Goal: Contribute content: Contribute content

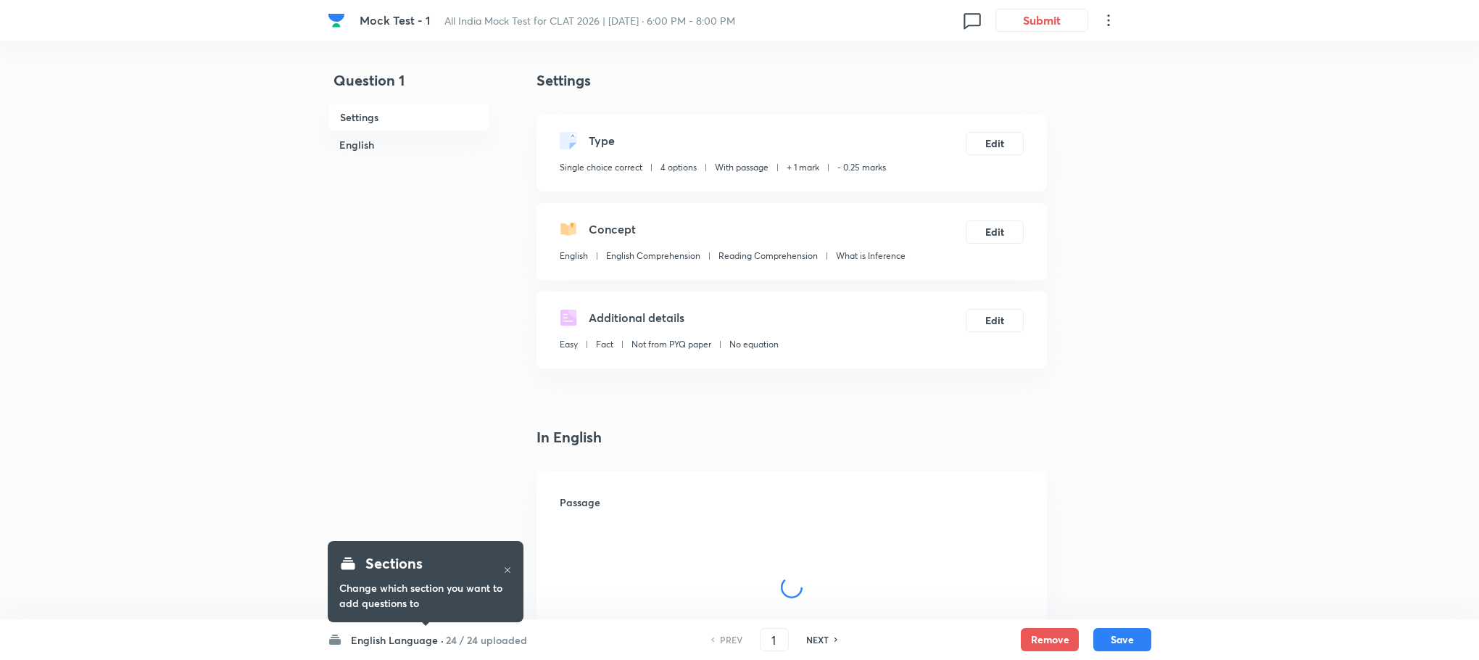
checkbox input "true"
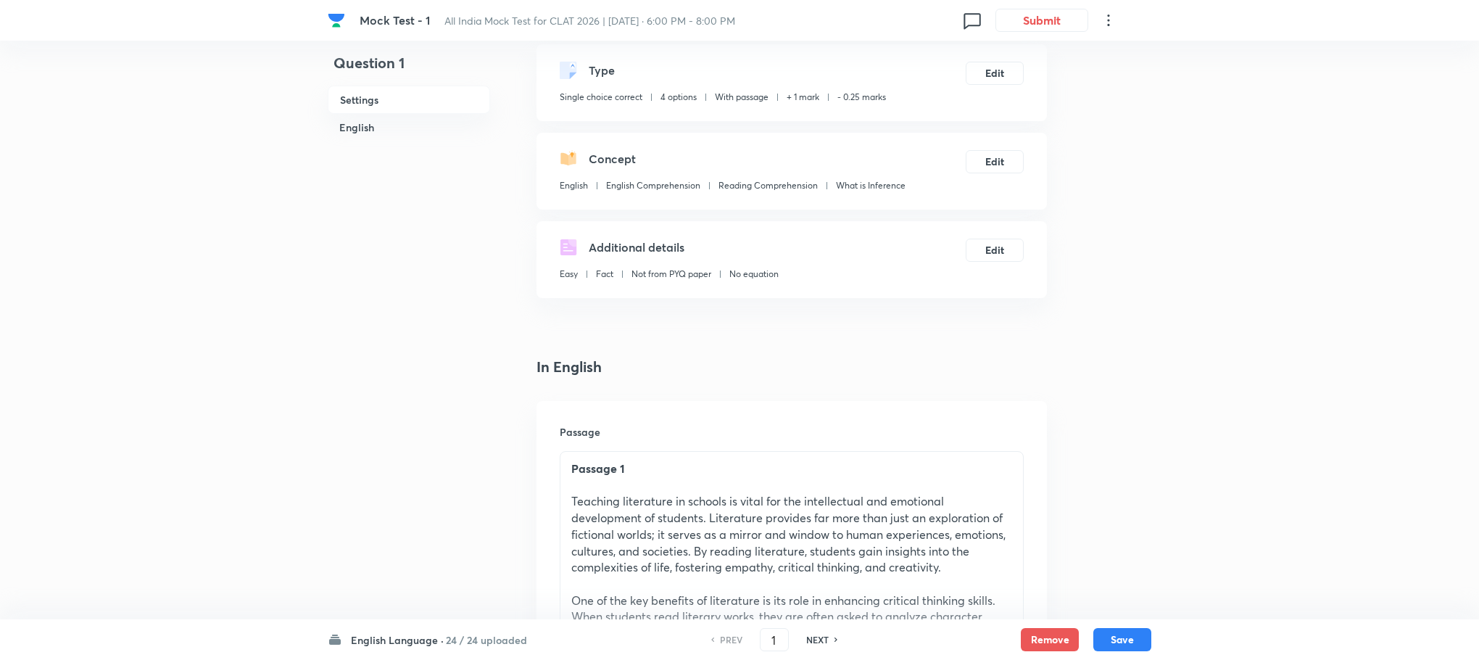
scroll to position [109, 0]
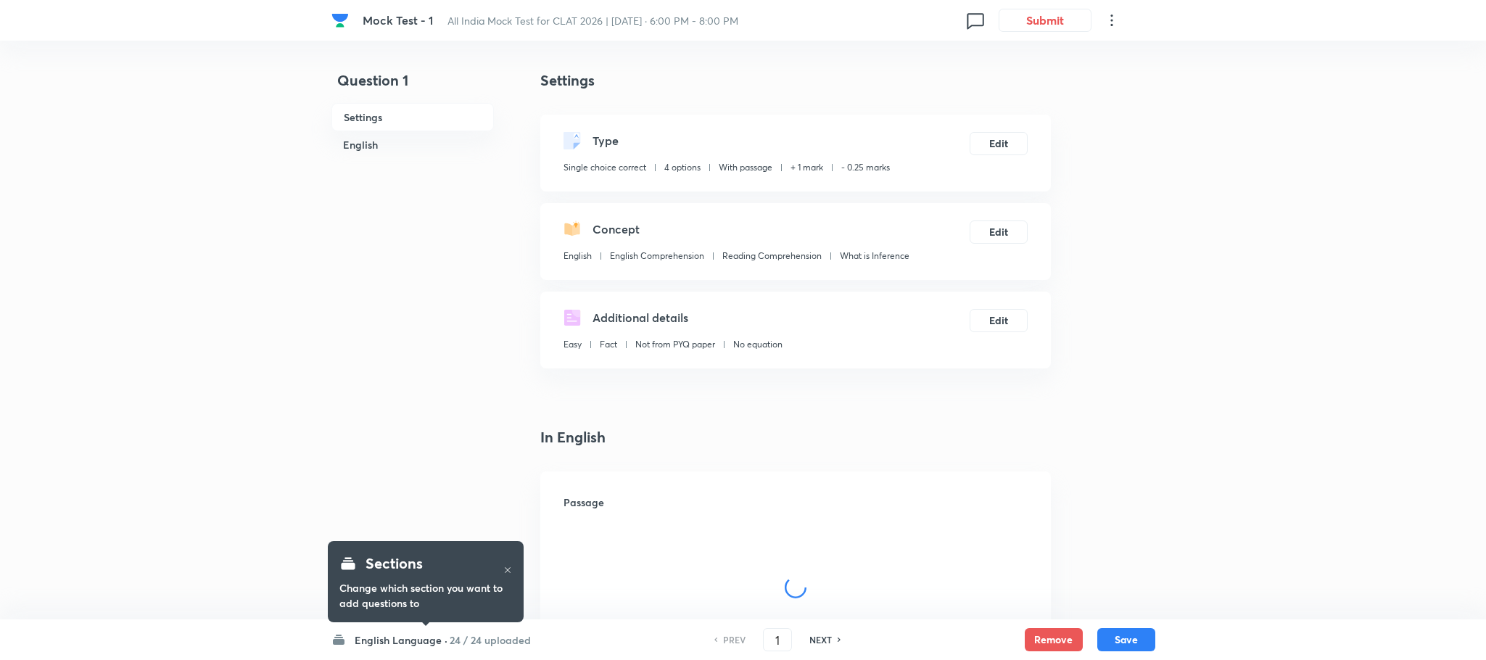
checkbox input "true"
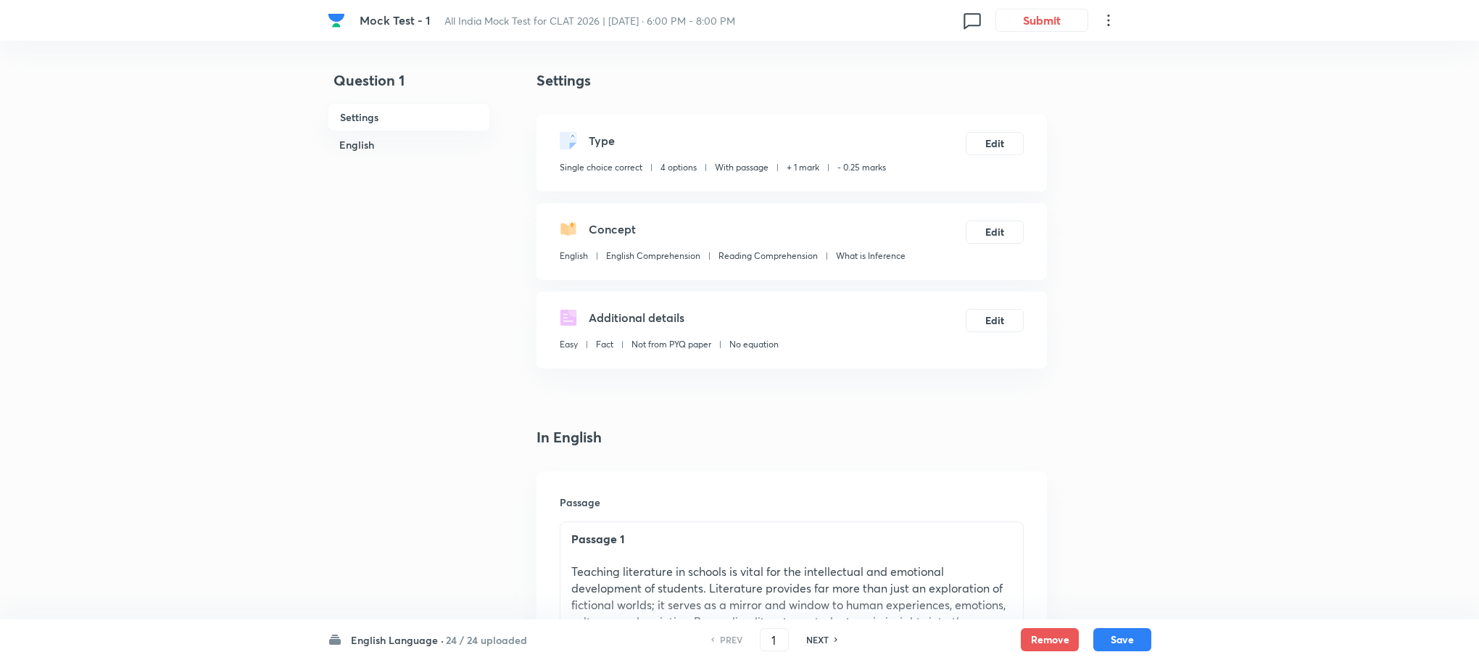
click at [396, 649] on div "English Language · 24 / 24 uploaded PREV 1 ​ NEXT Remove Save" at bounding box center [740, 639] width 824 height 41
click at [396, 645] on h6 "English Language ·" at bounding box center [397, 639] width 93 height 15
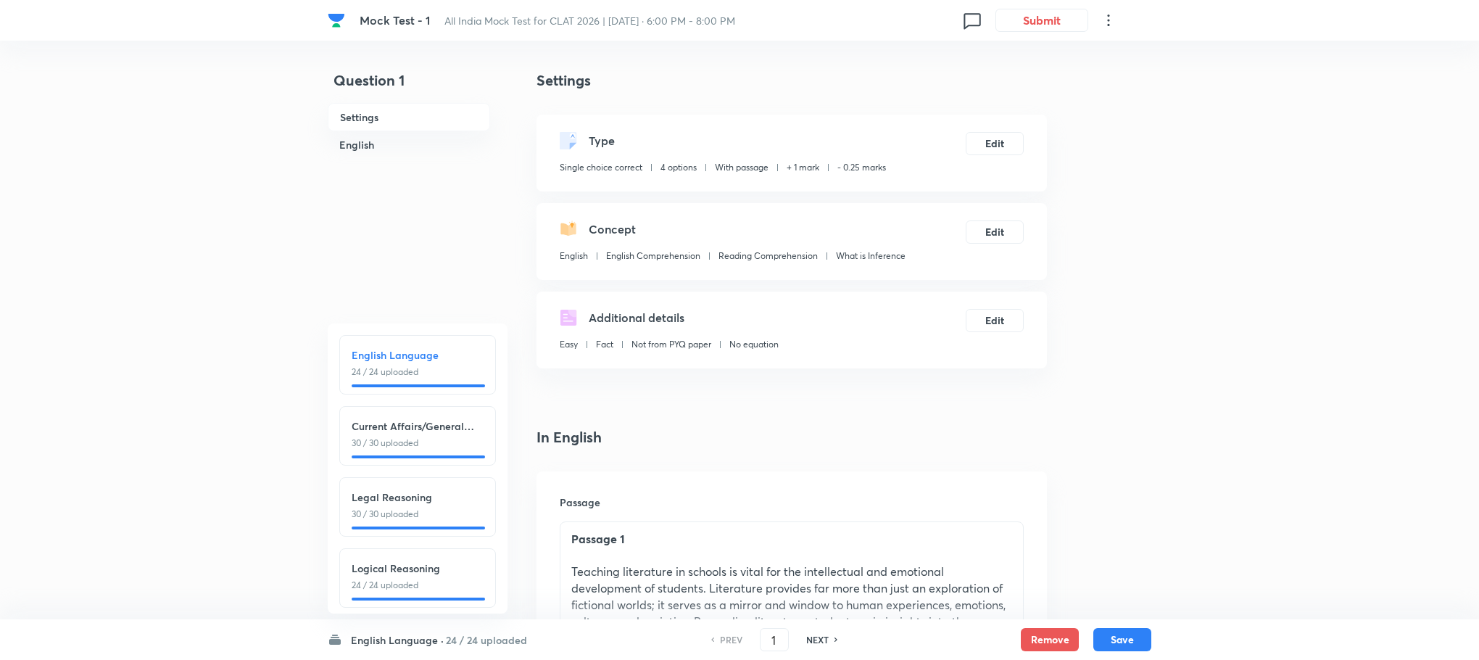
click at [398, 414] on div "Current Affairs/General Knowledge 30 / 30 uploaded" at bounding box center [417, 435] width 157 height 59
type input "25"
checkbox input "true"
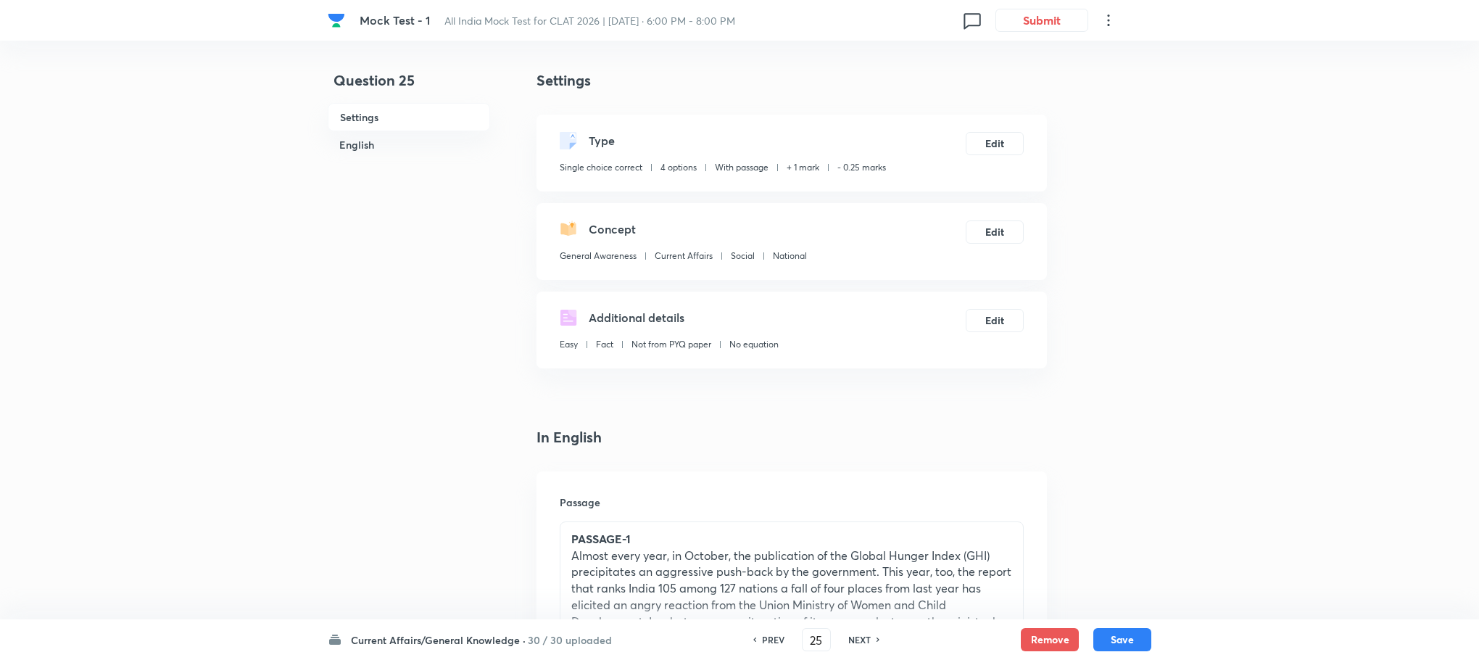
click at [644, 540] on p "PASSAGE-1" at bounding box center [791, 539] width 441 height 17
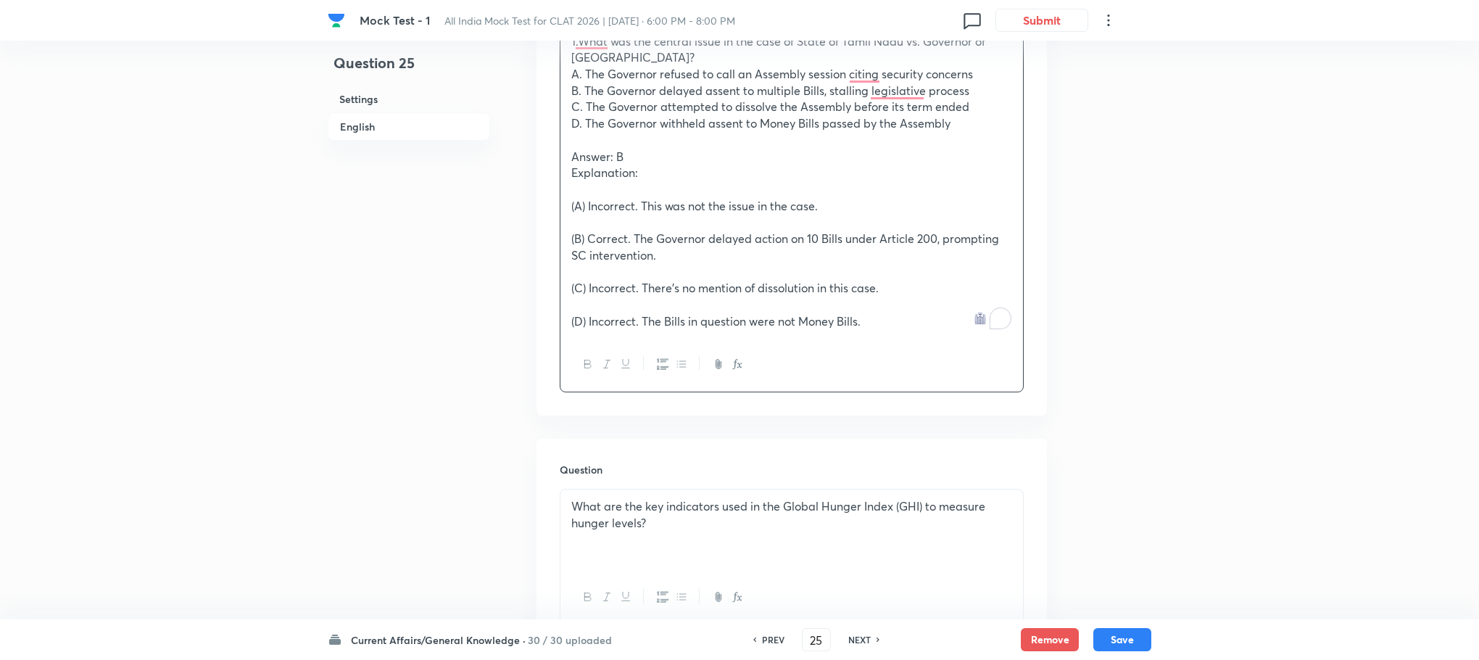
scroll to position [653, 0]
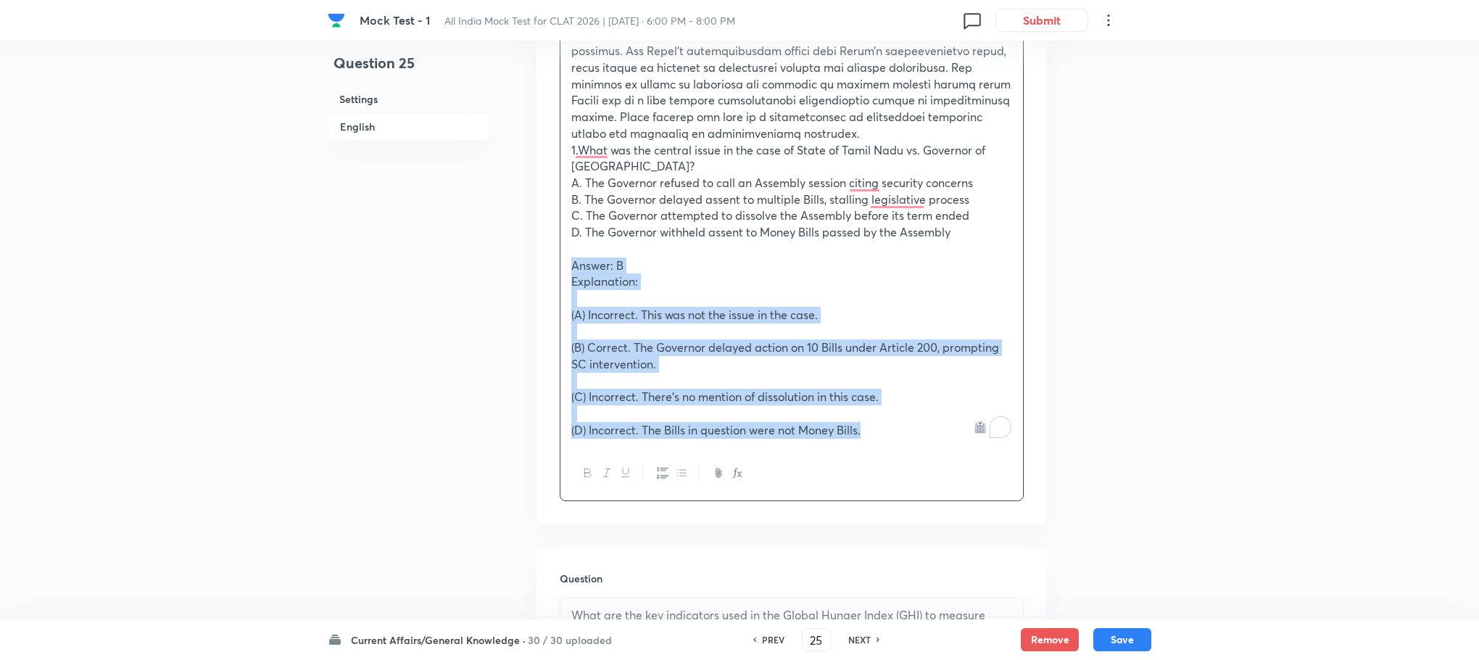
drag, startPoint x: 568, startPoint y: 257, endPoint x: 893, endPoint y: 438, distance: 371.0
click at [893, 438] on div "Passage 1 1.What was the central issue in the case of State of Tamil Nadu vs. G…" at bounding box center [791, 157] width 463 height 577
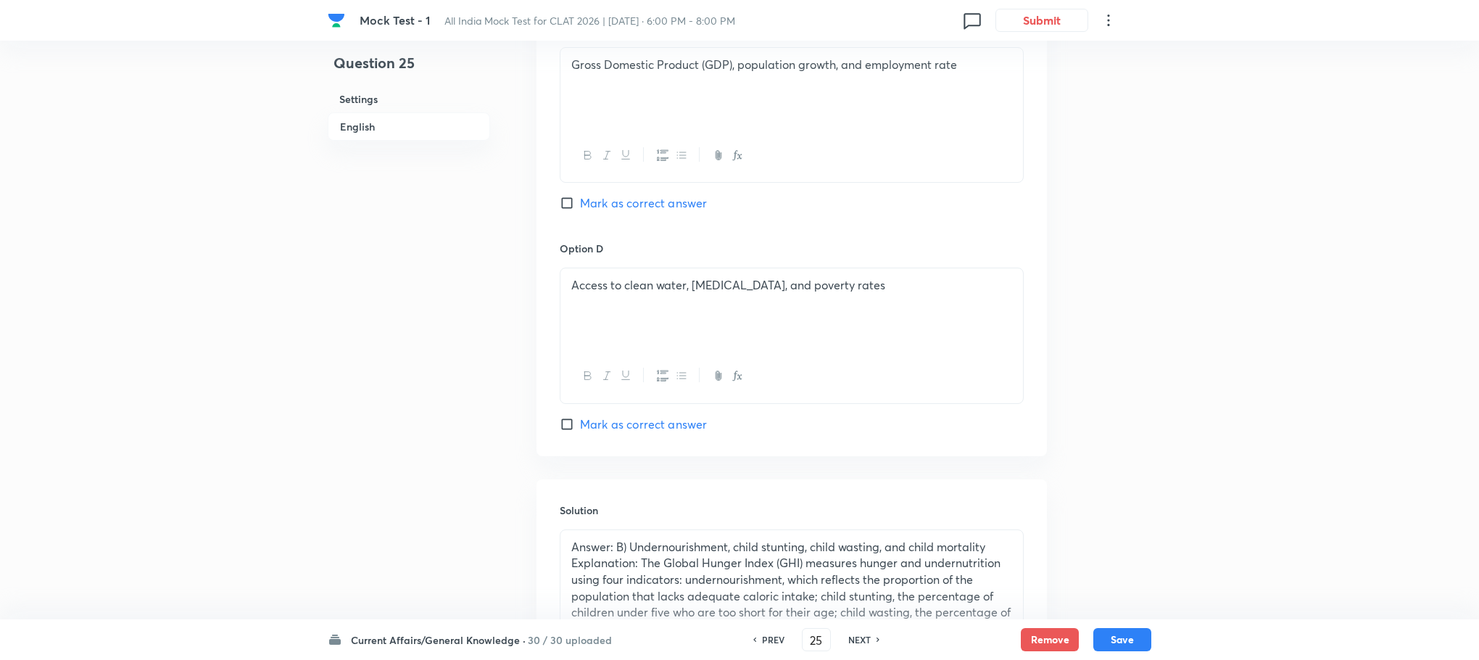
scroll to position [1849, 0]
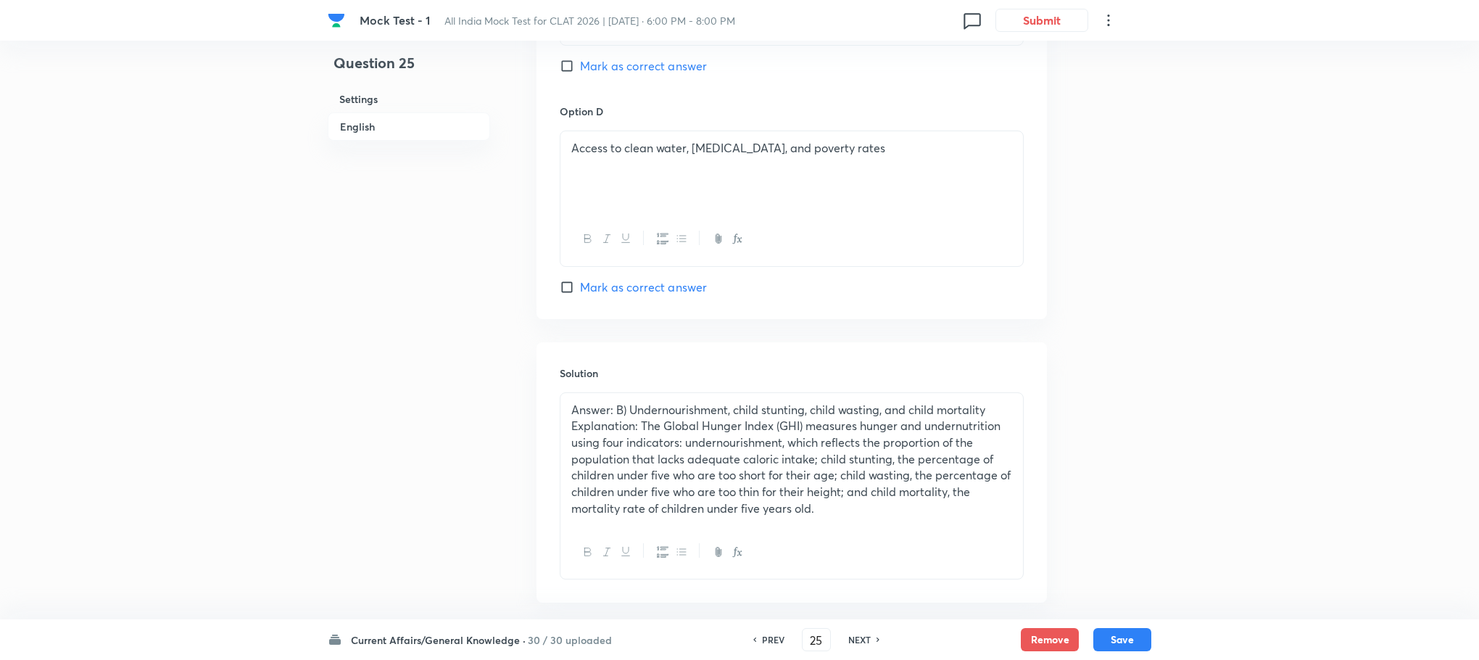
click at [614, 481] on p "Explanation: The Global Hunger Index (GHI) measures hunger and undernutrition u…" at bounding box center [791, 467] width 441 height 99
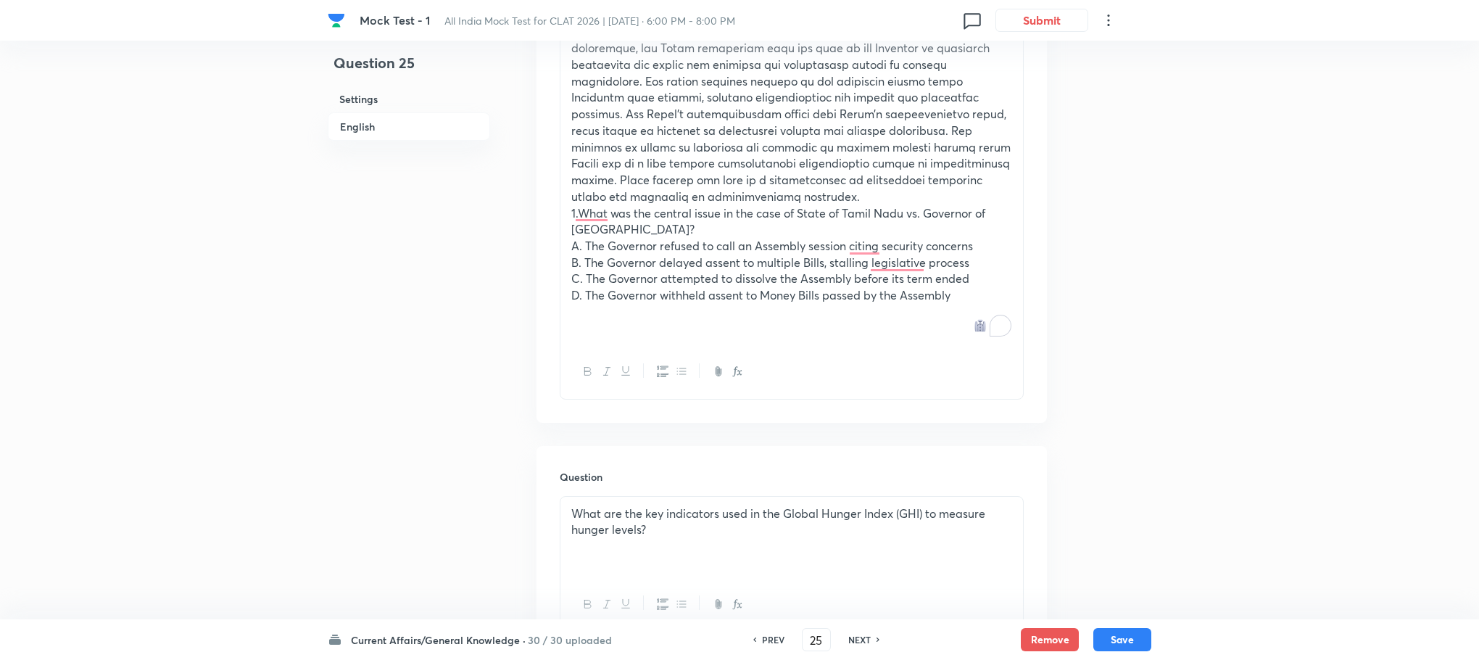
scroll to position [544, 0]
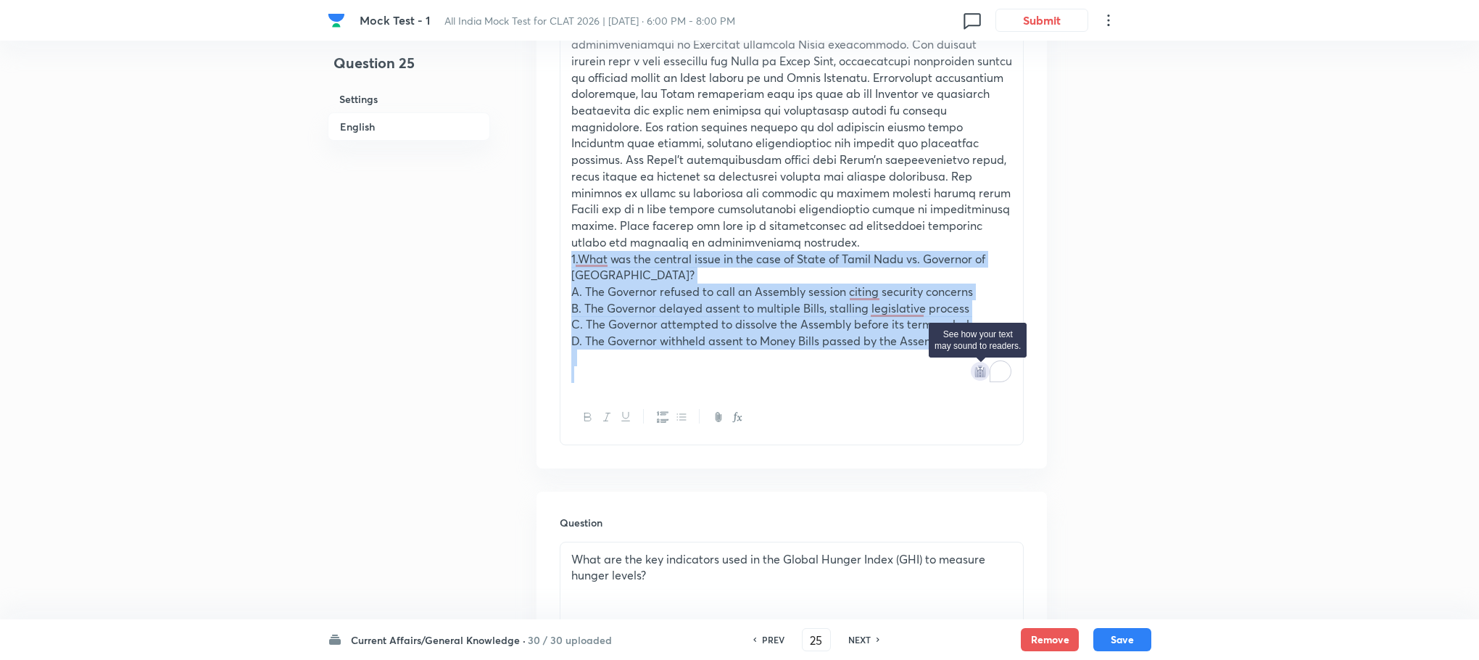
drag, startPoint x: 566, startPoint y: 264, endPoint x: 986, endPoint y: 378, distance: 435.2
click at [986, 378] on div "Passage 1 1.What was the central issue in the case of State of Tamil Nadu vs. G…" at bounding box center [791, 184] width 463 height 413
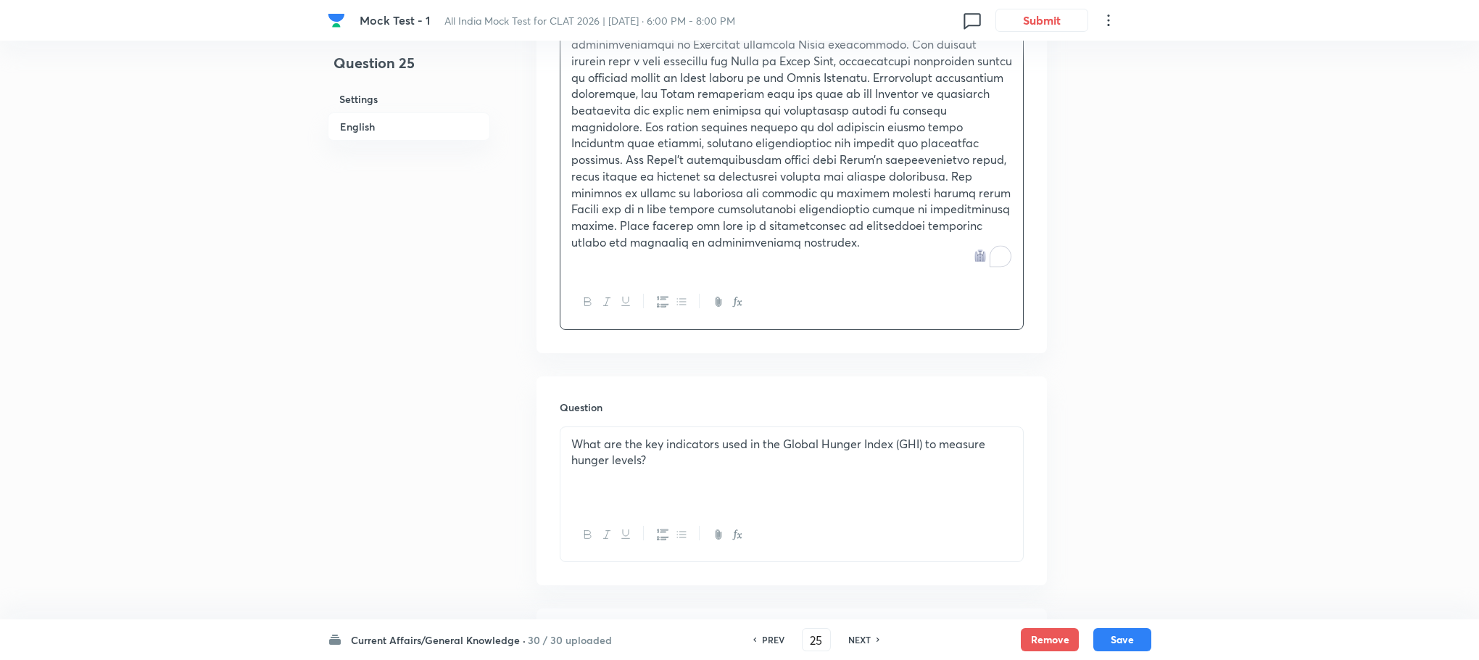
click at [690, 494] on div "What are the key indicators used in the Global Hunger Index (GHI) to measure hu…" at bounding box center [791, 467] width 463 height 81
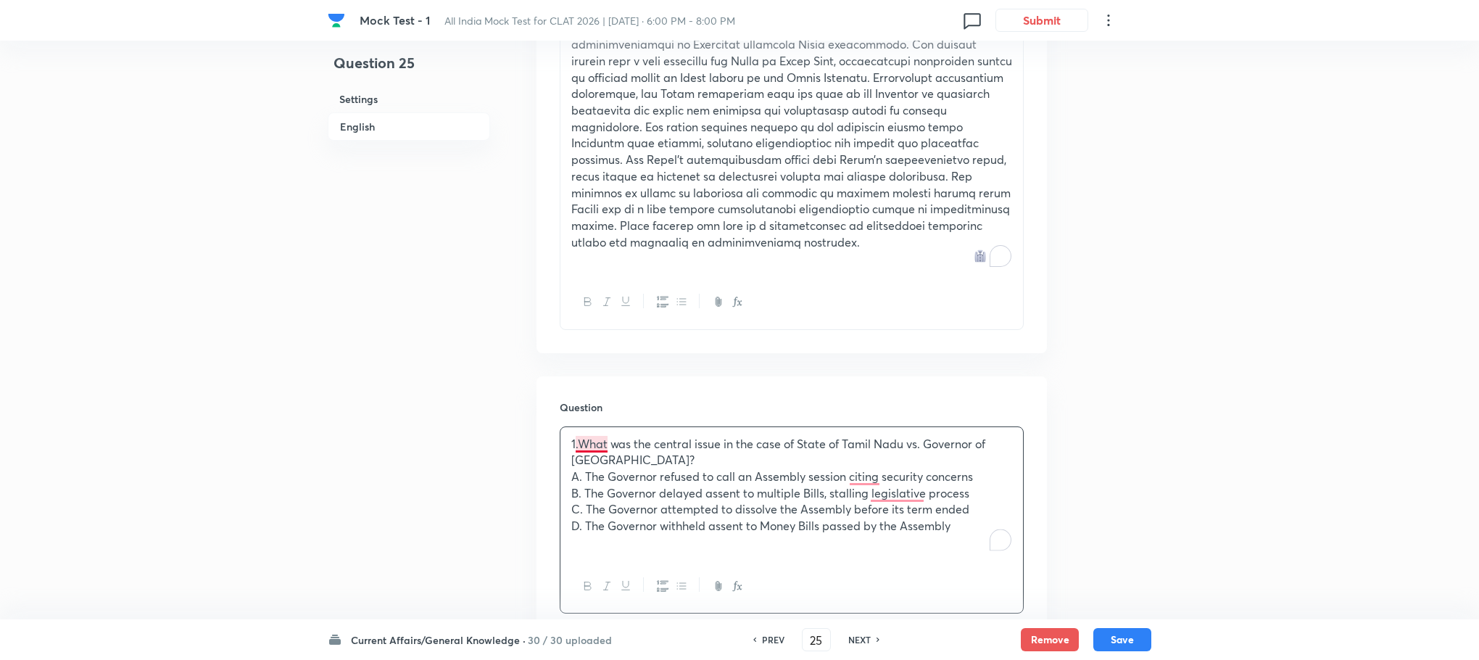
click at [577, 446] on p "1.What was the central issue in the case of State of Tamil Nadu vs. Governor of…" at bounding box center [791, 452] width 441 height 33
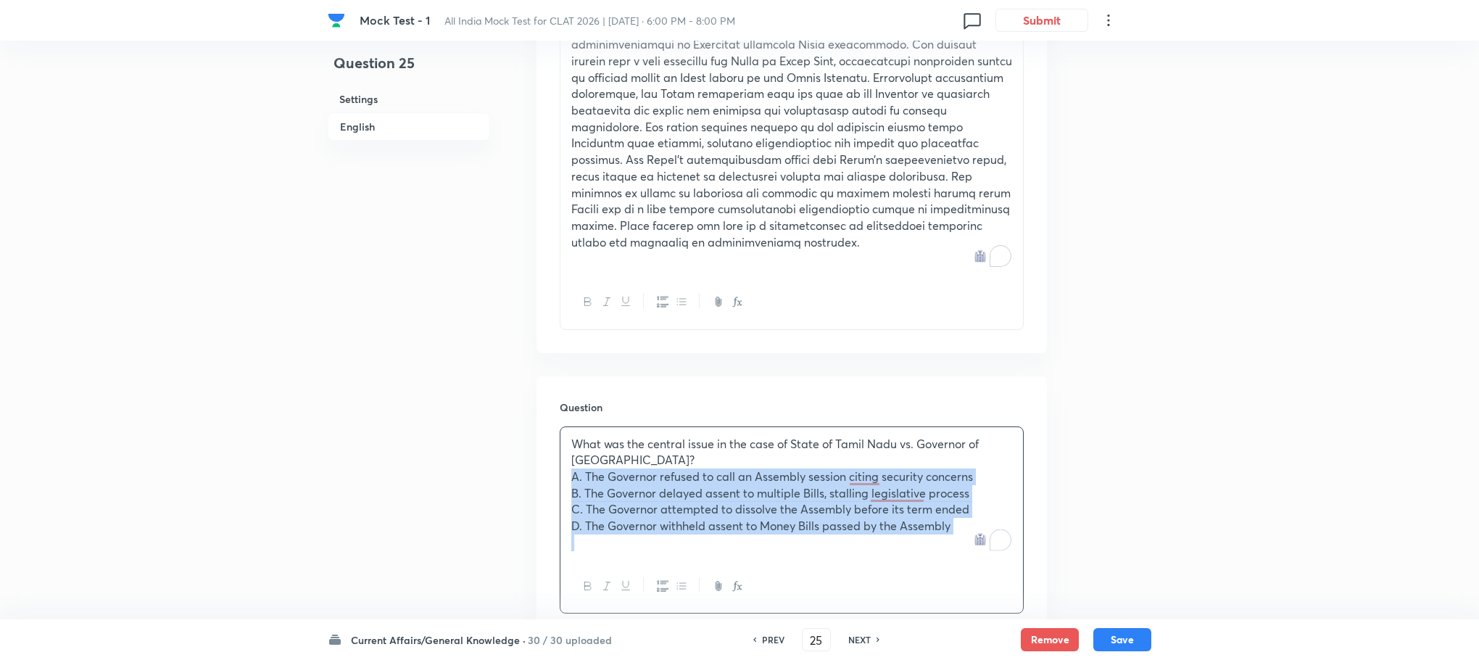
drag, startPoint x: 566, startPoint y: 476, endPoint x: 983, endPoint y: 587, distance: 431.4
click at [983, 587] on div "What was the central issue in the case of State of Tamil Nadu vs. Governor of […" at bounding box center [792, 519] width 464 height 187
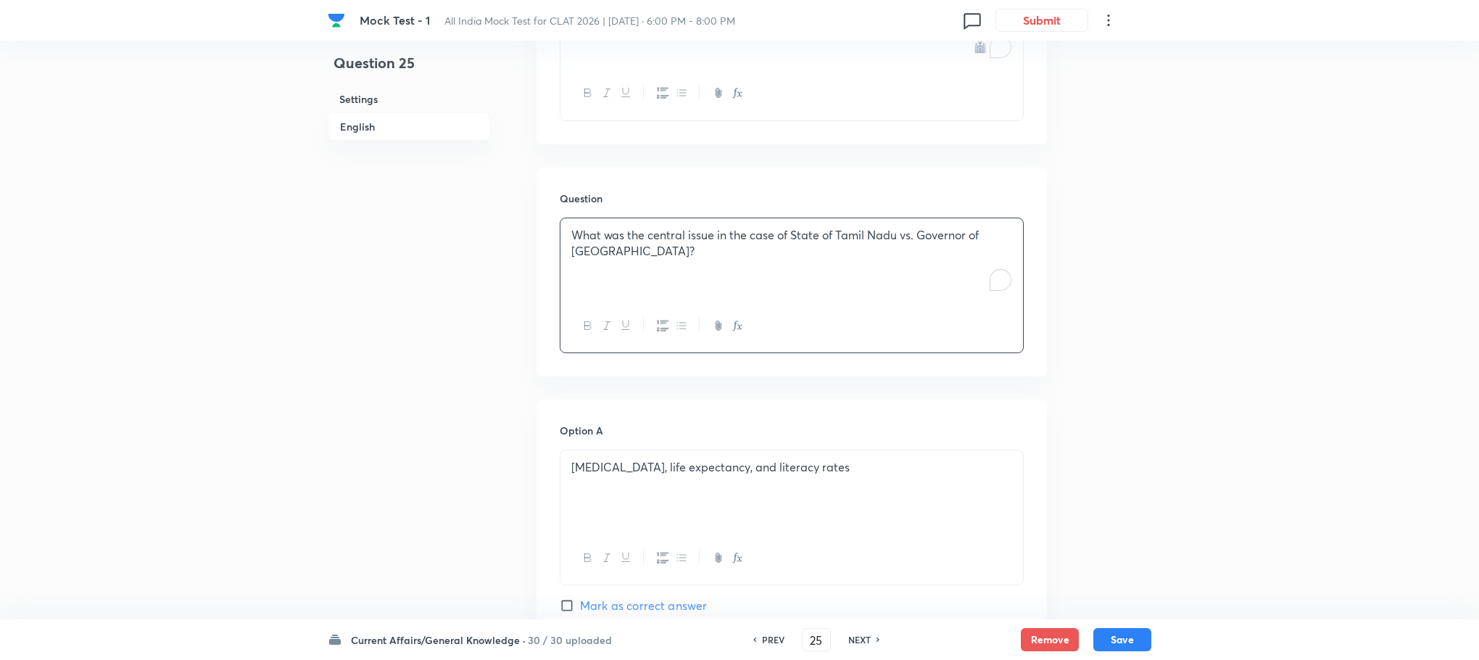
scroll to position [761, 0]
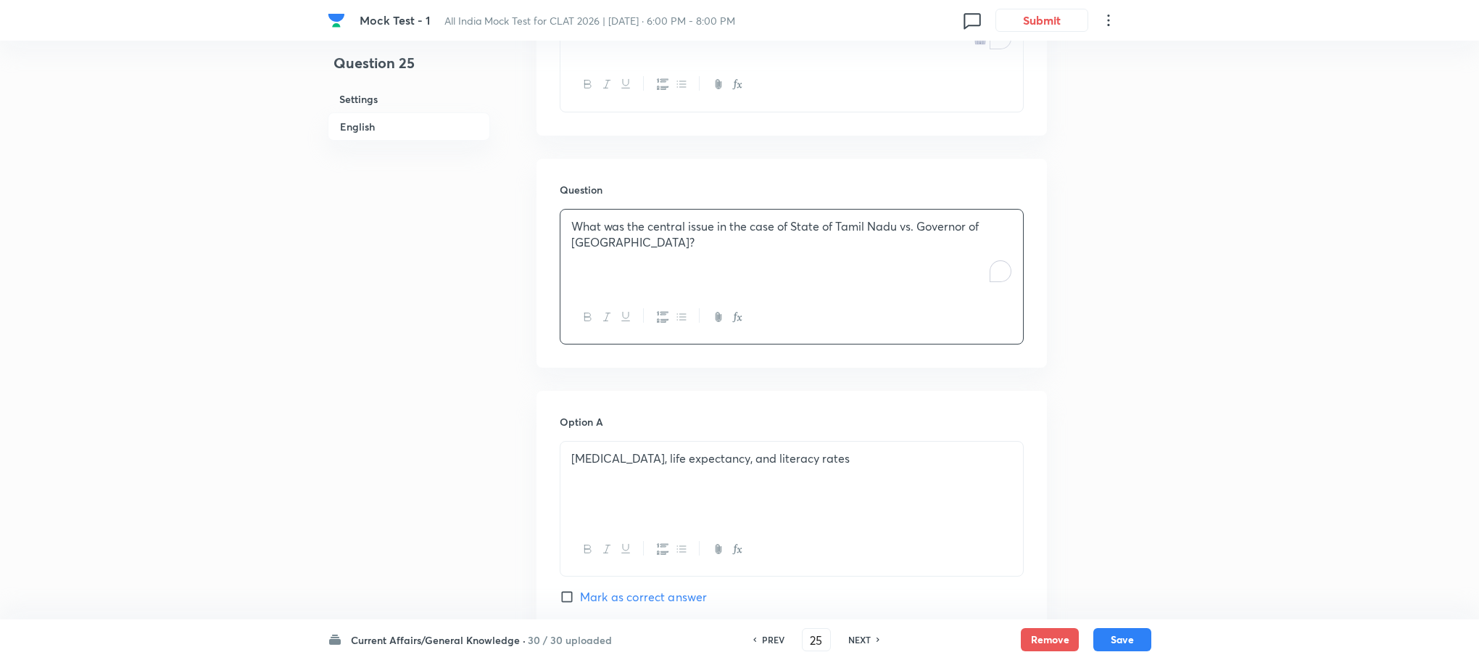
click at [610, 476] on div "[MEDICAL_DATA], life expectancy, and literacy rates" at bounding box center [791, 482] width 463 height 81
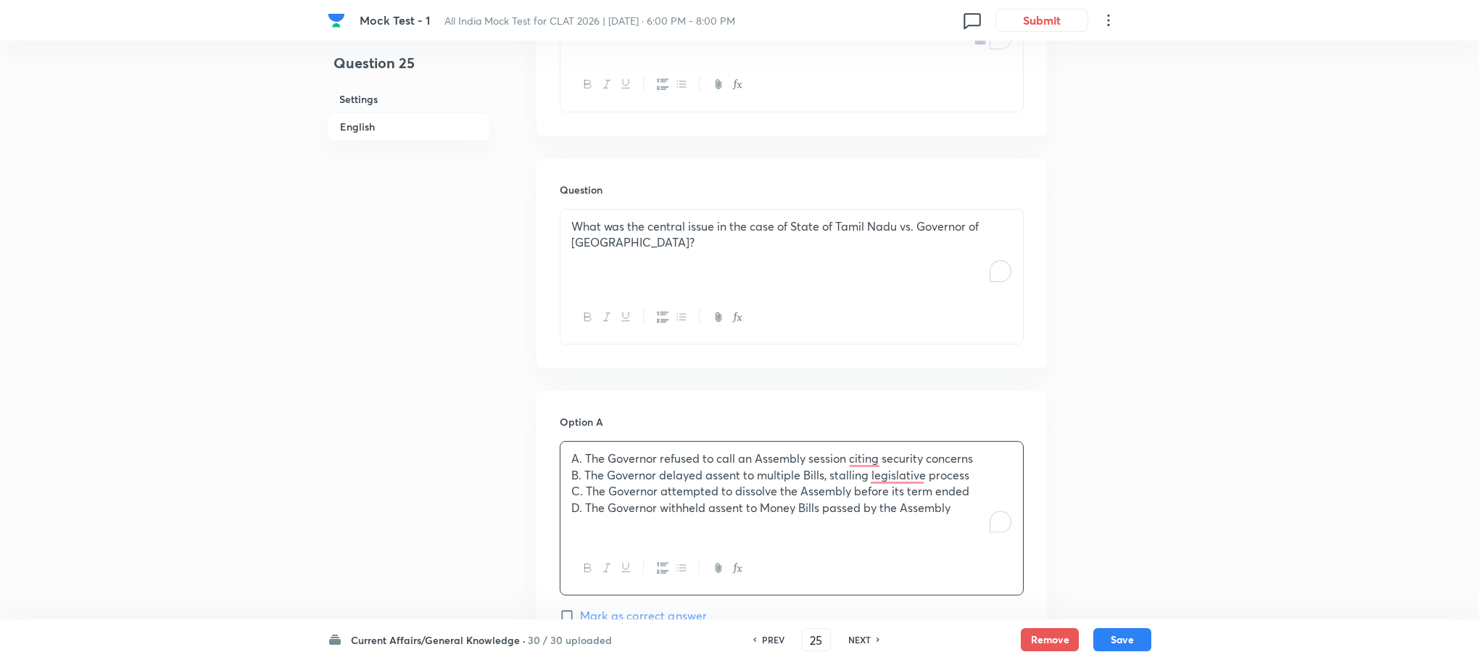
click at [579, 461] on p "A. The Governor refused to call an Assembly session citing security concerns" at bounding box center [791, 458] width 441 height 17
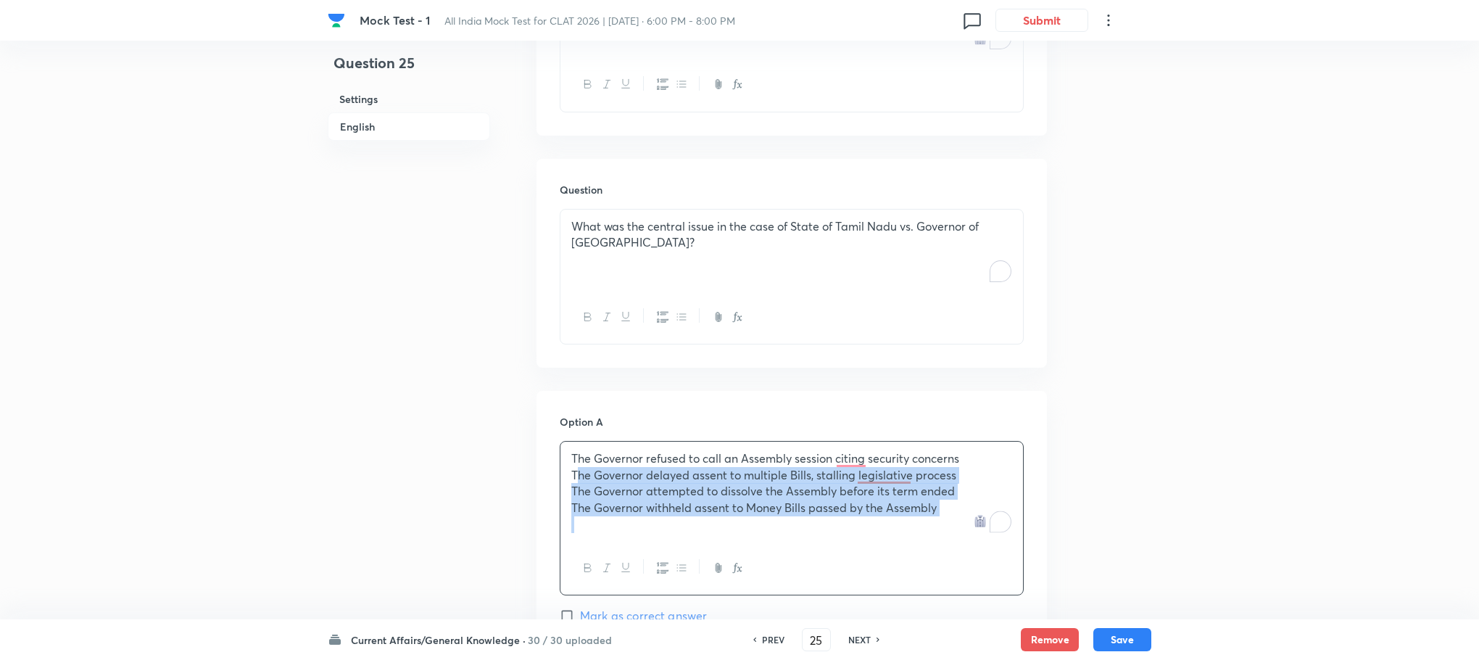
drag, startPoint x: 572, startPoint y: 474, endPoint x: 951, endPoint y: 546, distance: 385.9
click at [951, 546] on div "The Governor refused to call an Assembly session citing security concerns The G…" at bounding box center [792, 518] width 464 height 154
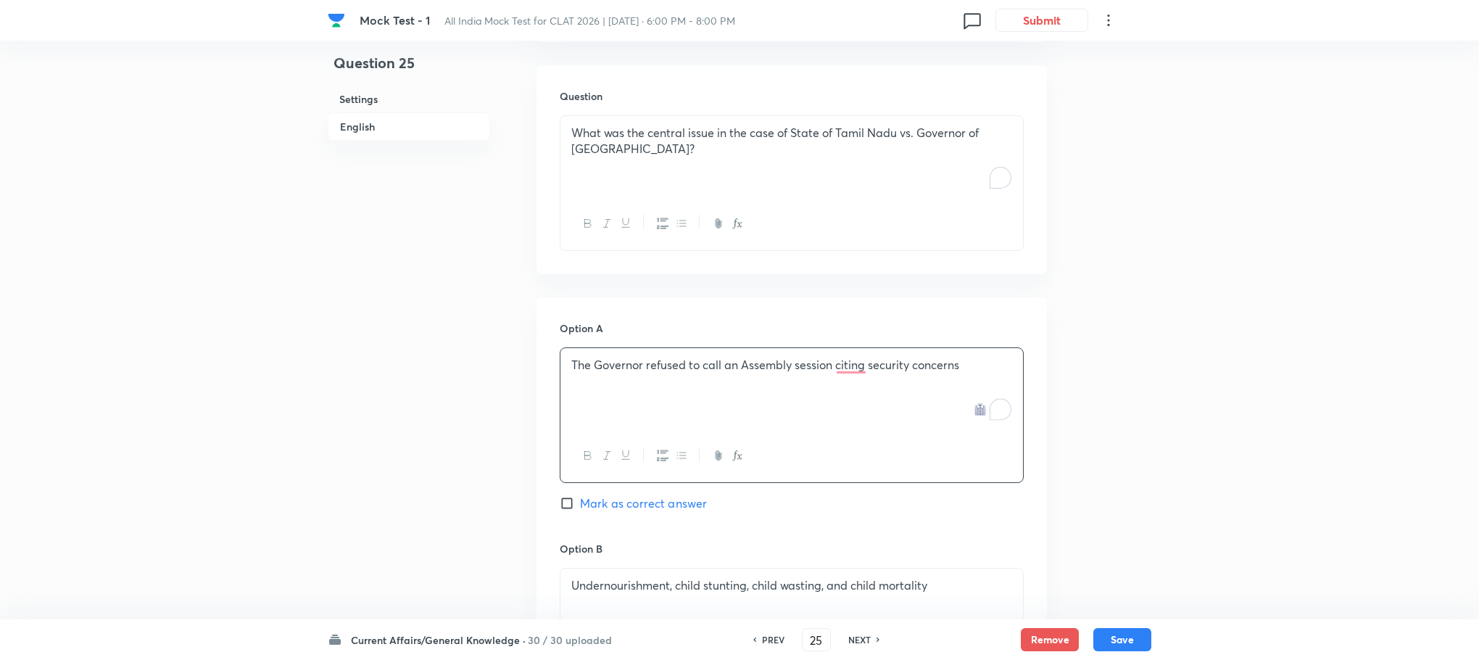
scroll to position [1088, 0]
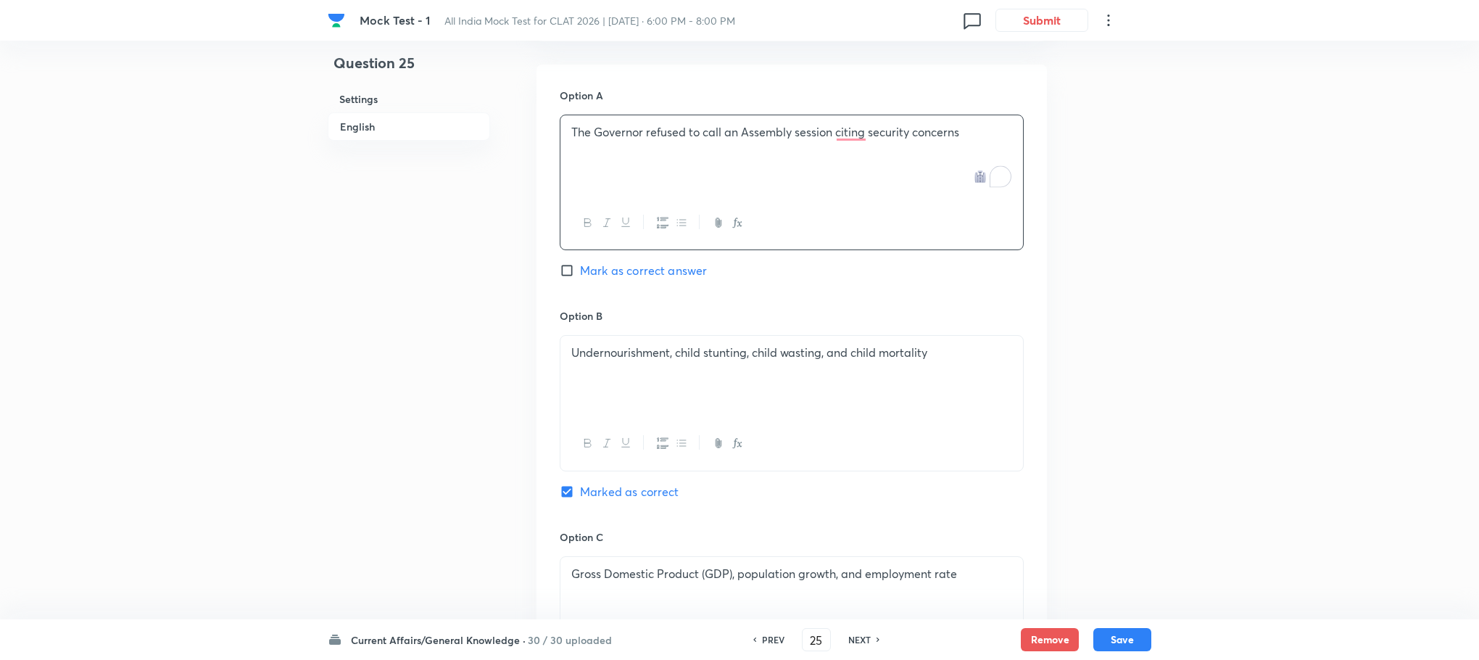
click at [612, 381] on div "Undernourishment, child stunting, child wasting, and child mortality" at bounding box center [791, 376] width 463 height 81
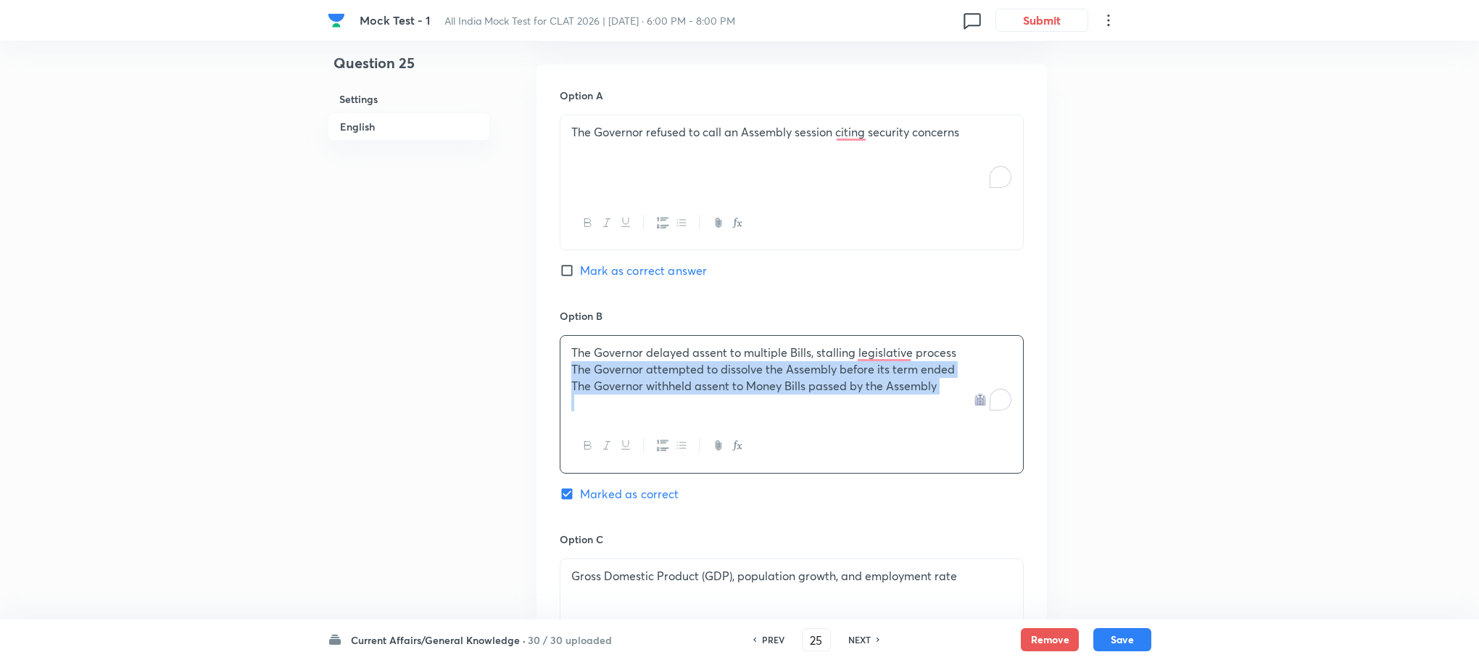
drag, startPoint x: 570, startPoint y: 376, endPoint x: 1090, endPoint y: 422, distance: 521.9
click at [1090, 422] on div "Question 25 Settings English Settings Type Single choice correct 4 options With…" at bounding box center [740, 178] width 824 height 2393
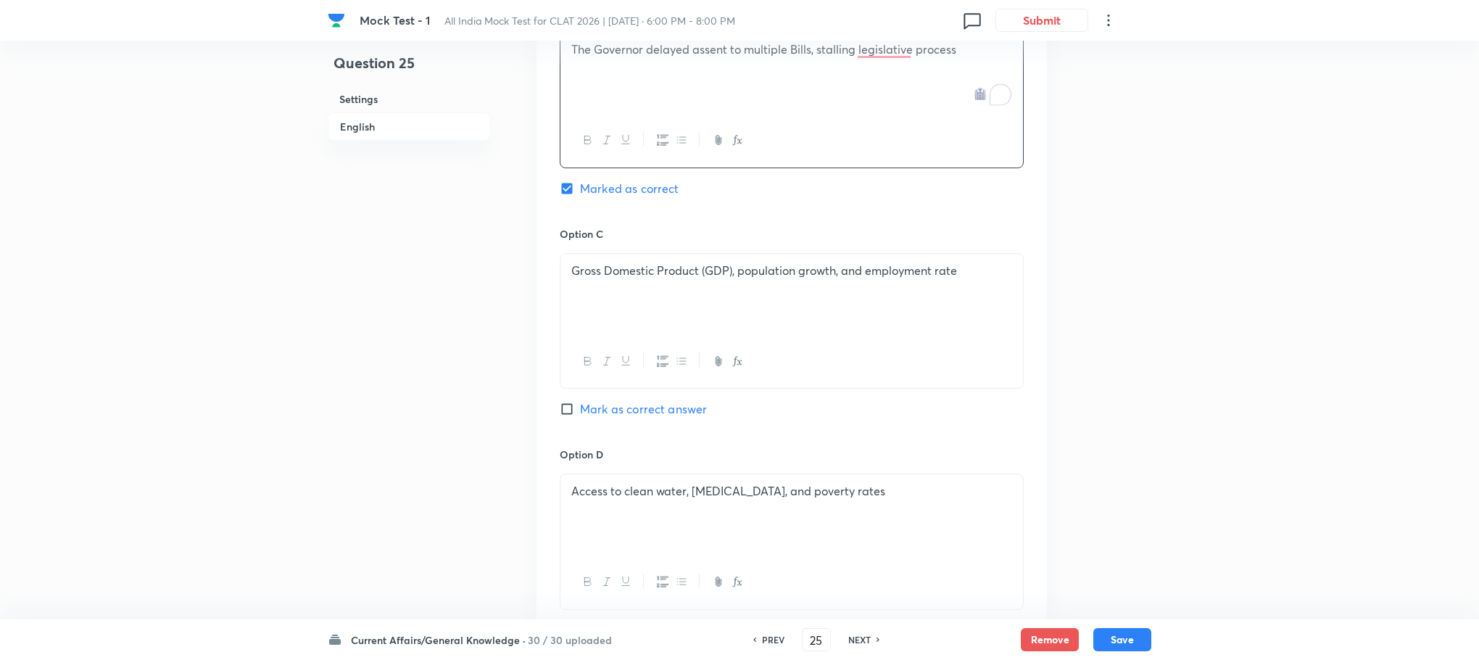
scroll to position [1414, 0]
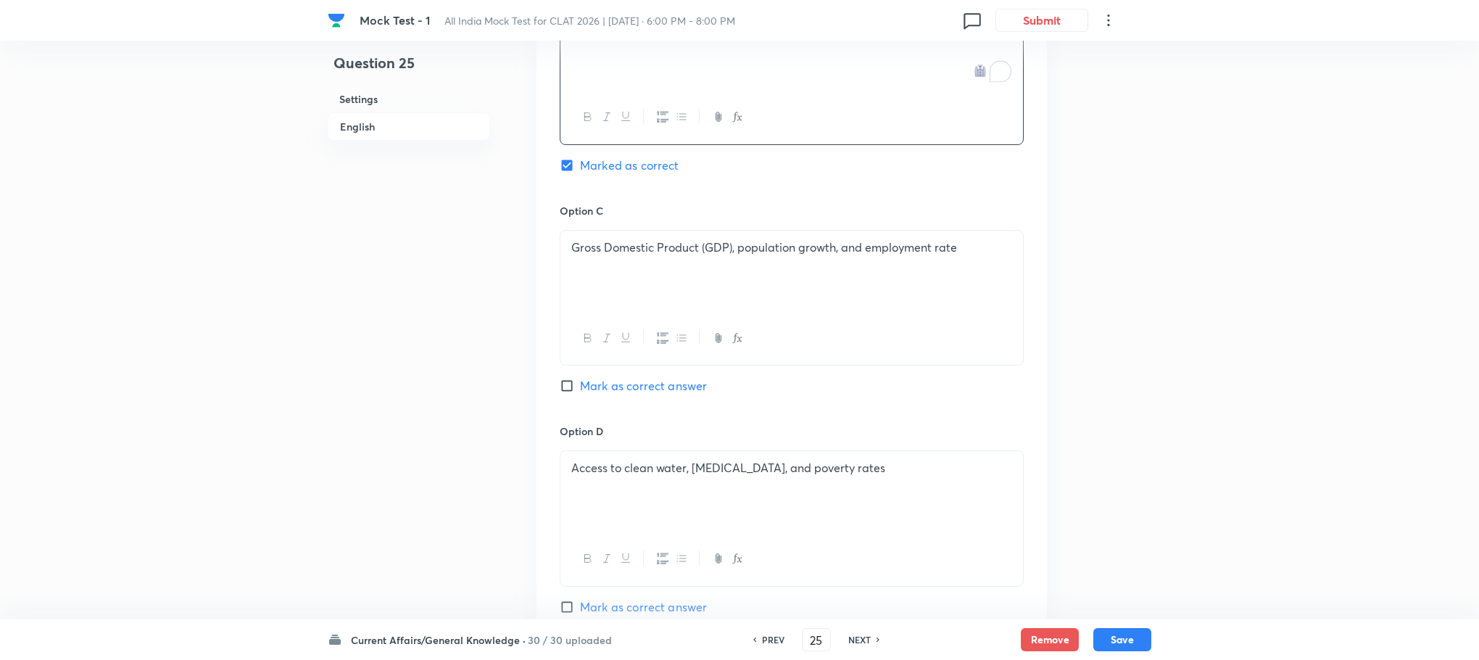
click at [707, 294] on div "Gross Domestic Product (GDP), population growth, and employment rate" at bounding box center [791, 271] width 463 height 81
drag, startPoint x: 562, startPoint y: 264, endPoint x: 918, endPoint y: 276, distance: 356.2
click at [918, 276] on div "The Governor attempted to dissolve the Assembly before its term ended The Gover…" at bounding box center [791, 271] width 463 height 81
click at [650, 453] on div "Access to clean water, [MEDICAL_DATA], and poverty rates" at bounding box center [791, 491] width 463 height 81
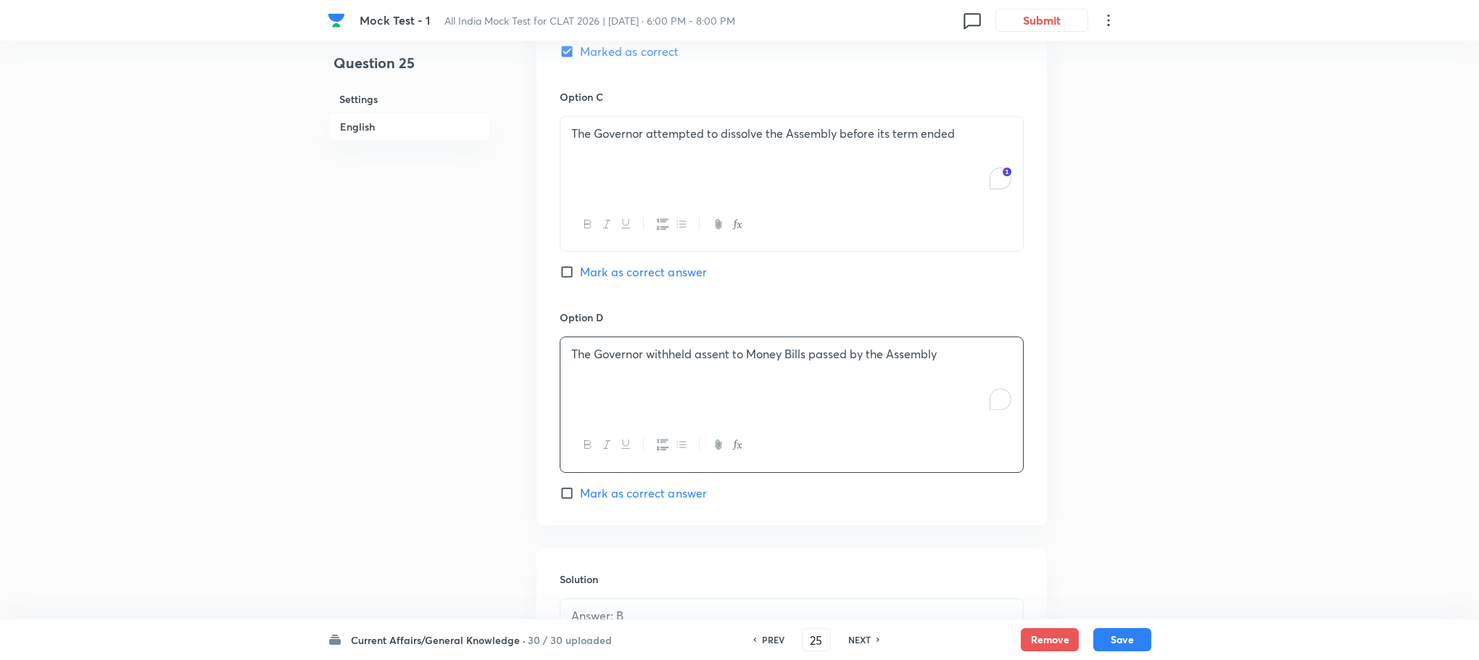
scroll to position [1196, 0]
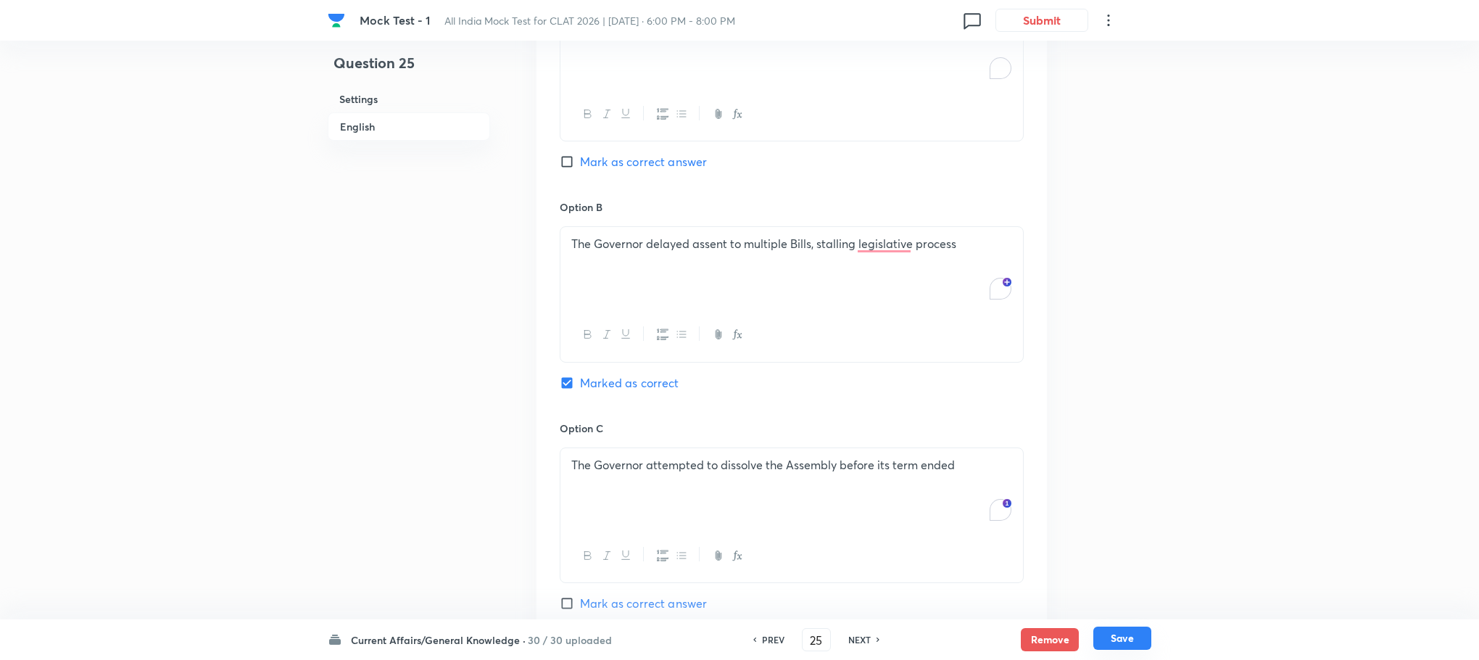
click at [1138, 627] on button "Save" at bounding box center [1122, 637] width 58 height 23
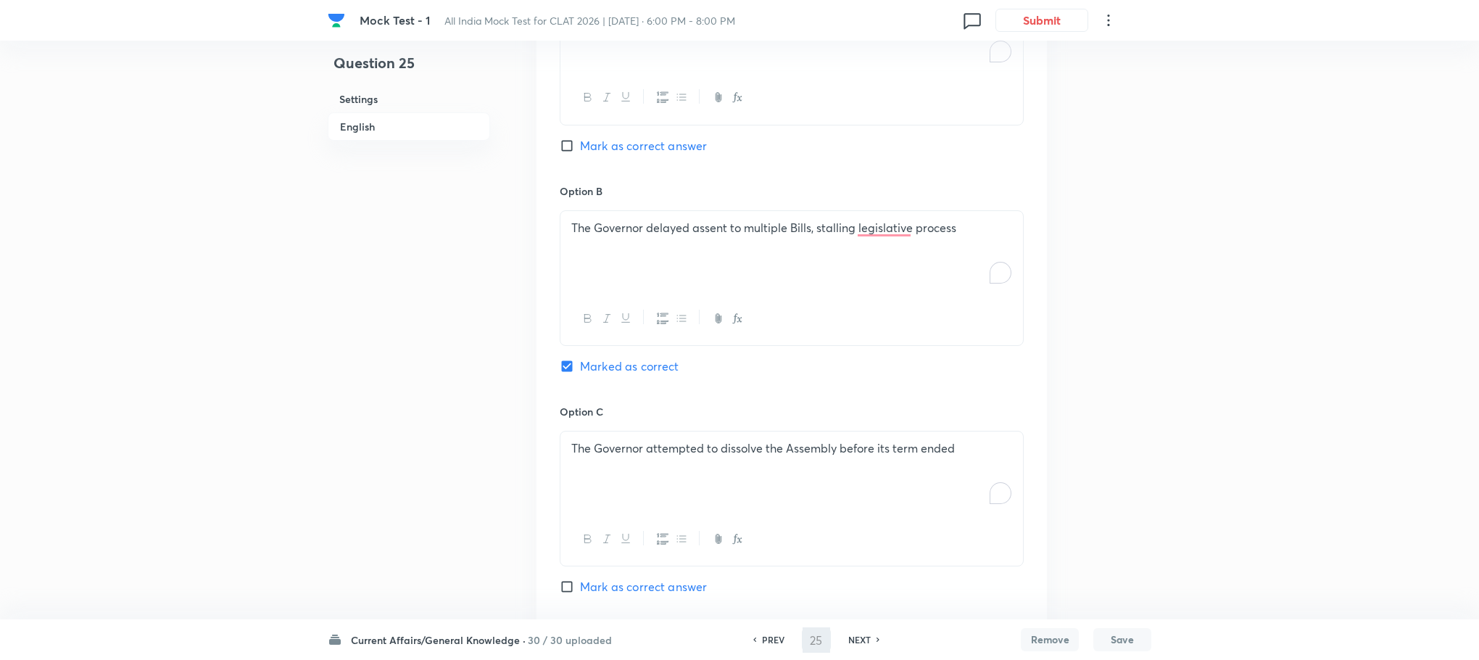
type input "26"
checkbox input "false"
checkbox input "true"
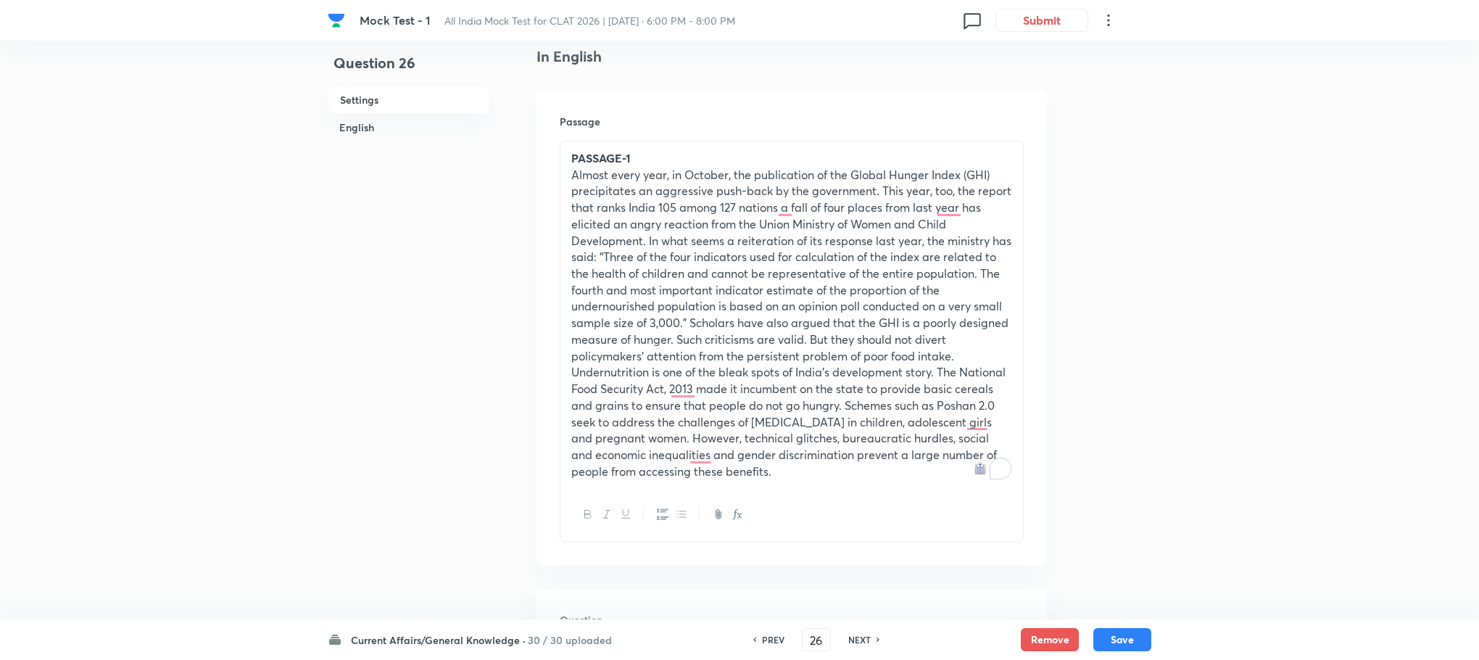
scroll to position [218, 0]
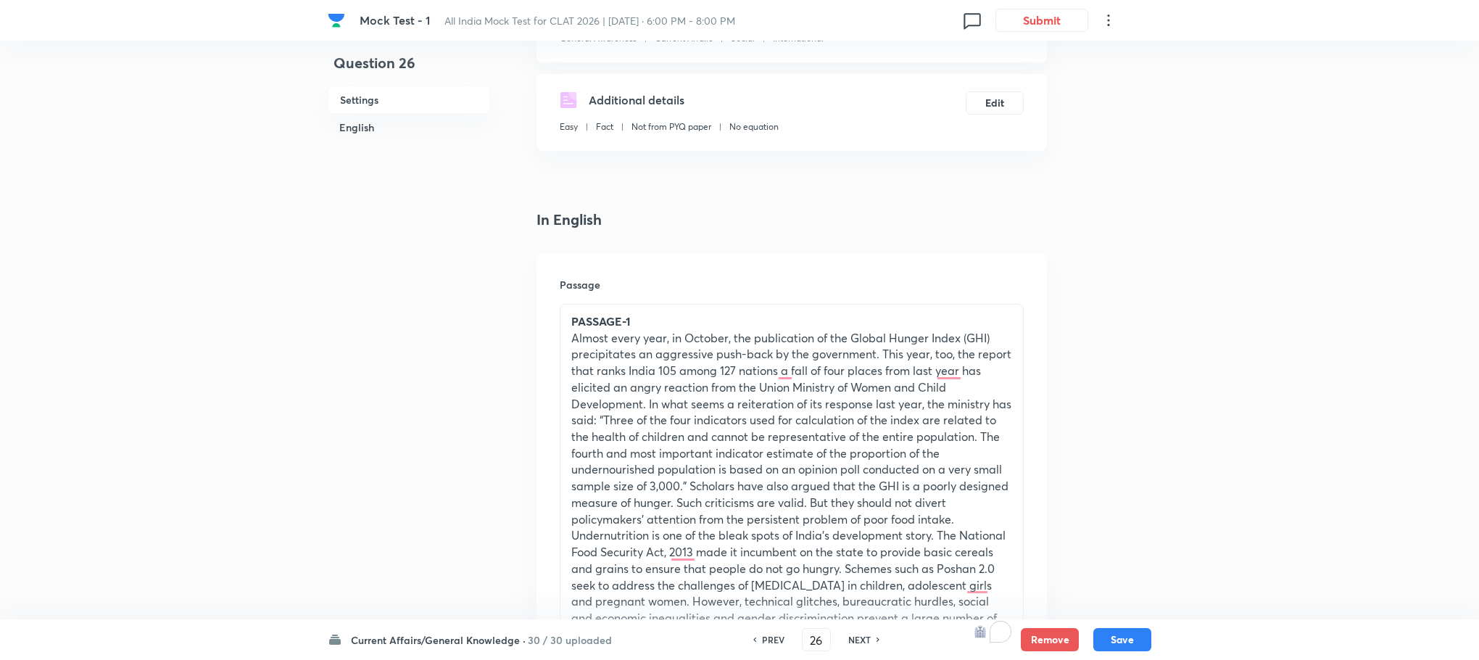
click at [758, 638] on div "PREV" at bounding box center [771, 639] width 38 height 13
type input "25"
checkbox input "false"
checkbox input "true"
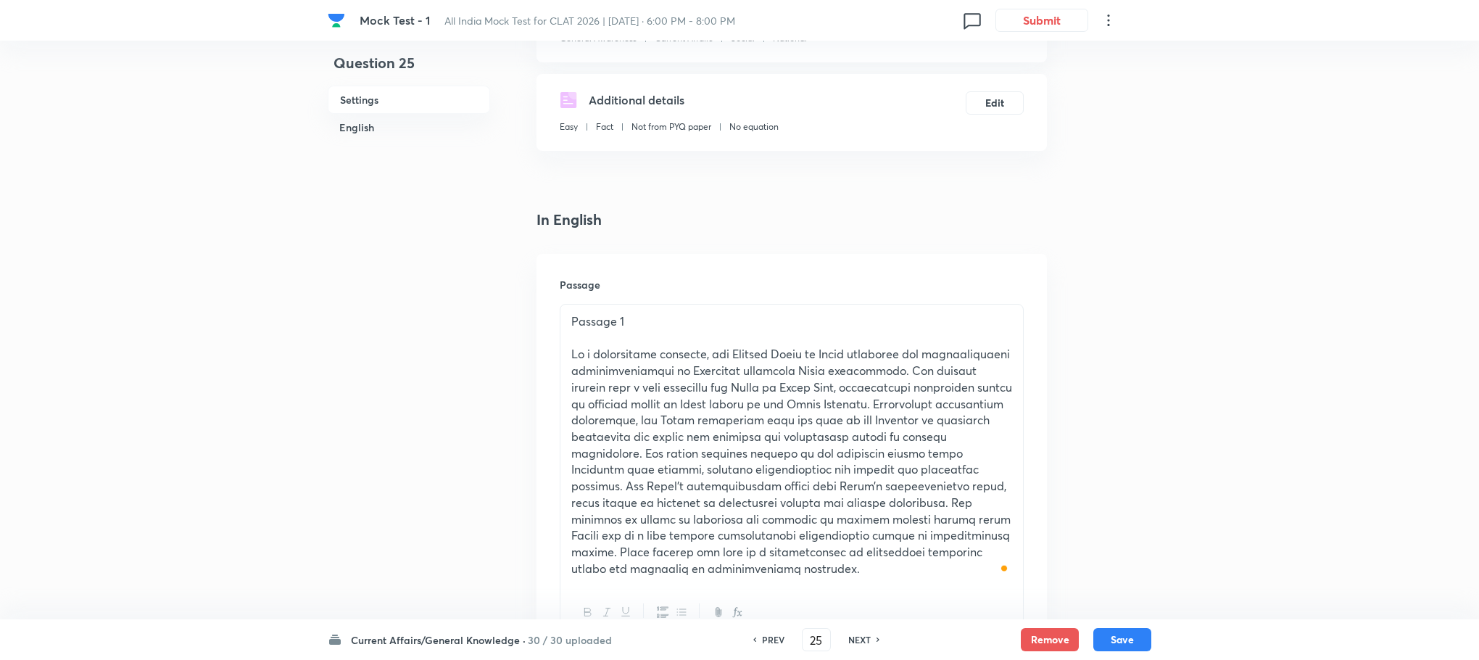
click at [708, 414] on p "To enrich screen reader interactions, please activate Accessibility in Grammarl…" at bounding box center [791, 461] width 441 height 231
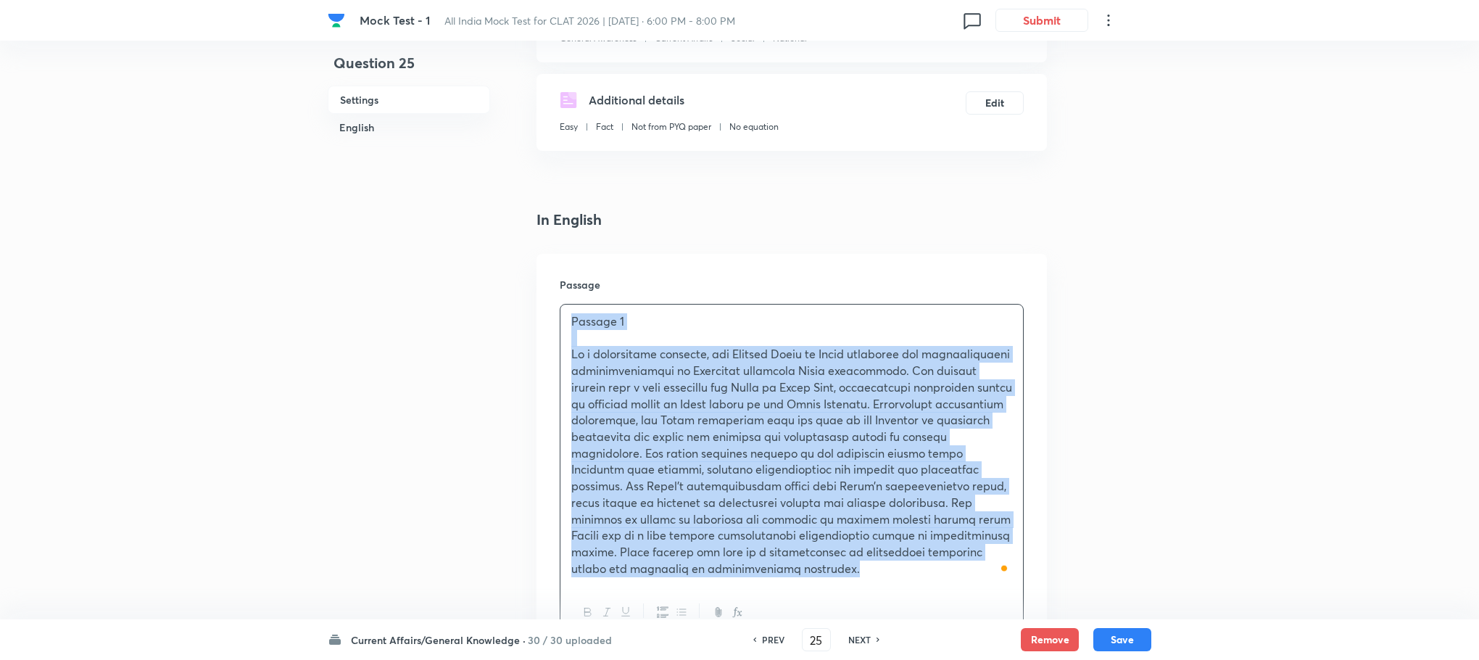
copy div "Loremip 0 Do s ametconsect adipisci, eli Seddoei Tempo in Utlab etdolorem ali e…"
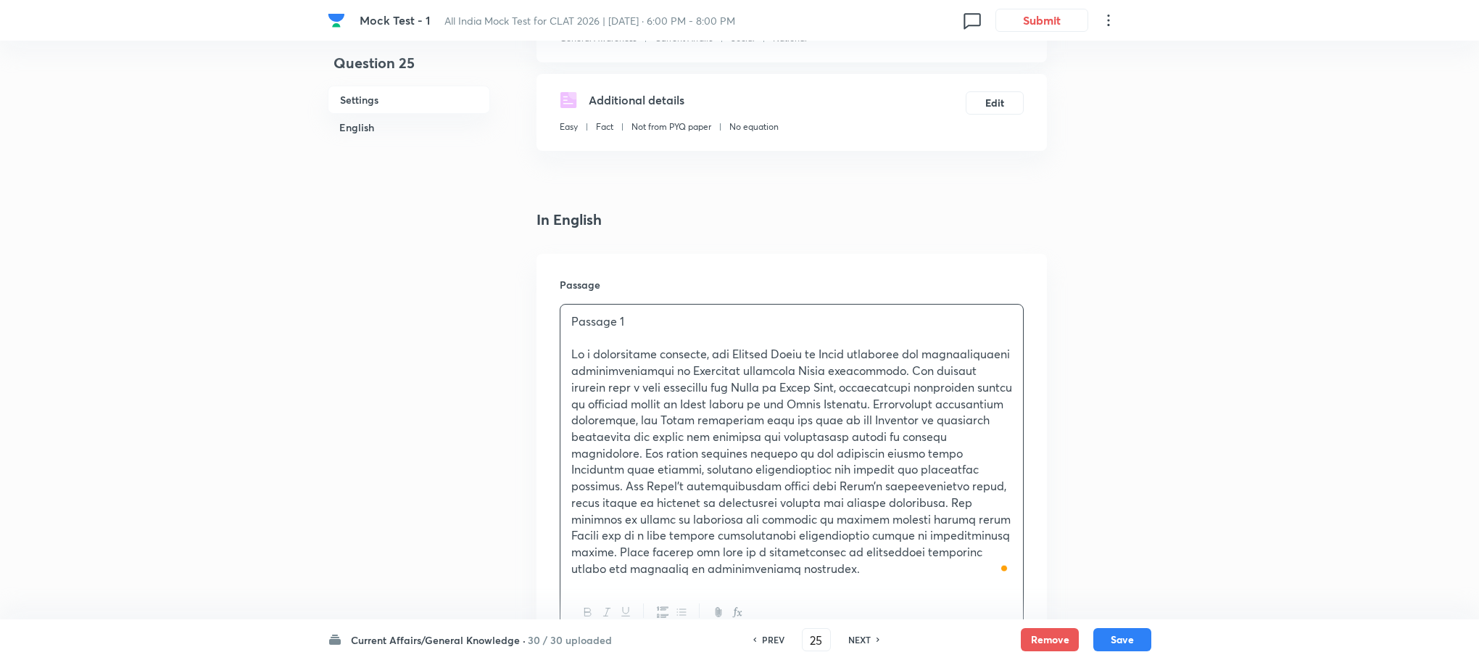
click at [866, 644] on h6 "NEXT" at bounding box center [859, 639] width 22 height 13
type input "26"
checkbox input "false"
checkbox input "true"
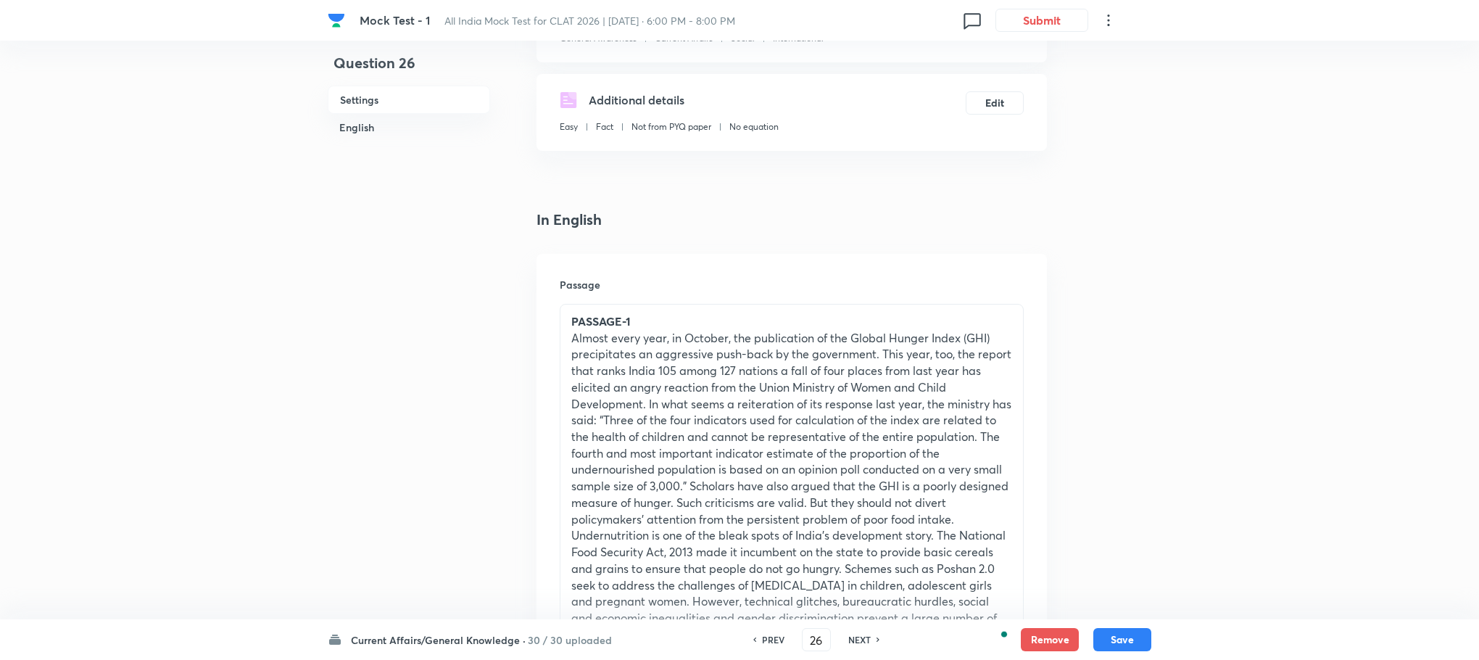
click at [811, 529] on p "Undernutrition is one of the bleak spots of India’s development story. The Nati…" at bounding box center [791, 584] width 441 height 115
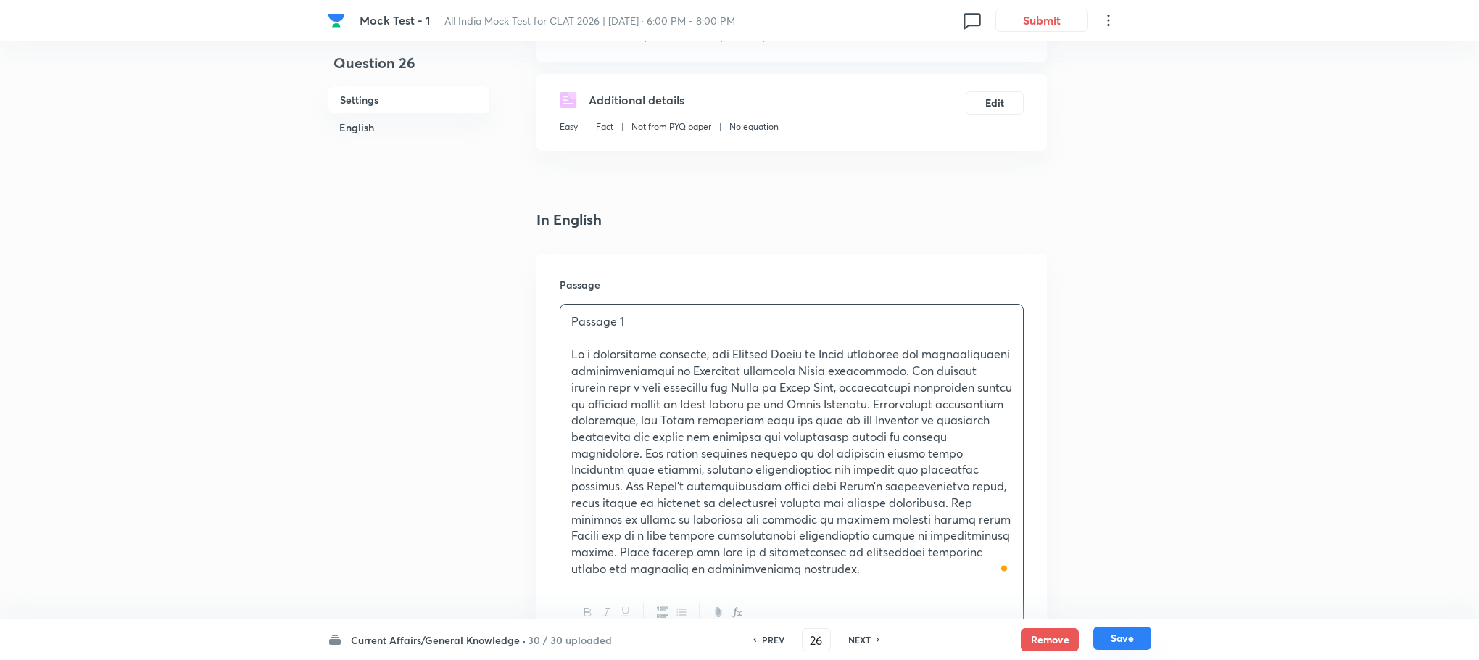
click at [1112, 636] on button "Save" at bounding box center [1122, 637] width 58 height 23
type input "27"
checkbox input "false"
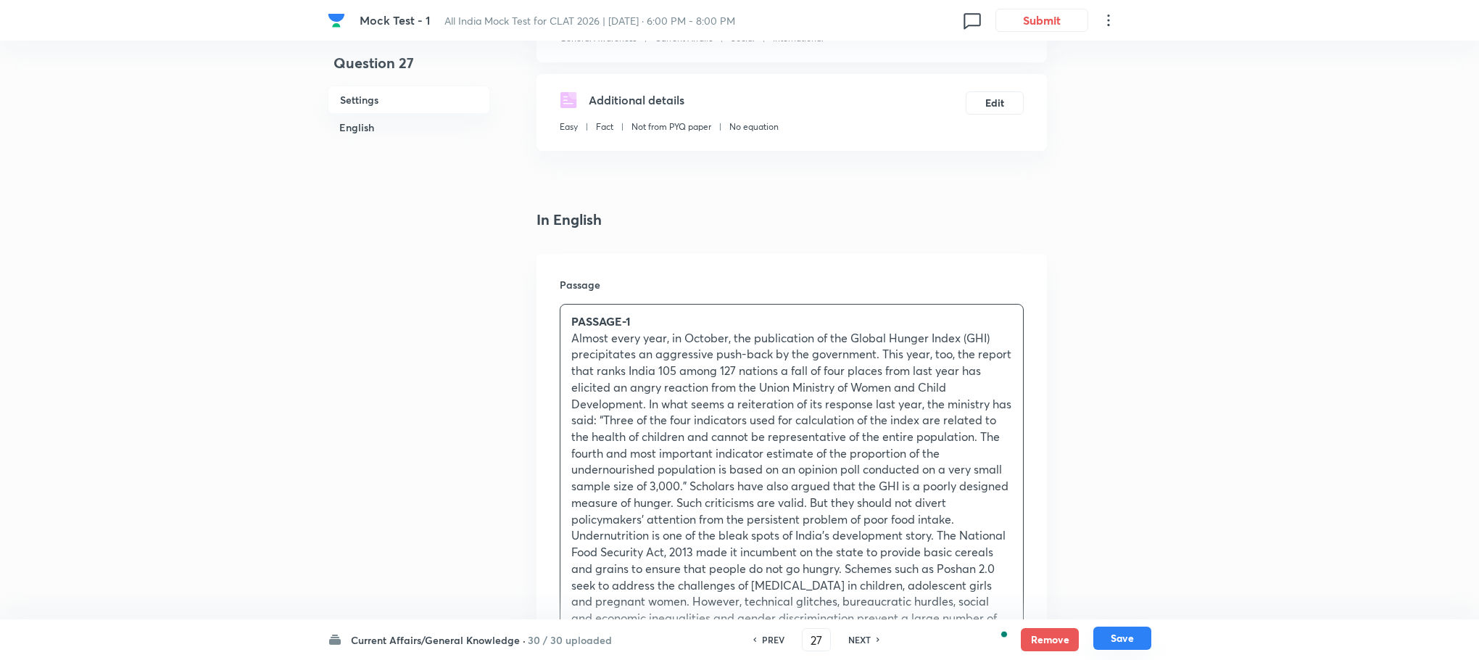
checkbox input "true"
click at [836, 524] on p "Almost every year, in October, the publication of the Global Hunger Index (GHI)…" at bounding box center [791, 429] width 441 height 198
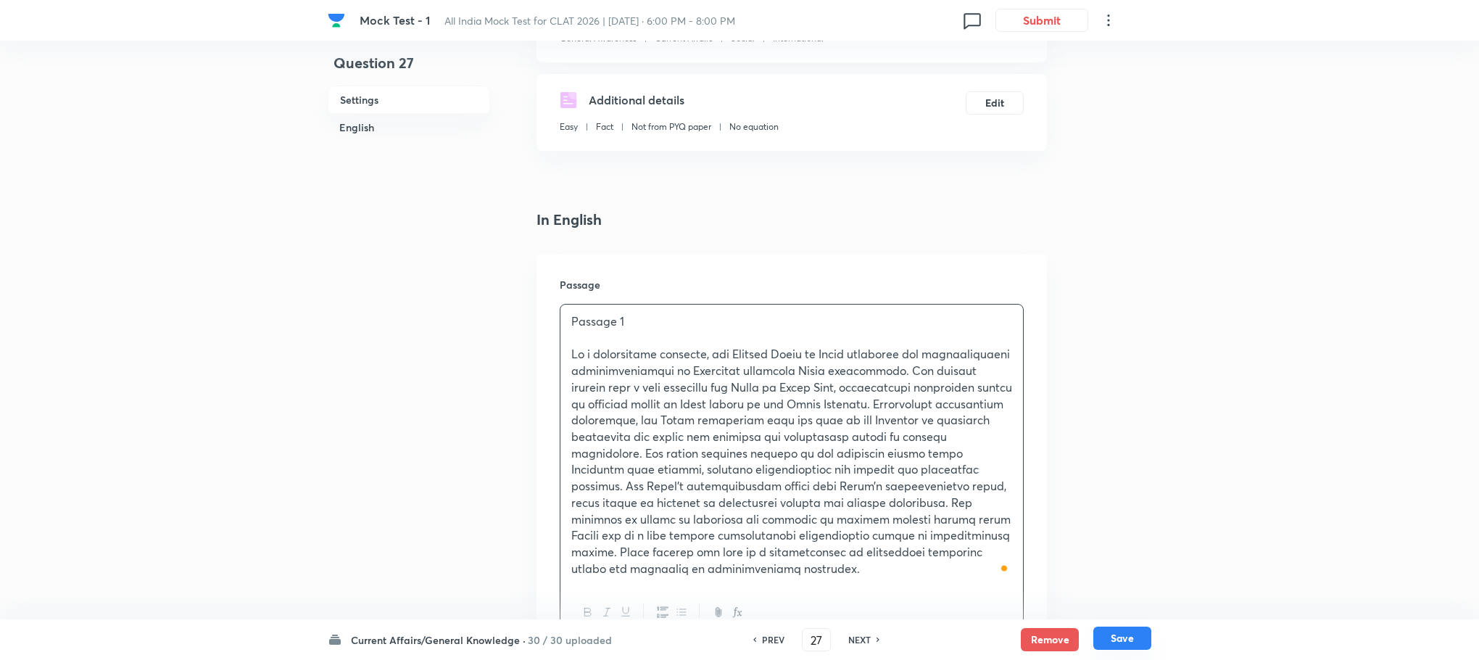
click at [1114, 637] on button "Save" at bounding box center [1122, 637] width 58 height 23
type input "28"
checkbox input "false"
checkbox input "true"
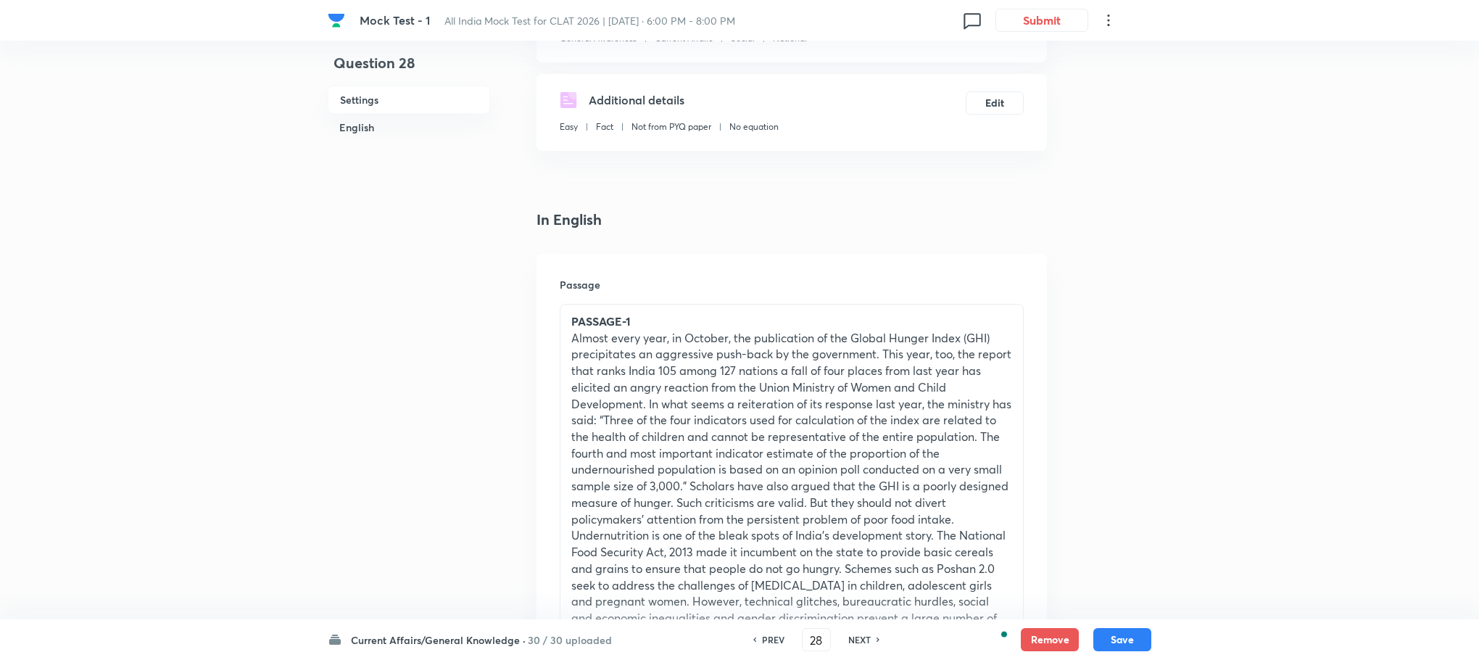
click at [713, 437] on p "Almost every year, in October, the publication of the Global Hunger Index (GHI)…" at bounding box center [791, 429] width 441 height 198
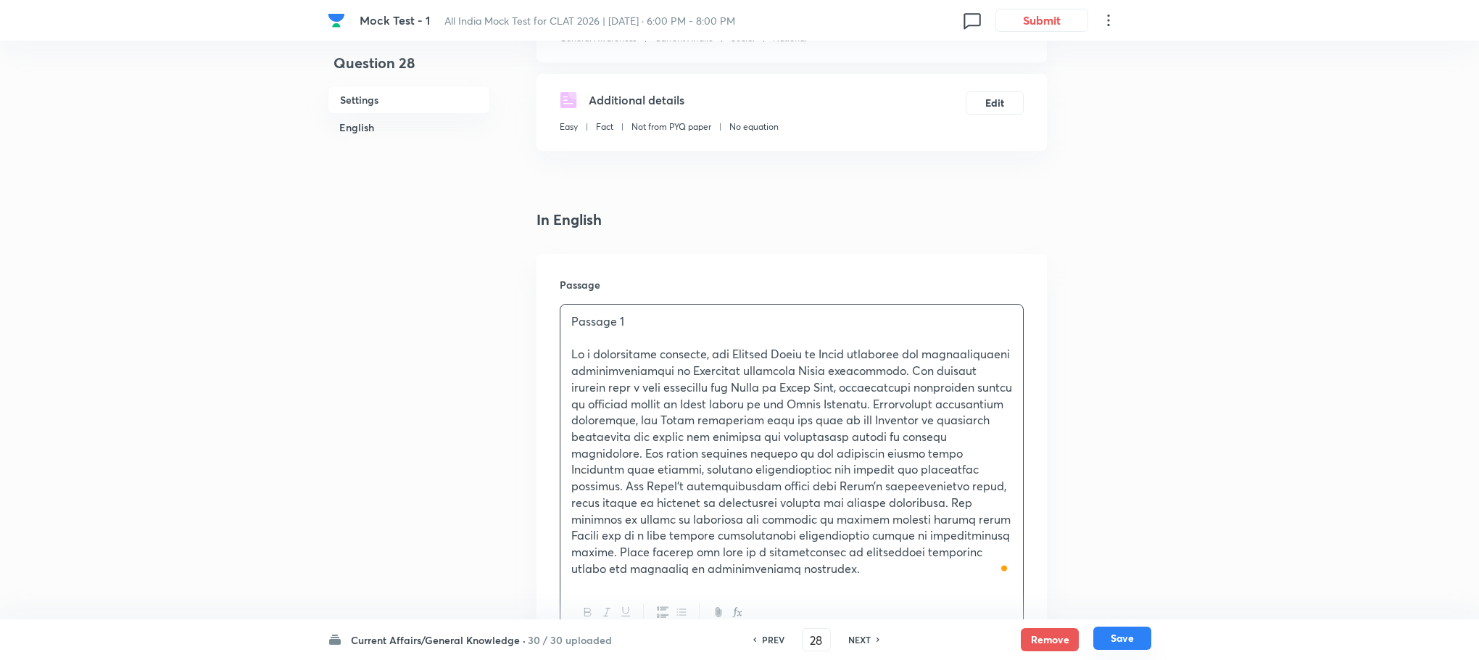
click at [1123, 638] on button "Save" at bounding box center [1122, 637] width 58 height 23
type input "29"
checkbox input "false"
checkbox input "true"
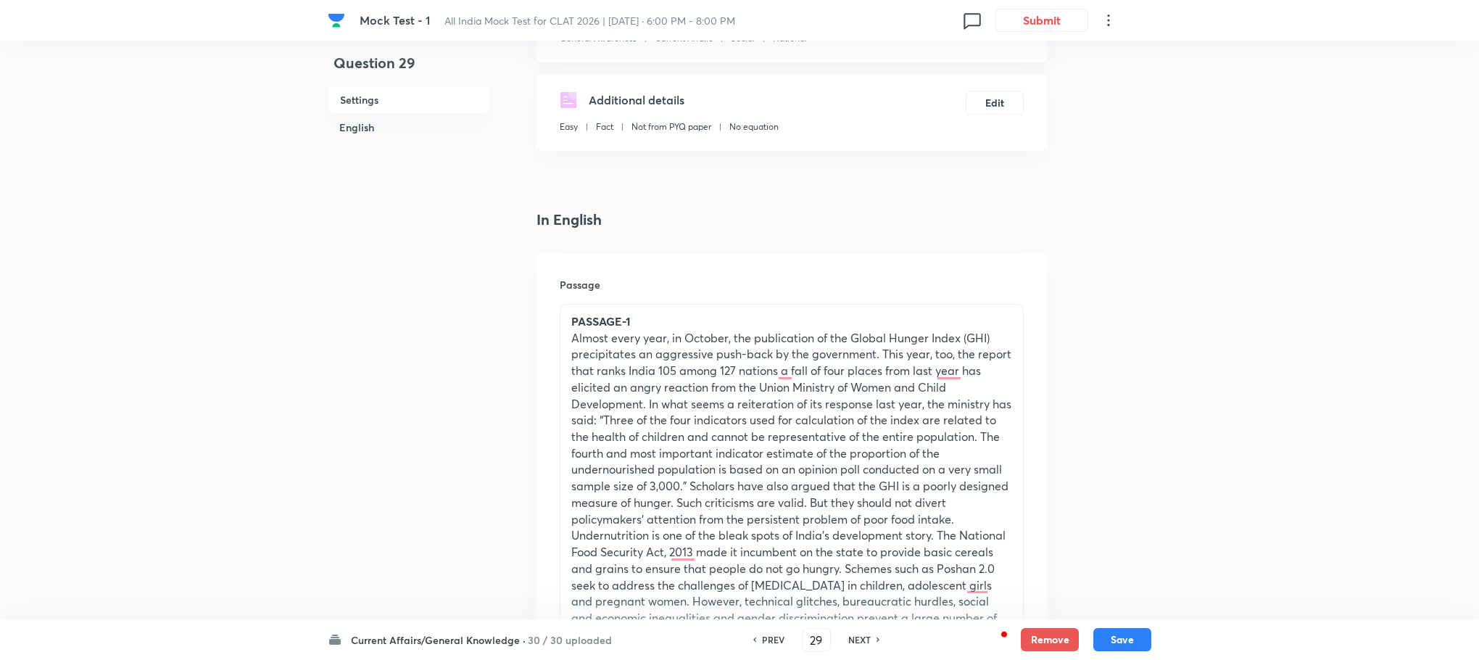
click at [695, 347] on p "Almost every year, in October, the publication of the Global Hunger Index (GHI)…" at bounding box center [791, 429] width 441 height 198
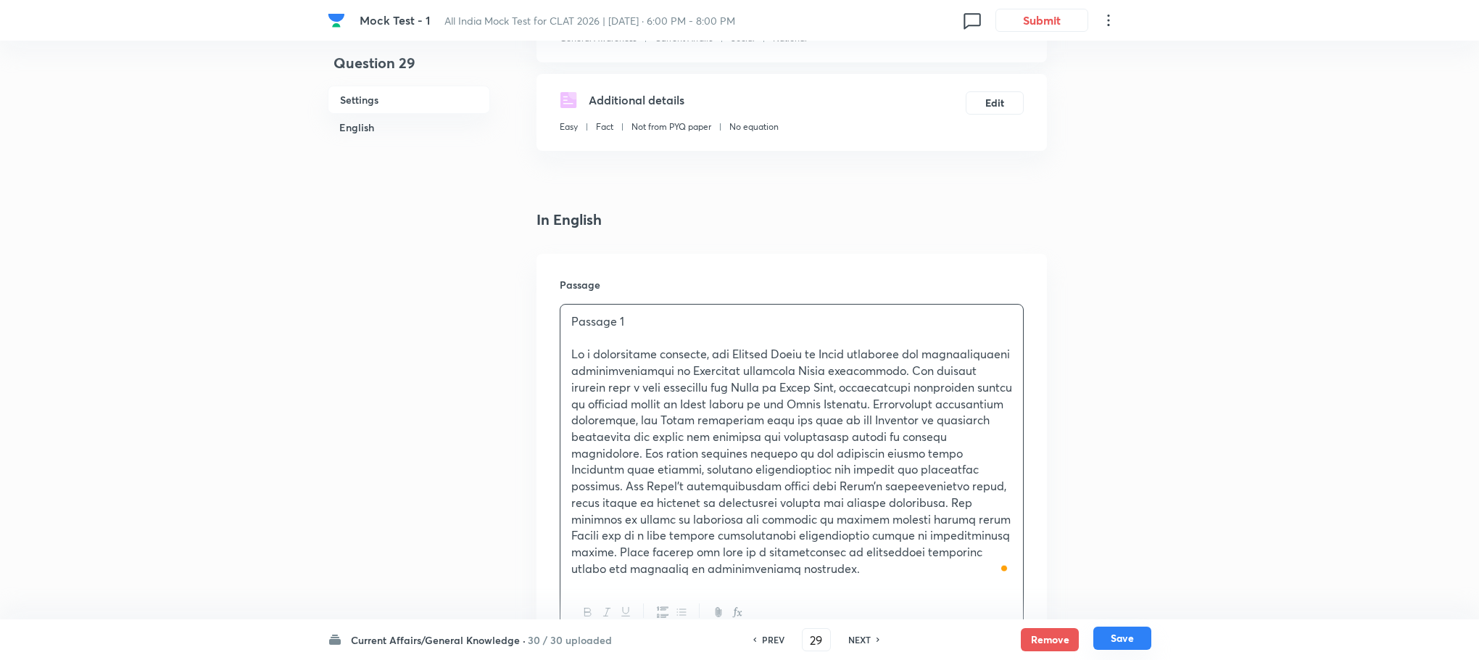
click at [1105, 627] on button "Save" at bounding box center [1122, 637] width 58 height 23
type input "30"
checkbox input "false"
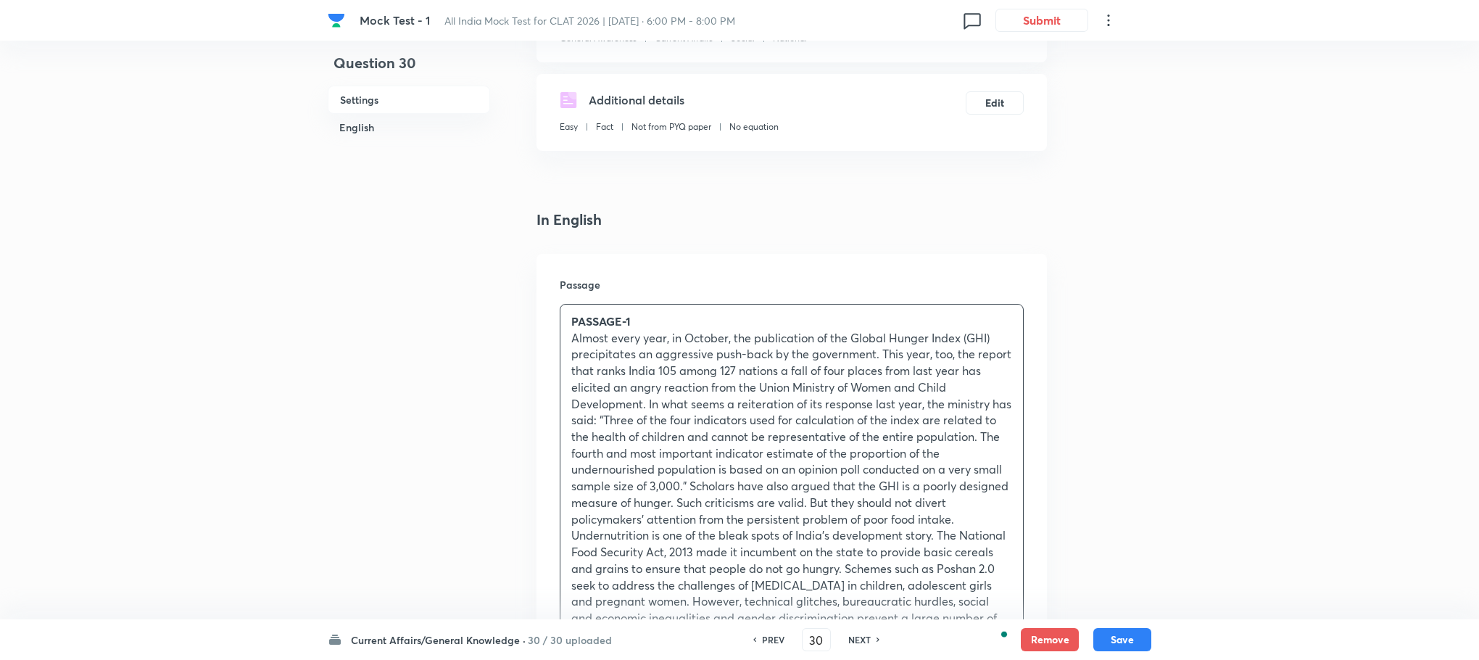
checkbox input "true"
click at [696, 405] on p "Almost every year, in October, the publication of the Global Hunger Index (GHI)…" at bounding box center [791, 429] width 441 height 198
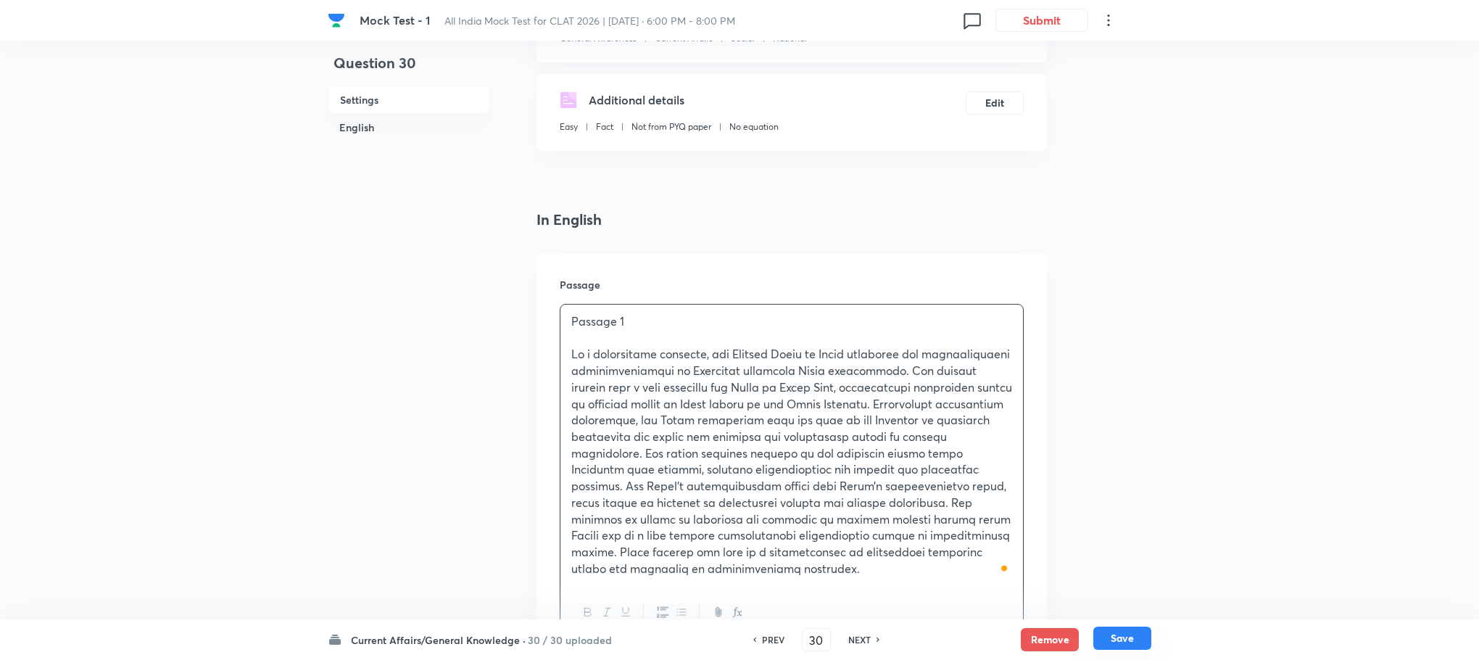
click at [1136, 640] on button "Save" at bounding box center [1122, 637] width 58 height 23
type input "31"
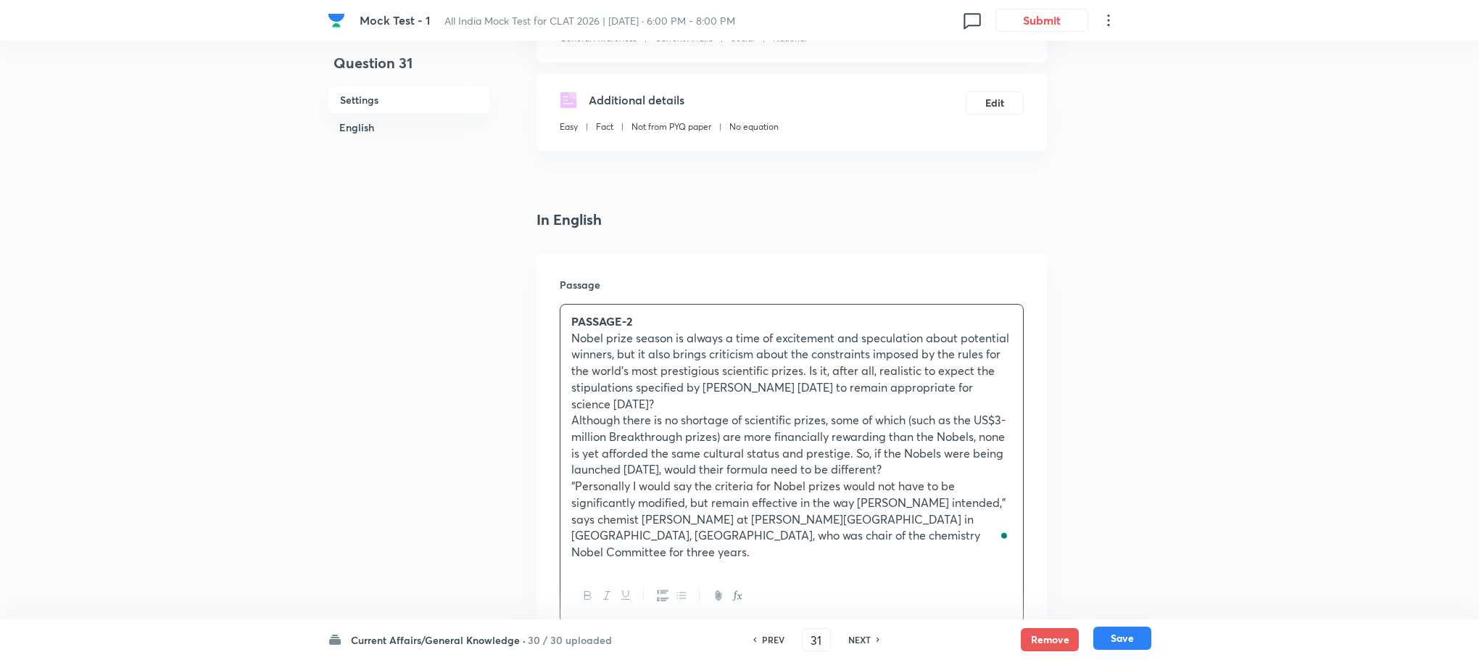
checkbox input "true"
click at [763, 644] on h6 "PREV" at bounding box center [773, 639] width 22 height 13
type input "30"
checkbox input "true"
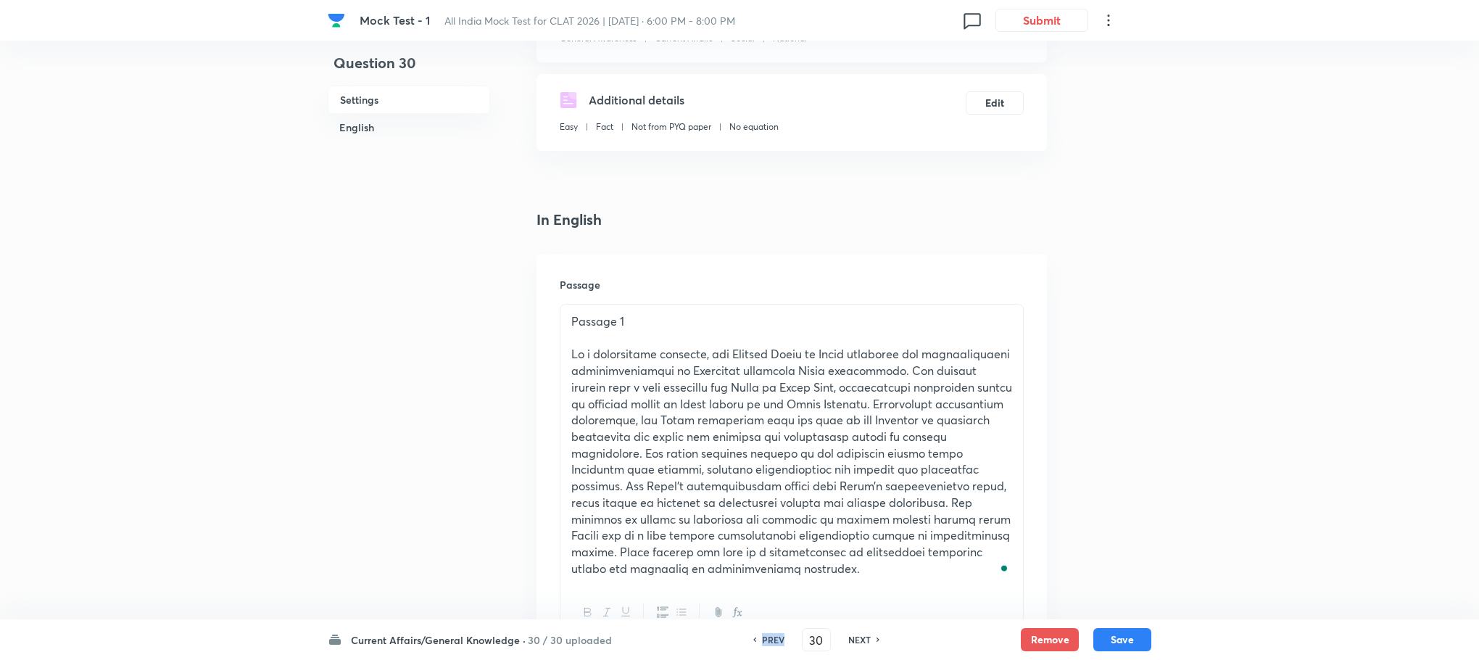
click at [763, 644] on h6 "PREV" at bounding box center [773, 639] width 22 height 13
type input "29"
checkbox input "false"
checkbox input "true"
click at [763, 644] on h6 "PREV" at bounding box center [773, 639] width 22 height 13
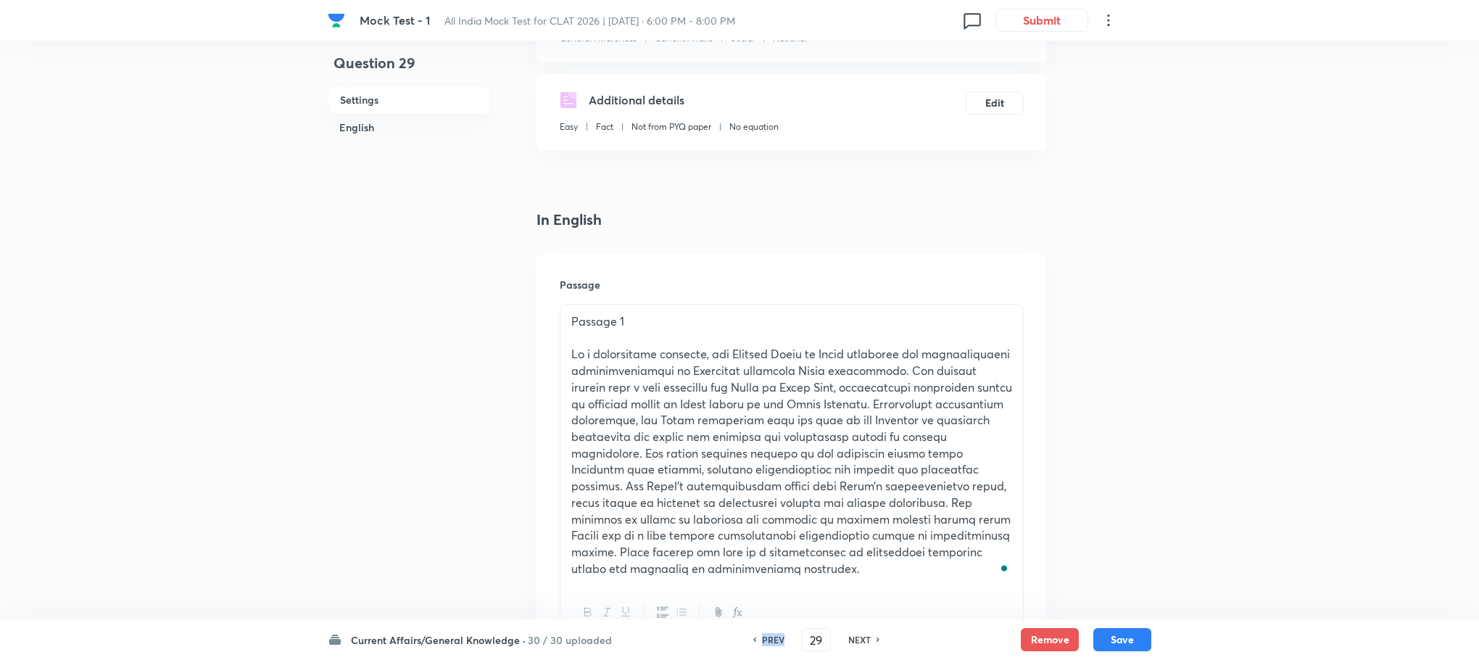
type input "28"
checkbox input "false"
checkbox input "true"
click at [763, 644] on h6 "PREV" at bounding box center [773, 639] width 22 height 13
type input "27"
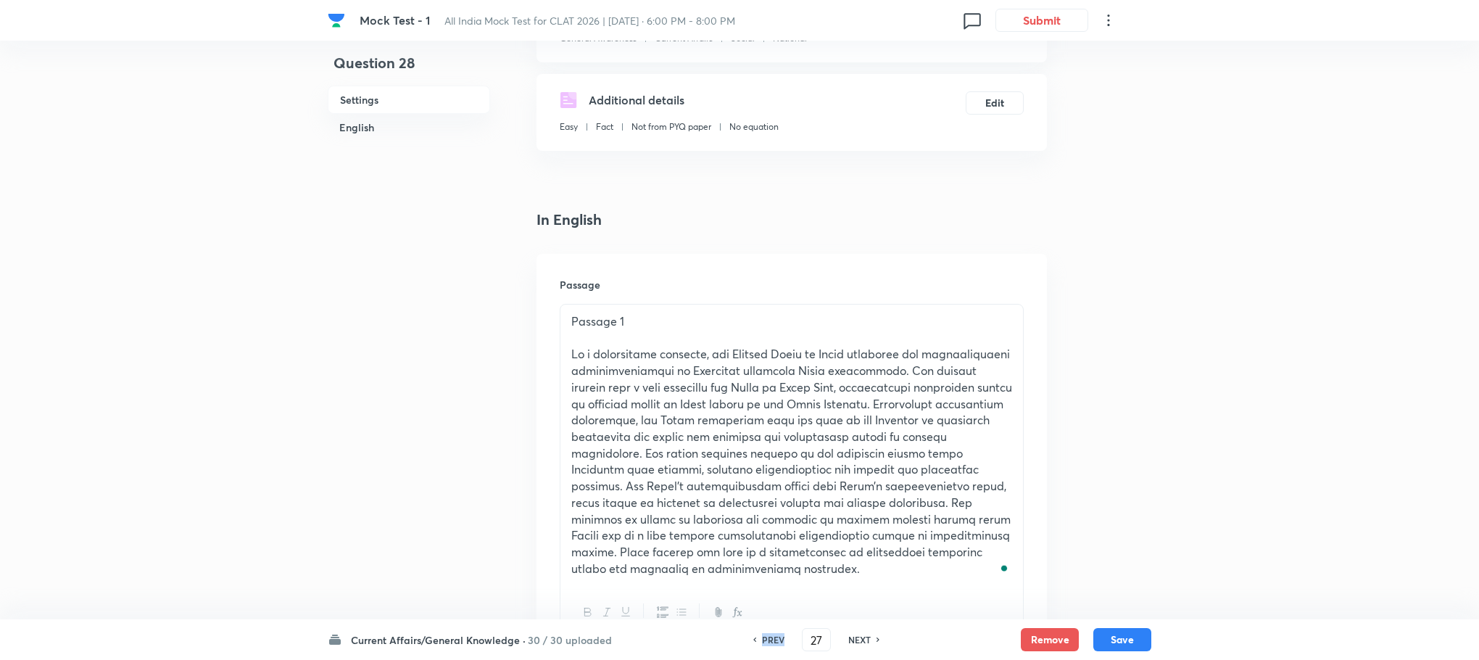
checkbox input "false"
checkbox input "true"
click at [763, 644] on h6 "PREV" at bounding box center [773, 639] width 22 height 13
type input "26"
checkbox input "false"
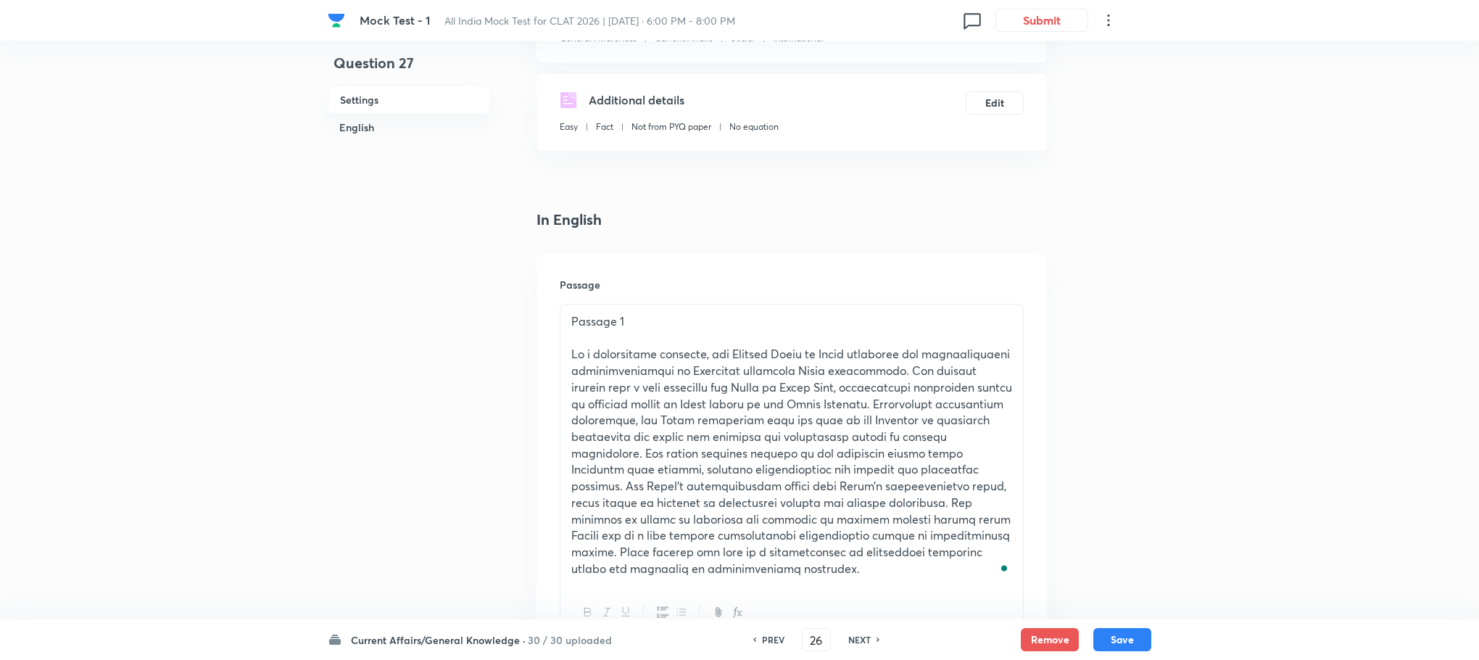
checkbox input "true"
click at [763, 644] on h6 "PREV" at bounding box center [773, 639] width 22 height 13
type input "25"
checkbox input "false"
checkbox input "true"
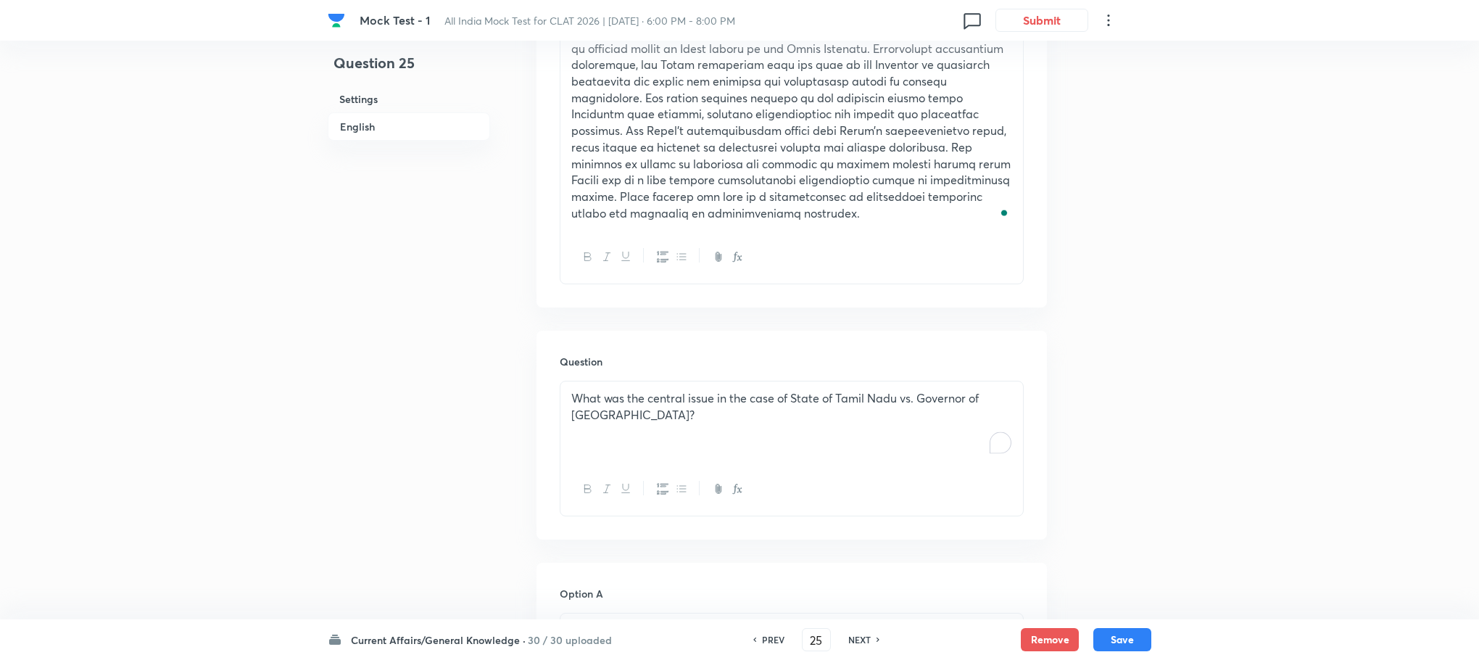
scroll to position [653, 0]
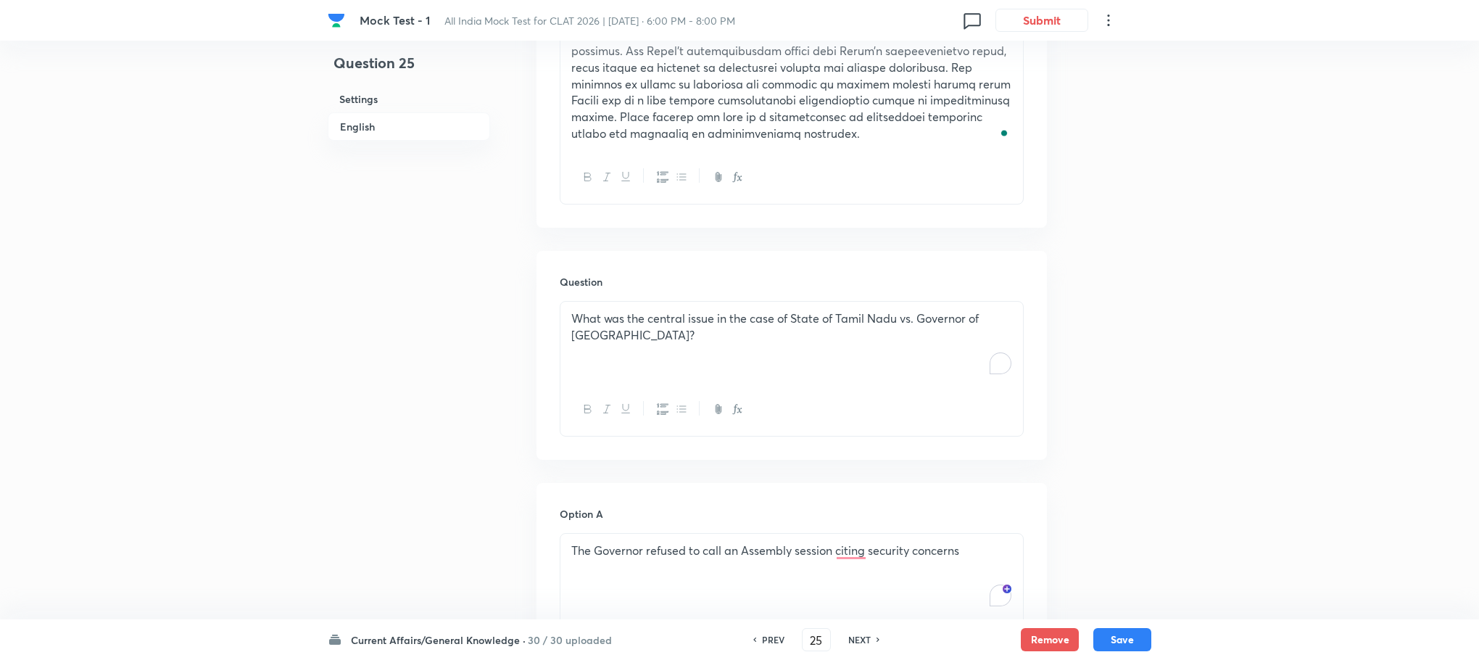
click at [859, 642] on h6 "NEXT" at bounding box center [859, 639] width 22 height 13
type input "26"
checkbox input "false"
checkbox input "true"
click at [655, 366] on div "Which organization is responsible for publishing the Global Hunger Index annual…" at bounding box center [791, 342] width 463 height 81
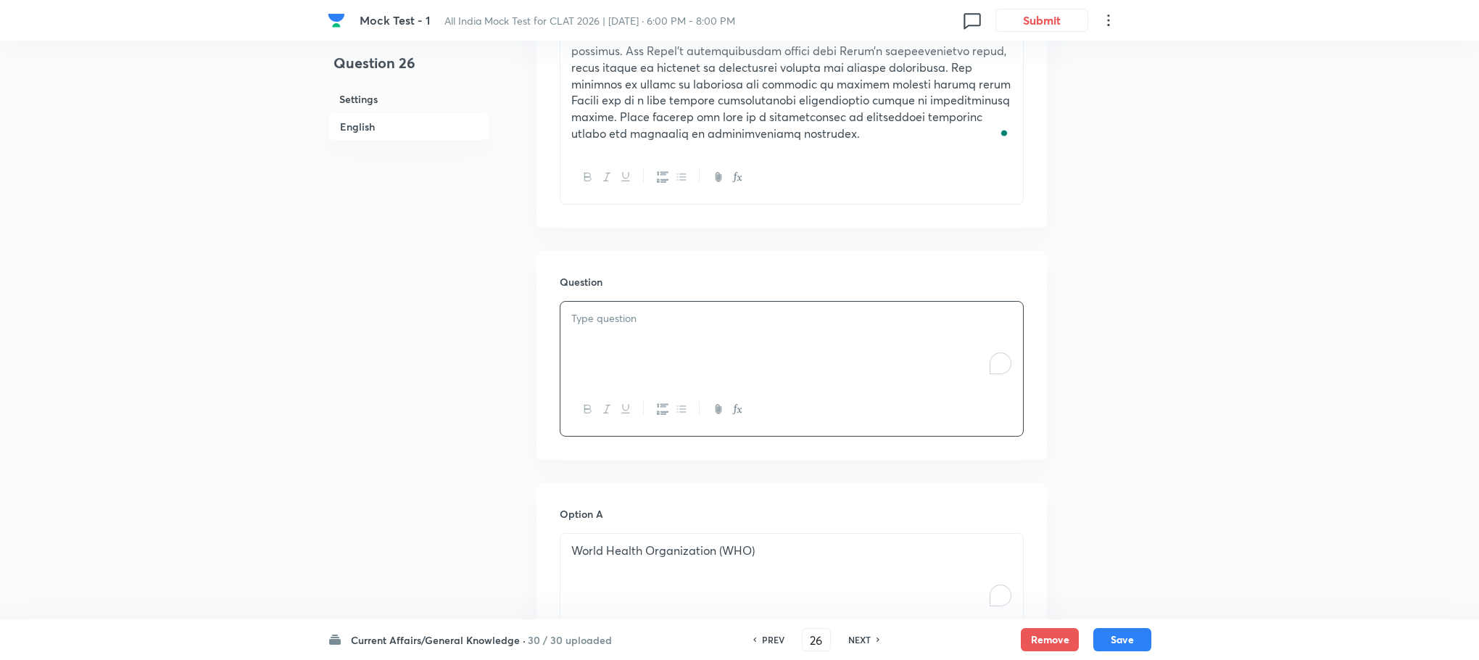
click at [655, 366] on div "To enrich screen reader interactions, please activate Accessibility in Grammarl…" at bounding box center [791, 342] width 463 height 81
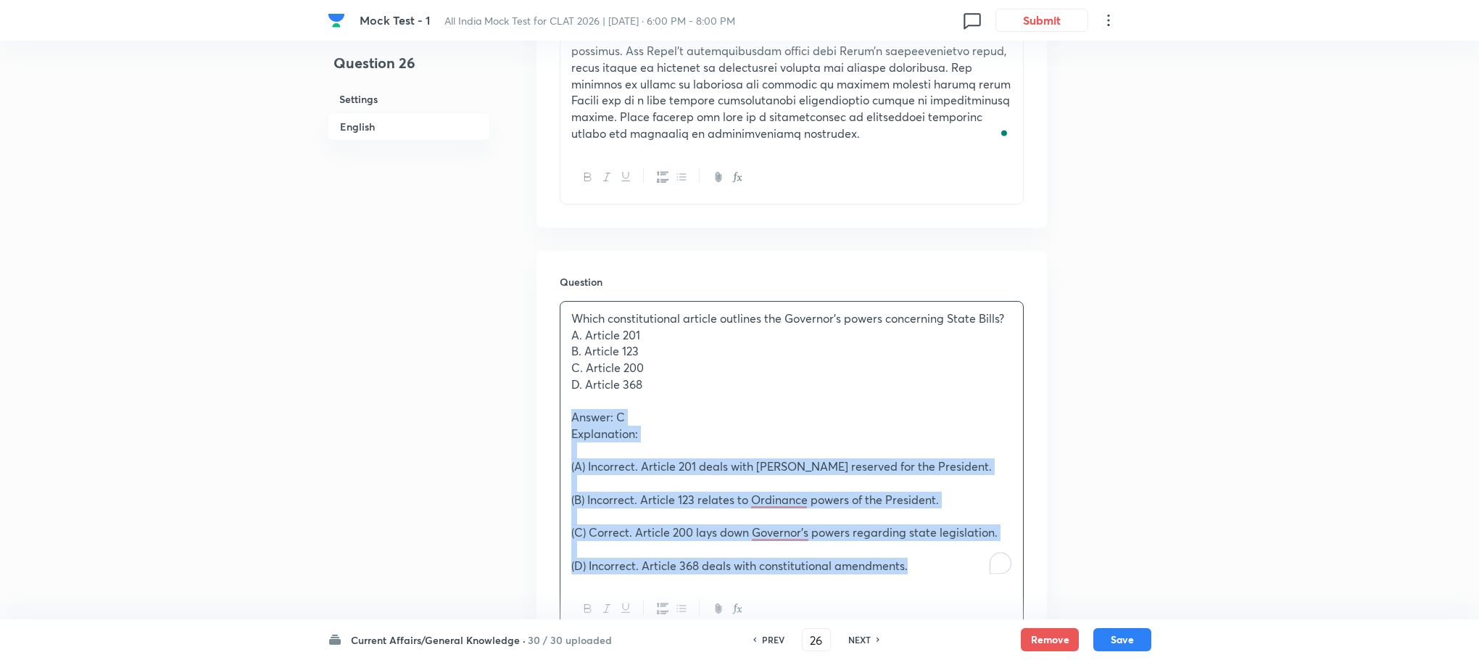
drag, startPoint x: 571, startPoint y: 410, endPoint x: 927, endPoint y: 618, distance: 413.4
click at [927, 618] on div "Mock Test - 1 All India Mock Test for CLAT 2026 | [DATE] · 6:00 PM - 8:00 PM 0 …" at bounding box center [739, 654] width 1479 height 2475
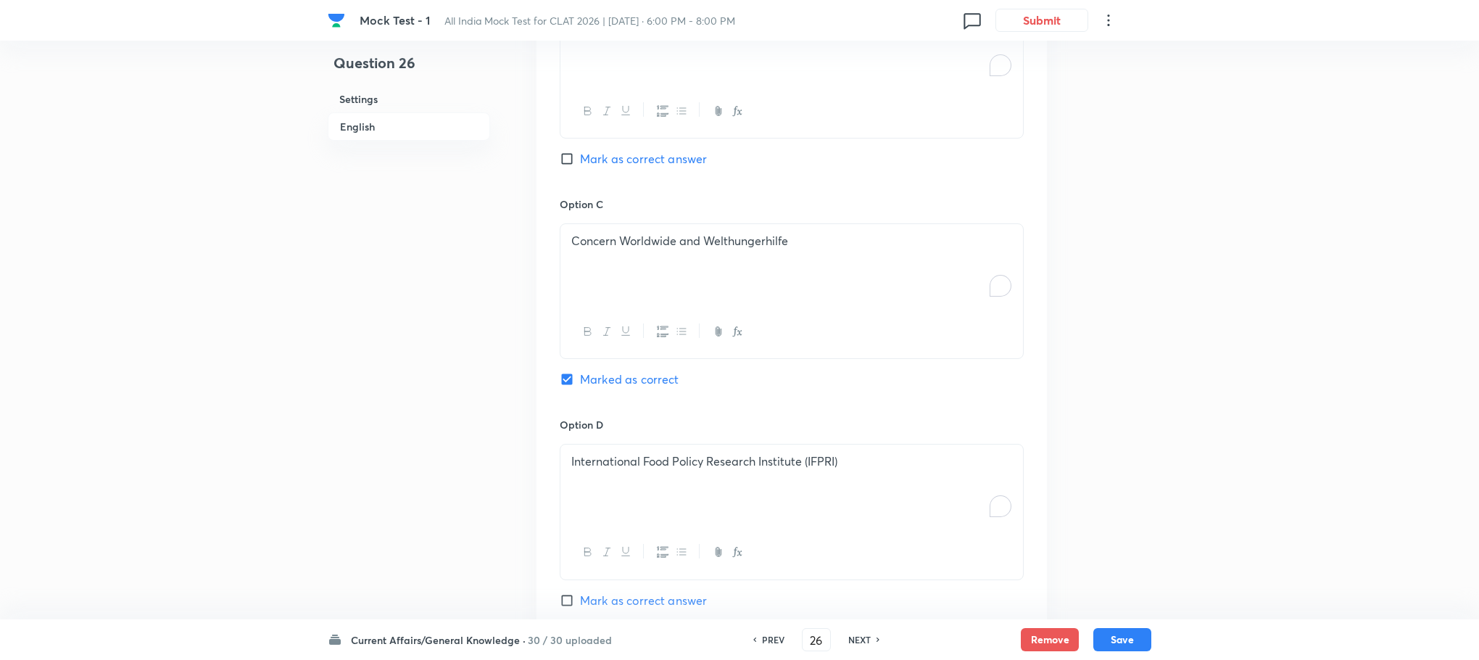
scroll to position [1740, 0]
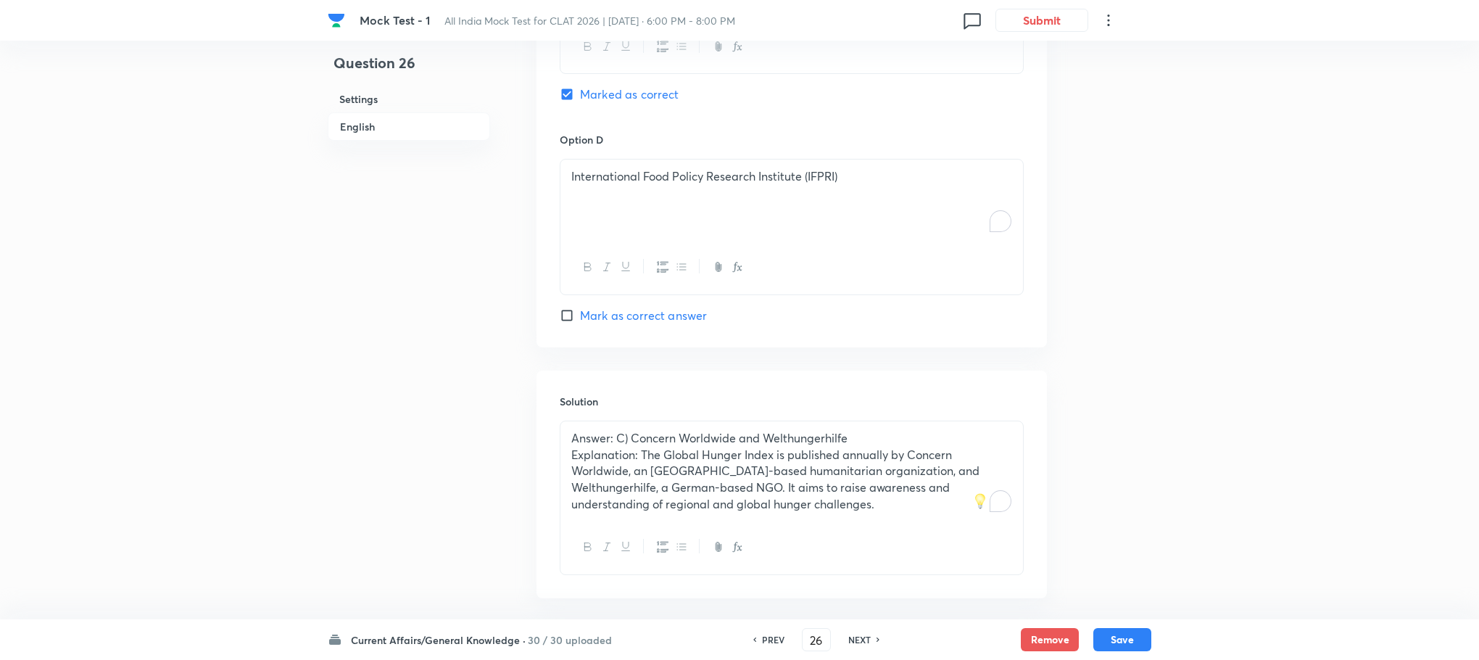
click at [646, 470] on p "Explanation: The Global Hunger Index is published annually by Concern Worldwide…" at bounding box center [791, 480] width 441 height 66
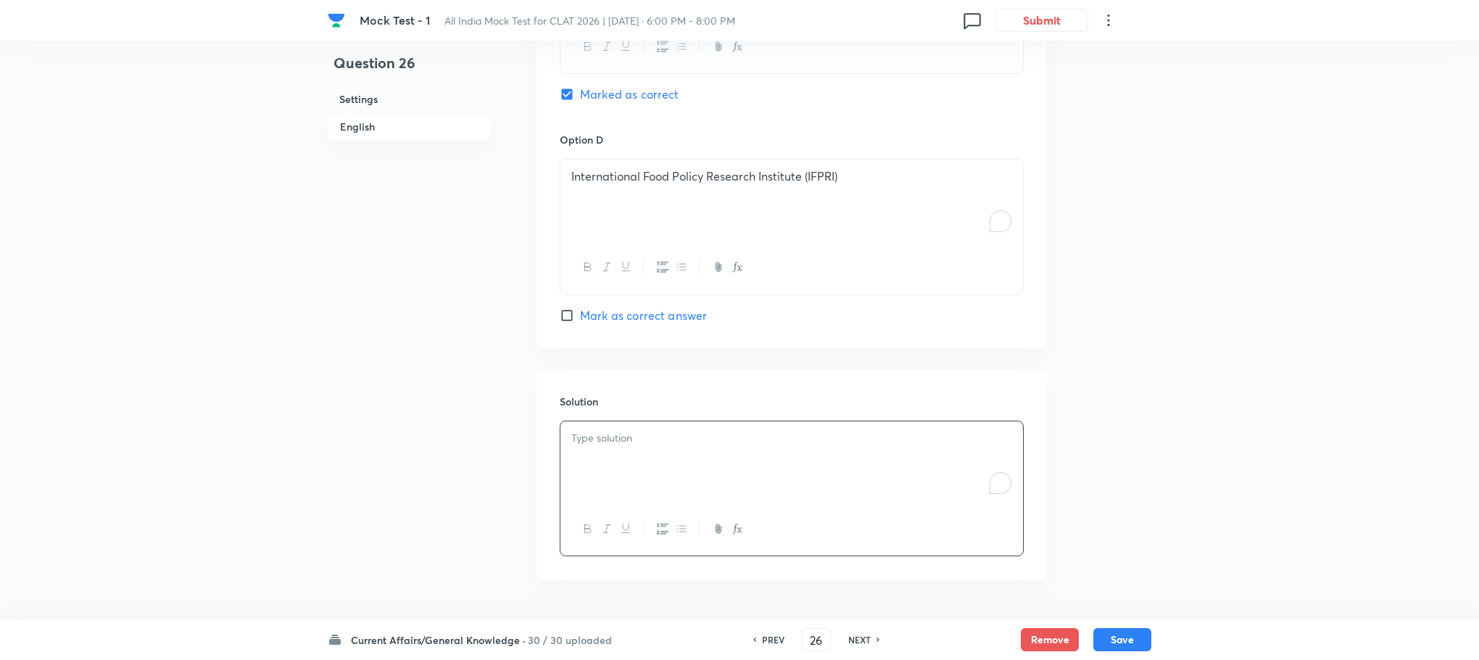
click at [638, 463] on div "To enrich screen reader interactions, please activate Accessibility in Grammarl…" at bounding box center [791, 461] width 463 height 81
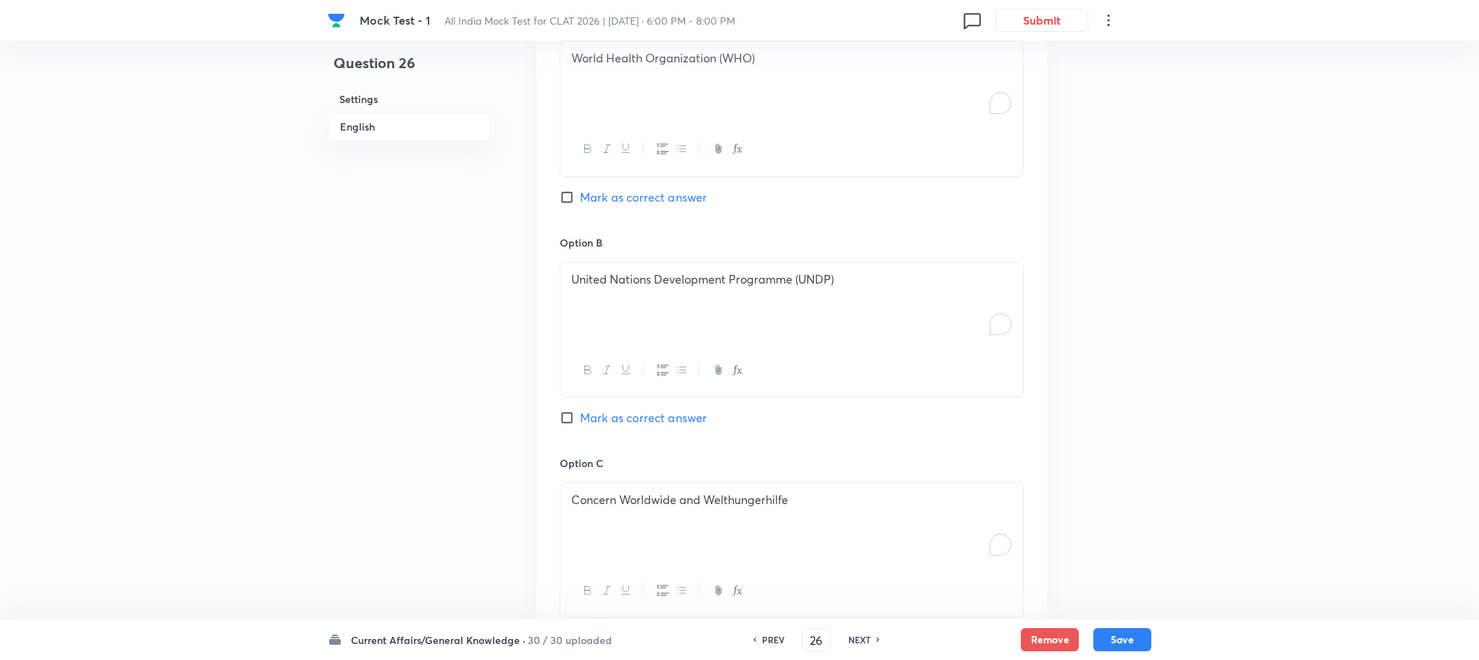
scroll to position [653, 0]
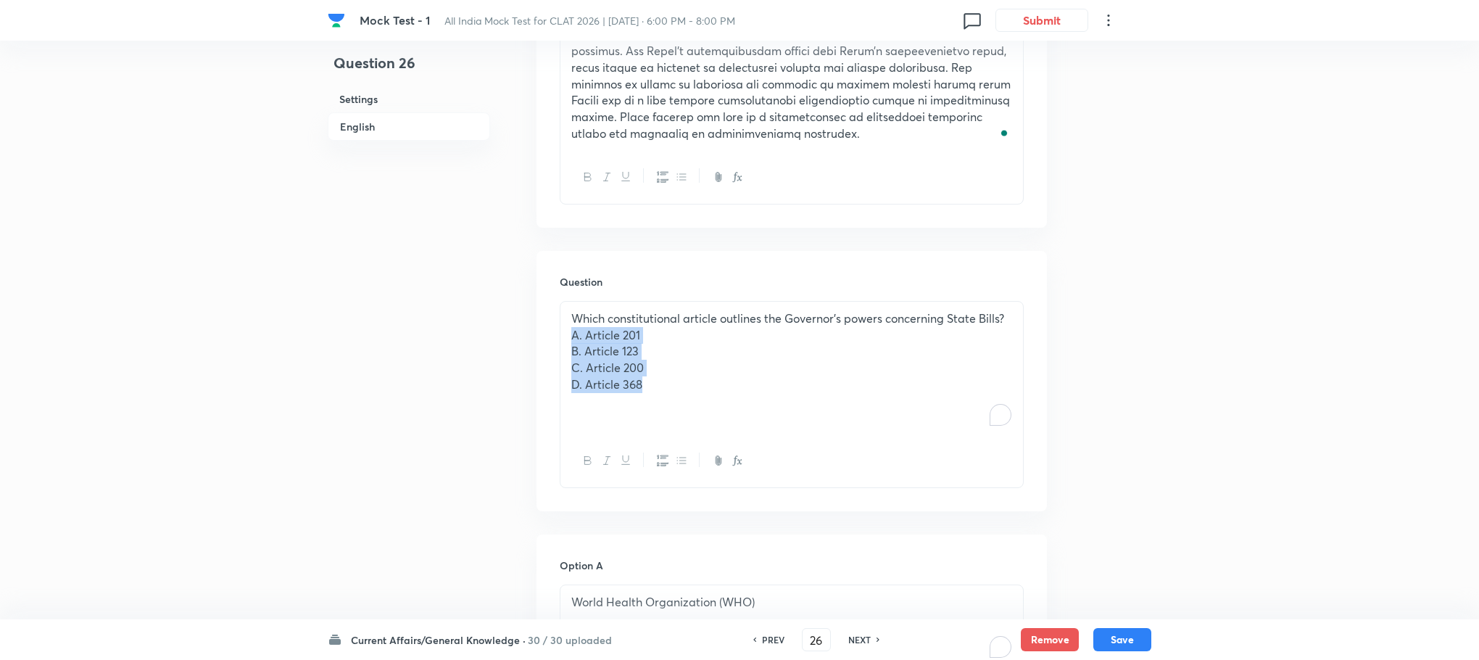
drag, startPoint x: 570, startPoint y: 336, endPoint x: 664, endPoint y: 378, distance: 103.5
click at [664, 378] on div "Which constitutional article outlines the Governor's powers concerning State Bi…" at bounding box center [791, 368] width 463 height 133
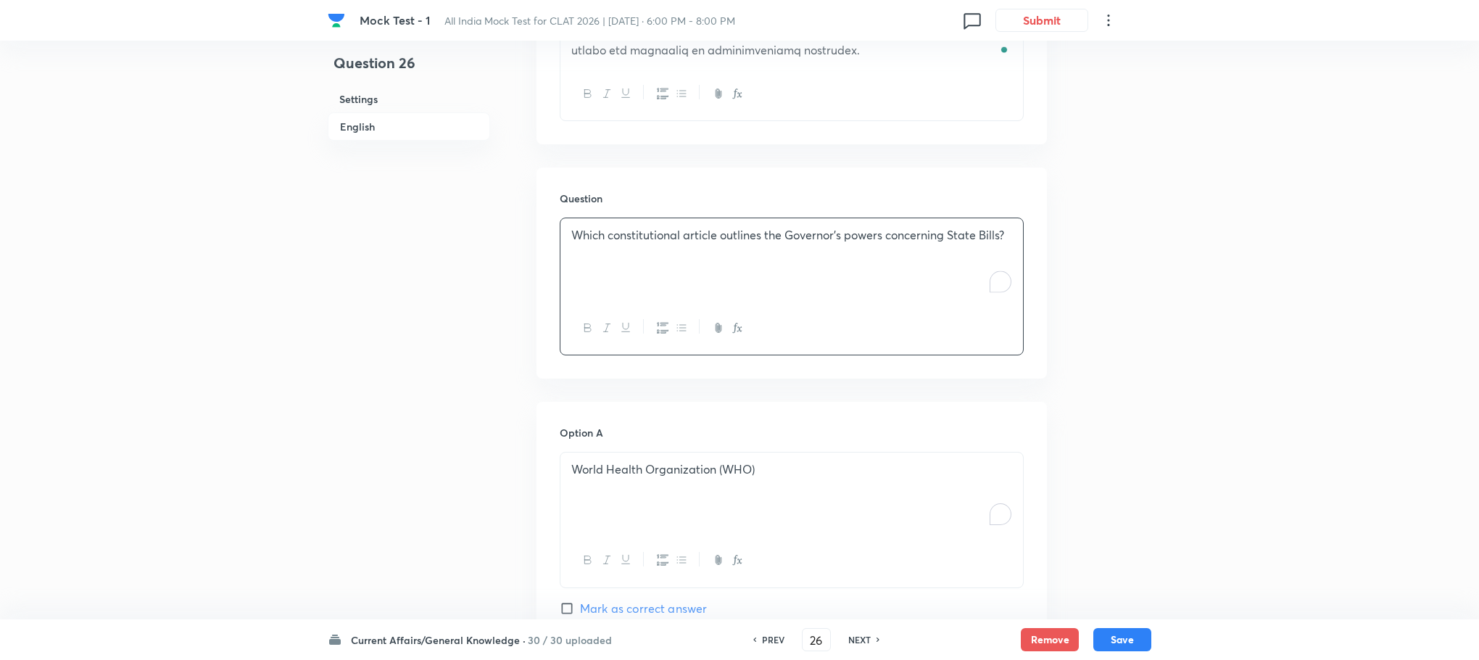
scroll to position [761, 0]
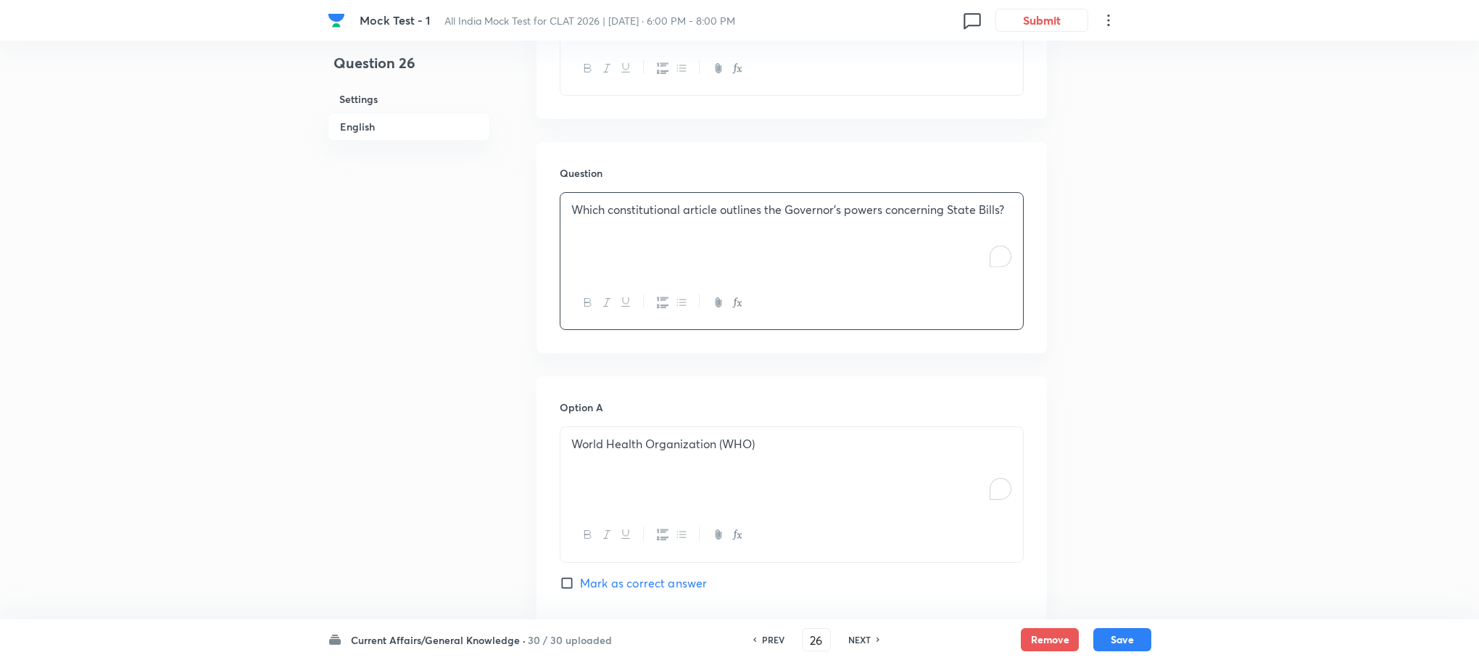
click at [633, 446] on p "World Health Organization (WHO)" at bounding box center [791, 444] width 441 height 17
click at [633, 446] on p "To enrich screen reader interactions, please activate Accessibility in Grammarl…" at bounding box center [791, 444] width 441 height 17
click at [587, 442] on p "A. Article 201" at bounding box center [791, 444] width 441 height 17
click at [584, 462] on p "B. Article 123" at bounding box center [791, 460] width 441 height 17
click at [581, 479] on p "C. Article 200" at bounding box center [791, 477] width 441 height 17
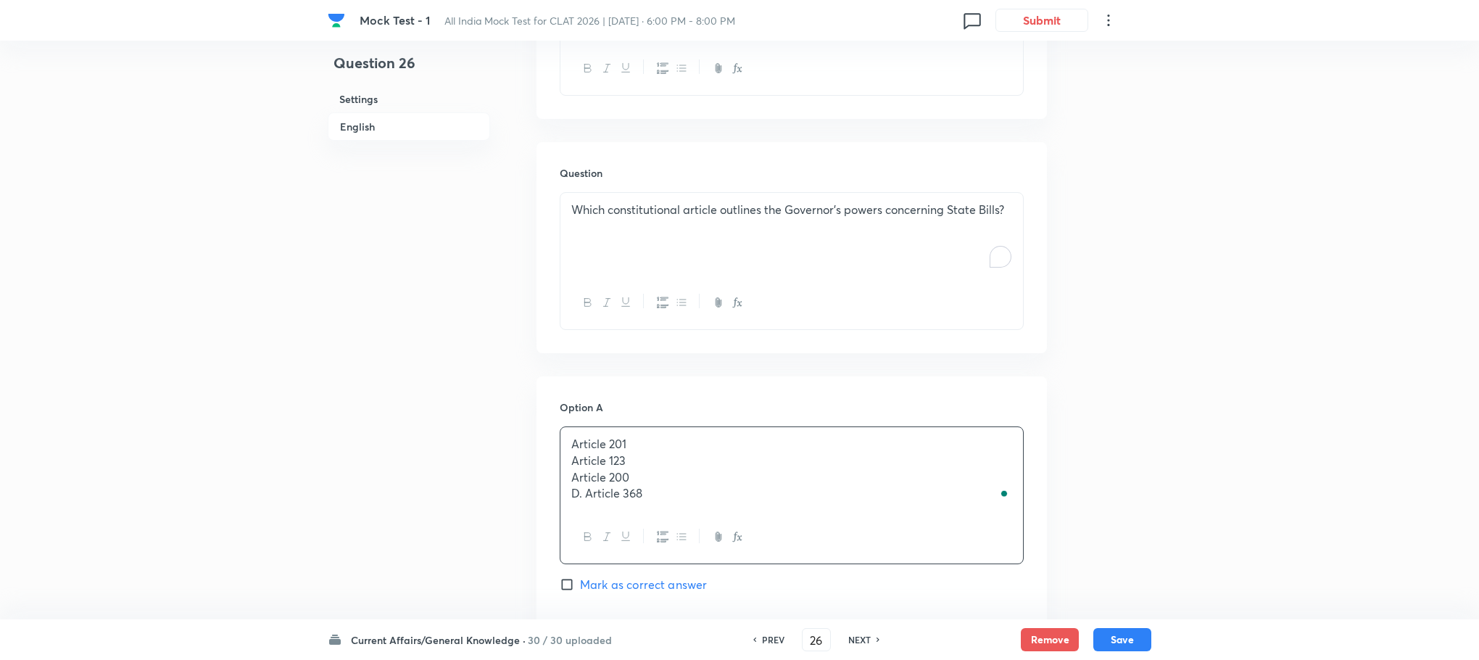
click at [587, 494] on p "D. Article 368" at bounding box center [791, 493] width 441 height 17
drag, startPoint x: 573, startPoint y: 465, endPoint x: 692, endPoint y: 525, distance: 133.6
click at [692, 525] on div "Article 201 Article 123 Article 200 Article 368" at bounding box center [792, 495] width 464 height 138
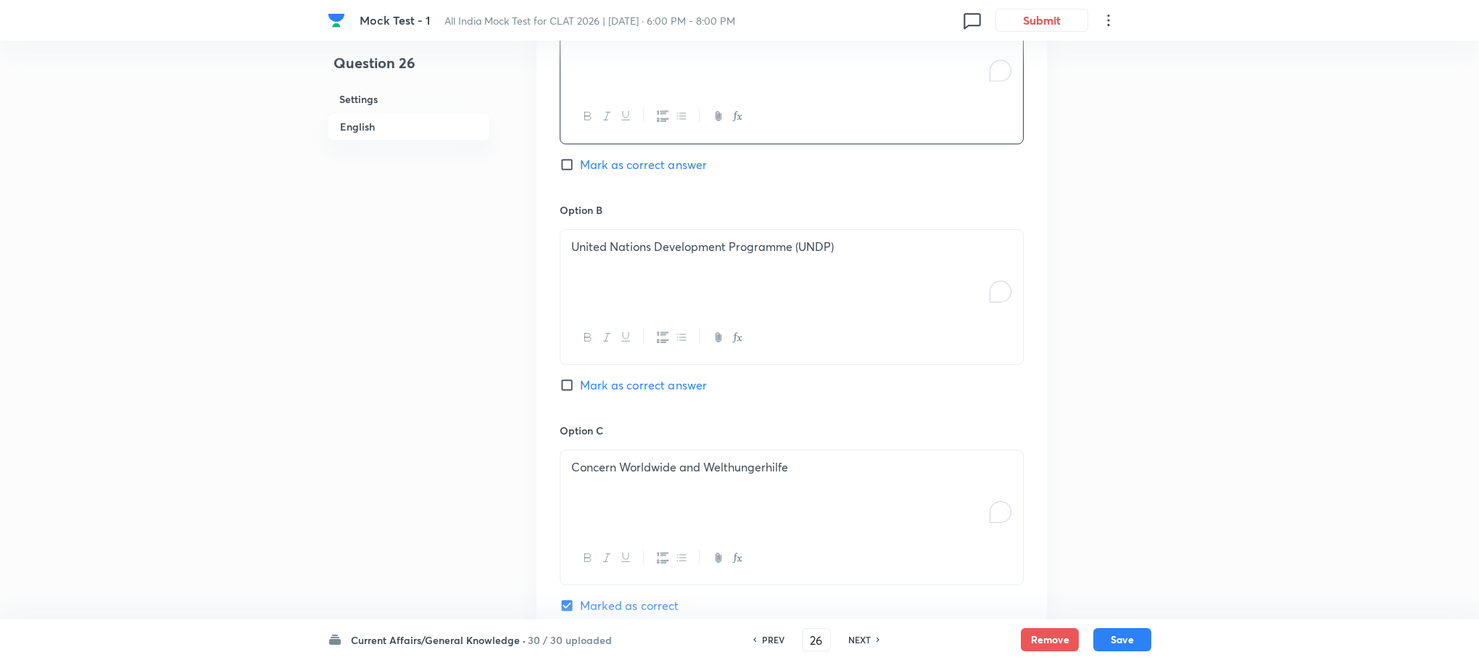
scroll to position [1196, 0]
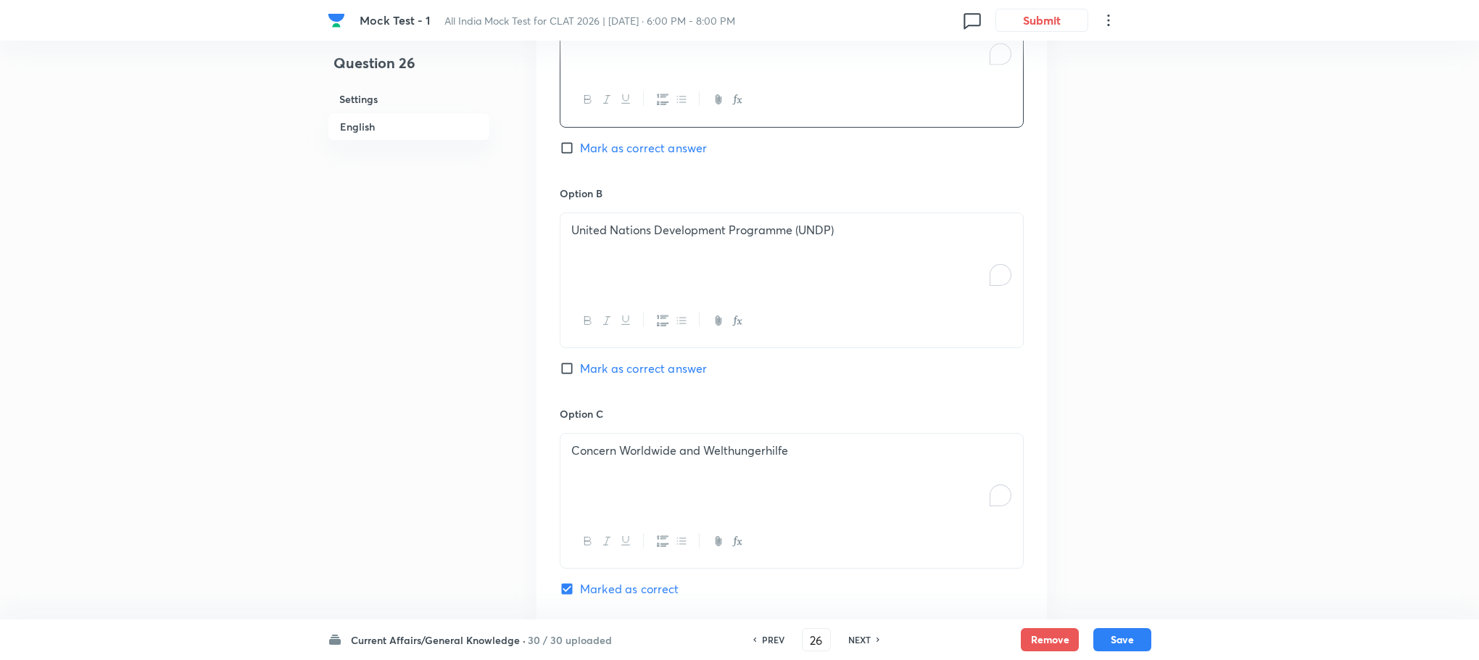
click at [612, 242] on div "United Nations Development Programme (UNDP)" at bounding box center [791, 253] width 463 height 81
drag, startPoint x: 572, startPoint y: 248, endPoint x: 692, endPoint y: 294, distance: 128.1
click at [692, 294] on div "Article 123 Article 200 Article 368" at bounding box center [791, 253] width 463 height 81
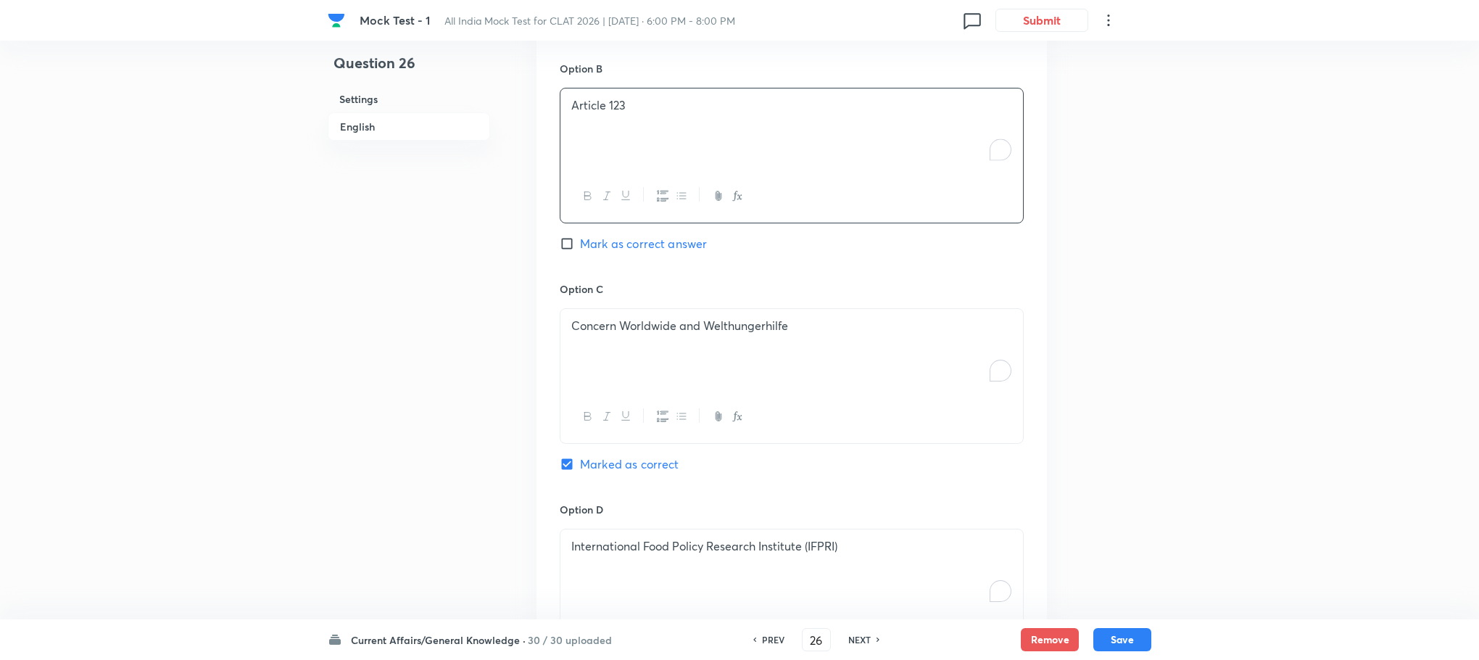
scroll to position [1414, 0]
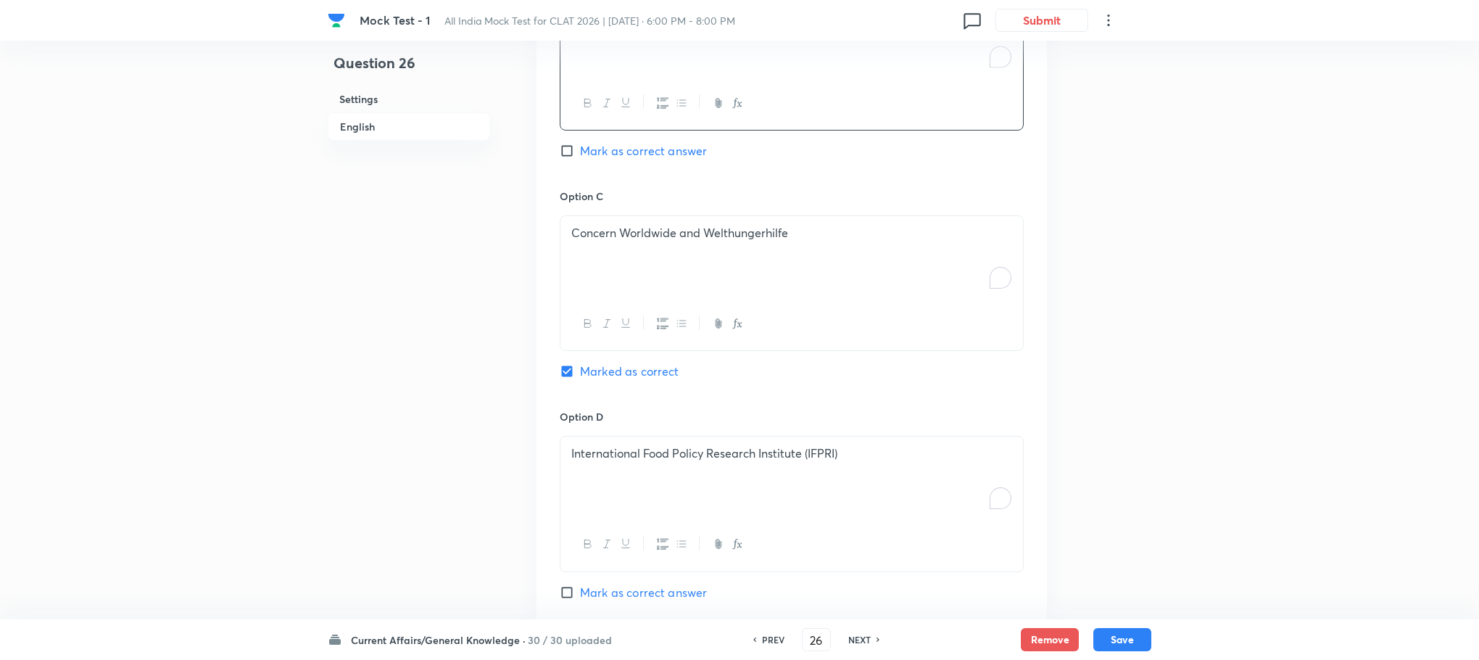
click at [636, 297] on div "Concern Worldwide and Welthungerhilfe" at bounding box center [791, 256] width 463 height 81
click at [629, 268] on div "To enrich screen reader interactions, please activate Accessibility in Grammarl…" at bounding box center [791, 256] width 463 height 81
drag, startPoint x: 562, startPoint y: 252, endPoint x: 753, endPoint y: 298, distance: 196.8
click at [753, 297] on div "Article 200 Article 368" at bounding box center [791, 256] width 463 height 81
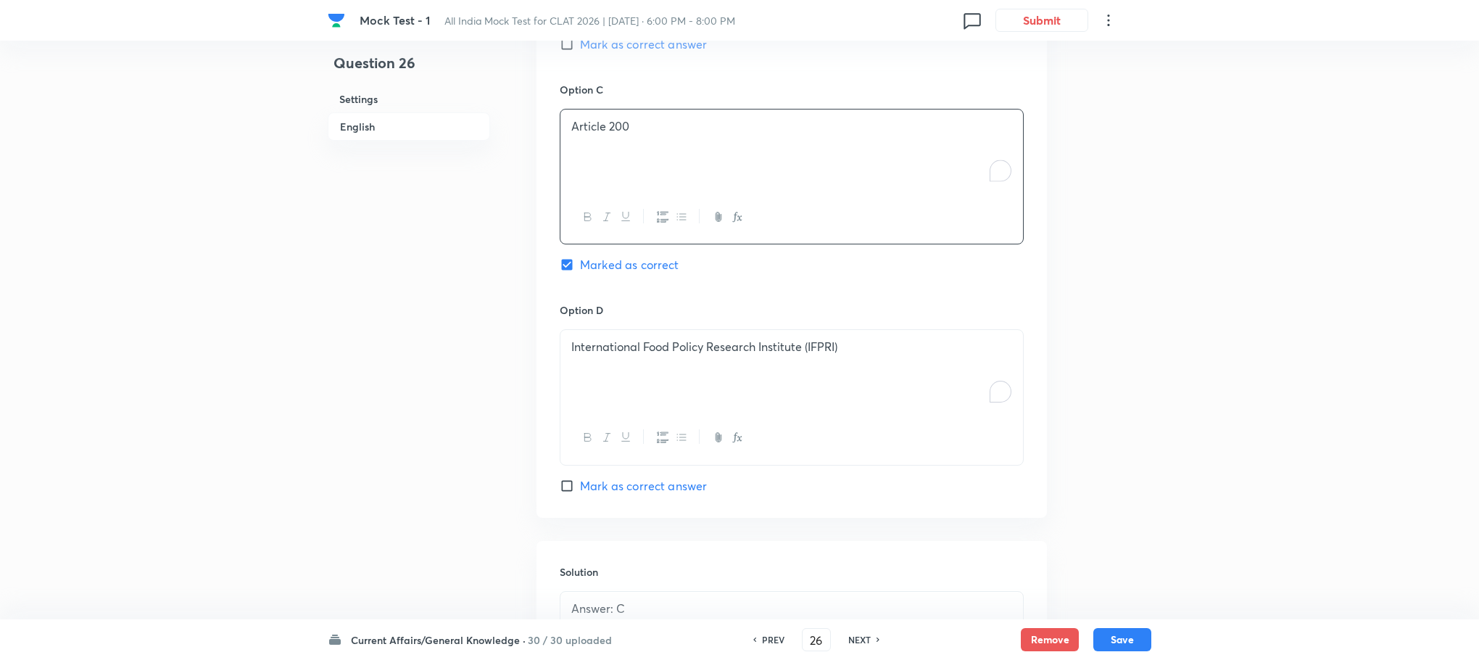
scroll to position [1631, 0]
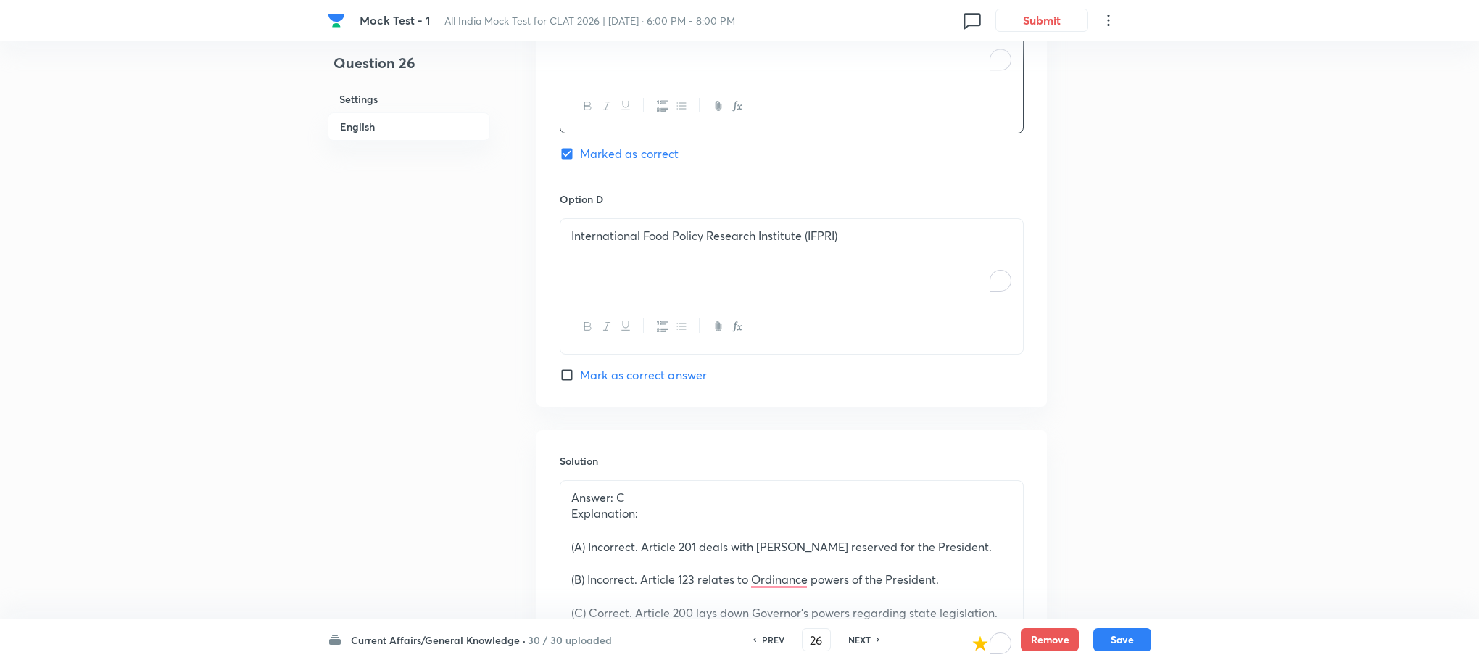
click at [633, 298] on div "International Food Policy Research Institute (IFPRI)" at bounding box center [791, 259] width 463 height 81
click at [633, 298] on div "To enrich screen reader interactions, please activate Accessibility in Grammarl…" at bounding box center [791, 259] width 463 height 81
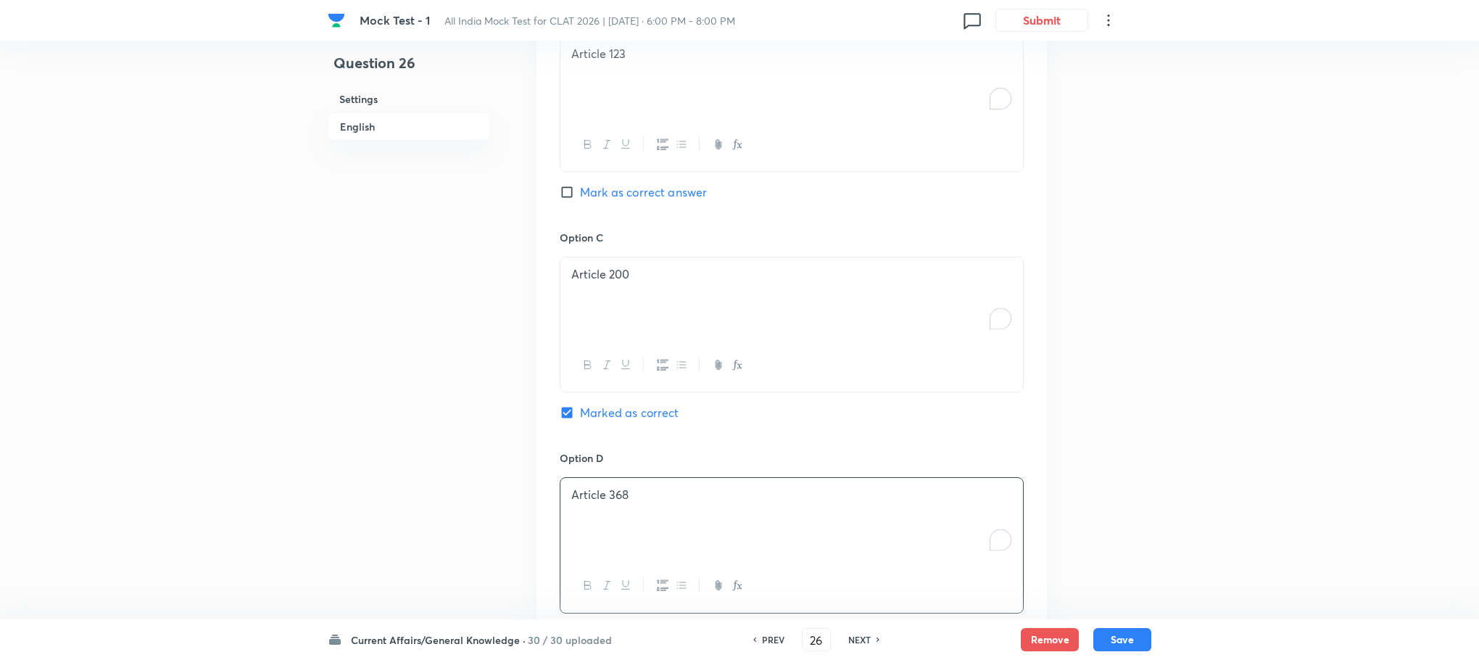
scroll to position [1305, 0]
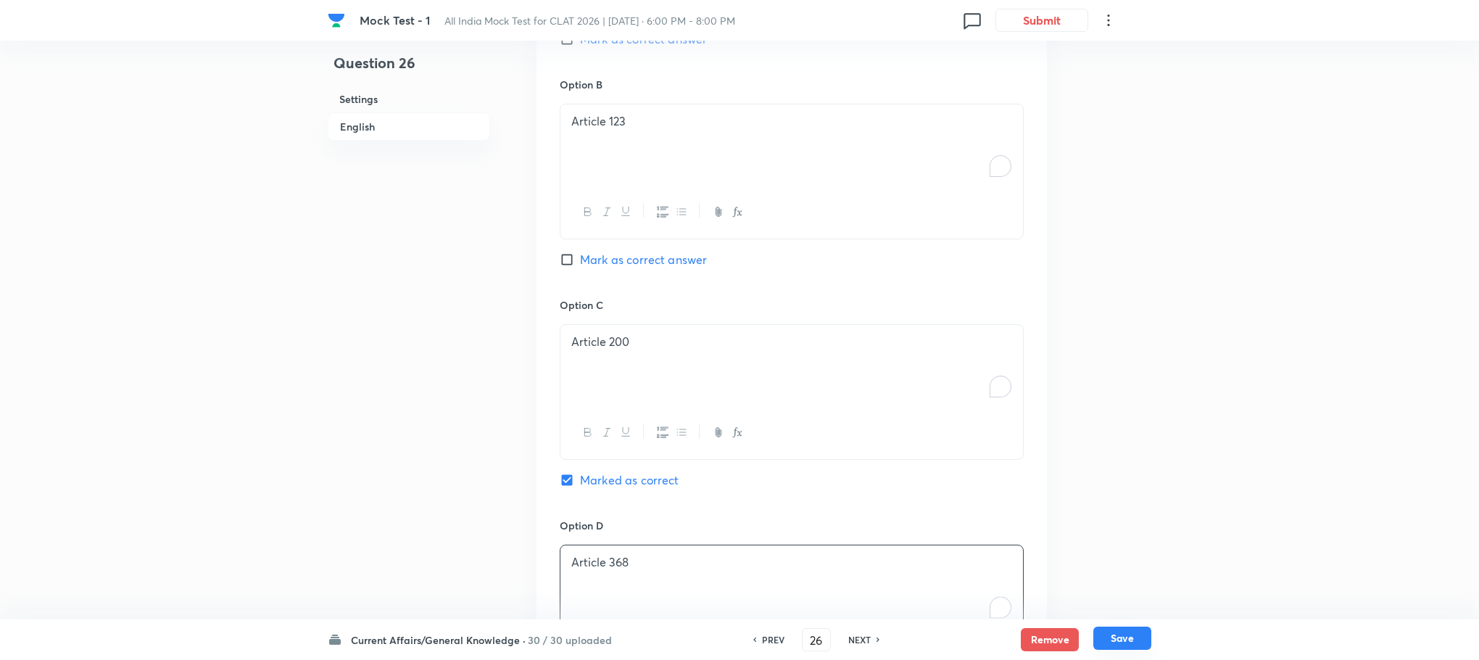
click at [1117, 642] on button "Save" at bounding box center [1122, 637] width 58 height 23
type input "27"
checkbox input "false"
checkbox input "true"
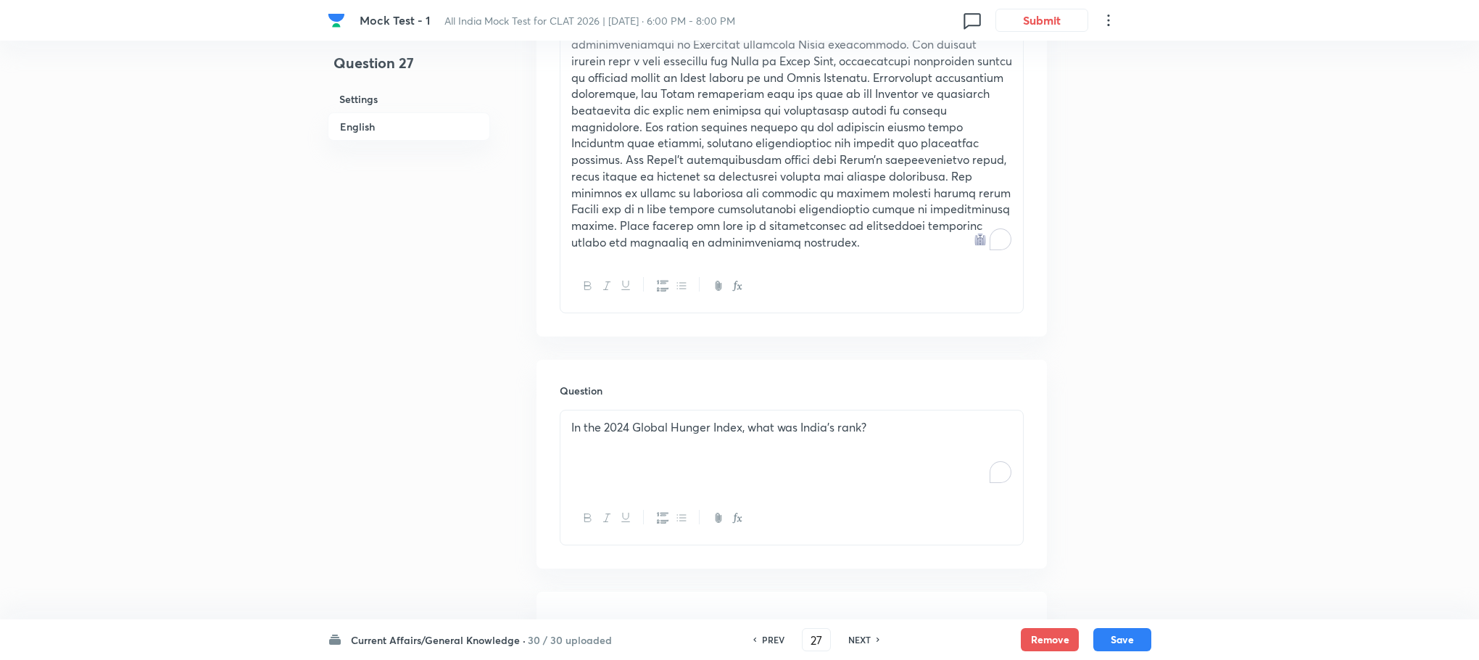
click at [655, 459] on div "In the 2024 Global Hunger Index, what was India's rank?" at bounding box center [791, 450] width 463 height 81
click at [655, 459] on div "To enrich screen reader interactions, please activate Accessibility in Grammarl…" at bounding box center [791, 450] width 463 height 81
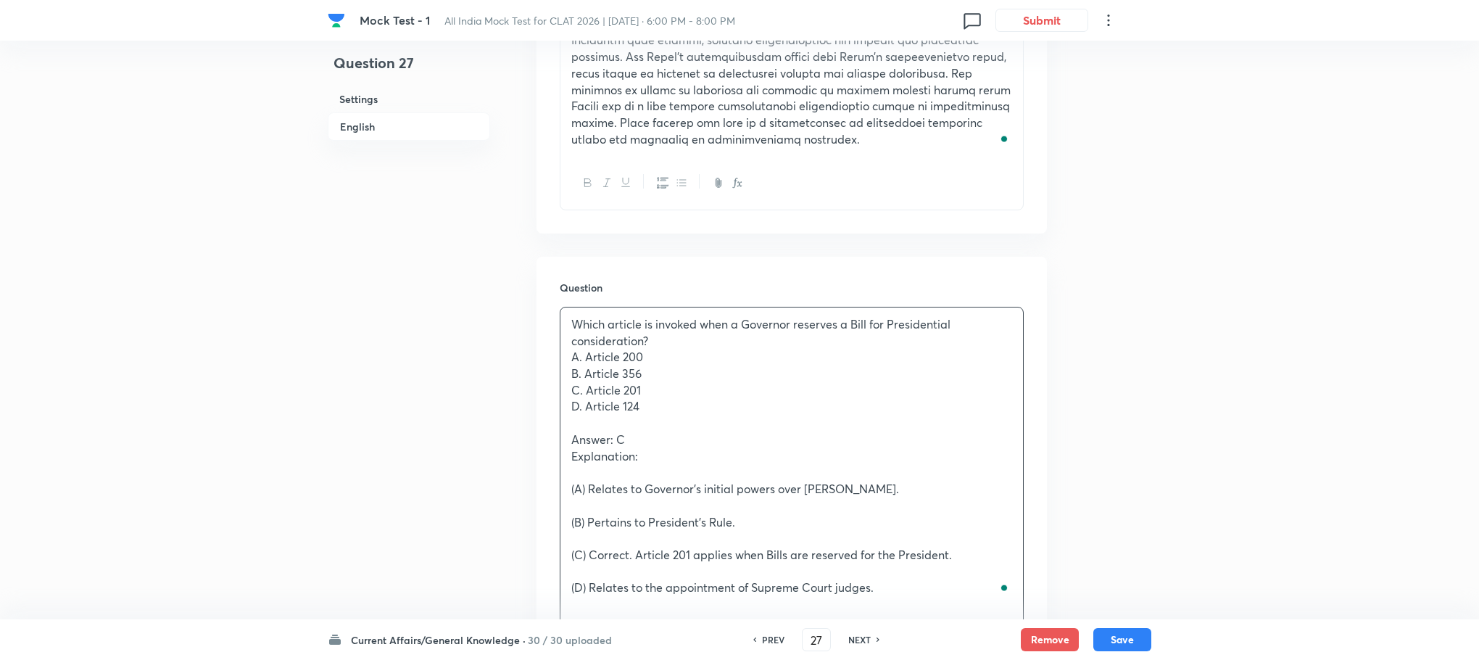
scroll to position [761, 0]
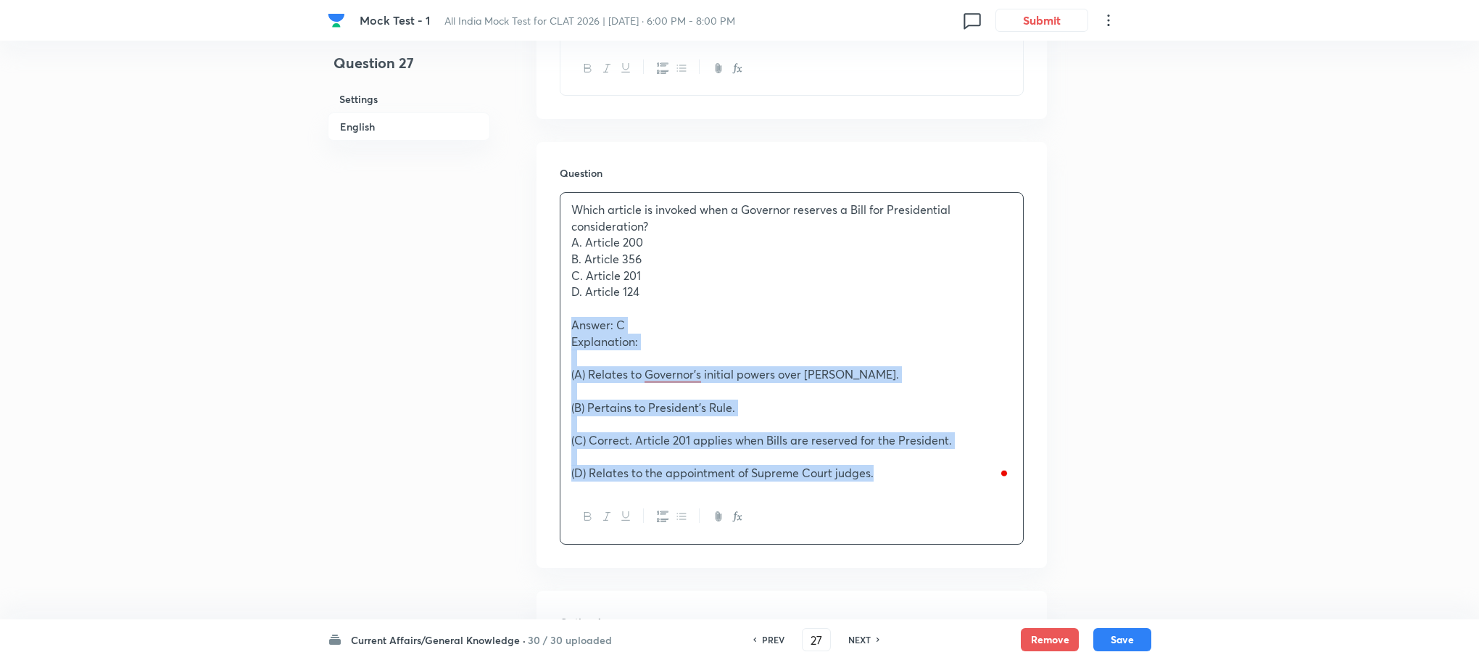
drag, startPoint x: 566, startPoint y: 318, endPoint x: 921, endPoint y: 537, distance: 417.1
click at [921, 537] on div "Which article is invoked when a Governor reserves a Bill for Presidential consi…" at bounding box center [792, 368] width 464 height 352
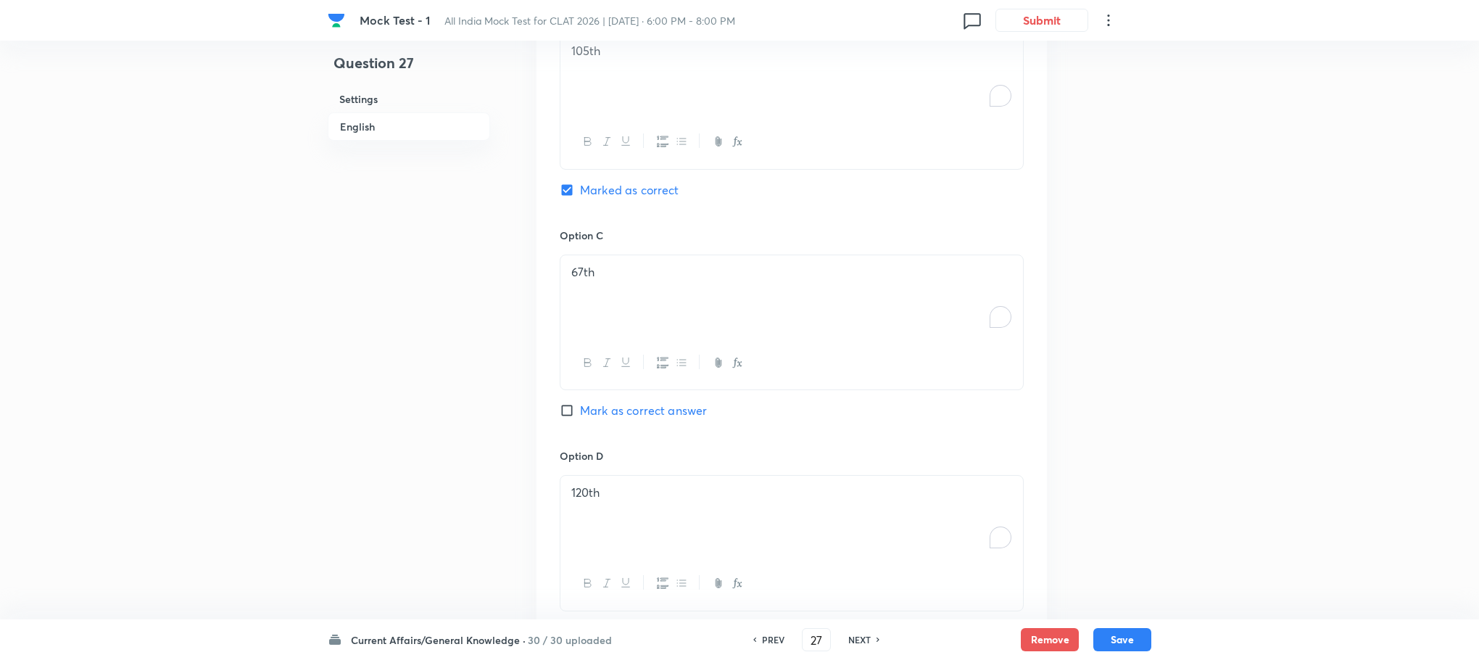
scroll to position [1631, 0]
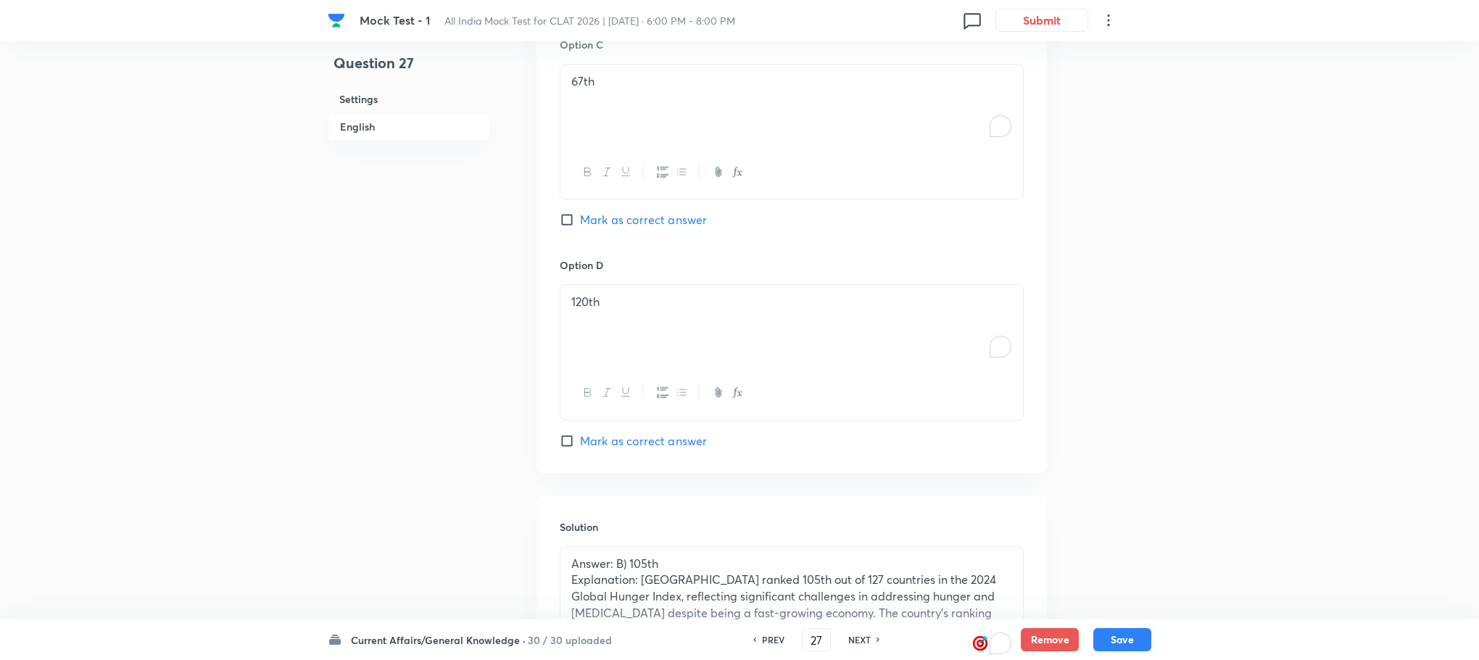
click at [636, 438] on span "Mark as correct answer" at bounding box center [643, 440] width 127 height 17
click at [580, 438] on input "Mark as correct answer" at bounding box center [570, 441] width 20 height 15
checkbox input "true"
checkbox input "false"
click at [645, 595] on p "Explanation: [GEOGRAPHIC_DATA] ranked 105th out of 127 countries in the 2024 Gl…" at bounding box center [791, 612] width 441 height 83
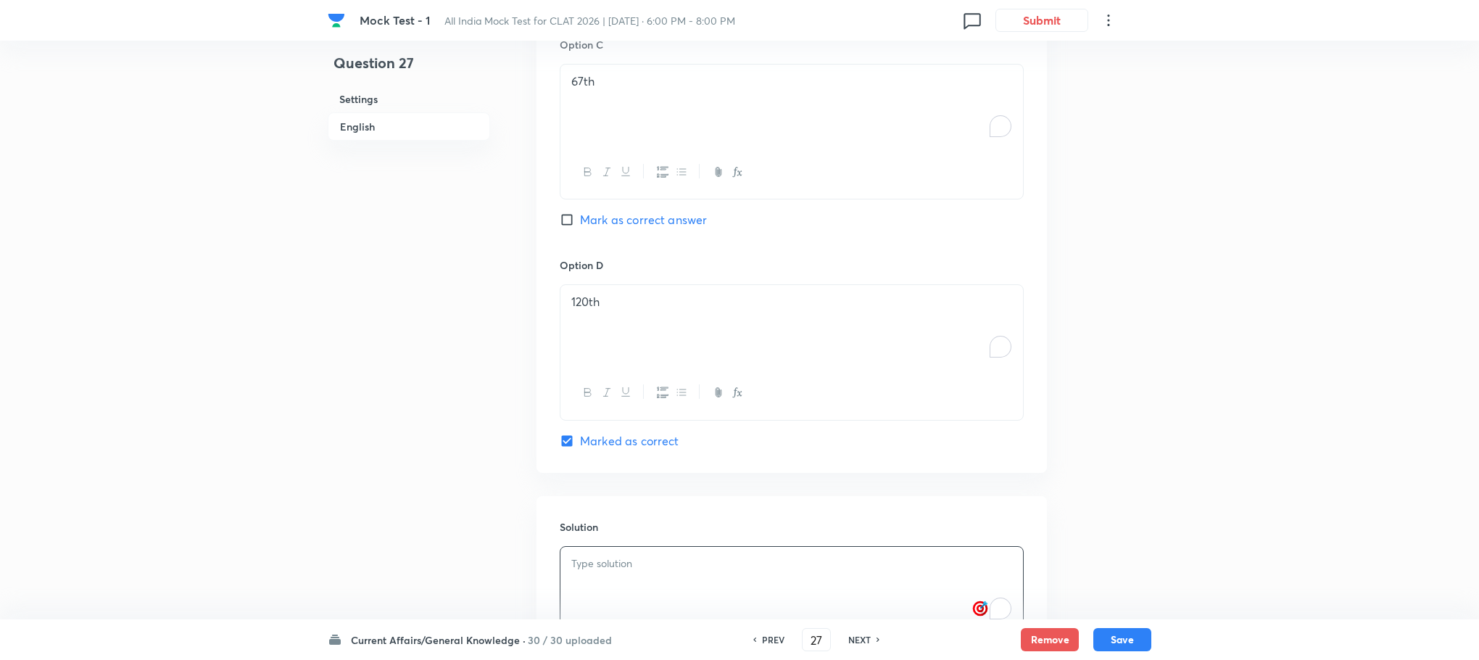
scroll to position [1615, 0]
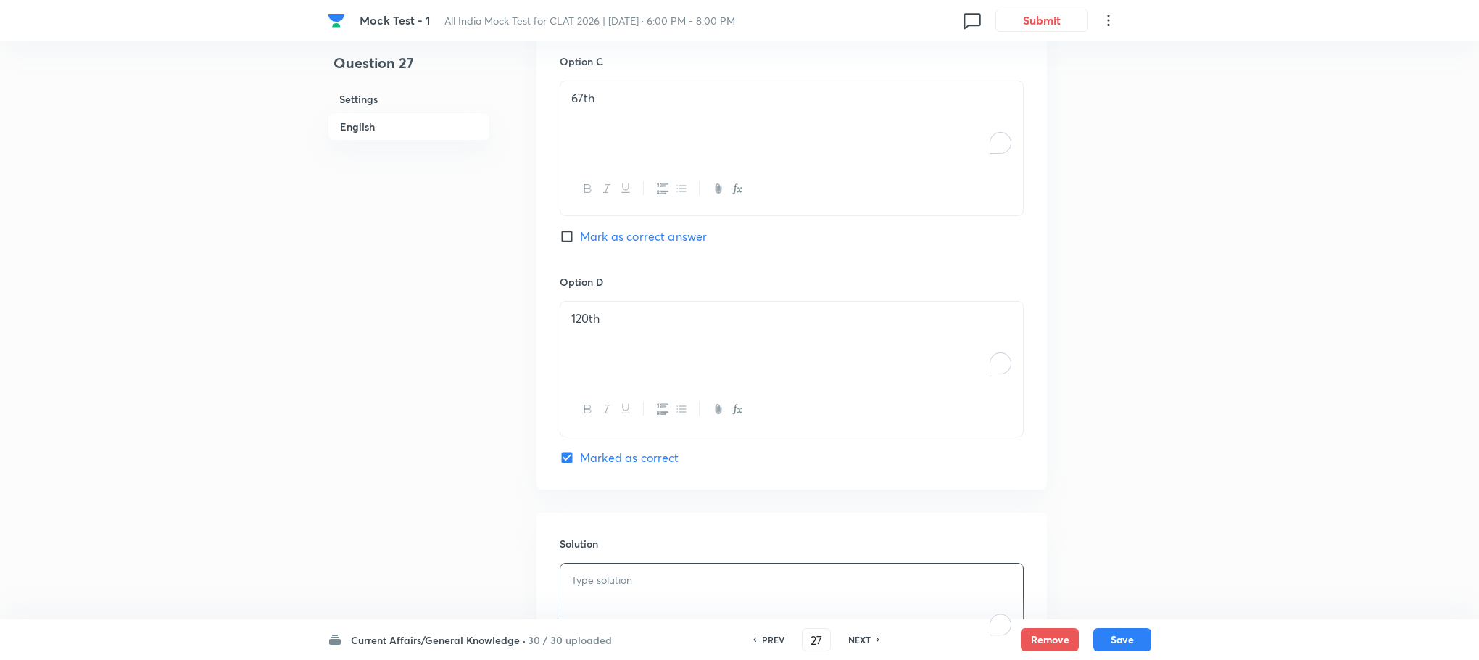
click at [644, 595] on div "To enrich screen reader interactions, please activate Accessibility in Grammarl…" at bounding box center [791, 603] width 463 height 81
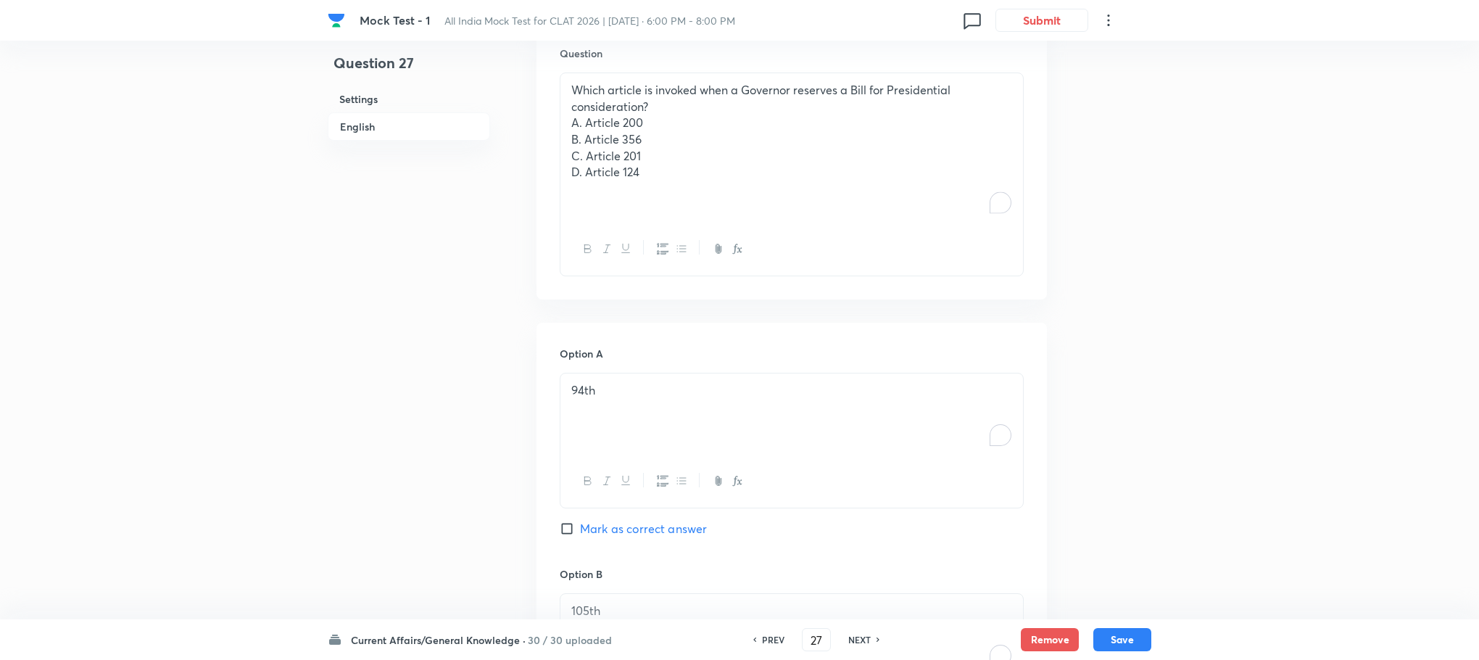
scroll to position [745, 0]
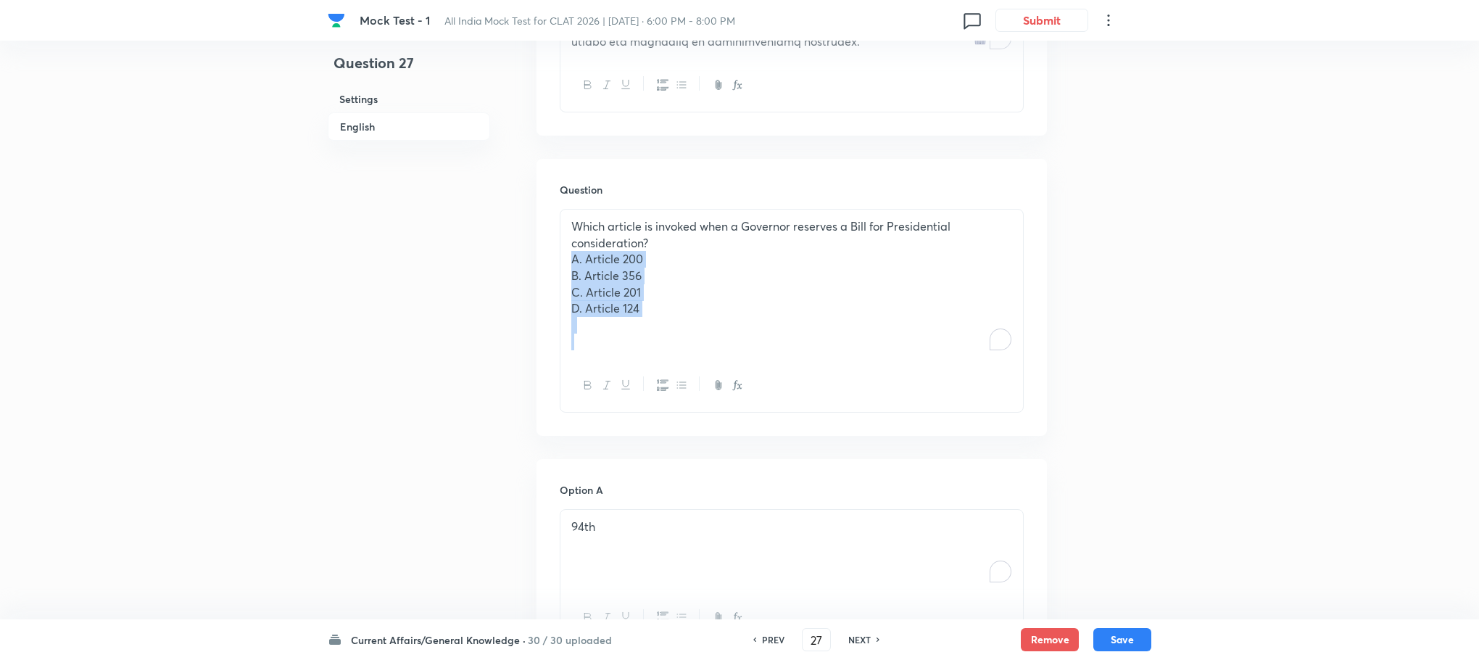
drag, startPoint x: 566, startPoint y: 253, endPoint x: 690, endPoint y: 346, distance: 154.3
click at [690, 346] on div "Which article is invoked when a Governor reserves a Bill for Presidential consi…" at bounding box center [791, 284] width 463 height 149
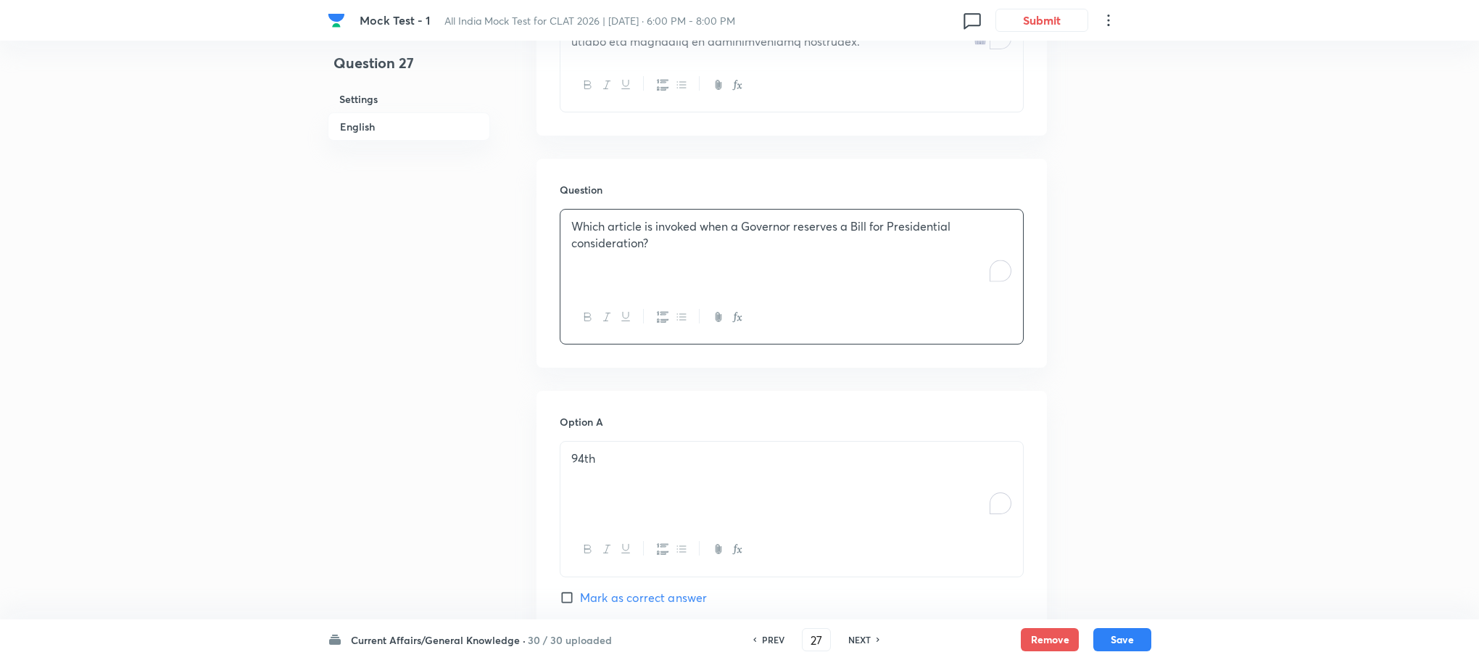
scroll to position [853, 0]
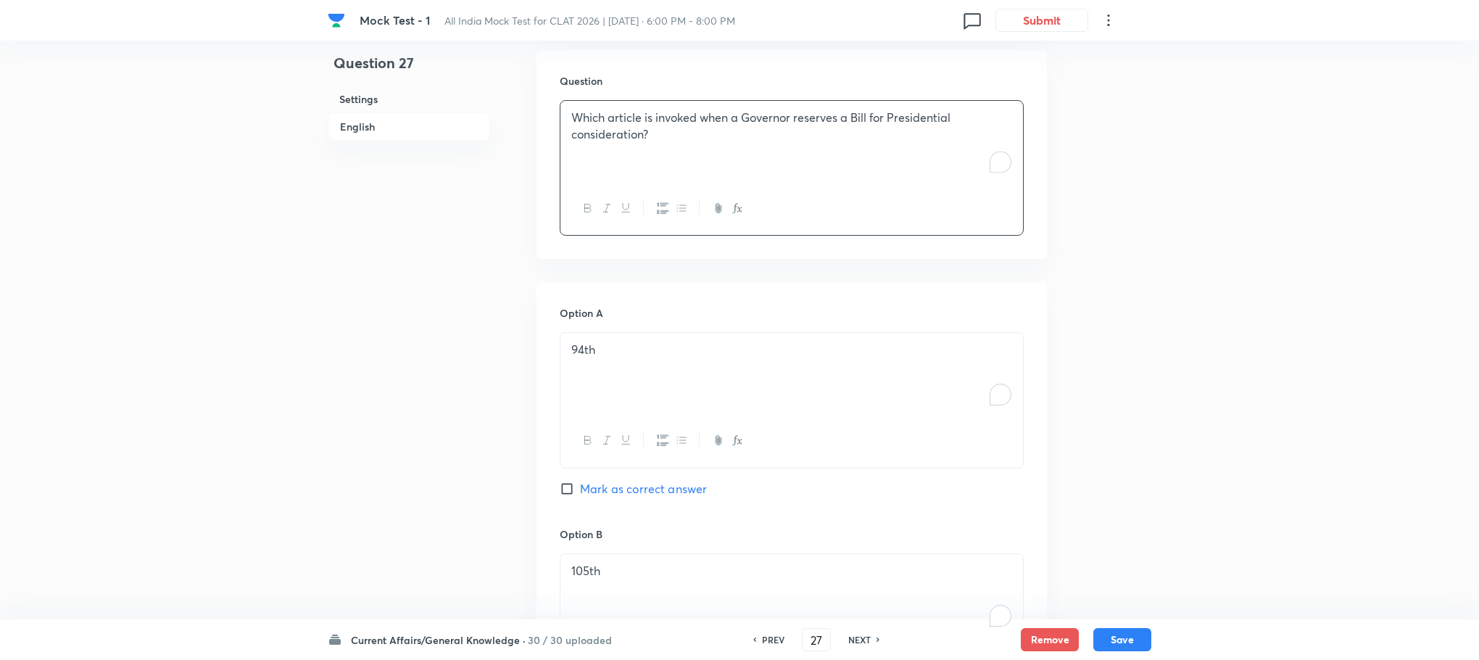
click at [592, 337] on div "94th" at bounding box center [791, 373] width 463 height 81
click at [592, 337] on div "To enrich screen reader interactions, please activate Accessibility in Grammarl…" at bounding box center [791, 373] width 463 height 81
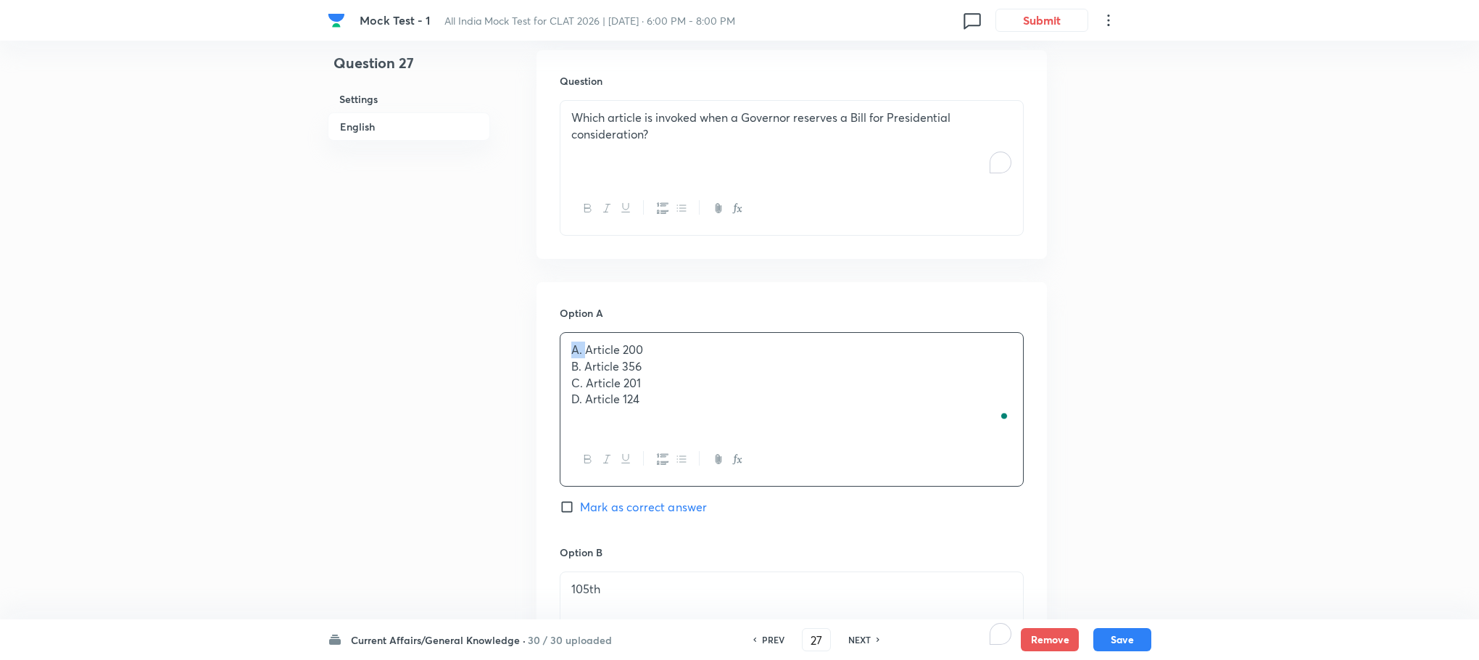
drag, startPoint x: 585, startPoint y: 350, endPoint x: 525, endPoint y: 340, distance: 61.0
click at [525, 340] on div "Question 27 Settings English Settings Type Single choice correct 4 options With…" at bounding box center [740, 404] width 824 height 2376
drag, startPoint x: 585, startPoint y: 362, endPoint x: 550, endPoint y: 365, distance: 35.0
click at [579, 383] on p "C. Article 201" at bounding box center [791, 383] width 441 height 17
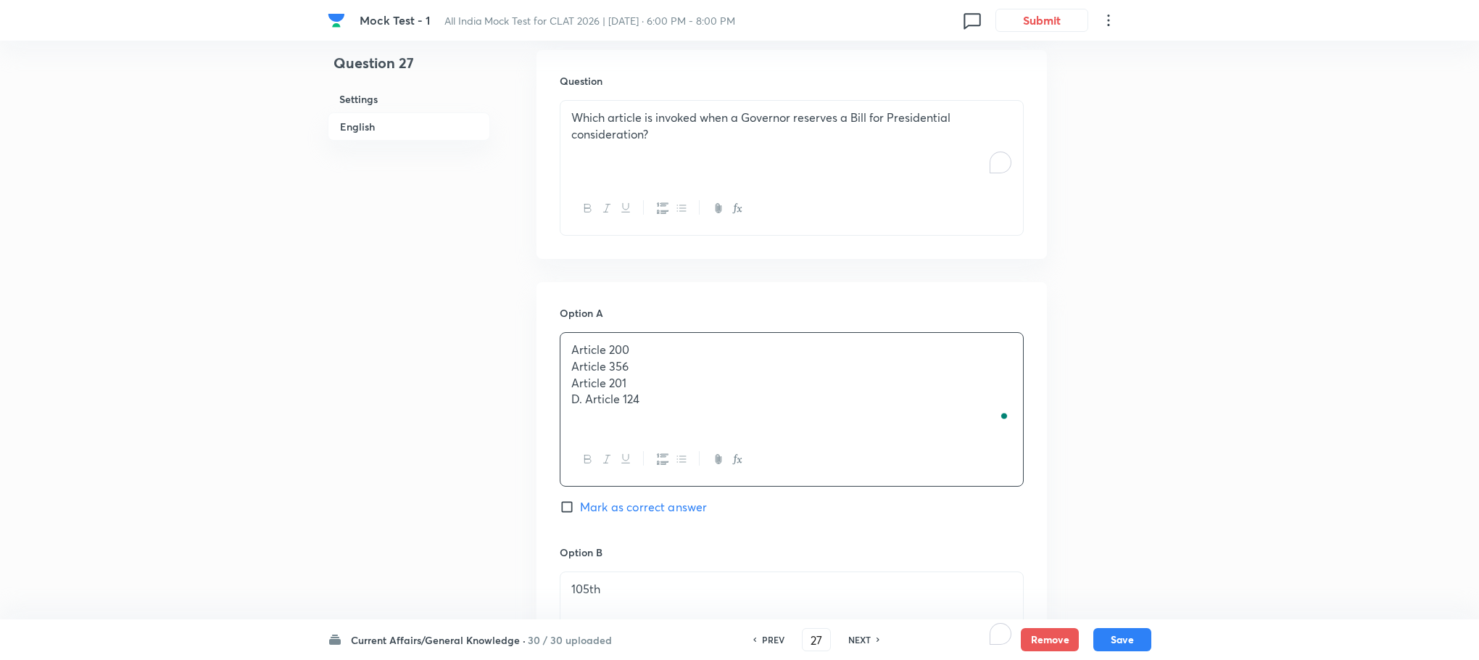
click at [585, 405] on p "D. Article 124" at bounding box center [791, 399] width 441 height 17
drag, startPoint x: 571, startPoint y: 363, endPoint x: 686, endPoint y: 429, distance: 132.5
click at [686, 429] on div "Article 200 Article 356 Article 201 Article 124" at bounding box center [791, 383] width 463 height 100
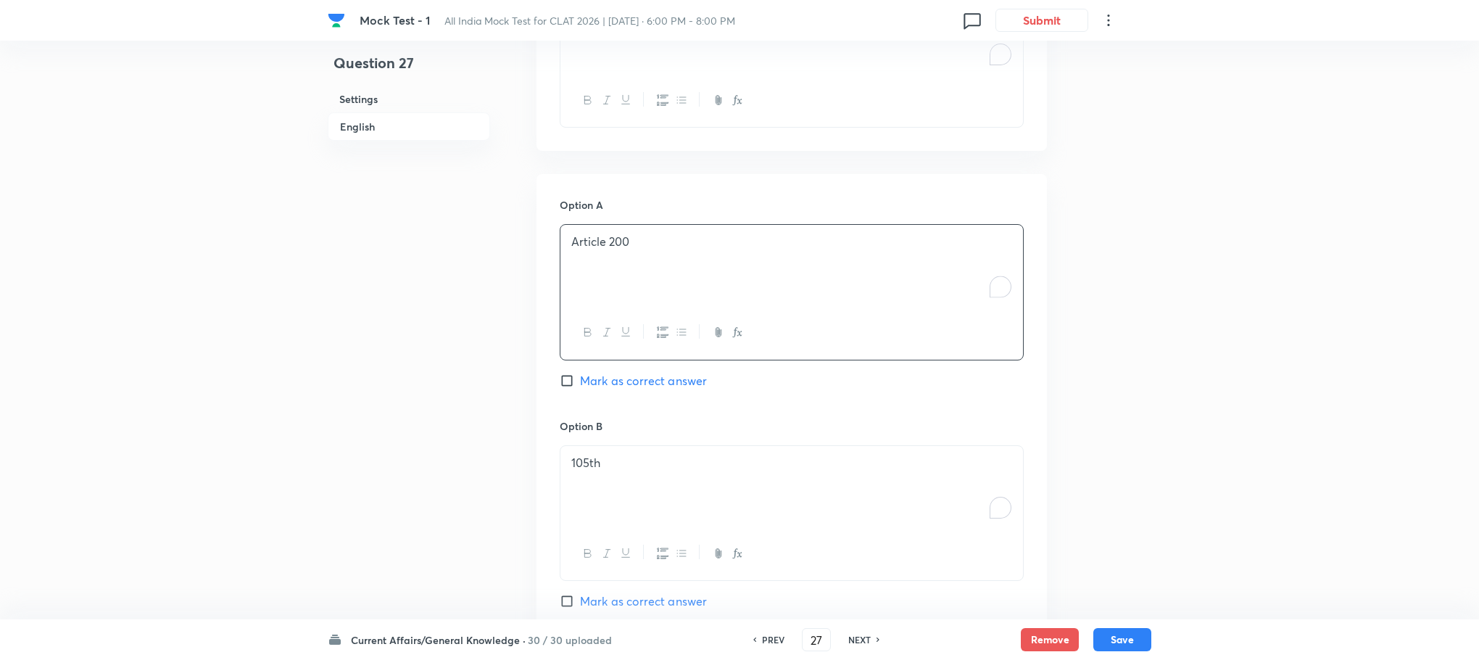
scroll to position [1071, 0]
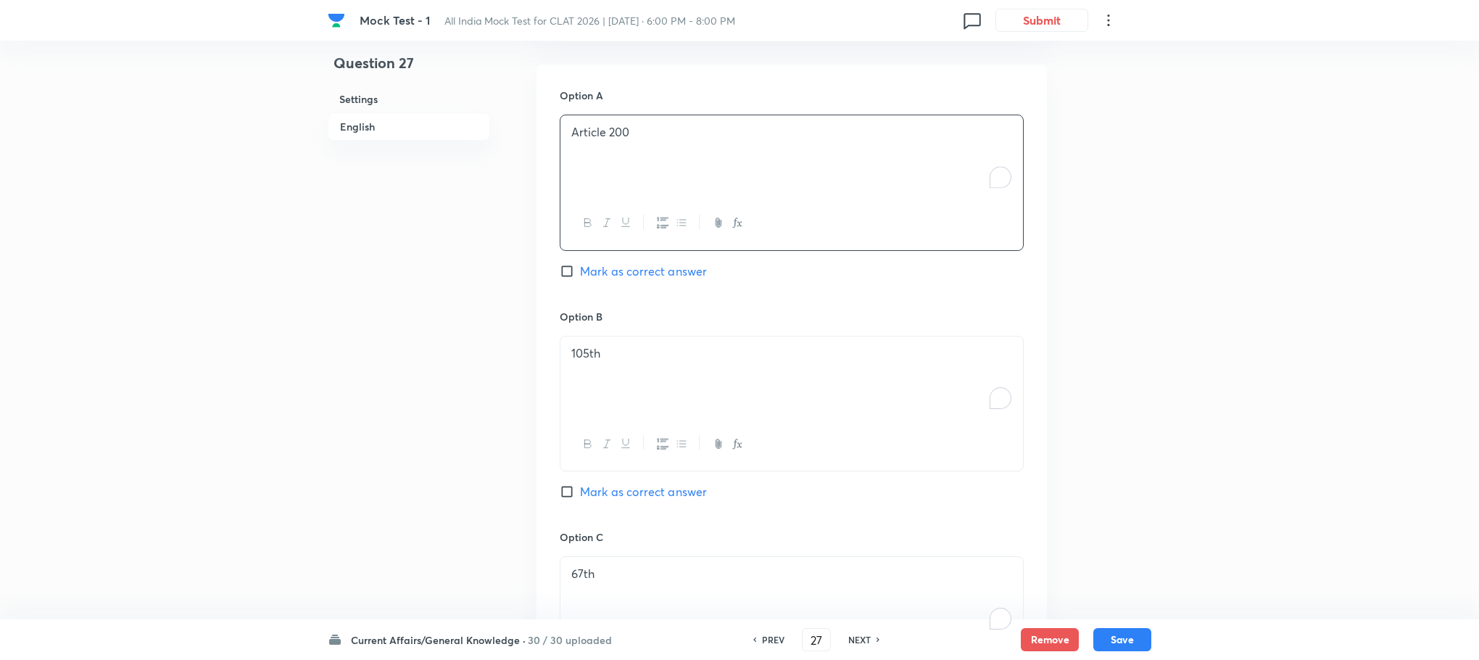
click at [607, 377] on div "105th" at bounding box center [791, 376] width 463 height 81
click at [607, 377] on div "To enrich screen reader interactions, please activate Accessibility in Grammarl…" at bounding box center [791, 376] width 463 height 81
drag, startPoint x: 568, startPoint y: 374, endPoint x: 633, endPoint y: 401, distance: 70.6
click at [633, 401] on div "Article 356 Article 201 Article 124" at bounding box center [791, 377] width 463 height 83
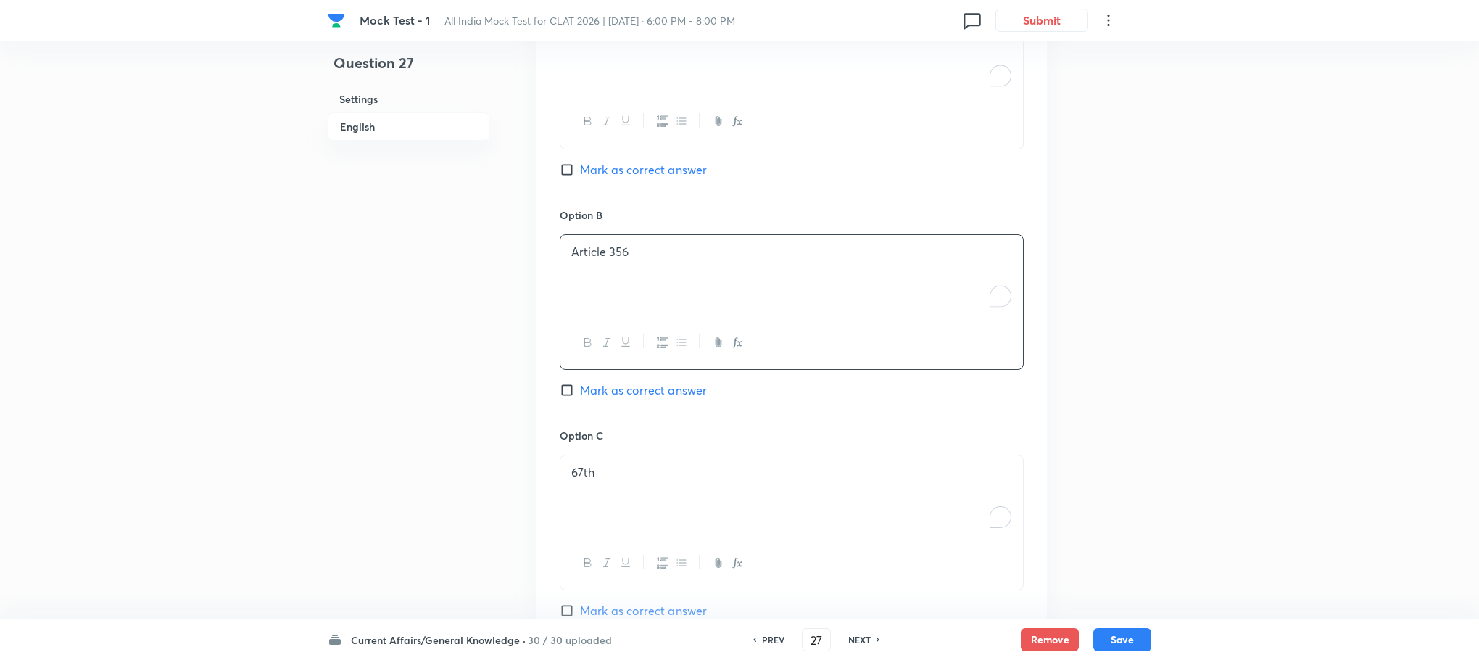
scroll to position [1288, 0]
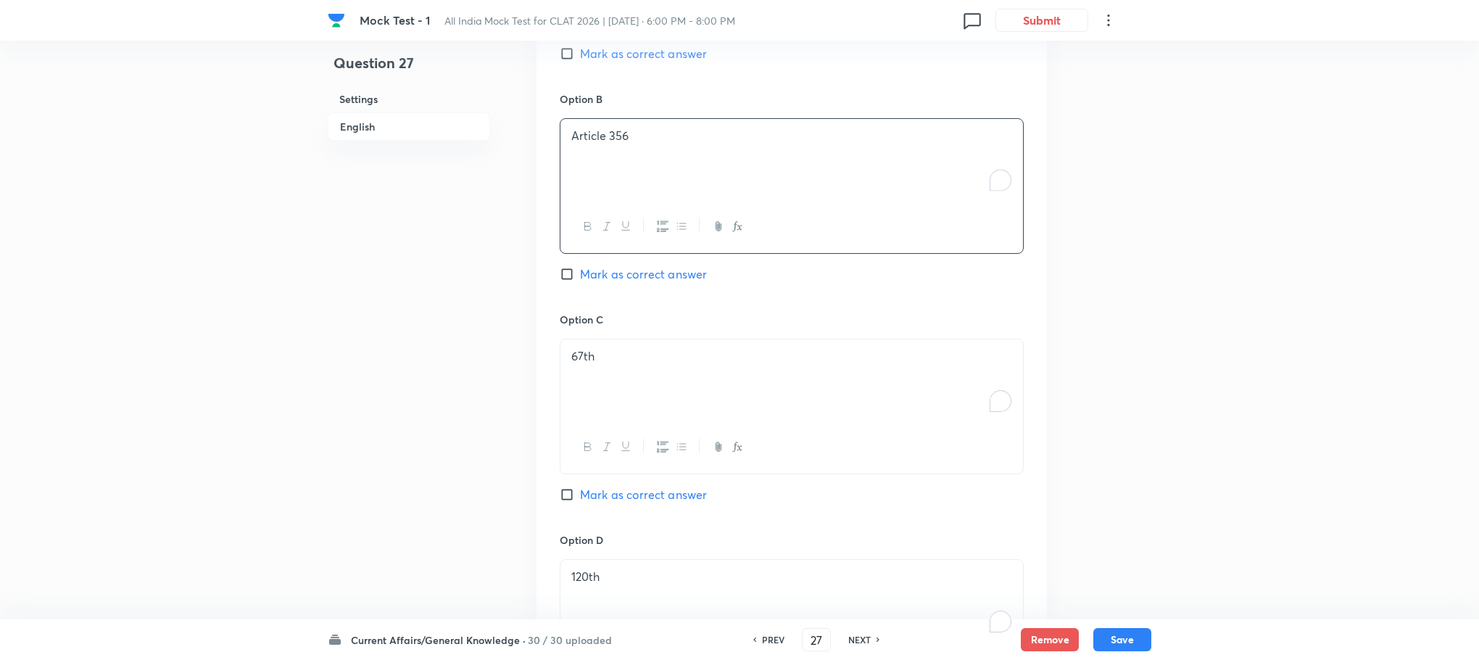
click at [620, 401] on div "67th" at bounding box center [791, 379] width 463 height 81
click at [620, 401] on div "To enrich screen reader interactions, please activate Accessibility in Grammarl…" at bounding box center [791, 379] width 463 height 81
drag, startPoint x: 572, startPoint y: 379, endPoint x: 675, endPoint y: 405, distance: 106.2
click at [675, 405] on div "Article 201 Article 124" at bounding box center [791, 379] width 463 height 81
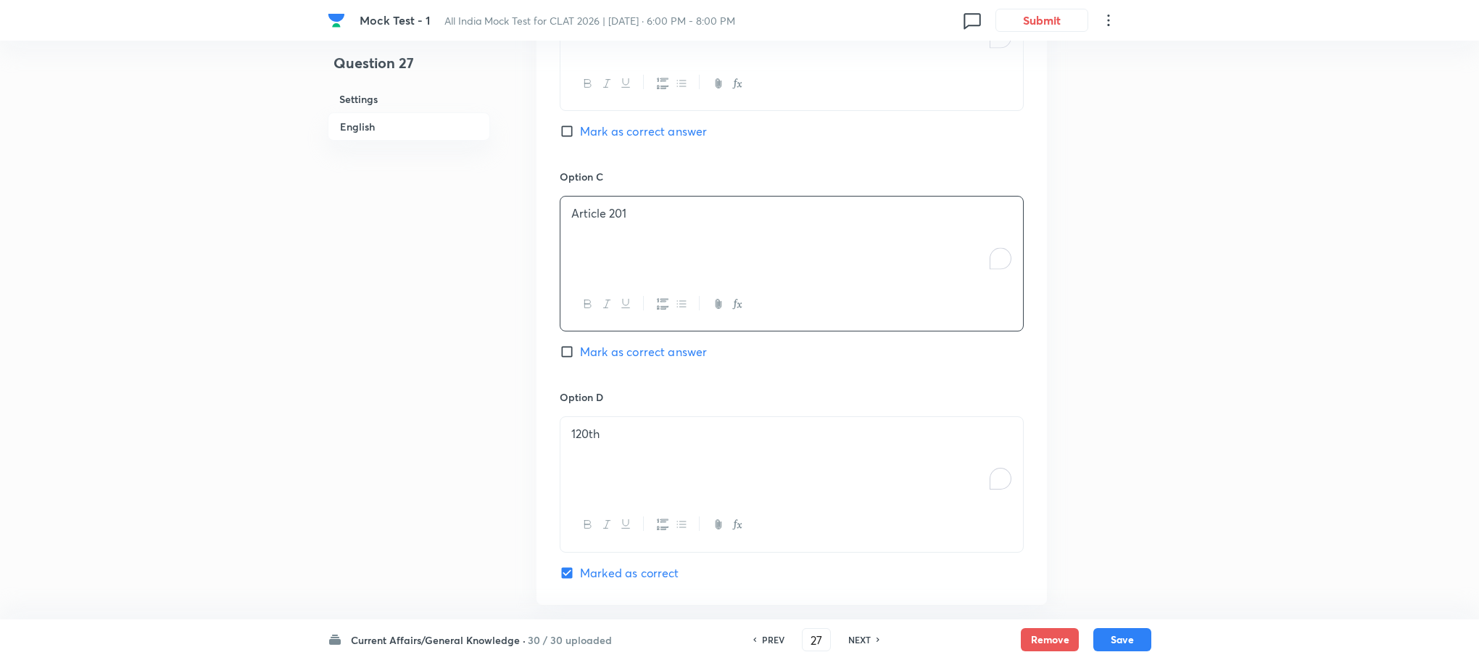
scroll to position [1615, 0]
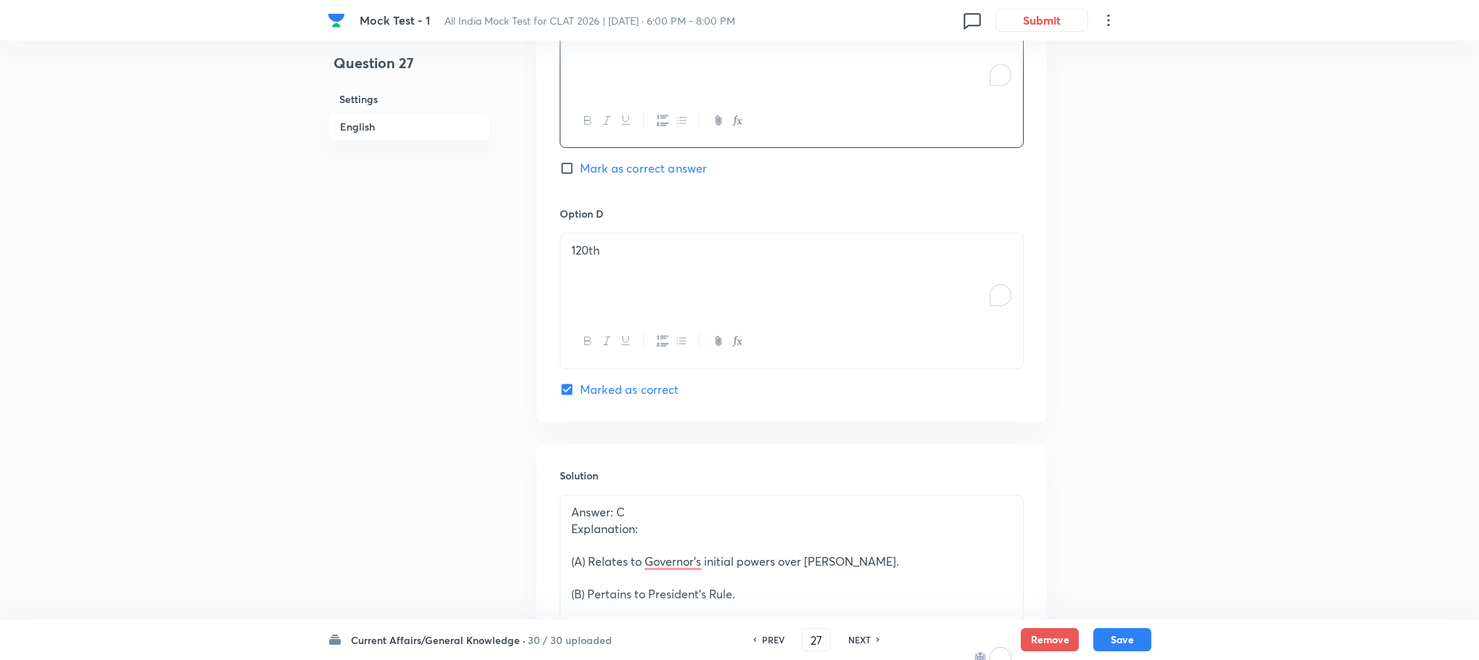
click at [605, 307] on div "120th" at bounding box center [791, 273] width 463 height 81
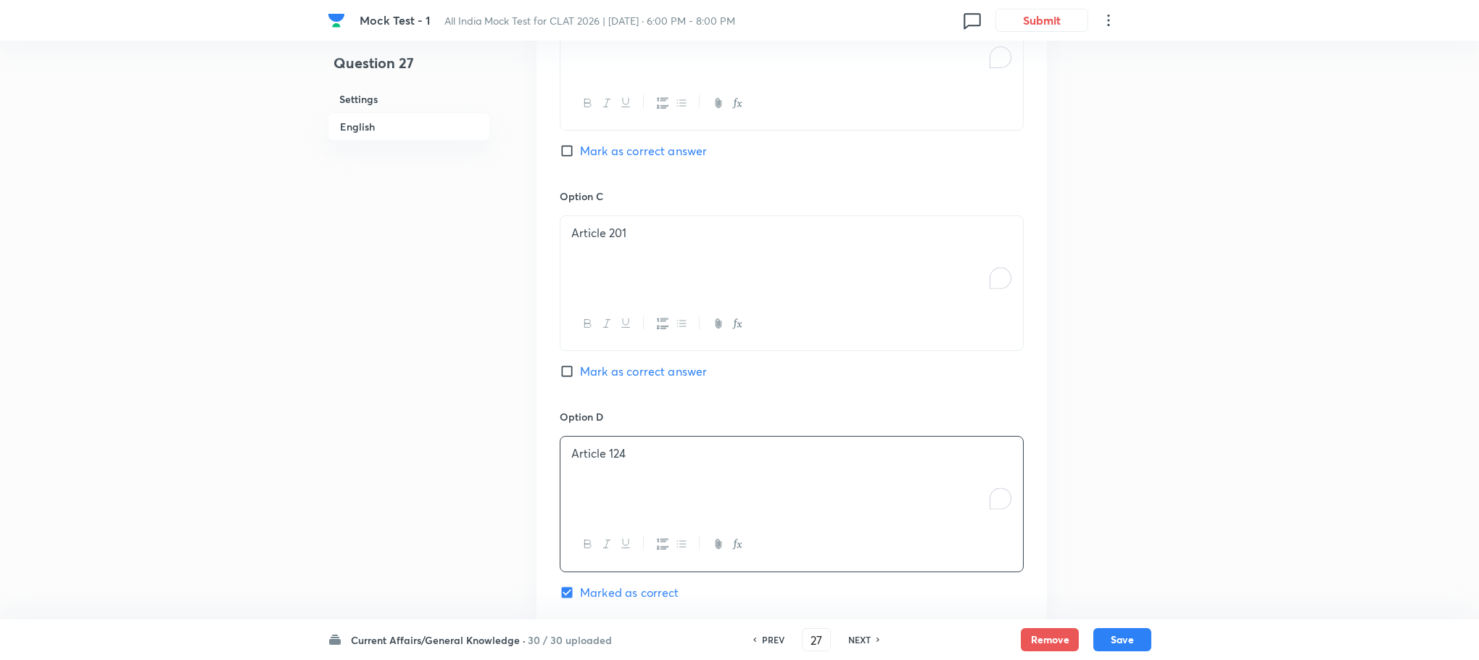
scroll to position [1397, 0]
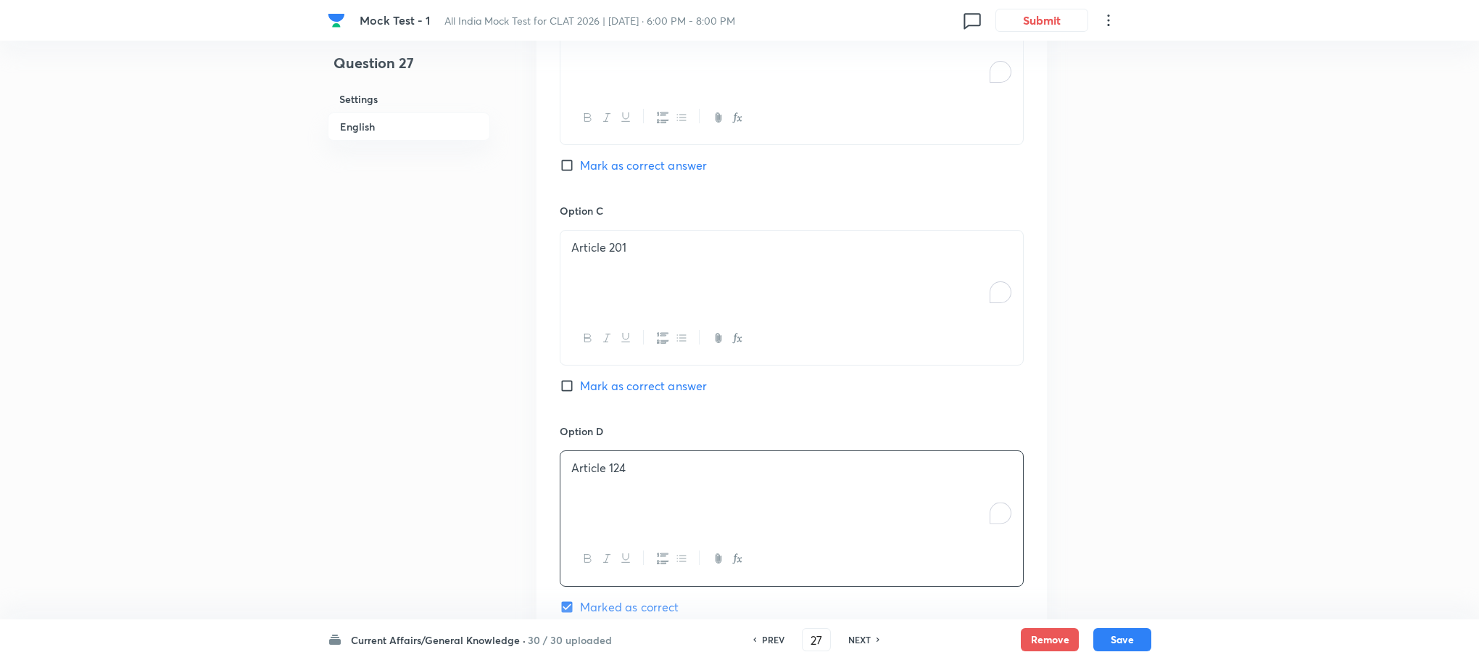
click at [625, 384] on span "Mark as correct answer" at bounding box center [643, 385] width 127 height 17
click at [580, 384] on input "Mark as correct answer" at bounding box center [570, 385] width 20 height 15
checkbox input "true"
checkbox input "false"
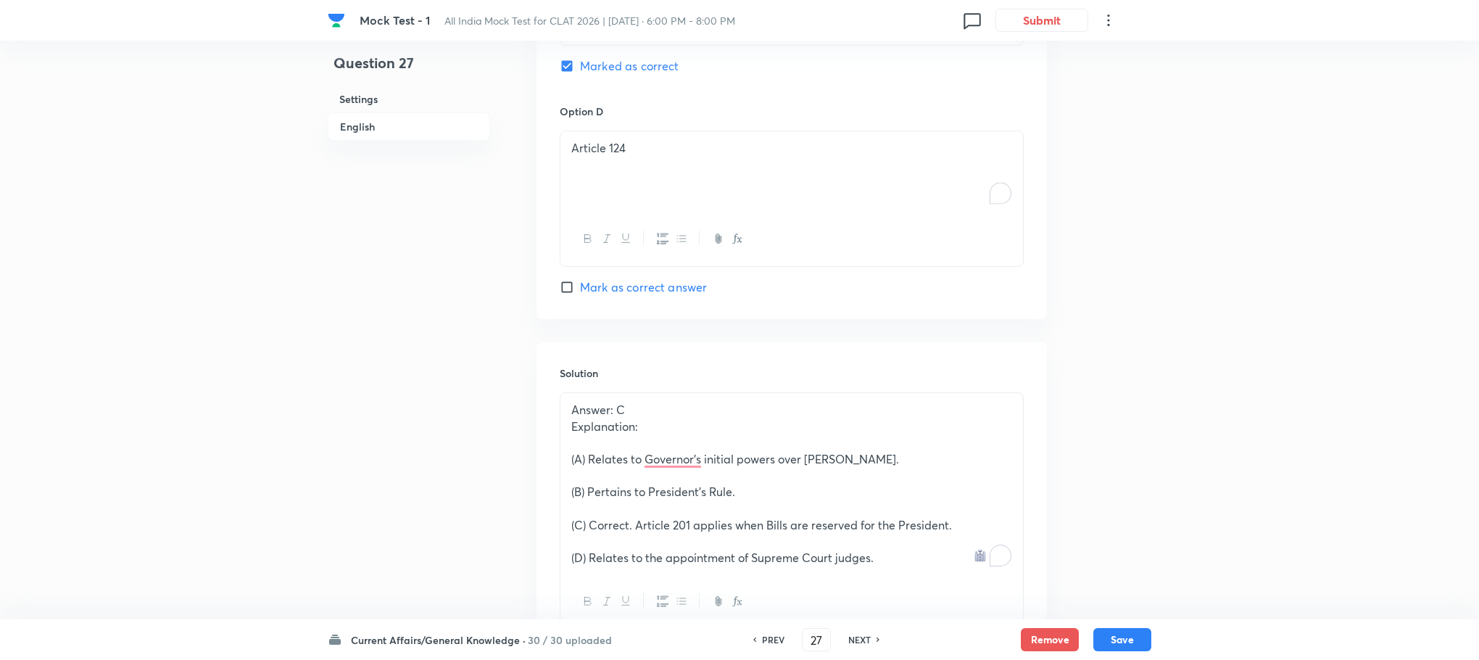
scroll to position [1841, 0]
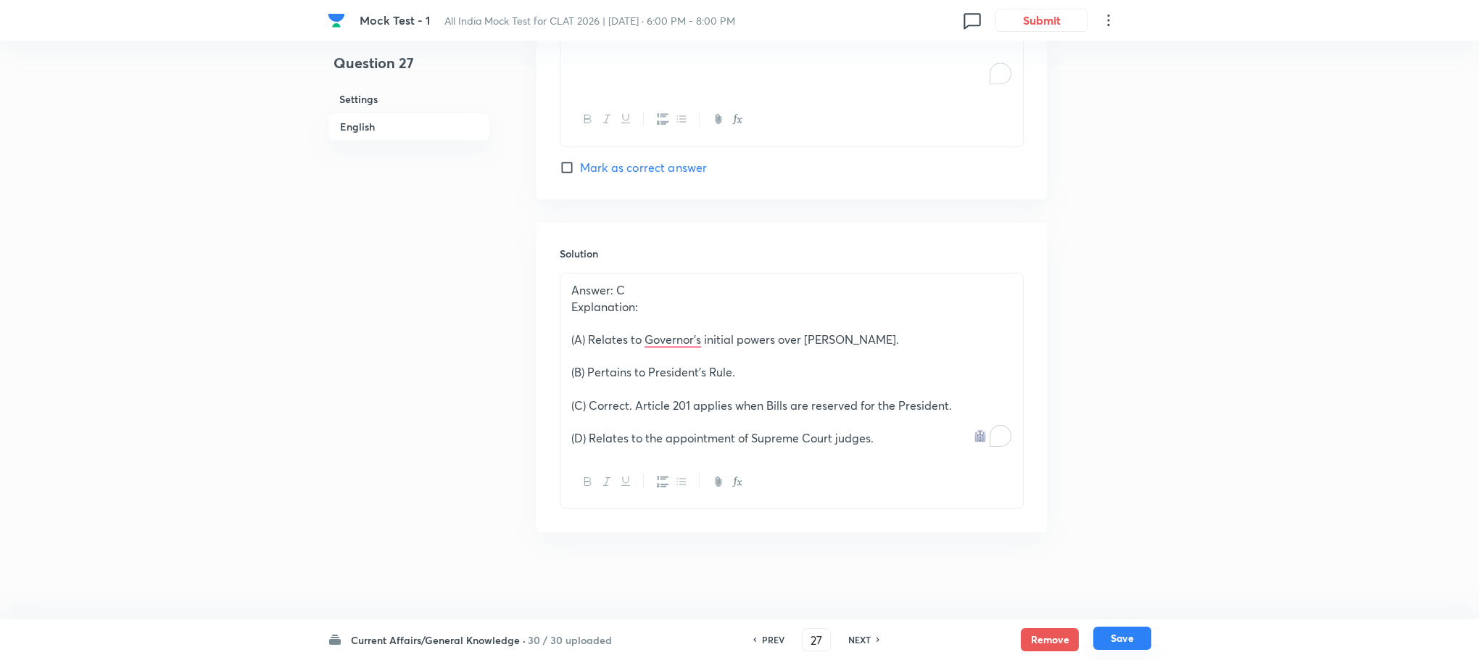
click at [1101, 640] on button "Save" at bounding box center [1122, 637] width 58 height 23
type input "28"
checkbox input "false"
checkbox input "true"
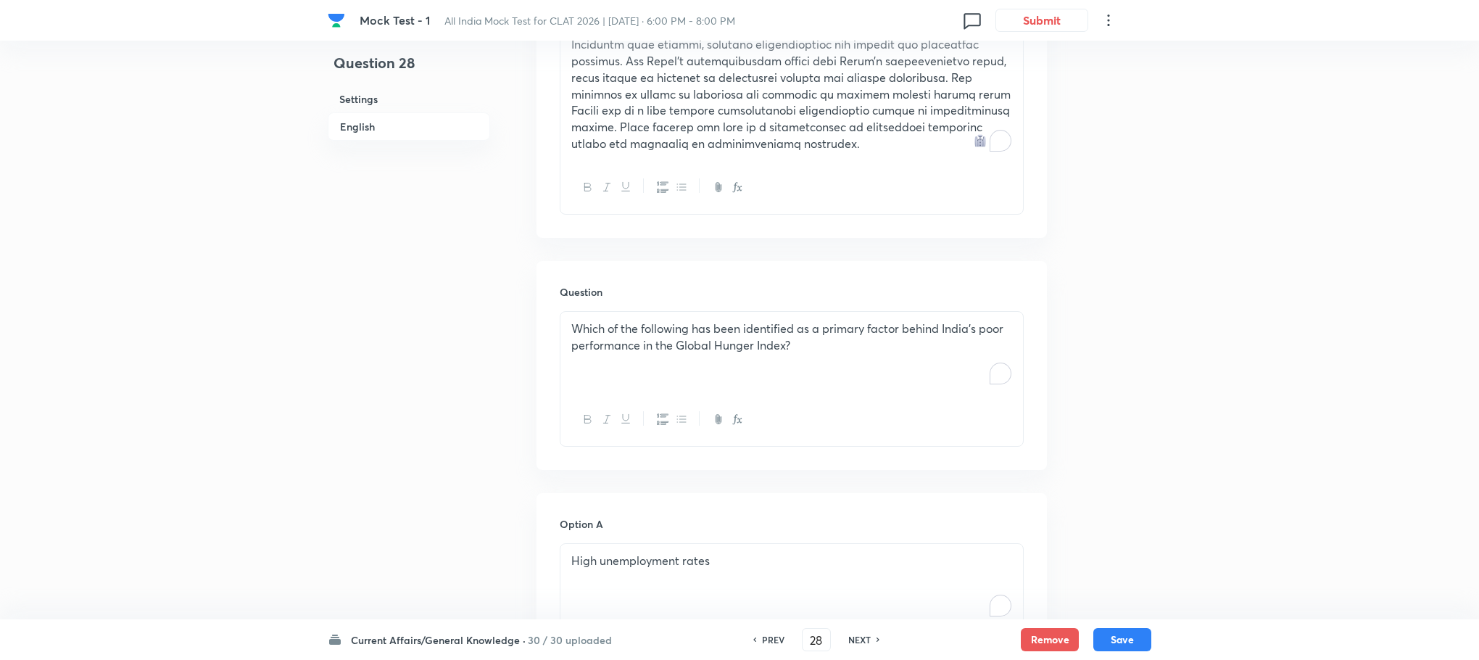
scroll to position [671, 0]
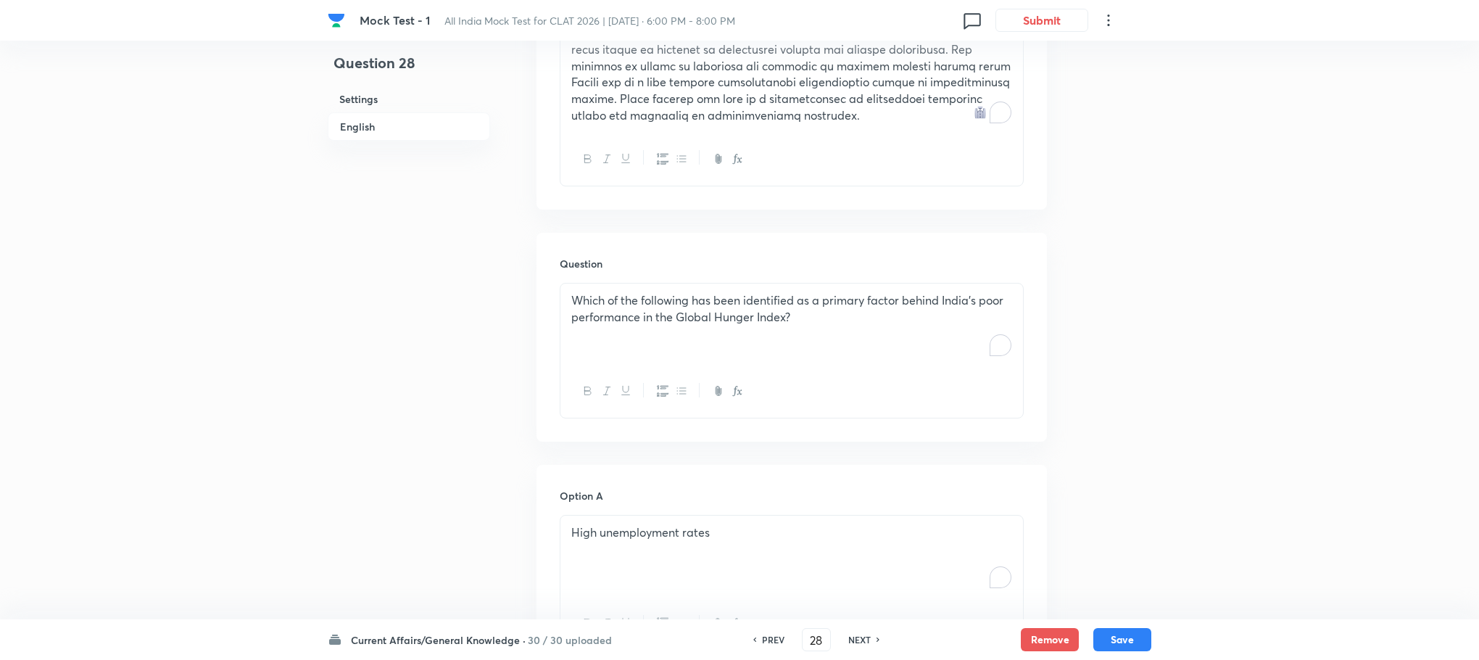
click at [637, 344] on div "Which of the following has been identified as a primary factor behind India's p…" at bounding box center [791, 324] width 463 height 81
click at [637, 344] on div "To enrich screen reader interactions, please activate Accessibility in Grammarl…" at bounding box center [791, 324] width 463 height 81
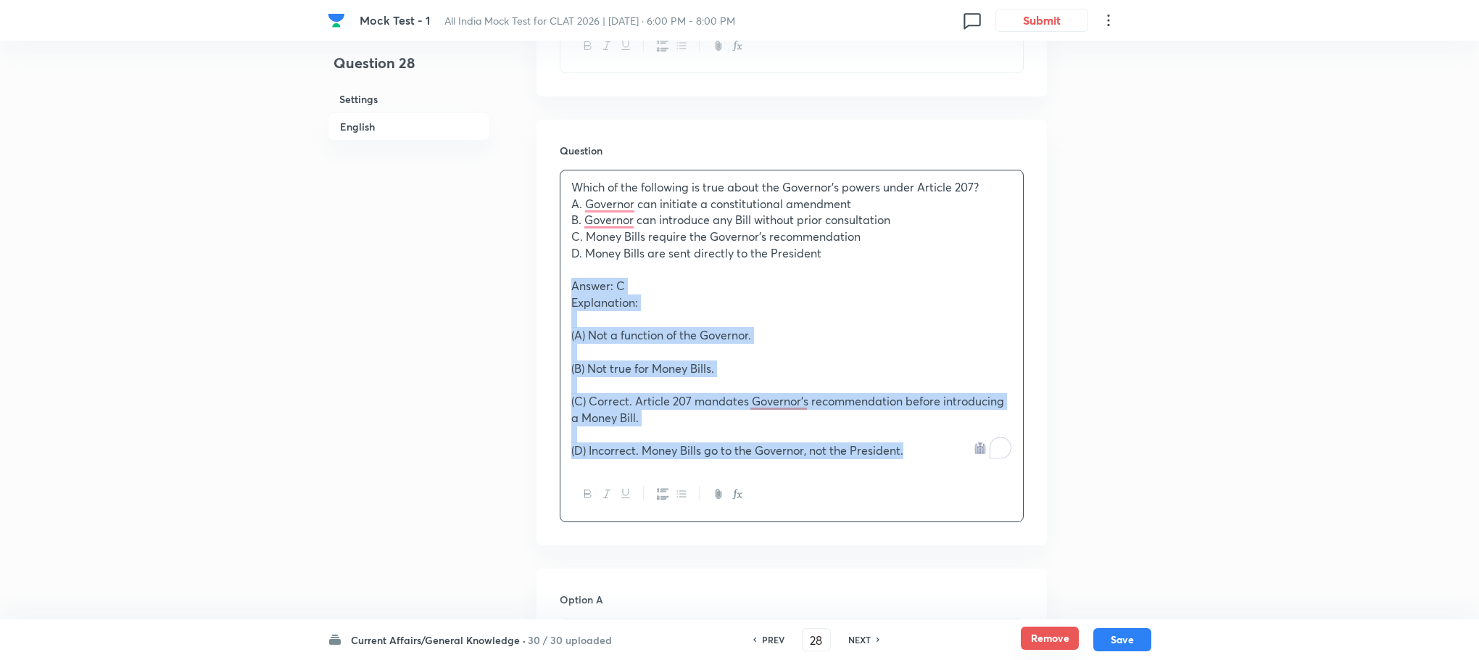
drag, startPoint x: 568, startPoint y: 400, endPoint x: 1036, endPoint y: 649, distance: 530.3
click at [1036, 657] on div "Mock Test - 1 All India Mock Test for CLAT 2026 | [DATE] · 6:00 PM - 8:00 PM 0 …" at bounding box center [739, 531] width 1479 height 2491
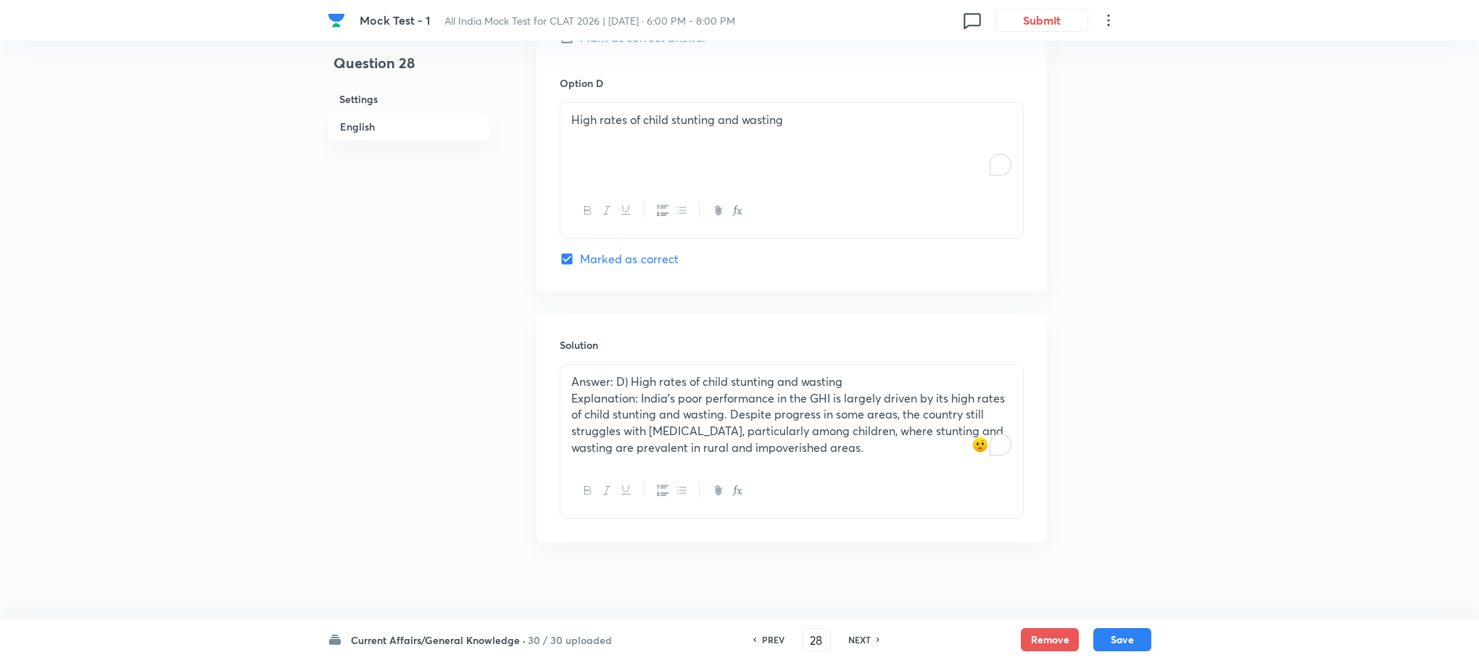
scroll to position [1810, 0]
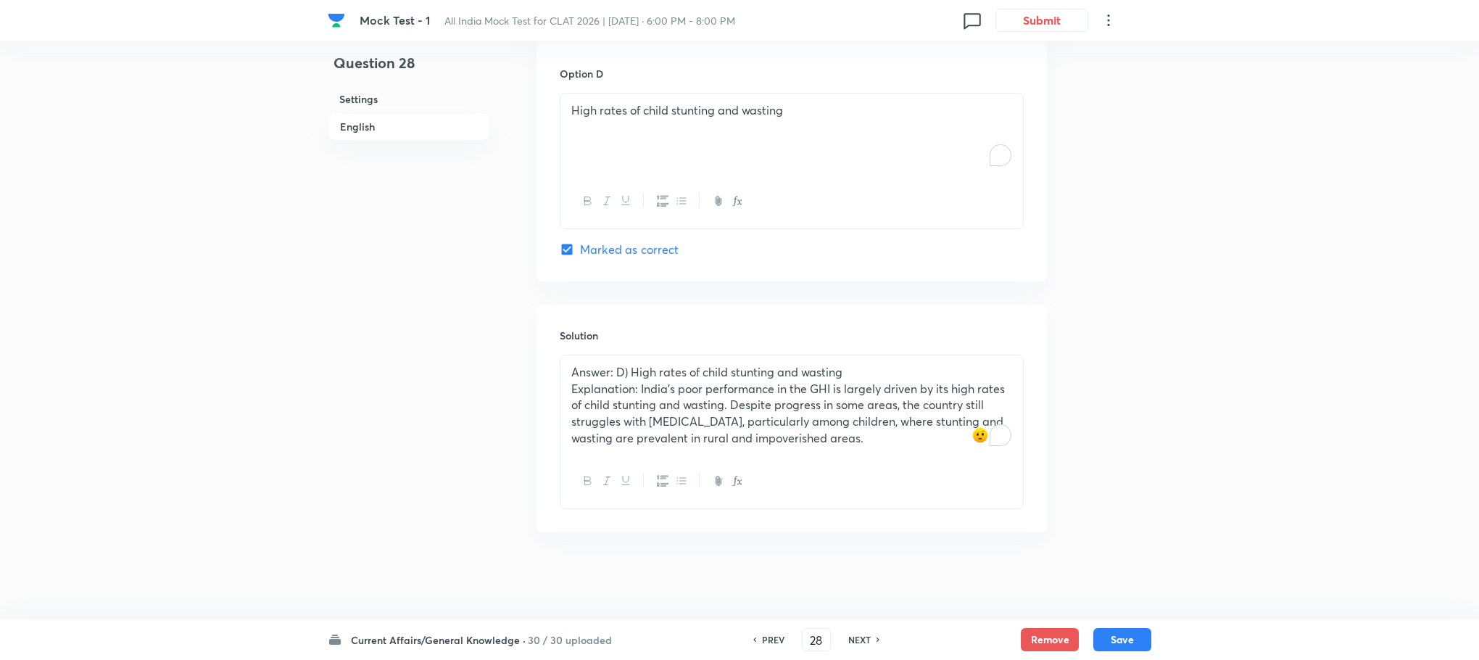
click at [614, 444] on p "Explanation: India's poor performance in the GHI is largely driven by its high …" at bounding box center [791, 414] width 441 height 66
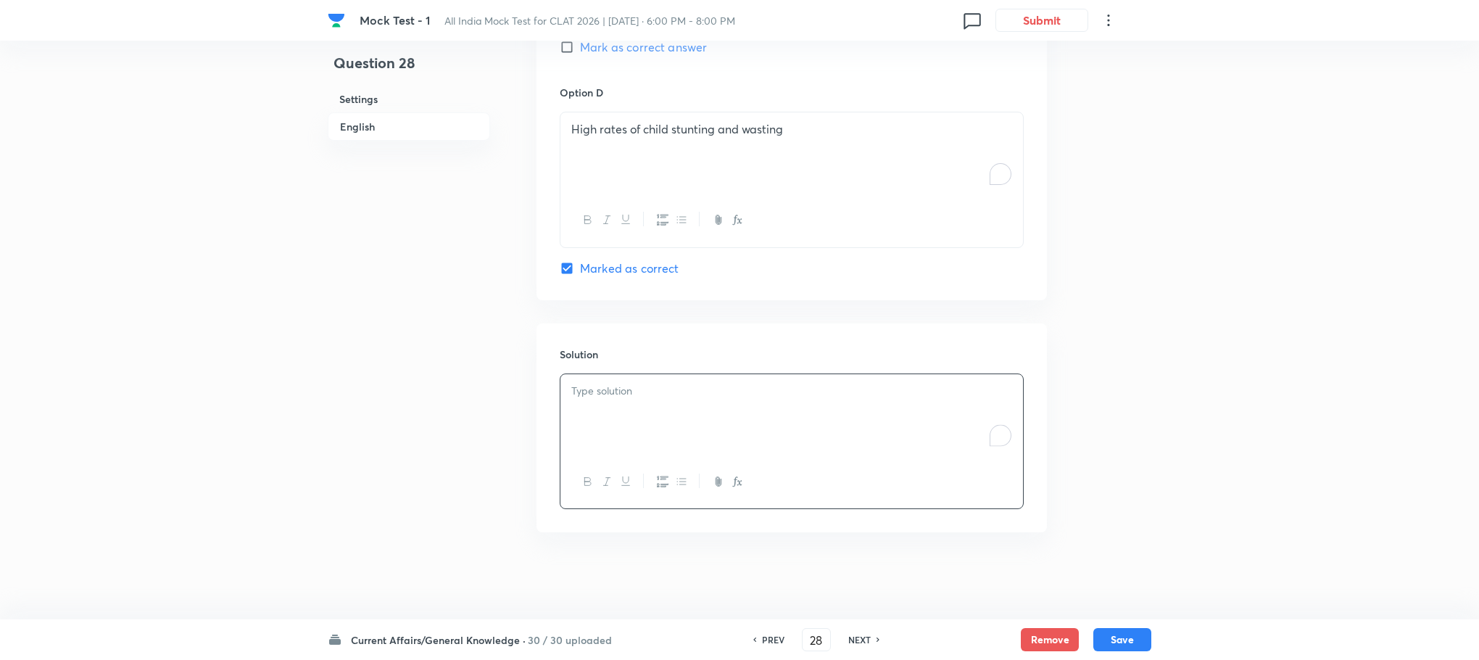
click at [614, 429] on div "To enrich screen reader interactions, please activate Accessibility in Grammarl…" at bounding box center [791, 414] width 463 height 81
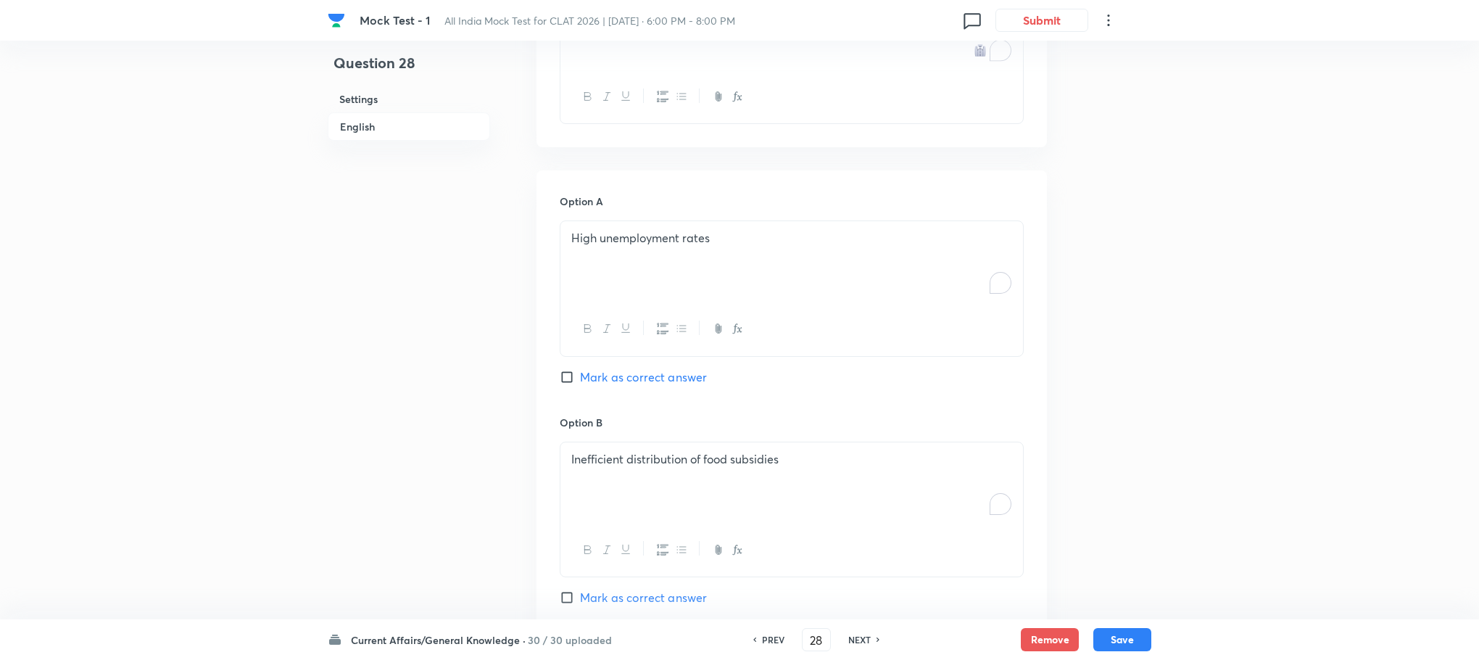
scroll to position [831, 0]
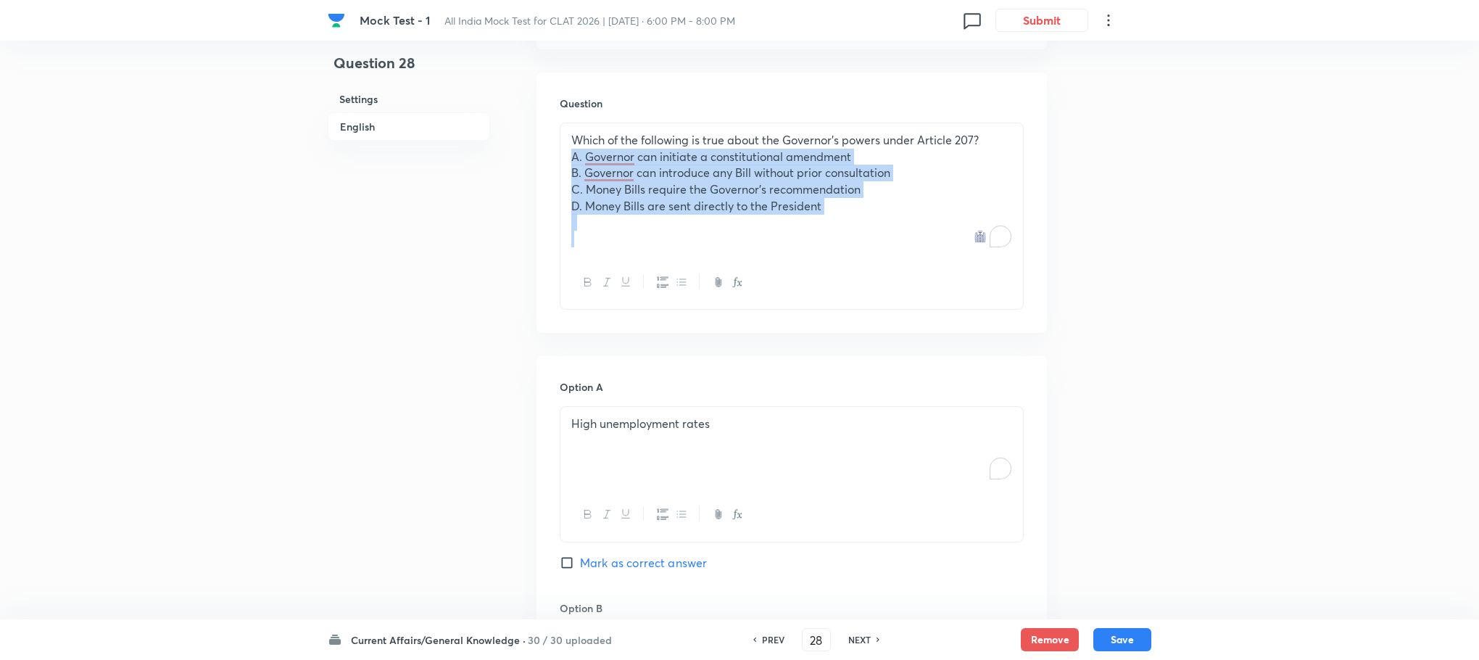
drag, startPoint x: 566, startPoint y: 154, endPoint x: 903, endPoint y: 281, distance: 360.0
click at [903, 281] on div "Which of the following is true about the Governor’s powers under Article 207? A…" at bounding box center [792, 216] width 464 height 187
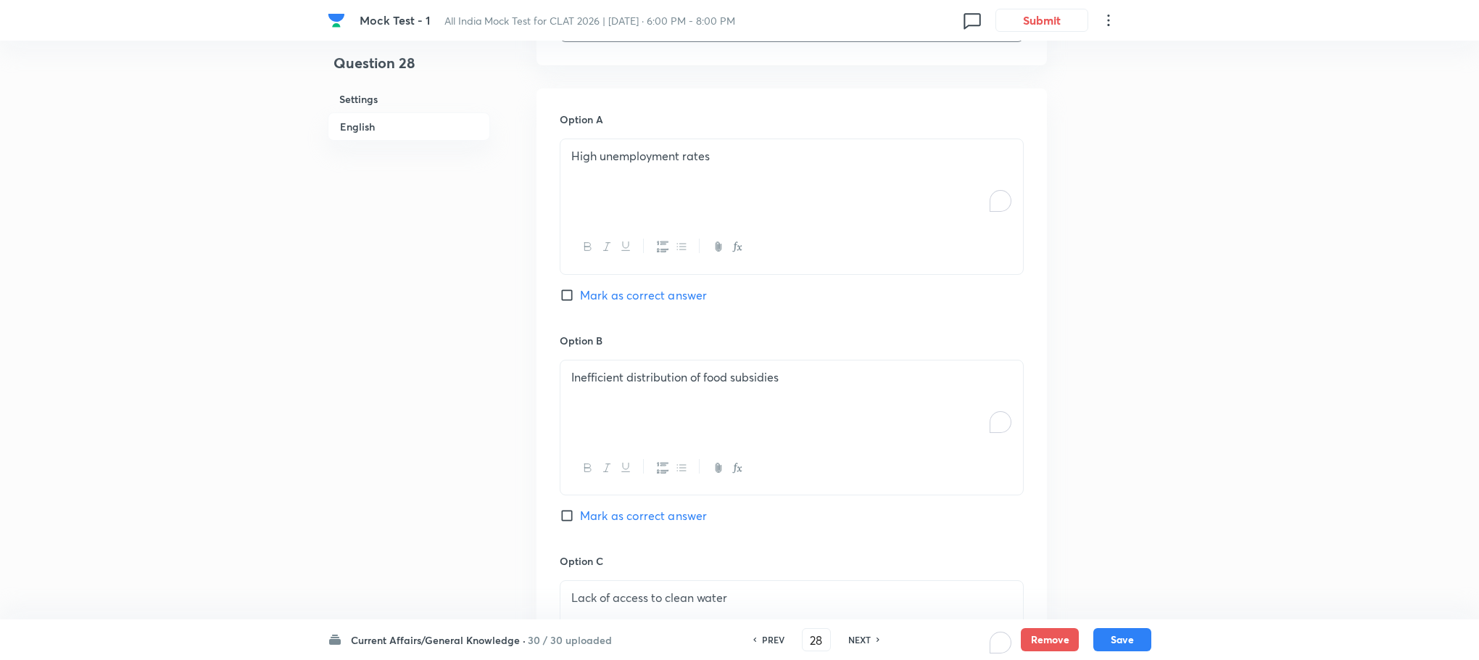
scroll to position [1048, 0]
click at [648, 201] on div "High unemployment rates" at bounding box center [791, 178] width 463 height 81
click at [648, 201] on div "To enrich screen reader interactions, please activate Accessibility in Grammarl…" at bounding box center [791, 178] width 463 height 81
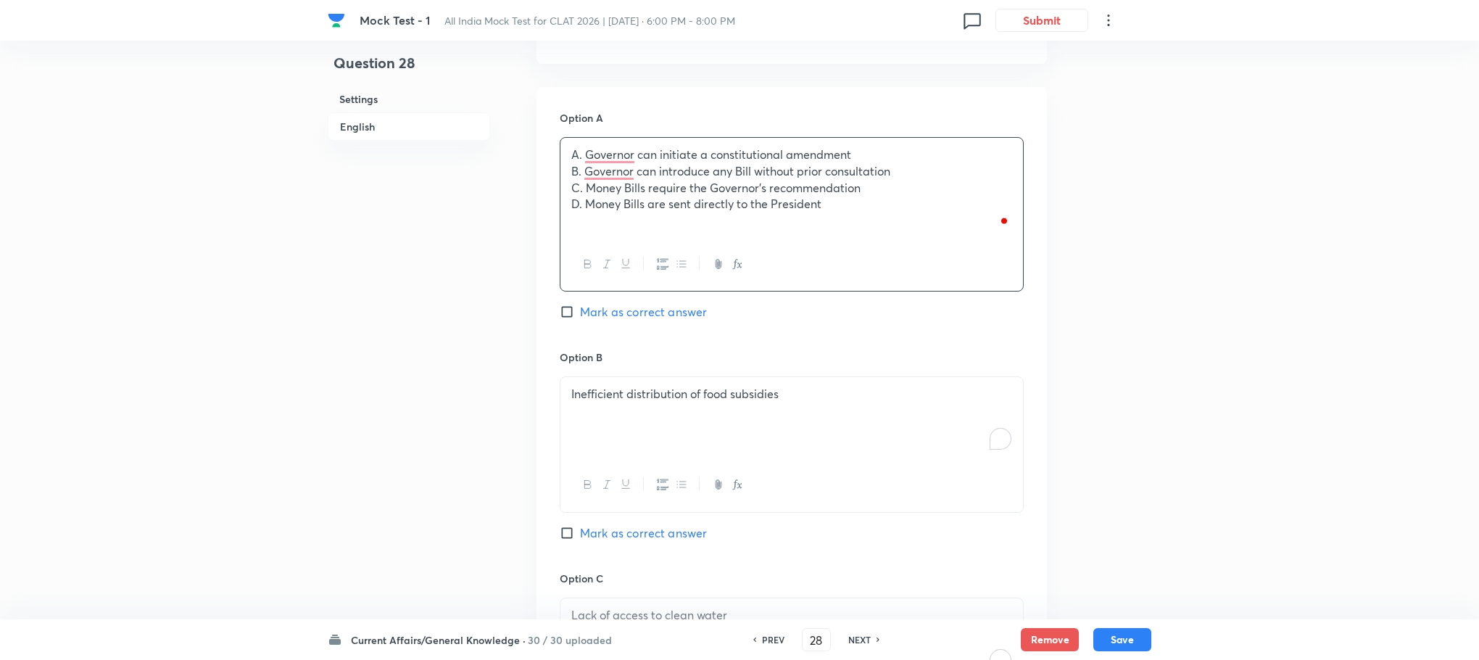
click at [584, 159] on p "A. Governor can initiate a constitutional amendment" at bounding box center [791, 154] width 441 height 17
click at [583, 167] on p "B. Governor can introduce any Bill without prior consultation" at bounding box center [791, 171] width 441 height 17
click at [583, 181] on p "C. Money Bills require the Governor's recommendation" at bounding box center [791, 188] width 441 height 17
click at [583, 199] on p "D. Money Bills are sent directly to the President" at bounding box center [791, 204] width 441 height 17
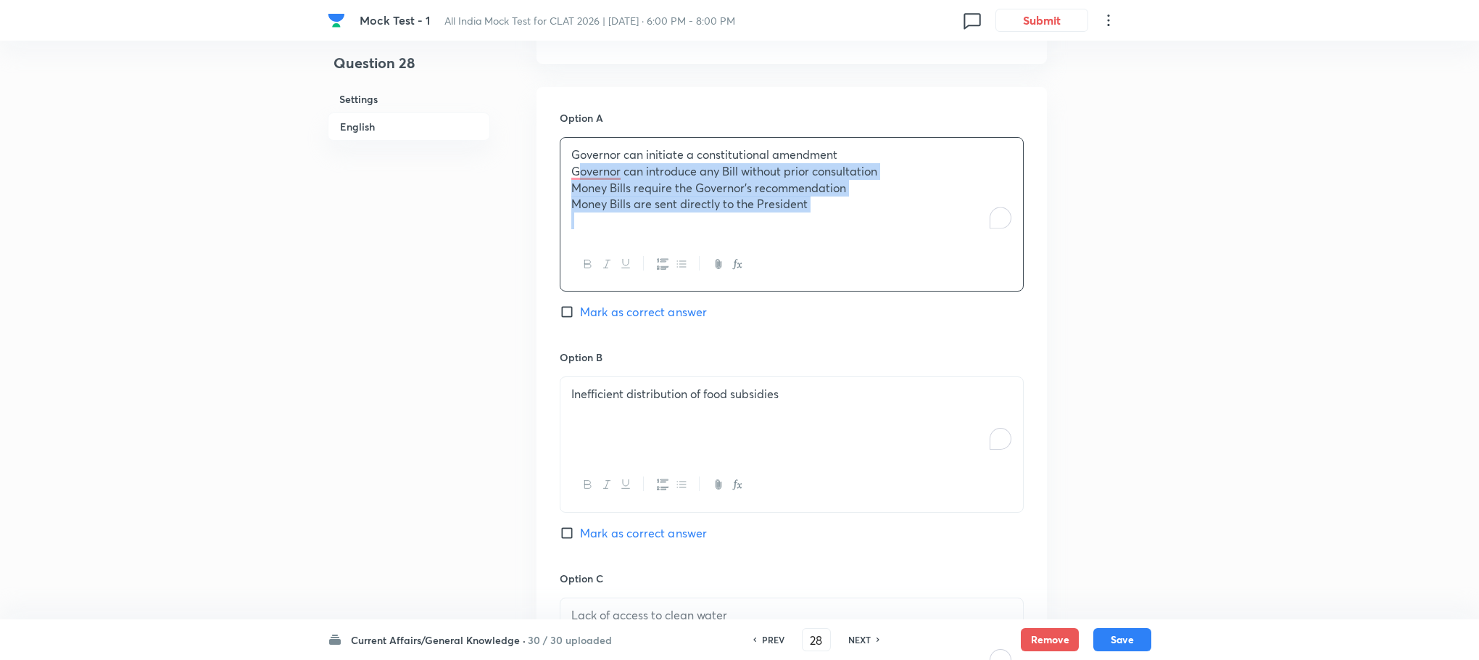
drag, startPoint x: 572, startPoint y: 170, endPoint x: 885, endPoint y: 281, distance: 332.3
click at [885, 281] on div "Governor can initiate a constitutional amendment Governor can introduce any Bil…" at bounding box center [792, 214] width 464 height 154
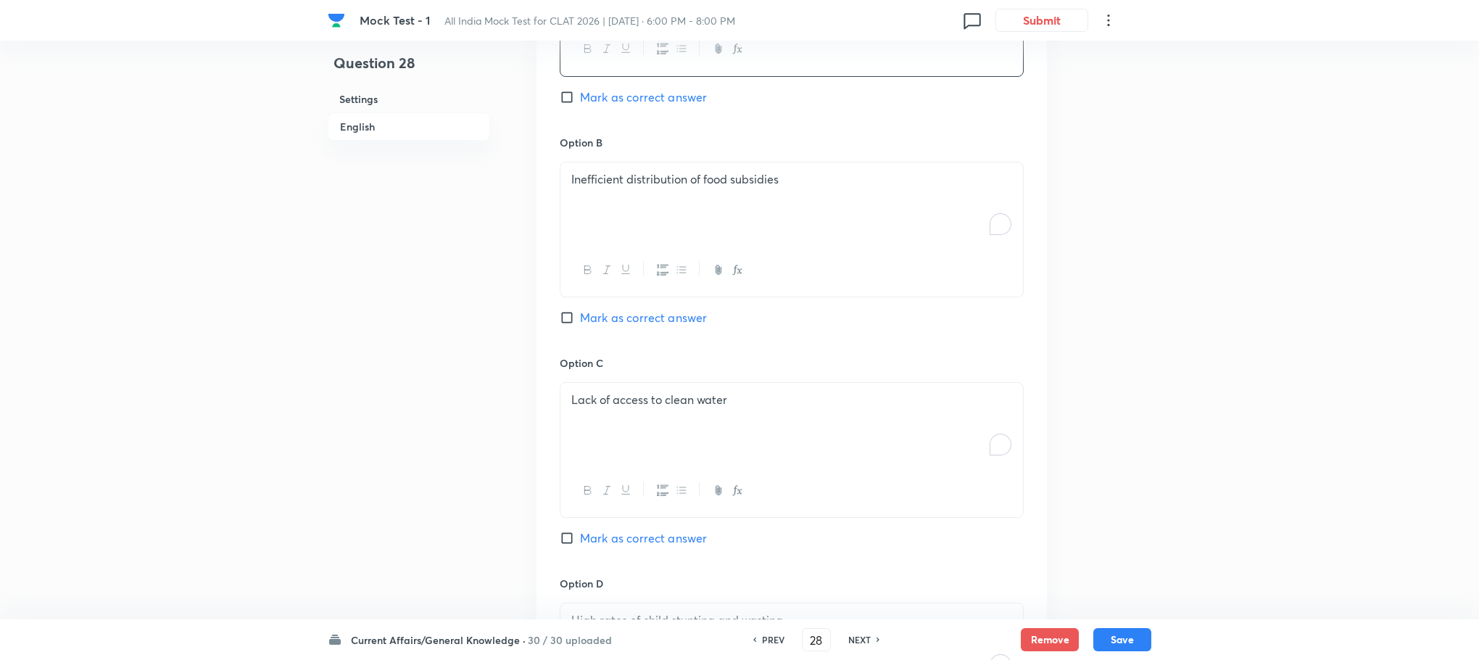
scroll to position [1266, 0]
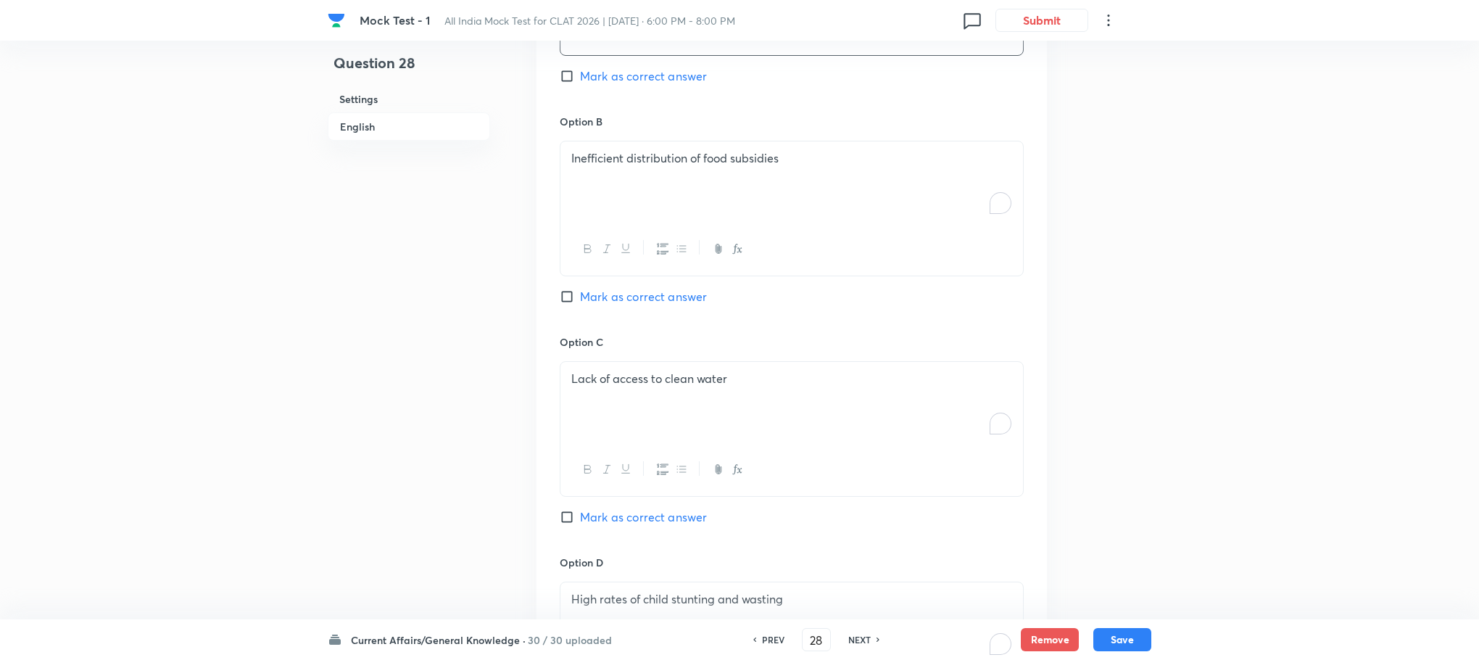
click at [603, 175] on div "Inefficient distribution of food subsidies" at bounding box center [791, 181] width 463 height 81
click at [603, 175] on div "To enrich screen reader interactions, please activate Accessibility in Grammarl…" at bounding box center [791, 181] width 463 height 81
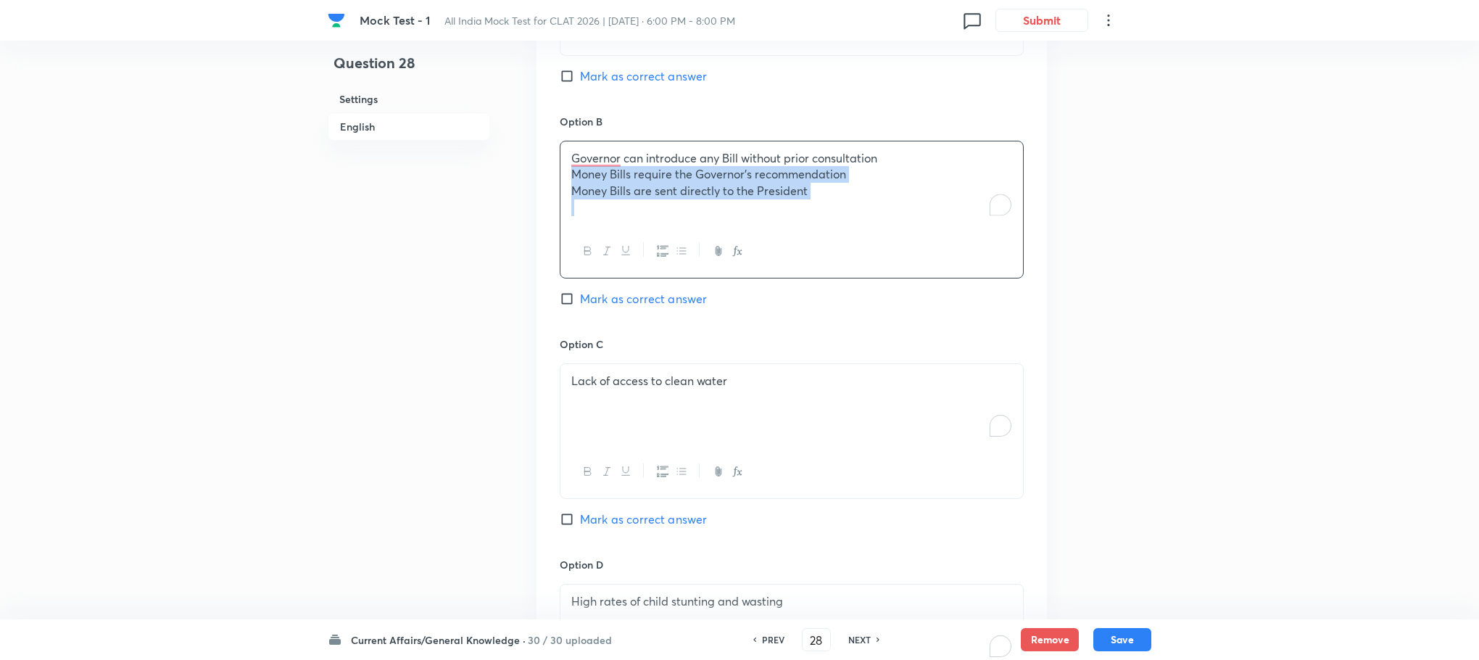
drag, startPoint x: 572, startPoint y: 167, endPoint x: 953, endPoint y: 246, distance: 388.6
click at [953, 246] on div "Governor can introduce any Bill without prior consultation Money Bills require …" at bounding box center [792, 210] width 464 height 138
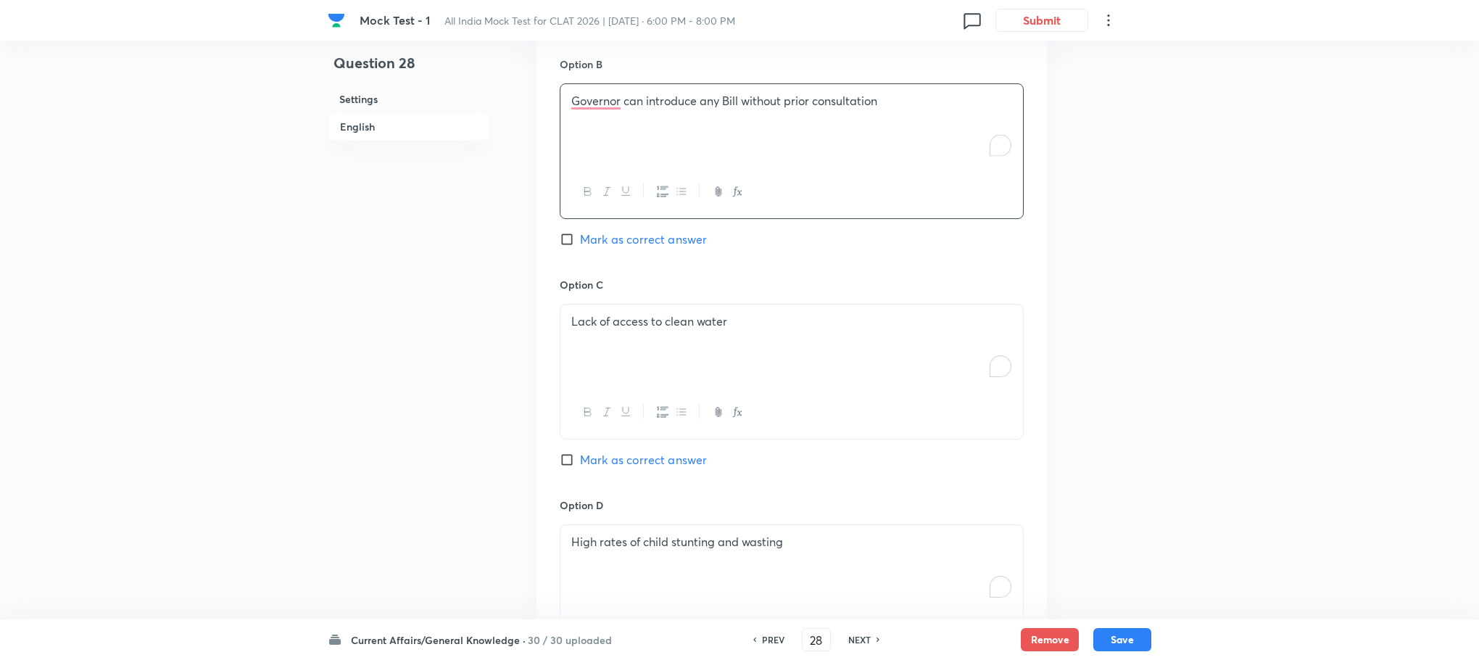
scroll to position [1483, 0]
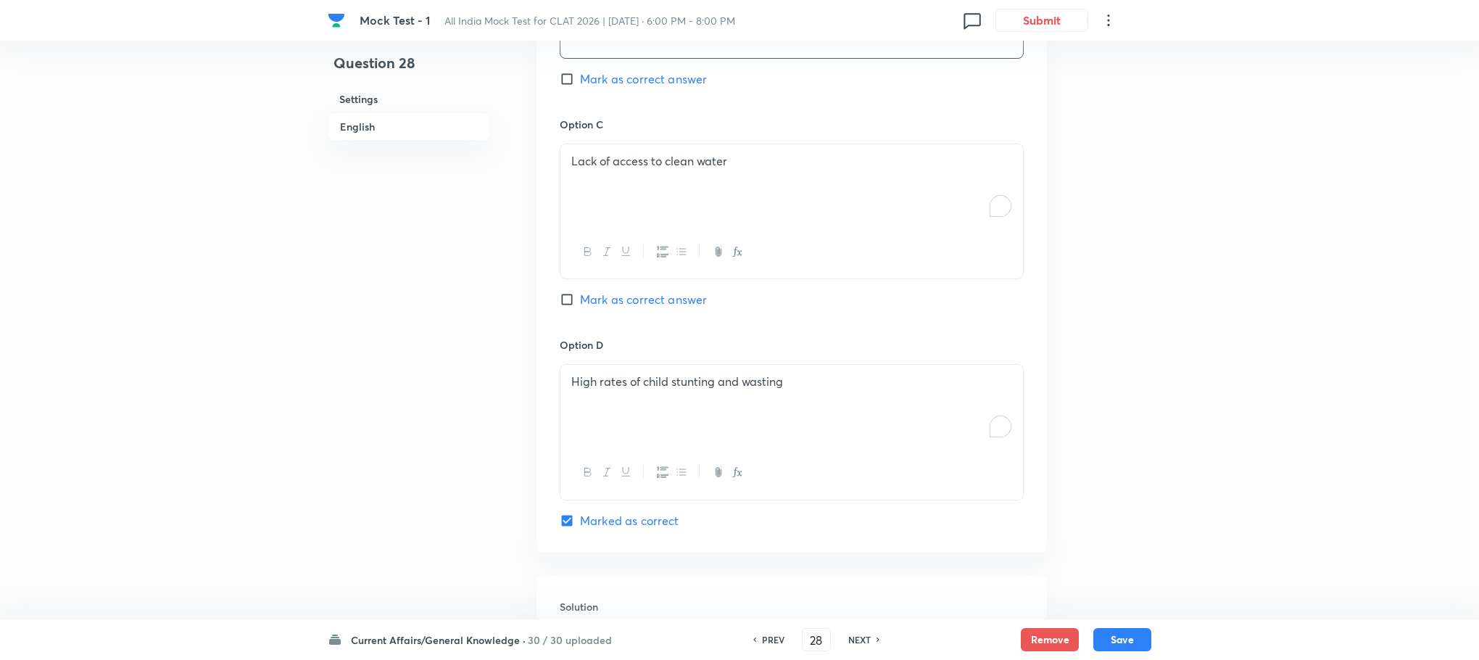
click at [623, 257] on icon "button" at bounding box center [626, 252] width 12 height 12
click at [618, 202] on div "Lack of acce ﻿ ss to clean water" at bounding box center [791, 184] width 463 height 81
click at [618, 202] on div "To enrich screen reader interactions, please activate Accessibility in Grammarl…" at bounding box center [791, 184] width 463 height 81
drag, startPoint x: 570, startPoint y: 181, endPoint x: 811, endPoint y: 226, distance: 245.7
click at [811, 225] on div "Money Bills require the Governor's recommendation Money Bills are sent directly…" at bounding box center [791, 184] width 463 height 81
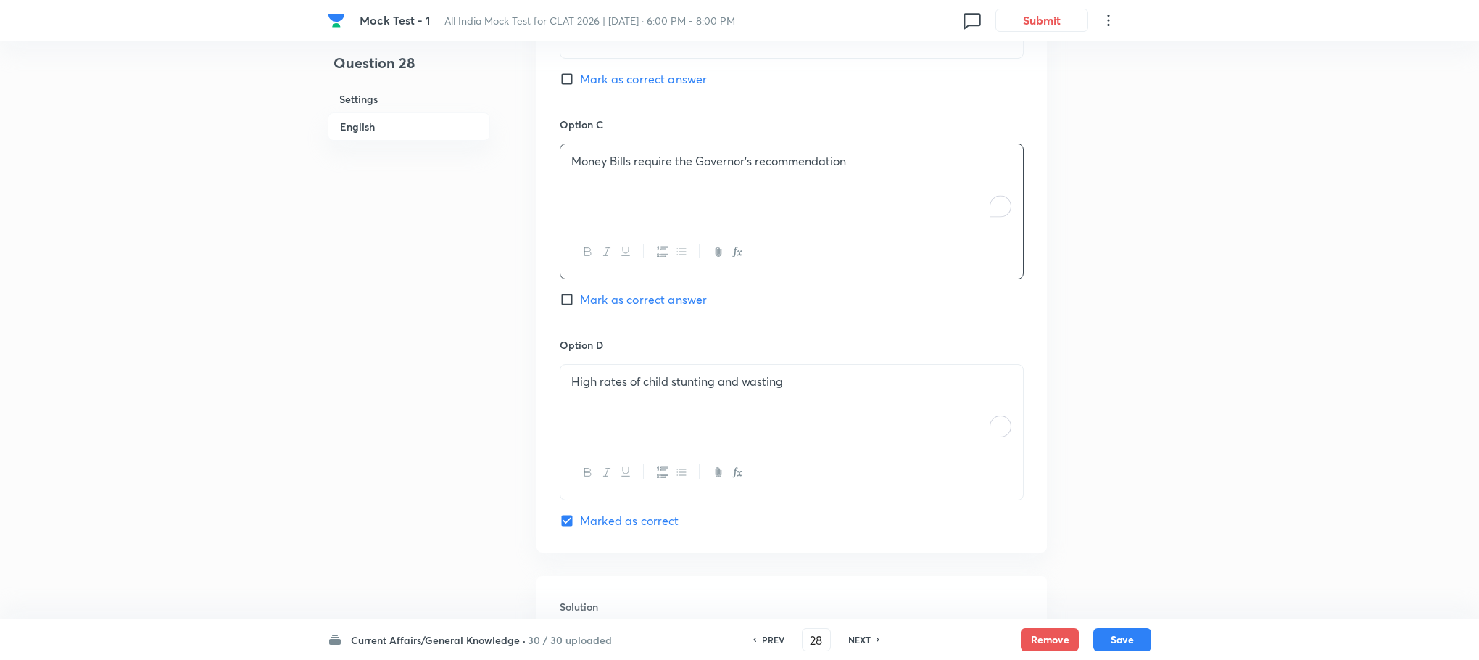
click at [642, 402] on div "High rates of child stunting and wasting" at bounding box center [791, 405] width 463 height 81
click at [642, 402] on div "To enrich screen reader interactions, please activate Accessibility in Grammarl…" at bounding box center [791, 405] width 463 height 81
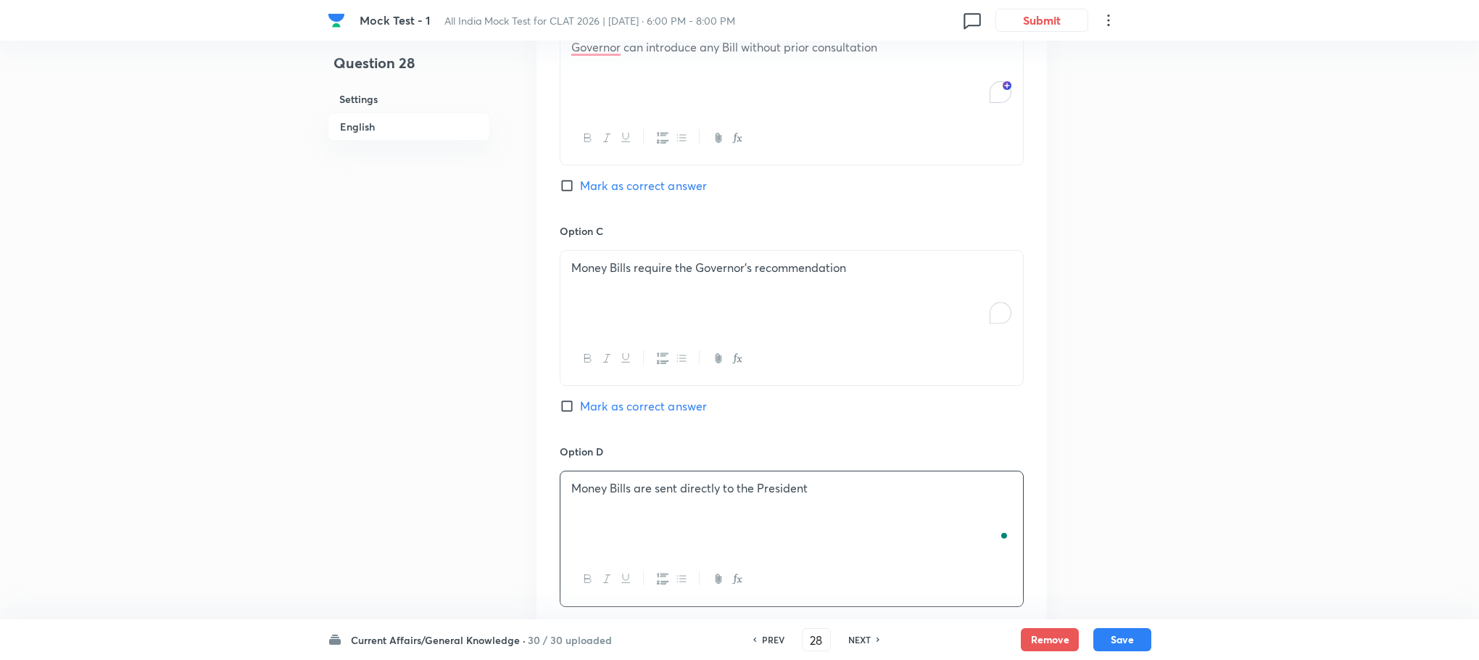
scroll to position [1375, 0]
click at [653, 403] on span "Mark as correct answer" at bounding box center [643, 408] width 127 height 17
click at [580, 403] on input "Mark as correct answer" at bounding box center [570, 408] width 20 height 15
checkbox input "true"
checkbox input "false"
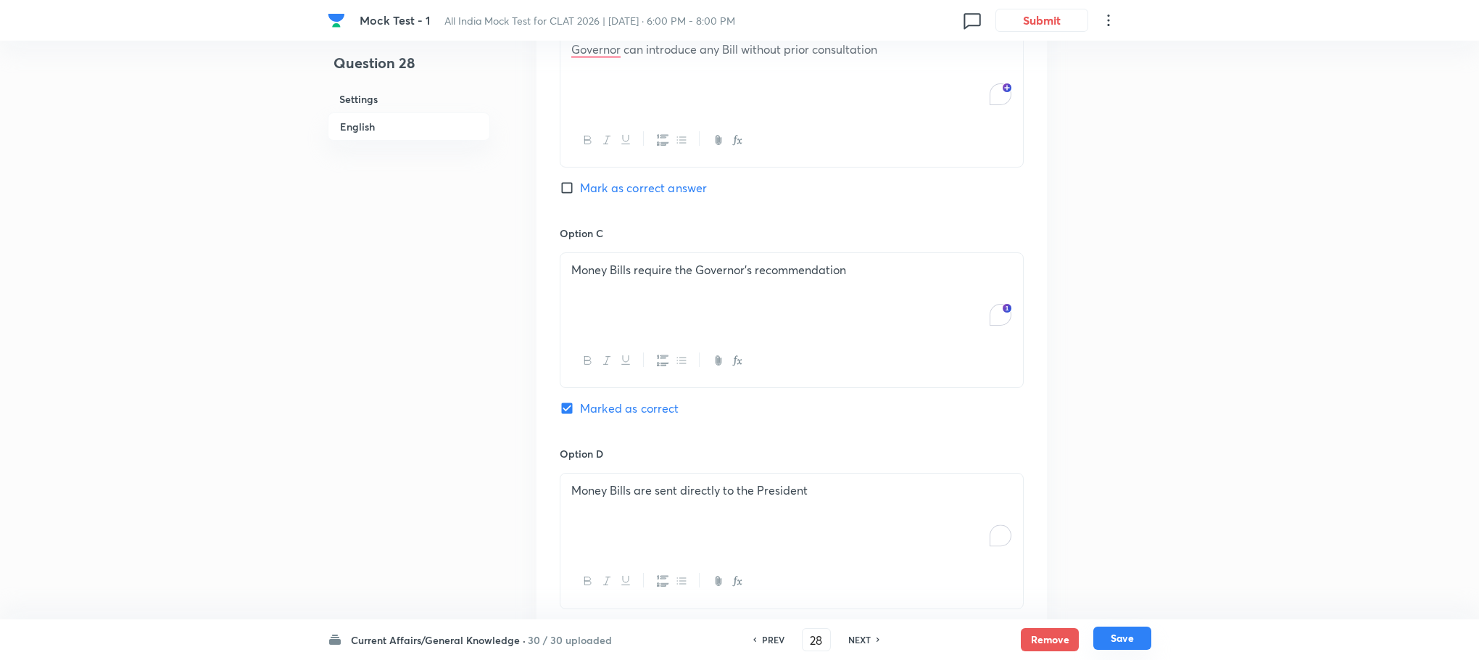
click at [1141, 642] on button "Save" at bounding box center [1122, 637] width 58 height 23
type input "29"
checkbox input "true"
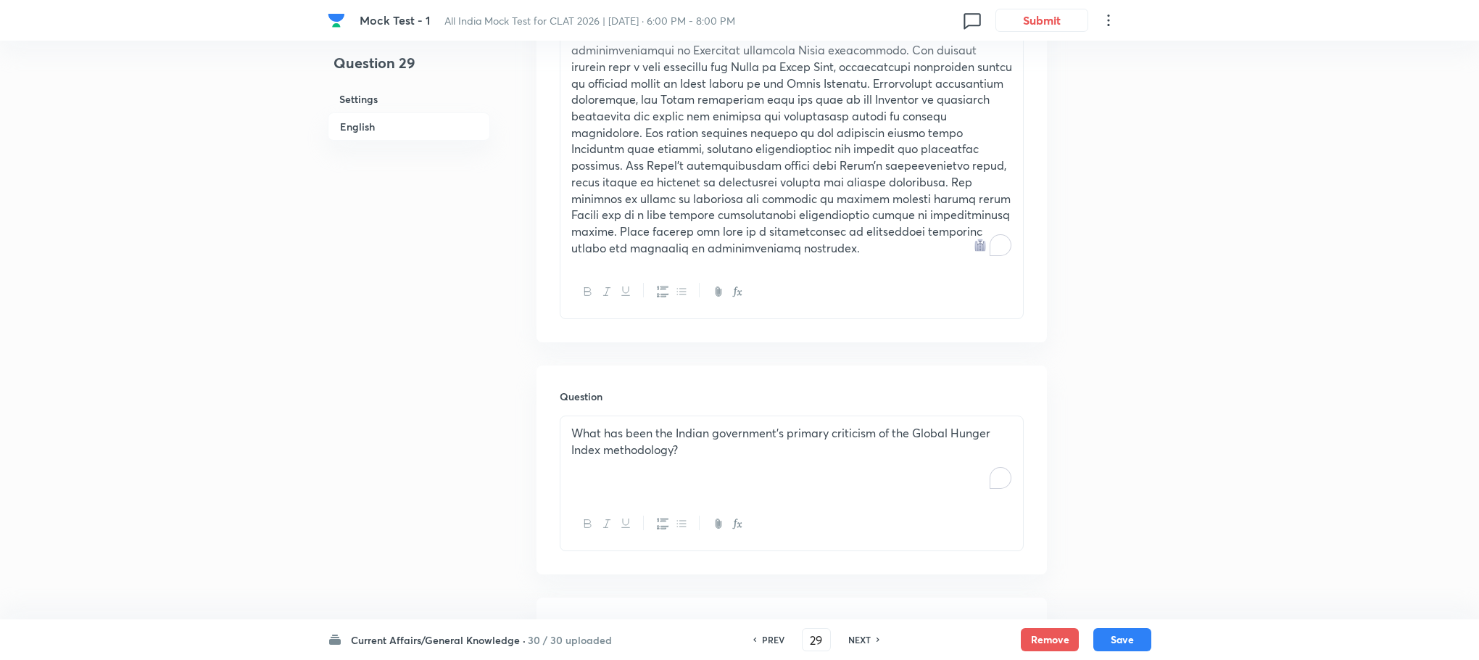
scroll to position [613, 0]
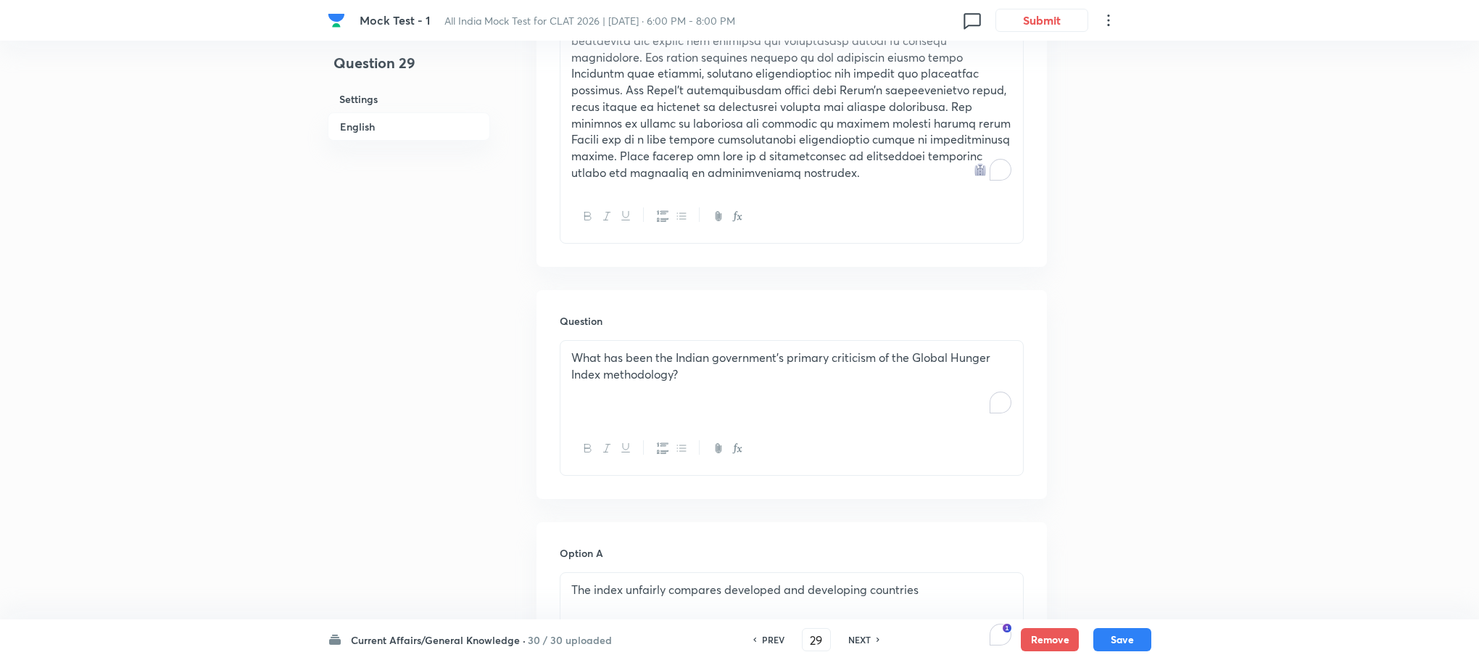
click at [659, 326] on h6 "Question" at bounding box center [792, 320] width 464 height 15
click at [657, 355] on p "What has been the Indian government's primary criticism of the Global Hunger In…" at bounding box center [791, 365] width 441 height 33
click at [657, 355] on p "To enrich screen reader interactions, please activate Accessibility in Grammarl…" at bounding box center [791, 357] width 441 height 17
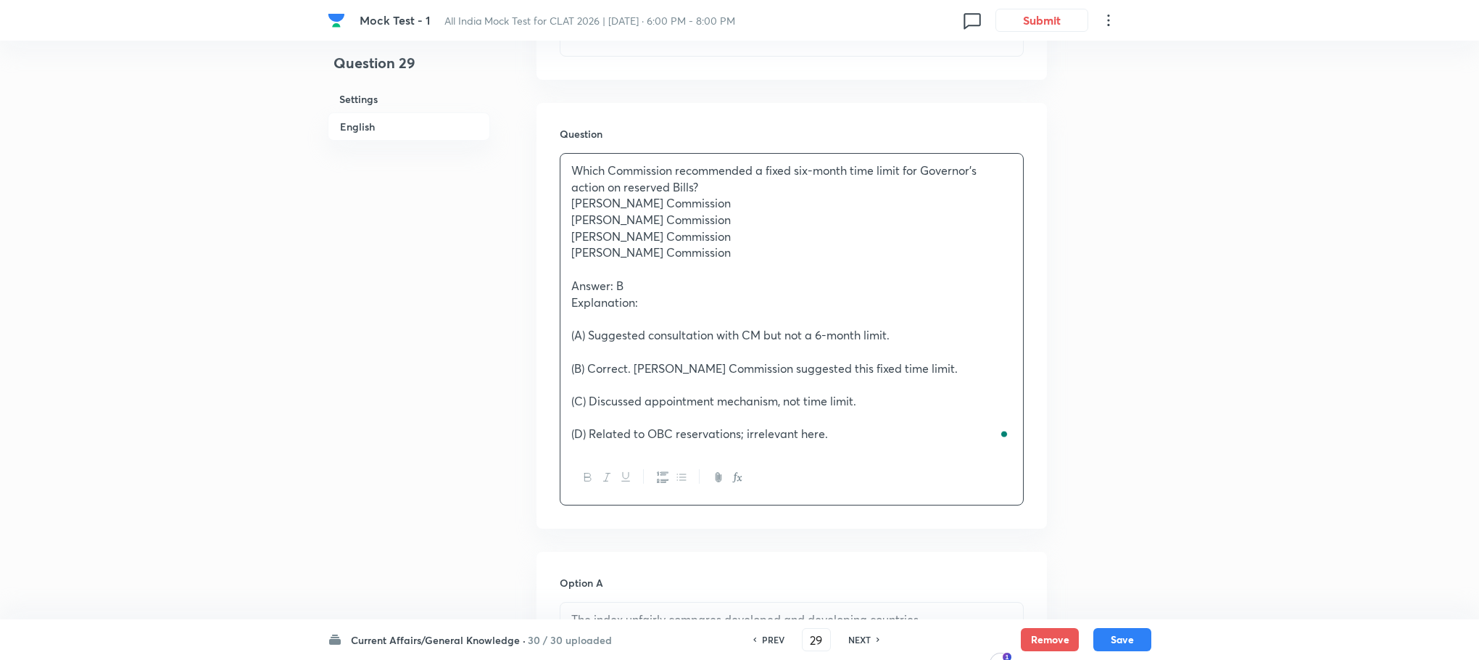
scroll to position [831, 0]
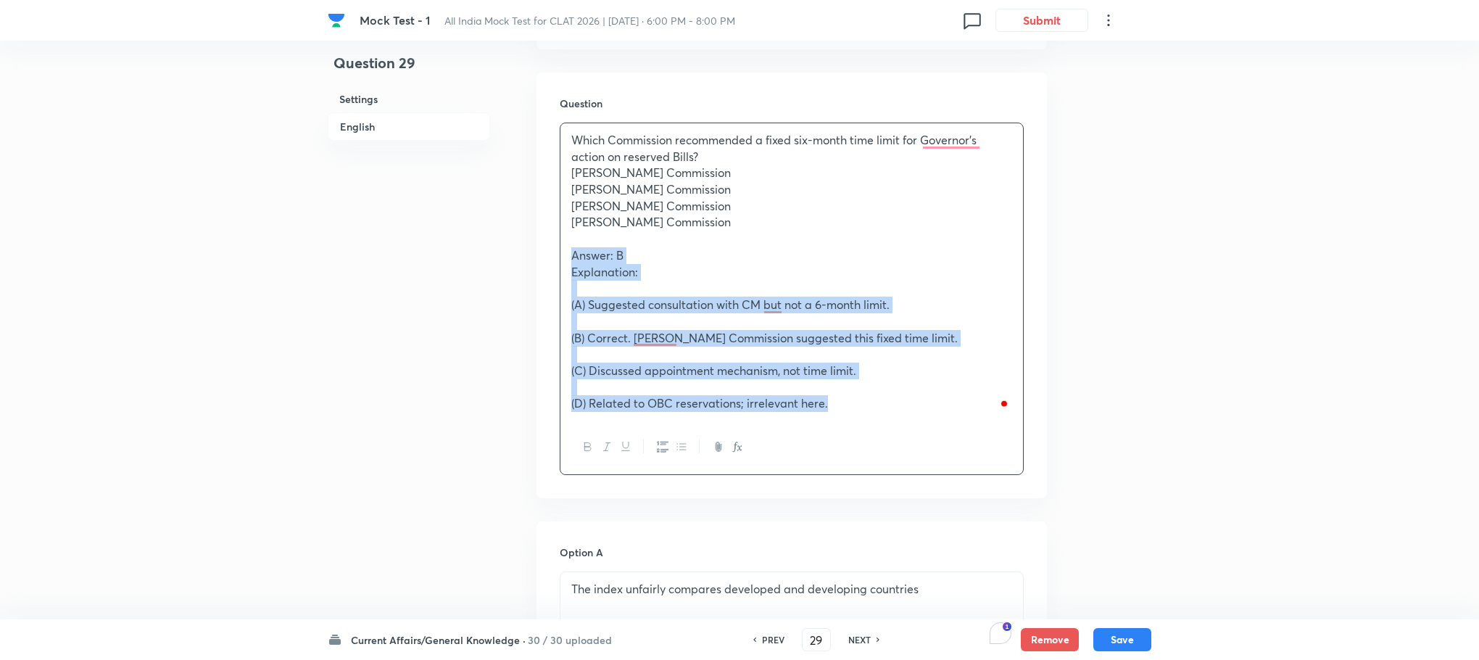
drag, startPoint x: 571, startPoint y: 250, endPoint x: 836, endPoint y: 429, distance: 320.2
click at [836, 429] on div "Which Commission recommended a fixed six-month time limit for Governor’s action…" at bounding box center [792, 299] width 464 height 352
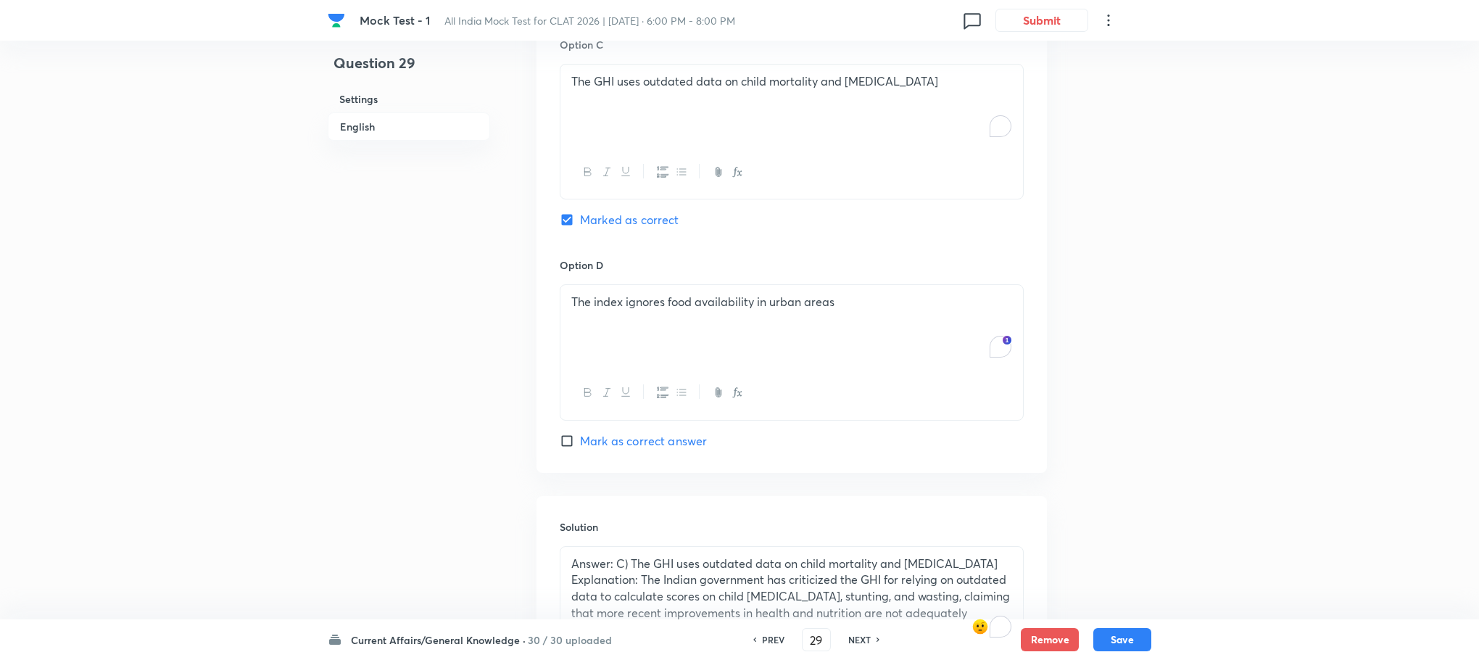
scroll to position [1826, 0]
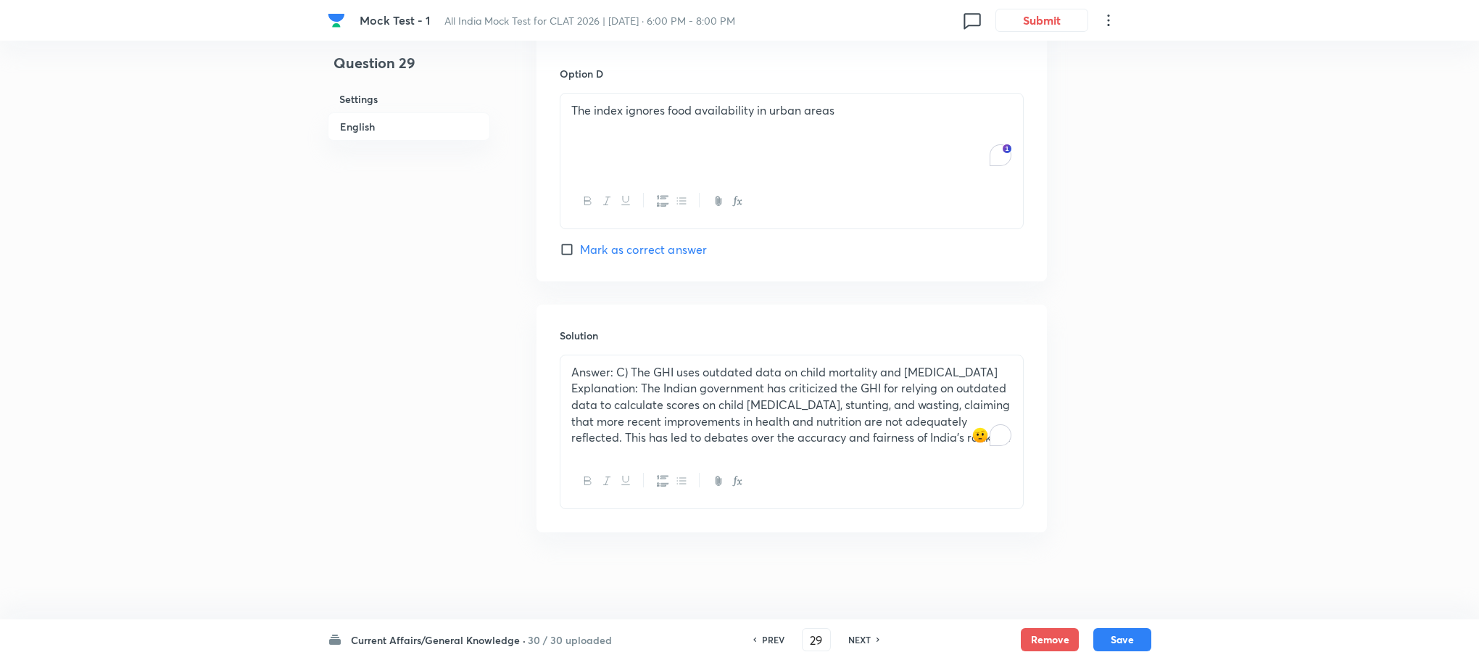
click at [625, 451] on div "Answer: C) The GHI uses outdated data on child mortality and [MEDICAL_DATA] Exp…" at bounding box center [791, 405] width 463 height 100
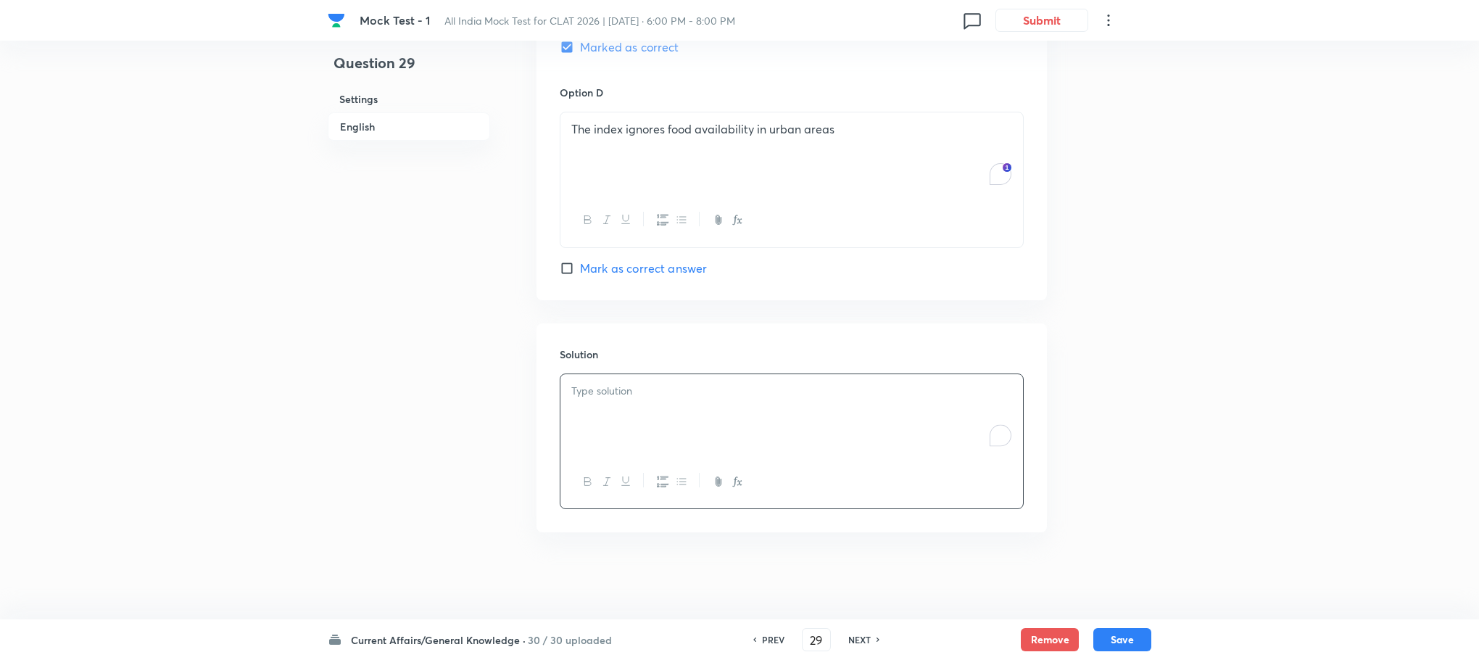
click at [613, 418] on div "To enrich screen reader interactions, please activate Accessibility in Grammarl…" at bounding box center [791, 414] width 463 height 81
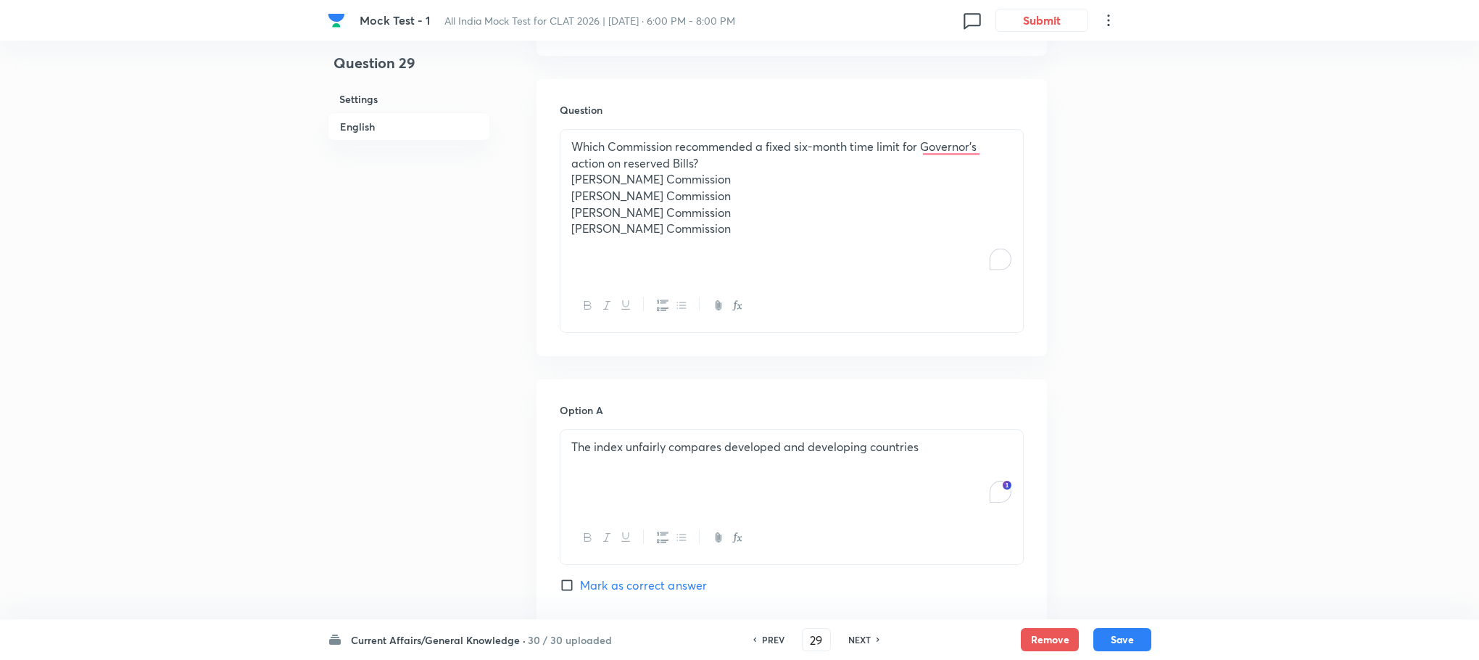
scroll to position [629, 0]
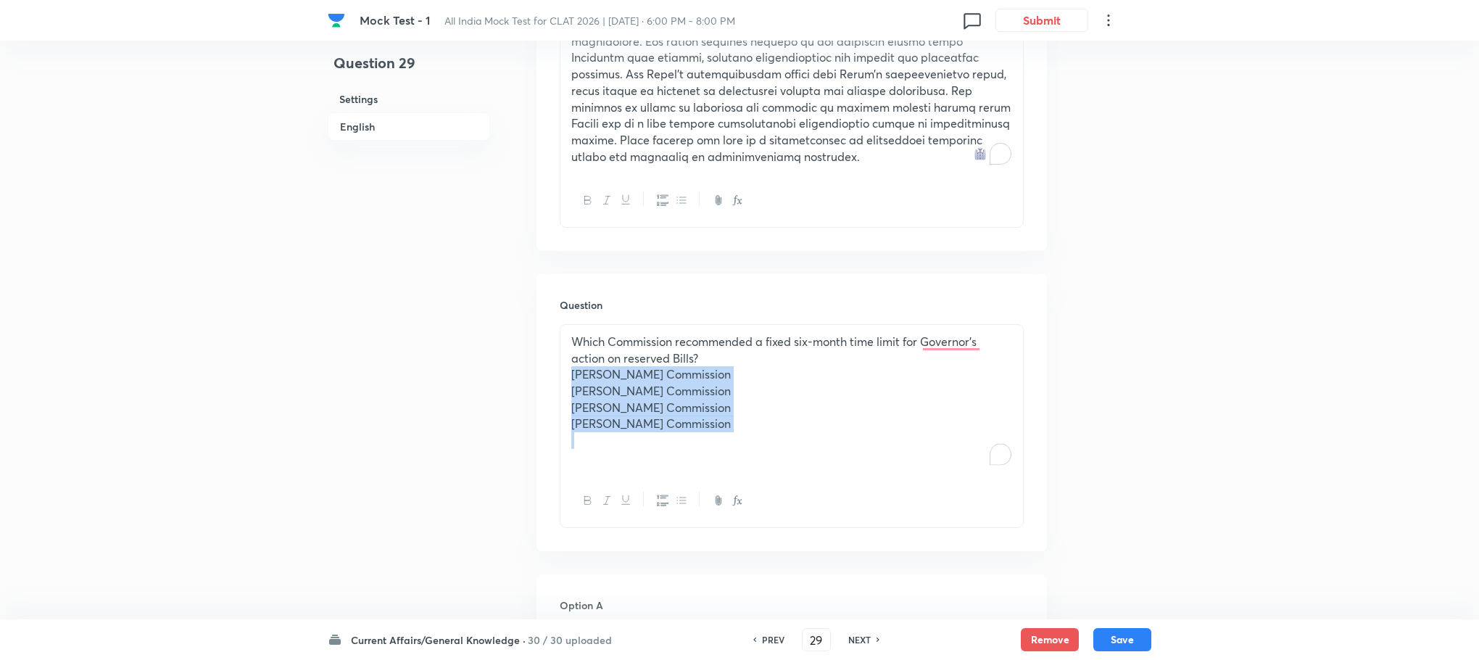
drag, startPoint x: 570, startPoint y: 377, endPoint x: 832, endPoint y: 442, distance: 269.6
click at [832, 442] on div "Which Commission recommended a fixed six-month time limit for Governor’s action…" at bounding box center [791, 399] width 463 height 149
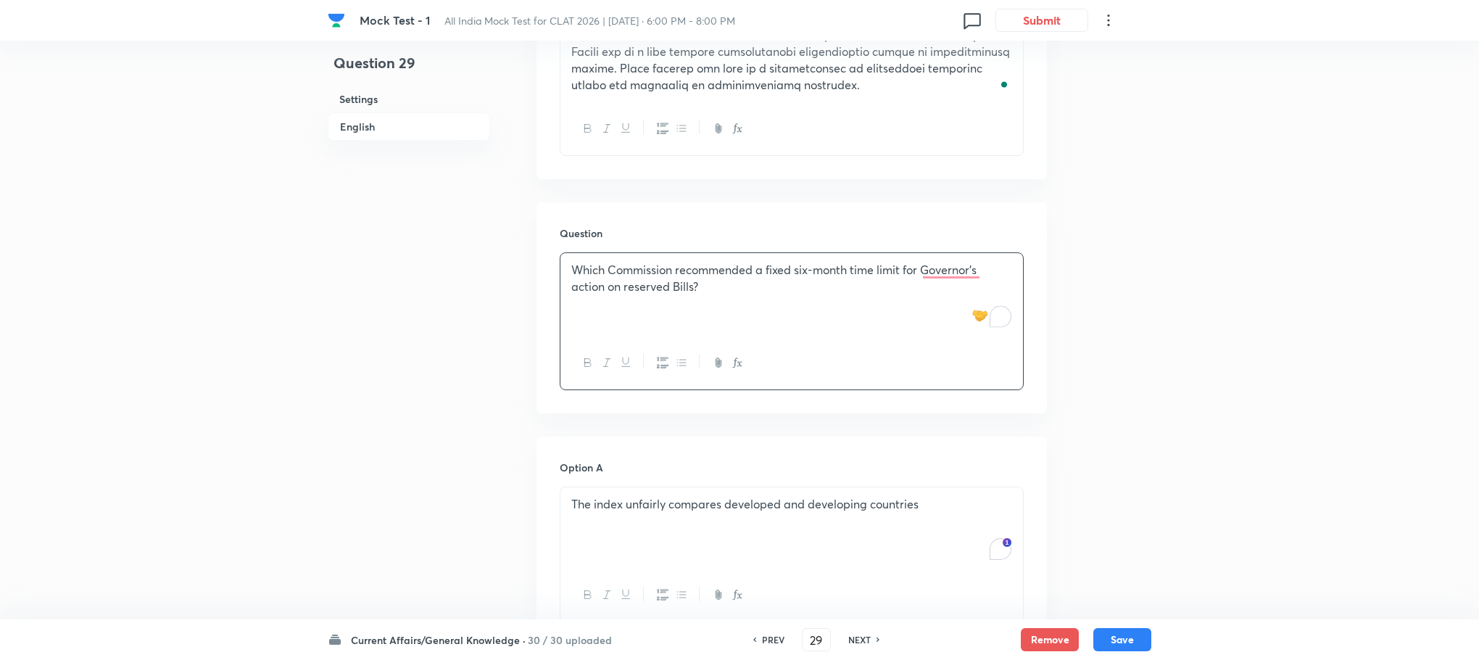
scroll to position [847, 0]
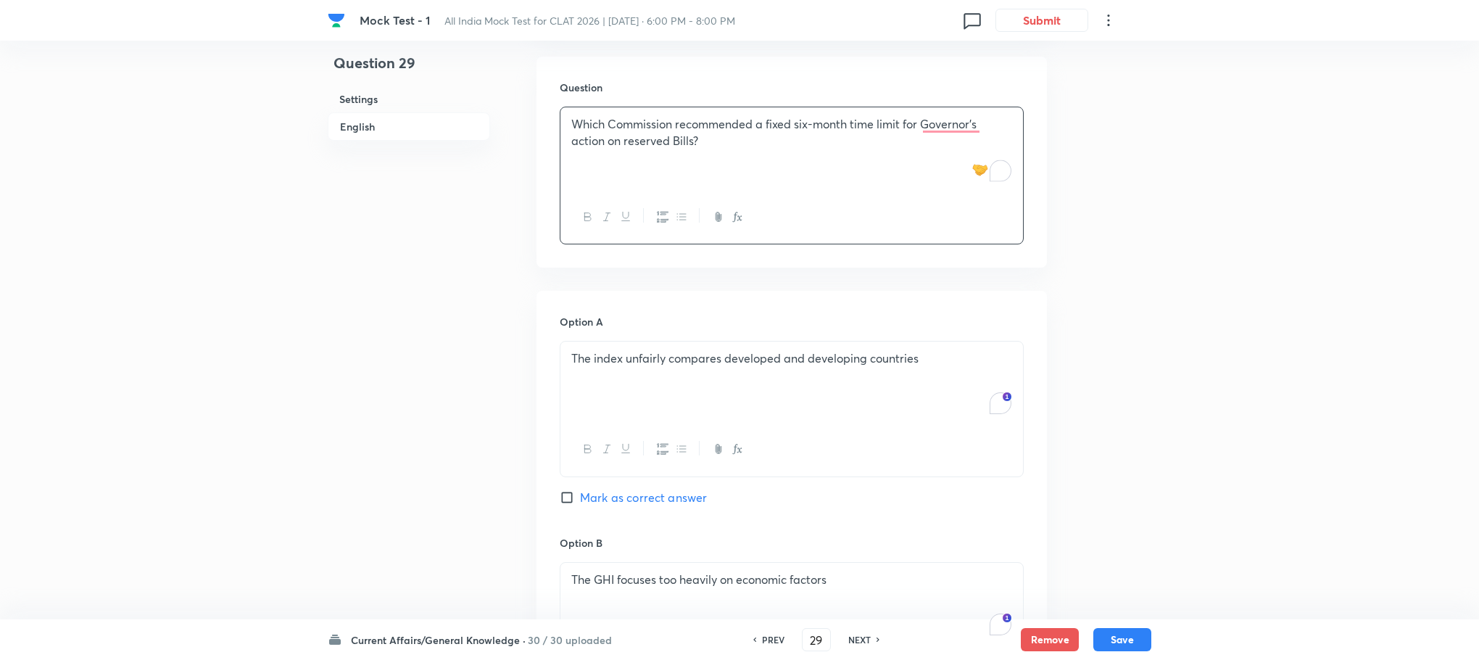
click at [627, 403] on div "The index unfairly compares developed and developing countries" at bounding box center [791, 382] width 463 height 81
click at [627, 403] on div "To enrich screen reader interactions, please activate Accessibility in Grammarl…" at bounding box center [791, 382] width 463 height 81
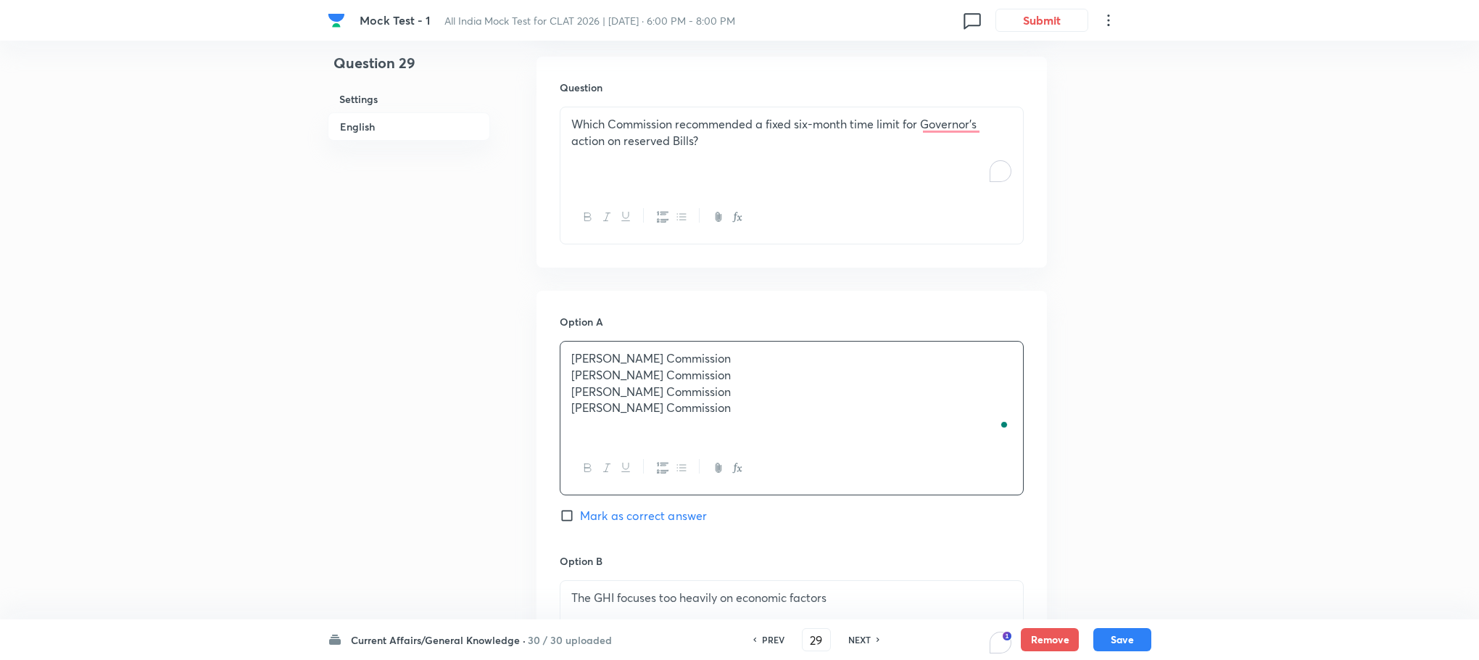
click at [585, 360] on p "[PERSON_NAME] Commission" at bounding box center [791, 358] width 441 height 17
click at [585, 373] on p "[PERSON_NAME] Commission" at bounding box center [791, 375] width 441 height 17
click at [585, 394] on p "[PERSON_NAME] Commission" at bounding box center [791, 392] width 441 height 17
click at [583, 407] on p "[PERSON_NAME] Commission" at bounding box center [791, 408] width 441 height 17
click at [570, 365] on div "[PERSON_NAME] Commission [PERSON_NAME] Commission [PERSON_NAME] Commission Mand…" at bounding box center [791, 392] width 463 height 100
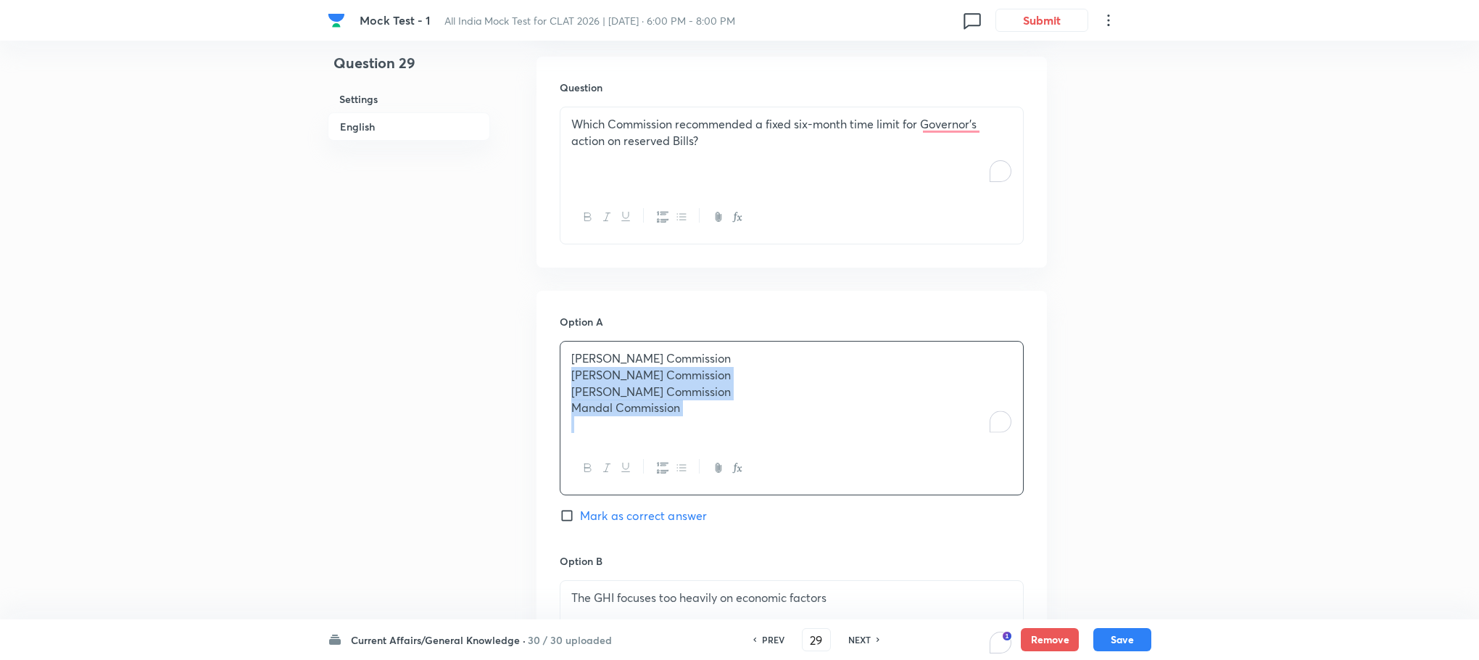
drag, startPoint x: 571, startPoint y: 378, endPoint x: 755, endPoint y: 442, distance: 194.7
click at [755, 442] on div "[PERSON_NAME] Commission [PERSON_NAME] Commission [PERSON_NAME] Commission Mand…" at bounding box center [791, 392] width 463 height 100
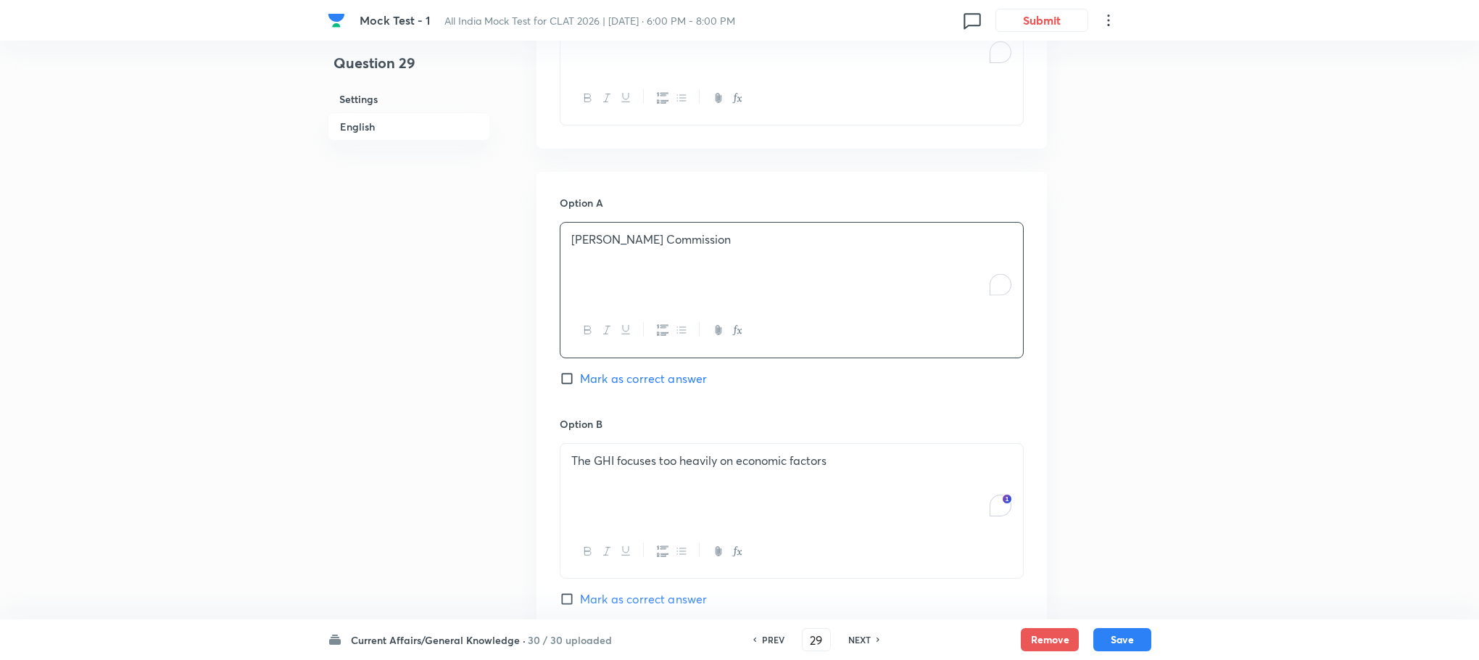
scroll to position [1064, 0]
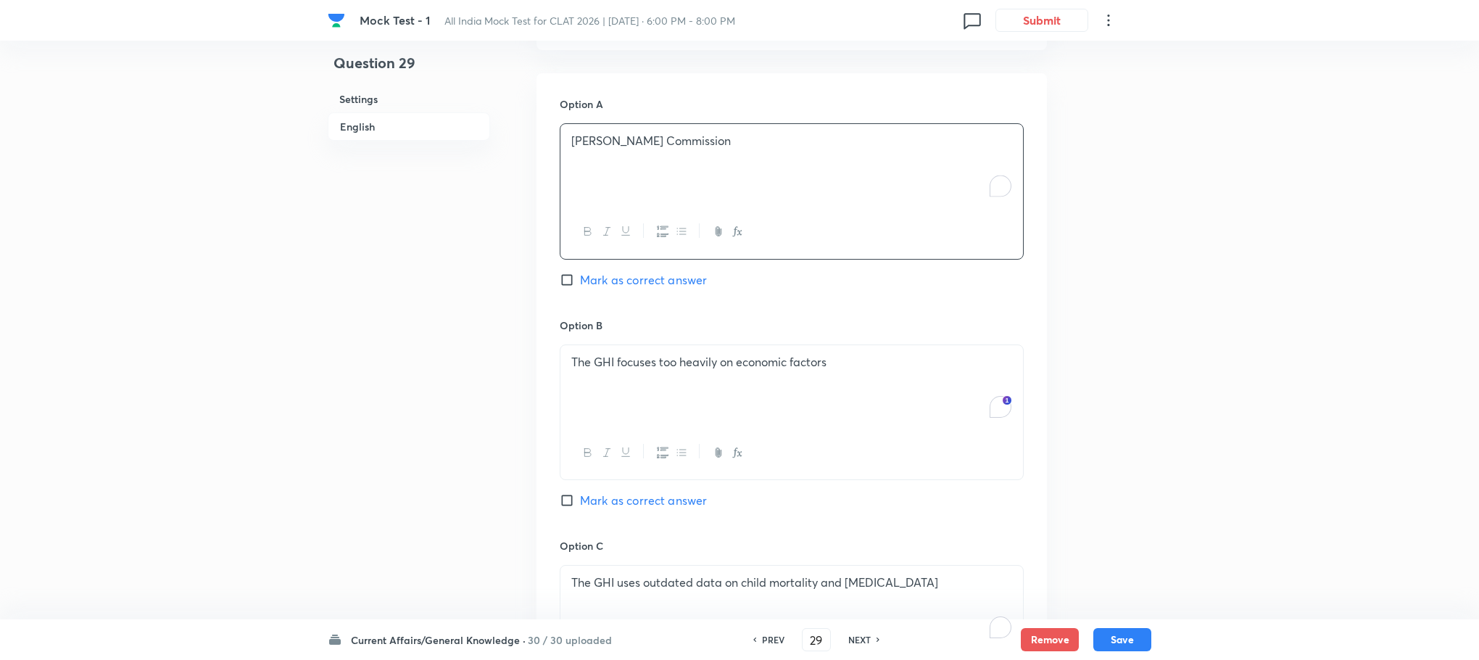
click at [658, 407] on div "The GHI focuses too heavily on economic factors" at bounding box center [791, 385] width 463 height 81
click at [657, 407] on div "To enrich screen reader interactions, please activate Accessibility in Grammarl…" at bounding box center [791, 385] width 463 height 81
drag, startPoint x: 570, startPoint y: 381, endPoint x: 681, endPoint y: 401, distance: 112.6
click at [681, 401] on div "[PERSON_NAME] Commission [PERSON_NAME] Commission Mandal Commission" at bounding box center [791, 386] width 463 height 83
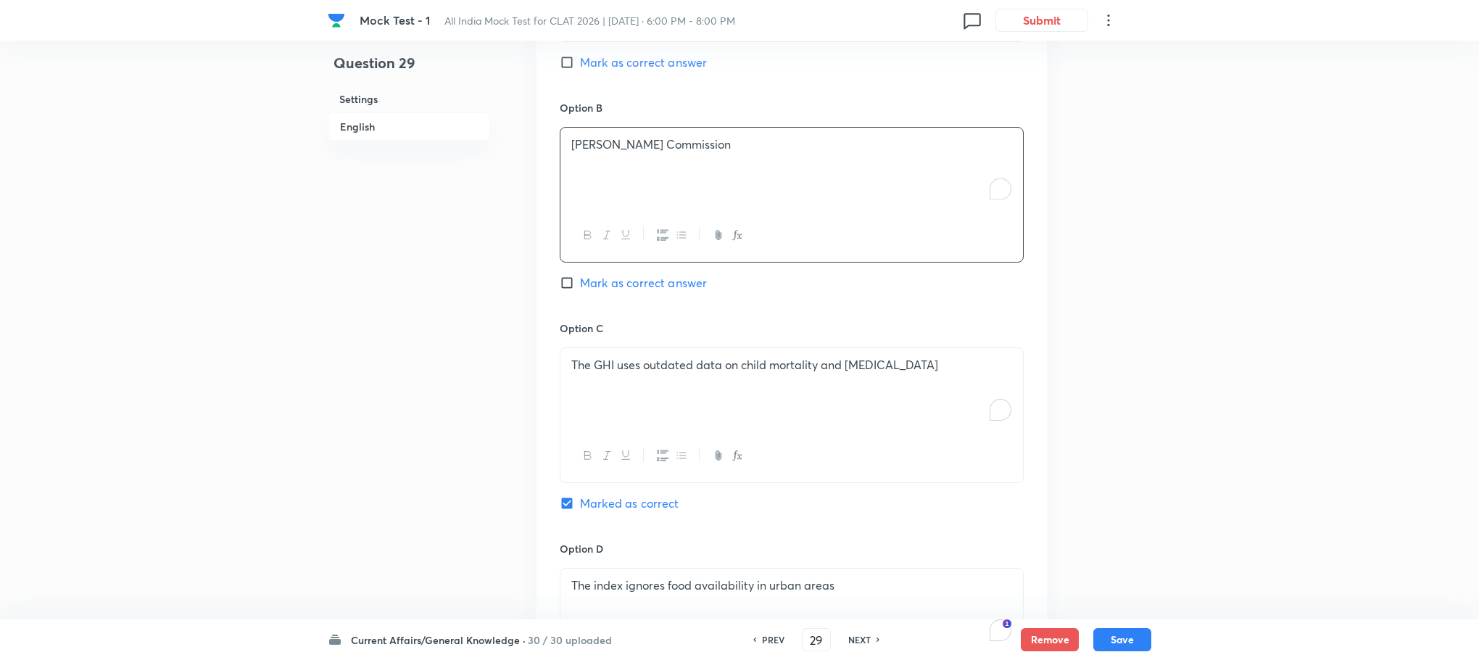
click at [583, 378] on div "The GHI uses outdated data on child mortality and [MEDICAL_DATA]" at bounding box center [791, 388] width 463 height 81
click at [583, 378] on div "To enrich screen reader interactions, please activate Accessibility in Grammarl…" at bounding box center [791, 388] width 463 height 81
drag, startPoint x: 566, startPoint y: 389, endPoint x: 816, endPoint y: 431, distance: 252.8
click at [816, 429] on div "[PERSON_NAME] Commission Mandal Commission" at bounding box center [791, 388] width 463 height 81
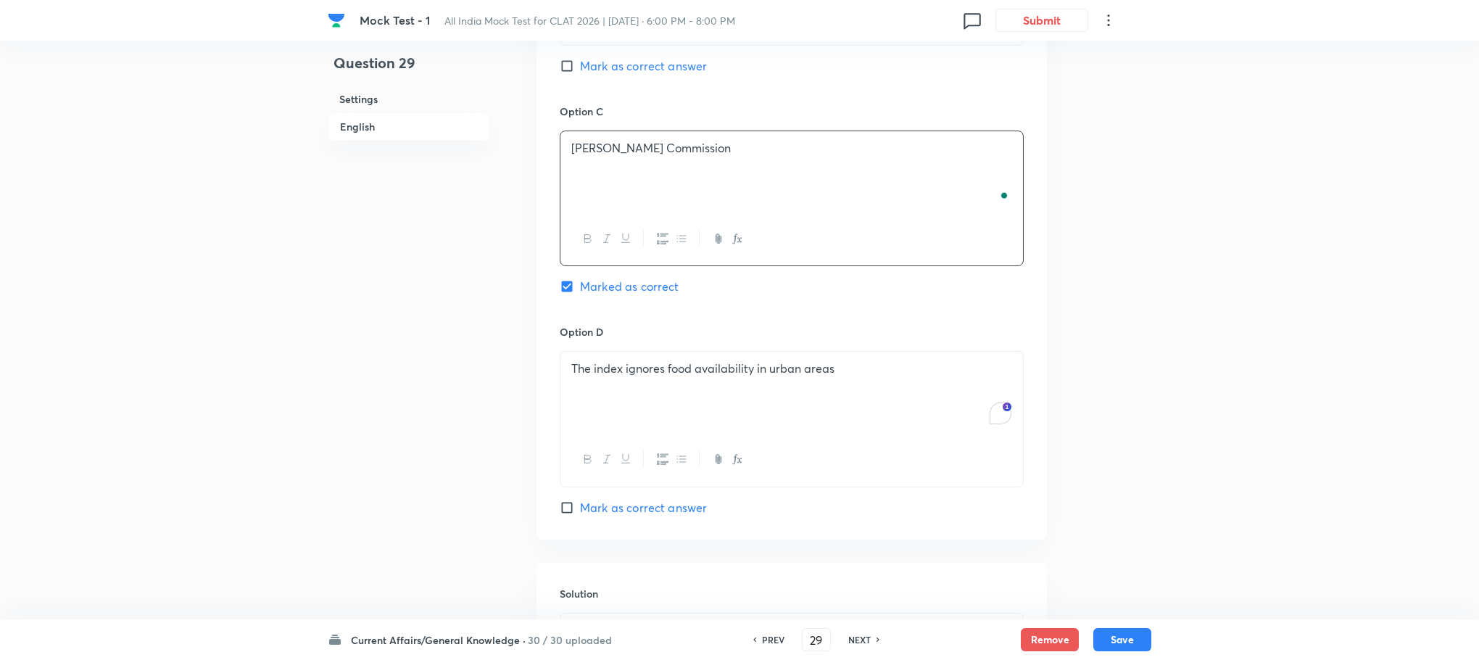
scroll to position [1499, 0]
click at [631, 416] on div "The index ignores food availability in urban areas" at bounding box center [791, 391] width 463 height 81
click at [631, 416] on div "To enrich screen reader interactions, please activate Accessibility in Grammarl…" at bounding box center [791, 391] width 463 height 81
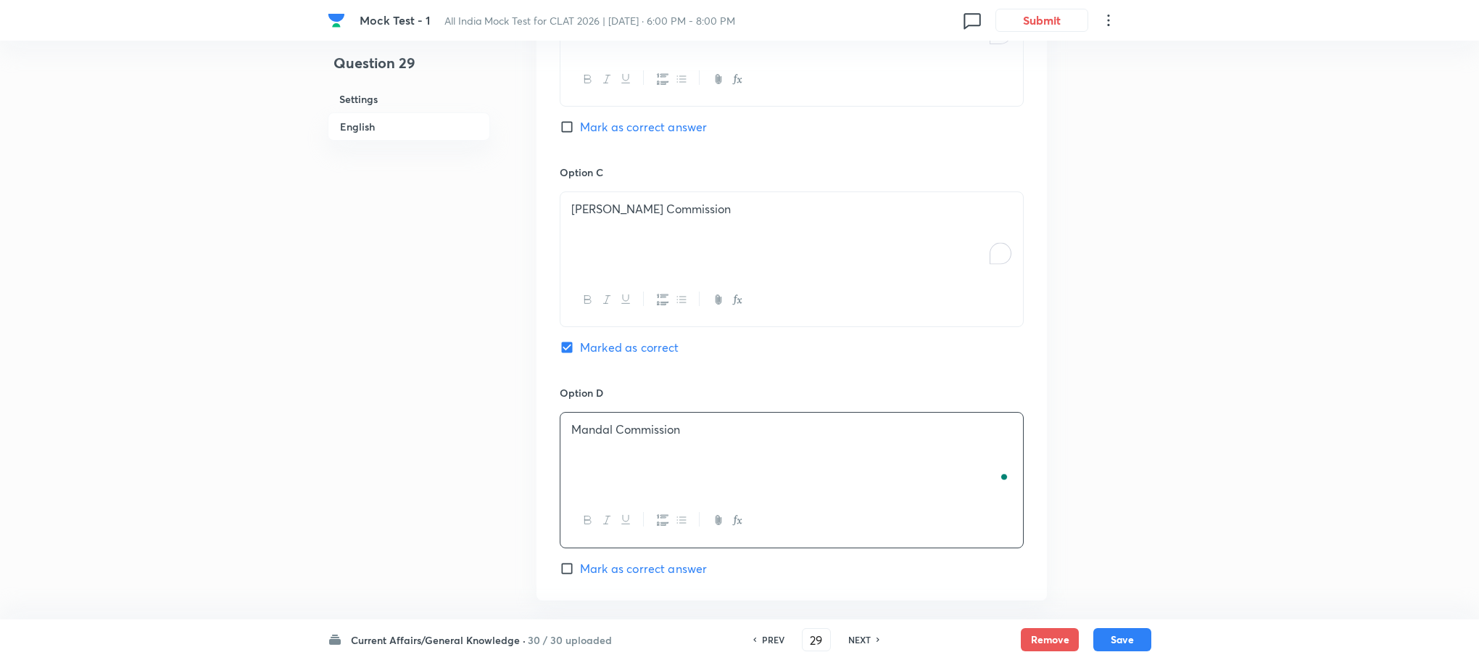
scroll to position [1391, 0]
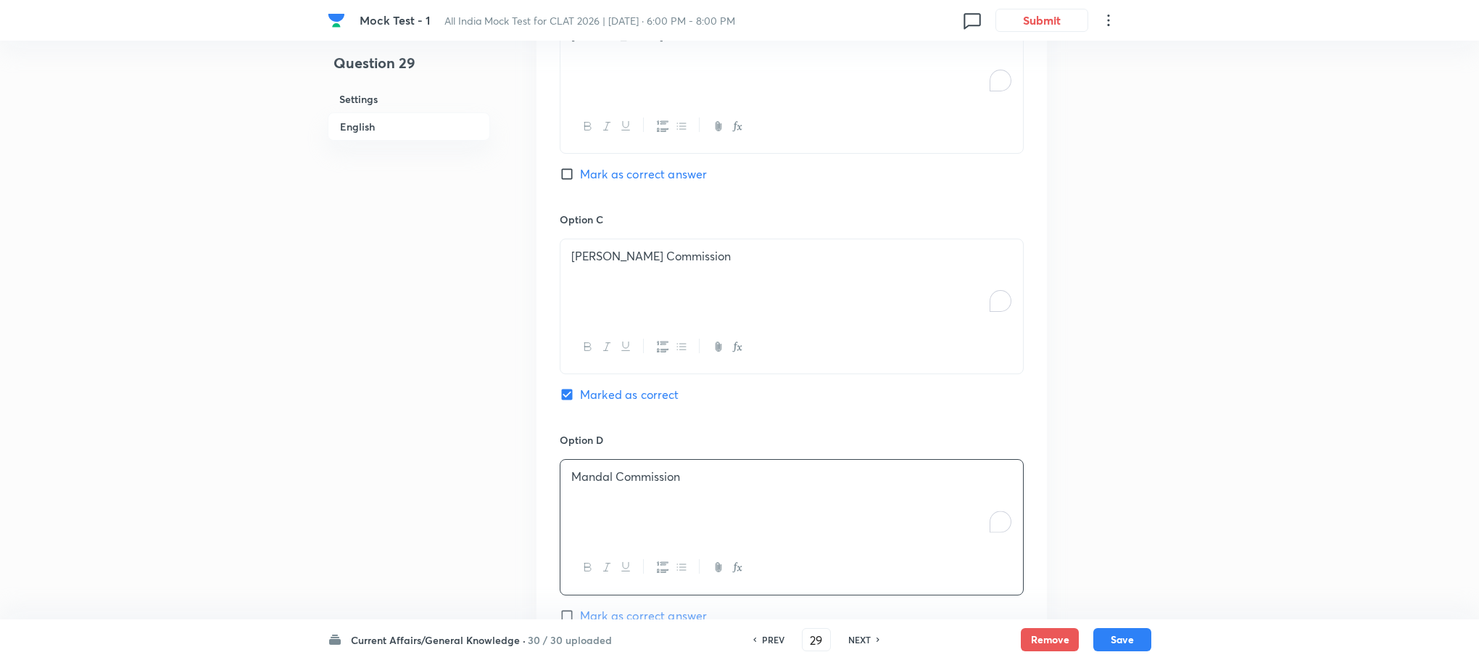
click at [636, 174] on span "Mark as correct answer" at bounding box center [643, 173] width 127 height 17
click at [580, 174] on input "Mark as correct answer" at bounding box center [570, 174] width 20 height 15
checkbox input "true"
checkbox input "false"
click at [1105, 642] on button "Save" at bounding box center [1122, 637] width 58 height 23
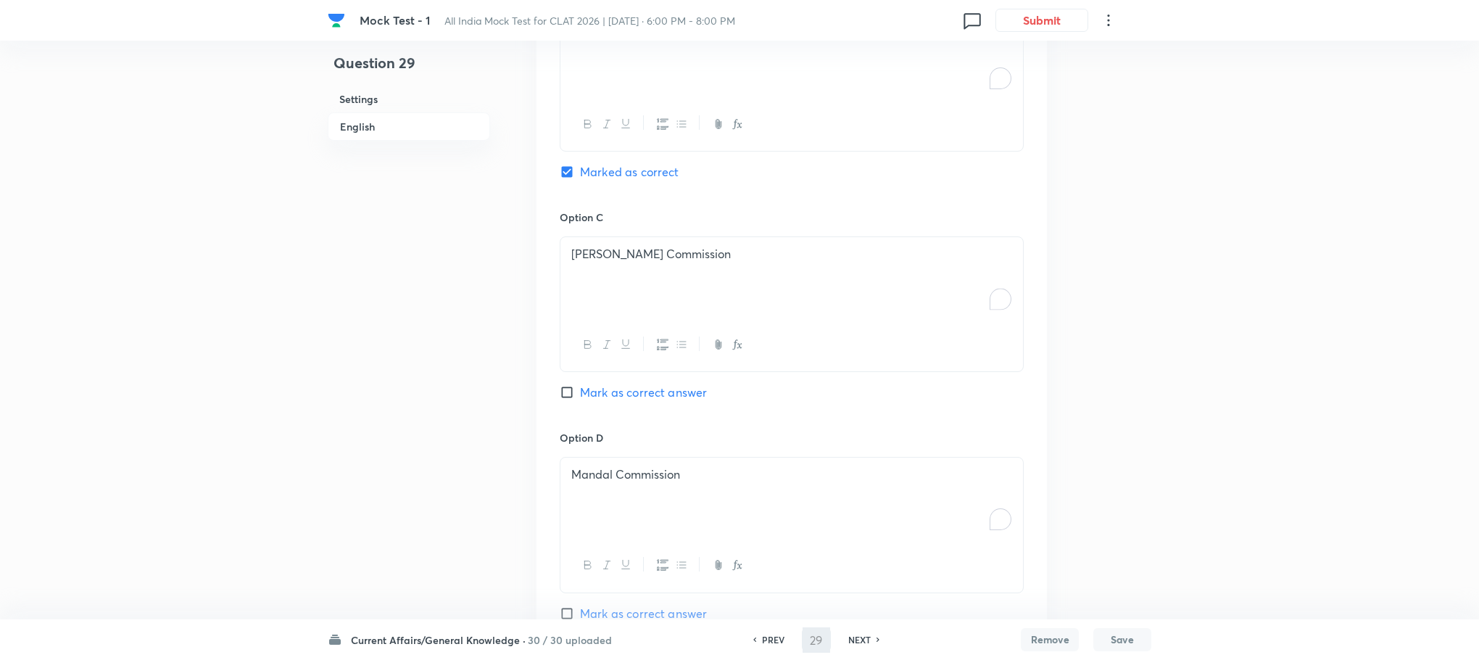
type input "30"
checkbox input "true"
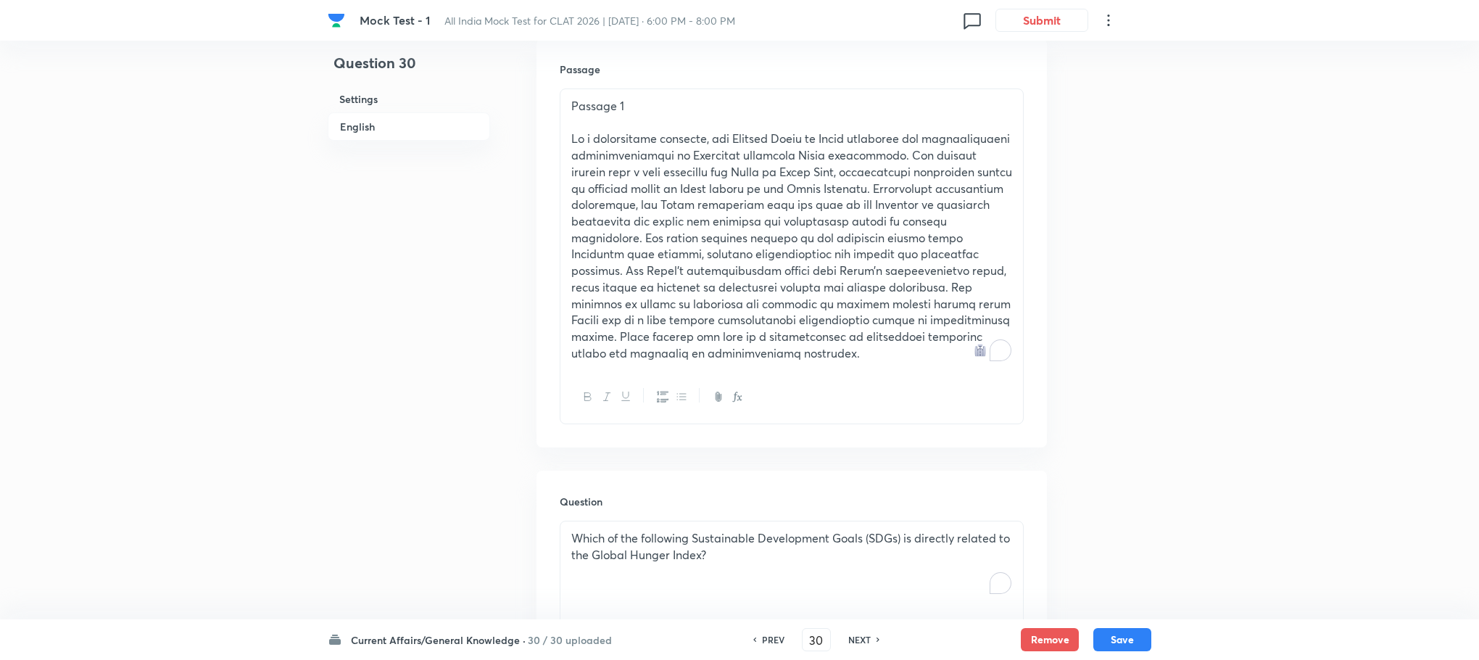
scroll to position [412, 0]
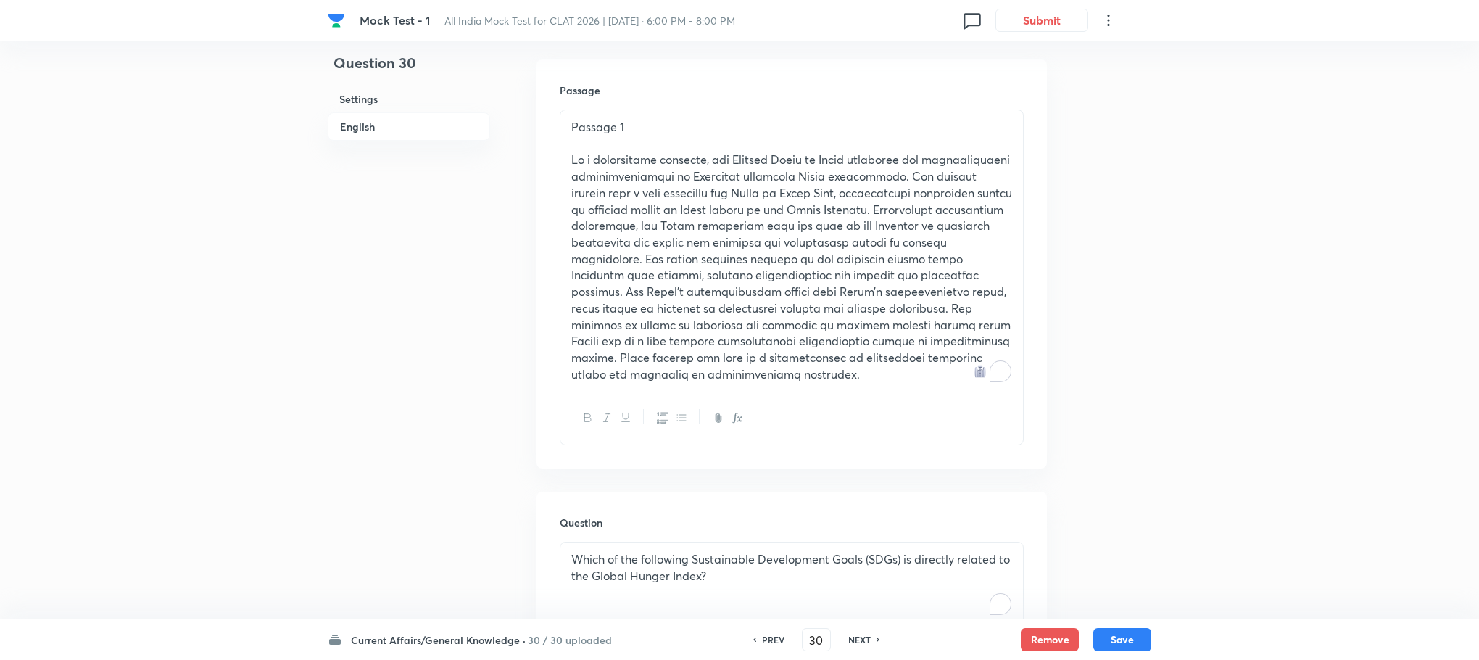
click at [712, 561] on p "Which of the following Sustainable Development Goals (SDGs) is directly related…" at bounding box center [791, 567] width 441 height 33
click at [712, 561] on p "To enrich screen reader interactions, please activate Accessibility in Grammarl…" at bounding box center [791, 559] width 441 height 17
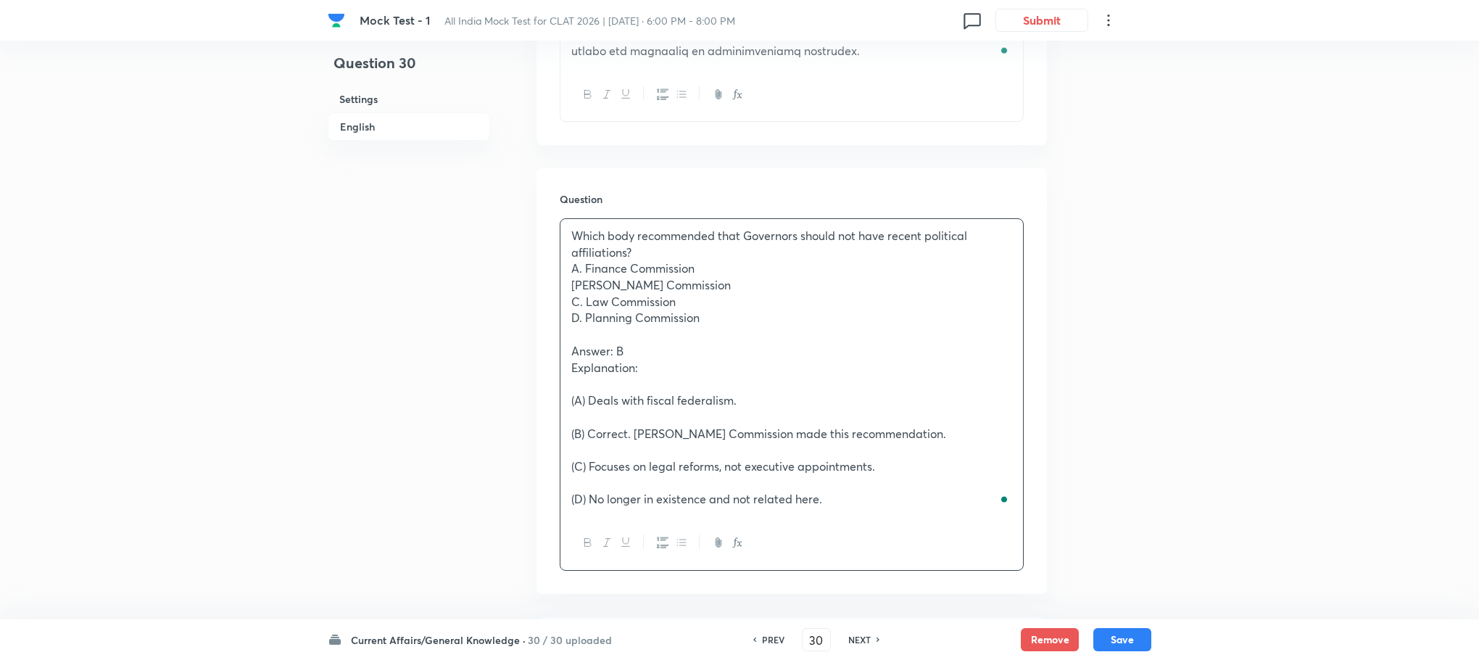
scroll to position [738, 0]
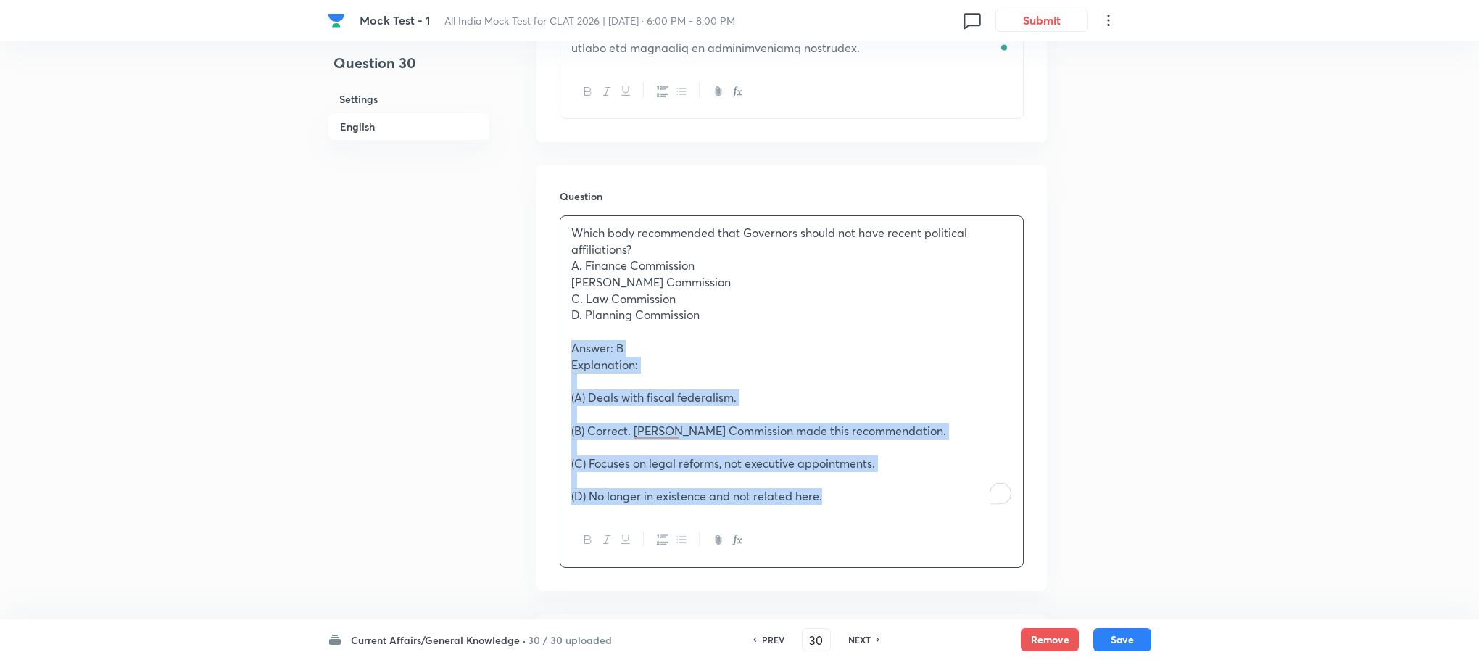
drag, startPoint x: 564, startPoint y: 355, endPoint x: 858, endPoint y: 542, distance: 348.2
click at [858, 542] on div "Which body recommended that Governors should not have recent political affiliat…" at bounding box center [792, 391] width 464 height 352
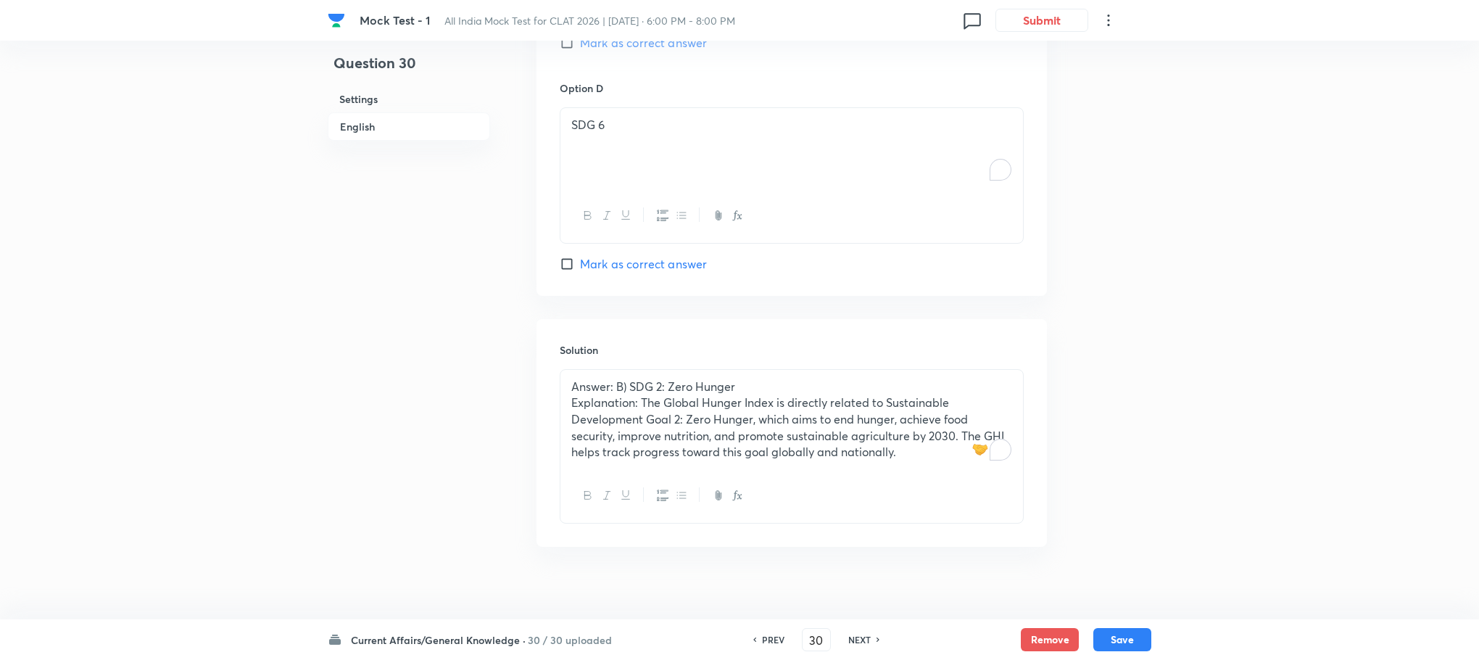
scroll to position [1826, 0]
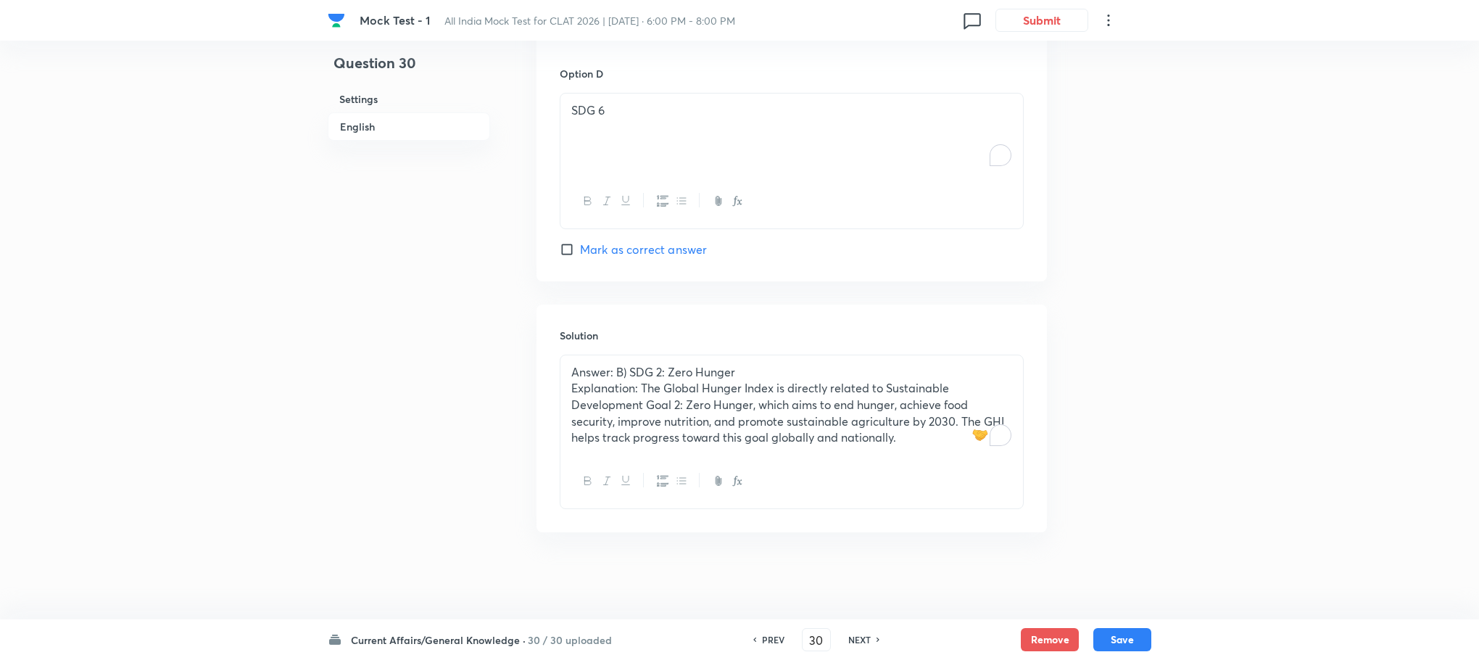
click at [614, 427] on p "Explanation: The Global Hunger Index is directly related to Sustainable Develop…" at bounding box center [791, 413] width 441 height 66
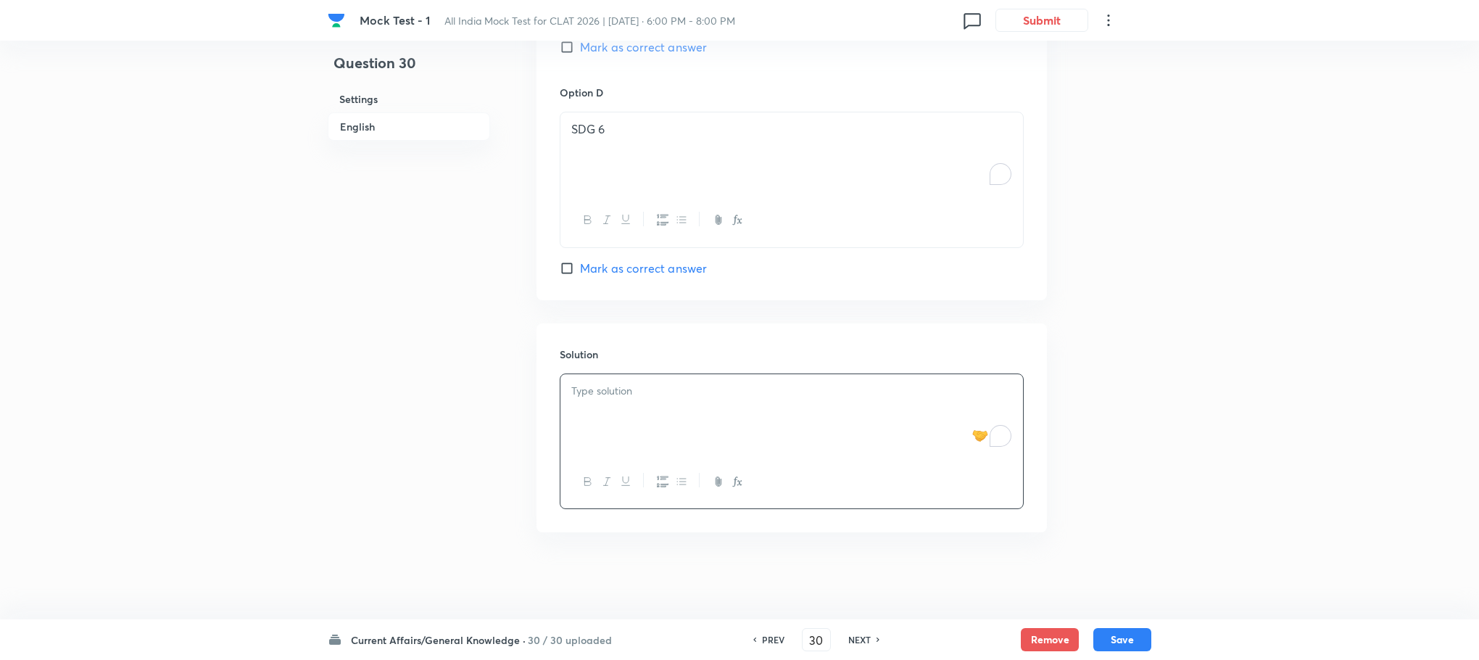
scroll to position [1808, 0]
click at [609, 415] on div "To enrich screen reader interactions, please activate Accessibility in Grammarl…" at bounding box center [791, 414] width 463 height 81
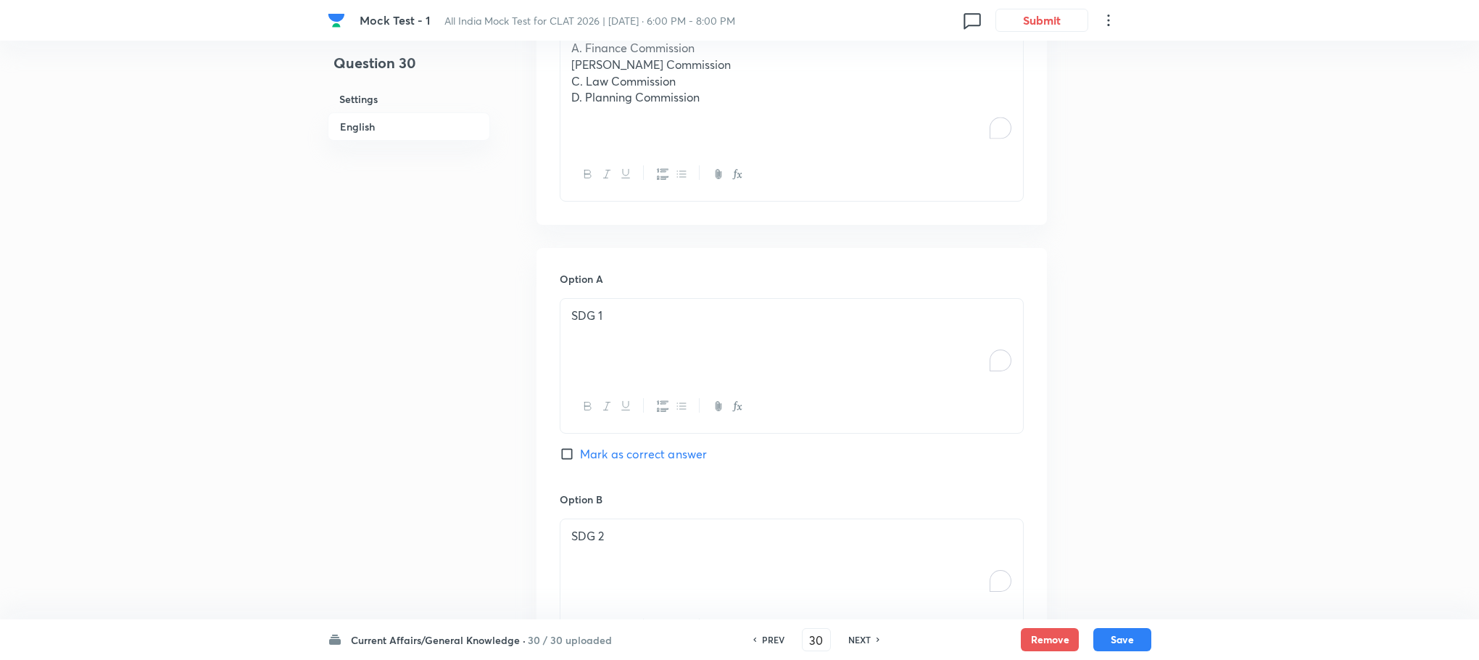
scroll to position [629, 0]
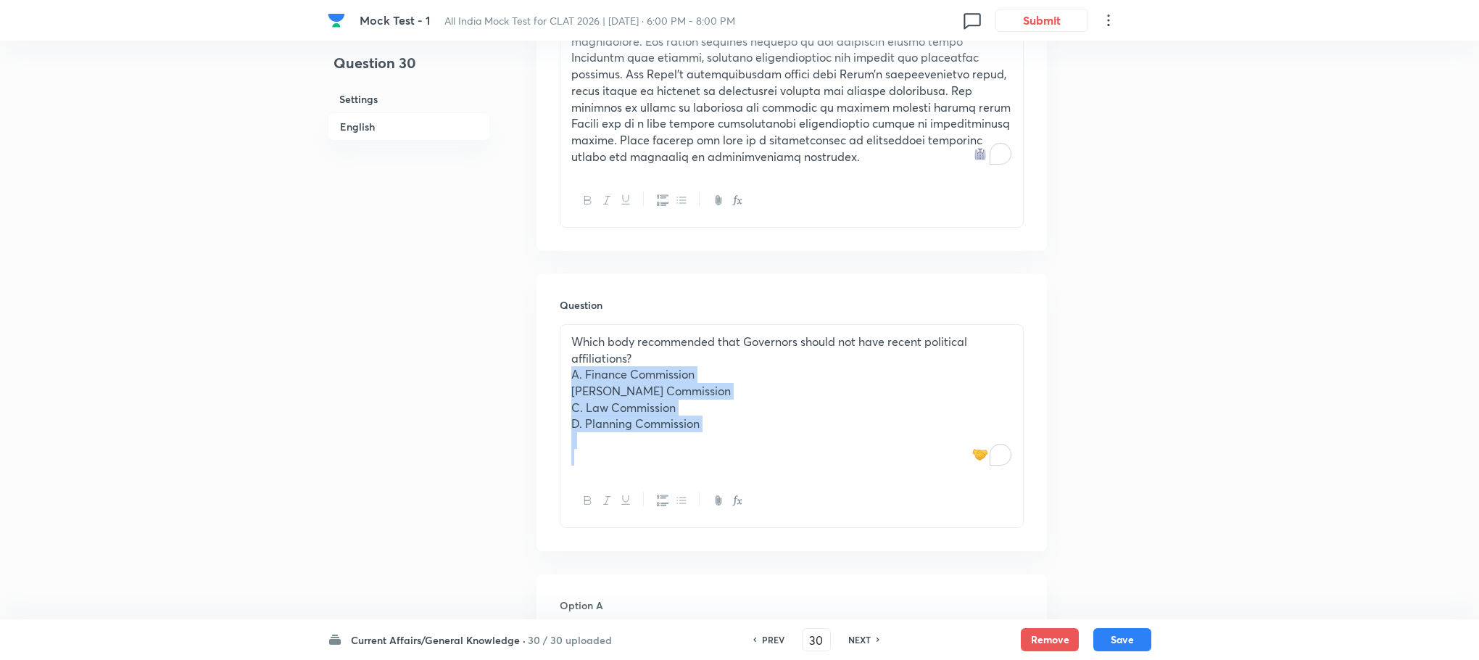
drag, startPoint x: 570, startPoint y: 370, endPoint x: 795, endPoint y: 481, distance: 251.0
click at [795, 481] on div "Which body recommended that Governors should not have recent political affiliat…" at bounding box center [792, 426] width 464 height 204
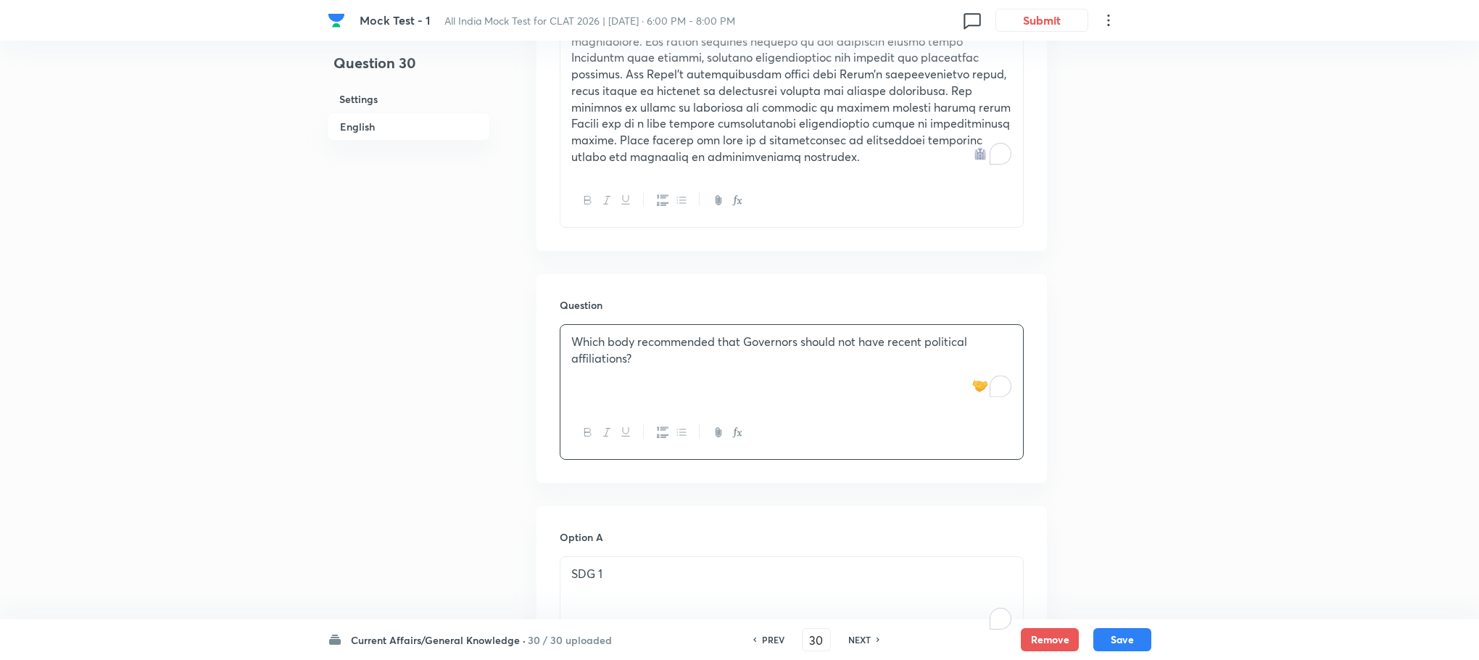
scroll to position [847, 0]
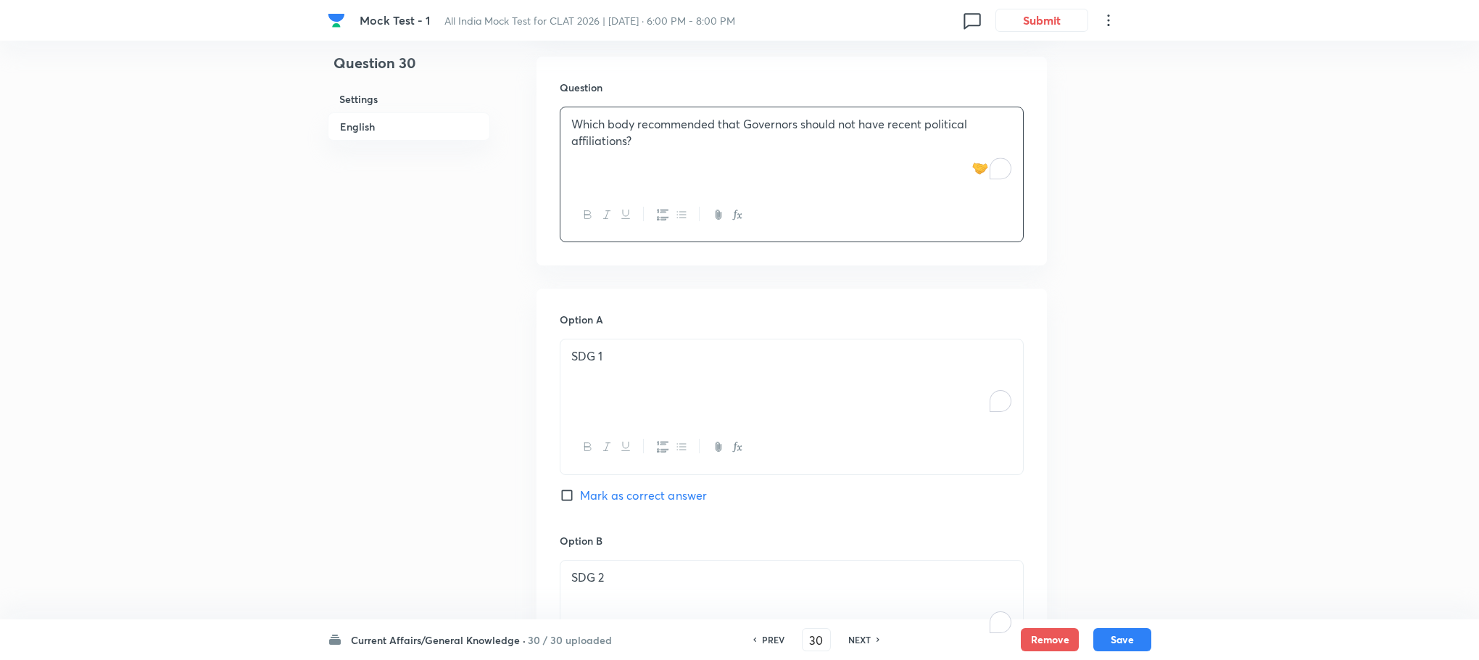
click at [587, 355] on p "SDG 1" at bounding box center [791, 356] width 441 height 17
click at [587, 355] on p "To enrich screen reader interactions, please activate Accessibility in Grammarl…" at bounding box center [791, 356] width 441 height 17
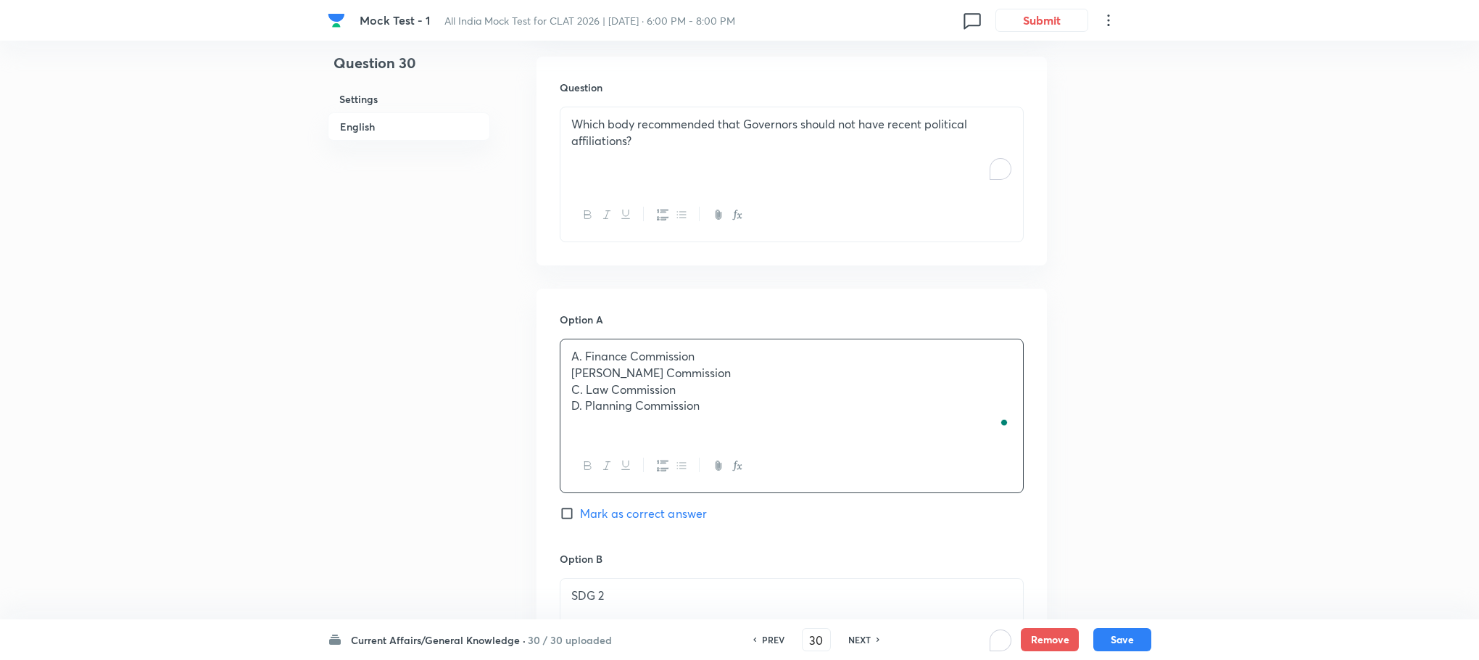
click at [587, 355] on p "A. Finance Commission" at bounding box center [791, 356] width 441 height 17
click at [584, 379] on p "[PERSON_NAME] Commission" at bounding box center [791, 373] width 441 height 17
click at [584, 385] on p "C. Law Commission" at bounding box center [791, 389] width 441 height 17
click at [581, 405] on p "D. Planning Commission" at bounding box center [791, 405] width 441 height 17
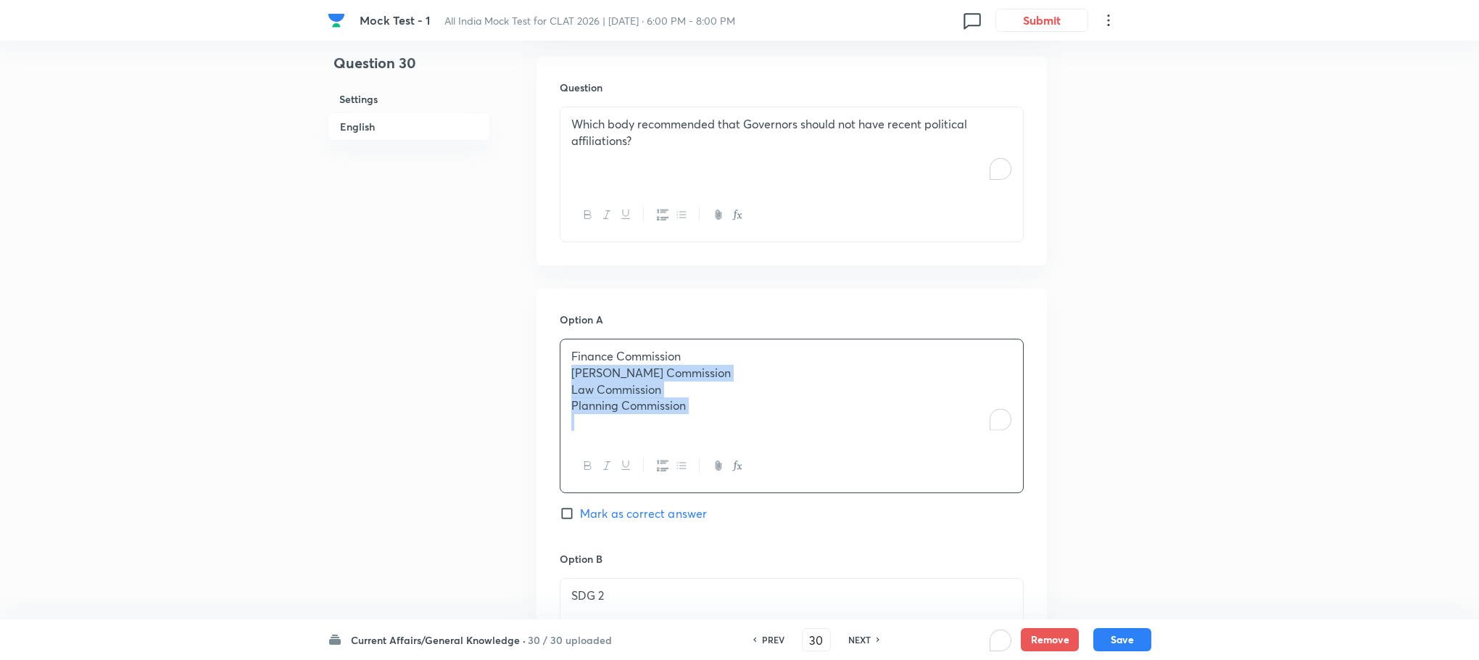
drag, startPoint x: 568, startPoint y: 378, endPoint x: 746, endPoint y: 460, distance: 195.3
click at [746, 460] on div "Finance Commission [PERSON_NAME] Commission Law Commission Planning Commission" at bounding box center [792, 416] width 464 height 154
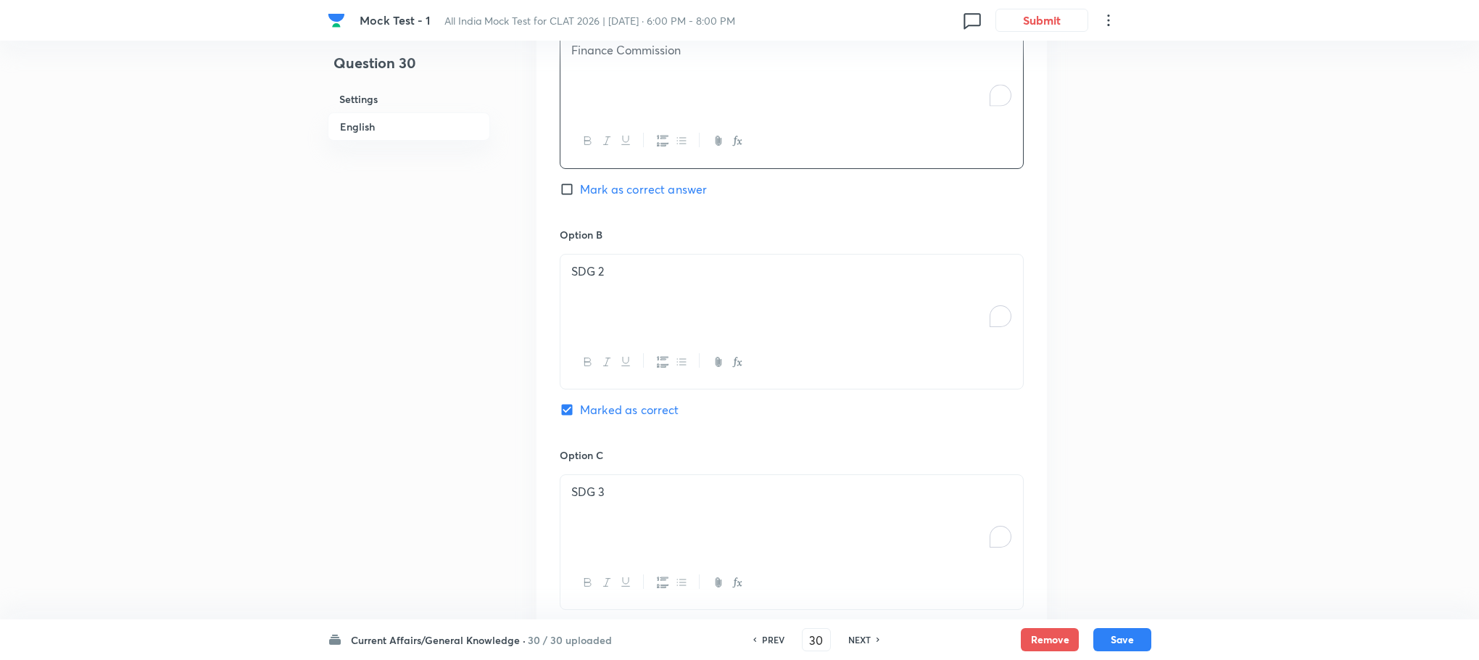
scroll to position [1173, 0]
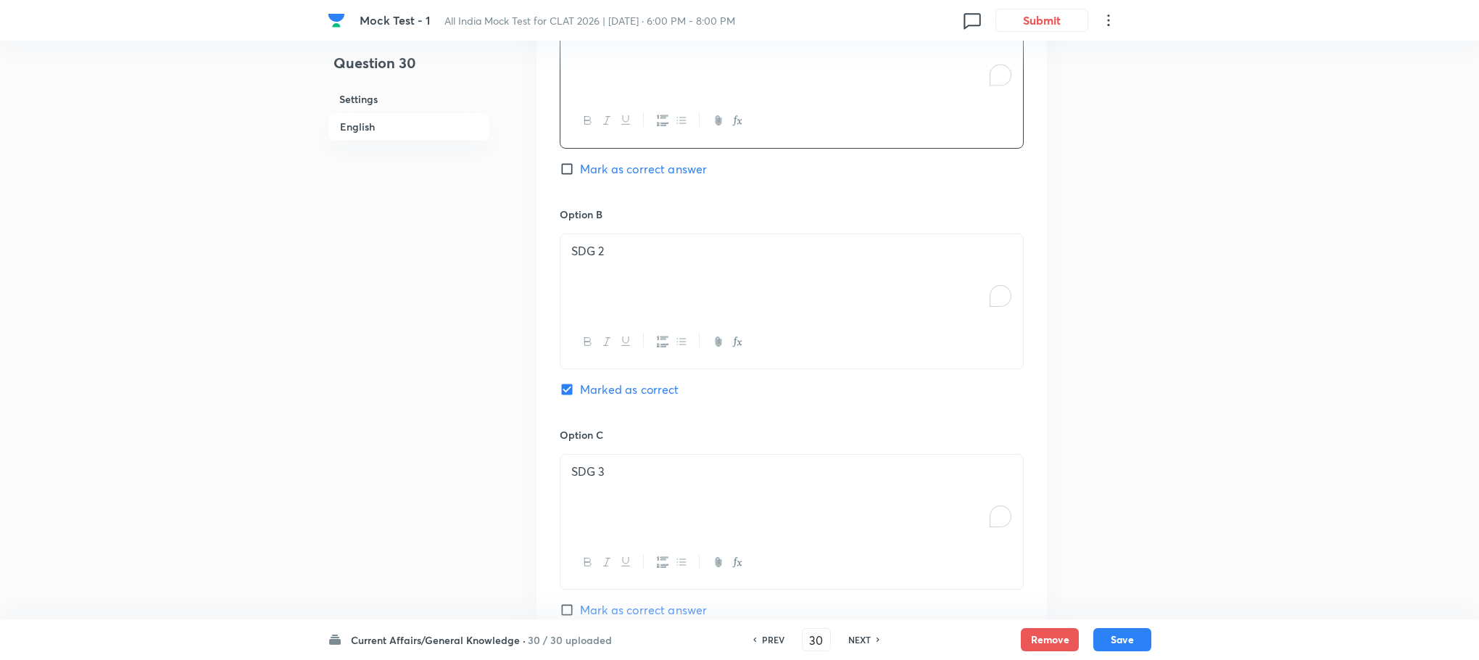
click at [607, 299] on div "SDG 2" at bounding box center [791, 274] width 463 height 81
click at [607, 299] on div "To enrich screen reader interactions, please activate Accessibility in Grammarl…" at bounding box center [791, 274] width 463 height 81
drag, startPoint x: 568, startPoint y: 274, endPoint x: 672, endPoint y: 300, distance: 107.6
click at [672, 300] on div "[PERSON_NAME] Commission Law Commission Planning Commission" at bounding box center [791, 275] width 463 height 83
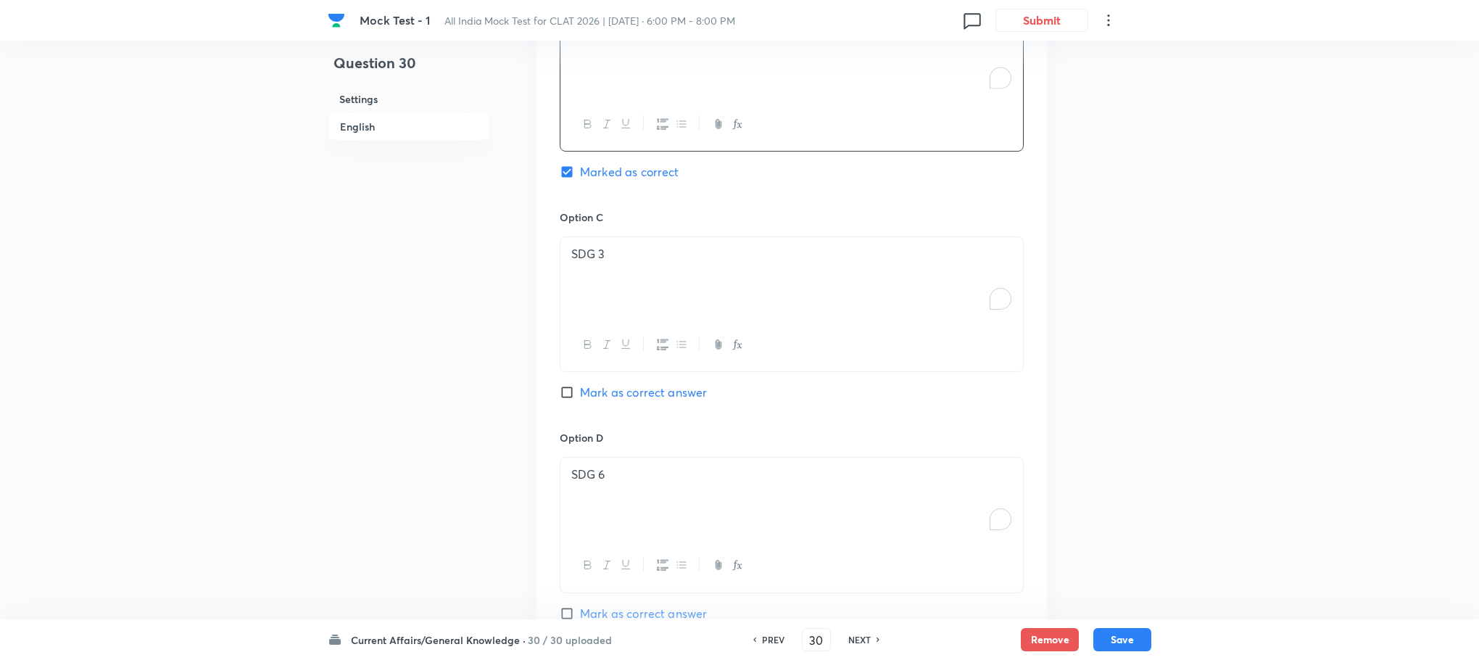
click at [645, 303] on div "SDG 3" at bounding box center [791, 277] width 463 height 81
click at [645, 303] on div "To enrich screen reader interactions, please activate Accessibility in Grammarl…" at bounding box center [791, 277] width 463 height 81
drag, startPoint x: 562, startPoint y: 266, endPoint x: 742, endPoint y: 314, distance: 186.8
click at [742, 314] on div "Law Commission Planning Commission" at bounding box center [791, 277] width 463 height 81
click at [637, 481] on p "SDG 6" at bounding box center [791, 474] width 441 height 17
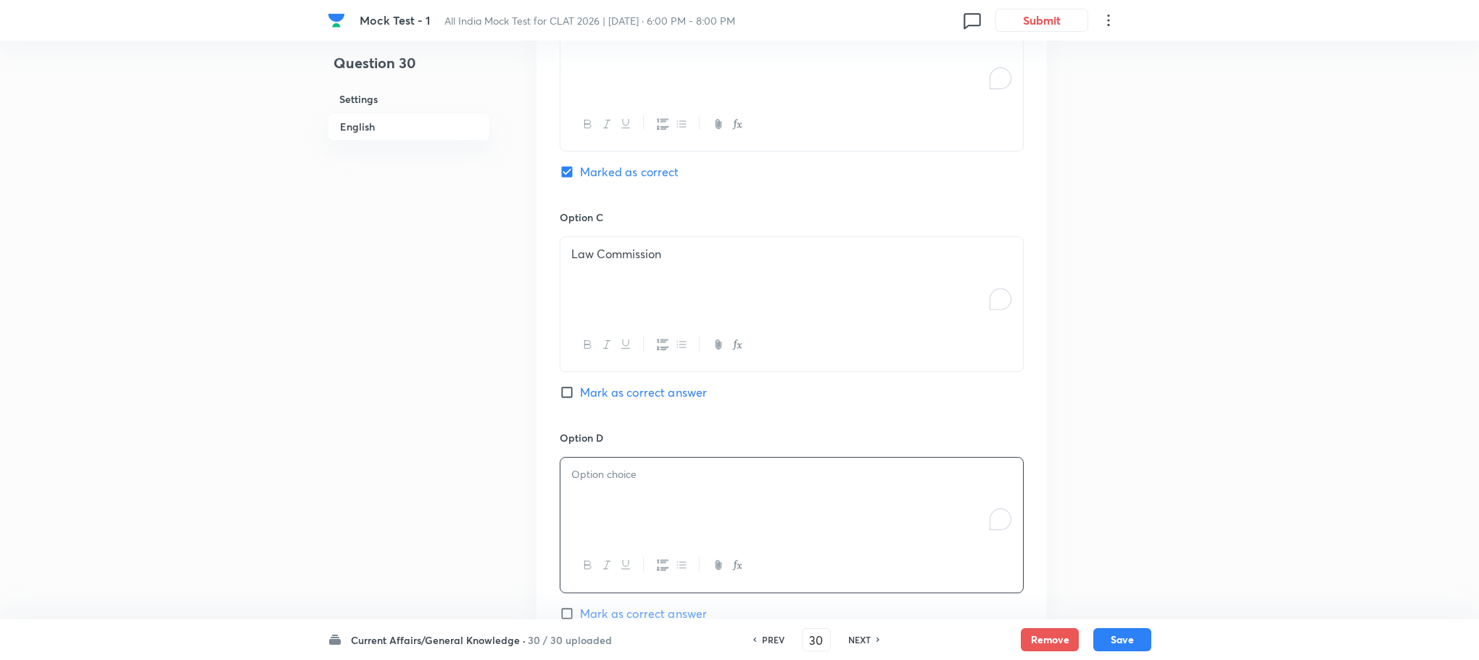
click at [637, 481] on p "To enrich screen reader interactions, please activate Accessibility in Grammarl…" at bounding box center [791, 474] width 441 height 17
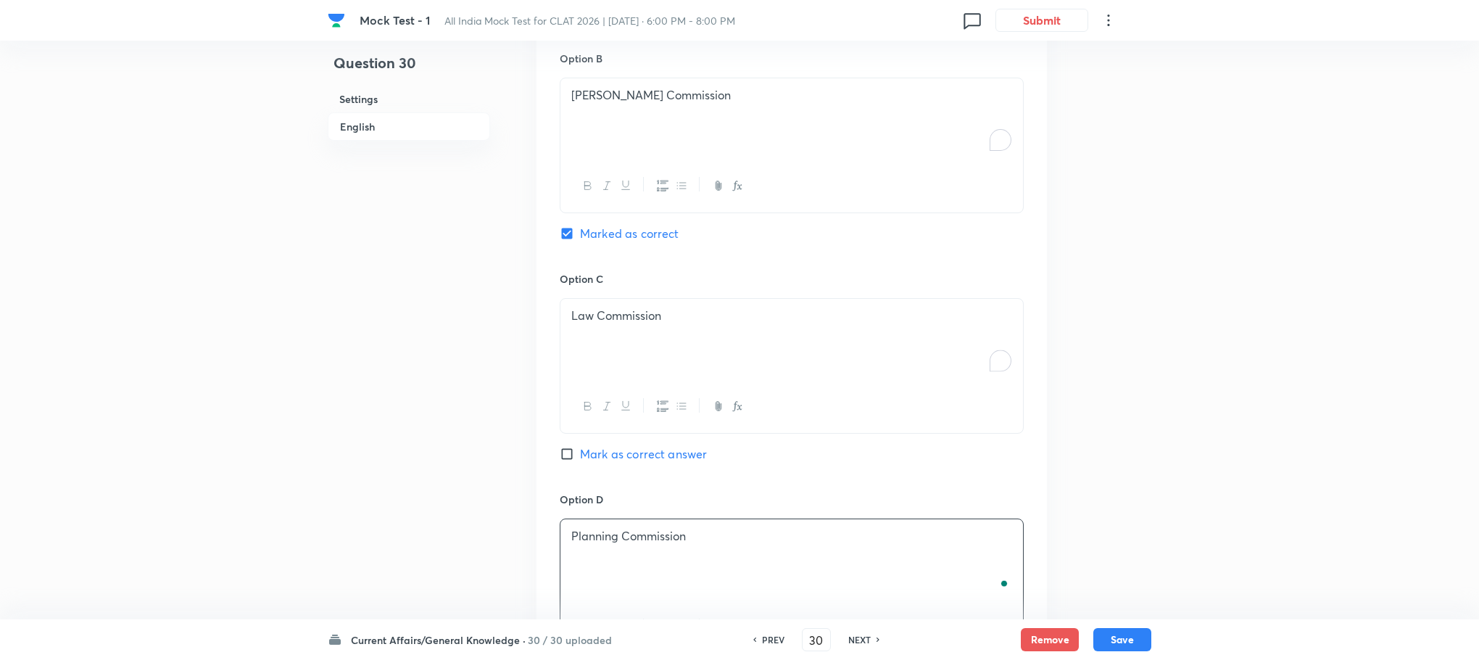
scroll to position [1173, 0]
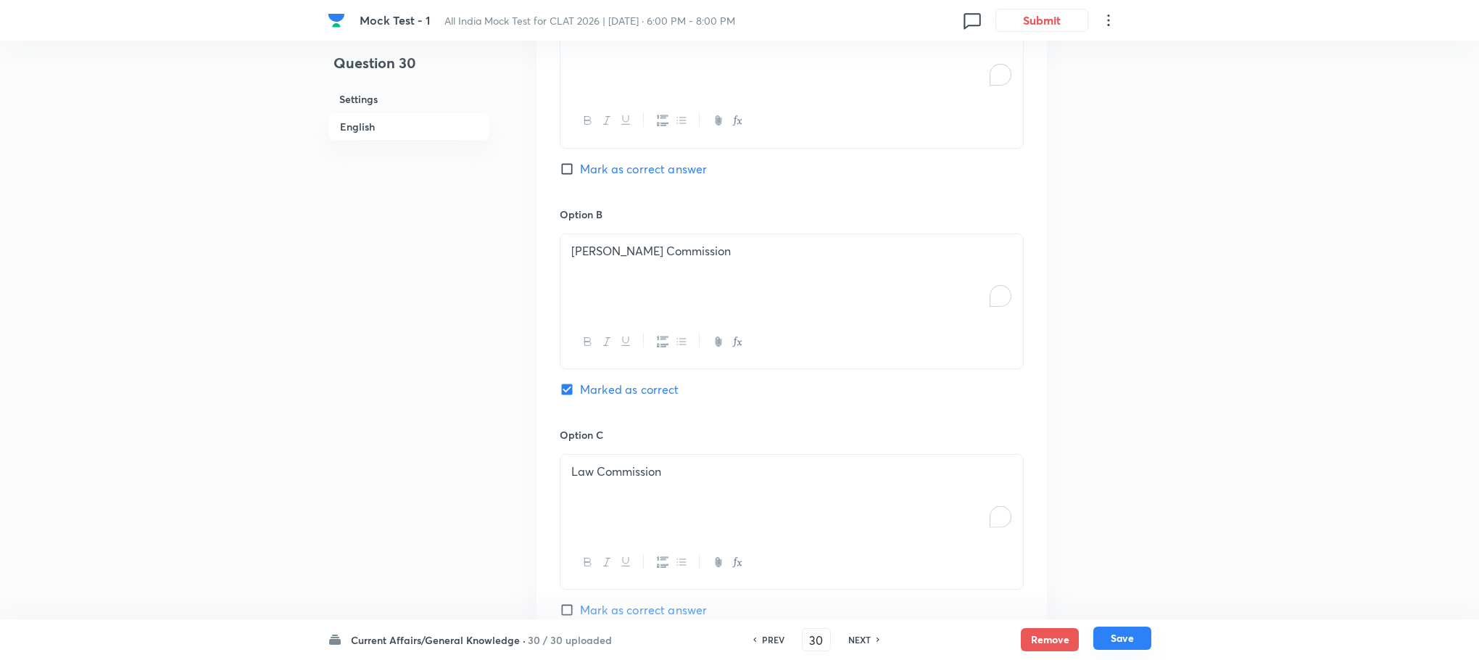
click at [1122, 642] on button "Save" at bounding box center [1122, 637] width 58 height 23
type input "31"
checkbox input "true"
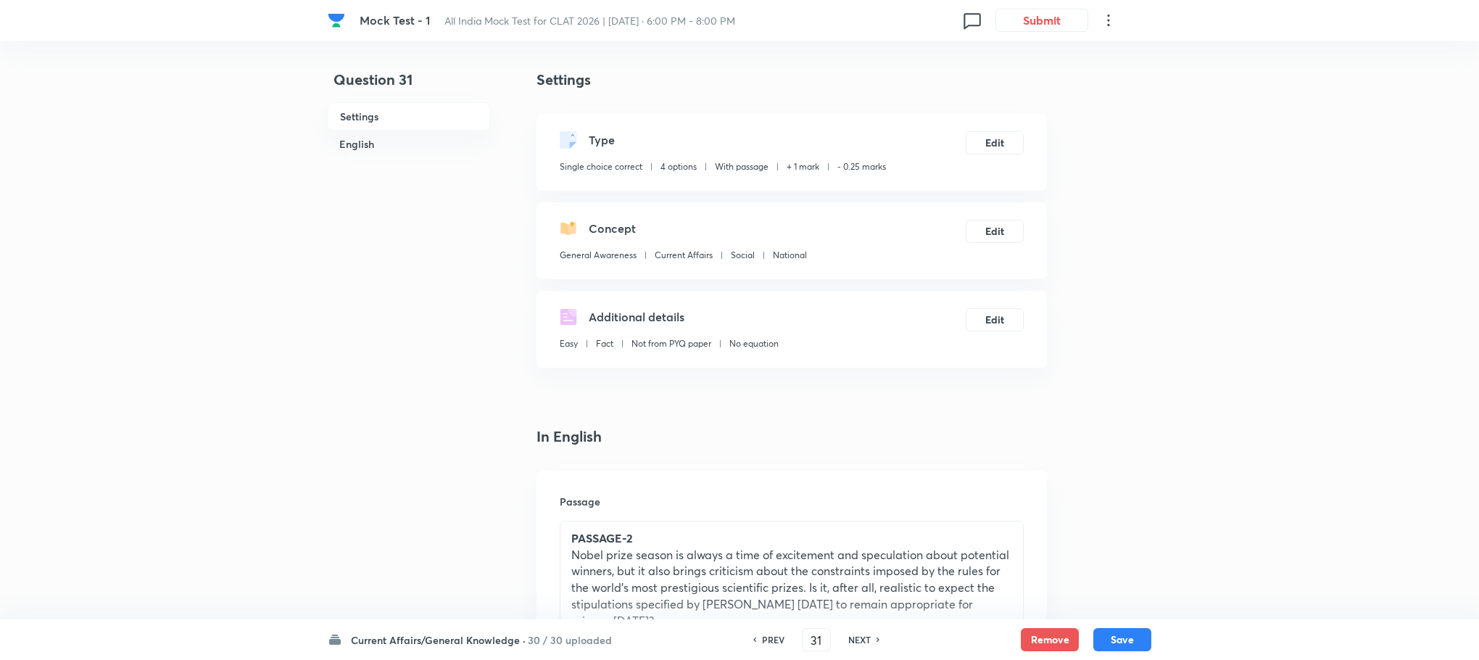
scroll to position [0, 0]
click at [738, 548] on p "Nobel prize season is always a time of excitement and speculation about potenti…" at bounding box center [791, 588] width 441 height 83
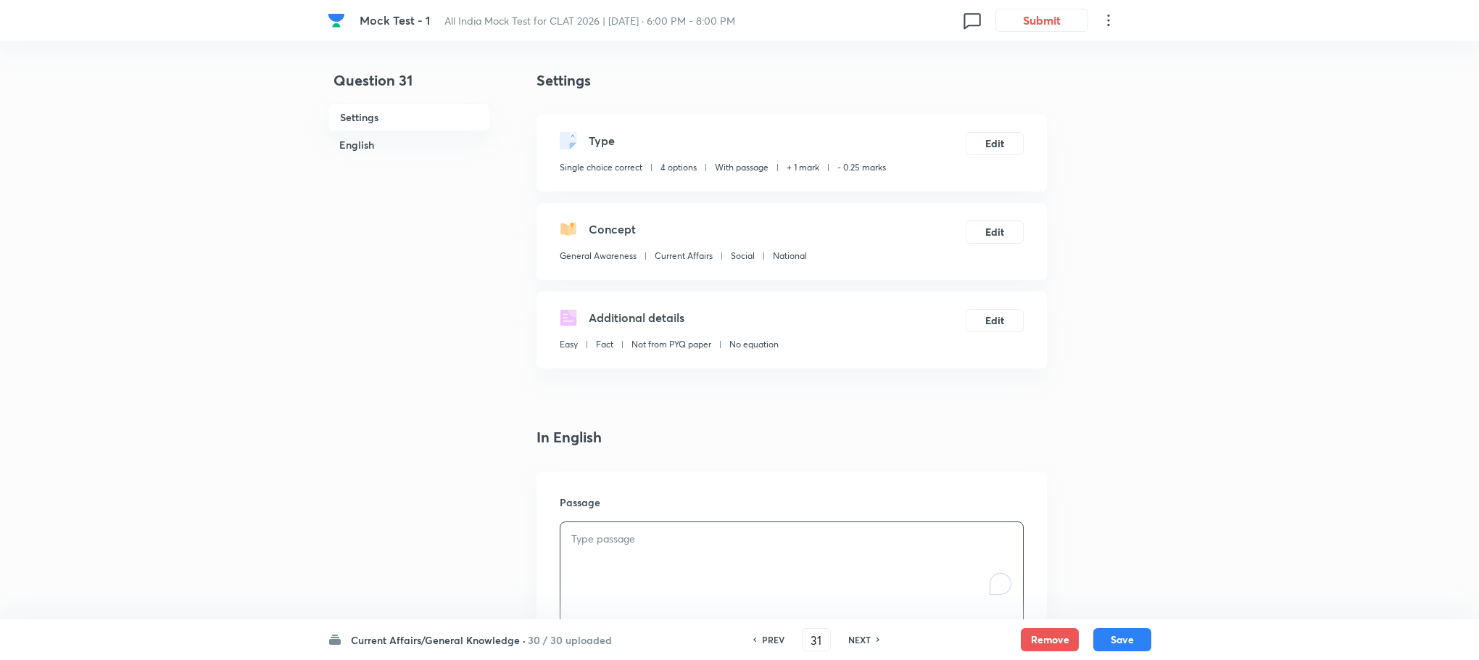
click at [737, 548] on div "To enrich screen reader interactions, please activate Accessibility in Grammarl…" at bounding box center [791, 562] width 463 height 81
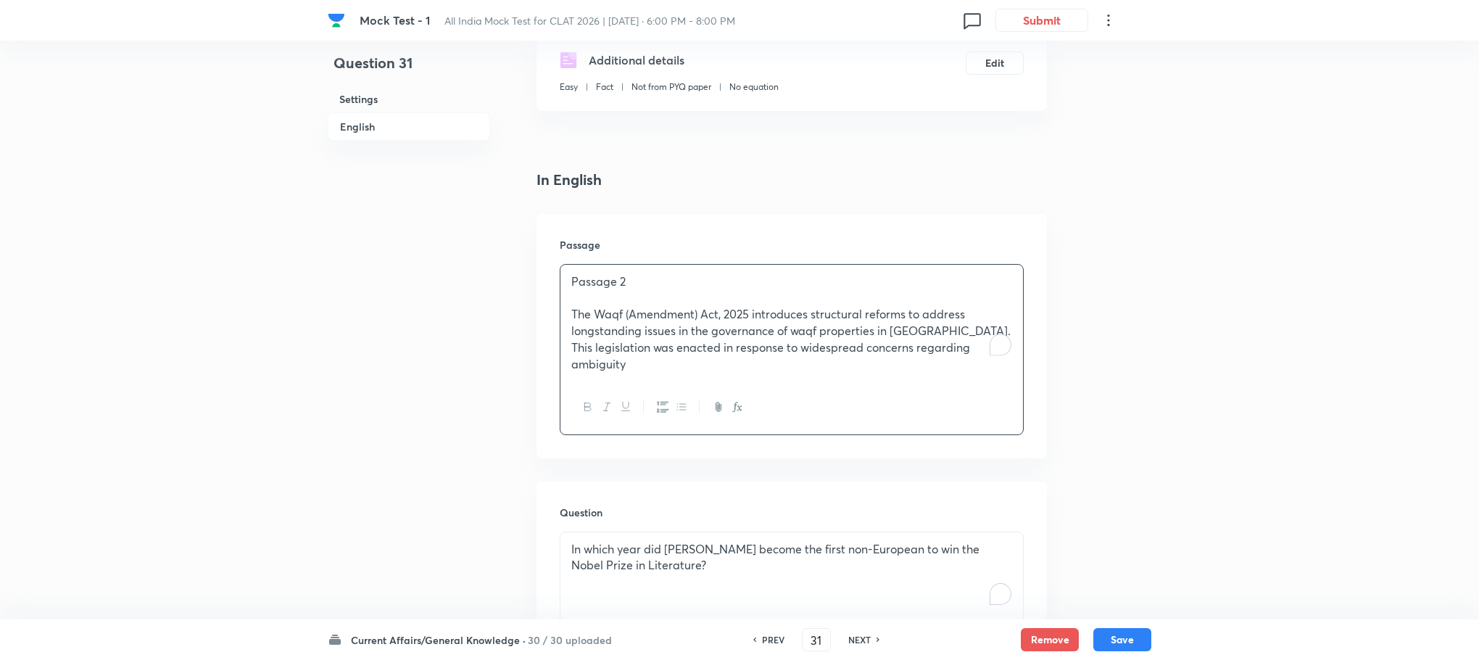
scroll to position [435, 0]
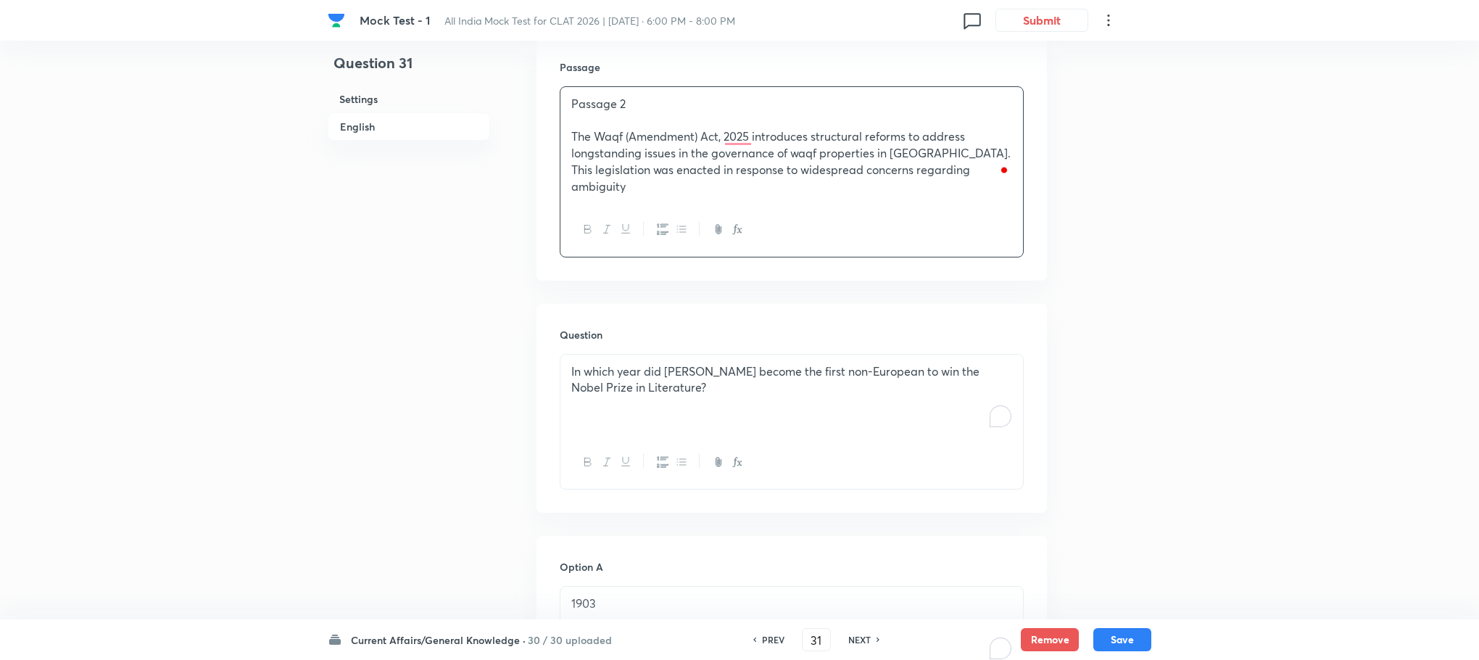
click at [699, 140] on p "The Waqf (Amendment) Act, 2025 introduces structural reforms to address longsta…" at bounding box center [791, 161] width 441 height 66
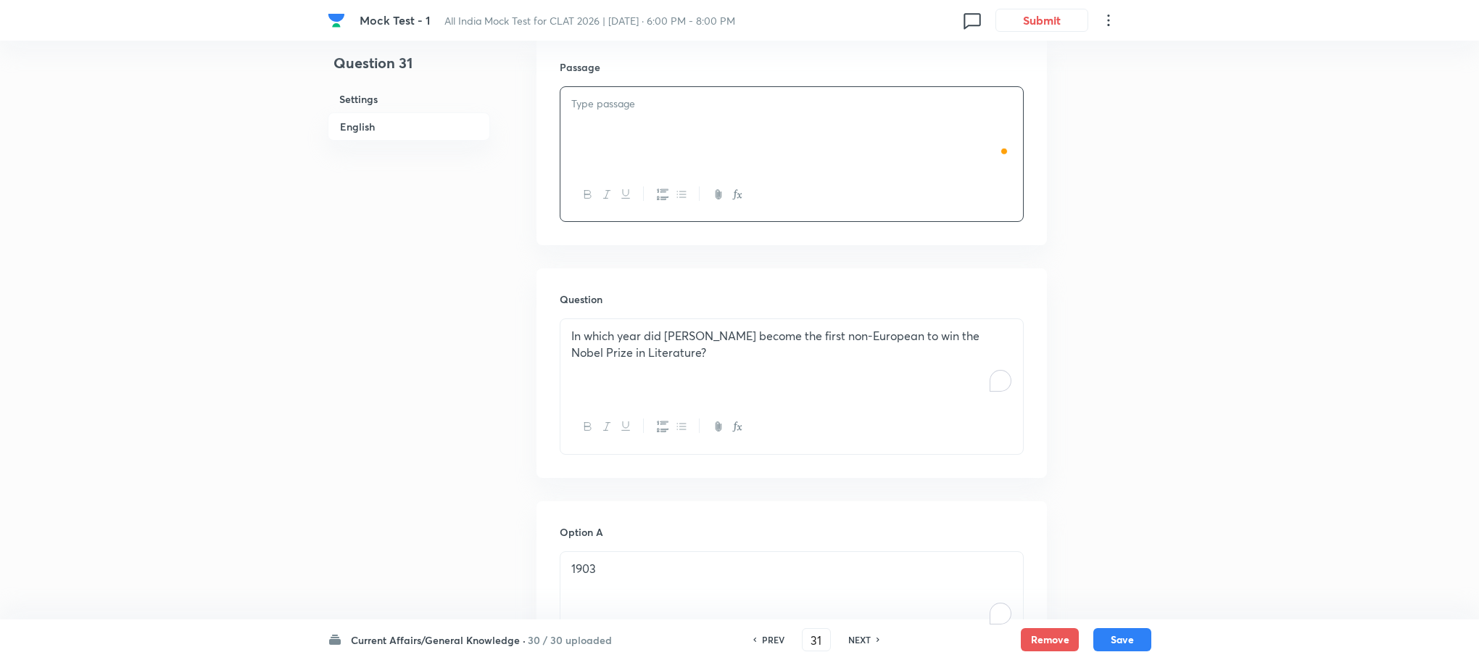
click at [699, 140] on div "To enrich screen reader interactions, please activate Accessibility in Grammarl…" at bounding box center [791, 127] width 463 height 81
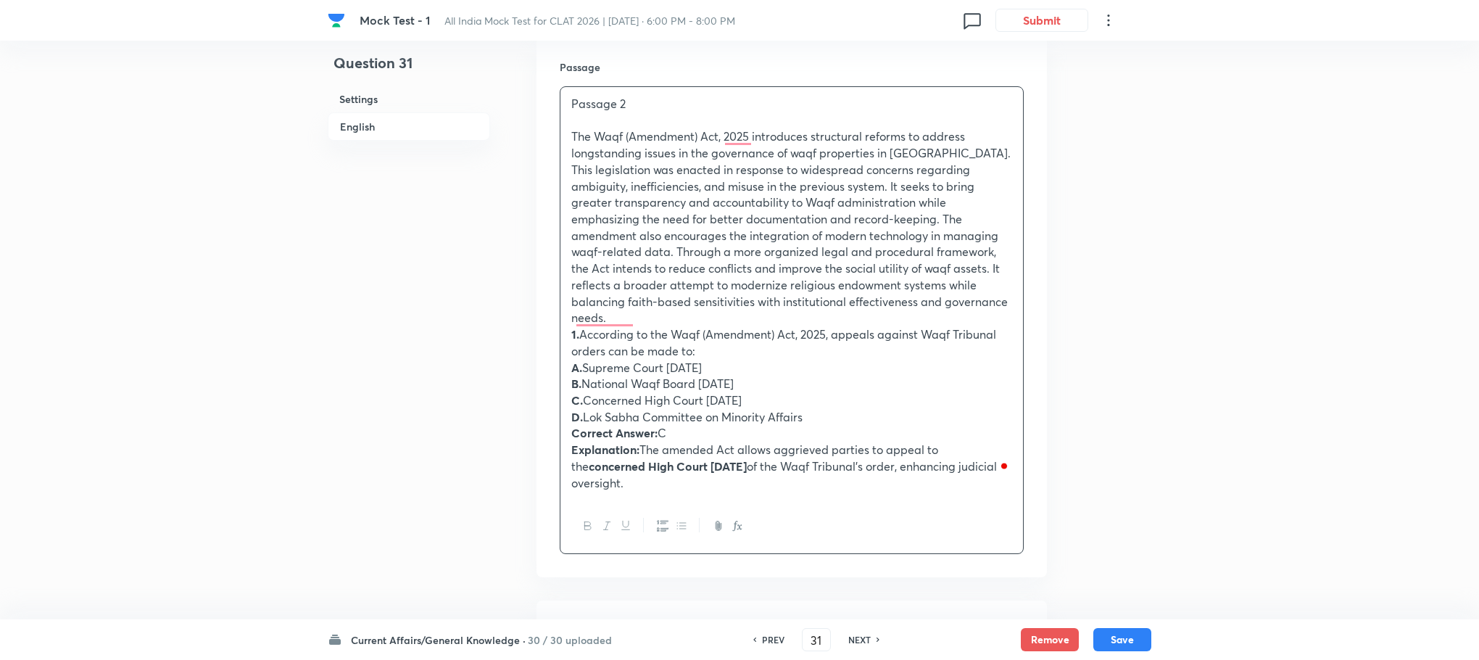
drag, startPoint x: 570, startPoint y: 422, endPoint x: 727, endPoint y: 476, distance: 165.8
click at [727, 476] on div "Passage 2 The Waqf (Amendment) Act, 2025 introduces structural reforms to addre…" at bounding box center [791, 293] width 463 height 413
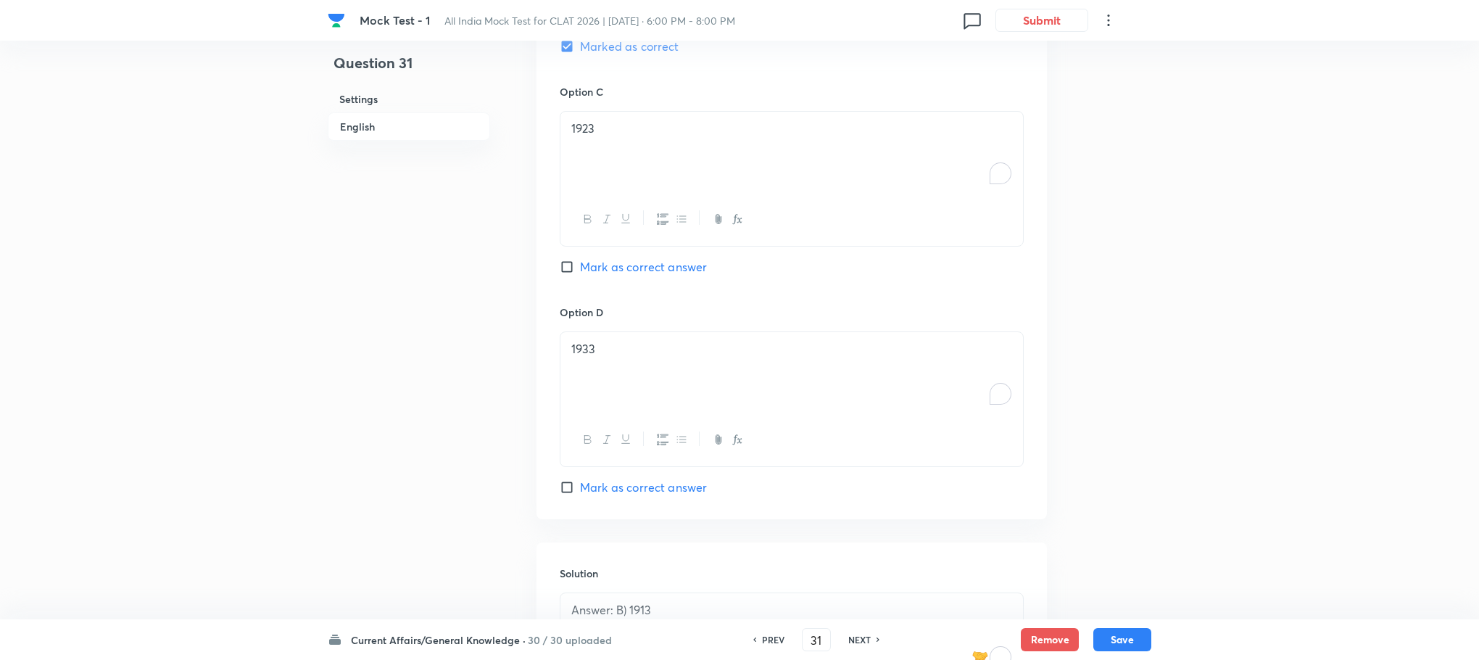
scroll to position [1808, 0]
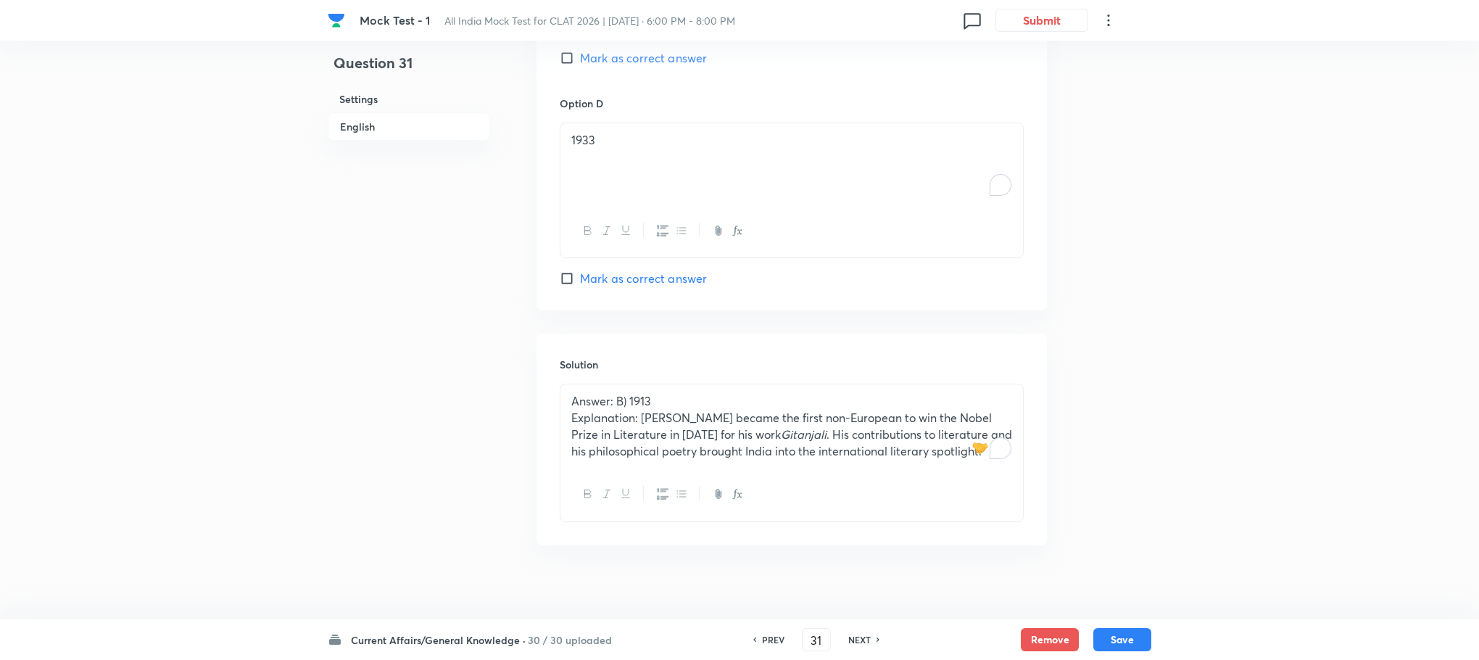
click at [620, 485] on button "button" at bounding box center [625, 494] width 19 height 18
click at [626, 442] on p "Explanation: [PERSON_NAME] became the first non-European to win the Nobel Prize…" at bounding box center [791, 434] width 441 height 49
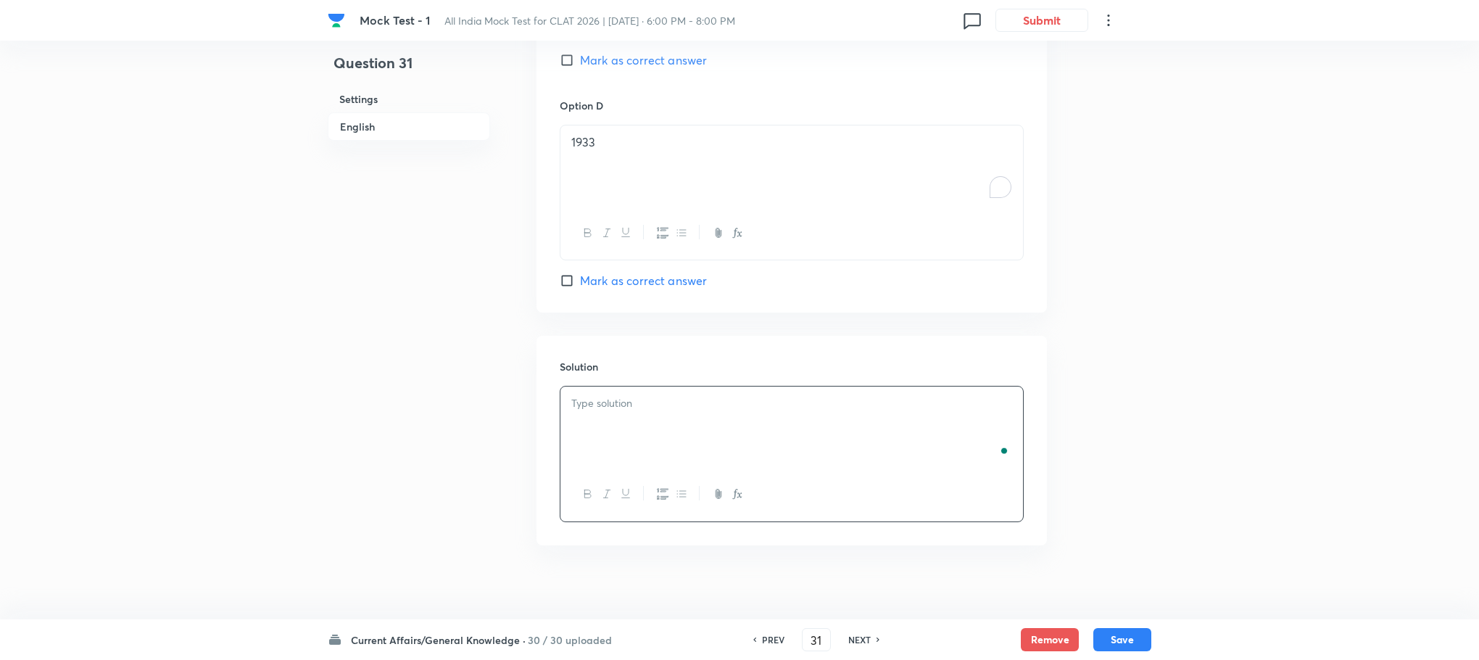
click at [626, 440] on div "To enrich screen reader interactions, please activate Accessibility in Grammarl…" at bounding box center [791, 426] width 463 height 81
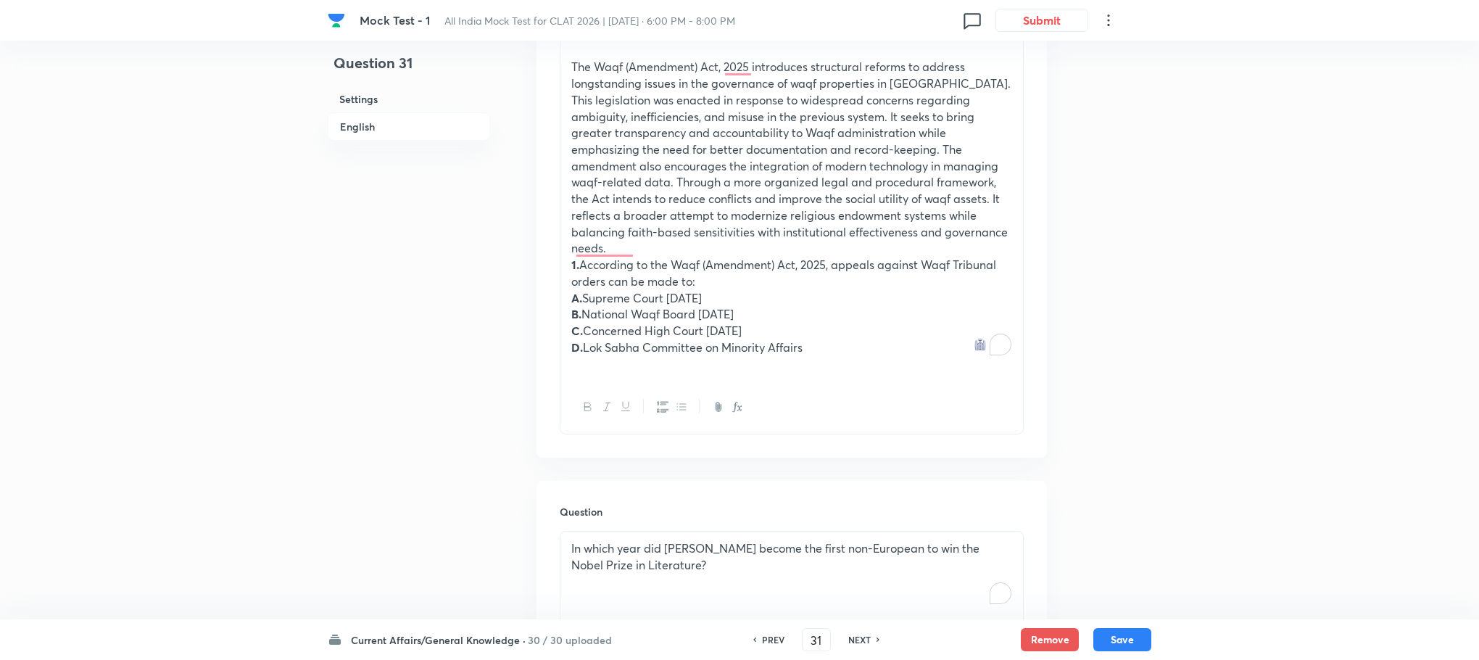
scroll to position [502, 0]
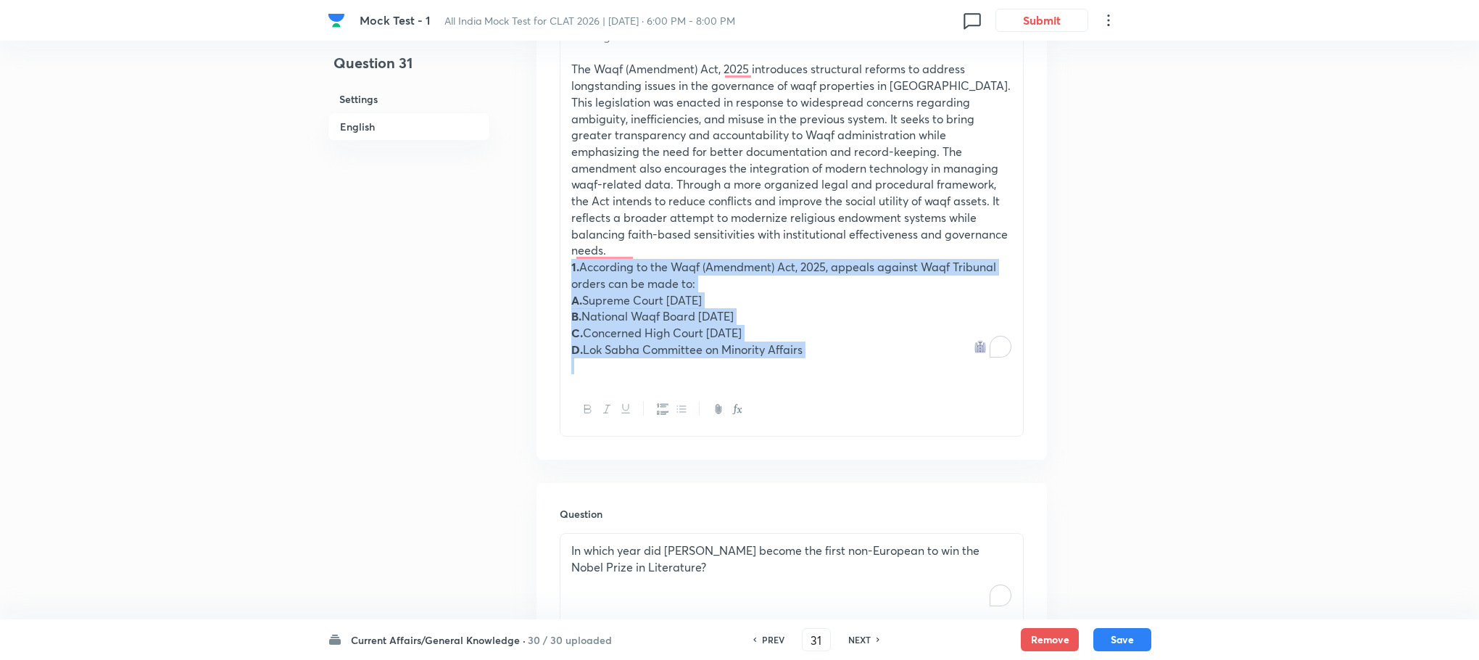
drag, startPoint x: 563, startPoint y: 246, endPoint x: 942, endPoint y: 399, distance: 408.2
click at [944, 402] on div "Passage 2 The Waqf (Amendment) Act, 2025 introduces structural reforms to addre…" at bounding box center [792, 228] width 464 height 418
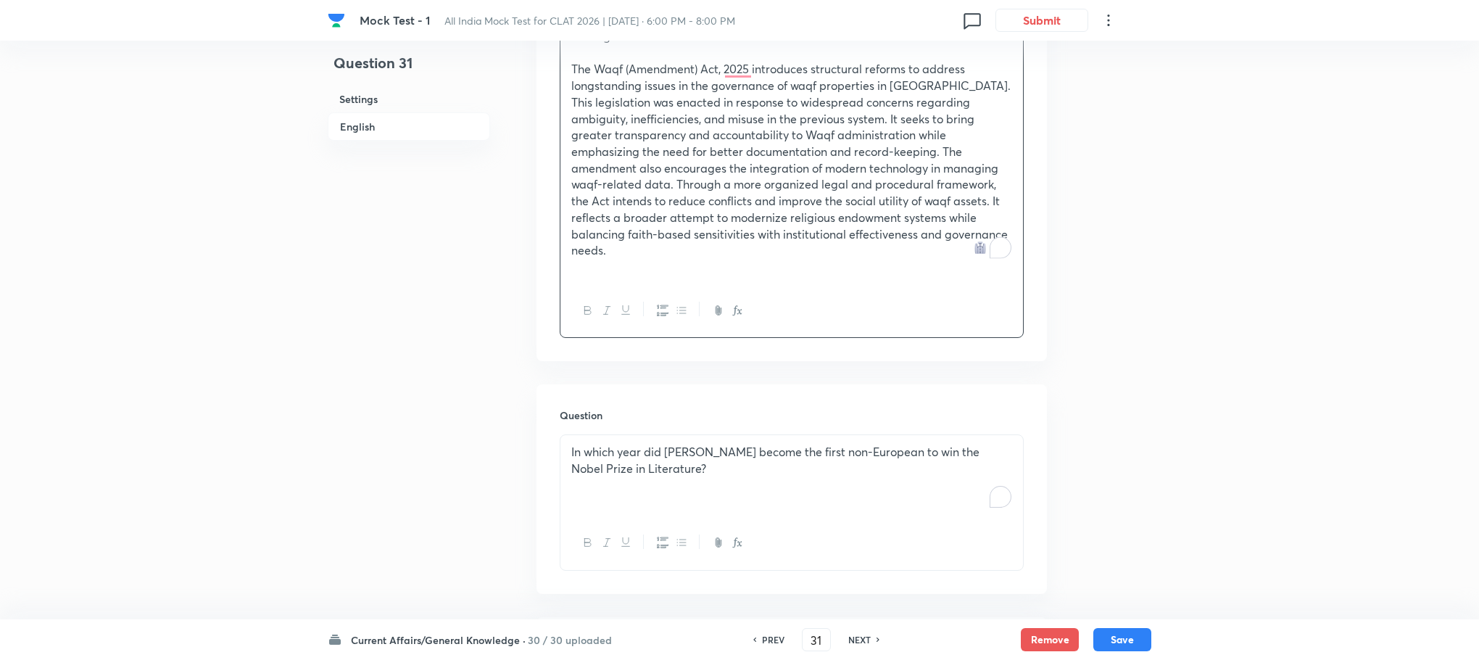
click at [644, 534] on hr at bounding box center [643, 541] width 1 height 15
click at [642, 459] on p "In which year did [PERSON_NAME] become the first non-European to win the Nobel …" at bounding box center [791, 460] width 441 height 33
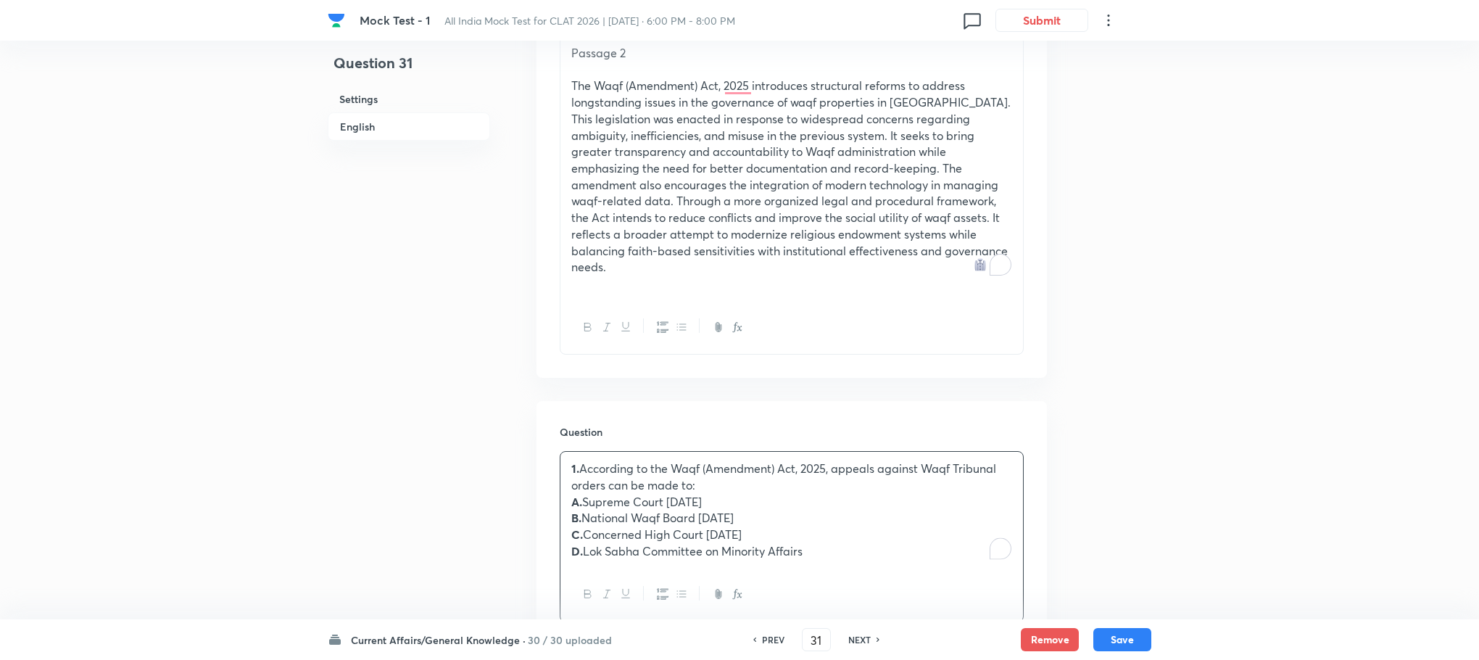
scroll to position [611, 0]
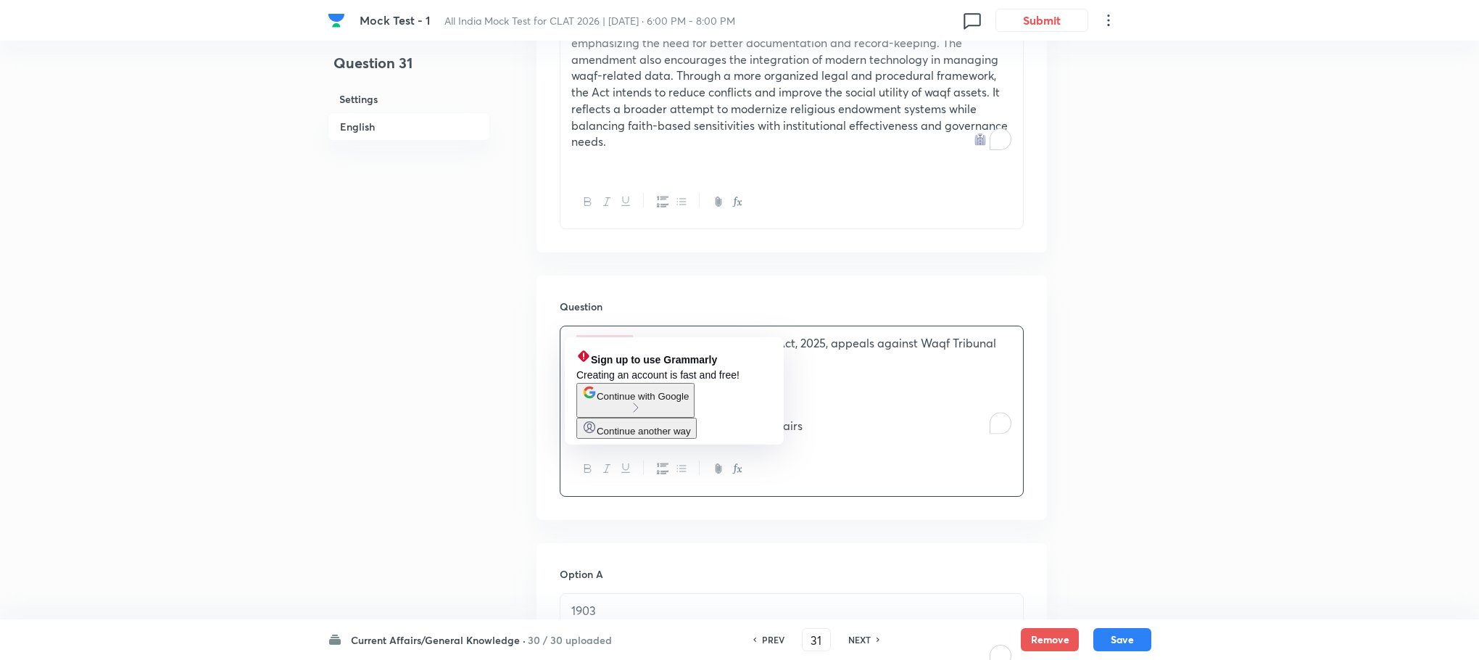
click at [581, 335] on p "1. According to the Waqf (Amendment) Act, 2025, appeals against Waqf Tribunal o…" at bounding box center [791, 351] width 441 height 33
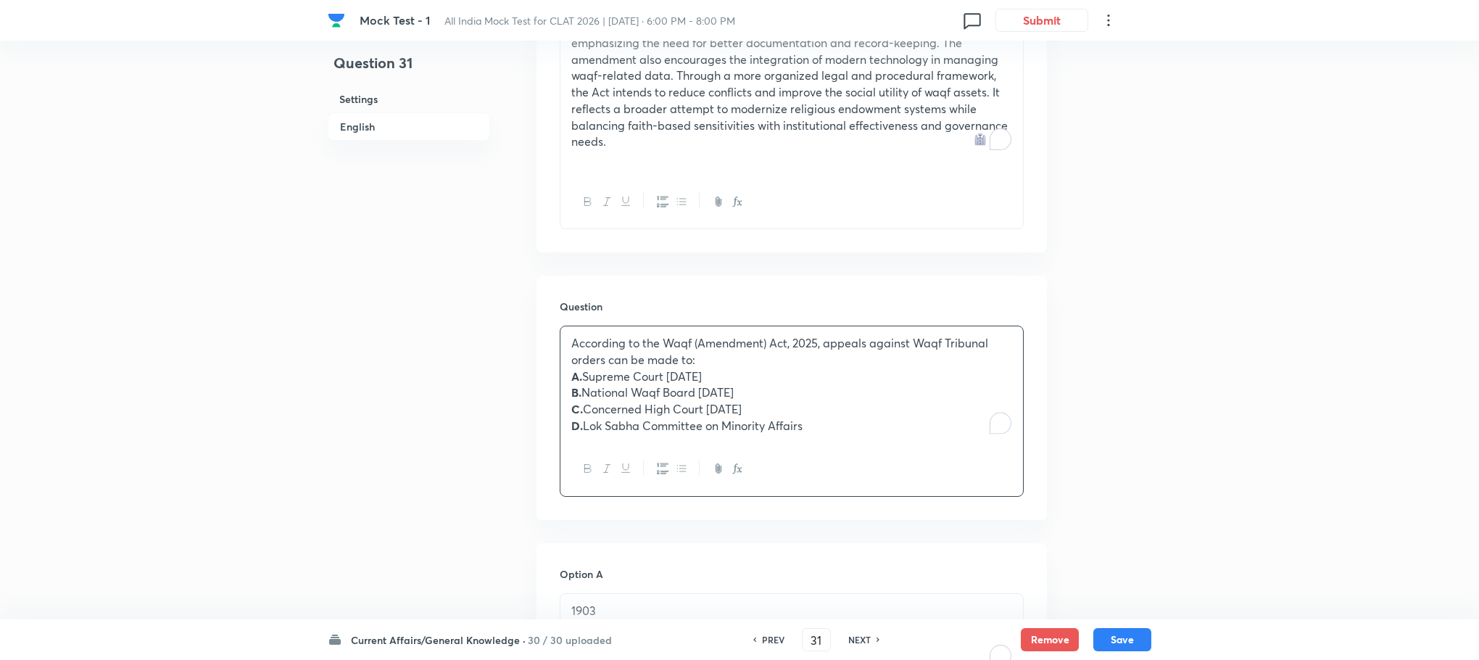
drag, startPoint x: 573, startPoint y: 361, endPoint x: 843, endPoint y: 444, distance: 282.1
click at [843, 444] on div "According to the Waqf (Amendment) Act, 2025, appeals against Waqf Tribunal orde…" at bounding box center [792, 411] width 464 height 171
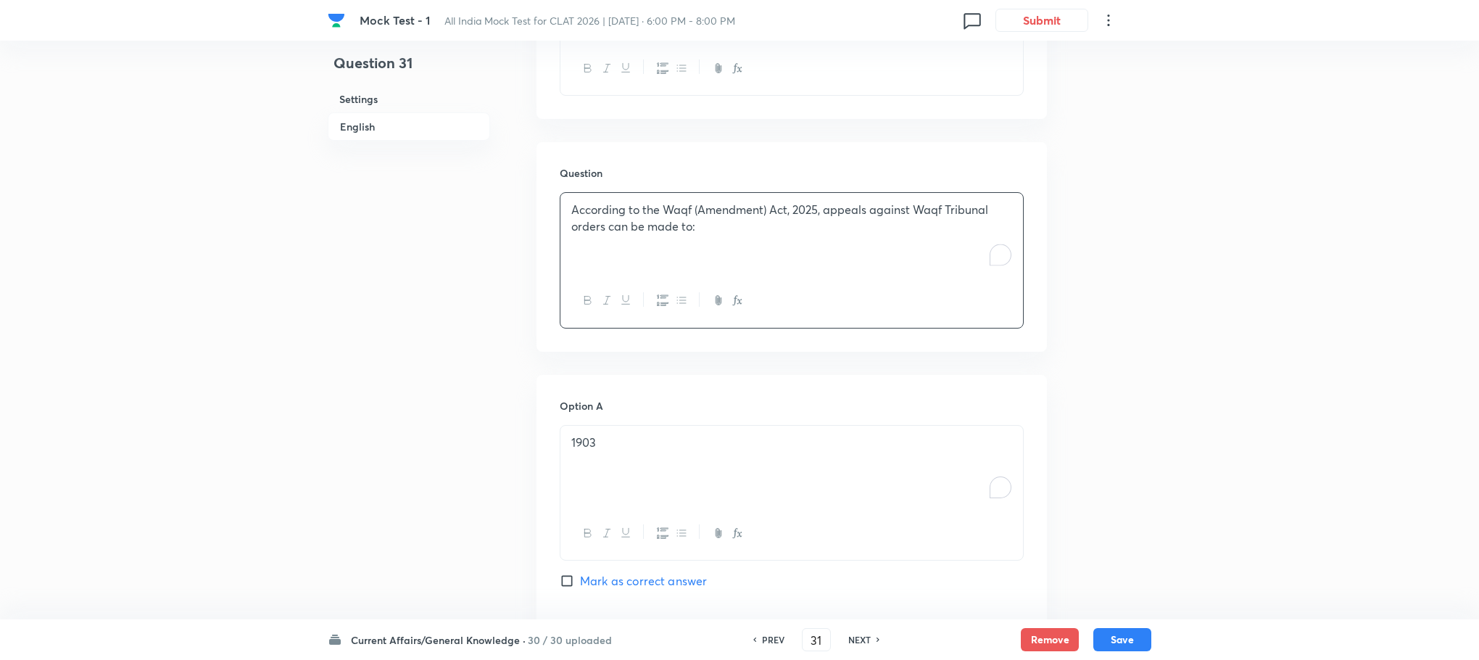
scroll to position [829, 0]
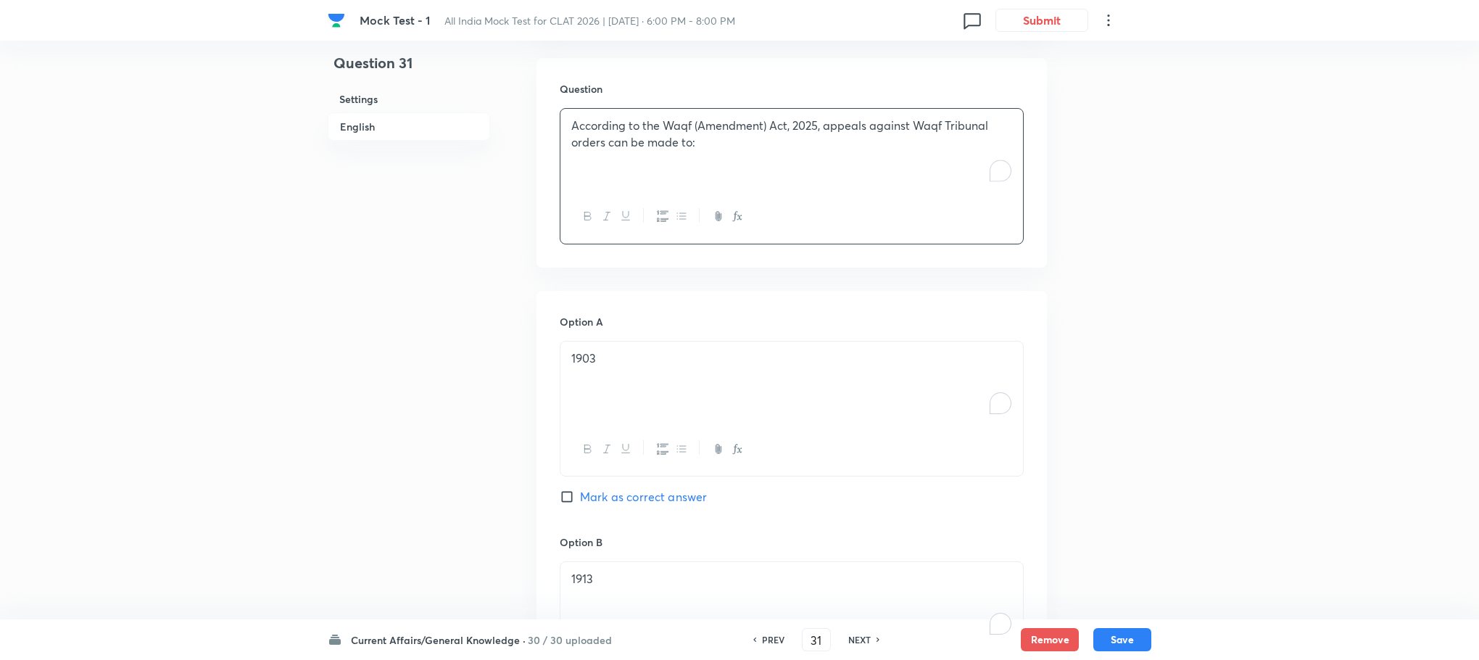
click at [608, 377] on div "1903" at bounding box center [791, 382] width 463 height 81
click at [608, 377] on div "To enrich screen reader interactions, please activate Accessibility in Grammarl…" at bounding box center [791, 382] width 463 height 81
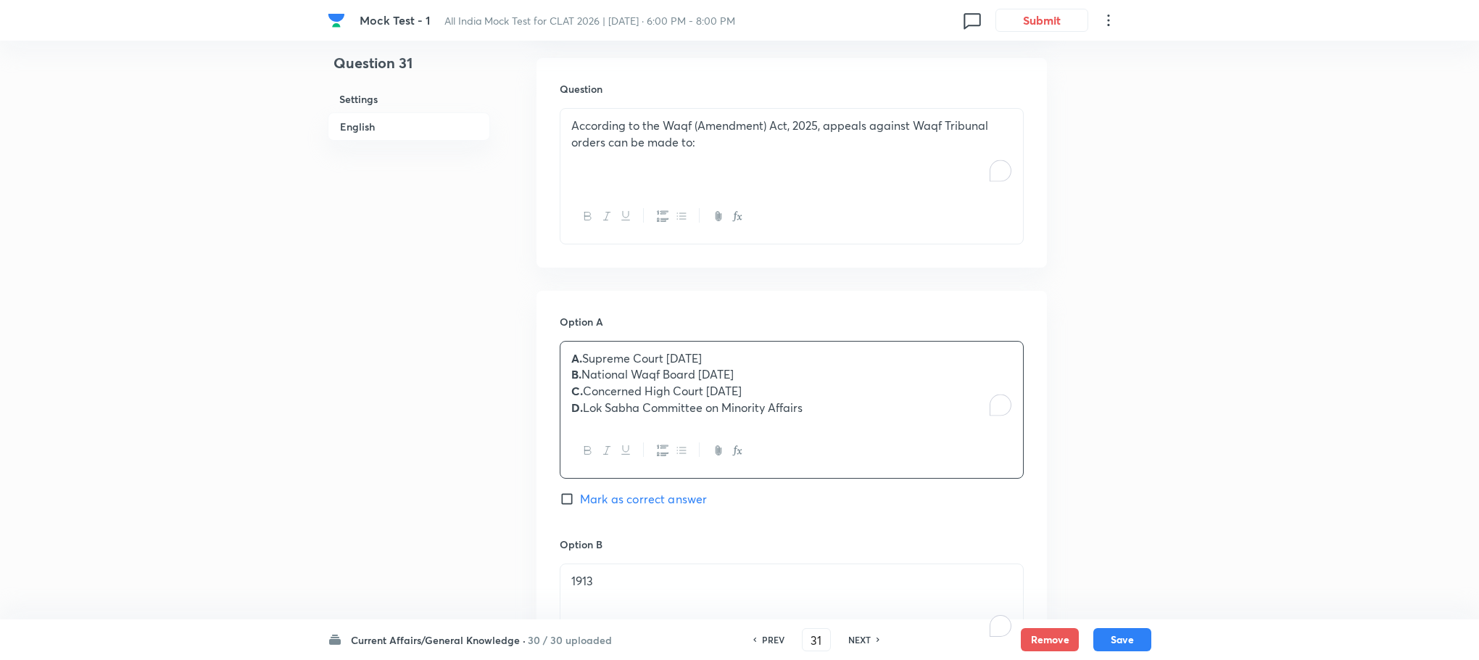
click at [584, 350] on p "A. Supreme Court [DATE]" at bounding box center [791, 358] width 441 height 17
click at [584, 366] on p "B. National Waqf Board [DATE]" at bounding box center [791, 374] width 441 height 17
click at [584, 383] on p "C. Concerned High Court [DATE]" at bounding box center [791, 391] width 441 height 17
click at [584, 400] on p "D. Lok Sabha Committee on Minority Affairs" at bounding box center [791, 408] width 441 height 17
drag, startPoint x: 571, startPoint y: 360, endPoint x: 921, endPoint y: 444, distance: 360.2
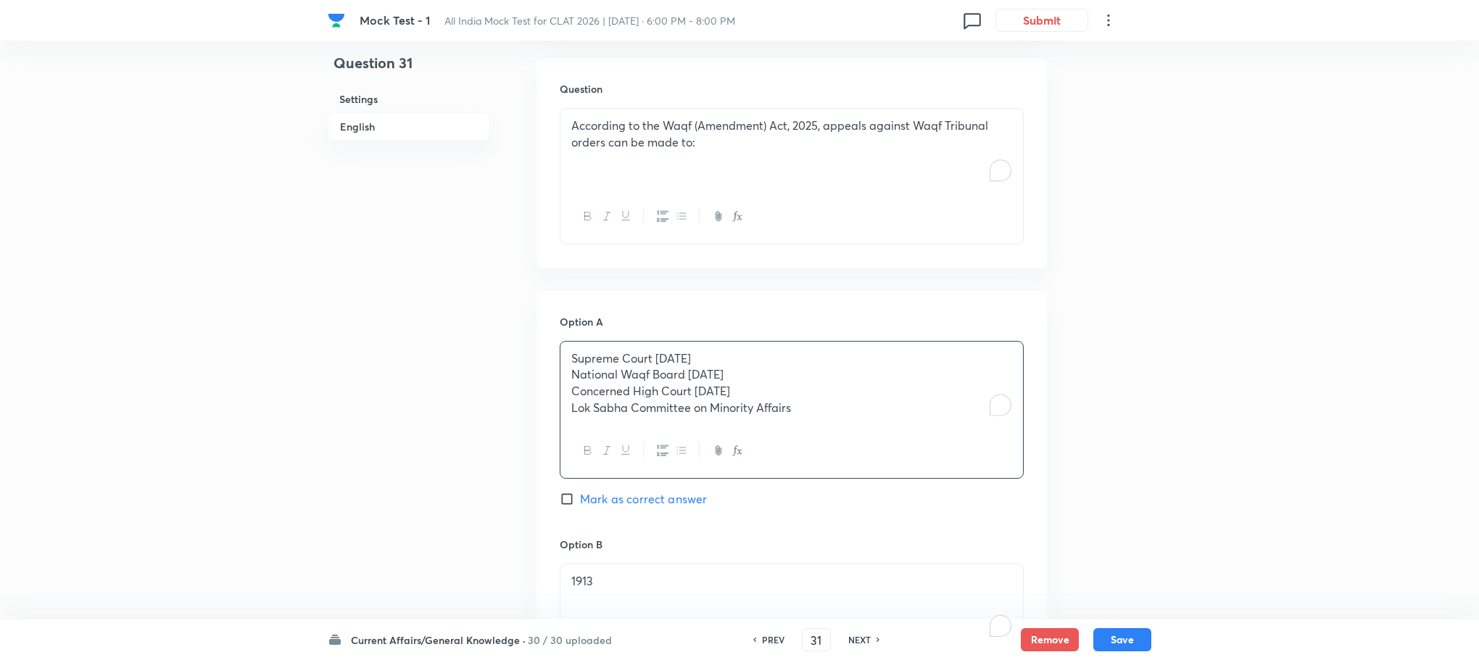
click at [921, 444] on div "Supreme Court [DATE] National Waqf Board [DATE] Concerned High Court [DATE] Lok…" at bounding box center [792, 410] width 464 height 138
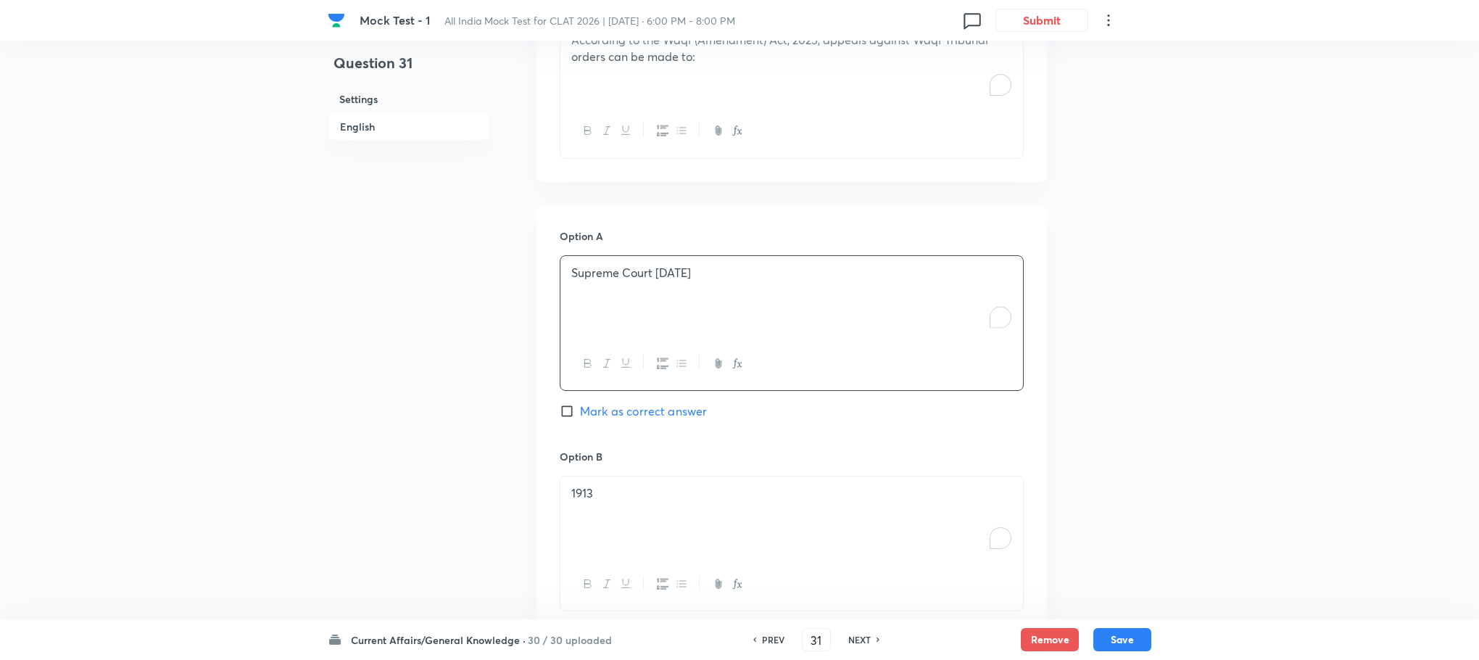
scroll to position [1046, 0]
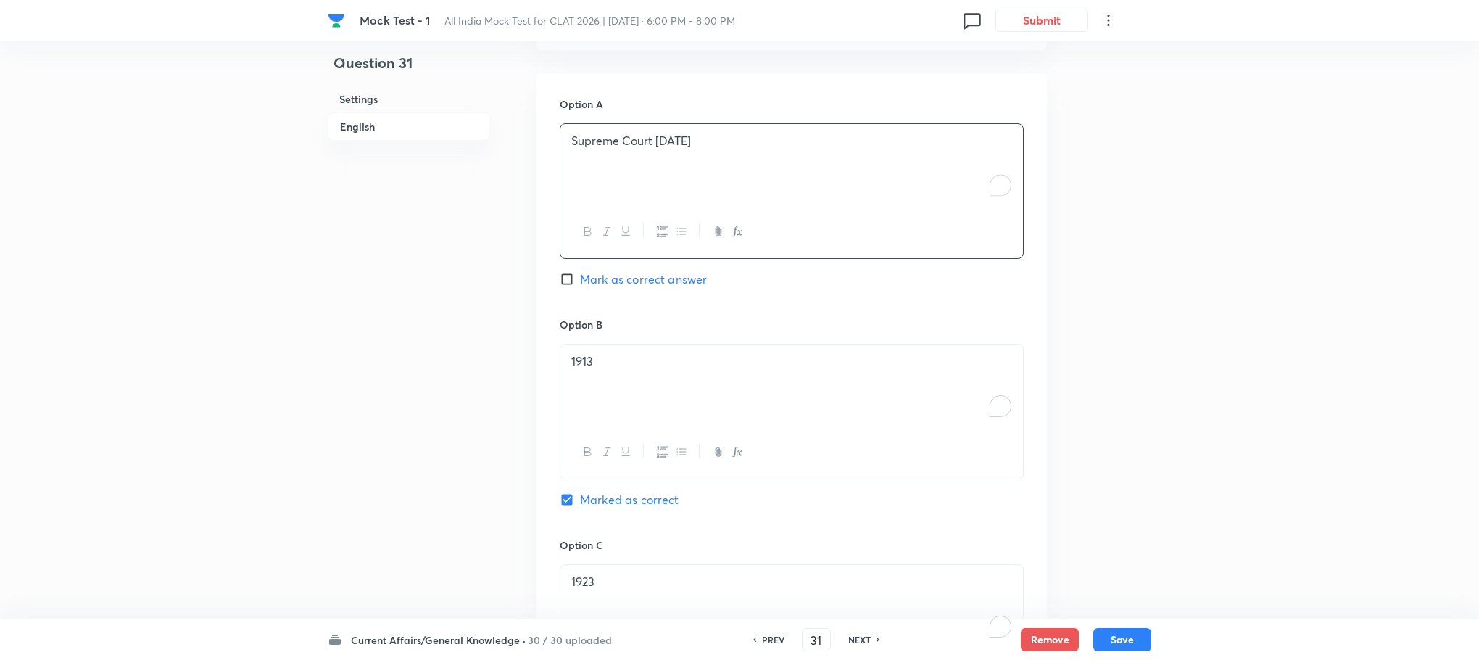
click at [597, 361] on div "1913" at bounding box center [791, 384] width 463 height 81
drag, startPoint x: 572, startPoint y: 368, endPoint x: 770, endPoint y: 447, distance: 213.1
click at [969, 429] on div "National Waqf Board [DATE] Concerned High Court [DATE] Lok Sabha Committee on M…" at bounding box center [792, 412] width 464 height 136
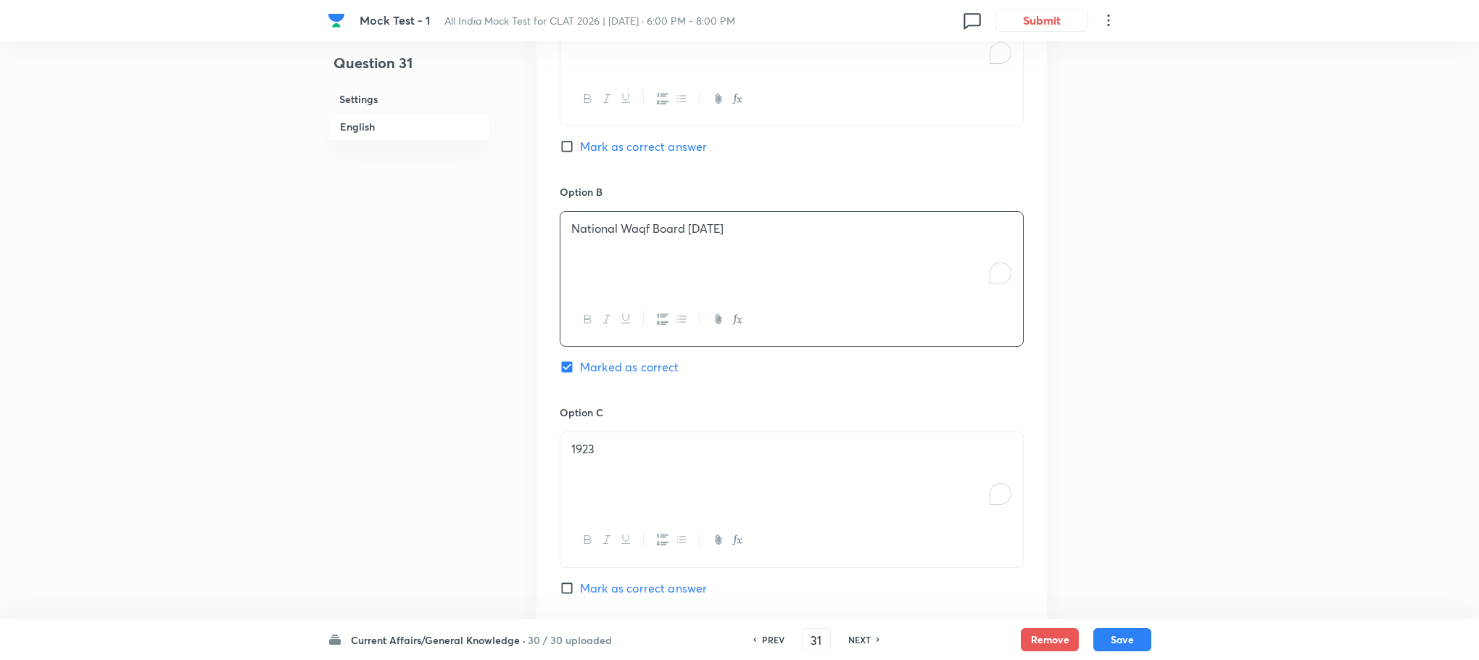
scroll to position [1264, 0]
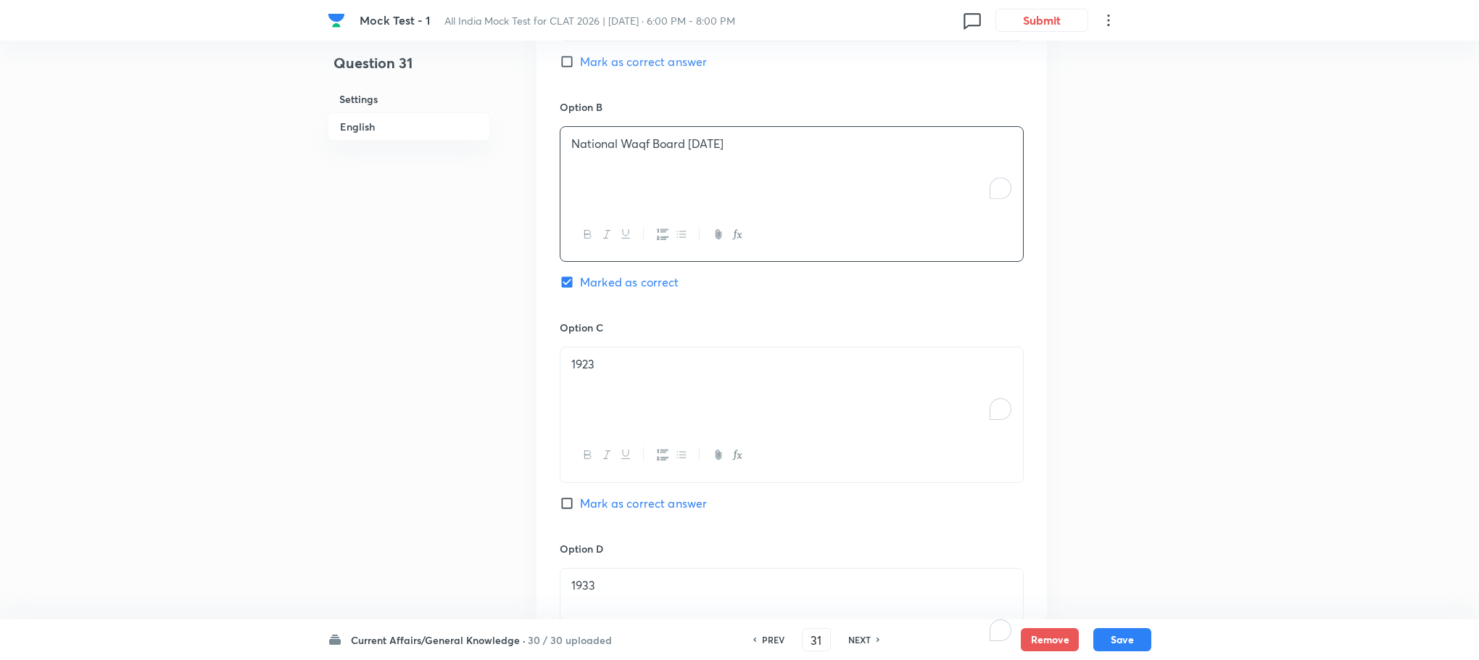
click at [653, 378] on div "1923" at bounding box center [791, 387] width 463 height 81
click at [653, 378] on div "To enrich screen reader interactions, please activate Accessibility in Grammarl…" at bounding box center [791, 387] width 463 height 81
drag, startPoint x: 574, startPoint y: 370, endPoint x: 816, endPoint y: 383, distance: 242.5
click at [816, 383] on div "Concerned High Court [DATE] Lok Sabha Committee on Minority Affairs" at bounding box center [791, 387] width 463 height 81
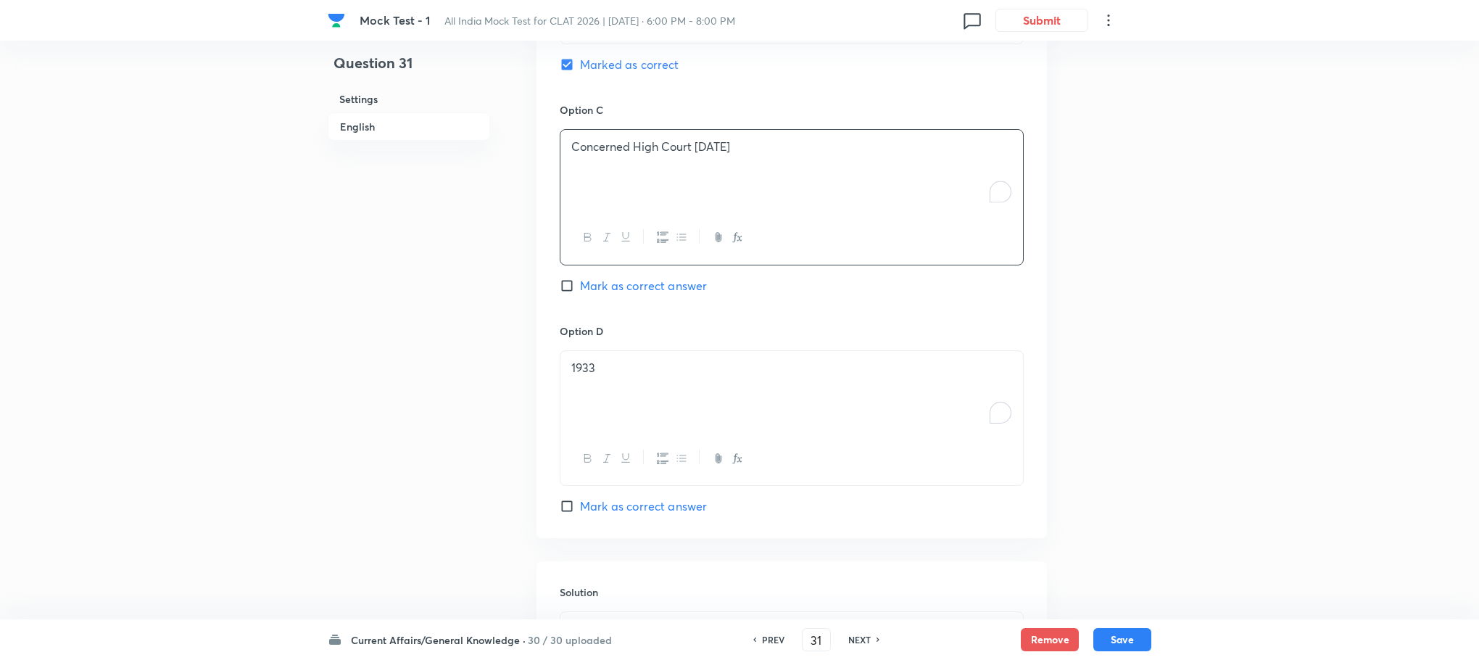
click at [629, 374] on div "1933" at bounding box center [791, 391] width 463 height 81
click at [629, 368] on div "To enrich screen reader interactions, please activate Accessibility in Grammarl…" at bounding box center [791, 391] width 463 height 81
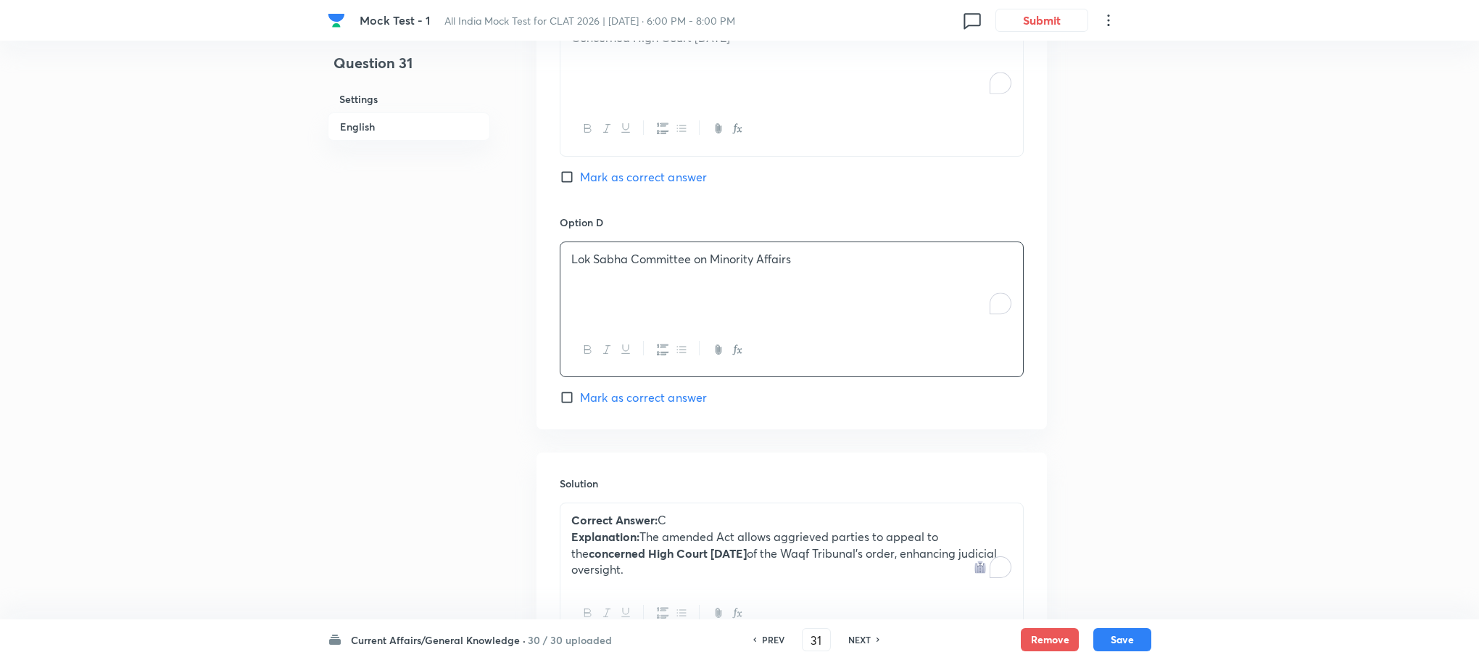
click at [645, 168] on span "Mark as correct answer" at bounding box center [643, 176] width 127 height 17
click at [580, 170] on input "Mark as correct answer" at bounding box center [570, 177] width 20 height 15
checkbox input "true"
checkbox input "false"
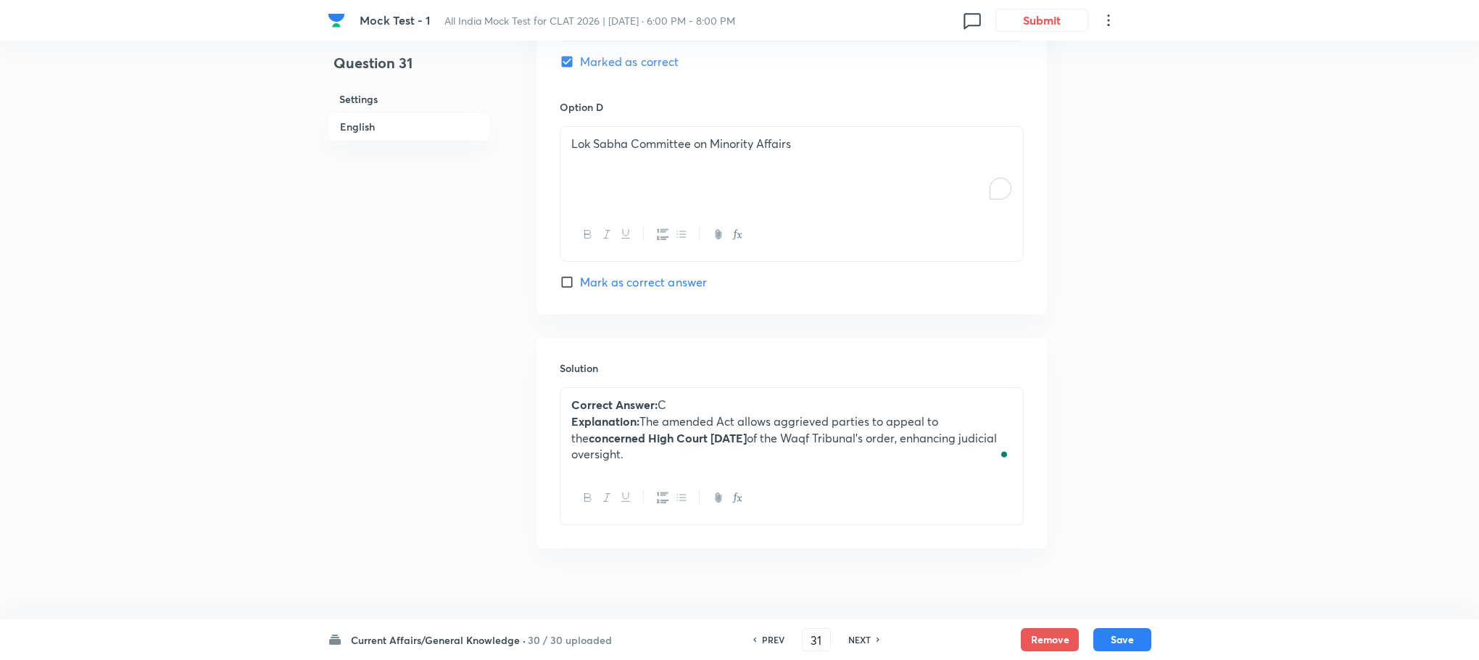
scroll to position [1710, 0]
click at [1125, 631] on button "Save" at bounding box center [1122, 637] width 58 height 23
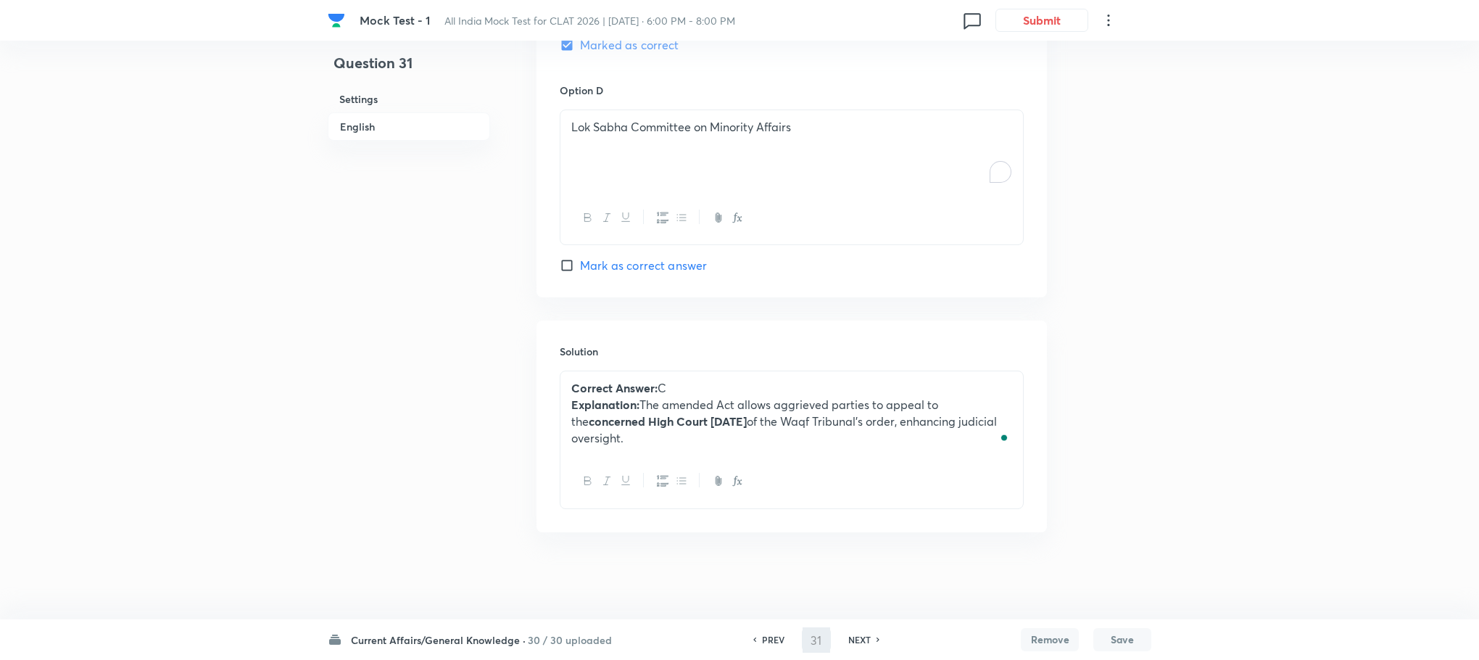
scroll to position [1692, 0]
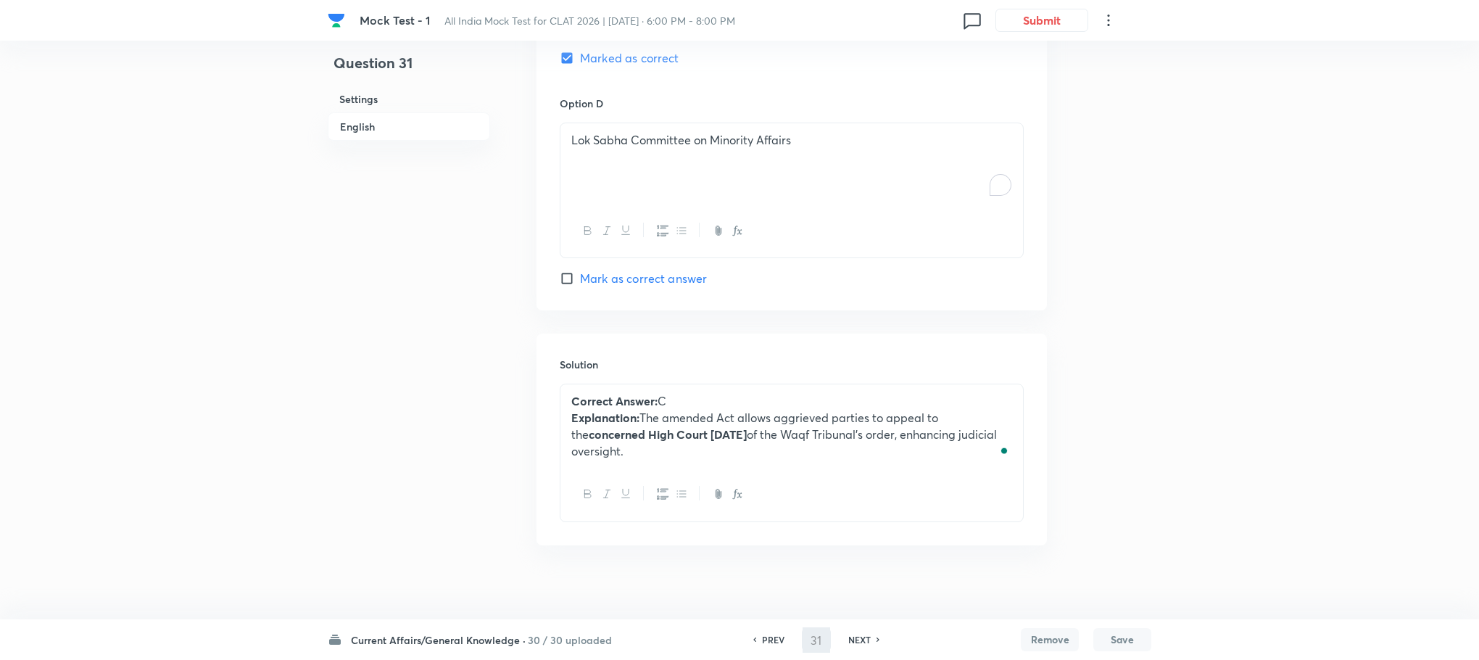
type input "32"
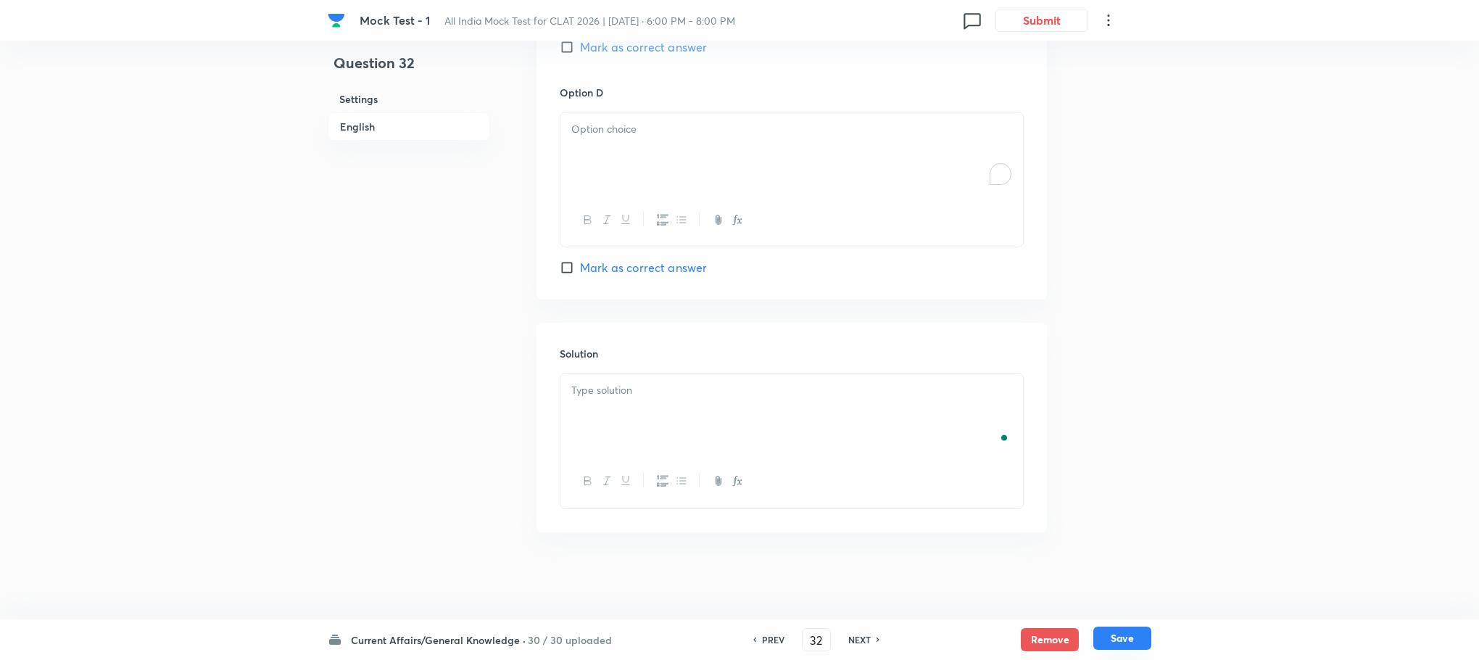
checkbox input "true"
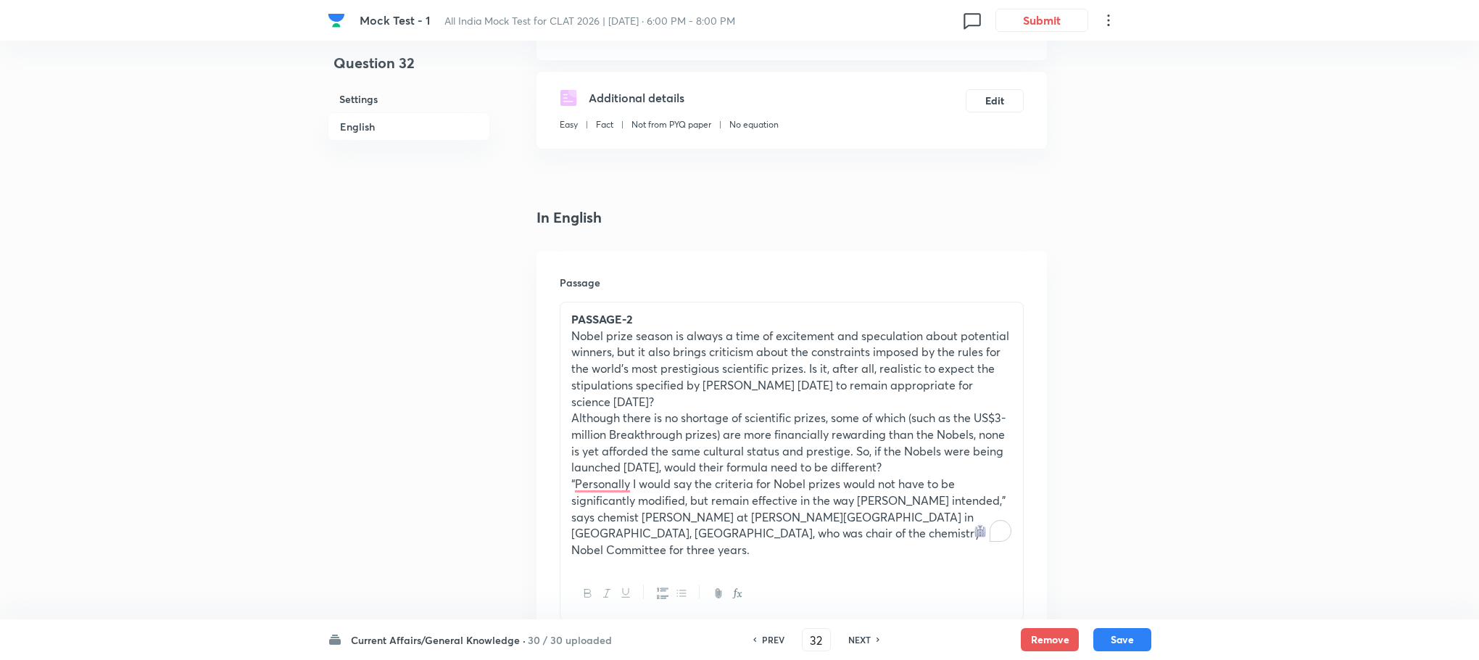
scroll to position [187, 0]
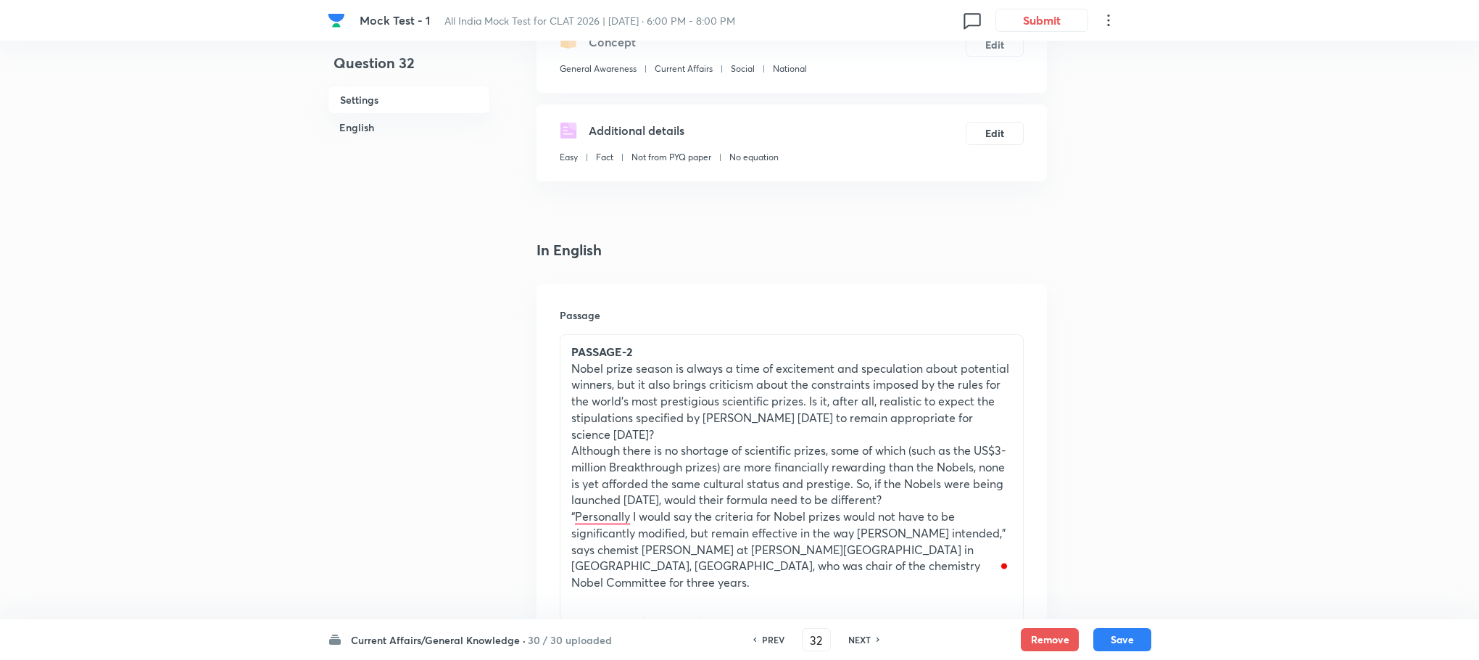
click at [766, 636] on h6 "PREV" at bounding box center [773, 639] width 22 height 13
type input "31"
checkbox input "true"
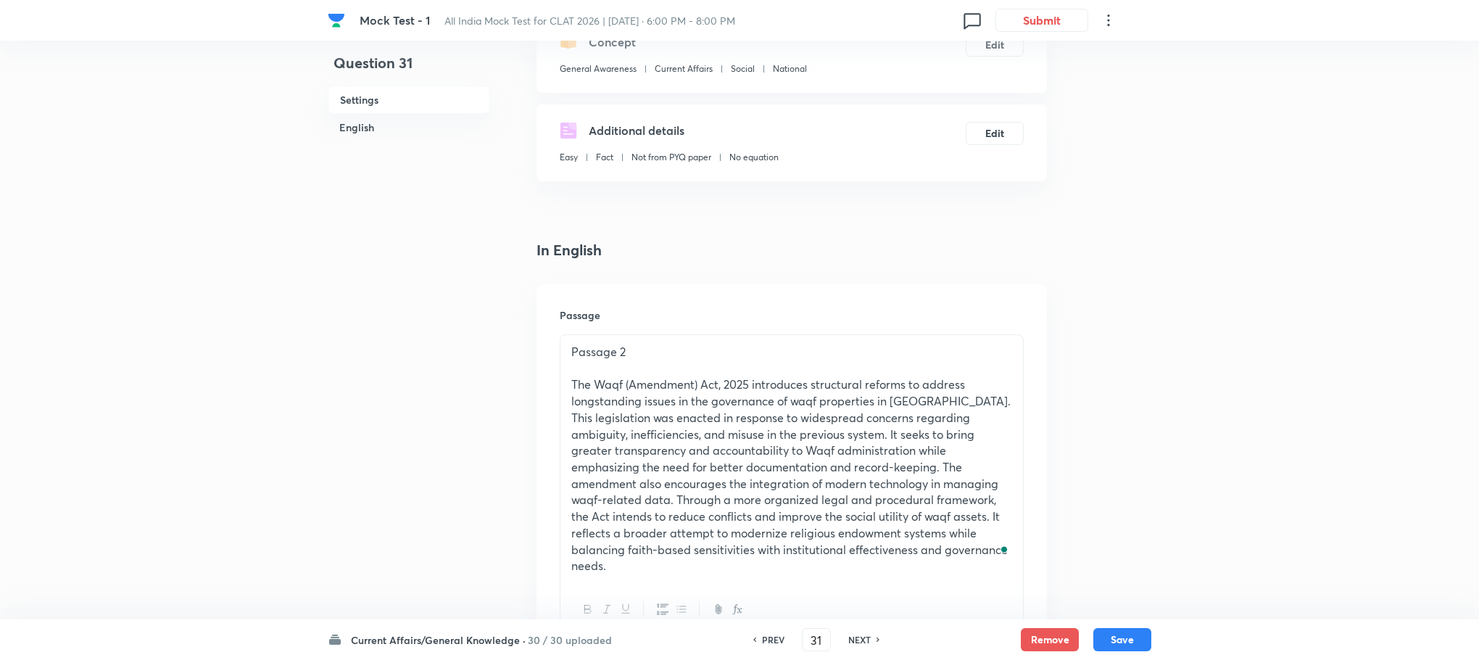
click at [674, 411] on p "The Waqf (Amendment) Act, 2025 introduces structural reforms to address longsta…" at bounding box center [791, 475] width 441 height 198
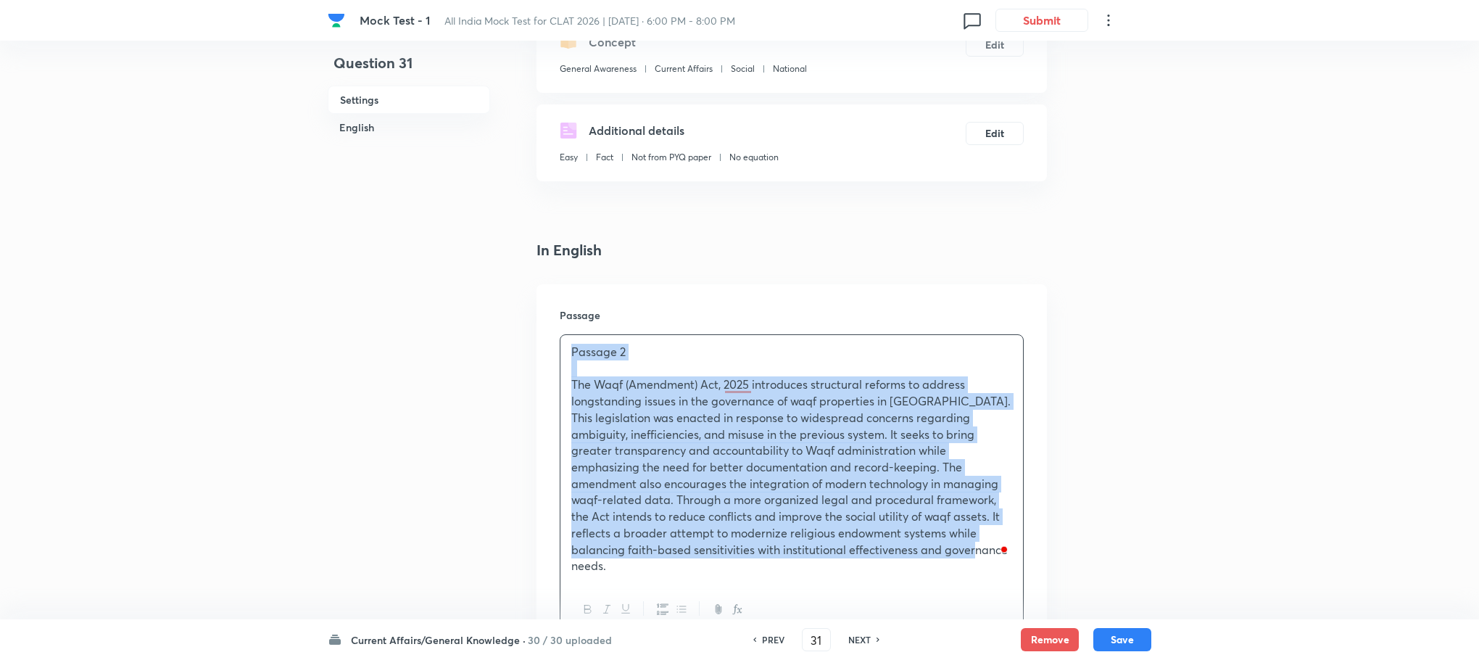
copy div "Passage 2 The Waqf (Amendment) Act, 2025 introduces structural reforms to addre…"
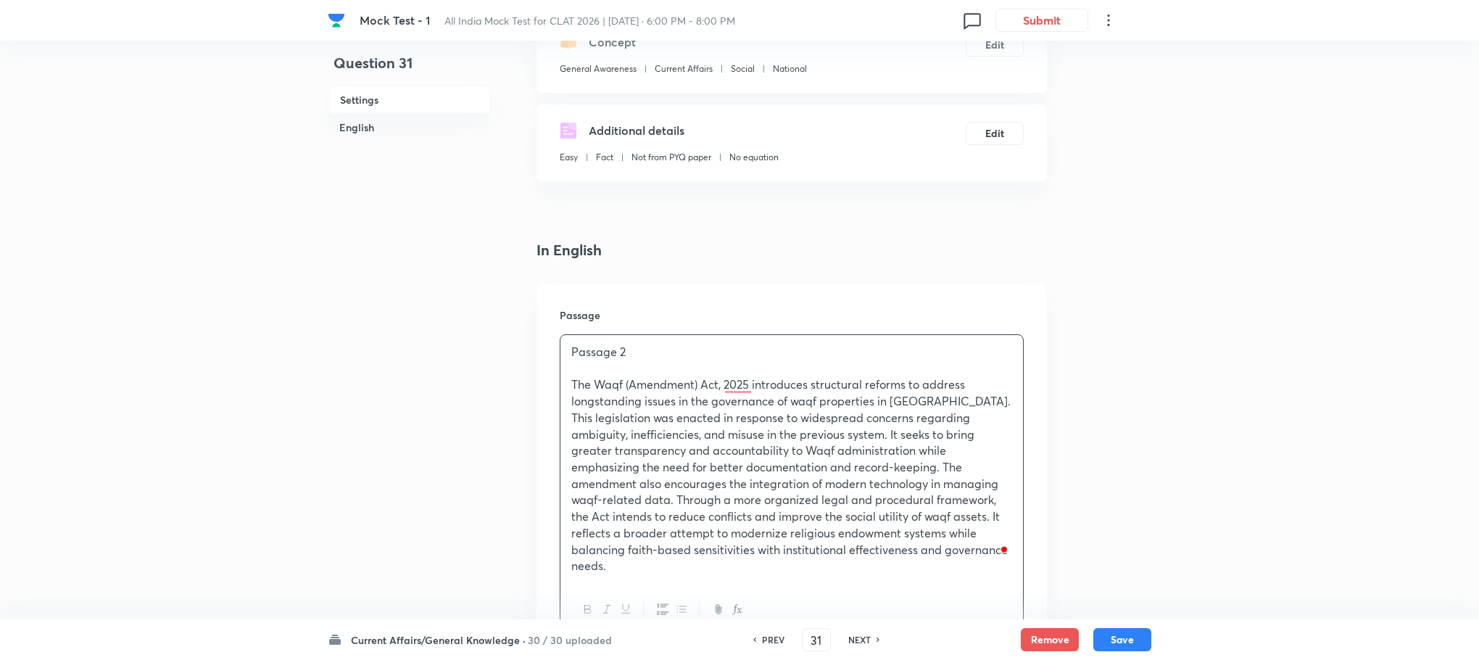
click at [864, 640] on h6 "NEXT" at bounding box center [859, 639] width 22 height 13
type input "32"
checkbox input "true"
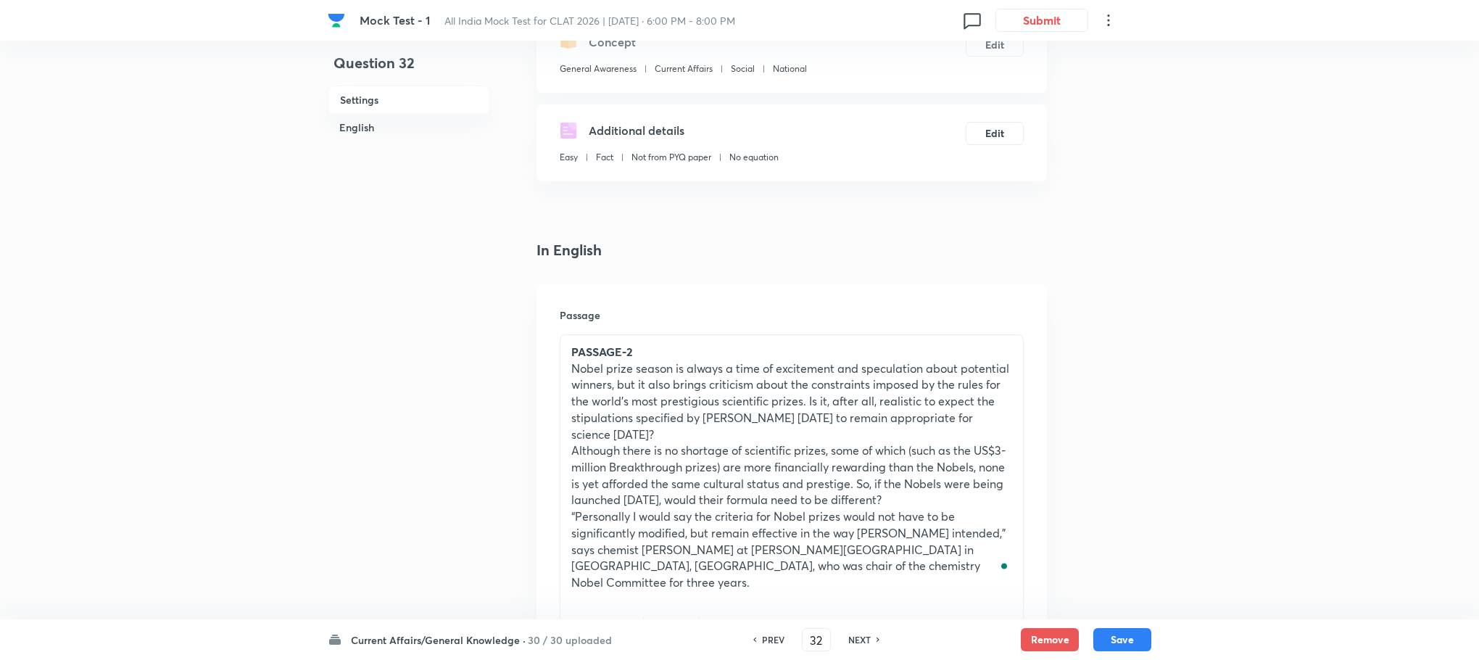
click at [733, 472] on p "Although there is no shortage of scientific prizes, some of which (such as the …" at bounding box center [791, 475] width 441 height 66
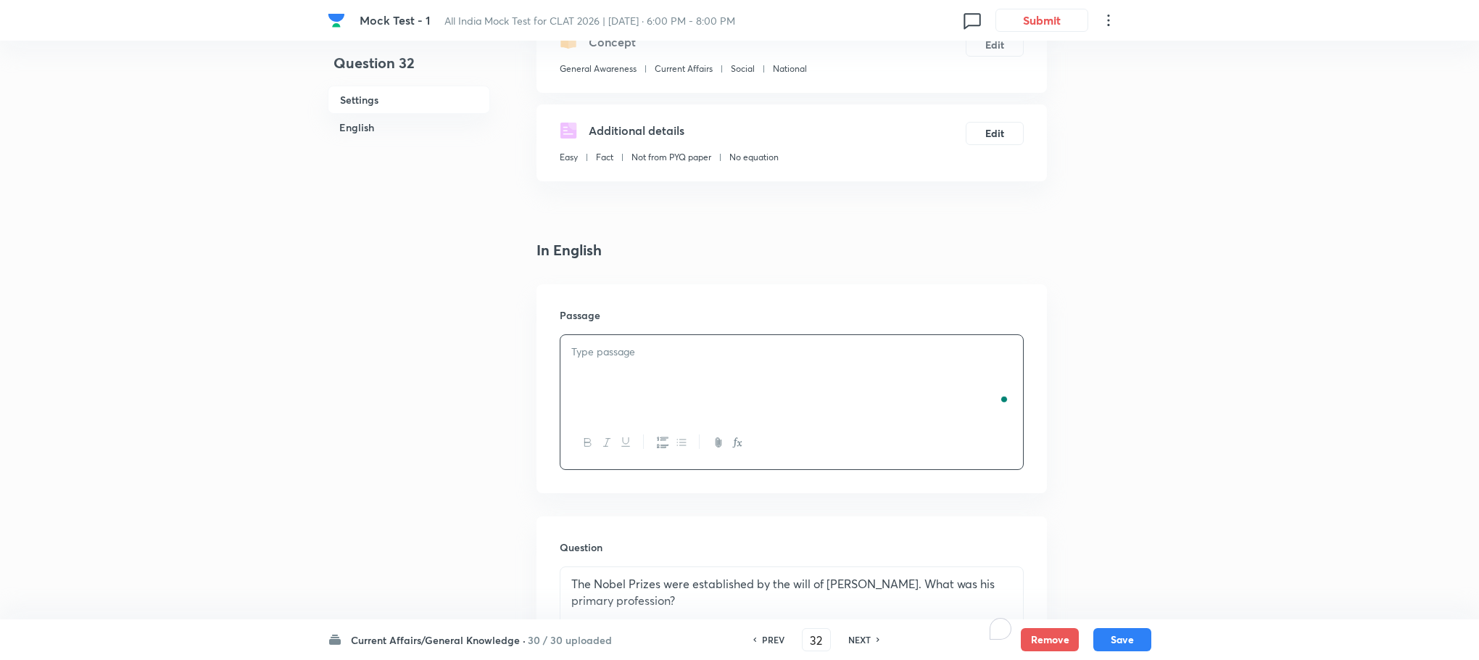
click at [690, 399] on div "To enrich screen reader interactions, please activate Accessibility in Grammarl…" at bounding box center [791, 375] width 463 height 81
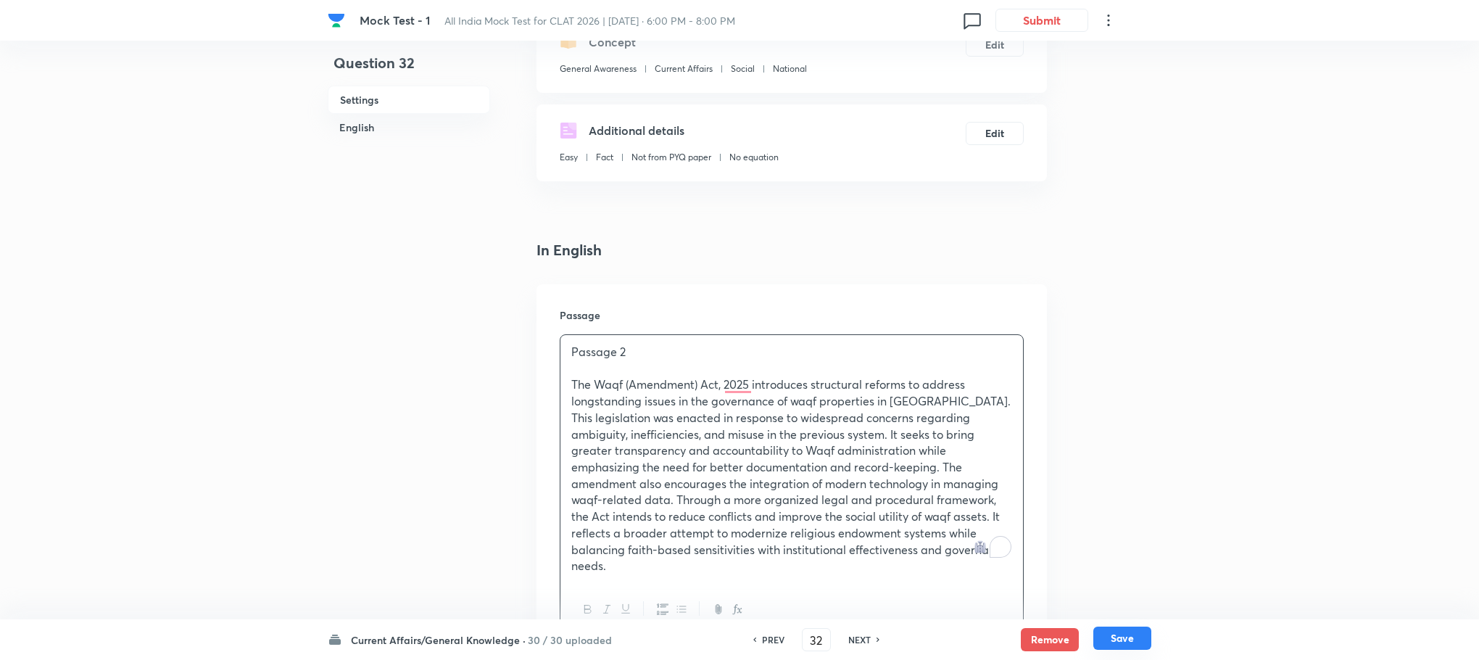
click at [1099, 629] on button "Save" at bounding box center [1122, 637] width 58 height 23
type input "33"
checkbox input "false"
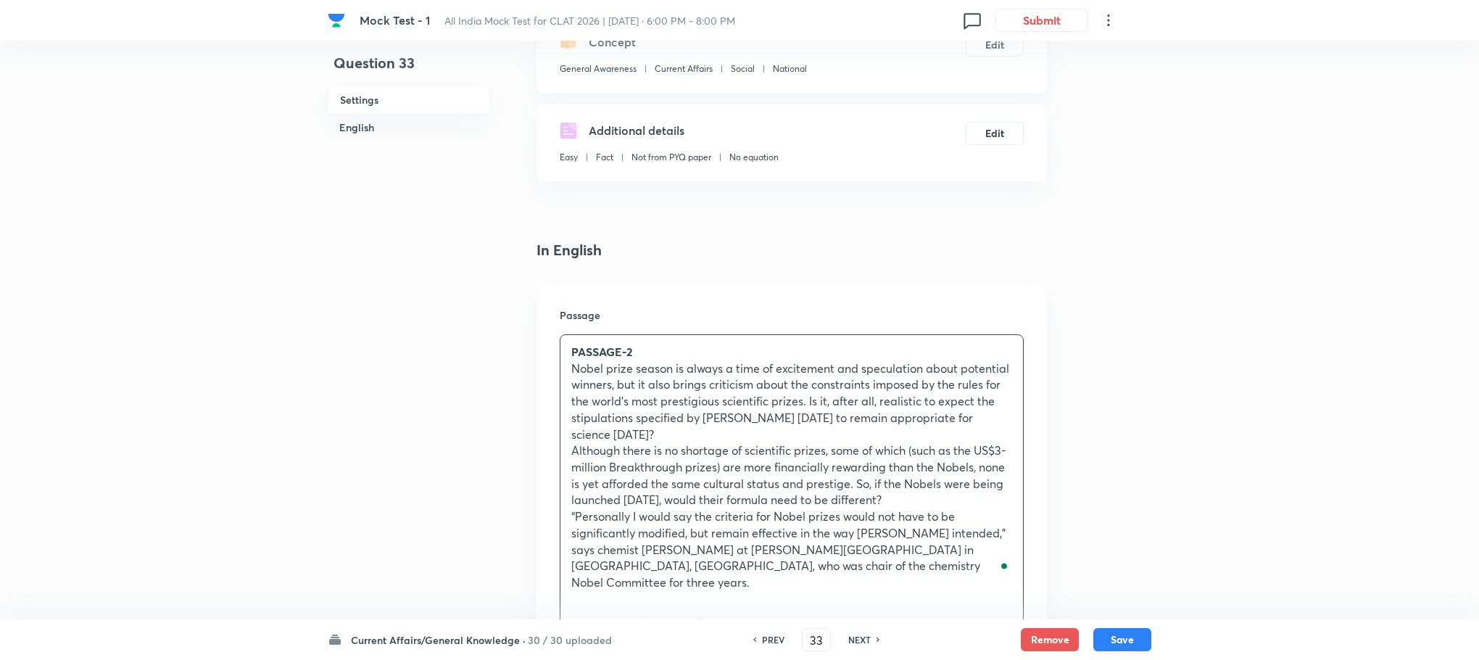
checkbox input "true"
click at [683, 415] on p "Nobel prize season is always a time of excitement and speculation about potenti…" at bounding box center [791, 401] width 441 height 83
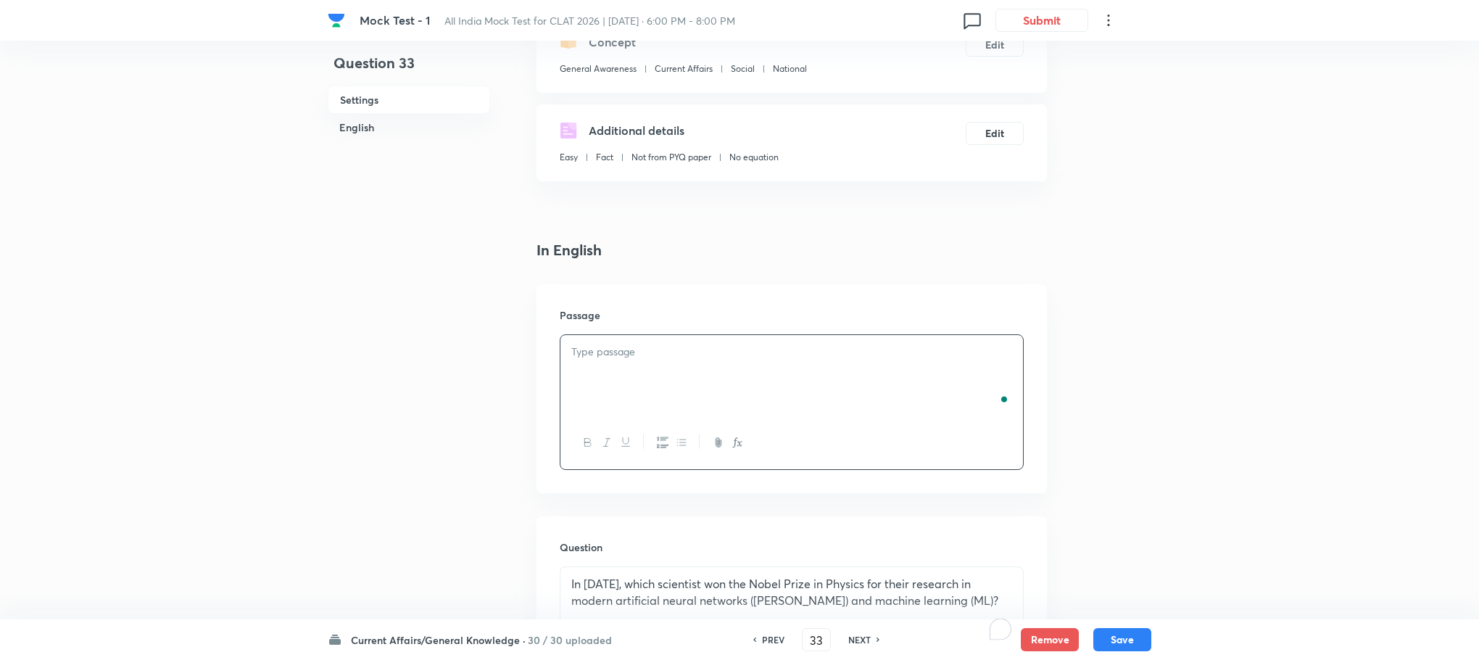
click at [683, 415] on div "To enrich screen reader interactions, please activate Accessibility in Grammarl…" at bounding box center [791, 375] width 463 height 81
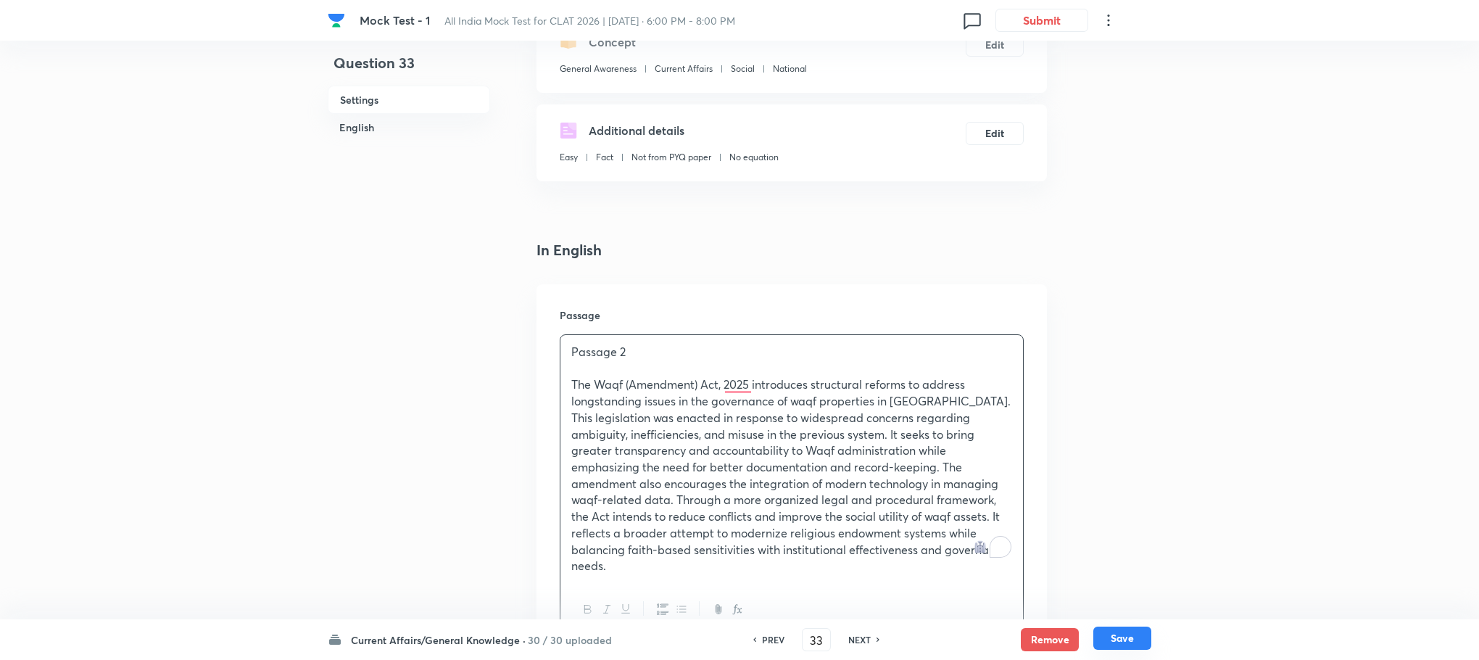
click at [1108, 634] on button "Save" at bounding box center [1122, 637] width 58 height 23
type input "34"
checkbox input "false"
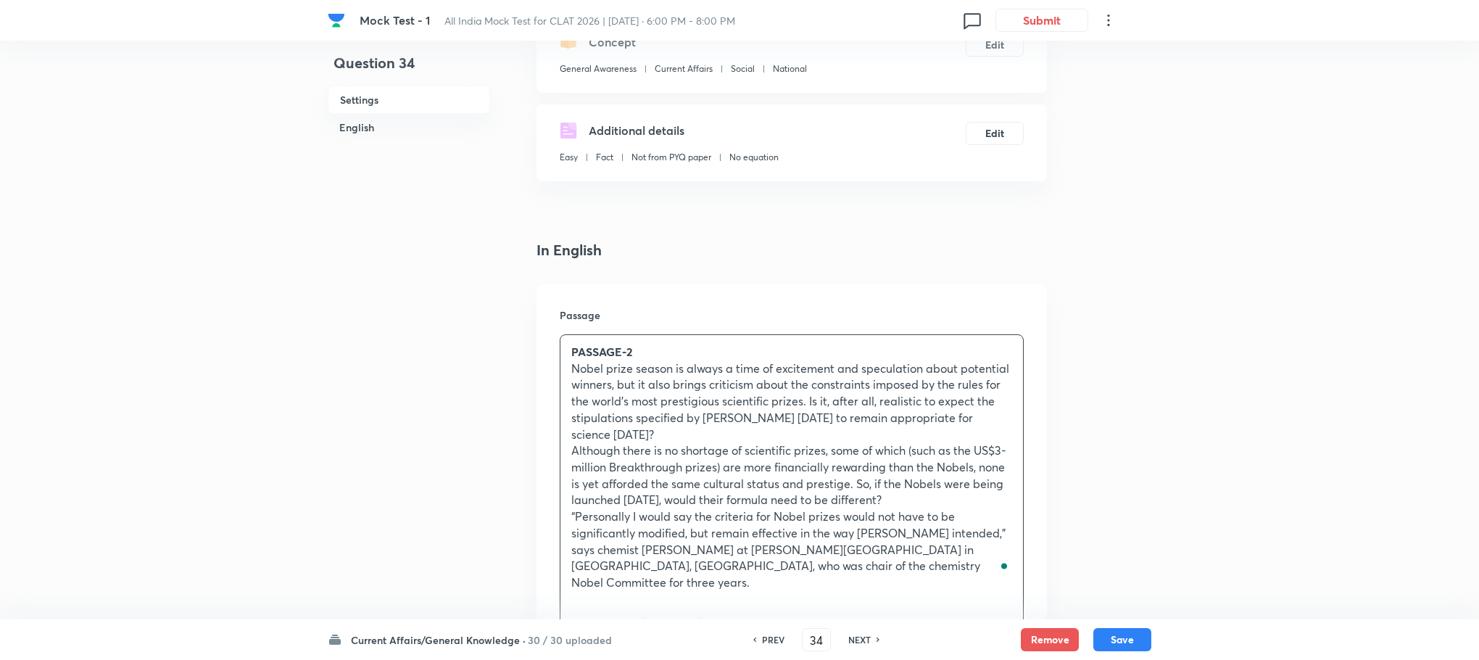
checkbox input "true"
click at [700, 458] on p "Although there is no shortage of scientific prizes, some of which (such as the …" at bounding box center [791, 475] width 441 height 66
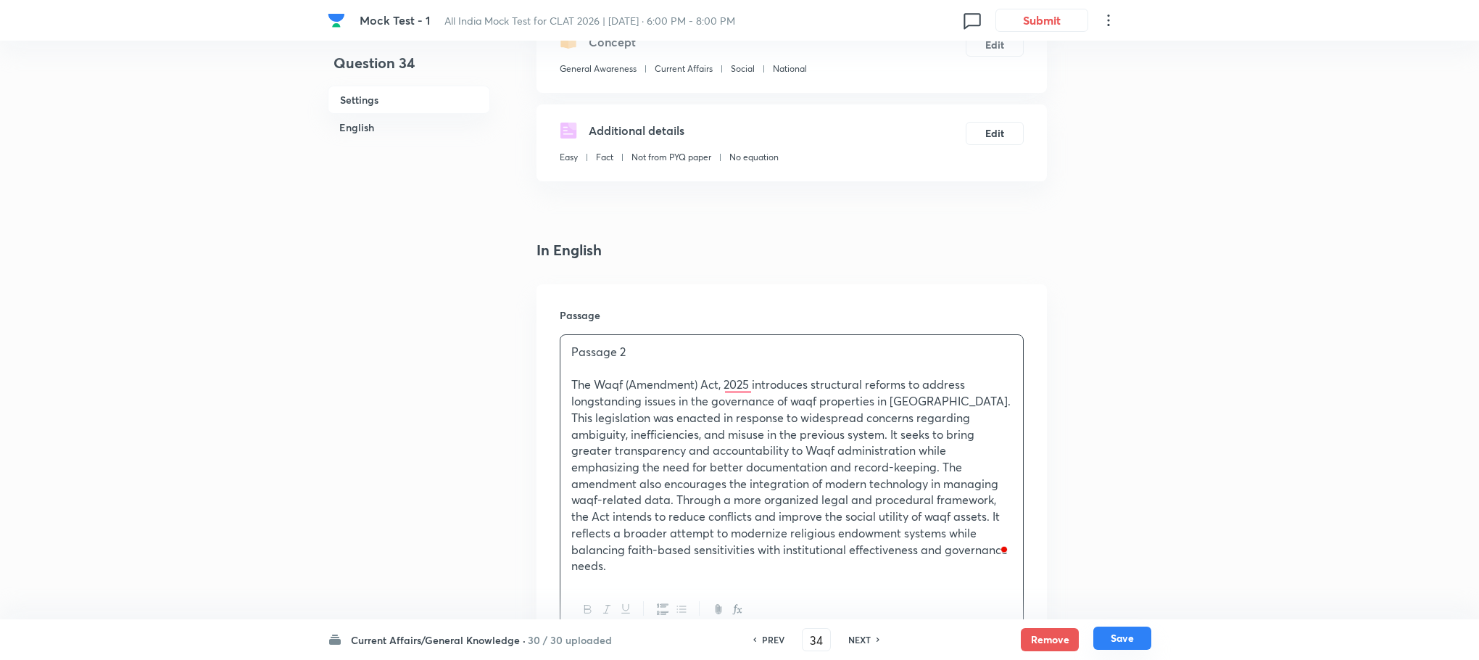
click at [1122, 637] on button "Save" at bounding box center [1122, 637] width 58 height 23
type input "35"
checkbox input "true"
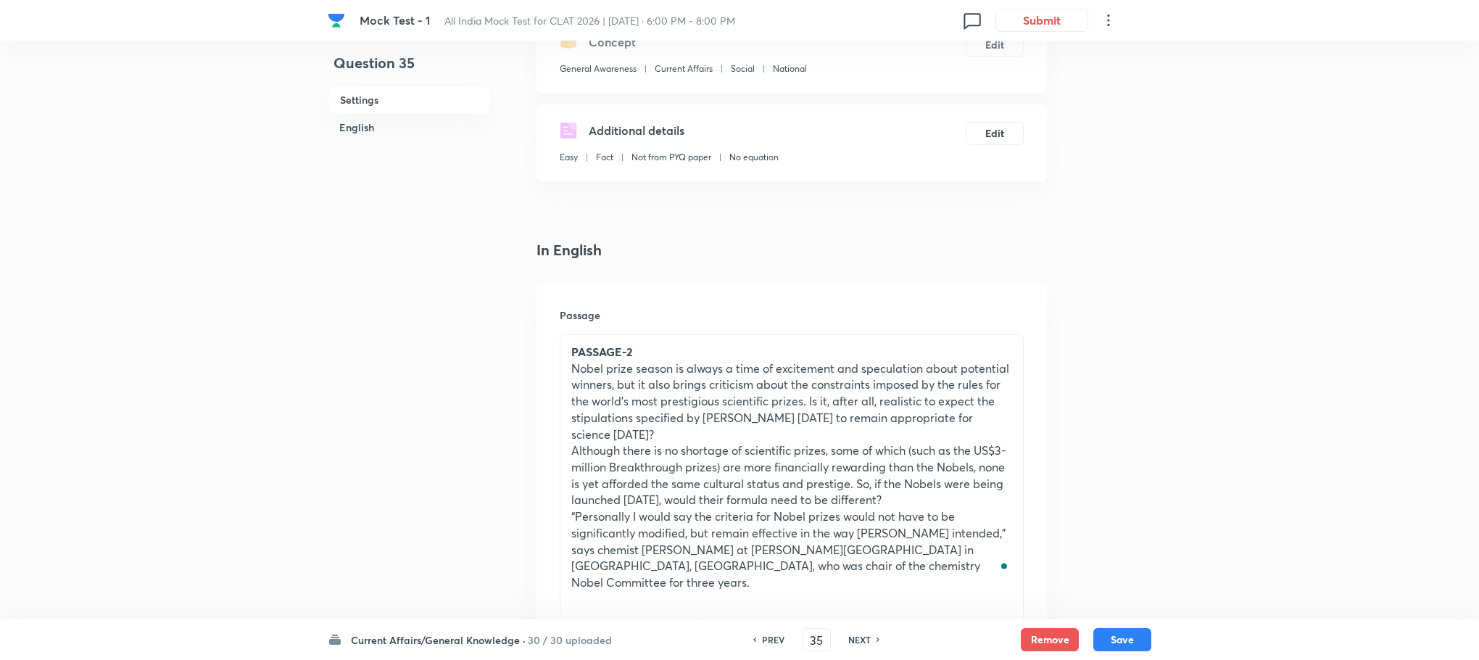
click at [708, 418] on p "Nobel prize season is always a time of excitement and speculation about potenti…" at bounding box center [791, 401] width 441 height 83
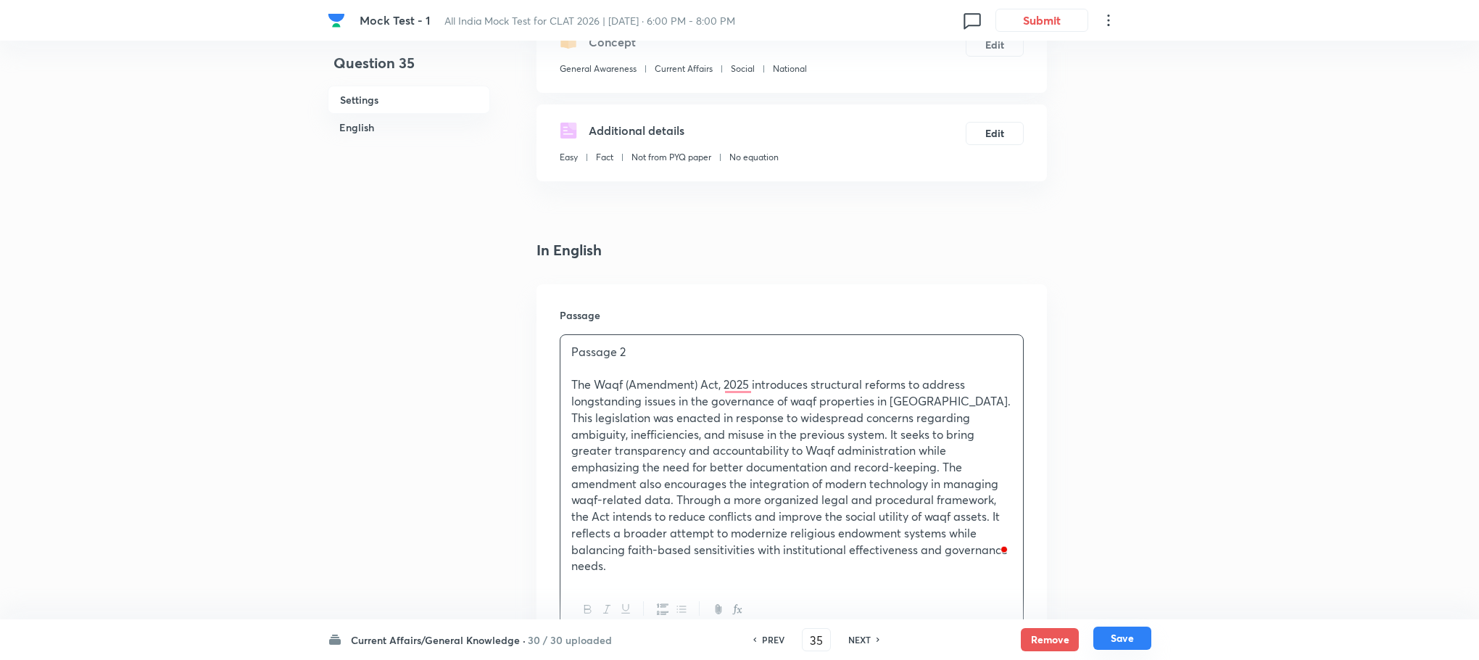
click at [1101, 637] on button "Save" at bounding box center [1122, 637] width 58 height 23
type input "36"
checkbox input "false"
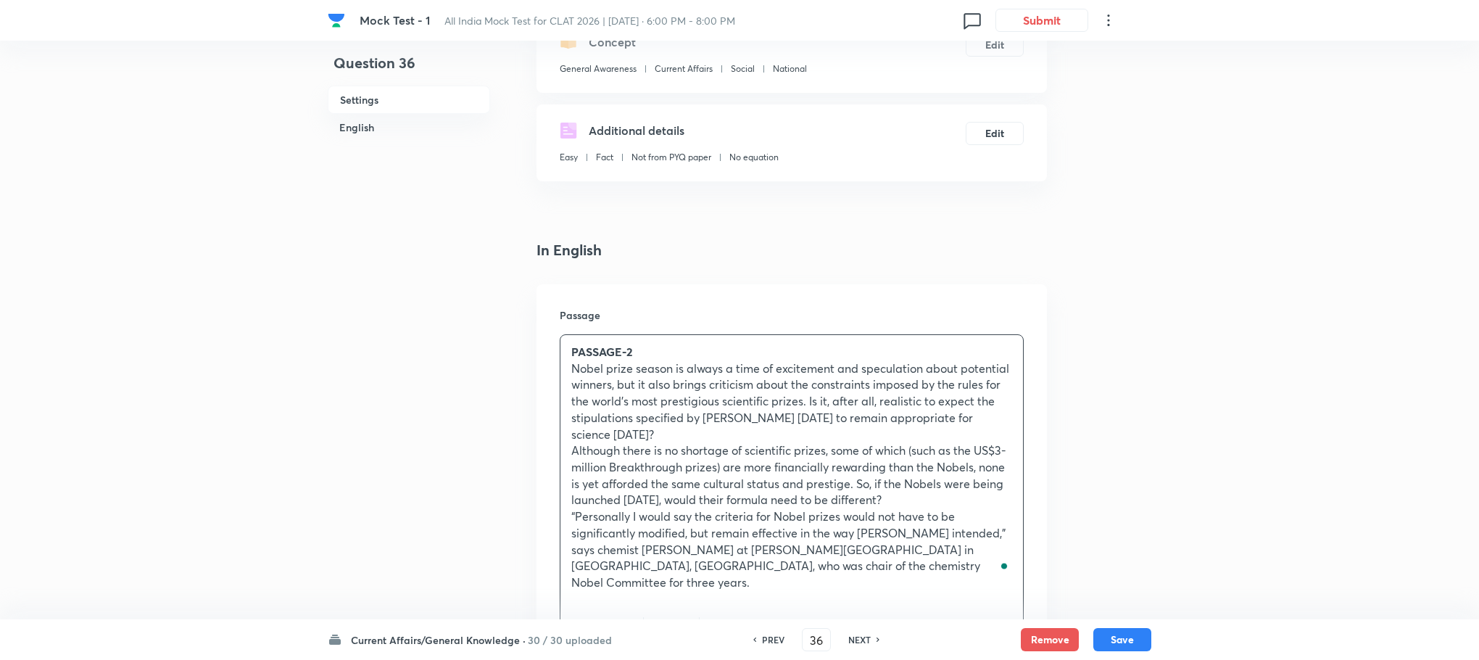
checkbox input "true"
click at [618, 438] on p "Nobel prize season is always a time of excitement and speculation about potenti…" at bounding box center [791, 401] width 441 height 83
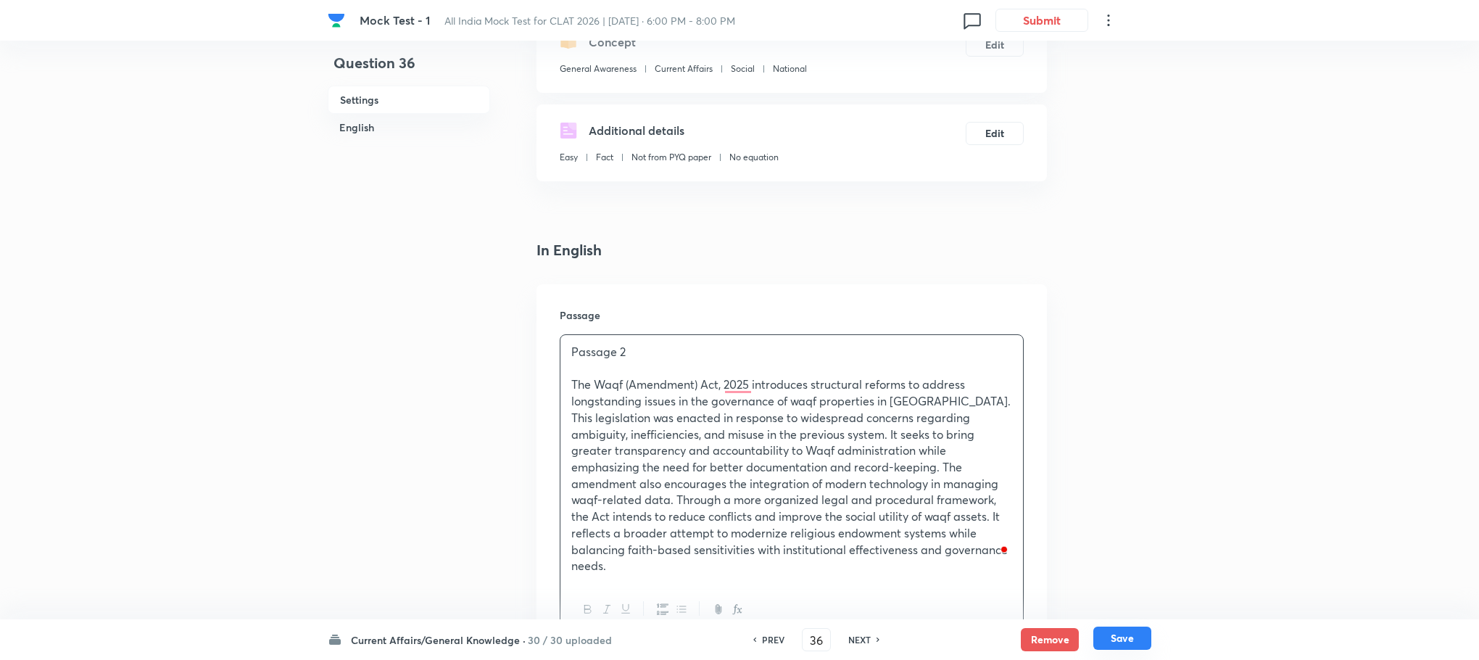
click at [1144, 640] on button "Save" at bounding box center [1122, 637] width 58 height 23
type input "37"
checkbox input "false"
checkbox input "true"
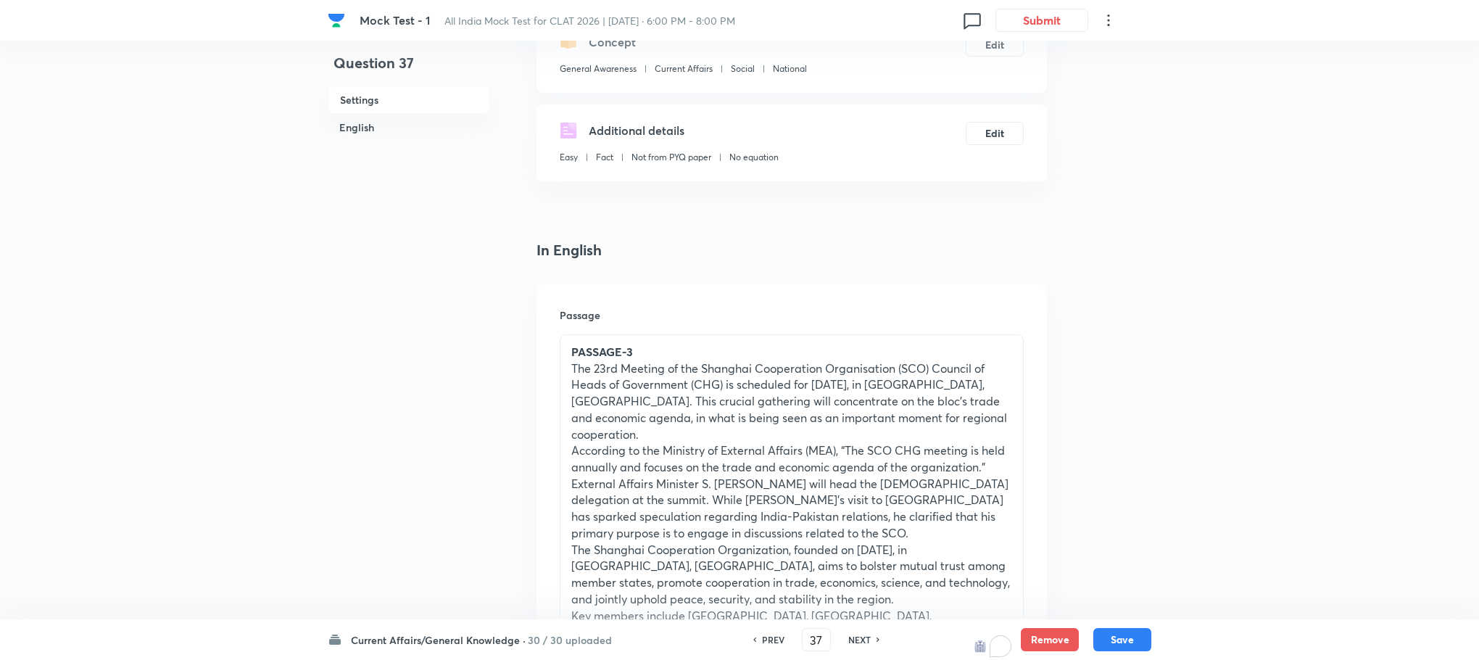
click at [770, 645] on h6 "PREV" at bounding box center [773, 639] width 22 height 13
type input "36"
checkbox input "false"
checkbox input "true"
click at [770, 645] on h6 "PREV" at bounding box center [773, 639] width 22 height 13
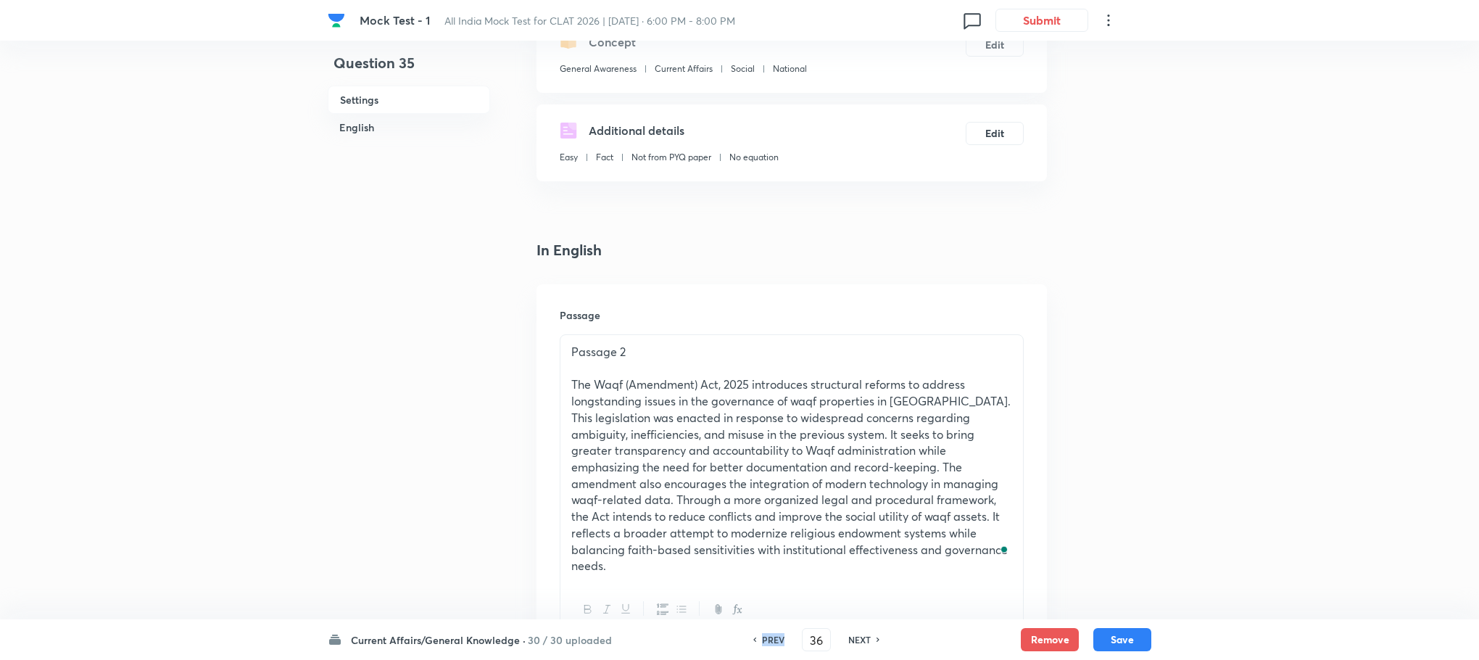
type input "35"
checkbox input "false"
checkbox input "true"
click at [770, 645] on h6 "PREV" at bounding box center [773, 639] width 22 height 13
type input "34"
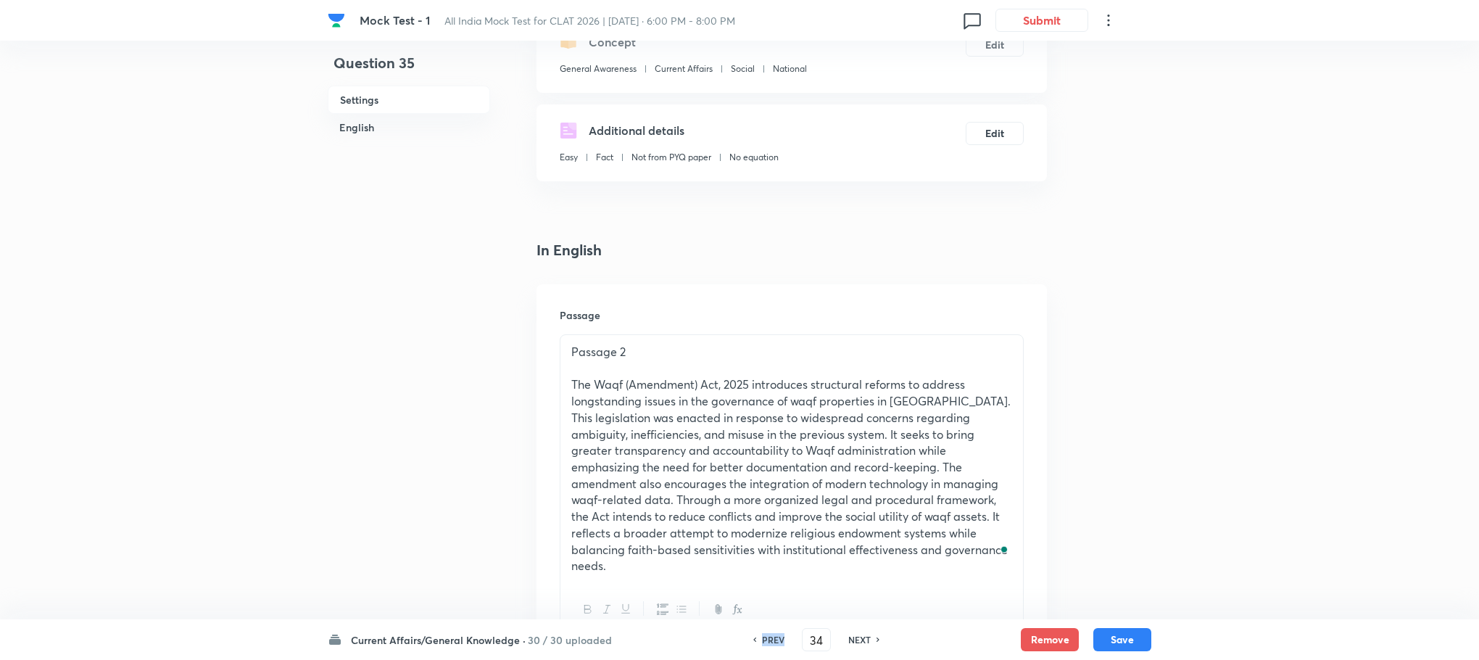
checkbox input "true"
click at [770, 645] on h6 "PREV" at bounding box center [773, 639] width 22 height 13
type input "33"
checkbox input "false"
checkbox input "true"
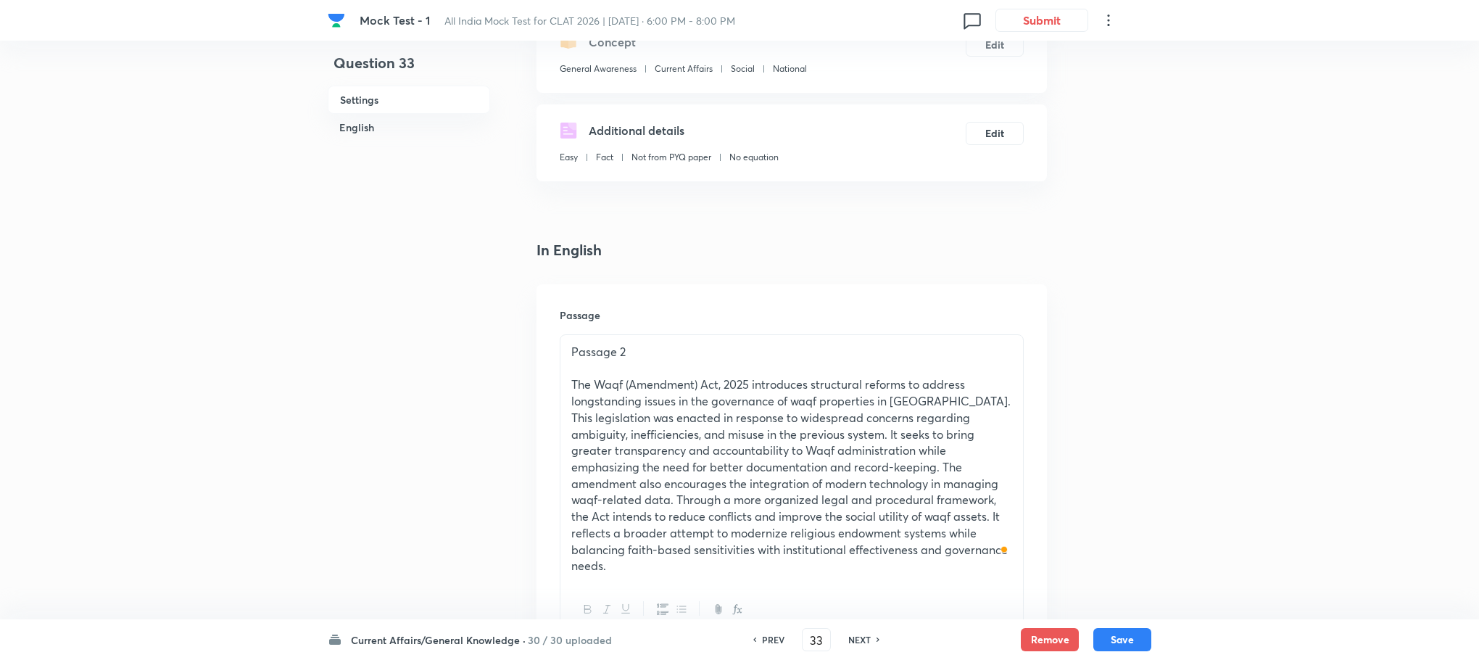
click at [770, 645] on h6 "PREV" at bounding box center [773, 639] width 22 height 13
type input "32"
checkbox input "false"
checkbox input "true"
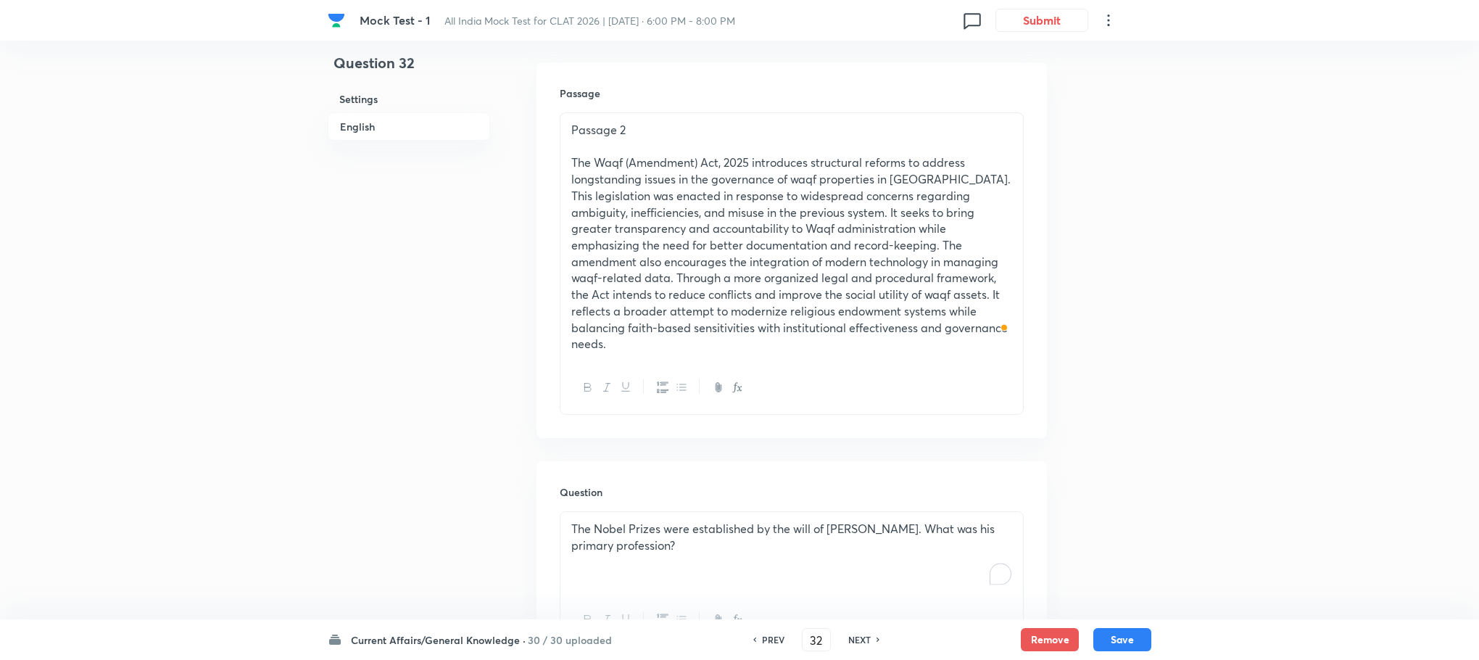
scroll to position [622, 0]
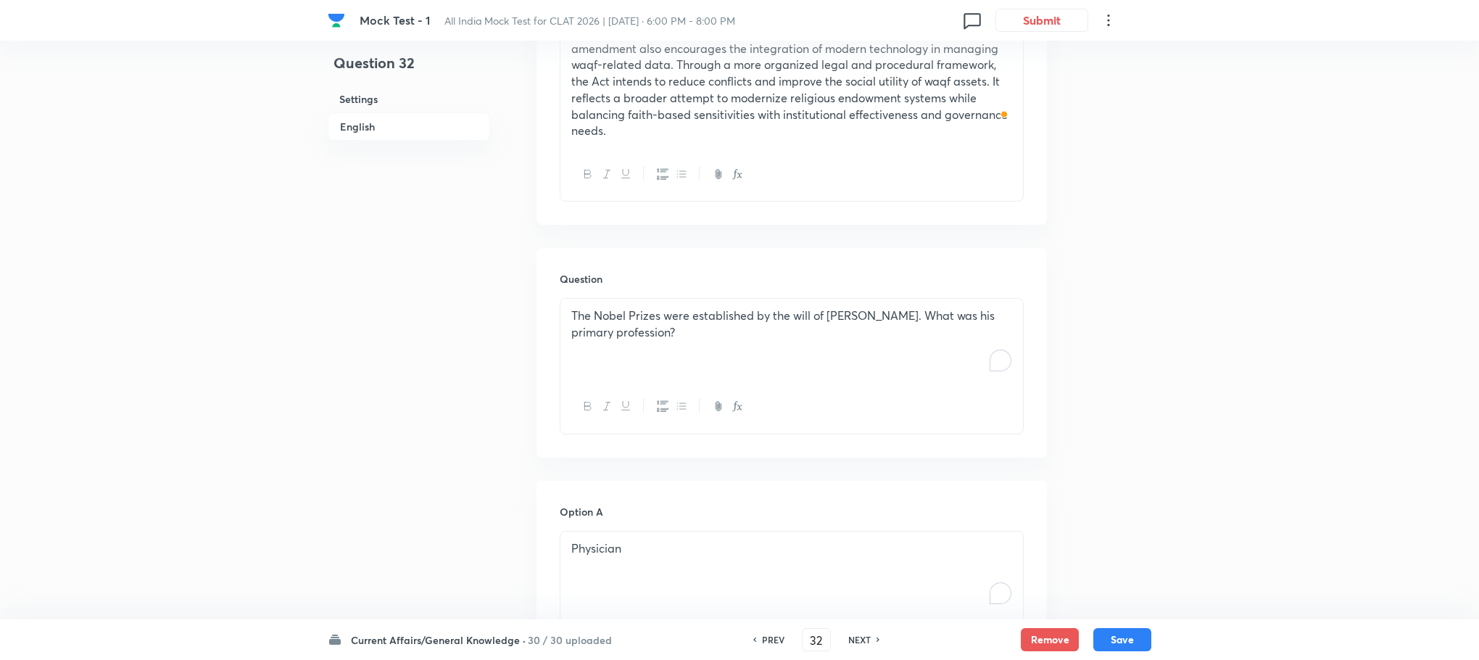
click at [632, 310] on p "The Nobel Prizes were established by the will of [PERSON_NAME]. What was his pr…" at bounding box center [791, 323] width 441 height 33
click at [663, 326] on div "To enrich screen reader interactions, please activate Accessibility in Grammarl…" at bounding box center [791, 339] width 463 height 81
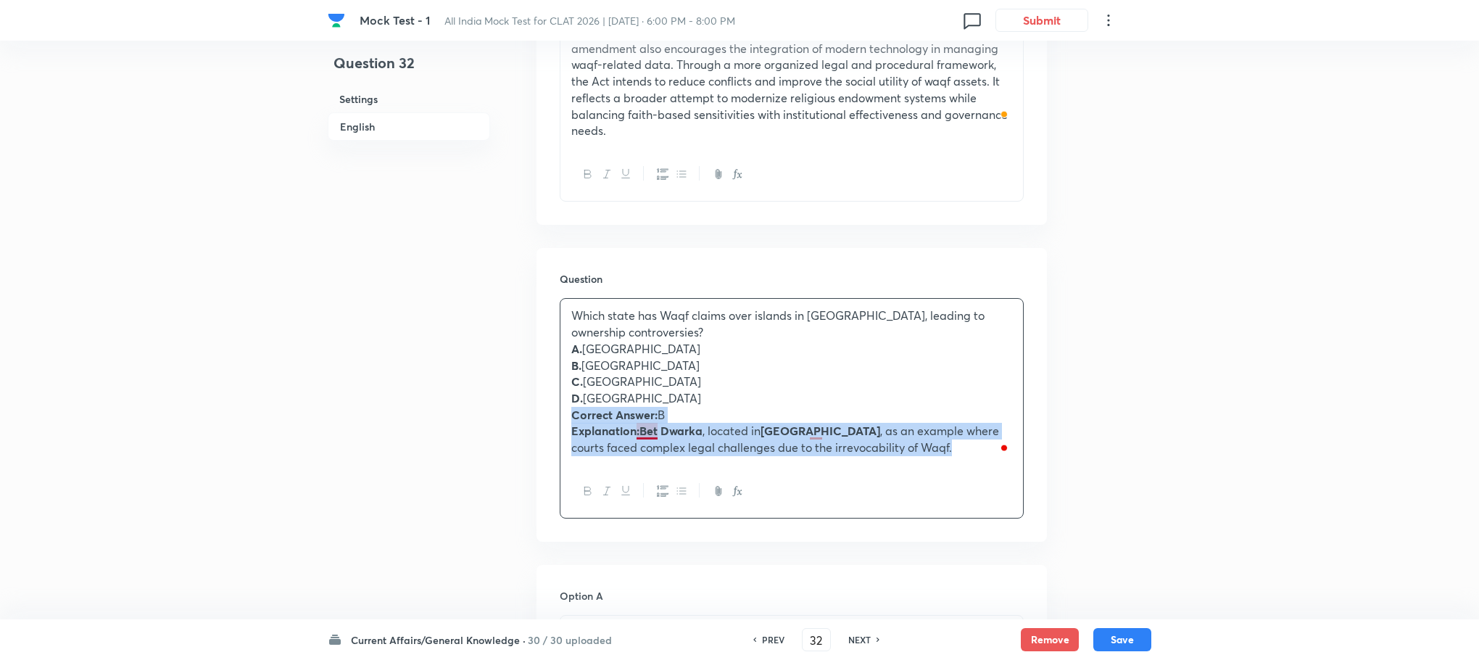
drag, startPoint x: 564, startPoint y: 405, endPoint x: 923, endPoint y: 472, distance: 365.1
click at [923, 472] on div "Which state has Waqf claims over islands in [GEOGRAPHIC_DATA], leading to owner…" at bounding box center [792, 408] width 464 height 220
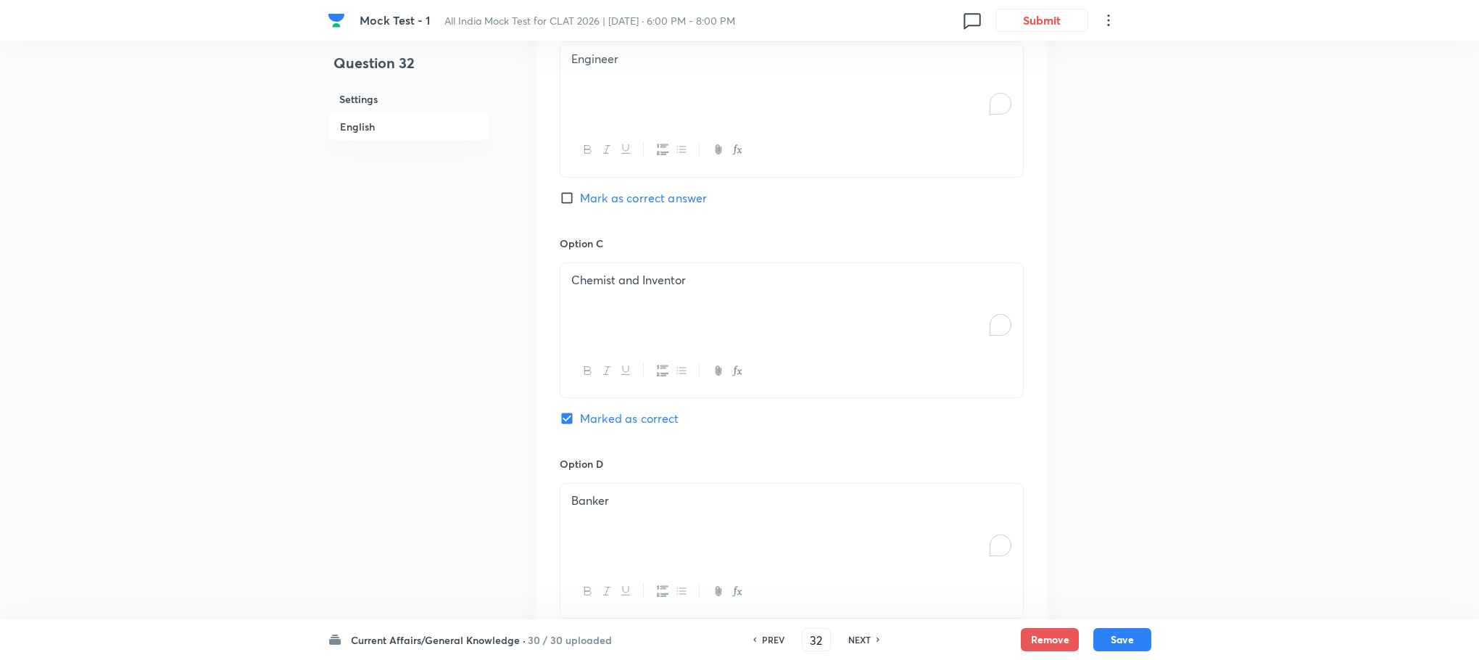
scroll to position [1760, 0]
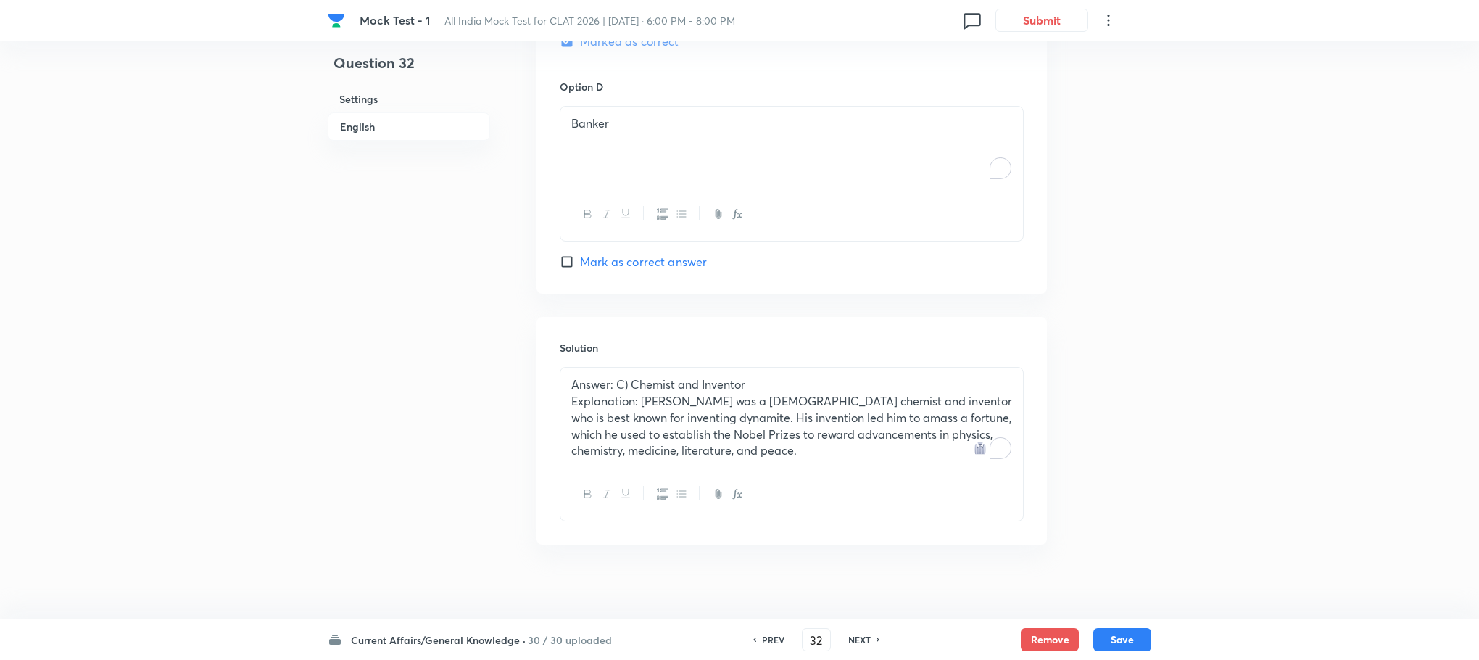
click at [625, 413] on p "Explanation: [PERSON_NAME] was a [DEMOGRAPHIC_DATA] chemist and inventor who is…" at bounding box center [791, 426] width 441 height 66
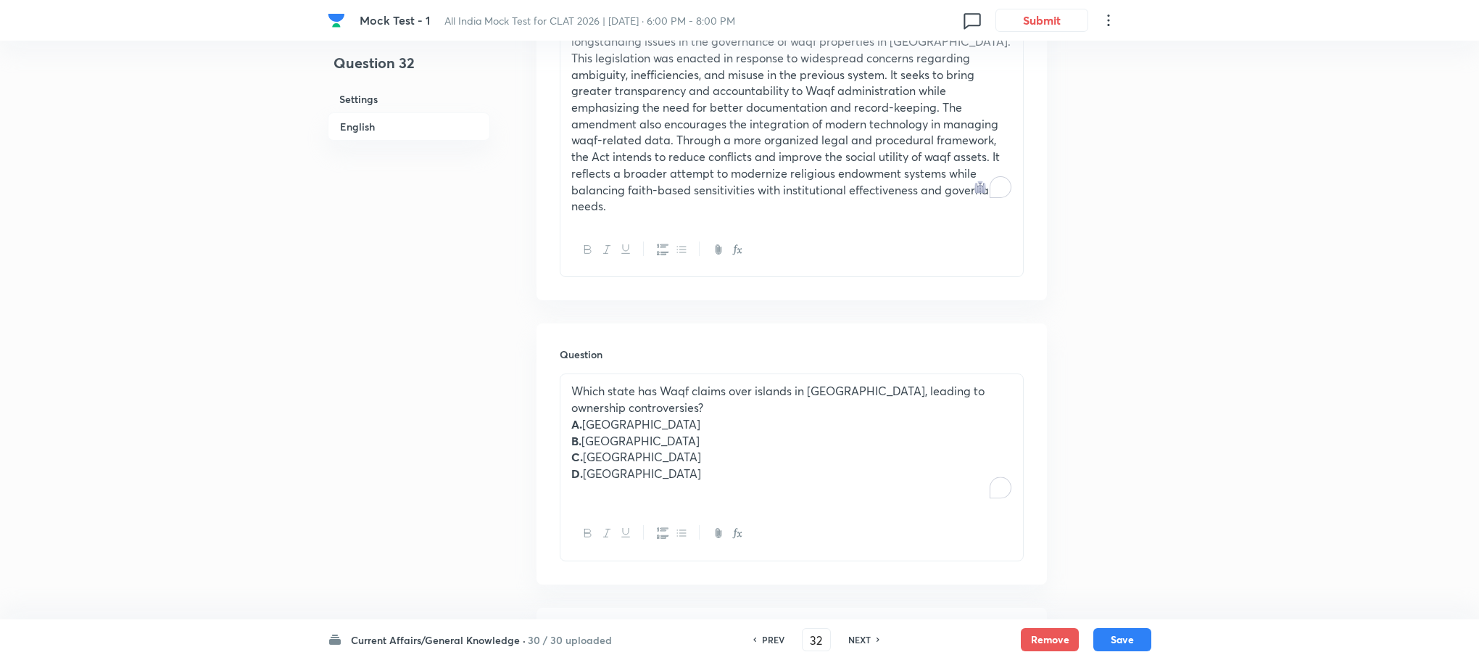
scroll to position [546, 0]
drag, startPoint x: 564, startPoint y: 402, endPoint x: 716, endPoint y: 503, distance: 182.6
click at [716, 503] on div "Which state has Waqf claims over islands in [GEOGRAPHIC_DATA], leading to owner…" at bounding box center [792, 467] width 464 height 187
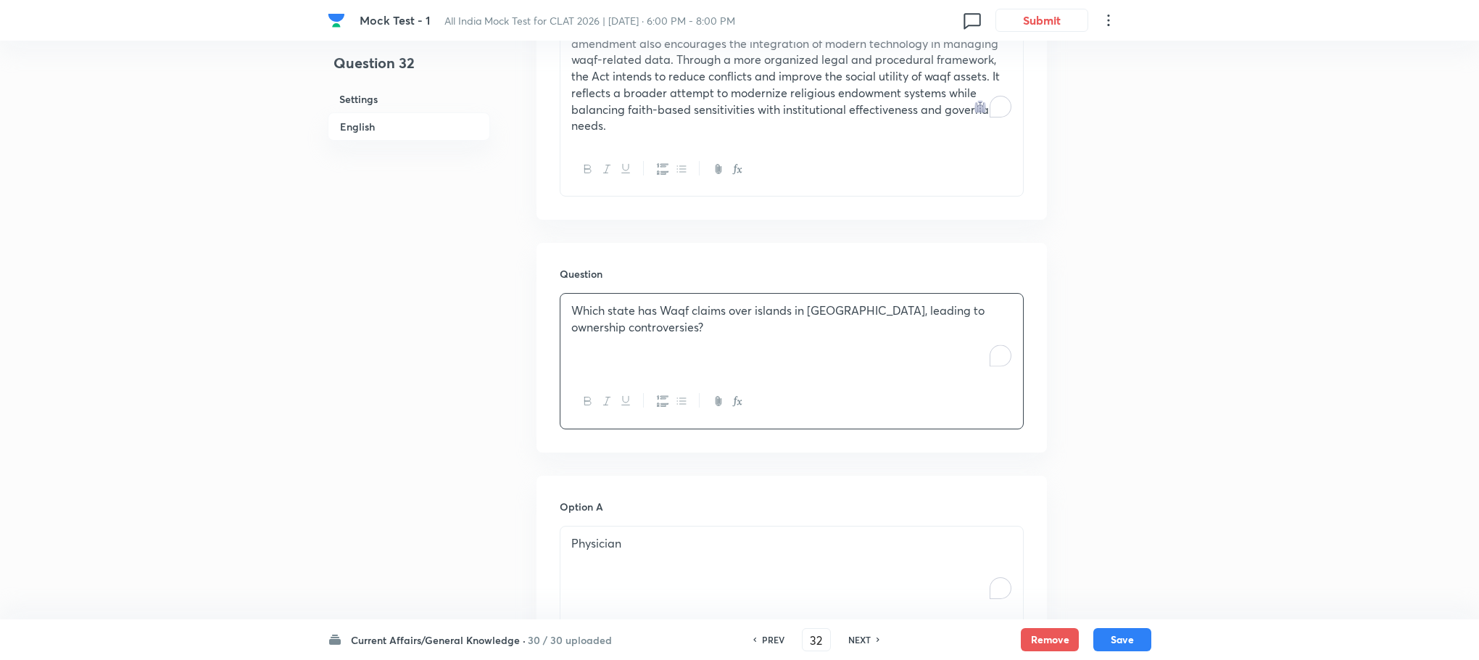
scroll to position [763, 0]
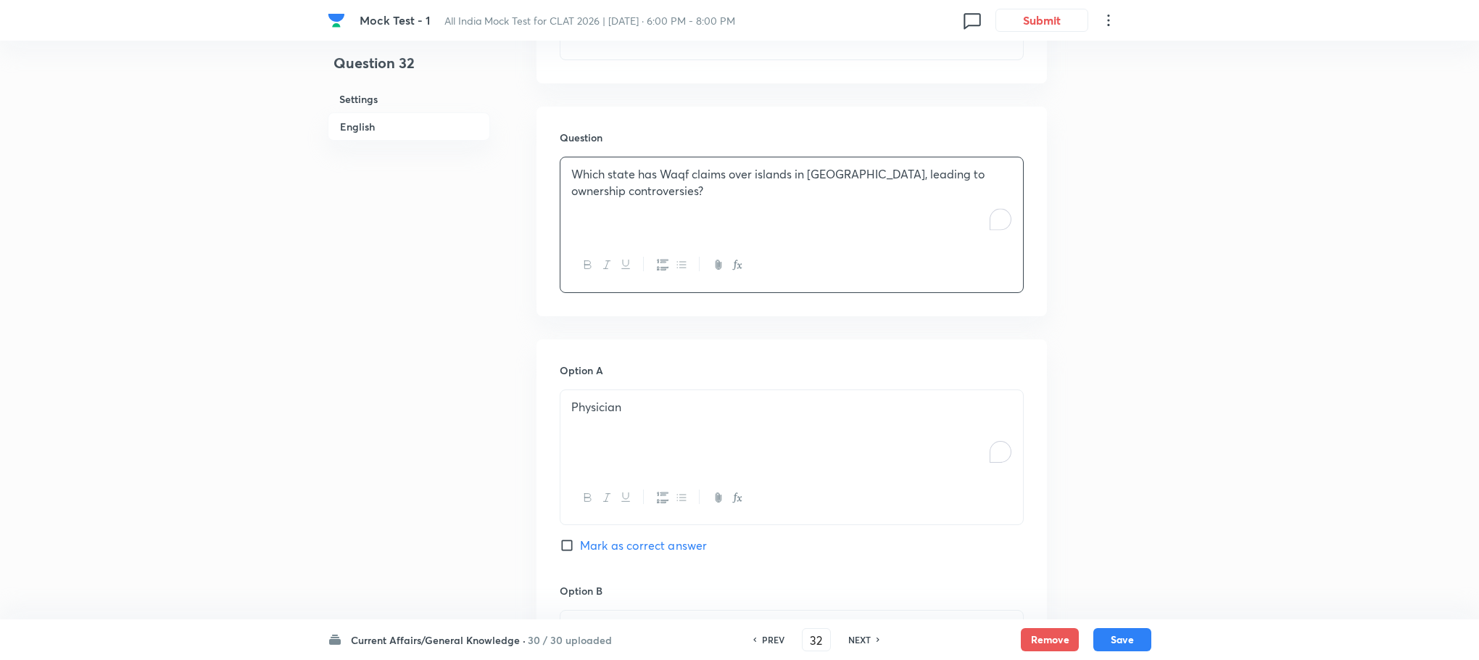
click at [631, 400] on div "Physician" at bounding box center [791, 430] width 463 height 81
drag, startPoint x: 558, startPoint y: 392, endPoint x: 653, endPoint y: 435, distance: 104.2
drag, startPoint x: 563, startPoint y: 392, endPoint x: 722, endPoint y: 468, distance: 175.8
click at [722, 468] on div "A. [GEOGRAPHIC_DATA] B. [GEOGRAPHIC_DATA] C. [GEOGRAPHIC_DATA] D. [GEOGRAPHIC_D…" at bounding box center [792, 458] width 464 height 138
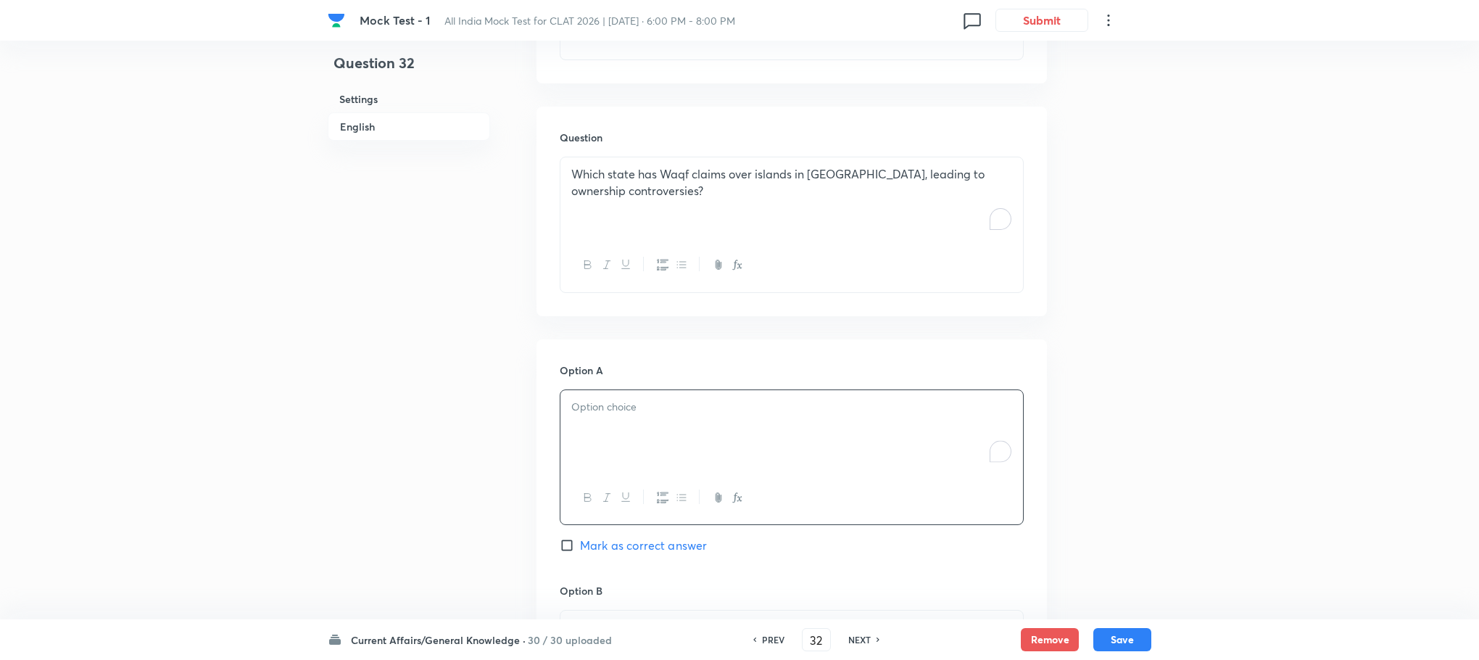
click at [601, 415] on div "To enrich screen reader interactions, please activate Accessibility in Grammarl…" at bounding box center [791, 430] width 463 height 81
click at [585, 399] on p "A. [GEOGRAPHIC_DATA]" at bounding box center [791, 407] width 441 height 17
click at [584, 415] on p "B. [GEOGRAPHIC_DATA]" at bounding box center [791, 423] width 441 height 17
click at [584, 431] on p "C. [GEOGRAPHIC_DATA]" at bounding box center [791, 439] width 441 height 17
click at [584, 448] on p "D. [GEOGRAPHIC_DATA]" at bounding box center [791, 456] width 441 height 17
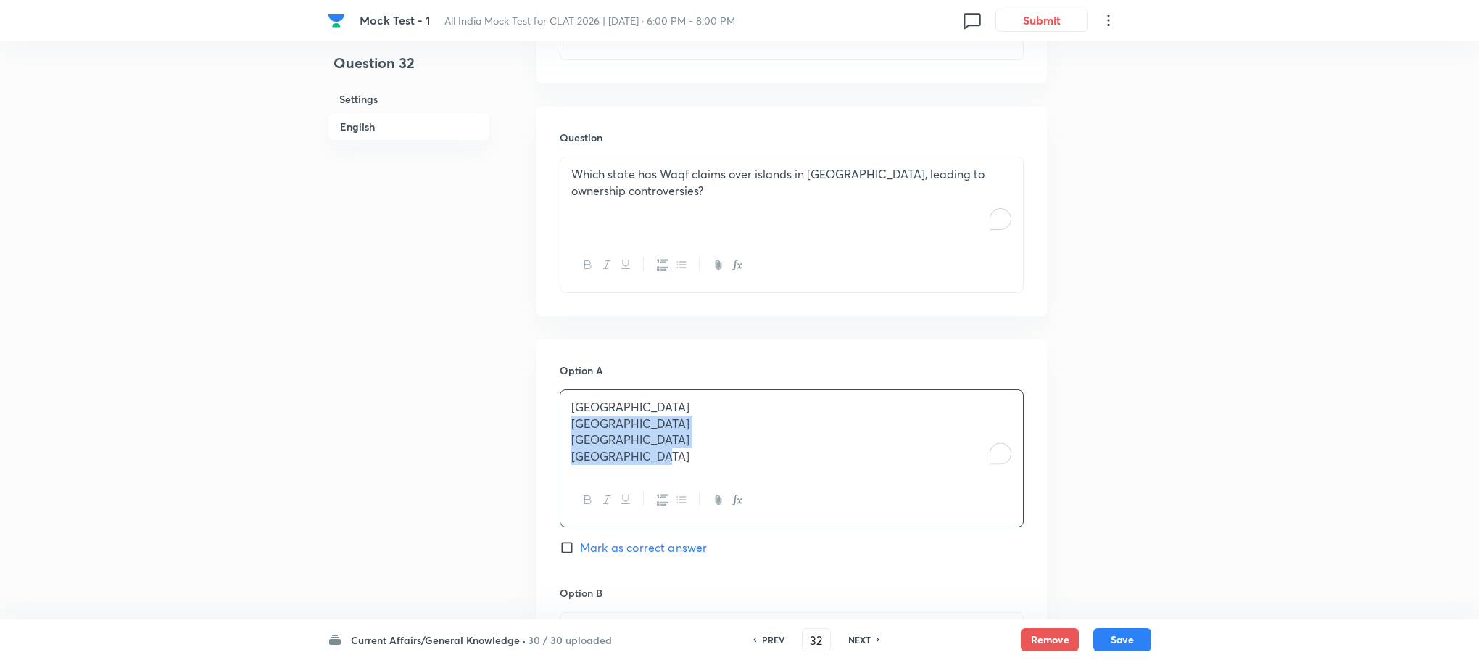
drag, startPoint x: 573, startPoint y: 411, endPoint x: 711, endPoint y: 472, distance: 151.3
click at [711, 472] on div "[GEOGRAPHIC_DATA] [GEOGRAPHIC_DATA] [GEOGRAPHIC_DATA] [GEOGRAPHIC_DATA]" at bounding box center [792, 458] width 464 height 138
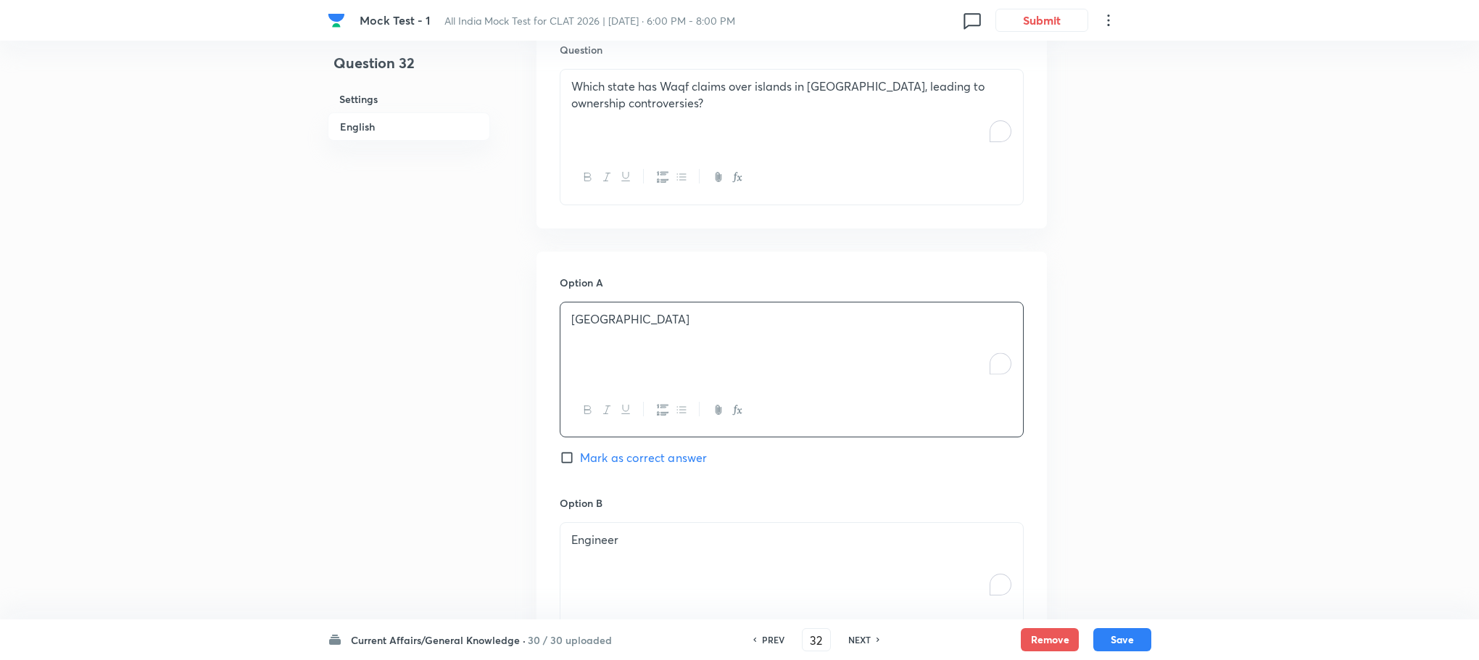
scroll to position [1090, 0]
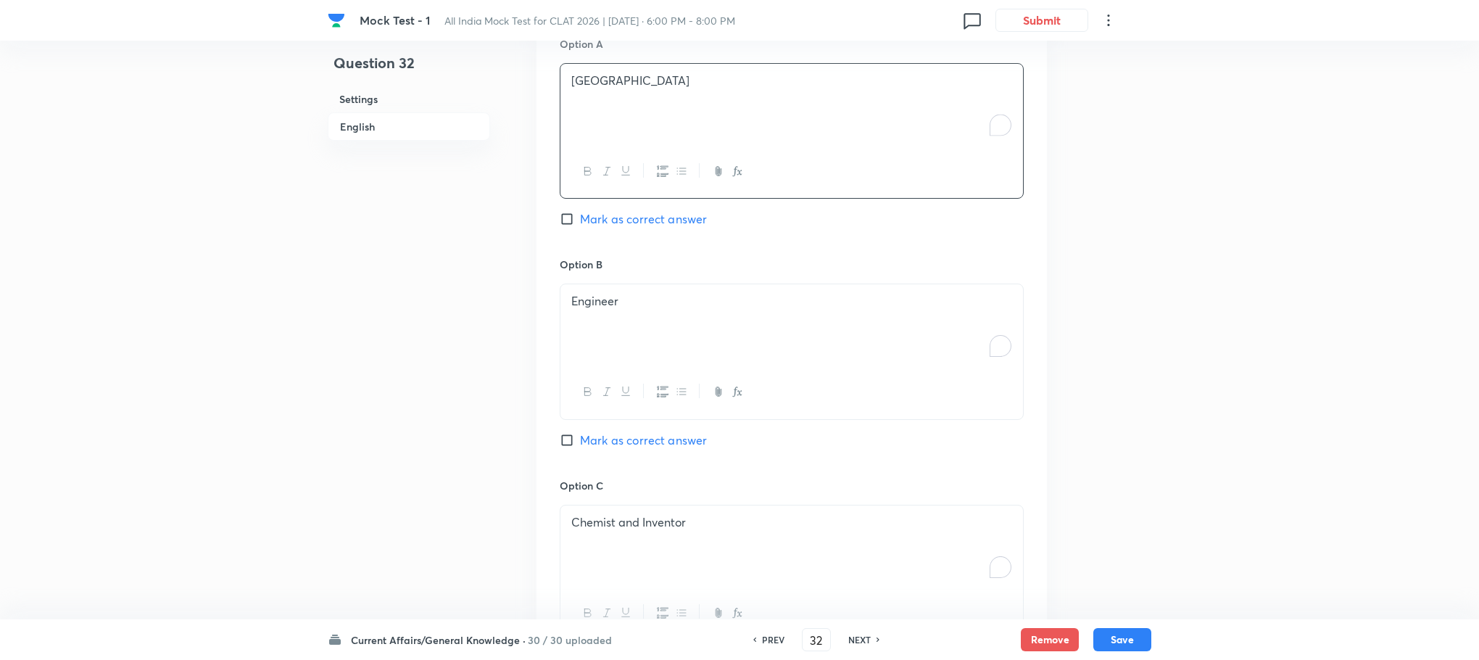
click at [600, 331] on div "Engineer" at bounding box center [791, 324] width 463 height 81
drag, startPoint x: 572, startPoint y: 303, endPoint x: 703, endPoint y: 348, distance: 138.7
click at [703, 348] on div "[GEOGRAPHIC_DATA] [GEOGRAPHIC_DATA] [GEOGRAPHIC_DATA]" at bounding box center [791, 324] width 463 height 81
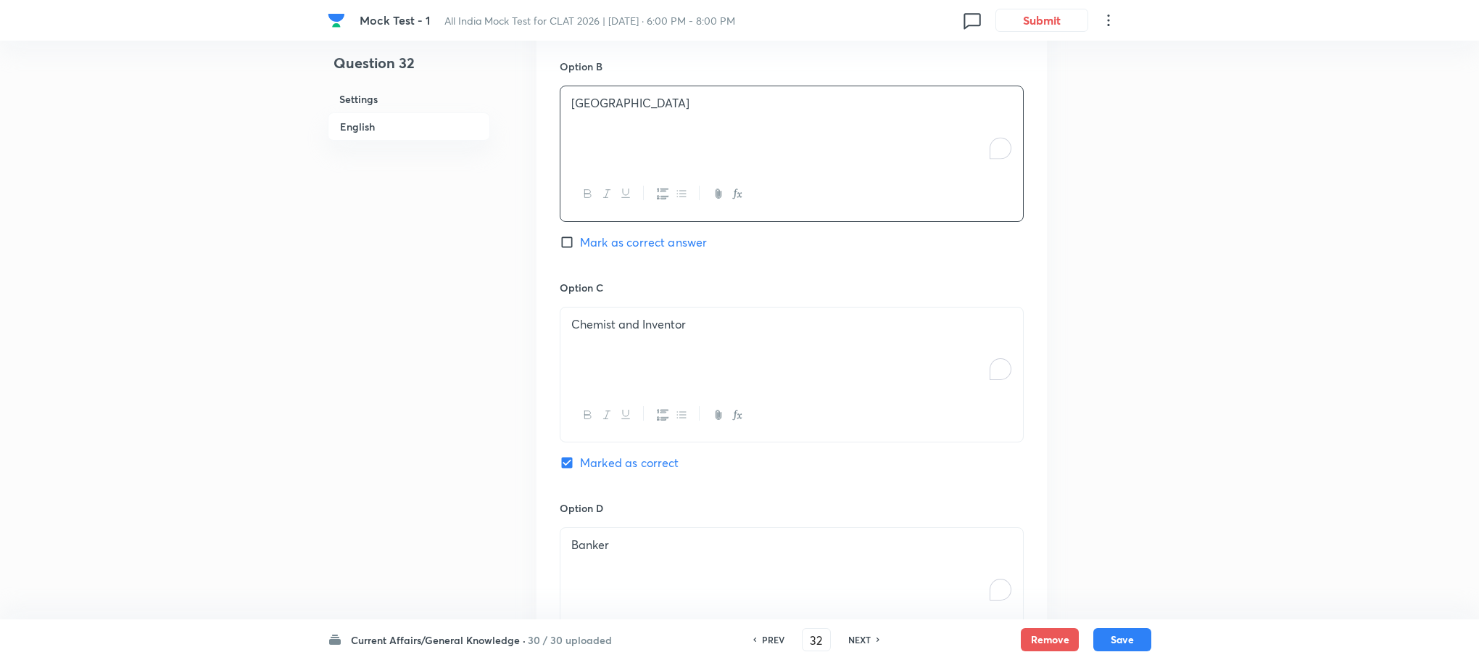
scroll to position [1307, 0]
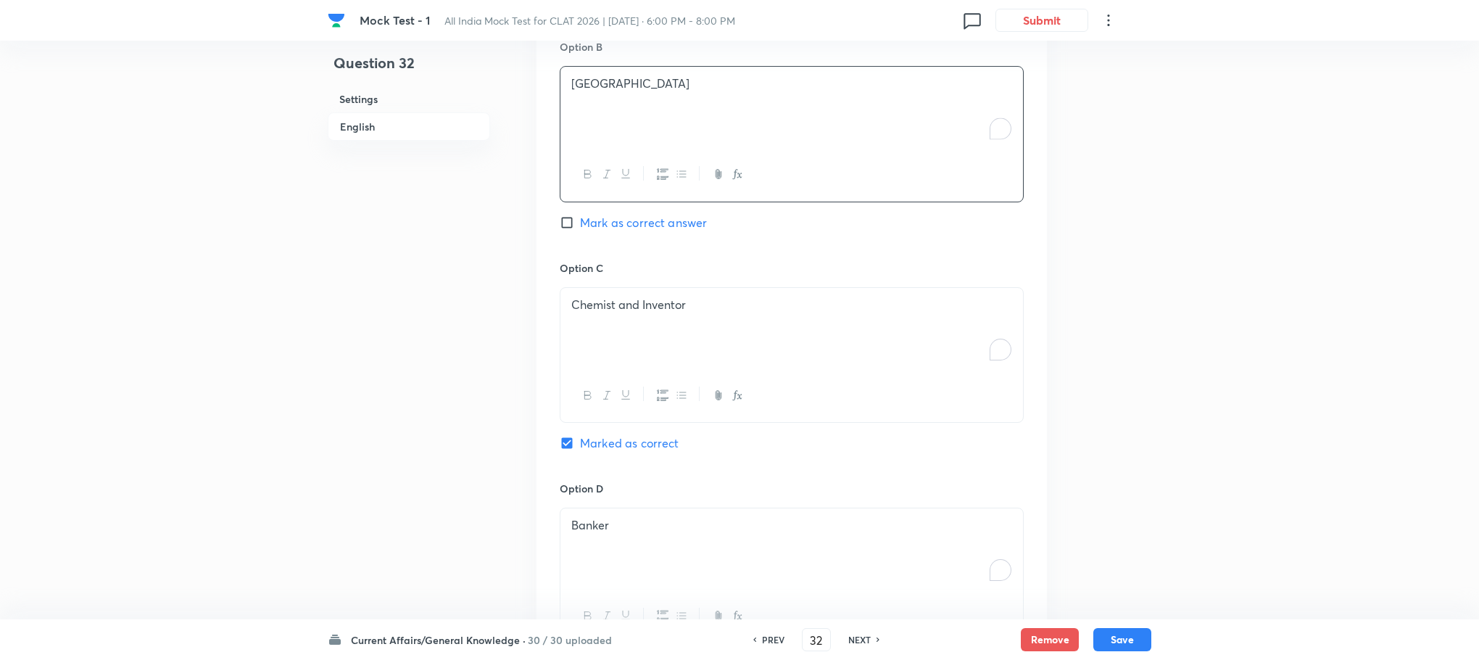
click at [612, 329] on div "Chemist and Inventor" at bounding box center [791, 328] width 463 height 81
drag, startPoint x: 562, startPoint y: 302, endPoint x: 745, endPoint y: 331, distance: 184.9
click at [745, 331] on div "[GEOGRAPHIC_DATA] [GEOGRAPHIC_DATA]" at bounding box center [791, 328] width 463 height 81
click at [603, 481] on h6 "Option D" at bounding box center [792, 488] width 464 height 15
click at [599, 568] on div "Banker" at bounding box center [791, 548] width 463 height 81
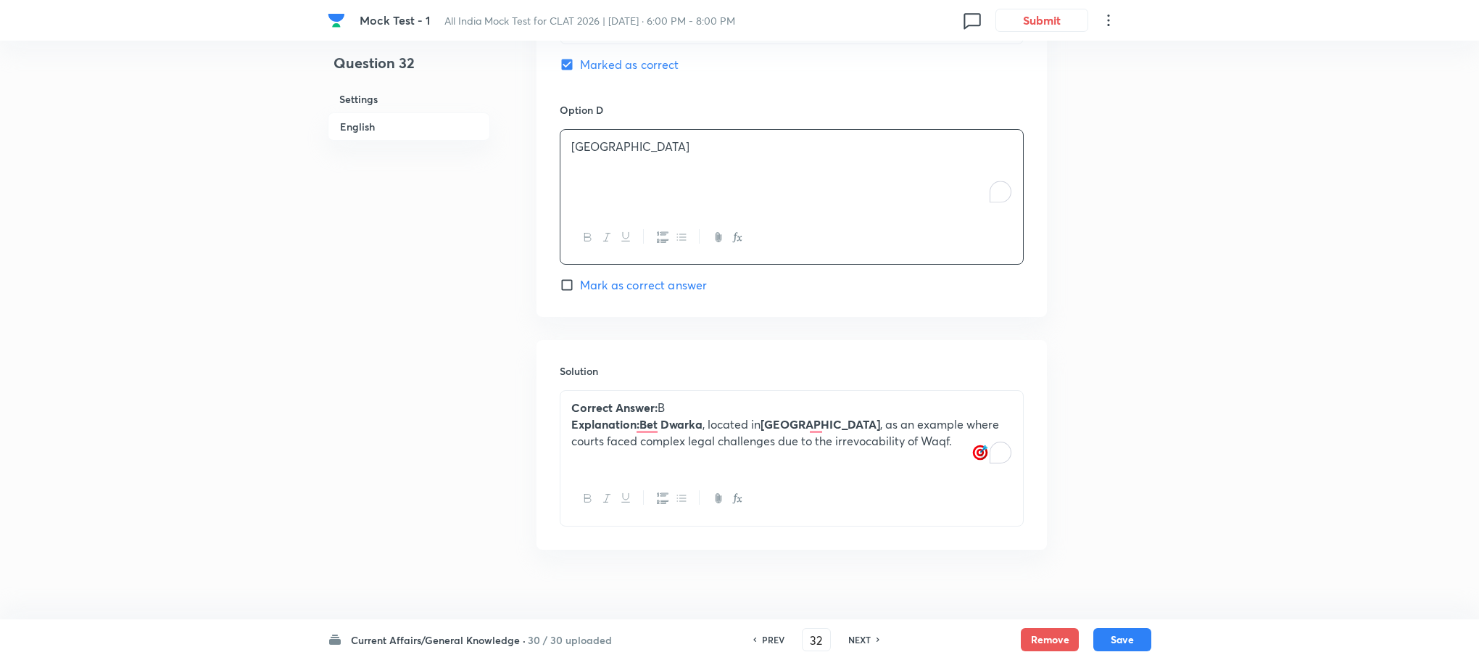
scroll to position [1690, 0]
click at [609, 395] on strong "Correct Answer:" at bounding box center [614, 402] width 86 height 15
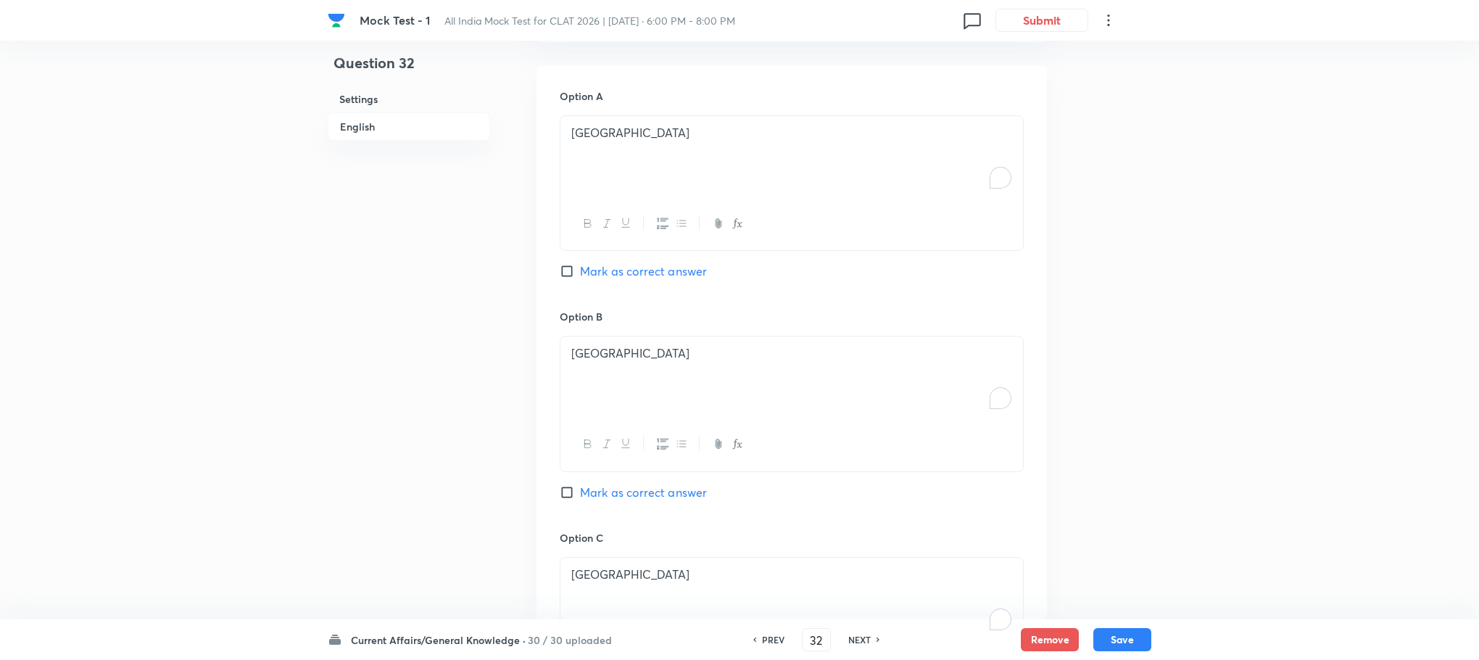
click at [625, 484] on span "Mark as correct answer" at bounding box center [643, 492] width 127 height 17
click at [580, 485] on input "Mark as correct answer" at bounding box center [570, 492] width 20 height 15
checkbox input "true"
checkbox input "false"
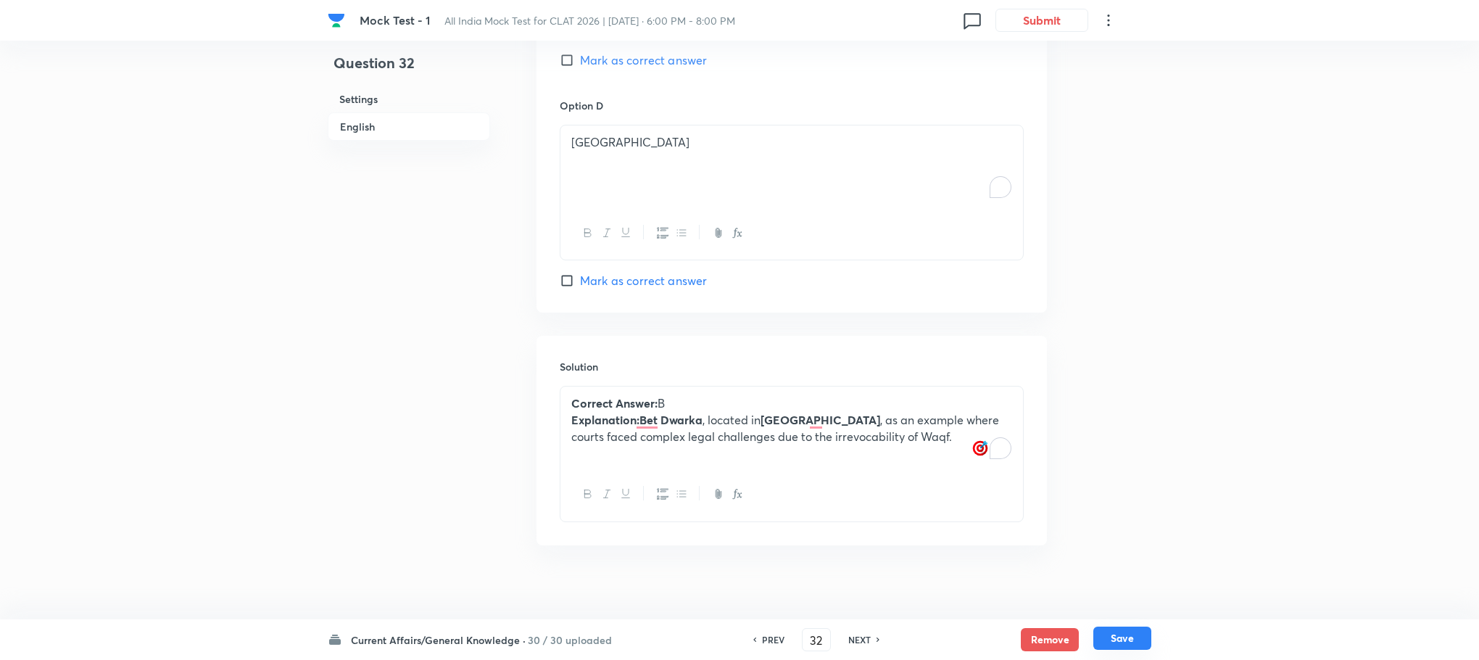
click at [1120, 637] on button "Save" at bounding box center [1122, 637] width 58 height 23
type input "33"
checkbox input "false"
checkbox input "true"
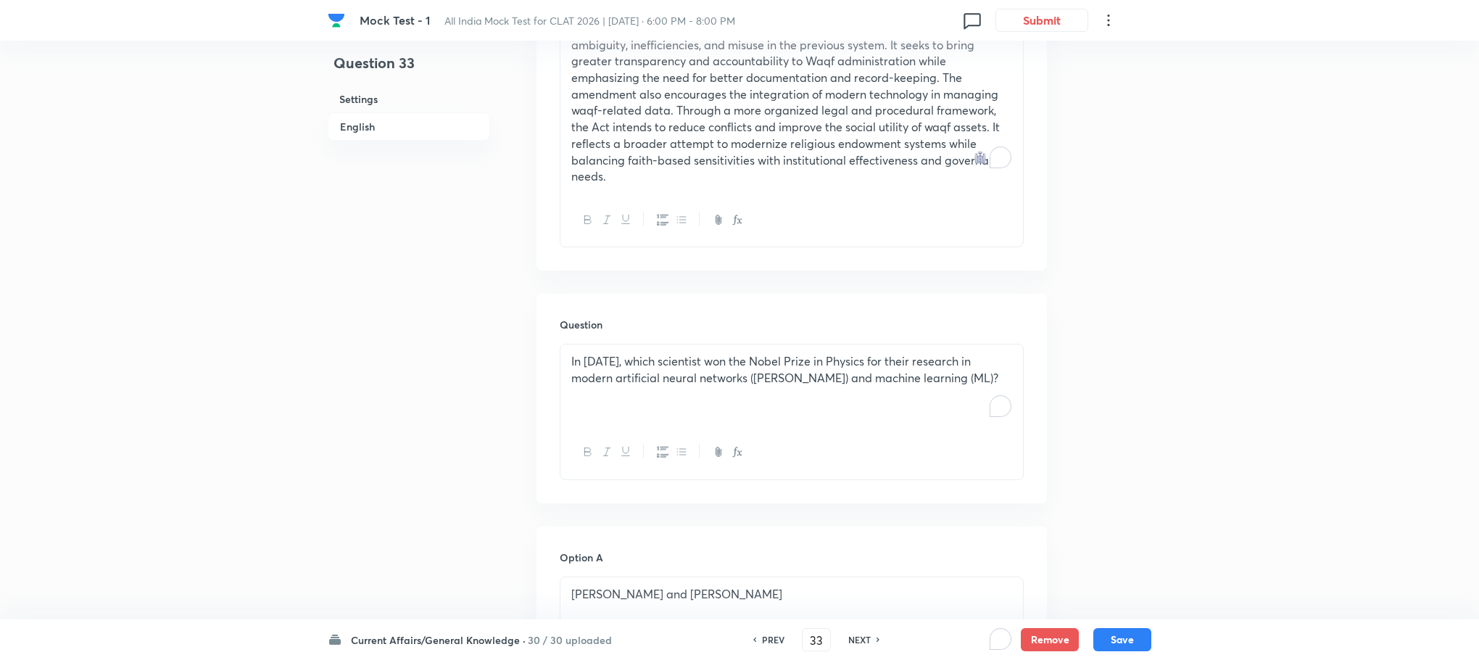
scroll to position [603, 0]
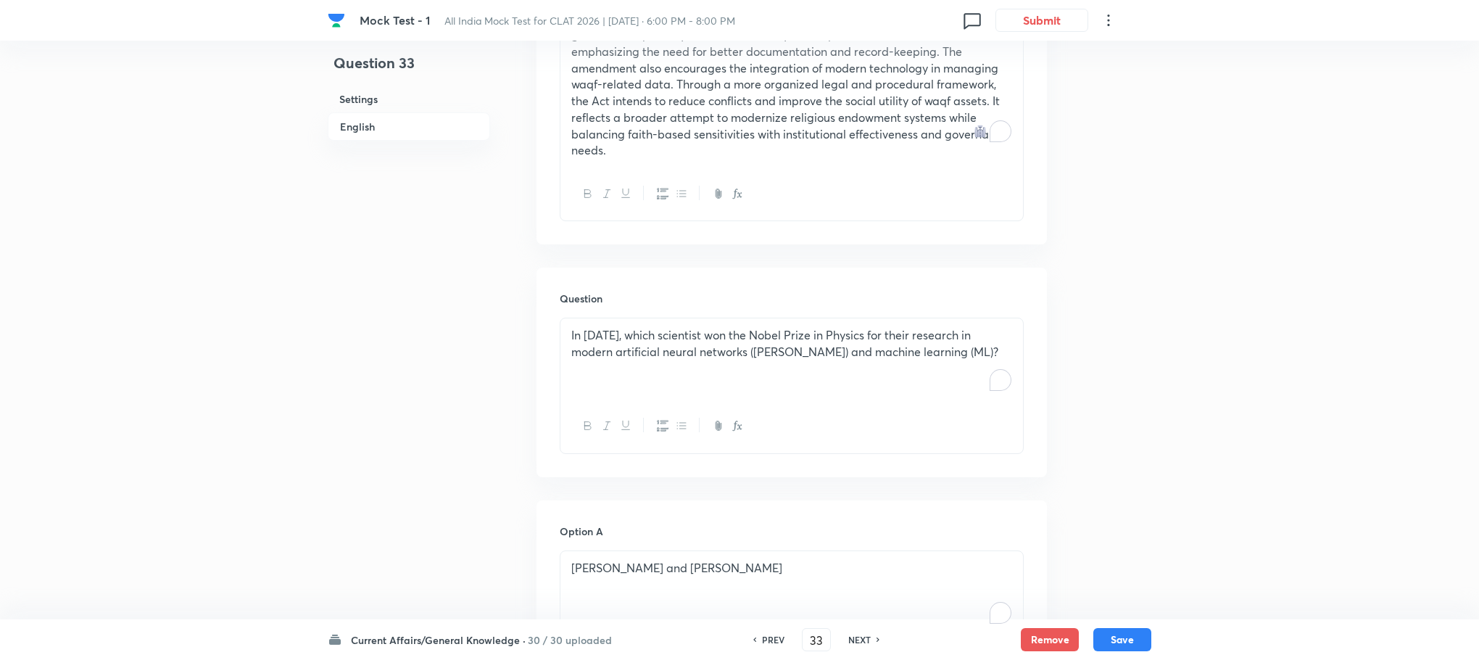
click at [672, 327] on p "In [DATE], which scientist won the Nobel Prize in Physics for their research in…" at bounding box center [791, 343] width 441 height 33
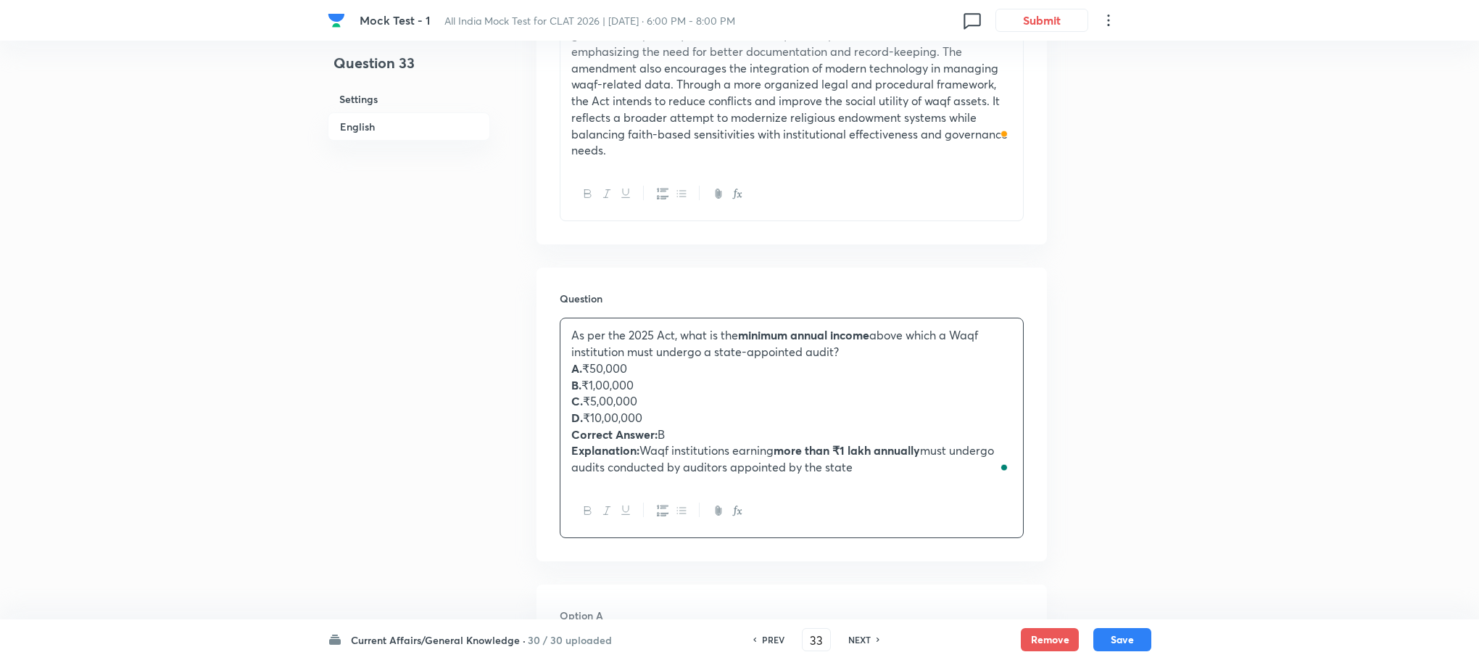
drag, startPoint x: 568, startPoint y: 420, endPoint x: 1080, endPoint y: 526, distance: 522.9
click at [1080, 526] on div "Question 33 Settings English Settings Type Single choice correct 4 options With…" at bounding box center [740, 622] width 824 height 2310
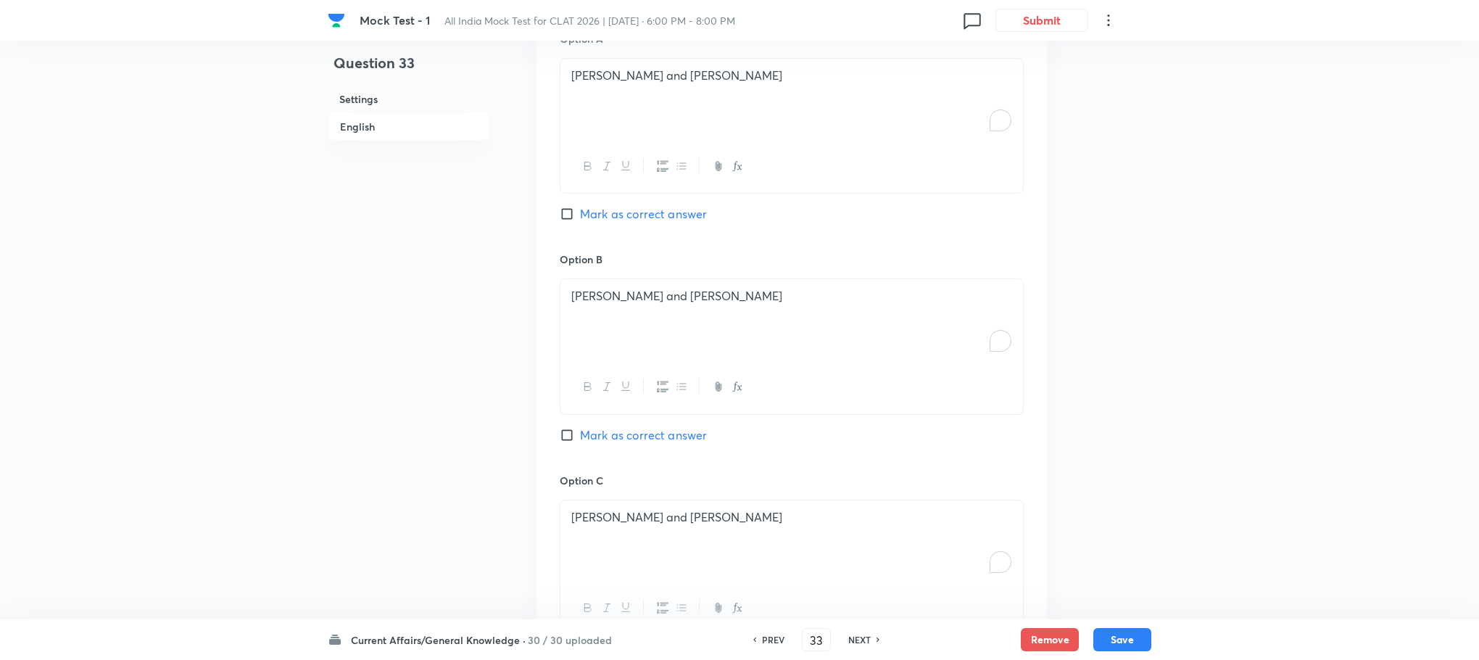
scroll to position [1745, 0]
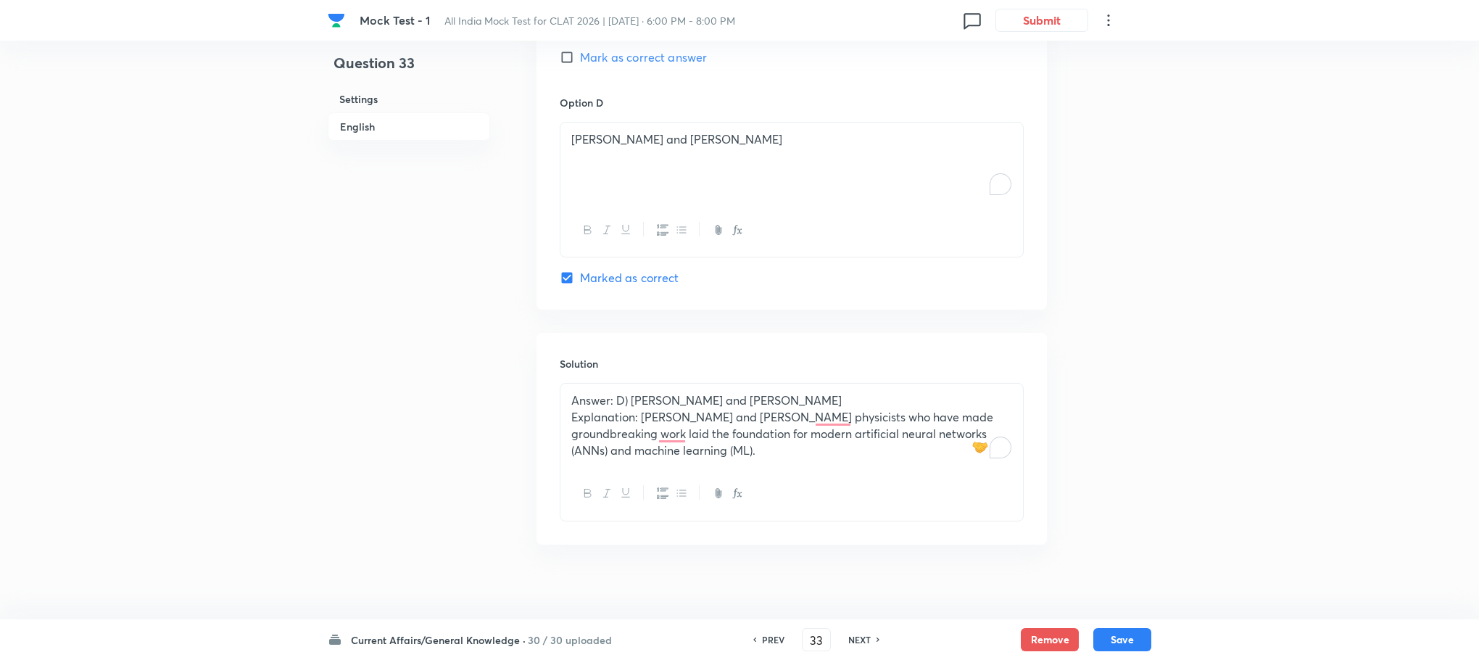
click at [605, 418] on p "Explanation: [PERSON_NAME] and [PERSON_NAME] physicists who have made groundbre…" at bounding box center [791, 433] width 441 height 49
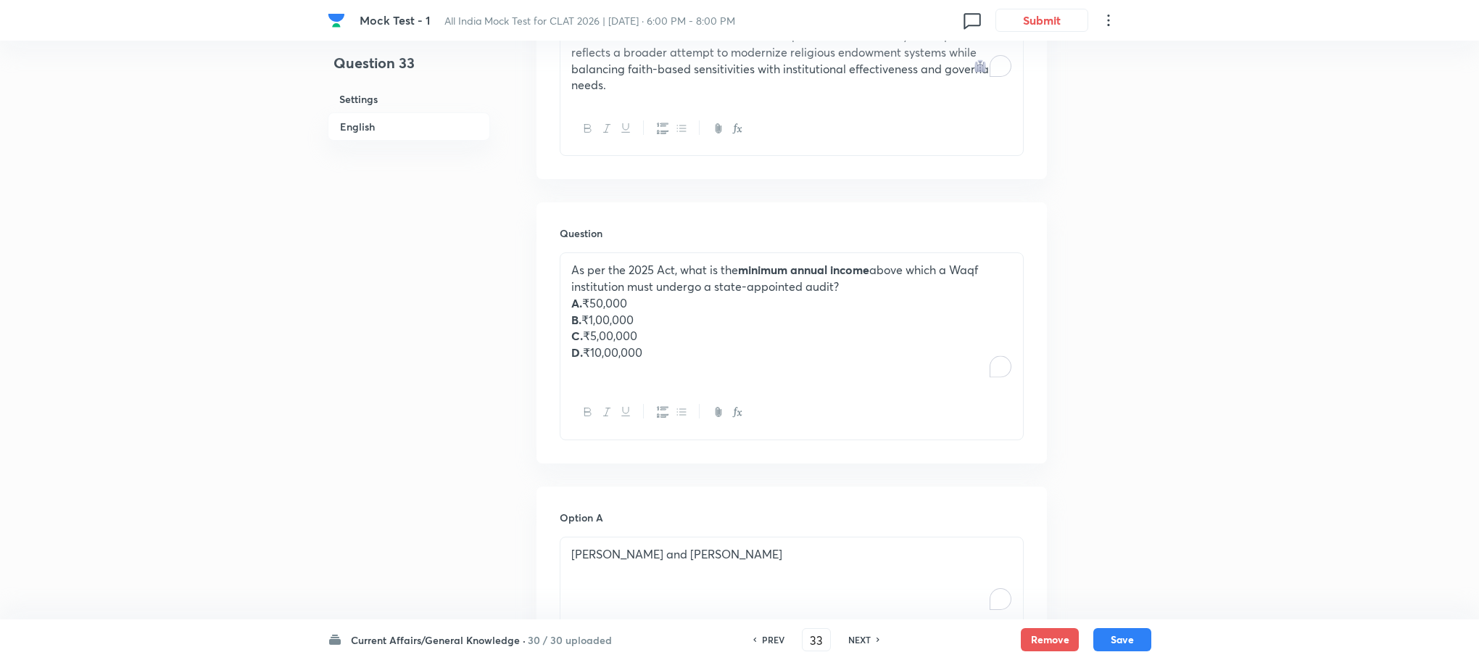
scroll to position [655, 0]
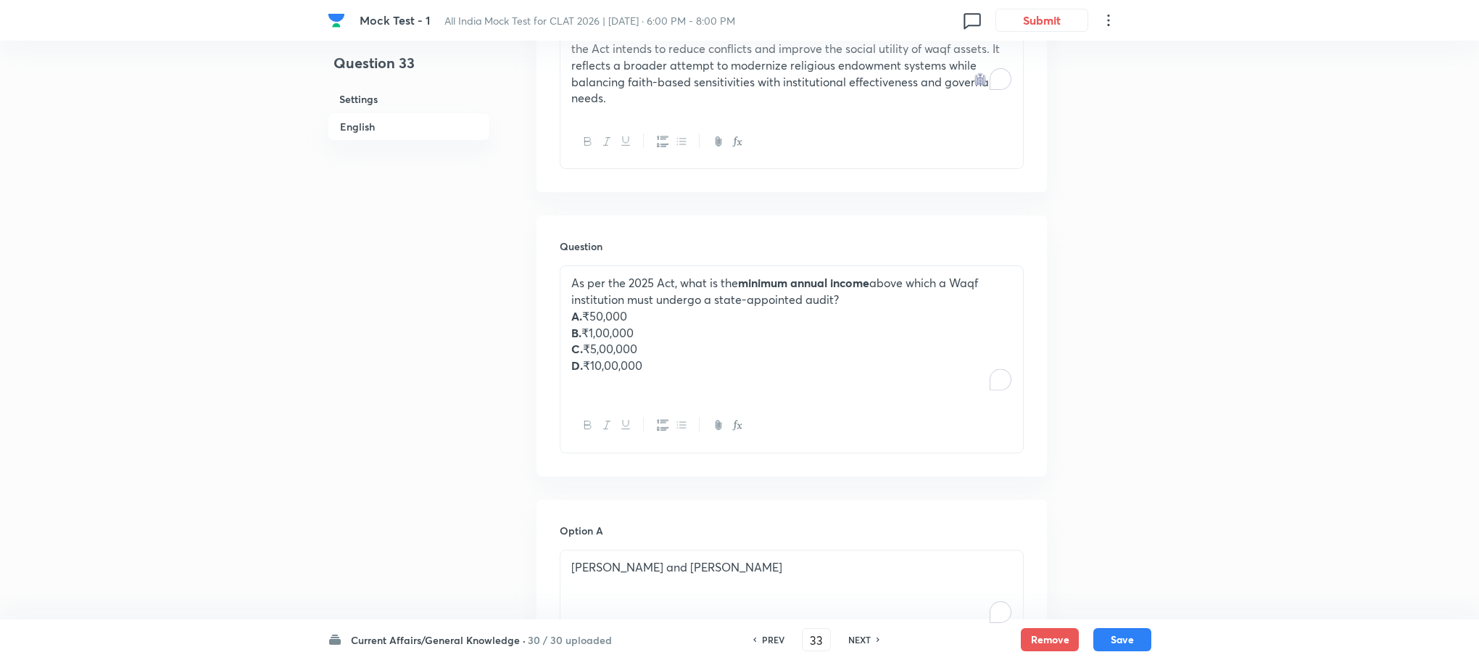
drag, startPoint x: 555, startPoint y: 300, endPoint x: 570, endPoint y: 300, distance: 14.5
click at [570, 300] on div "Question As per the 2025 Act, what is the minimum annual income above which a W…" at bounding box center [792, 345] width 510 height 260
drag, startPoint x: 570, startPoint y: 300, endPoint x: 679, endPoint y: 355, distance: 121.6
click at [679, 355] on div "As per the 2025 Act, what is the minimum annual income above which a Waqf insti…" at bounding box center [791, 332] width 463 height 133
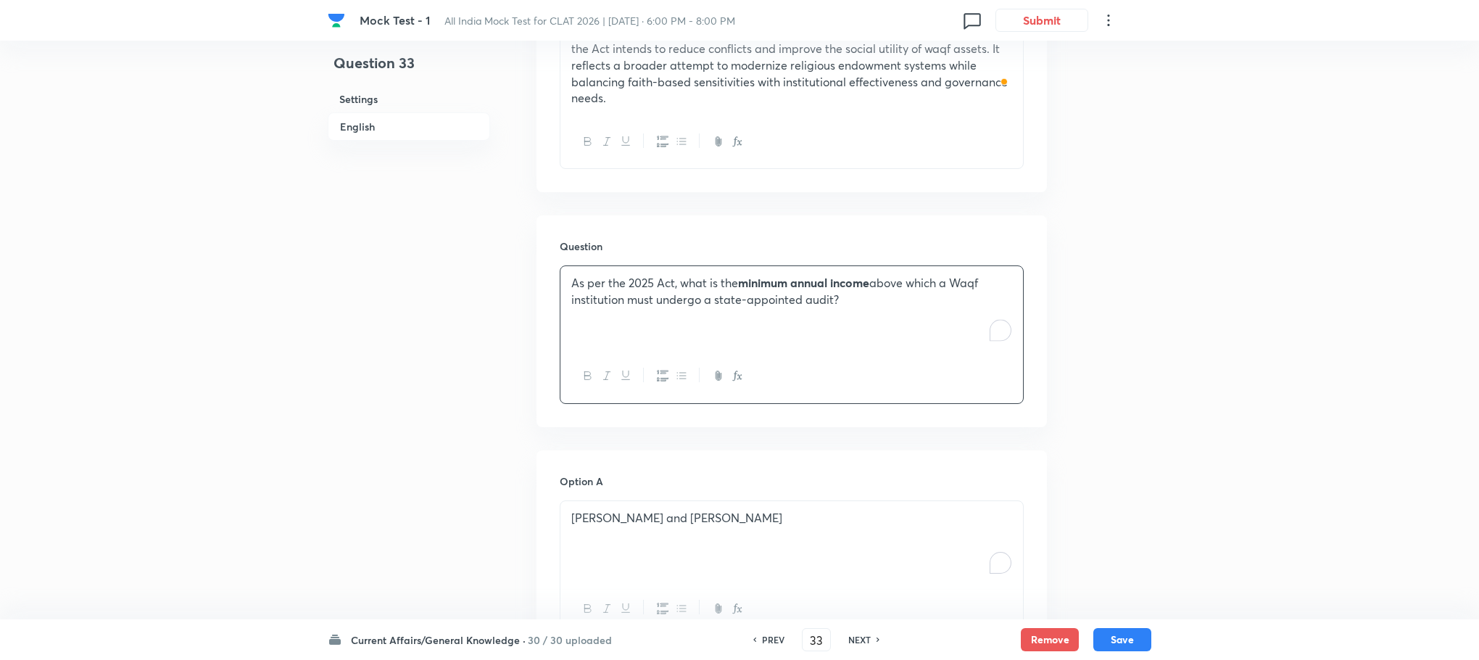
click at [625, 510] on p "[PERSON_NAME] and [PERSON_NAME]" at bounding box center [791, 518] width 441 height 17
click at [579, 510] on strong "A." at bounding box center [576, 517] width 11 height 15
click at [568, 526] on div "₹50,000 ₹1,00,000 ₹5,00,000 ₹10,00,000" at bounding box center [791, 542] width 463 height 83
drag, startPoint x: 568, startPoint y: 518, endPoint x: 692, endPoint y: 577, distance: 137.5
click at [692, 577] on div "₹50,000 ₹1,00,000 ₹5,00,000 ₹10,00,000" at bounding box center [792, 569] width 464 height 138
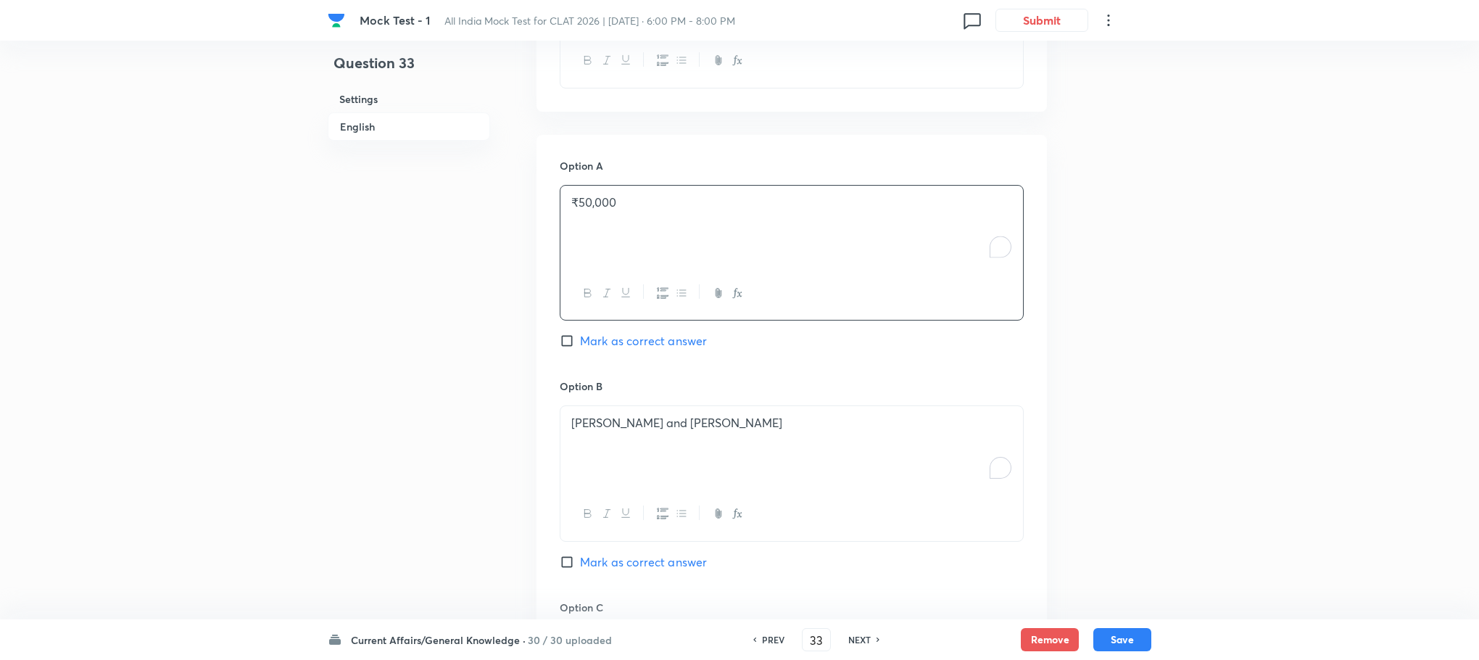
scroll to position [981, 0]
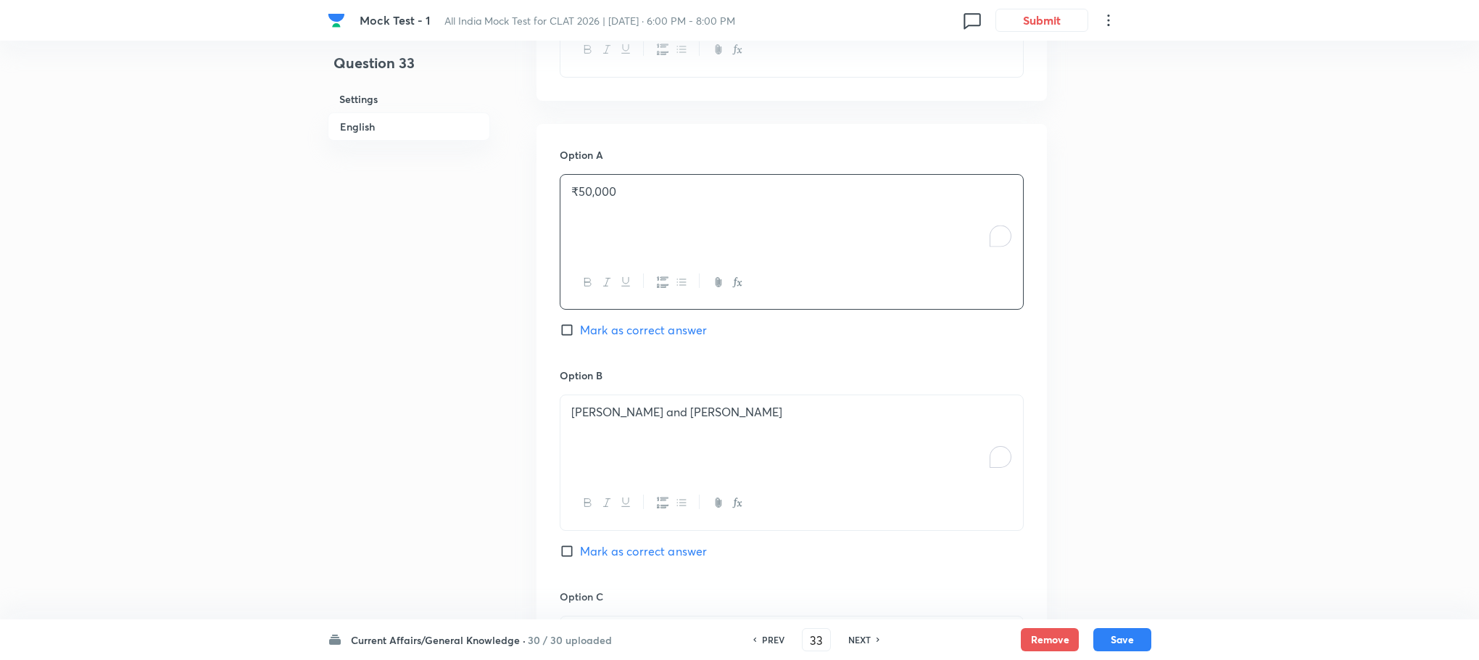
click at [613, 407] on div "[PERSON_NAME] and [PERSON_NAME]" at bounding box center [791, 435] width 463 height 81
drag, startPoint x: 573, startPoint y: 412, endPoint x: 736, endPoint y: 460, distance: 170.0
click at [736, 460] on div "₹1,00,000 ₹5,00,000 ₹10,00,000" at bounding box center [791, 435] width 463 height 81
click at [613, 372] on h6 "Option C" at bounding box center [792, 378] width 464 height 15
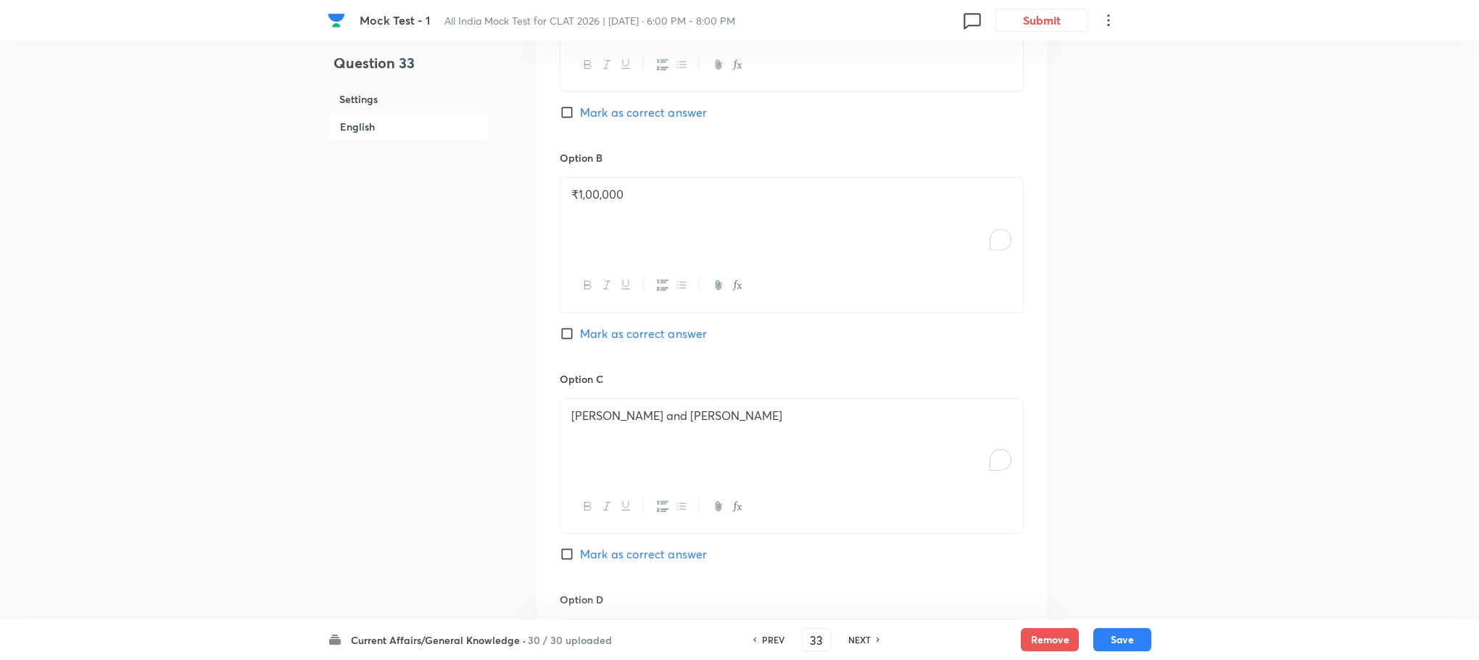
click at [607, 442] on div "[PERSON_NAME] and [PERSON_NAME]" at bounding box center [791, 439] width 463 height 81
drag, startPoint x: 566, startPoint y: 416, endPoint x: 761, endPoint y: 461, distance: 200.9
click at [761, 461] on div "₹5,00,000 ₹10,00,000" at bounding box center [791, 439] width 463 height 81
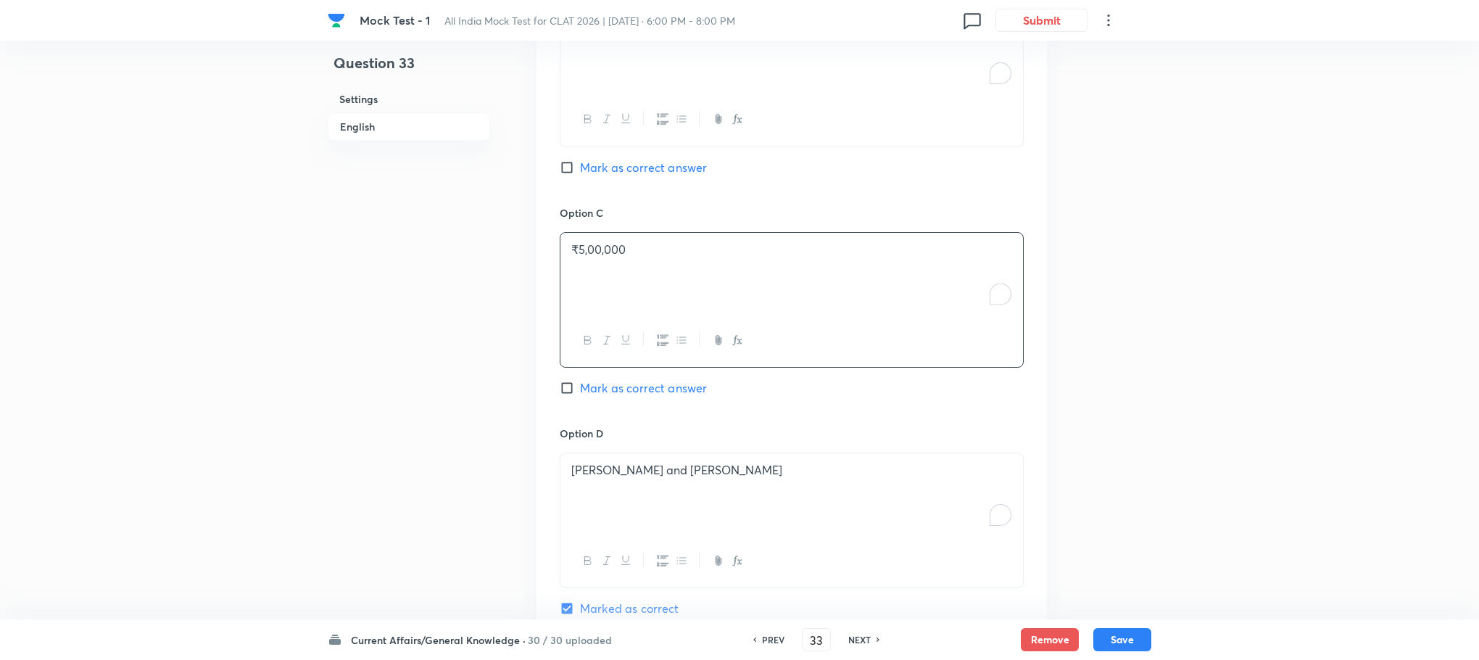
scroll to position [1416, 0]
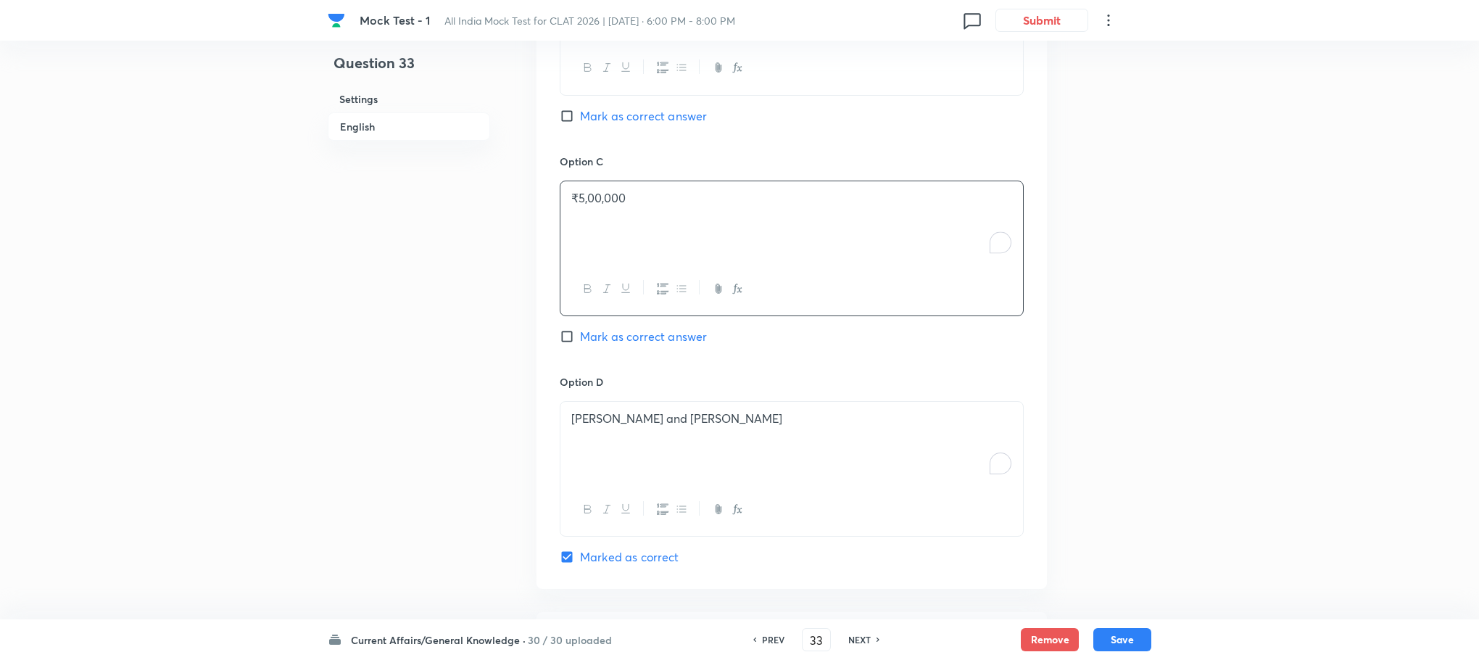
click at [607, 402] on div "[PERSON_NAME] and [PERSON_NAME]" at bounding box center [791, 442] width 463 height 81
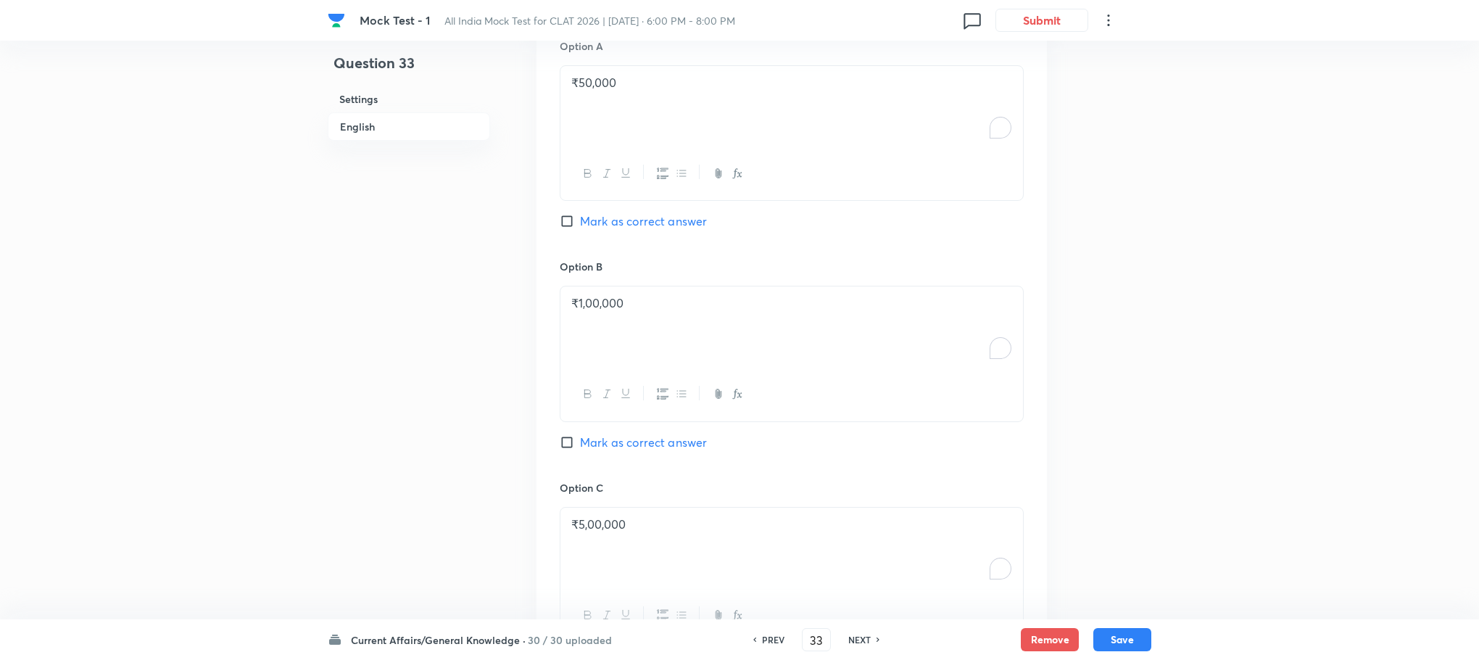
click at [660, 416] on div "Option B ₹1,00,000 Mark as correct answer" at bounding box center [792, 369] width 464 height 220
click at [660, 418] on div "Option B ₹1,00,000 Mark as correct answer" at bounding box center [792, 369] width 464 height 220
click at [660, 434] on span "Mark as correct answer" at bounding box center [643, 442] width 127 height 17
click at [580, 435] on input "Mark as correct answer" at bounding box center [570, 442] width 20 height 15
checkbox input "true"
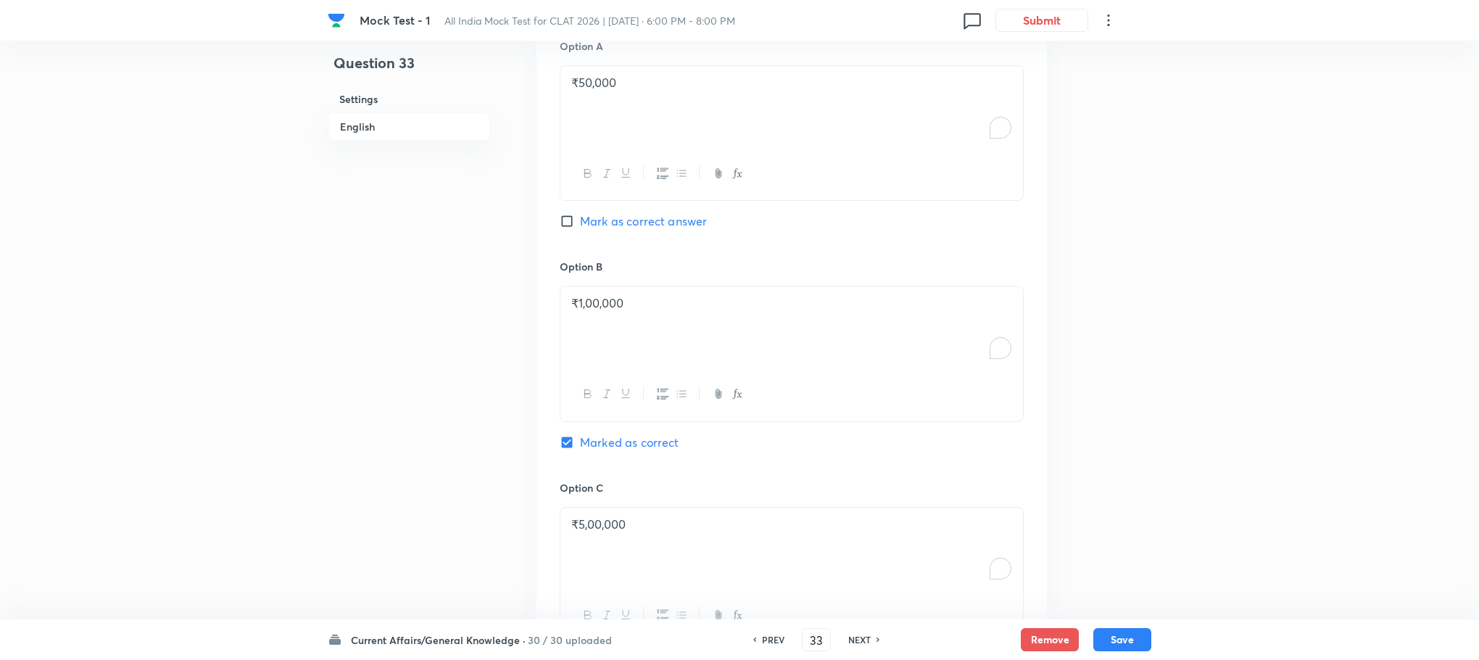
checkbox input "false"
click at [1132, 634] on button "Save" at bounding box center [1122, 637] width 58 height 23
type input "34"
checkbox input "true"
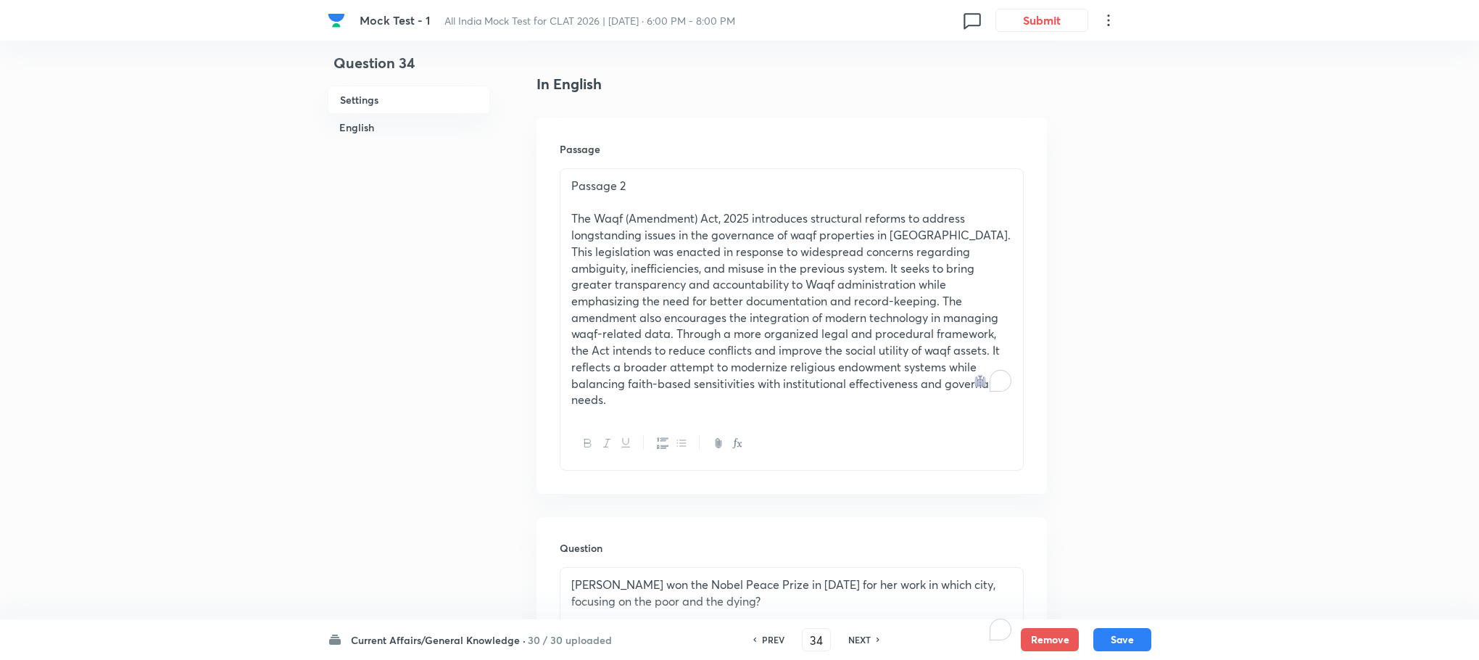
scroll to position [111, 0]
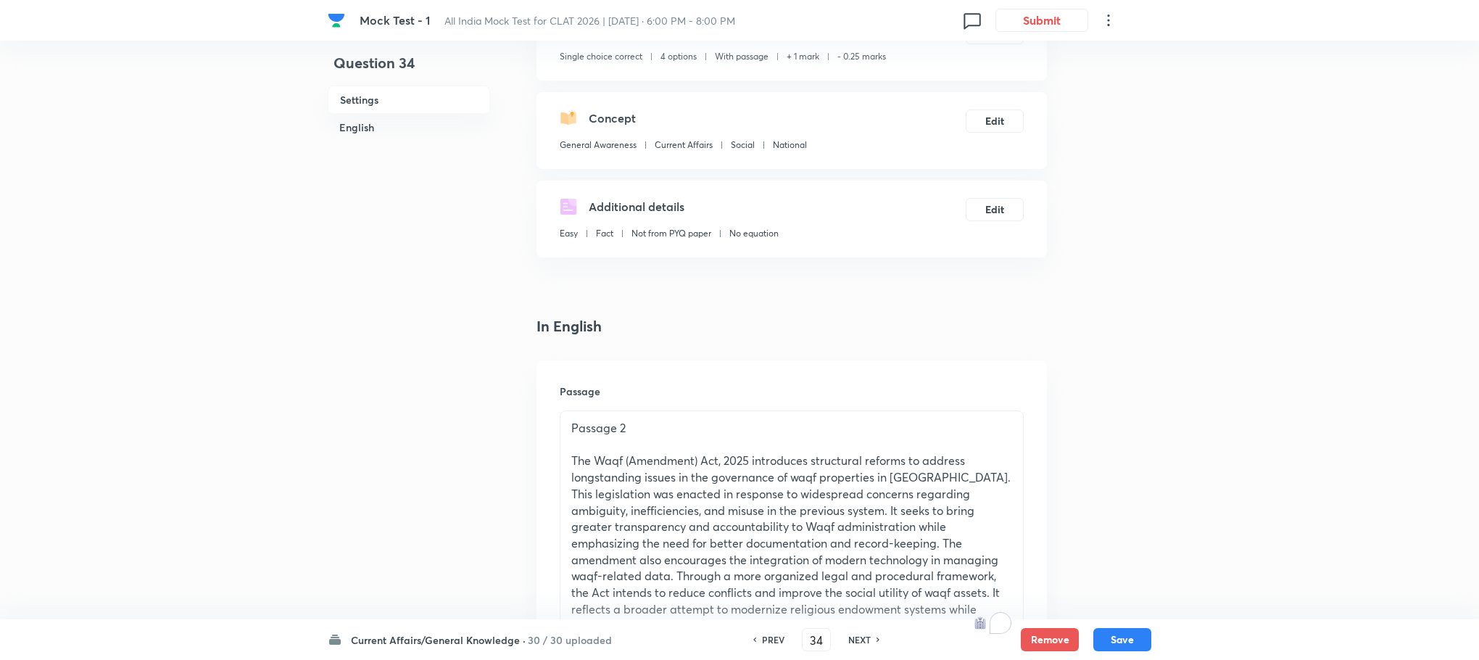
click at [659, 459] on p "The Waqf (Amendment) Act, 2025 introduces structural reforms to address longsta…" at bounding box center [791, 551] width 441 height 198
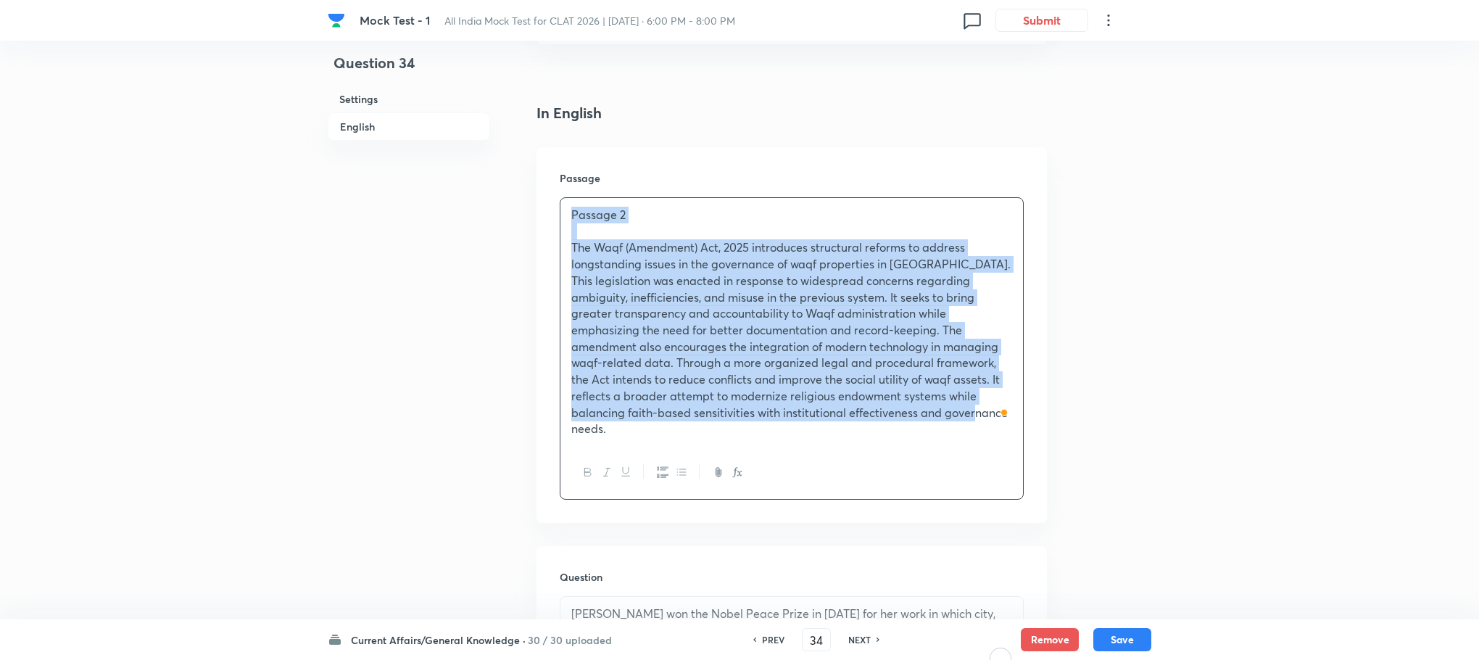
scroll to position [655, 0]
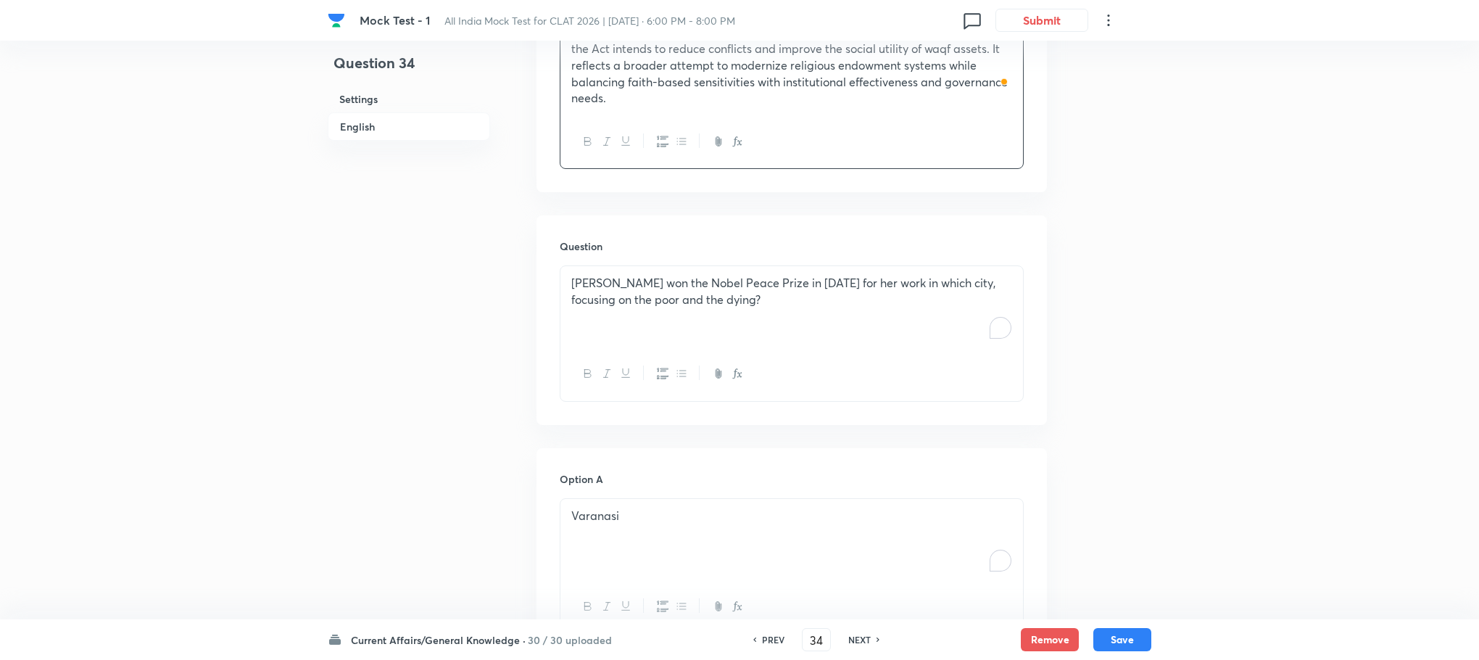
click at [616, 325] on div "[PERSON_NAME] won the Nobel Peace Prize in [DATE] for her work in which city, f…" at bounding box center [791, 306] width 463 height 81
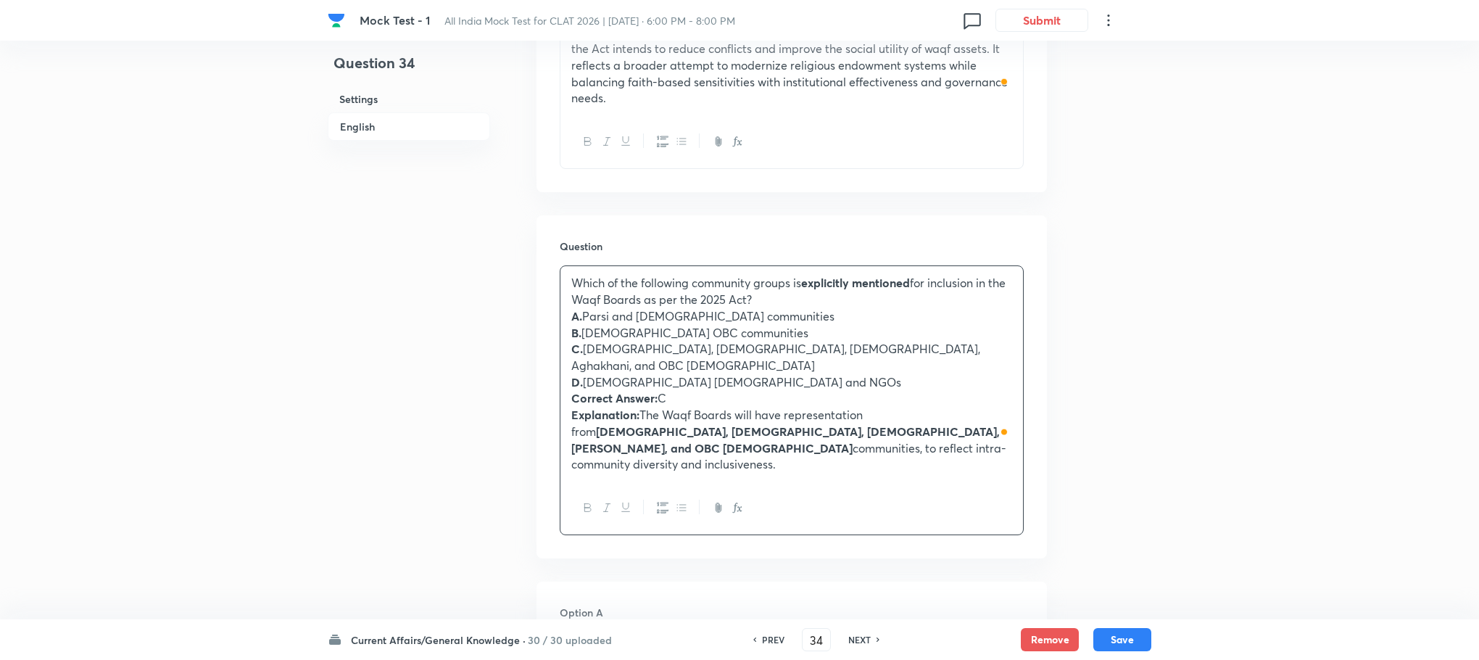
drag, startPoint x: 563, startPoint y: 366, endPoint x: 762, endPoint y: 444, distance: 213.5
click at [762, 444] on div "Which of the following community groups is explicitly mentioned for inclusion i…" at bounding box center [792, 400] width 464 height 270
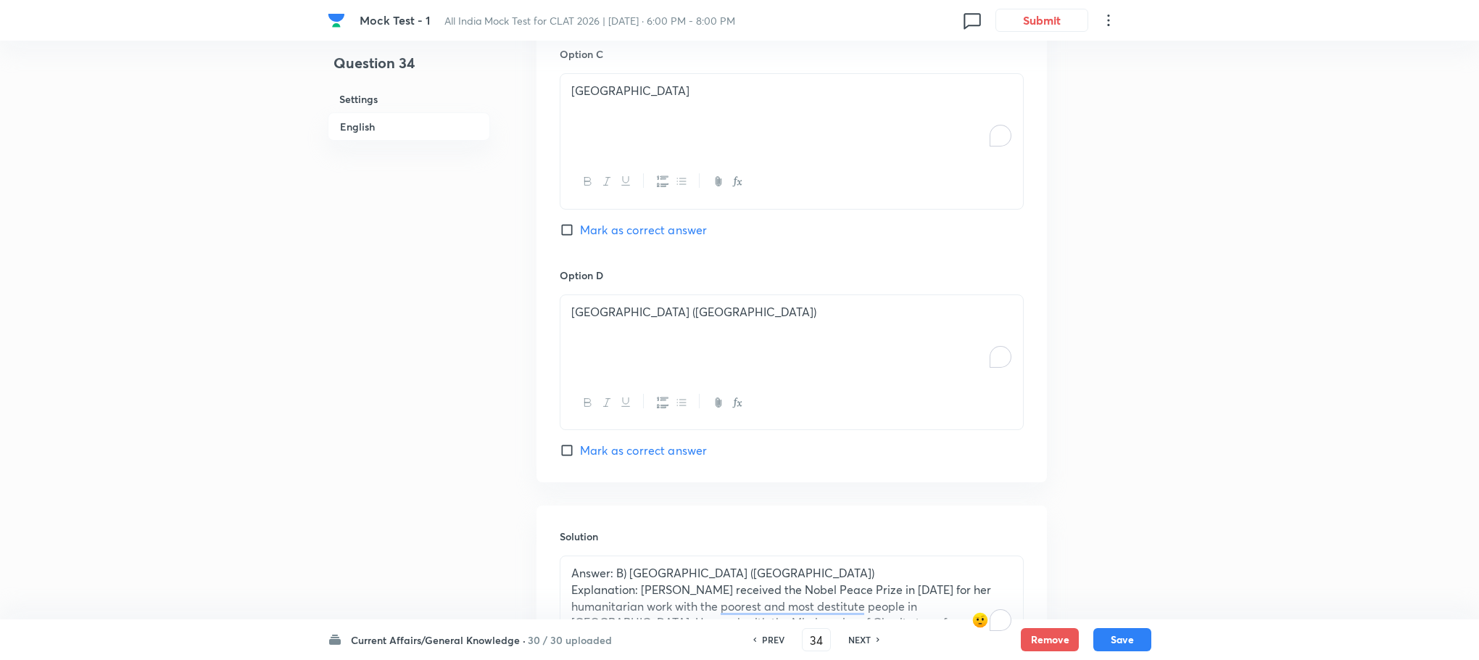
scroll to position [1745, 0]
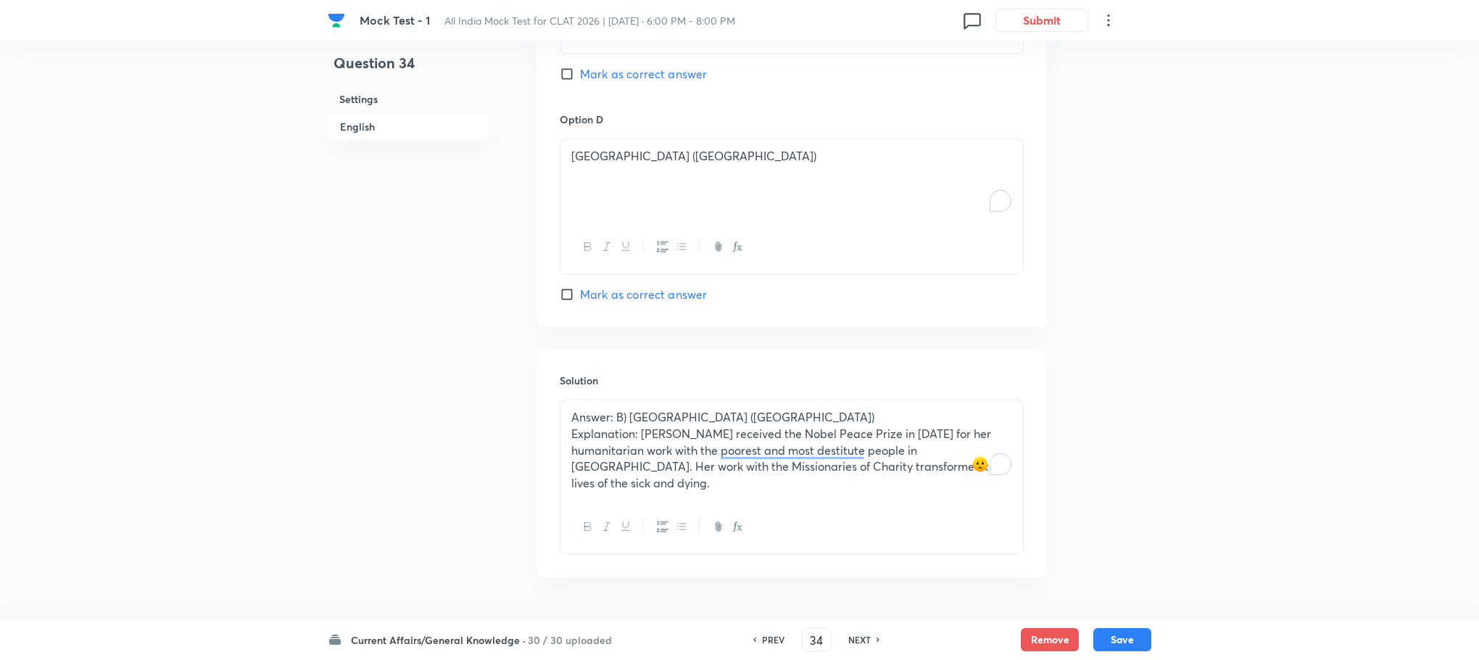
click at [590, 409] on p "Answer: B) [GEOGRAPHIC_DATA] ([GEOGRAPHIC_DATA])" at bounding box center [791, 417] width 441 height 17
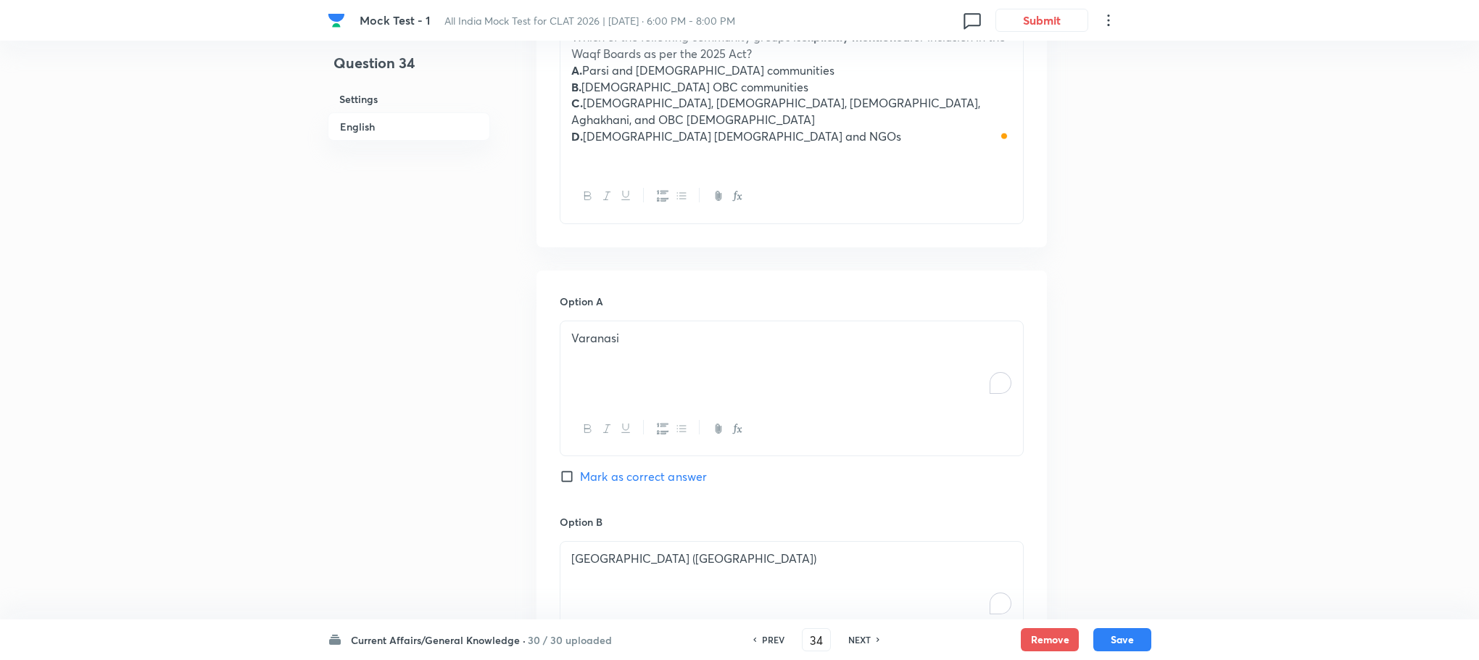
scroll to position [657, 0]
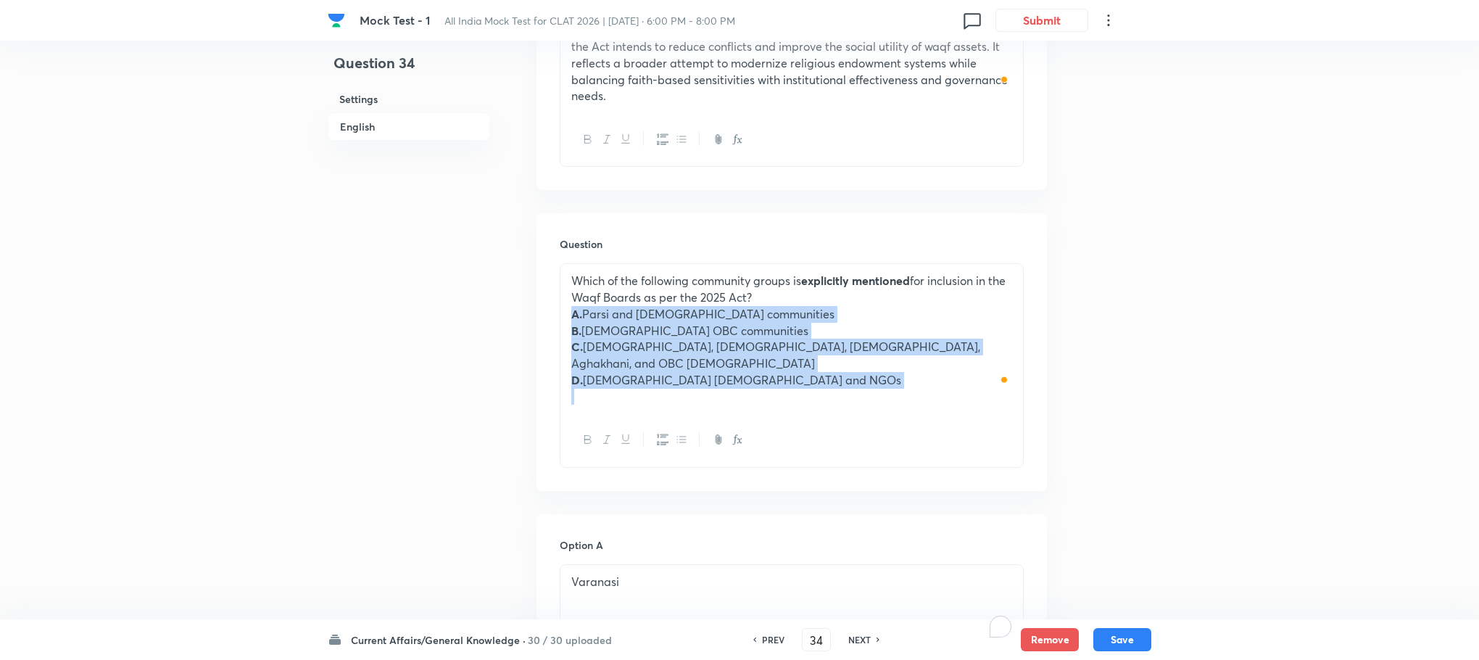
drag, startPoint x: 572, startPoint y: 303, endPoint x: 858, endPoint y: 365, distance: 292.4
click at [858, 365] on div "Which of the following community groups is explicitly mentioned for inclusion i…" at bounding box center [791, 338] width 463 height 149
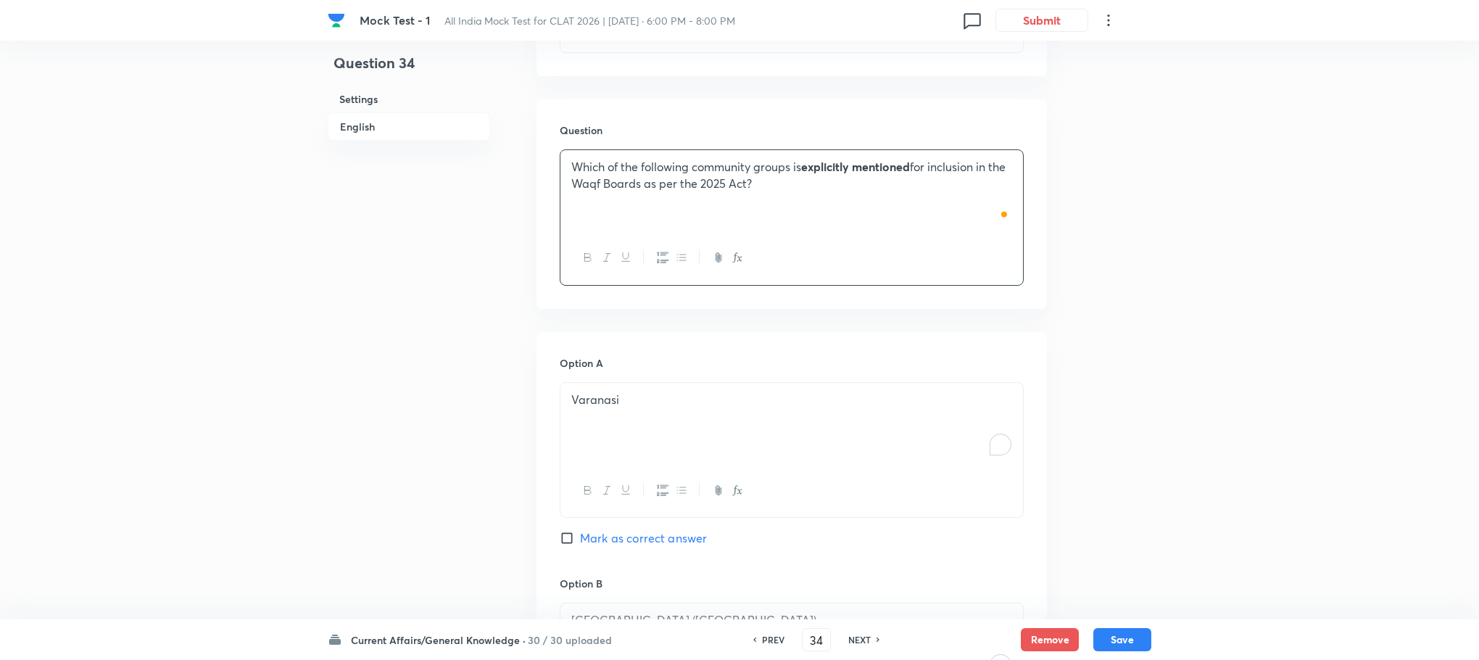
scroll to position [874, 0]
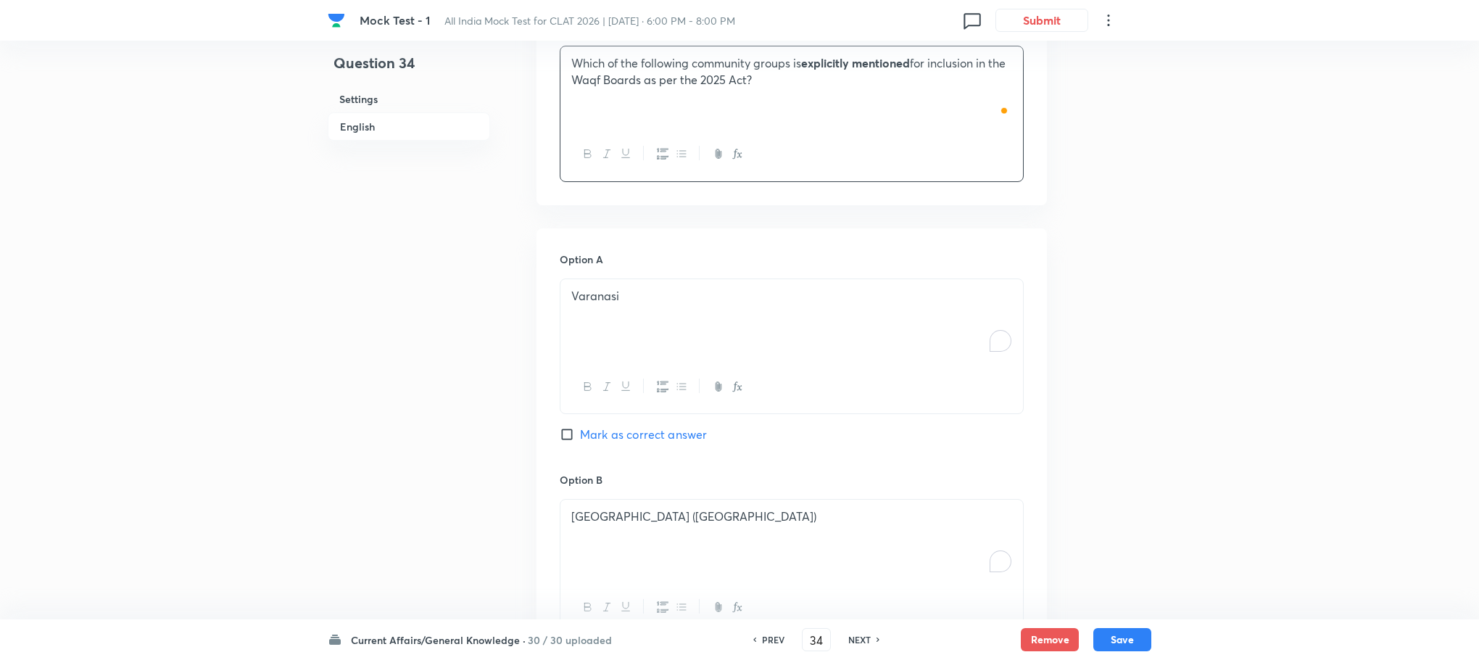
click at [605, 279] on div "Varanasi" at bounding box center [791, 319] width 463 height 81
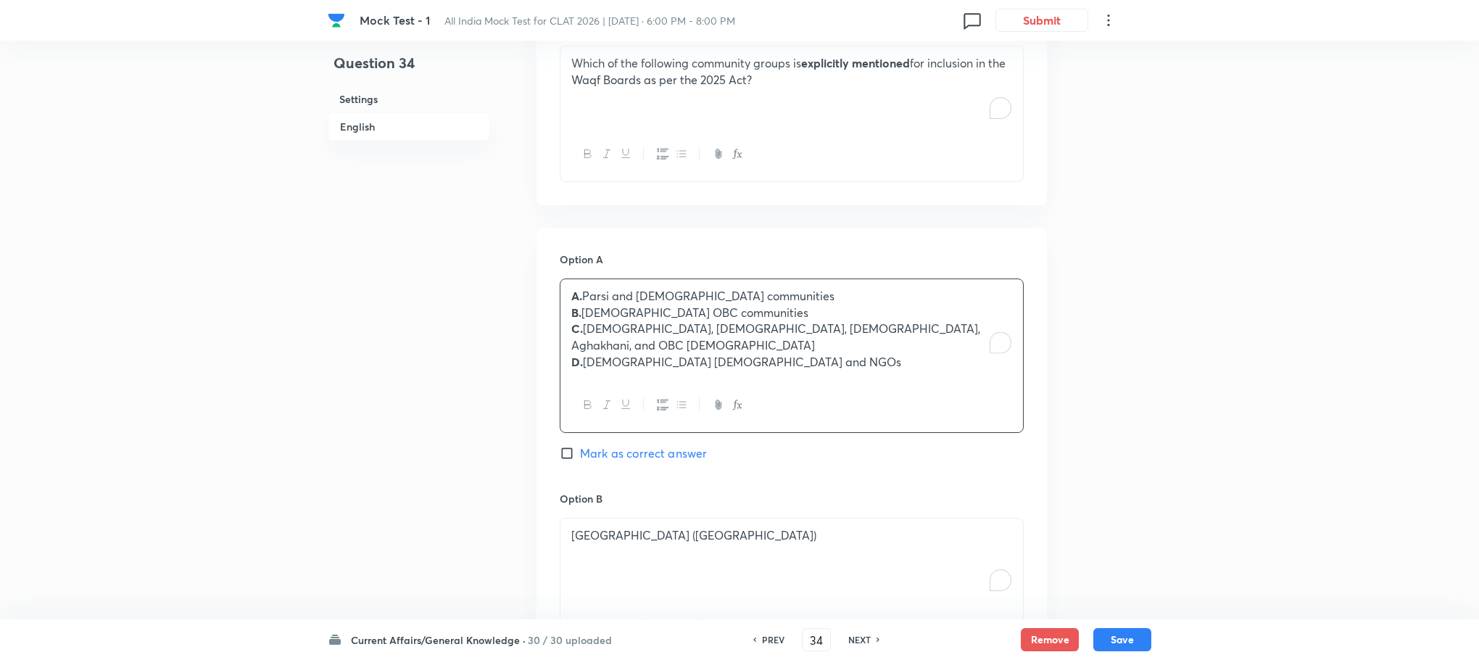
click at [589, 288] on p "A. Parsi and [DEMOGRAPHIC_DATA] communities" at bounding box center [791, 296] width 441 height 17
click at [585, 305] on p "B. [DEMOGRAPHIC_DATA] OBC communities" at bounding box center [791, 313] width 441 height 17
click at [583, 320] on p "C. [DEMOGRAPHIC_DATA], [DEMOGRAPHIC_DATA], [DEMOGRAPHIC_DATA], Aghakhani, and O…" at bounding box center [791, 336] width 441 height 33
click at [583, 354] on p "[PERSON_NAME][DEMOGRAPHIC_DATA] [DEMOGRAPHIC_DATA] and NGOs" at bounding box center [791, 362] width 441 height 17
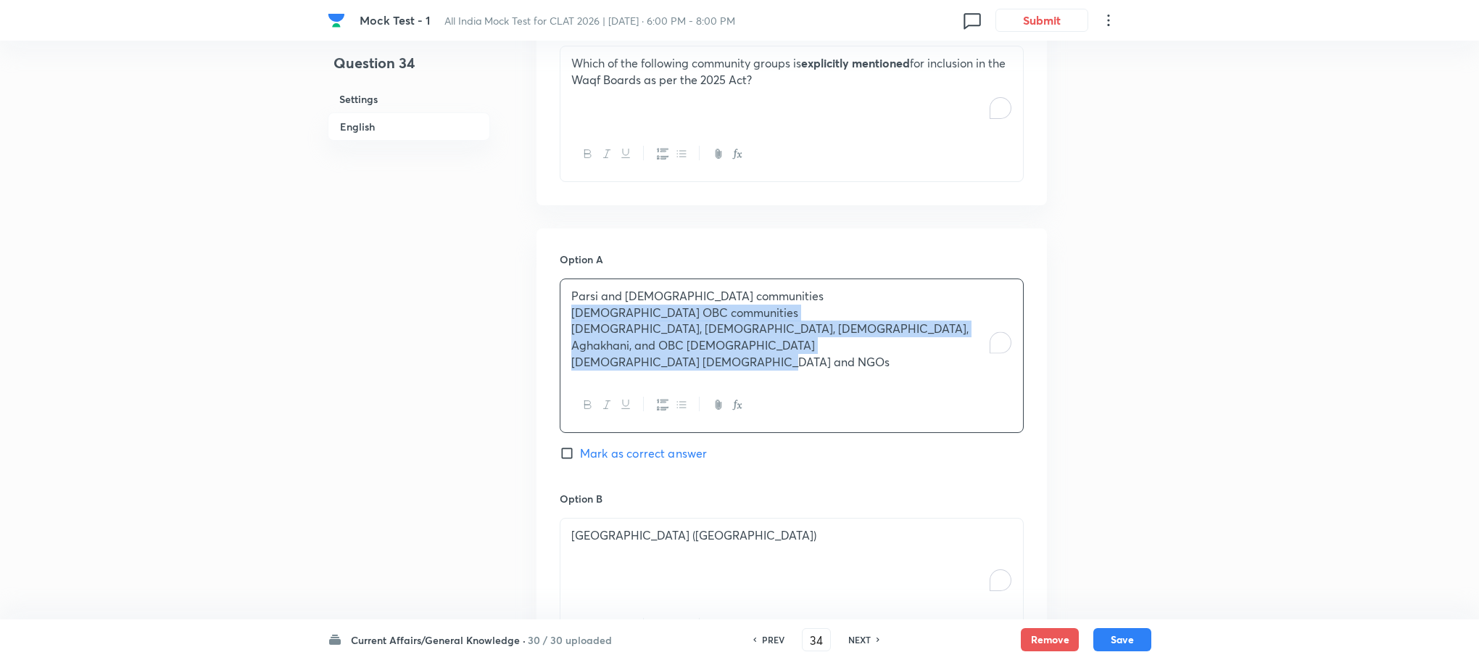
drag, startPoint x: 568, startPoint y: 301, endPoint x: 820, endPoint y: 381, distance: 263.9
click at [820, 381] on div "[DEMOGRAPHIC_DATA] and [DEMOGRAPHIC_DATA] communities [DEMOGRAPHIC_DATA] OBC co…" at bounding box center [792, 355] width 464 height 154
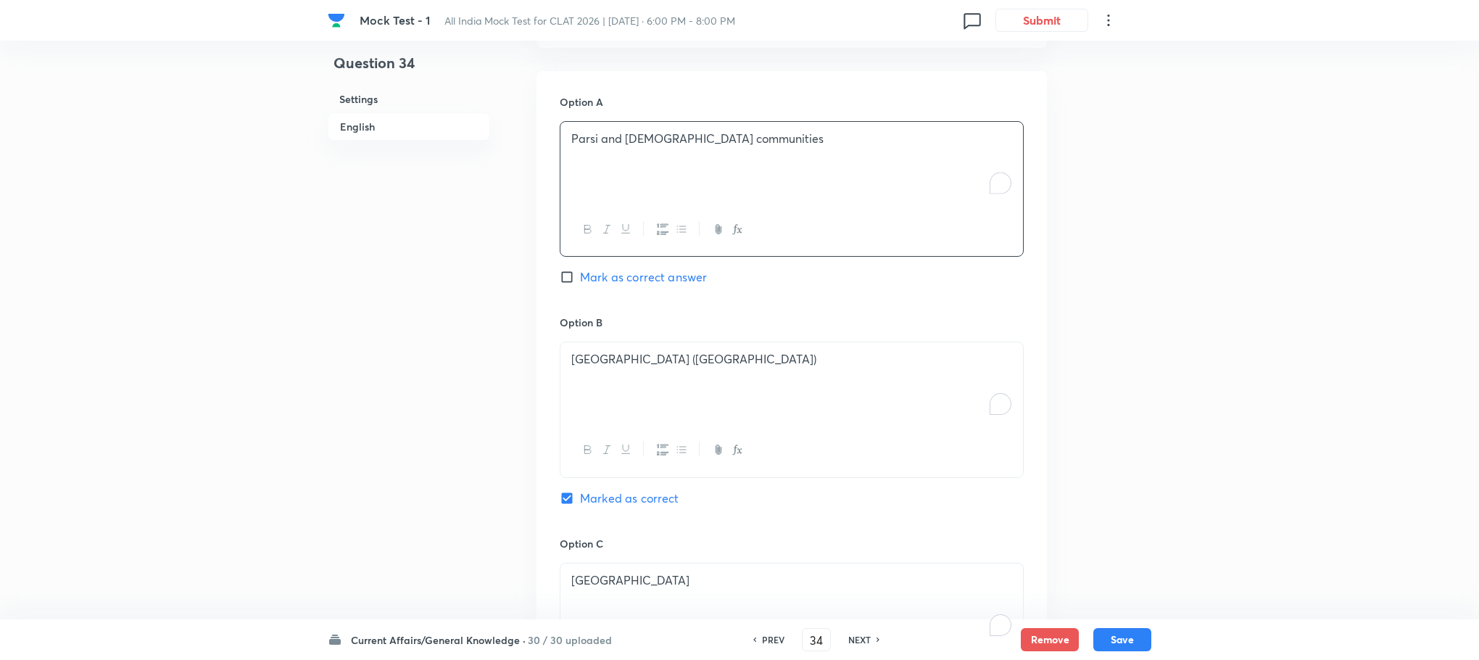
scroll to position [1092, 0]
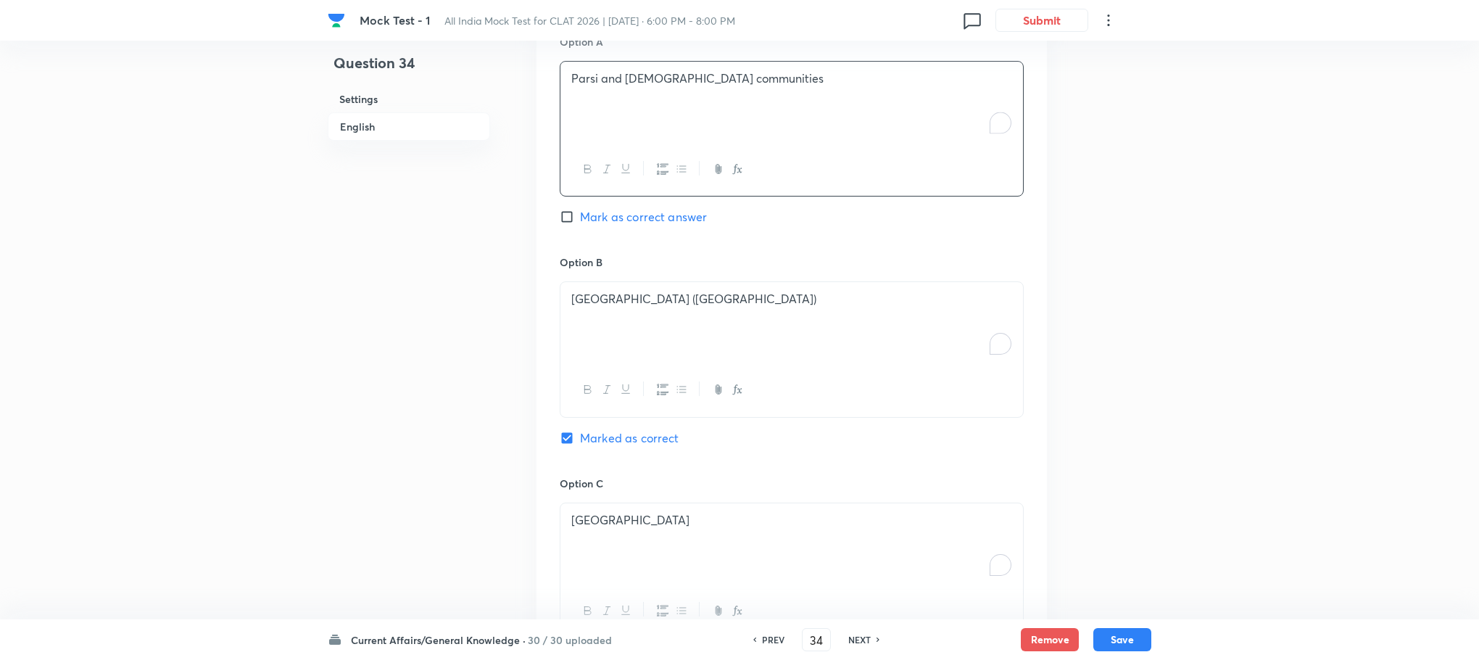
click at [635, 314] on div "[GEOGRAPHIC_DATA] ([GEOGRAPHIC_DATA])" at bounding box center [791, 322] width 463 height 81
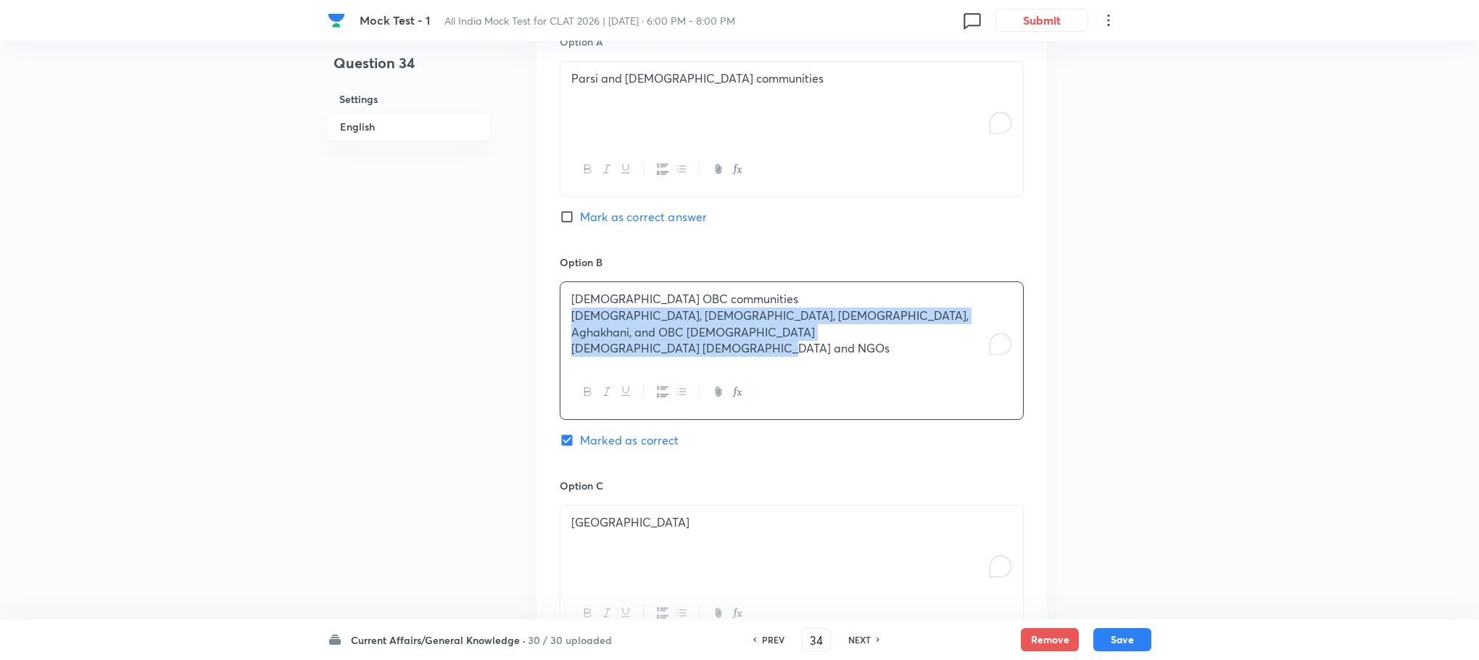
drag, startPoint x: 573, startPoint y: 305, endPoint x: 772, endPoint y: 355, distance: 205.6
click at [772, 355] on div "[DEMOGRAPHIC_DATA] OBC communities [DEMOGRAPHIC_DATA], [DEMOGRAPHIC_DATA], Bohr…" at bounding box center [792, 350] width 464 height 138
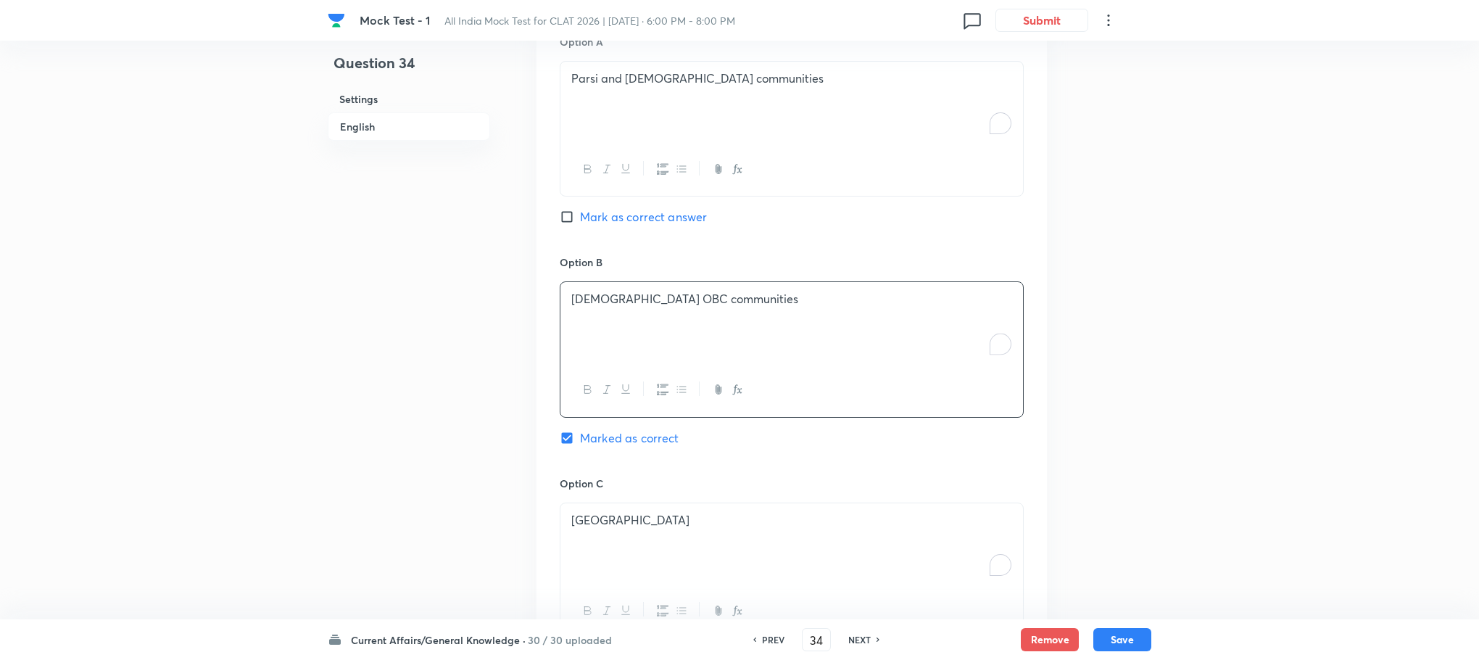
click at [603, 503] on div "[GEOGRAPHIC_DATA]" at bounding box center [791, 543] width 463 height 81
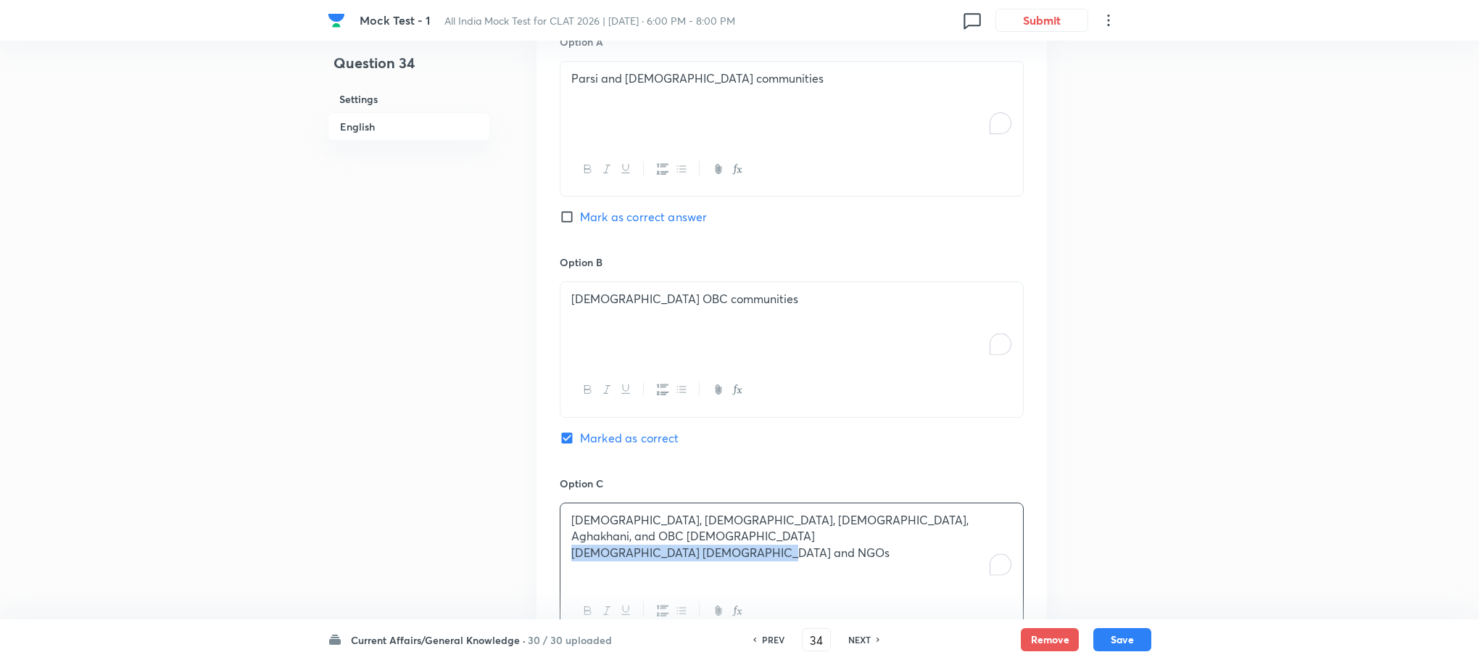
drag, startPoint x: 570, startPoint y: 523, endPoint x: 894, endPoint y: 553, distance: 325.5
click at [927, 563] on div "[DEMOGRAPHIC_DATA], [DEMOGRAPHIC_DATA], Bohra, Aghakhani, and OBC [DEMOGRAPHIC_…" at bounding box center [791, 543] width 463 height 81
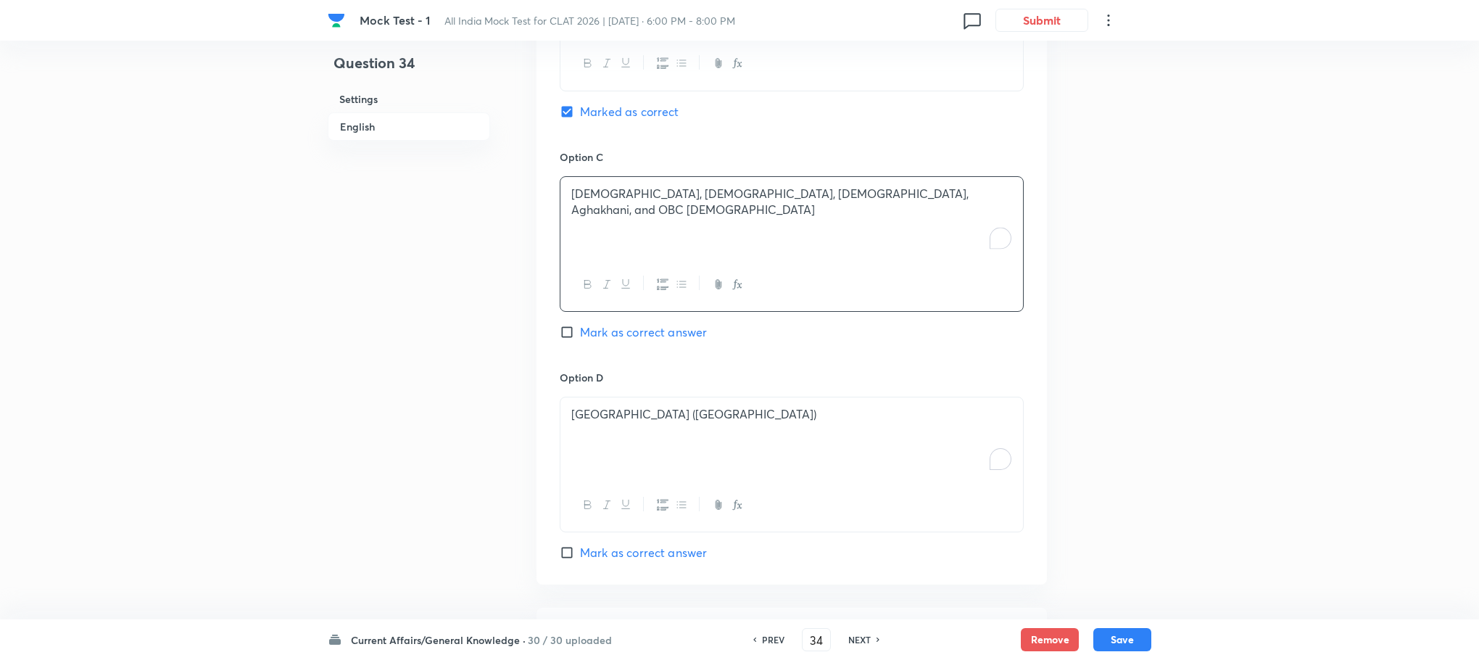
click at [679, 411] on div "[GEOGRAPHIC_DATA] ([GEOGRAPHIC_DATA])" at bounding box center [791, 437] width 463 height 81
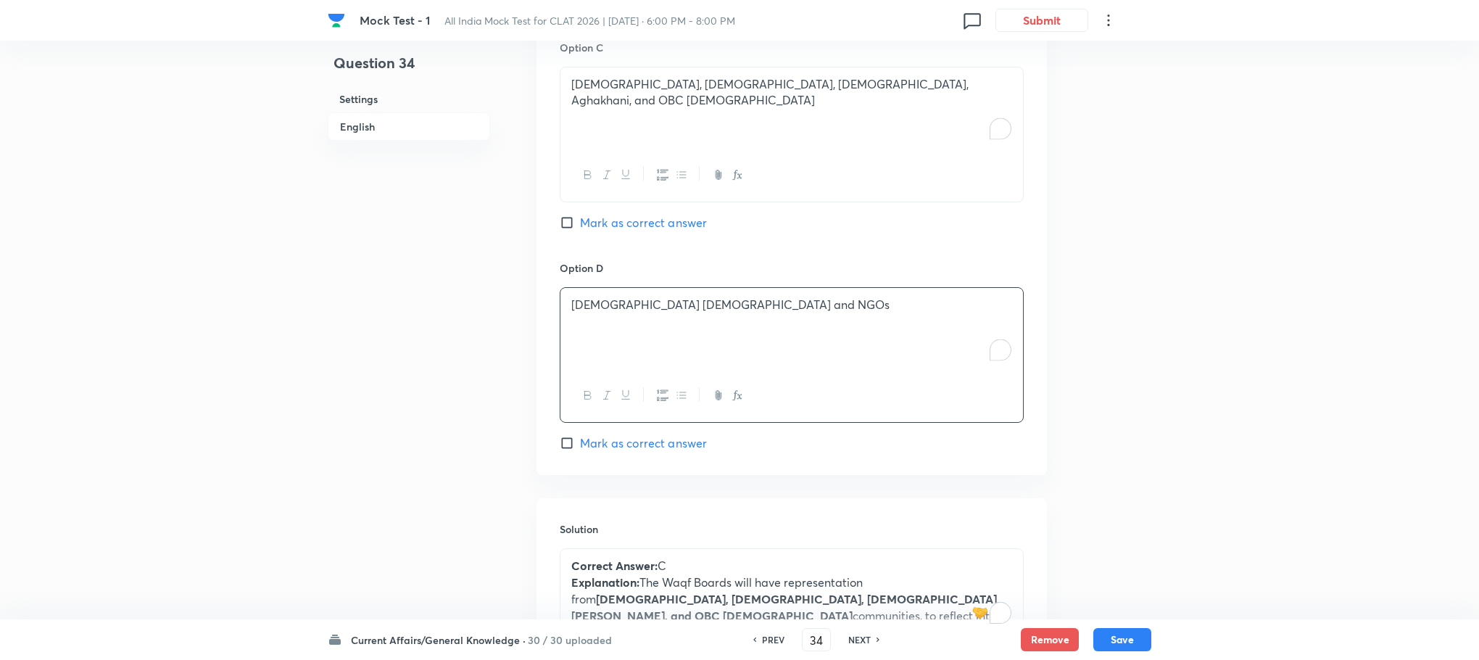
scroll to position [1366, 0]
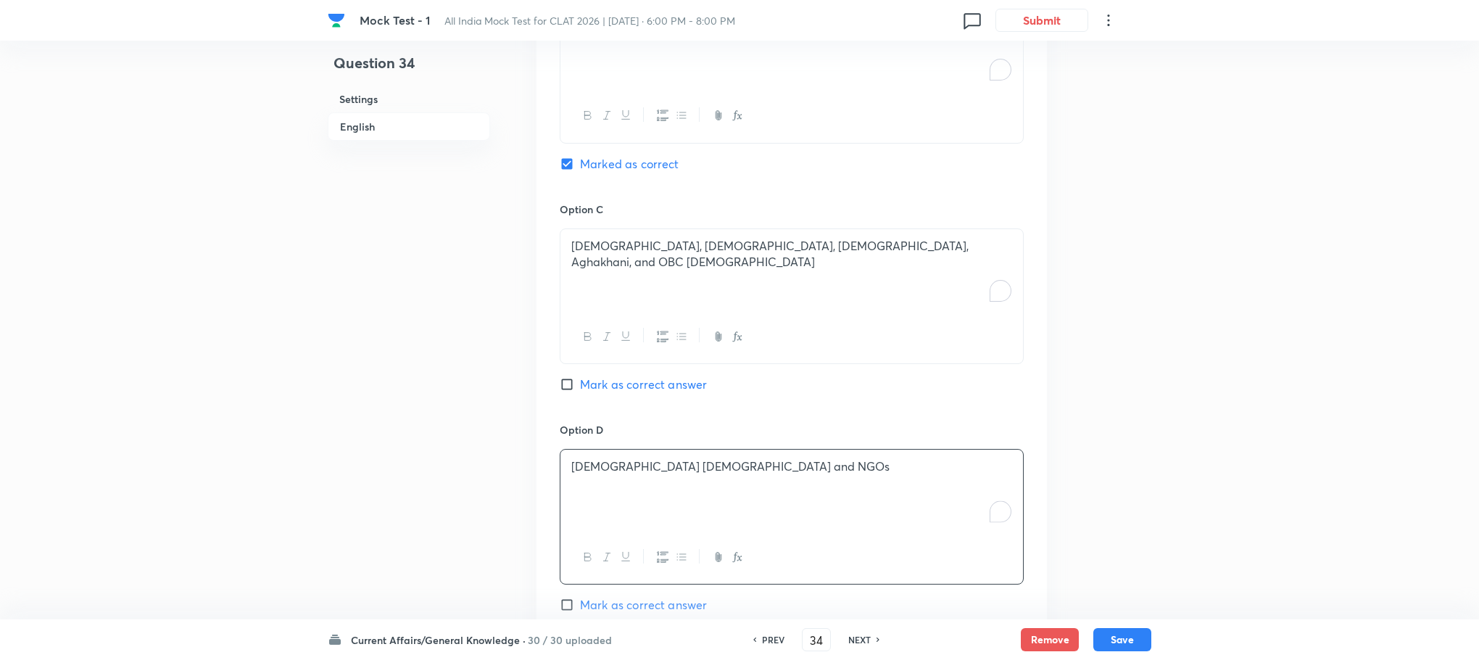
click at [668, 376] on span "Mark as correct answer" at bounding box center [643, 384] width 127 height 17
click at [580, 377] on input "Mark as correct answer" at bounding box center [570, 384] width 20 height 15
checkbox input "true"
checkbox input "false"
click at [1117, 632] on button "Save" at bounding box center [1122, 637] width 58 height 23
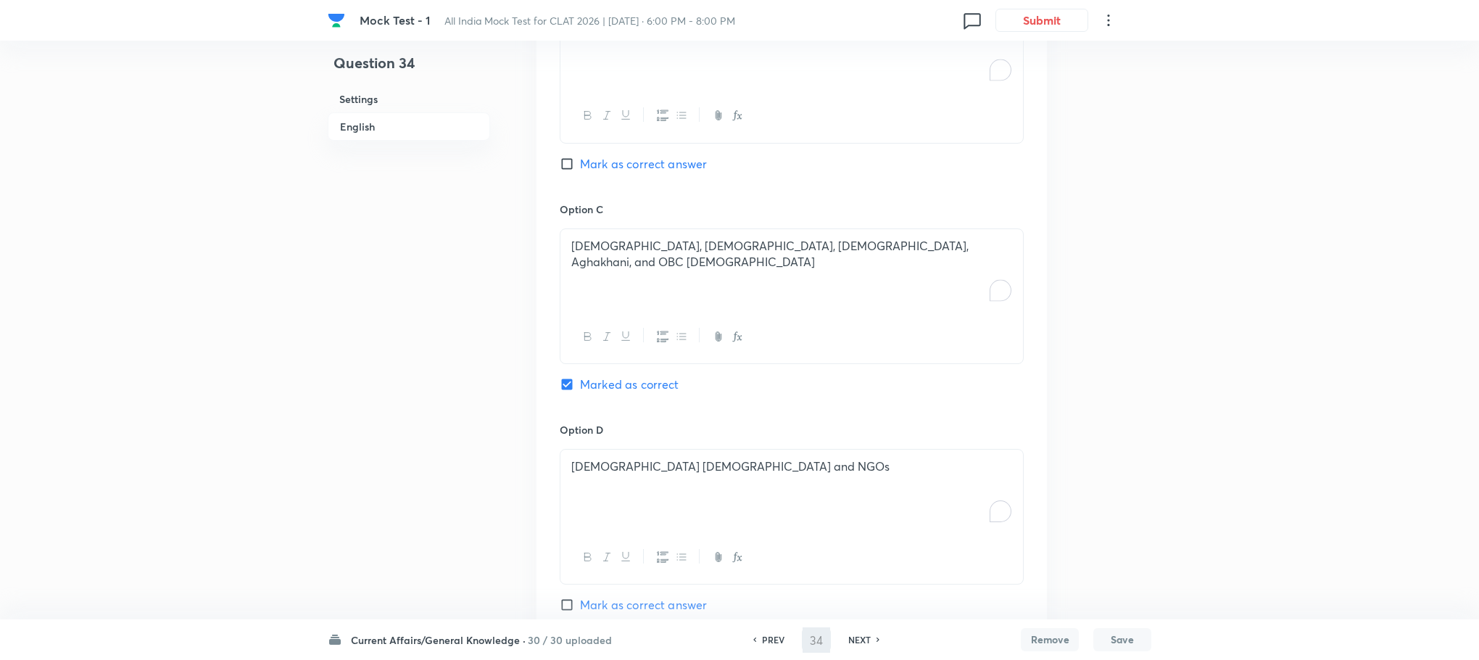
type input "35"
checkbox input "false"
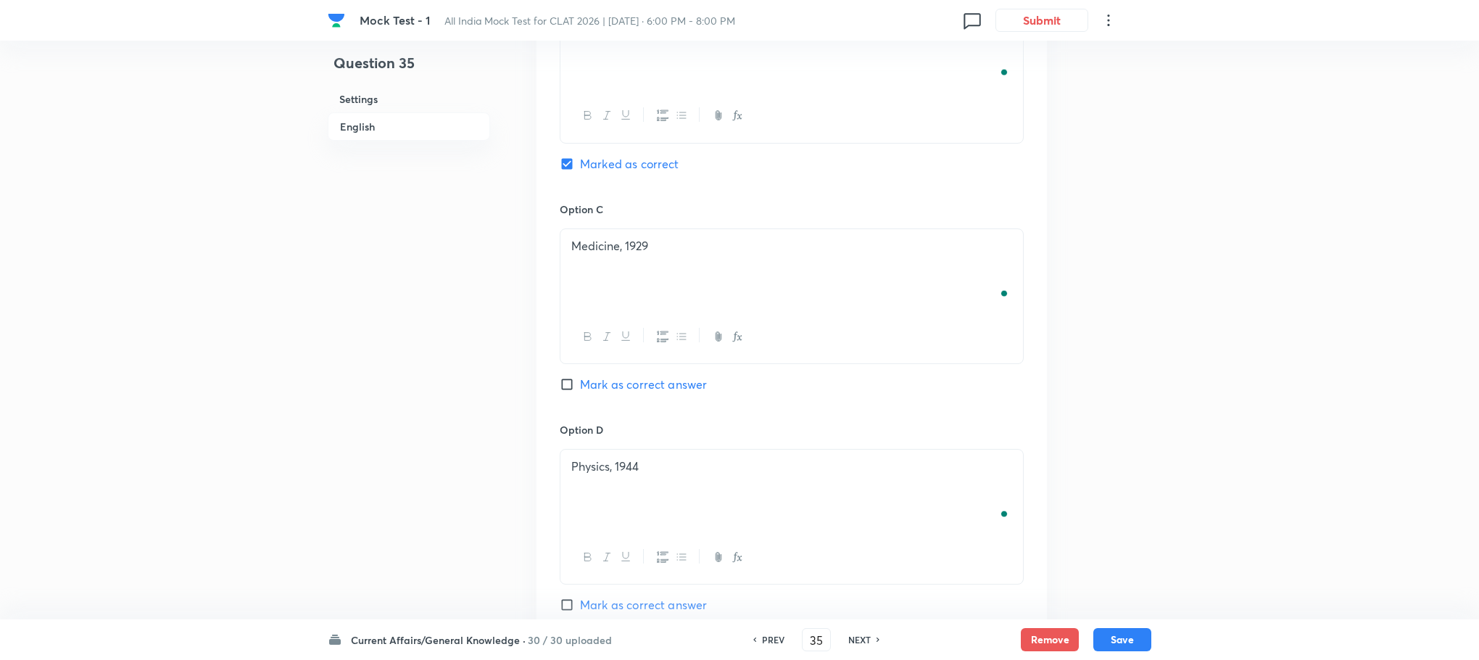
checkbox input "true"
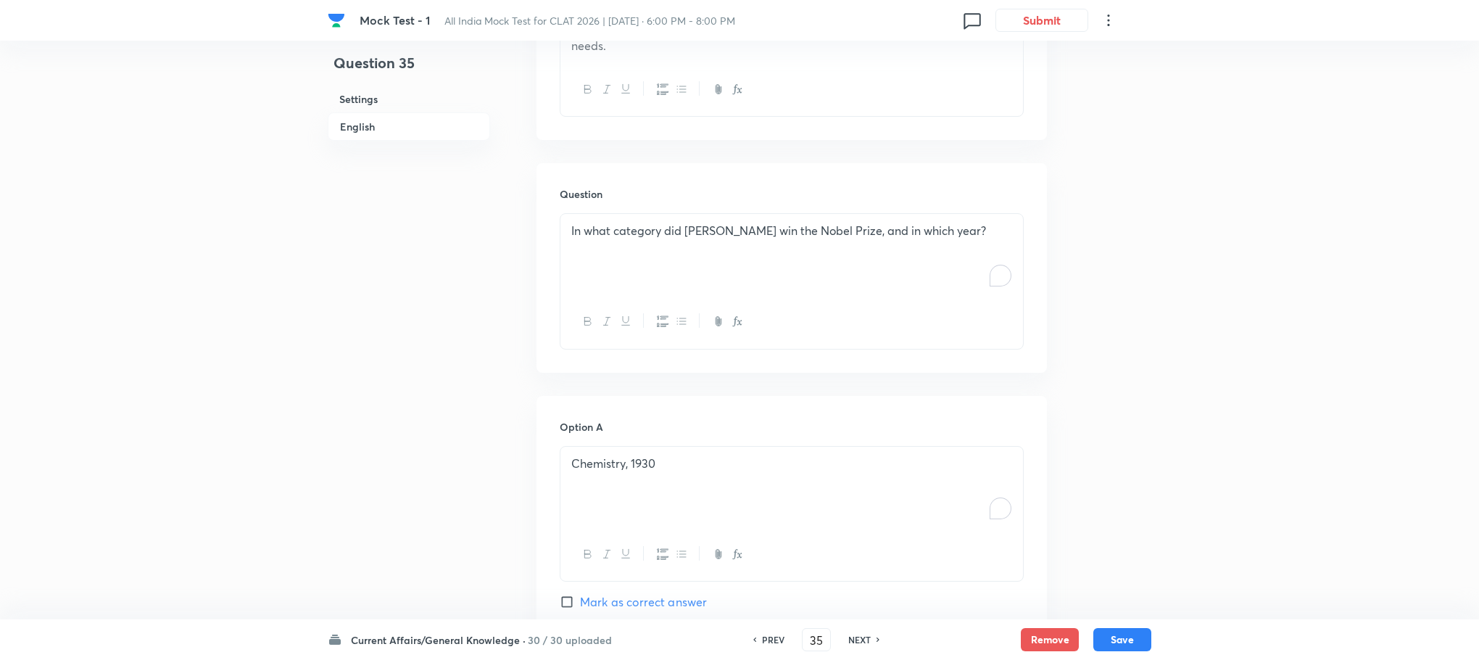
scroll to position [713, 0]
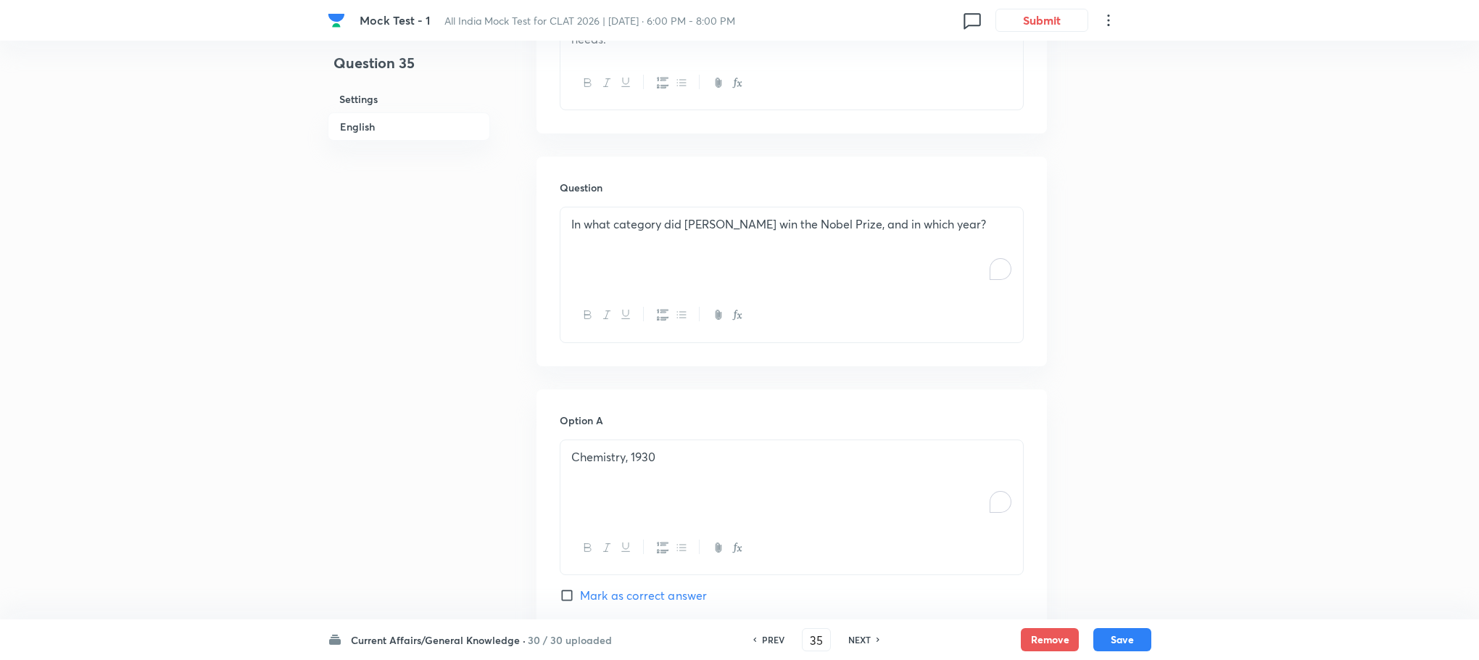
click at [653, 222] on div "In what category did [PERSON_NAME] win the Nobel Prize, and in which year?" at bounding box center [791, 247] width 463 height 81
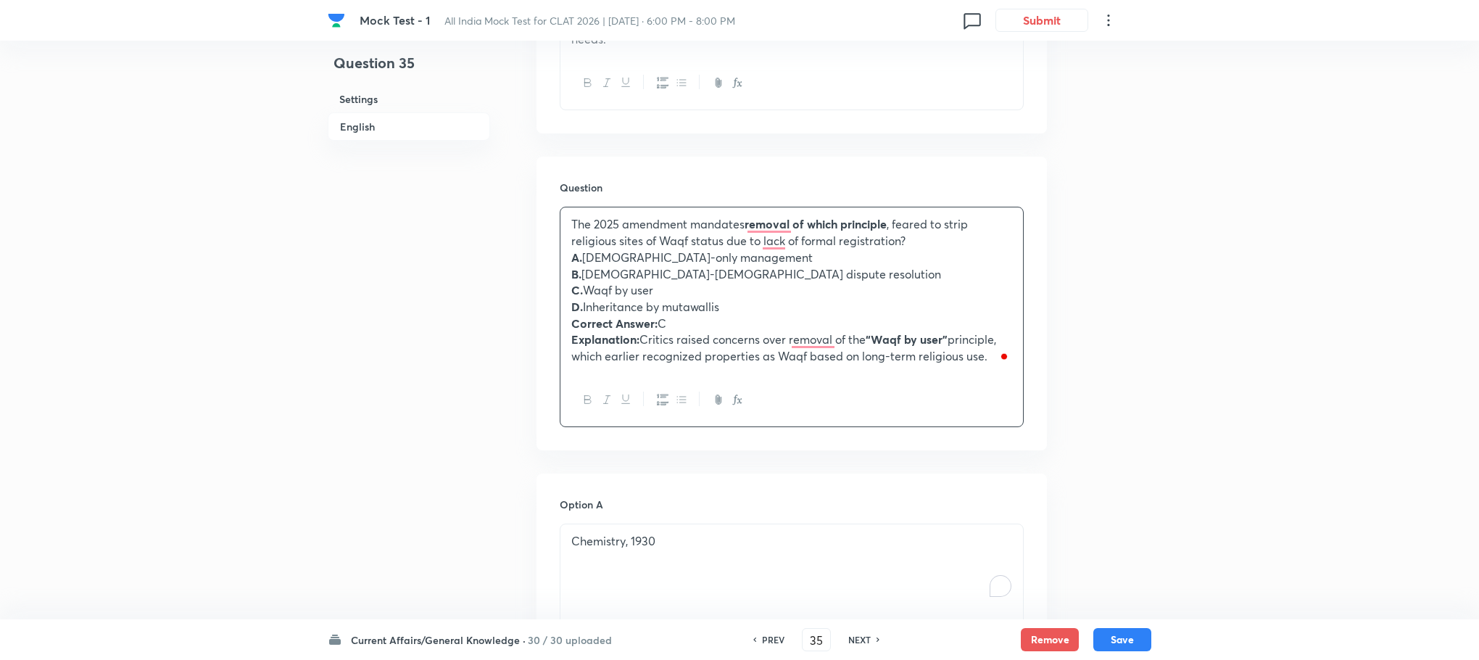
drag, startPoint x: 566, startPoint y: 305, endPoint x: 1229, endPoint y: 423, distance: 673.8
click at [1229, 423] on div "Mock Test - 1 All India Mock Test for CLAT 2026 | [DATE] · 6:00 PM - 8:00 PM 0 …" at bounding box center [739, 519] width 1479 height 2327
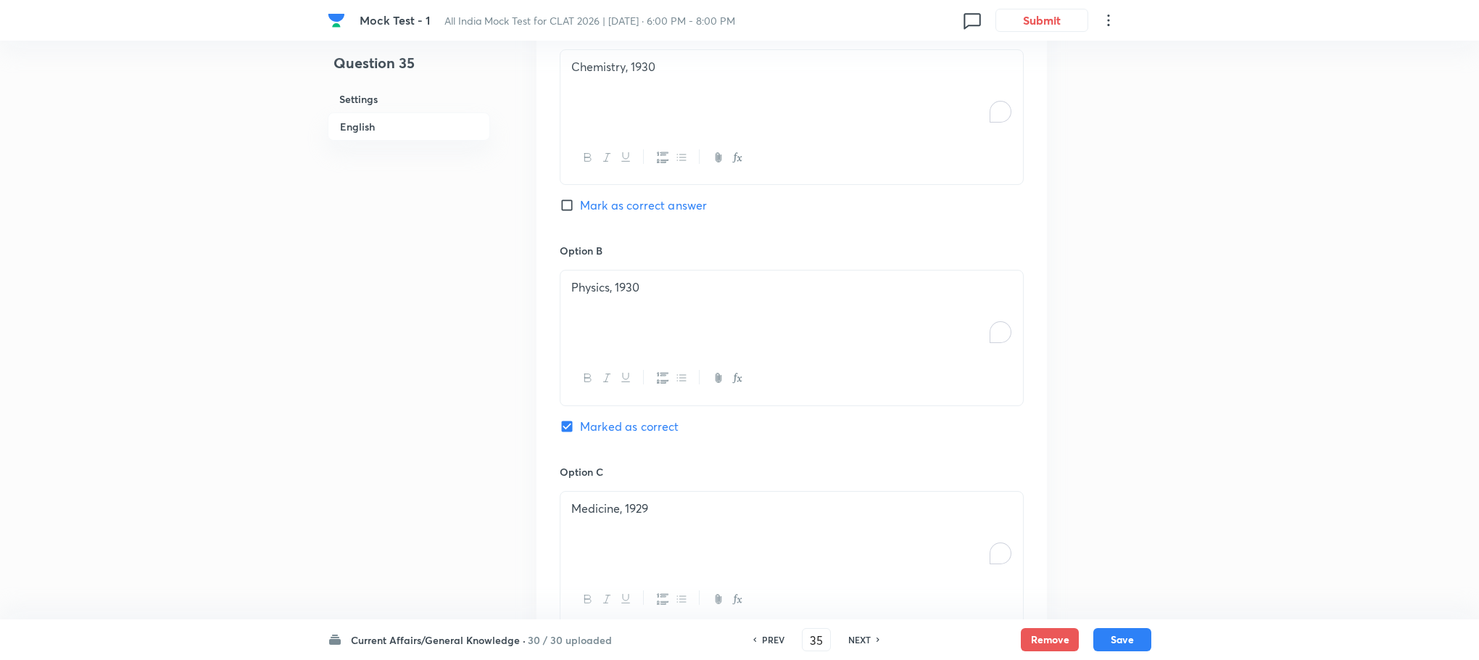
scroll to position [1760, 0]
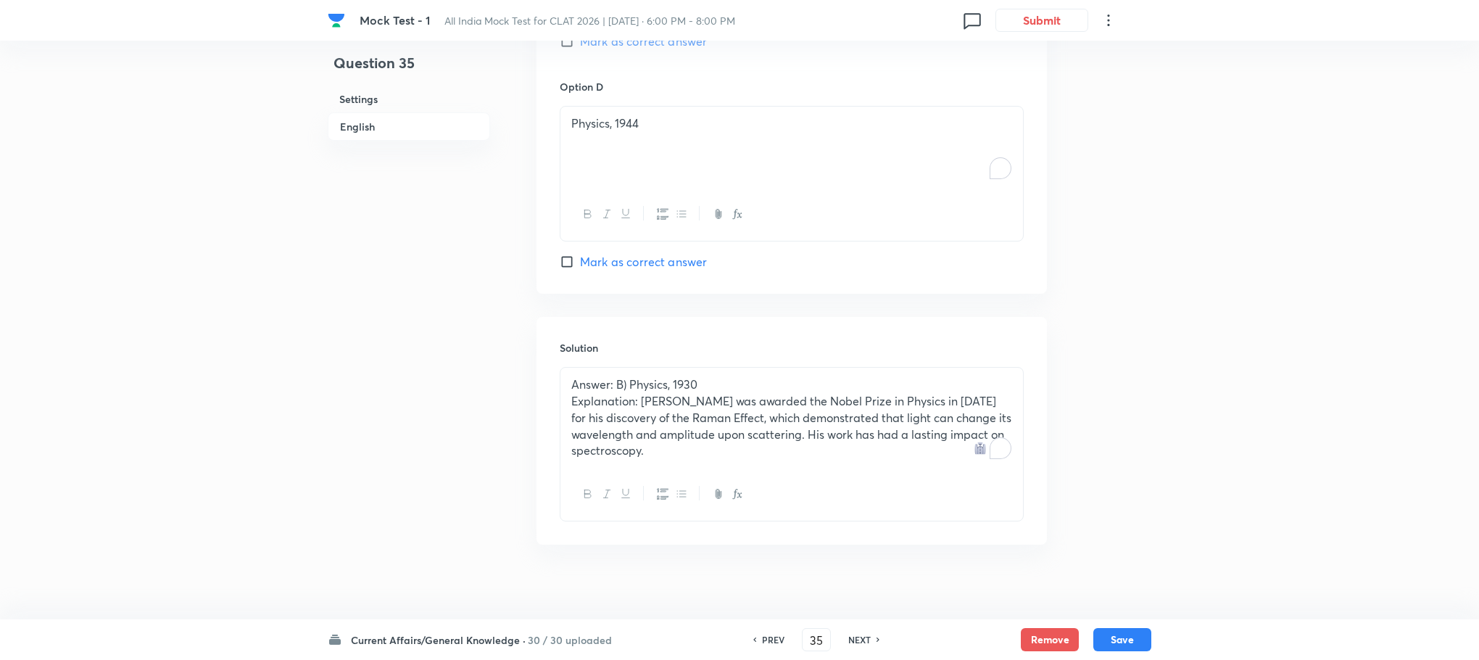
click at [595, 376] on p "Answer: B) Physics, 1930" at bounding box center [791, 384] width 441 height 17
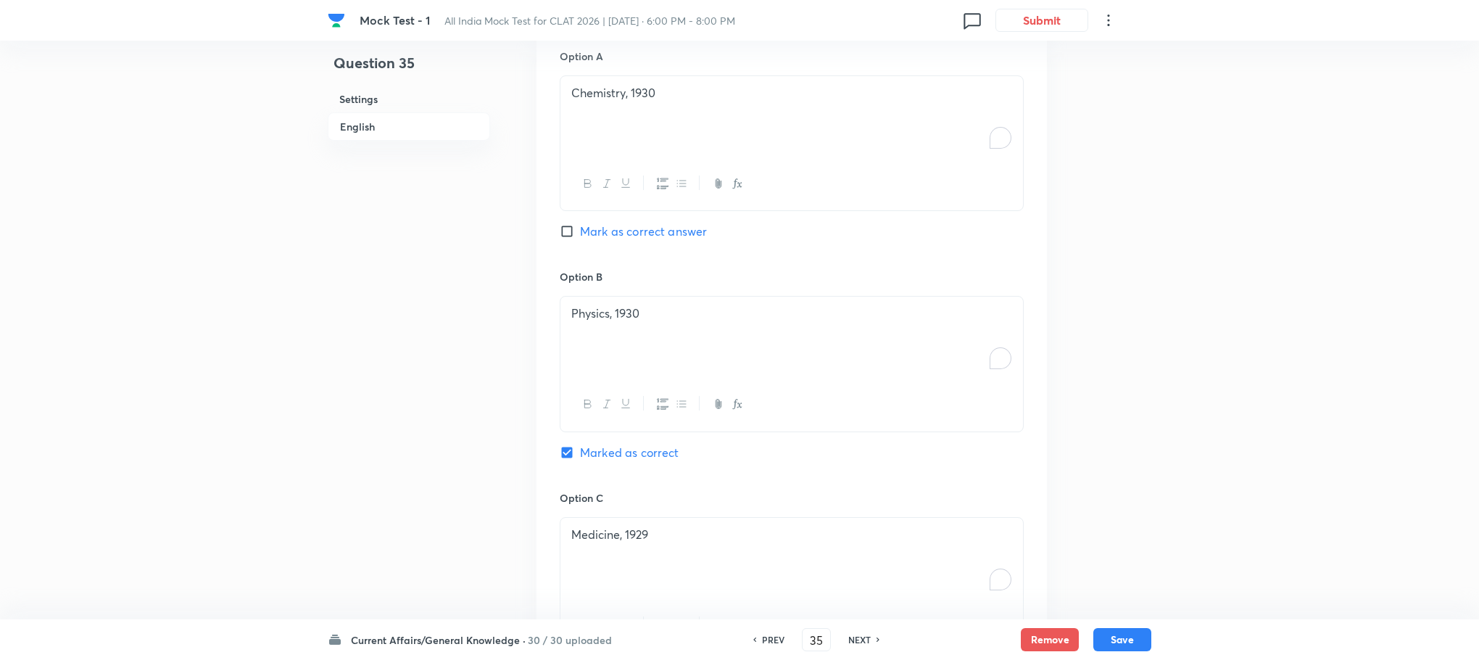
scroll to position [655, 0]
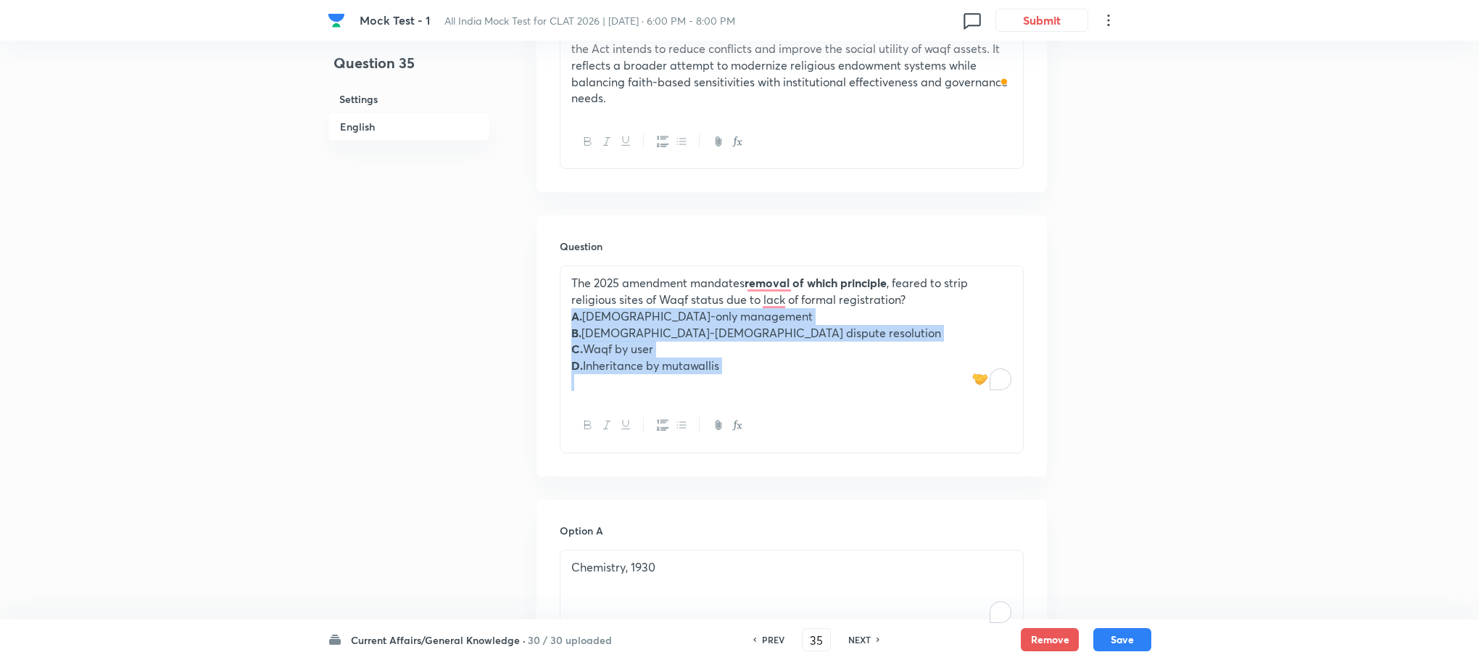
drag, startPoint x: 563, startPoint y: 302, endPoint x: 816, endPoint y: 370, distance: 261.9
click at [829, 374] on div "The 2025 amendment mandates removal of which principle , feared to strip religi…" at bounding box center [791, 332] width 463 height 133
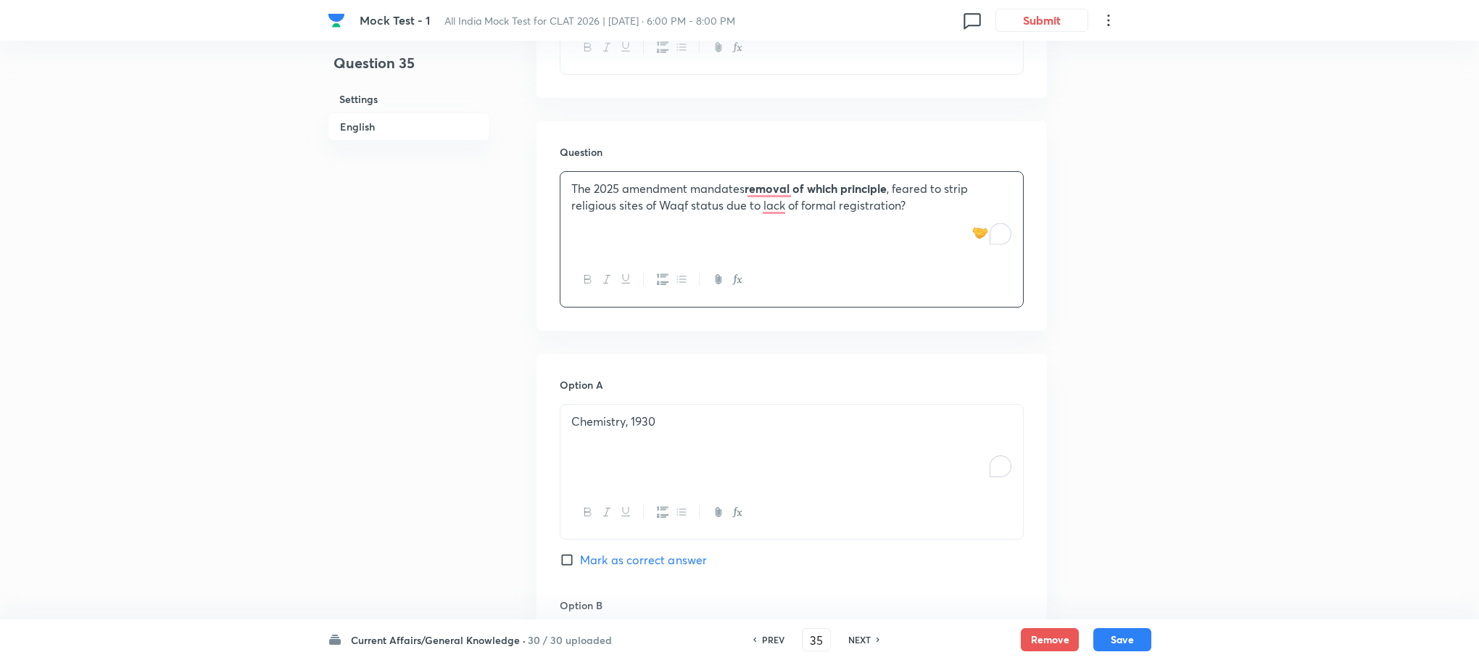
scroll to position [763, 0]
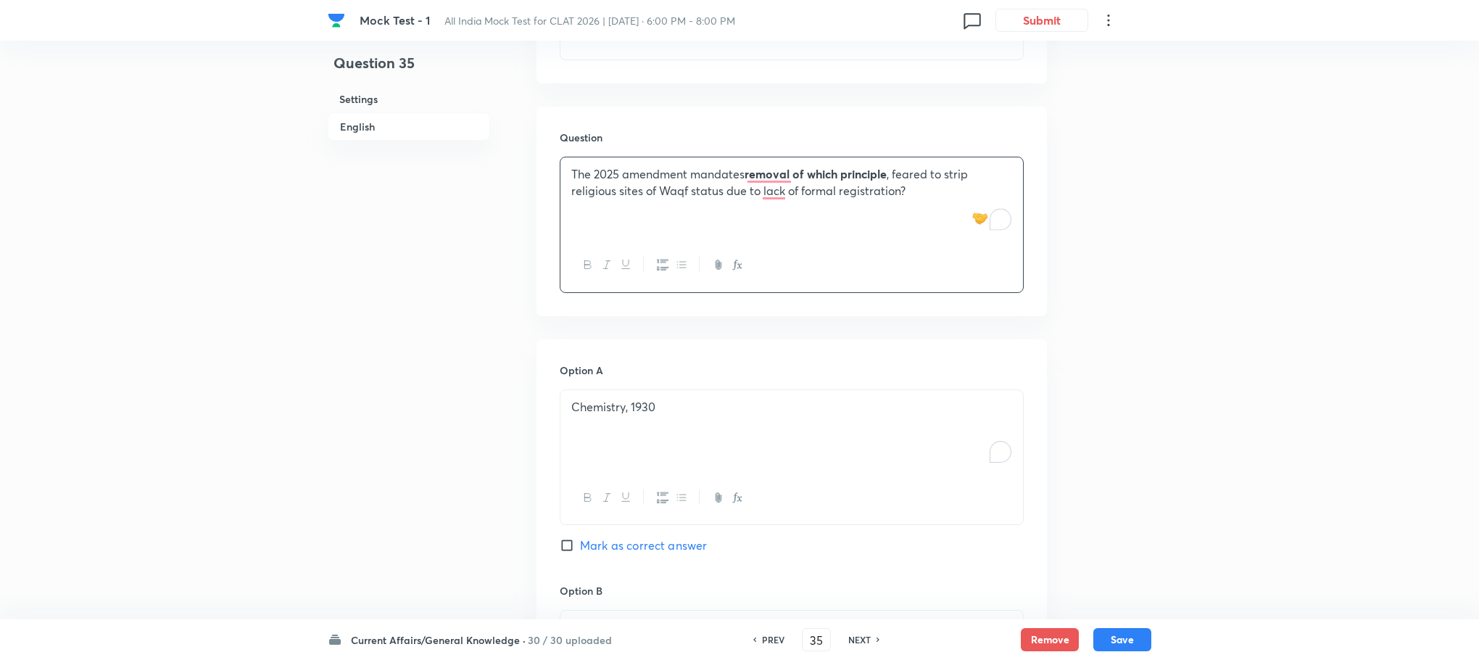
click at [618, 472] on div at bounding box center [791, 497] width 463 height 53
click at [633, 402] on div "Chemistry, 1930" at bounding box center [791, 430] width 463 height 81
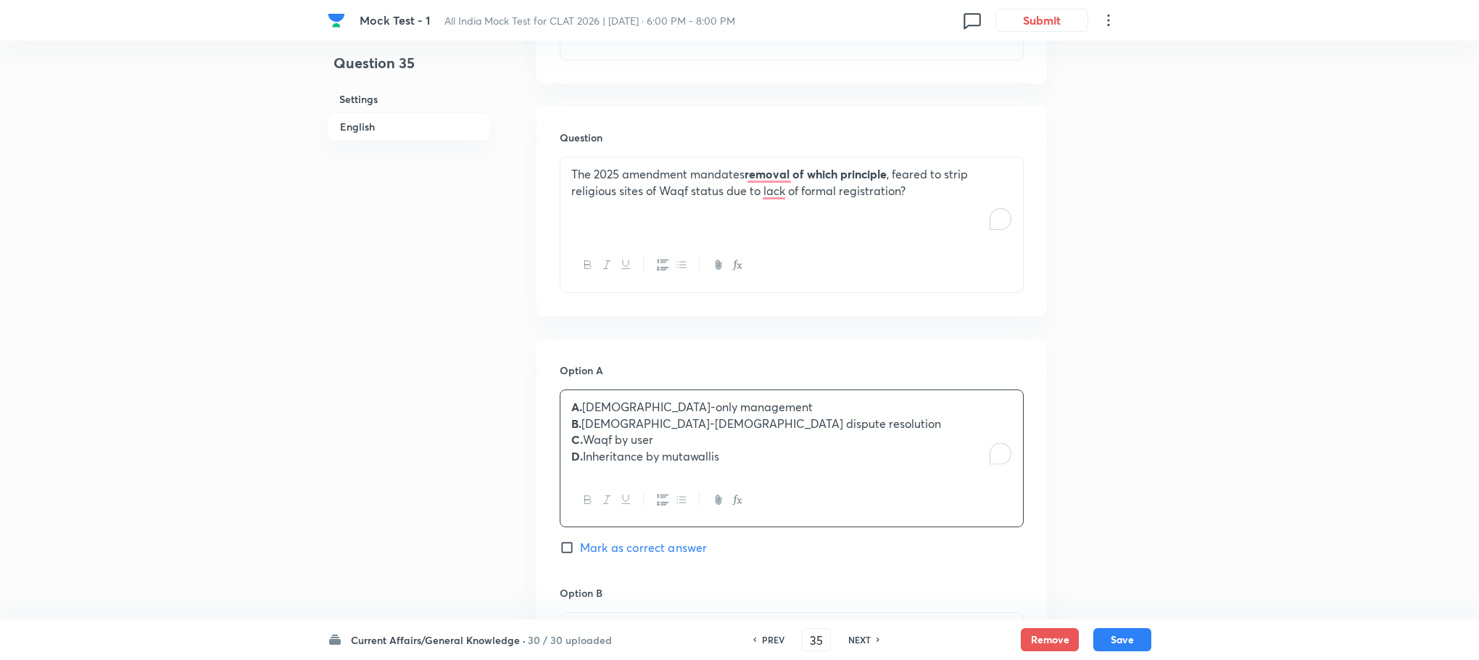
click at [589, 399] on p "A. [DEMOGRAPHIC_DATA]-only management" at bounding box center [791, 407] width 441 height 17
click at [585, 415] on p "B. [PERSON_NAME][DEMOGRAPHIC_DATA] dispute resolution" at bounding box center [791, 423] width 441 height 17
click at [583, 431] on p "C. Waqf by user" at bounding box center [791, 439] width 441 height 17
click at [584, 448] on p "D. Inheritance by mutawallis" at bounding box center [791, 456] width 441 height 17
drag, startPoint x: 568, startPoint y: 409, endPoint x: 755, endPoint y: 476, distance: 198.2
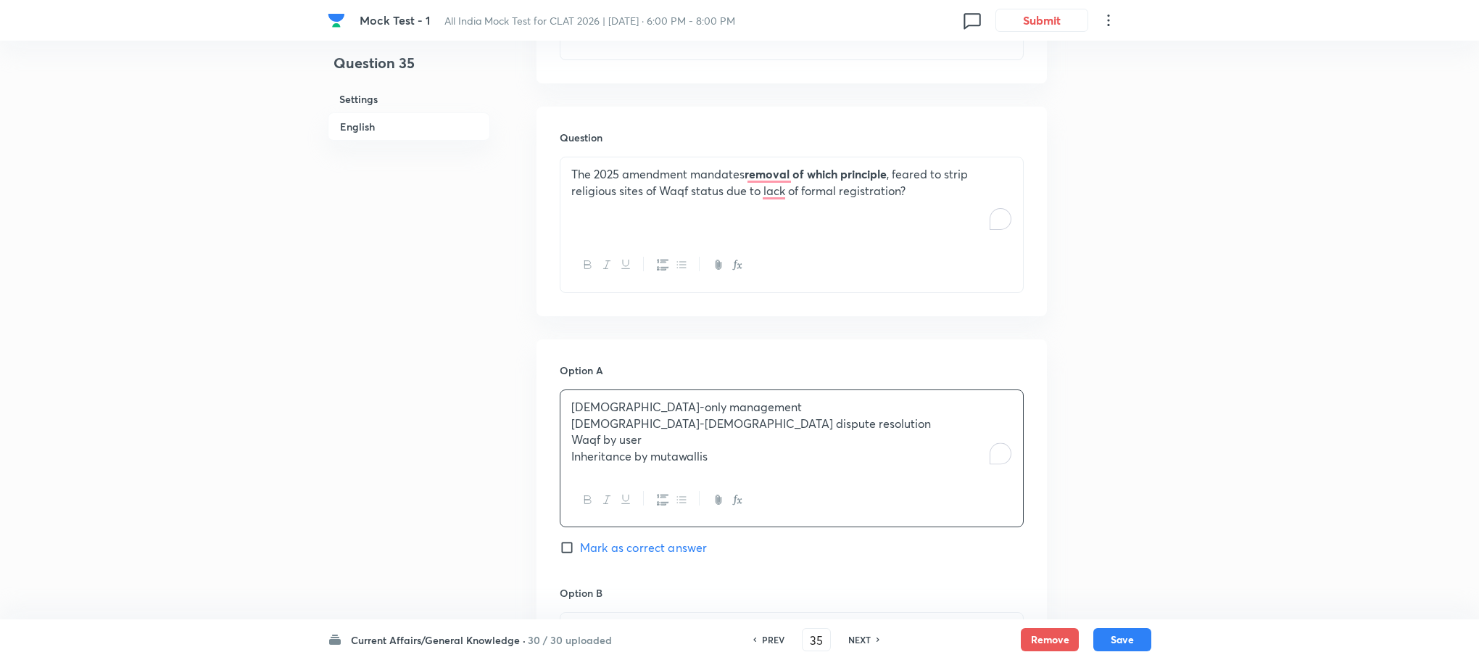
click at [755, 476] on div "[DEMOGRAPHIC_DATA]-only management [DEMOGRAPHIC_DATA] dispute resolution Waqf b…" at bounding box center [792, 458] width 464 height 138
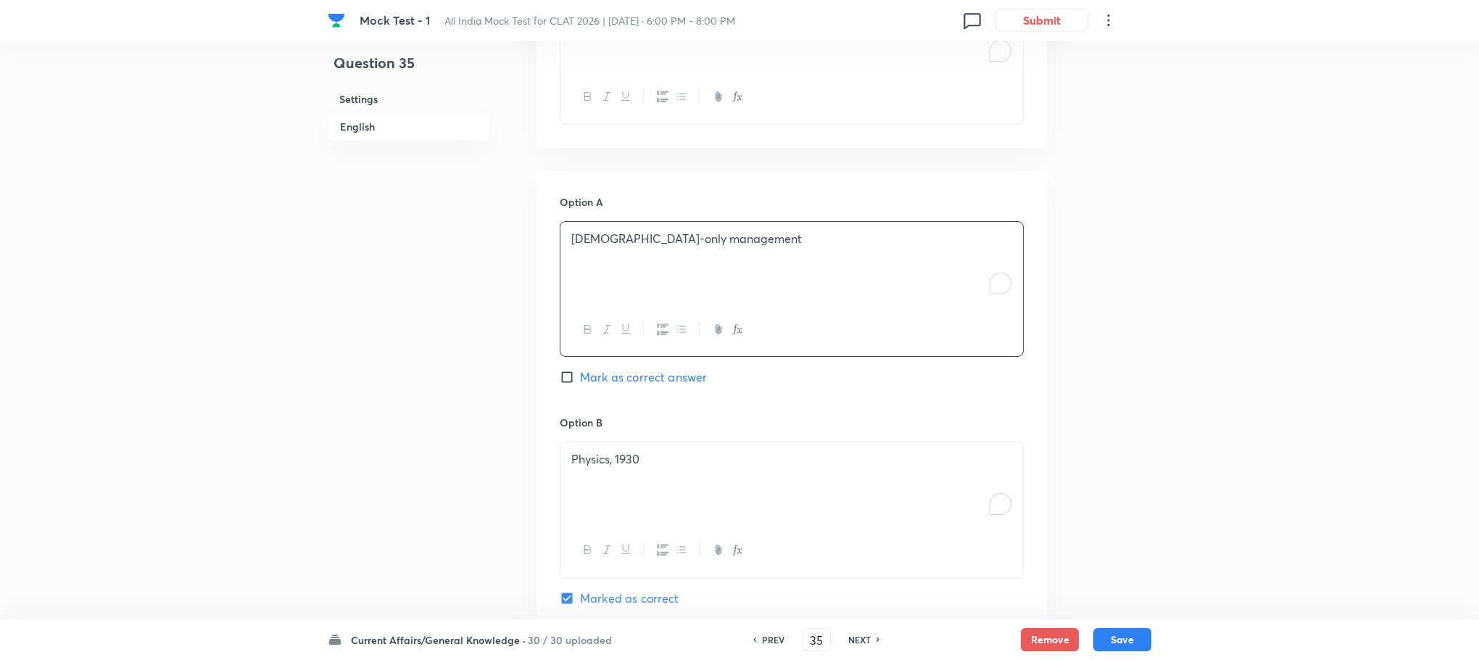
scroll to position [1090, 0]
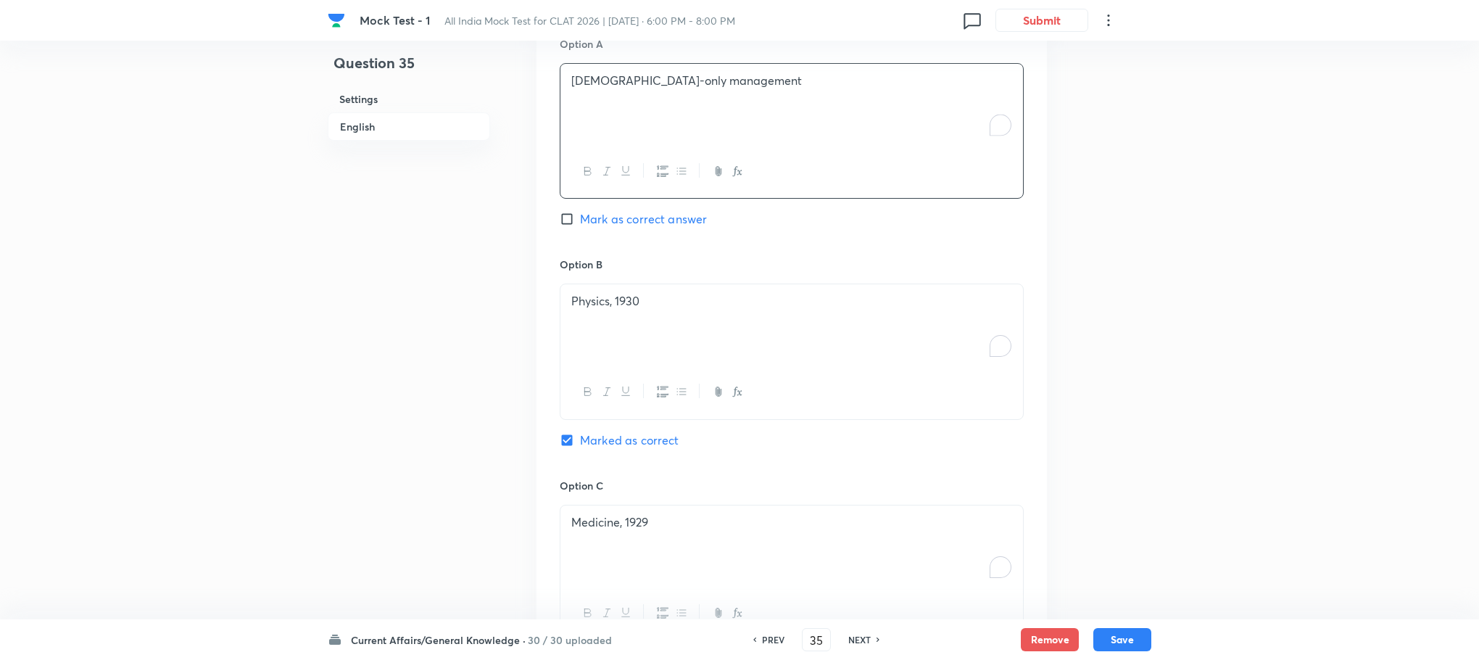
click at [638, 397] on div at bounding box center [791, 391] width 463 height 53
click at [629, 327] on div "Physics, 1930" at bounding box center [791, 324] width 463 height 81
drag, startPoint x: 566, startPoint y: 300, endPoint x: 996, endPoint y: 438, distance: 451.5
click at [1009, 442] on div "Option B Sunni-Shia dispute resolution Waqf by user Inheritance by mutawallis M…" at bounding box center [792, 367] width 464 height 220
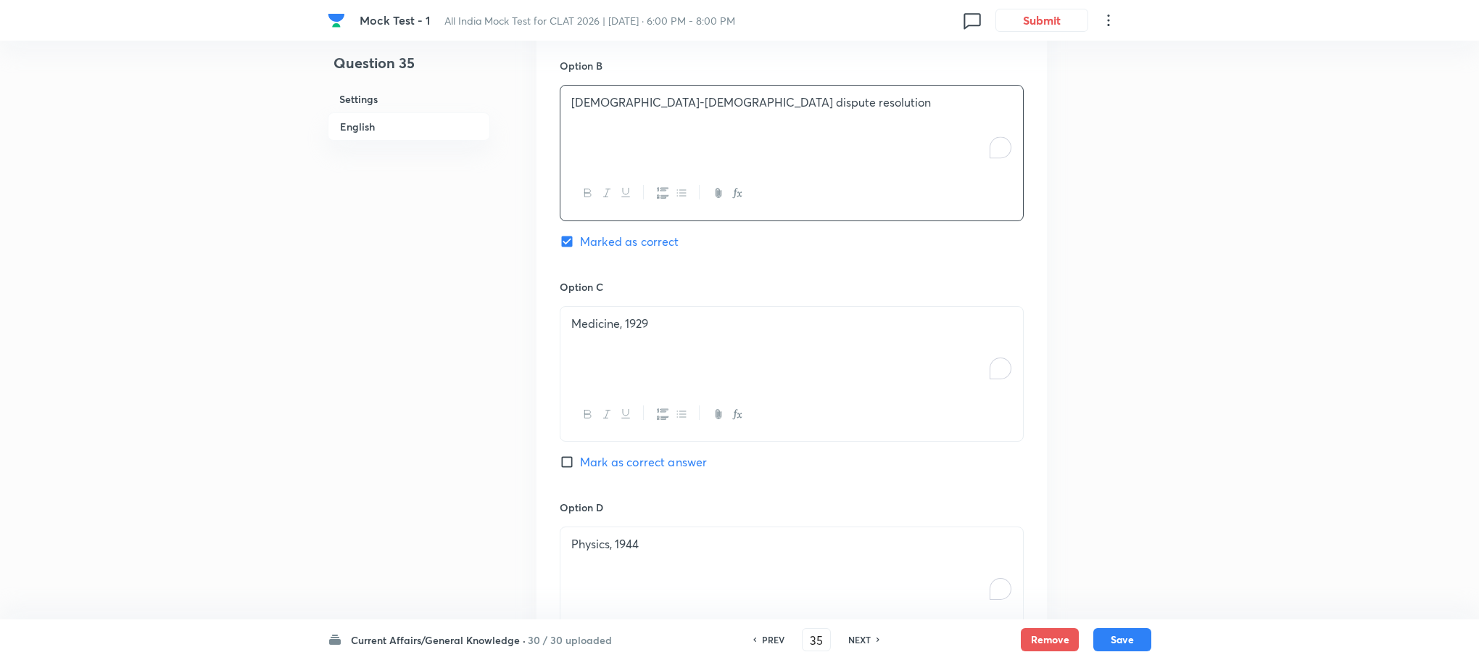
scroll to position [1307, 0]
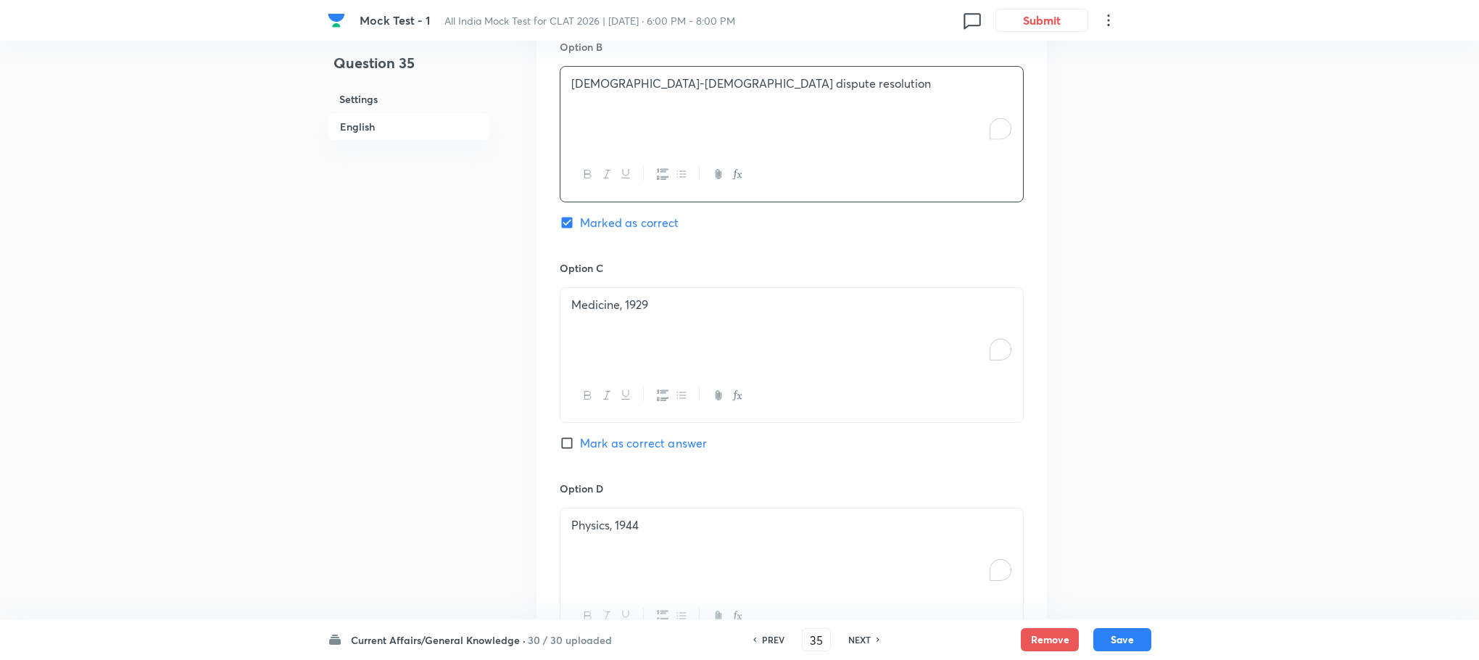
click at [605, 347] on div "Medicine, 1929" at bounding box center [791, 328] width 463 height 81
drag, startPoint x: 570, startPoint y: 305, endPoint x: 837, endPoint y: 370, distance: 275.2
click at [837, 370] on div "Waqf by user Inheritance by mutawallis" at bounding box center [792, 355] width 464 height 136
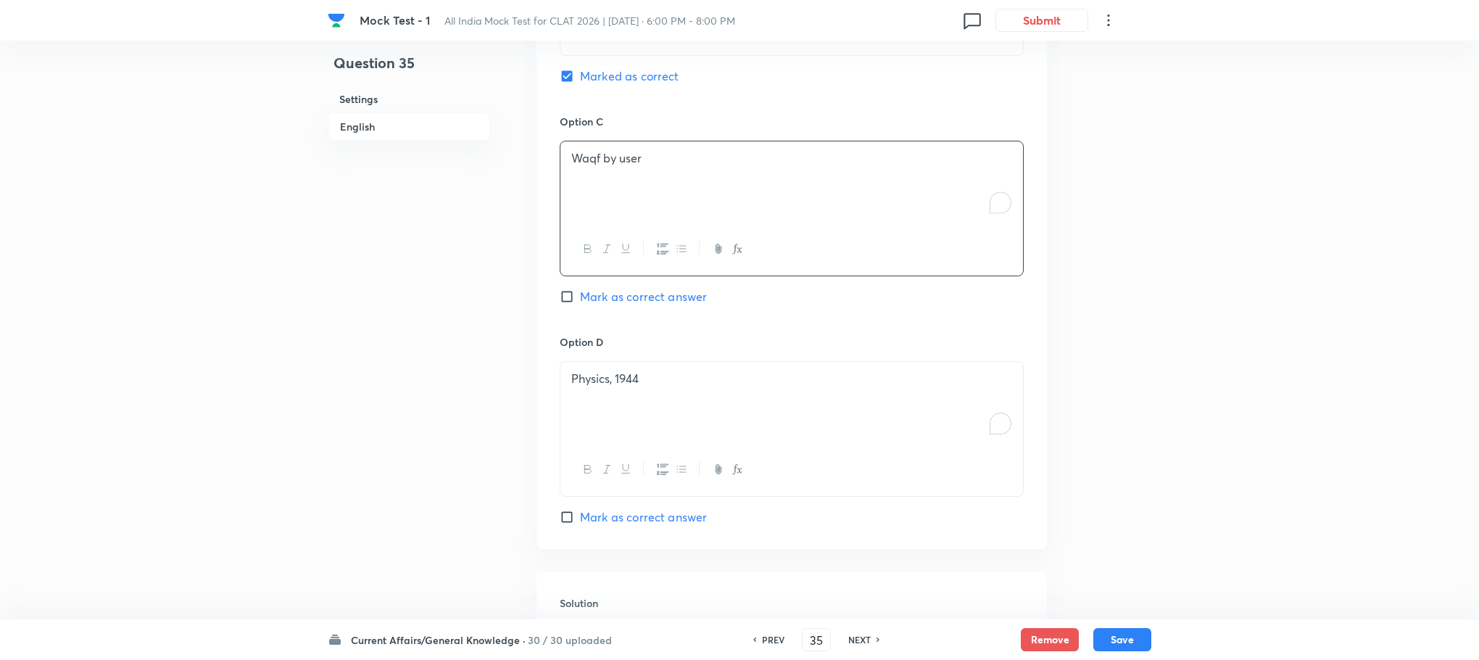
scroll to position [1525, 0]
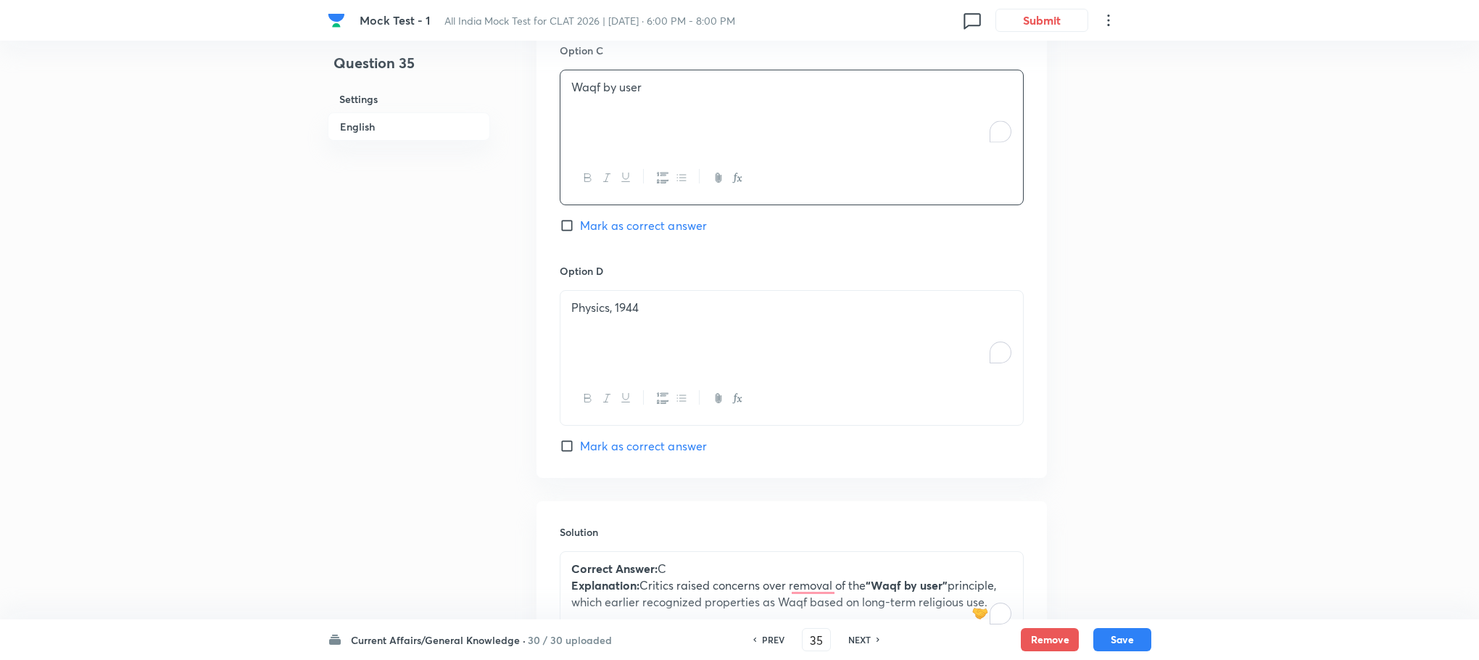
click at [622, 372] on div at bounding box center [791, 398] width 463 height 53
click at [622, 307] on div "Physics, 1944" at bounding box center [791, 331] width 463 height 81
click at [644, 217] on span "Mark as correct answer" at bounding box center [643, 225] width 127 height 17
click at [580, 218] on input "Mark as correct answer" at bounding box center [570, 225] width 20 height 15
checkbox input "true"
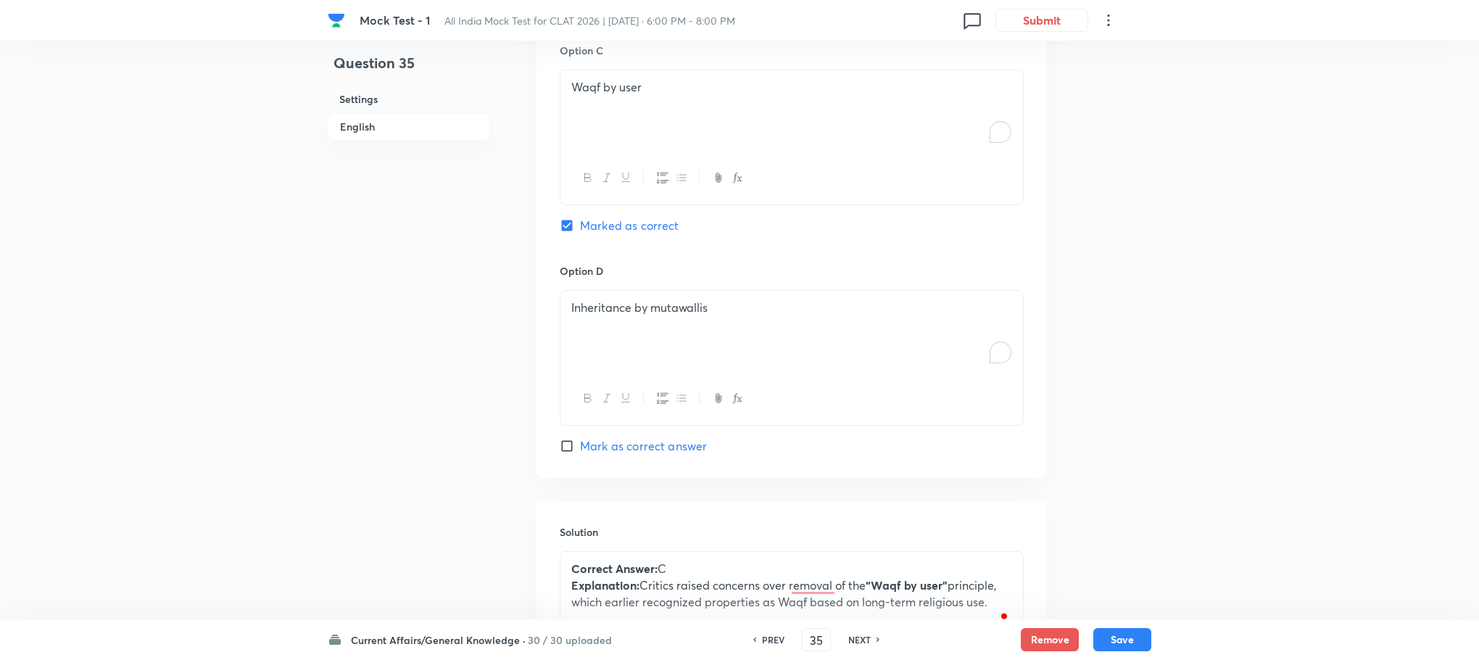
checkbox input "false"
click at [1116, 642] on button "Save" at bounding box center [1122, 637] width 58 height 23
type input "36"
checkbox input "true"
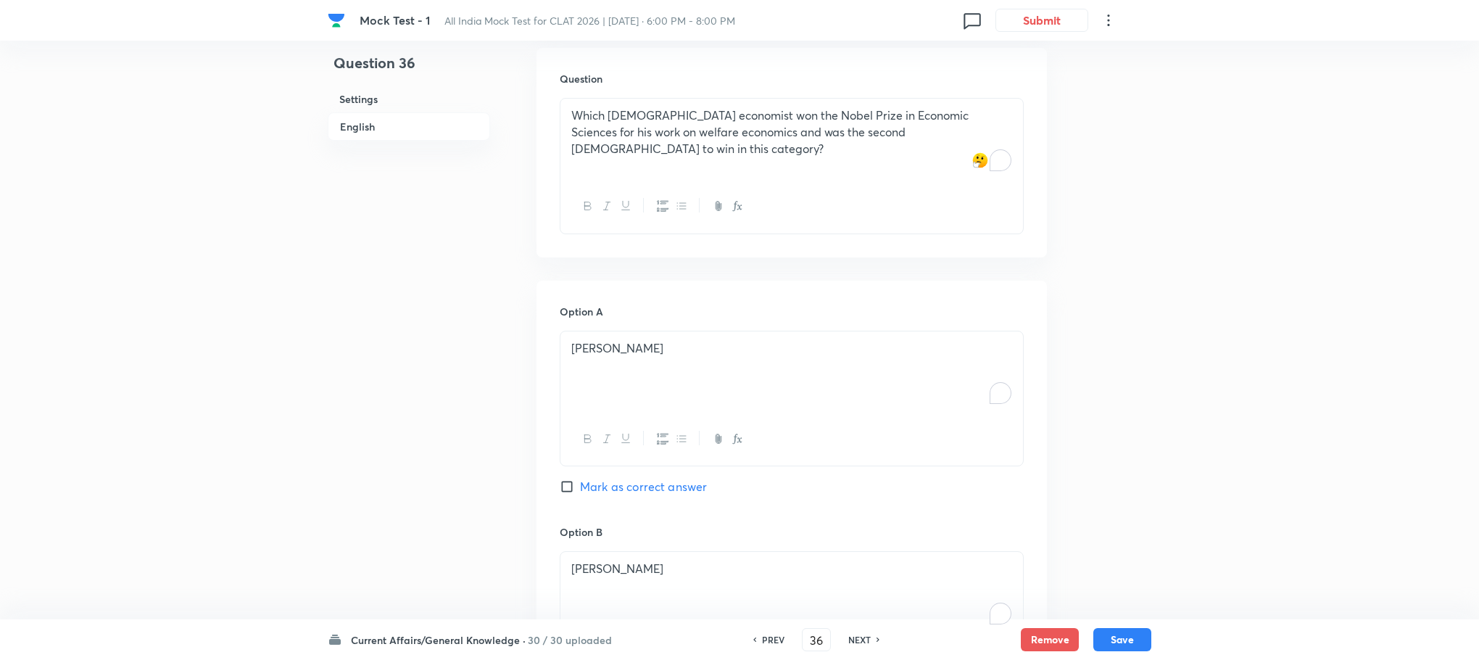
scroll to position [655, 0]
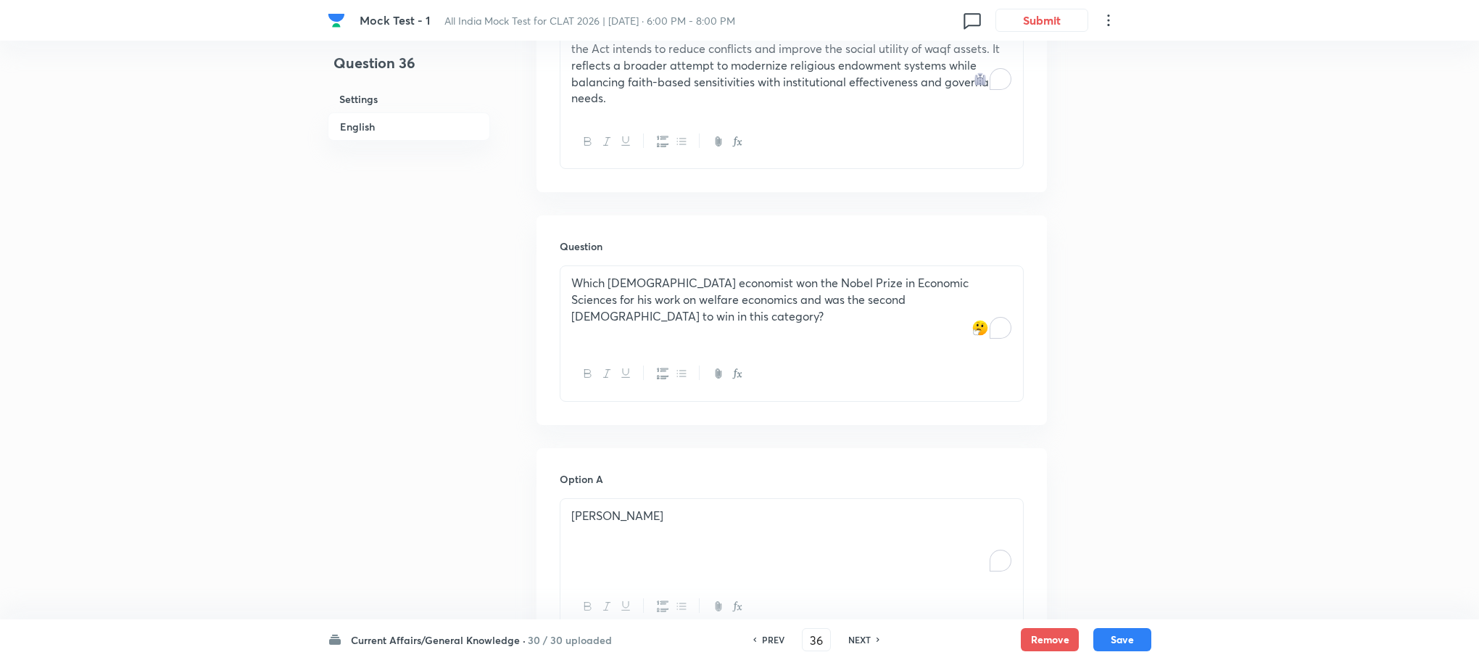
click at [642, 286] on p "Which [DEMOGRAPHIC_DATA] economist won the Nobel Prize in Economic Sciences for…" at bounding box center [791, 299] width 441 height 49
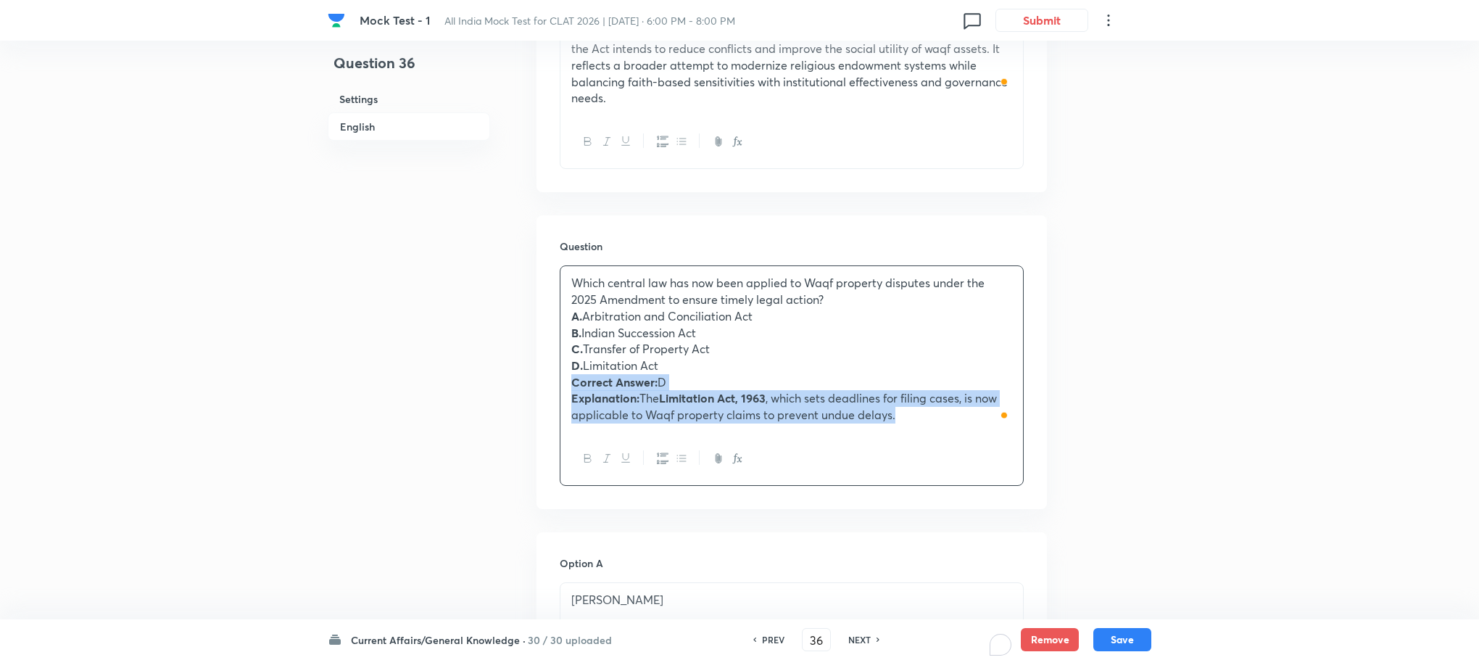
drag, startPoint x: 566, startPoint y: 366, endPoint x: 918, endPoint y: 429, distance: 357.9
click at [918, 429] on div "Which central law has now been applied to Waqf property disputes under the 2025…" at bounding box center [792, 375] width 464 height 220
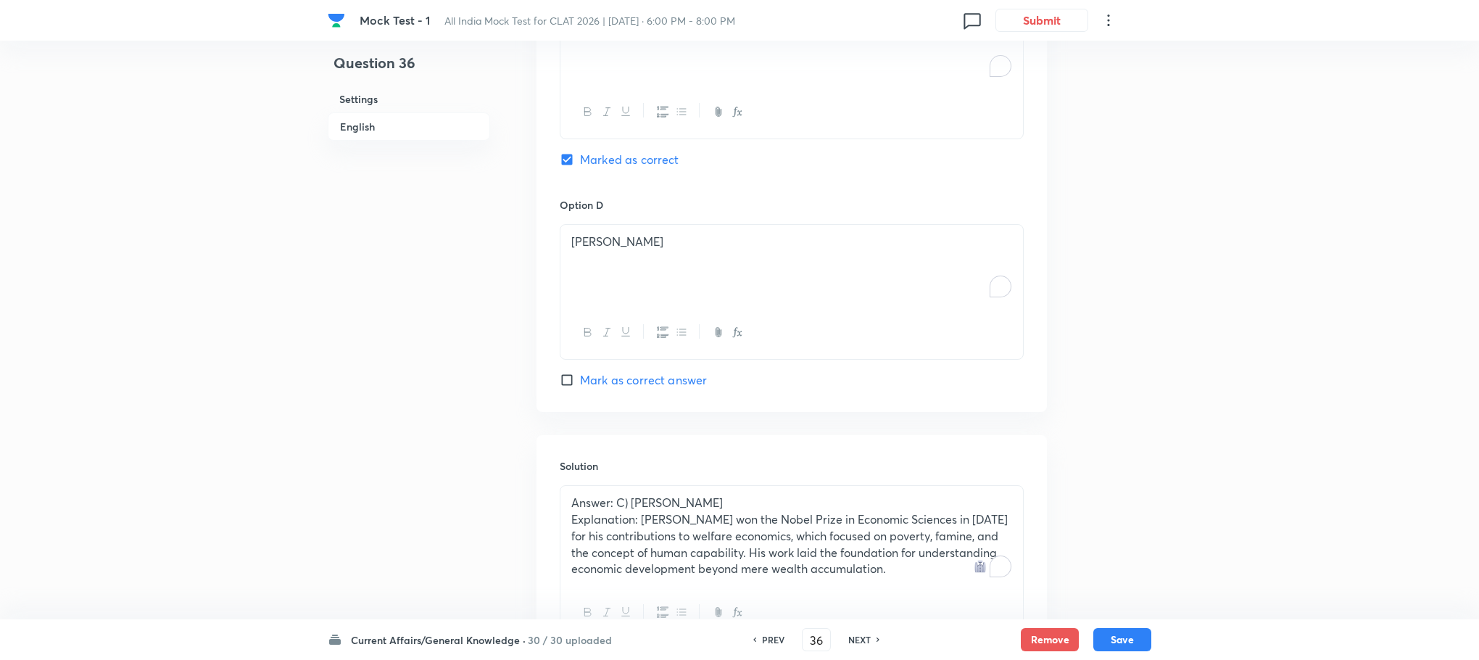
scroll to position [1760, 0]
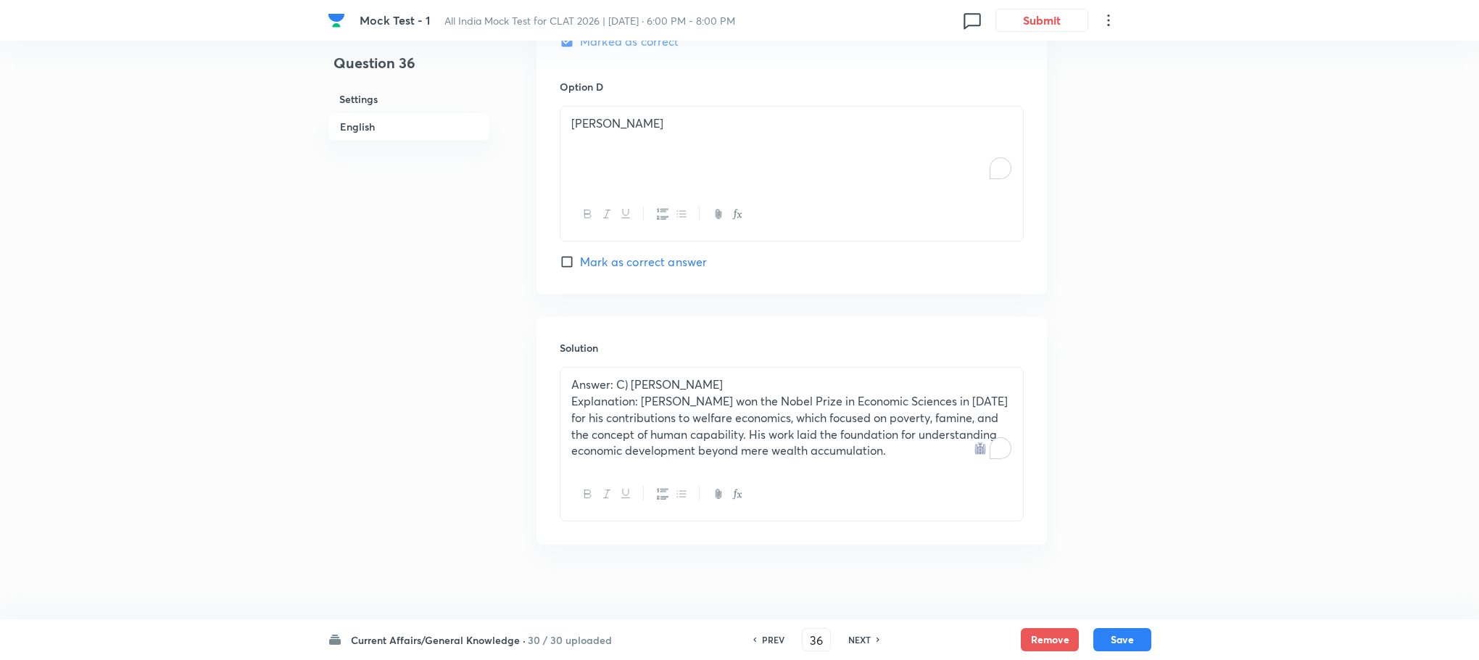
click at [644, 409] on p "Explanation: [PERSON_NAME] won the Nobel Prize in Economic Sciences in [DATE] f…" at bounding box center [791, 426] width 441 height 66
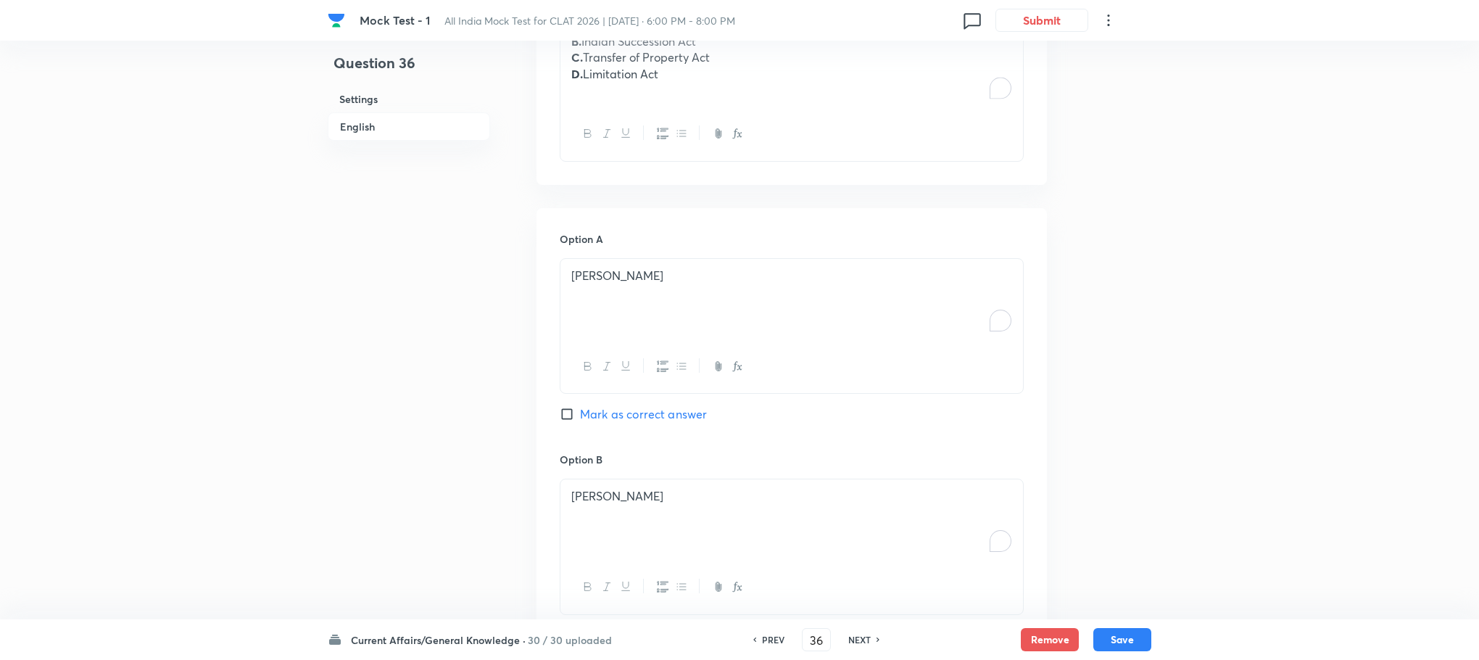
scroll to position [763, 0]
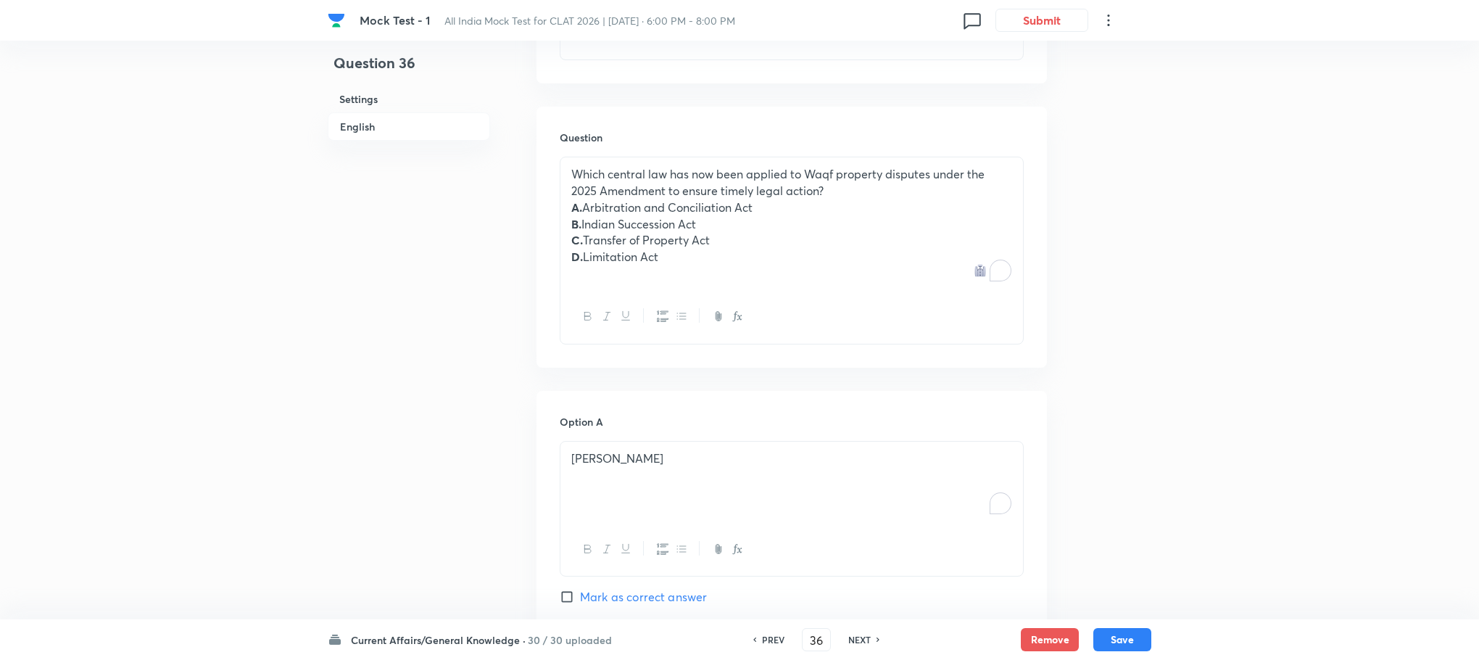
drag, startPoint x: 560, startPoint y: 199, endPoint x: 681, endPoint y: 238, distance: 127.3
click at [681, 238] on div "Which central law has now been applied to Waqf property disputes under the 2025…" at bounding box center [791, 223] width 463 height 133
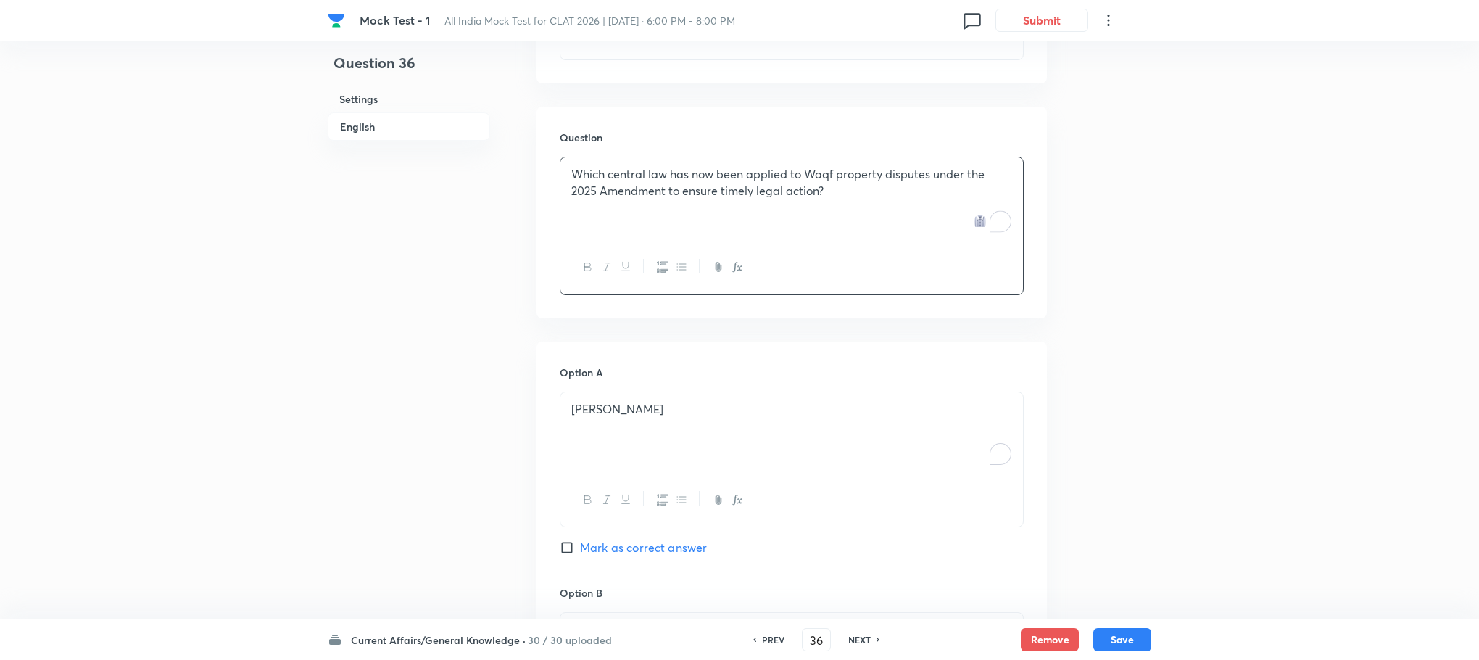
click at [581, 405] on div "[PERSON_NAME]" at bounding box center [791, 432] width 463 height 81
click at [585, 401] on p "A. Arbitration and Conciliation Act" at bounding box center [791, 409] width 441 height 17
click at [560, 414] on div "Arbitration and Conciliation Act Indian Succession Act Transfer of Property Act…" at bounding box center [792, 461] width 464 height 138
drag, startPoint x: 561, startPoint y: 414, endPoint x: 733, endPoint y: 460, distance: 177.8
click at [733, 460] on div "Arbitration and Conciliation Act Indian Succession Act Transfer of Property Act…" at bounding box center [791, 433] width 463 height 83
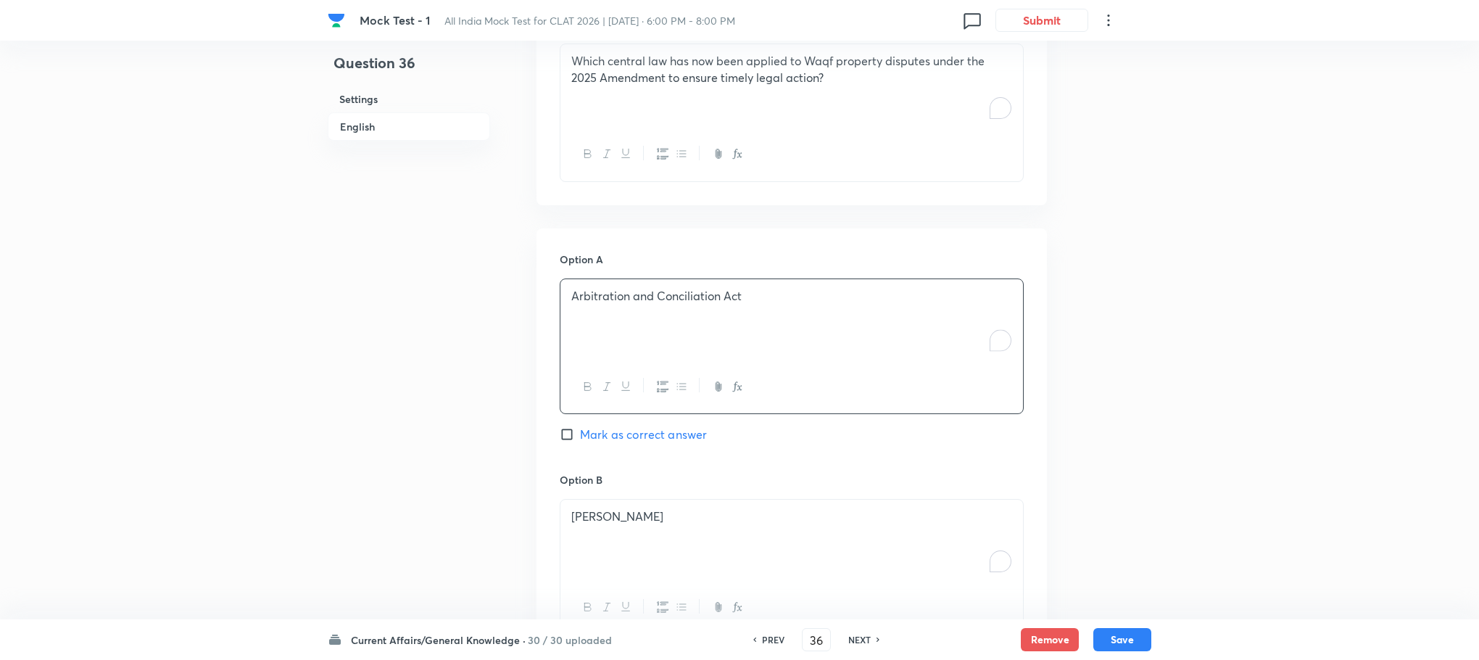
scroll to position [981, 0]
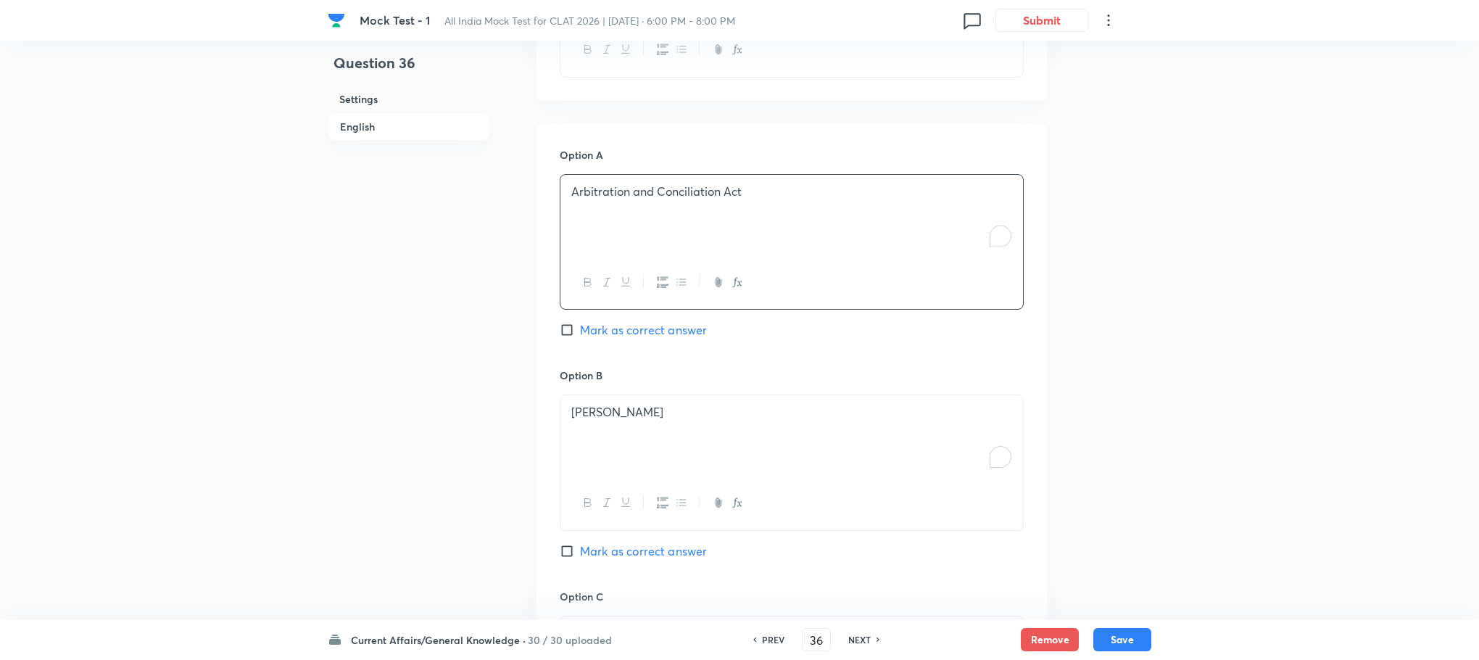
click at [645, 404] on p "[PERSON_NAME]" at bounding box center [791, 412] width 441 height 17
drag, startPoint x: 568, startPoint y: 413, endPoint x: 750, endPoint y: 460, distance: 187.8
click at [750, 460] on div "Indian Succession Act Transfer of Property Act Limitation Act" at bounding box center [791, 435] width 463 height 81
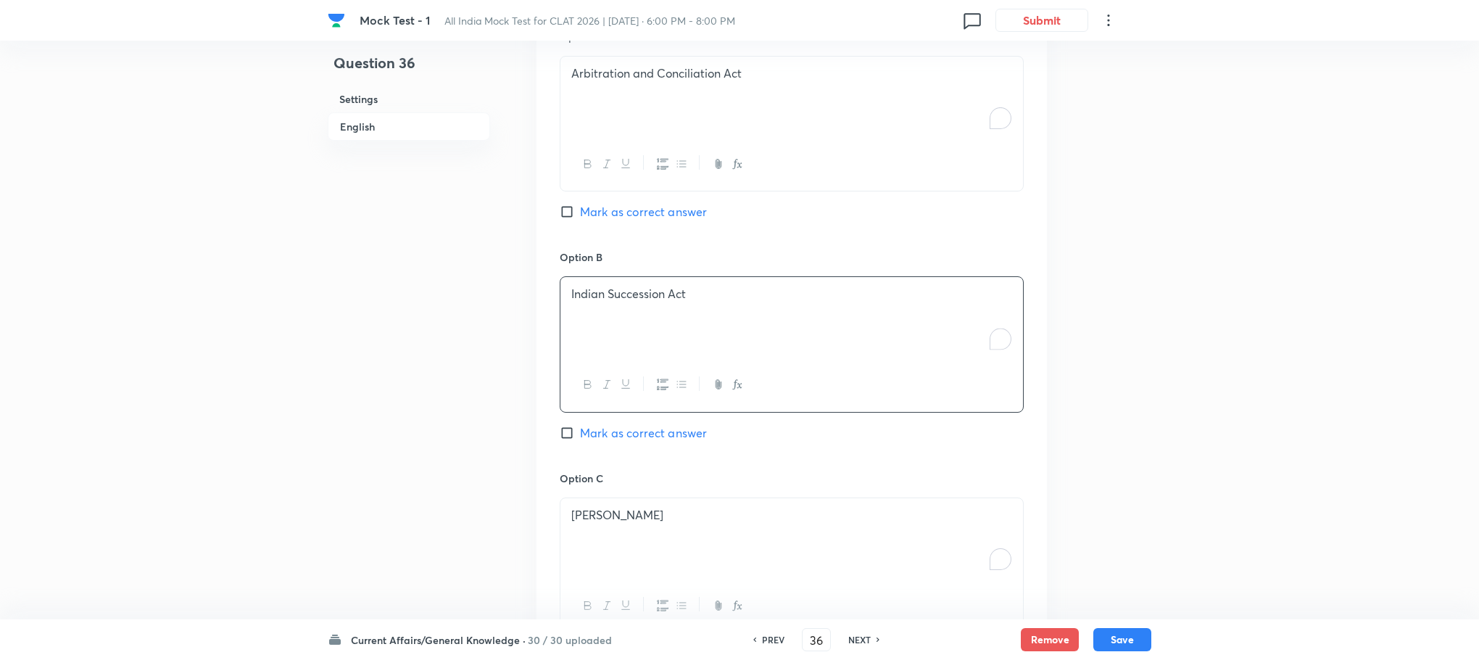
scroll to position [1307, 0]
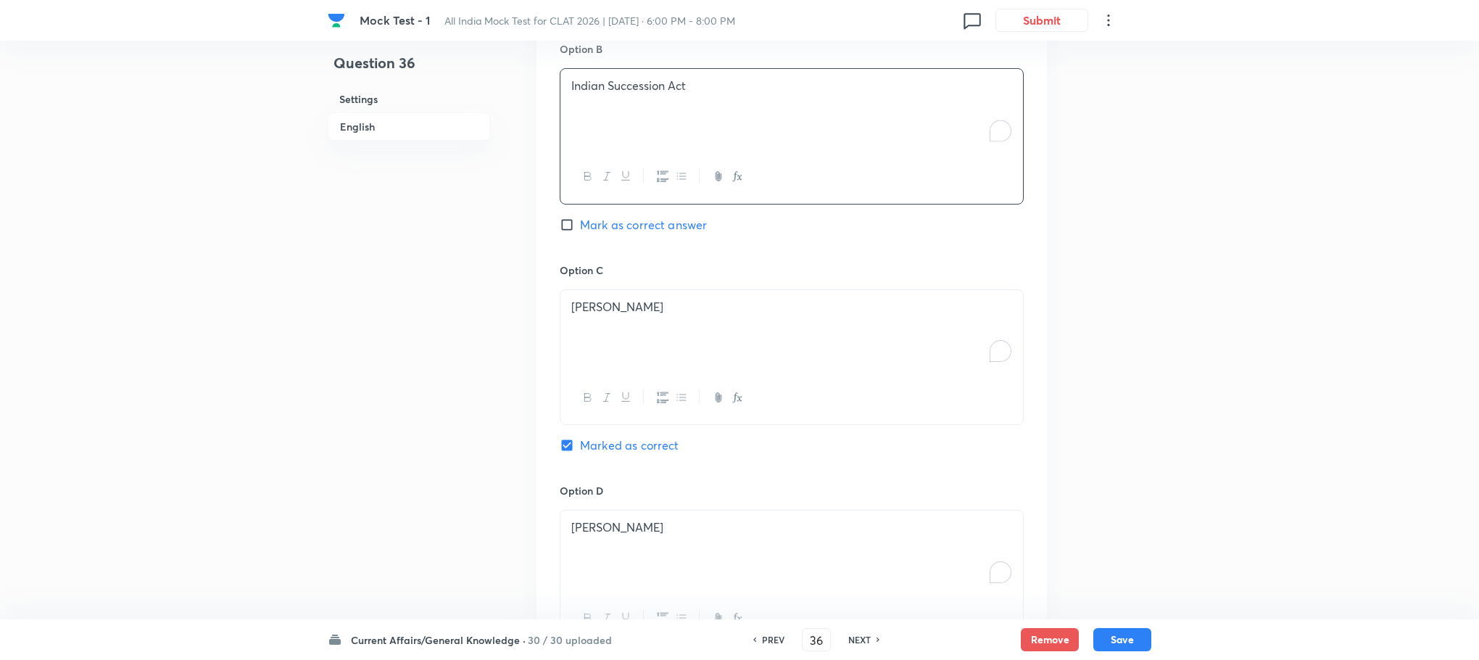
click at [603, 334] on div "[PERSON_NAME]" at bounding box center [791, 330] width 463 height 81
drag, startPoint x: 568, startPoint y: 311, endPoint x: 883, endPoint y: 392, distance: 325.5
click at [883, 392] on div "Transfer of Property Act Limitation Act" at bounding box center [792, 357] width 464 height 136
click at [584, 539] on div "[PERSON_NAME]" at bounding box center [791, 550] width 463 height 81
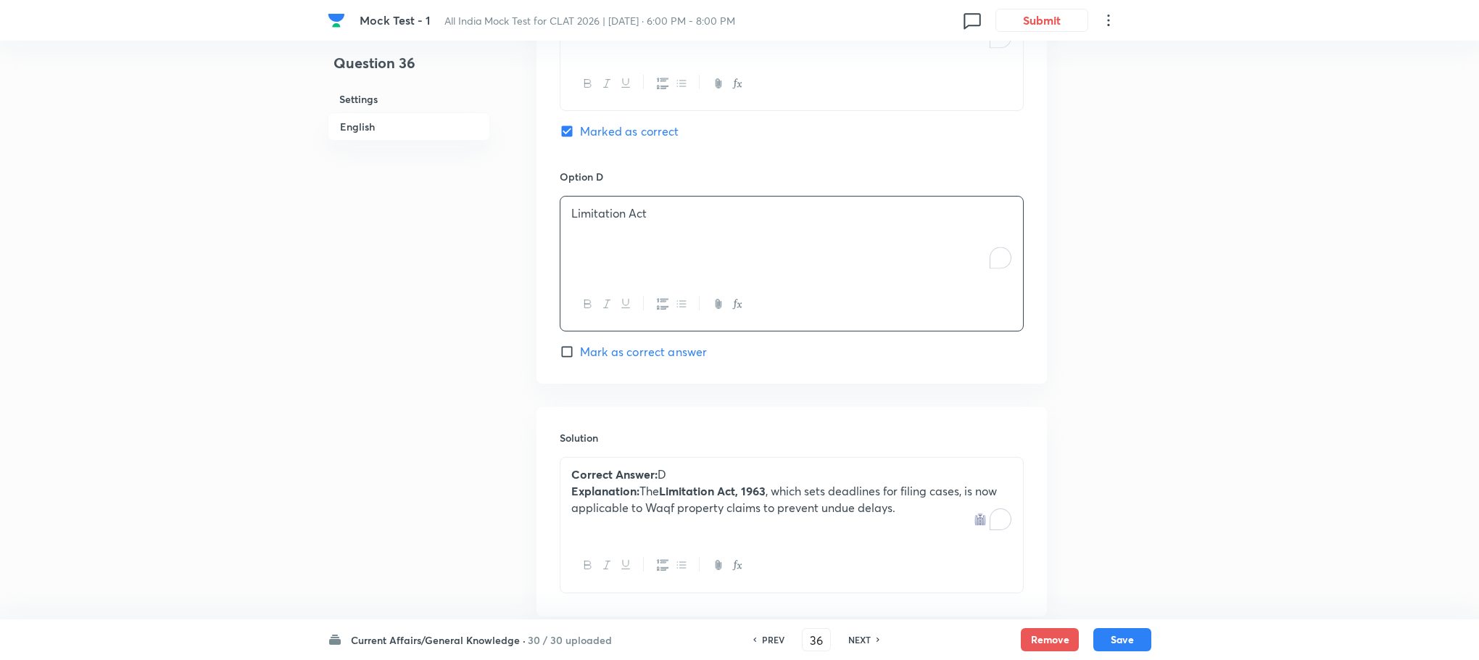
scroll to position [1584, 0]
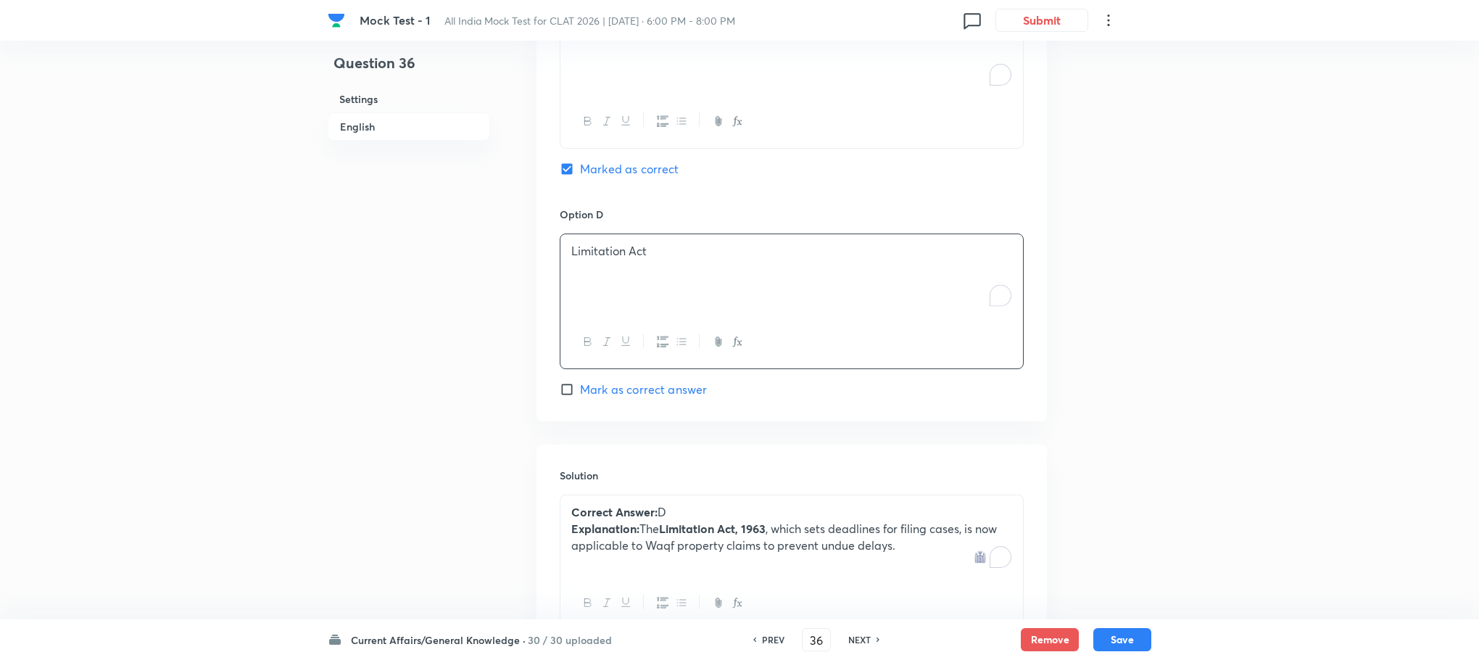
click at [650, 381] on span "Mark as correct answer" at bounding box center [643, 389] width 127 height 17
click at [580, 382] on input "Mark as correct answer" at bounding box center [570, 389] width 20 height 15
checkbox input "true"
checkbox input "false"
click at [1133, 637] on button "Save" at bounding box center [1122, 637] width 58 height 23
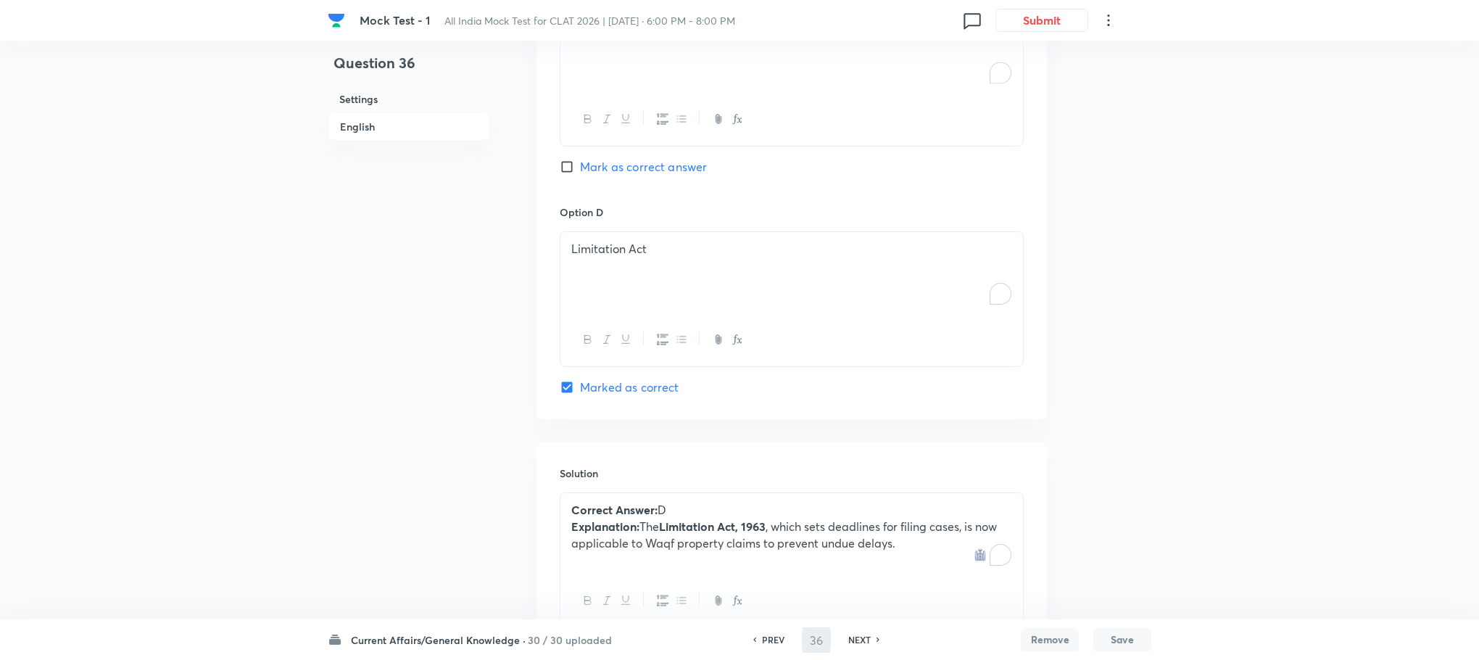
type input "37"
checkbox input "false"
checkbox input "true"
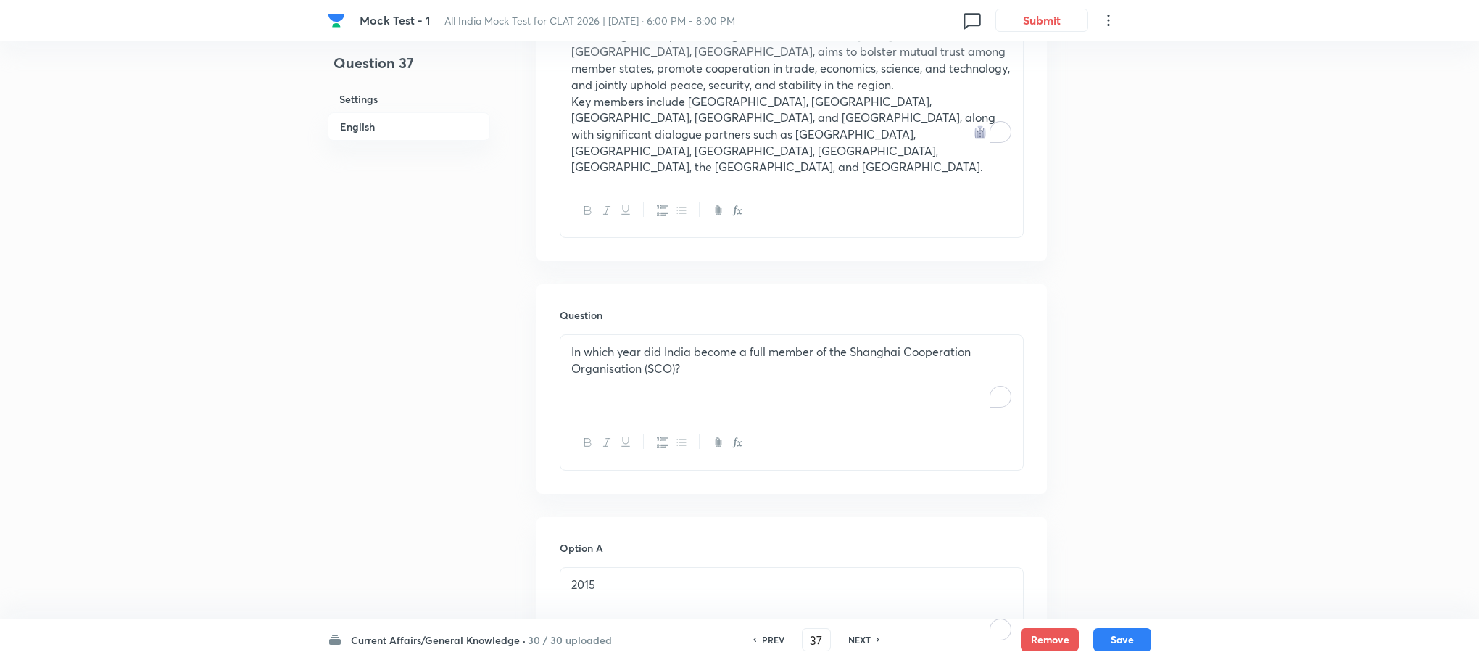
scroll to position [387, 0]
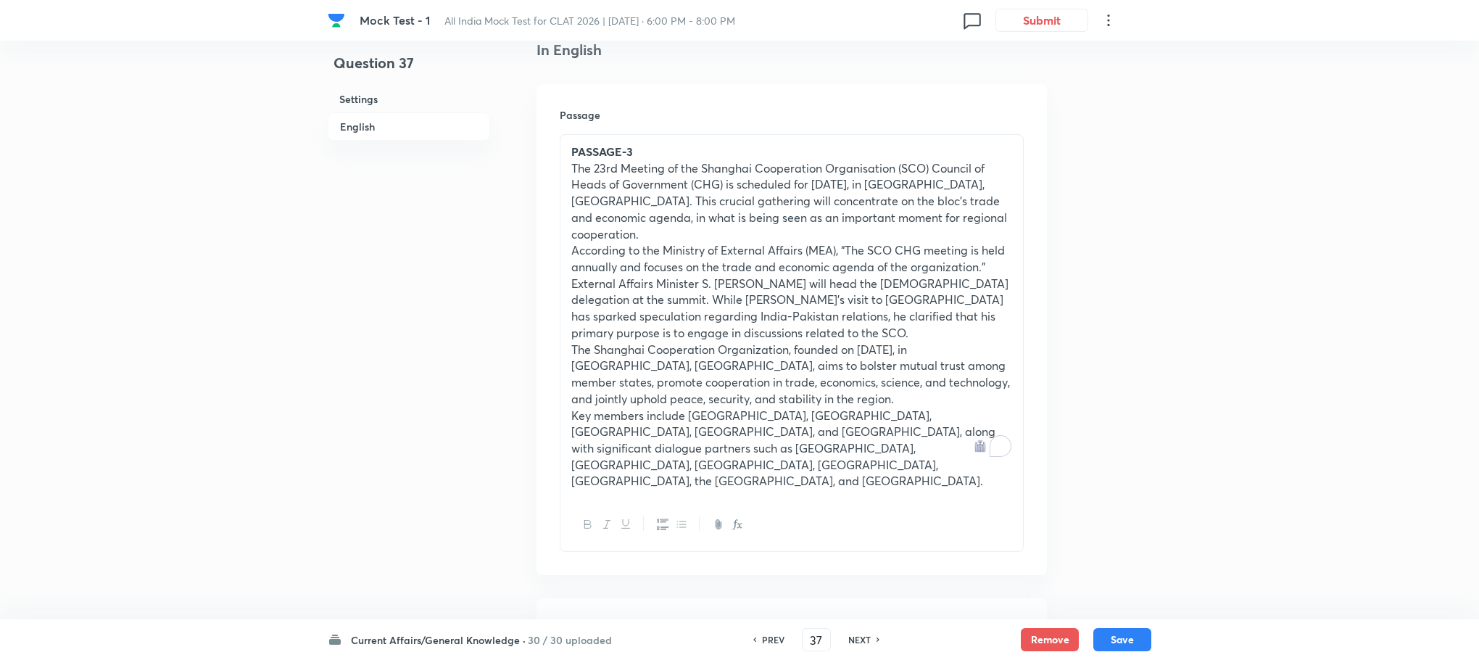
click at [647, 229] on p "The 23rd Meeting of the Shanghai Cooperation Organisation (SCO) Council of Head…" at bounding box center [791, 201] width 441 height 83
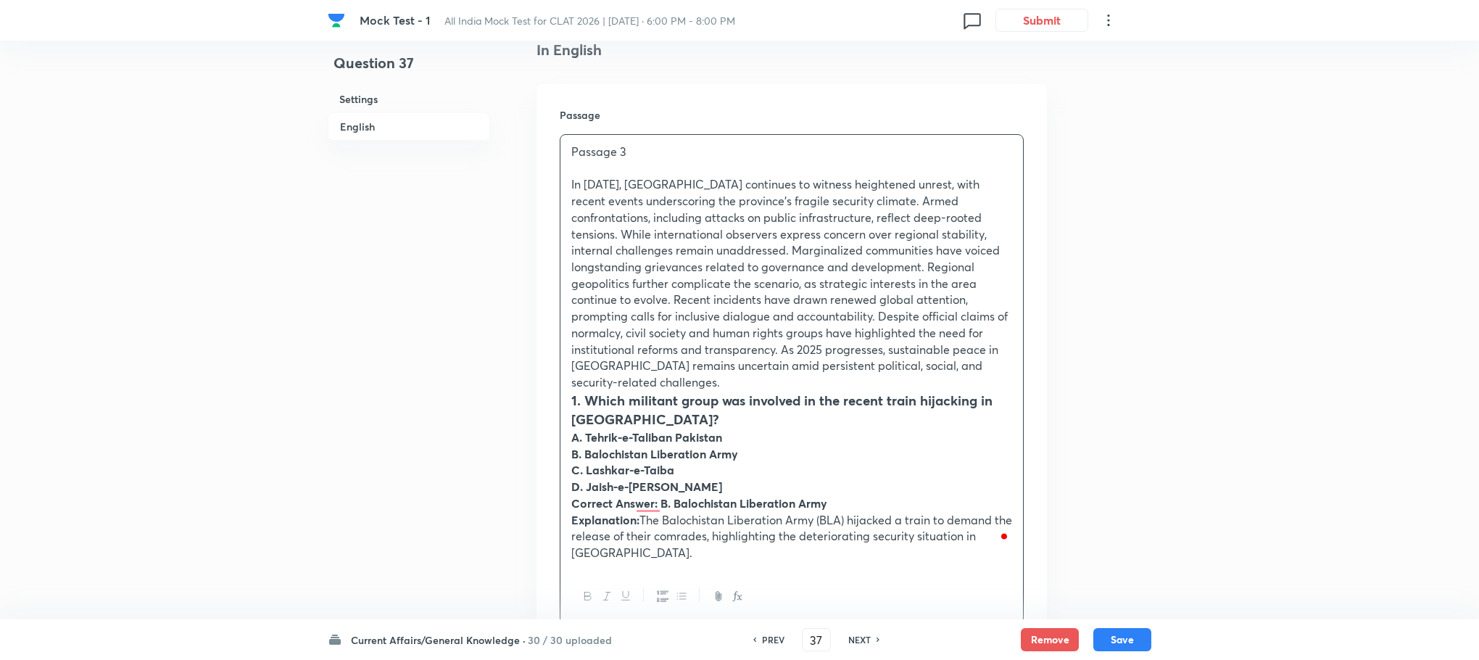
click at [694, 226] on p "In [DATE], [GEOGRAPHIC_DATA] continues to witness heightened unrest, with recen…" at bounding box center [791, 283] width 441 height 214
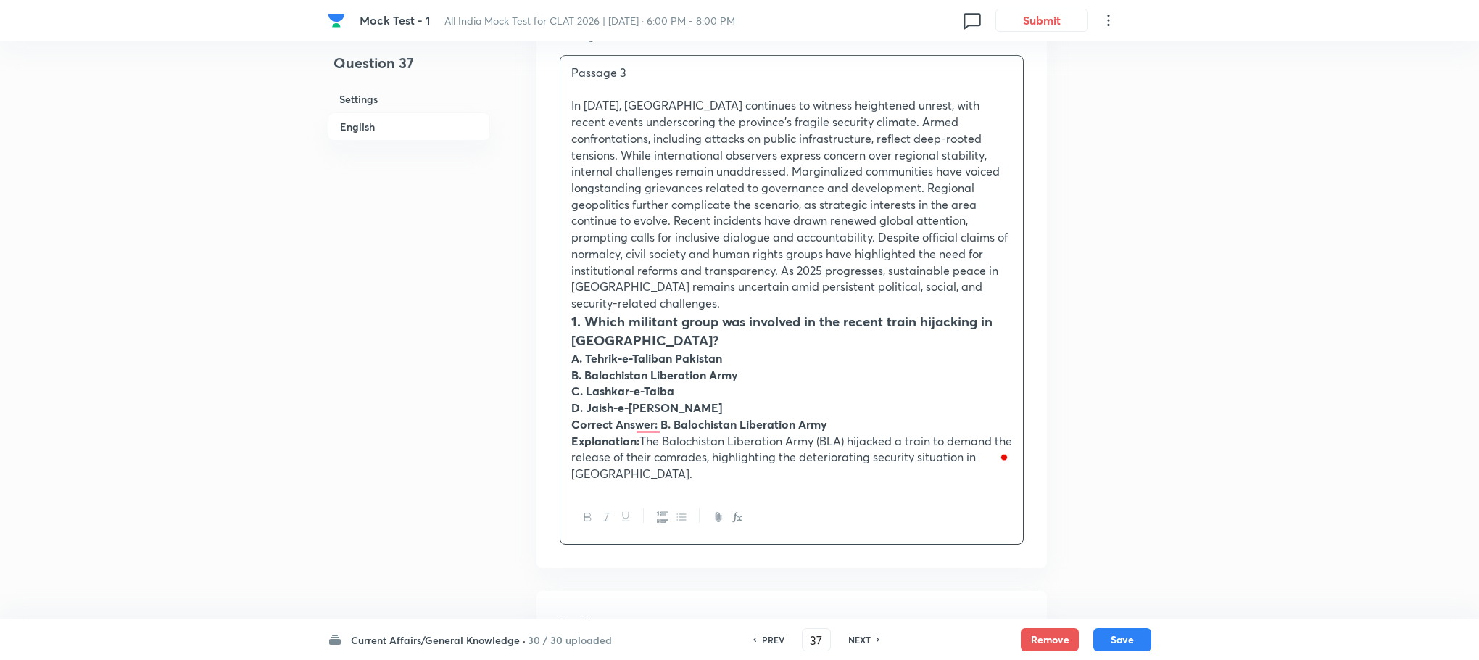
scroll to position [496, 0]
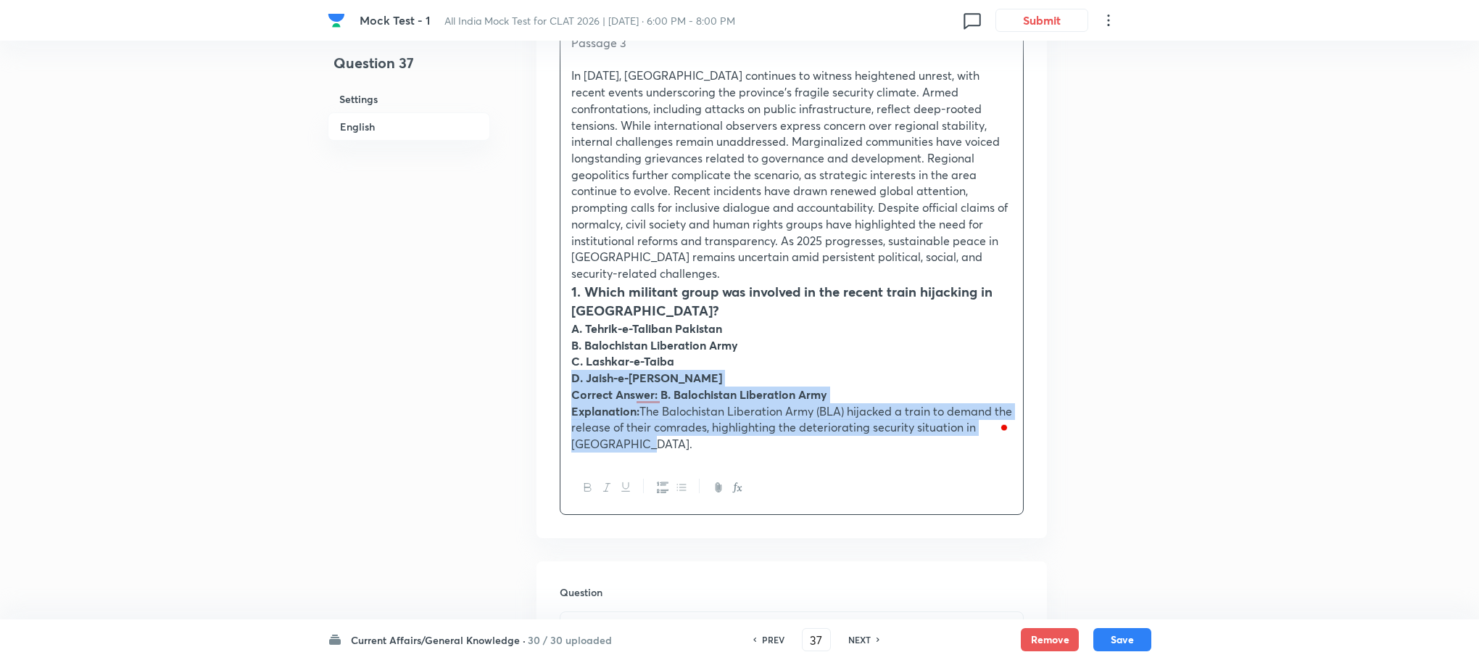
drag, startPoint x: 564, startPoint y: 370, endPoint x: 698, endPoint y: 457, distance: 159.9
click at [698, 457] on div "Passage 3 In [DATE], [GEOGRAPHIC_DATA] continues to witness heightened unrest, …" at bounding box center [792, 269] width 464 height 489
click at [570, 383] on div "Passage 3 In [DATE], [GEOGRAPHIC_DATA] continues to witness heightened unrest, …" at bounding box center [791, 243] width 463 height 435
drag, startPoint x: 570, startPoint y: 383, endPoint x: 685, endPoint y: 431, distance: 124.8
click at [685, 431] on div "Passage 3 In [DATE], [GEOGRAPHIC_DATA] continues to witness heightened unrest, …" at bounding box center [791, 243] width 463 height 435
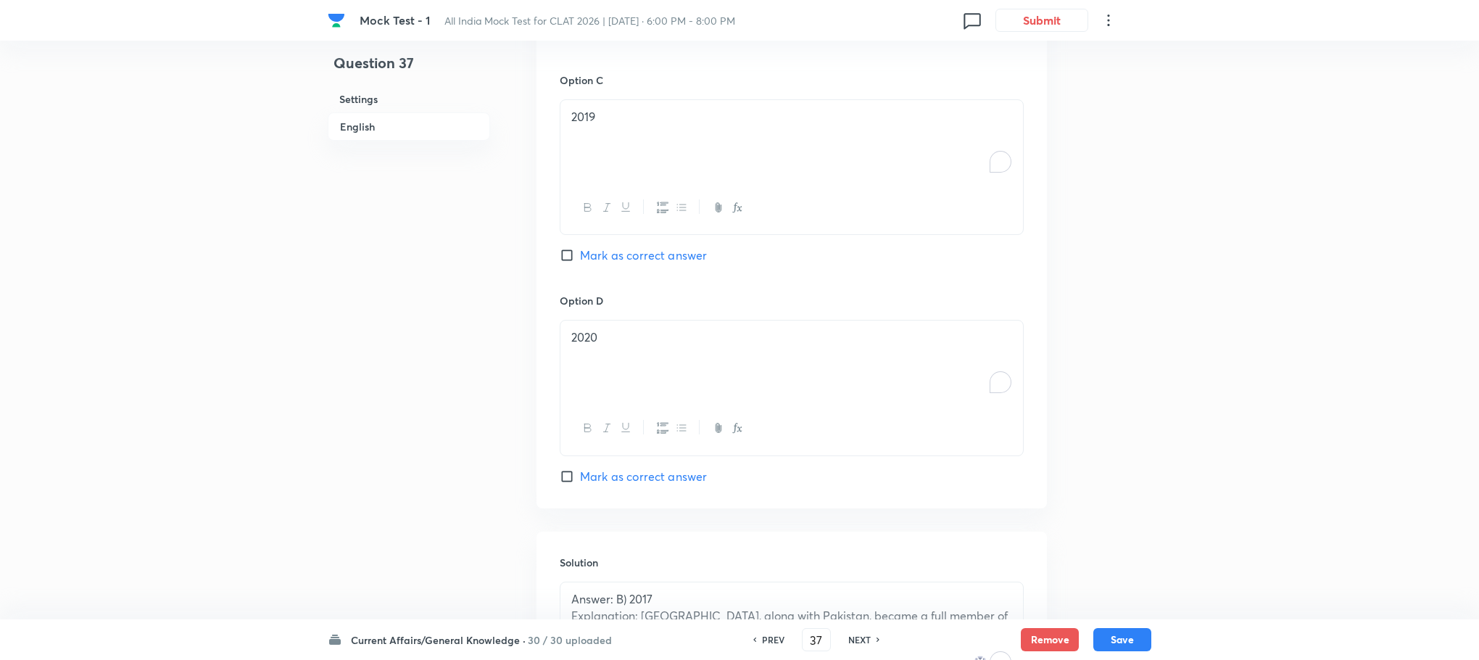
scroll to position [1801, 0]
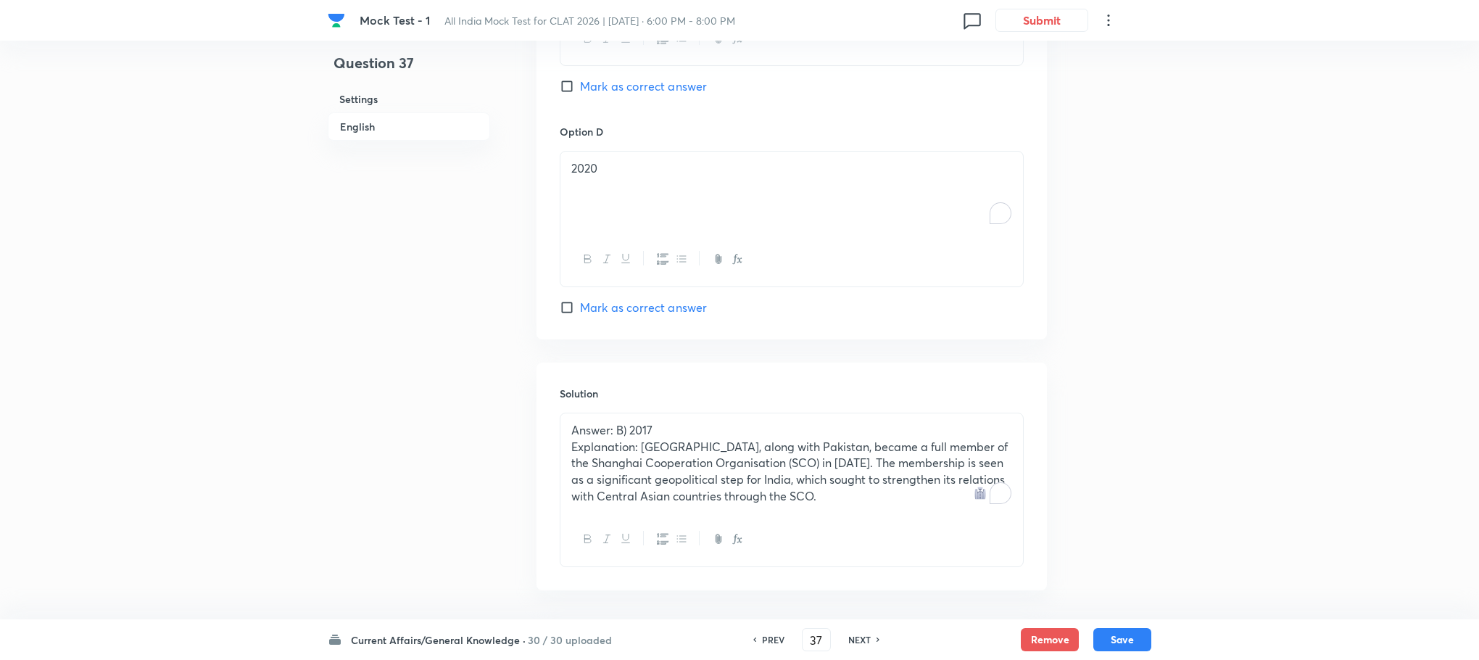
click at [681, 439] on p "Explanation: [GEOGRAPHIC_DATA], along with Pakistan, became a full member of th…" at bounding box center [791, 472] width 441 height 66
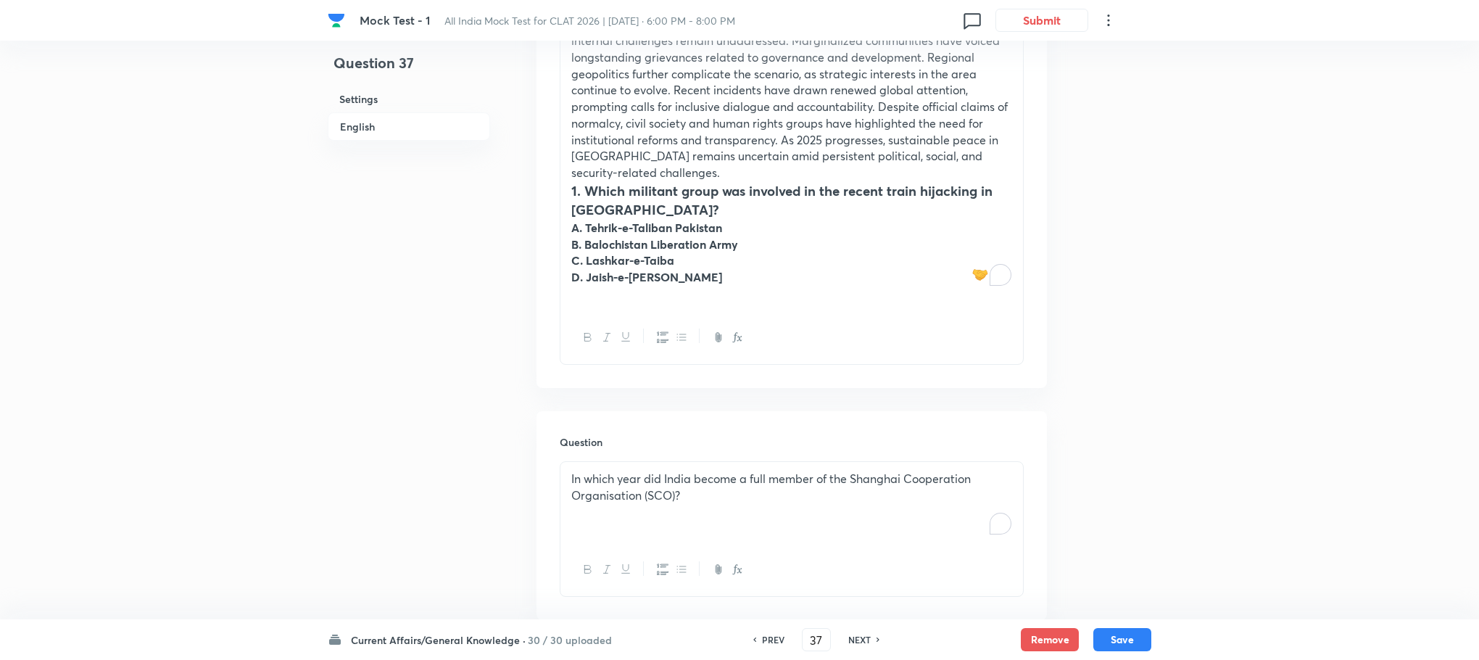
scroll to position [496, 0]
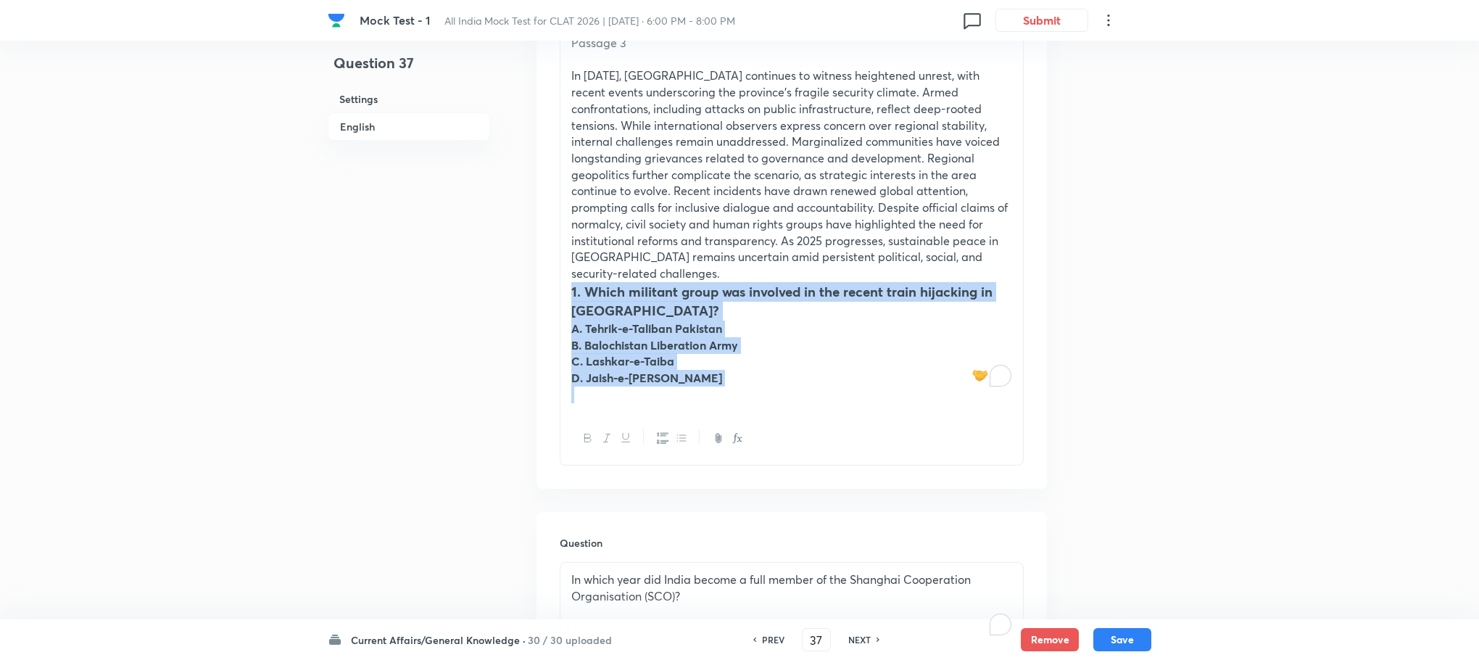
drag, startPoint x: 571, startPoint y: 270, endPoint x: 838, endPoint y: 434, distance: 313.7
click at [838, 434] on div "Passage 3 In [DATE], [GEOGRAPHIC_DATA] continues to witness heightened unrest, …" at bounding box center [792, 245] width 464 height 440
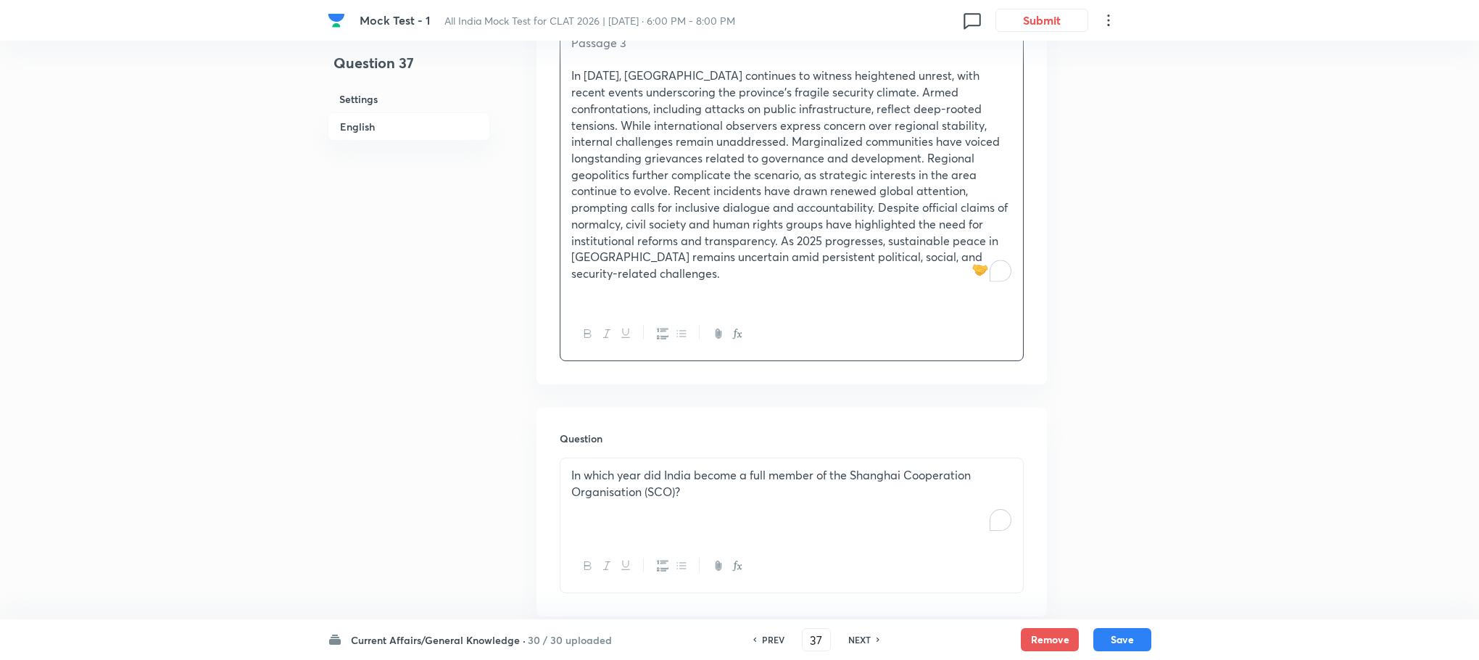
click at [616, 483] on p "In which year did India become a full member of the Shanghai Cooperation Organi…" at bounding box center [791, 483] width 441 height 33
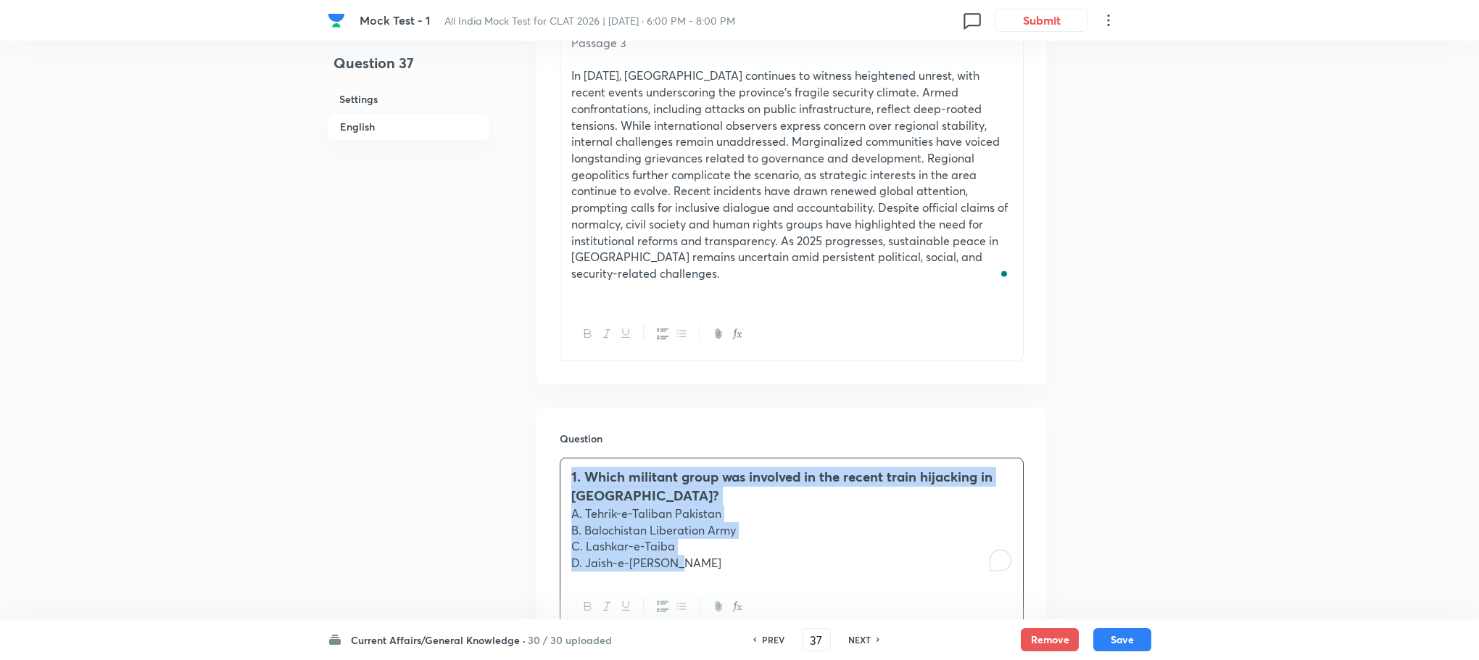
click at [568, 501] on div "1. Which militant group was involved in the recent train hijacking in [GEOGRAPH…" at bounding box center [791, 519] width 463 height 122
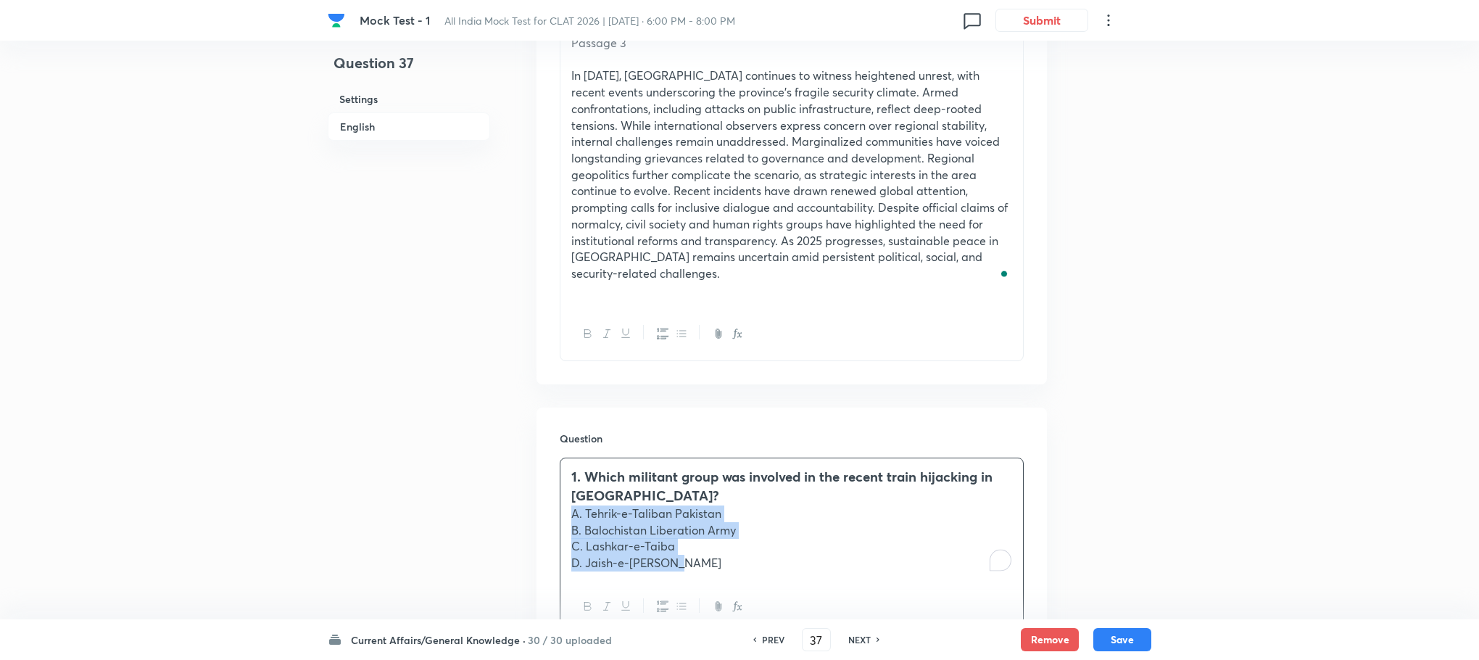
drag, startPoint x: 568, startPoint y: 501, endPoint x: 777, endPoint y: 589, distance: 226.1
click at [777, 589] on div "1. Which militant group was involved in the recent train hijacking in [GEOGRAPH…" at bounding box center [792, 546] width 464 height 176
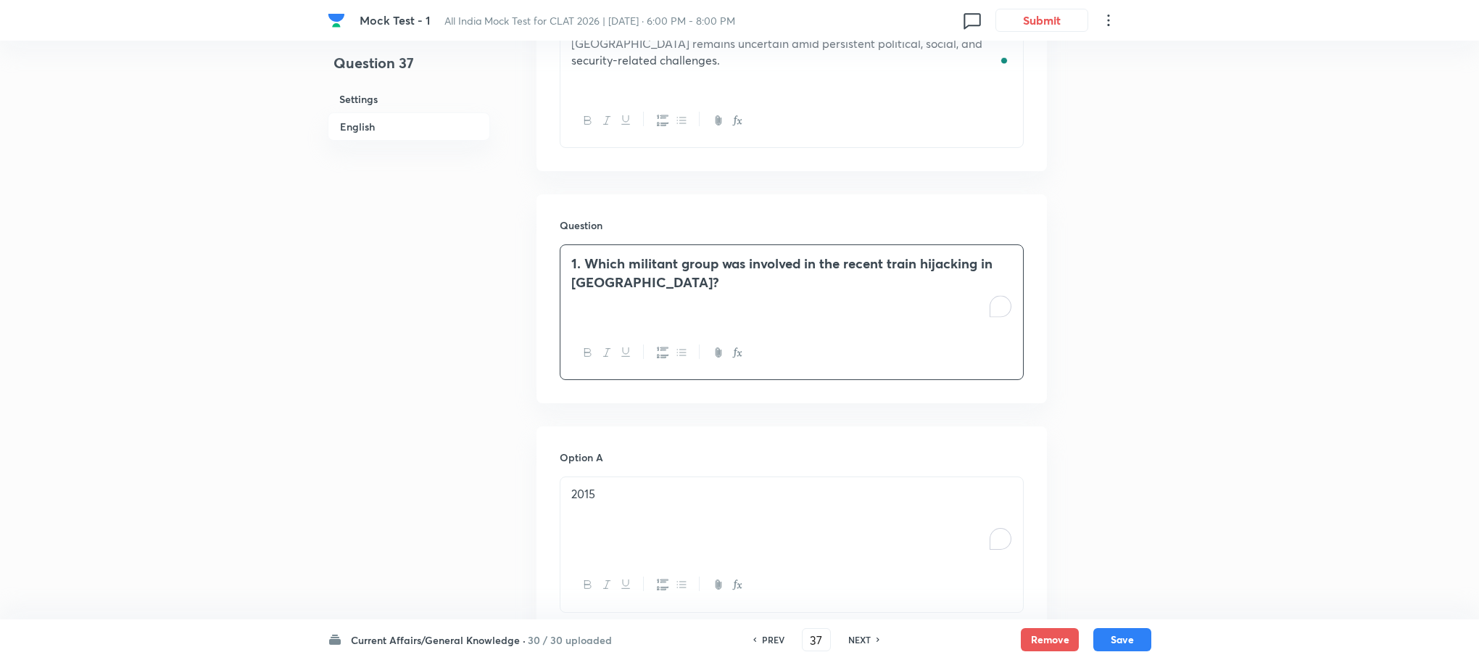
scroll to position [713, 0]
click at [605, 488] on div "2015" at bounding box center [791, 513] width 463 height 81
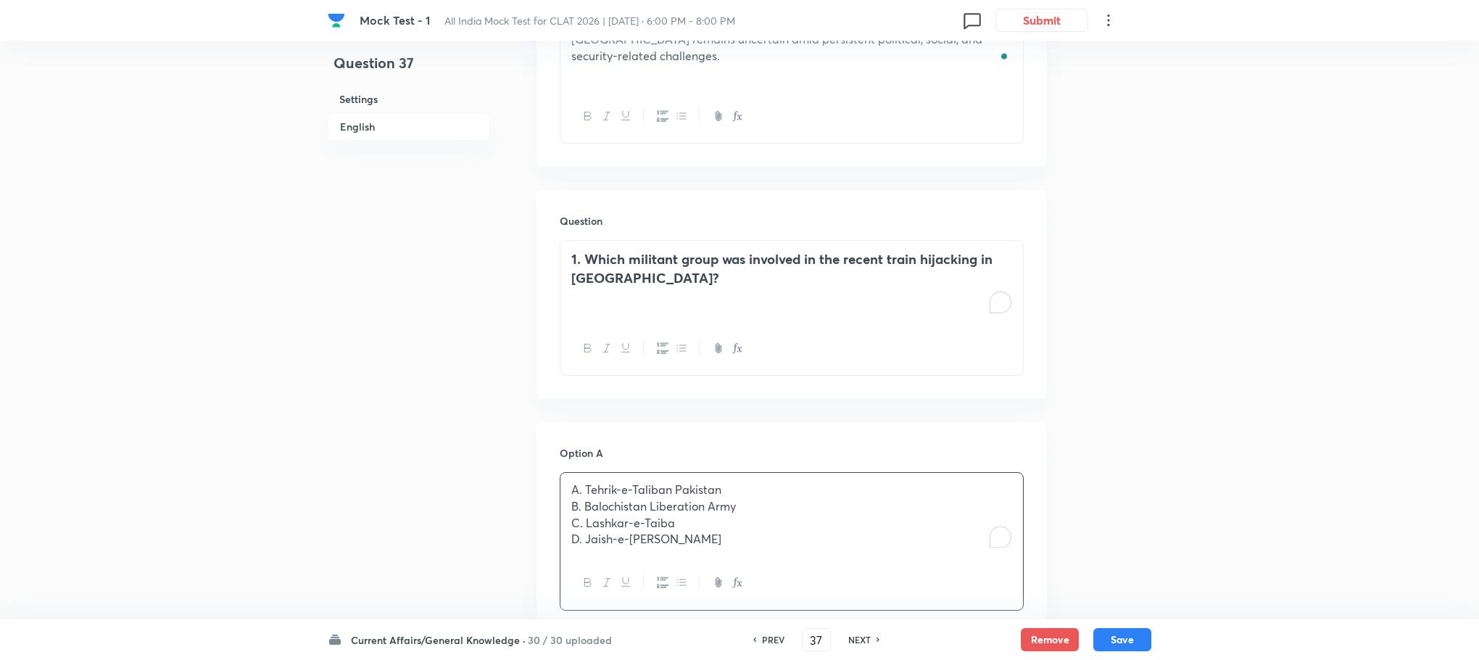
click at [585, 249] on h3 "1. Which militant group was involved in the recent train hijacking in [GEOGRAPH…" at bounding box center [791, 268] width 441 height 38
click at [586, 481] on p "A. Tehrik-e-Taliban Pakistan" at bounding box center [791, 489] width 441 height 17
click at [586, 498] on p "B. Balochistan Liberation Army" at bounding box center [791, 506] width 441 height 17
click at [586, 515] on p "C. Lashkar-e-Taiba" at bounding box center [791, 523] width 441 height 17
click at [585, 531] on p "D. Jaish-e-[PERSON_NAME]" at bounding box center [791, 539] width 441 height 17
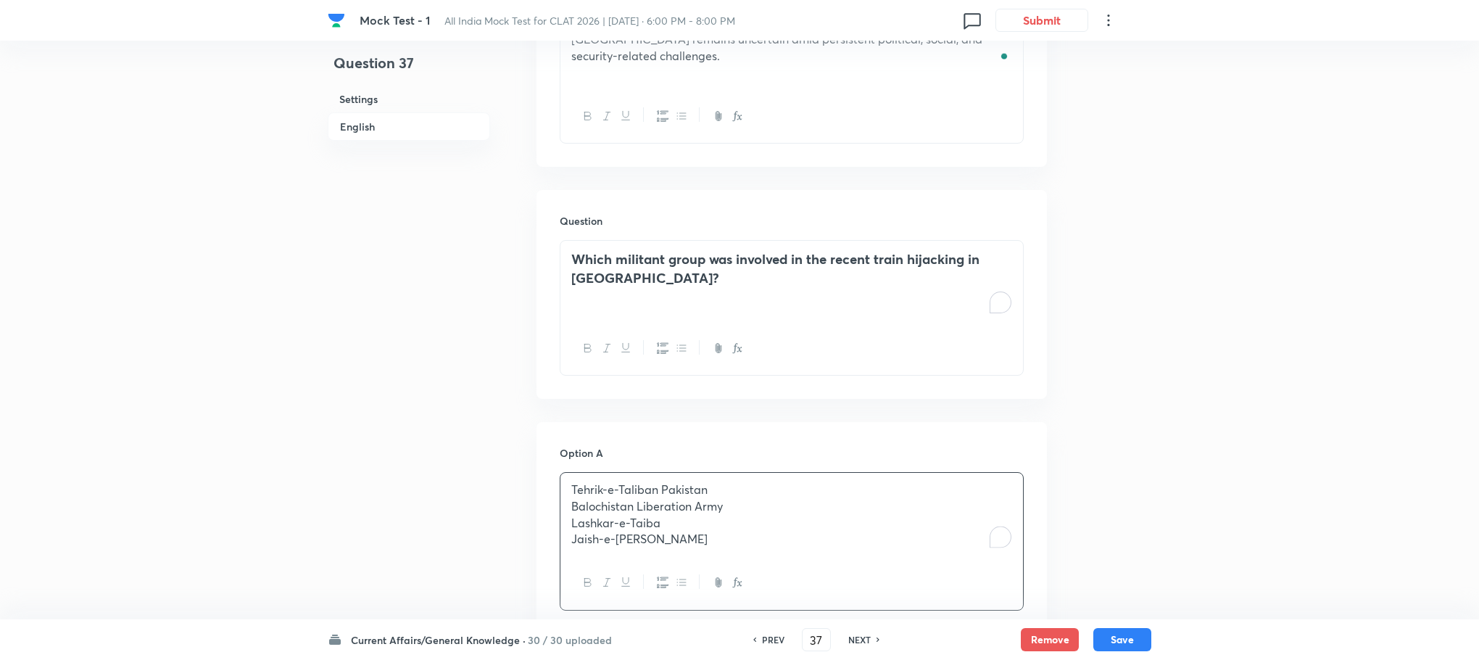
click at [570, 499] on div "Tehrik-e-Taliban Pakistan Balochistan Liberation Army Lashkar-e-Taiba Jaish-e-[…" at bounding box center [791, 514] width 463 height 83
drag, startPoint x: 570, startPoint y: 499, endPoint x: 708, endPoint y: 547, distance: 145.8
click at [708, 547] on div "Tehrik-e-Taliban Pakistan Balochistan Liberation Army Lashkar-e-Taiba Jaish-e-[…" at bounding box center [792, 541] width 464 height 138
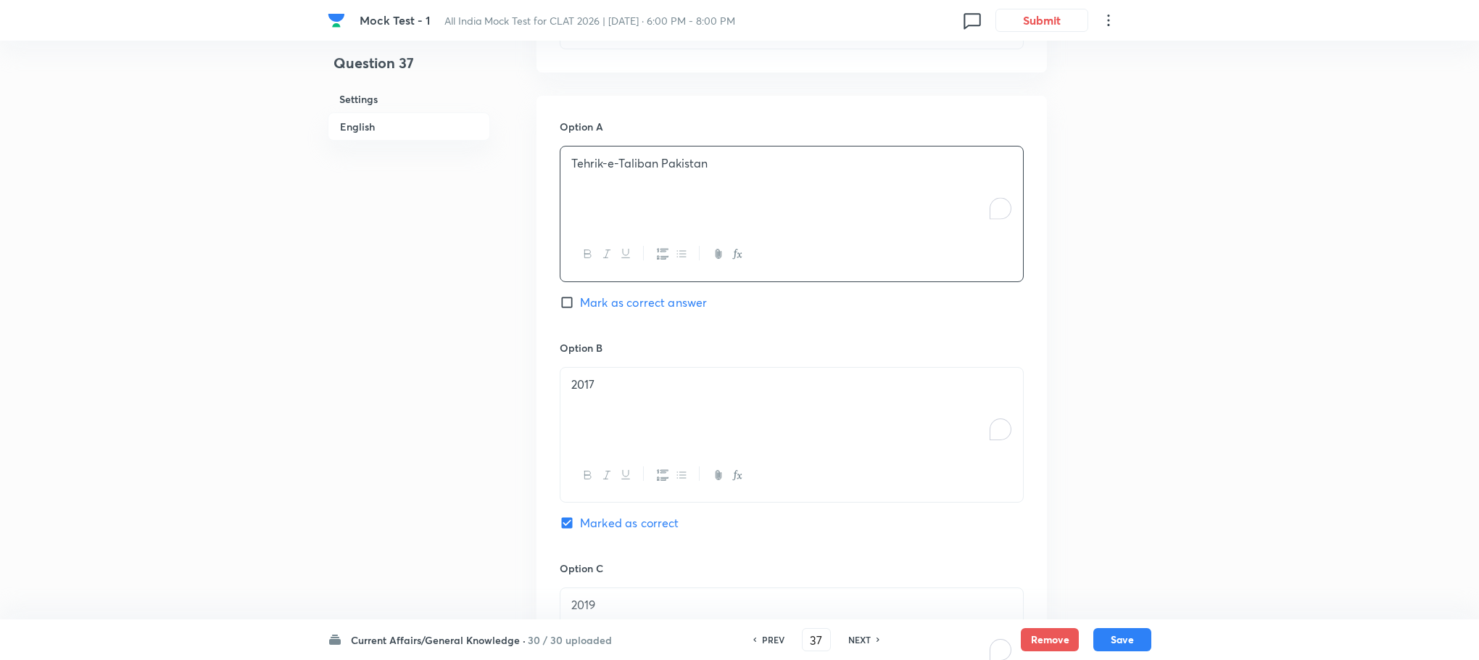
click at [600, 449] on div at bounding box center [791, 475] width 463 height 53
click at [605, 407] on div "2017" at bounding box center [791, 408] width 463 height 81
drag, startPoint x: 563, startPoint y: 387, endPoint x: 755, endPoint y: 435, distance: 197.3
click at [755, 435] on div "Balochistan Liberation Army Lashkar-e-Taiba Jaish-e-[PERSON_NAME]" at bounding box center [792, 435] width 464 height 136
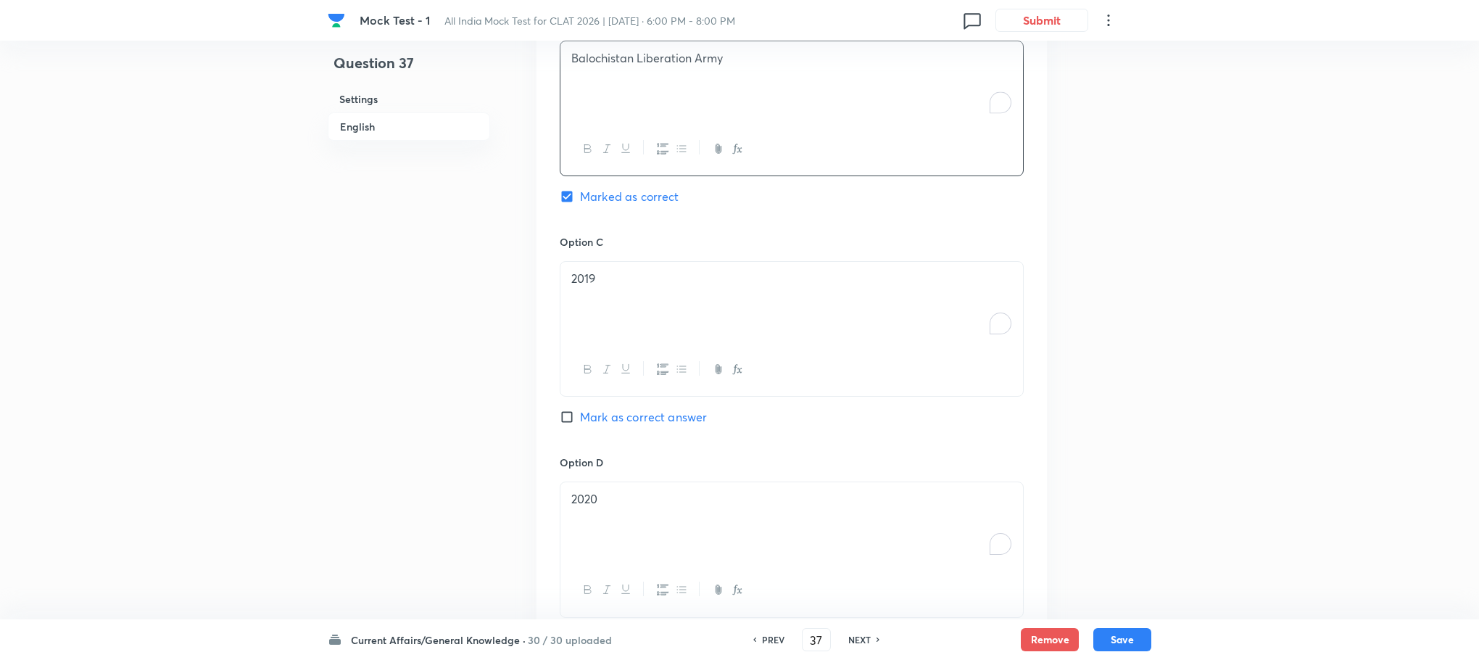
click at [624, 291] on div "2019" at bounding box center [791, 302] width 463 height 81
drag, startPoint x: 573, startPoint y: 284, endPoint x: 843, endPoint y: 328, distance: 273.4
click at [843, 326] on div "Lashkar-e-Taiba Jaish-e-[PERSON_NAME]" at bounding box center [791, 302] width 463 height 81
drag, startPoint x: 472, startPoint y: 526, endPoint x: 570, endPoint y: 514, distance: 98.7
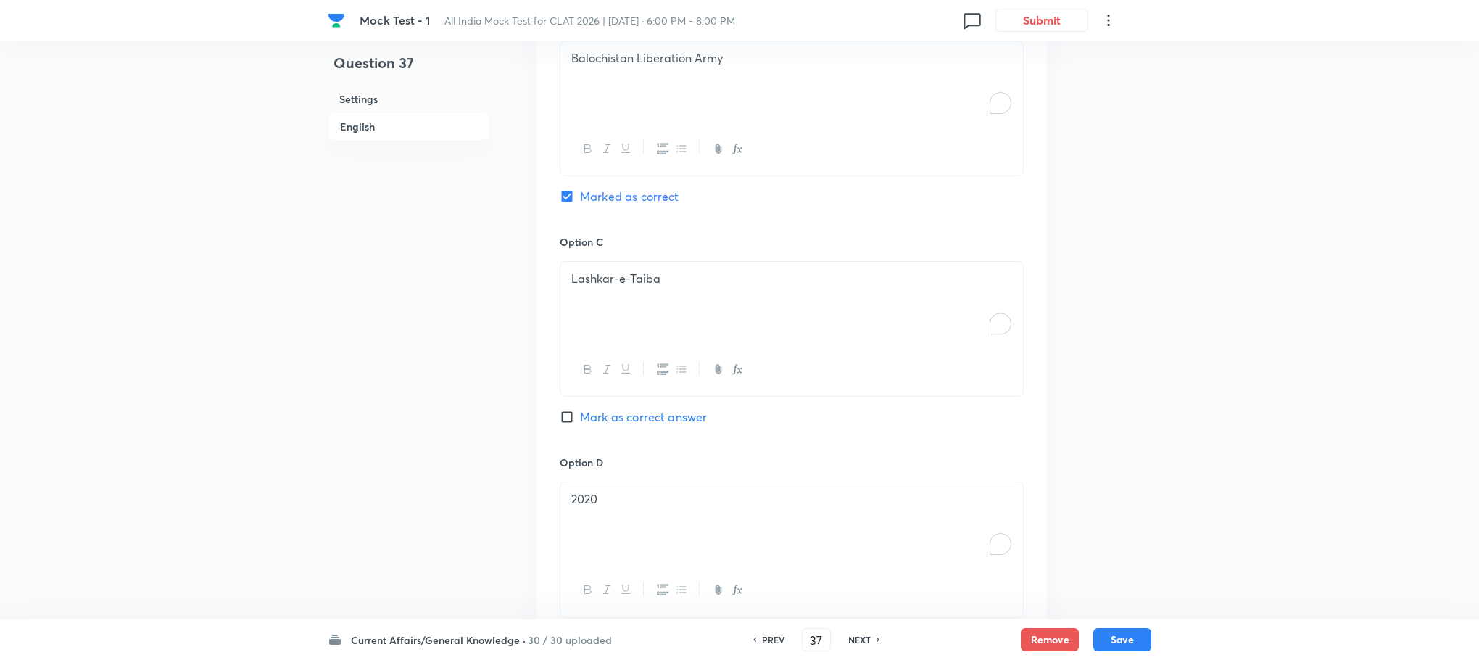
click at [605, 514] on div "2020" at bounding box center [791, 522] width 463 height 81
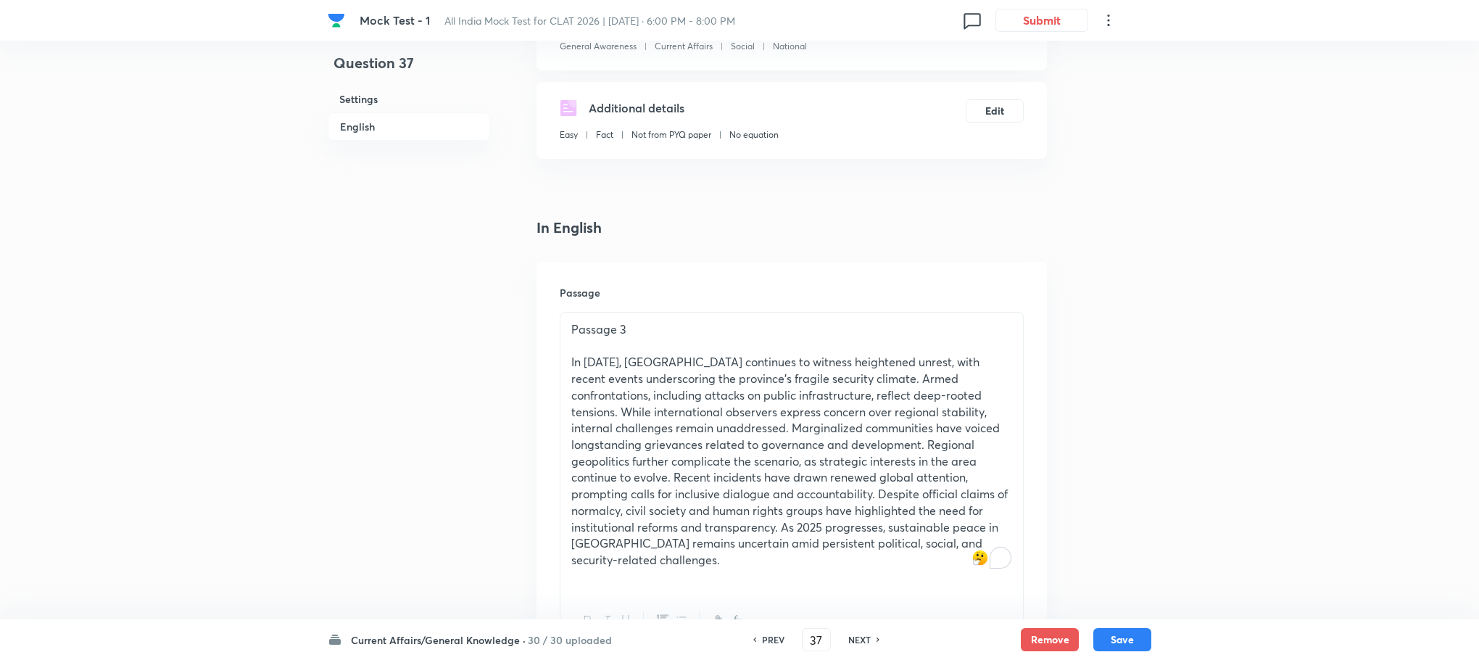
scroll to position [203, 0]
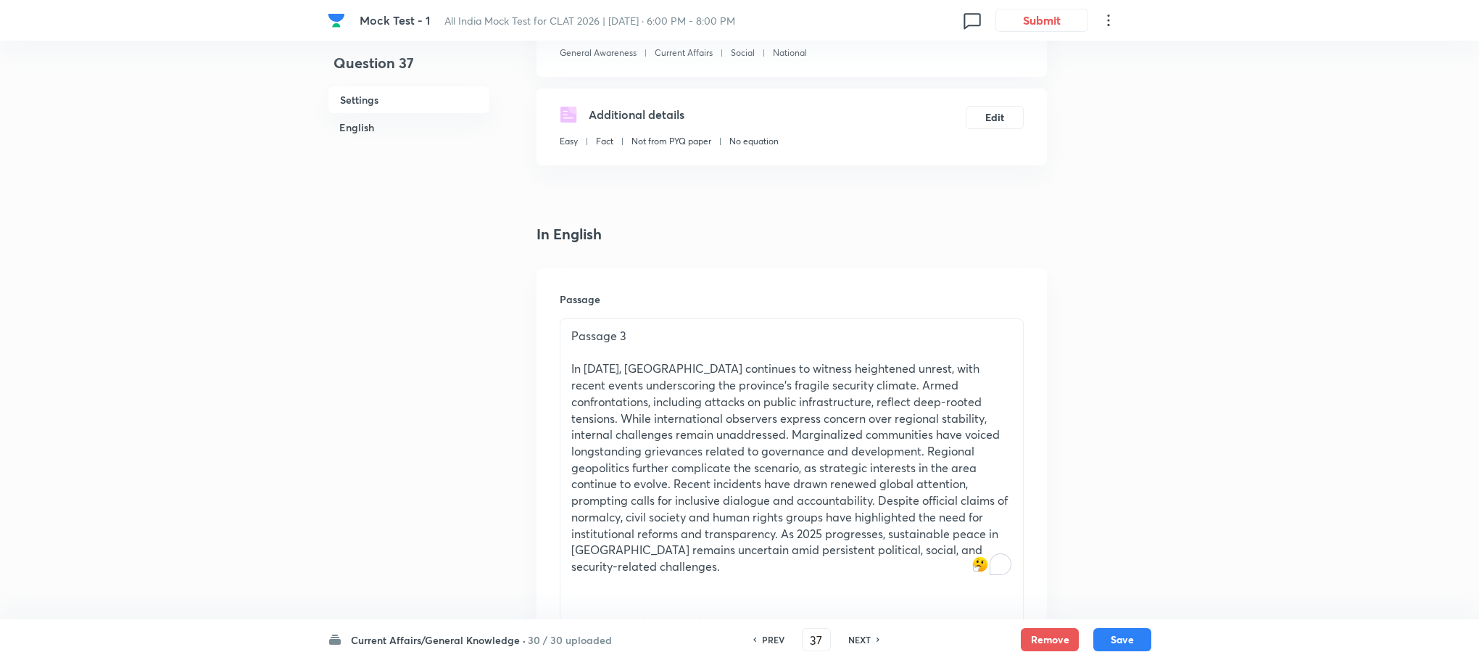
click at [771, 494] on p "In [DATE], [GEOGRAPHIC_DATA] continues to witness heightened unrest, with recen…" at bounding box center [791, 467] width 441 height 214
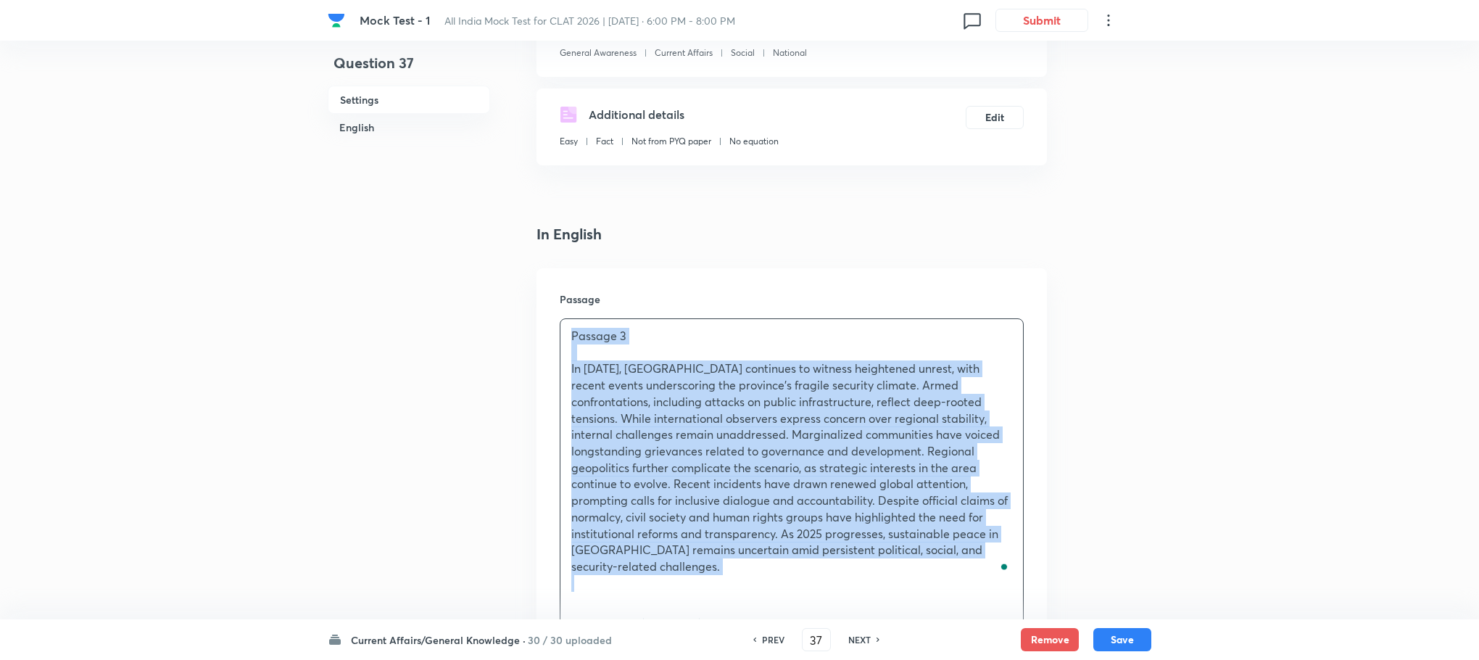
copy div "Passage 3 In [DATE], [GEOGRAPHIC_DATA] continues to witness heightened unrest, …"
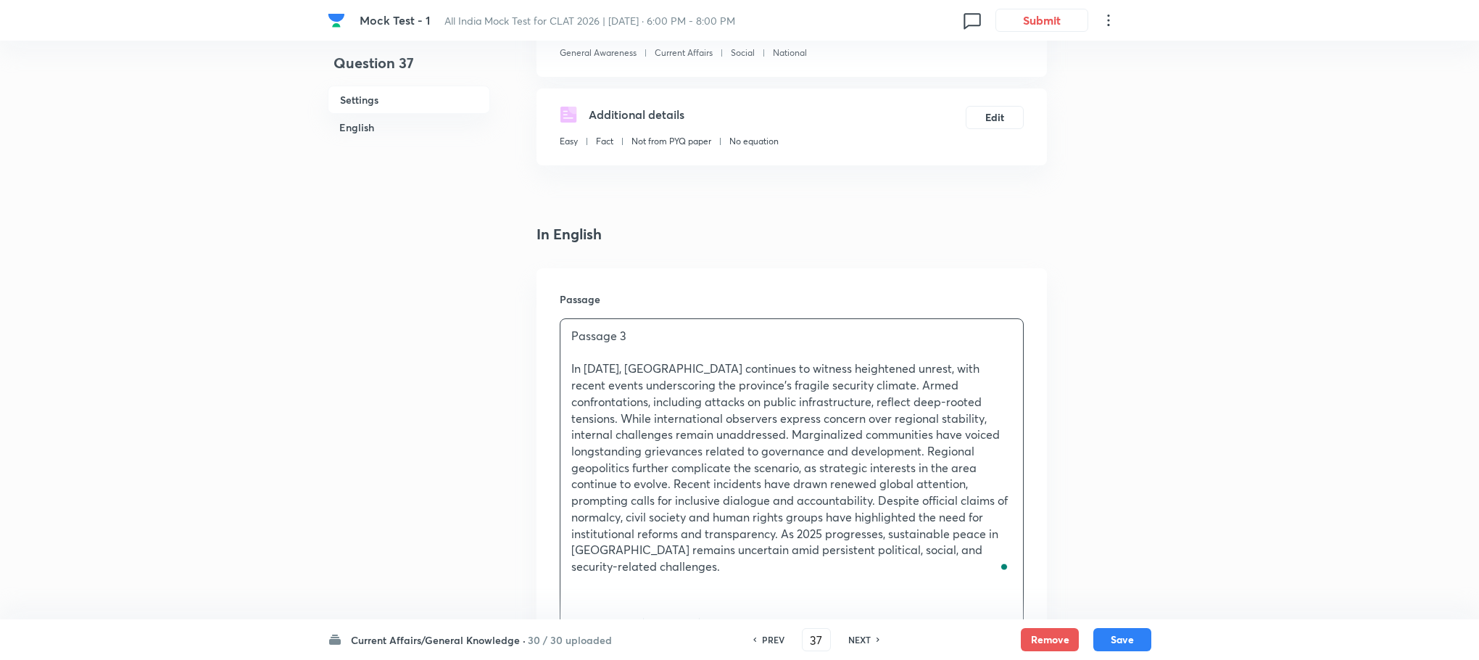
click at [1110, 633] on button "Save" at bounding box center [1122, 637] width 58 height 23
type input "38"
checkbox input "false"
checkbox input "true"
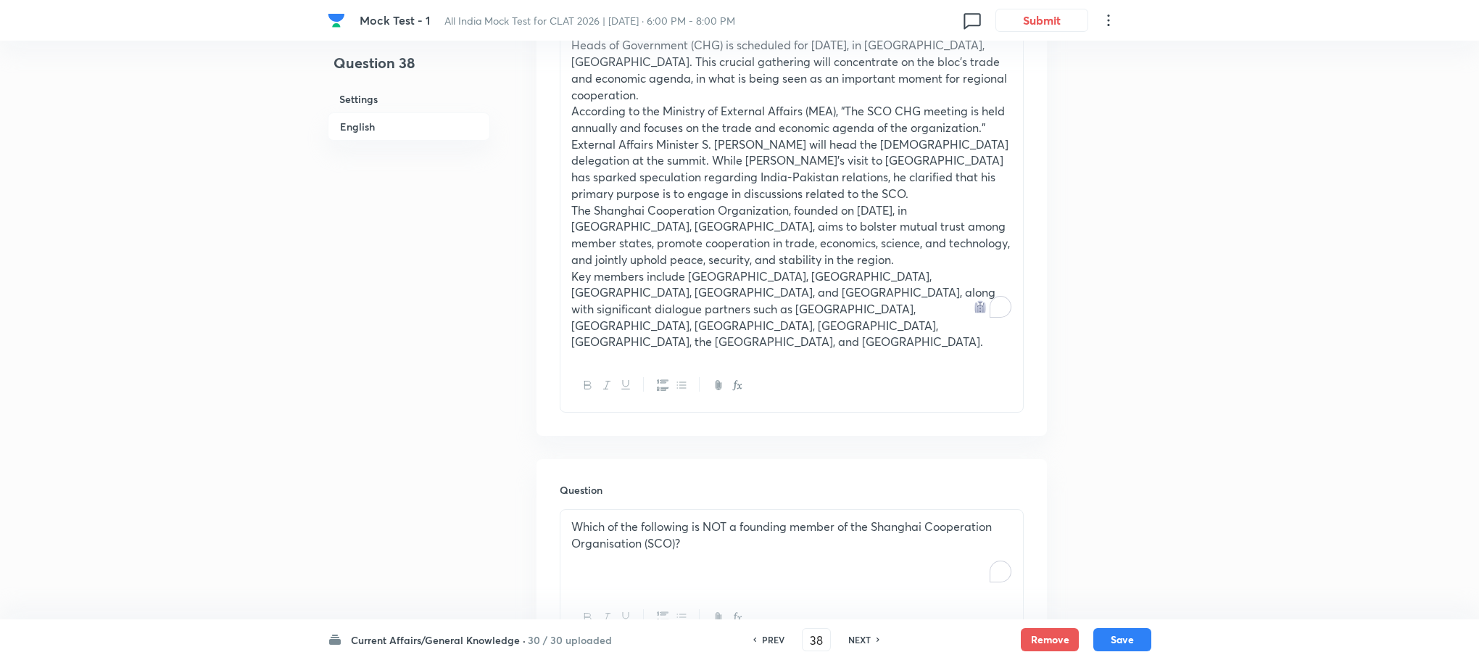
scroll to position [529, 0]
click at [653, 233] on p "The Shanghai Cooperation Organization, founded on [DATE], in [GEOGRAPHIC_DATA],…" at bounding box center [791, 232] width 441 height 66
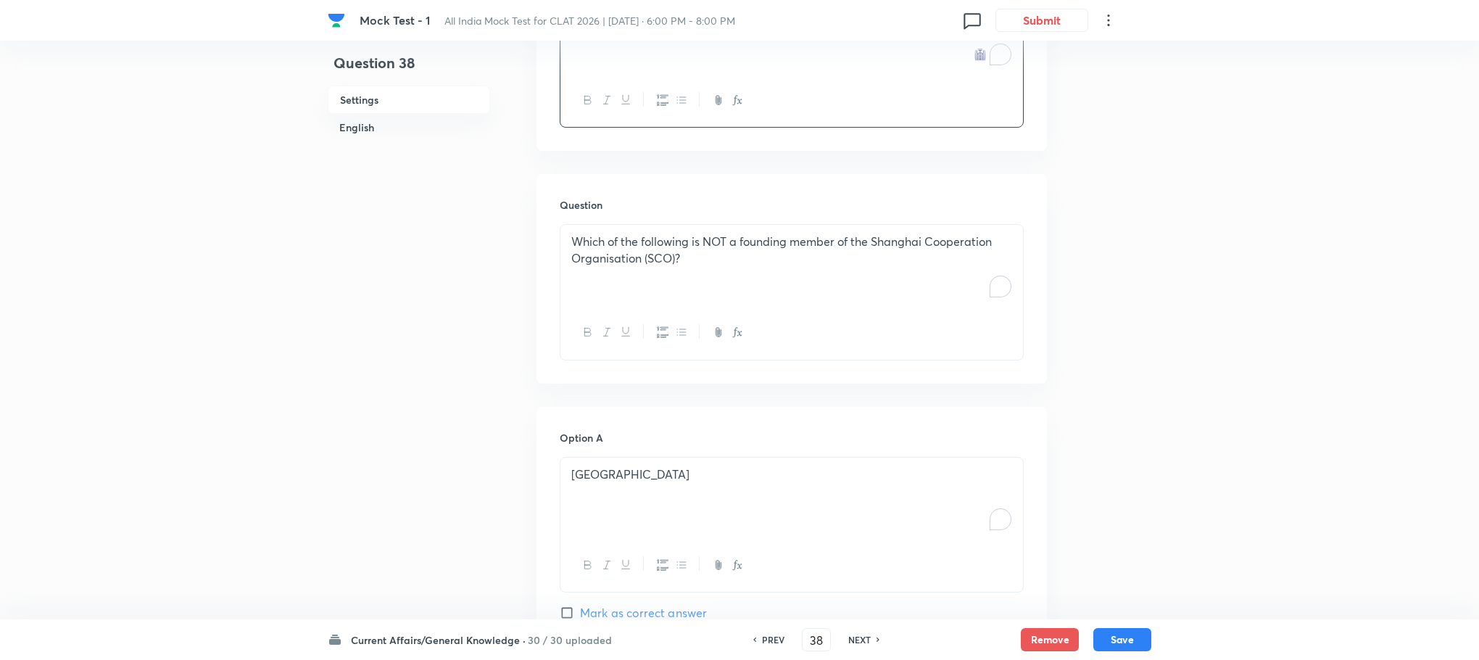
scroll to position [266, 0]
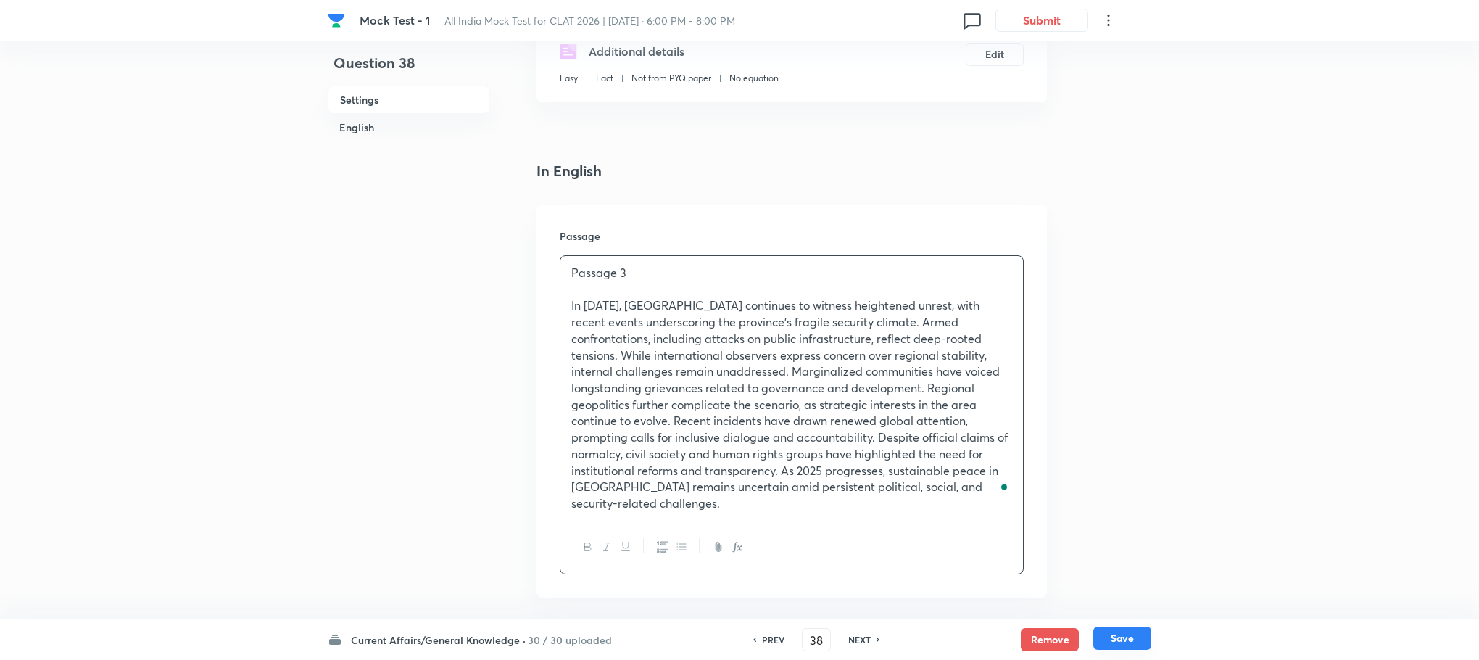
click at [1132, 648] on button "Save" at bounding box center [1122, 637] width 58 height 23
type input "39"
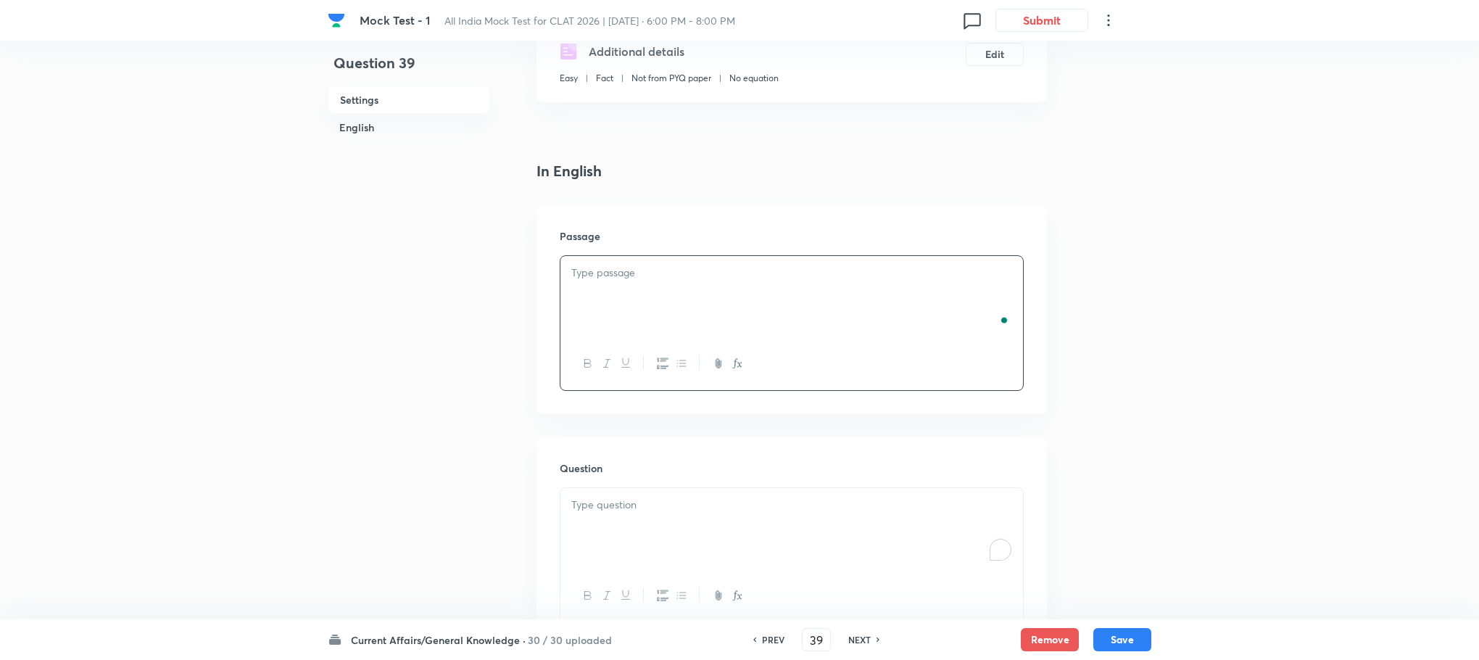
checkbox input "false"
checkbox input "true"
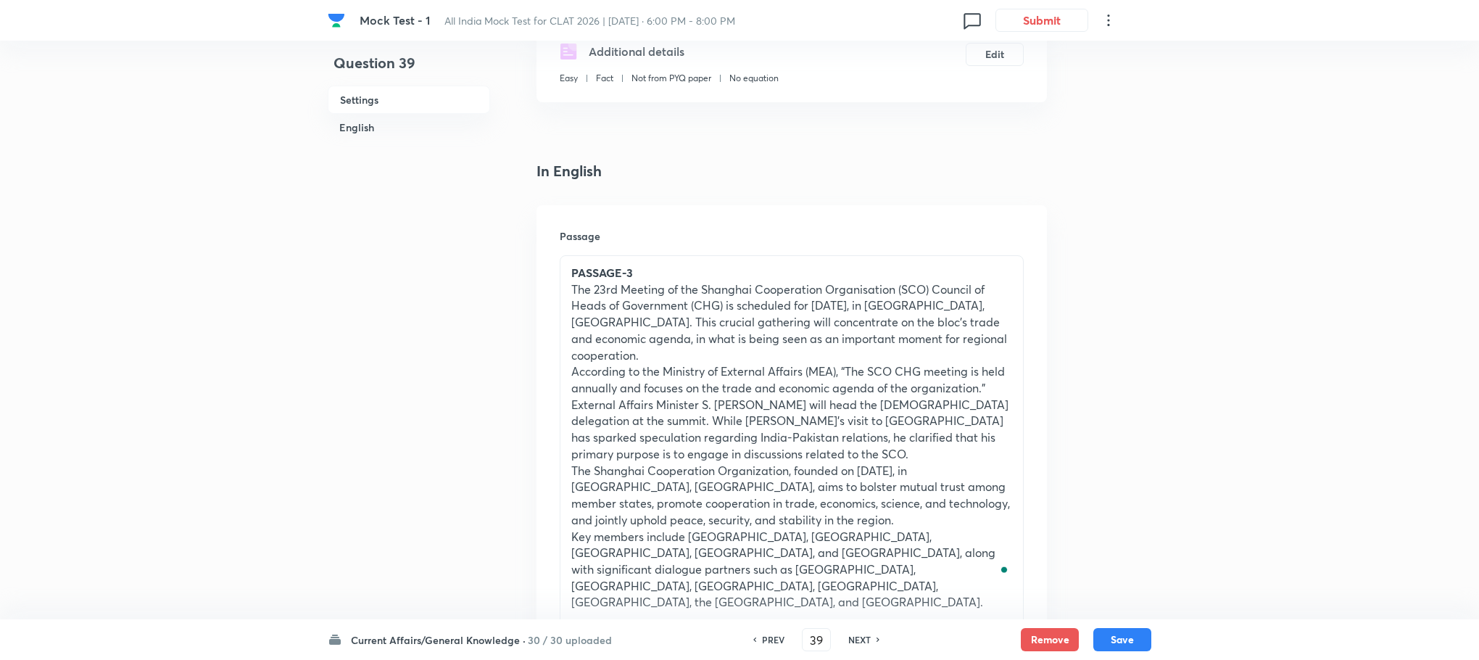
click at [757, 389] on p "According to the Ministry of External Affairs (MEA), “The SCO CHG meeting is he…" at bounding box center [791, 379] width 441 height 33
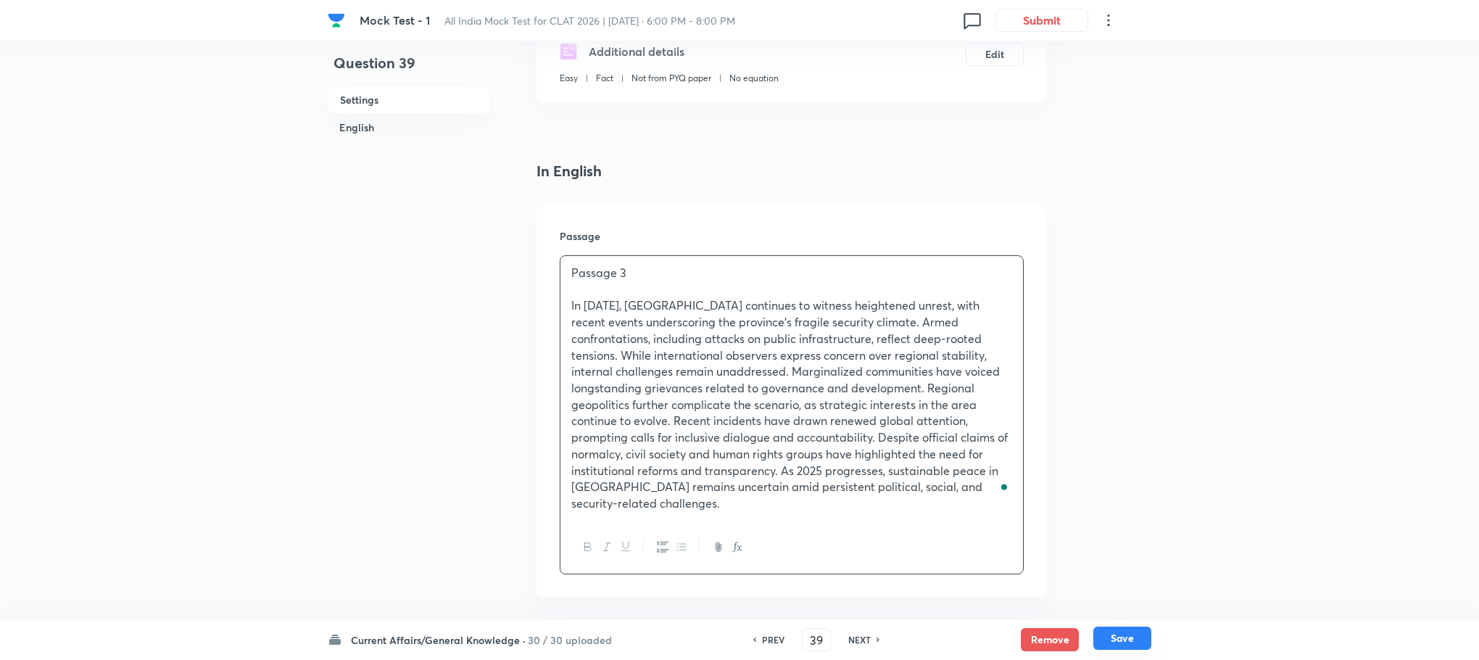
click at [1112, 647] on button "Save" at bounding box center [1122, 637] width 58 height 23
type input "40"
checkbox input "false"
checkbox input "true"
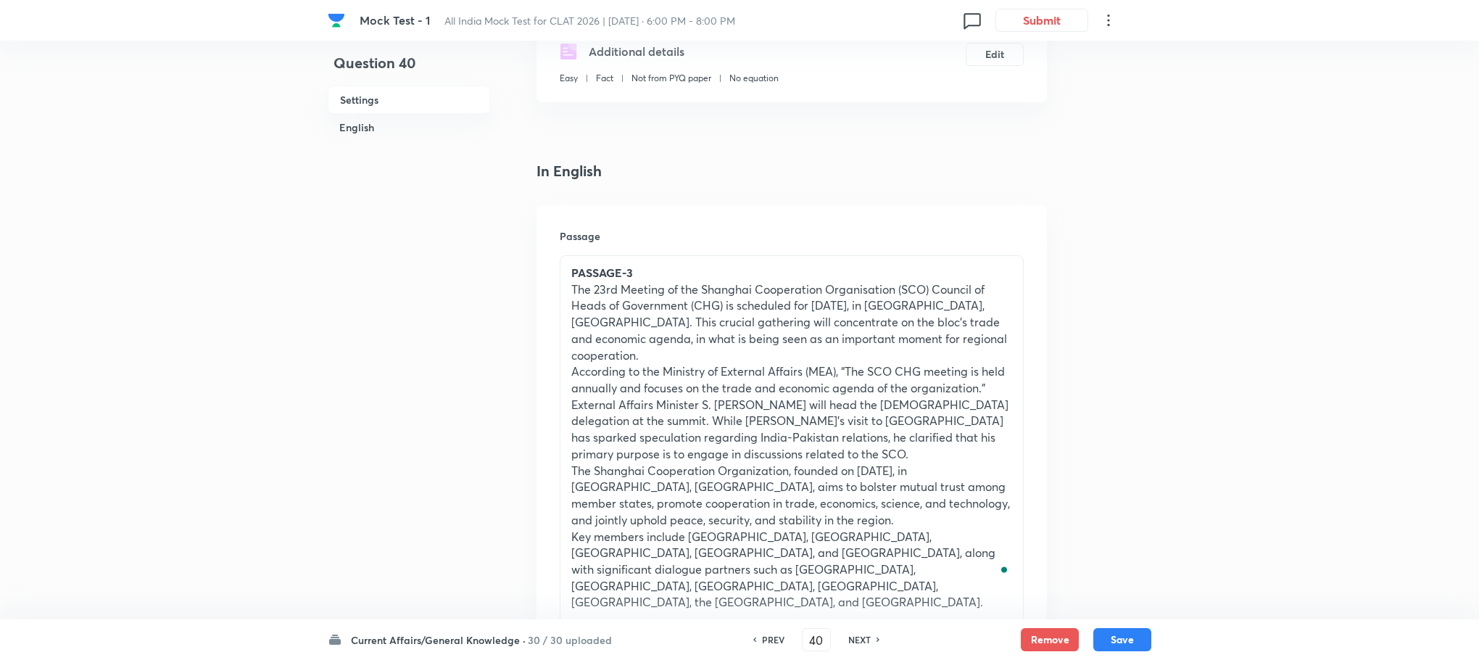
click at [733, 361] on p "The 23rd Meeting of the Shanghai Cooperation Organisation (SCO) Council of Head…" at bounding box center [791, 322] width 441 height 83
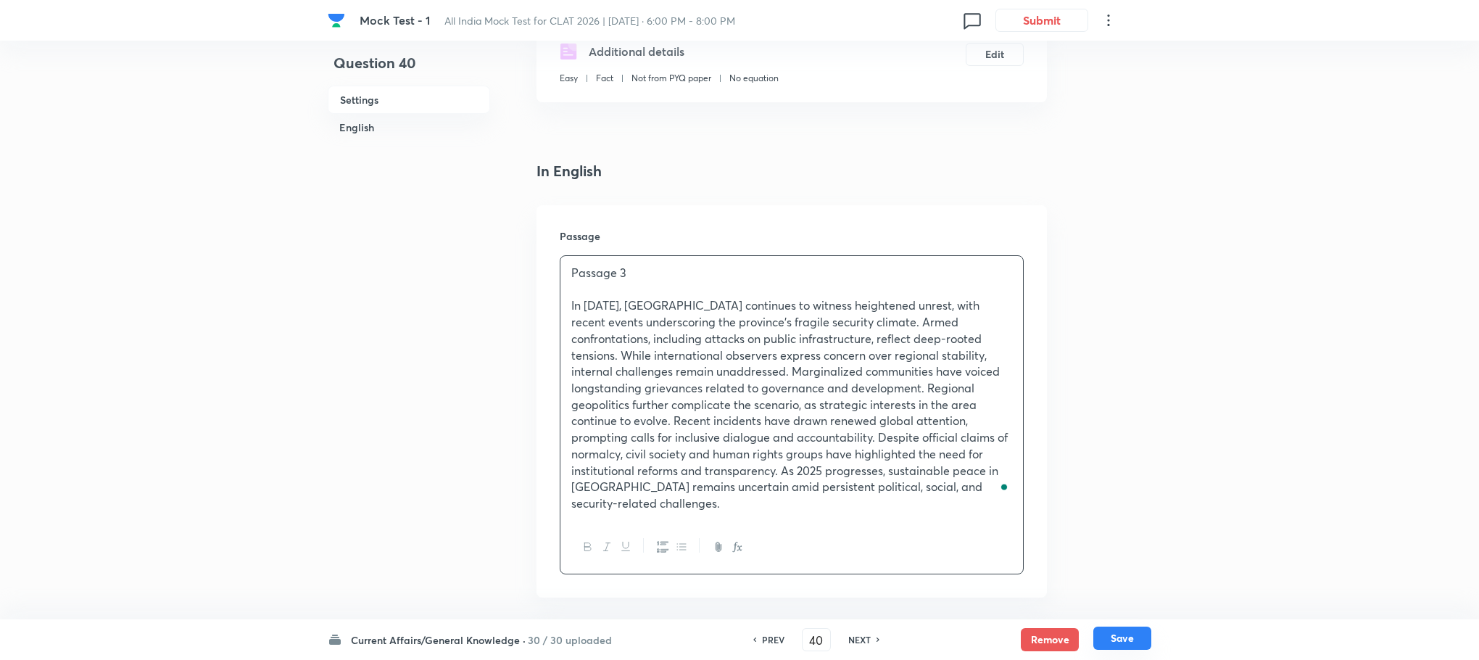
click at [1106, 648] on button "Save" at bounding box center [1122, 637] width 58 height 23
type input "41"
checkbox input "true"
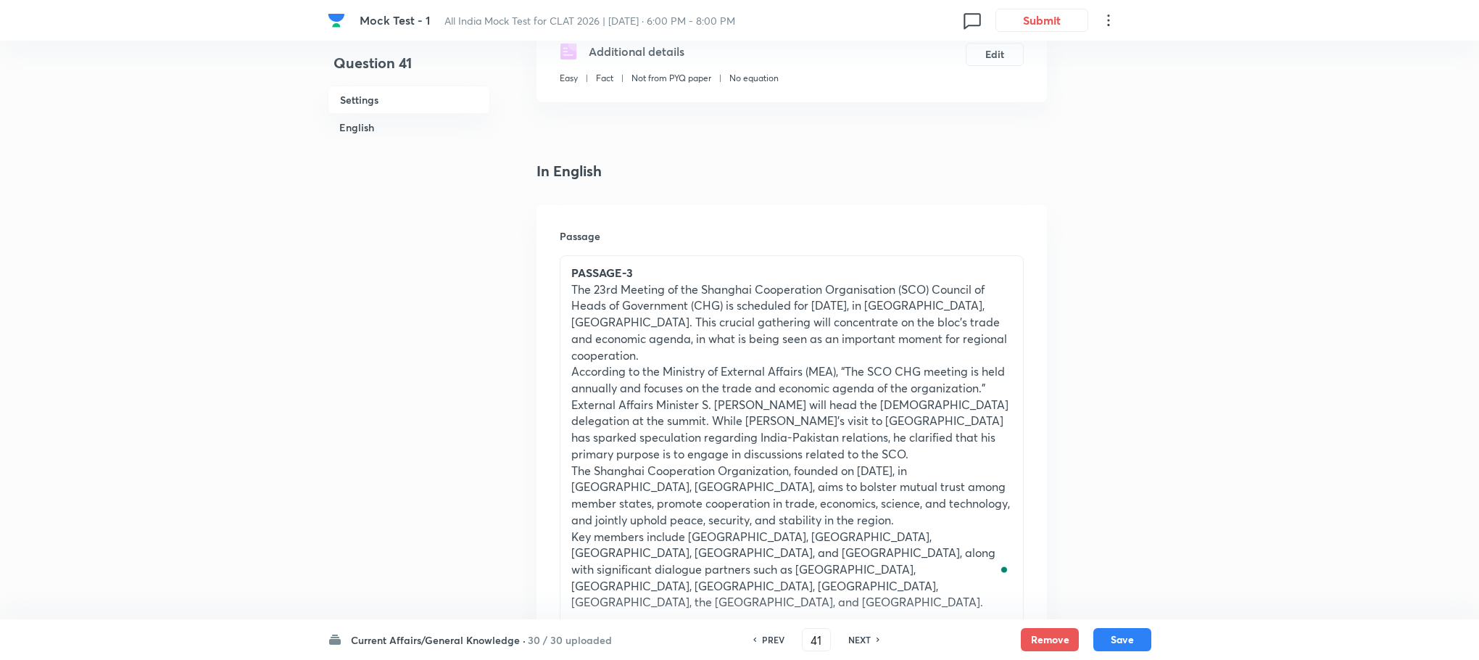
click at [697, 390] on p "According to the Ministry of External Affairs (MEA), “The SCO CHG meeting is he…" at bounding box center [791, 379] width 441 height 33
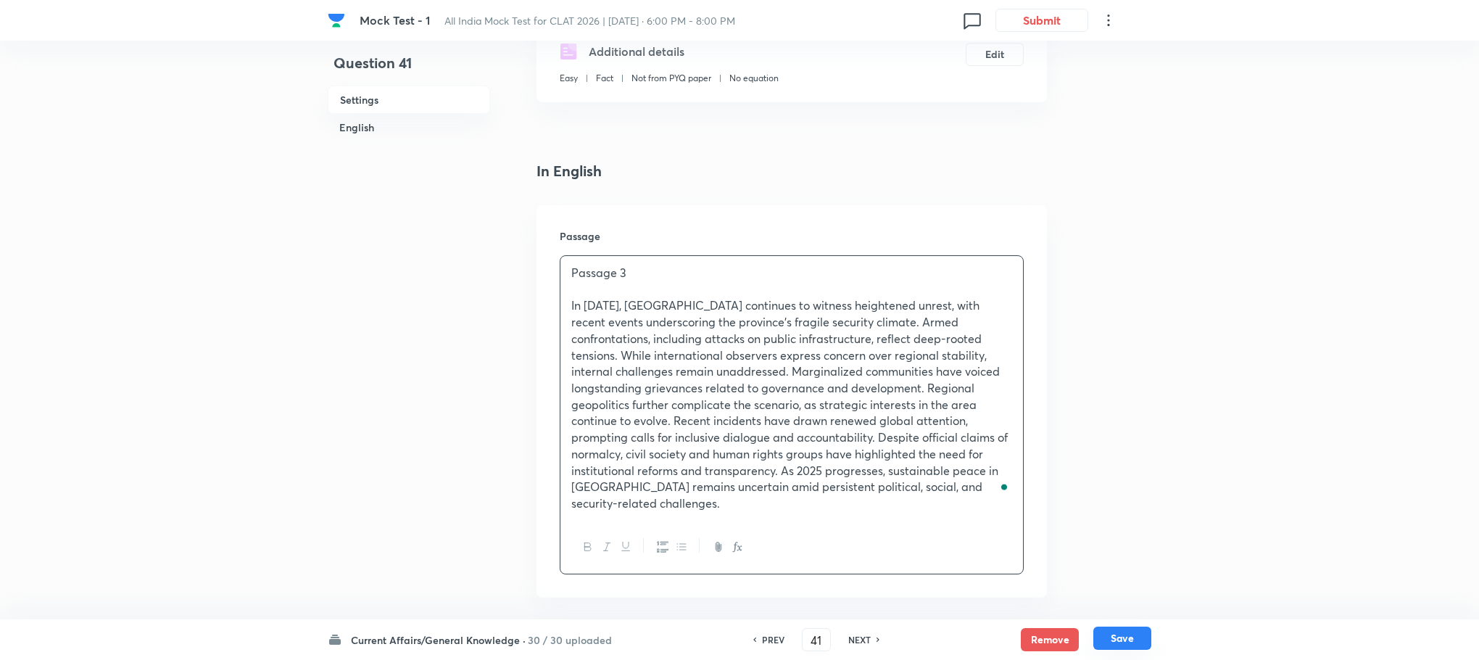
click at [1112, 642] on button "Save" at bounding box center [1122, 637] width 58 height 23
type input "42"
checkbox input "false"
checkbox input "true"
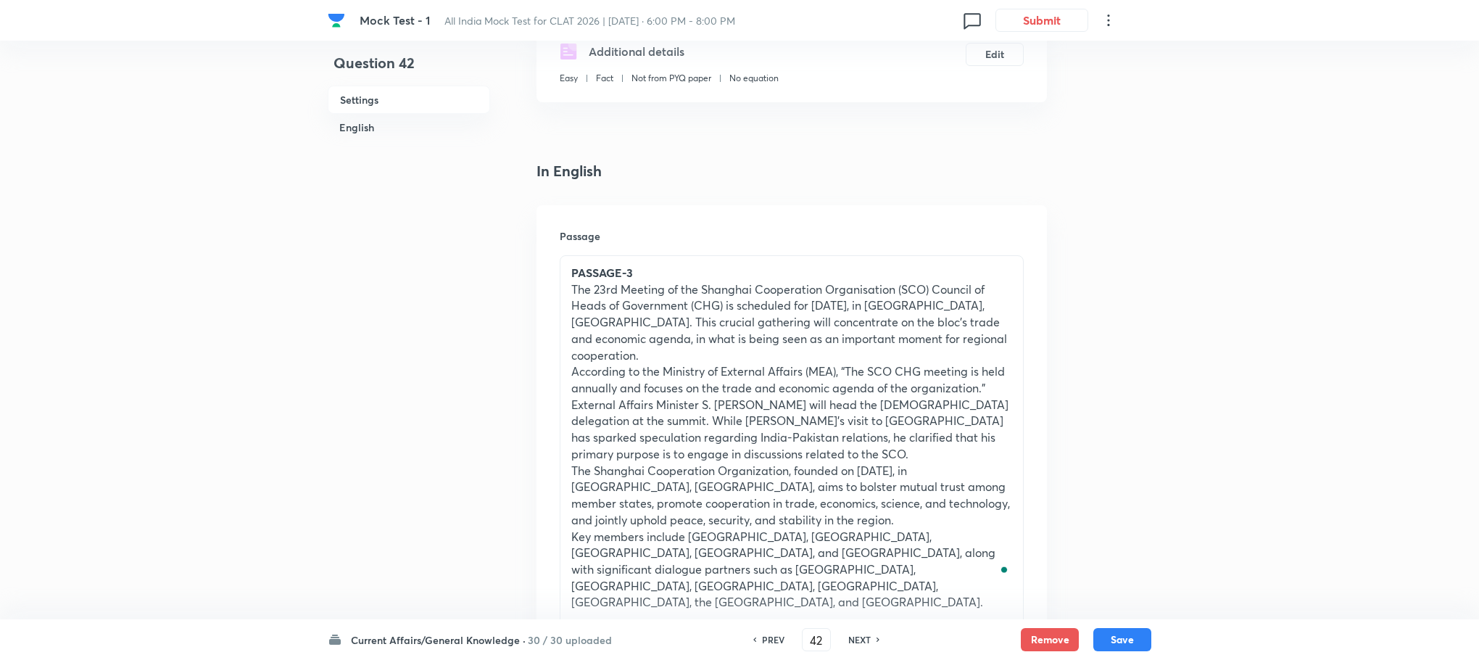
click at [609, 325] on p "The 23rd Meeting of the Shanghai Cooperation Organisation (SCO) Council of Head…" at bounding box center [791, 322] width 441 height 83
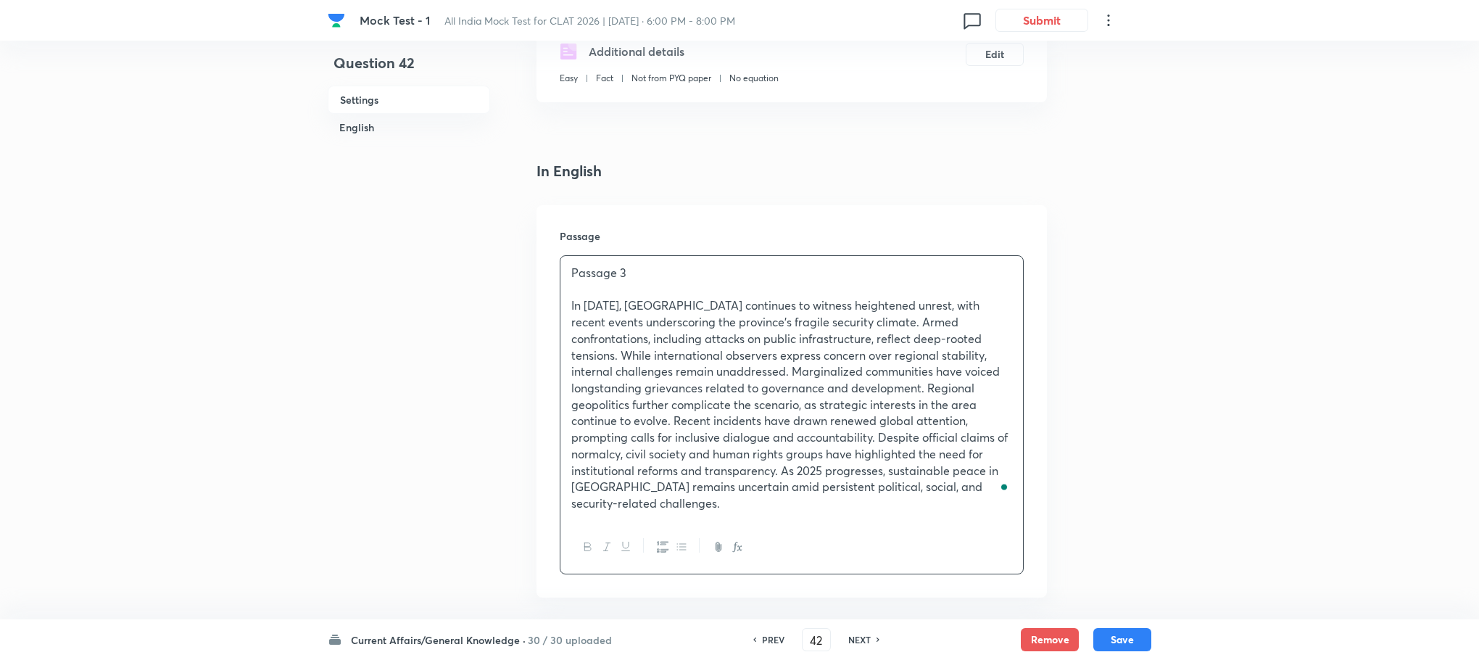
click at [777, 644] on h6 "PREV" at bounding box center [773, 639] width 22 height 13
type input "41"
checkbox input "false"
checkbox input "true"
click at [777, 644] on h6 "PREV" at bounding box center [773, 639] width 22 height 13
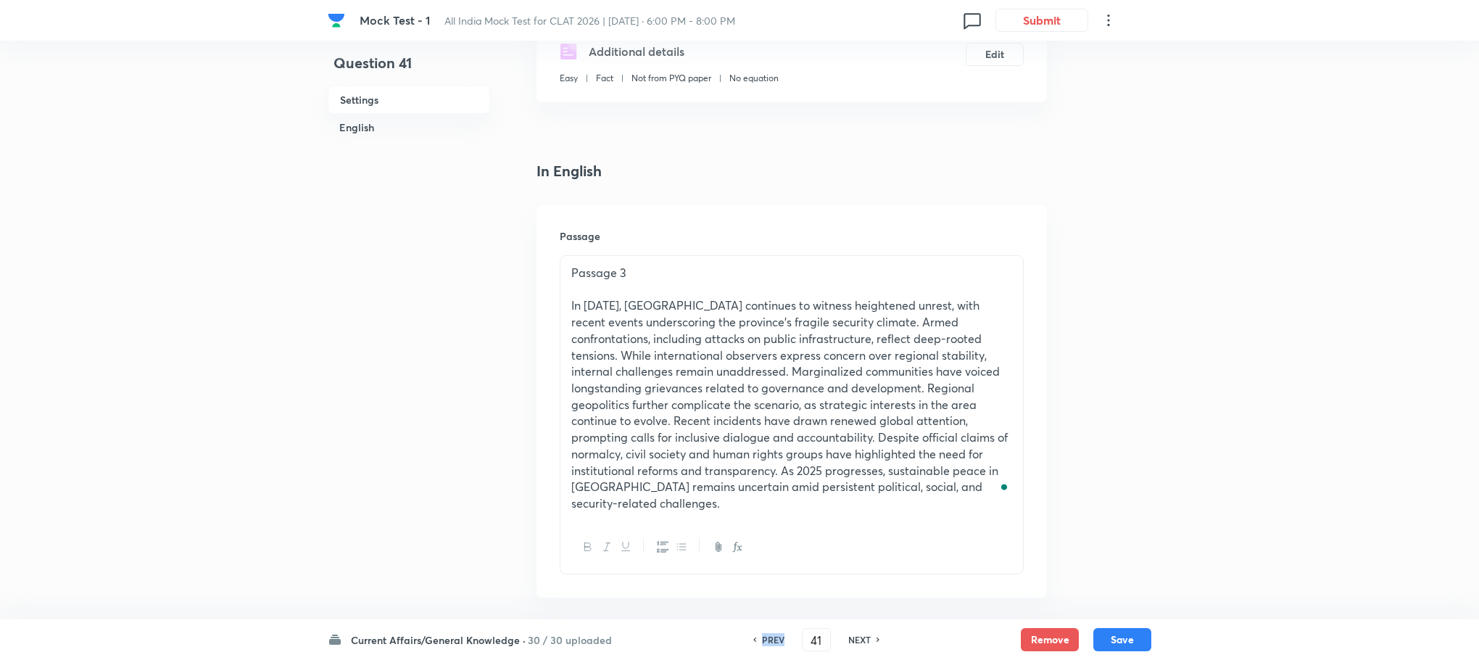
type input "40"
checkbox input "true"
click at [777, 644] on h6 "PREV" at bounding box center [773, 639] width 22 height 13
type input "39"
checkbox input "false"
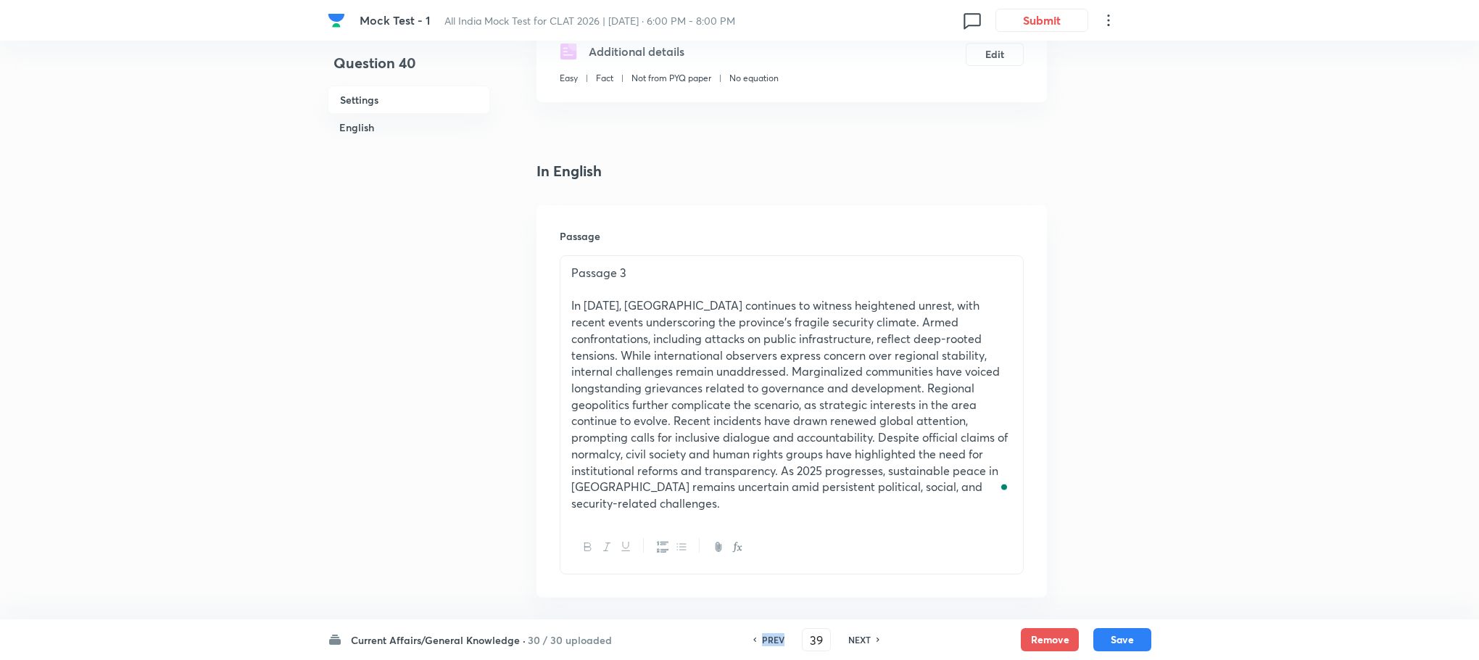
checkbox input "true"
click at [777, 644] on h6 "PREV" at bounding box center [773, 639] width 22 height 13
type input "38"
checkbox input "false"
checkbox input "true"
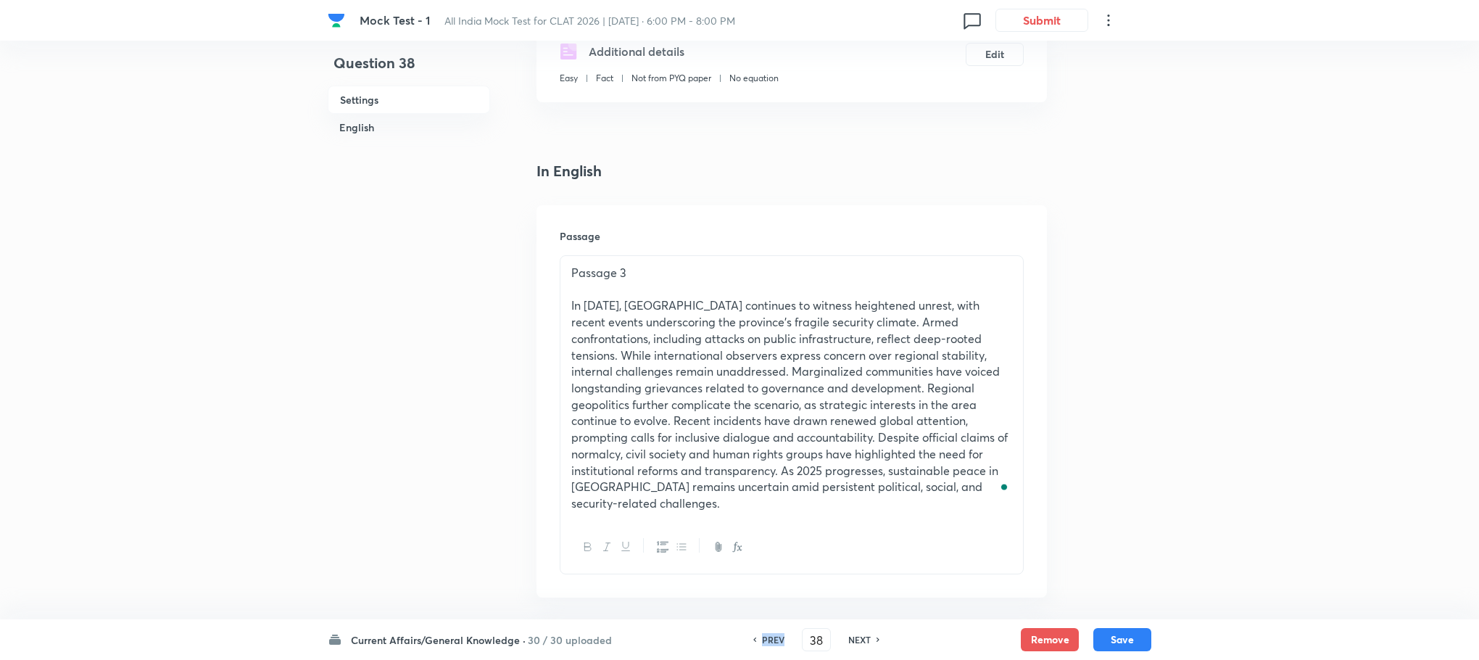
click at [777, 644] on h6 "PREV" at bounding box center [773, 639] width 22 height 13
type input "37"
checkbox input "false"
checkbox input "true"
click at [777, 644] on h6 "PREV" at bounding box center [773, 639] width 22 height 13
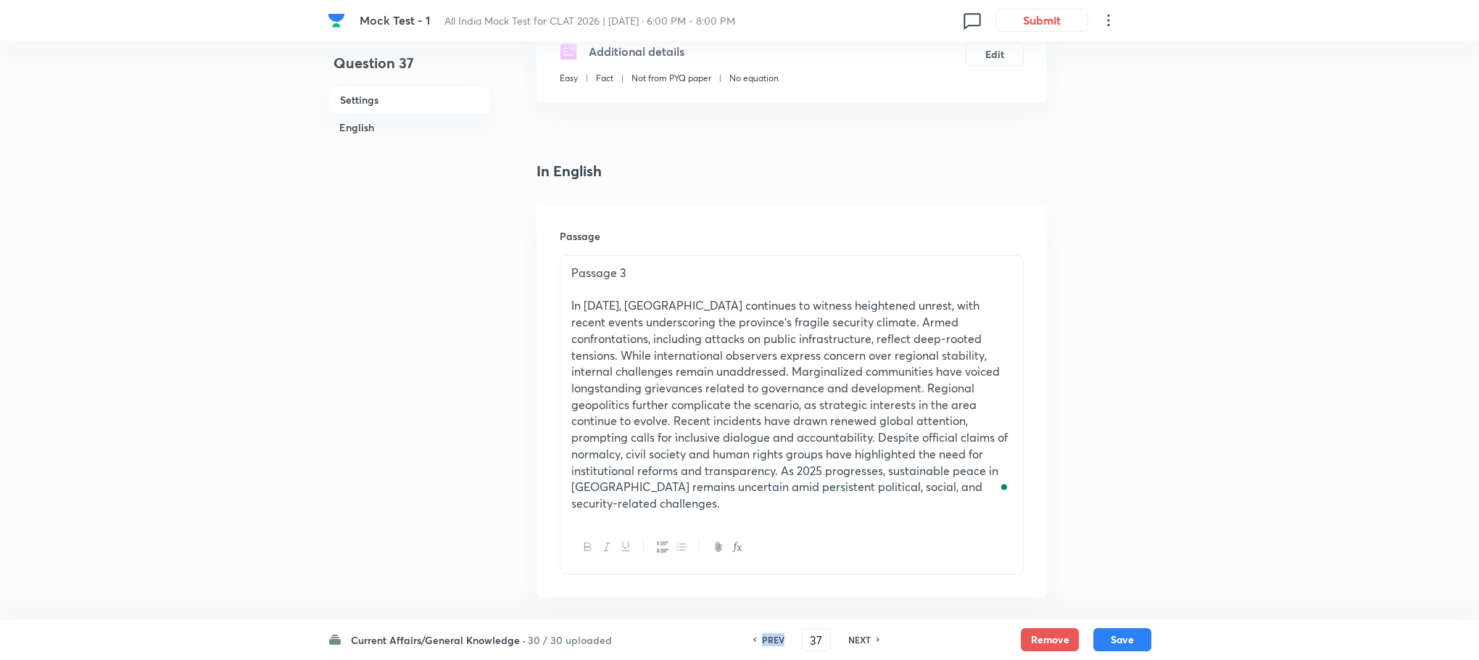
type input "36"
checkbox input "false"
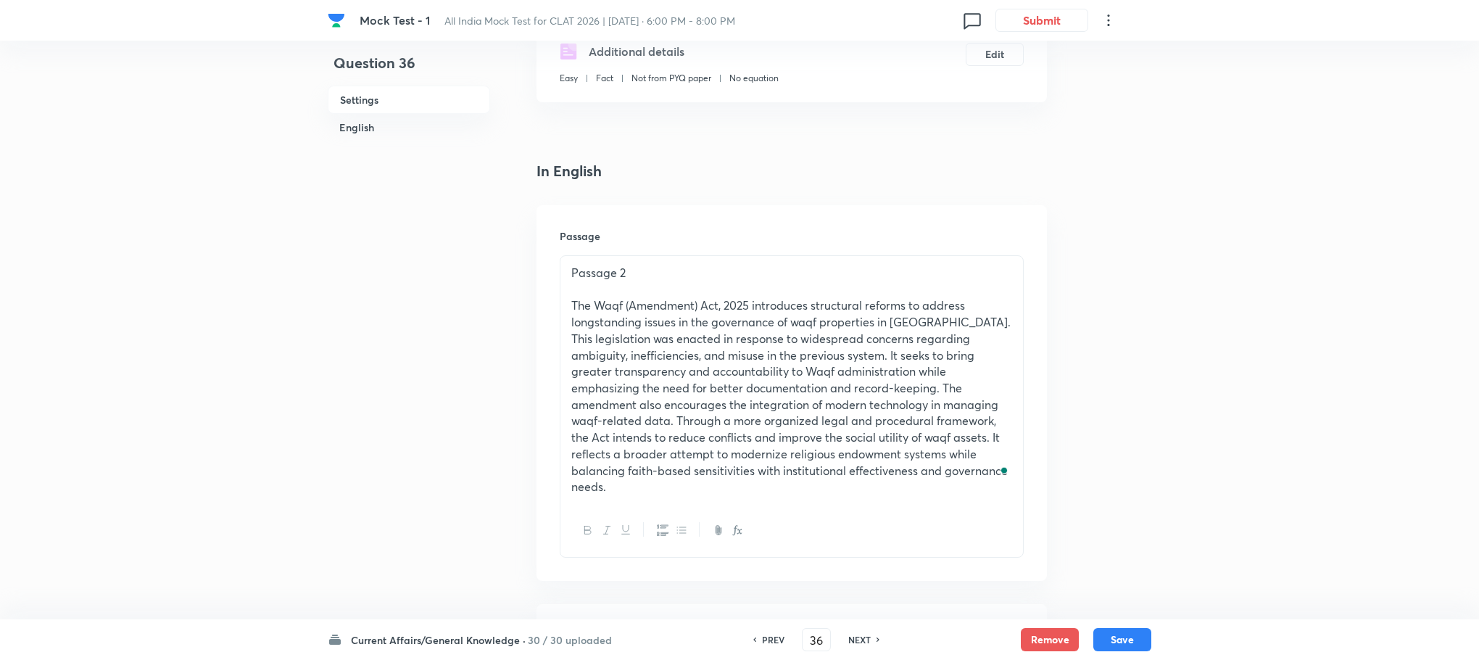
checkbox input "true"
click at [862, 640] on h6 "NEXT" at bounding box center [859, 639] width 22 height 13
type input "37"
checkbox input "false"
click at [862, 640] on h6 "NEXT" at bounding box center [859, 639] width 22 height 13
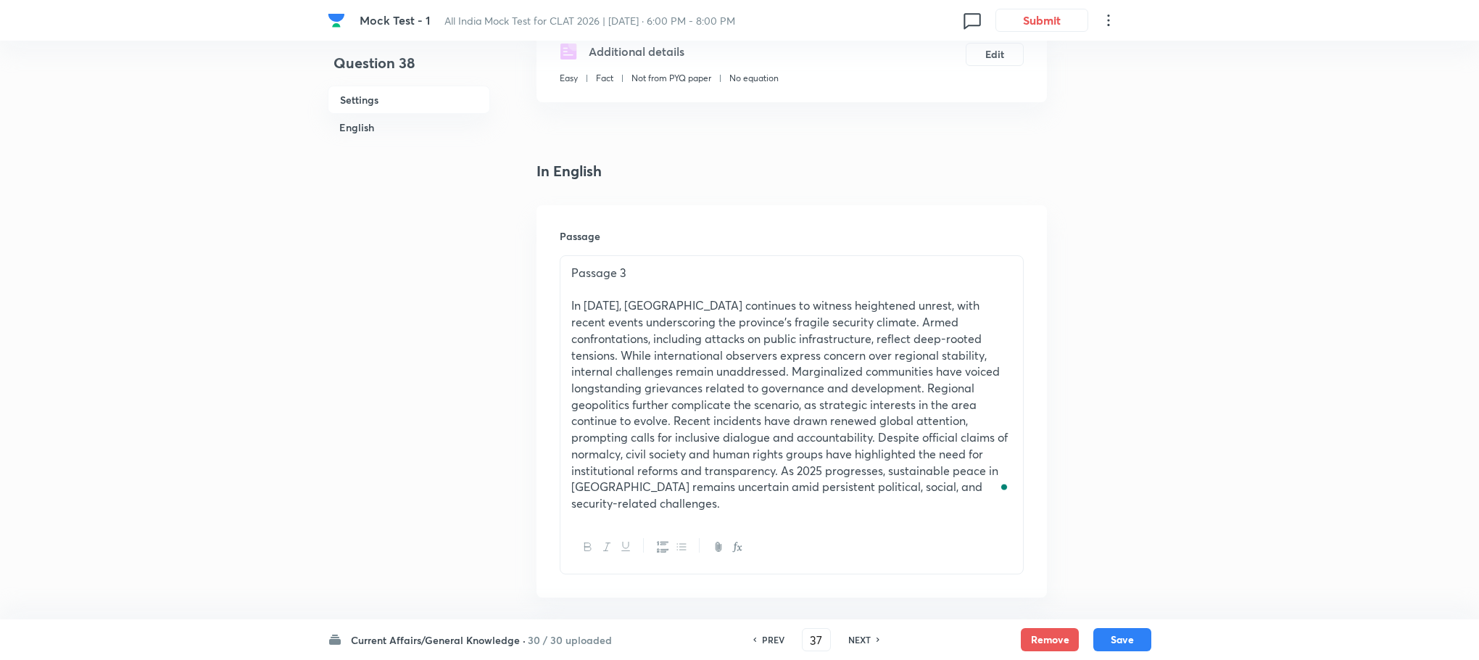
checkbox input "true"
type input "38"
checkbox input "false"
checkbox input "true"
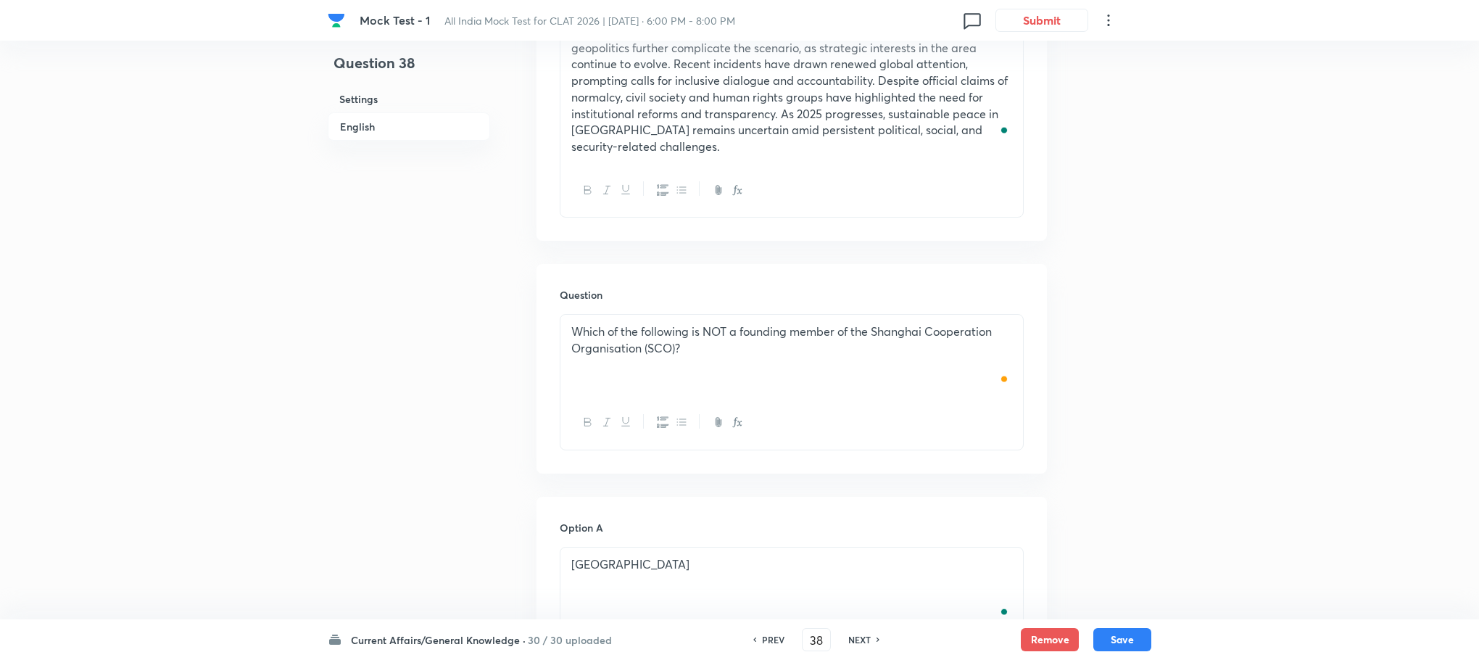
scroll to position [701, 0]
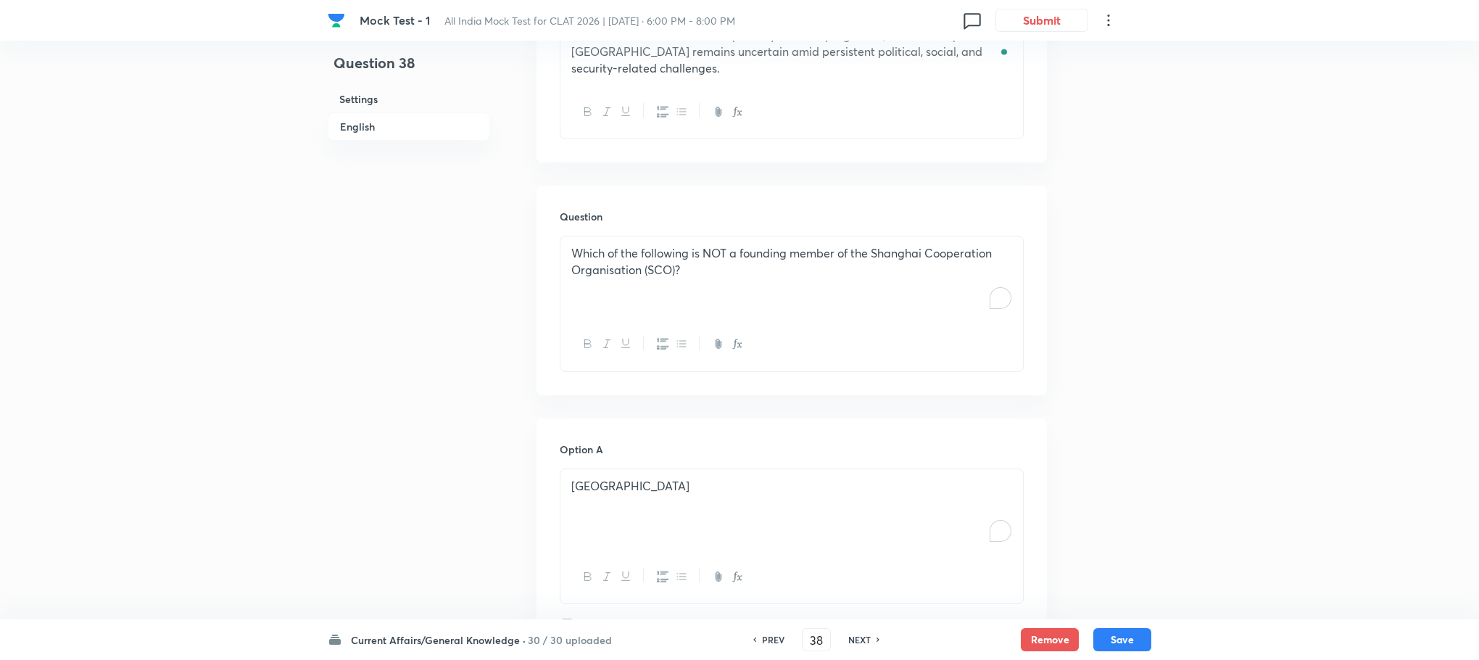
click at [662, 274] on div "Which of the following is NOT a founding member of the Shanghai Cooperation Org…" at bounding box center [791, 276] width 463 height 81
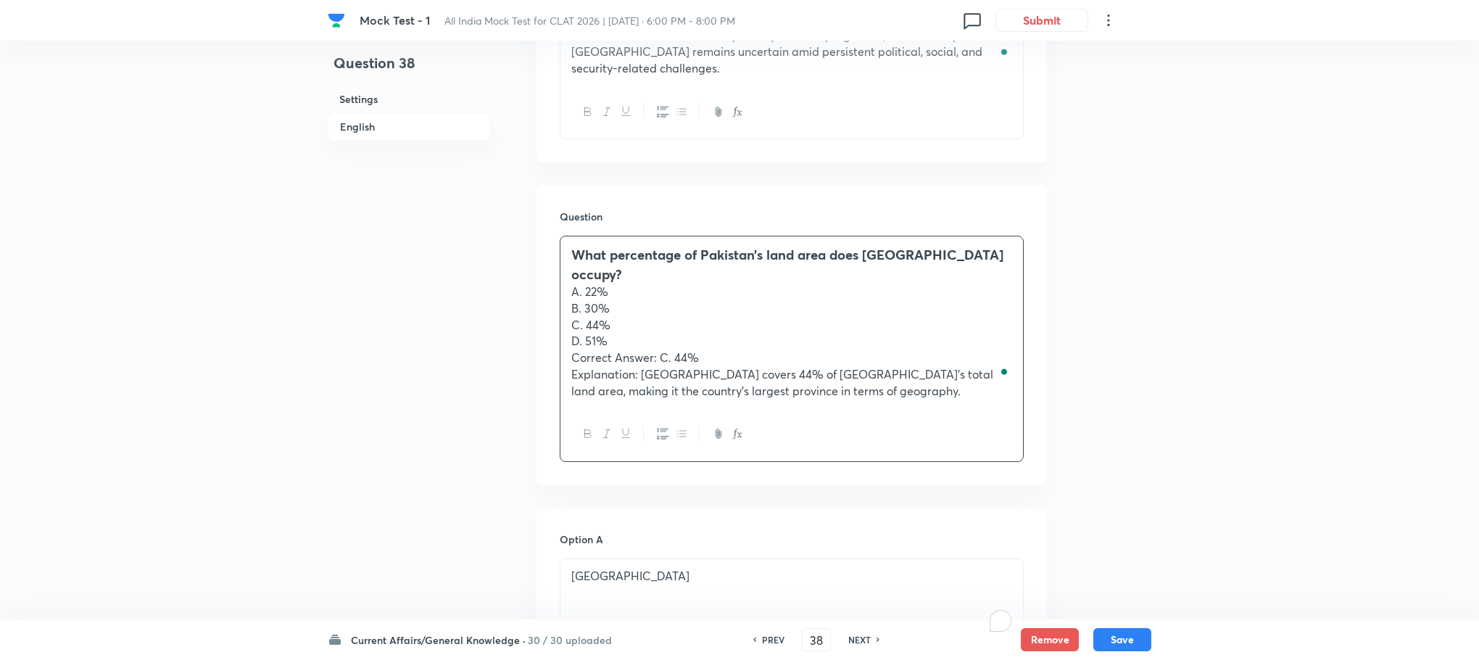
click at [573, 349] on p "Correct Answer: C. 44%" at bounding box center [791, 357] width 441 height 17
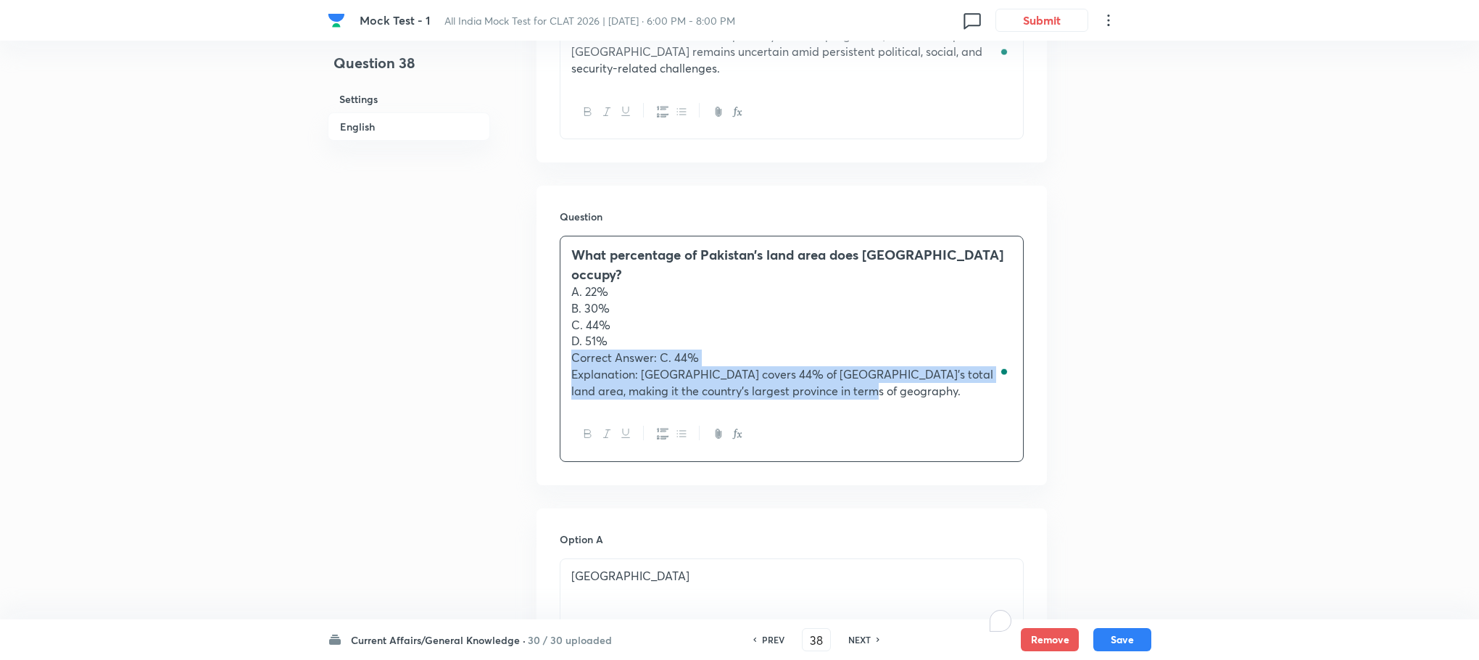
drag, startPoint x: 573, startPoint y: 326, endPoint x: 864, endPoint y: 383, distance: 296.9
click at [868, 384] on div "What percentage of Pakistan’s land area does [GEOGRAPHIC_DATA] occupy? A. 22% B…" at bounding box center [792, 349] width 464 height 226
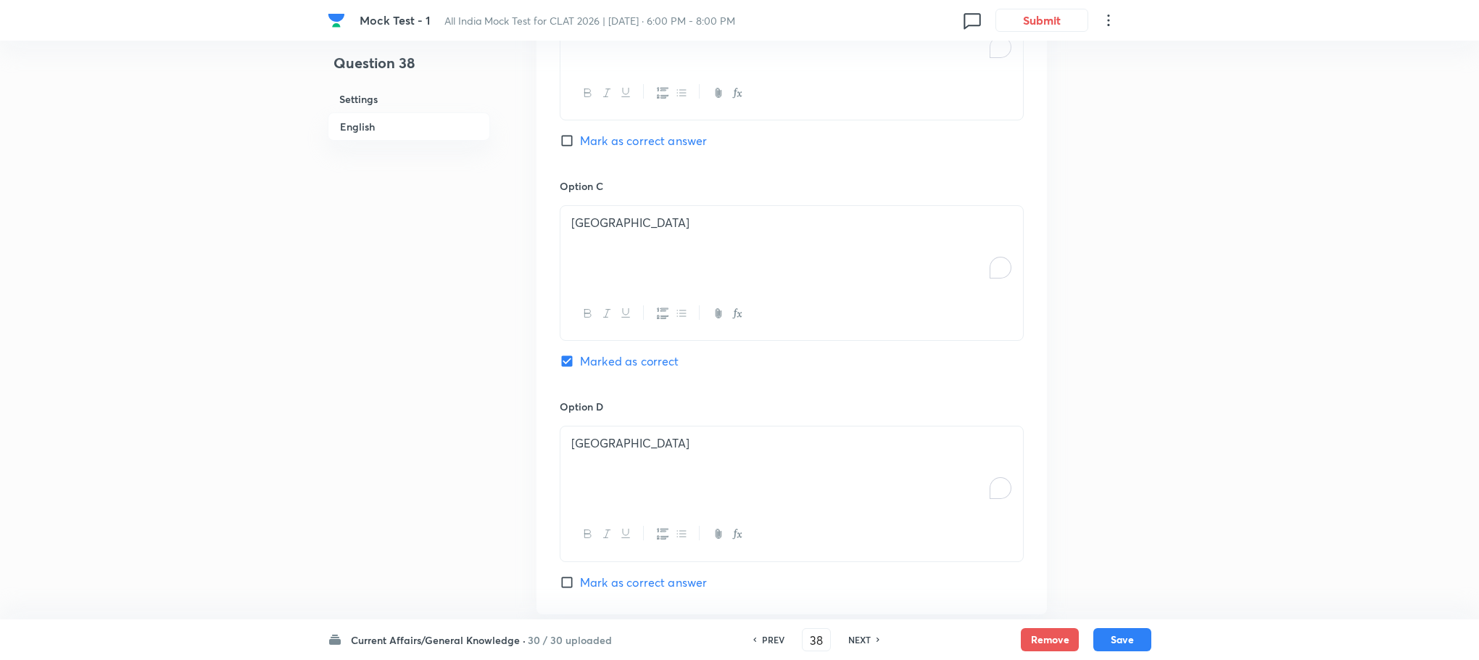
scroll to position [1747, 0]
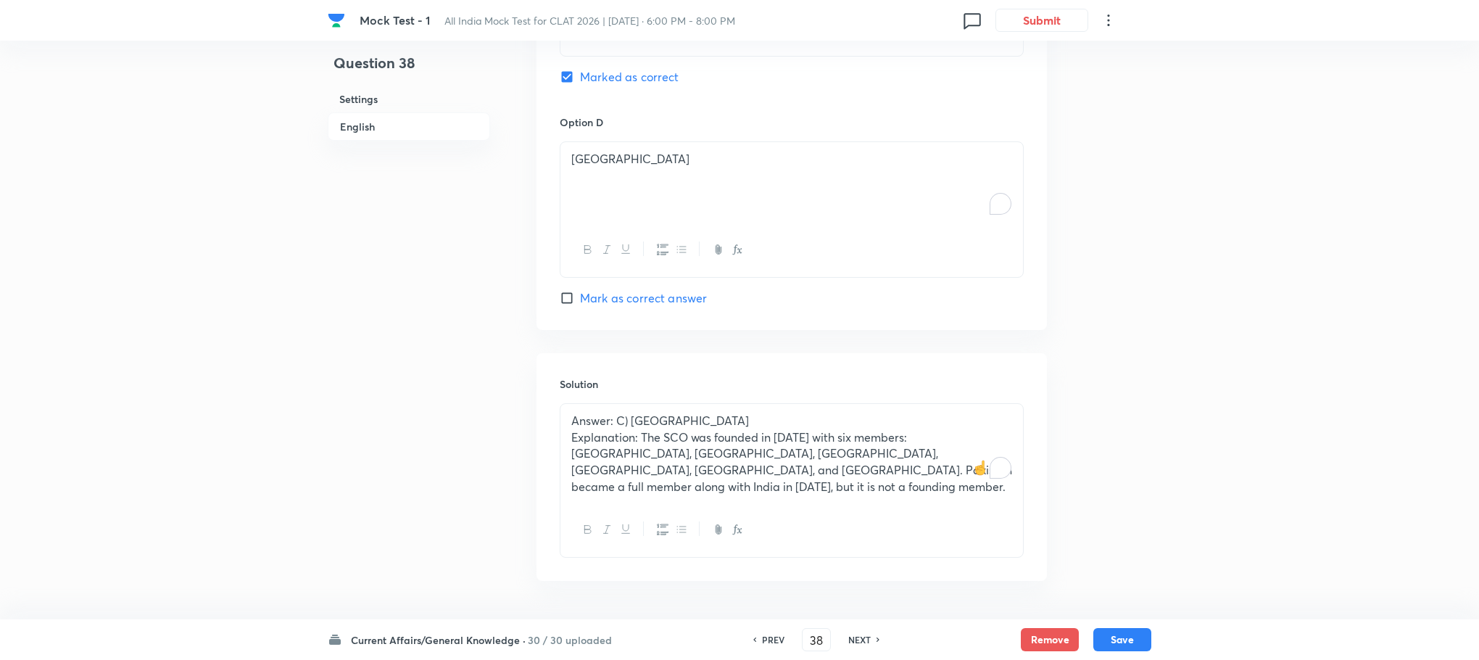
click at [660, 413] on p "Answer: C) [GEOGRAPHIC_DATA]" at bounding box center [791, 421] width 441 height 17
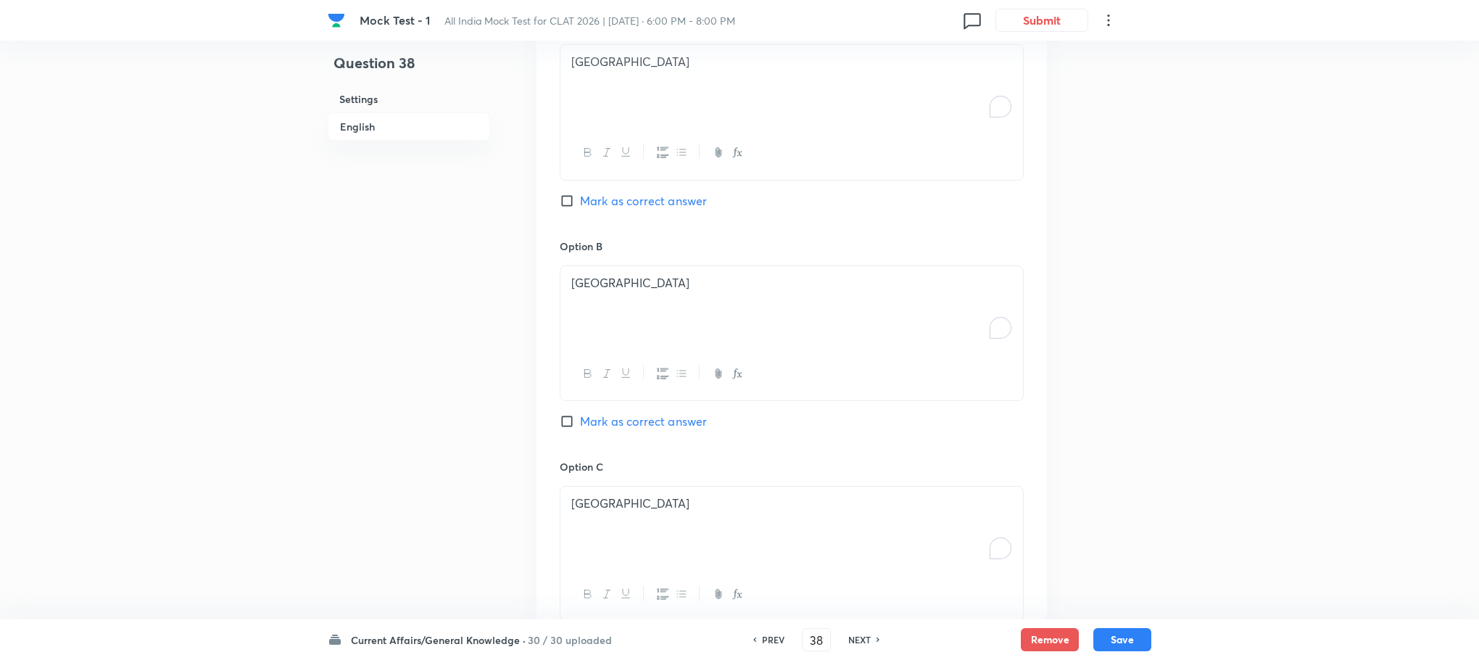
scroll to position [983, 0]
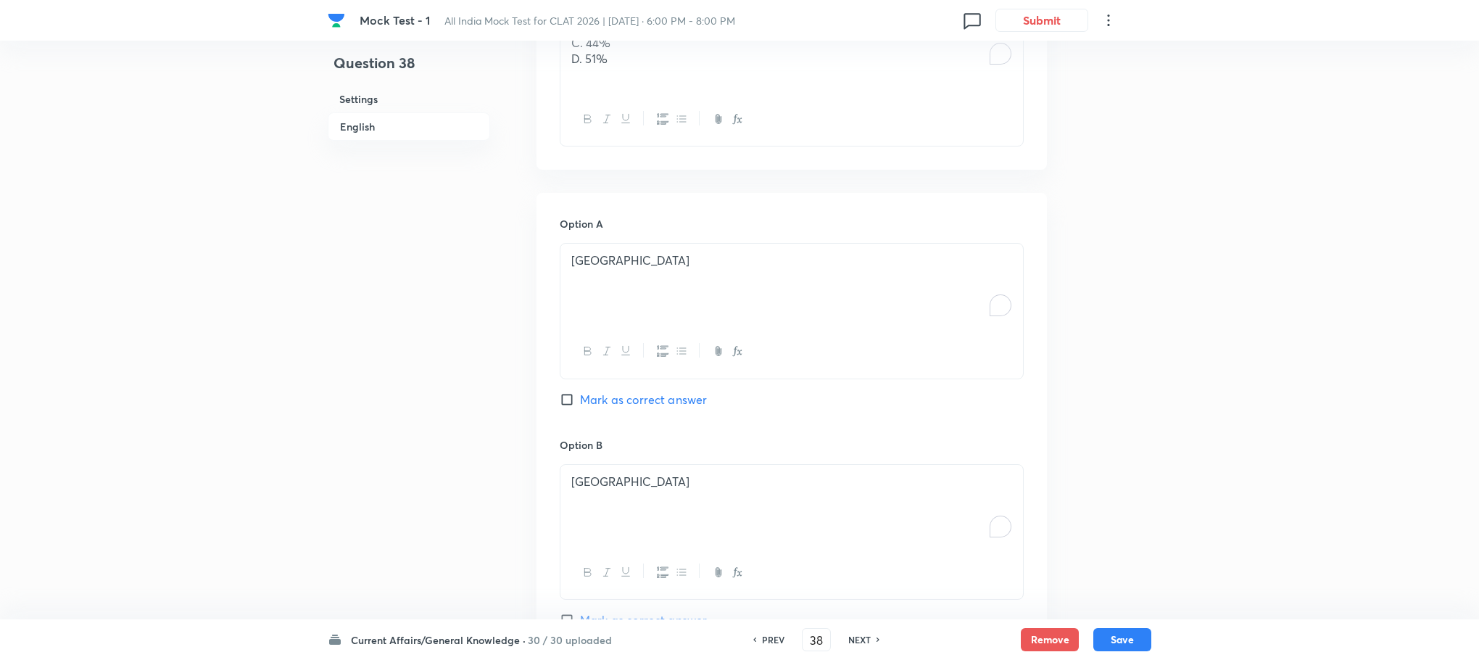
click at [629, 252] on p "[GEOGRAPHIC_DATA]" at bounding box center [791, 260] width 441 height 17
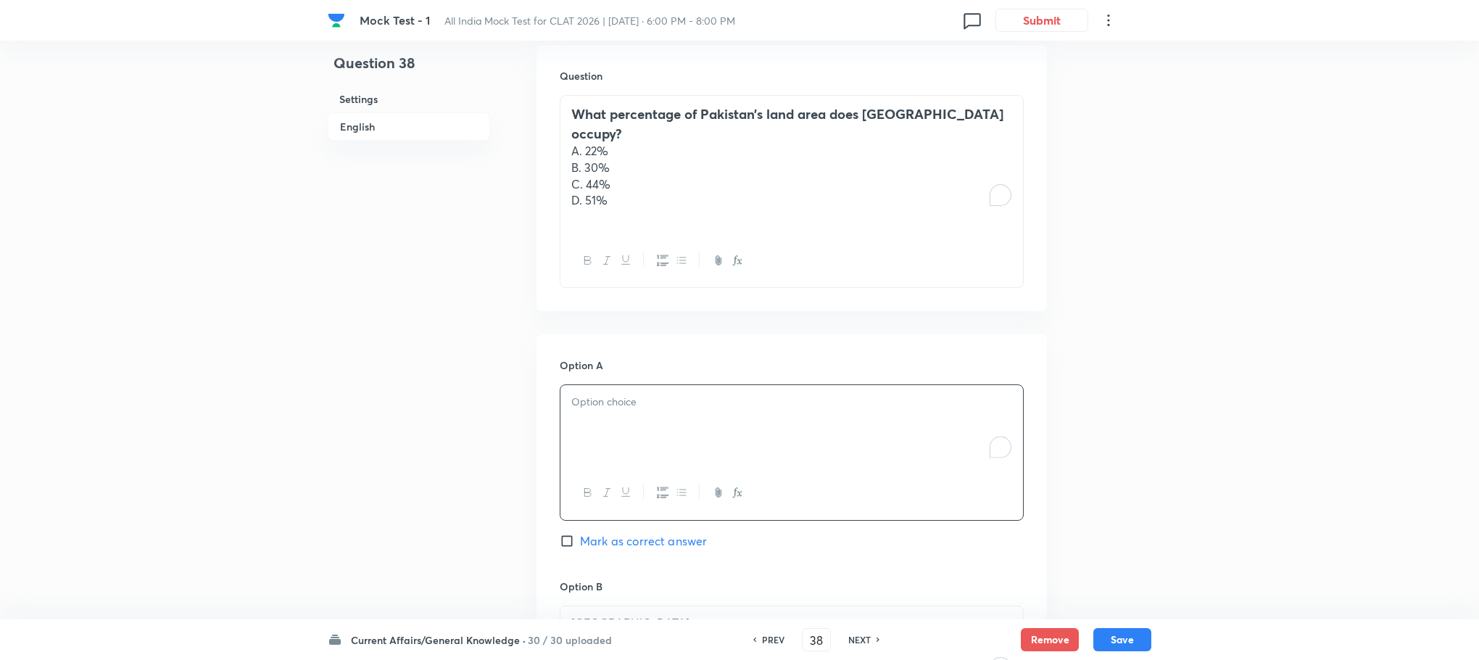
scroll to position [657, 0]
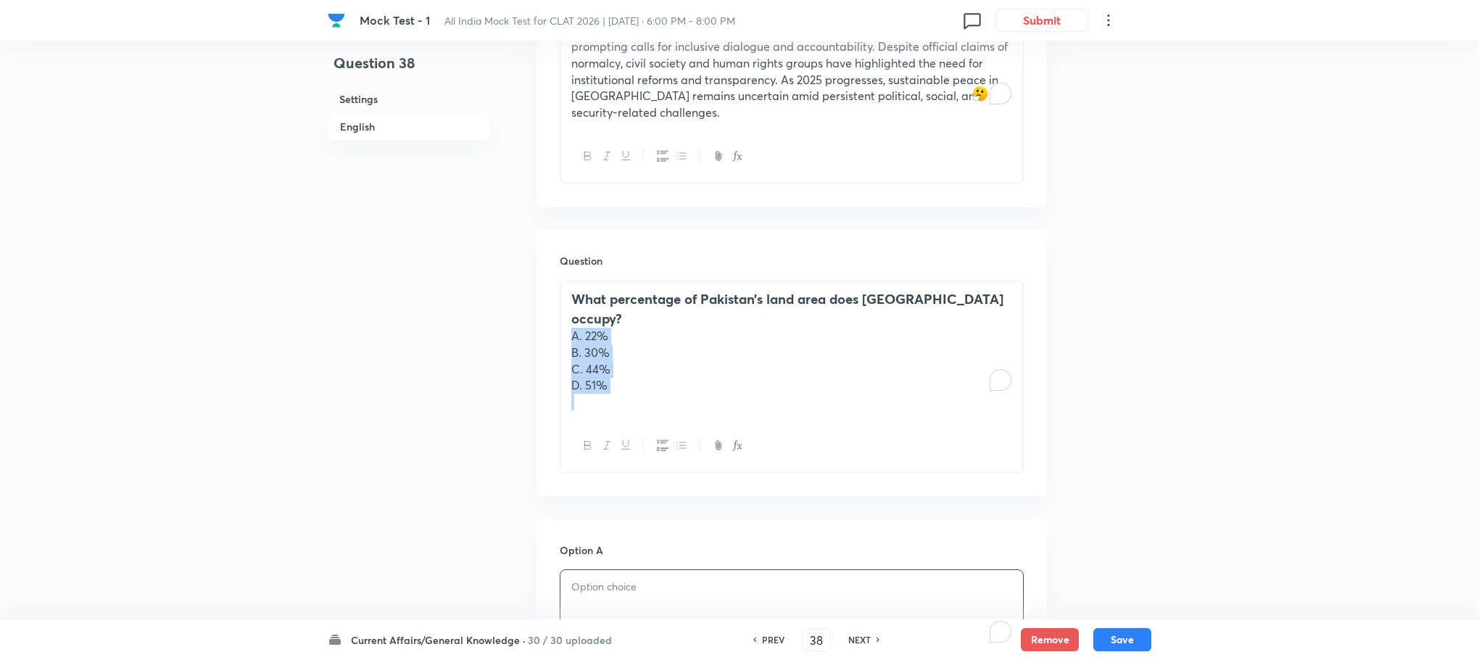
drag, startPoint x: 570, startPoint y: 299, endPoint x: 651, endPoint y: 365, distance: 105.1
click at [651, 365] on div "What percentage of Pakistan’s land area does [GEOGRAPHIC_DATA] occupy? A. 22% B…" at bounding box center [791, 350] width 463 height 138
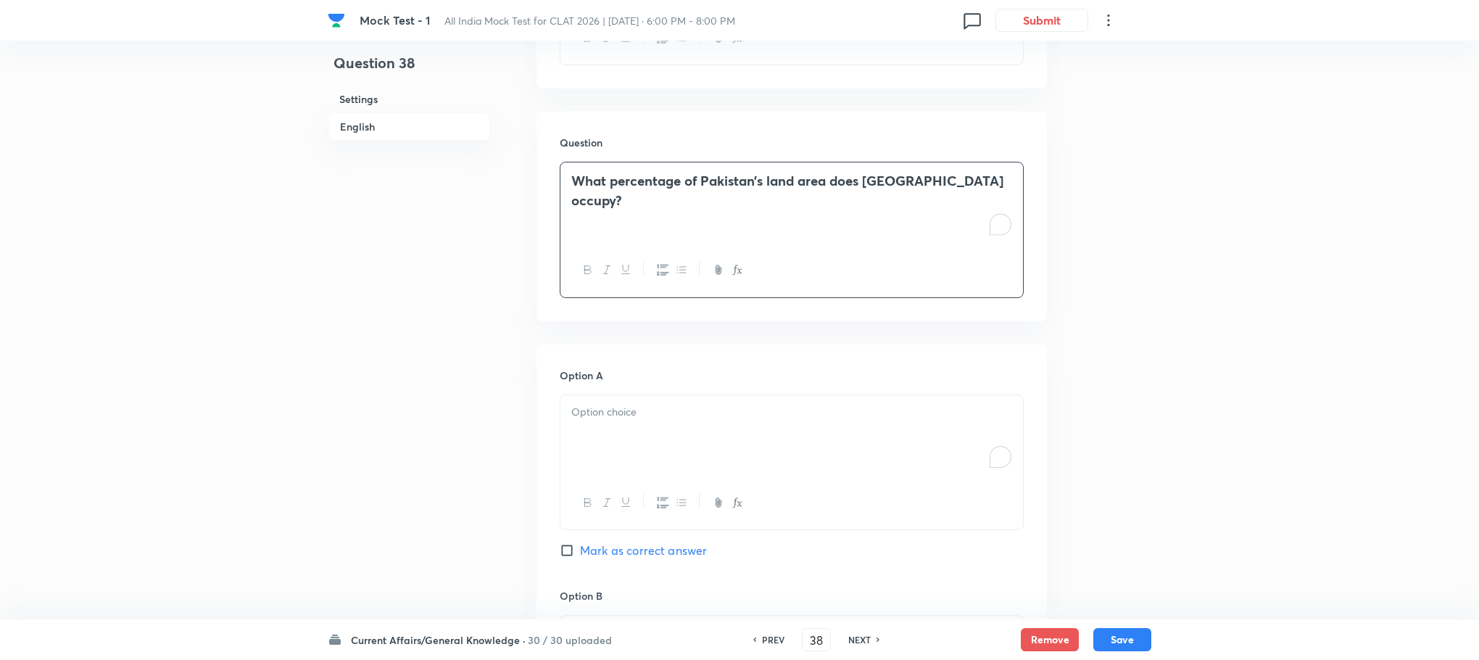
scroll to position [874, 0]
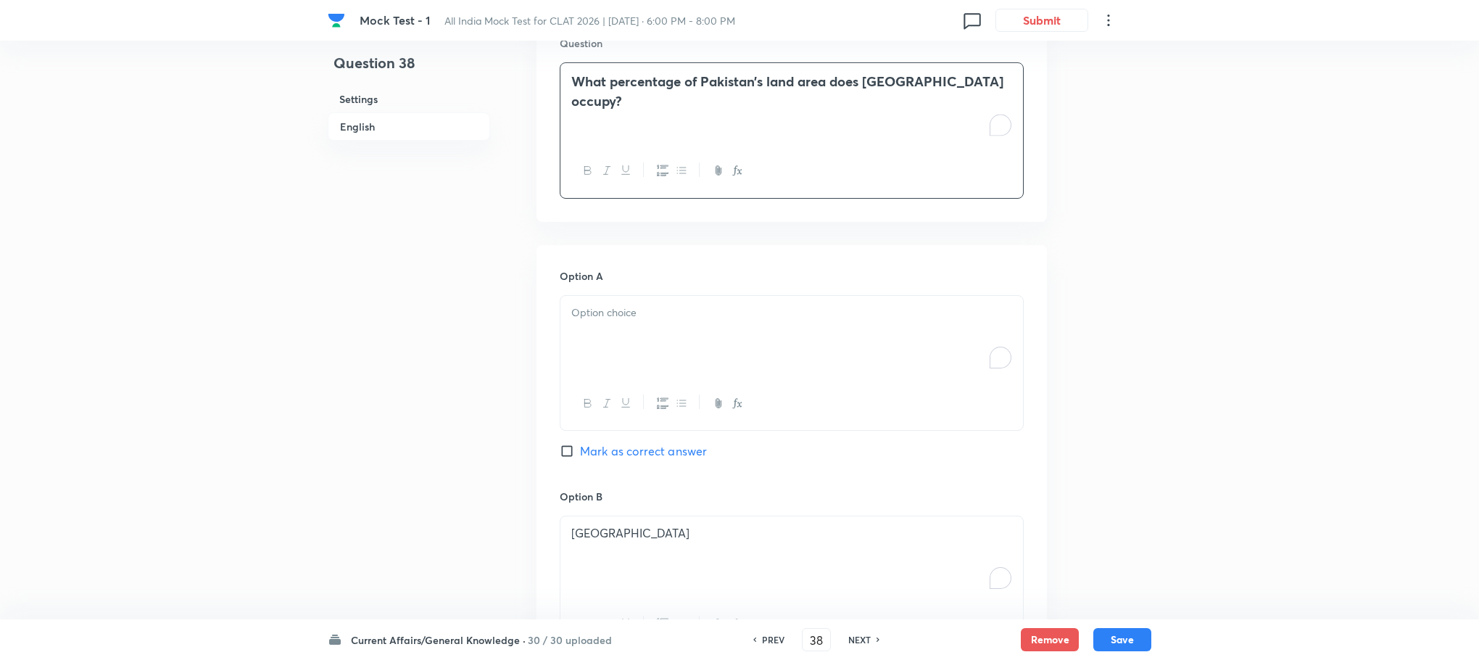
click at [635, 310] on div "To enrich screen reader interactions, please activate Accessibility in Grammarl…" at bounding box center [791, 336] width 463 height 81
click at [581, 305] on p "A. 22%" at bounding box center [791, 313] width 441 height 17
click at [581, 320] on p "B. 30%" at bounding box center [791, 328] width 441 height 17
click at [581, 337] on p "C. 44%" at bounding box center [791, 345] width 441 height 17
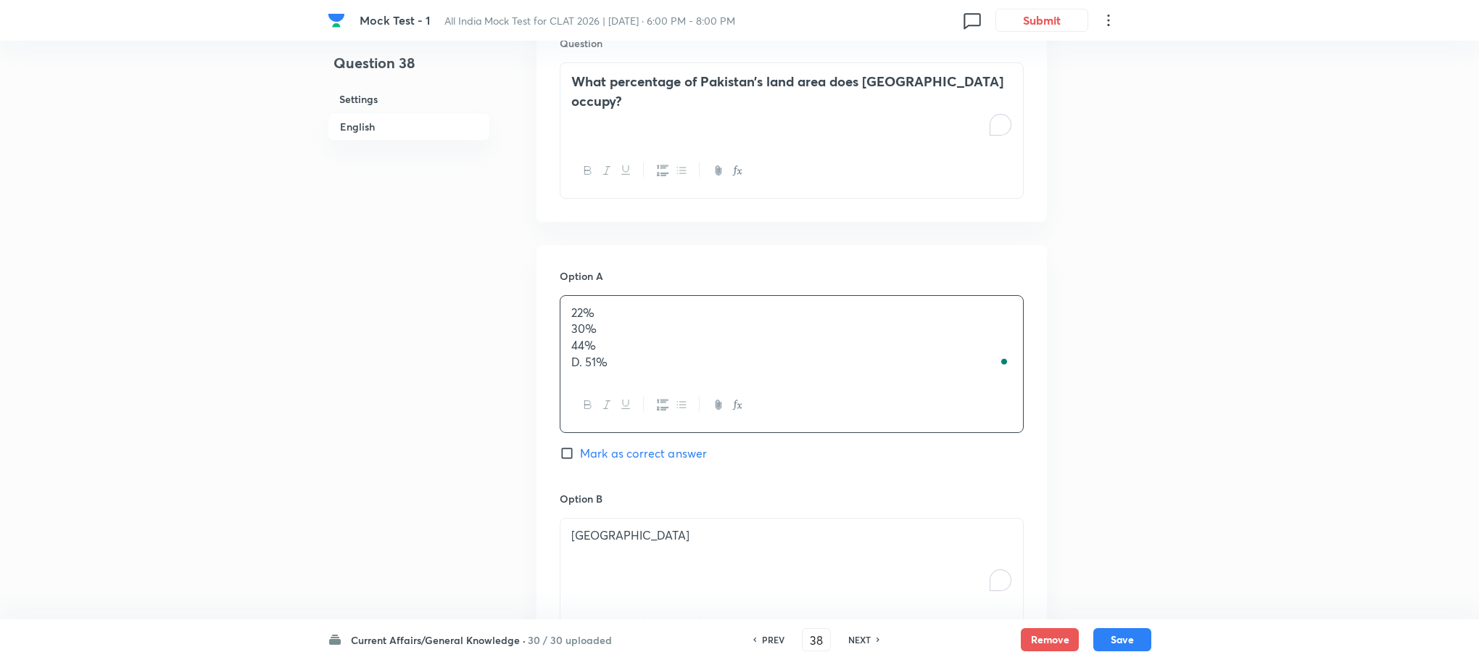
click at [583, 354] on p "D. 51%" at bounding box center [791, 362] width 441 height 17
drag, startPoint x: 571, startPoint y: 315, endPoint x: 636, endPoint y: 357, distance: 77.6
click at [636, 357] on div "22% 30% 44% 51%" at bounding box center [791, 337] width 463 height 83
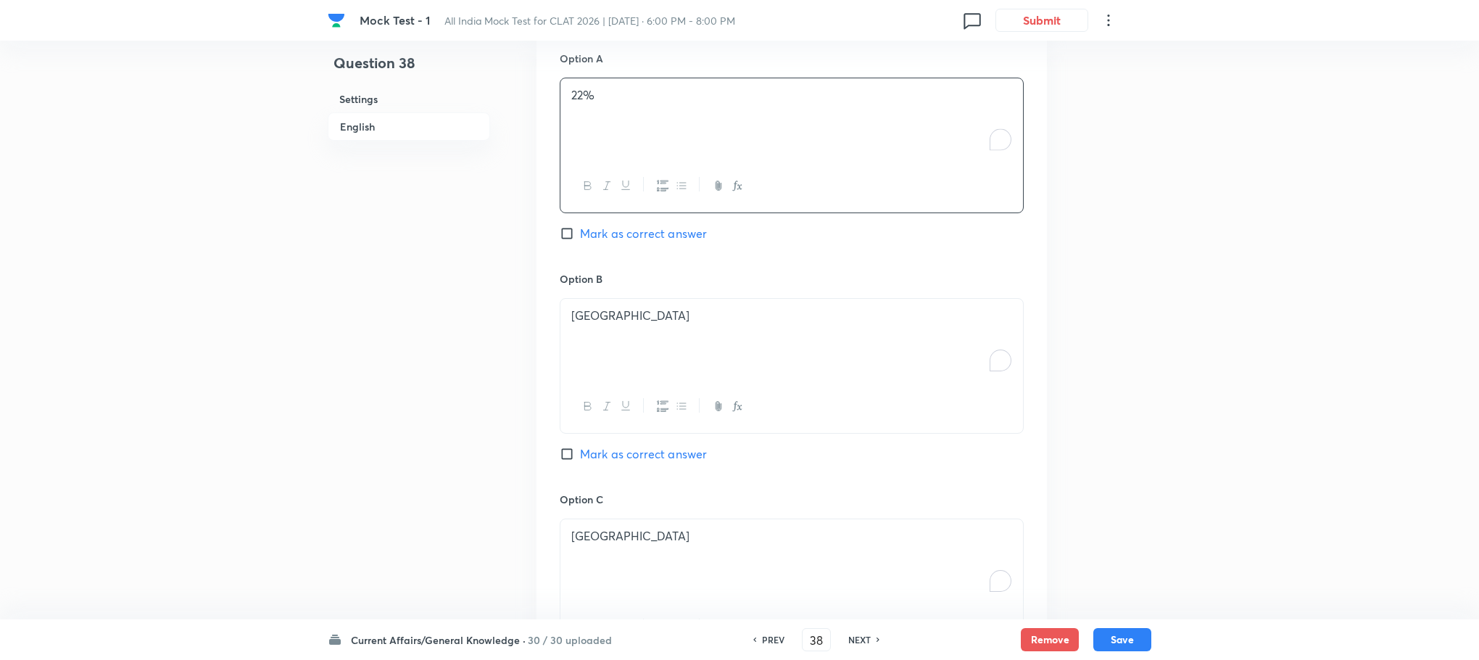
click at [616, 313] on div "[GEOGRAPHIC_DATA]" at bounding box center [791, 339] width 463 height 81
click at [616, 313] on div "To enrich screen reader interactions, please activate Accessibility in Grammarl…" at bounding box center [791, 339] width 463 height 81
drag, startPoint x: 574, startPoint y: 320, endPoint x: 636, endPoint y: 352, distance: 69.7
click at [636, 352] on div "30% 44% 51%" at bounding box center [791, 339] width 463 height 81
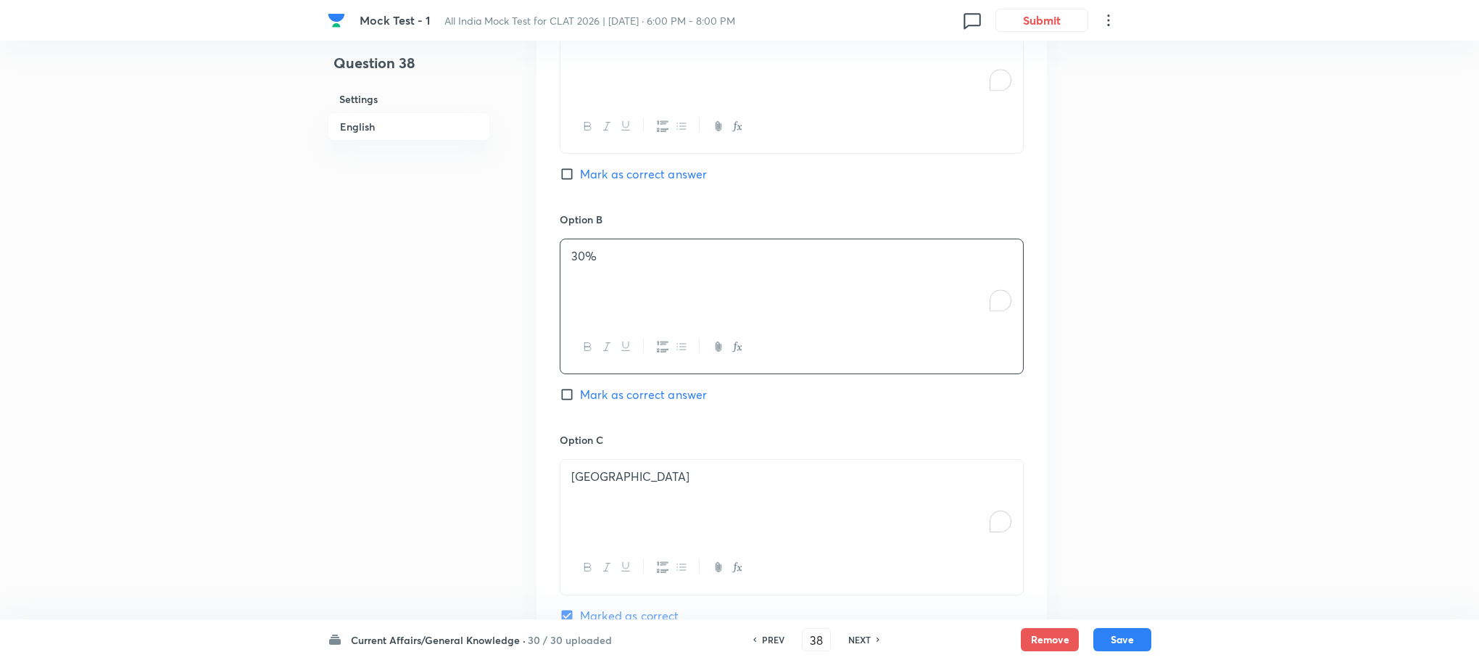
scroll to position [1309, 0]
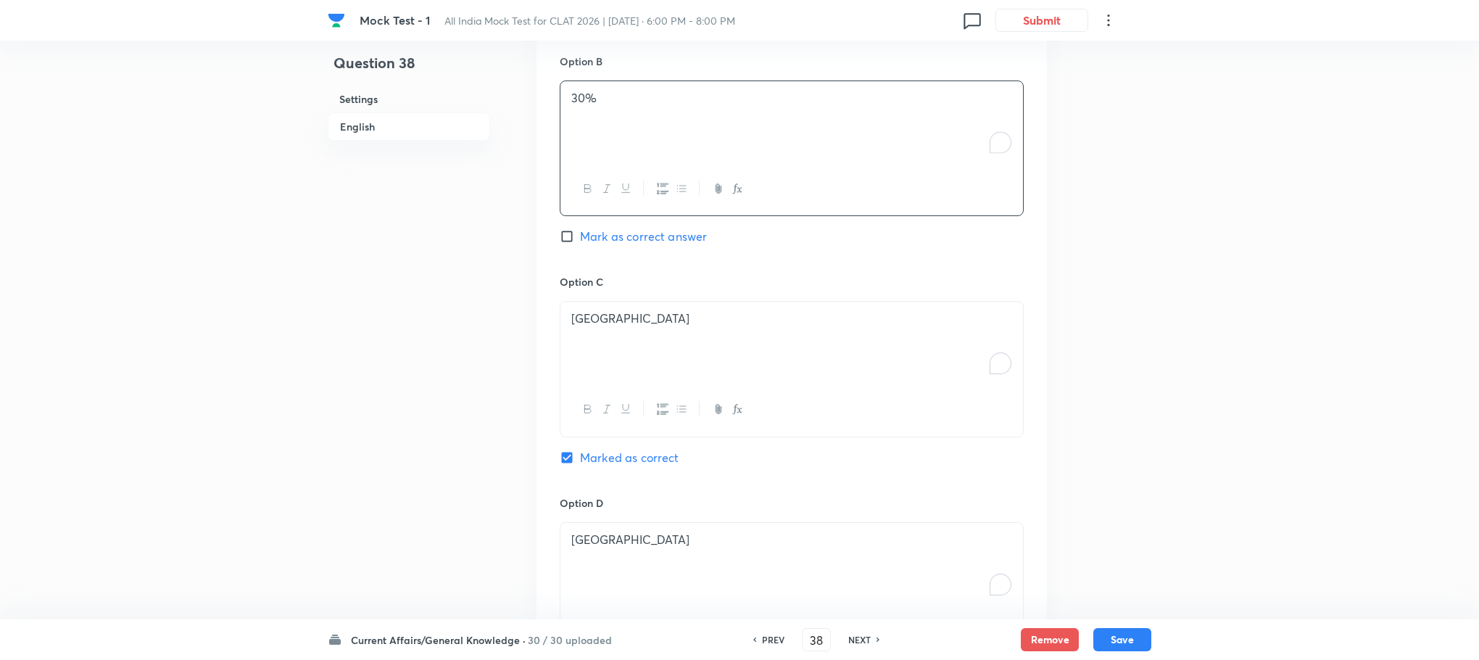
click at [609, 348] on div "[GEOGRAPHIC_DATA]" at bounding box center [791, 342] width 463 height 81
click at [609, 348] on div "To enrich screen reader interactions, please activate Accessibility in Grammarl…" at bounding box center [791, 342] width 463 height 81
drag, startPoint x: 572, startPoint y: 322, endPoint x: 653, endPoint y: 339, distance: 82.3
click at [653, 339] on div "44% 51%" at bounding box center [791, 342] width 463 height 81
click at [632, 531] on p "[GEOGRAPHIC_DATA]" at bounding box center [791, 539] width 441 height 17
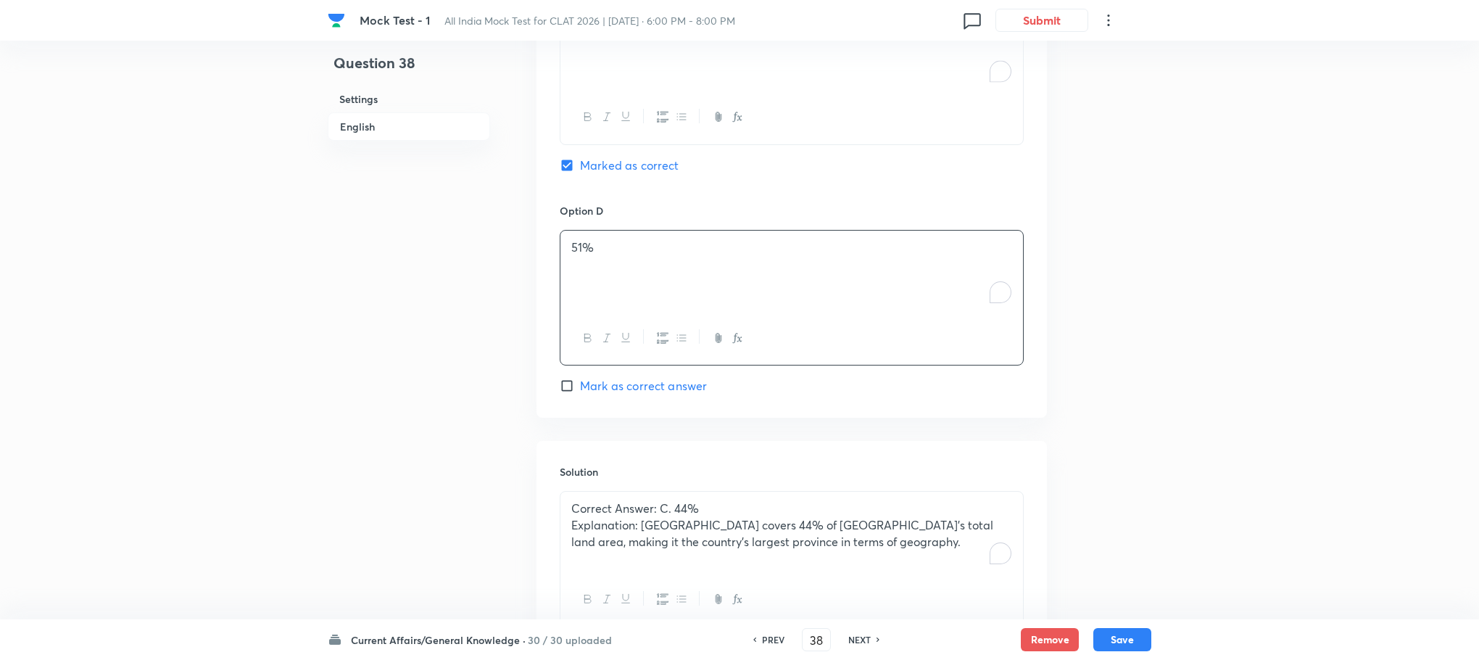
scroll to position [1381, 0]
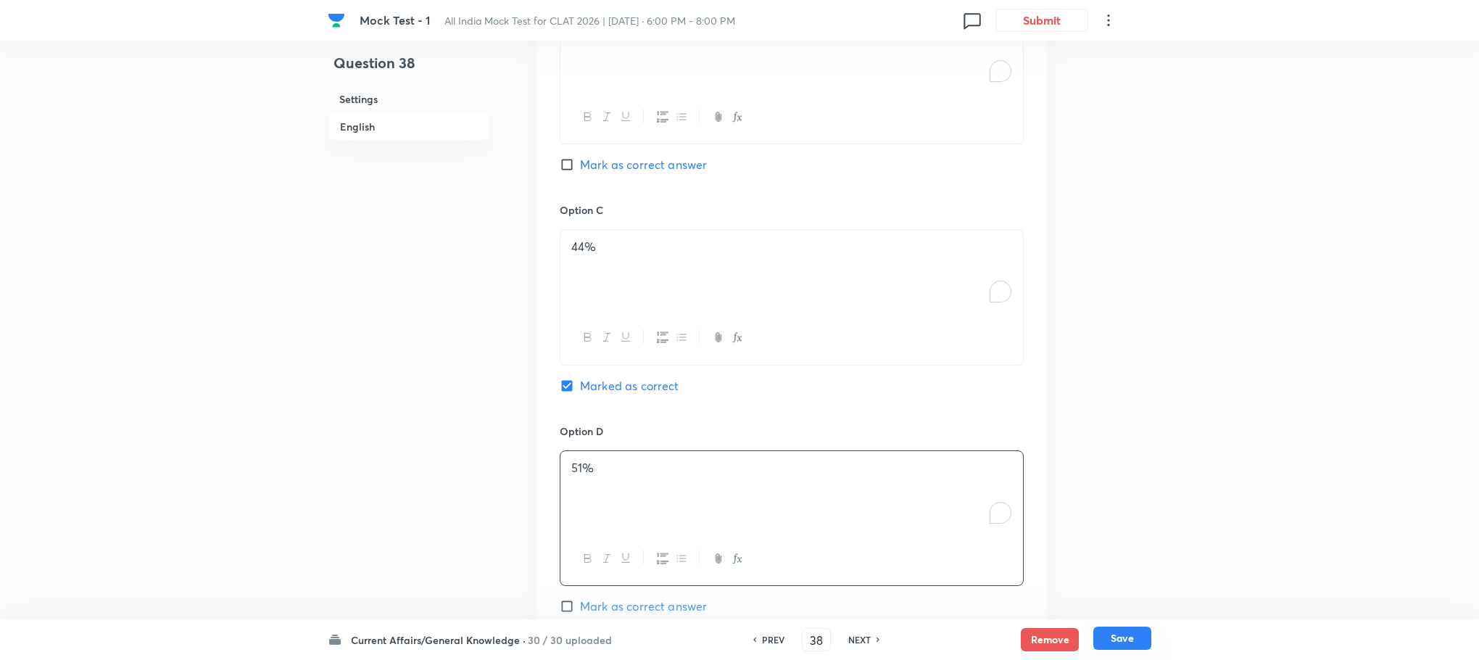
click at [1127, 646] on button "Save" at bounding box center [1122, 637] width 58 height 23
type input "39"
checkbox input "false"
checkbox input "true"
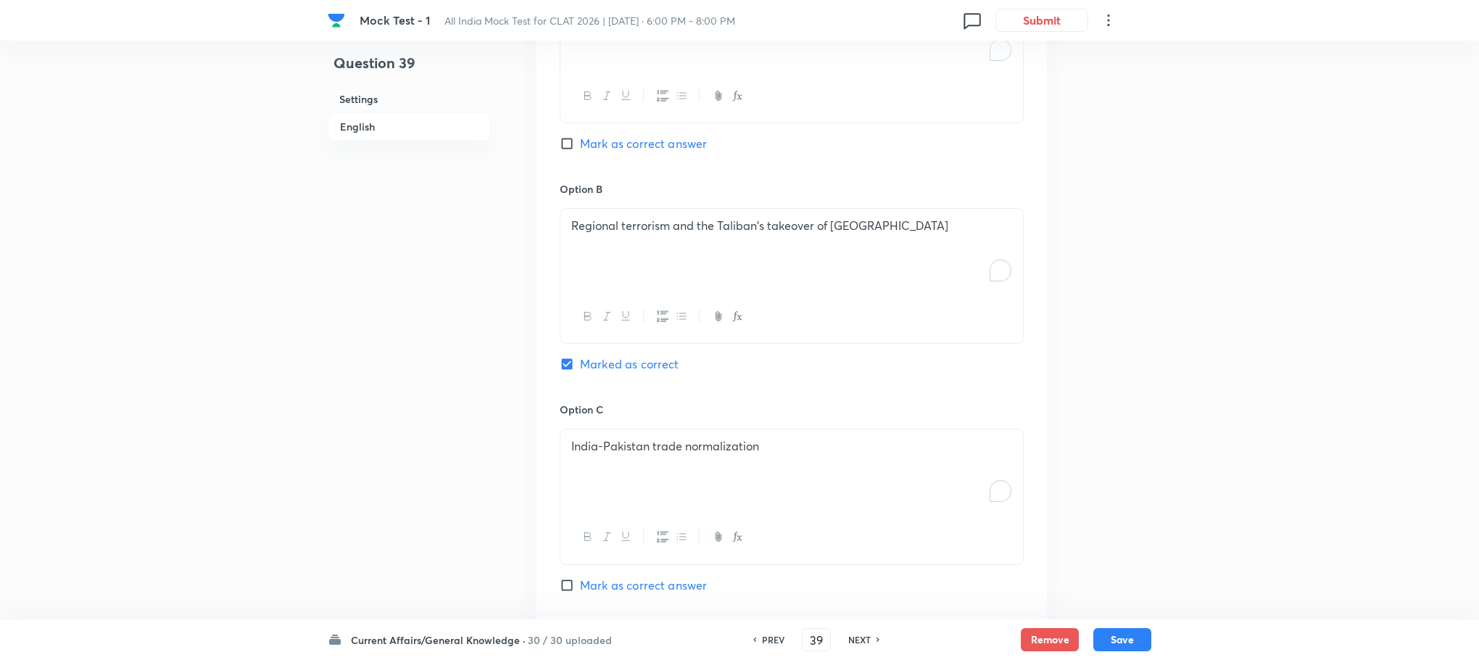
scroll to position [856, 0]
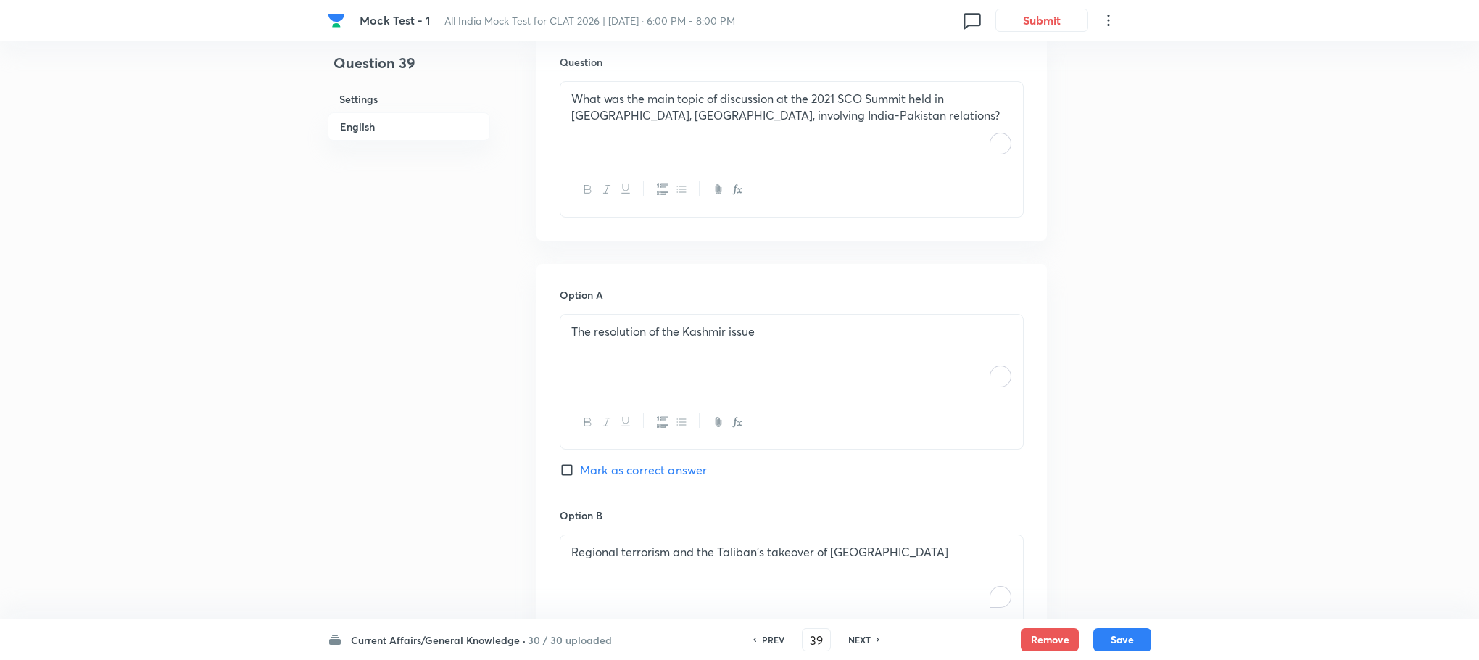
click at [674, 128] on div "What was the main topic of discussion at the 2021 SCO Summit held in [GEOGRAPHI…" at bounding box center [791, 122] width 463 height 81
click at [655, 116] on div "To enrich screen reader interactions, please activate Accessibility in Grammarl…" at bounding box center [791, 122] width 463 height 81
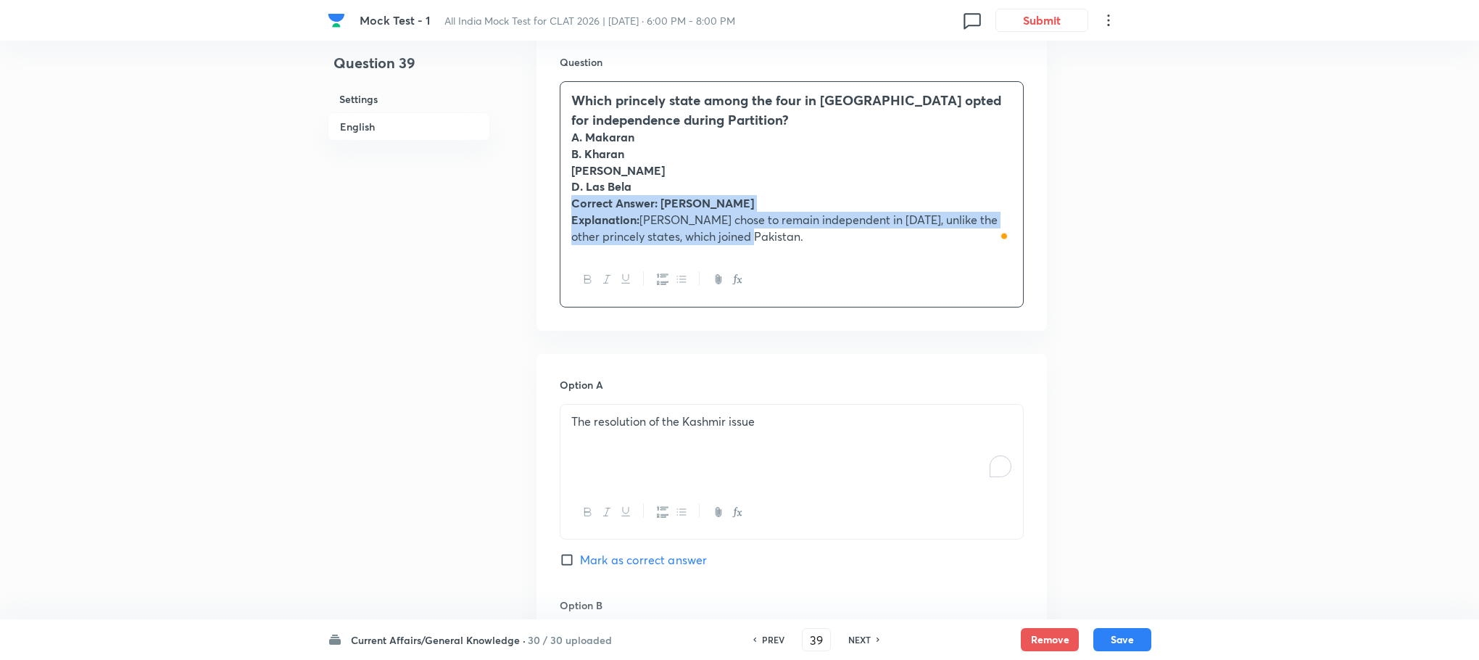
drag, startPoint x: 572, startPoint y: 187, endPoint x: 766, endPoint y: 225, distance: 197.2
click at [766, 225] on div "Which princely state among the four in [GEOGRAPHIC_DATA] opted for independence…" at bounding box center [791, 167] width 463 height 171
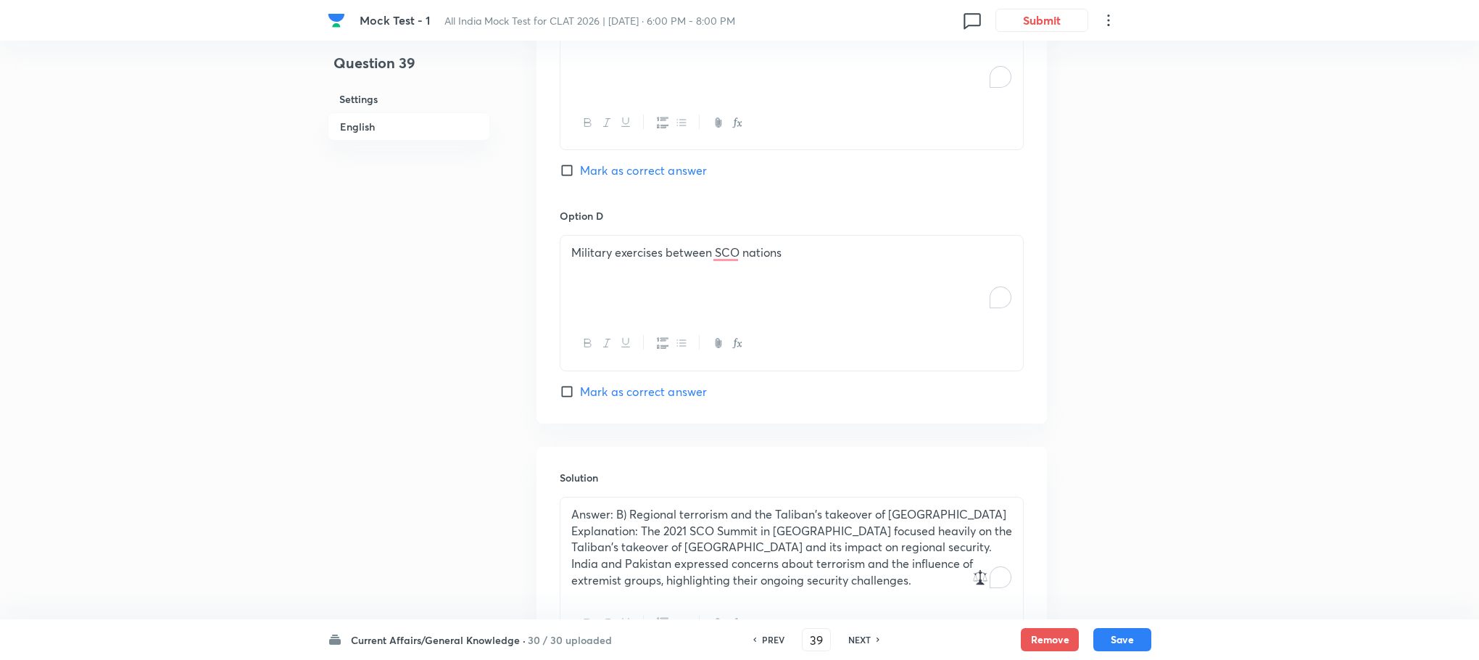
scroll to position [1782, 0]
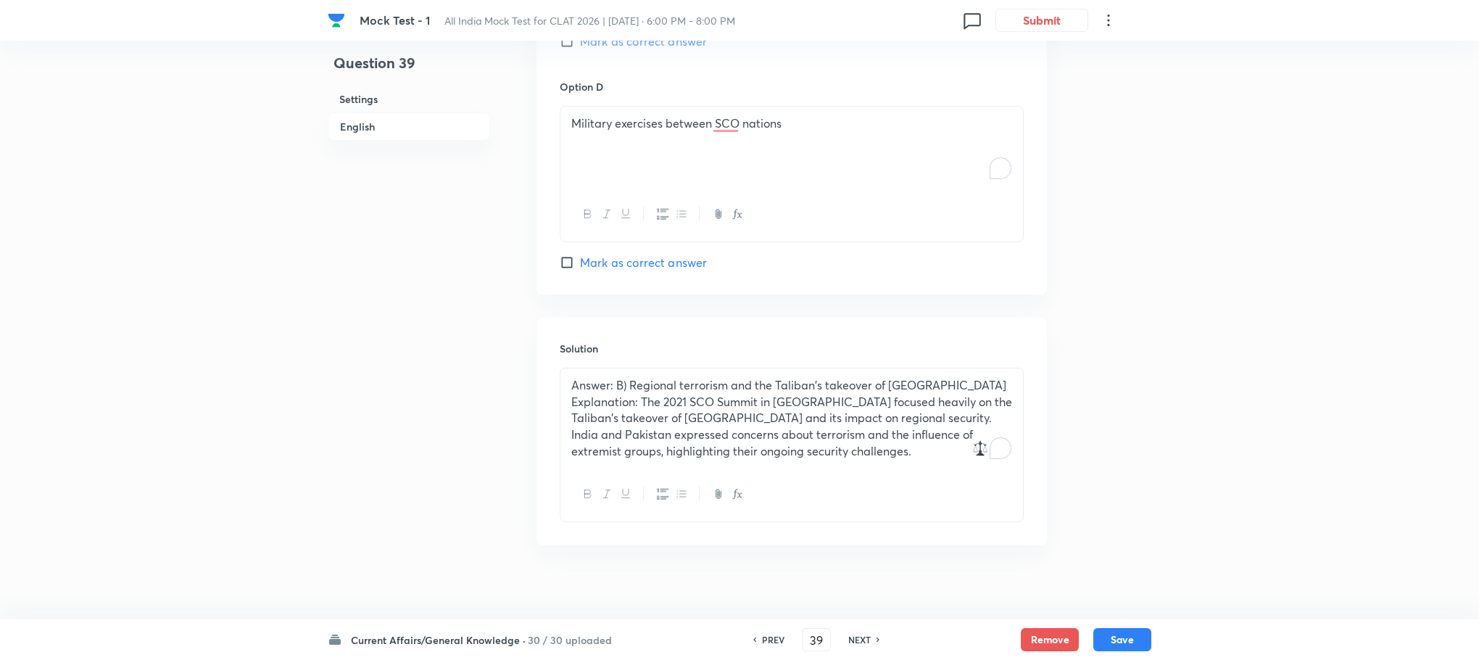
click at [640, 394] on p "Explanation: The 2021 SCO Summit in [GEOGRAPHIC_DATA] focused heavily on the Ta…" at bounding box center [791, 427] width 441 height 66
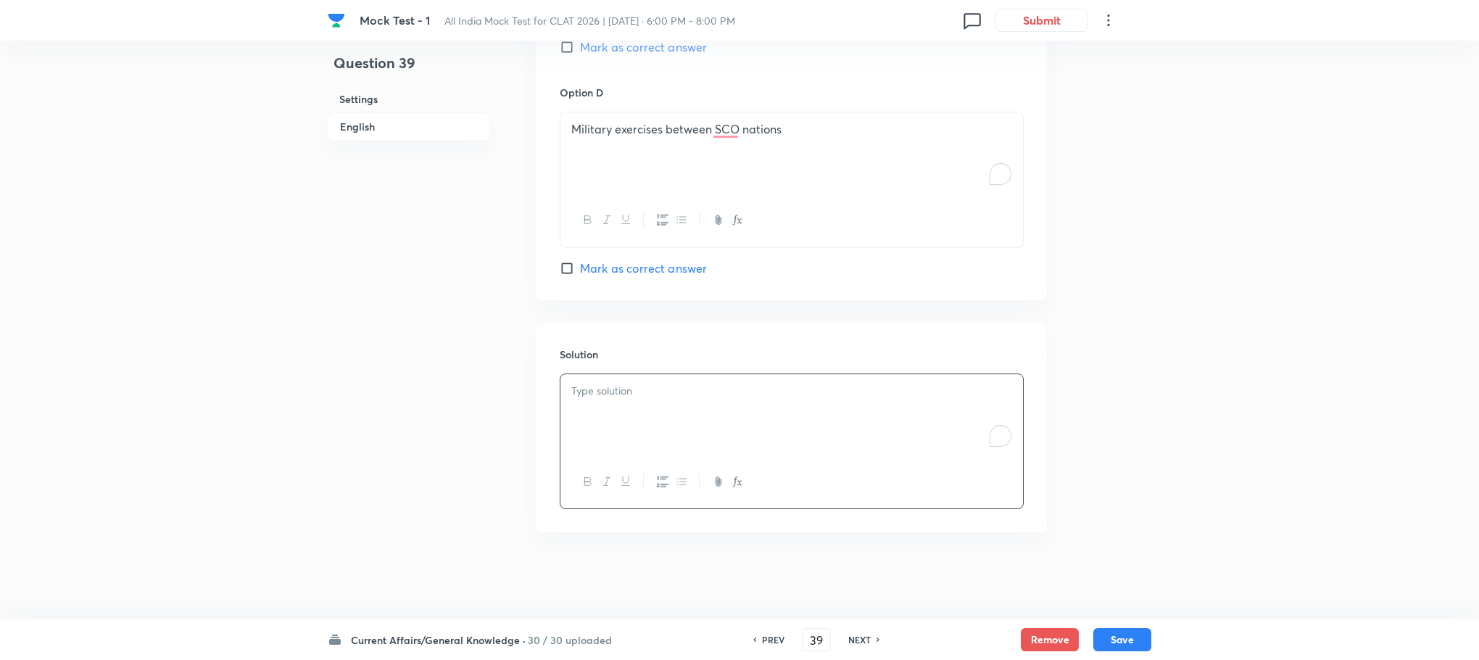
scroll to position [1764, 0]
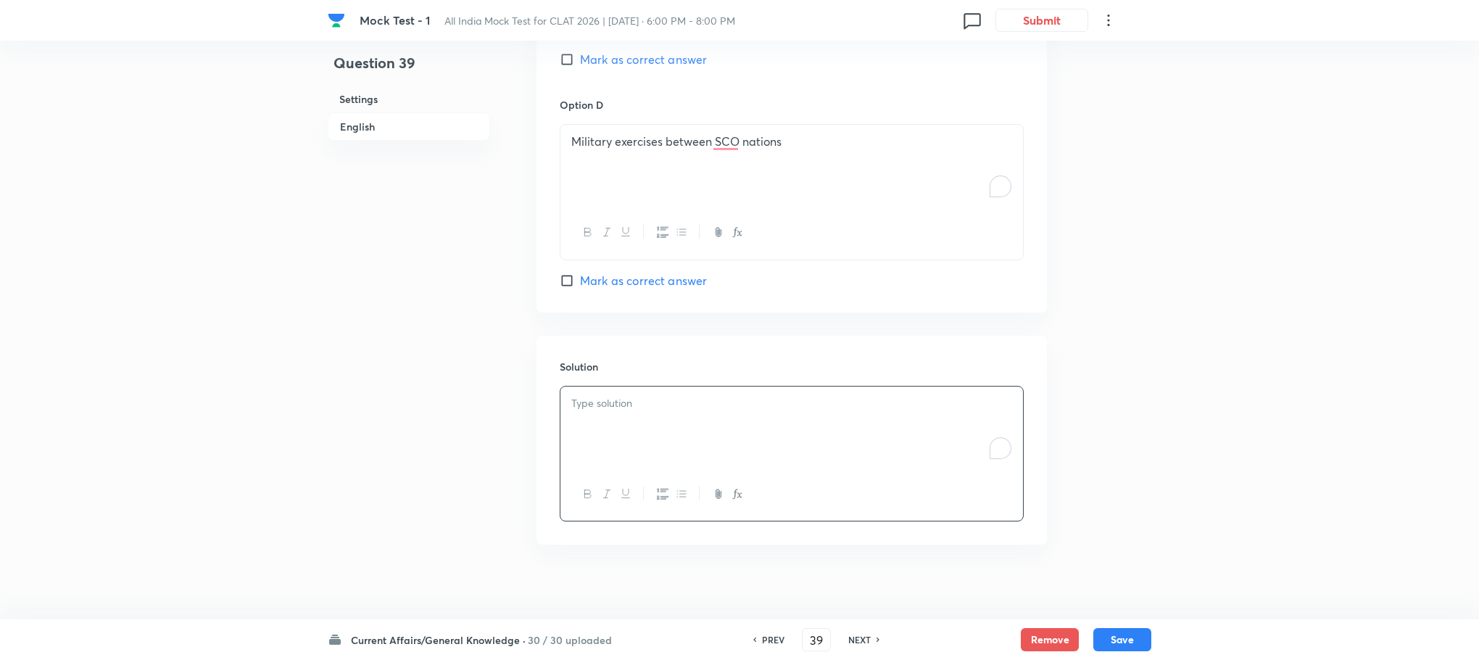
click at [640, 395] on p "To enrich screen reader interactions, please activate Accessibility in Grammarl…" at bounding box center [791, 403] width 441 height 17
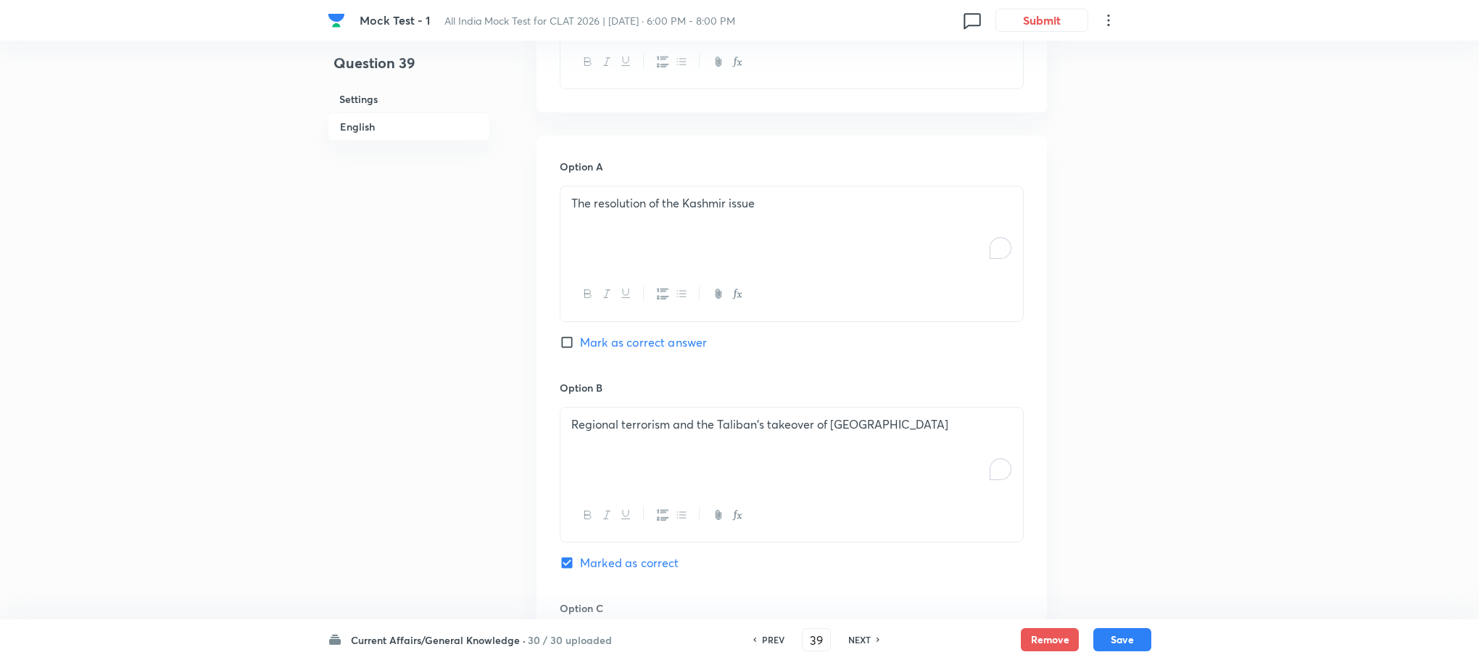
scroll to position [676, 0]
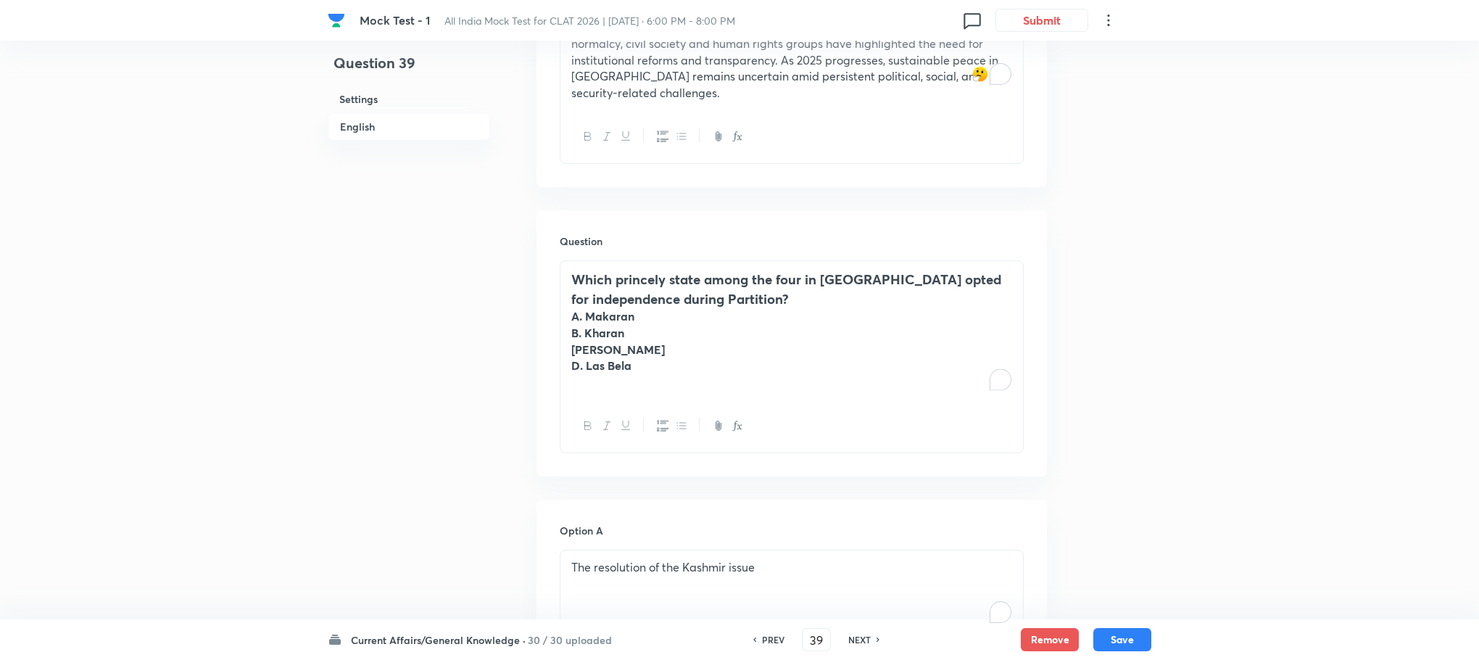
click at [563, 300] on div "Which princely state among the four in [GEOGRAPHIC_DATA] opted for independence…" at bounding box center [791, 330] width 463 height 138
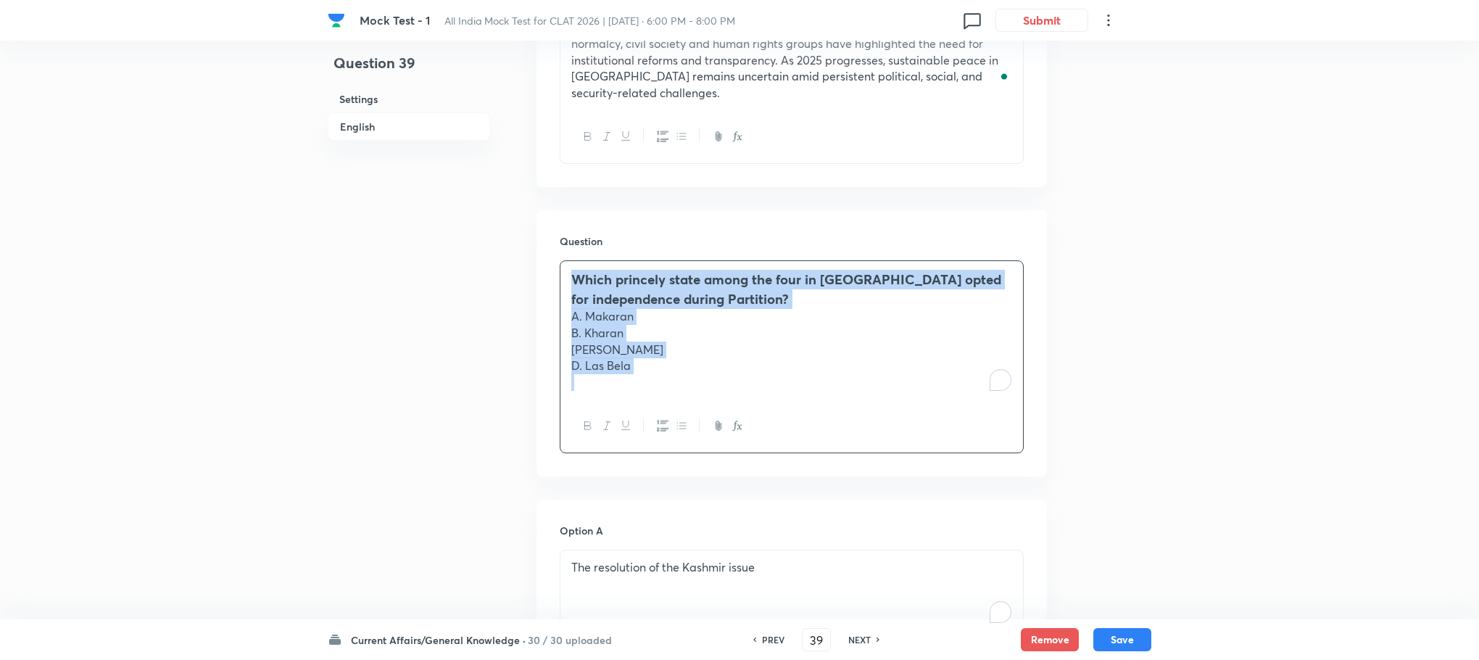
click at [563, 300] on div "Which princely state among the four in [GEOGRAPHIC_DATA] opted for independence…" at bounding box center [791, 330] width 463 height 138
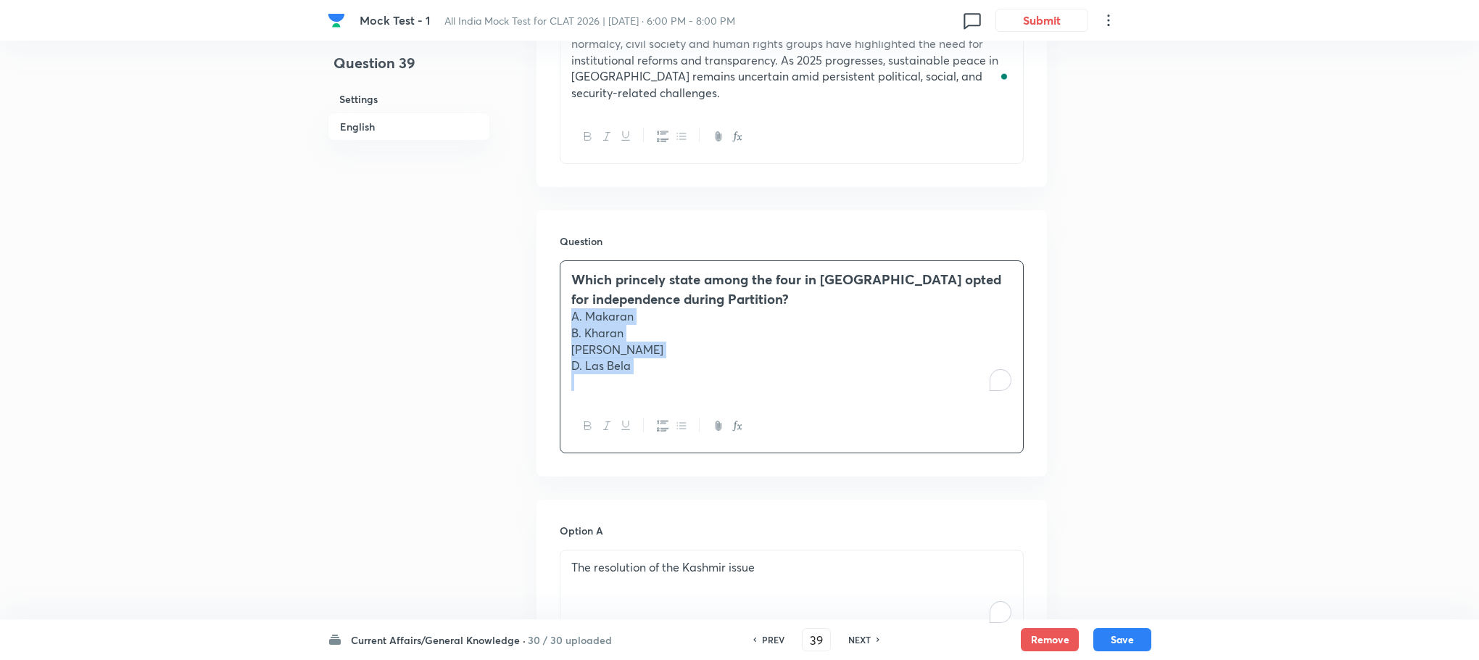
drag, startPoint x: 563, startPoint y: 300, endPoint x: 653, endPoint y: 353, distance: 103.7
click at [653, 353] on div "Which princely state among the four in [GEOGRAPHIC_DATA] opted for independence…" at bounding box center [791, 330] width 463 height 138
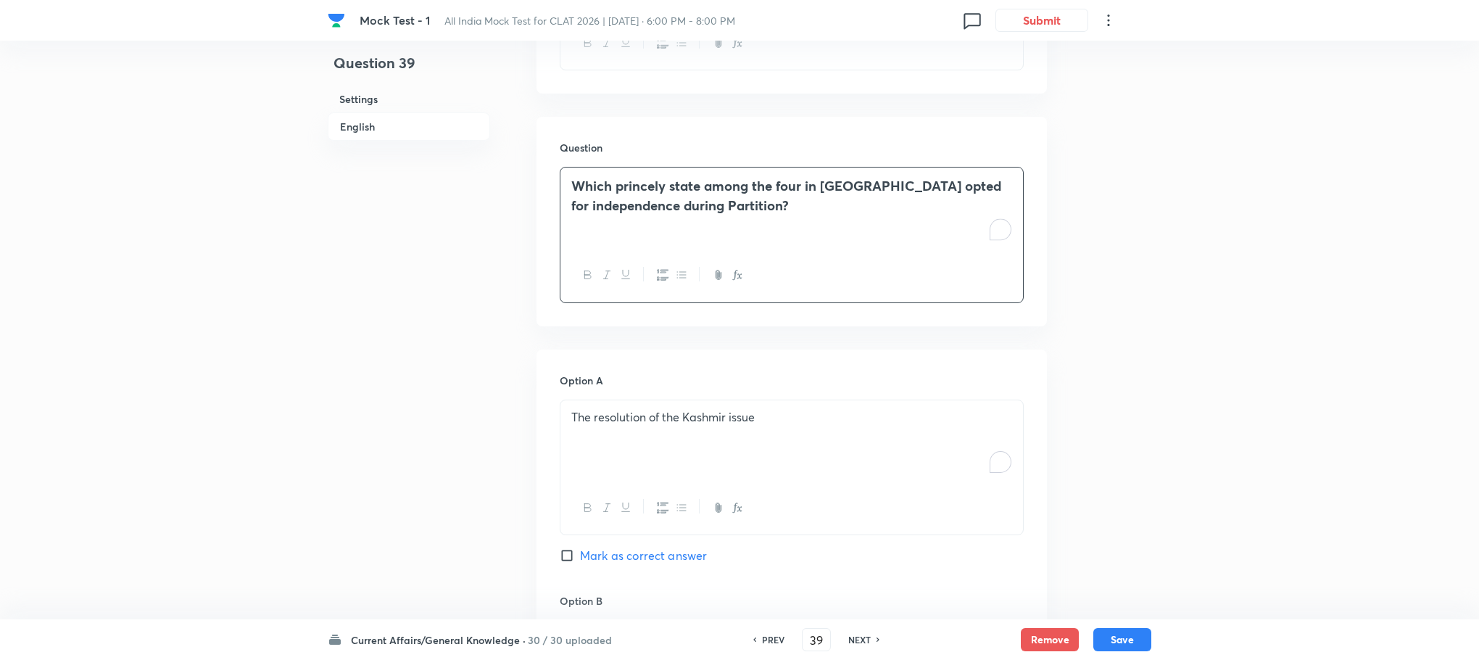
scroll to position [894, 0]
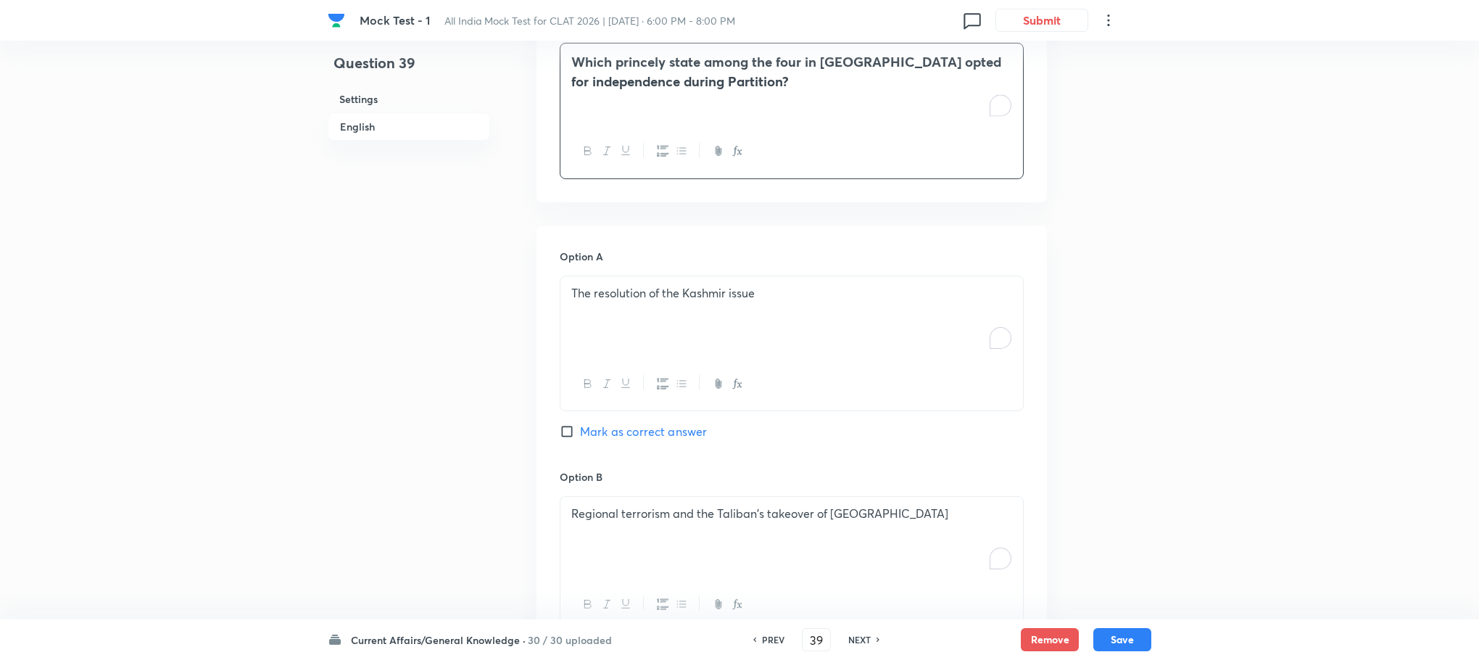
click at [635, 309] on div "The resolution of the Kashmir issue" at bounding box center [791, 316] width 463 height 81
click at [635, 309] on div "To enrich screen reader interactions, please activate Accessibility in Grammarl…" at bounding box center [791, 316] width 463 height 81
click at [589, 285] on p "A. Makaran" at bounding box center [791, 293] width 441 height 17
click at [586, 301] on p "B. Kharan" at bounding box center [791, 309] width 441 height 17
click at [585, 318] on p "[PERSON_NAME]" at bounding box center [791, 326] width 441 height 17
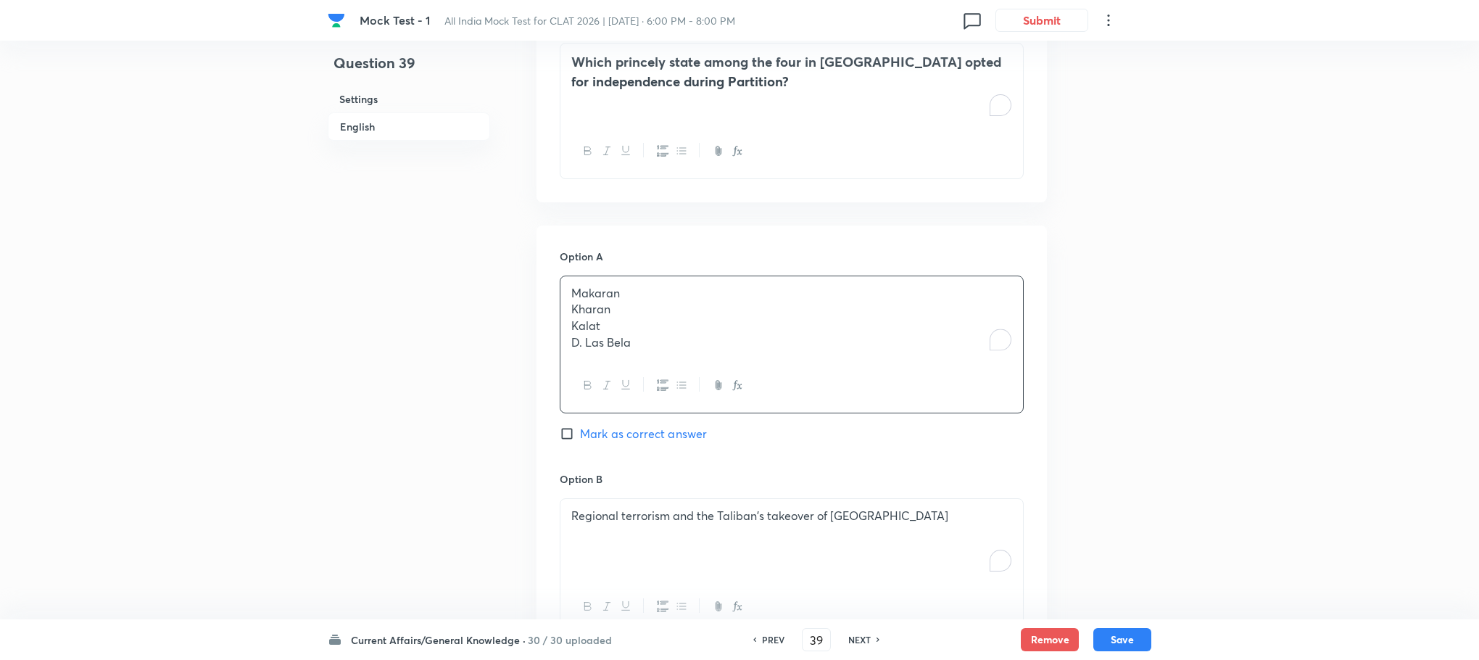
click at [586, 334] on p "D. Las Bela" at bounding box center [791, 342] width 441 height 17
drag, startPoint x: 563, startPoint y: 298, endPoint x: 662, endPoint y: 349, distance: 110.9
click at [662, 349] on div "Makaran Kharan Kalat [GEOGRAPHIC_DATA]" at bounding box center [792, 345] width 464 height 138
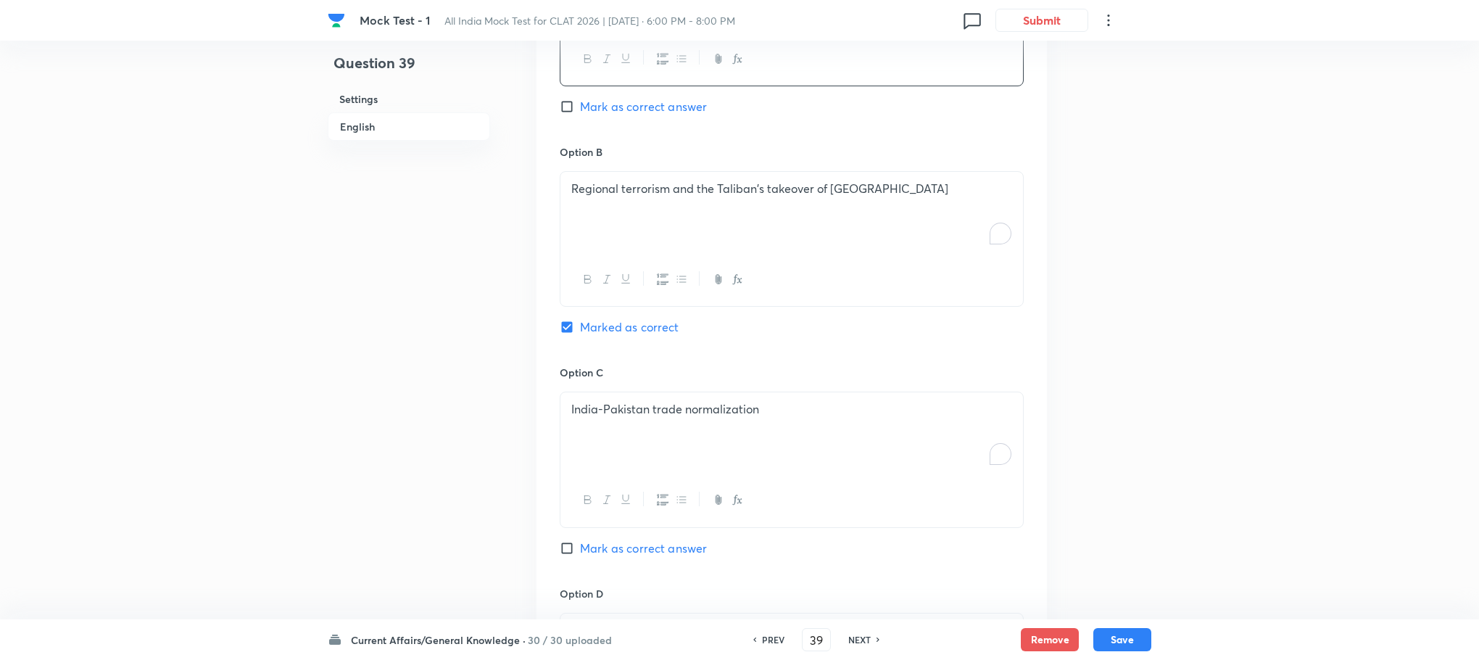
scroll to position [1220, 0]
click at [618, 220] on div "Regional terrorism and the Taliban's takeover of [GEOGRAPHIC_DATA]" at bounding box center [791, 210] width 463 height 81
click at [618, 220] on div "To enrich screen reader interactions, please activate Accessibility in Grammarl…" at bounding box center [791, 210] width 463 height 81
drag, startPoint x: 572, startPoint y: 192, endPoint x: 649, endPoint y: 226, distance: 84.1
click at [649, 226] on div "Kharan Kalat Las Bela" at bounding box center [791, 210] width 463 height 81
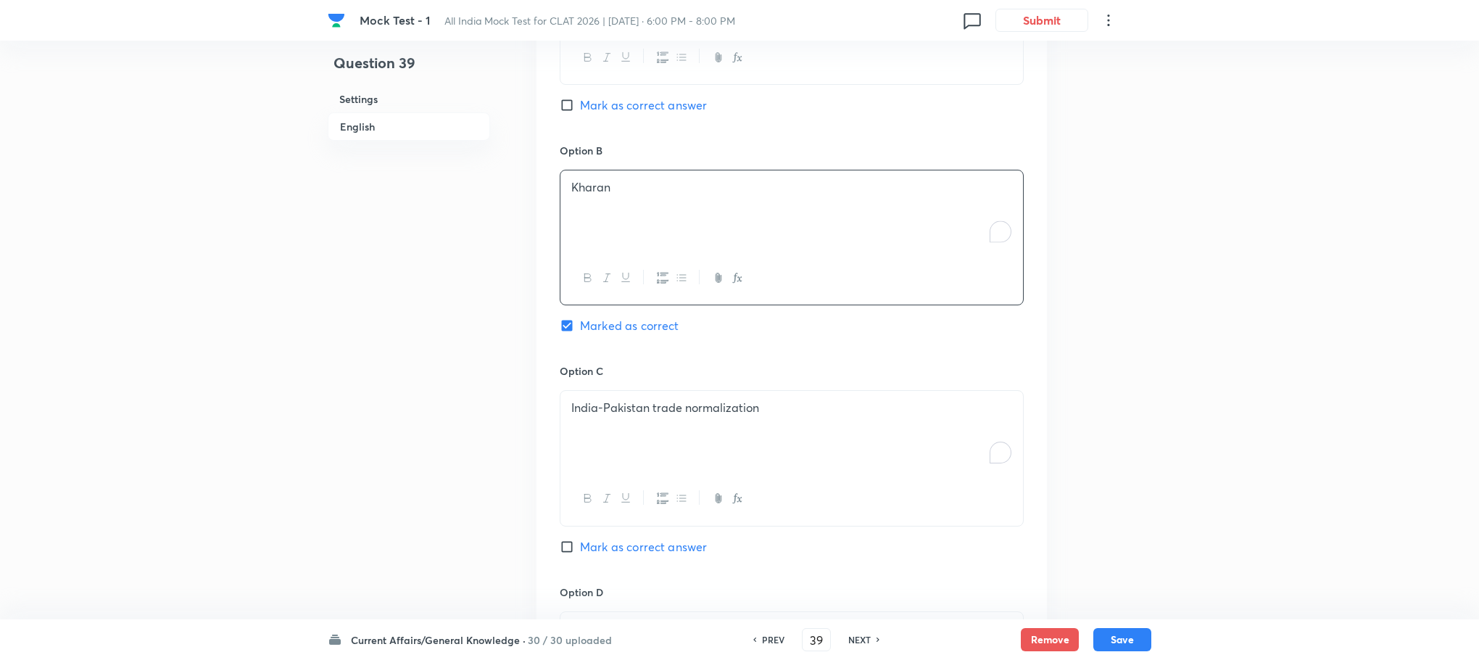
click at [635, 363] on h6 "Option C" at bounding box center [792, 370] width 464 height 15
click at [635, 400] on p "India-Pakistan trade normalization" at bounding box center [791, 408] width 441 height 17
click at [610, 363] on h6 "Option C" at bounding box center [792, 370] width 464 height 15
click at [587, 414] on div "To enrich screen reader interactions, please activate Accessibility in Grammarl…" at bounding box center [791, 431] width 463 height 81
drag, startPoint x: 572, startPoint y: 412, endPoint x: 663, endPoint y: 422, distance: 91.9
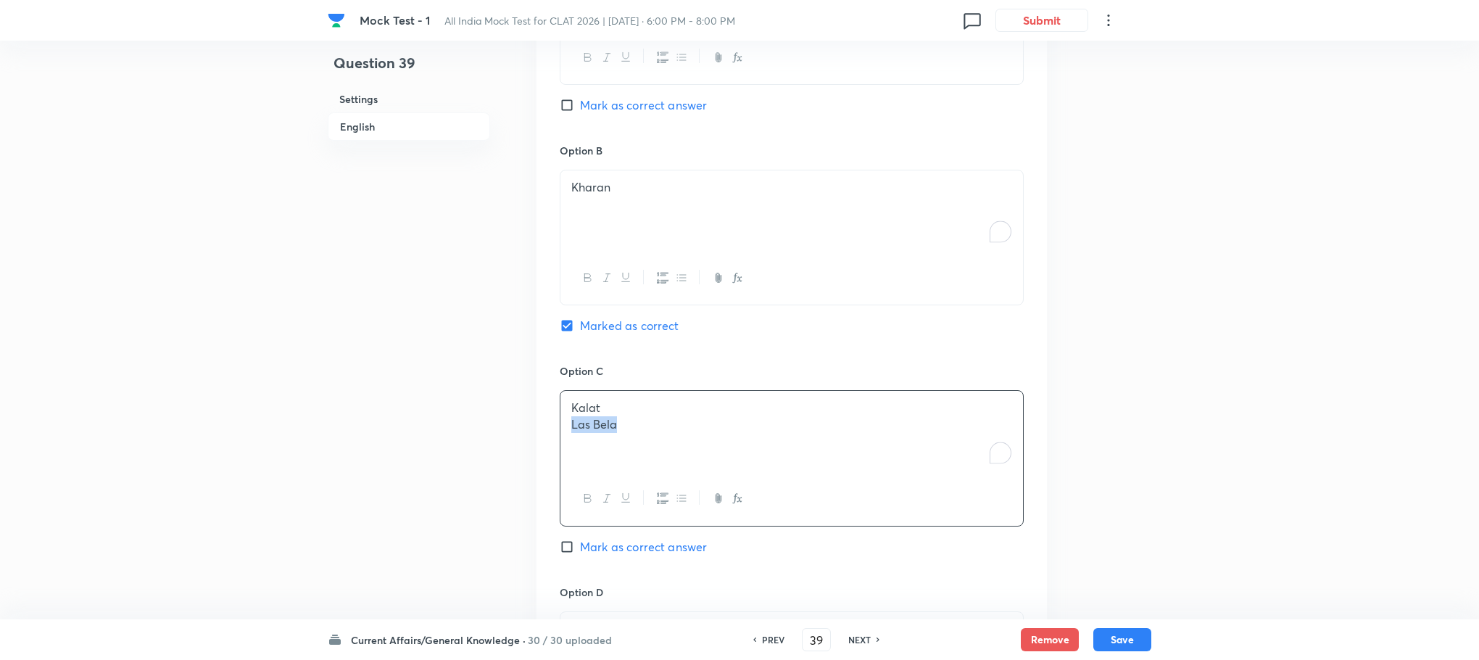
click at [663, 422] on div "Kalat Las Bela" at bounding box center [791, 431] width 463 height 81
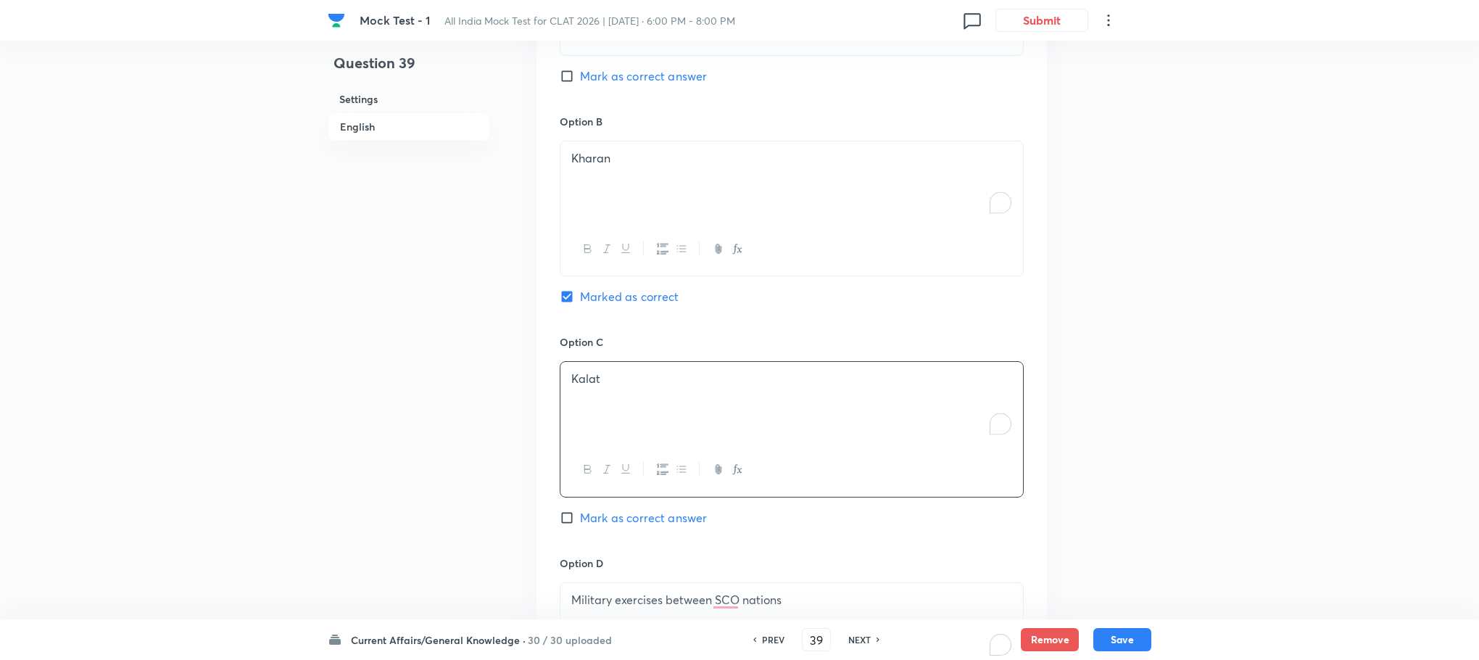
scroll to position [1438, 0]
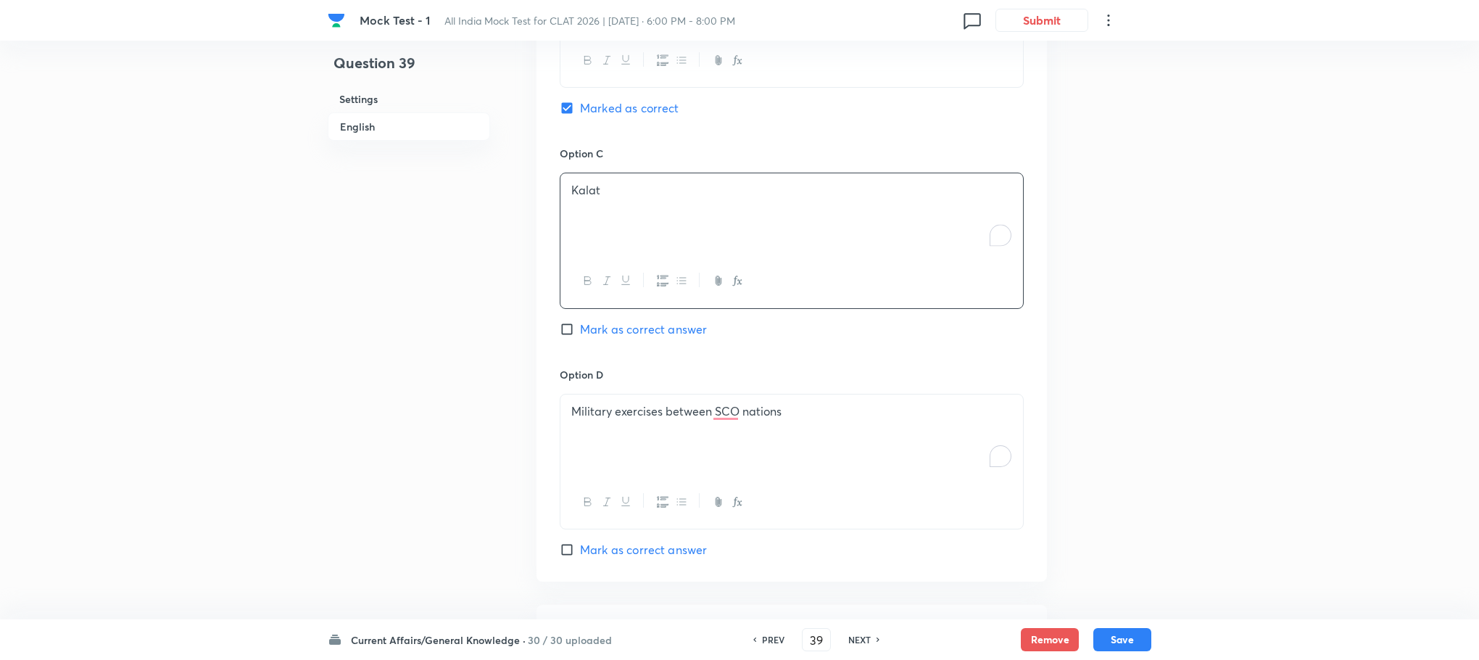
click at [646, 422] on div "Military exercises between SCO nations" at bounding box center [791, 434] width 463 height 81
click at [646, 422] on div "To enrich screen reader interactions, please activate Accessibility in Grammarl…" at bounding box center [791, 434] width 463 height 81
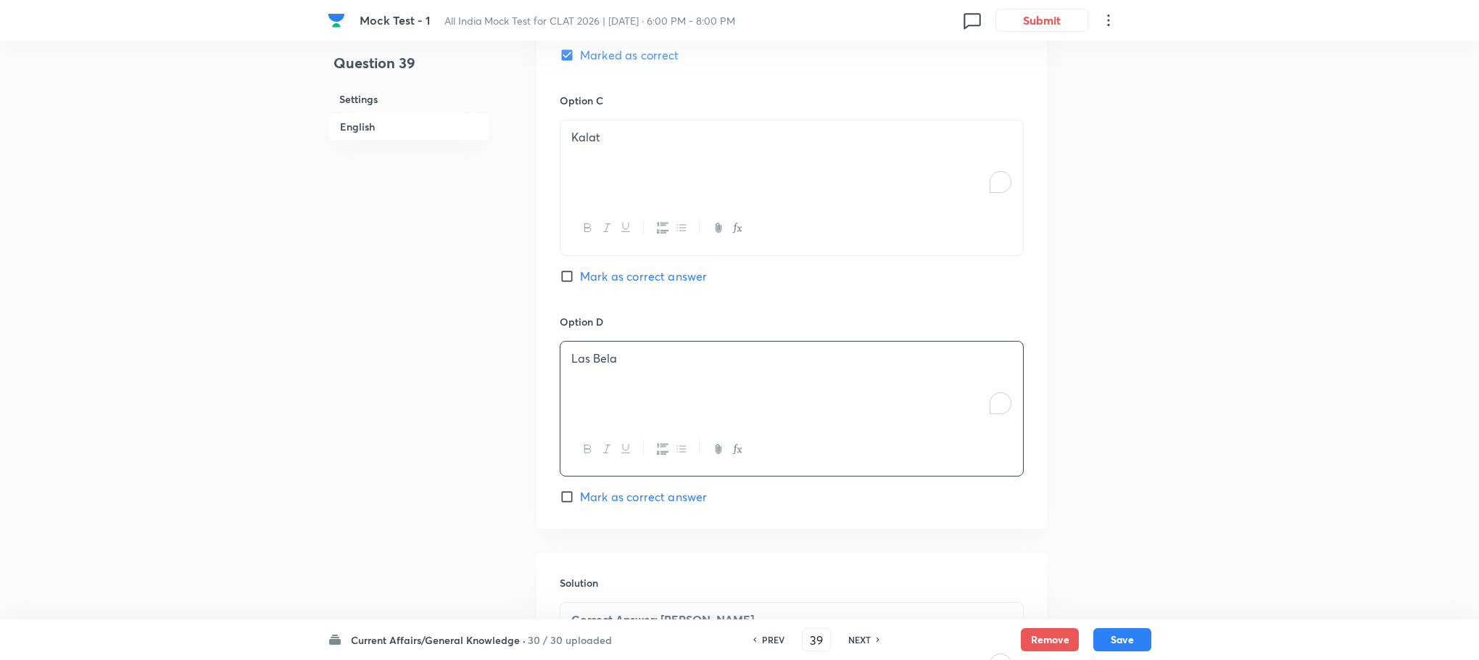
scroll to position [1381, 0]
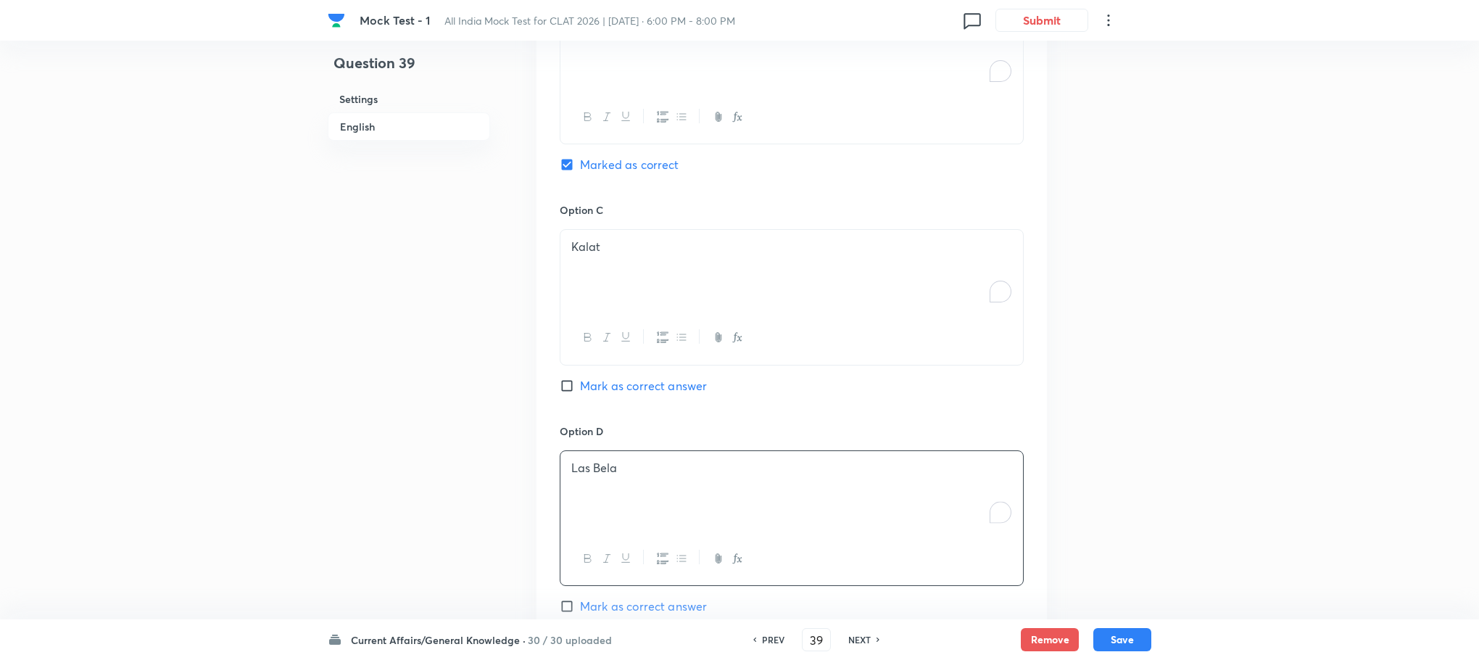
click at [661, 377] on span "Mark as correct answer" at bounding box center [643, 385] width 127 height 17
click at [580, 378] on input "Mark as correct answer" at bounding box center [570, 385] width 20 height 15
checkbox input "true"
checkbox input "false"
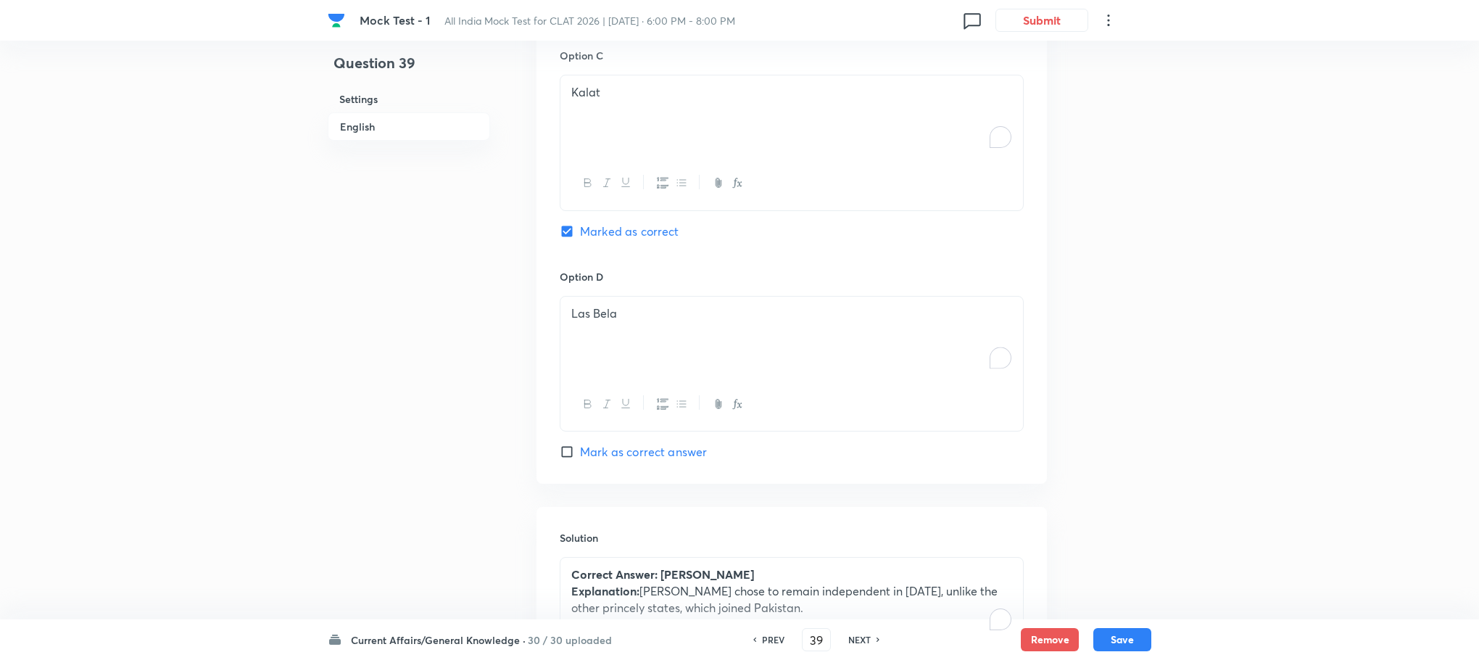
scroll to position [1708, 0]
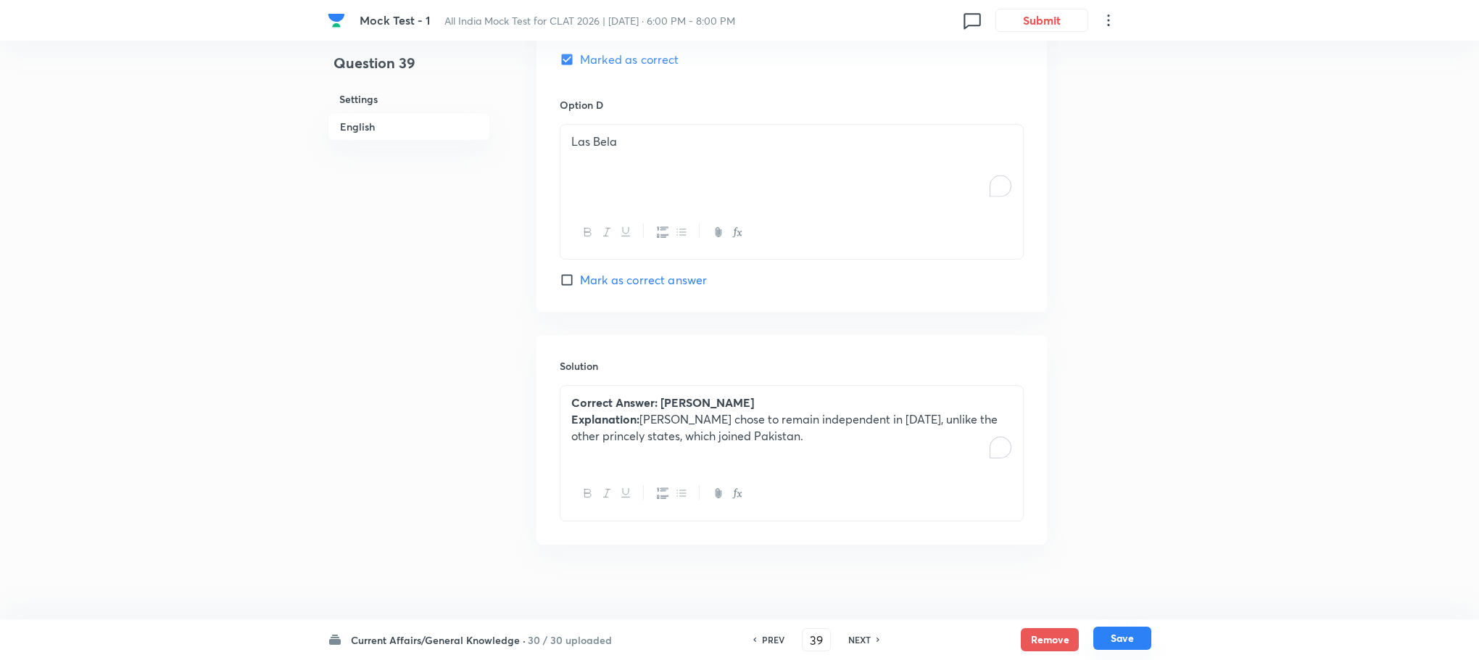
click at [1138, 647] on button "Save" at bounding box center [1122, 637] width 58 height 23
type input "40"
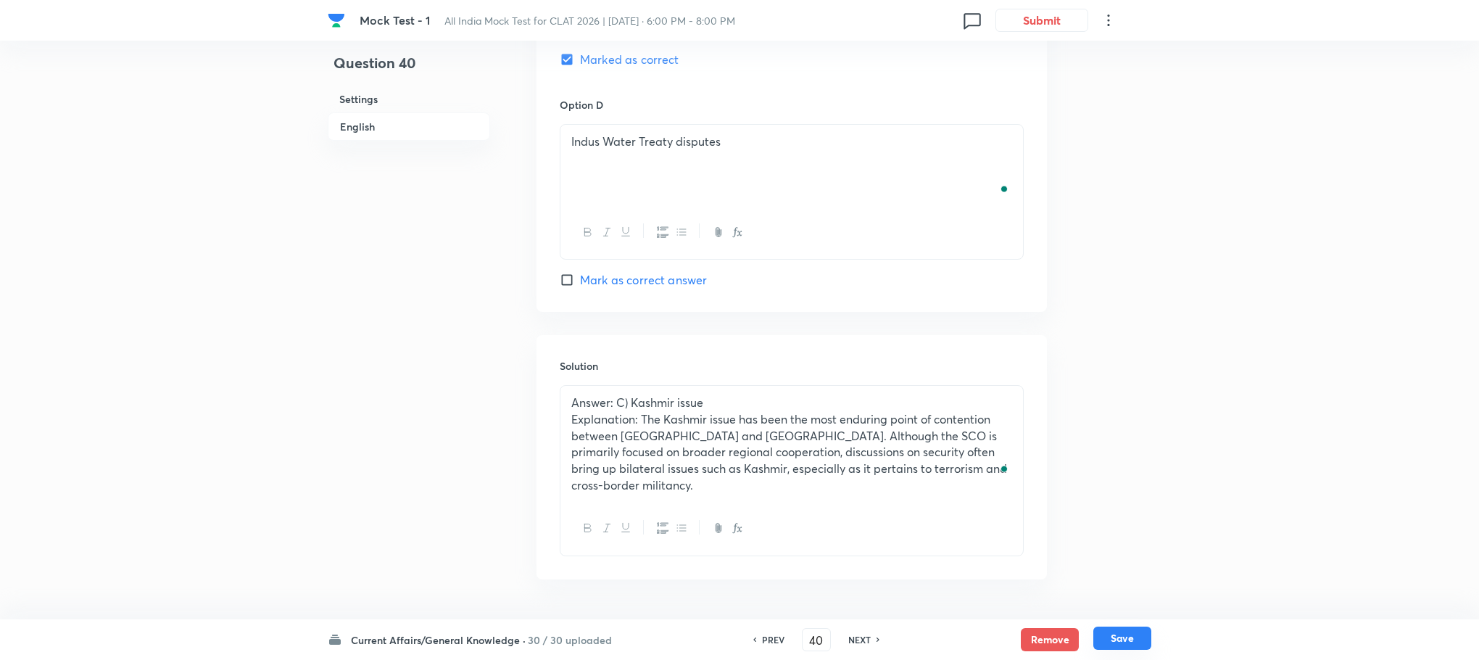
checkbox input "true"
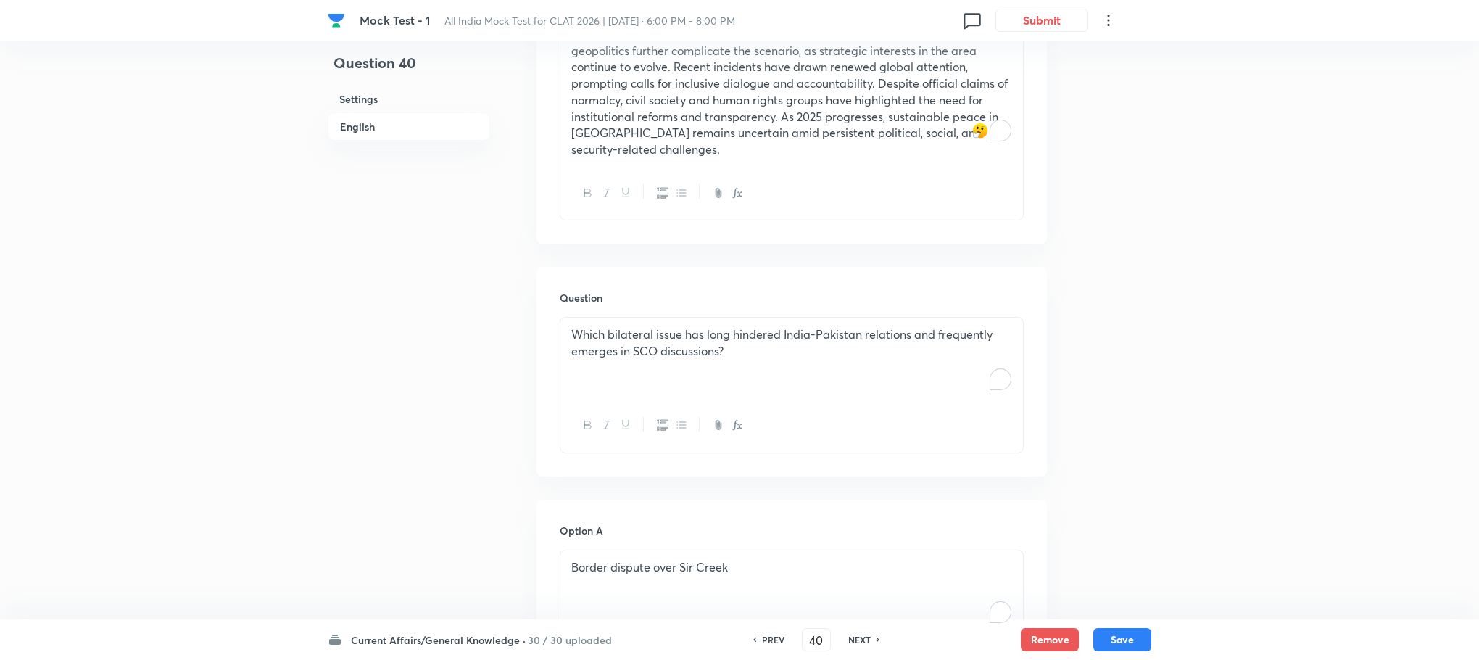
click at [690, 326] on p "Which bilateral issue has long hindered India-Pakistan relations and frequently…" at bounding box center [791, 342] width 441 height 33
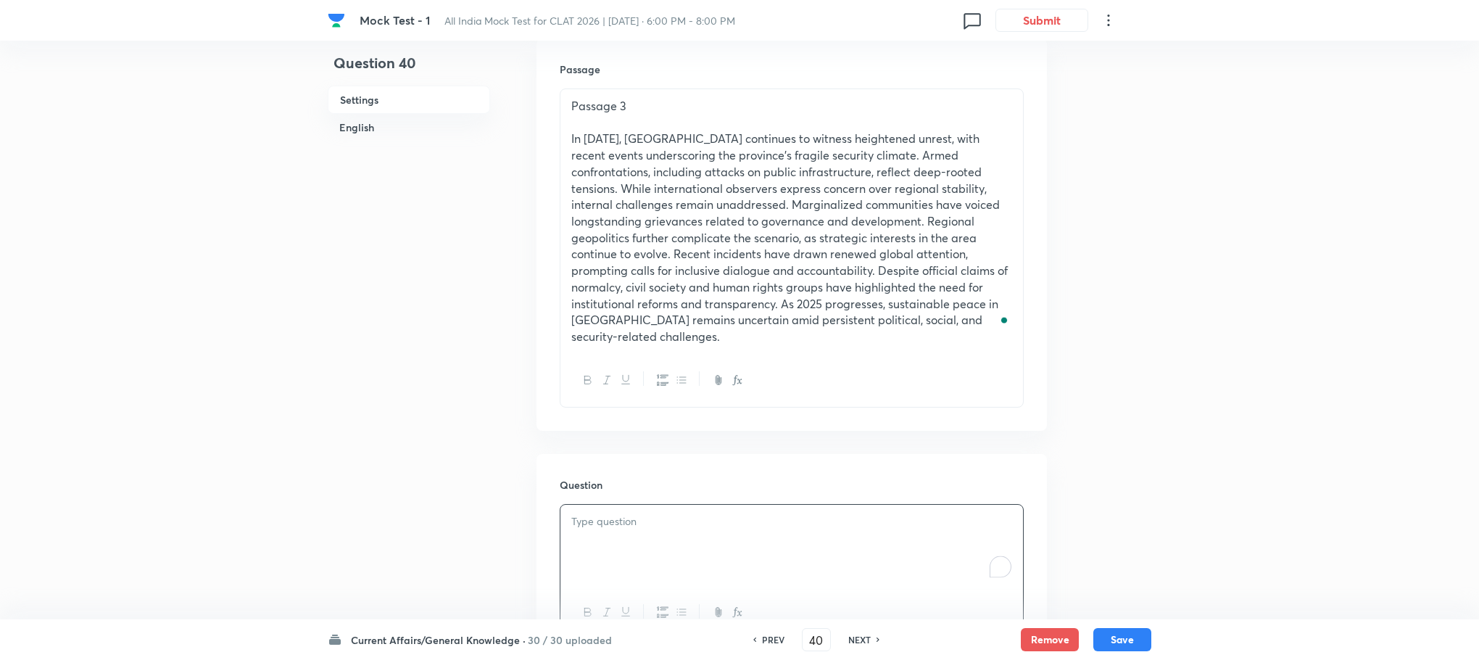
scroll to position [620, 0]
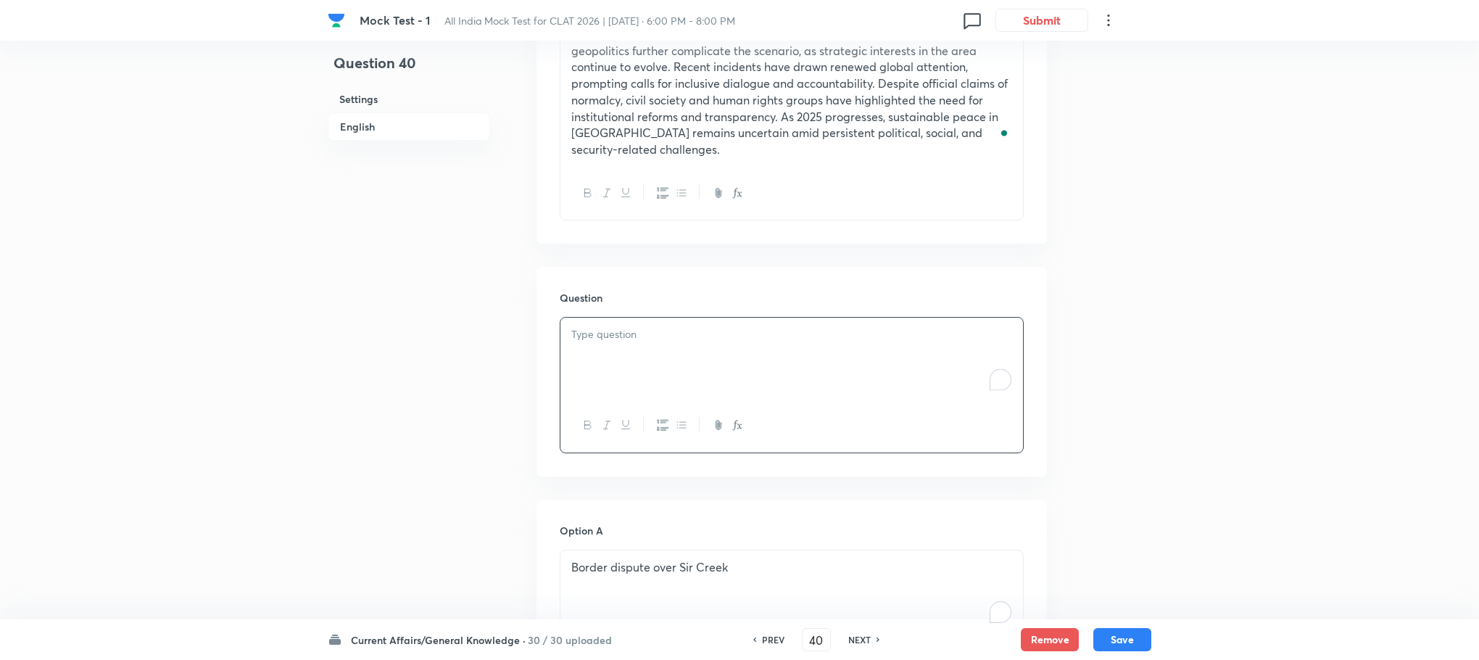
click at [613, 318] on div "To enrich screen reader interactions, please activate Accessibility in Grammarl…" at bounding box center [791, 358] width 463 height 81
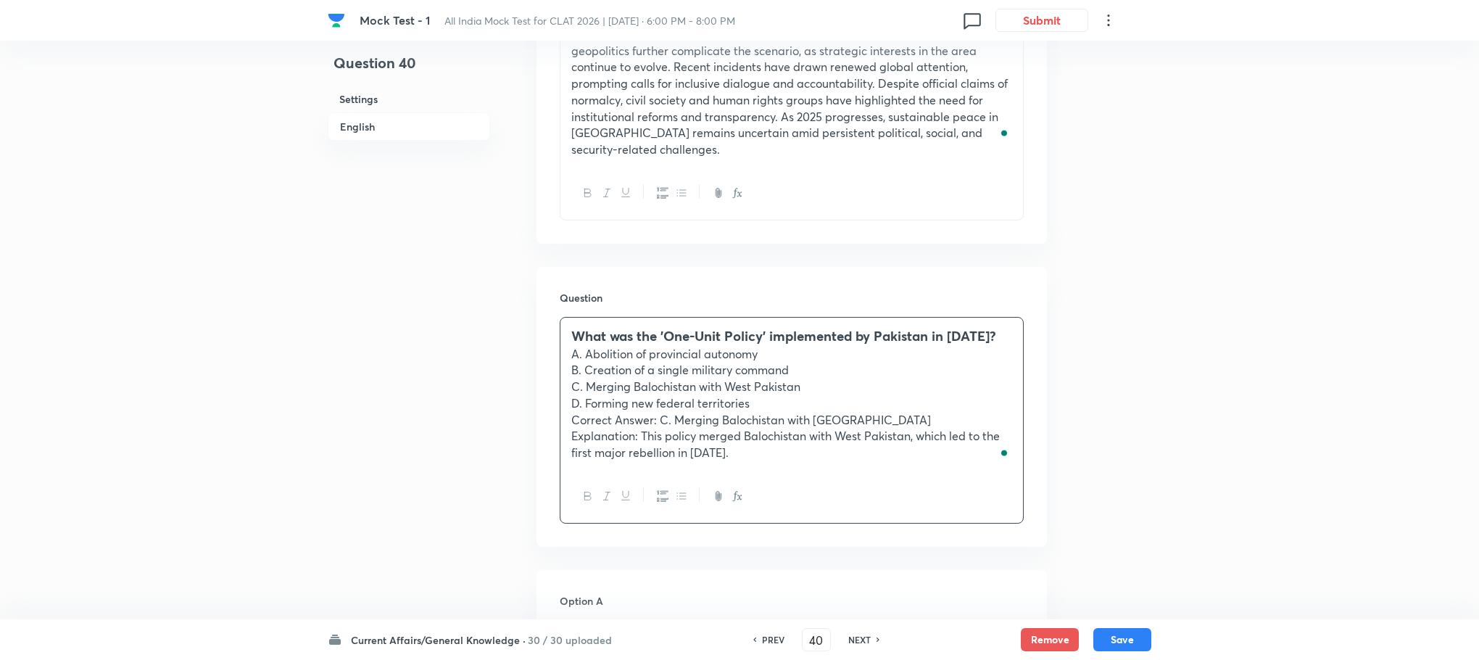
click at [575, 412] on p "Correct Answer: C. Merging Balochistan with [GEOGRAPHIC_DATA]" at bounding box center [791, 420] width 441 height 17
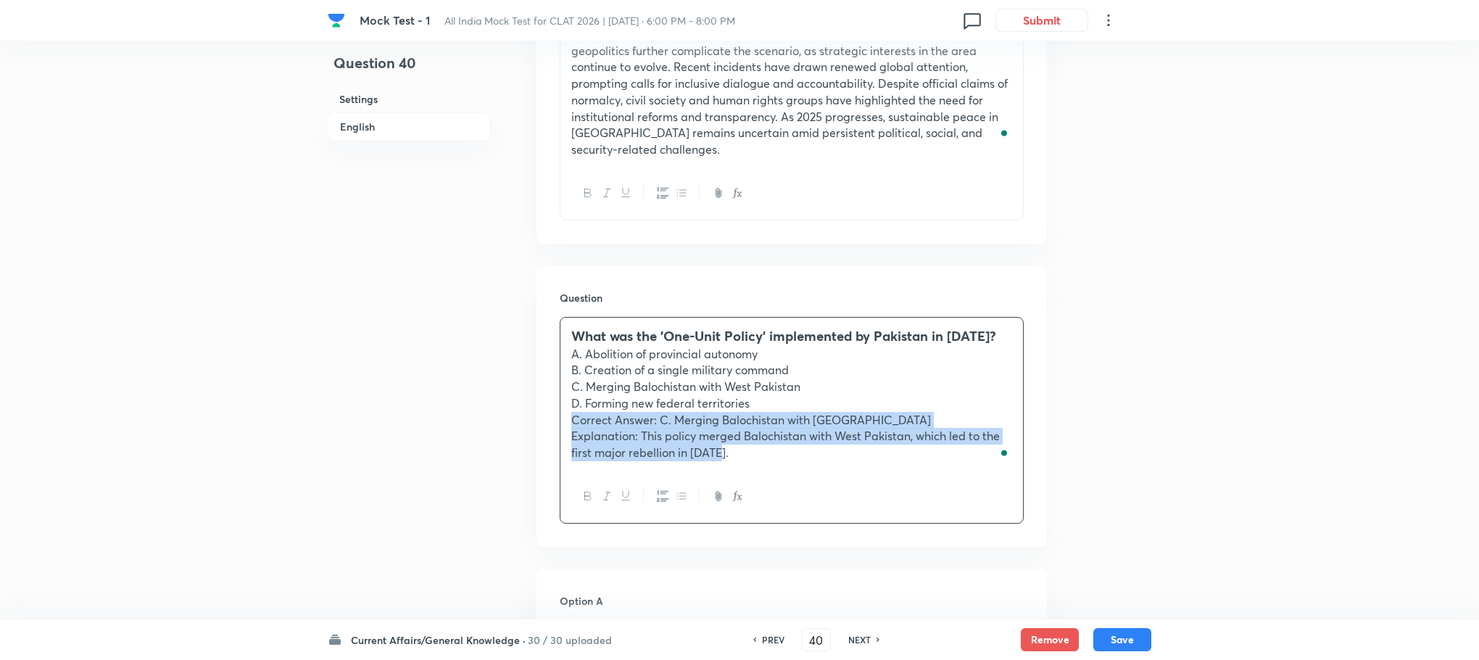
drag, startPoint x: 575, startPoint y: 396, endPoint x: 714, endPoint y: 444, distance: 147.4
click at [714, 444] on div "What was the 'One-Unit Policy' implemented by Pakistan in [DATE]? A. Abolition …" at bounding box center [791, 394] width 463 height 152
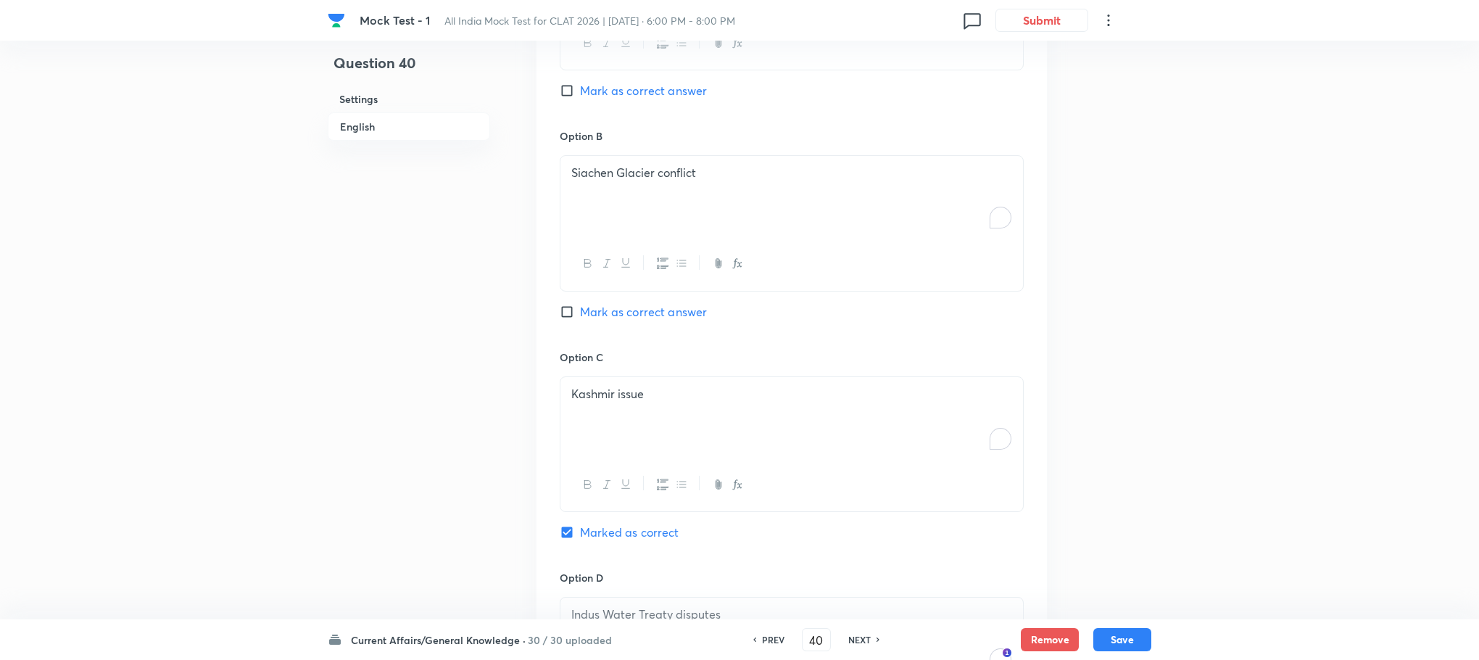
scroll to position [1763, 0]
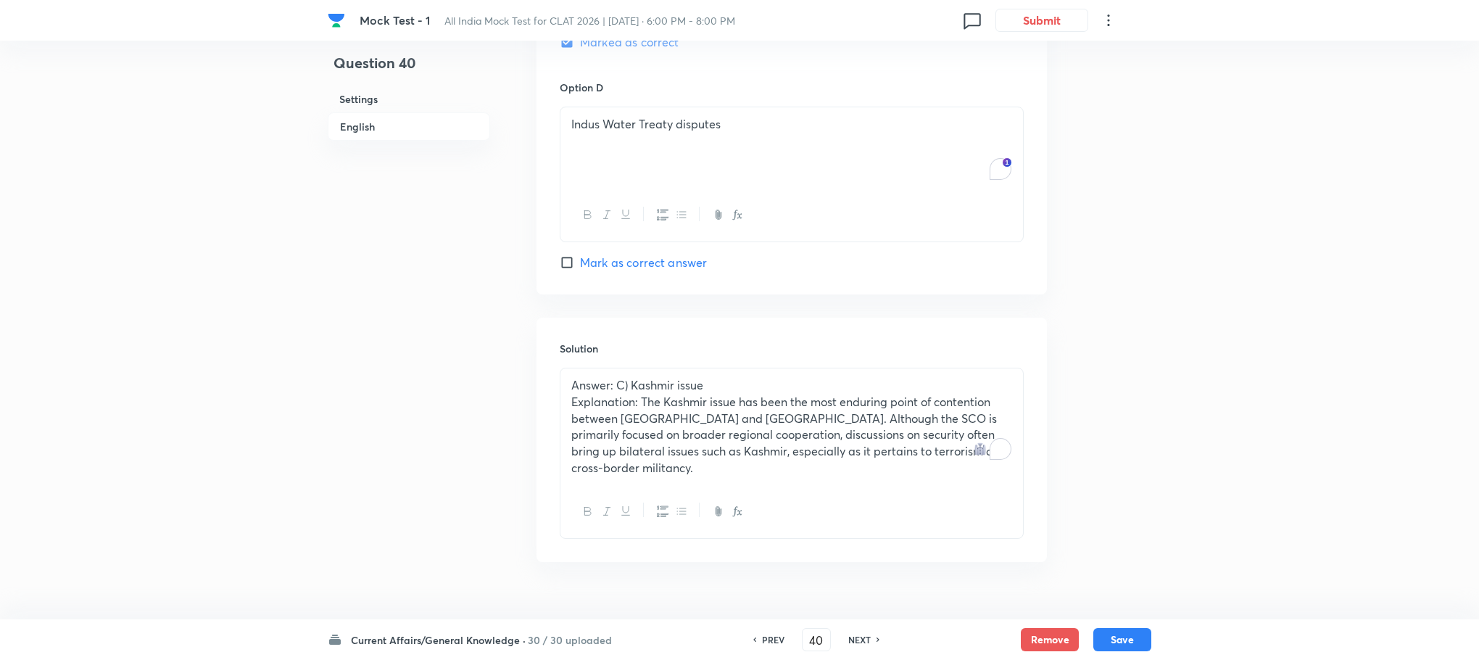
click at [681, 421] on p "Explanation: The Kashmir issue has been the most enduring point of contention b…" at bounding box center [791, 435] width 441 height 83
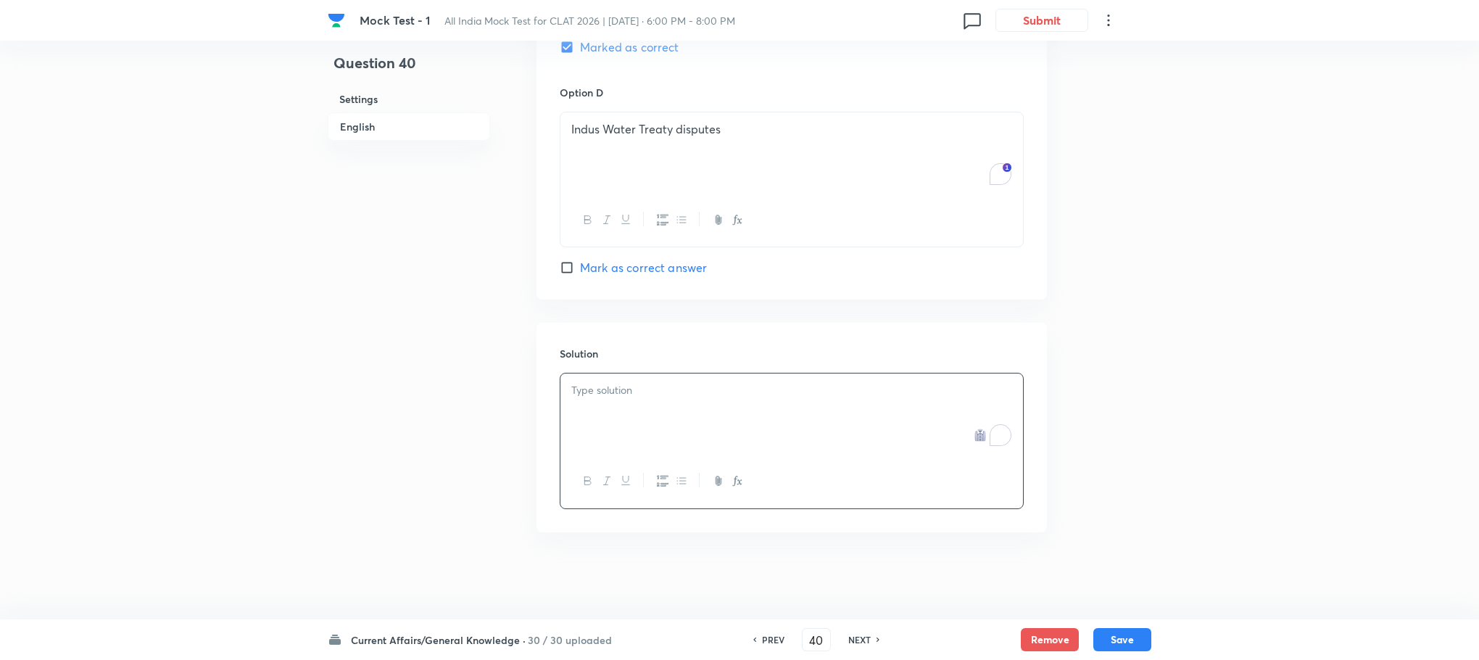
scroll to position [1745, 0]
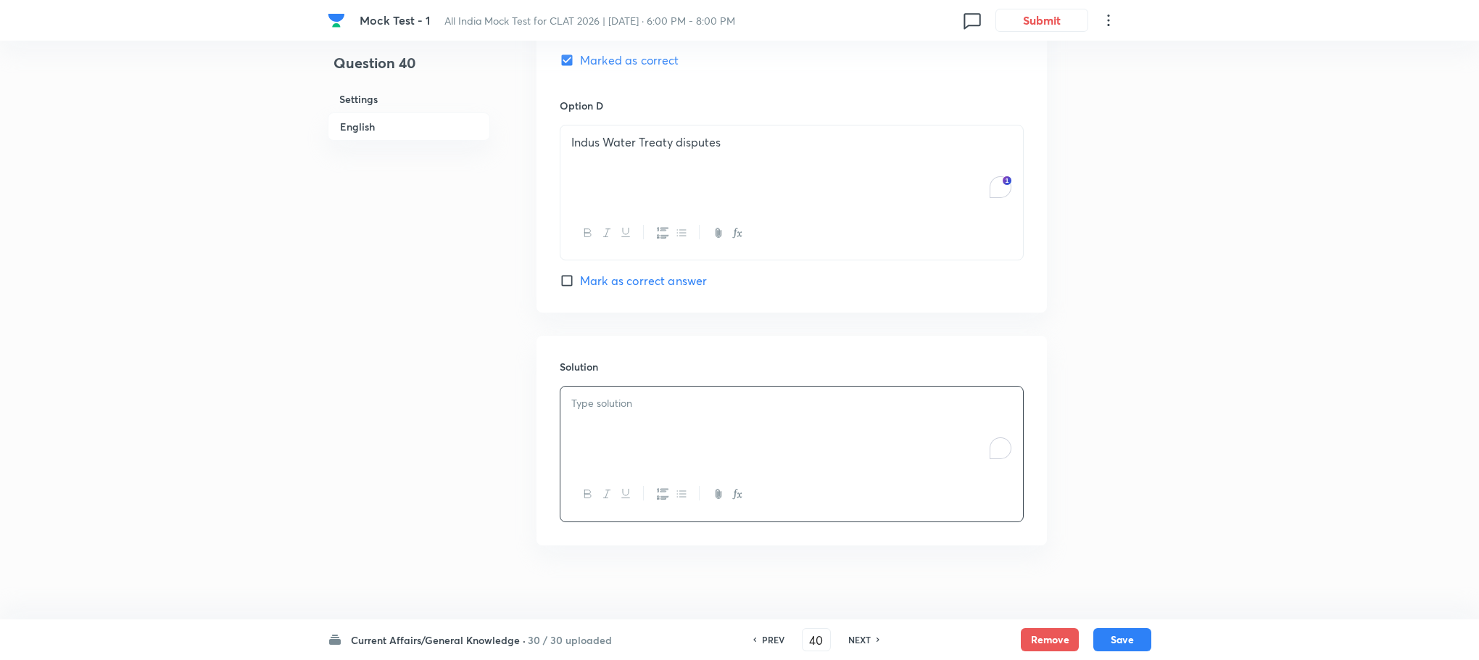
click at [647, 407] on div "To enrich screen reader interactions, please activate Accessibility in Grammarl…" at bounding box center [791, 426] width 463 height 81
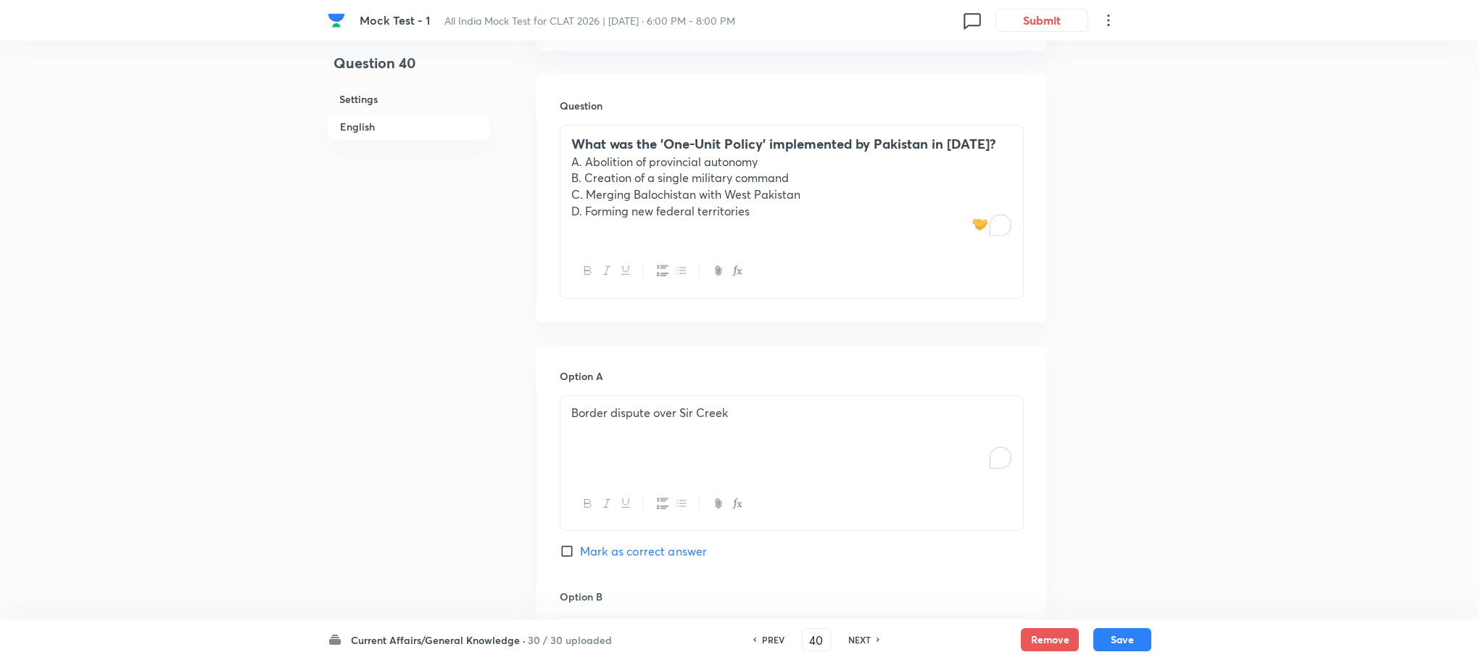
scroll to position [657, 0]
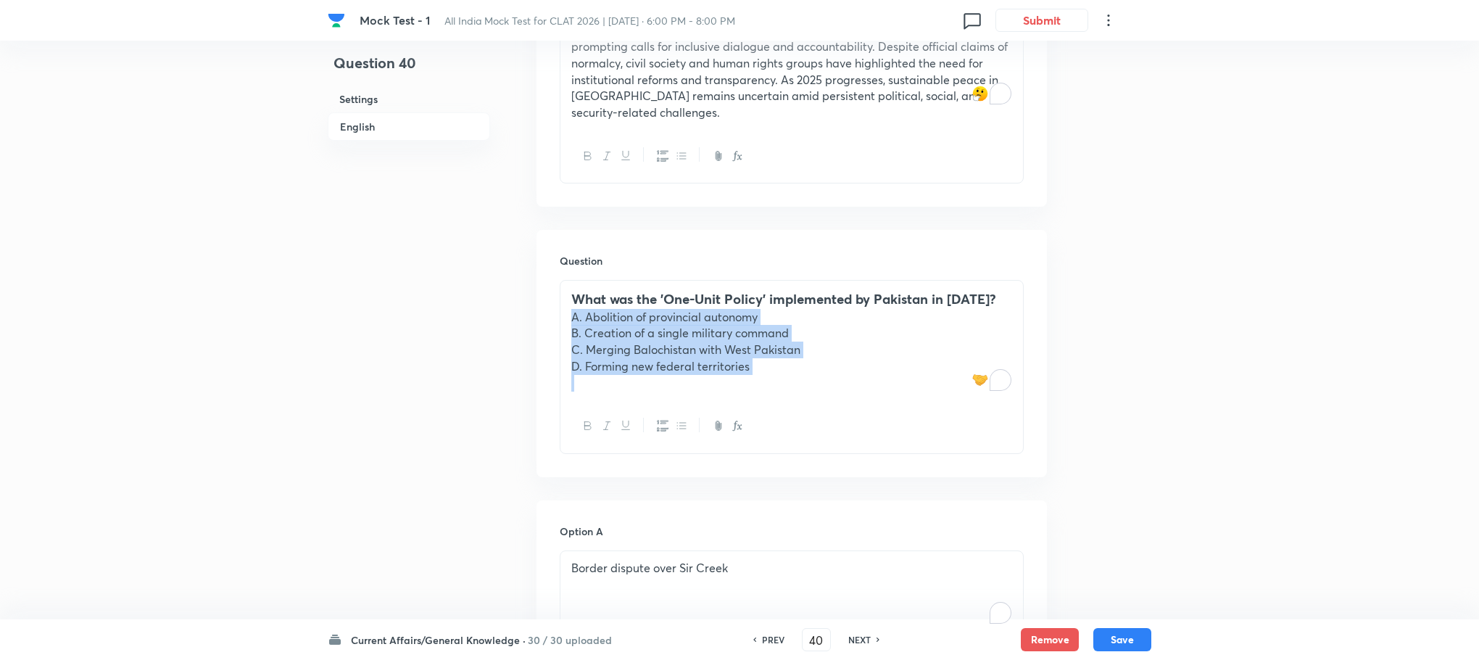
drag, startPoint x: 572, startPoint y: 294, endPoint x: 773, endPoint y: 366, distance: 213.3
click at [773, 366] on div "What was the 'One-Unit Policy' implemented by Pakistan in [DATE]? A. Abolition …" at bounding box center [791, 340] width 463 height 119
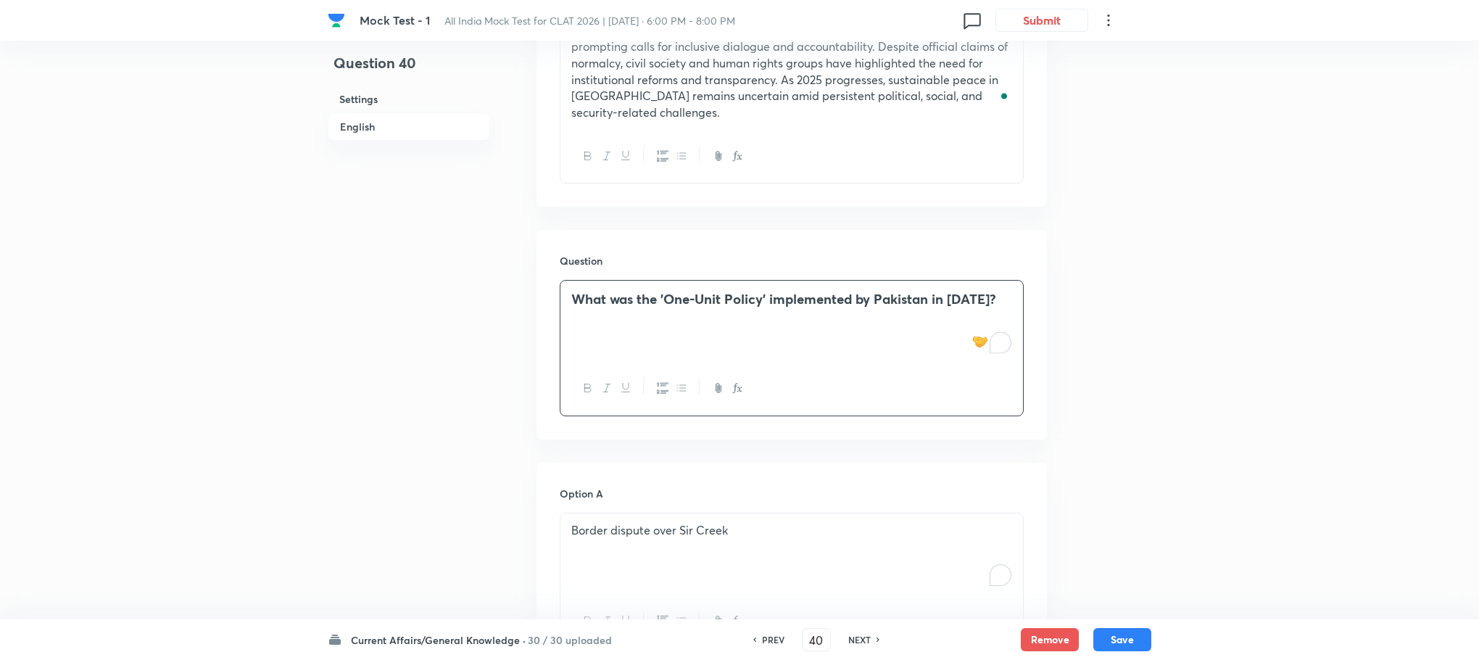
click at [649, 513] on div "Border dispute over Sir Creek" at bounding box center [791, 553] width 463 height 81
click at [649, 513] on div "To enrich screen reader interactions, please activate Accessibility in Grammarl…" at bounding box center [791, 553] width 463 height 81
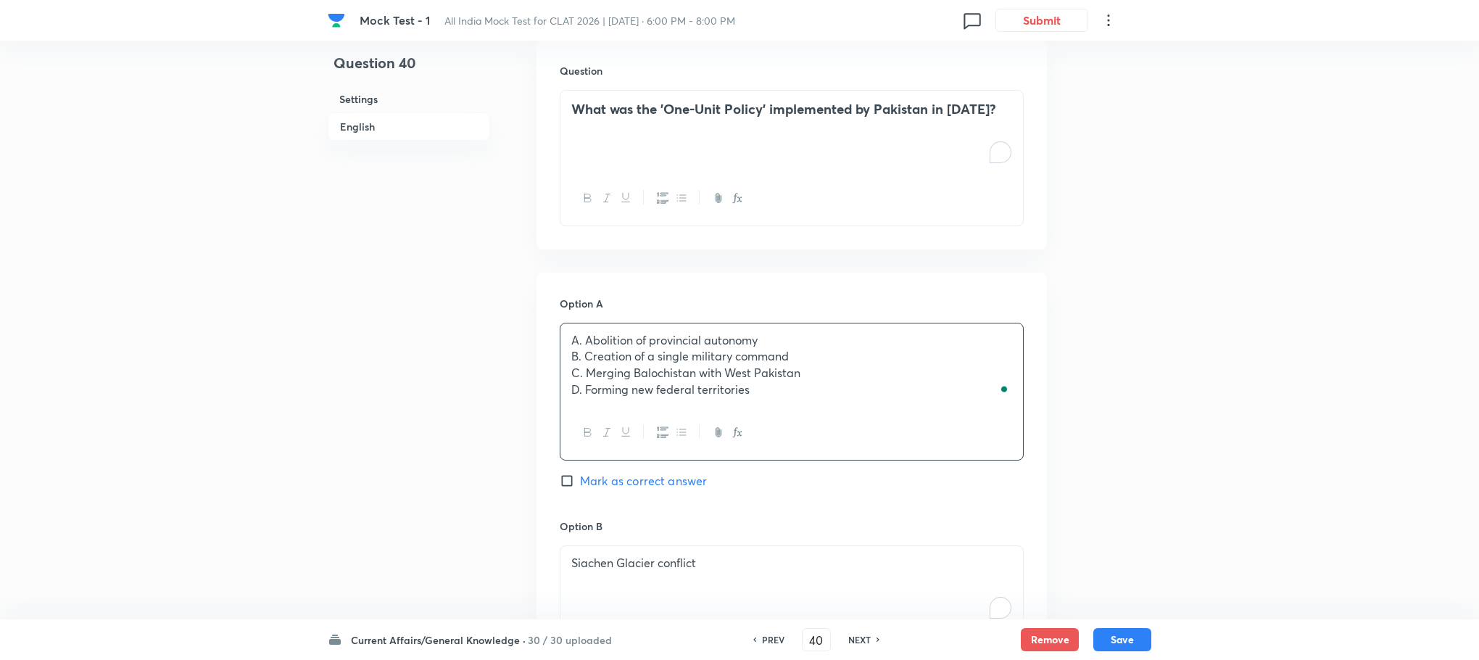
scroll to position [874, 0]
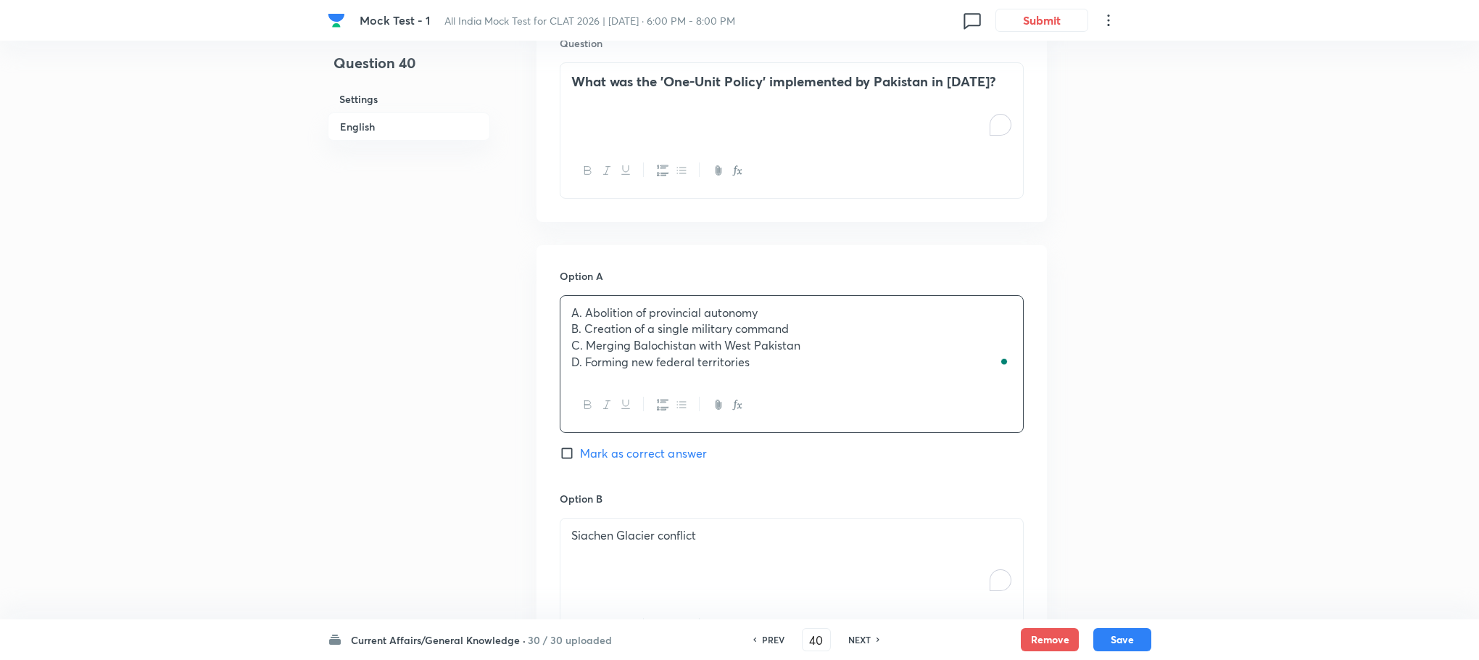
click at [583, 305] on p "A. Abolition of provincial autonomy" at bounding box center [791, 313] width 441 height 17
click at [583, 337] on p "C. Merging Balochistan with West Pakistan" at bounding box center [791, 345] width 441 height 17
click at [583, 320] on p "B. Creation of a single military command" at bounding box center [791, 328] width 441 height 17
click at [583, 354] on p "D. Forming new federal territories" at bounding box center [791, 362] width 441 height 17
drag, startPoint x: 572, startPoint y: 318, endPoint x: 797, endPoint y: 389, distance: 236.0
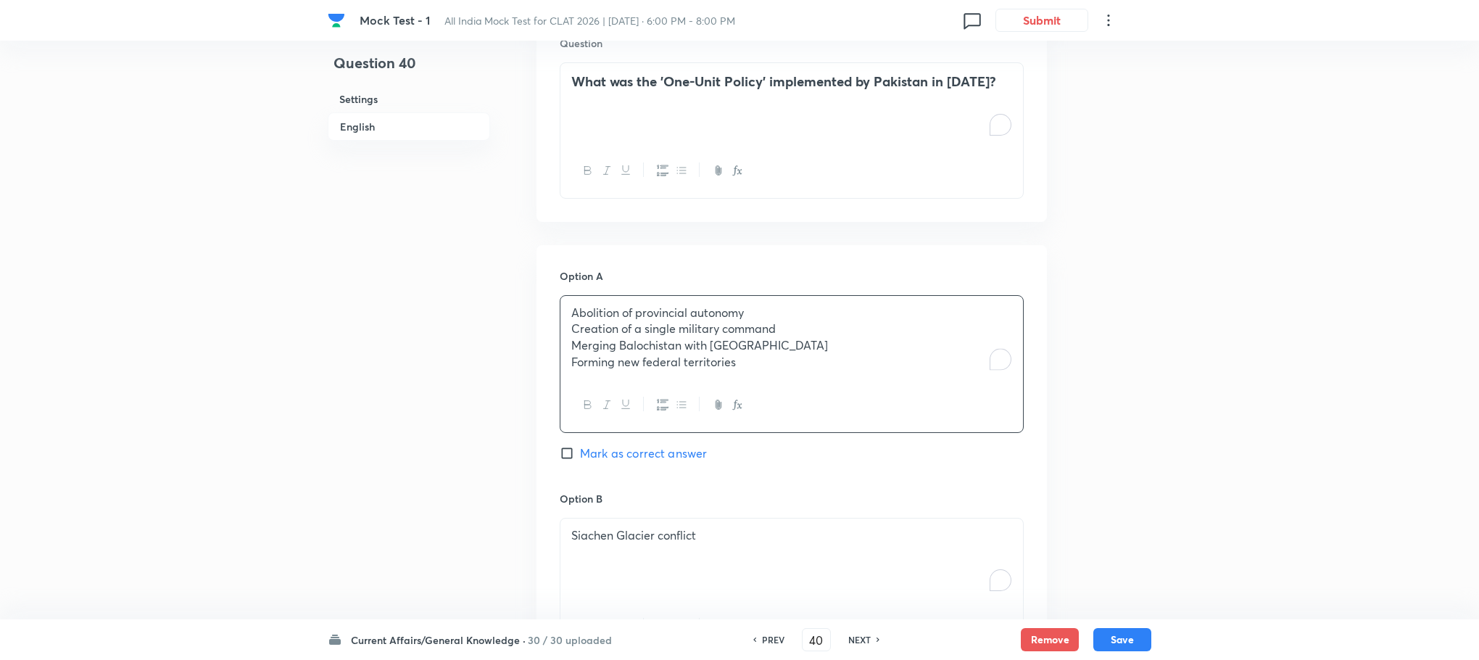
click at [797, 389] on div "Abolition of provincial autonomy Creation of a single military command Merging …" at bounding box center [792, 364] width 464 height 138
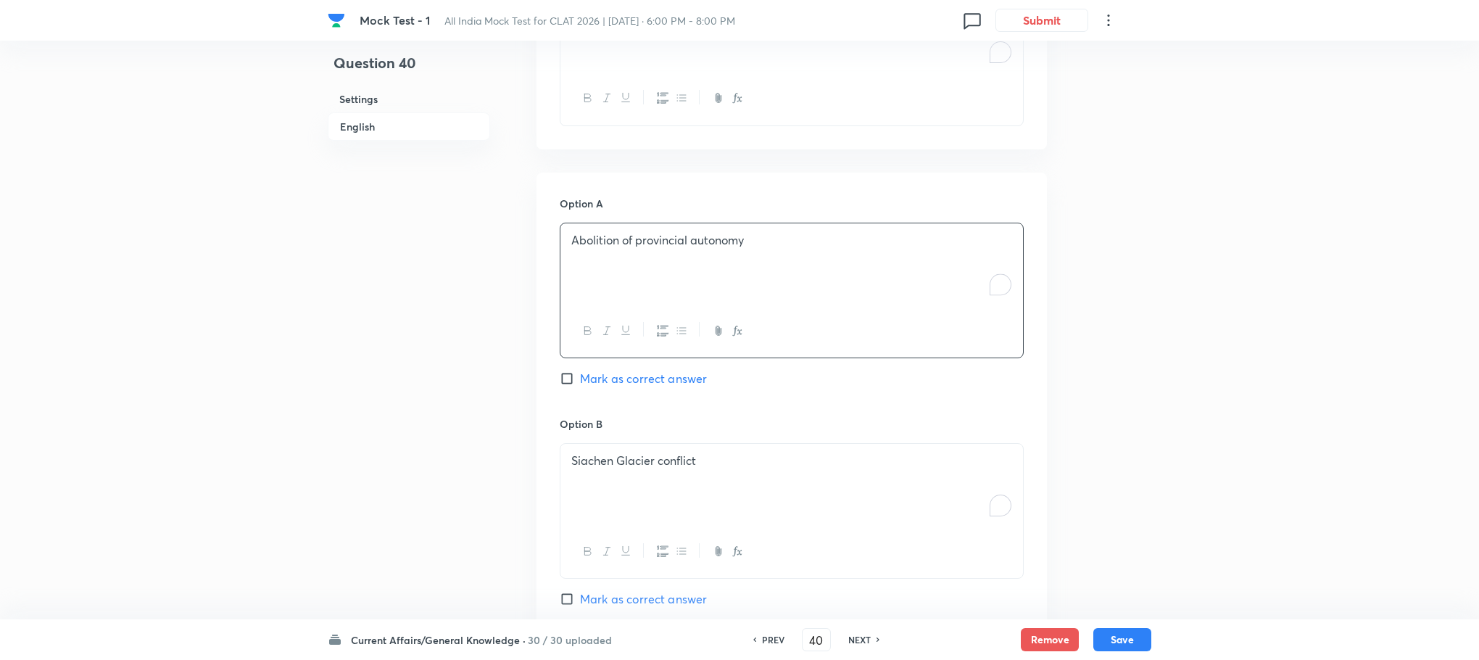
scroll to position [983, 0]
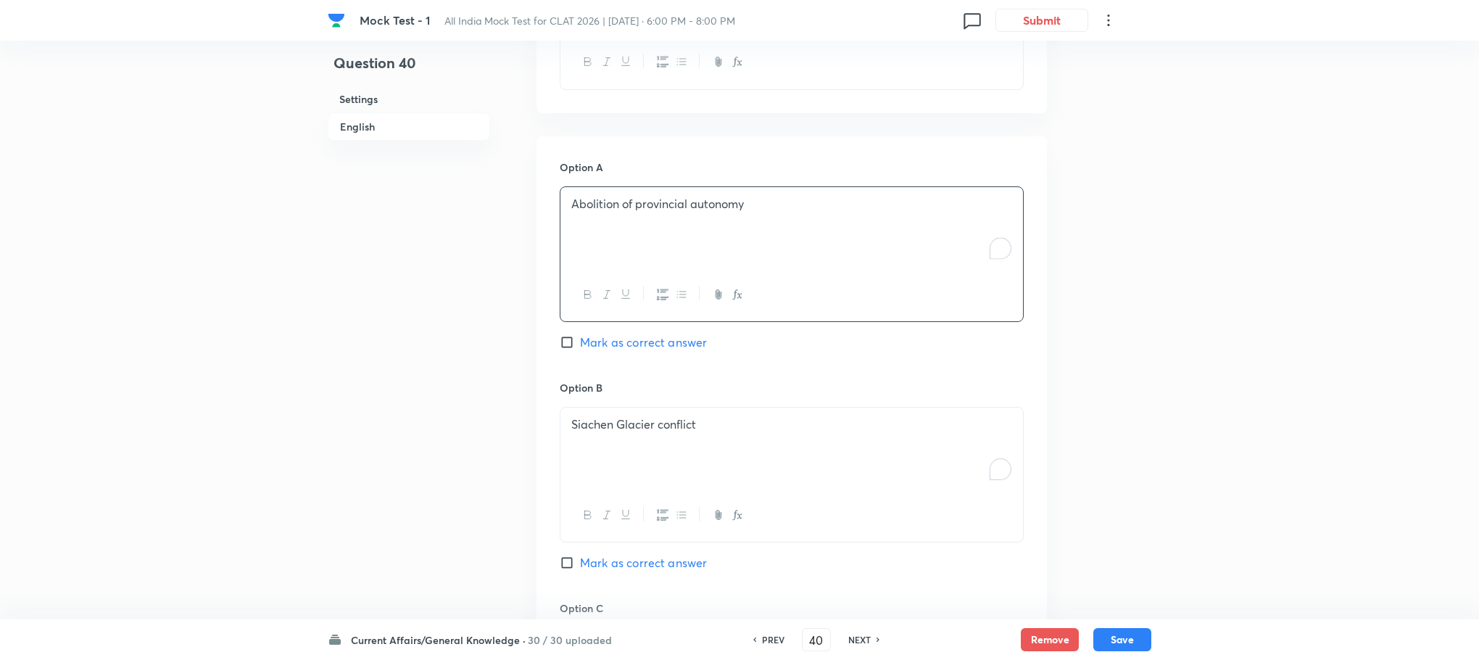
click at [659, 434] on div "Siachen Glacier conflict" at bounding box center [791, 447] width 463 height 81
click at [659, 434] on div "To enrich screen reader interactions, please activate Accessibility in Grammarl…" at bounding box center [791, 447] width 463 height 81
drag, startPoint x: 568, startPoint y: 427, endPoint x: 819, endPoint y: 474, distance: 254.5
click at [819, 474] on div "Creation of a single military command Merging [GEOGRAPHIC_DATA] with West Pakis…" at bounding box center [791, 447] width 463 height 81
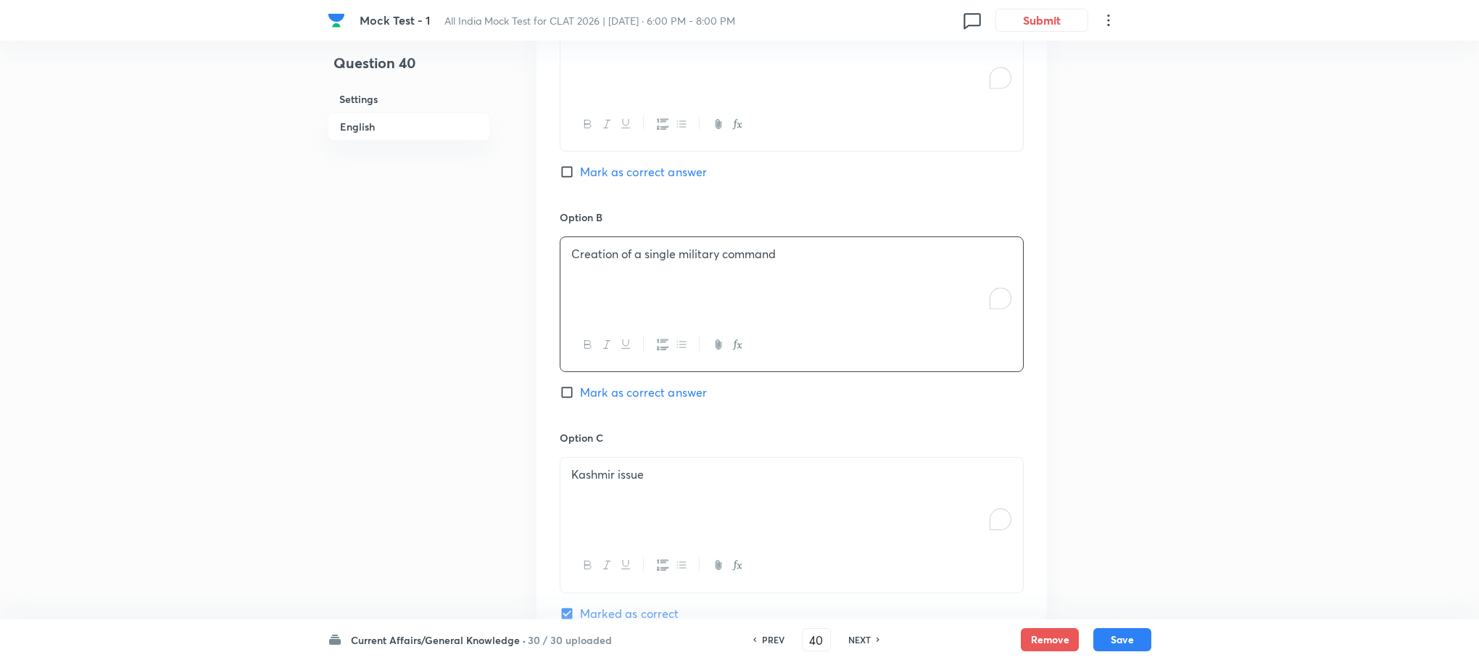
scroll to position [1201, 0]
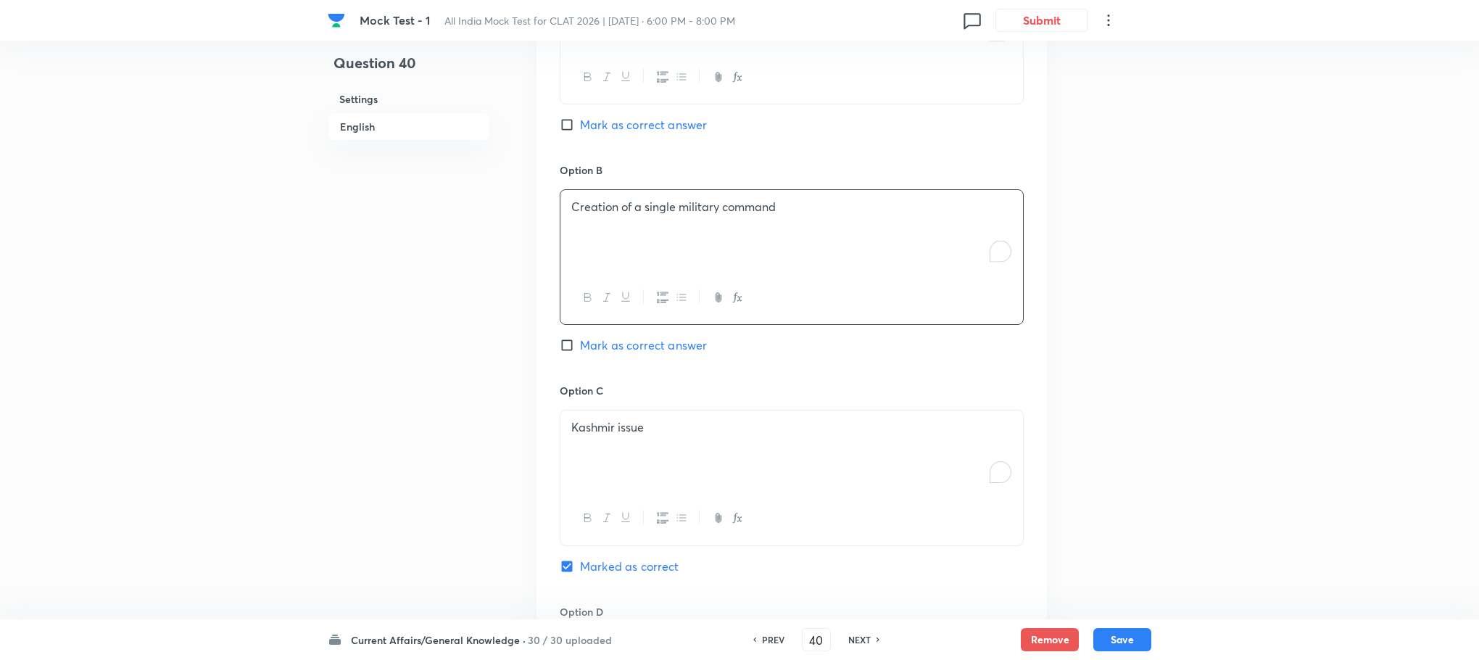
click at [646, 461] on div "Kashmir issue" at bounding box center [791, 450] width 463 height 81
click at [645, 460] on div "To enrich screen reader interactions, please activate Accessibility in Grammarl…" at bounding box center [791, 450] width 463 height 81
drag, startPoint x: 559, startPoint y: 431, endPoint x: 575, endPoint y: 431, distance: 16.0
click at [575, 431] on div "Merging [GEOGRAPHIC_DATA] with West Pakistan Forming new federal territories" at bounding box center [792, 478] width 464 height 136
drag, startPoint x: 575, startPoint y: 431, endPoint x: 800, endPoint y: 463, distance: 227.8
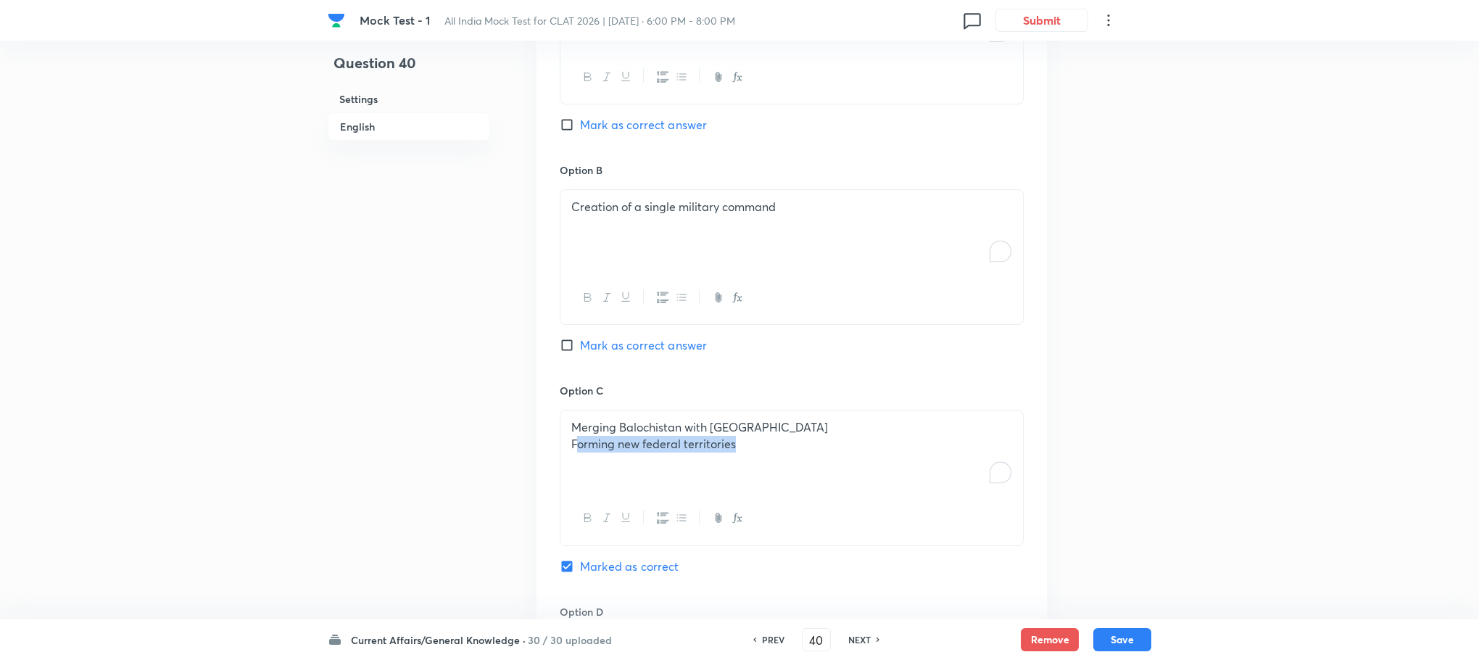
click at [800, 463] on div "Merging [GEOGRAPHIC_DATA] with West Pakistan Forming new federal territories" at bounding box center [791, 450] width 463 height 81
drag, startPoint x: 564, startPoint y: 427, endPoint x: 795, endPoint y: 466, distance: 233.9
click at [795, 466] on div "Merging [GEOGRAPHIC_DATA] with West Pakistan Forming new federal territories" at bounding box center [791, 450] width 463 height 81
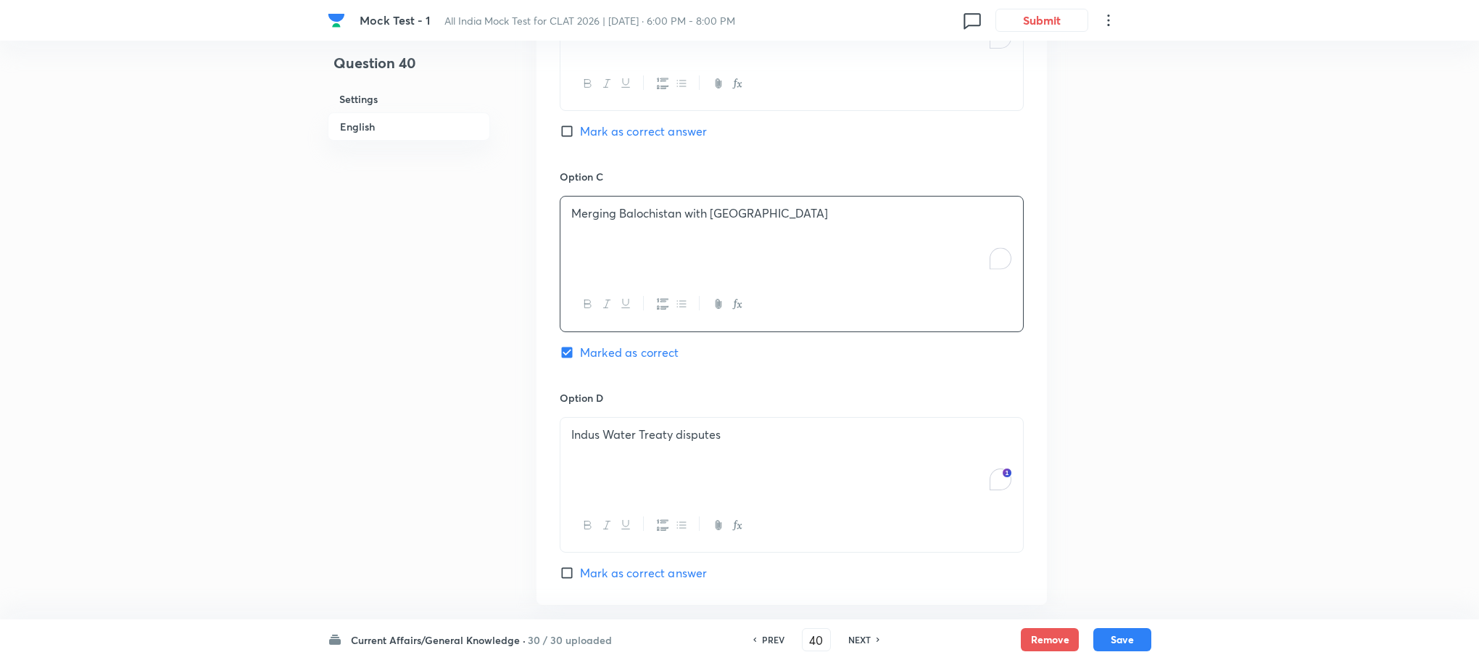
scroll to position [1418, 0]
click at [637, 435] on div "Indus Water Treaty disputes" at bounding box center [791, 454] width 463 height 81
click at [637, 435] on div "To enrich screen reader interactions, please activate Accessibility in Grammarl…" at bounding box center [791, 454] width 463 height 81
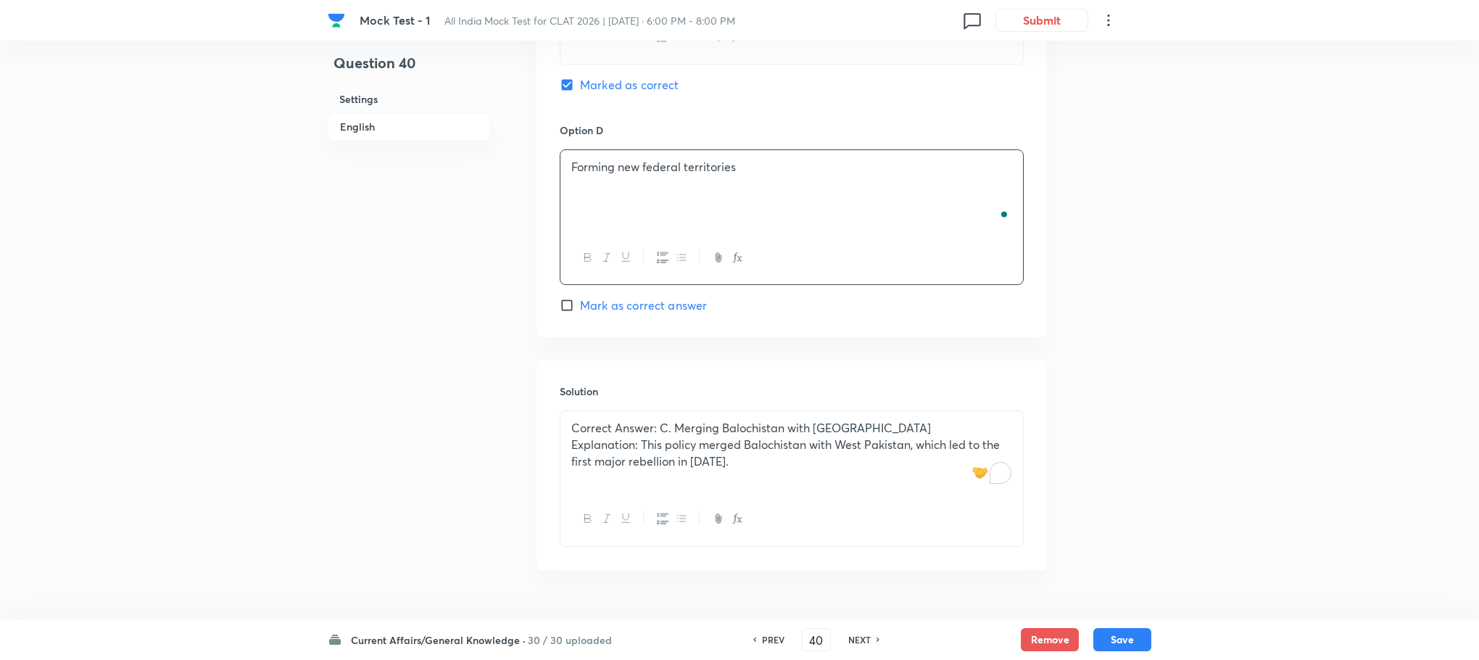
scroll to position [1708, 0]
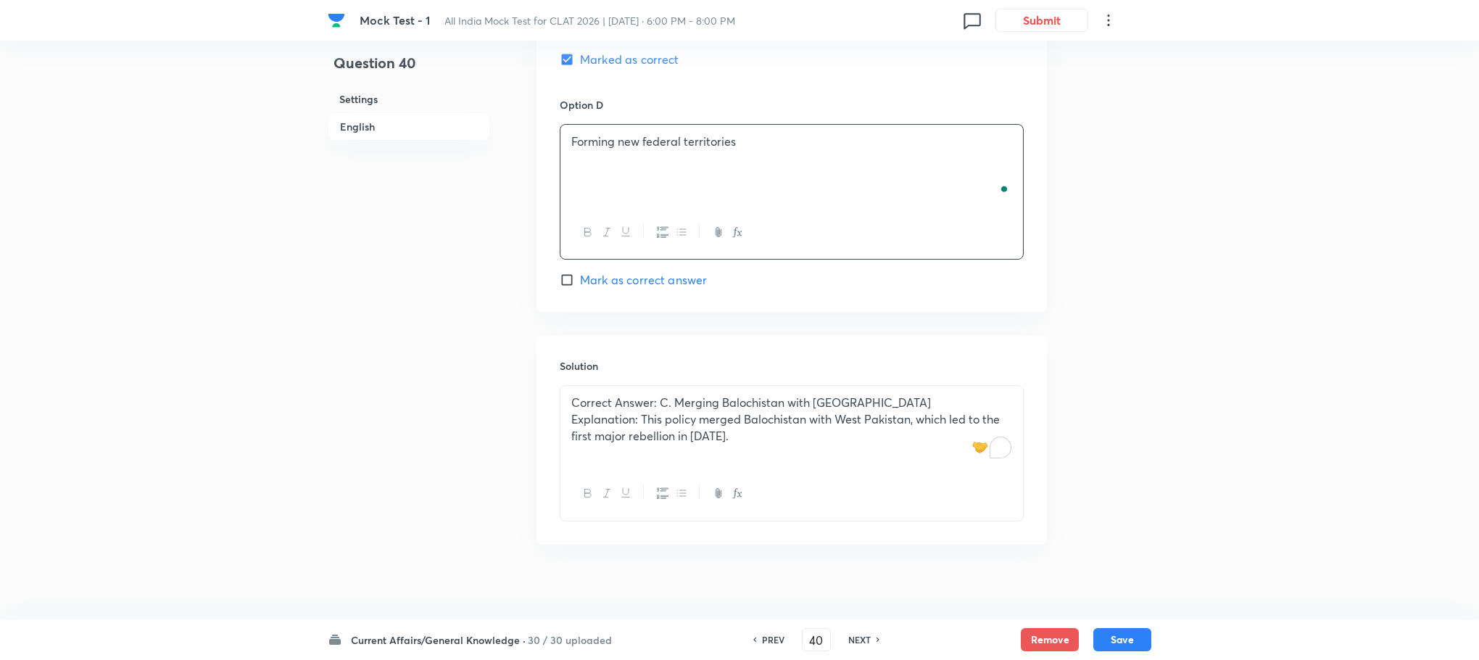
click at [1132, 624] on div "Current Affairs/General Knowledge · 30 / 30 uploaded PREV 40 ​ NEXT Remove Save" at bounding box center [740, 639] width 824 height 41
click at [1125, 629] on button "Save" at bounding box center [1122, 637] width 58 height 23
type input "41"
checkbox input "true"
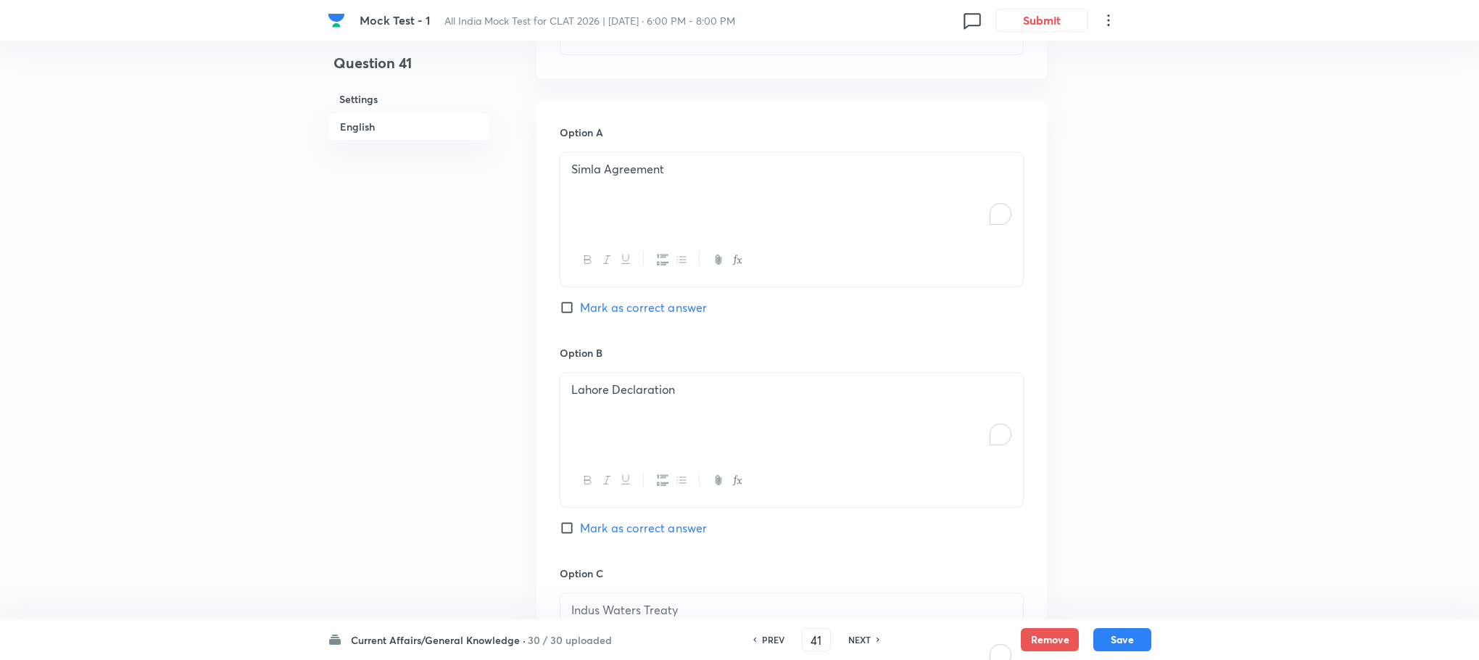
scroll to position [837, 0]
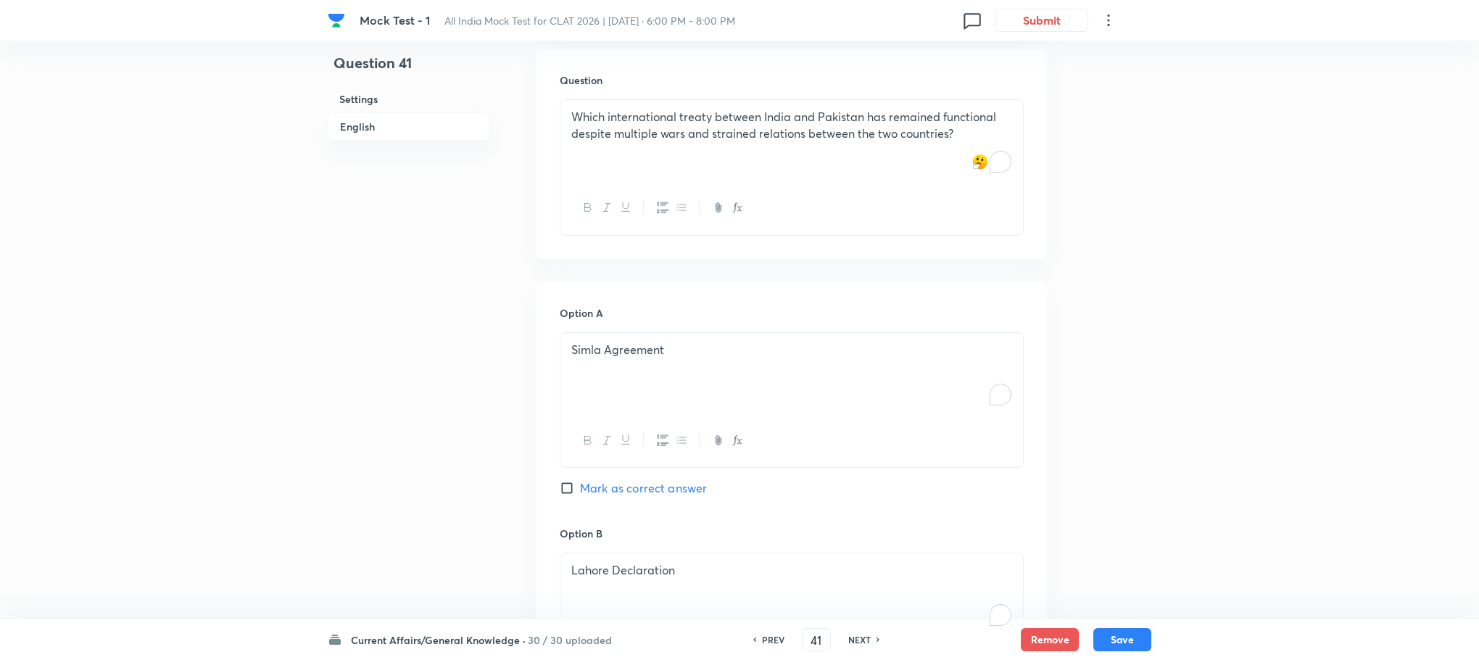
click at [700, 157] on div "Which international treaty between India and Pakistan has remained functional d…" at bounding box center [791, 140] width 463 height 81
click at [655, 140] on div "To enrich screen reader interactions, please activate Accessibility in Grammarl…" at bounding box center [791, 140] width 463 height 81
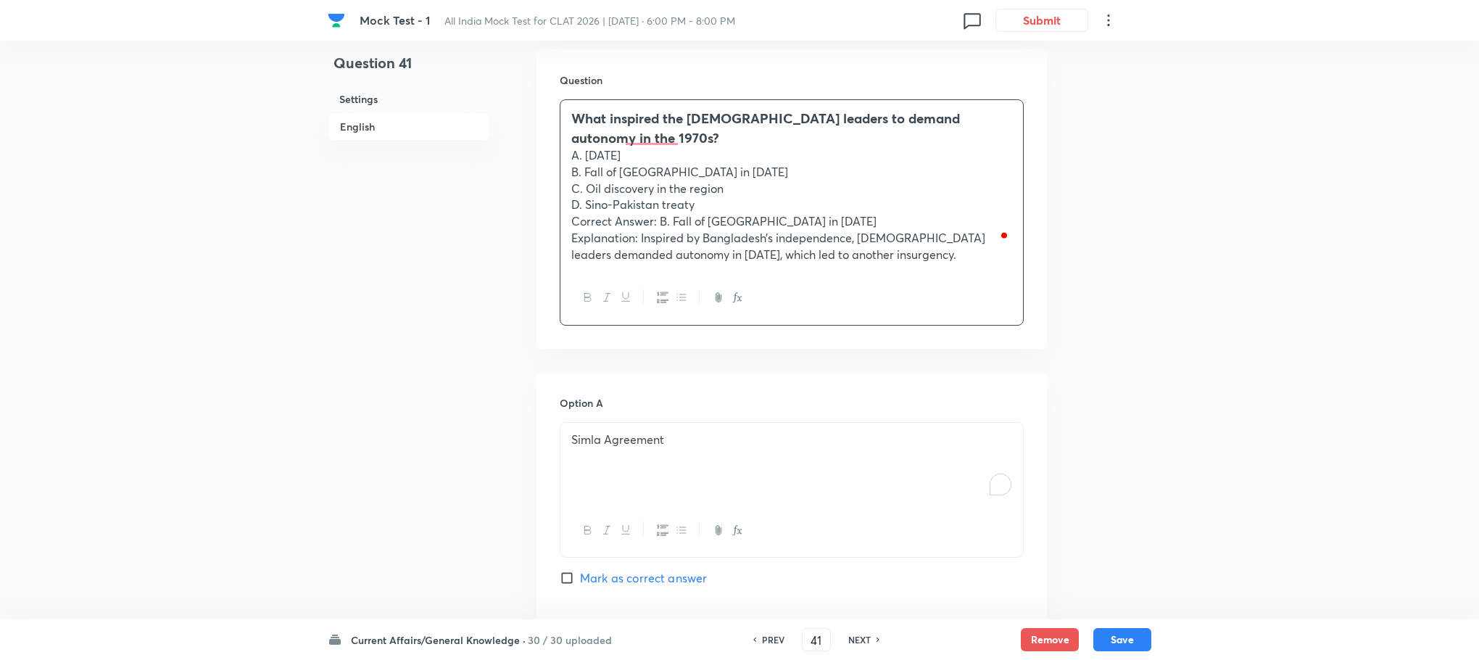
click at [568, 187] on div "What inspired the [DEMOGRAPHIC_DATA] leaders to demand autonomy in the 1970s? A…" at bounding box center [791, 185] width 463 height 171
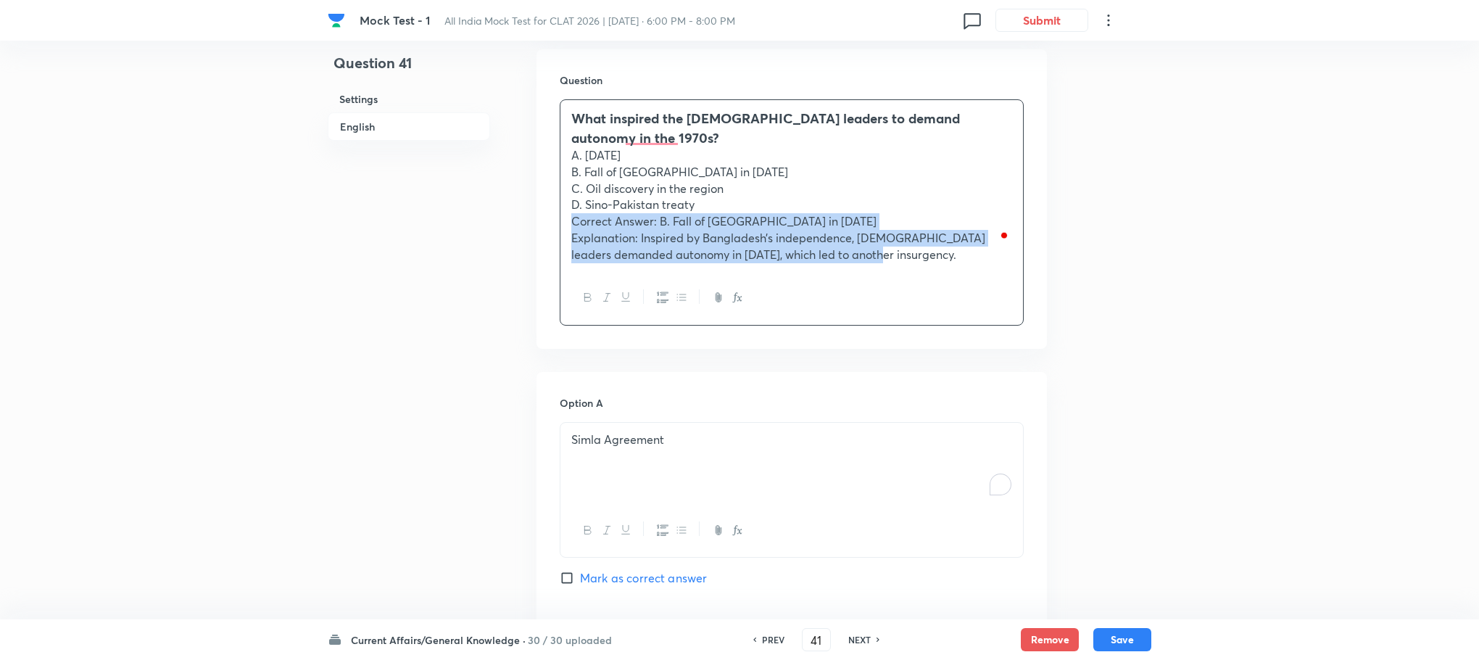
drag, startPoint x: 568, startPoint y: 187, endPoint x: 894, endPoint y: 274, distance: 337.0
click at [894, 274] on div "What inspired the [DEMOGRAPHIC_DATA] leaders to demand autonomy in the 1970s? A…" at bounding box center [792, 212] width 464 height 226
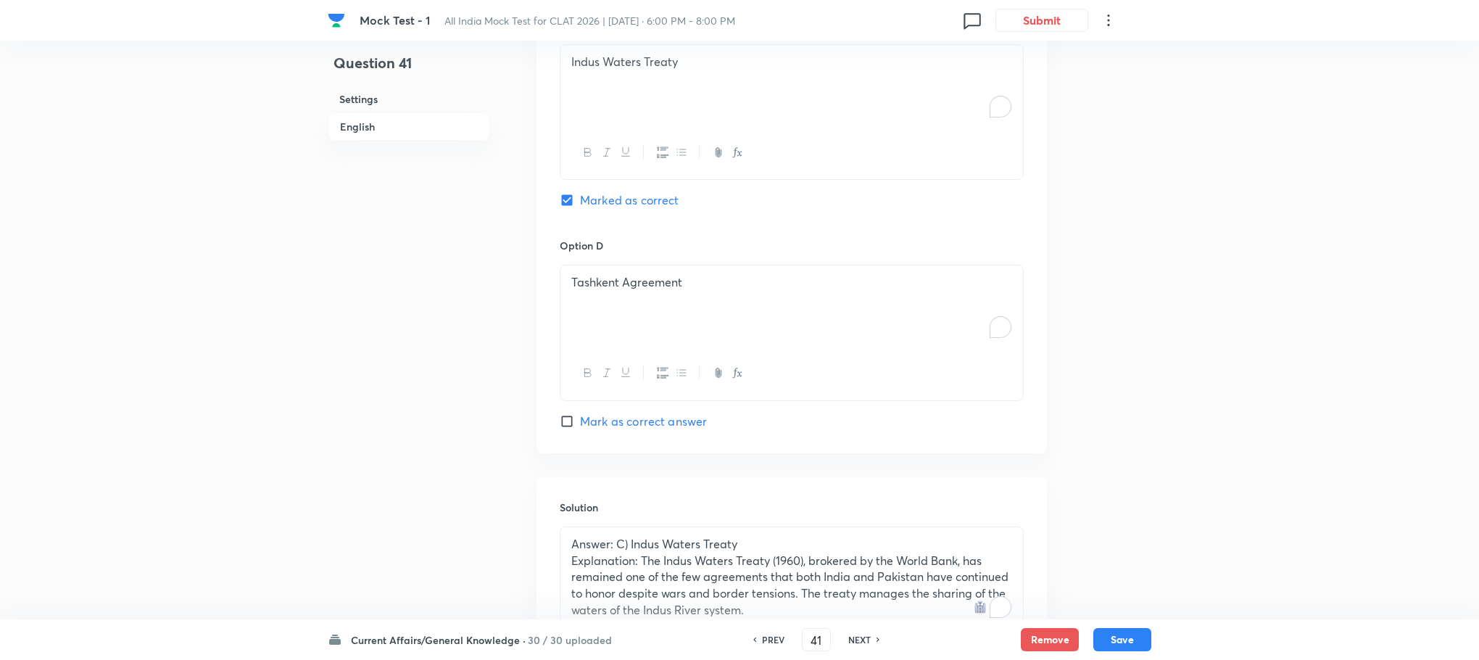
scroll to position [1763, 0]
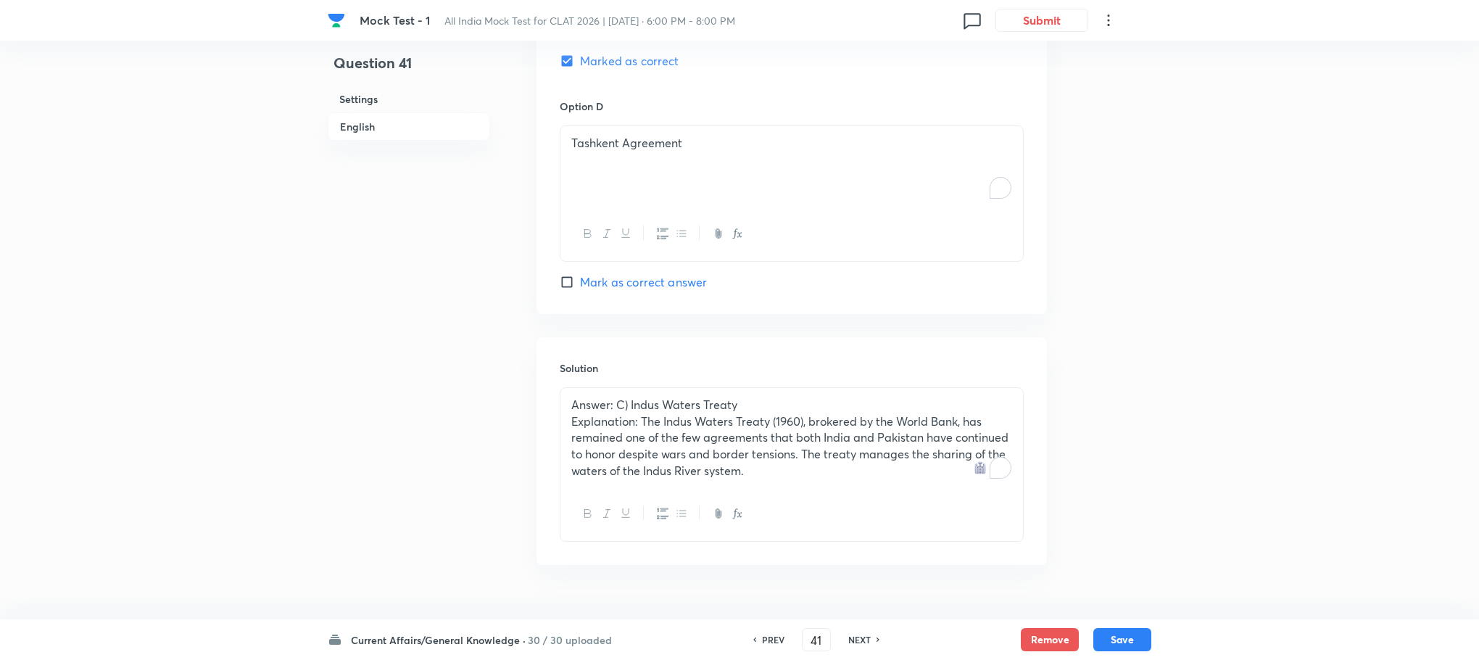
click at [662, 446] on p "Explanation: The Indus Waters Treaty (1960), brokered by the World Bank, has re…" at bounding box center [791, 446] width 441 height 66
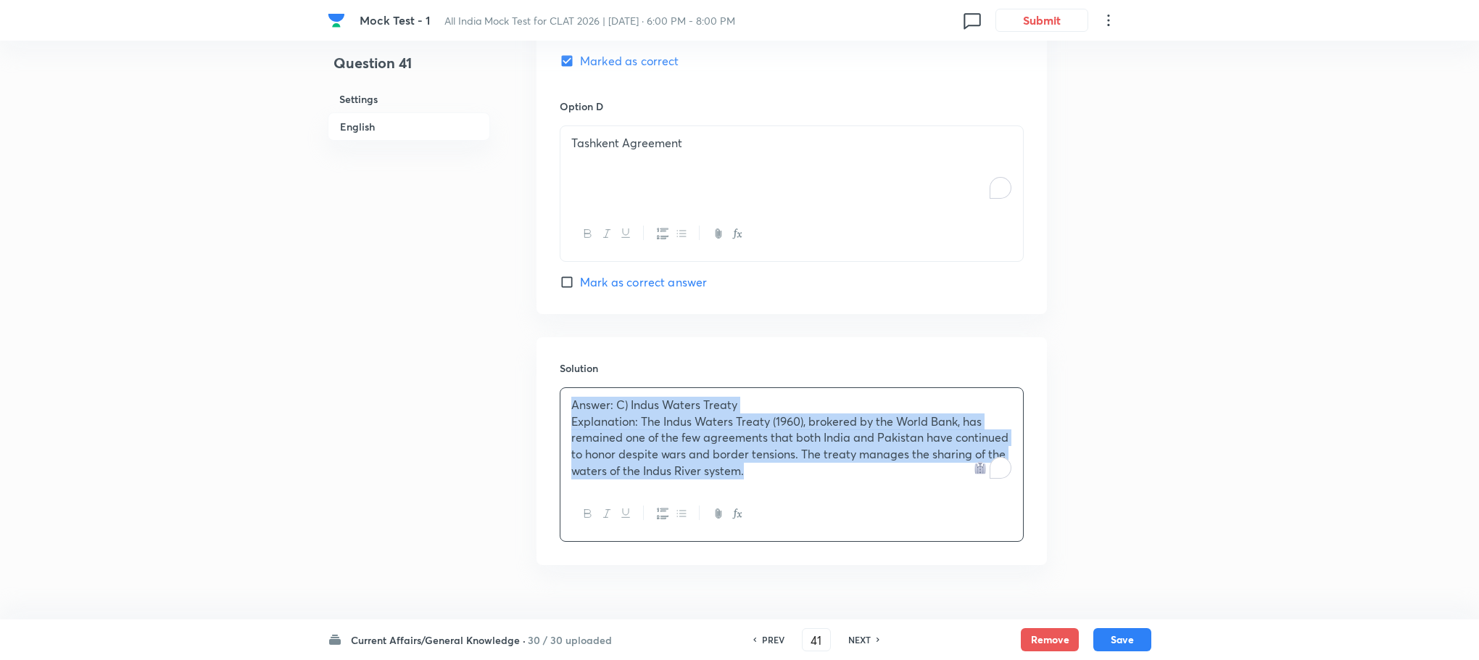
scroll to position [1745, 0]
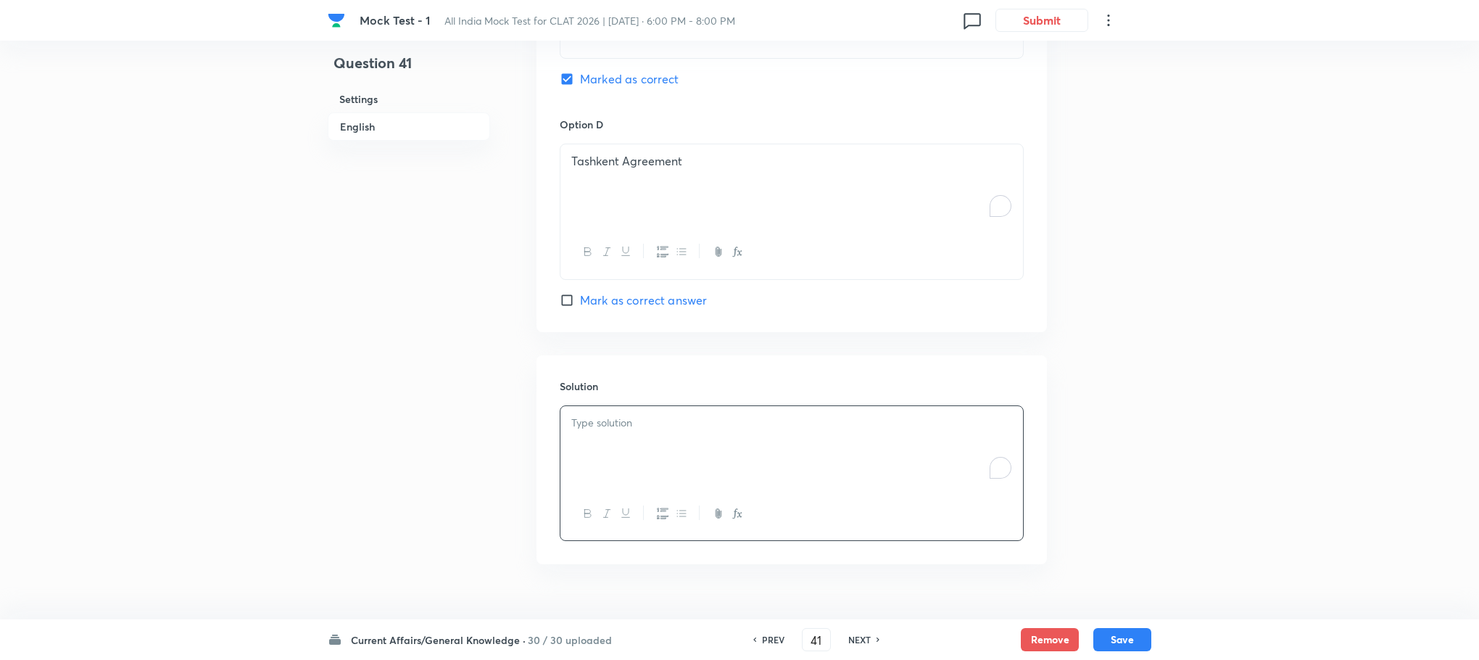
click at [650, 418] on div "To enrich screen reader interactions, please activate Accessibility in Grammarl…" at bounding box center [791, 446] width 463 height 81
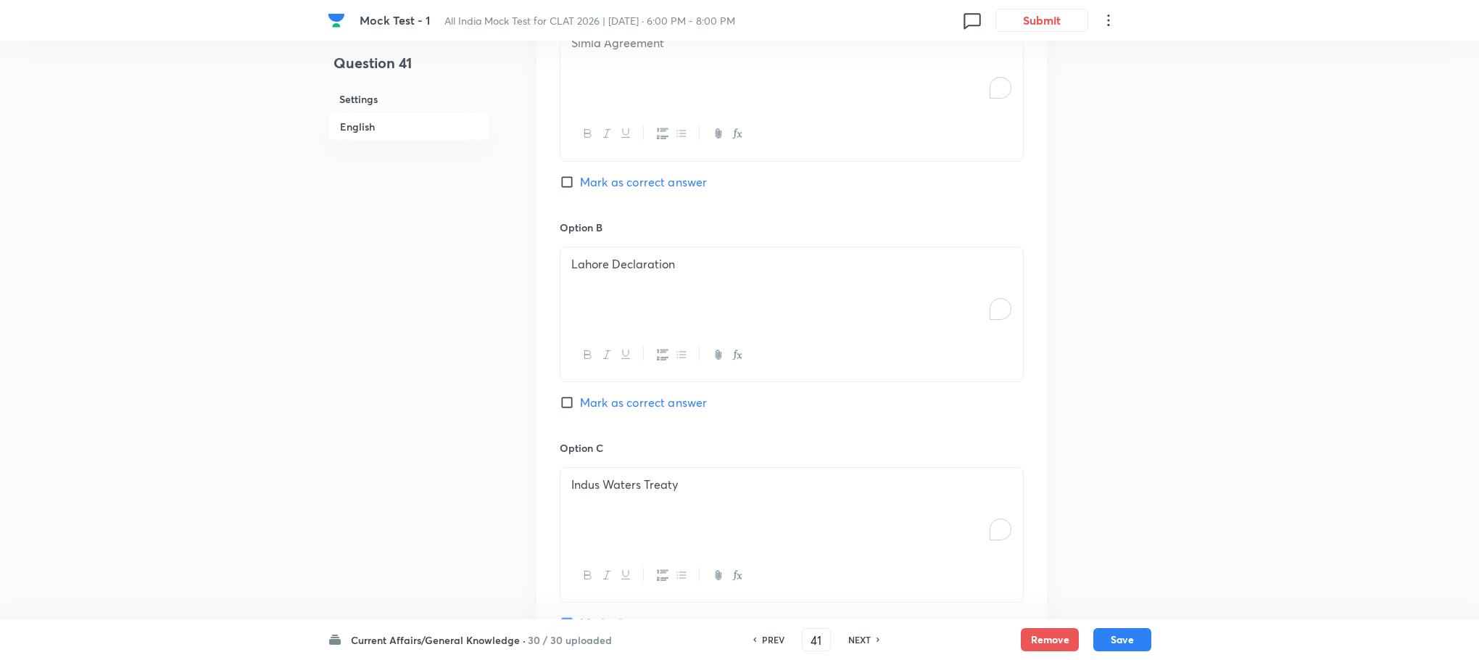
scroll to position [766, 0]
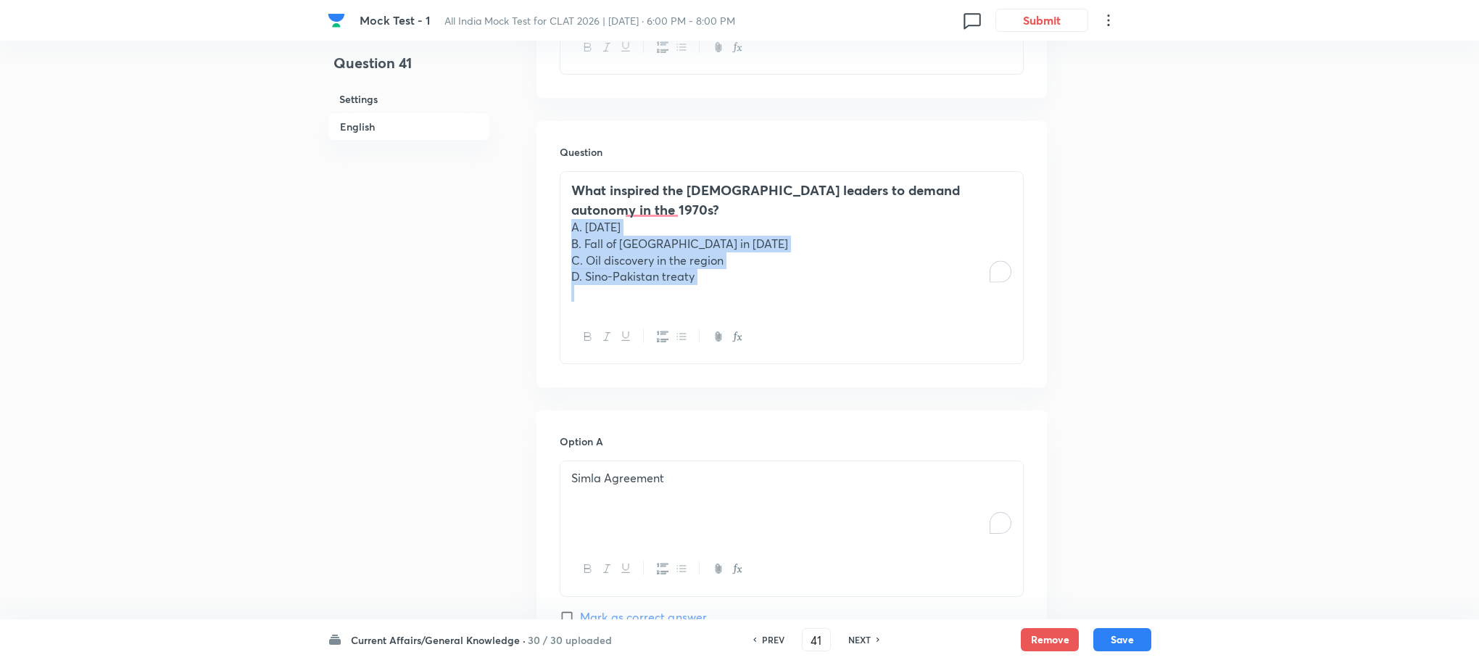
drag, startPoint x: 568, startPoint y: 196, endPoint x: 729, endPoint y: 264, distance: 174.5
click at [729, 264] on div "What inspired the [DEMOGRAPHIC_DATA] leaders to demand autonomy in the 1970s? A…" at bounding box center [791, 241] width 463 height 138
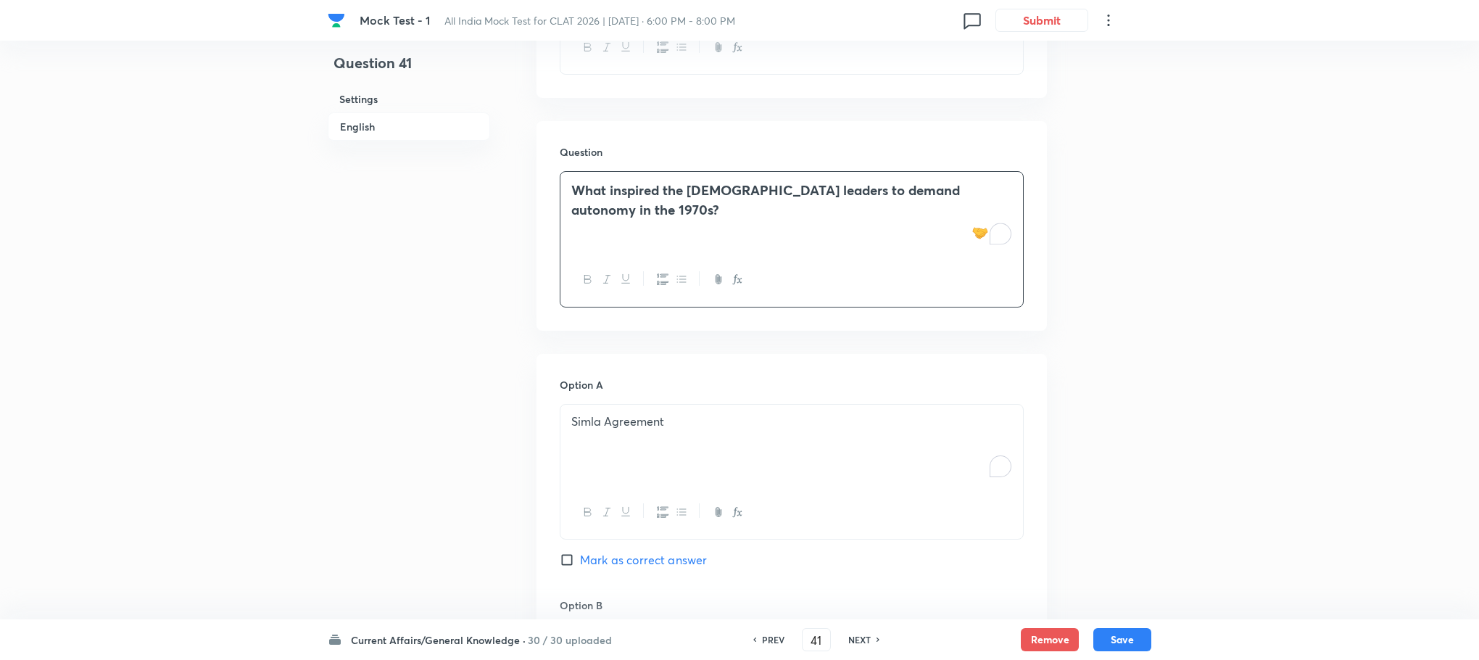
click at [642, 413] on p "Simla Agreement" at bounding box center [791, 421] width 441 height 17
click at [642, 413] on p "To enrich screen reader interactions, please activate Accessibility in Grammarl…" at bounding box center [791, 421] width 441 height 17
click at [585, 413] on p "A. [DATE]" at bounding box center [791, 421] width 441 height 17
click at [583, 429] on p "B. Fall of [GEOGRAPHIC_DATA] in [DATE]" at bounding box center [791, 437] width 441 height 17
click at [583, 446] on p "C. Oil discovery in the region" at bounding box center [791, 454] width 441 height 17
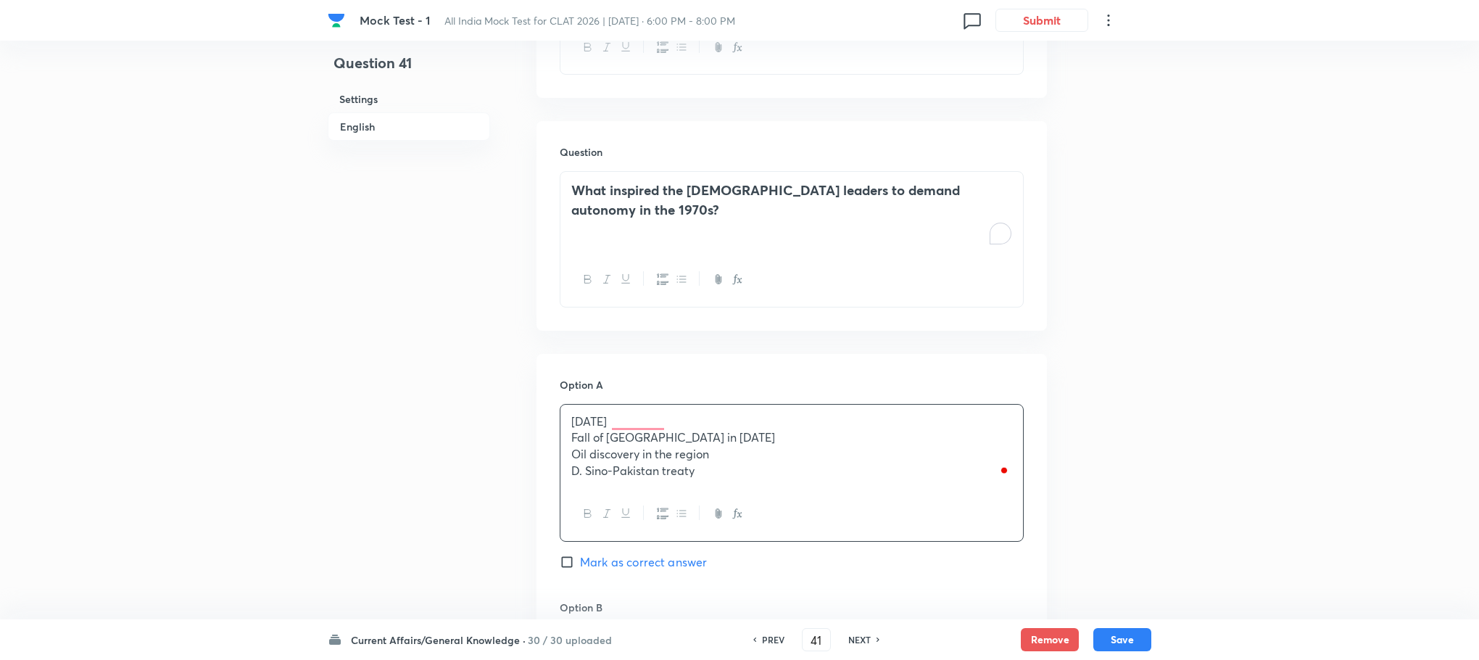
click at [583, 466] on div "[DATE] Fall of [GEOGRAPHIC_DATA] in [DATE] Oil discovery in the region D. Sino-…" at bounding box center [791, 446] width 463 height 83
drag, startPoint x: 566, startPoint y: 427, endPoint x: 744, endPoint y: 487, distance: 187.6
click at [744, 487] on div "[DATE] Fall of [GEOGRAPHIC_DATA] in [DATE] Oil discovery in the region Sino-Pak…" at bounding box center [792, 473] width 464 height 138
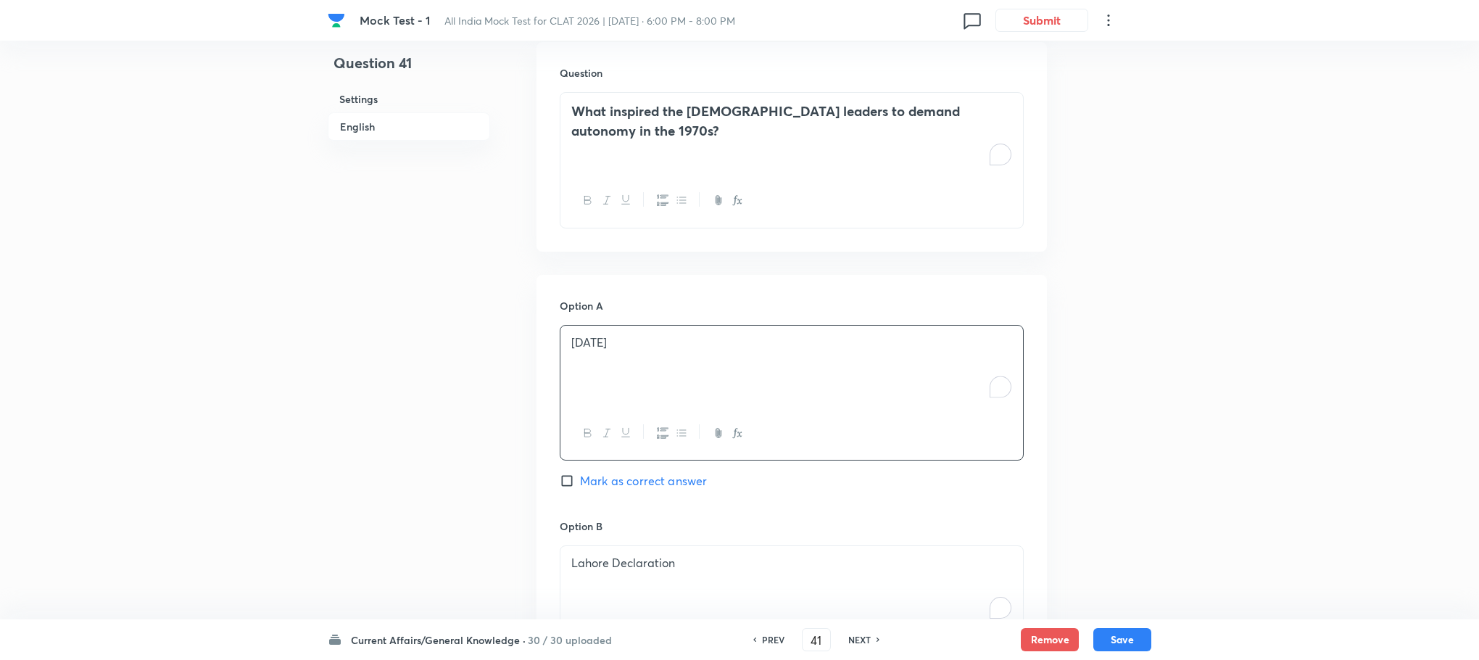
scroll to position [874, 0]
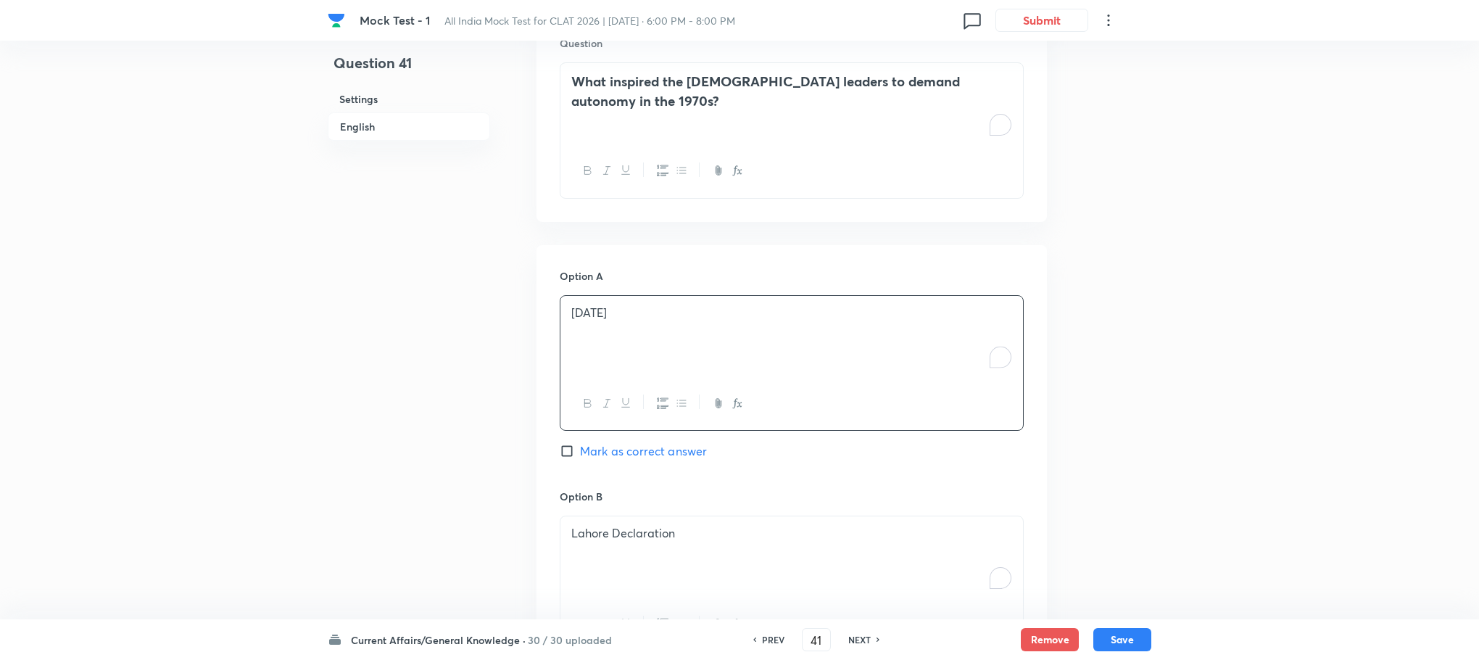
click at [614, 525] on p "Lahore Declaration" at bounding box center [791, 533] width 441 height 17
click at [614, 525] on p "To enrich screen reader interactions, please activate Accessibility in Grammarl…" at bounding box center [791, 533] width 441 height 17
drag, startPoint x: 568, startPoint y: 539, endPoint x: 782, endPoint y: 594, distance: 220.0
click at [782, 594] on div "Fall of [GEOGRAPHIC_DATA] in [DATE] Oil discovery in the region Sino-Pakistan t…" at bounding box center [792, 584] width 464 height 136
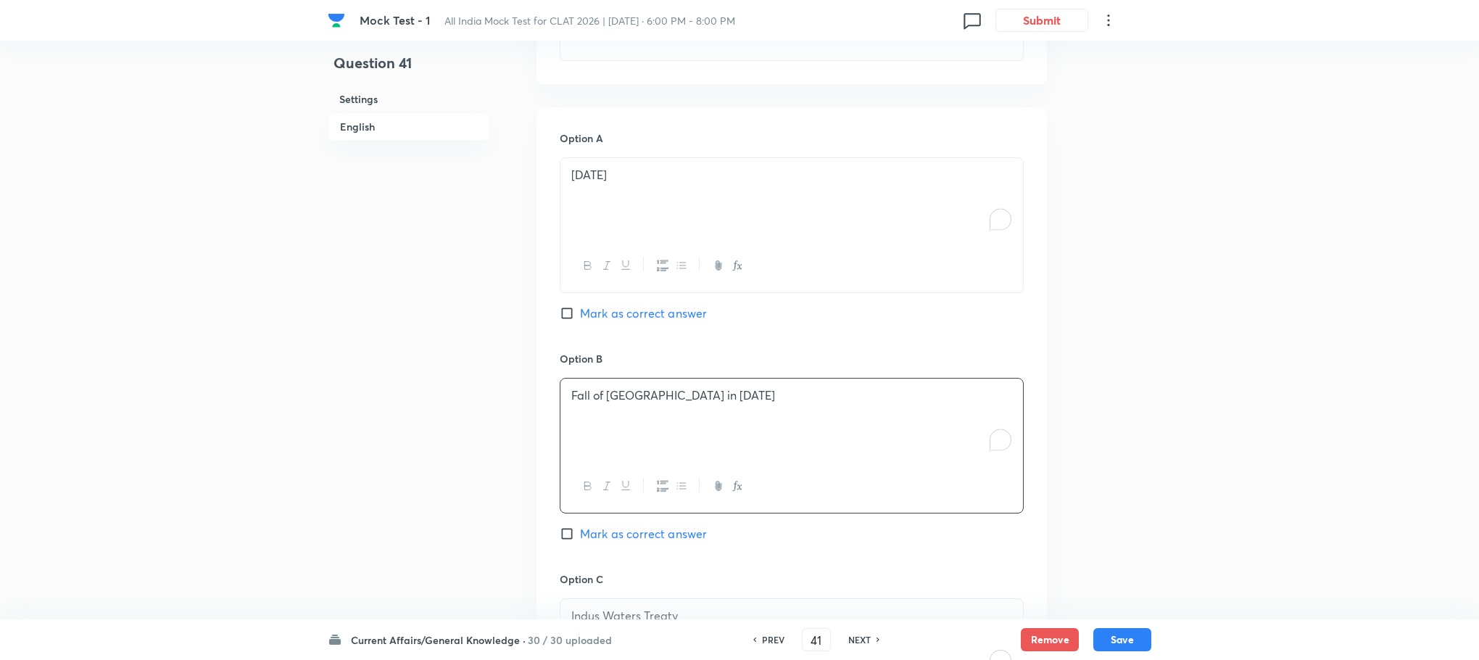
scroll to position [1309, 0]
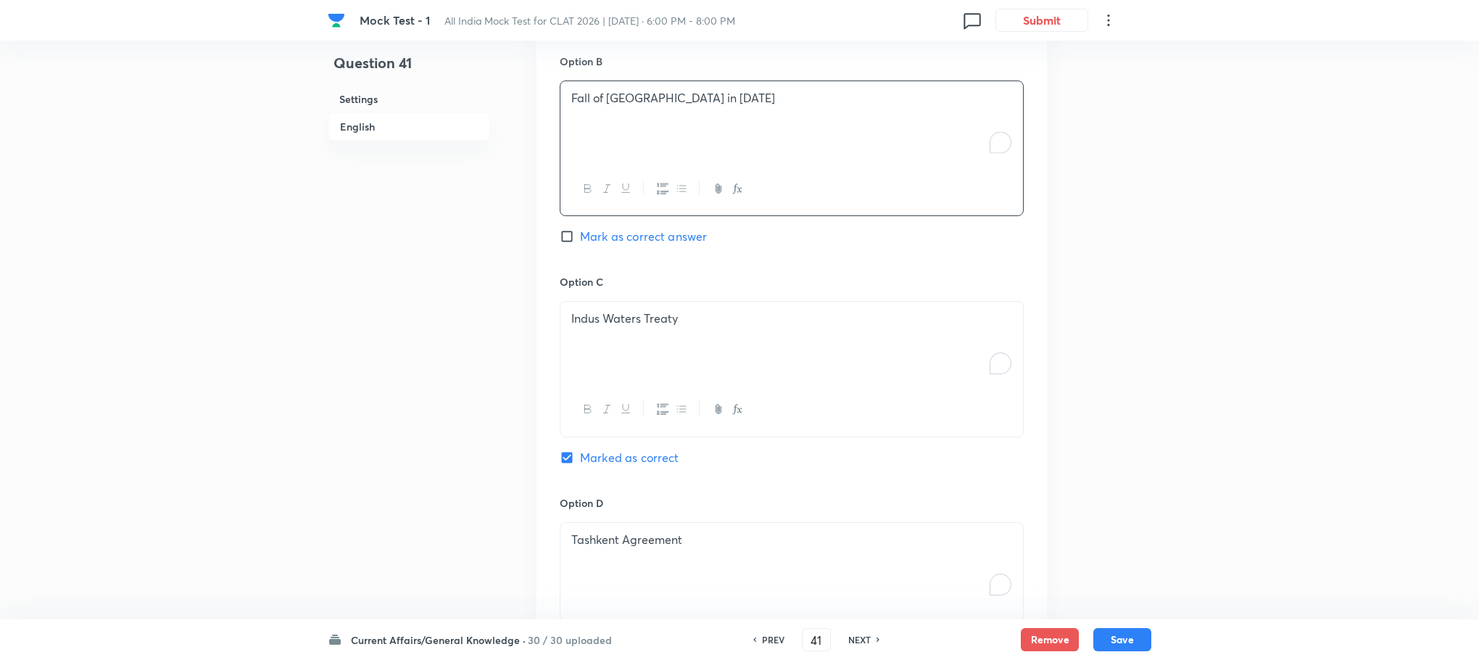
click at [638, 365] on div "Indus Waters Treaty" at bounding box center [791, 342] width 463 height 81
click at [638, 365] on div "To enrich screen reader interactions, please activate Accessibility in Grammarl…" at bounding box center [791, 342] width 463 height 81
drag, startPoint x: 570, startPoint y: 322, endPoint x: 810, endPoint y: 323, distance: 240.0
click at [810, 323] on div "Oil discovery in the region Sino-Pakistan treaty" at bounding box center [791, 342] width 463 height 81
click at [669, 531] on p "Tashkent Agreement" at bounding box center [791, 539] width 441 height 17
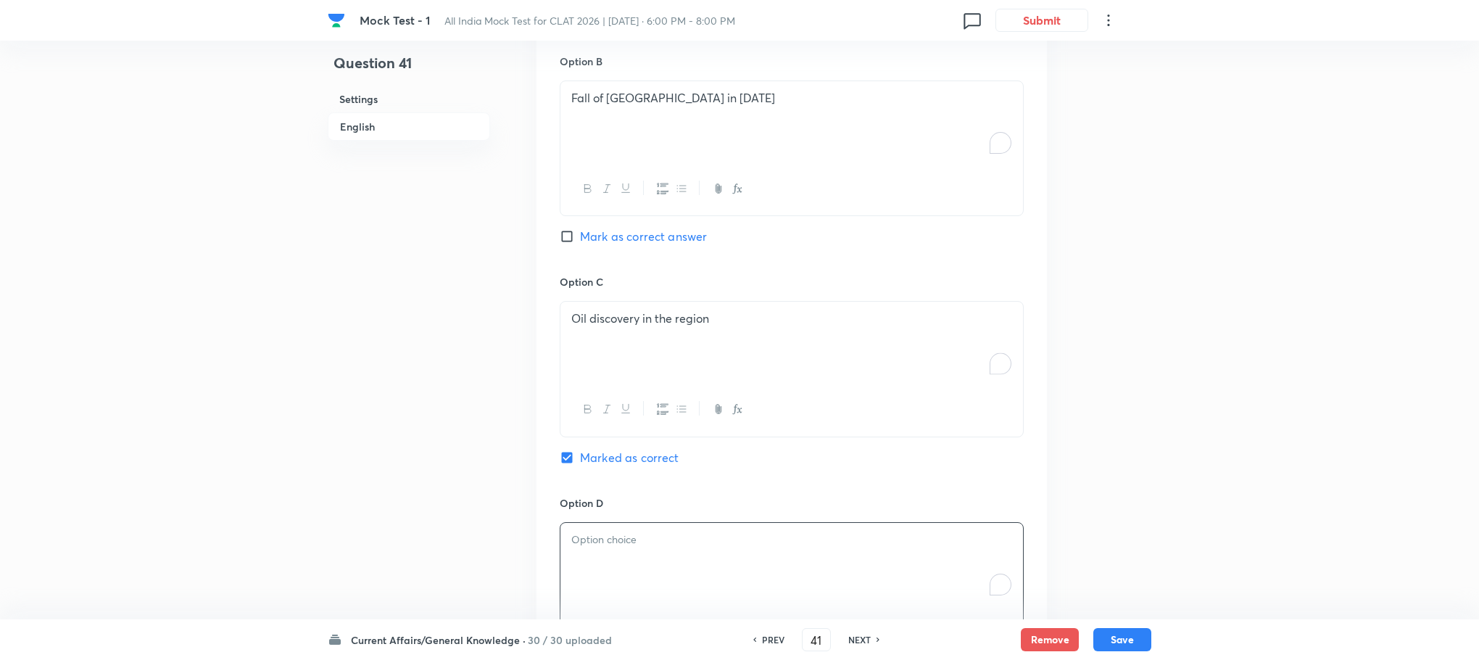
click at [669, 531] on p "To enrich screen reader interactions, please activate Accessibility in Grammarl…" at bounding box center [791, 539] width 441 height 17
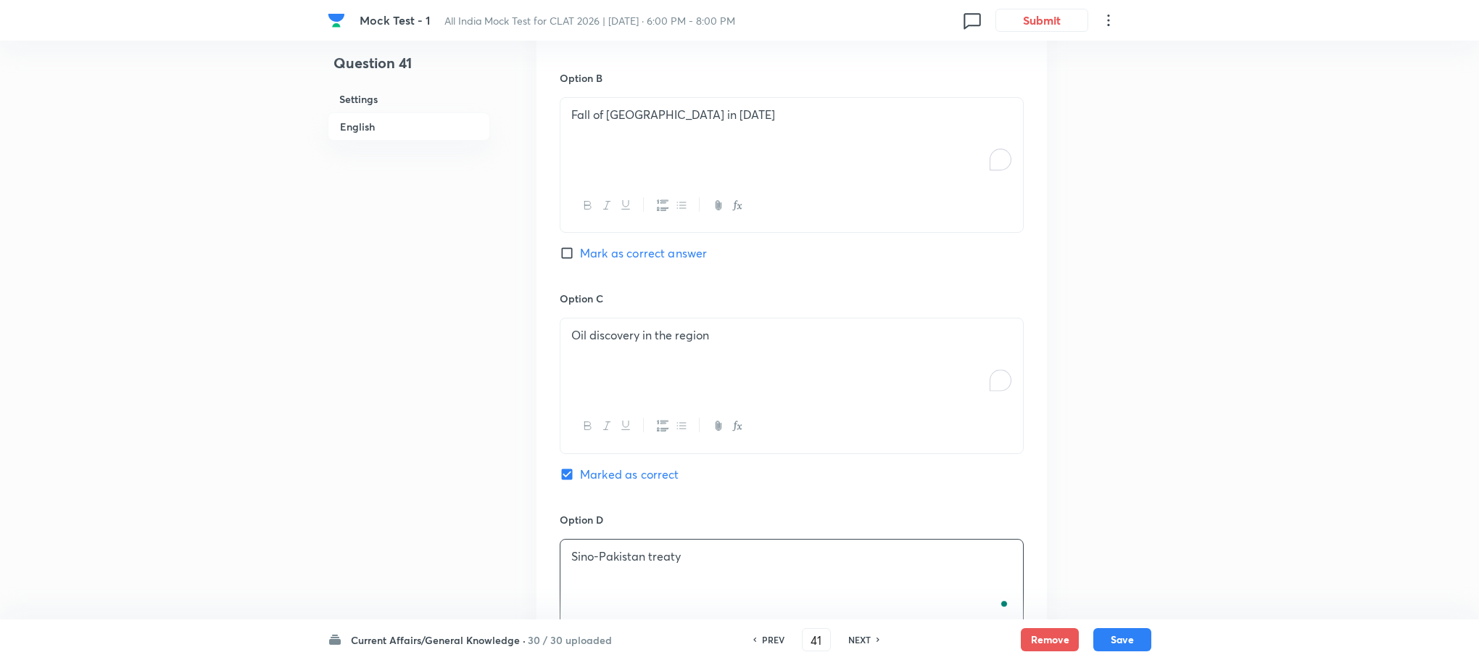
scroll to position [1201, 0]
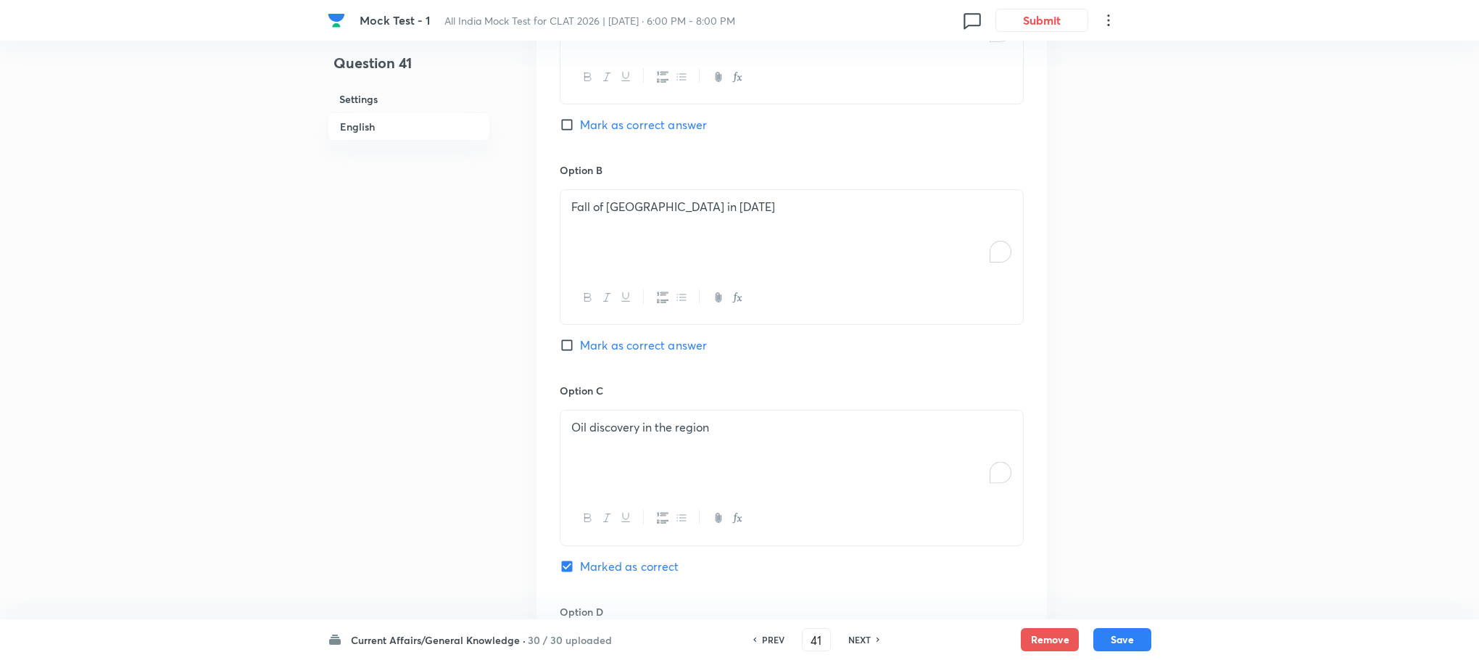
click at [651, 318] on div "Option B Fall of [GEOGRAPHIC_DATA] in [DATE] Mark as correct answer" at bounding box center [792, 272] width 464 height 220
click at [655, 336] on span "Mark as correct answer" at bounding box center [643, 344] width 127 height 17
click at [580, 338] on input "Mark as correct answer" at bounding box center [570, 345] width 20 height 15
checkbox input "true"
checkbox input "false"
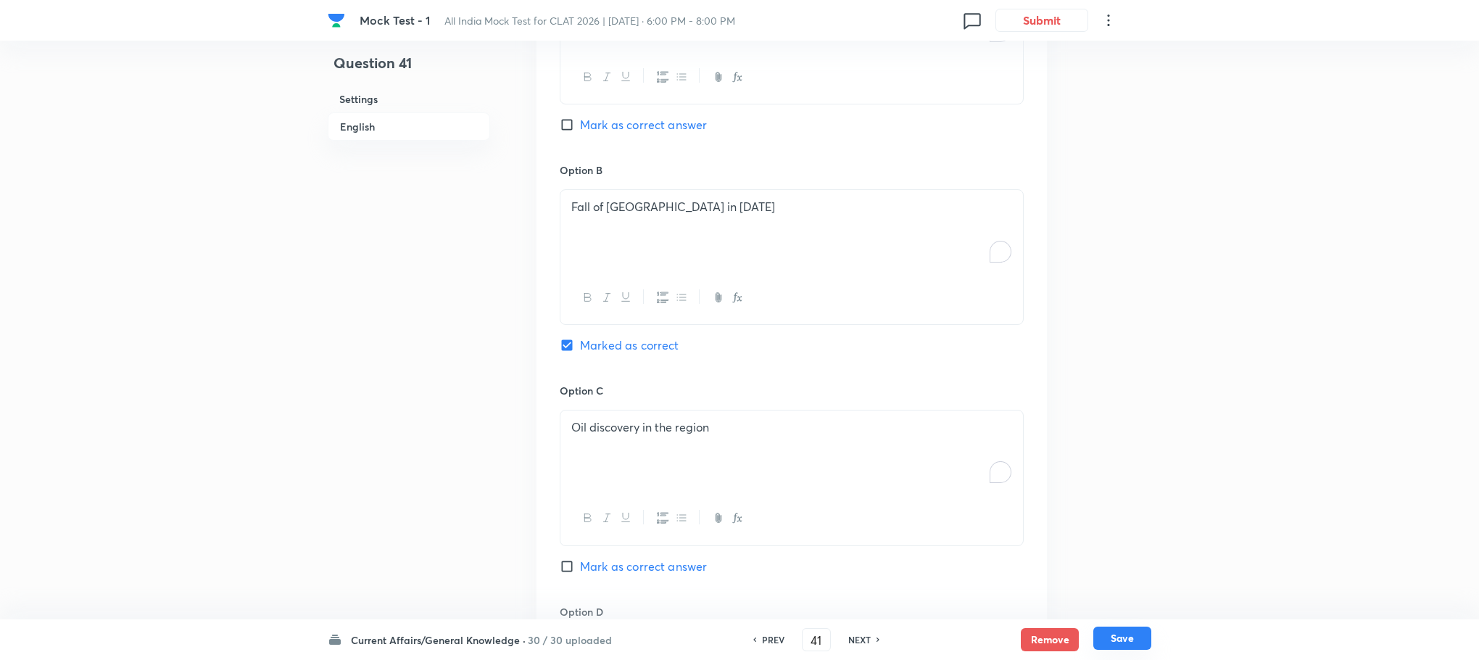
click at [1141, 629] on button "Save" at bounding box center [1122, 637] width 58 height 23
type input "42"
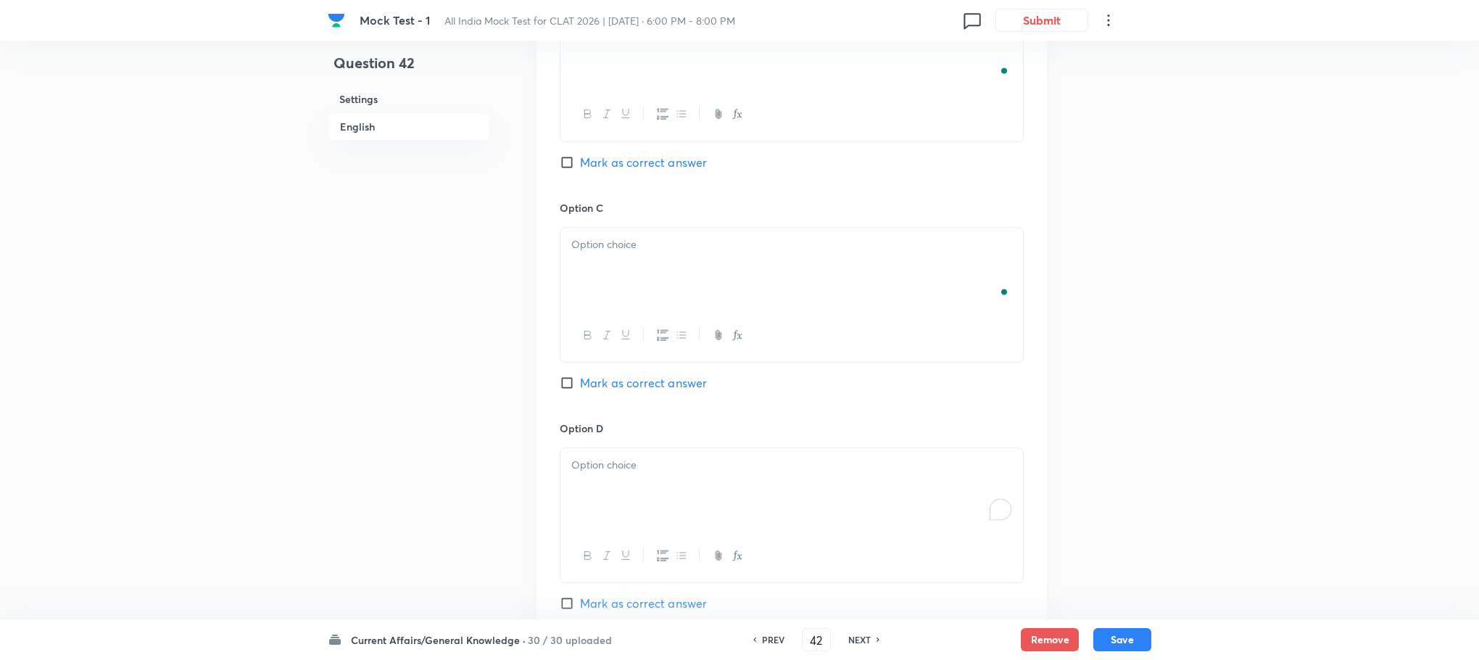
checkbox input "true"
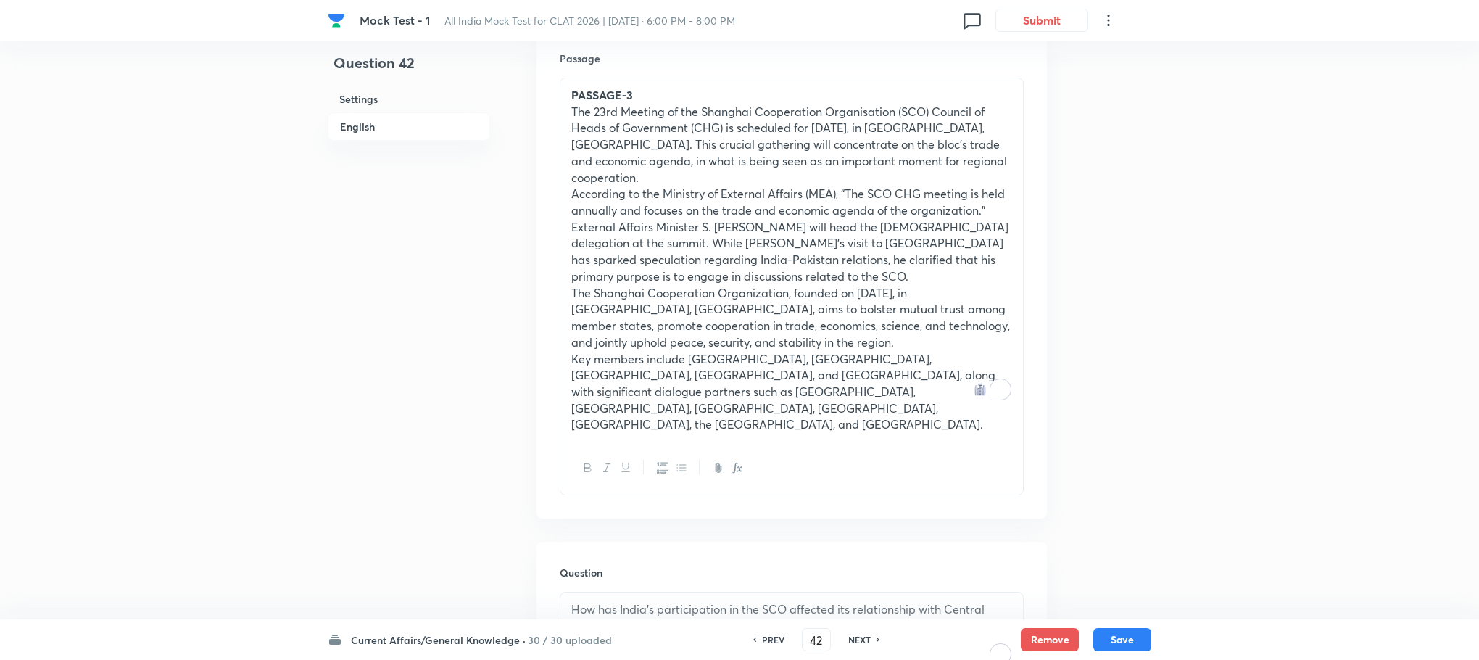
scroll to position [548, 0]
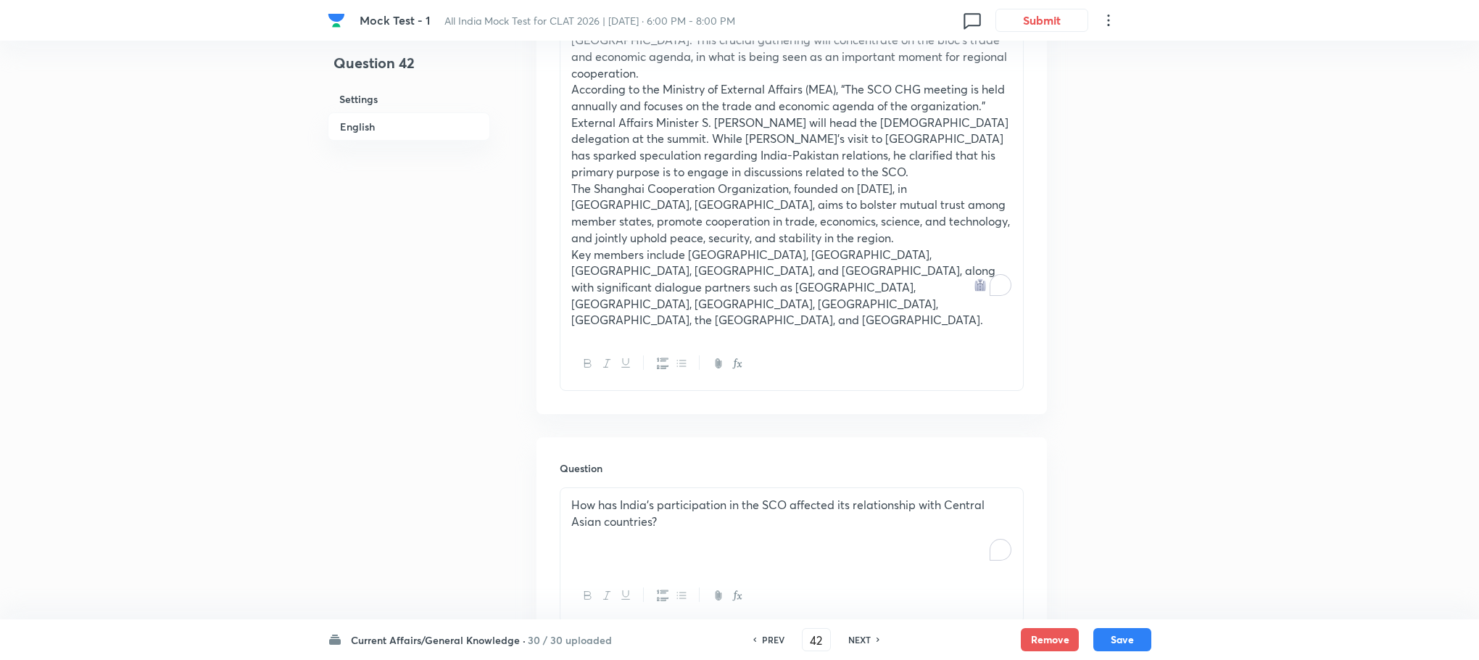
click at [716, 531] on div "How has India's participation in the SCO affected its relationship with Central…" at bounding box center [791, 528] width 463 height 81
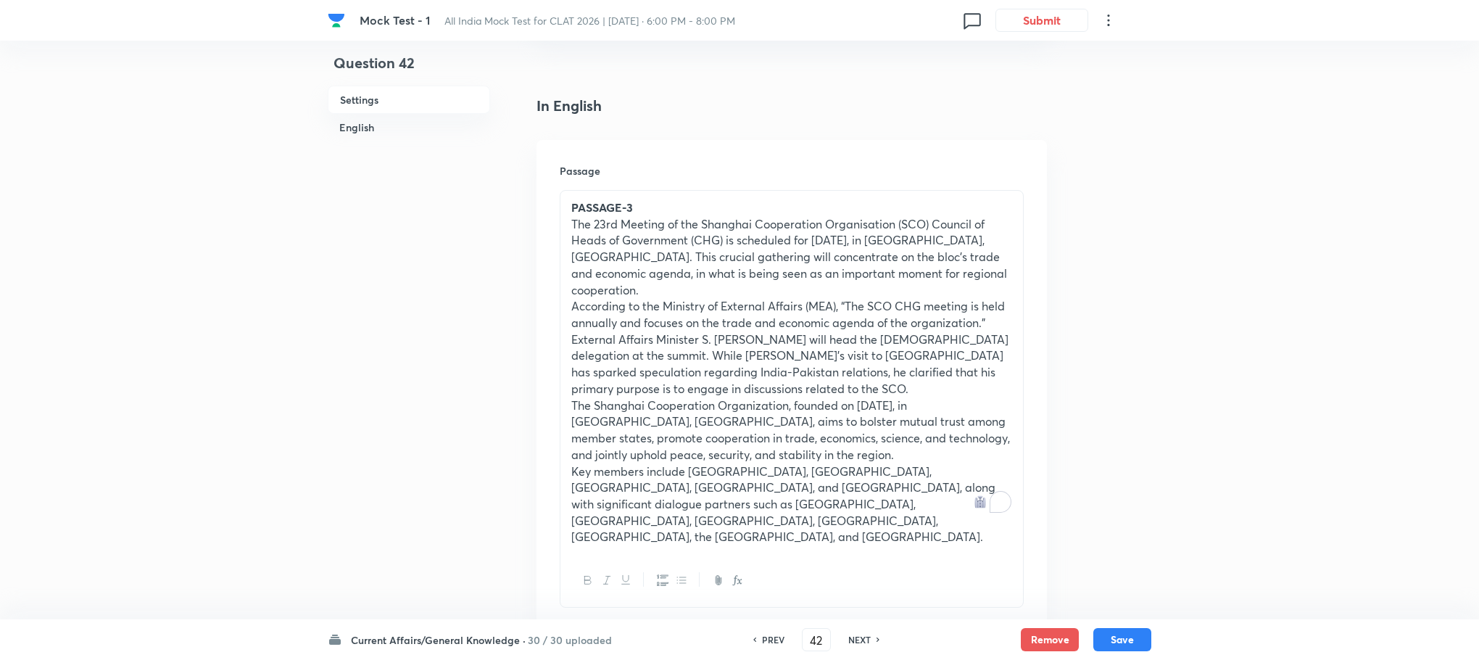
scroll to position [331, 0]
click at [762, 637] on h6 "PREV" at bounding box center [773, 639] width 22 height 13
type input "41"
checkbox input "true"
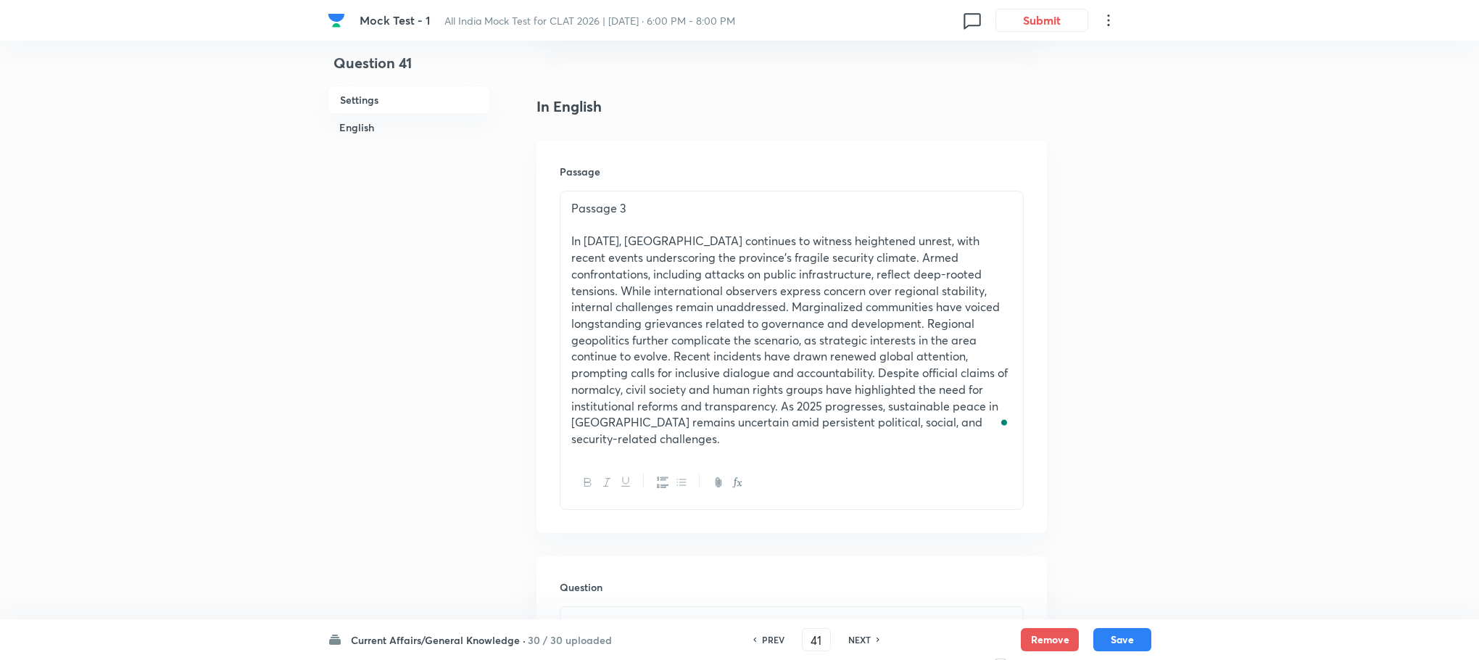
click at [710, 315] on p "In [DATE], [GEOGRAPHIC_DATA] continues to witness heightened unrest, with recen…" at bounding box center [791, 340] width 441 height 214
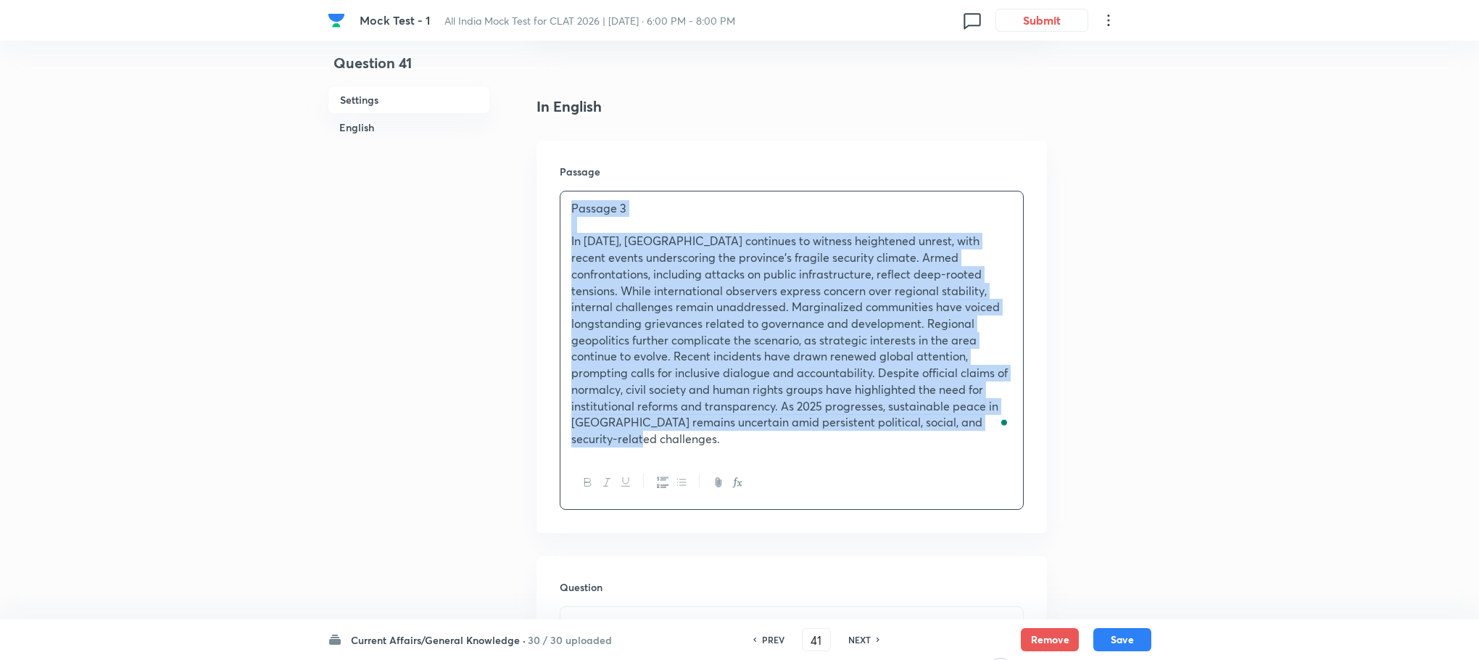
copy div "Passage 3 In [DATE], [GEOGRAPHIC_DATA] continues to witness heightened unrest, …"
click at [1109, 638] on button "Save" at bounding box center [1122, 637] width 58 height 23
type input "42"
checkbox input "true"
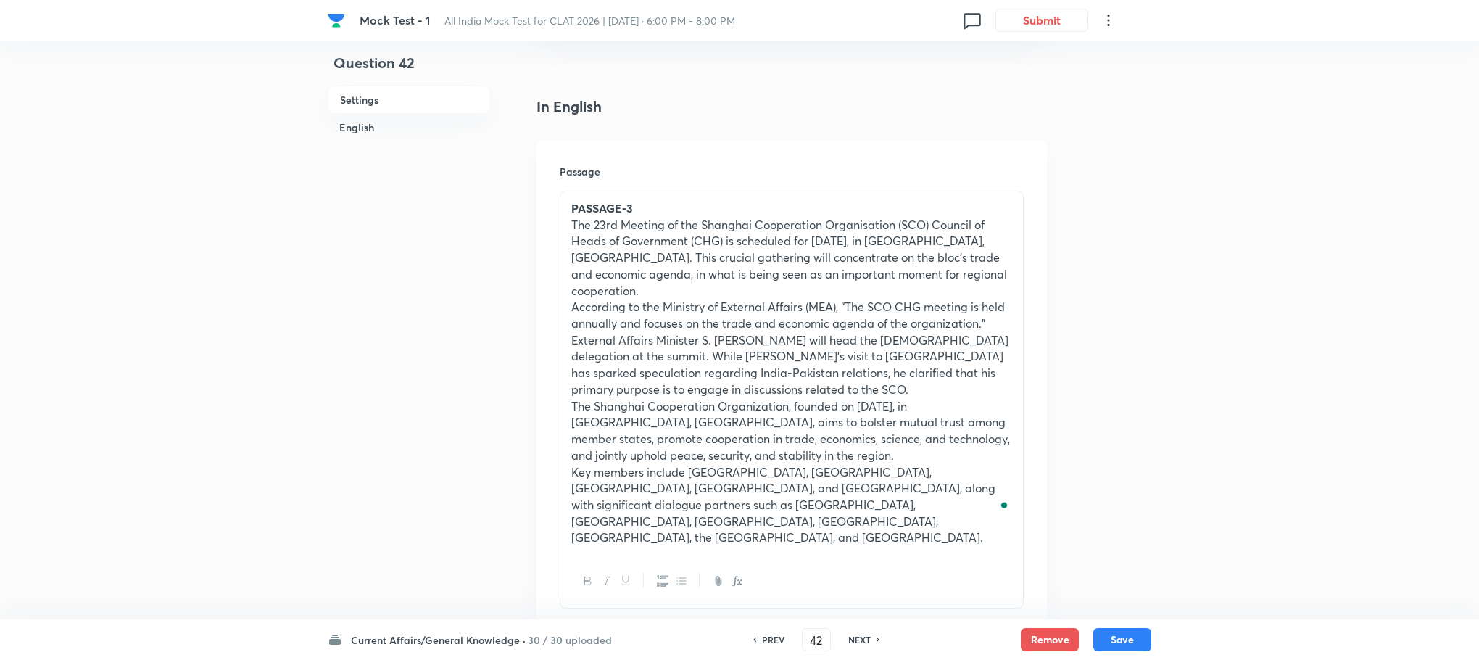
click at [645, 240] on p "The 23rd Meeting of the Shanghai Cooperation Organisation (SCO) Council of Head…" at bounding box center [791, 258] width 441 height 83
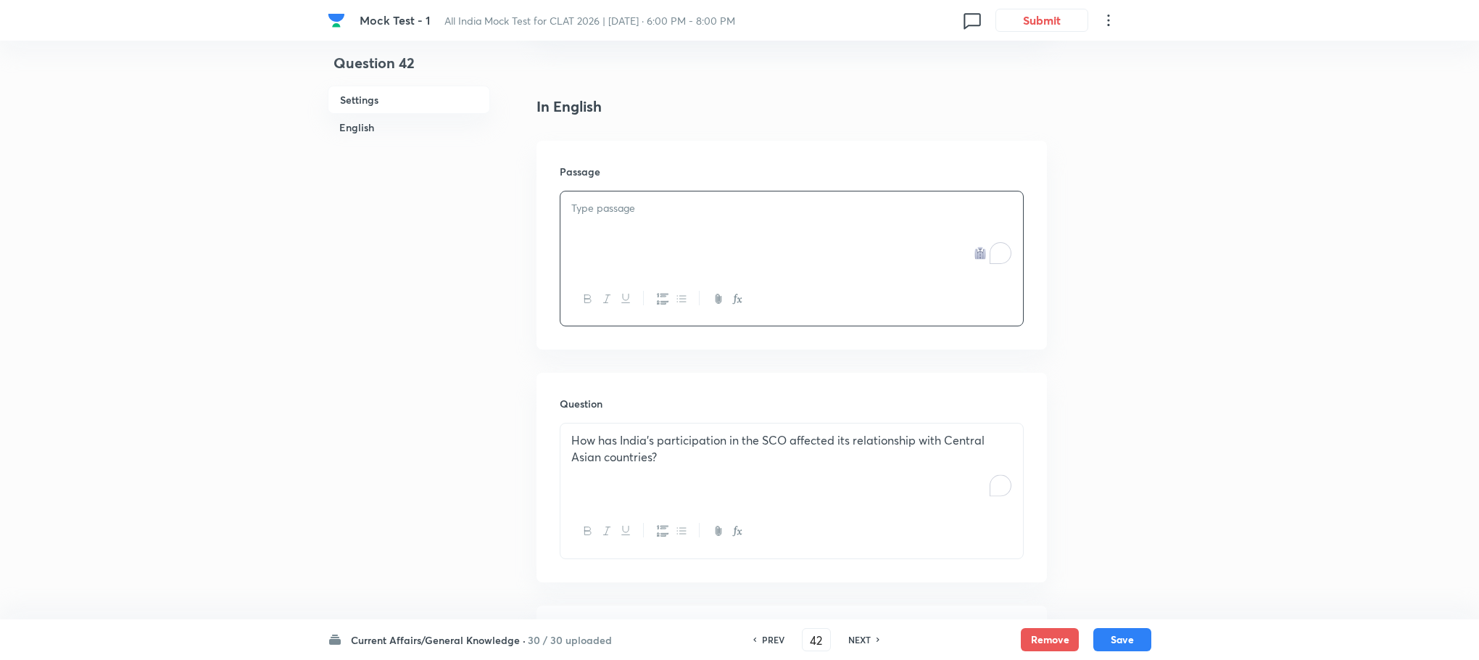
click at [645, 240] on div "To enrich screen reader interactions, please activate Accessibility in Grammarl…" at bounding box center [791, 231] width 463 height 81
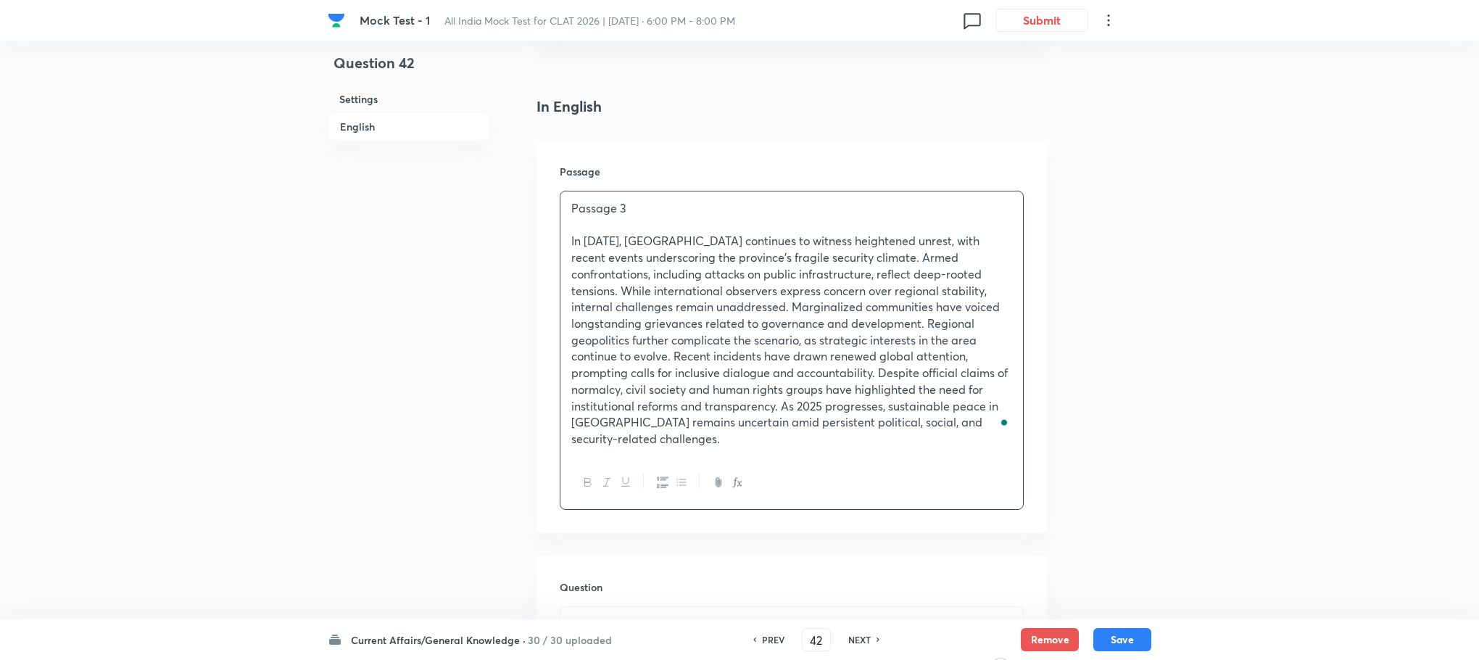
scroll to position [766, 0]
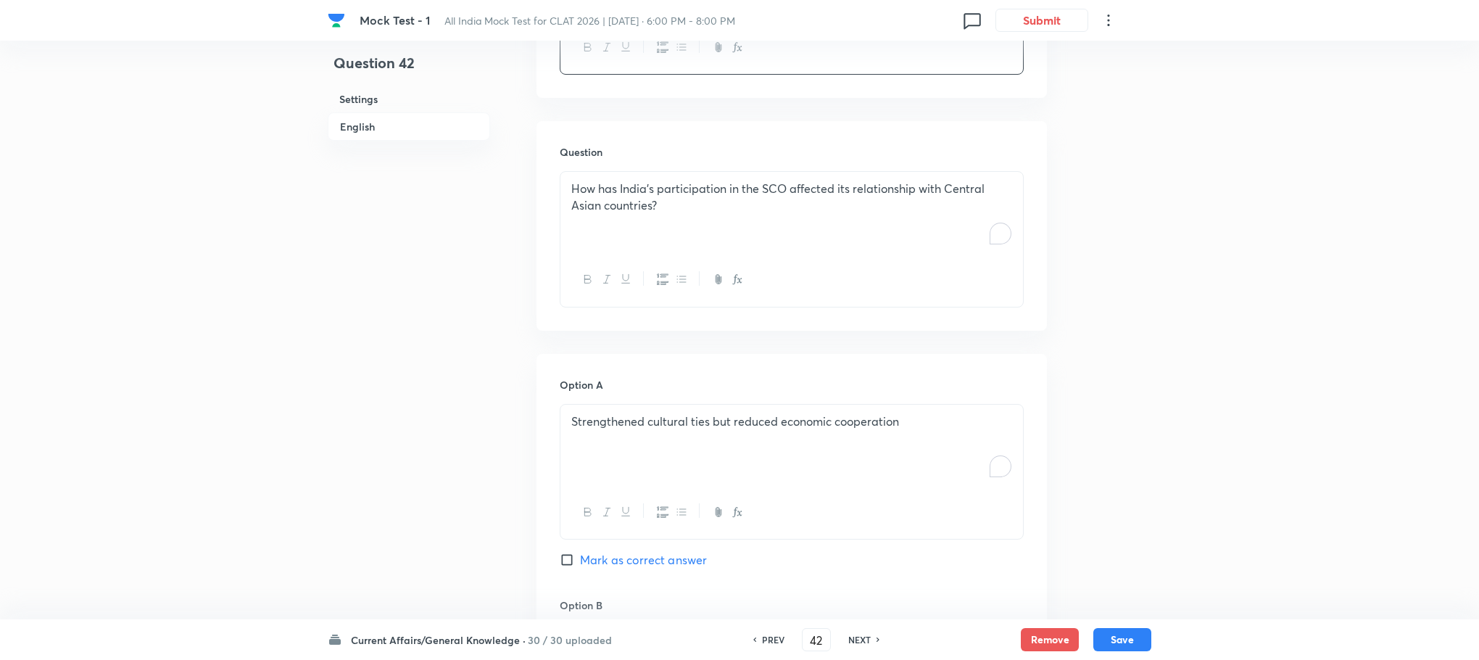
click at [629, 233] on div "How has India's participation in the SCO affected its relationship with Central…" at bounding box center [791, 212] width 463 height 81
click at [629, 225] on div "To enrich screen reader interactions, please activate Accessibility in Grammarl…" at bounding box center [791, 212] width 463 height 81
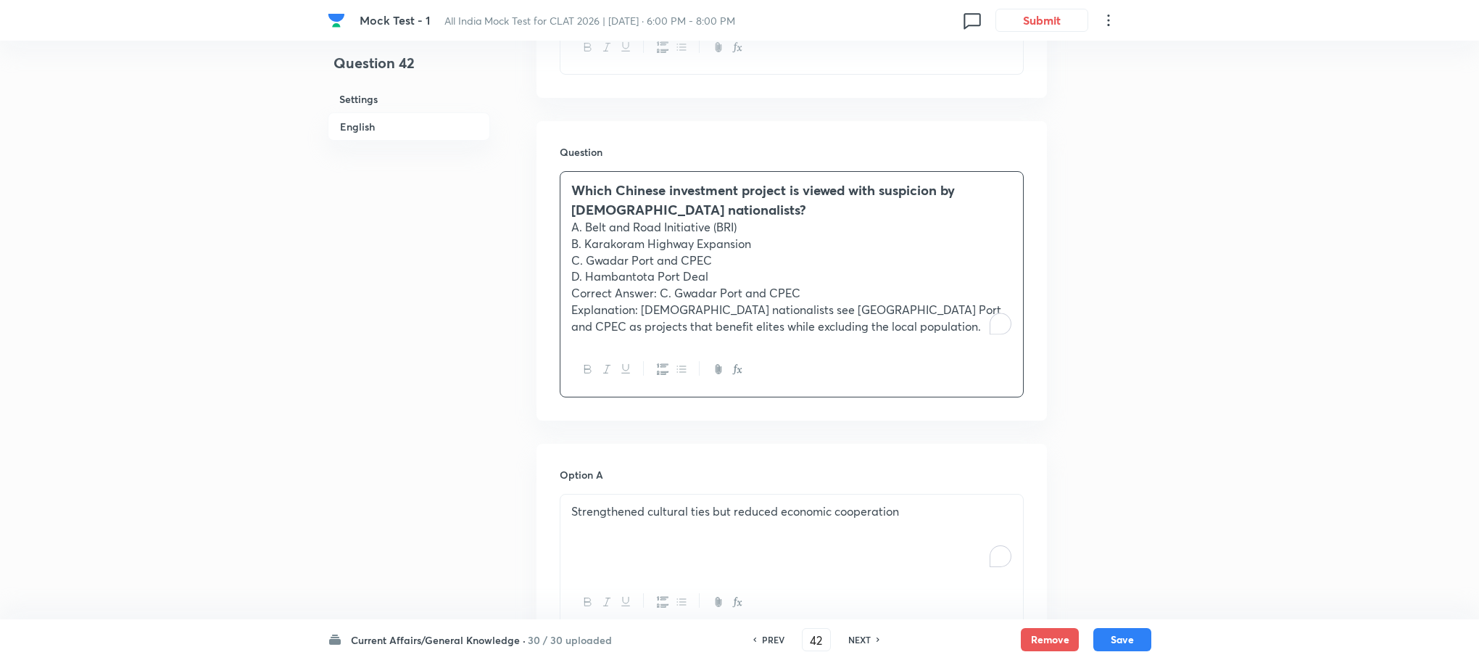
click at [563, 273] on div "Which Chinese investment project is viewed with suspicion by [DEMOGRAPHIC_DATA]…" at bounding box center [791, 257] width 463 height 171
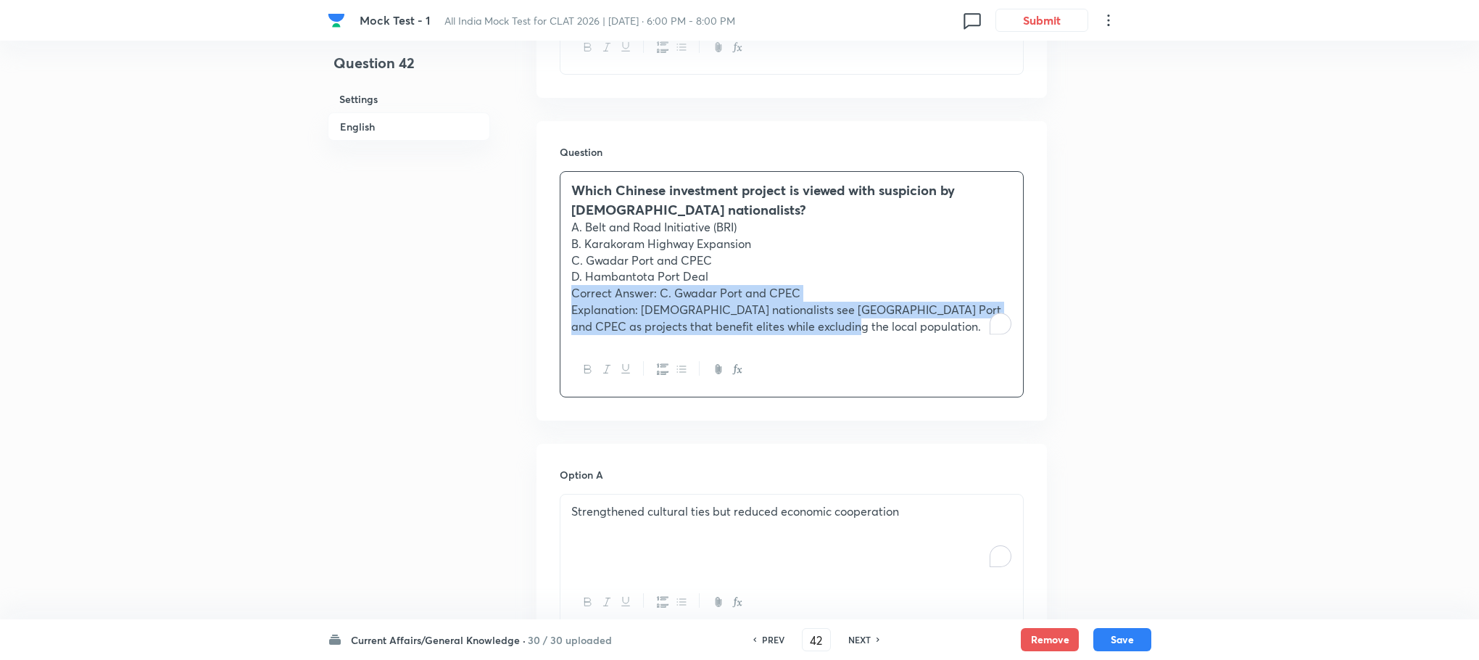
drag, startPoint x: 563, startPoint y: 273, endPoint x: 840, endPoint y: 353, distance: 288.4
click at [840, 353] on div "Which Chinese investment project is viewed with suspicion by [DEMOGRAPHIC_DATA]…" at bounding box center [792, 284] width 464 height 226
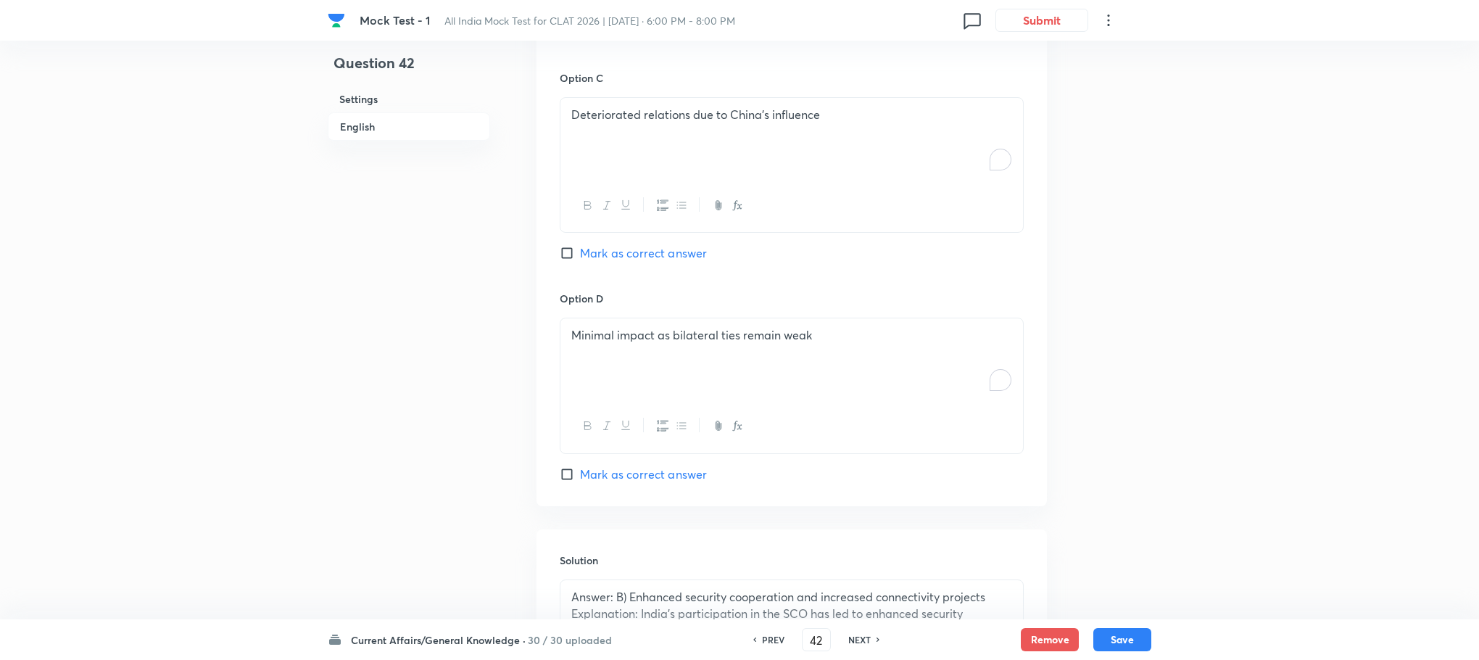
scroll to position [1799, 0]
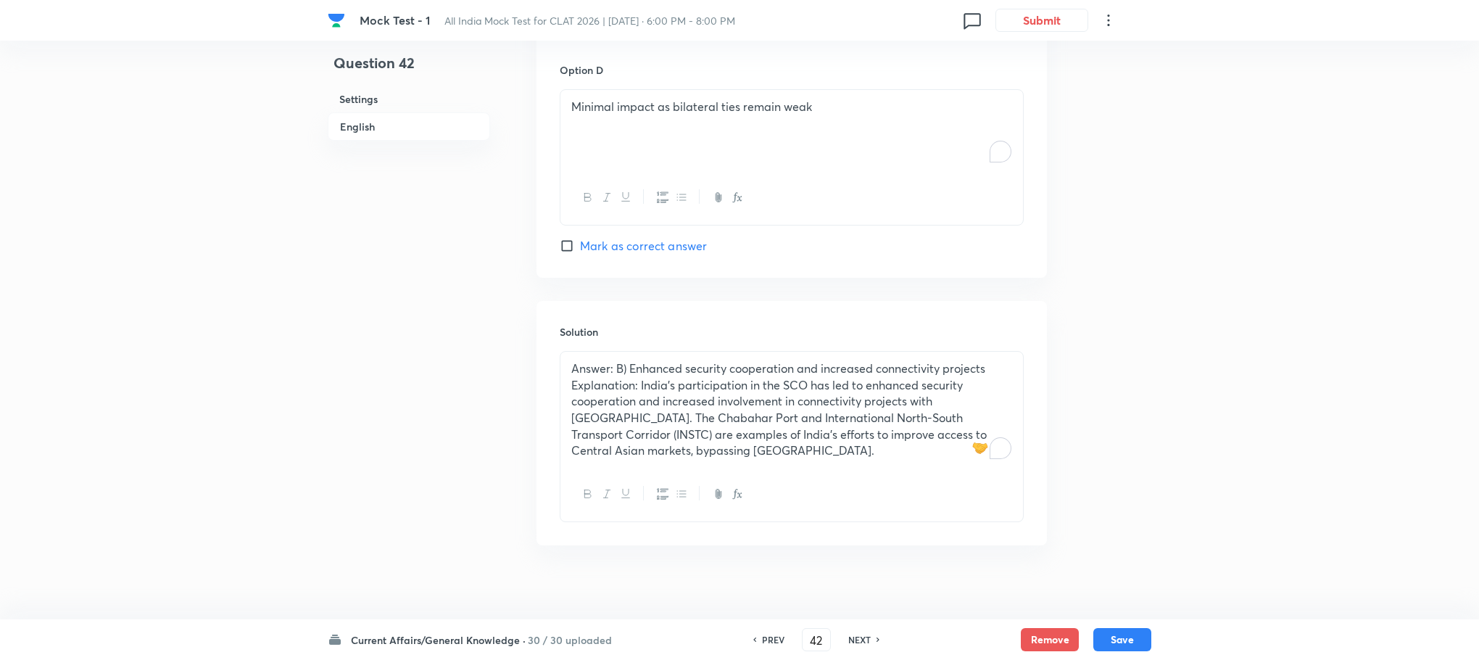
click at [634, 377] on p "Explanation: India's participation in the SCO has led to enhanced security coop…" at bounding box center [791, 418] width 441 height 83
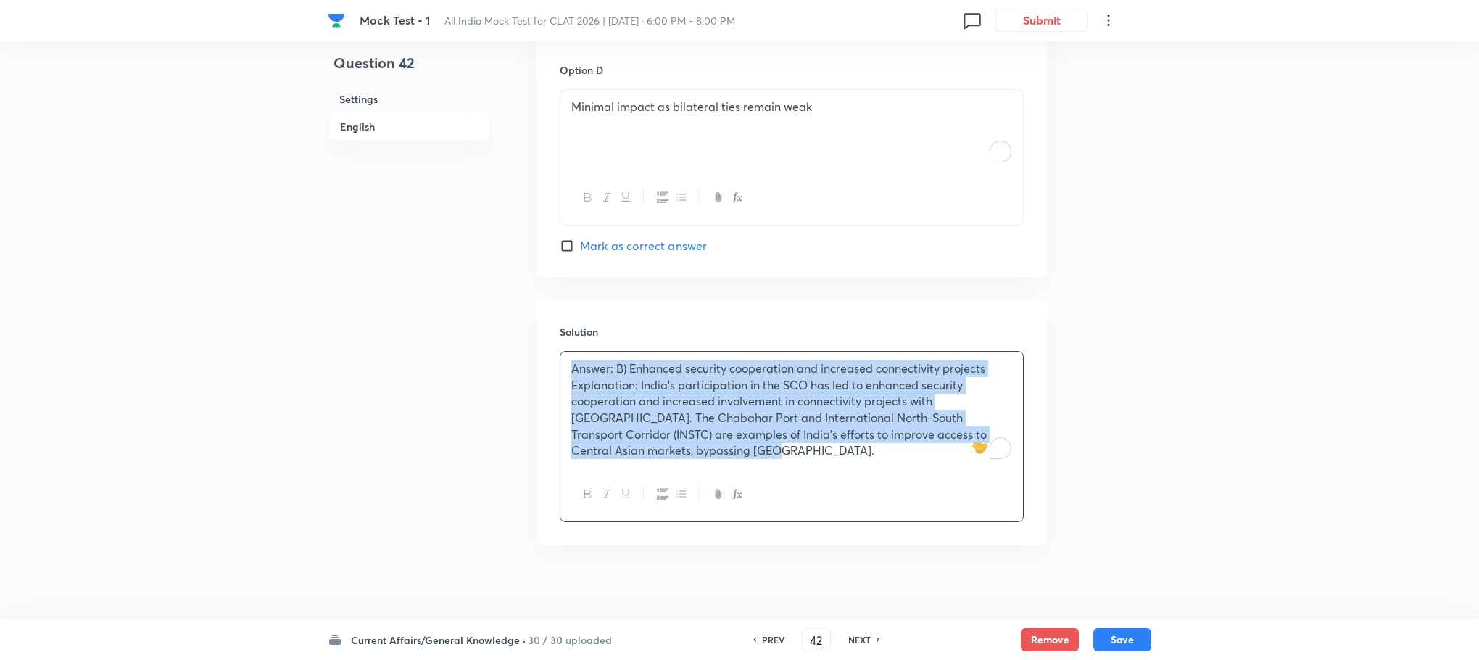
scroll to position [1764, 0]
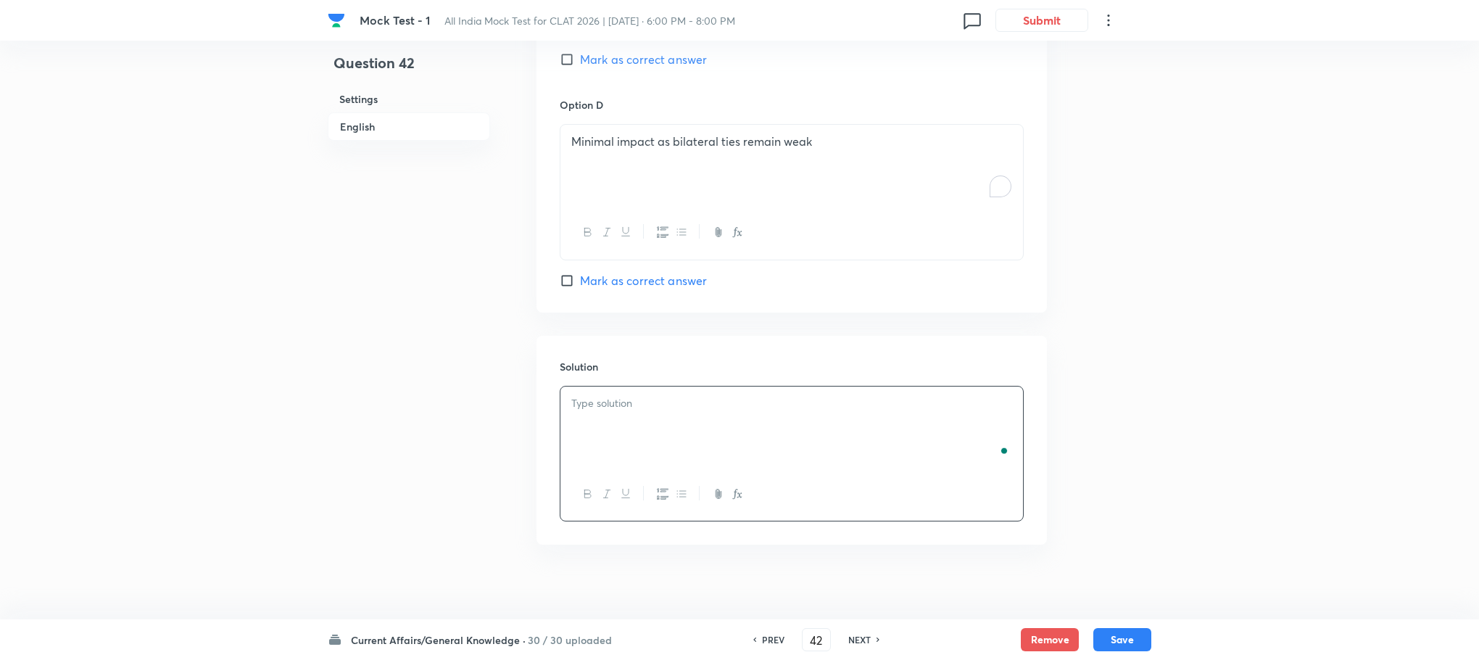
click at [634, 370] on div "Solution" at bounding box center [792, 440] width 510 height 209
click at [616, 397] on p "To enrich screen reader interactions, please activate Accessibility in Grammarl…" at bounding box center [791, 403] width 441 height 17
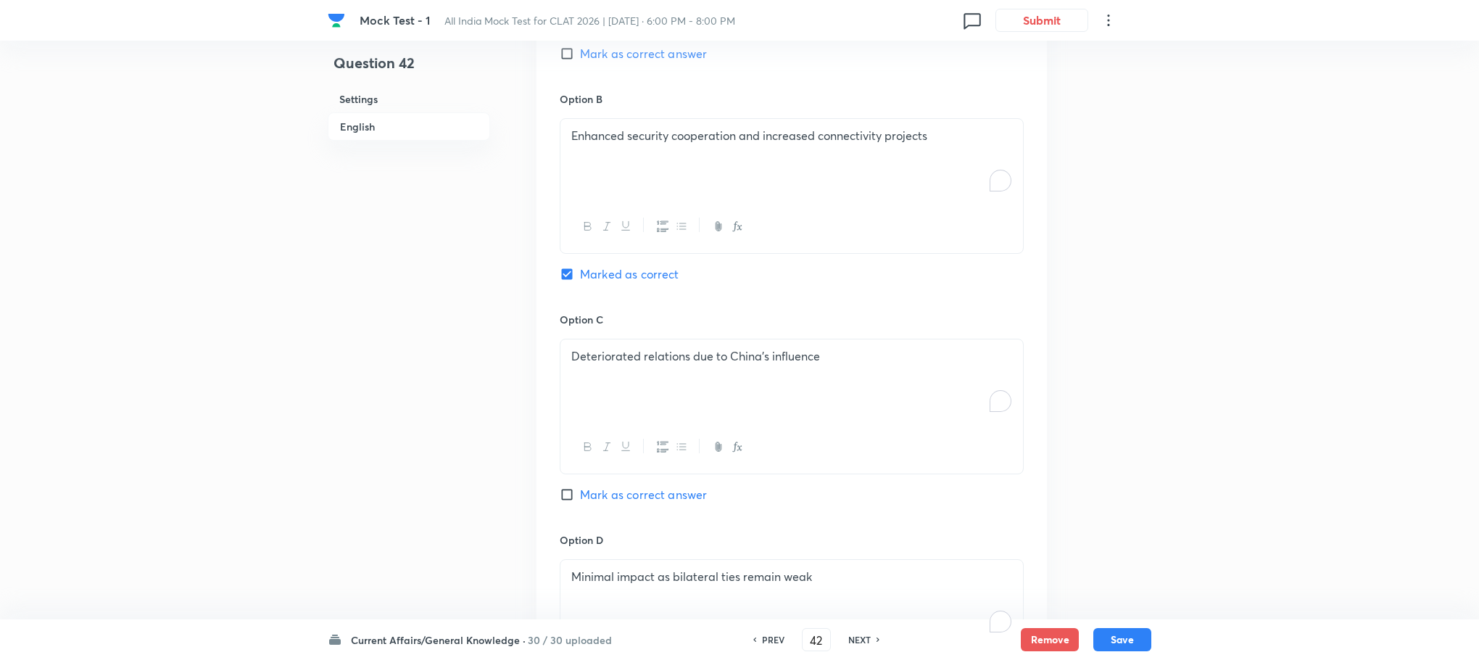
scroll to position [894, 0]
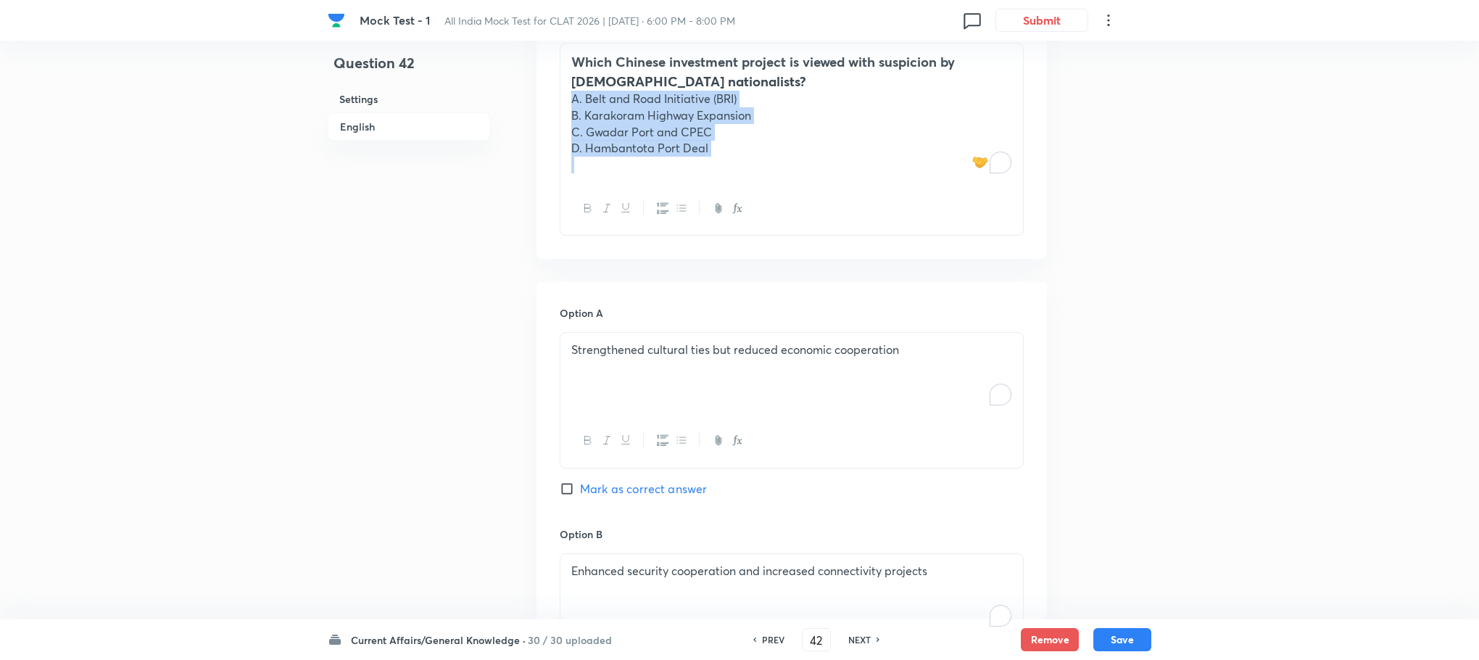
drag, startPoint x: 566, startPoint y: 89, endPoint x: 729, endPoint y: 164, distance: 178.8
click at [729, 164] on div "Which Chinese investment project is viewed with suspicion by [DEMOGRAPHIC_DATA]…" at bounding box center [791, 113] width 463 height 138
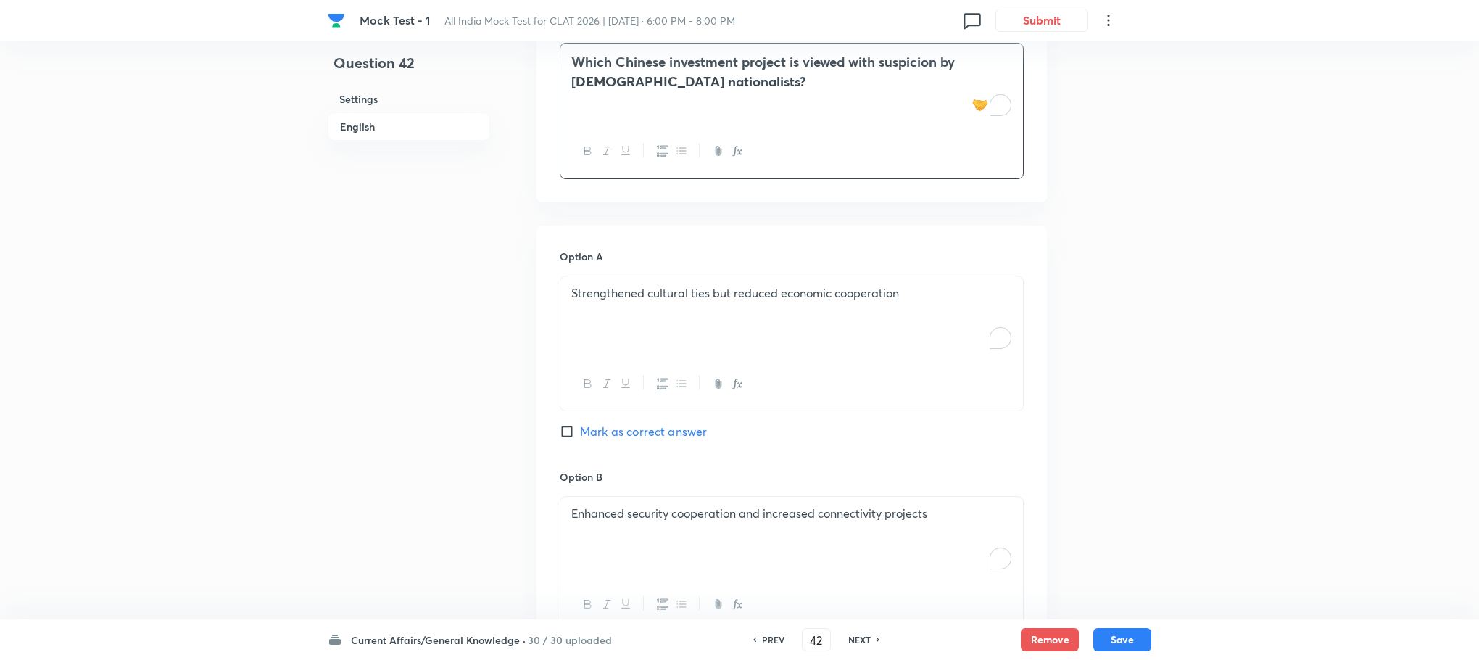
click at [621, 285] on p "Strengthened cultural ties but reduced economic cooperation" at bounding box center [791, 293] width 441 height 17
click at [621, 285] on p "To enrich screen reader interactions, please activate Accessibility in Grammarl…" at bounding box center [791, 293] width 441 height 17
click at [583, 285] on p "A. Belt and Road Initiative (BRI)" at bounding box center [791, 293] width 441 height 17
click at [582, 301] on p "B. Karakoram Highway Expansion" at bounding box center [791, 309] width 441 height 17
click at [582, 318] on p "C. Gwadar Port and CPEC" at bounding box center [791, 326] width 441 height 17
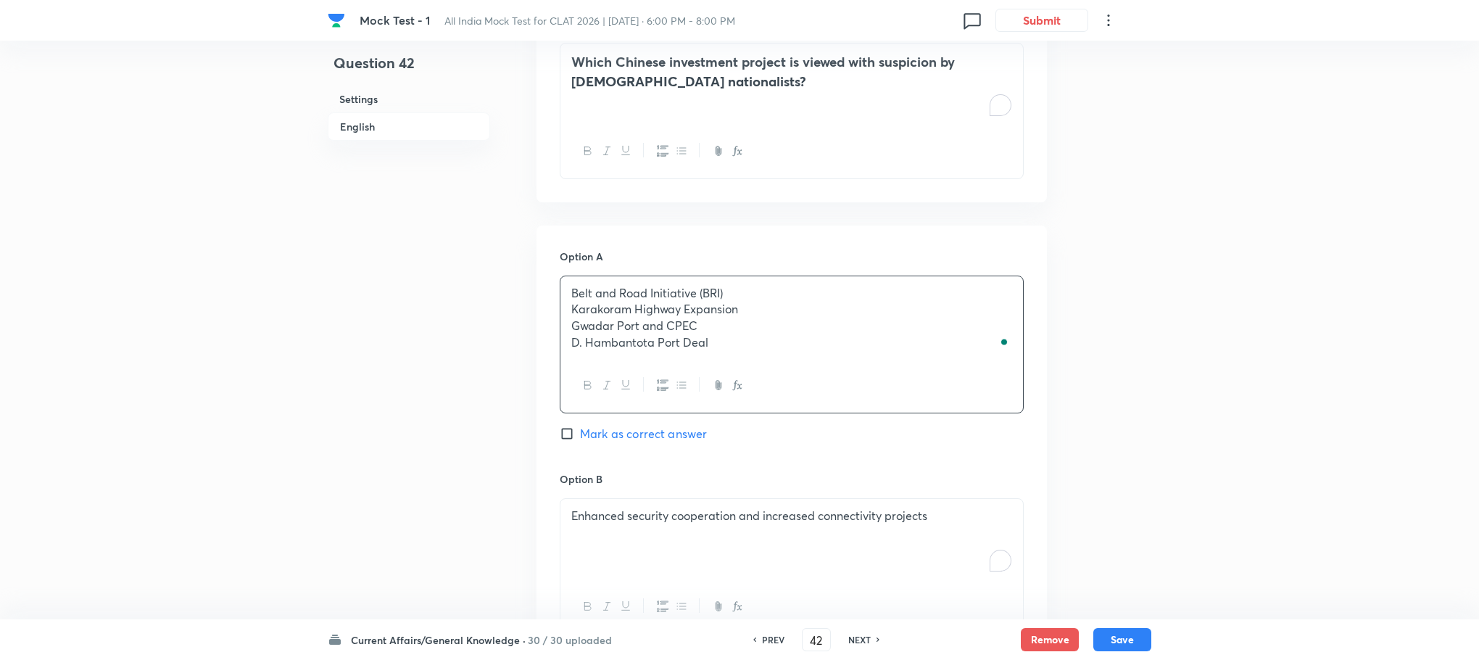
click at [582, 334] on p "D. Hambantota Port Deal" at bounding box center [791, 342] width 441 height 17
drag, startPoint x: 571, startPoint y: 292, endPoint x: 757, endPoint y: 365, distance: 200.2
click at [757, 365] on div "Belt and Road Initiative (BRI) Karakoram Highway Expansion [GEOGRAPHIC_DATA] Po…" at bounding box center [792, 345] width 464 height 138
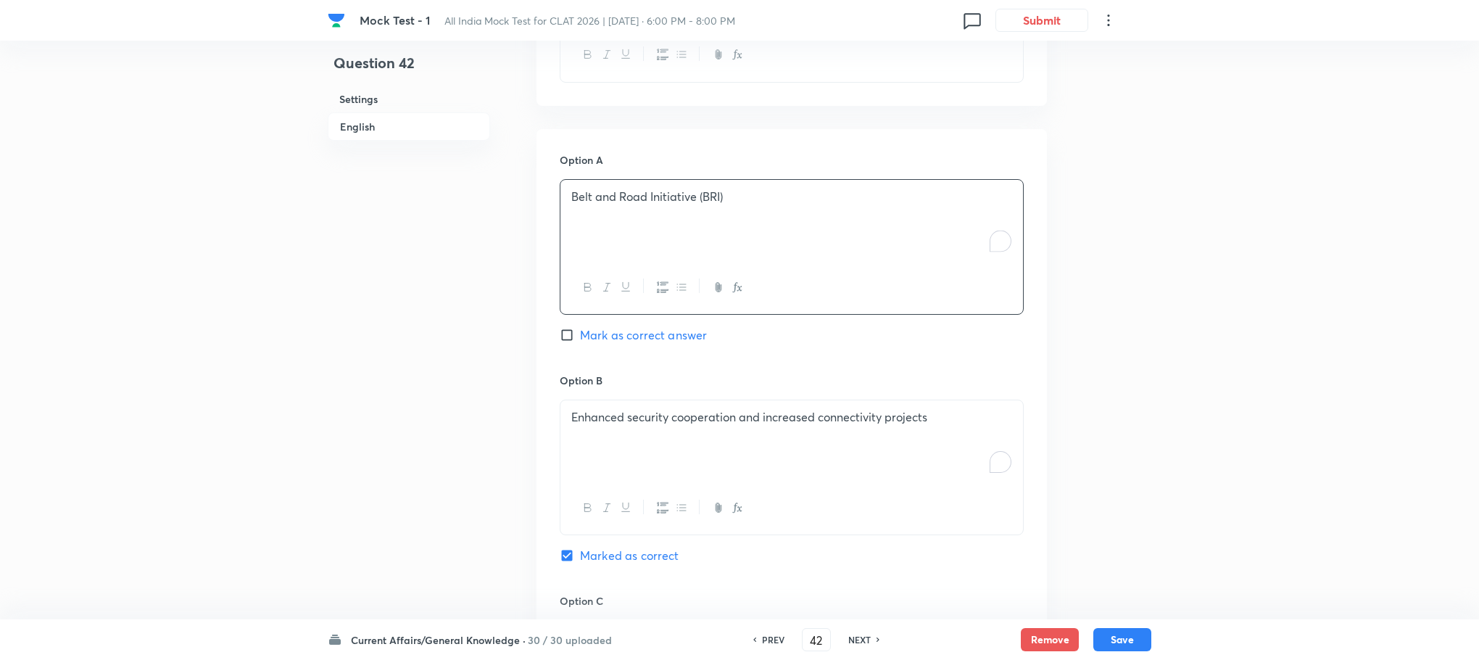
scroll to position [1112, 0]
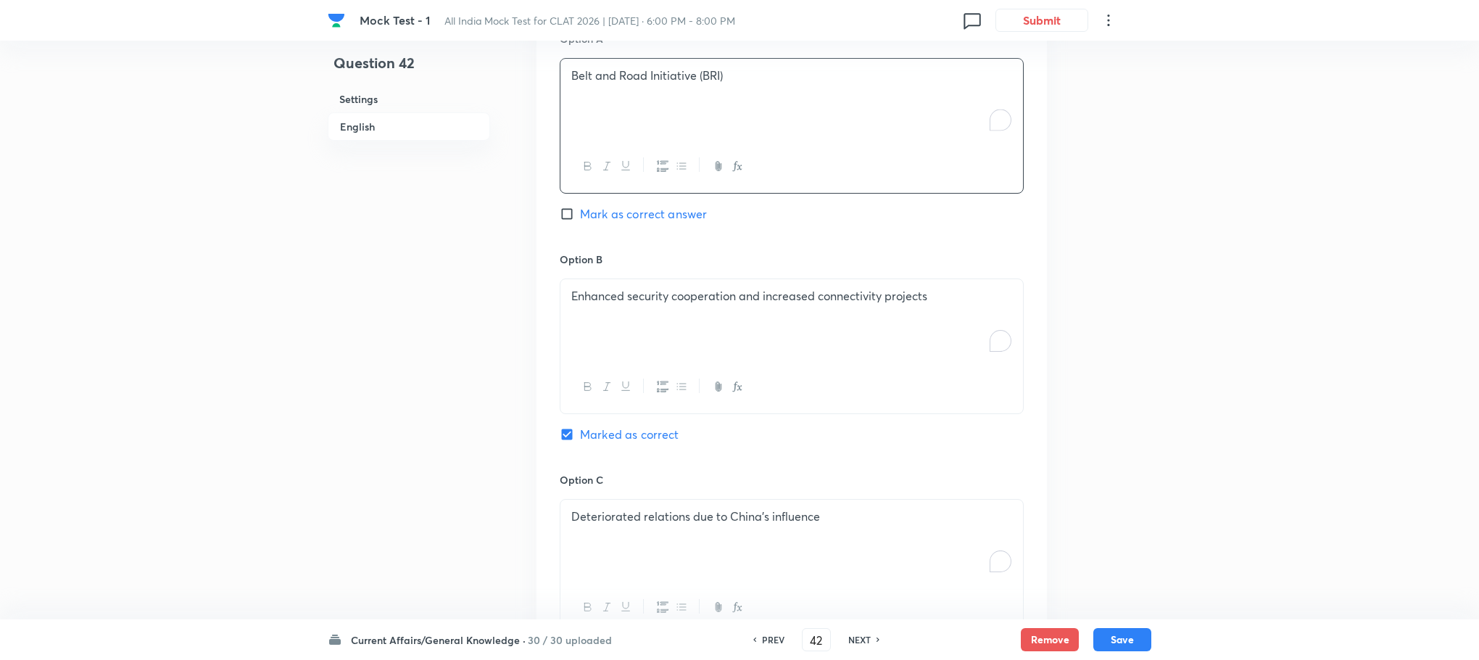
click at [613, 331] on div "Enhanced security cooperation and increased connectivity projects" at bounding box center [791, 319] width 463 height 81
click at [613, 331] on div "To enrich screen reader interactions, please activate Accessibility in Grammarl…" at bounding box center [791, 319] width 463 height 81
drag, startPoint x: 561, startPoint y: 296, endPoint x: 927, endPoint y: 398, distance: 380.2
click at [927, 398] on div "Karakoram Highway Expansion [GEOGRAPHIC_DATA] Port and CPEC [GEOGRAPHIC_DATA] P…" at bounding box center [792, 346] width 464 height 136
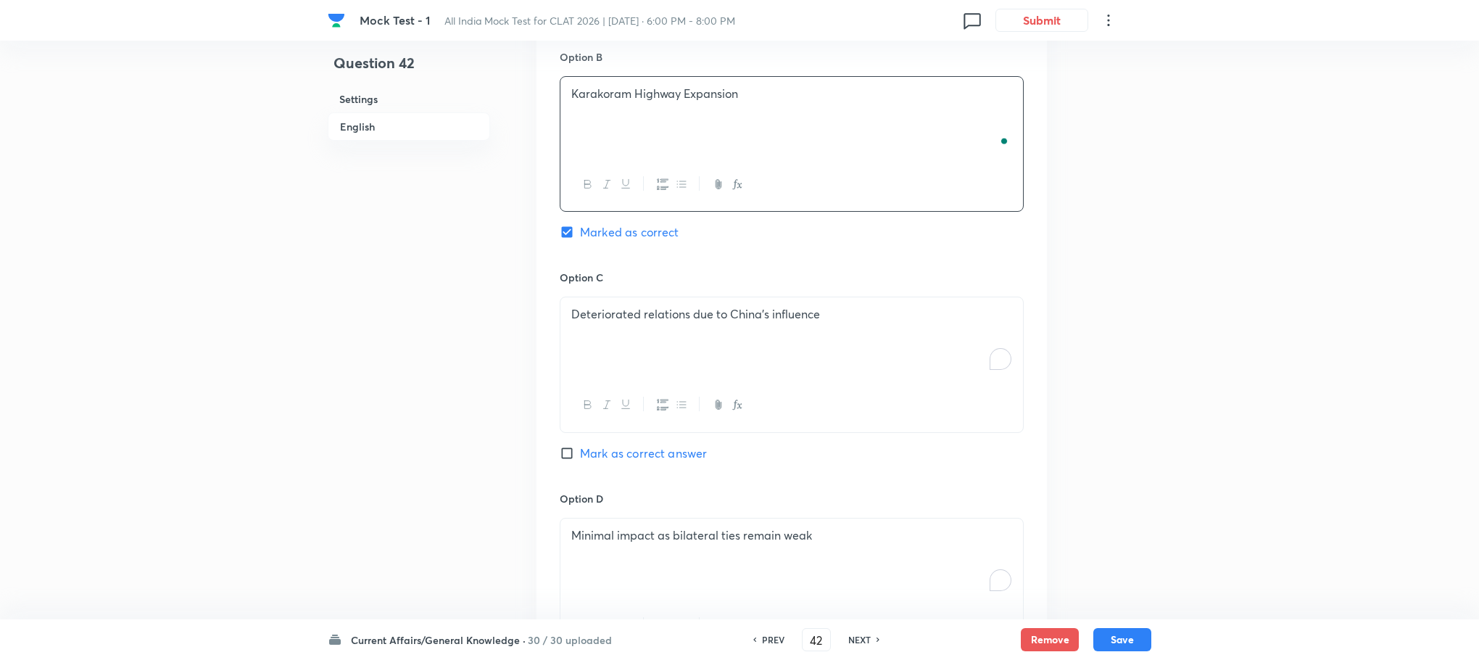
scroll to position [1329, 0]
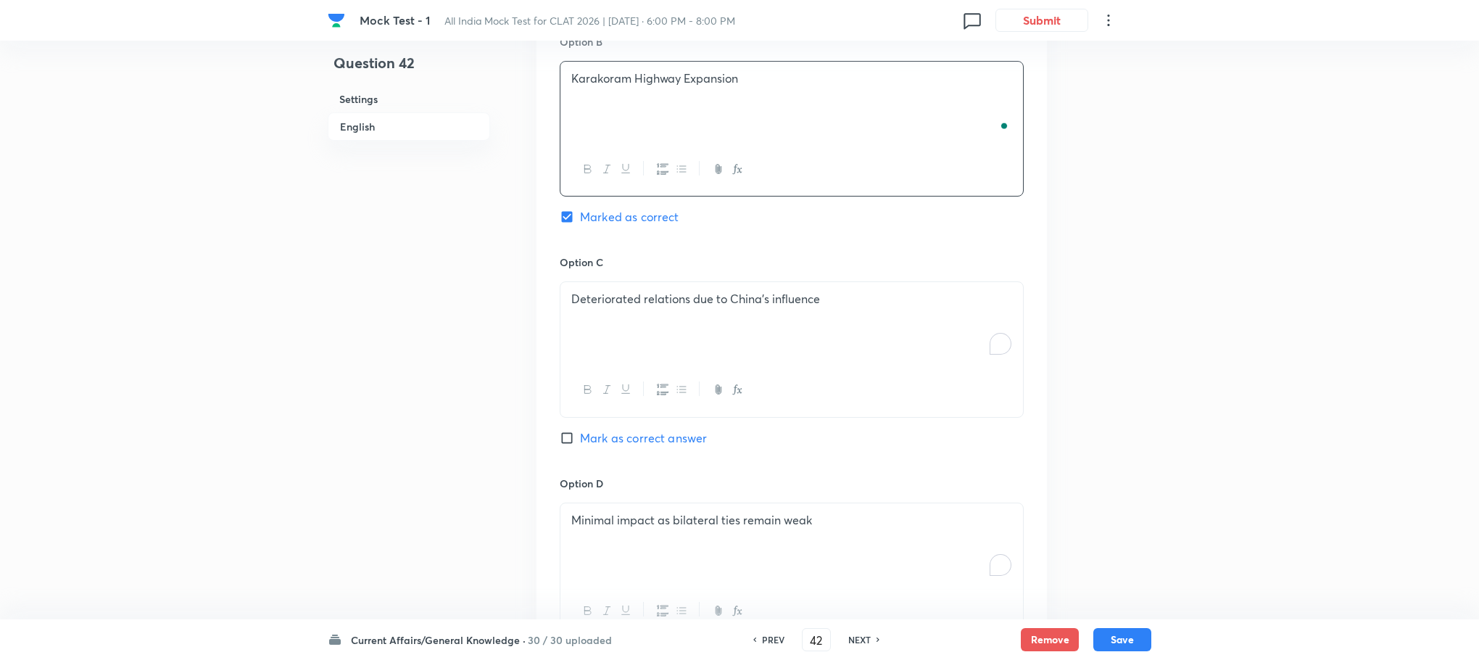
click at [640, 344] on div "Deteriorated relations due to China's influence" at bounding box center [791, 322] width 463 height 81
click at [640, 344] on div "To enrich screen reader interactions, please activate Accessibility in Grammarl…" at bounding box center [791, 322] width 463 height 81
drag, startPoint x: 573, startPoint y: 302, endPoint x: 766, endPoint y: 350, distance: 199.4
click at [766, 350] on div "Gwadar Port and CPEC Hambantota Port Deal" at bounding box center [792, 349] width 464 height 136
click at [655, 513] on p "Minimal impact as bilateral ties remain weak" at bounding box center [791, 520] width 441 height 17
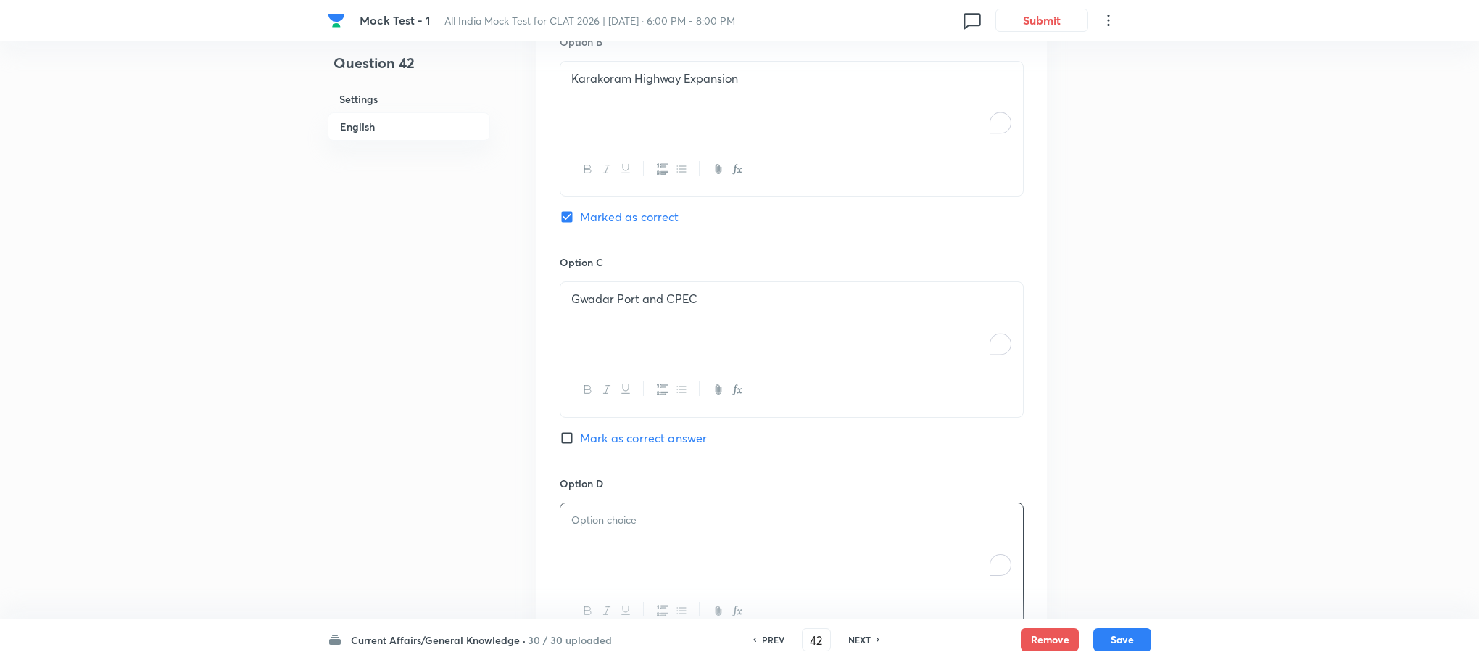
click at [655, 513] on p "To enrich screen reader interactions, please activate Accessibility in Grammarl…" at bounding box center [791, 520] width 441 height 17
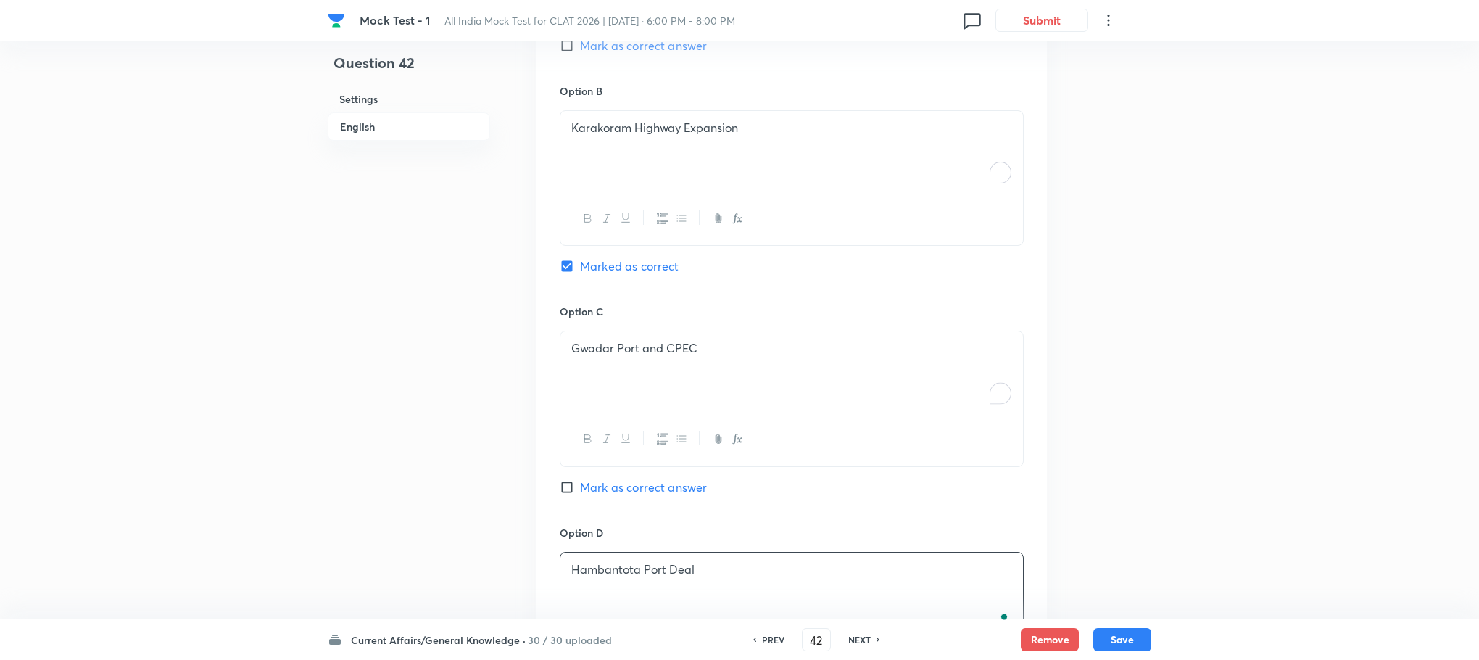
scroll to position [1272, 0]
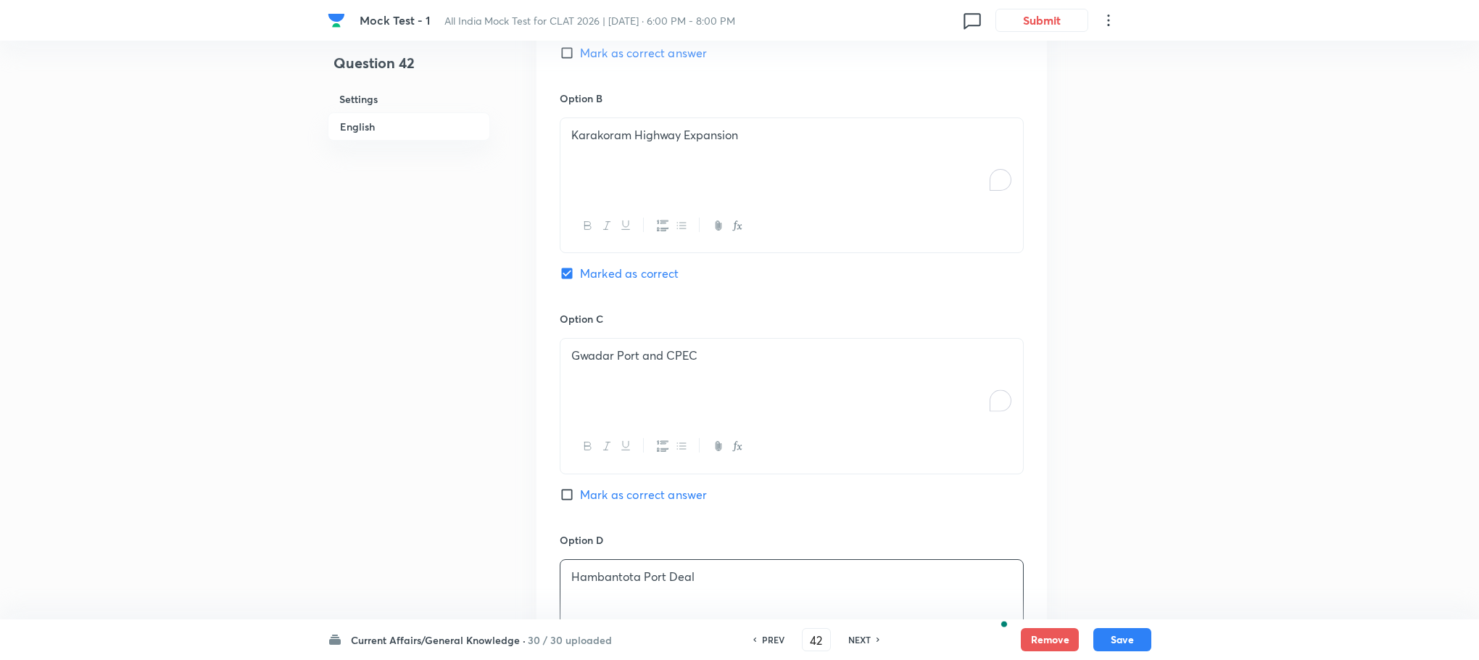
click at [669, 486] on span "Mark as correct answer" at bounding box center [643, 494] width 127 height 17
click at [580, 487] on input "Mark as correct answer" at bounding box center [570, 494] width 20 height 15
checkbox input "true"
checkbox input "false"
click at [1127, 634] on button "Save" at bounding box center [1122, 637] width 58 height 23
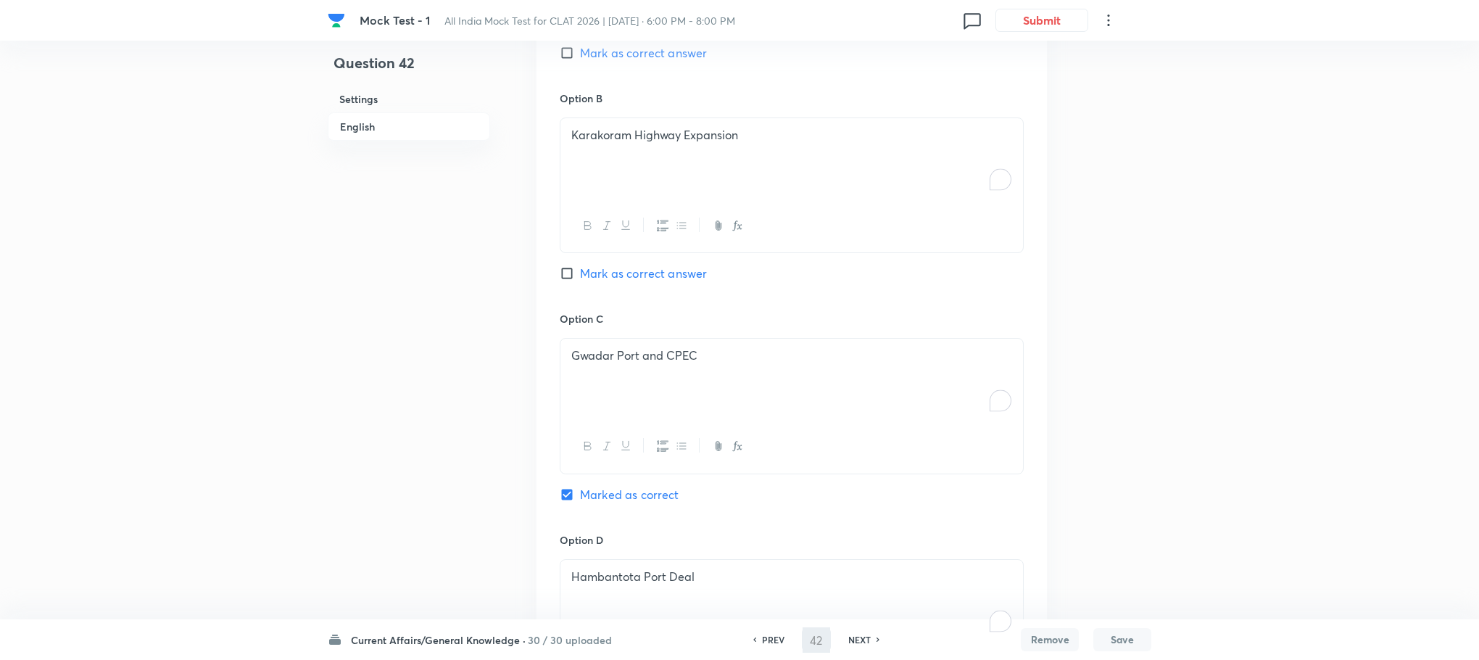
type input "43"
checkbox input "false"
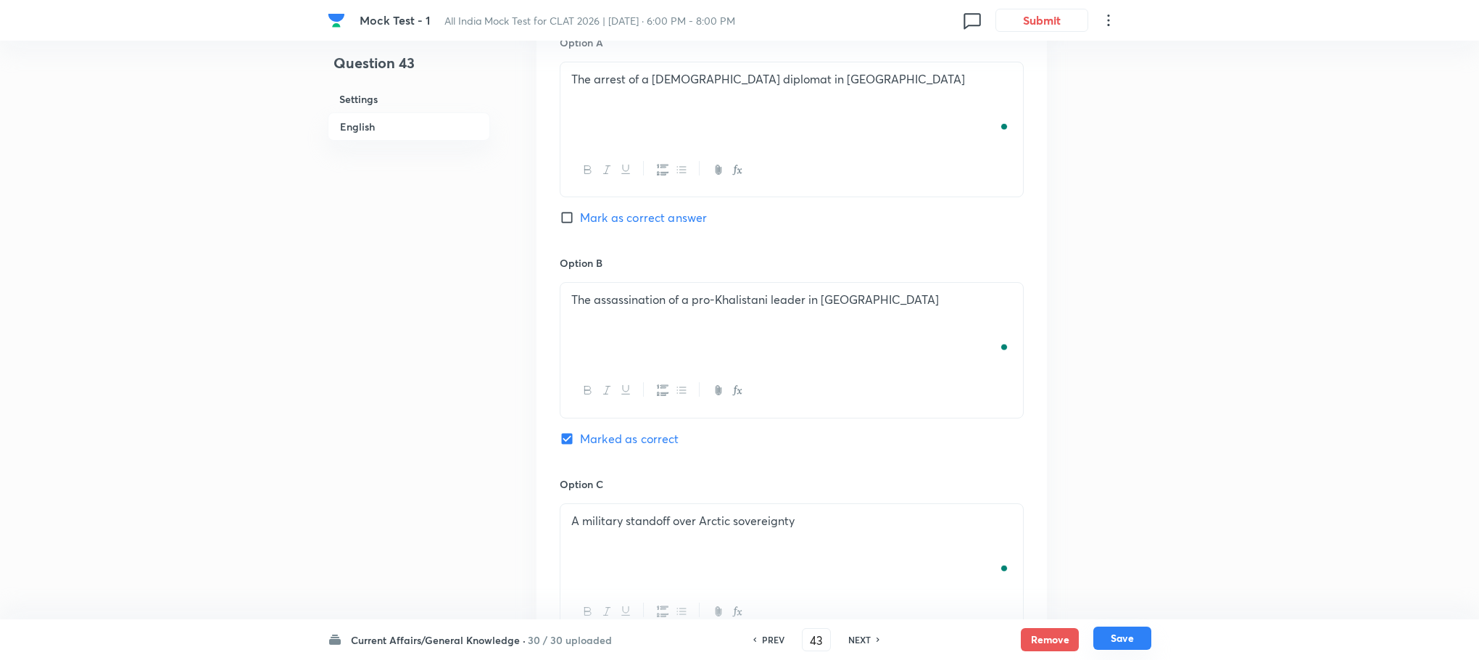
checkbox input "true"
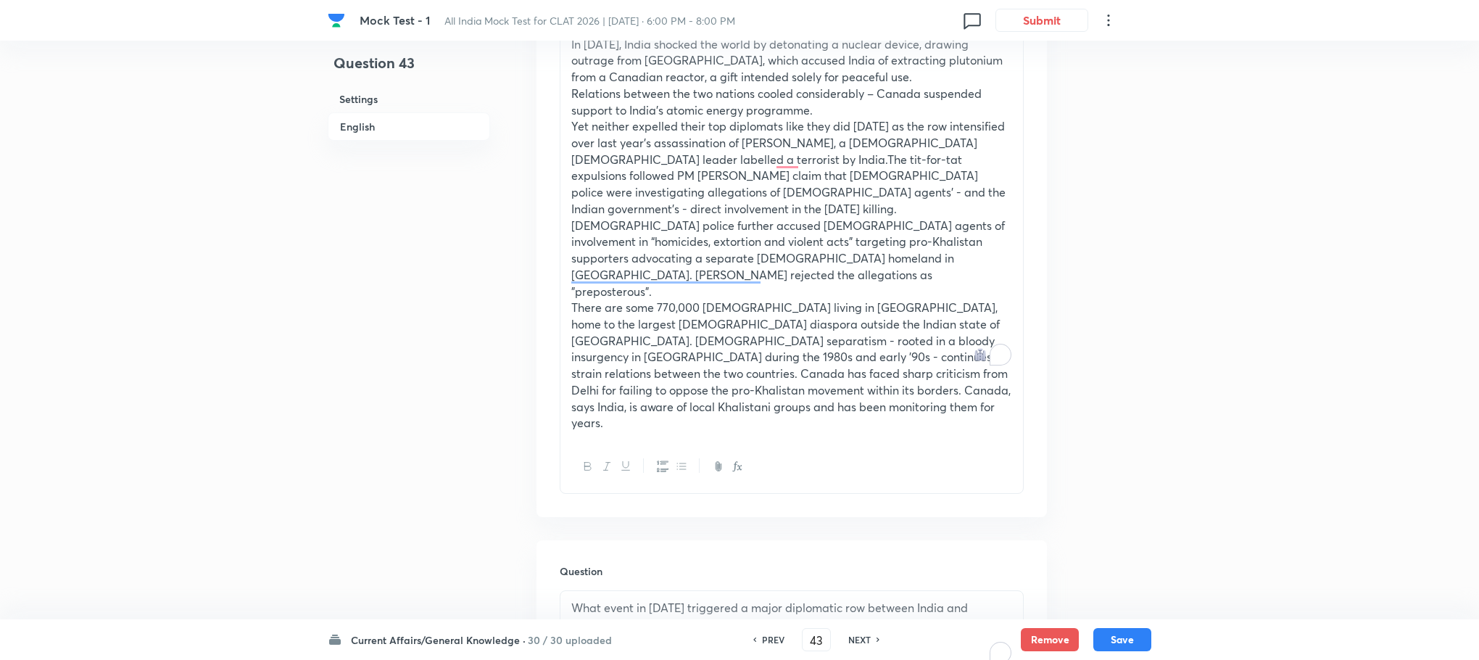
scroll to position [185, 0]
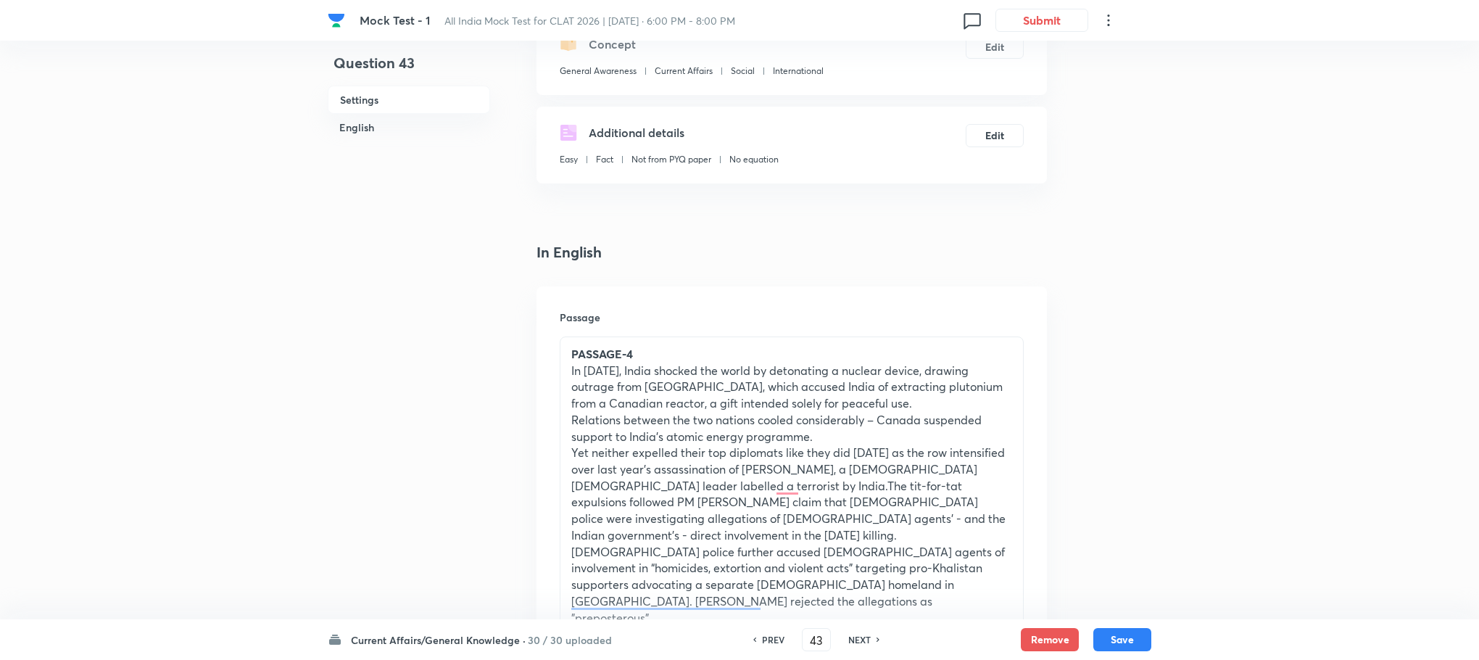
click at [655, 458] on p "Yet neither expelled their top diplomats like they did [DATE] as the row intens…" at bounding box center [791, 493] width 441 height 99
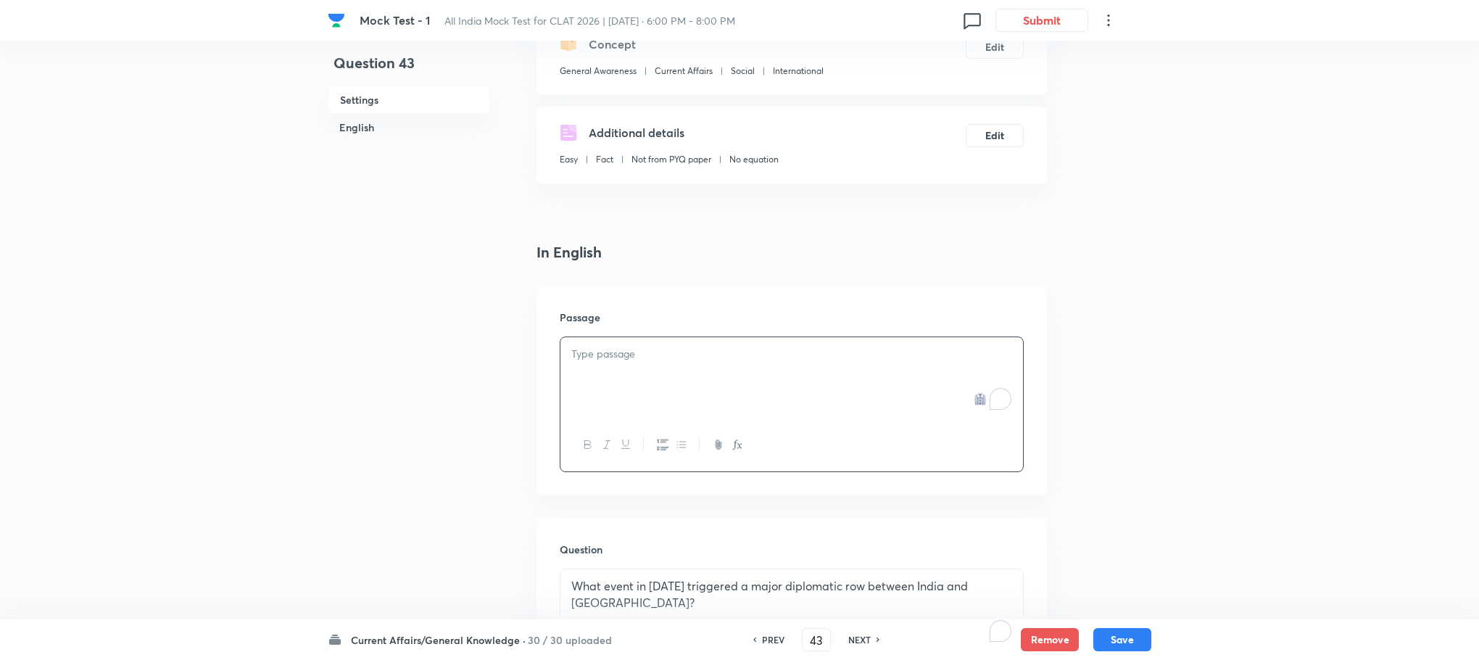
scroll to position [0, 0]
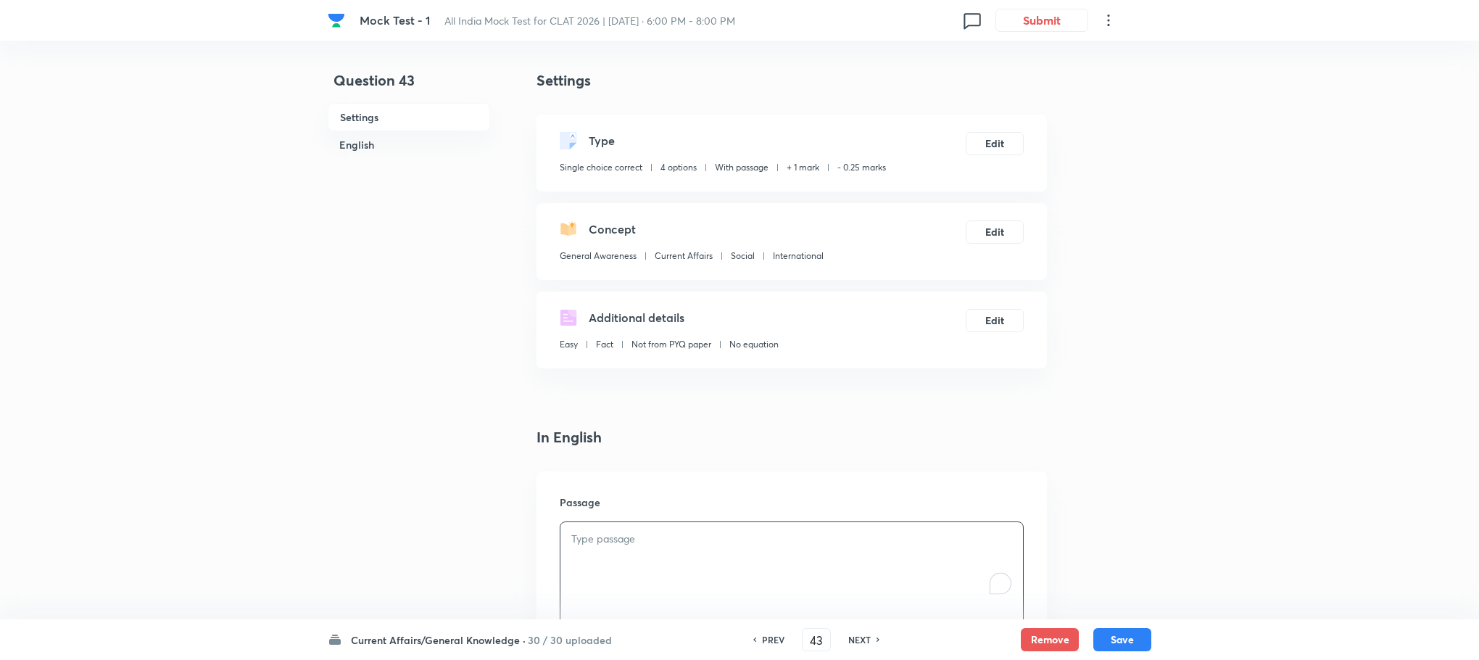
click at [632, 603] on div at bounding box center [791, 629] width 463 height 53
click at [653, 542] on p "To enrich screen reader interactions, please activate Accessibility in Grammarl…" at bounding box center [791, 539] width 441 height 17
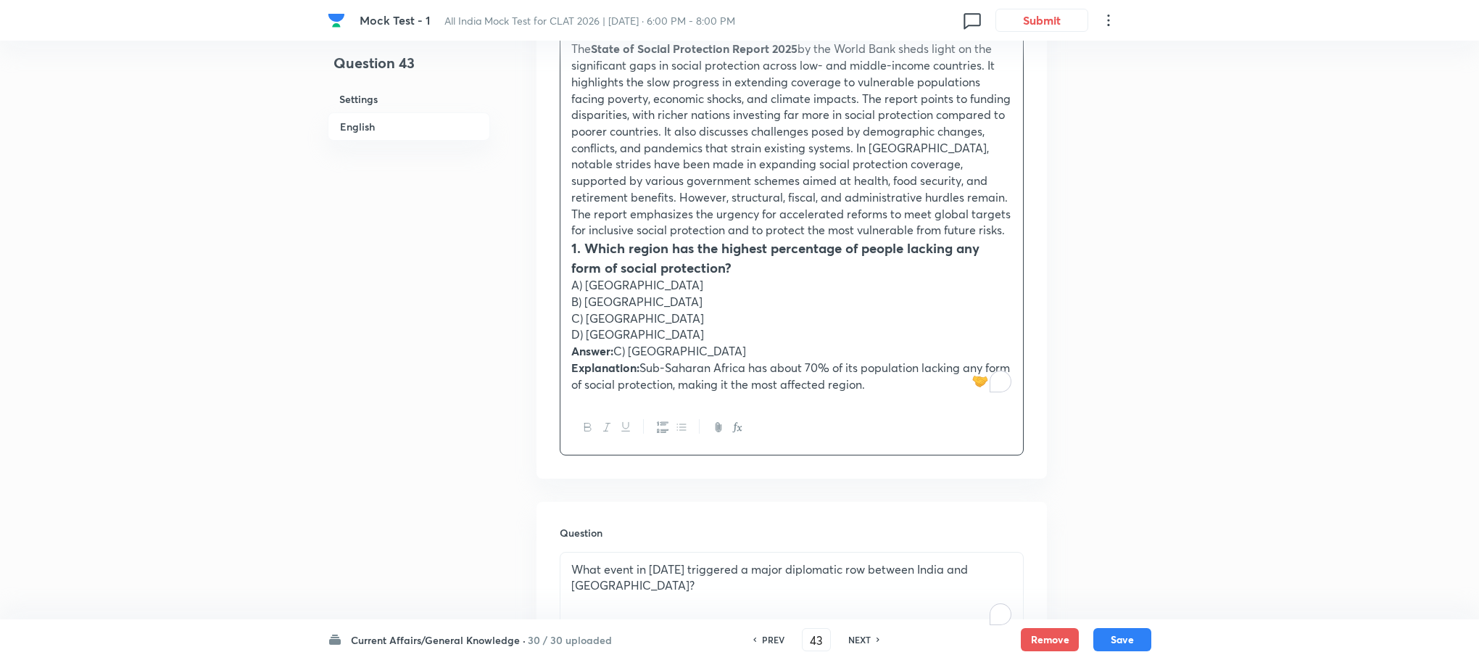
scroll to position [544, 0]
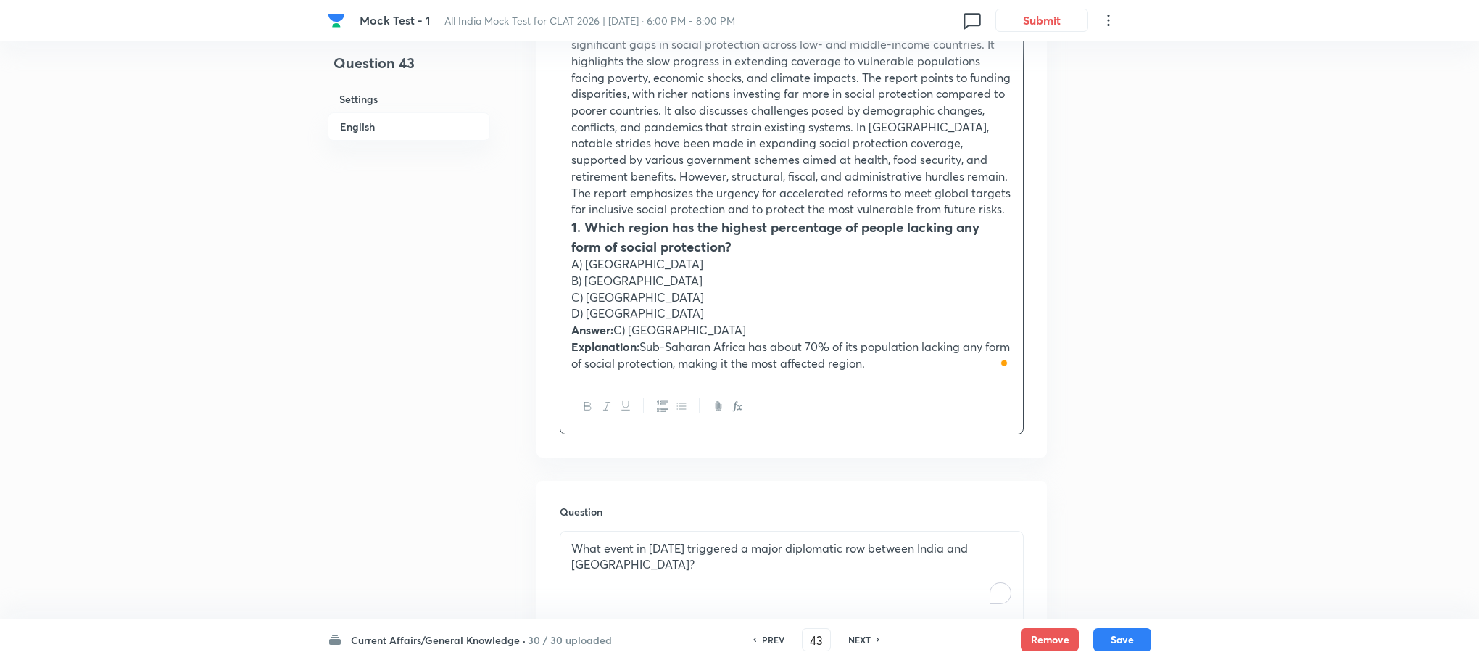
drag, startPoint x: 568, startPoint y: 324, endPoint x: 951, endPoint y: 379, distance: 386.1
click at [951, 379] on div "Passage 4 The State of Social Protection Report 2025 by the World Bank sheds li…" at bounding box center [791, 179] width 463 height 402
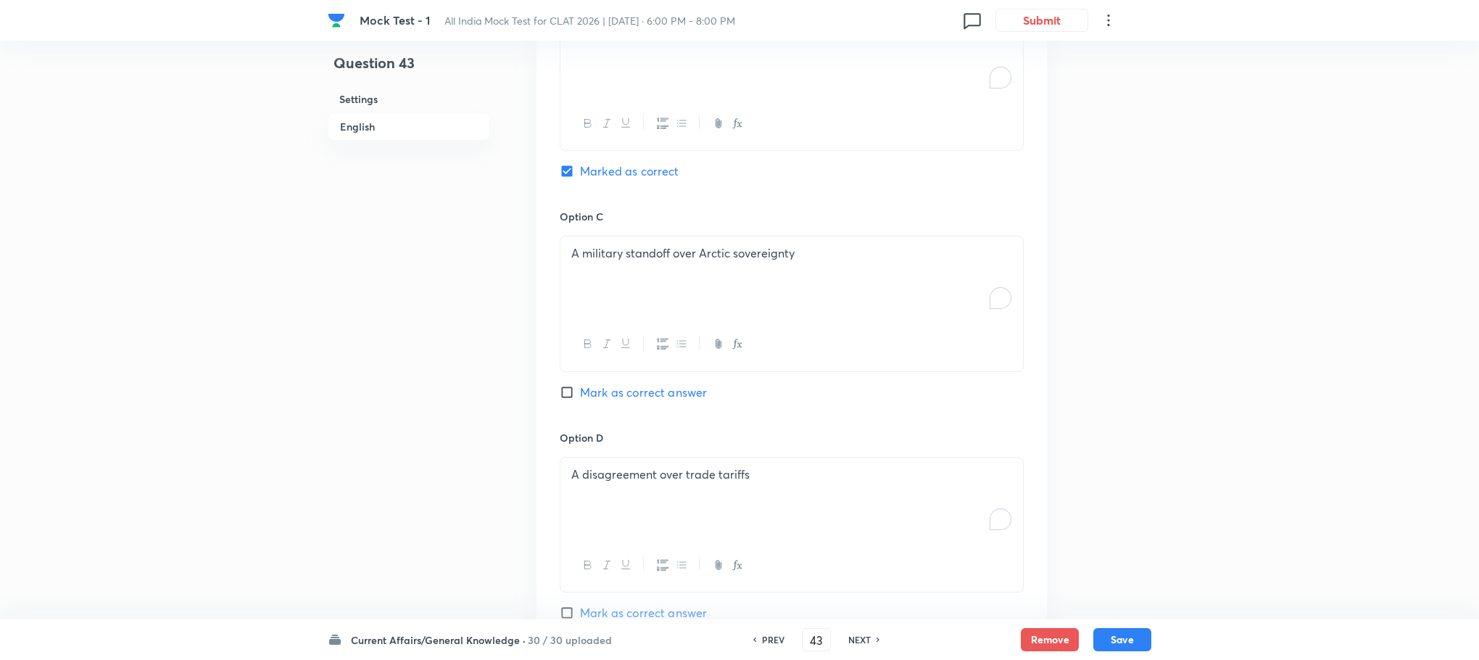
scroll to position [1631, 0]
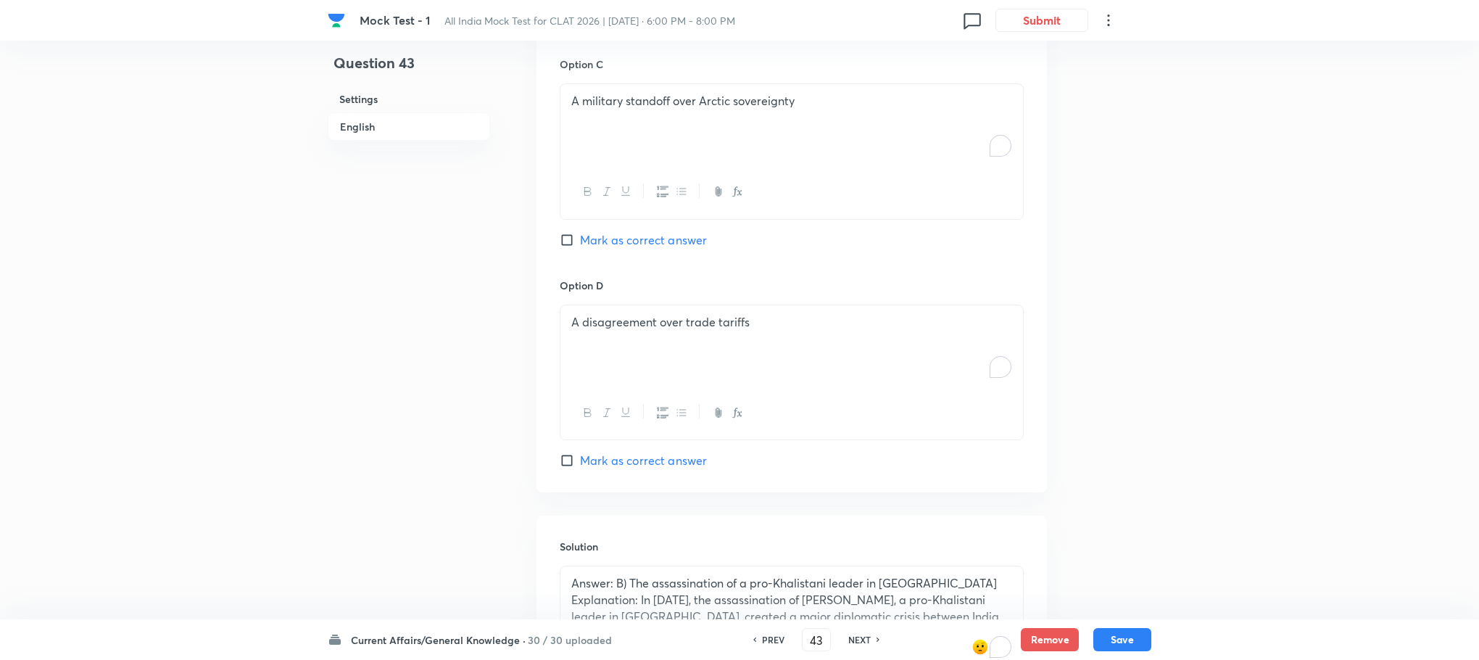
click at [671, 597] on p "Explanation: In [DATE], the assassination of [PERSON_NAME], a pro-Khalistani le…" at bounding box center [791, 633] width 441 height 83
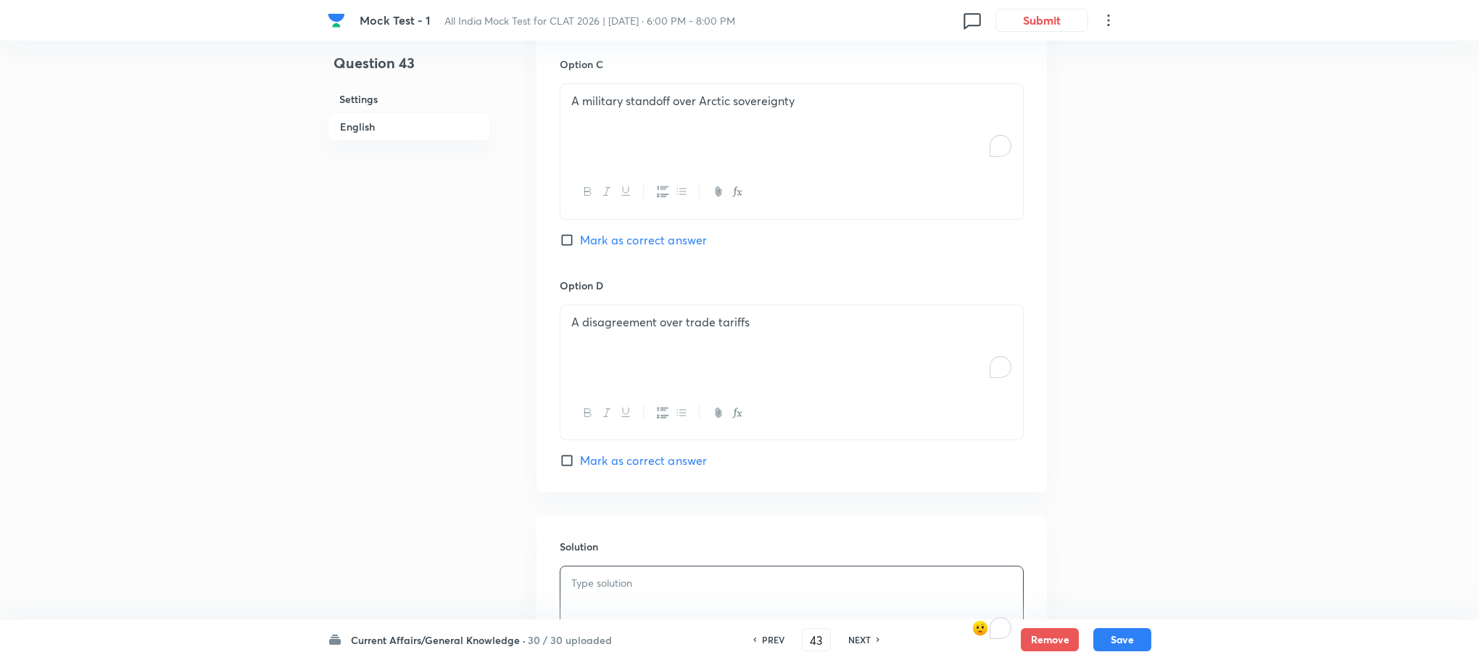
scroll to position [1615, 0]
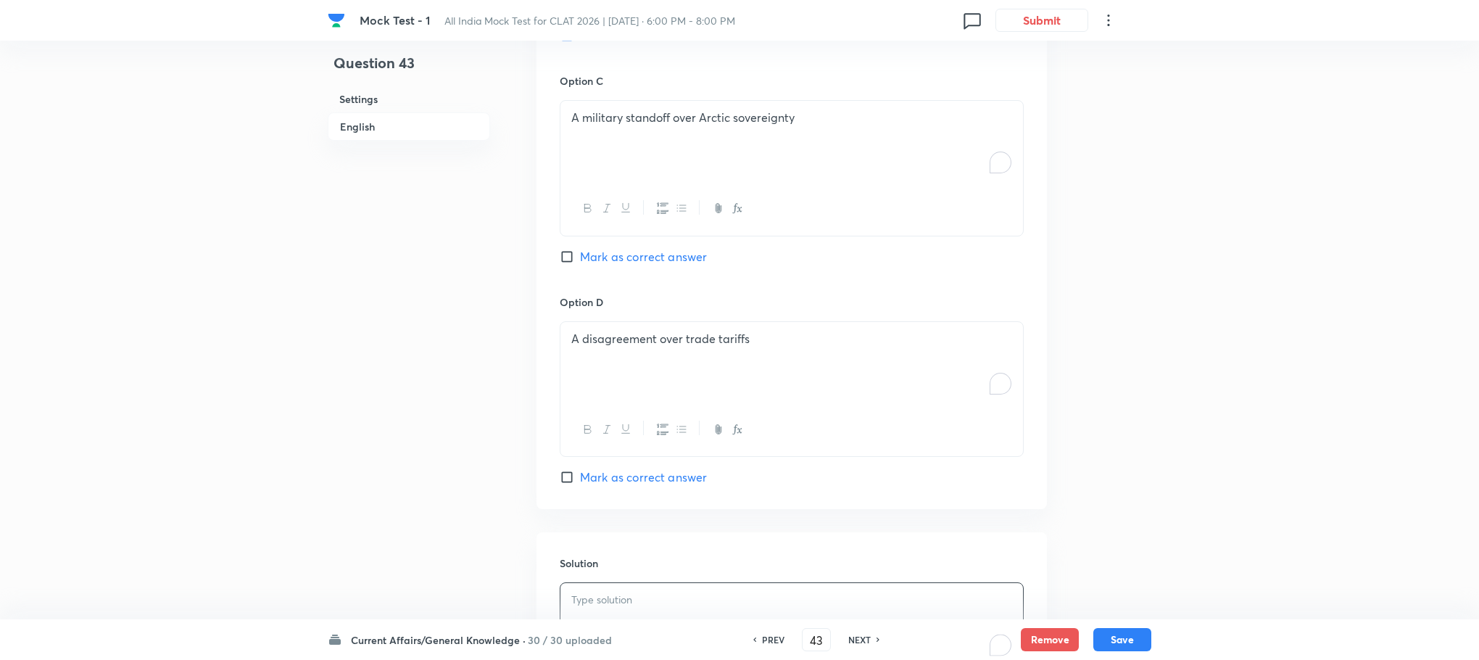
click at [671, 597] on p "To enrich screen reader interactions, please activate Accessibility in Grammarl…" at bounding box center [791, 600] width 441 height 17
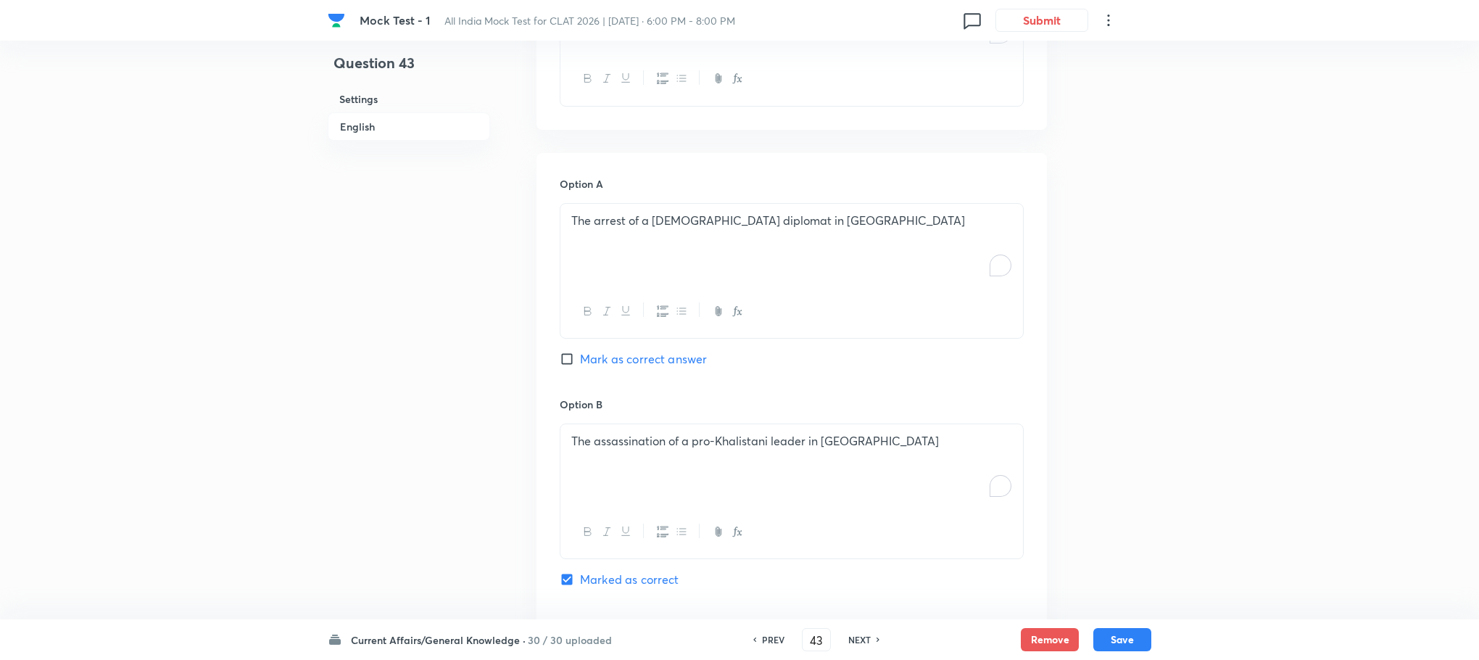
scroll to position [636, 0]
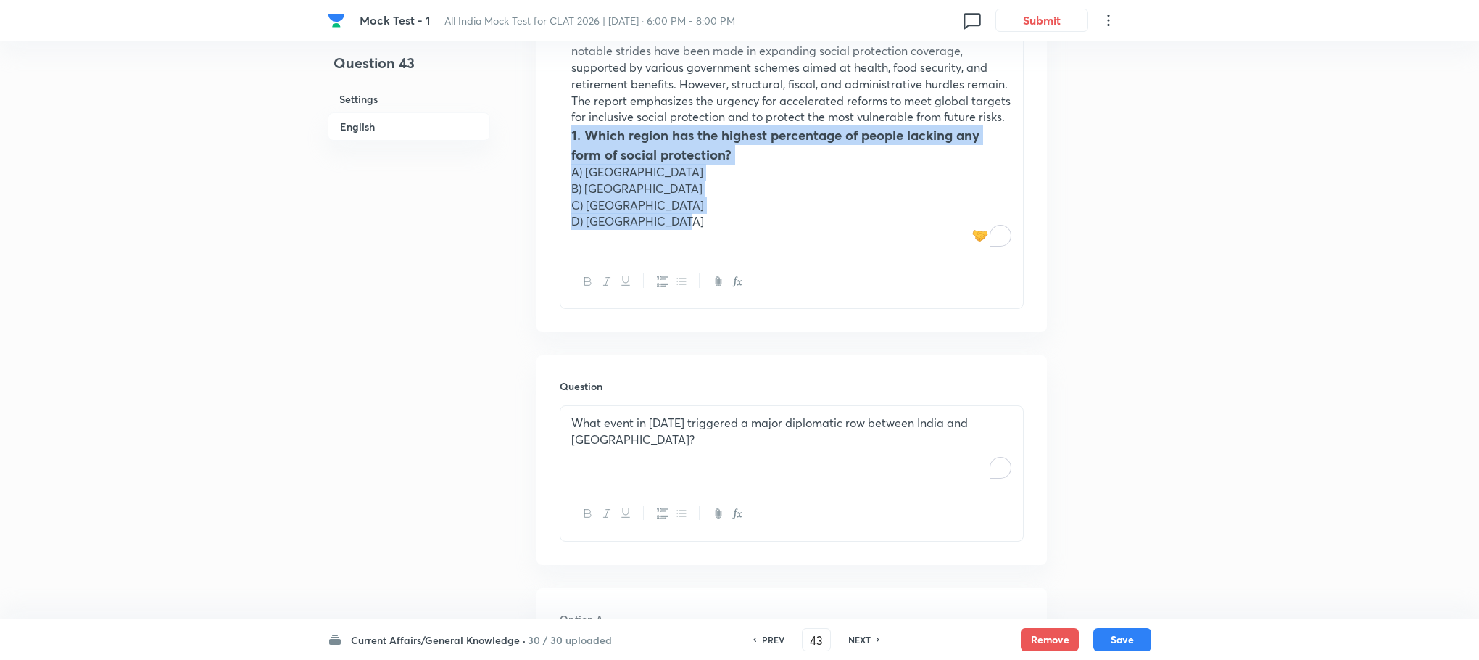
drag, startPoint x: 560, startPoint y: 135, endPoint x: 708, endPoint y: 225, distance: 173.1
click at [708, 225] on div "Passage 4 The State of Social Protection Report 2025 by the World Bank sheds li…" at bounding box center [791, 70] width 463 height 369
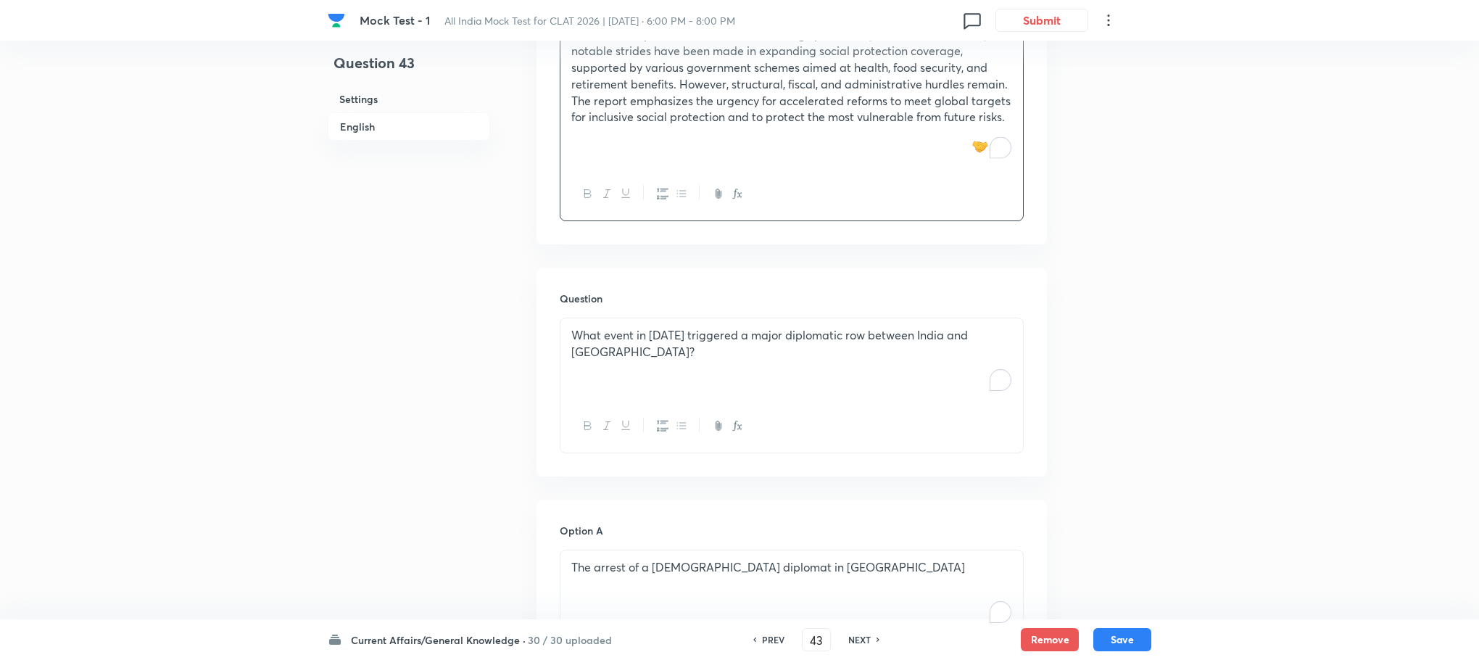
click at [657, 390] on div "What event in [DATE] triggered a major diplomatic row between India and [GEOGRA…" at bounding box center [791, 358] width 463 height 81
click at [597, 357] on div "To enrich screen reader interactions, please activate Accessibility in Grammarl…" at bounding box center [791, 358] width 463 height 81
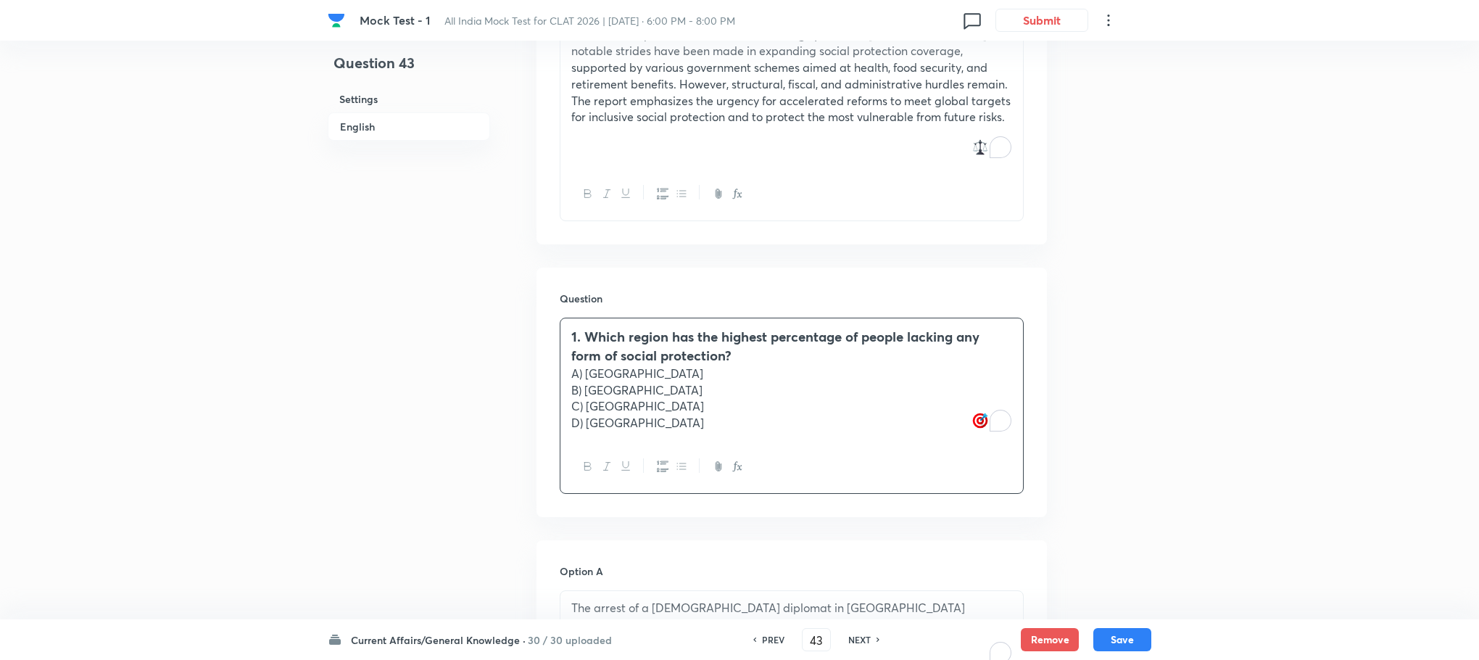
click at [583, 328] on h3 "1. Which region has the highest percentage of people lacking any form of social…" at bounding box center [791, 346] width 441 height 38
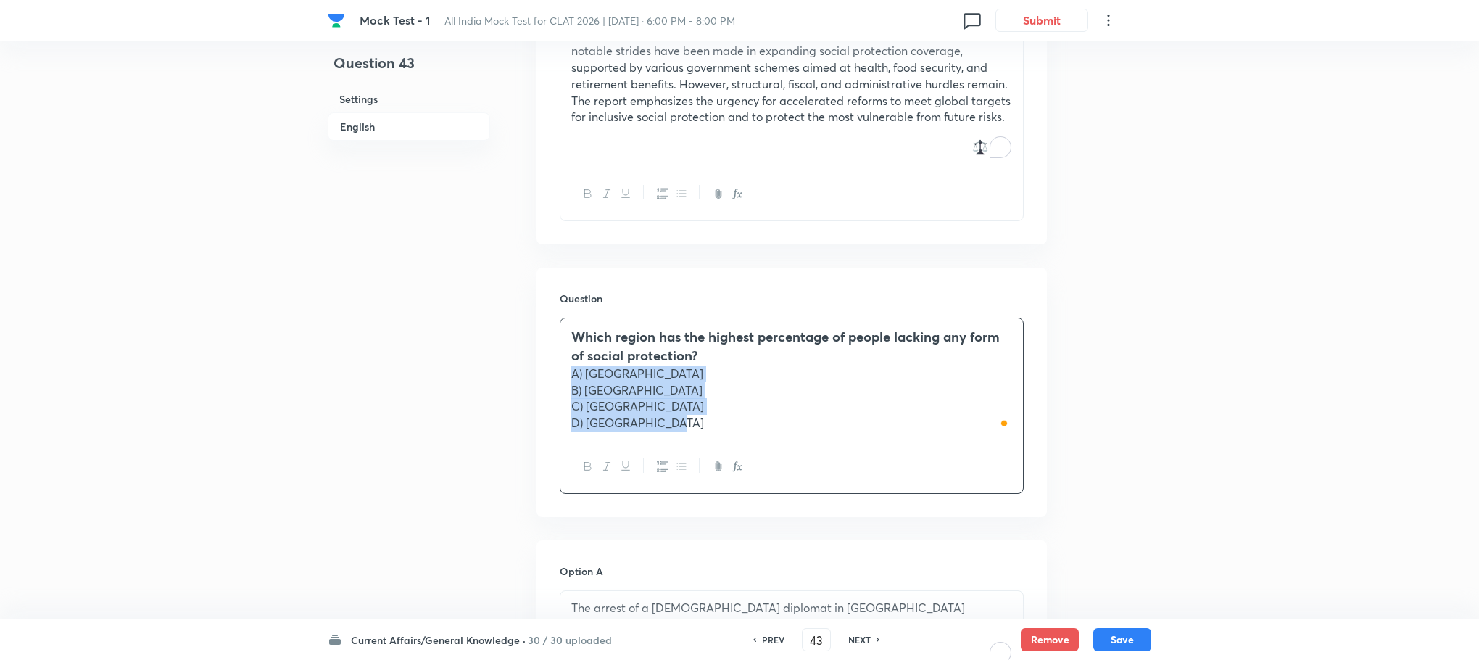
drag, startPoint x: 568, startPoint y: 368, endPoint x: 711, endPoint y: 455, distance: 167.3
click at [711, 455] on div "Which region has the highest percentage of people lacking any form of social pr…" at bounding box center [792, 406] width 464 height 176
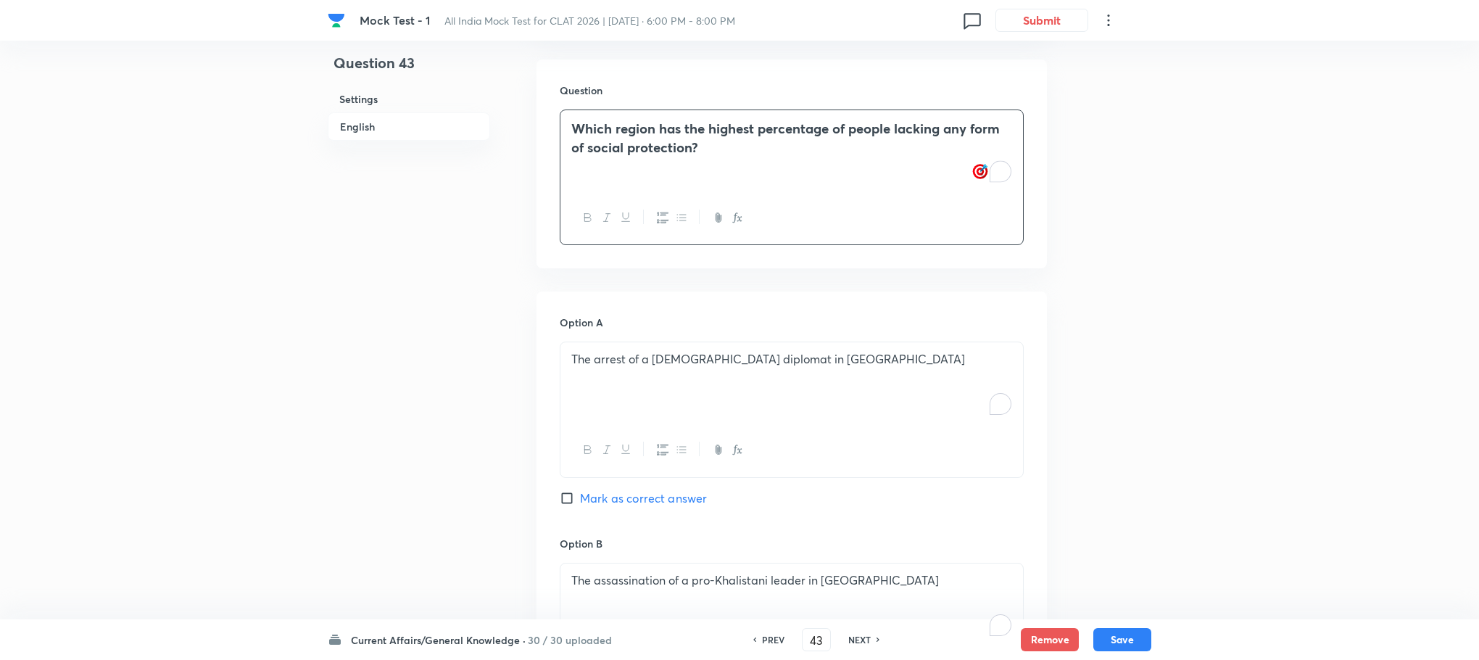
scroll to position [853, 0]
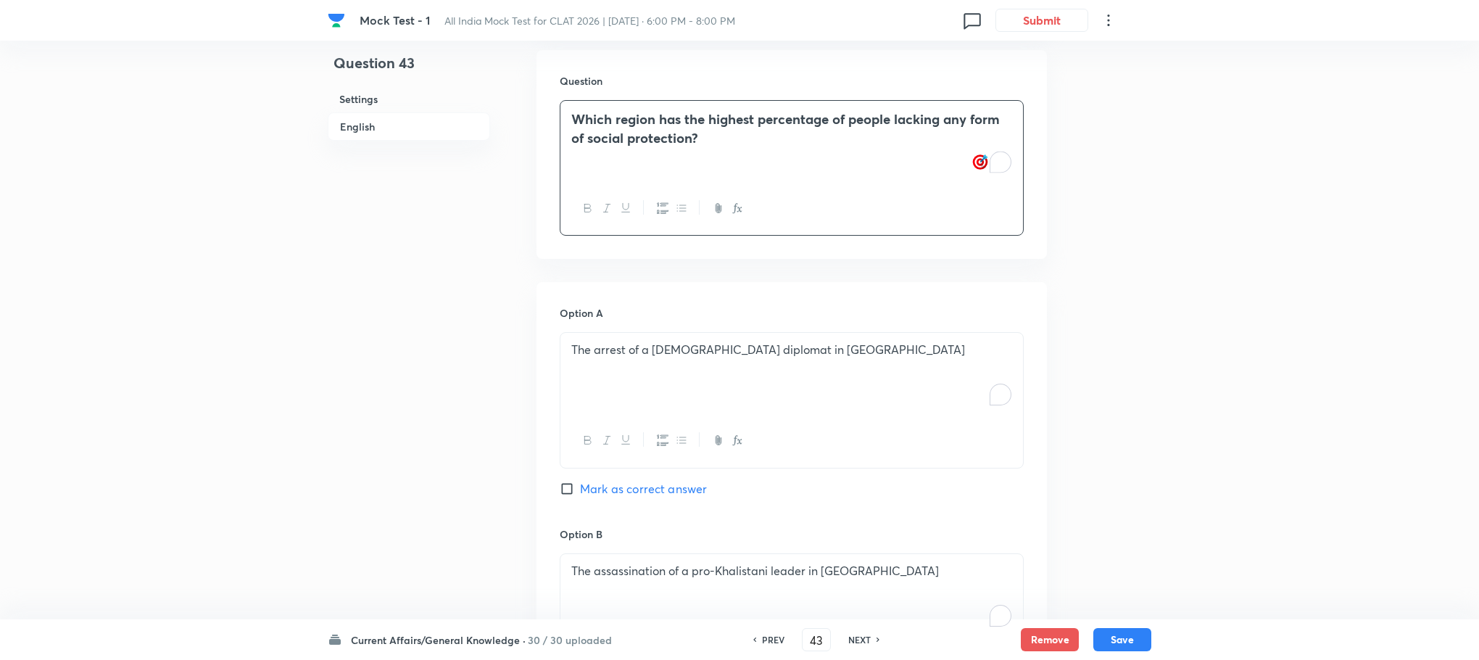
click at [626, 403] on div "The arrest of a [DEMOGRAPHIC_DATA] diplomat in [GEOGRAPHIC_DATA]" at bounding box center [791, 373] width 463 height 81
click at [624, 389] on div "To enrich screen reader interactions, please activate Accessibility in Grammarl…" at bounding box center [791, 373] width 463 height 81
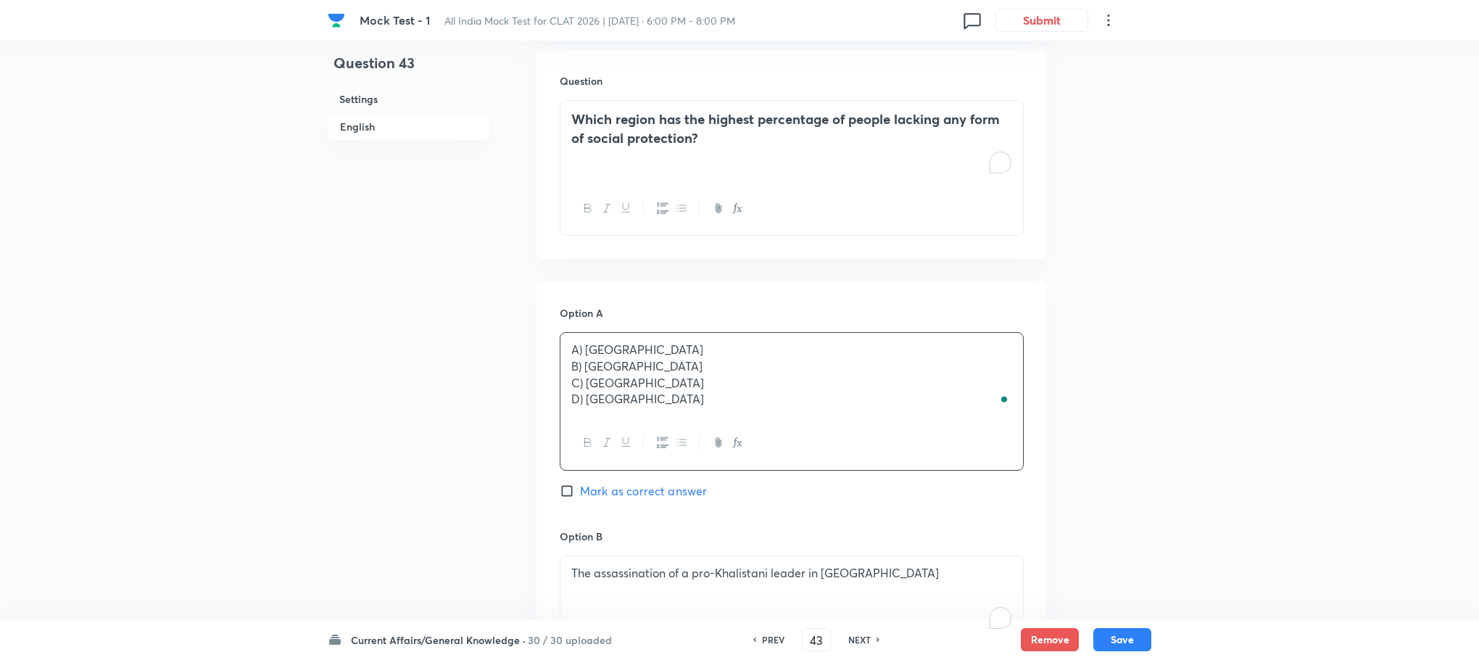
click at [584, 344] on p "A) [GEOGRAPHIC_DATA]" at bounding box center [791, 350] width 441 height 17
click at [584, 357] on p "[GEOGRAPHIC_DATA]" at bounding box center [791, 350] width 441 height 17
click at [584, 357] on p "A) [GEOGRAPHIC_DATA]" at bounding box center [791, 350] width 441 height 17
click at [584, 357] on p "[GEOGRAPHIC_DATA]" at bounding box center [791, 350] width 441 height 17
click at [582, 366] on p "B) [GEOGRAPHIC_DATA]" at bounding box center [791, 366] width 441 height 17
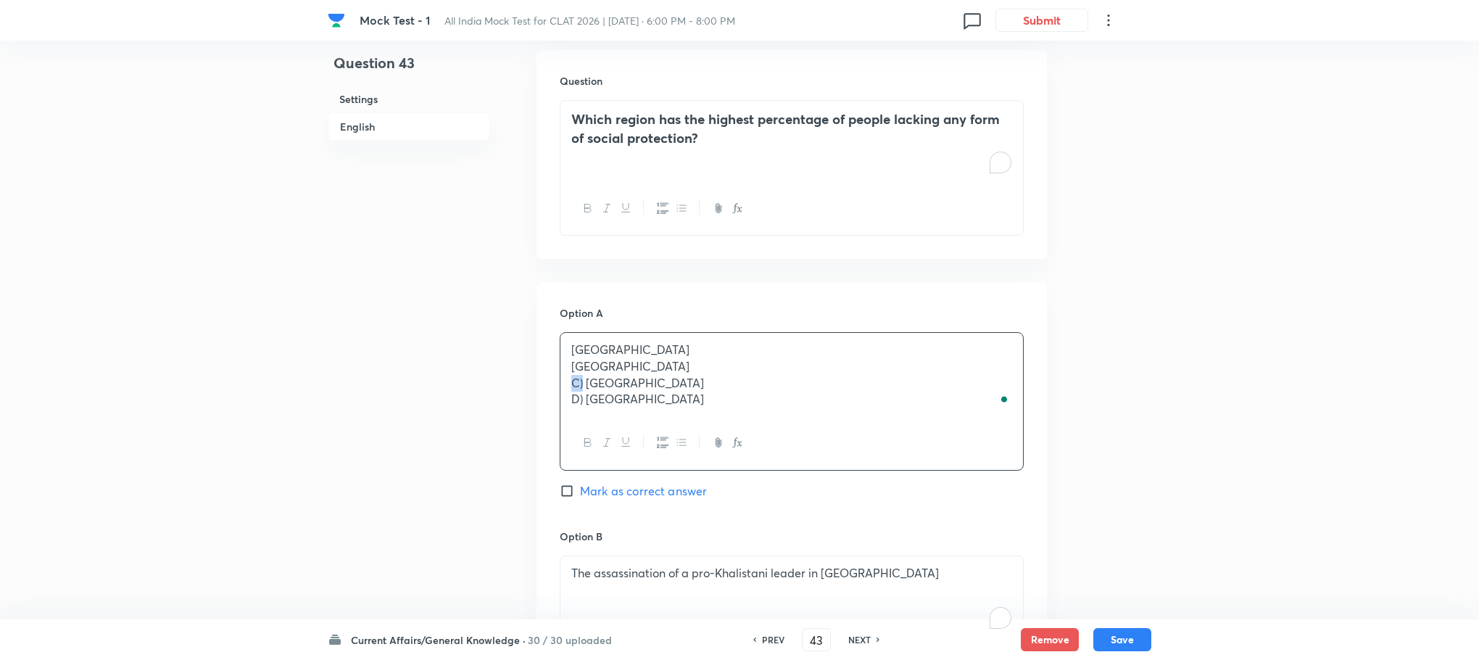
drag, startPoint x: 582, startPoint y: 383, endPoint x: 462, endPoint y: 384, distance: 119.6
click at [462, 384] on div "Question 43 Settings English Settings Type Single choice correct 4 options With…" at bounding box center [740, 345] width 824 height 2259
drag, startPoint x: 584, startPoint y: 401, endPoint x: 442, endPoint y: 400, distance: 142.1
click at [442, 400] on div "Question 43 Settings English Settings Type Single choice correct 4 options With…" at bounding box center [740, 345] width 824 height 2259
drag, startPoint x: 566, startPoint y: 365, endPoint x: 885, endPoint y: 507, distance: 349.0
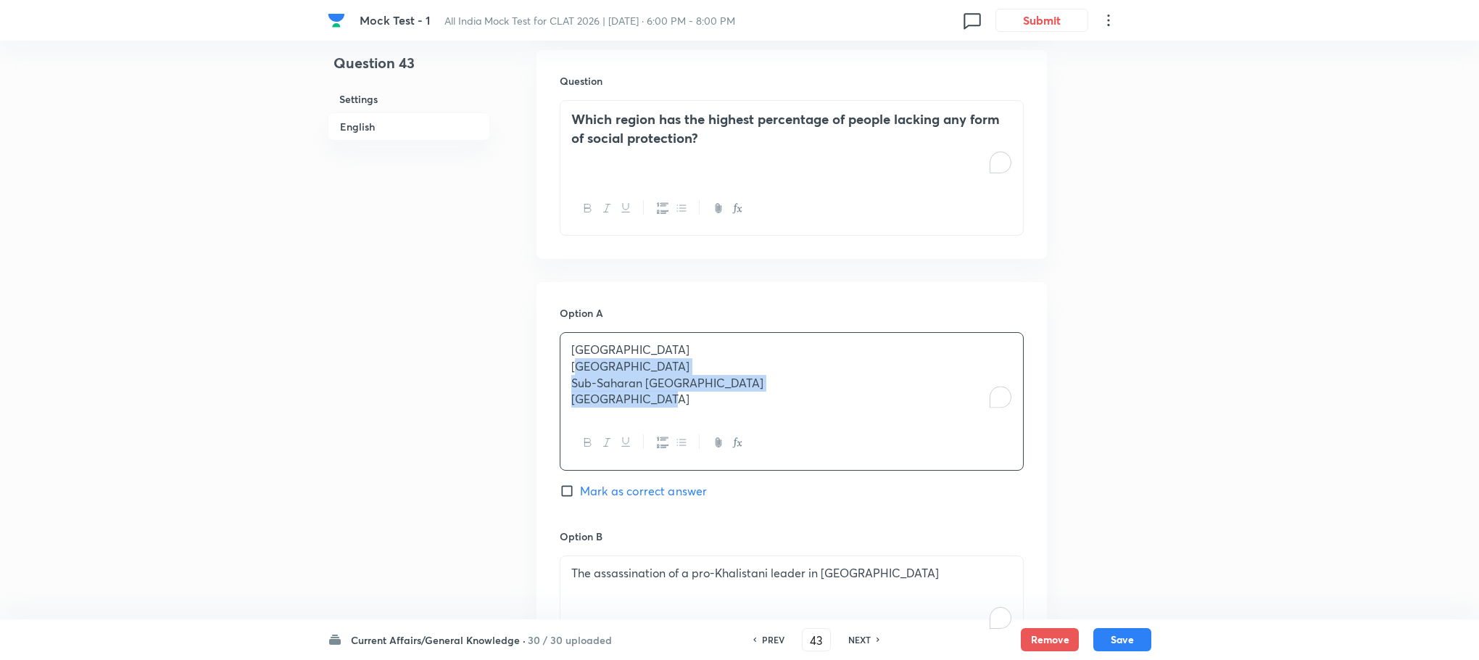
click at [885, 507] on div "Option A [GEOGRAPHIC_DATA] [GEOGRAPHIC_DATA] Sub-Saharan [GEOGRAPHIC_DATA] [GEO…" at bounding box center [792, 416] width 464 height 223
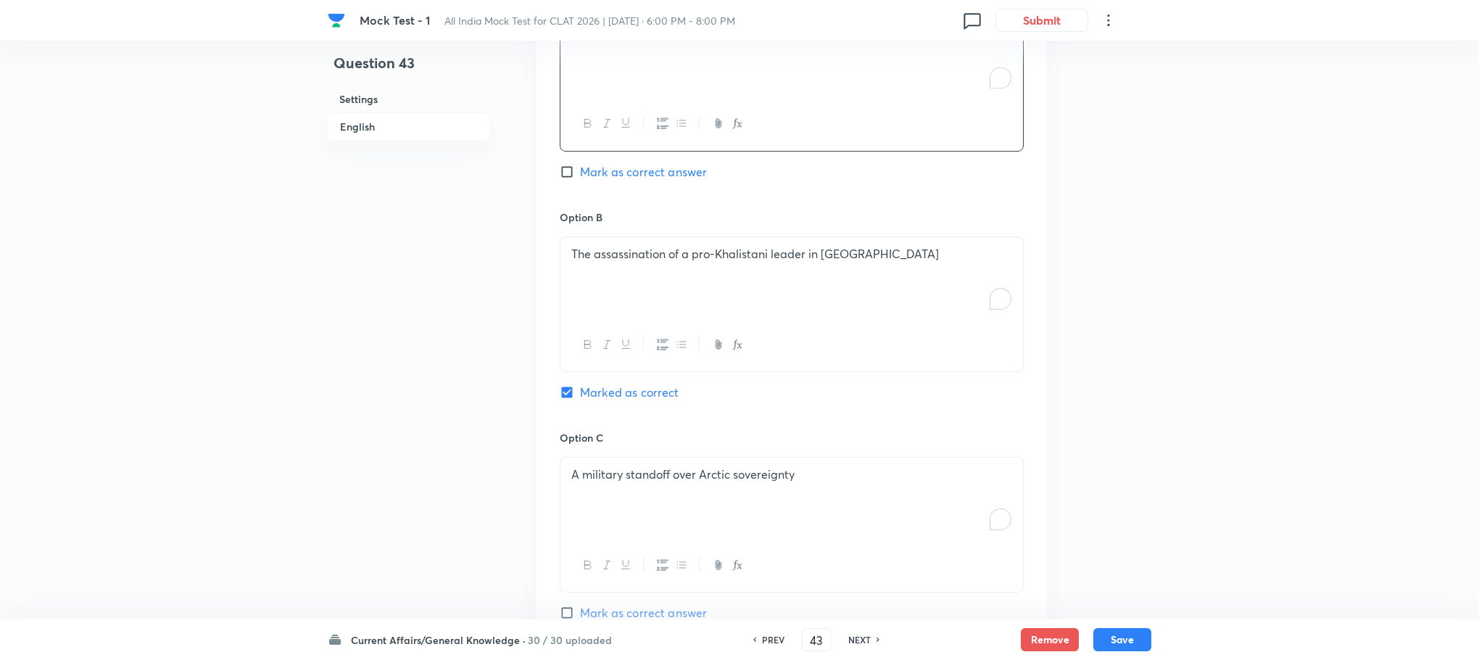
scroll to position [1180, 0]
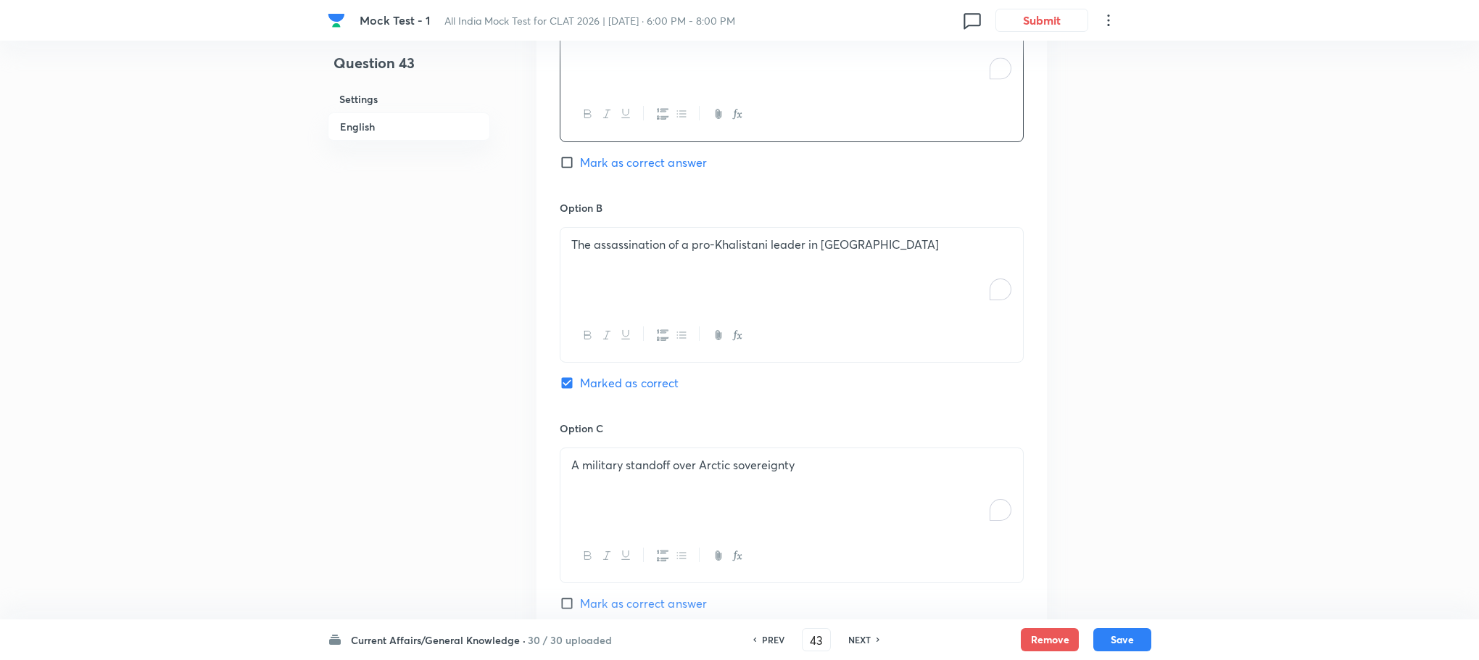
click at [603, 283] on div "The assassination of a pro-Khalistani leader in [GEOGRAPHIC_DATA]" at bounding box center [791, 268] width 463 height 81
click at [603, 283] on div "To enrich screen reader interactions, please activate Accessibility in Grammarl…" at bounding box center [791, 268] width 463 height 81
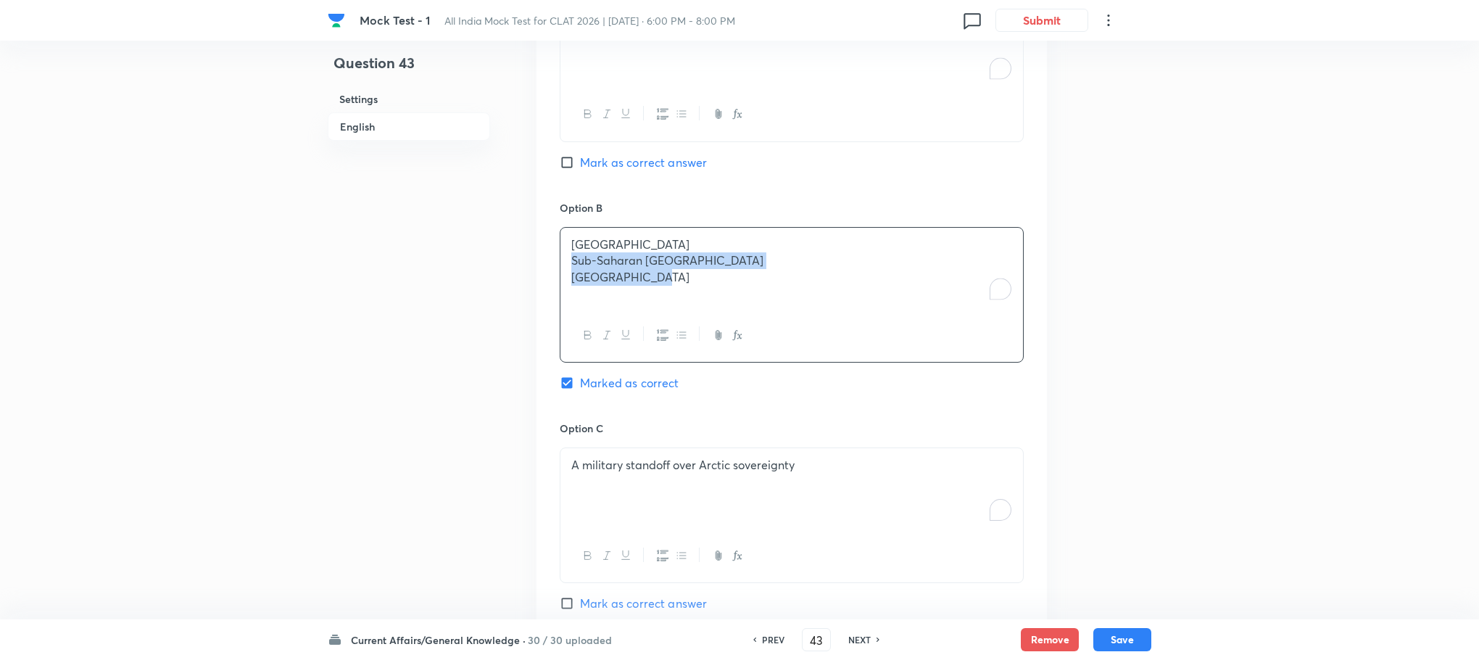
drag, startPoint x: 568, startPoint y: 263, endPoint x: 705, endPoint y: 307, distance: 144.7
click at [705, 307] on div "[GEOGRAPHIC_DATA] Sub-Saharan [GEOGRAPHIC_DATA] [GEOGRAPHIC_DATA]" at bounding box center [791, 268] width 463 height 81
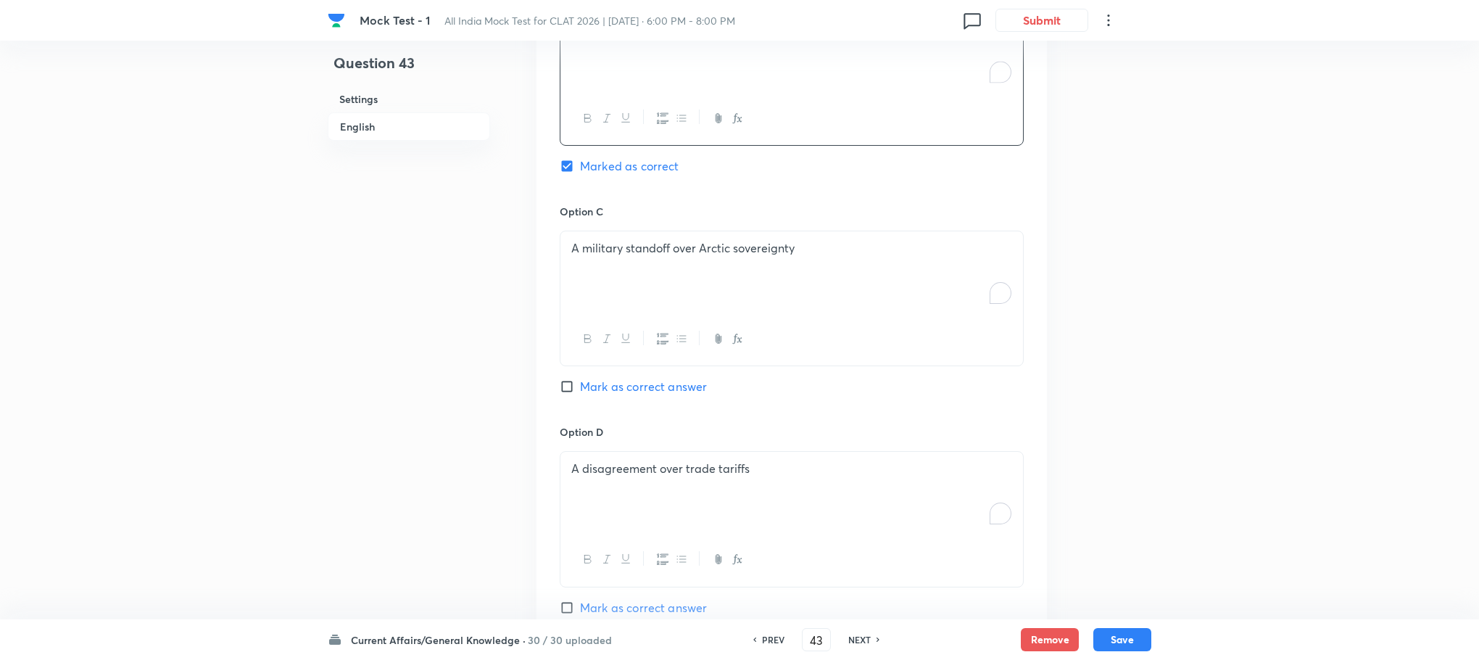
scroll to position [1397, 0]
click at [590, 294] on div "A military standoff over Arctic sovereignty" at bounding box center [791, 271] width 463 height 81
click at [590, 294] on div "To enrich screen reader interactions, please activate Accessibility in Grammarl…" at bounding box center [791, 271] width 463 height 81
drag, startPoint x: 570, startPoint y: 270, endPoint x: 729, endPoint y: 303, distance: 162.3
click at [729, 303] on div "Sub-Saharan [GEOGRAPHIC_DATA] [GEOGRAPHIC_DATA]" at bounding box center [791, 271] width 463 height 81
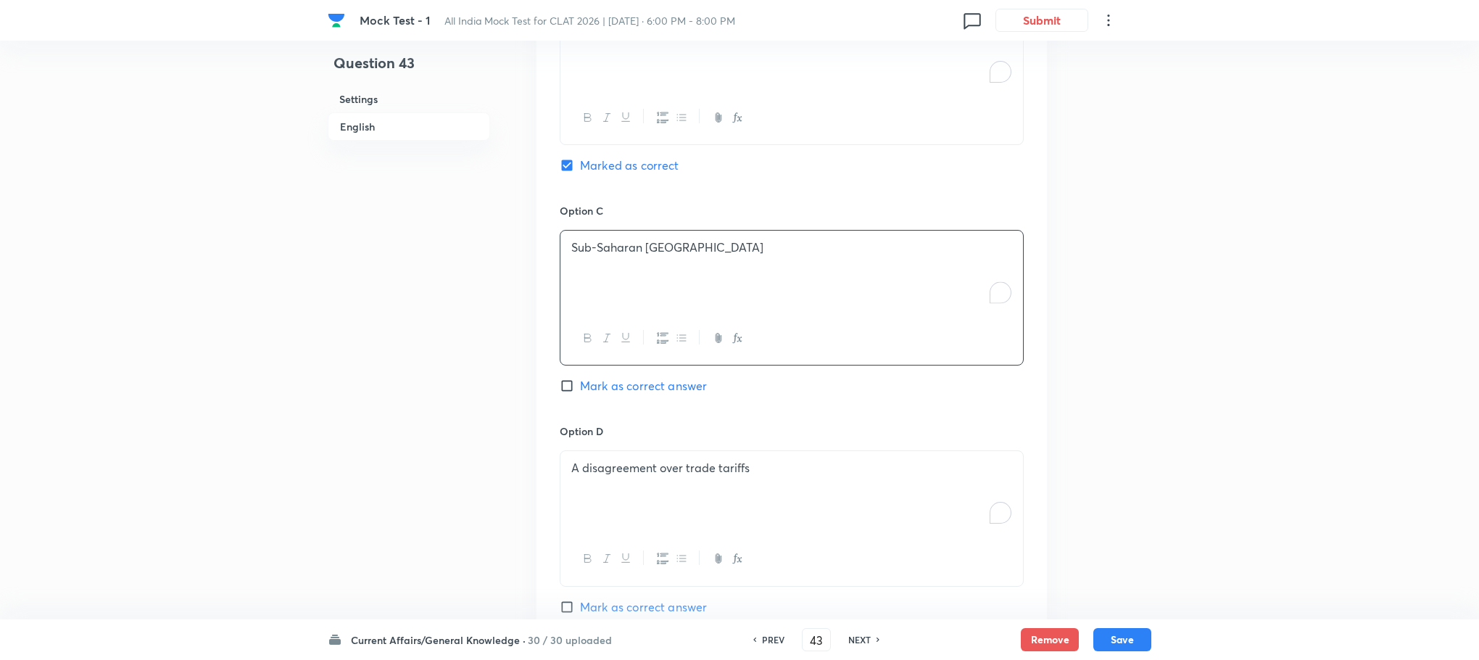
click at [640, 481] on div "A disagreement over trade tariffs" at bounding box center [791, 491] width 463 height 81
click at [640, 481] on div "To enrich screen reader interactions, please activate Accessibility in Grammarl…" at bounding box center [791, 491] width 463 height 81
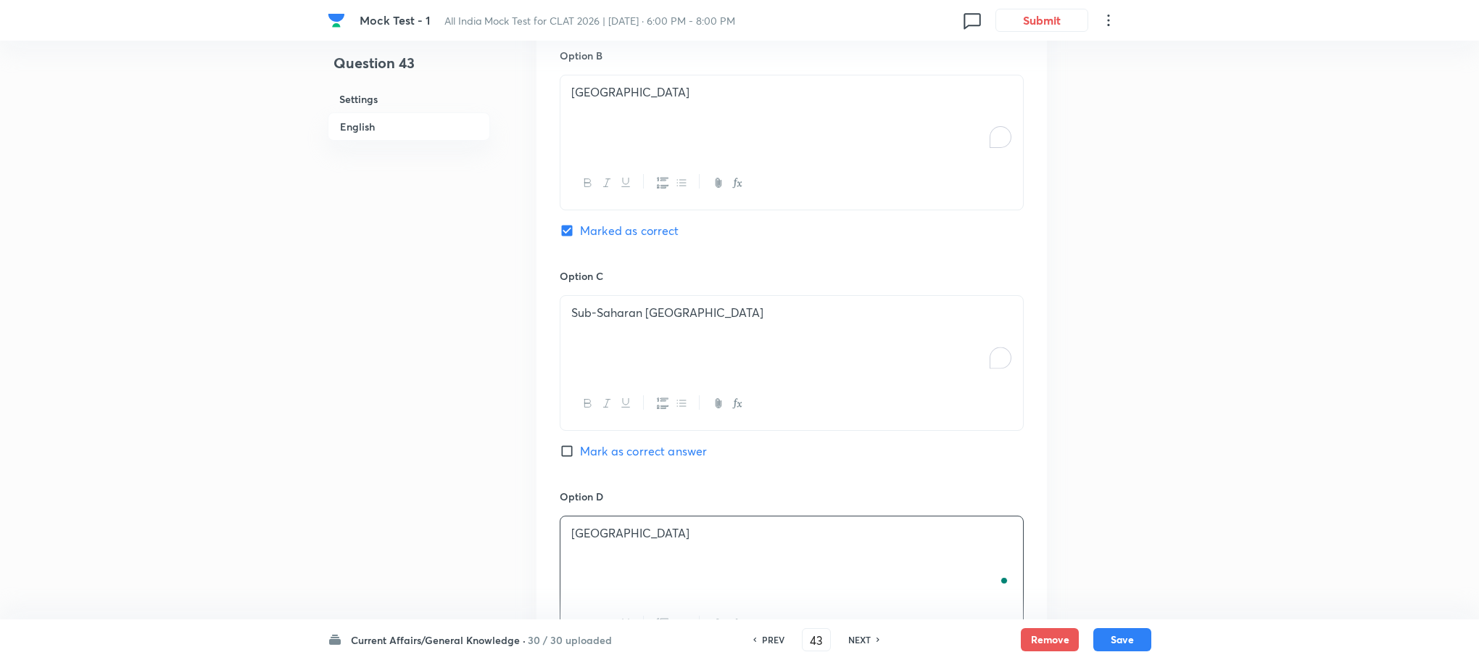
scroll to position [1305, 0]
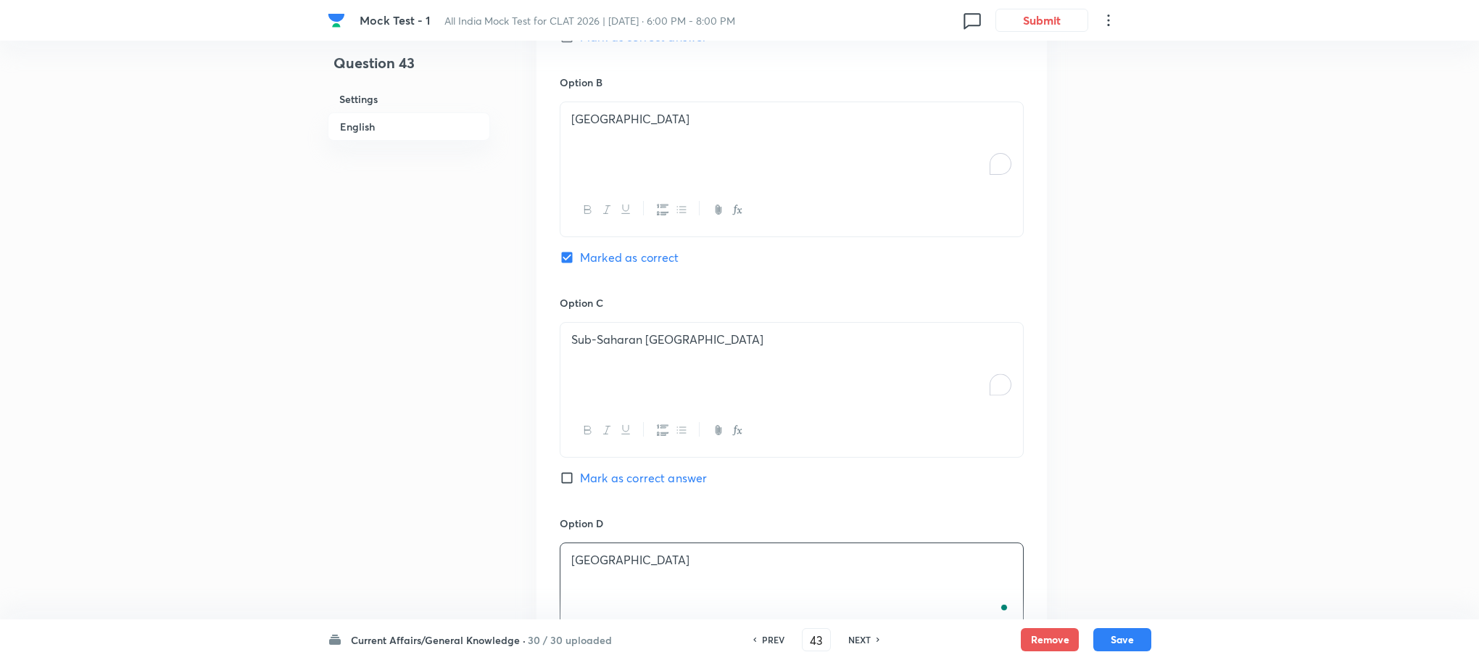
click at [632, 472] on span "Mark as correct answer" at bounding box center [643, 477] width 127 height 17
click at [580, 472] on input "Mark as correct answer" at bounding box center [570, 478] width 20 height 15
checkbox input "true"
checkbox input "false"
click at [1136, 638] on button "Save" at bounding box center [1122, 637] width 58 height 23
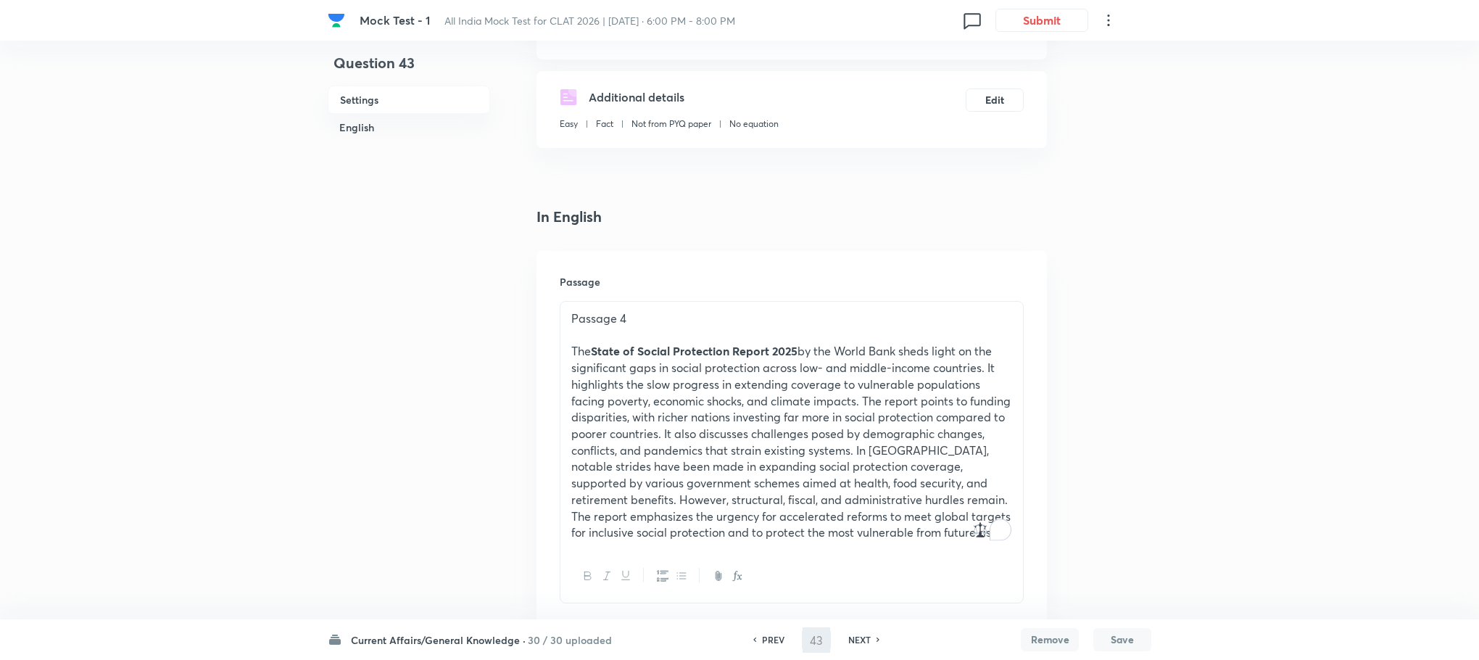
scroll to position [109, 0]
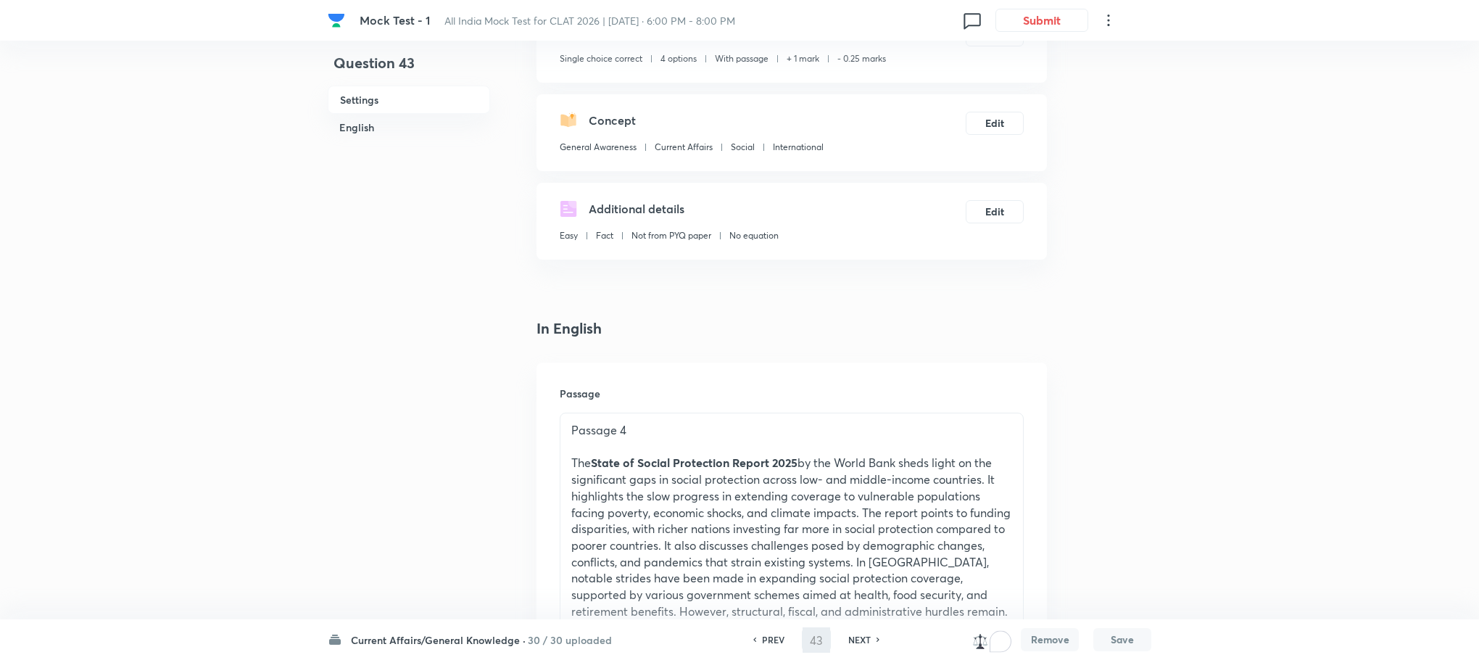
type input "44"
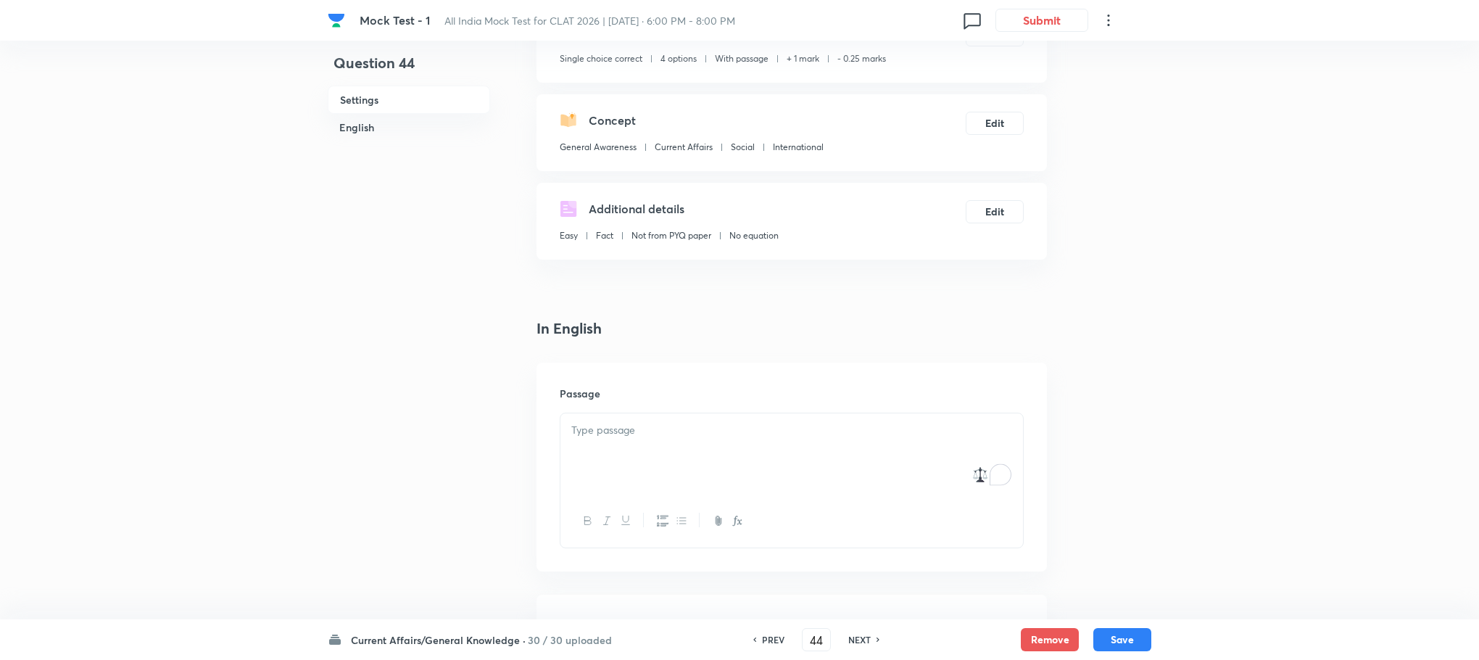
checkbox input "false"
checkbox input "true"
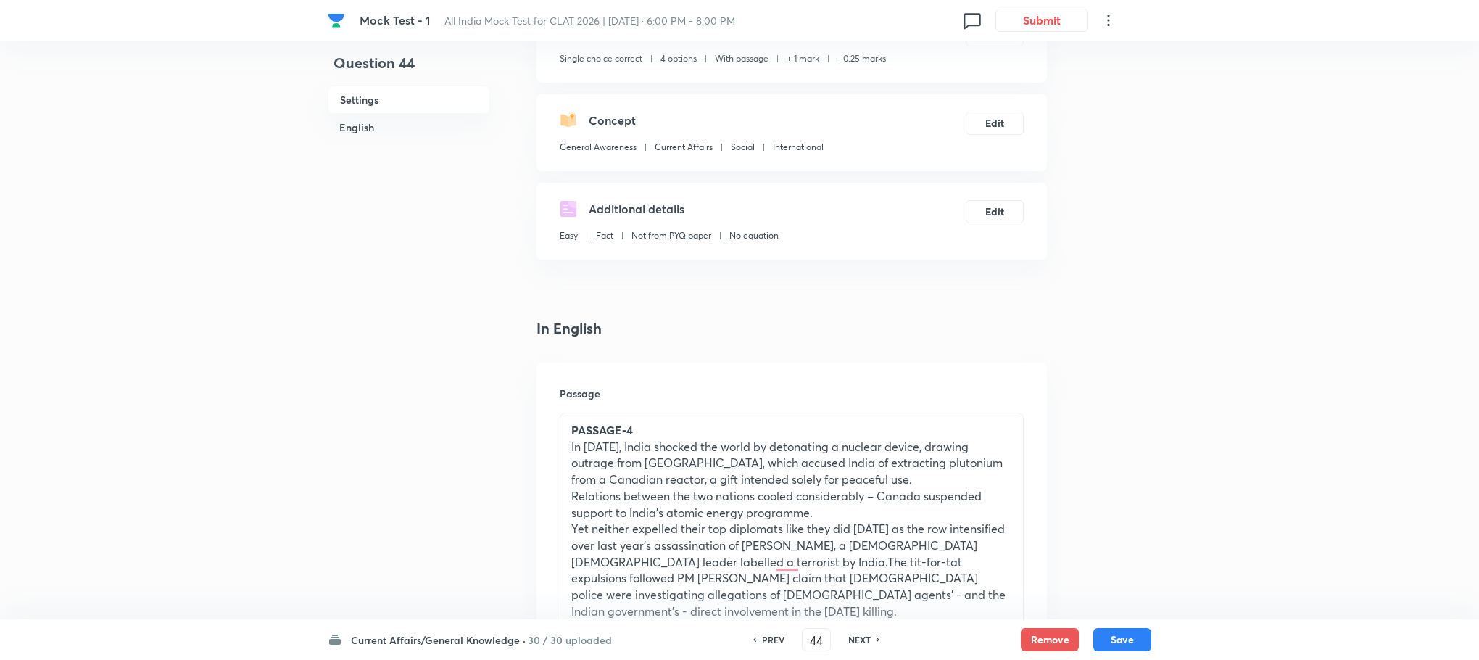
click at [764, 637] on h6 "PREV" at bounding box center [773, 639] width 22 height 13
type input "43"
checkbox input "false"
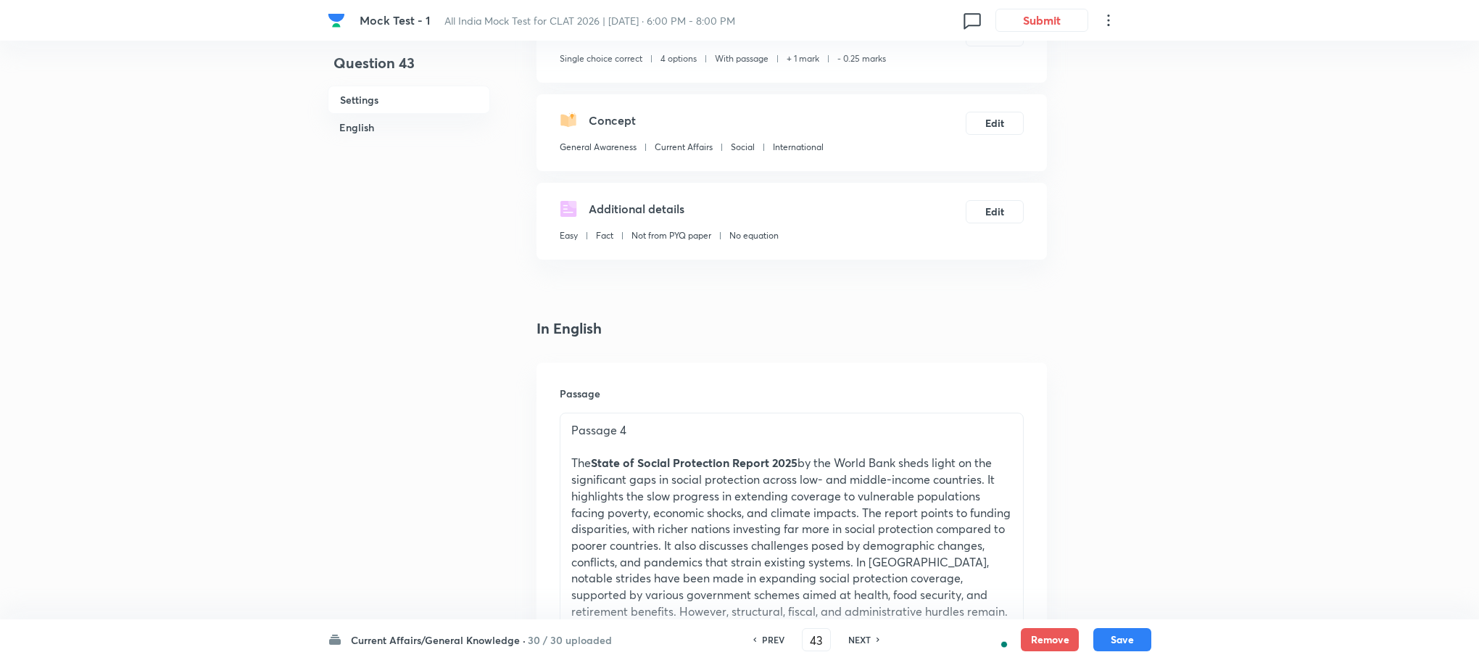
checkbox input "true"
click at [705, 499] on p "The State of Social Protection Report 2025 by the World Bank sheds light on the…" at bounding box center [791, 554] width 441 height 198
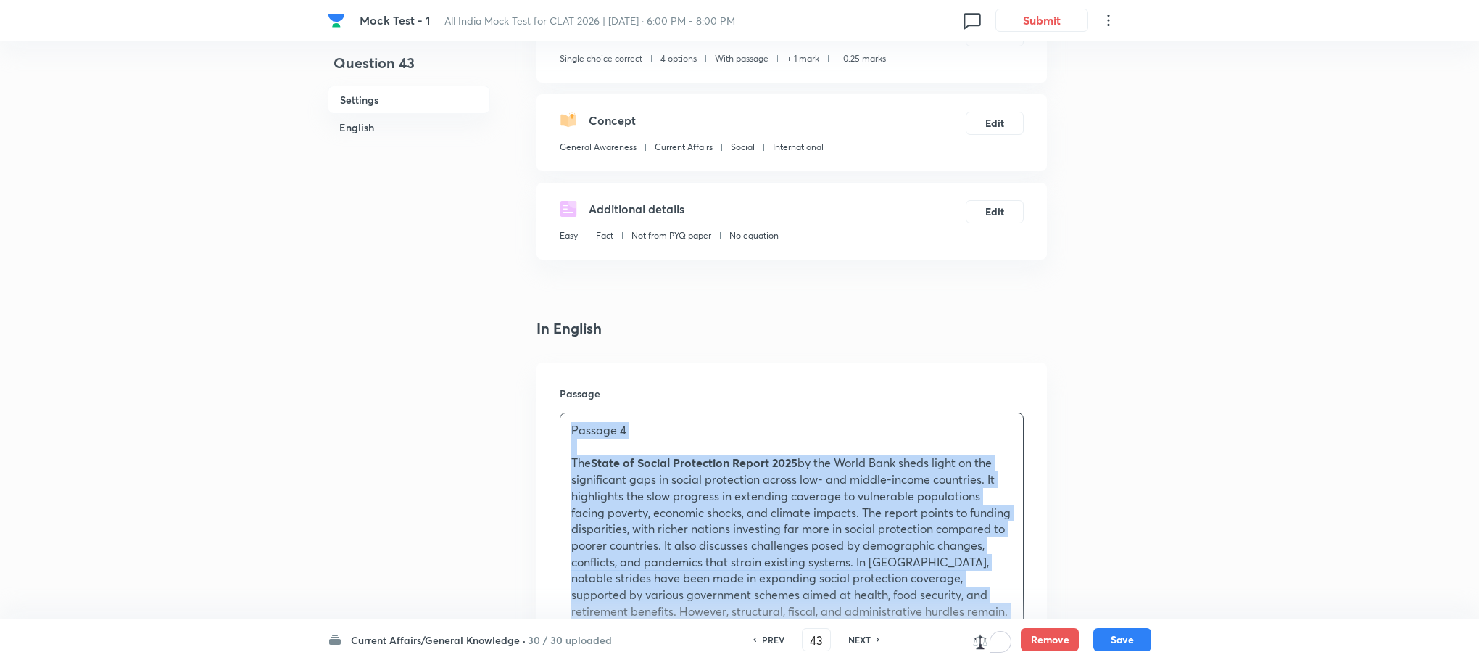
copy div "Passage 4 The State of Social Protection Report 2025 by the World Bank sheds li…"
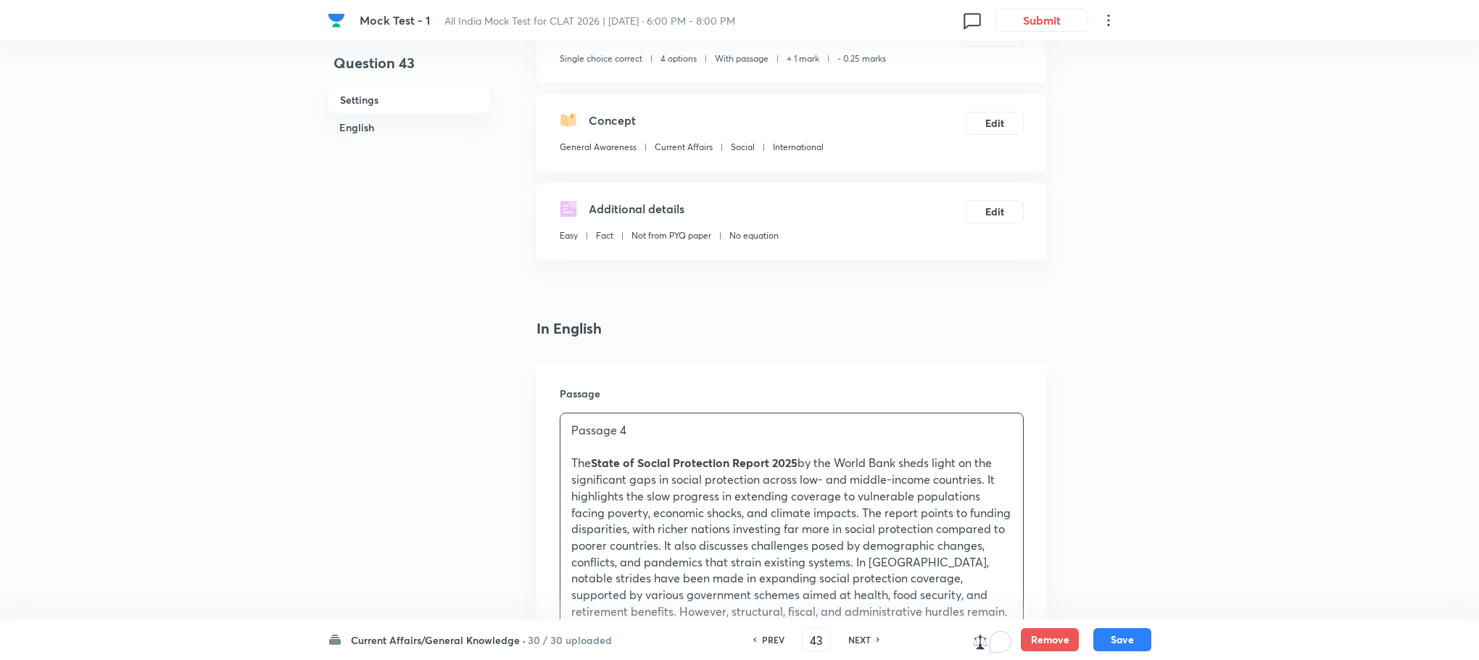
click at [1099, 644] on button "Save" at bounding box center [1122, 637] width 58 height 23
type input "44"
checkbox input "false"
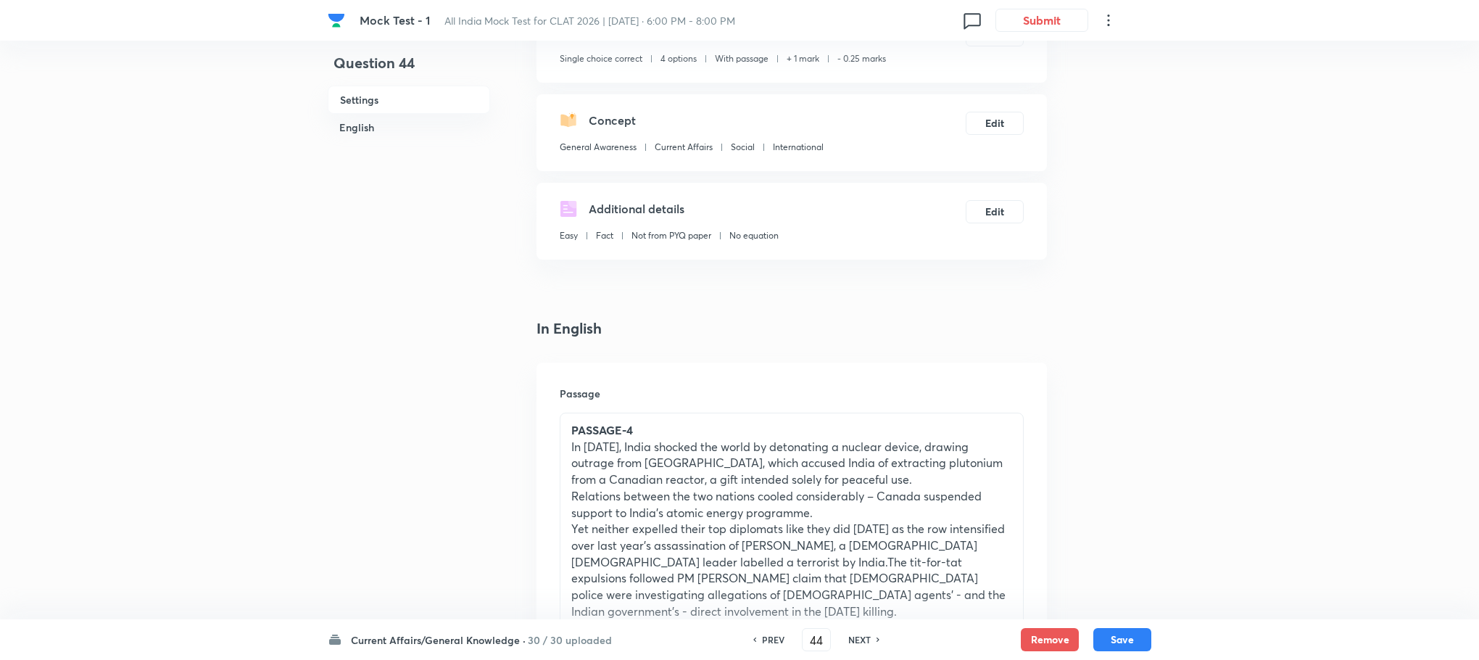
checkbox input "true"
click at [729, 516] on p "Relations between the two nations cooled considerably – Canada suspended suppor…" at bounding box center [791, 504] width 441 height 33
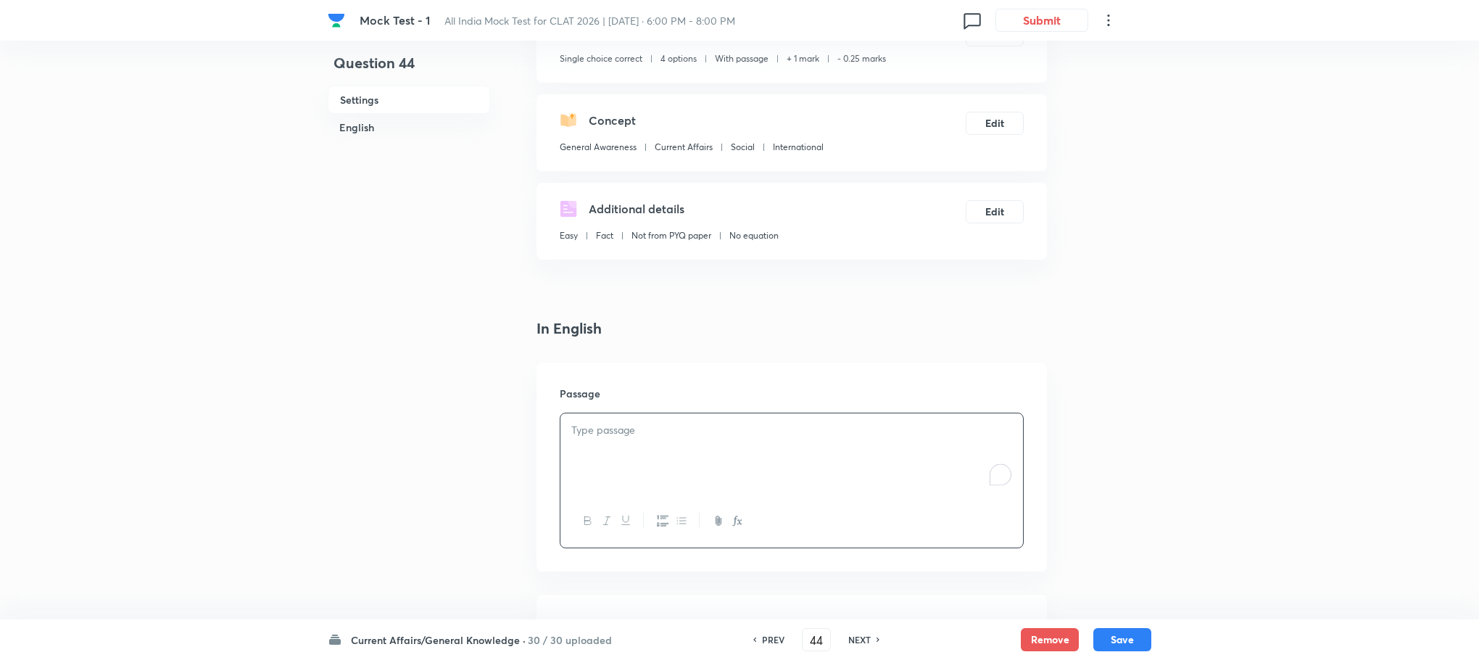
click at [697, 470] on div "To enrich screen reader interactions, please activate Accessibility in Grammarl…" at bounding box center [791, 453] width 463 height 81
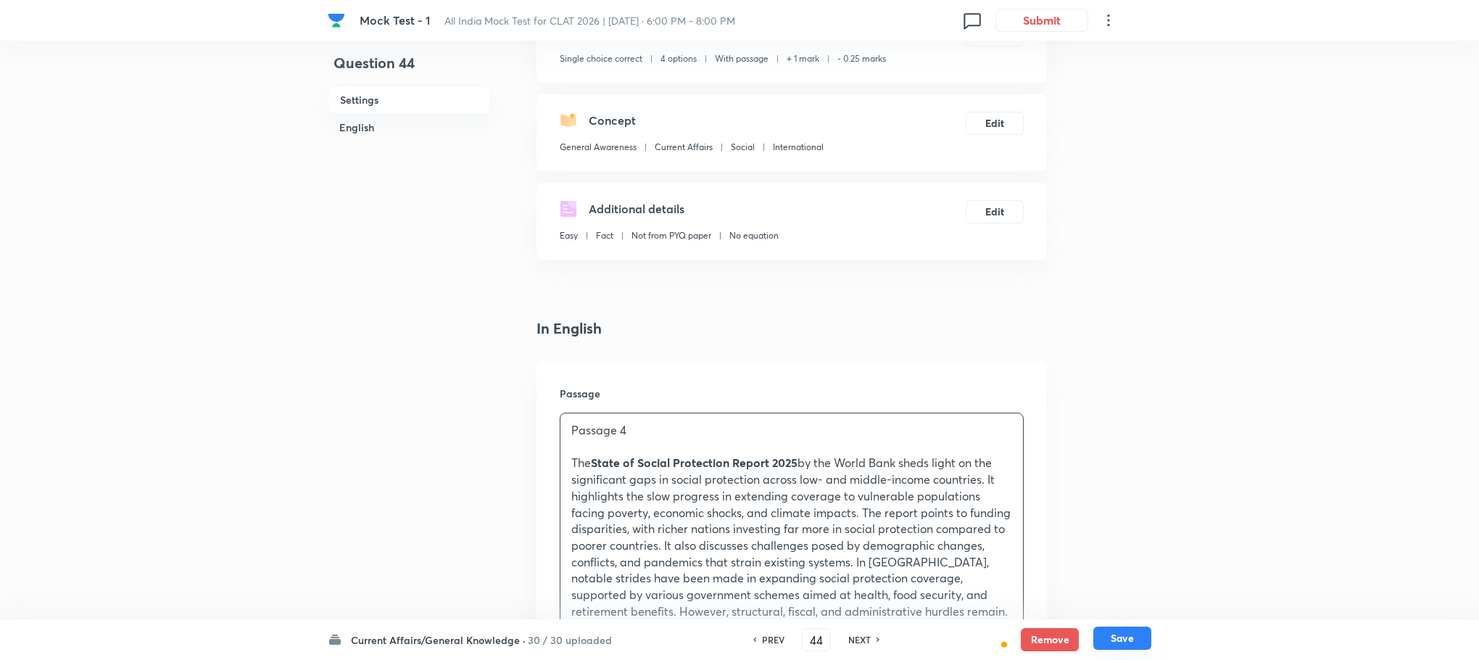
click at [1097, 642] on button "Save" at bounding box center [1122, 637] width 58 height 23
type input "45"
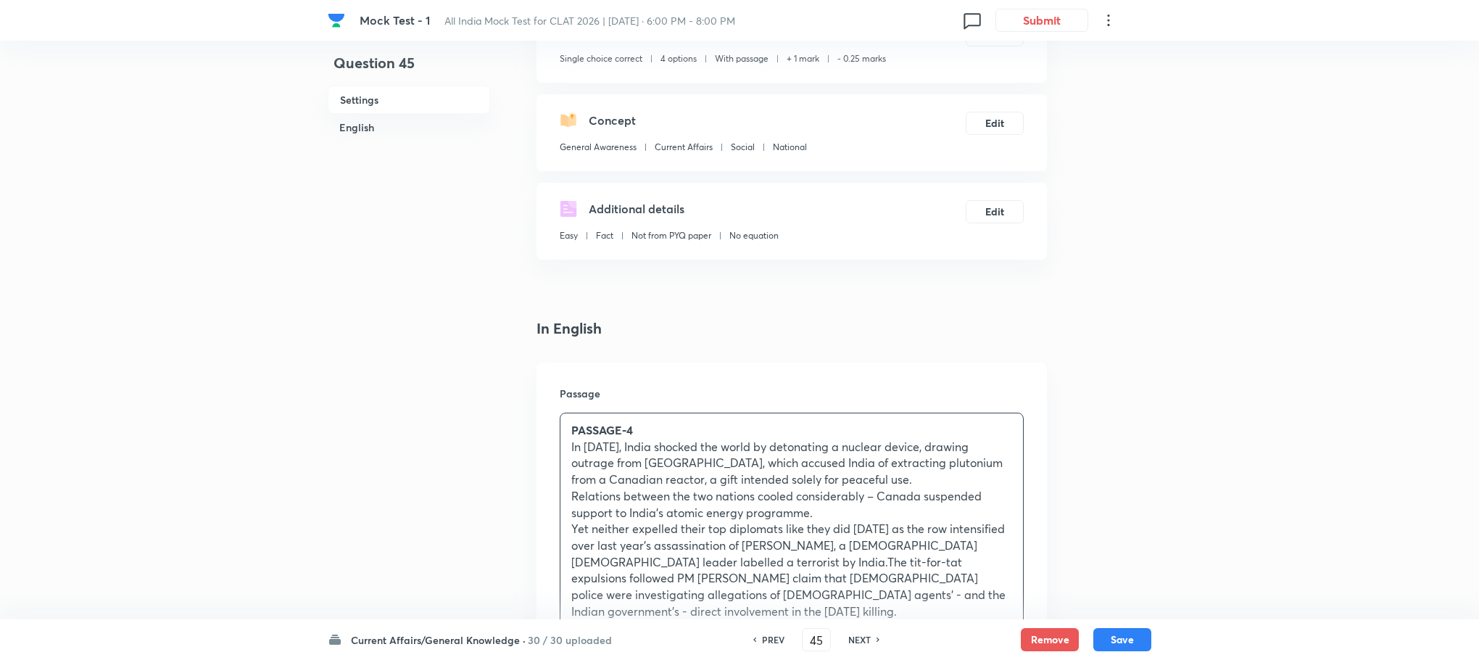
checkbox input "true"
click at [732, 448] on p "In [DATE], India shocked the world by detonating a nuclear device, drawing outr…" at bounding box center [791, 463] width 441 height 49
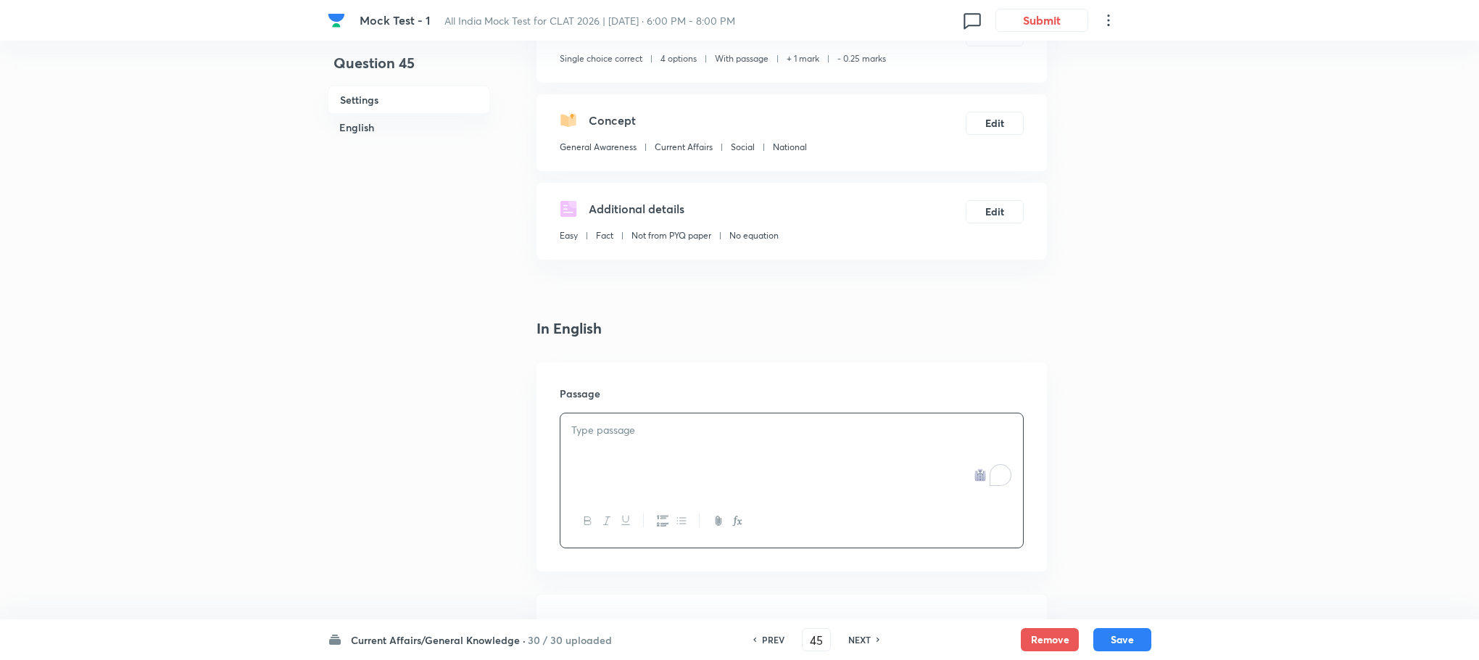
click at [732, 448] on div "To enrich screen reader interactions, please activate Accessibility in Grammarl…" at bounding box center [791, 453] width 463 height 81
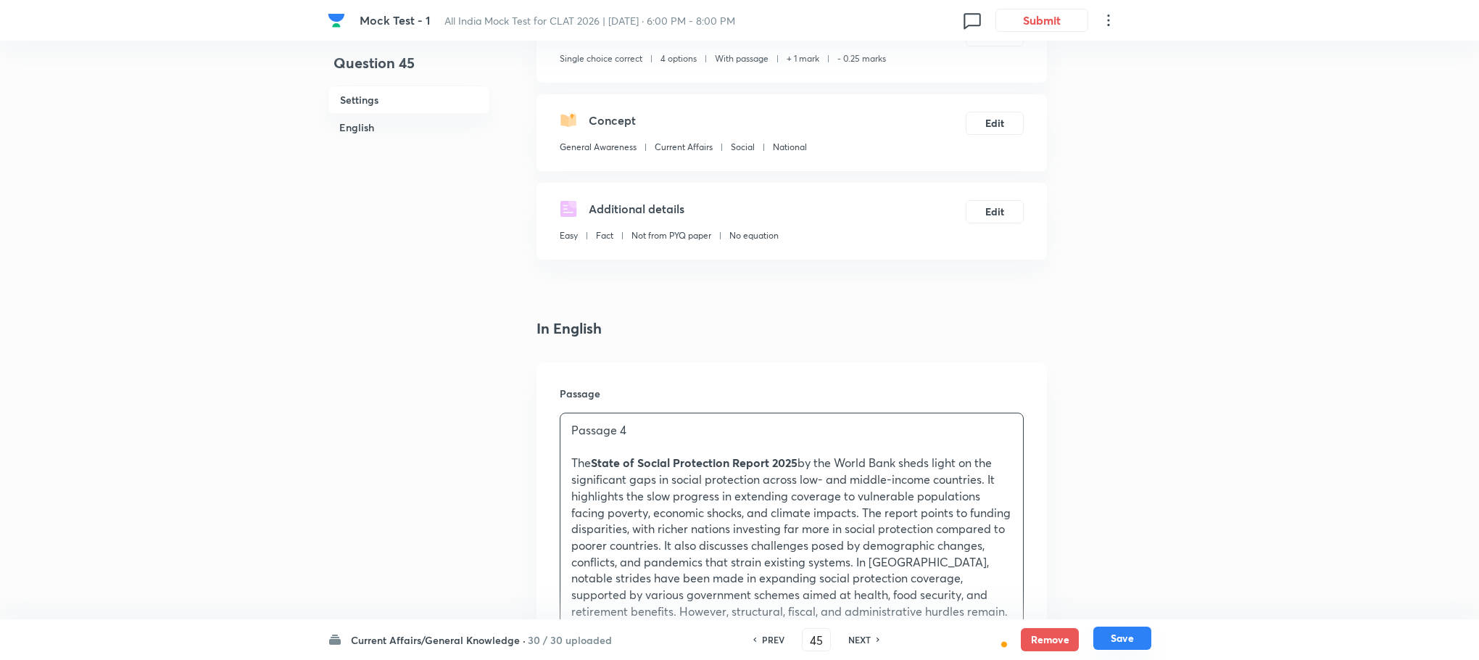
click at [1106, 635] on button "Save" at bounding box center [1122, 637] width 58 height 23
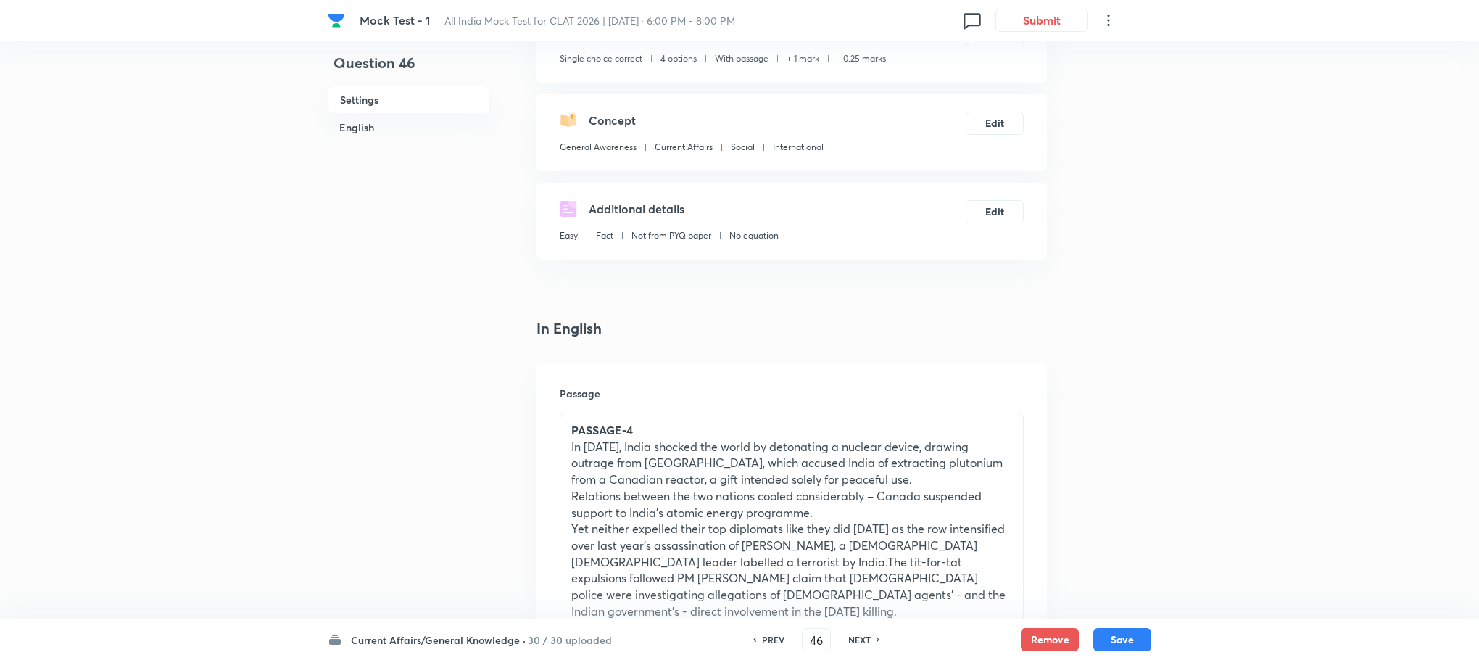
click at [698, 492] on p "Relations between the two nations cooled considerably – Canada suspended suppor…" at bounding box center [791, 504] width 441 height 33
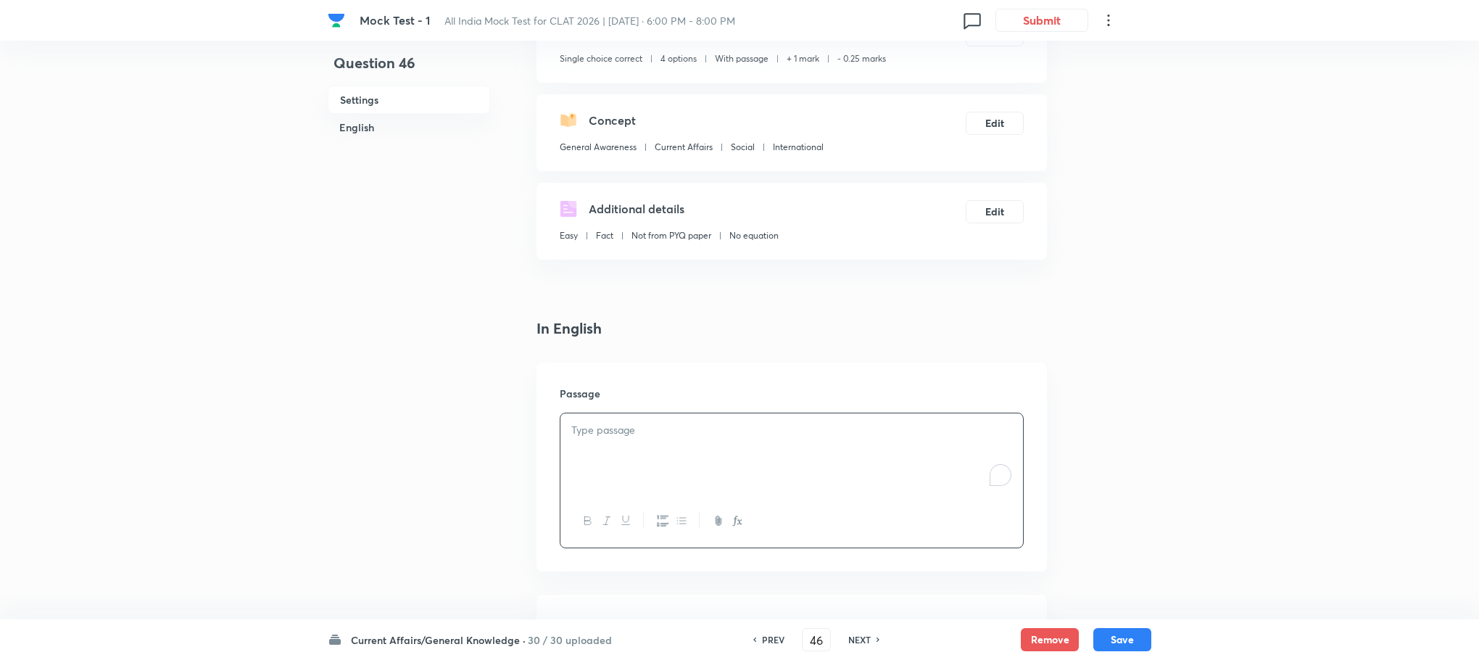
click at [698, 492] on div "To enrich screen reader interactions, please activate Accessibility in Grammarl…" at bounding box center [791, 453] width 463 height 81
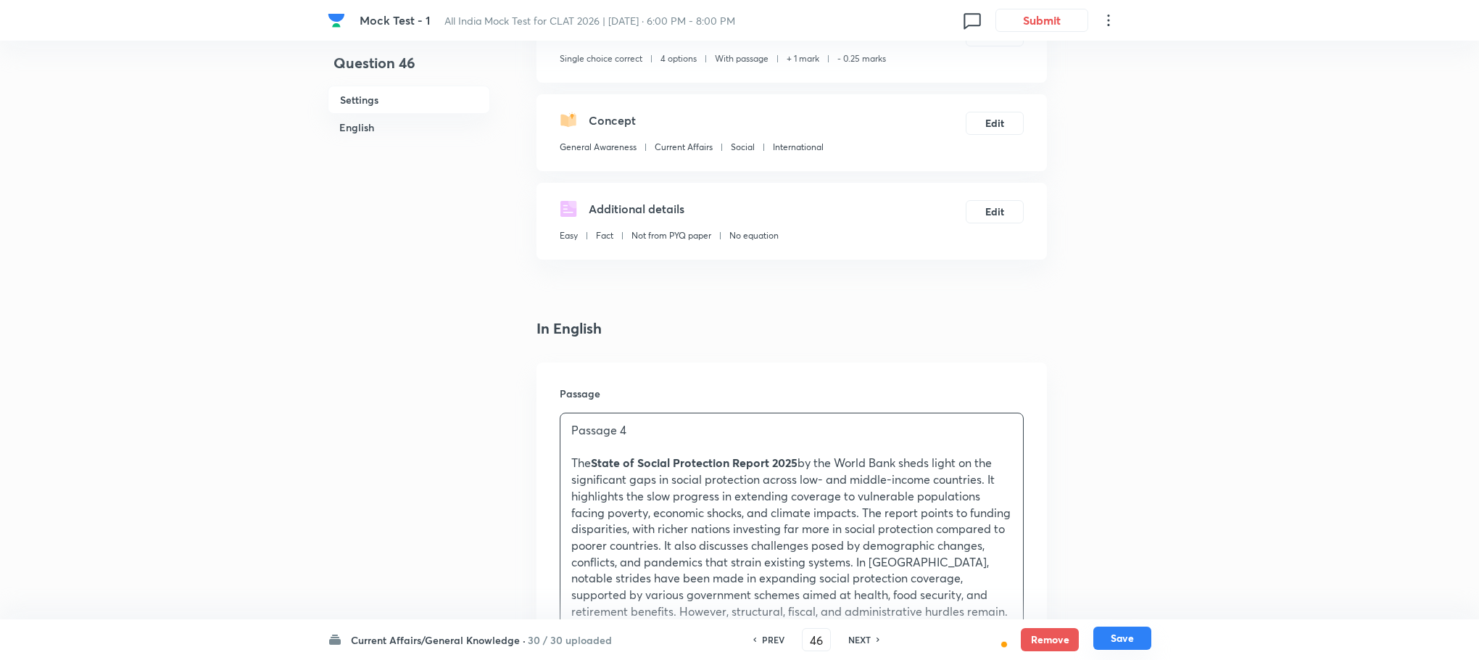
click at [1098, 634] on button "Save" at bounding box center [1122, 637] width 58 height 23
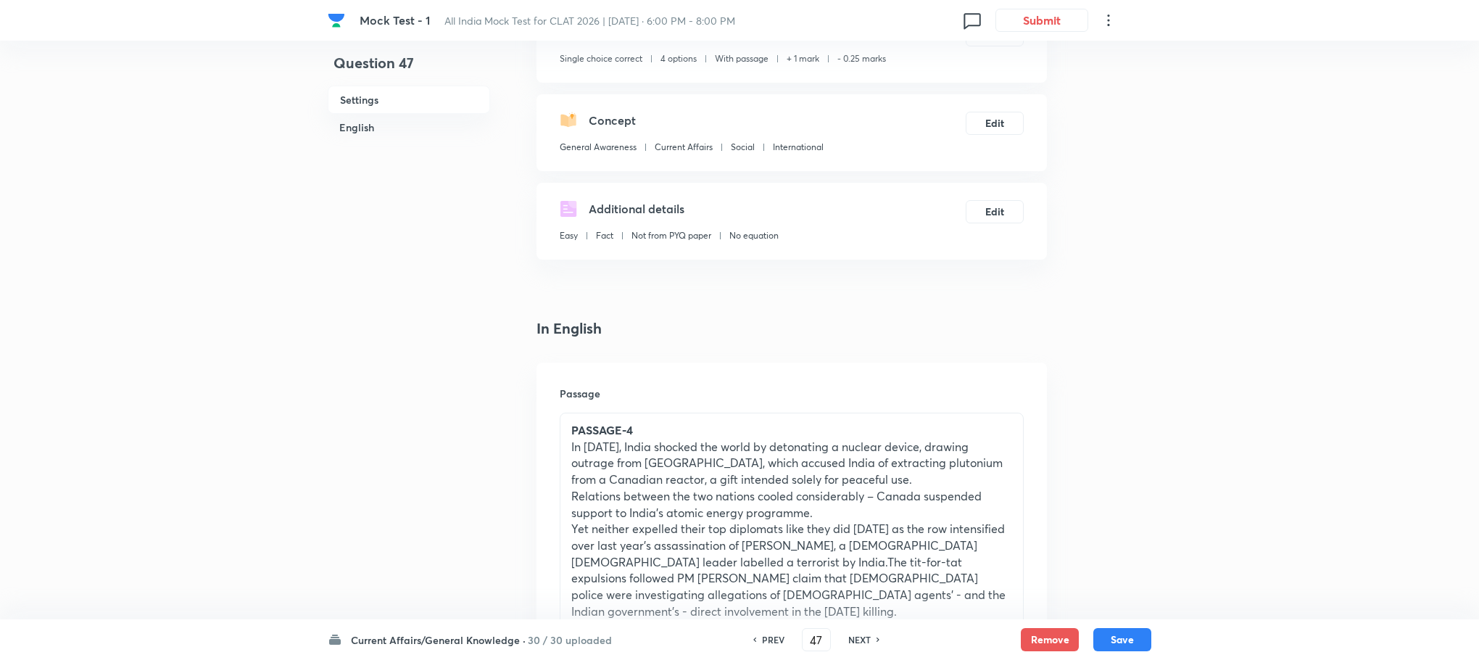
click at [640, 466] on p "In [DATE], India shocked the world by detonating a nuclear device, drawing outr…" at bounding box center [791, 463] width 441 height 49
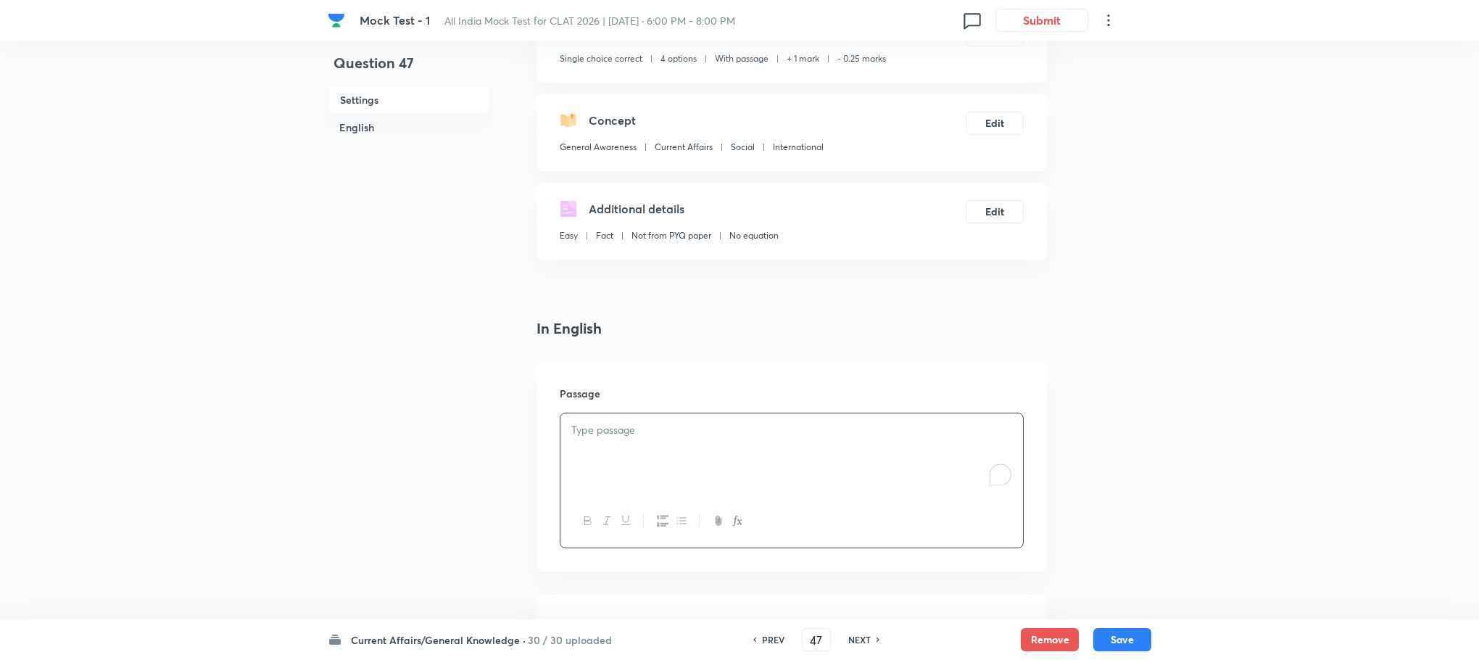
click at [640, 466] on div "To enrich screen reader interactions, please activate Accessibility in Grammarl…" at bounding box center [791, 453] width 463 height 81
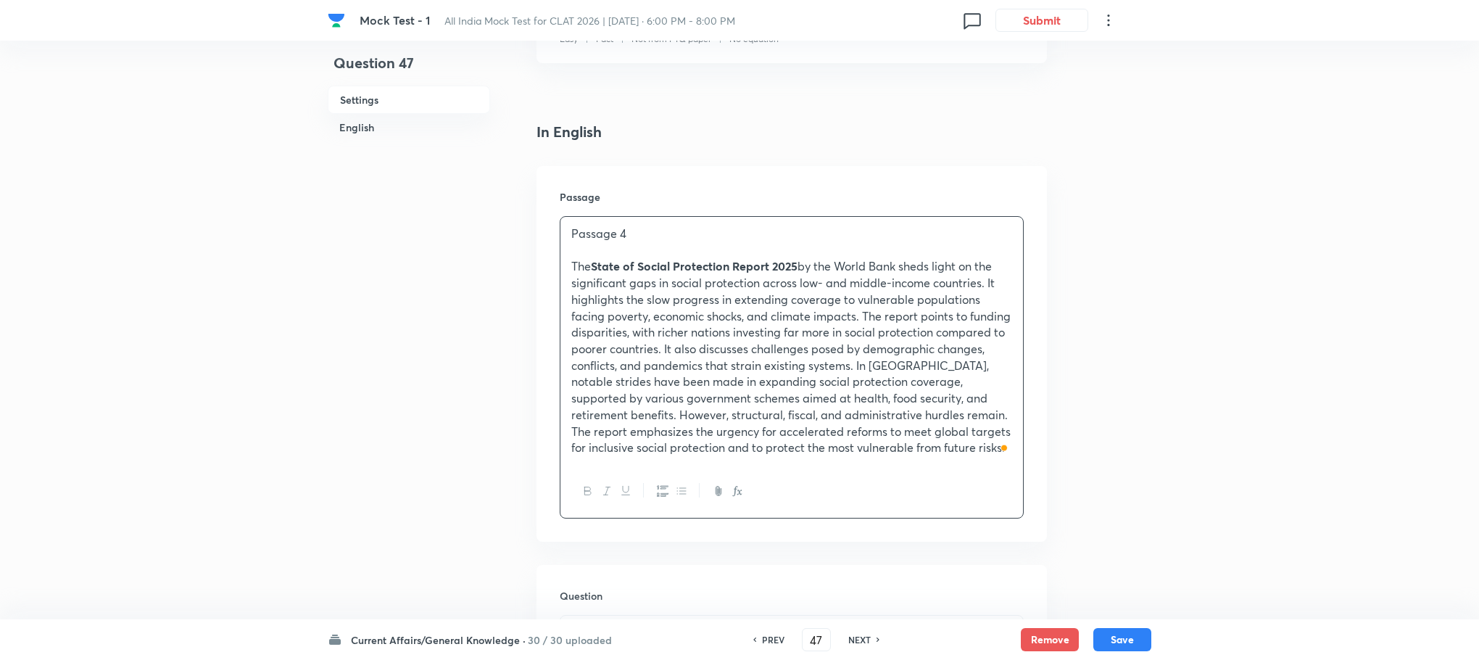
scroll to position [435, 0]
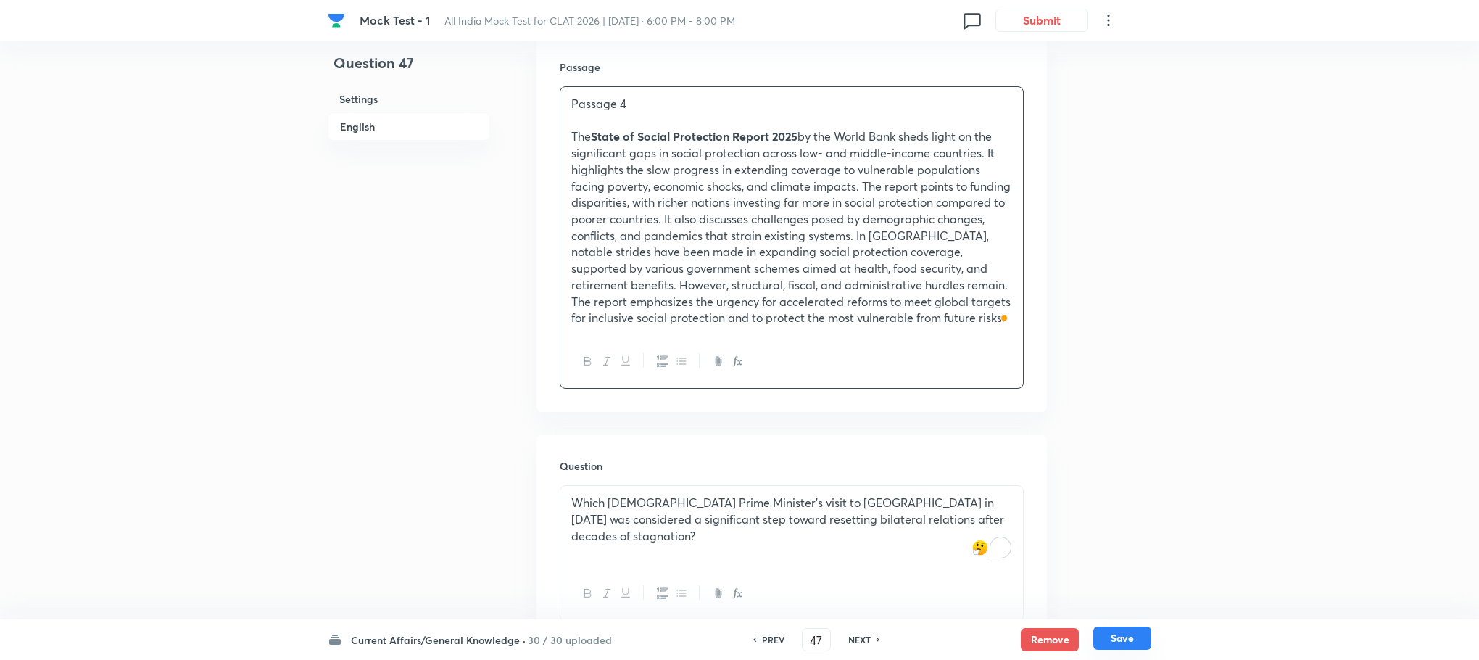
click at [1125, 637] on button "Save" at bounding box center [1122, 637] width 58 height 23
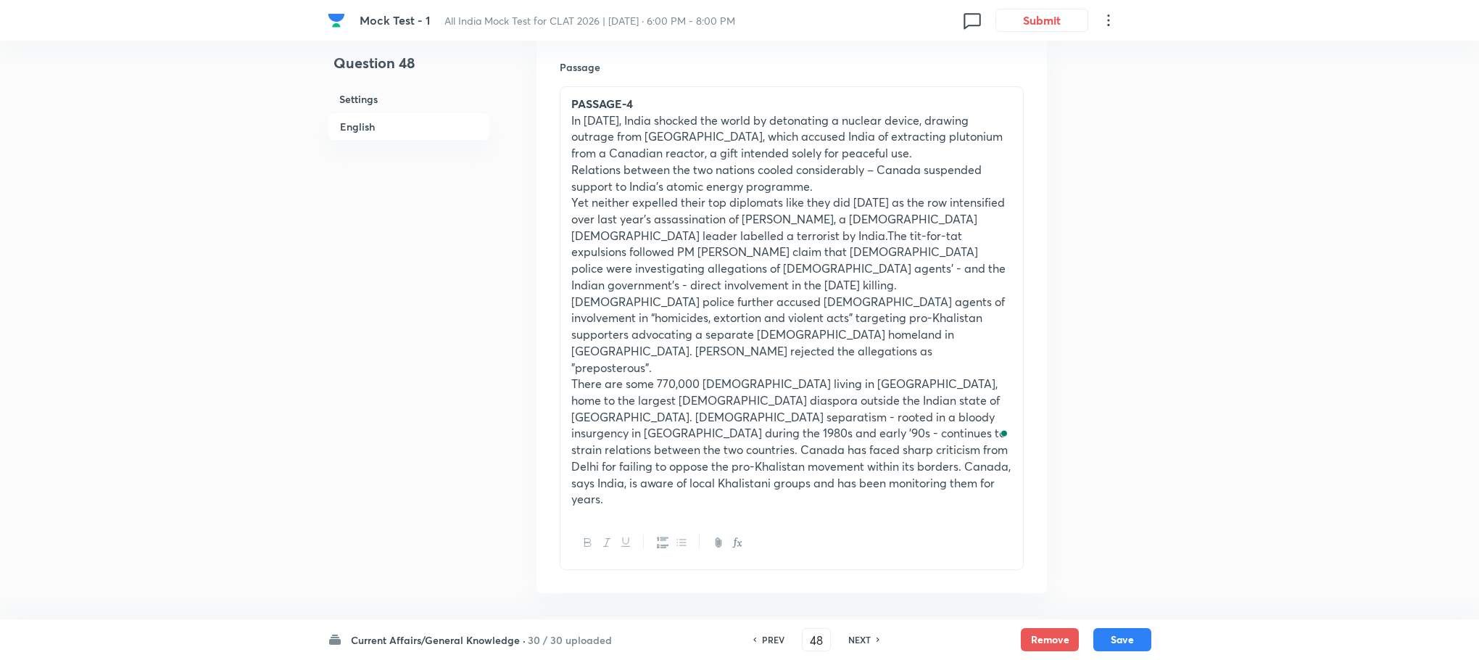
click at [687, 194] on p "Yet neither expelled their top diplomats like they did [DATE] as the row intens…" at bounding box center [791, 243] width 441 height 99
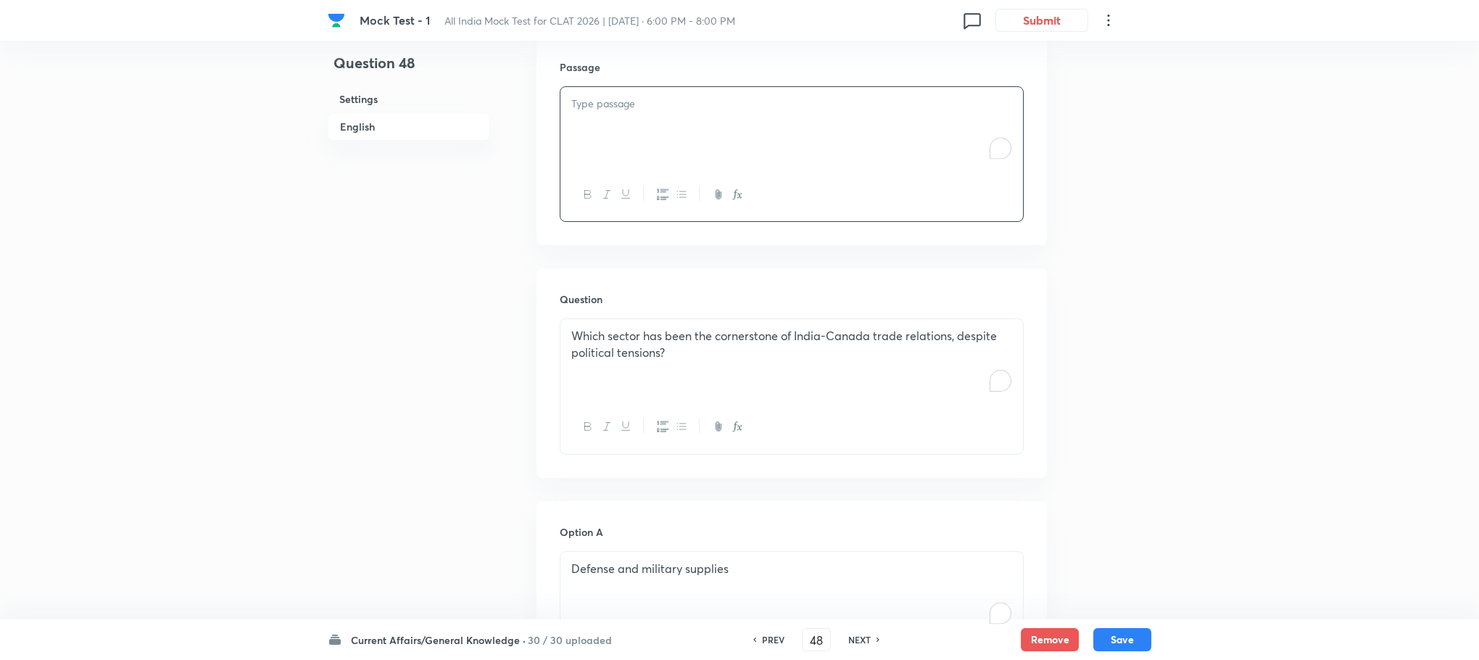
click at [636, 133] on div "To enrich screen reader interactions, please activate Accessibility in Grammarl…" at bounding box center [791, 127] width 463 height 81
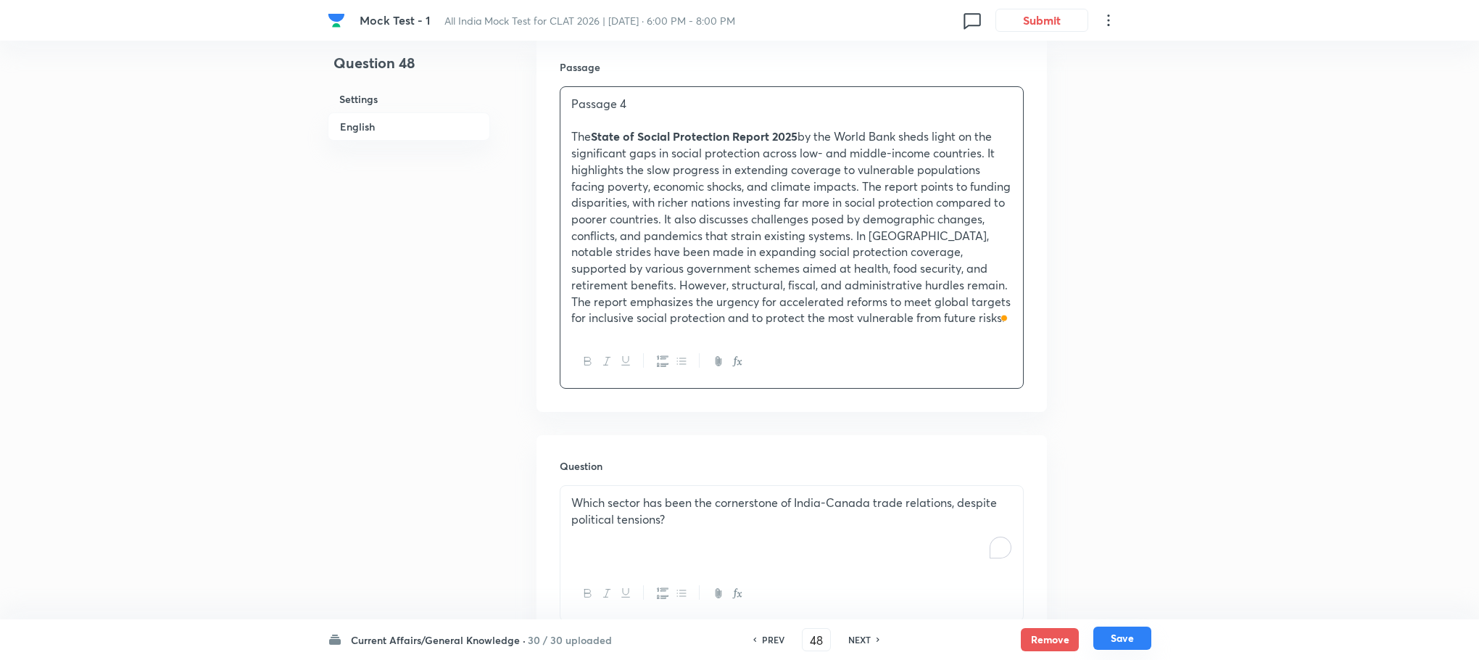
click at [1130, 631] on button "Save" at bounding box center [1122, 637] width 58 height 23
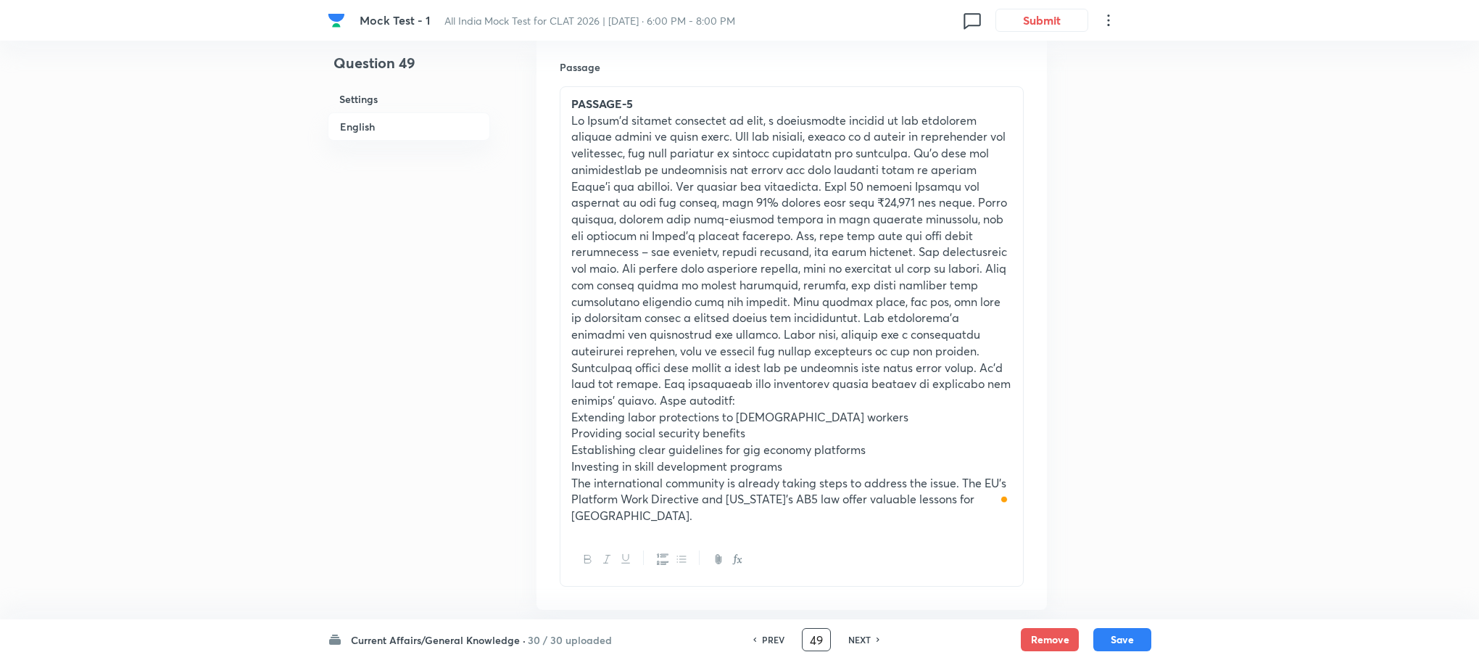
click at [814, 635] on input "49" at bounding box center [817, 639] width 28 height 25
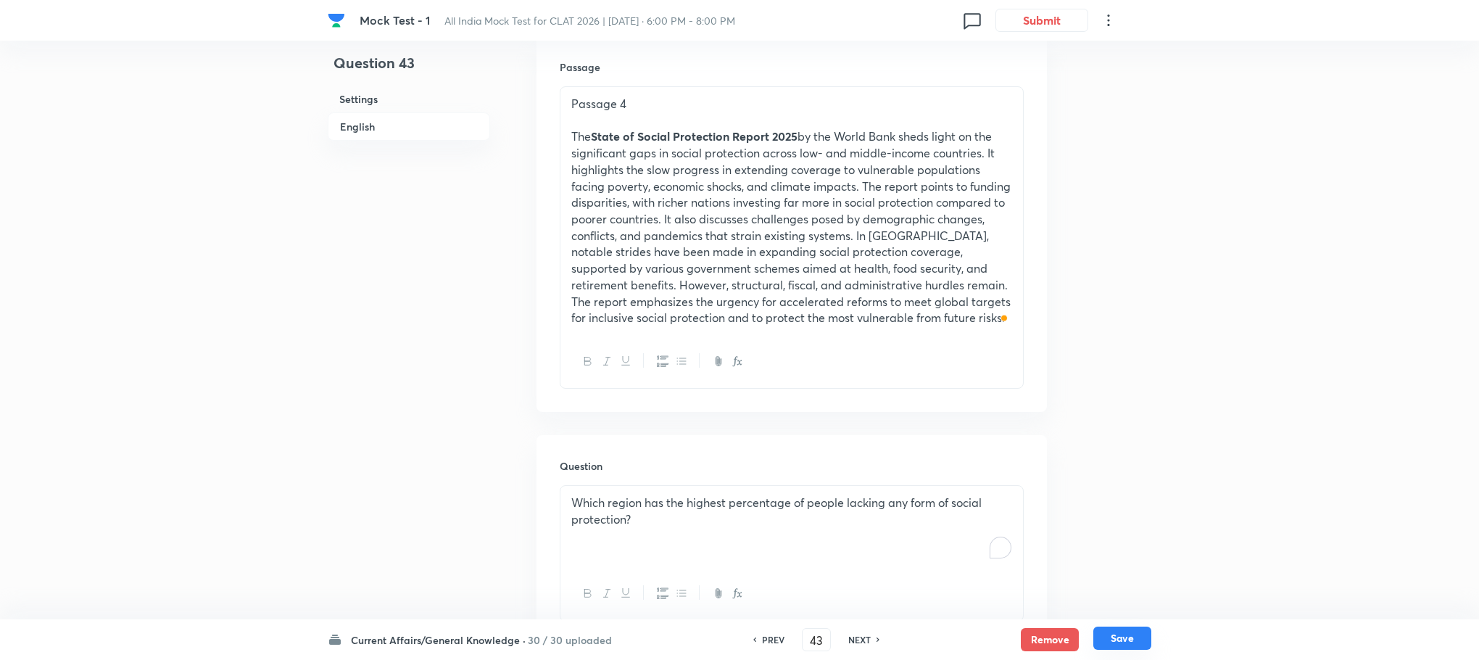
click at [1132, 637] on button "Save" at bounding box center [1122, 637] width 58 height 23
click at [629, 510] on p "Which of the following has been a consistent source of tension between India an…" at bounding box center [791, 510] width 441 height 33
click at [629, 510] on p "To enrich screen reader interactions, please activate Accessibility in Grammarl…" at bounding box center [791, 502] width 441 height 17
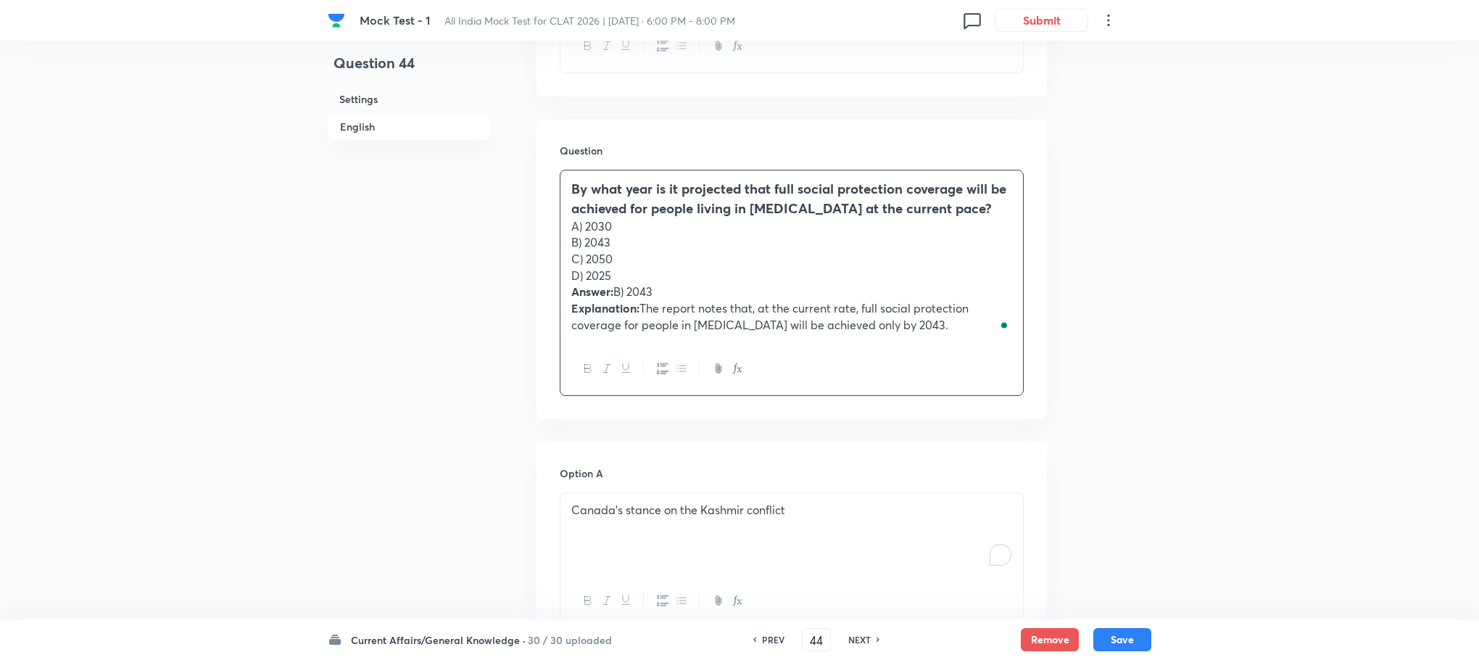
scroll to position [761, 0]
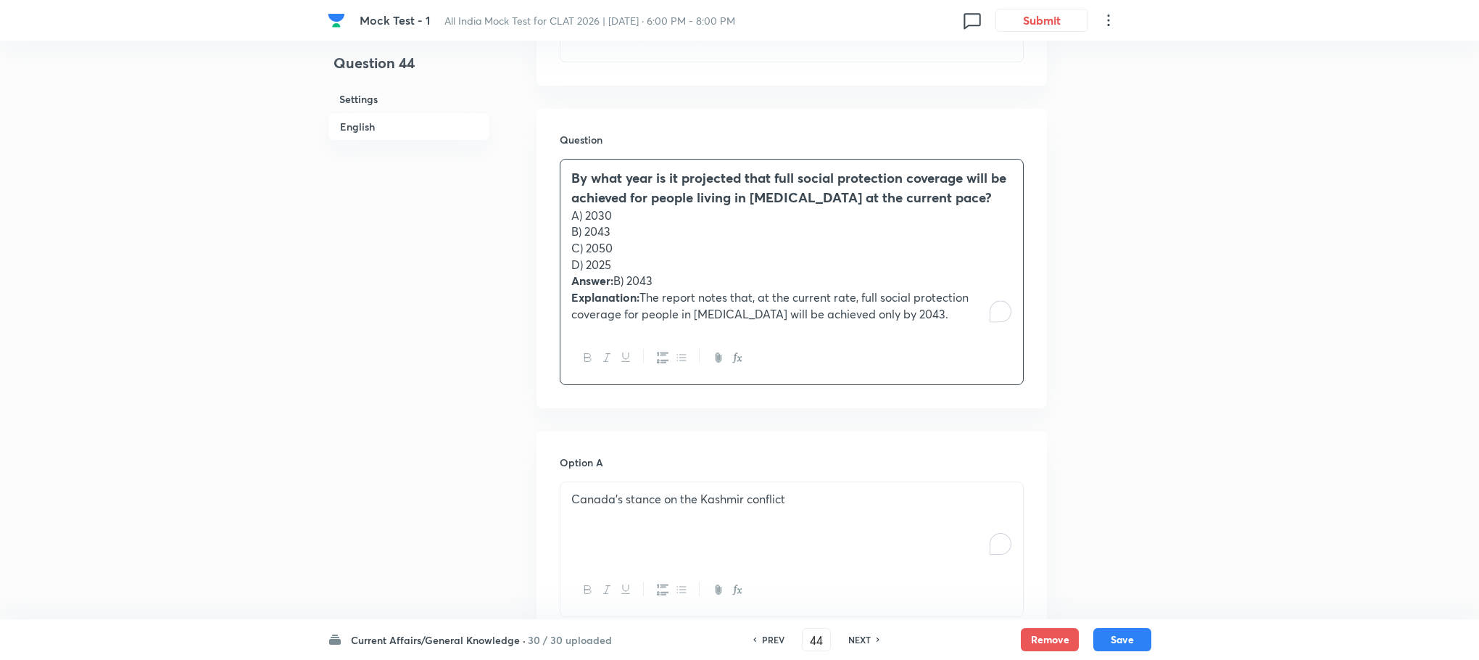
drag, startPoint x: 574, startPoint y: 284, endPoint x: 1060, endPoint y: 352, distance: 490.7
click at [1060, 352] on div "Question 44 Settings English Settings Type Single choice correct 4 options With…" at bounding box center [740, 482] width 824 height 2348
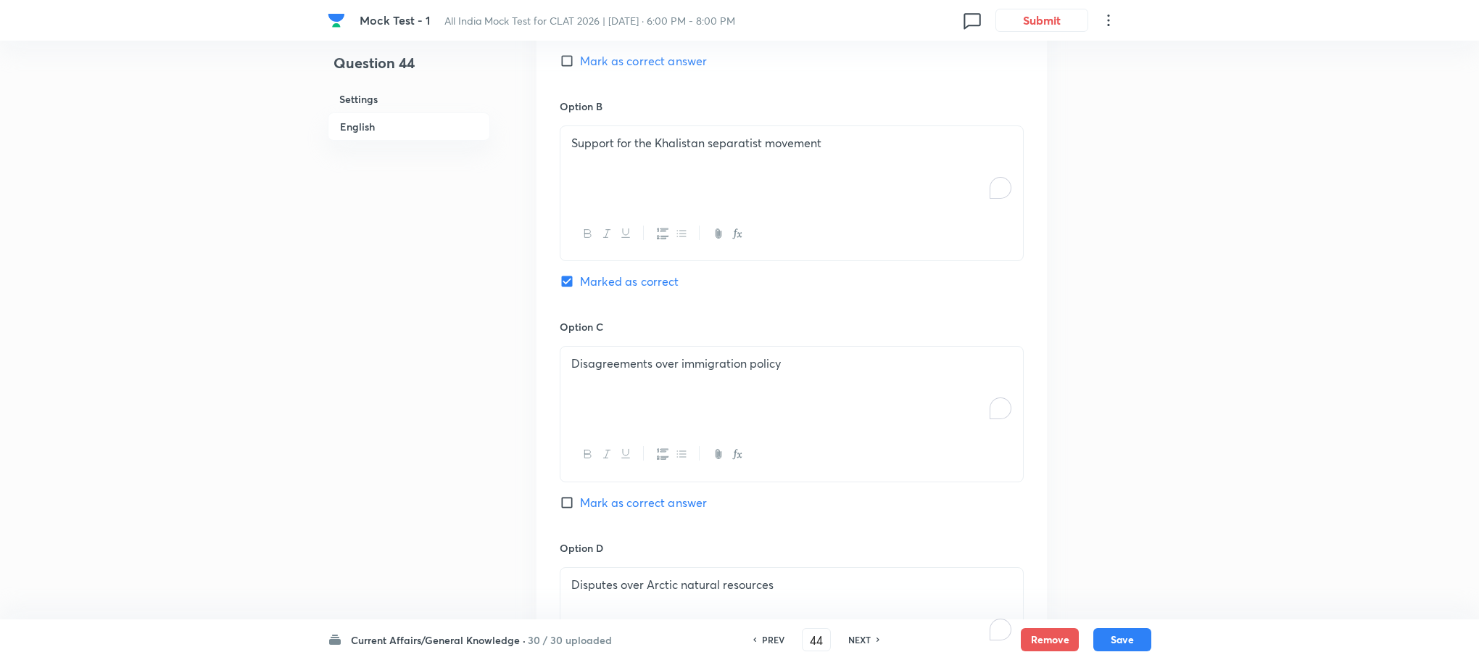
scroll to position [1782, 0]
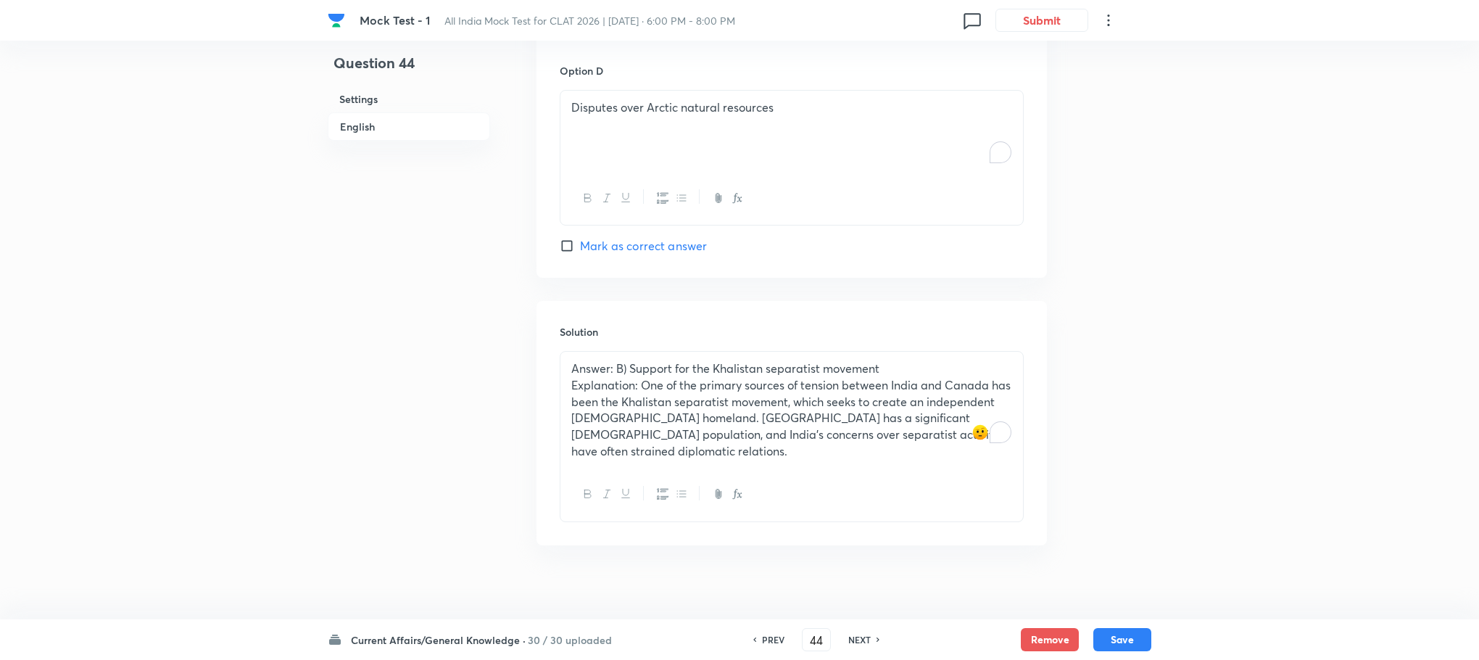
click at [626, 429] on p "Explanation: One of the primary sources of tension between India and Canada has…" at bounding box center [791, 418] width 441 height 83
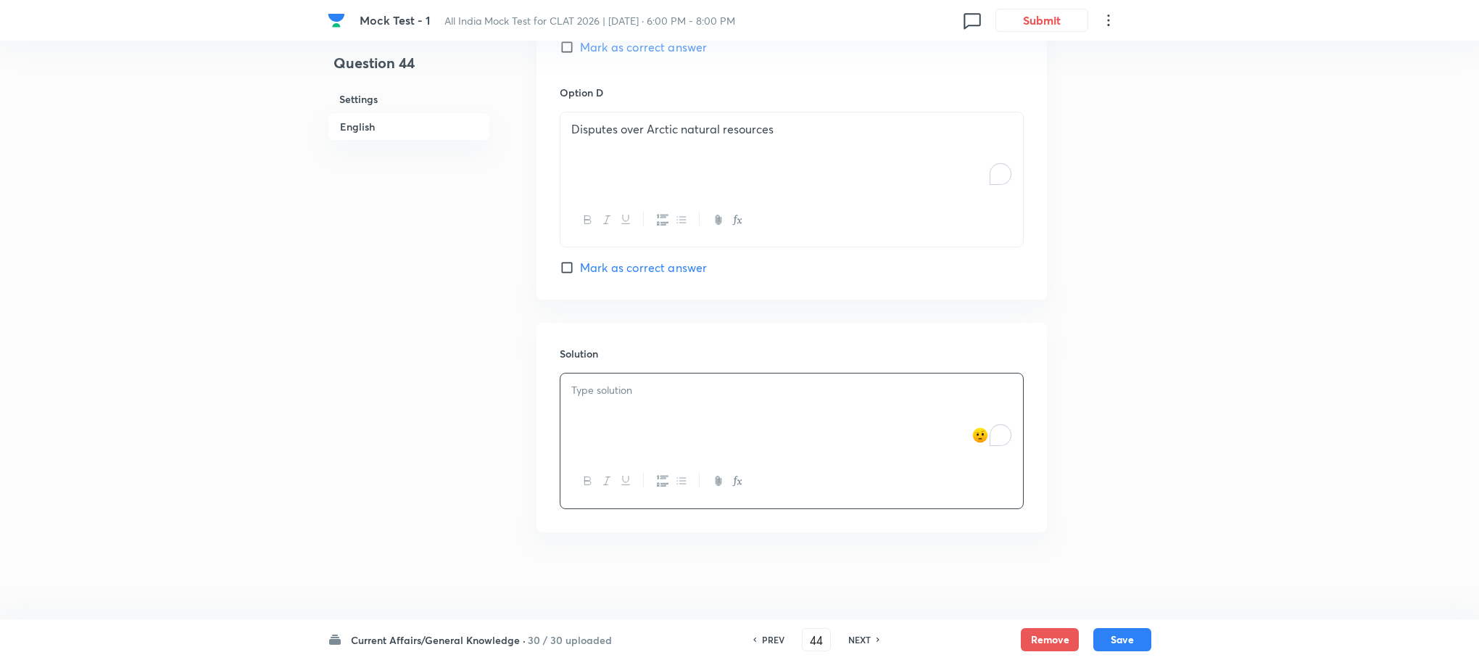
scroll to position [1764, 0]
click at [625, 411] on div "To enrich screen reader interactions, please activate Accessibility in Grammarl…" at bounding box center [791, 413] width 463 height 81
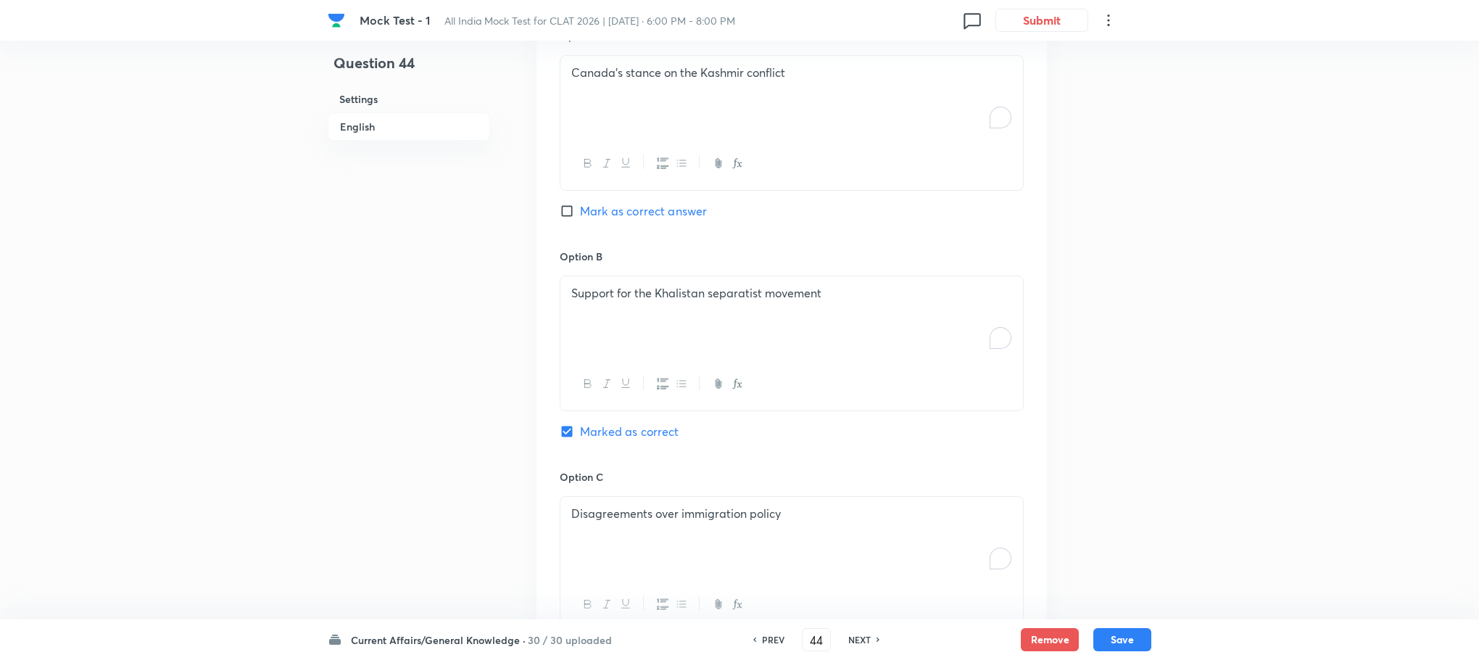
scroll to position [785, 0]
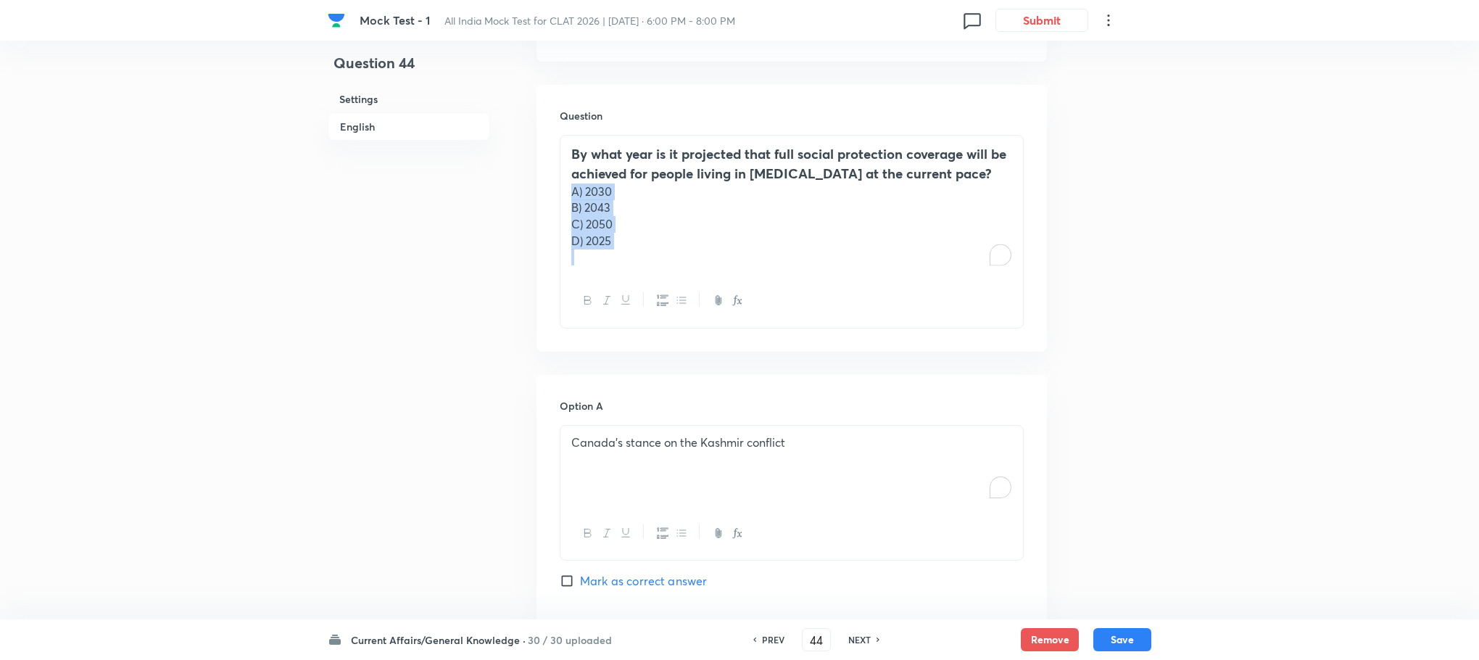
drag, startPoint x: 572, startPoint y: 188, endPoint x: 676, endPoint y: 276, distance: 136.8
click at [676, 276] on div "By what year is it projected that full social protection coverage will be achie…" at bounding box center [792, 231] width 464 height 193
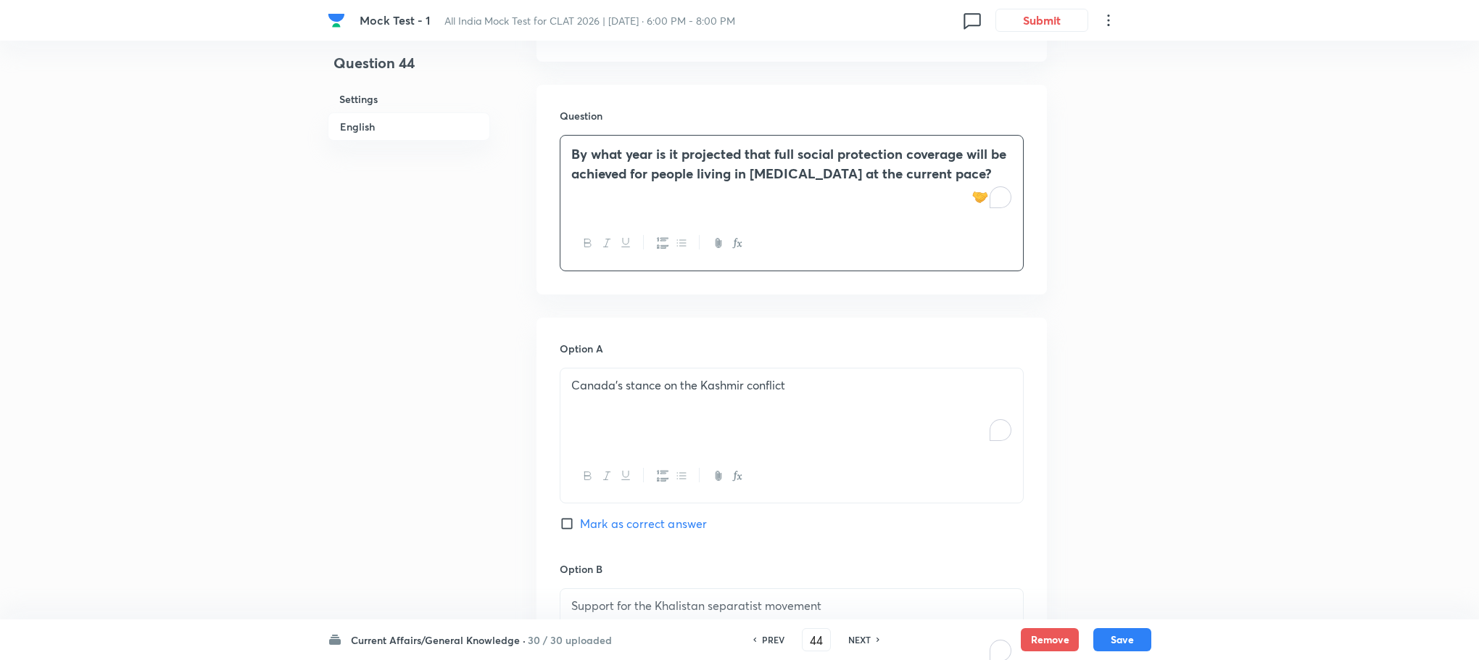
click at [627, 492] on div at bounding box center [791, 476] width 463 height 53
click at [627, 439] on div "Canada’s stance on the Kashmir conflict" at bounding box center [791, 408] width 463 height 81
click at [627, 439] on div "To enrich screen reader interactions, please activate Accessibility in Grammarl…" at bounding box center [791, 408] width 463 height 81
click at [585, 389] on p "A) 2030" at bounding box center [791, 385] width 441 height 17
click at [585, 397] on p "B) 2043" at bounding box center [791, 402] width 441 height 17
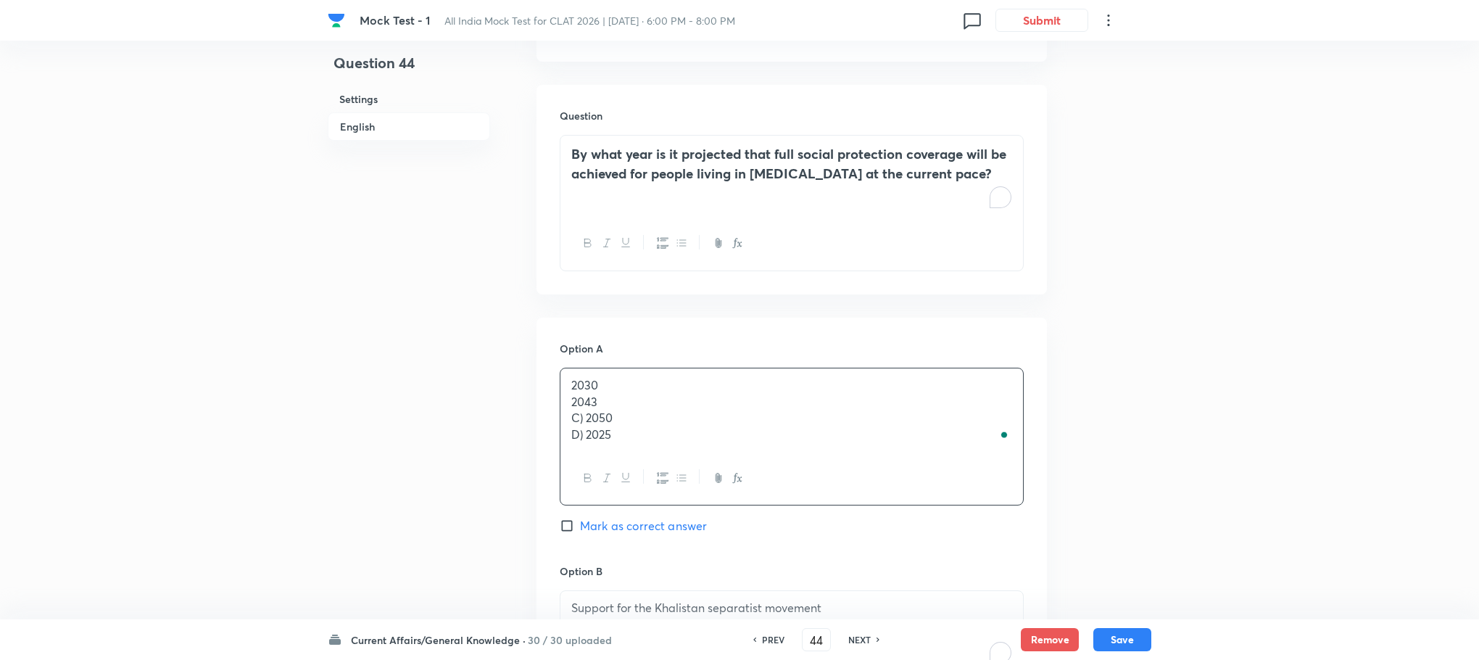
click at [583, 412] on p "C) 2050" at bounding box center [791, 418] width 441 height 17
click at [583, 438] on p "D) 2025" at bounding box center [791, 434] width 441 height 17
drag, startPoint x: 570, startPoint y: 401, endPoint x: 645, endPoint y: 461, distance: 95.9
click at [645, 461] on div "2030 2043 2050 2025" at bounding box center [792, 437] width 464 height 138
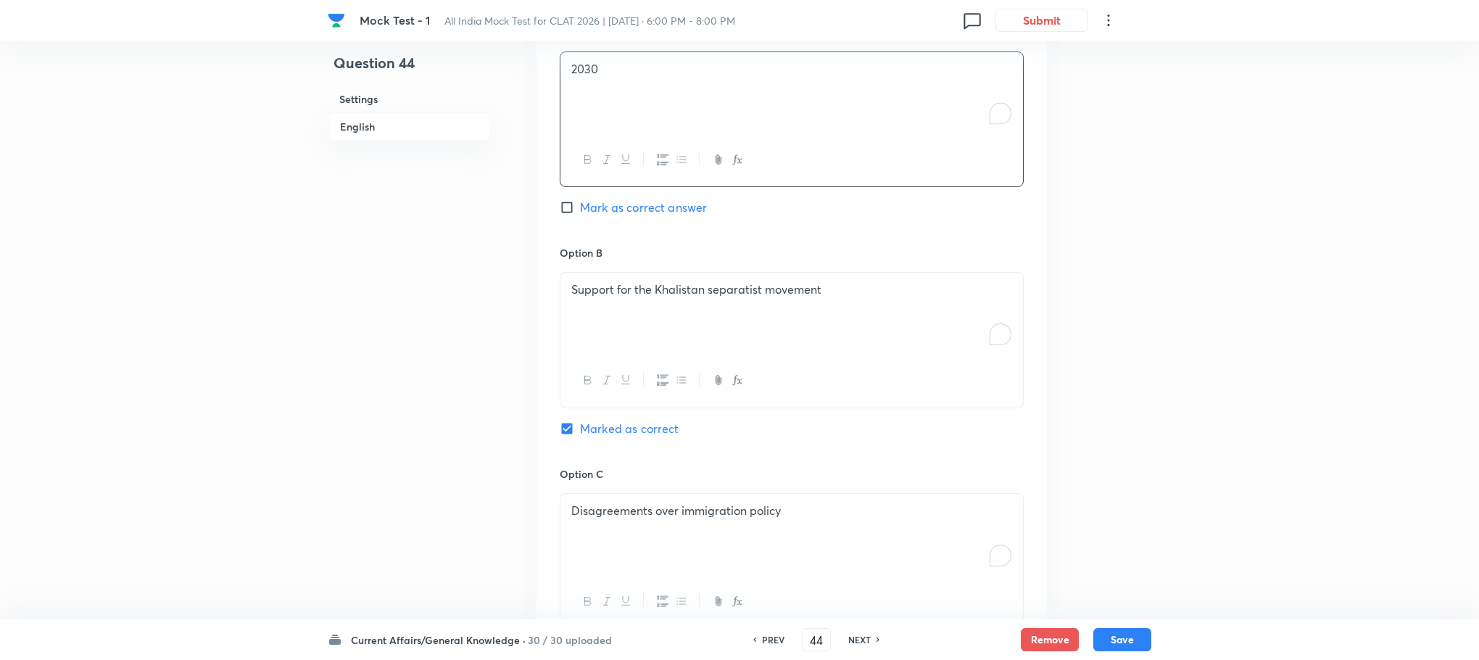
scroll to position [1112, 0]
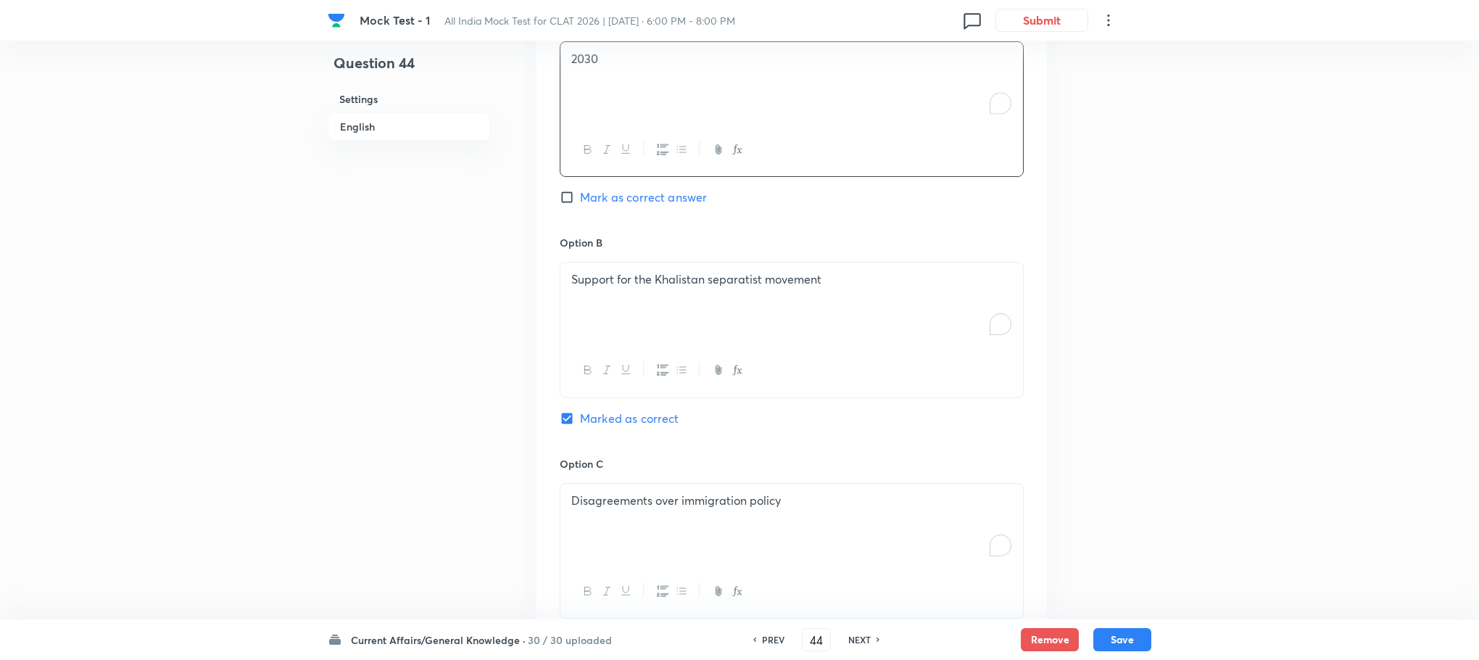
click at [599, 351] on div at bounding box center [791, 370] width 463 height 53
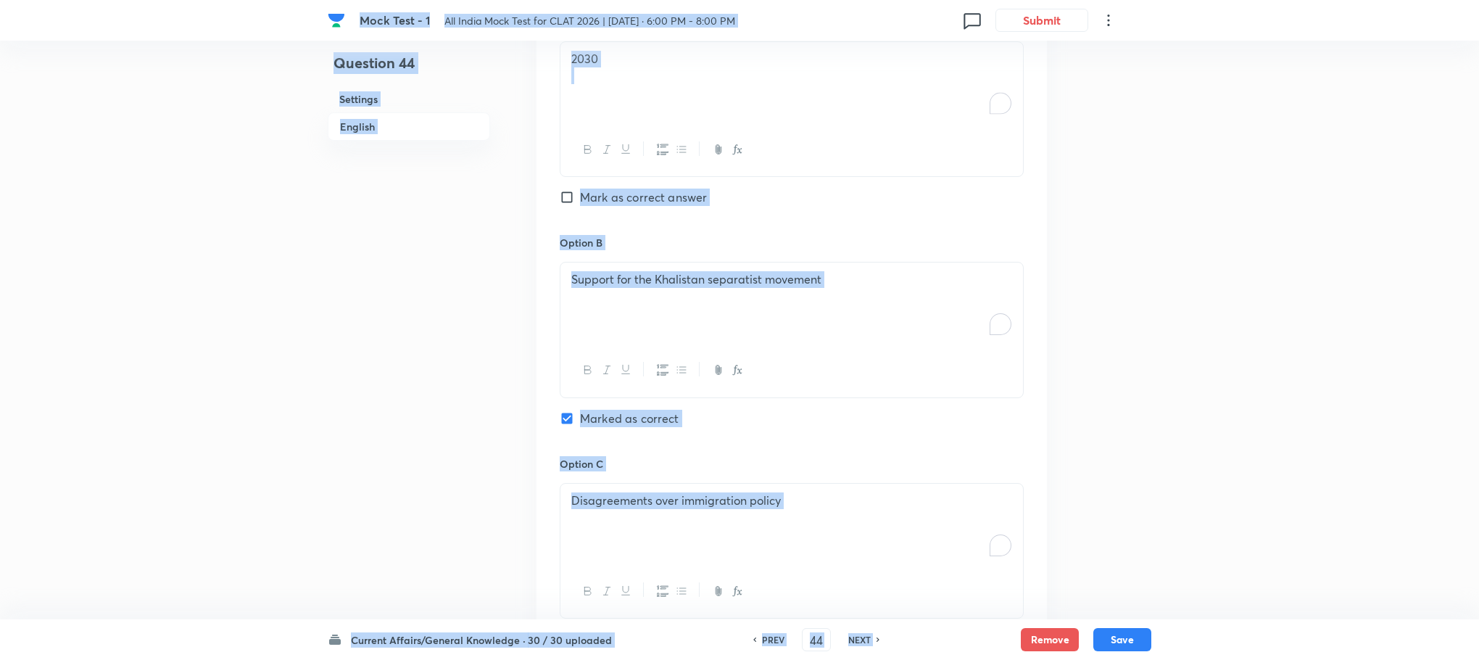
click at [605, 294] on div "Support for the Khalistan separatist movement" at bounding box center [791, 302] width 463 height 81
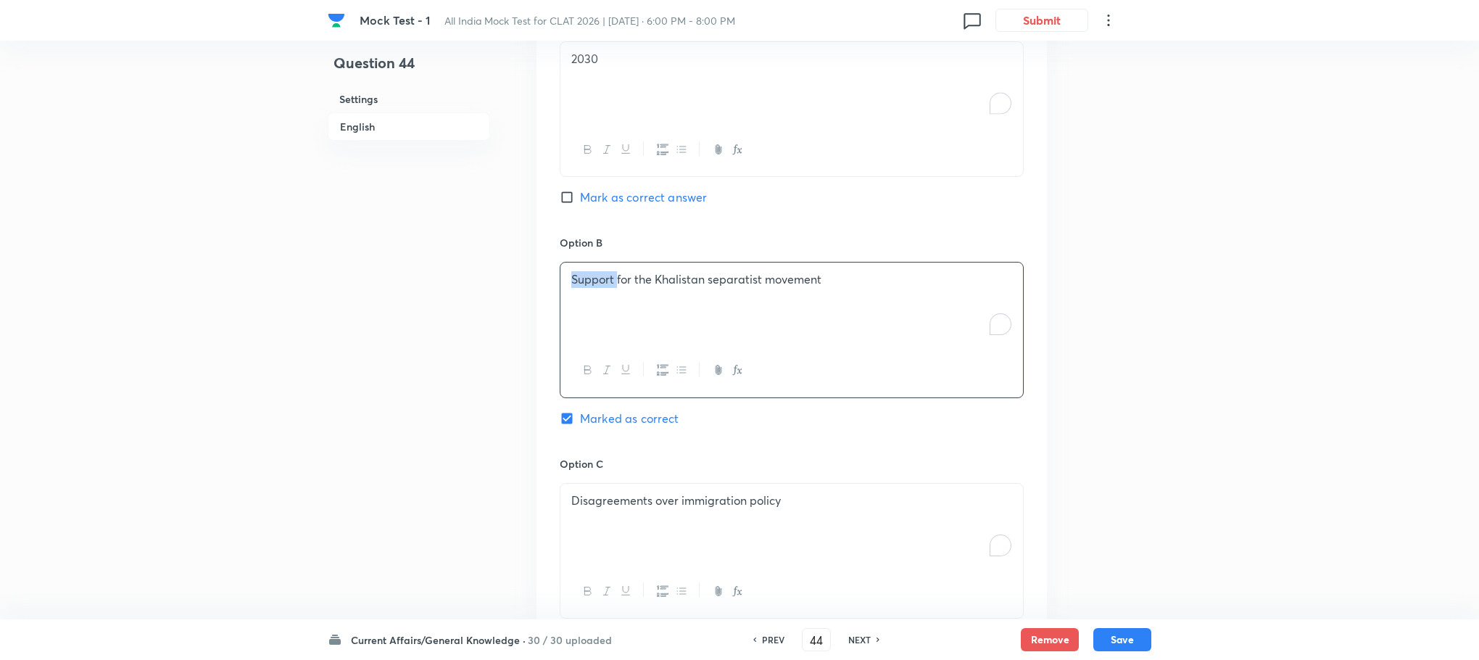
click at [605, 294] on div "Support for the Khalistan separatist movement" at bounding box center [791, 302] width 463 height 81
click at [605, 294] on div "To enrich screen reader interactions, please activate Accessibility in Grammarl…" at bounding box center [791, 302] width 463 height 81
drag, startPoint x: 566, startPoint y: 294, endPoint x: 636, endPoint y: 340, distance: 84.3
click at [636, 340] on div "2043 2050 2025" at bounding box center [791, 302] width 463 height 81
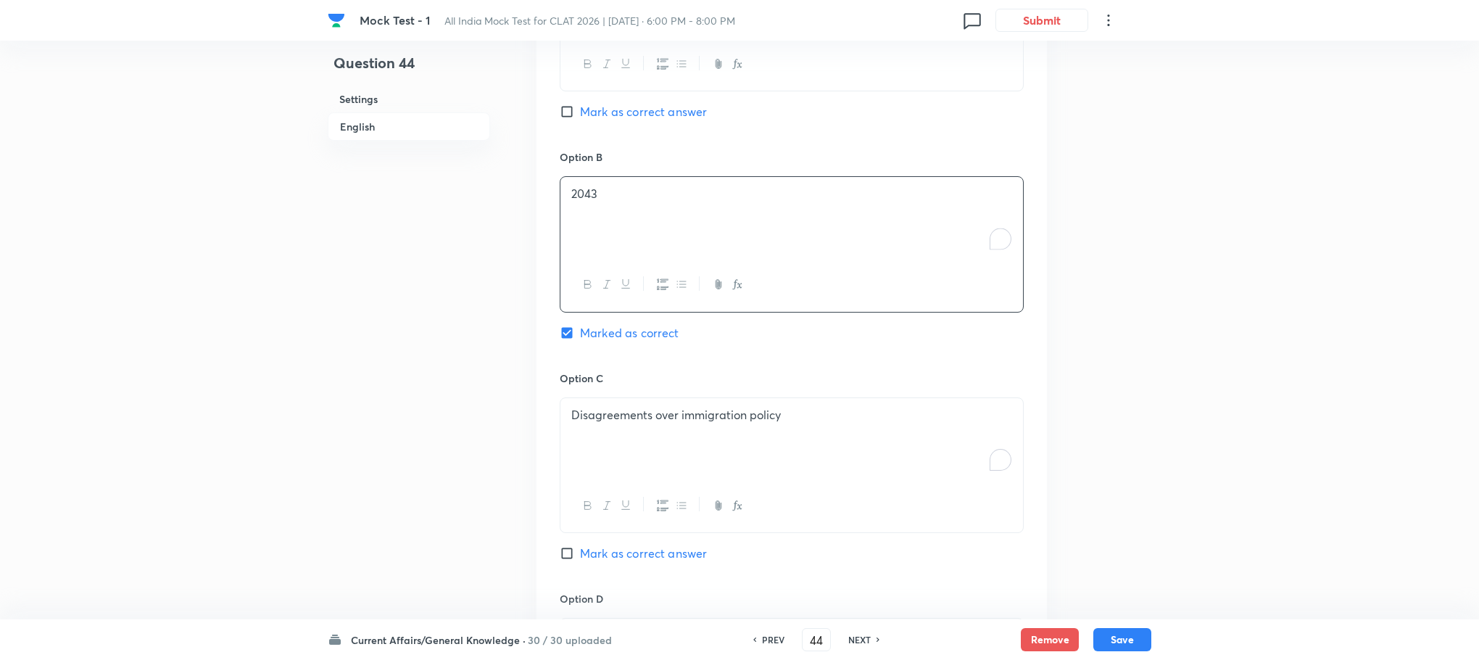
scroll to position [1329, 0]
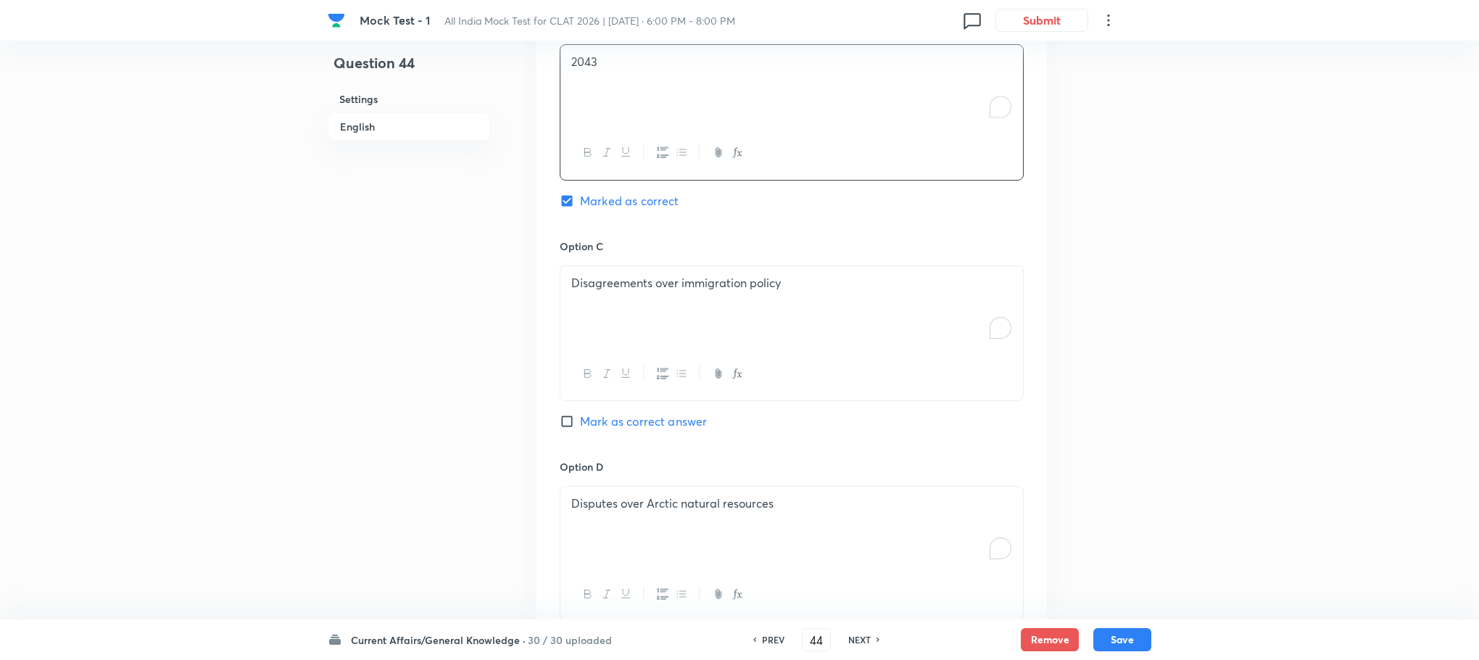
click at [611, 338] on div "Disagreements over immigration policy" at bounding box center [791, 306] width 463 height 81
click at [611, 338] on div "To enrich screen reader interactions, please activate Accessibility in Grammarl…" at bounding box center [791, 306] width 463 height 81
drag, startPoint x: 568, startPoint y: 305, endPoint x: 650, endPoint y: 327, distance: 85.7
click at [650, 327] on div "2050 2025" at bounding box center [791, 306] width 463 height 81
click at [645, 503] on p "Disputes over Arctic natural resources" at bounding box center [791, 503] width 441 height 17
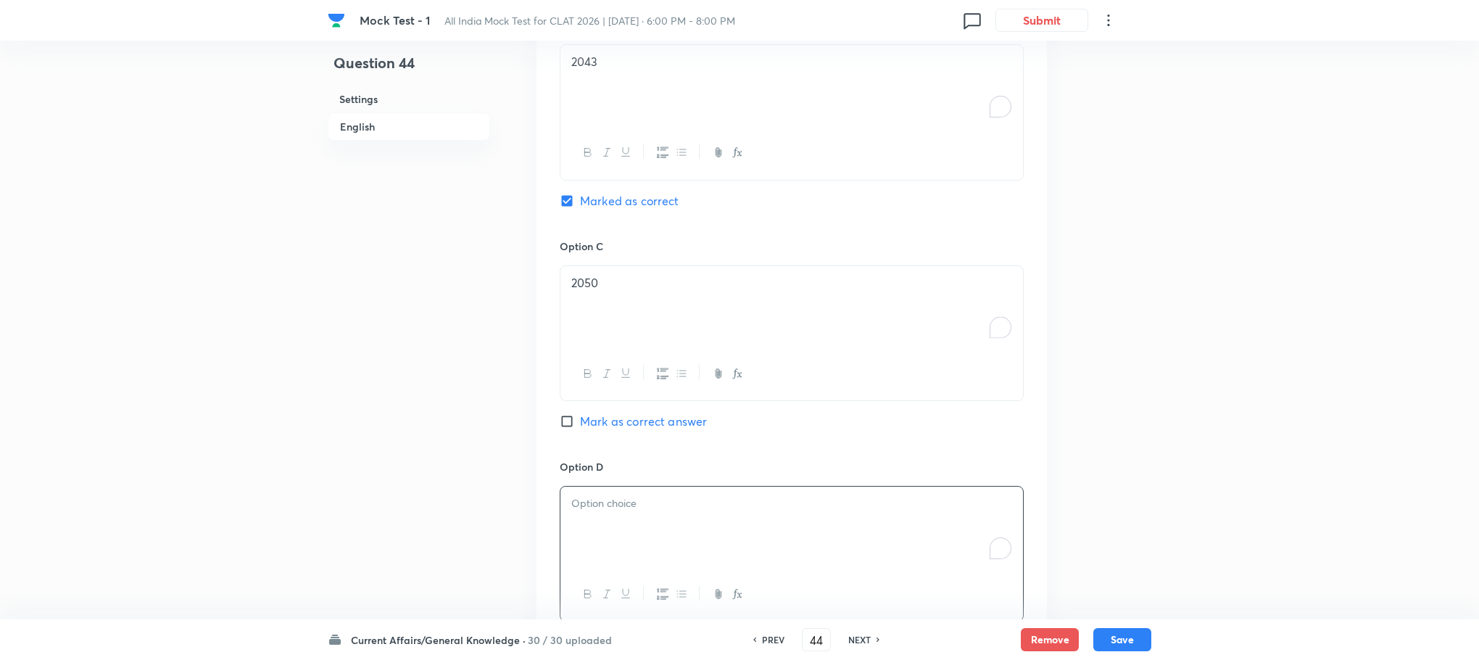
click at [645, 503] on p "To enrich screen reader interactions, please activate Accessibility in Grammarl…" at bounding box center [791, 503] width 441 height 17
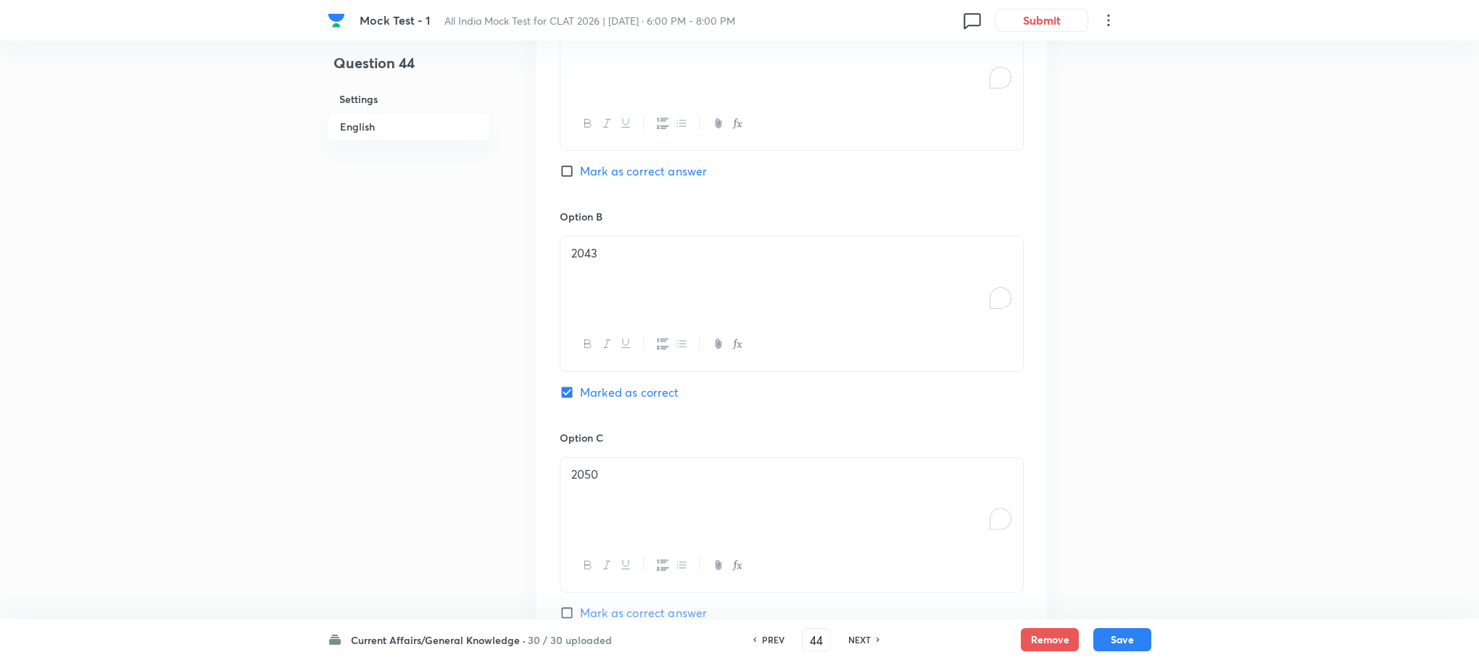
scroll to position [1055, 0]
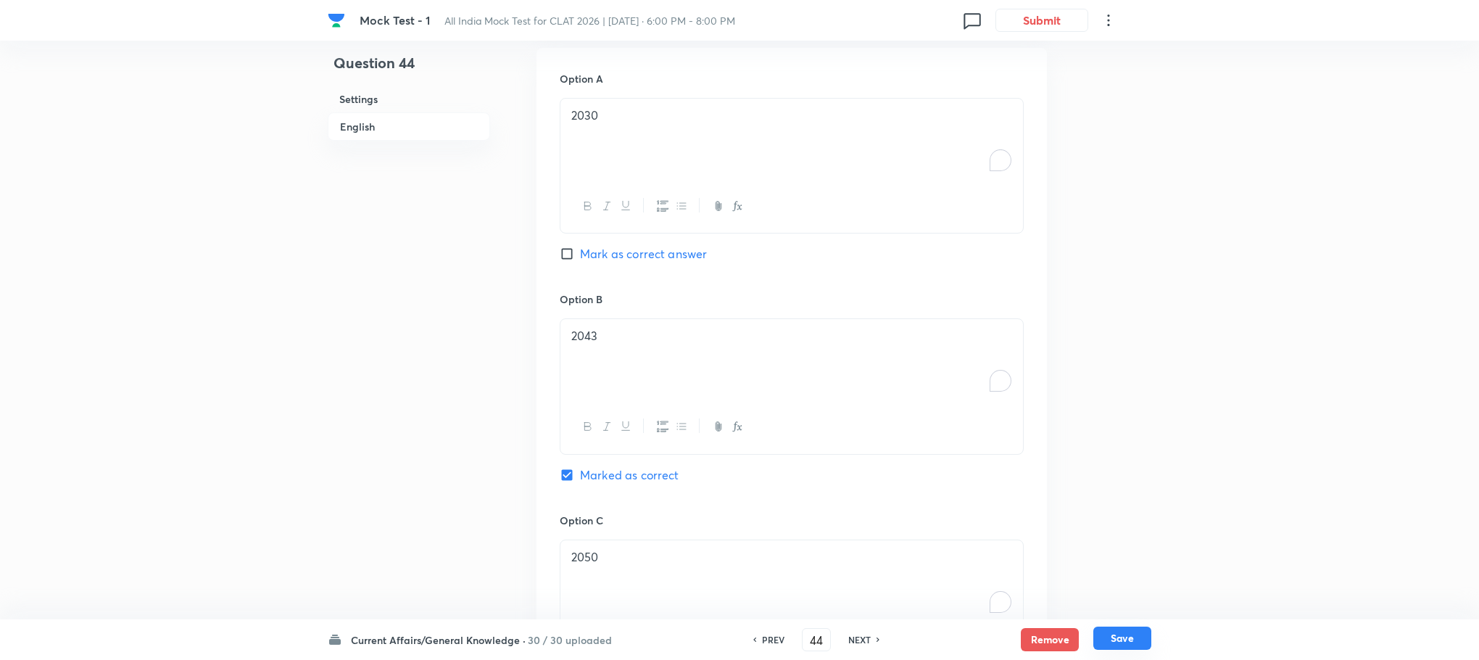
click at [1114, 631] on button "Save" at bounding box center [1122, 637] width 58 height 23
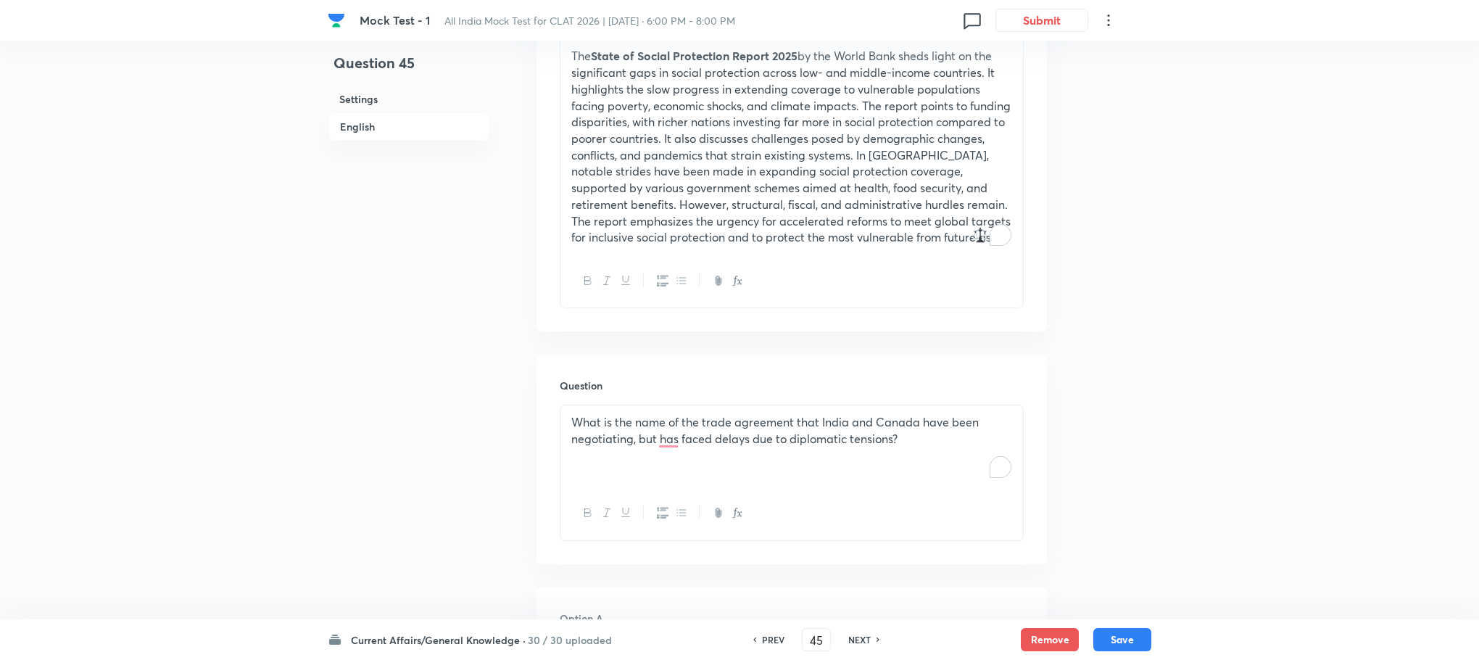
scroll to position [511, 0]
click at [642, 498] on div at bounding box center [791, 517] width 463 height 53
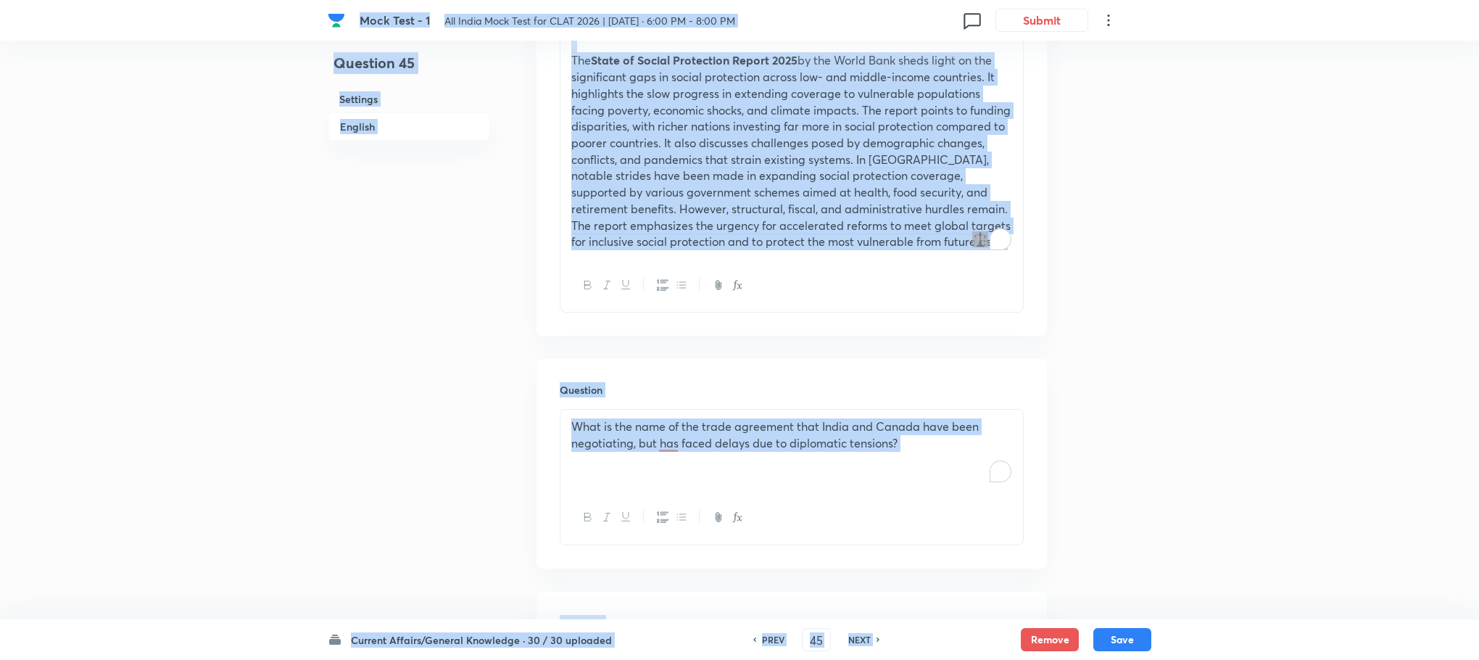
click at [658, 431] on p "What is the name of the trade agreement that India and Canada have been negotia…" at bounding box center [791, 434] width 441 height 33
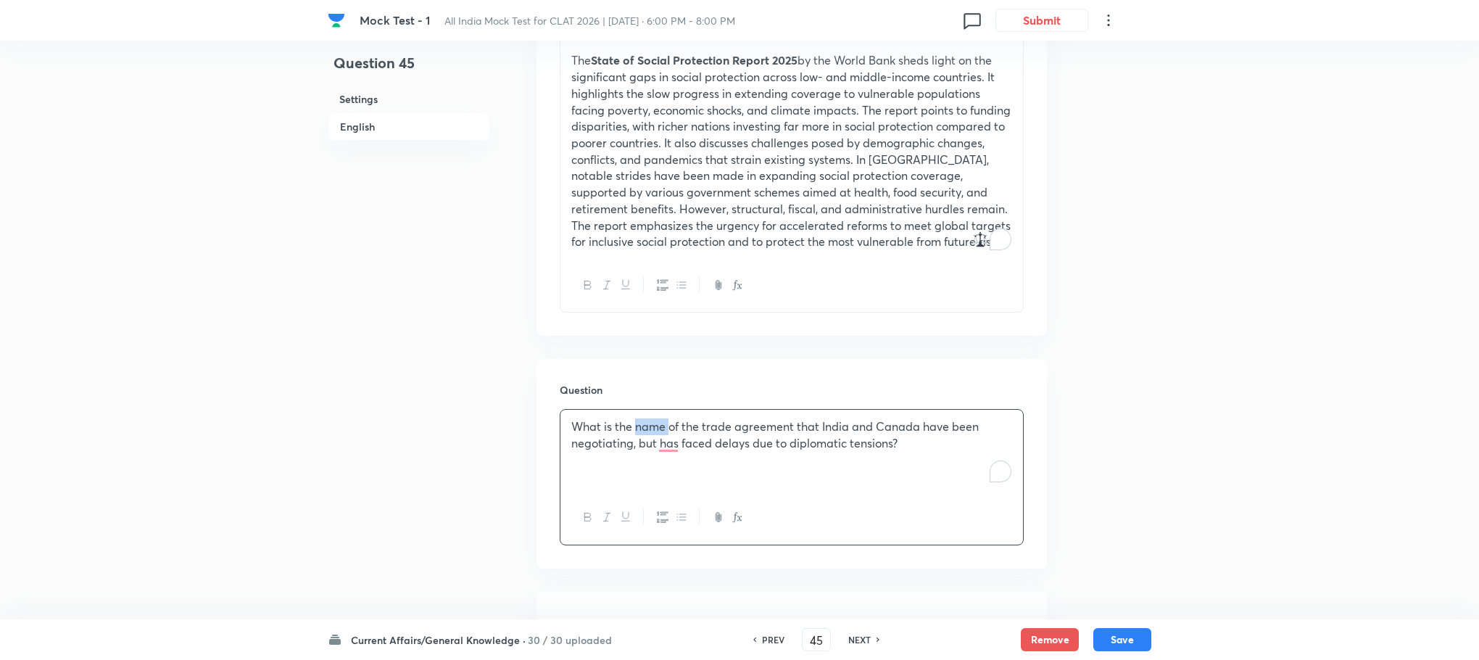
click at [658, 431] on p "What is the name of the trade agreement that India and Canada have been negotia…" at bounding box center [791, 434] width 441 height 33
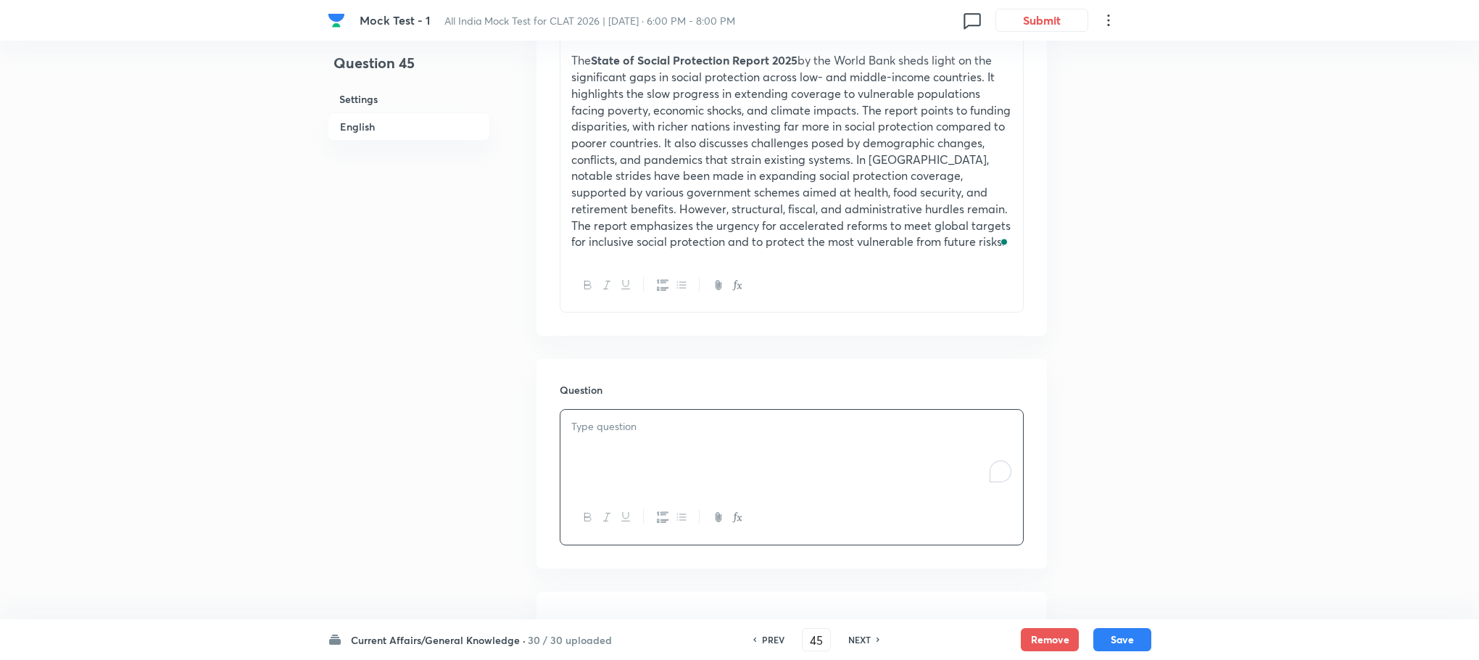
click at [658, 431] on p "To enrich screen reader interactions, please activate Accessibility in Grammarl…" at bounding box center [791, 426] width 441 height 17
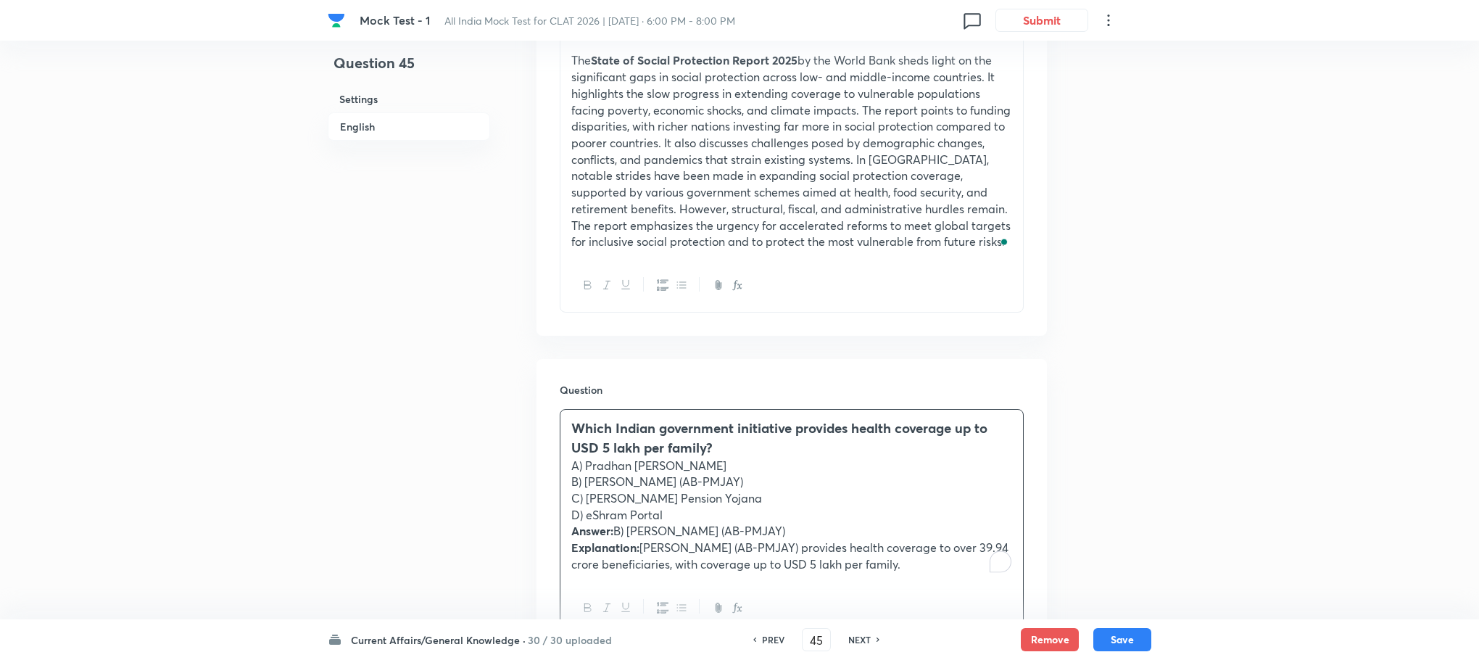
drag, startPoint x: 570, startPoint y: 538, endPoint x: 966, endPoint y: 629, distance: 406.1
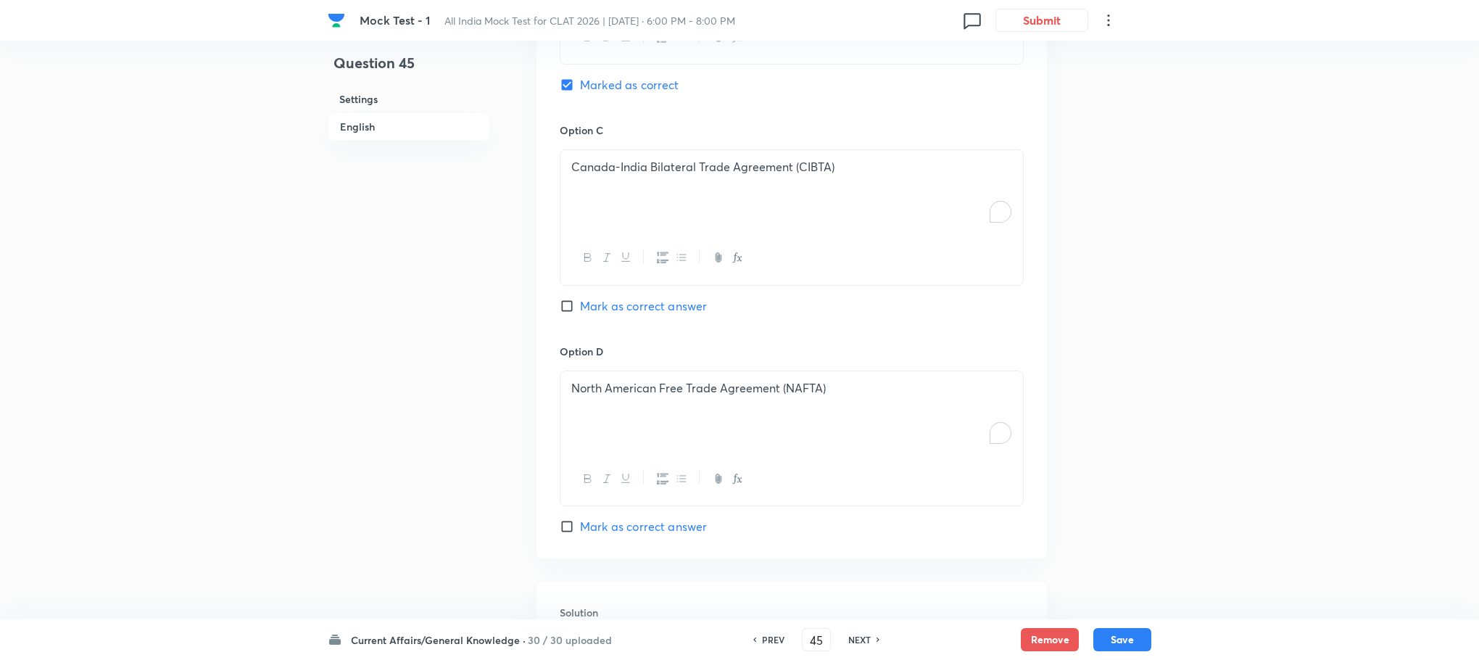
scroll to position [1599, 0]
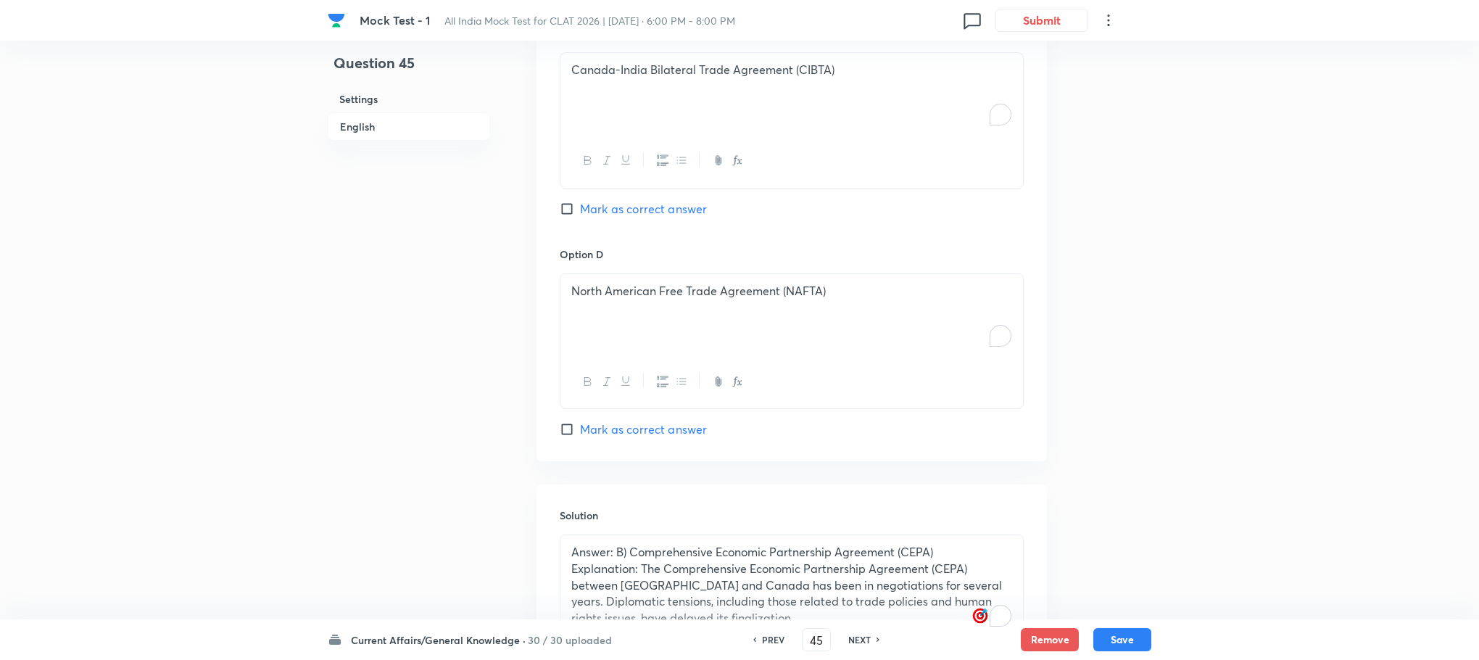
click at [657, 502] on div "Solution Answer: B) Comprehensive Economic Partnership Agreement (CEPA) Explana…" at bounding box center [792, 598] width 510 height 228
click at [649, 592] on p "Explanation: The Comprehensive Economic Partnership Agreement (CEPA) between [G…" at bounding box center [791, 593] width 441 height 66
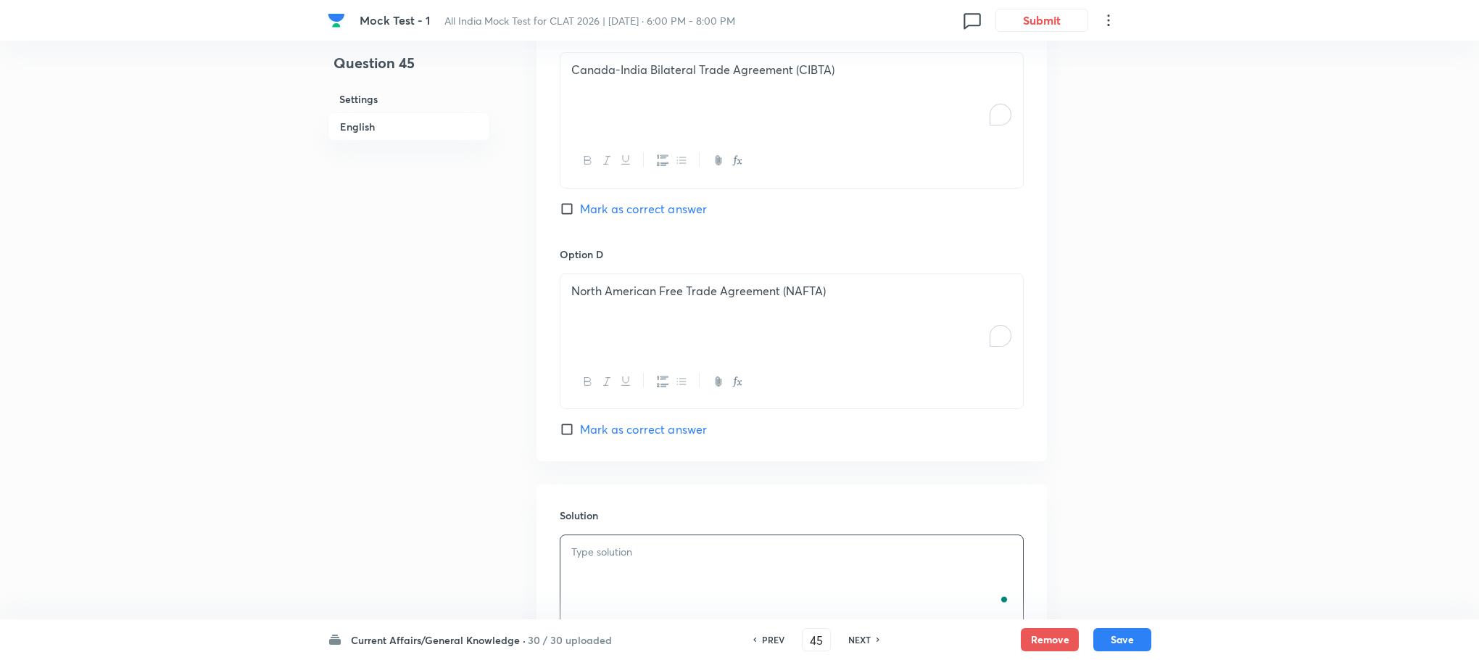
click at [649, 592] on div "To enrich screen reader interactions, please activate Accessibility in Grammarl…" at bounding box center [791, 575] width 463 height 81
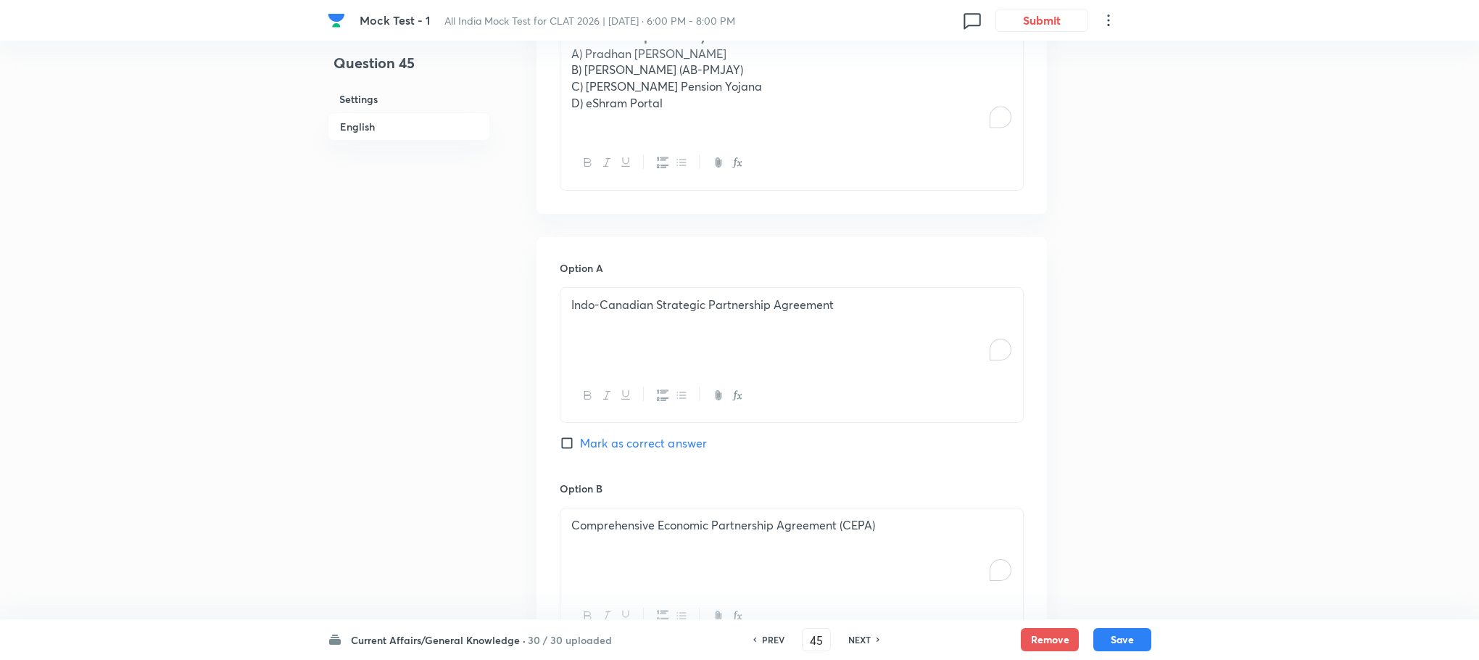
scroll to position [729, 0]
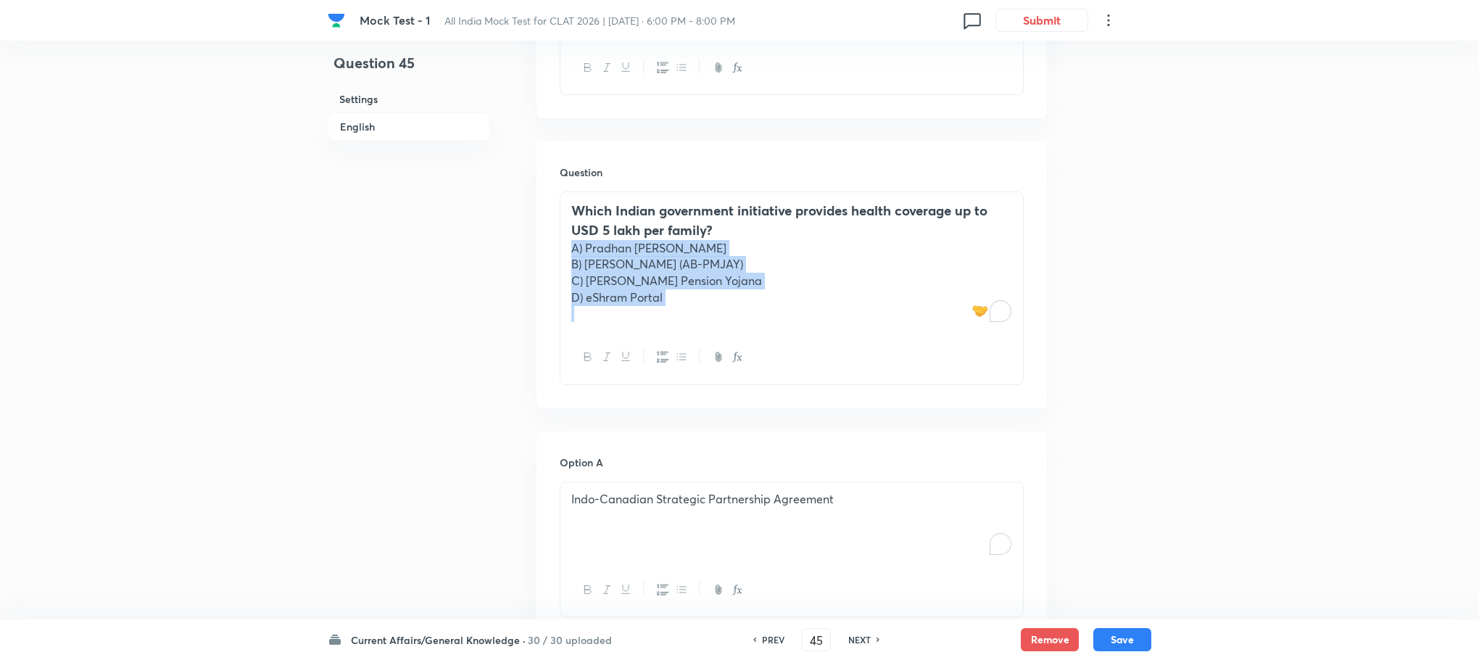
drag, startPoint x: 570, startPoint y: 248, endPoint x: 727, endPoint y: 329, distance: 176.4
click at [727, 329] on div "Which Indian government initiative provides health coverage up to USD 5 lakh pe…" at bounding box center [791, 261] width 463 height 138
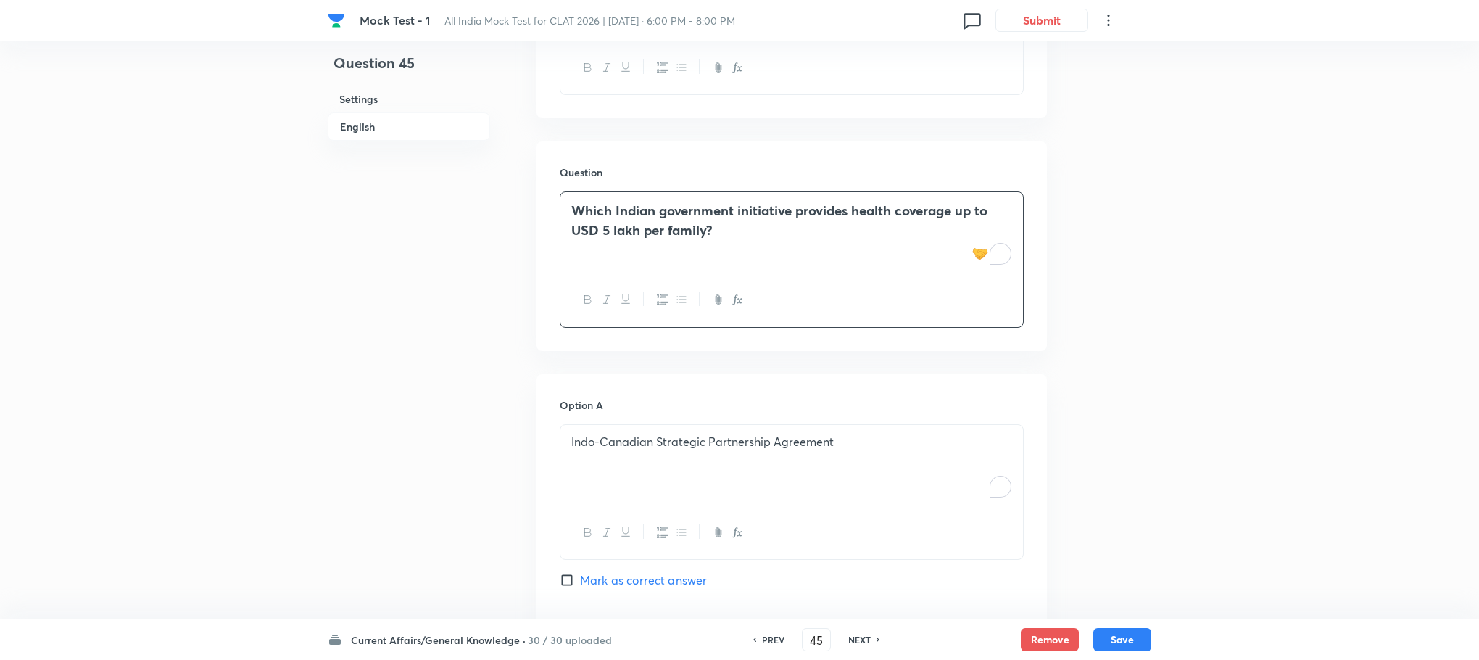
click at [655, 511] on div at bounding box center [791, 532] width 463 height 53
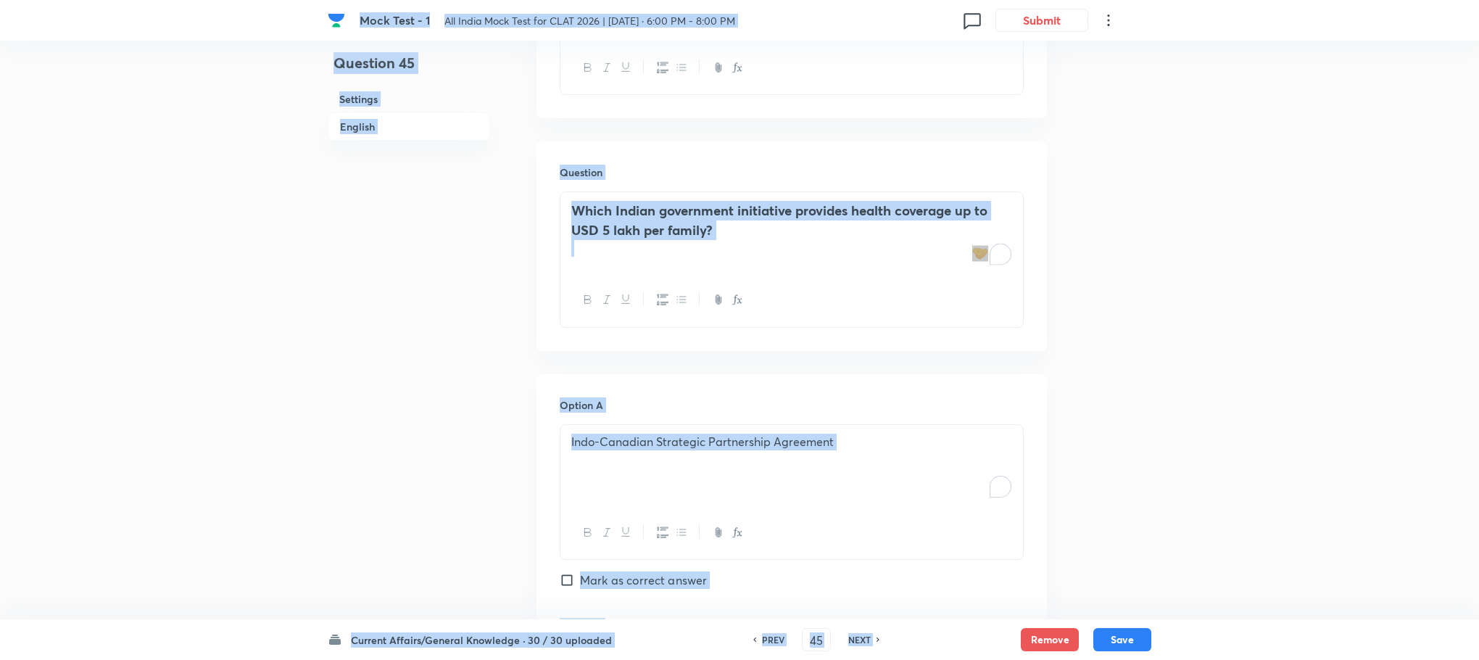
click at [657, 468] on div "Indo-Canadian Strategic Partnership Agreement" at bounding box center [791, 465] width 463 height 81
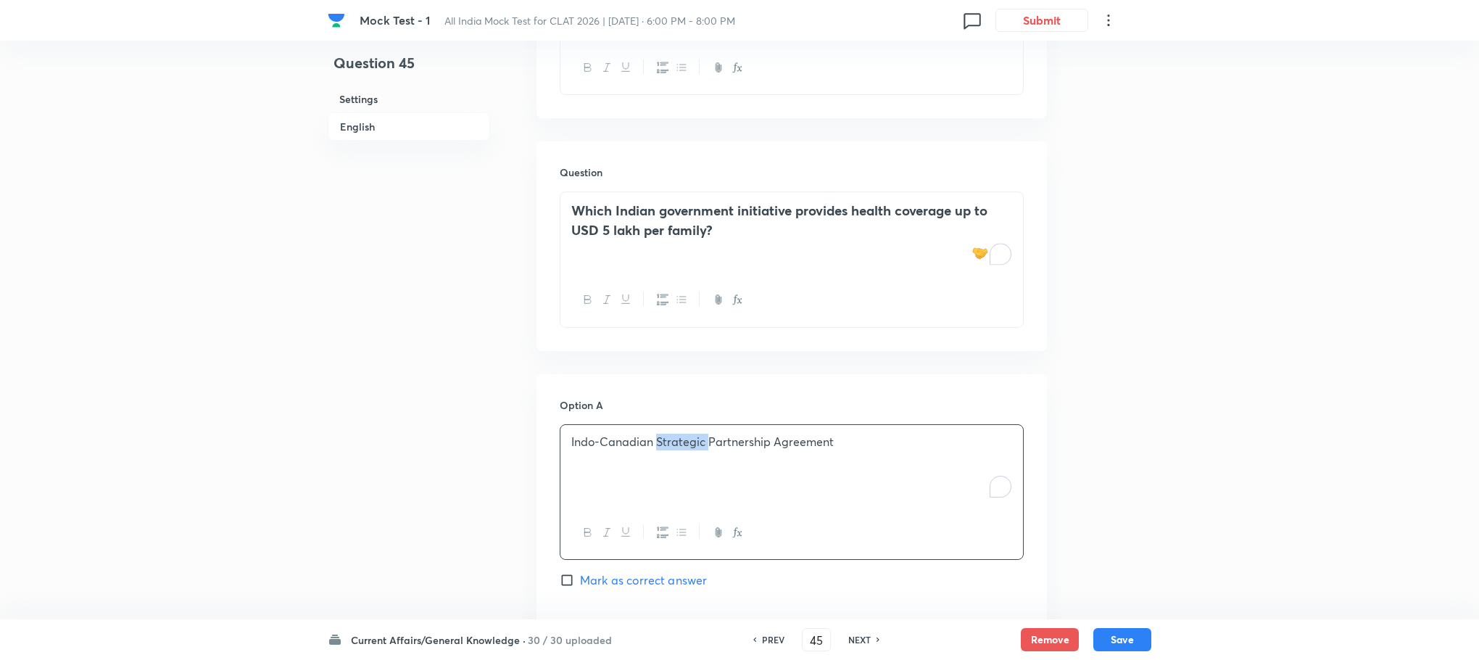
click at [657, 468] on div "Indo-Canadian Strategic Partnership Agreement" at bounding box center [791, 465] width 463 height 81
click at [657, 468] on div "To enrich screen reader interactions, please activate Accessibility in Grammarl…" at bounding box center [791, 465] width 463 height 81
click at [584, 444] on p "A) Pradhan [PERSON_NAME]" at bounding box center [791, 442] width 441 height 17
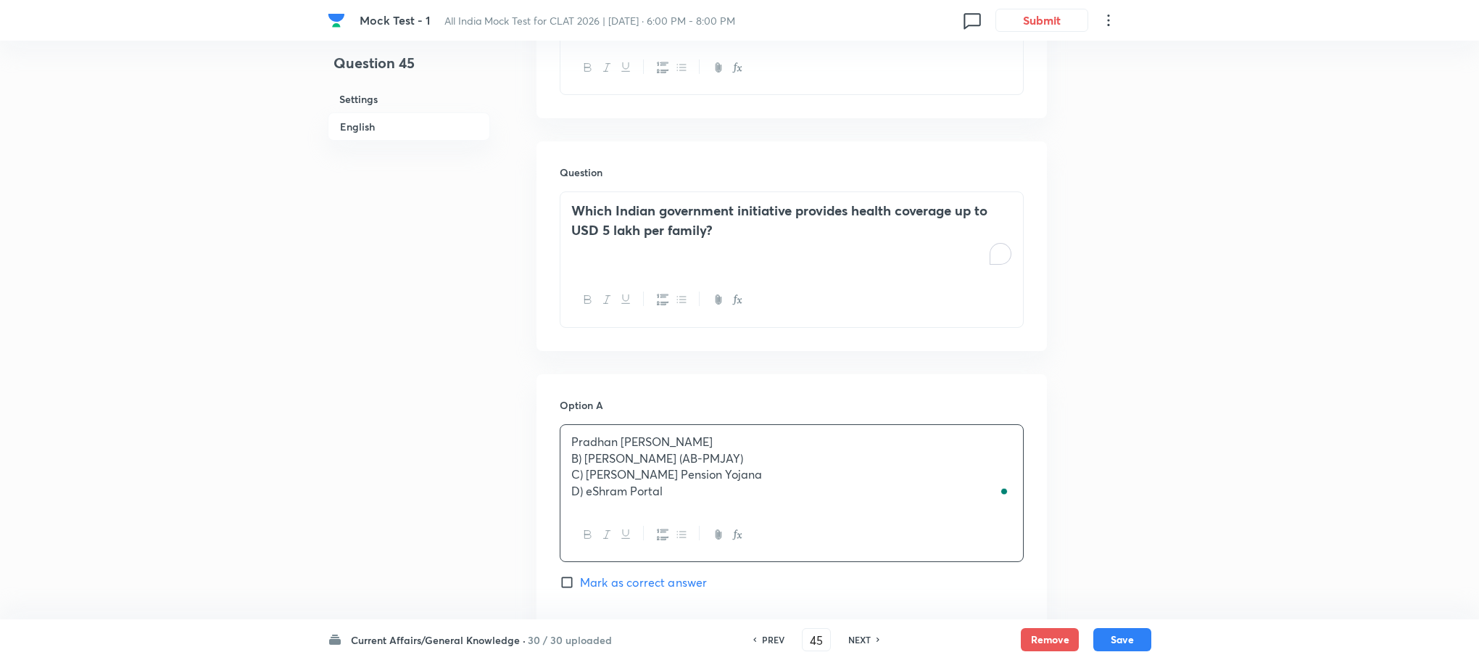
click at [582, 461] on p "B) [PERSON_NAME] (AB-PMJAY)" at bounding box center [791, 458] width 441 height 17
click at [582, 481] on p "C) [PERSON_NAME] Pension Yojana" at bounding box center [791, 474] width 441 height 17
click at [582, 490] on p "D) eShram Portal" at bounding box center [791, 491] width 441 height 17
drag, startPoint x: 568, startPoint y: 459, endPoint x: 720, endPoint y: 526, distance: 166.5
click at [720, 526] on div "Pradhan [PERSON_NAME] [PERSON_NAME] Yojana [PERSON_NAME] Bharat (AB-PMJAY) [PER…" at bounding box center [792, 493] width 464 height 138
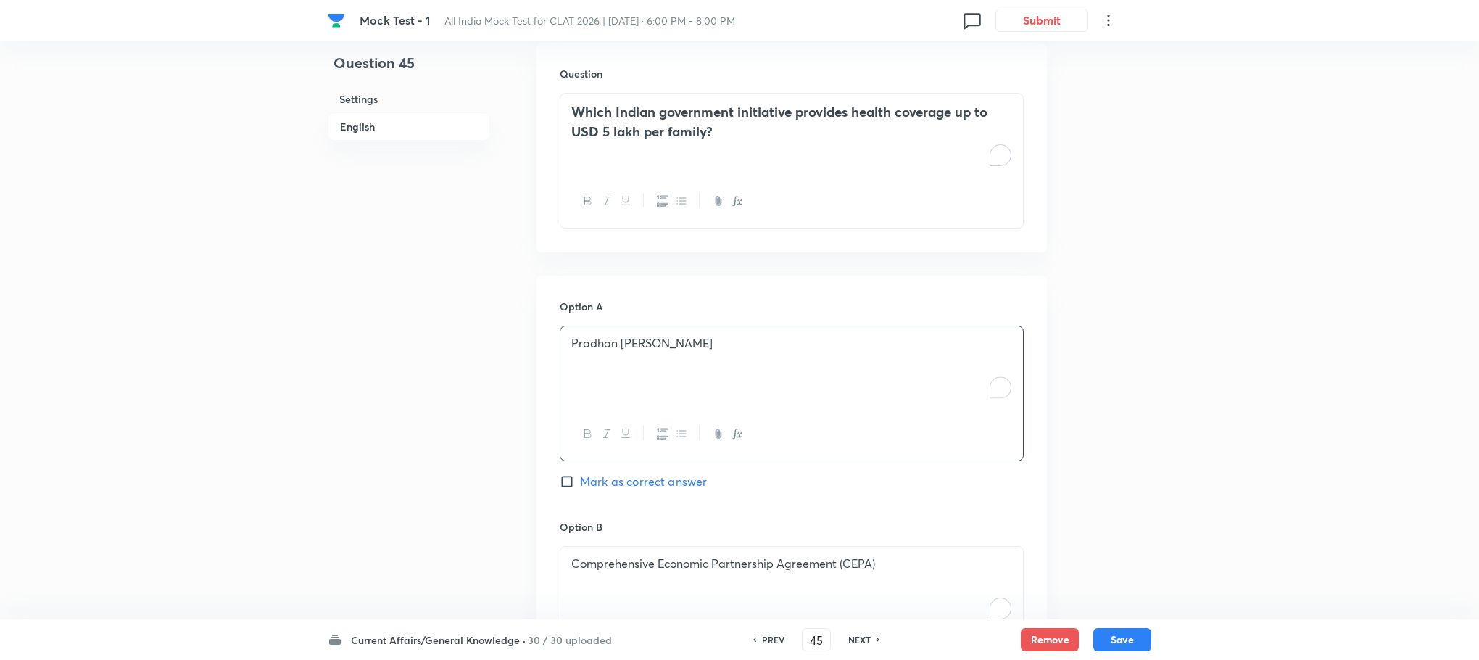
scroll to position [946, 0]
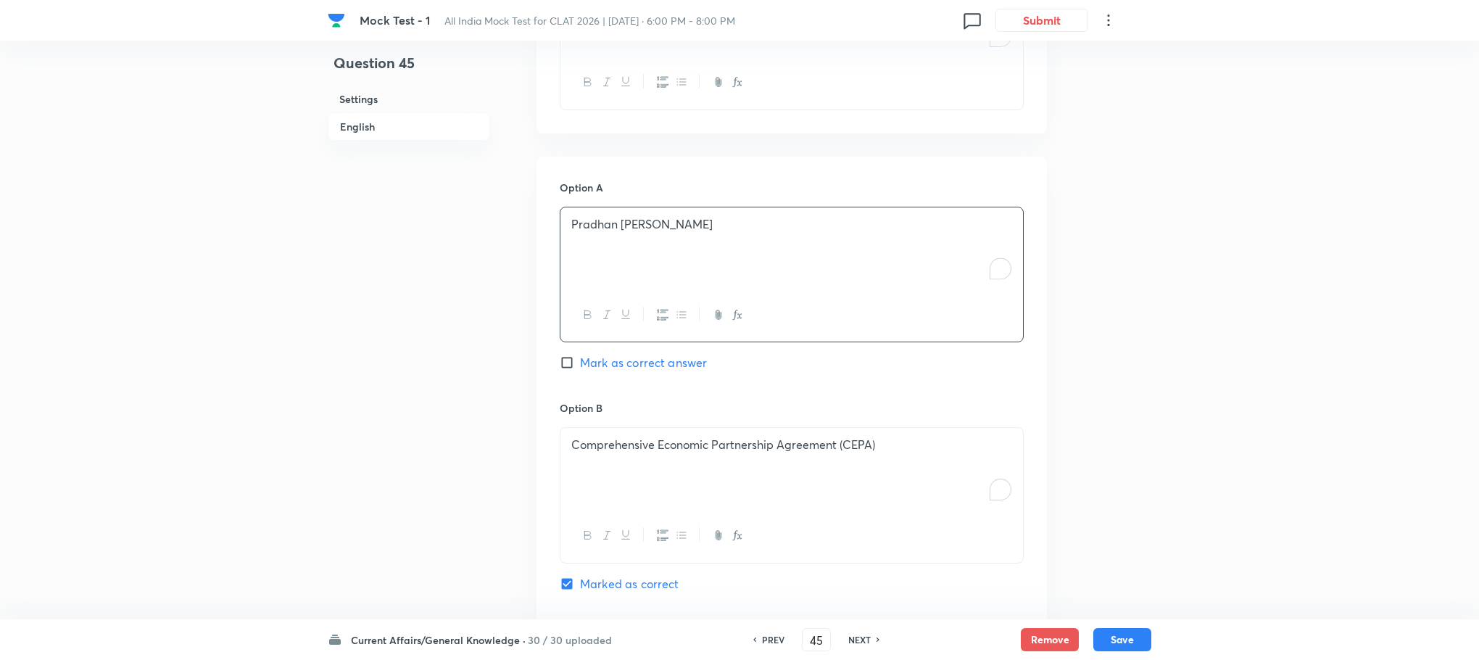
click at [612, 444] on p "Comprehensive Economic Partnership Agreement (CEPA)" at bounding box center [791, 444] width 441 height 17
click at [612, 444] on p "To enrich screen reader interactions, please activate Accessibility in Grammarl…" at bounding box center [791, 444] width 441 height 17
drag, startPoint x: 570, startPoint y: 455, endPoint x: 663, endPoint y: 492, distance: 100.3
click at [663, 492] on div "[PERSON_NAME] (AB-PMJAY) [PERSON_NAME] Pension [PERSON_NAME] Portal" at bounding box center [791, 468] width 463 height 81
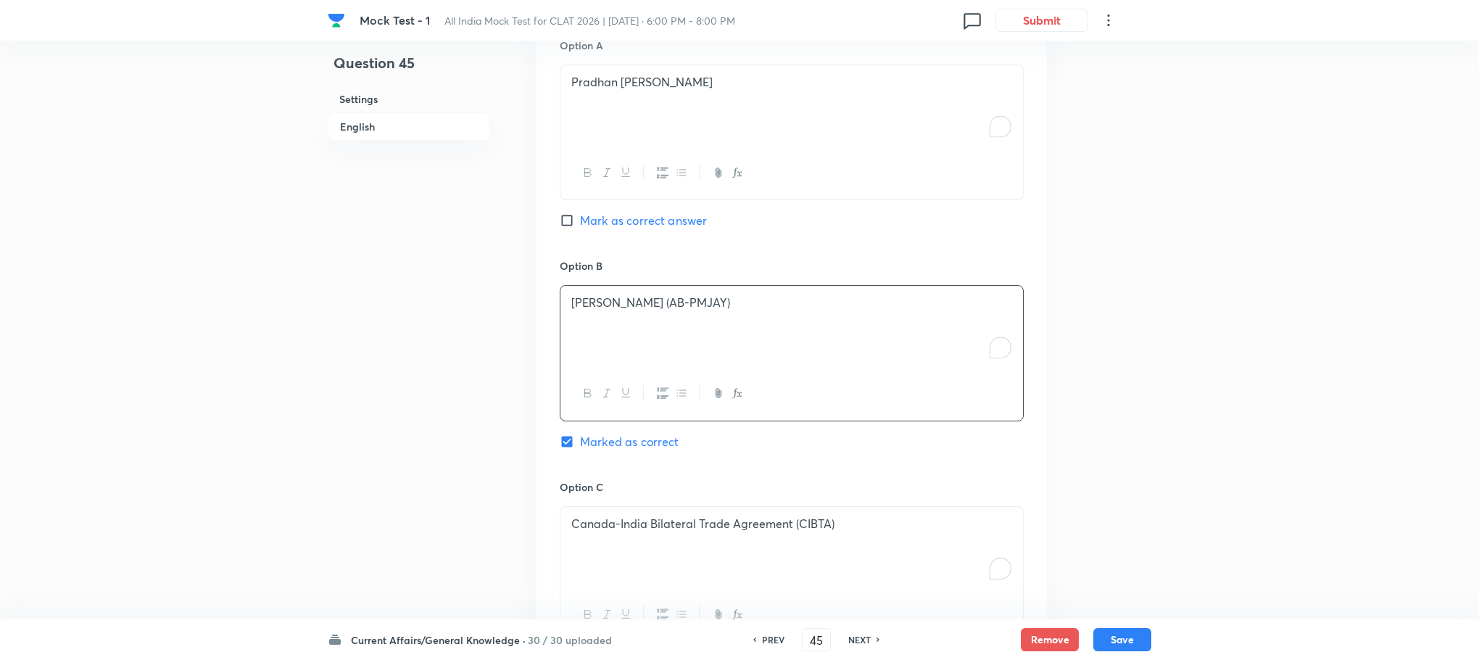
scroll to position [1164, 0]
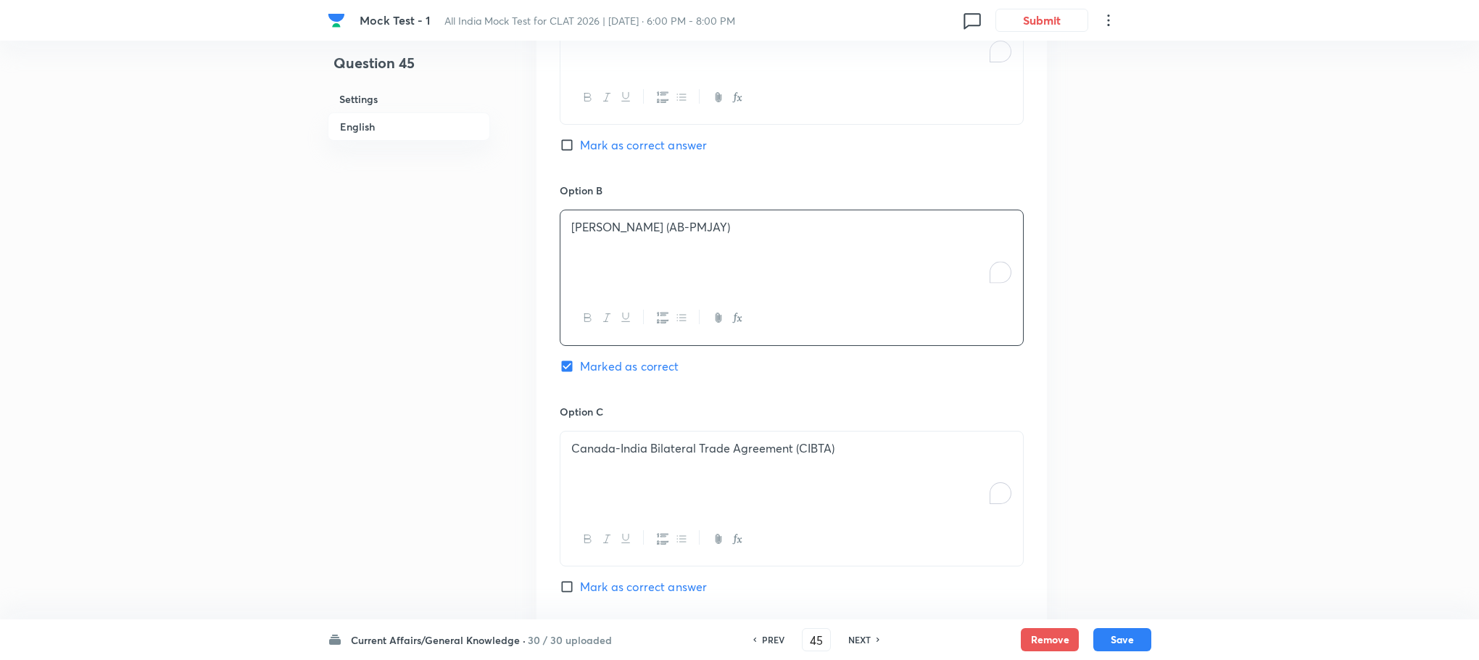
click at [596, 438] on div "Canada-India Bilateral Trade Agreement (CIBTA)" at bounding box center [791, 471] width 463 height 81
click at [596, 453] on p "To enrich screen reader interactions, please activate Accessibility in Grammarl…" at bounding box center [791, 448] width 441 height 17
drag, startPoint x: 573, startPoint y: 472, endPoint x: 673, endPoint y: 494, distance: 102.4
click at [673, 494] on div "[PERSON_NAME] Pension Yojana eShram Portal" at bounding box center [791, 471] width 463 height 81
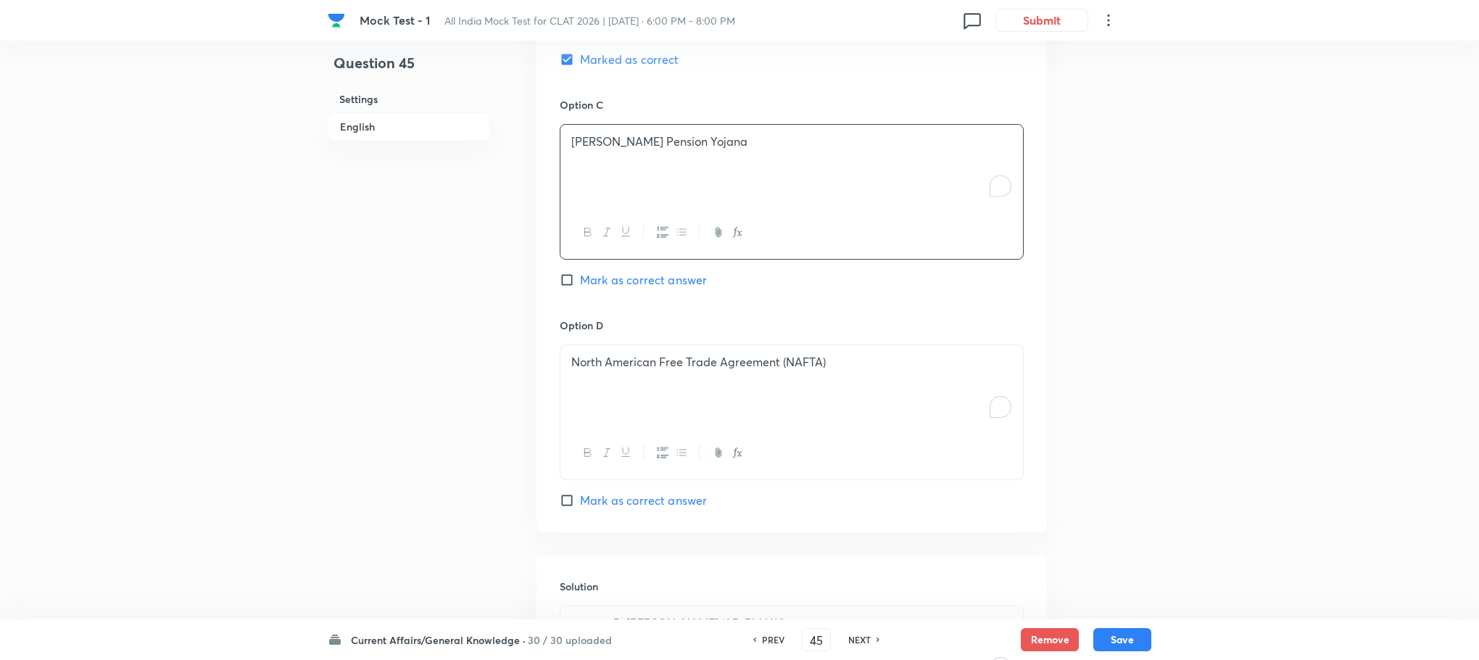
scroll to position [1490, 0]
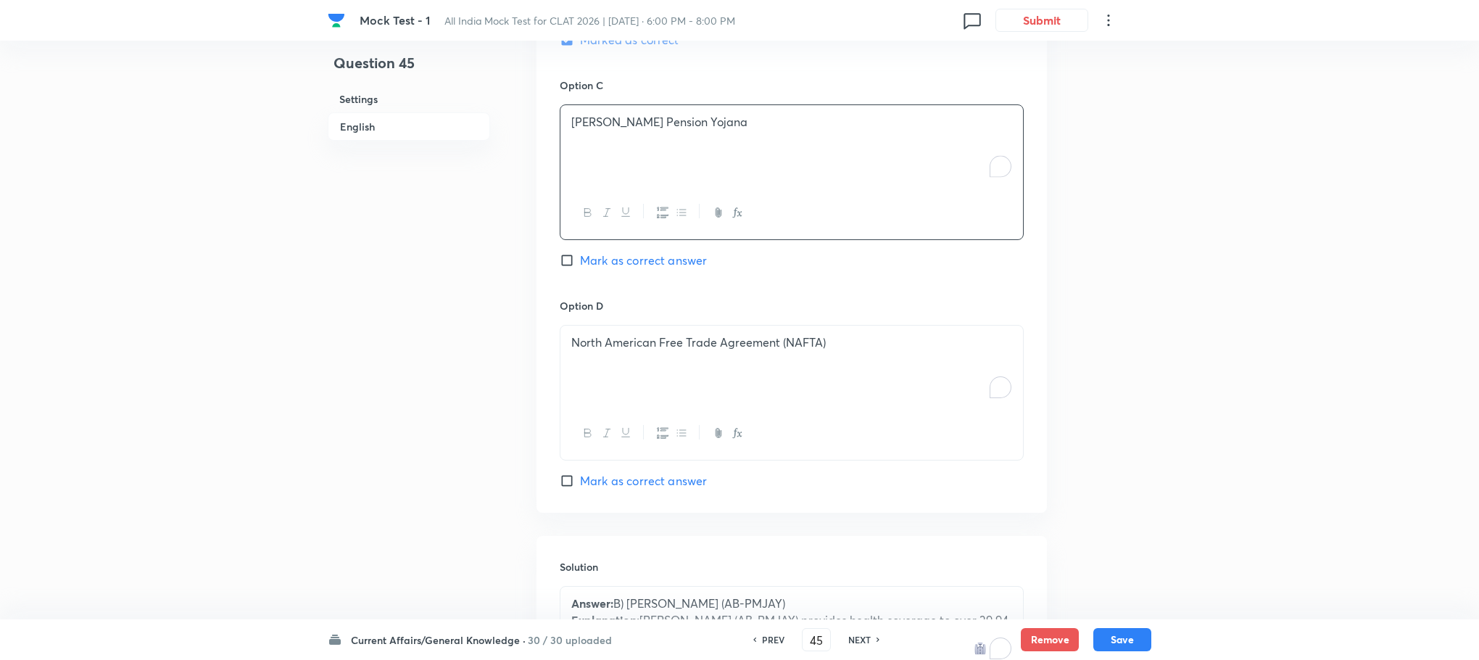
click at [601, 407] on div "North American Free Trade Agreement (NAFTA)" at bounding box center [791, 366] width 463 height 81
click at [601, 407] on div "To enrich screen reader interactions, please activate Accessibility in Grammarl…" at bounding box center [791, 366] width 463 height 81
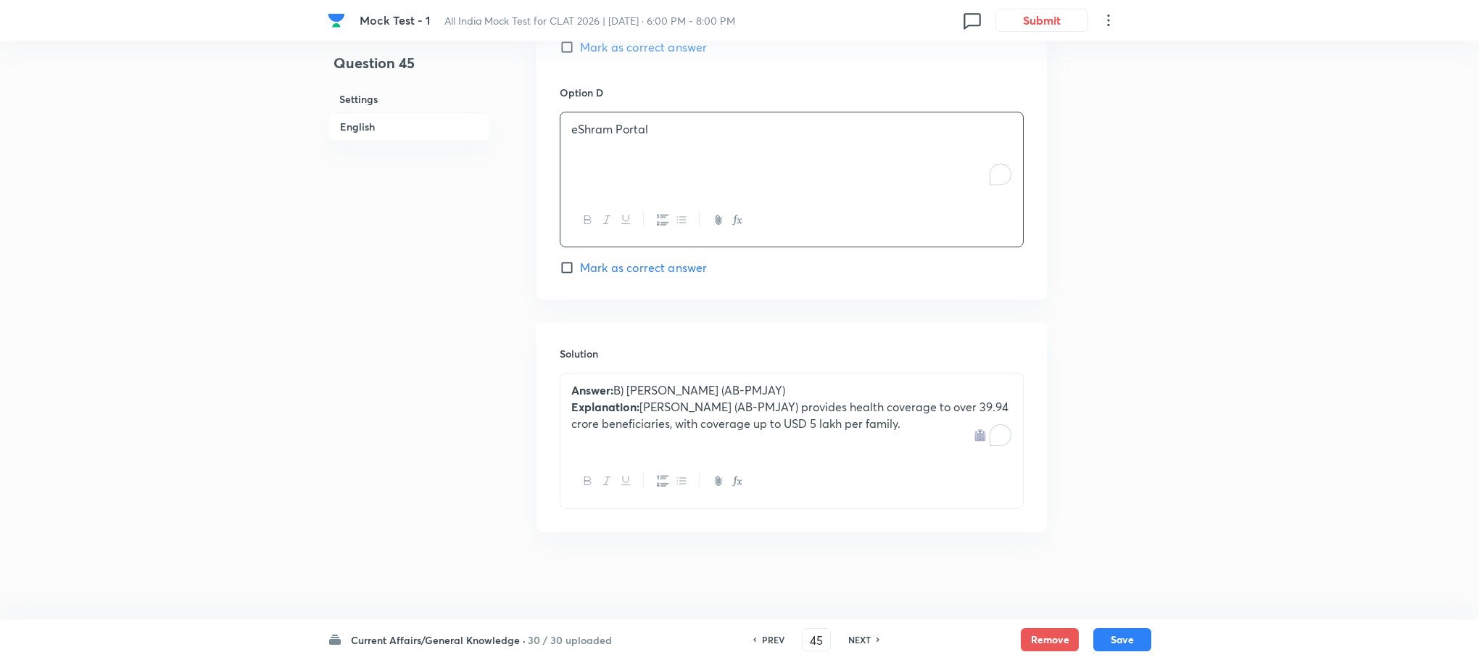
scroll to position [1055, 0]
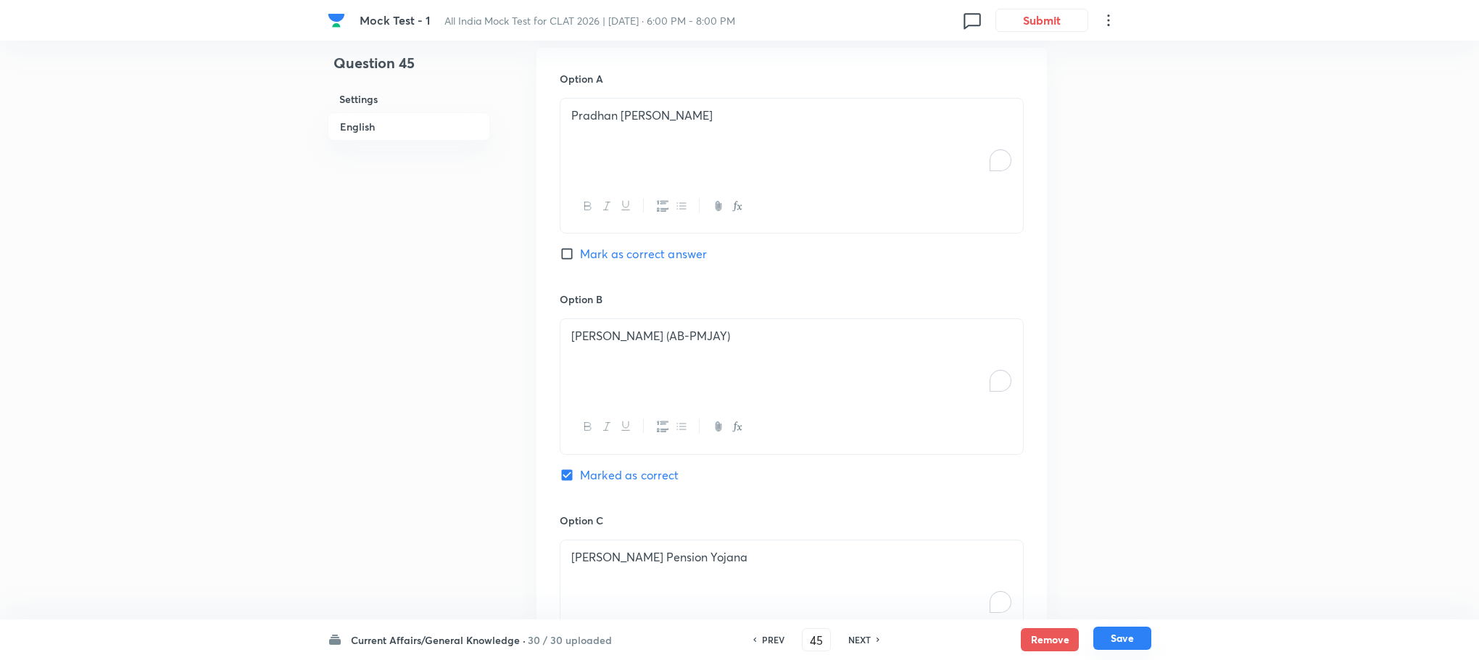
click at [1122, 640] on button "Save" at bounding box center [1122, 637] width 58 height 23
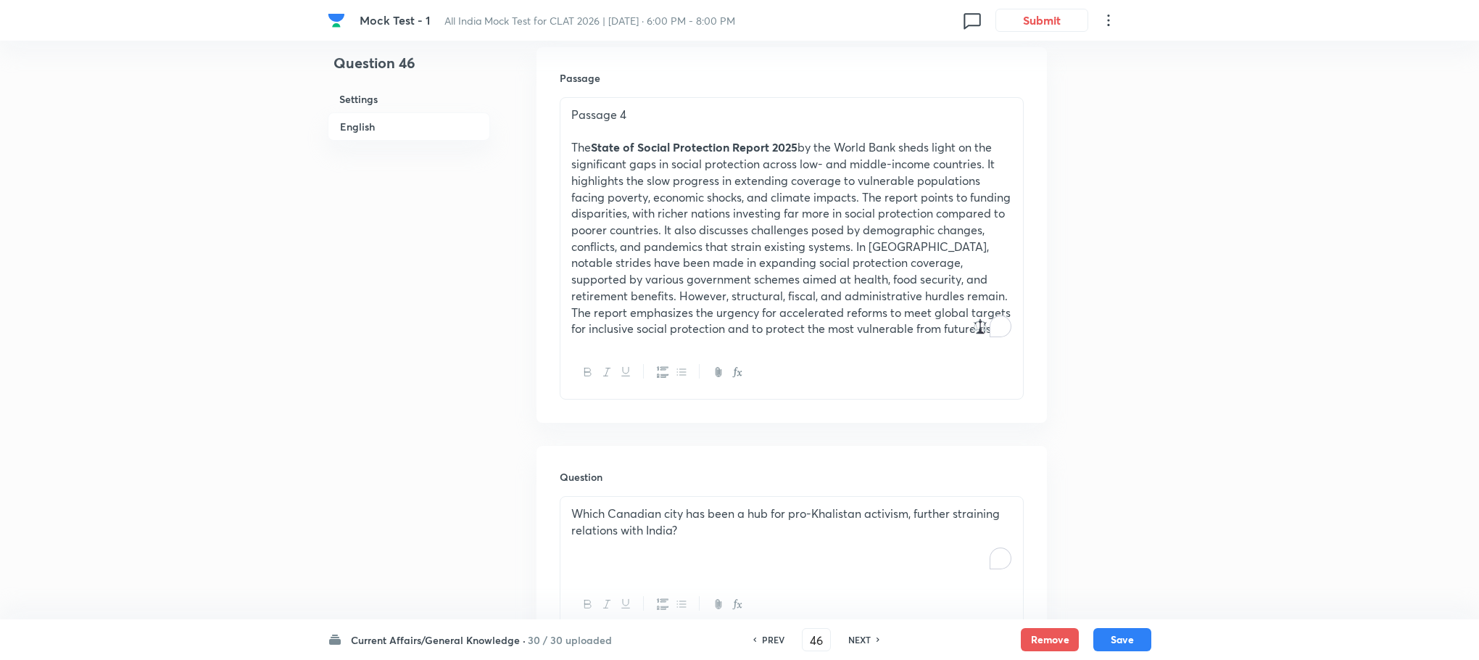
scroll to position [620, 0]
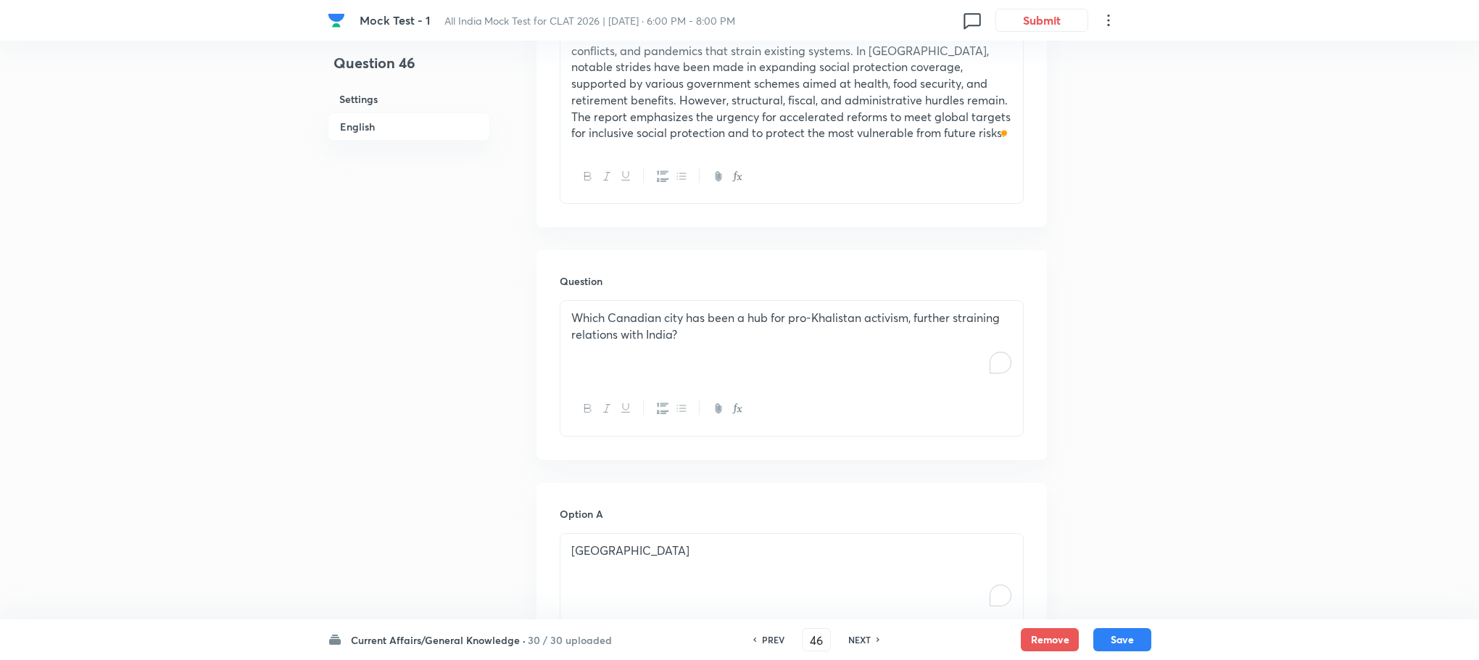
click at [659, 347] on div "Which Canadian city has been a hub for pro-Khalistan activism, further strainin…" at bounding box center [791, 341] width 463 height 81
click at [659, 347] on div "To enrich screen reader interactions, please activate Accessibility in Grammarl…" at bounding box center [791, 341] width 463 height 81
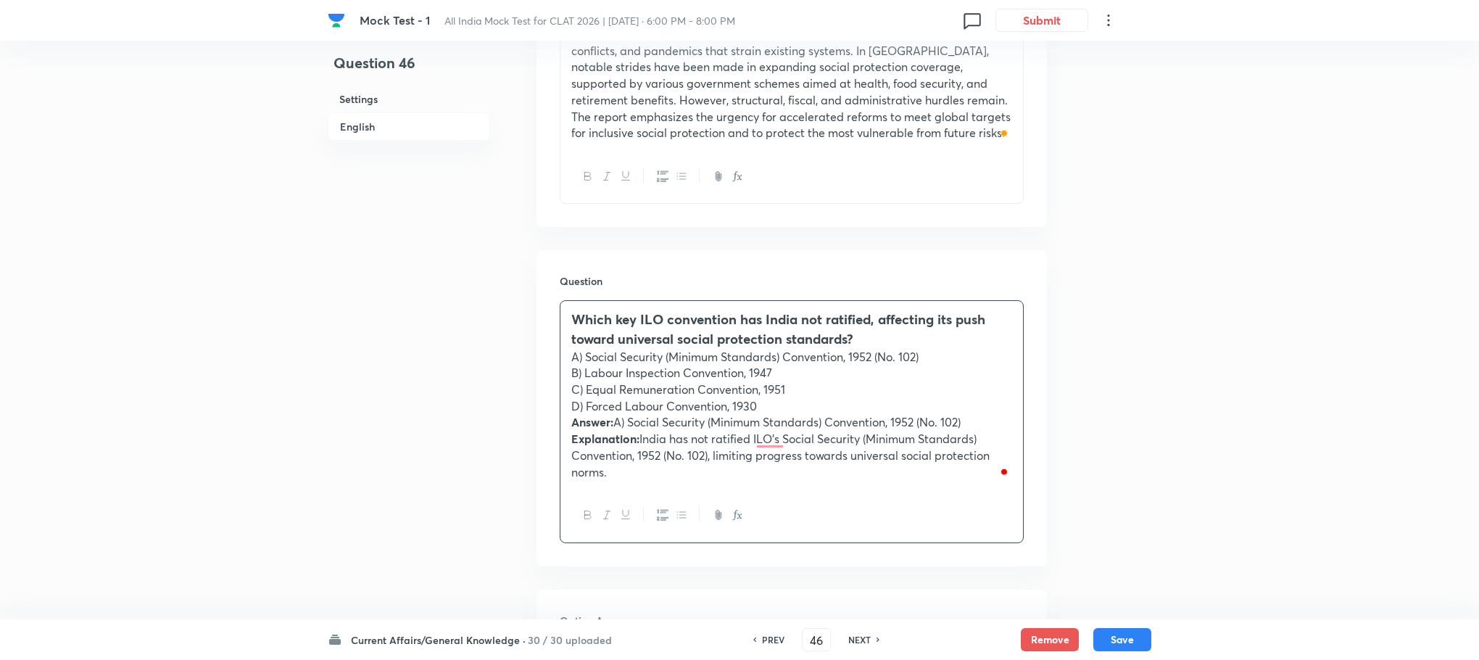
drag, startPoint x: 573, startPoint y: 425, endPoint x: 629, endPoint y: 481, distance: 79.0
click at [629, 481] on div "Which key ILO convention has India not ratified, affecting its push toward univ…" at bounding box center [791, 395] width 463 height 188
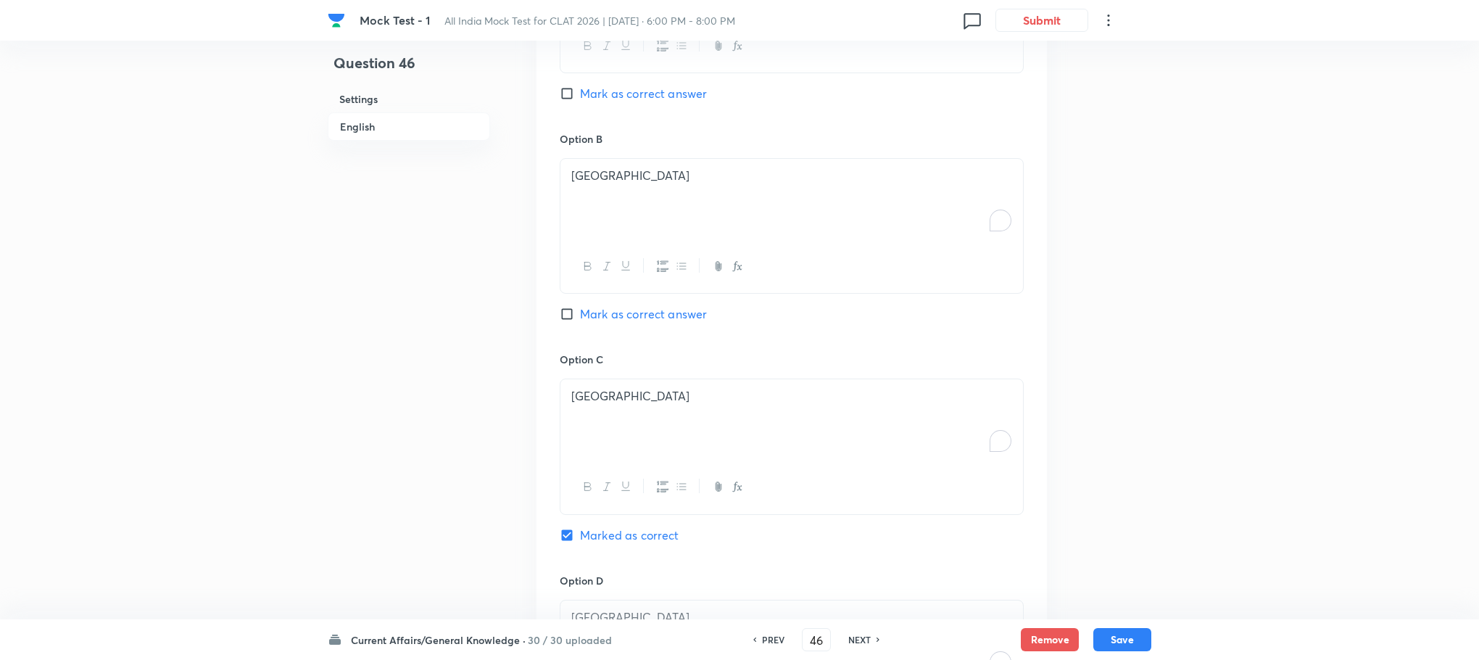
scroll to position [1766, 0]
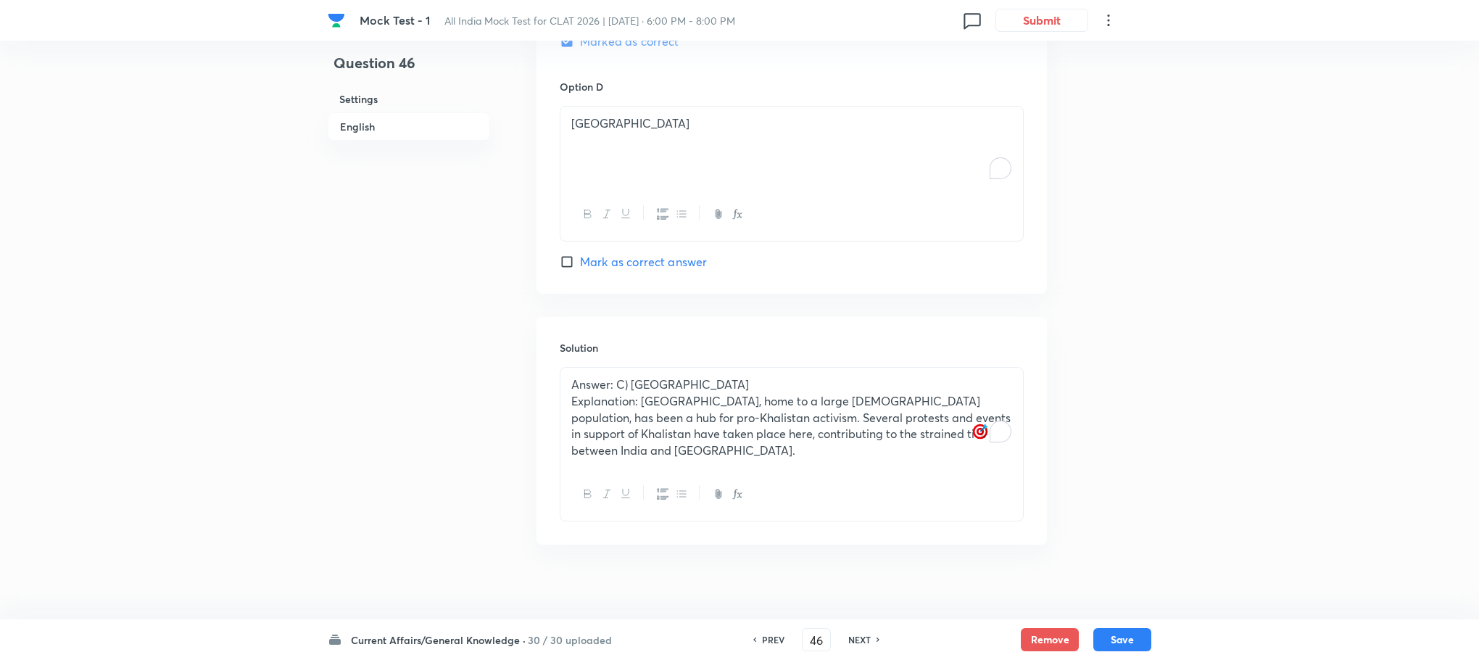
click at [603, 442] on p "Explanation: [GEOGRAPHIC_DATA], home to a large [DEMOGRAPHIC_DATA] population, …" at bounding box center [791, 426] width 441 height 66
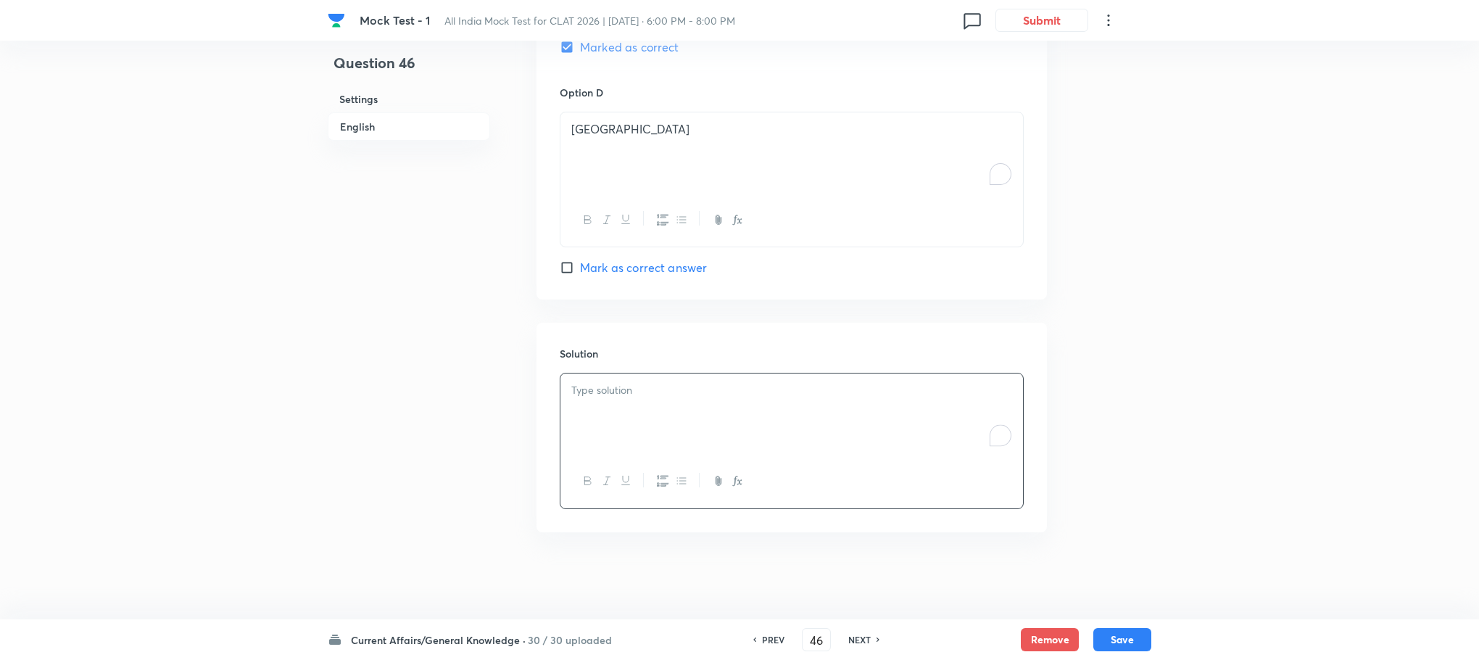
click at [595, 410] on div "To enrich screen reader interactions, please activate Accessibility in Grammarl…" at bounding box center [791, 413] width 463 height 81
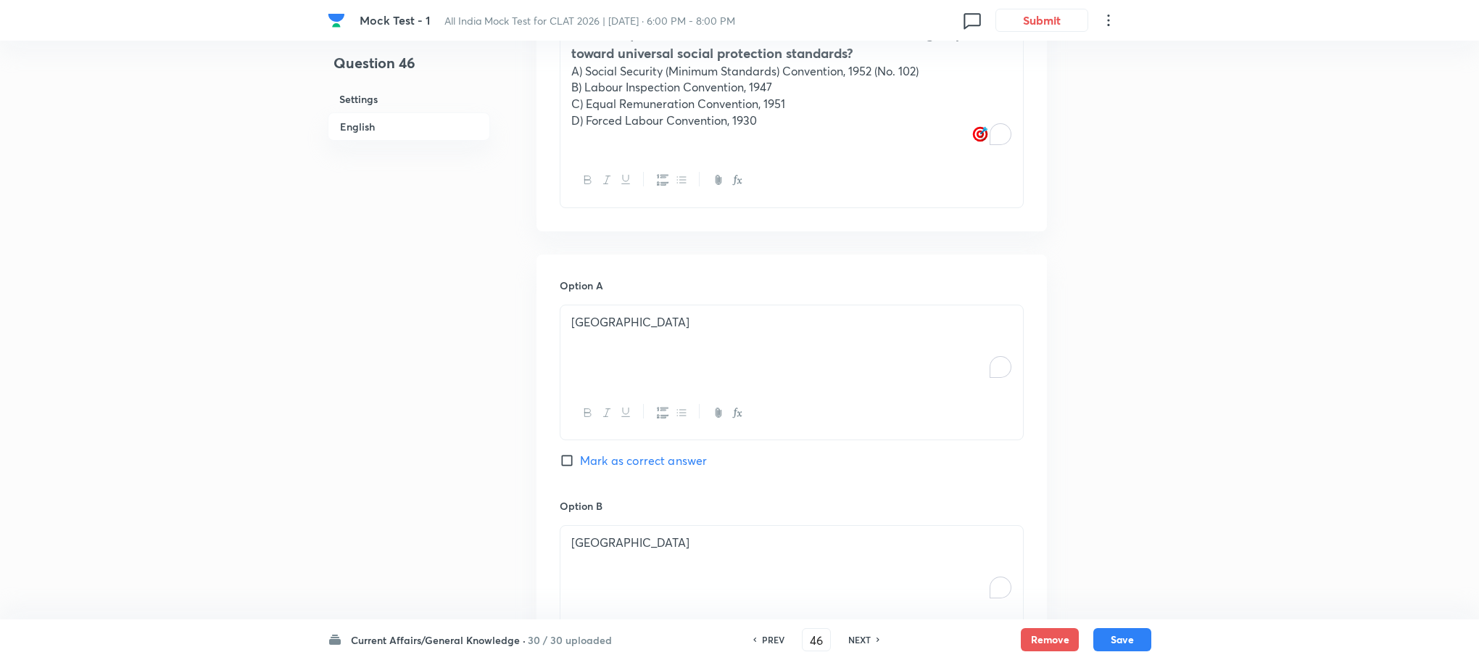
scroll to position [679, 0]
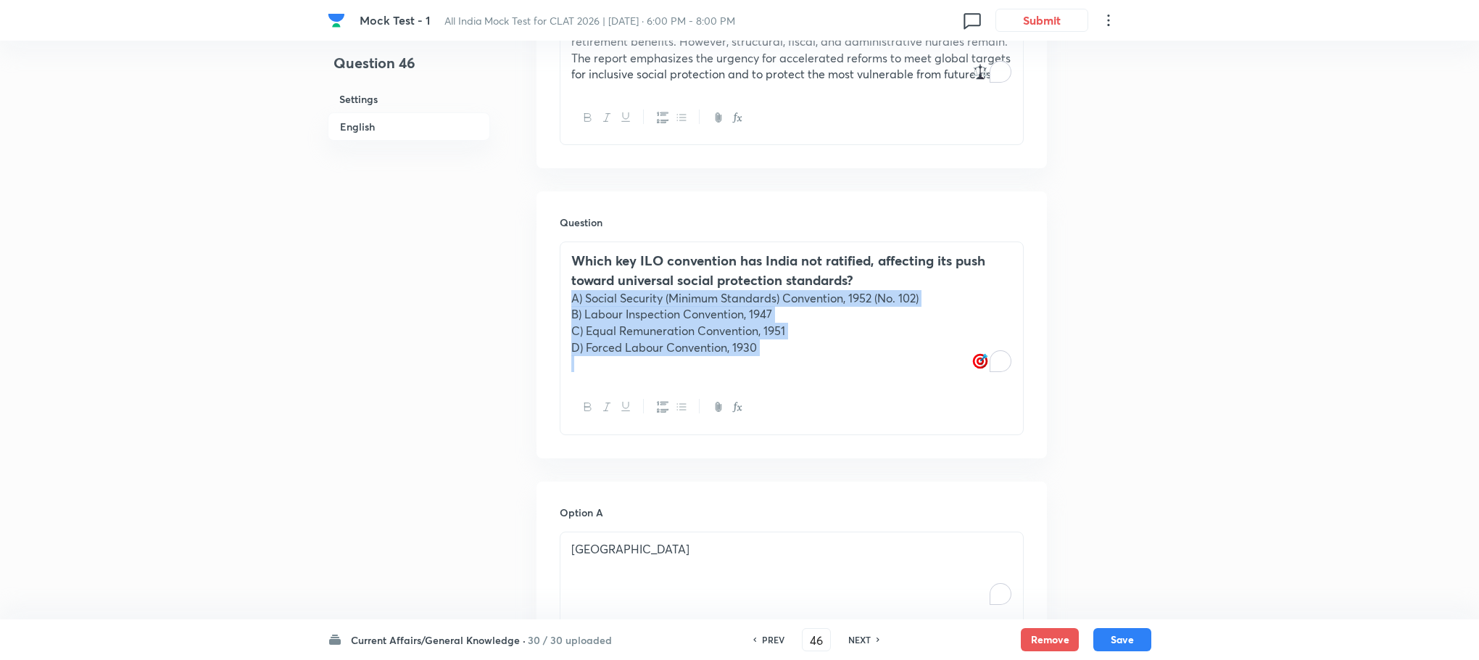
drag, startPoint x: 563, startPoint y: 296, endPoint x: 821, endPoint y: 375, distance: 269.3
click at [821, 375] on div "Which key ILO convention has India not ratified, affecting its push toward univ…" at bounding box center [791, 311] width 463 height 138
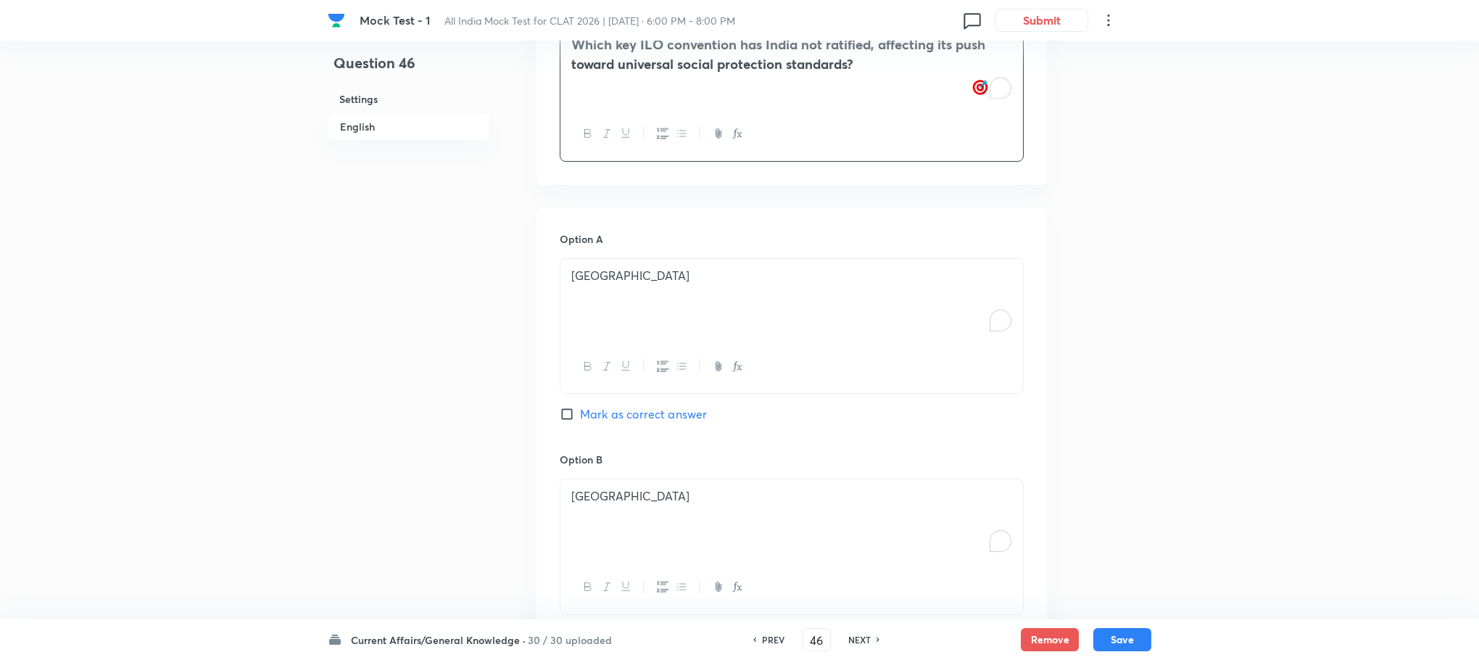
scroll to position [896, 0]
click at [616, 322] on div "[GEOGRAPHIC_DATA]" at bounding box center [791, 297] width 463 height 81
click at [616, 322] on div "To enrich screen reader interactions, please activate Accessibility in Grammarl…" at bounding box center [791, 297] width 463 height 81
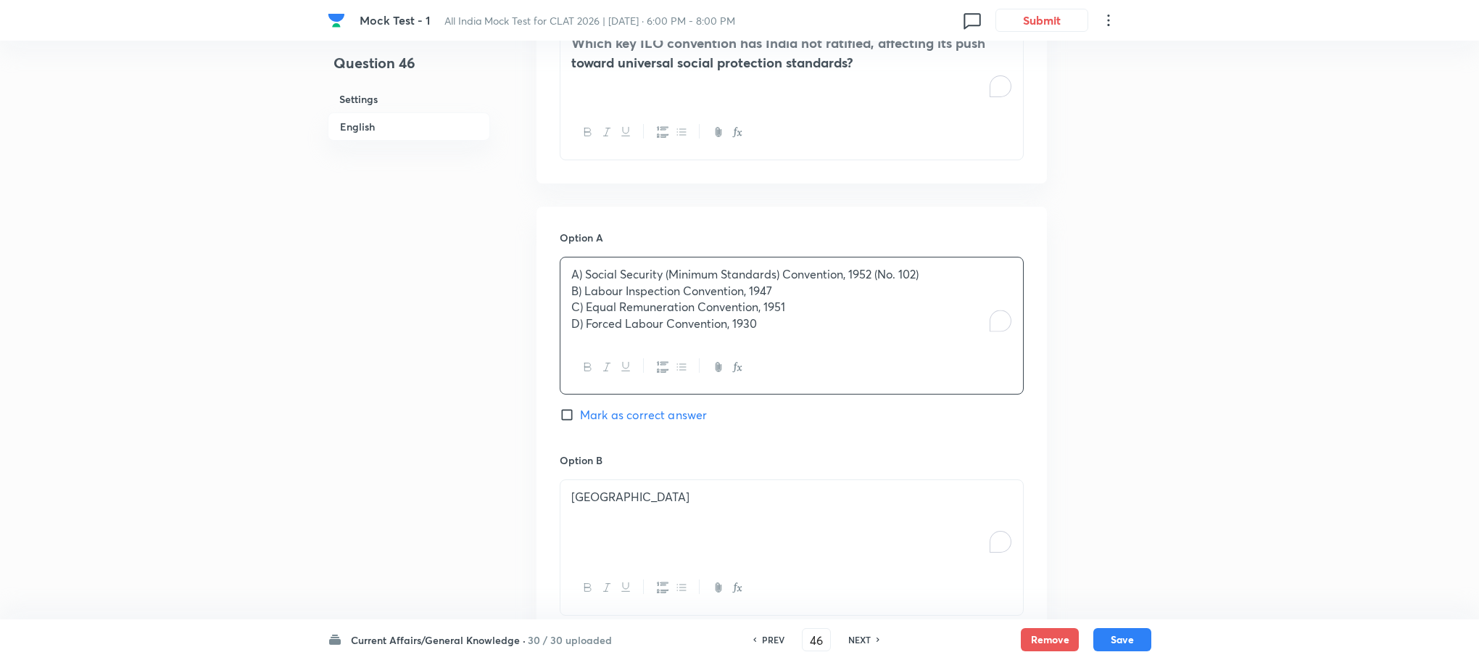
click at [577, 270] on p "A) Social Security (Minimum Standards) Convention, 1952 (No. 102)" at bounding box center [791, 274] width 441 height 17
click at [586, 294] on p "B) Labour Inspection Convention, 1947" at bounding box center [791, 291] width 441 height 17
click at [584, 305] on p "C) Equal Remuneration Convention, 1951" at bounding box center [791, 307] width 441 height 17
click at [584, 325] on p "D) Forced Labour Convention, 1930" at bounding box center [791, 323] width 441 height 17
drag, startPoint x: 570, startPoint y: 290, endPoint x: 809, endPoint y: 361, distance: 249.6
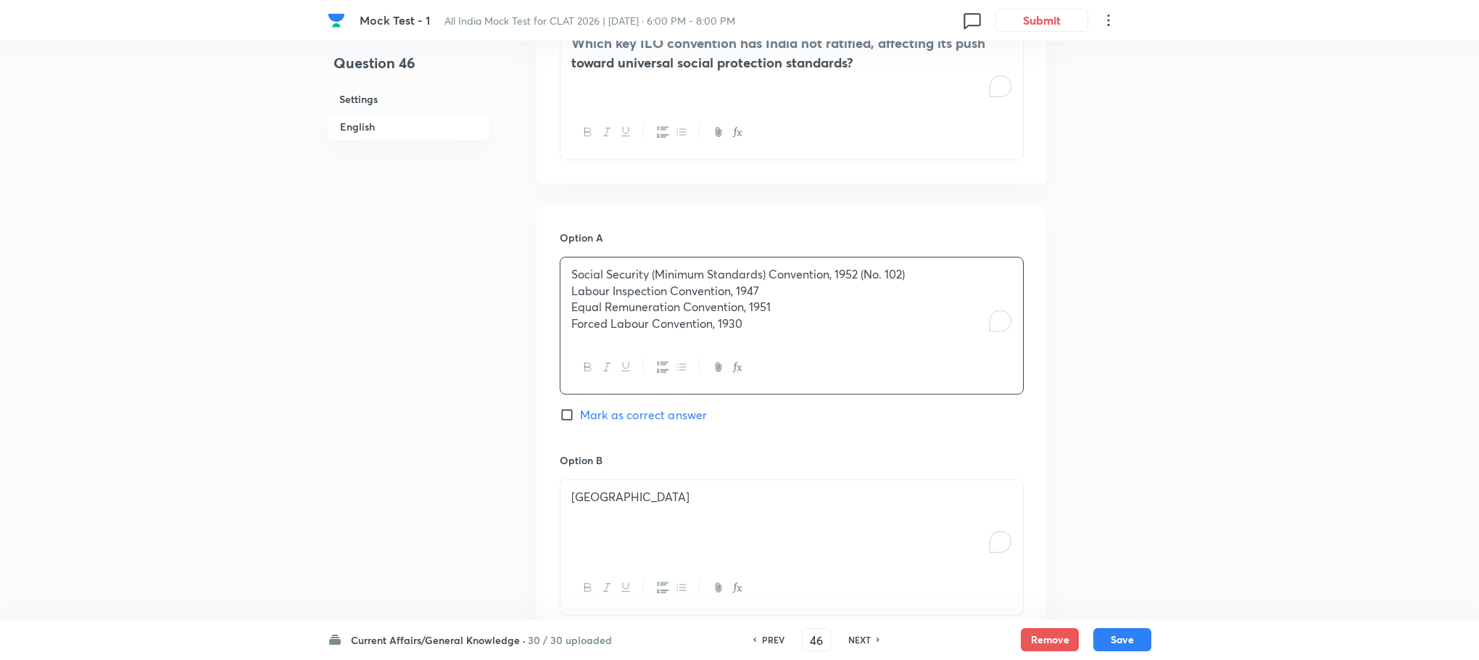
click at [809, 361] on div "Social Security (Minimum Standards) Convention, 1952 (No. 102) Labour Inspectio…" at bounding box center [792, 326] width 464 height 138
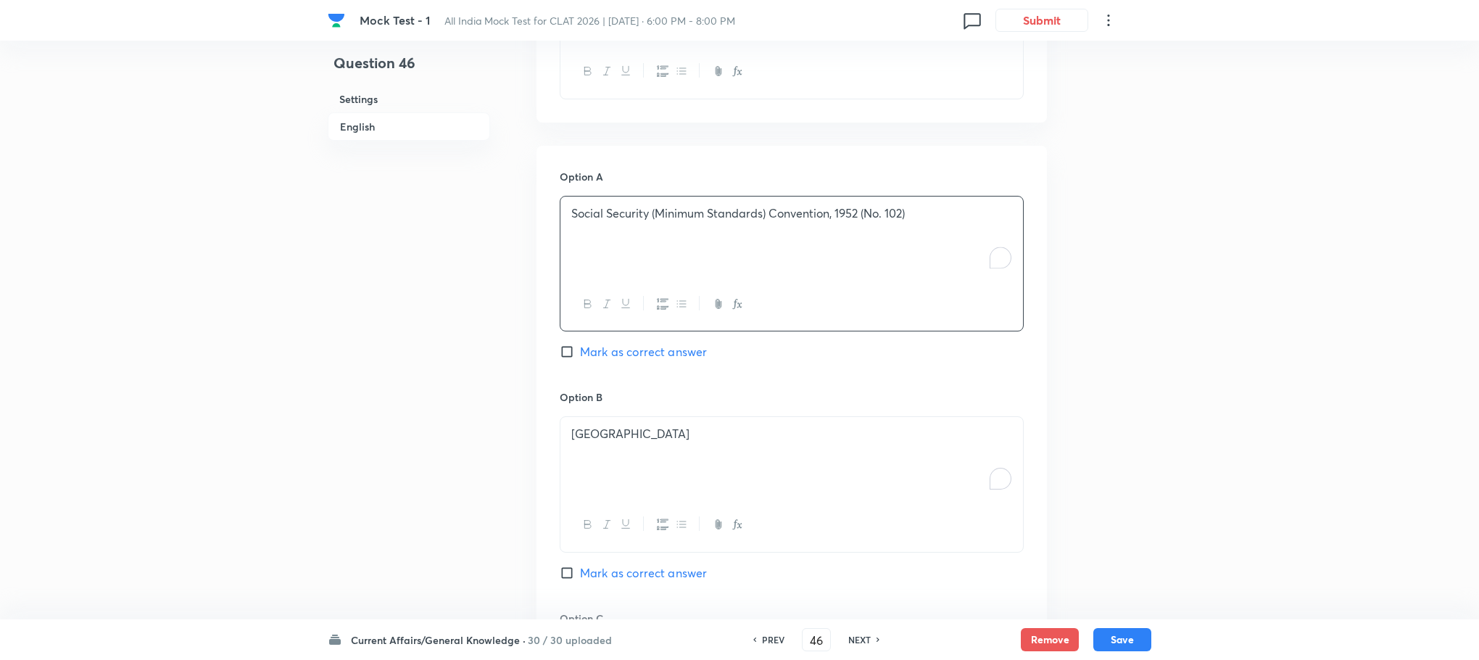
scroll to position [1114, 0]
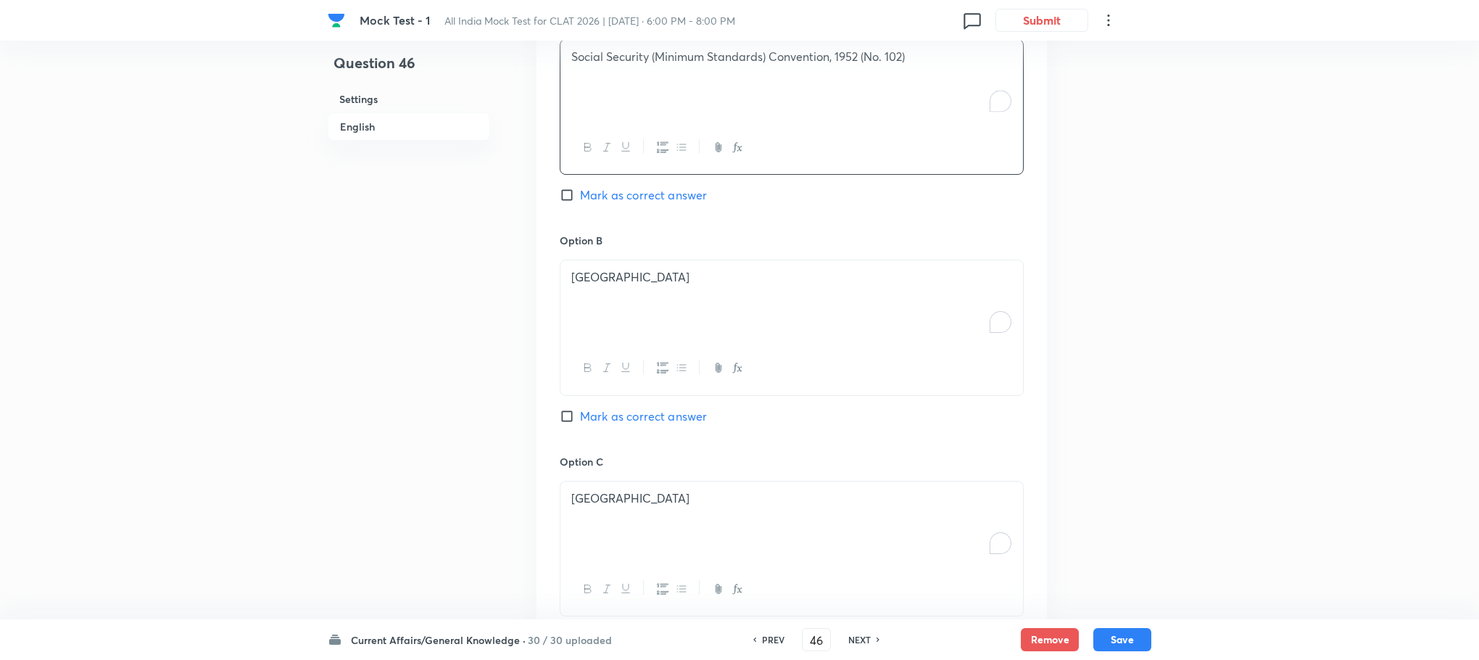
click at [616, 303] on div "[GEOGRAPHIC_DATA]" at bounding box center [791, 300] width 463 height 81
click at [616, 303] on div "To enrich screen reader interactions, please activate Accessibility in Grammarl…" at bounding box center [791, 300] width 463 height 81
drag, startPoint x: 570, startPoint y: 301, endPoint x: 814, endPoint y: 355, distance: 249.5
click at [814, 355] on div "Labour Inspection Convention, 1947 Equal Remuneration Convention, 1951 Forced L…" at bounding box center [792, 328] width 464 height 136
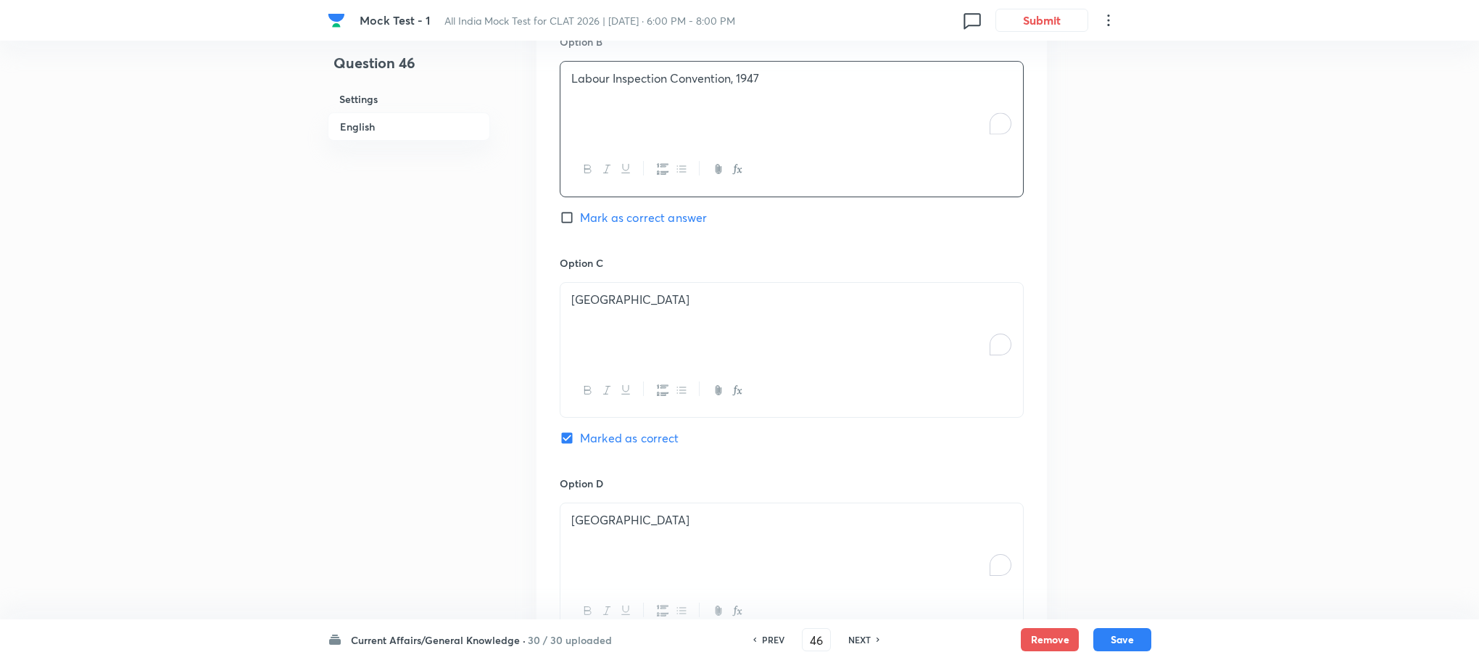
scroll to position [1331, 0]
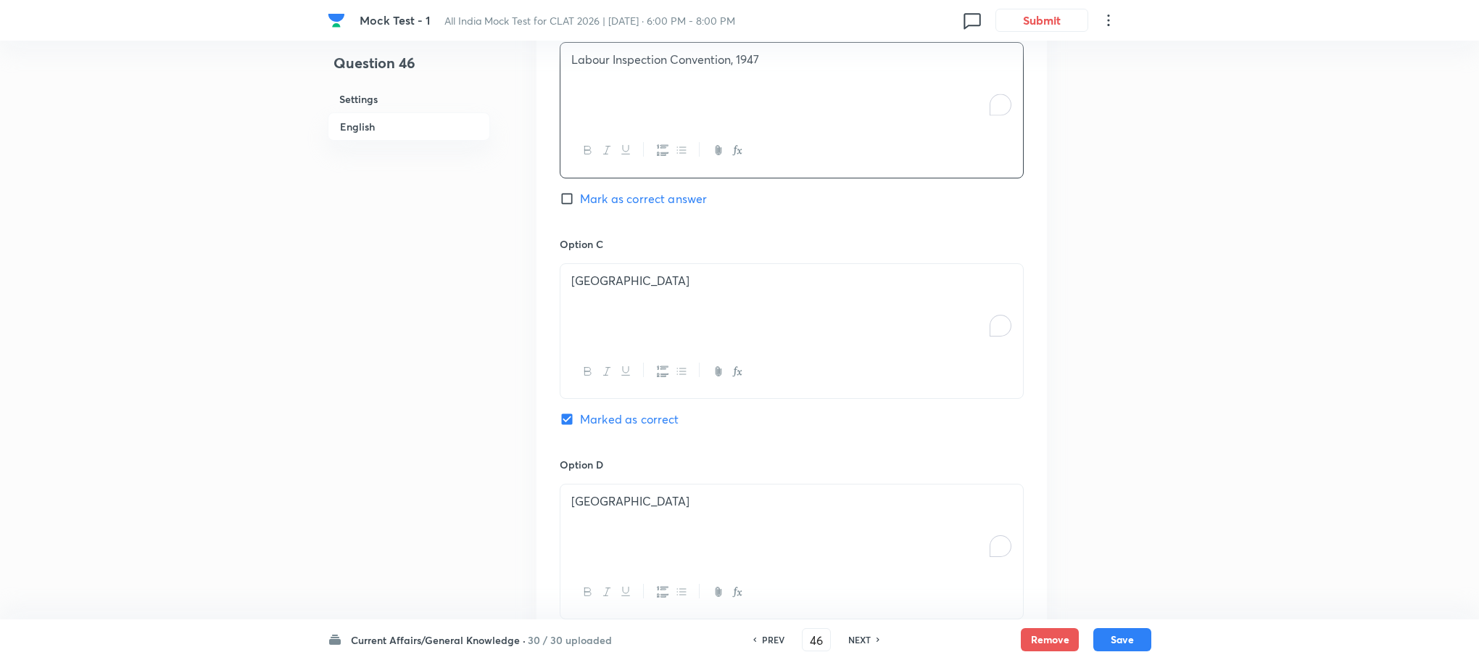
click at [600, 334] on div "[GEOGRAPHIC_DATA]" at bounding box center [791, 304] width 463 height 81
drag, startPoint x: 568, startPoint y: 296, endPoint x: 940, endPoint y: 355, distance: 377.3
click at [940, 355] on div "Equal Remuneration Convention, 1951 Forced Labour Convention, 1930" at bounding box center [792, 331] width 464 height 136
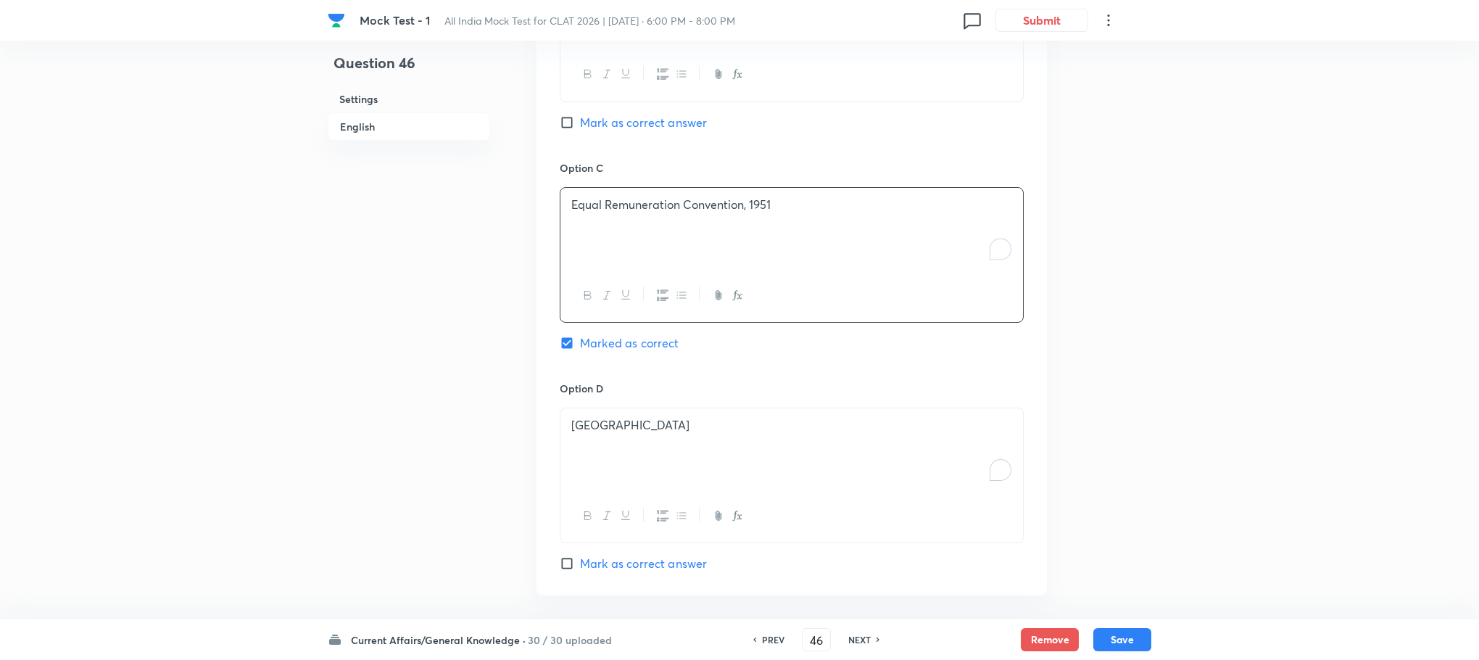
scroll to position [1549, 0]
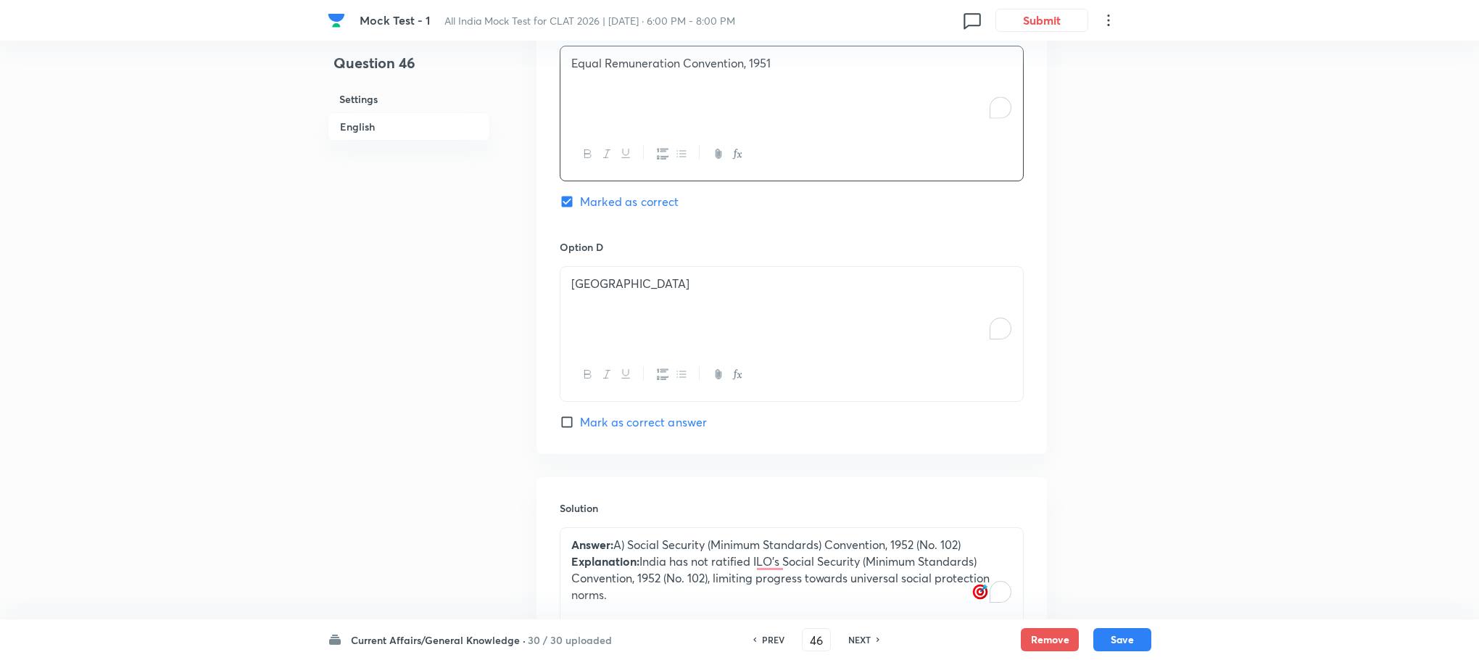
click at [594, 320] on div "[GEOGRAPHIC_DATA]" at bounding box center [791, 307] width 463 height 81
click at [594, 320] on div "To enrich screen reader interactions, please activate Accessibility in Grammarl…" at bounding box center [791, 307] width 463 height 81
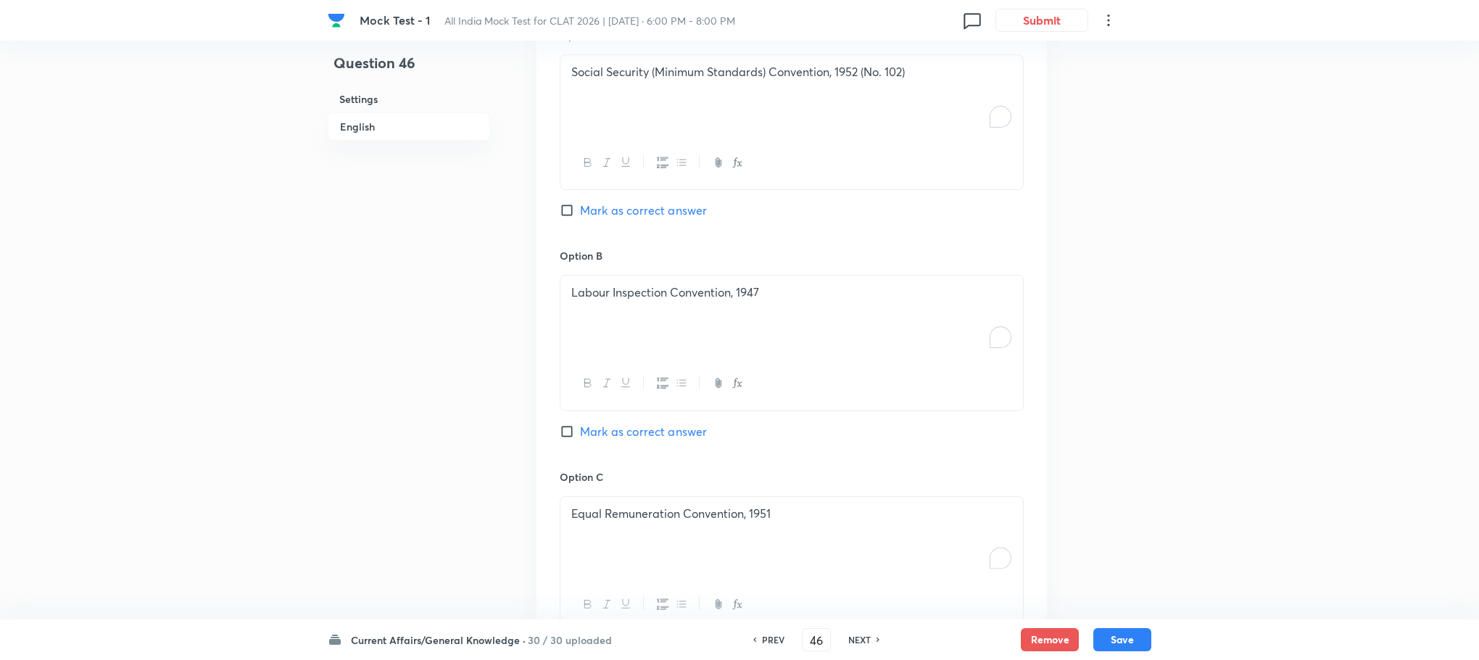
scroll to position [1005, 0]
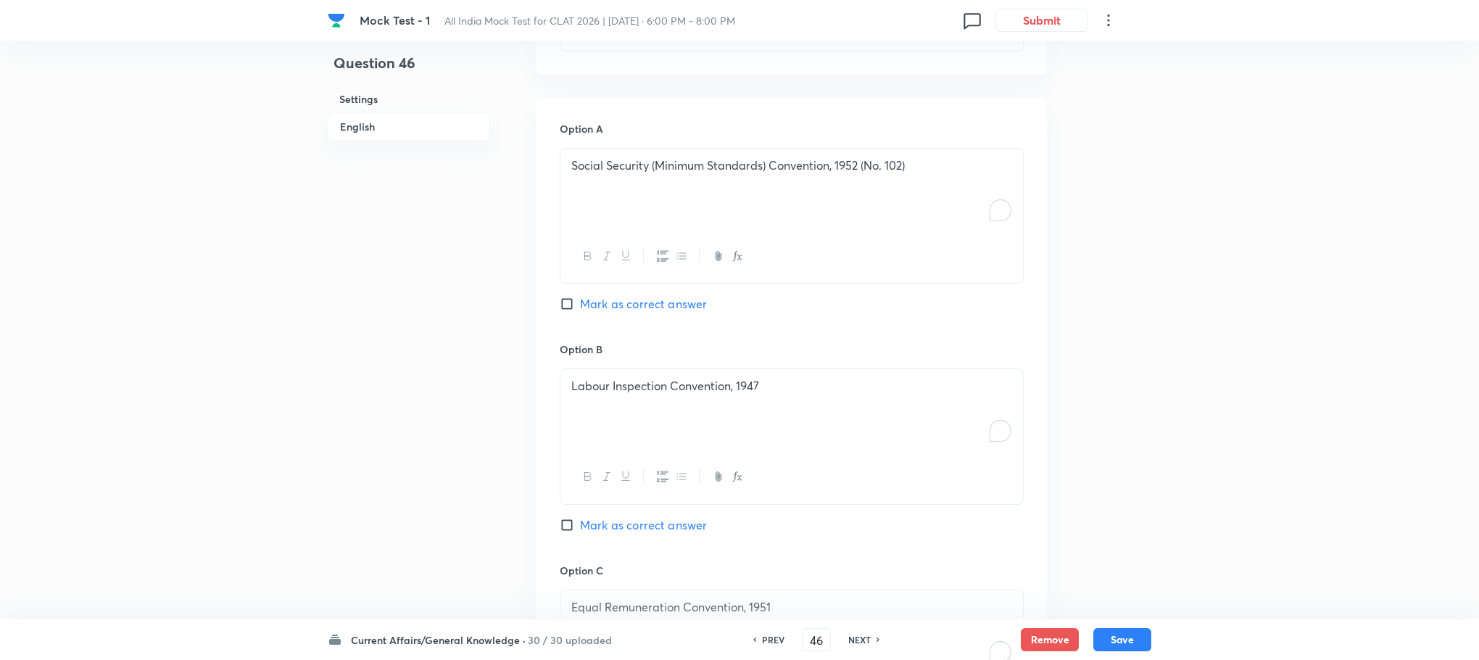
click at [646, 307] on span "Mark as correct answer" at bounding box center [643, 303] width 127 height 17
click at [580, 307] on input "Mark as correct answer" at bounding box center [570, 304] width 20 height 15
click at [1135, 629] on button "Save" at bounding box center [1122, 637] width 58 height 23
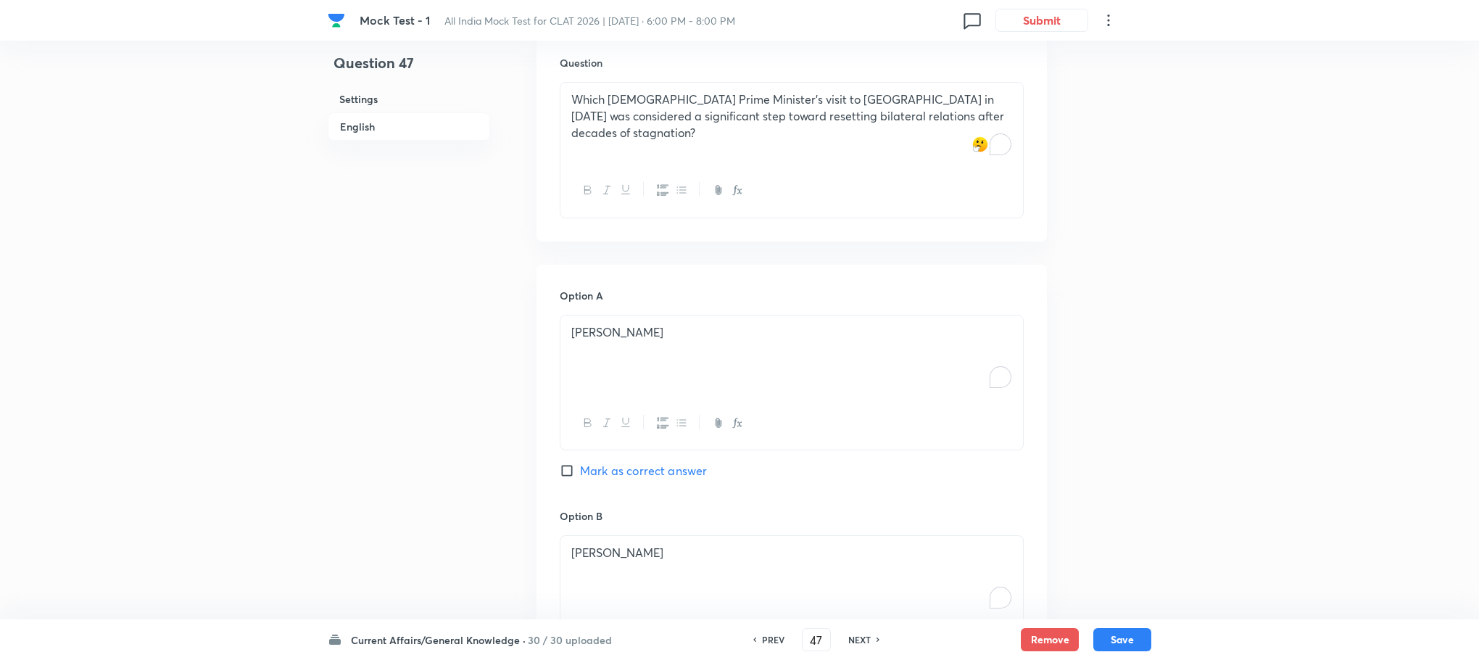
scroll to position [679, 0]
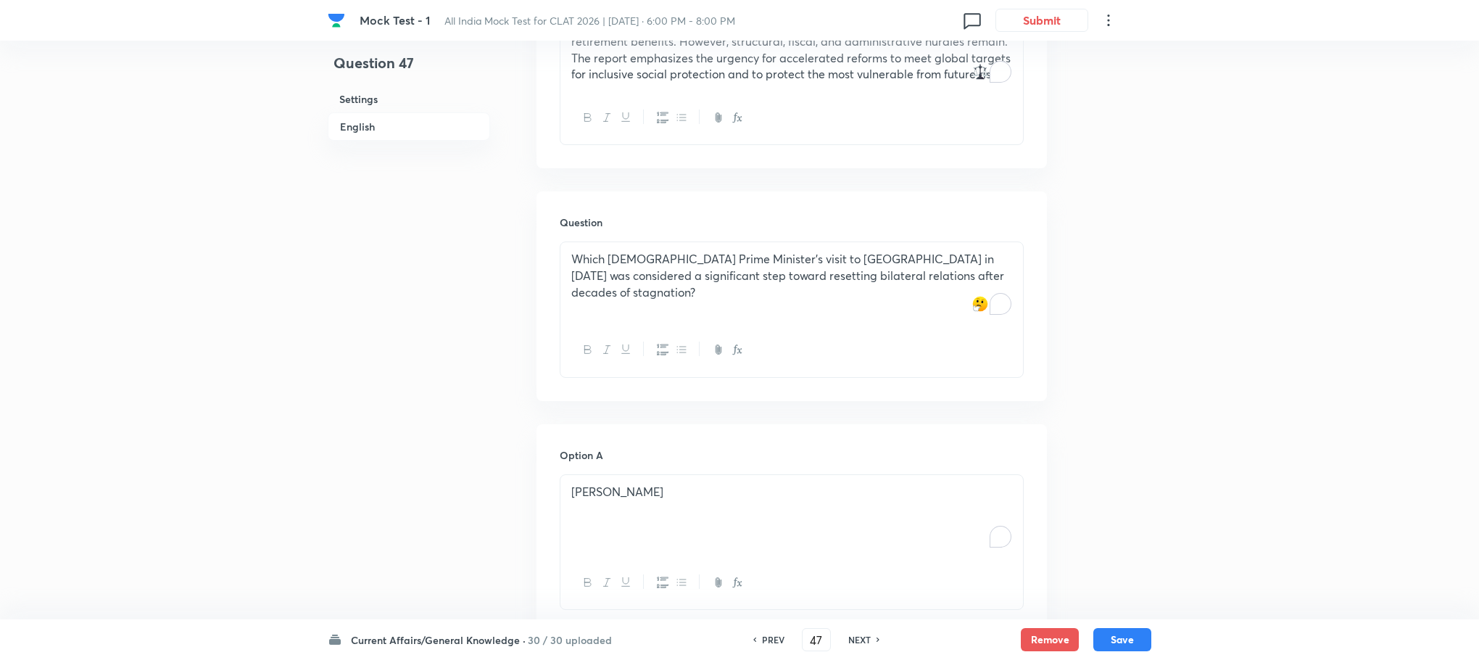
click at [644, 298] on div "Which [DEMOGRAPHIC_DATA] Prime Minister's visit to [GEOGRAPHIC_DATA] in [DATE] …" at bounding box center [791, 282] width 463 height 81
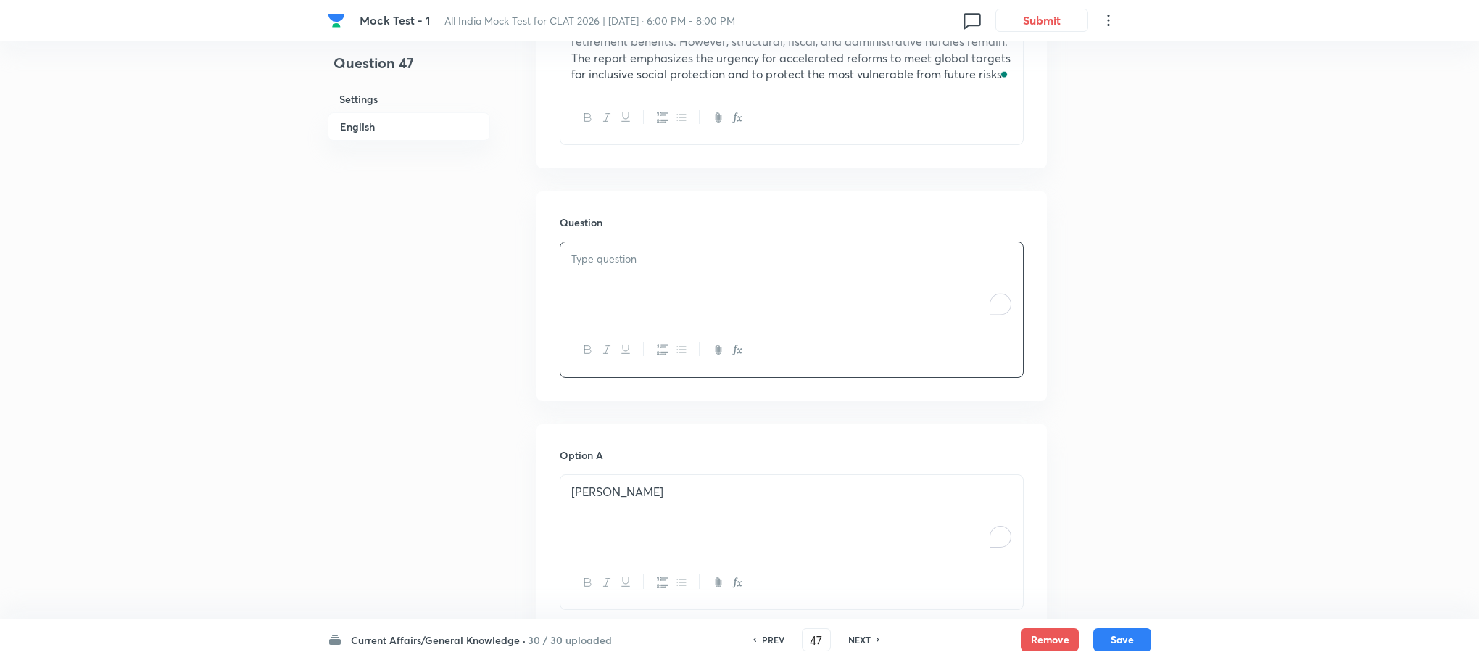
click at [632, 289] on div "To enrich screen reader interactions, please activate Accessibility in Grammarl…" at bounding box center [791, 282] width 463 height 81
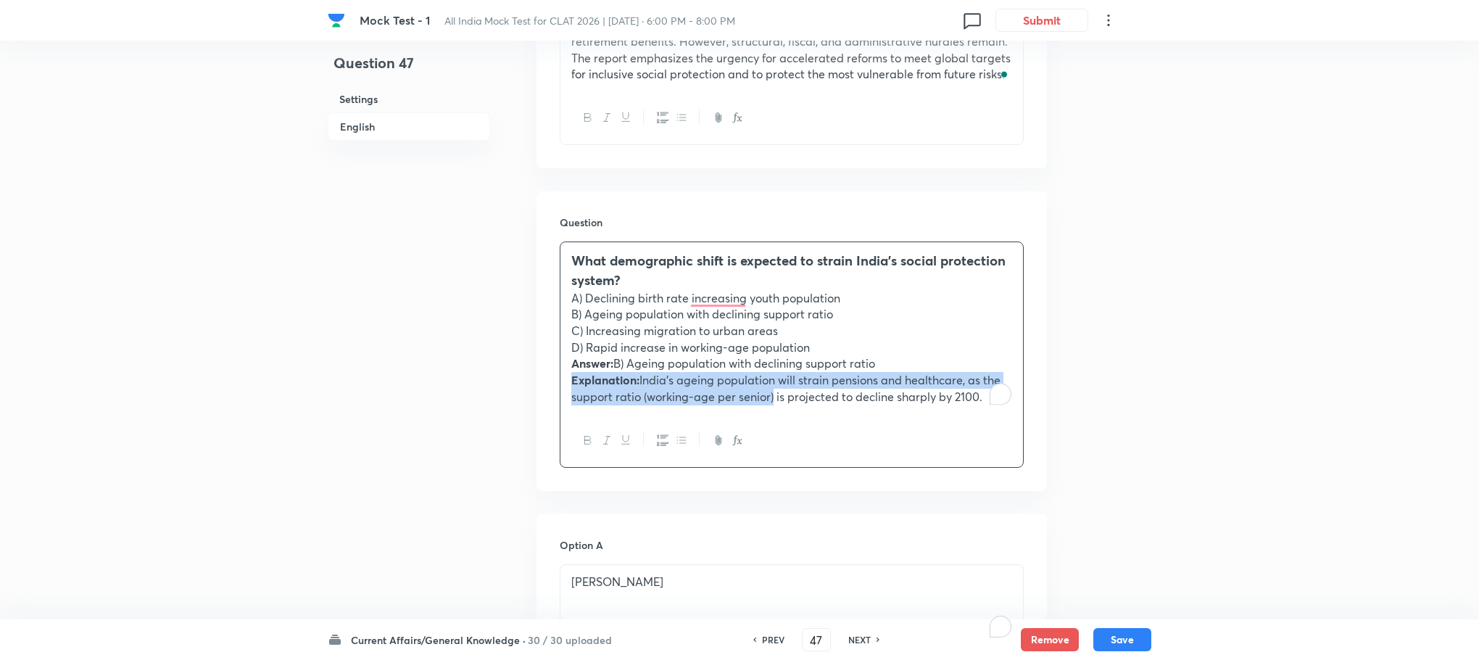
drag, startPoint x: 568, startPoint y: 373, endPoint x: 770, endPoint y: 407, distance: 205.1
click at [770, 407] on div "What demographic shift is expected to strain India’s social protection system? …" at bounding box center [791, 327] width 463 height 171
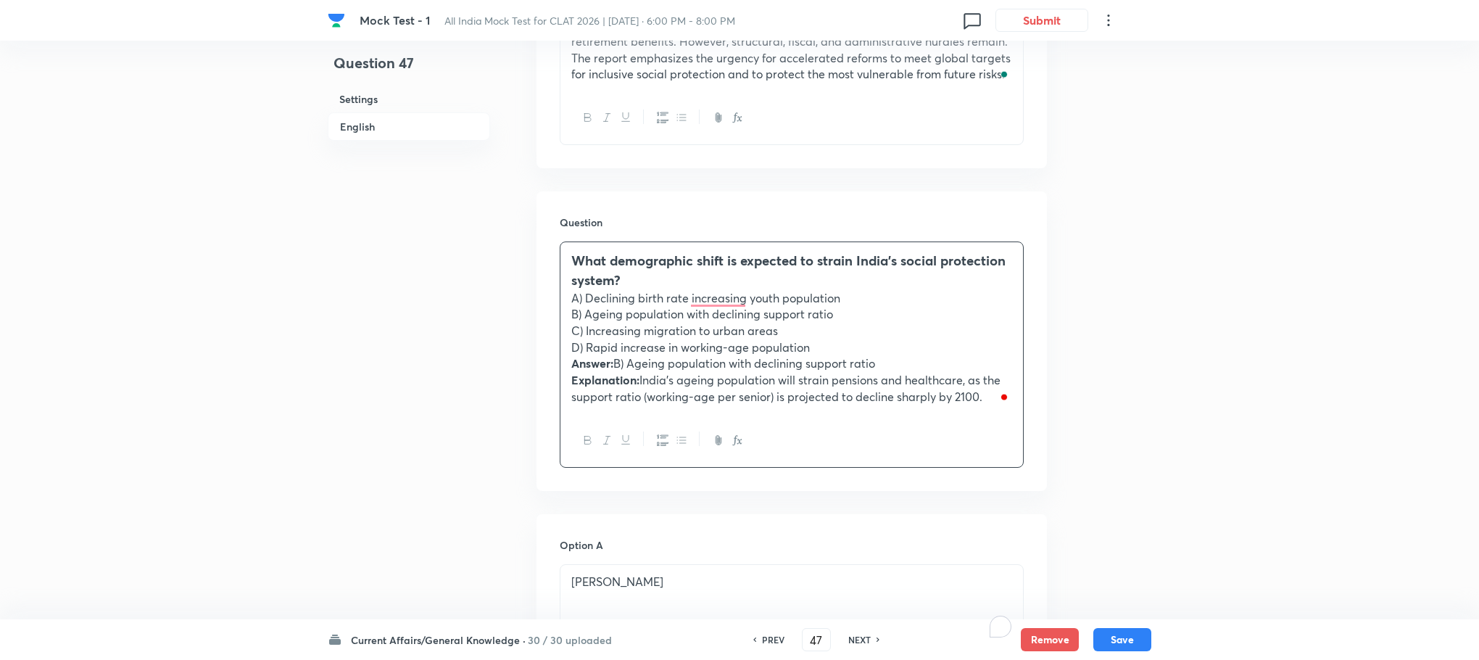
click at [568, 360] on div "What demographic shift is expected to strain India’s social protection system? …" at bounding box center [791, 327] width 463 height 171
drag, startPoint x: 568, startPoint y: 360, endPoint x: 979, endPoint y: 431, distance: 416.5
click at [979, 431] on div "What demographic shift is expected to strain India’s social protection system? …" at bounding box center [792, 354] width 464 height 226
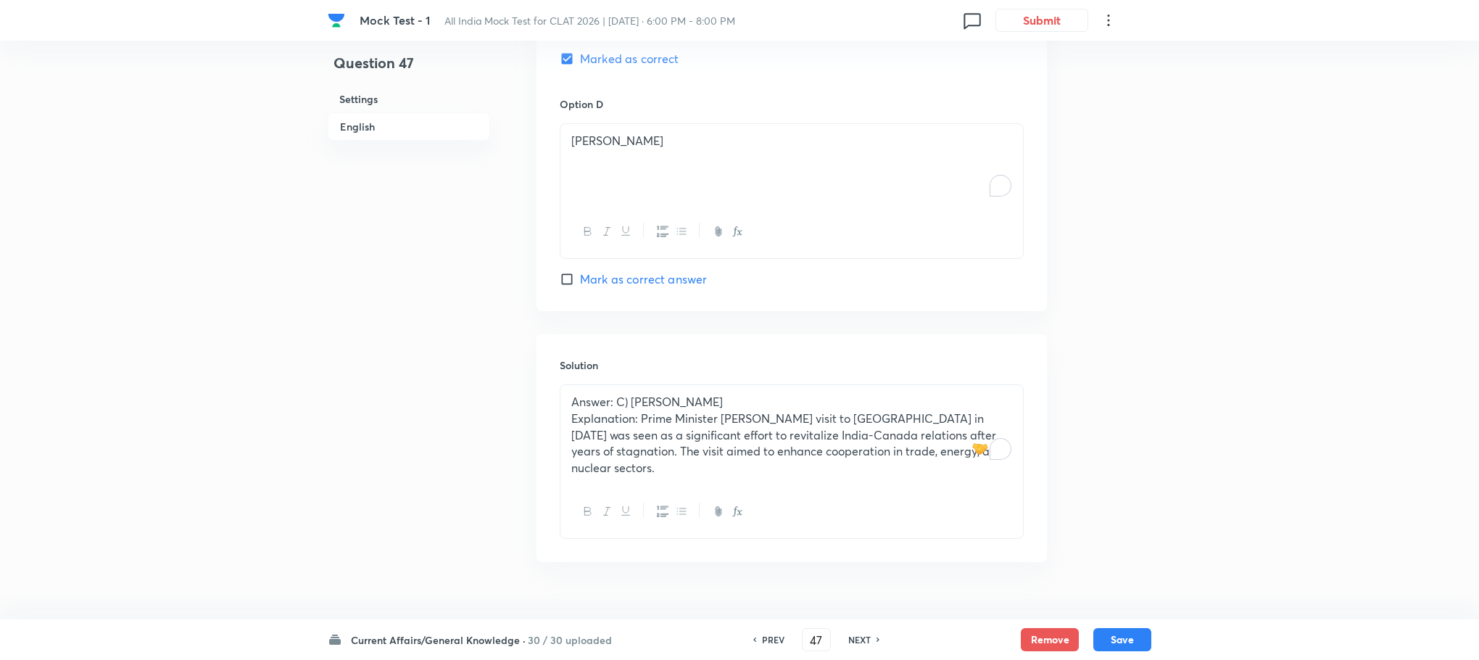
scroll to position [1766, 0]
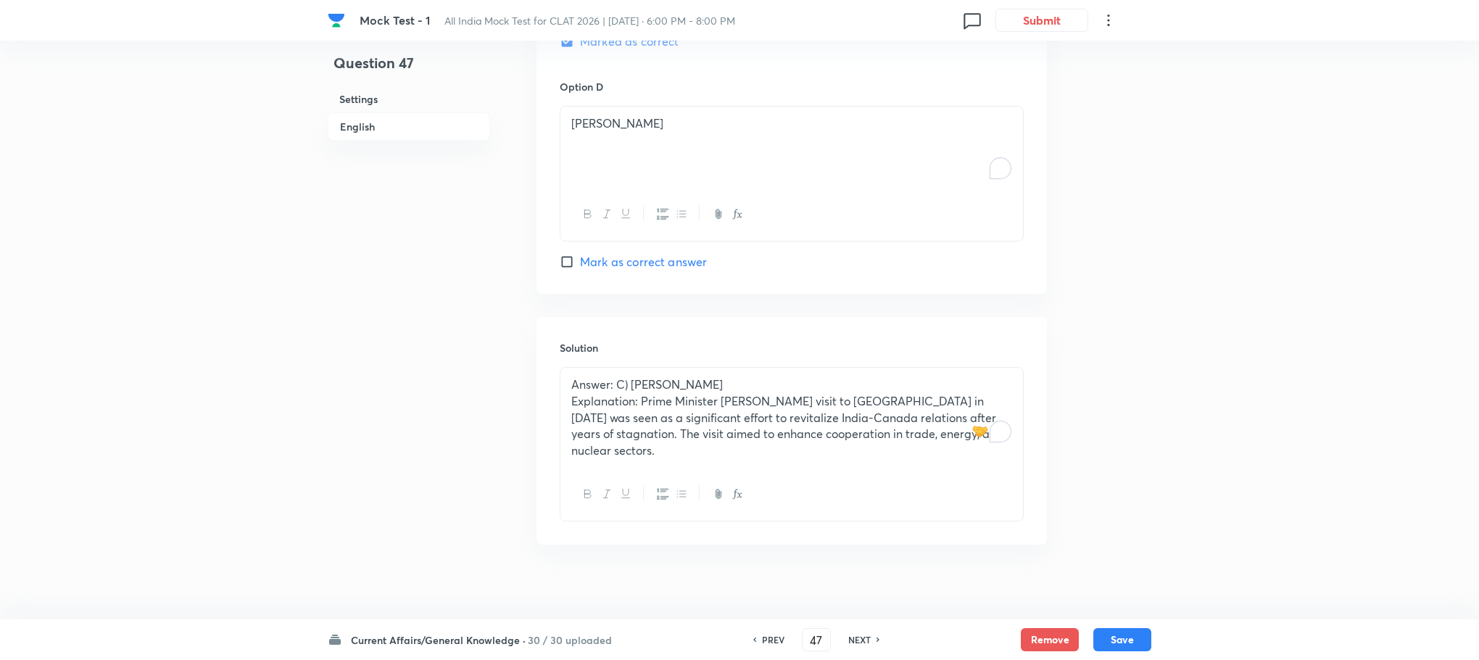
click at [613, 422] on p "Explanation: Prime Minister [PERSON_NAME] visit to [GEOGRAPHIC_DATA] in [DATE] …" at bounding box center [791, 426] width 441 height 66
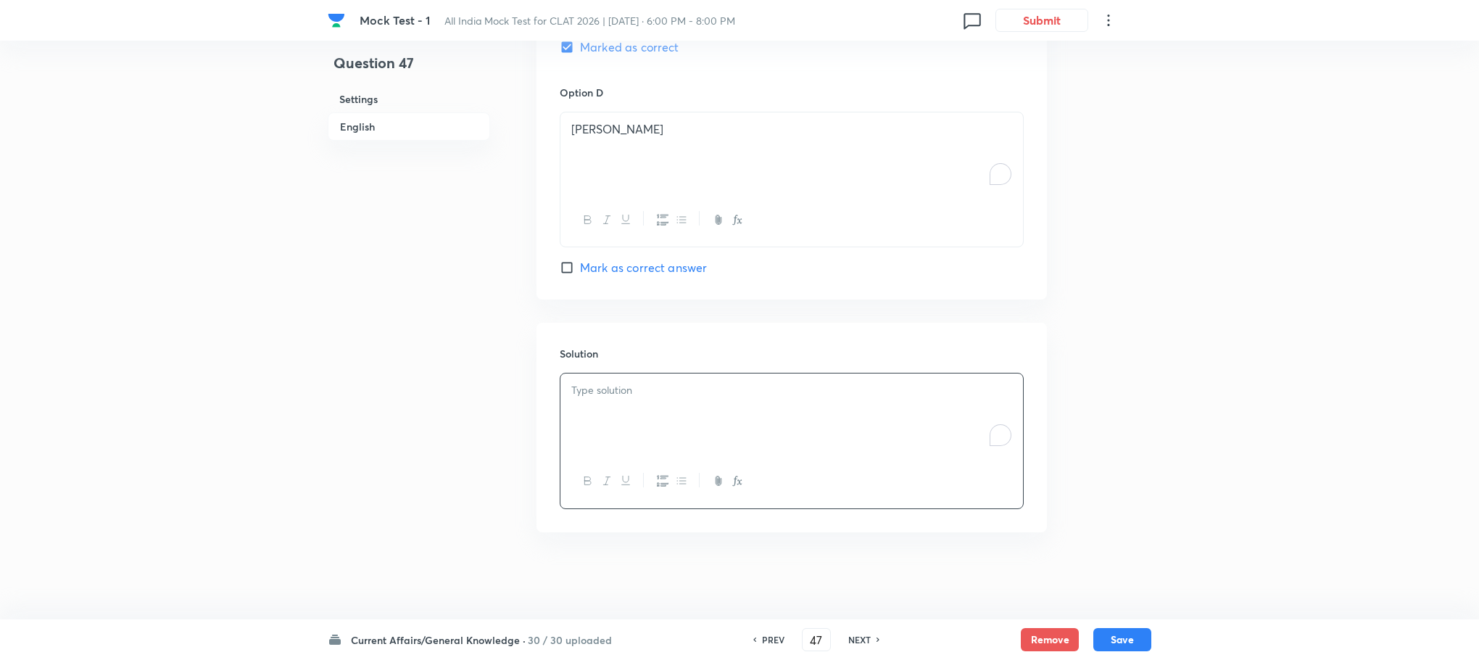
click at [613, 420] on div "To enrich screen reader interactions, please activate Accessibility in Grammarl…" at bounding box center [791, 413] width 463 height 81
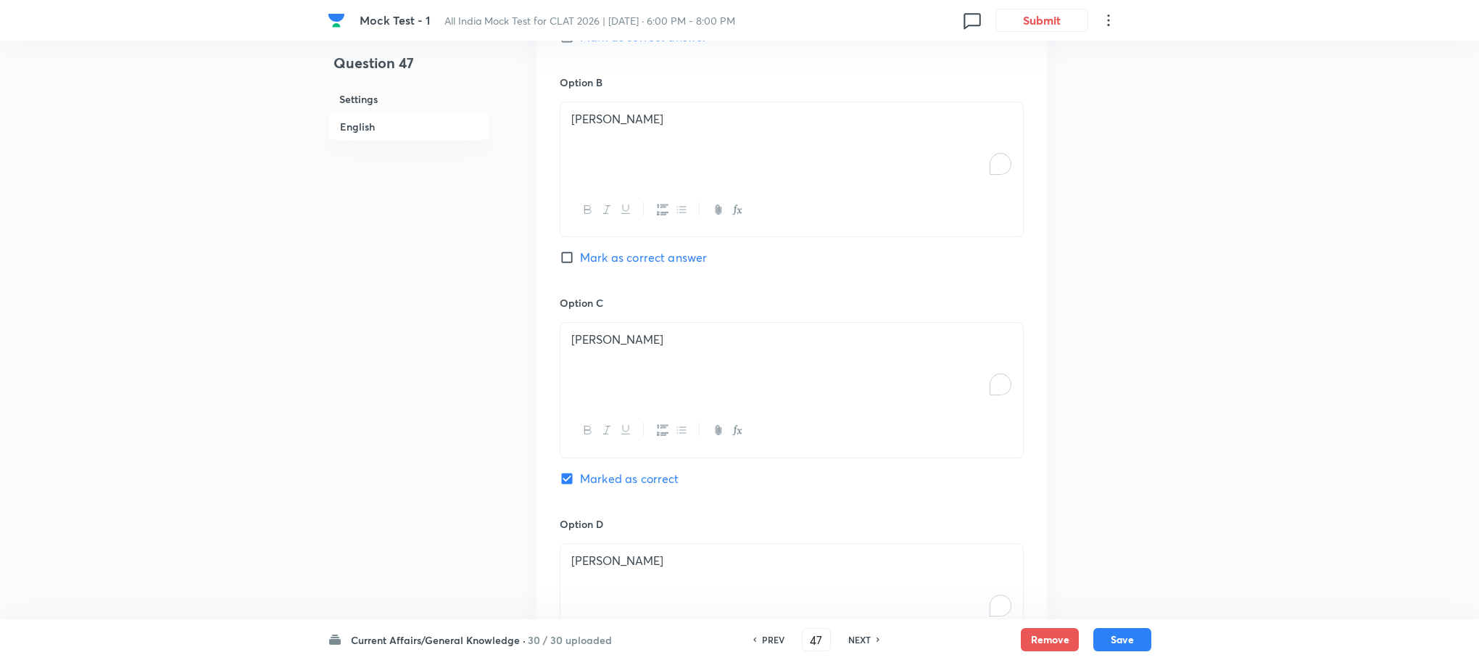
scroll to position [785, 0]
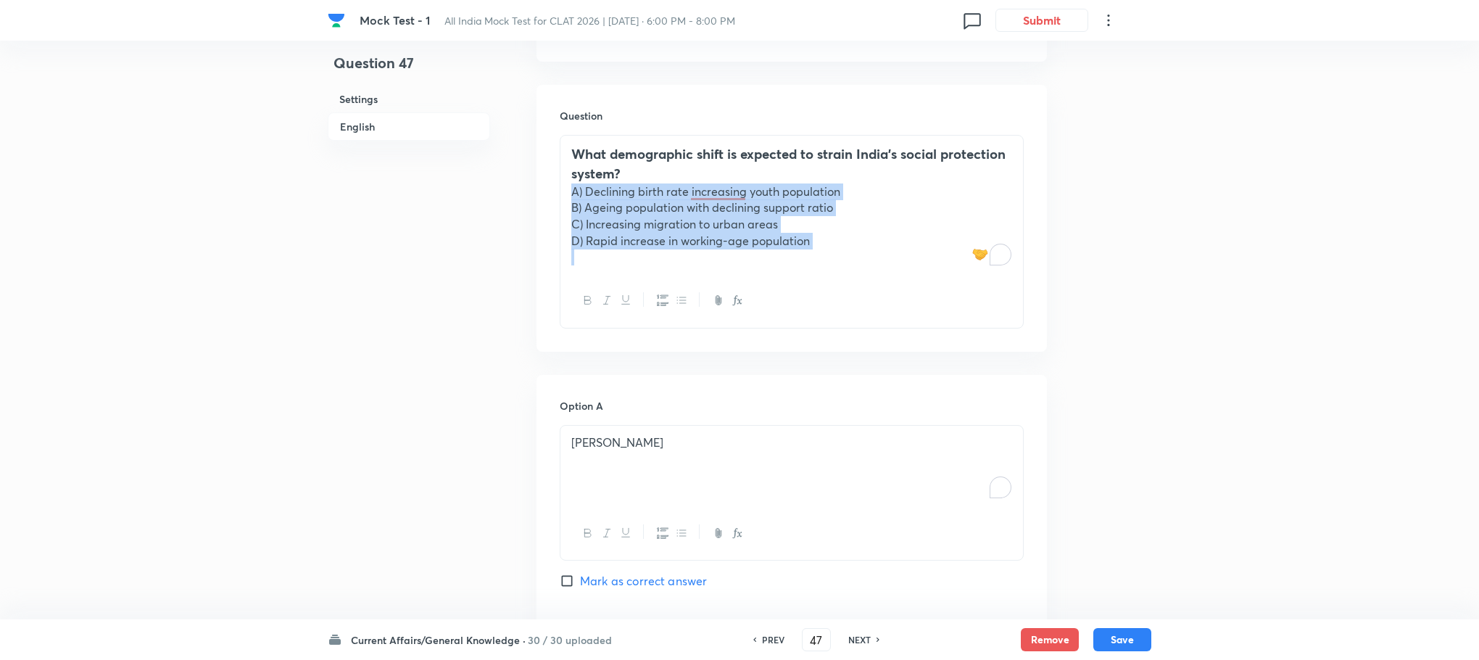
drag, startPoint x: 561, startPoint y: 194, endPoint x: 905, endPoint y: 297, distance: 358.8
click at [905, 297] on div "What demographic shift is expected to strain India’s social protection system? …" at bounding box center [792, 231] width 464 height 193
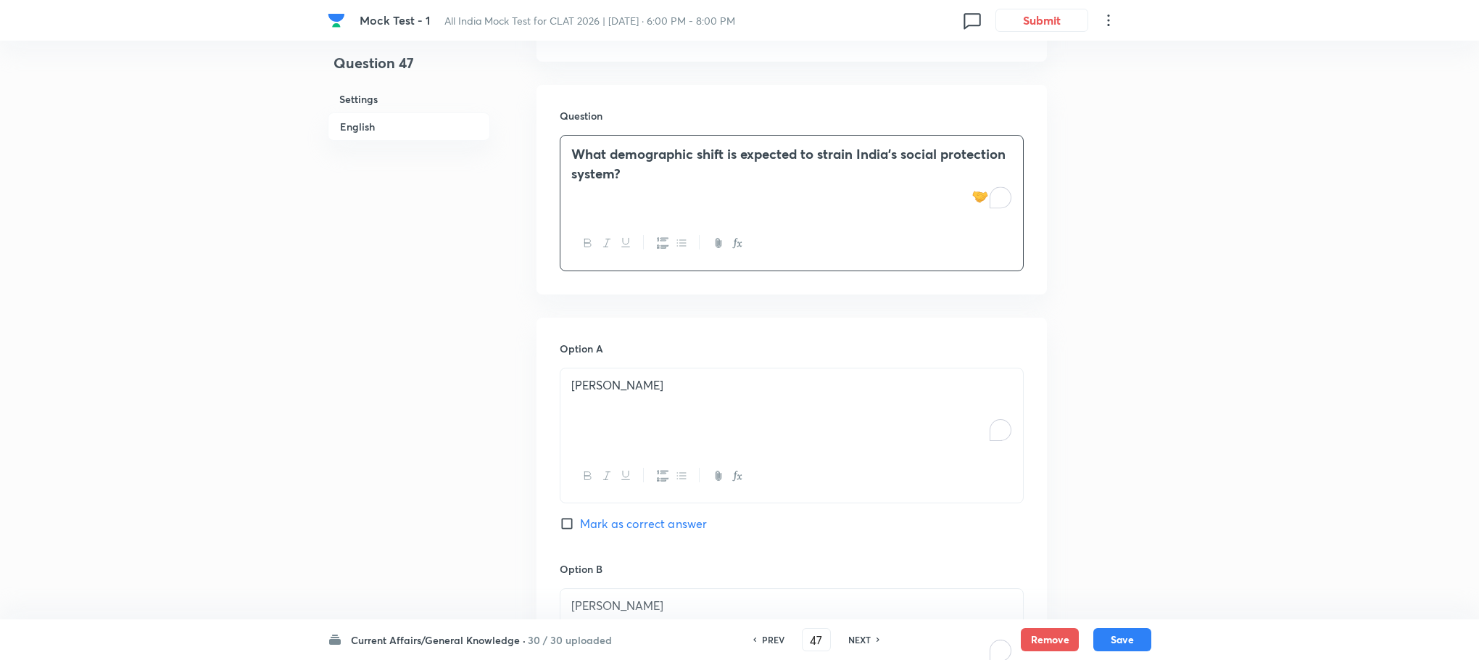
click at [666, 399] on div "[PERSON_NAME]" at bounding box center [791, 408] width 463 height 81
click at [666, 399] on div "To enrich screen reader interactions, please activate Accessibility in Grammarl…" at bounding box center [791, 408] width 463 height 81
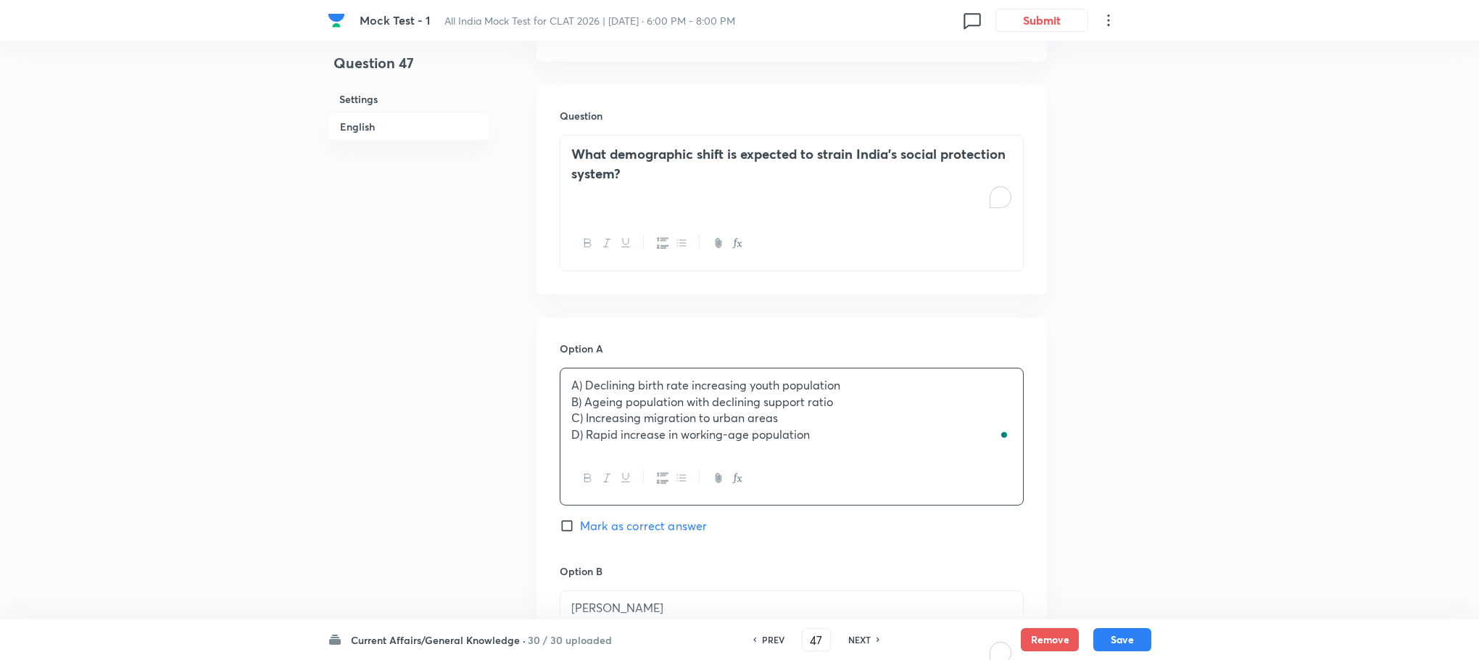
click at [583, 386] on p "A) Declining birth rate increasing youth population" at bounding box center [791, 385] width 441 height 17
click at [583, 394] on p "B) Ageing population with declining support ratio" at bounding box center [791, 402] width 441 height 17
click at [579, 429] on p "D) Rapid increase in working-age population" at bounding box center [791, 434] width 441 height 17
click at [583, 418] on p "C) Increasing migration to urban areas" at bounding box center [791, 418] width 441 height 17
click at [583, 436] on p "D) Rapid increase in working-age population" at bounding box center [791, 434] width 441 height 17
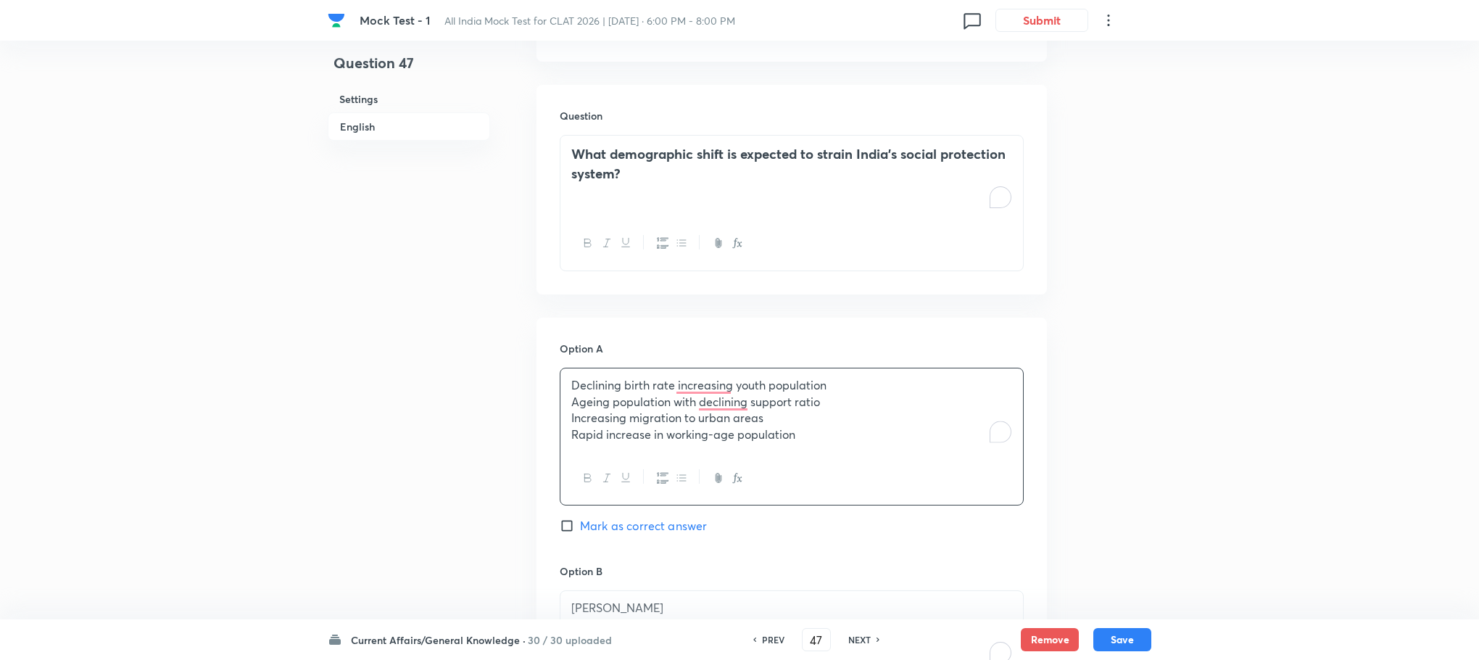
drag, startPoint x: 573, startPoint y: 405, endPoint x: 859, endPoint y: 458, distance: 291.3
click at [859, 458] on div "Declining birth rate increasing youth population Ageing population with declini…" at bounding box center [792, 437] width 464 height 138
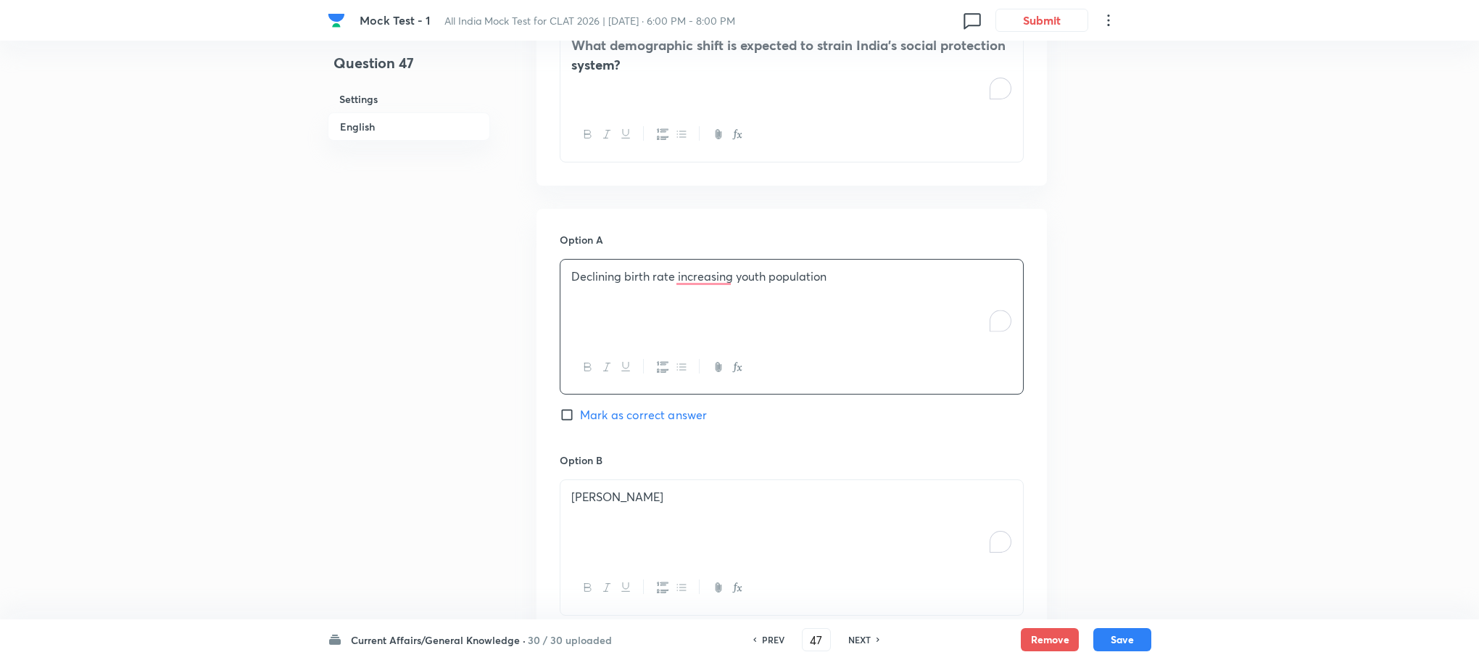
click at [714, 496] on p "[PERSON_NAME]" at bounding box center [791, 497] width 441 height 17
click at [692, 529] on div "To enrich screen reader interactions, please activate Accessibility in Grammarl…" at bounding box center [791, 520] width 463 height 81
click at [553, 513] on div "Option A Declining birth rate increasing youth population Mark as correct answe…" at bounding box center [792, 659] width 510 height 901
drag, startPoint x: 561, startPoint y: 514, endPoint x: 877, endPoint y: 573, distance: 320.8
click at [877, 573] on div "Ageing population with declining support ratio Increasing migration to urban ar…" at bounding box center [792, 547] width 464 height 136
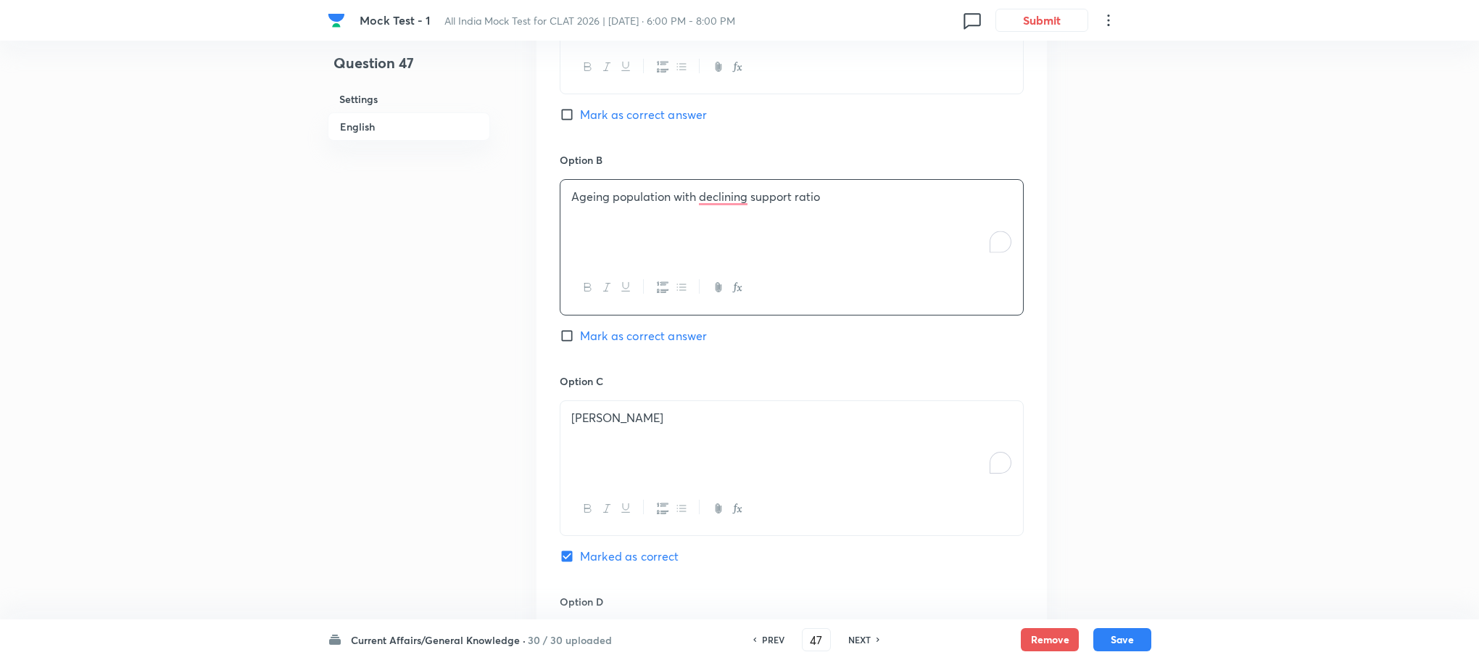
scroll to position [1220, 0]
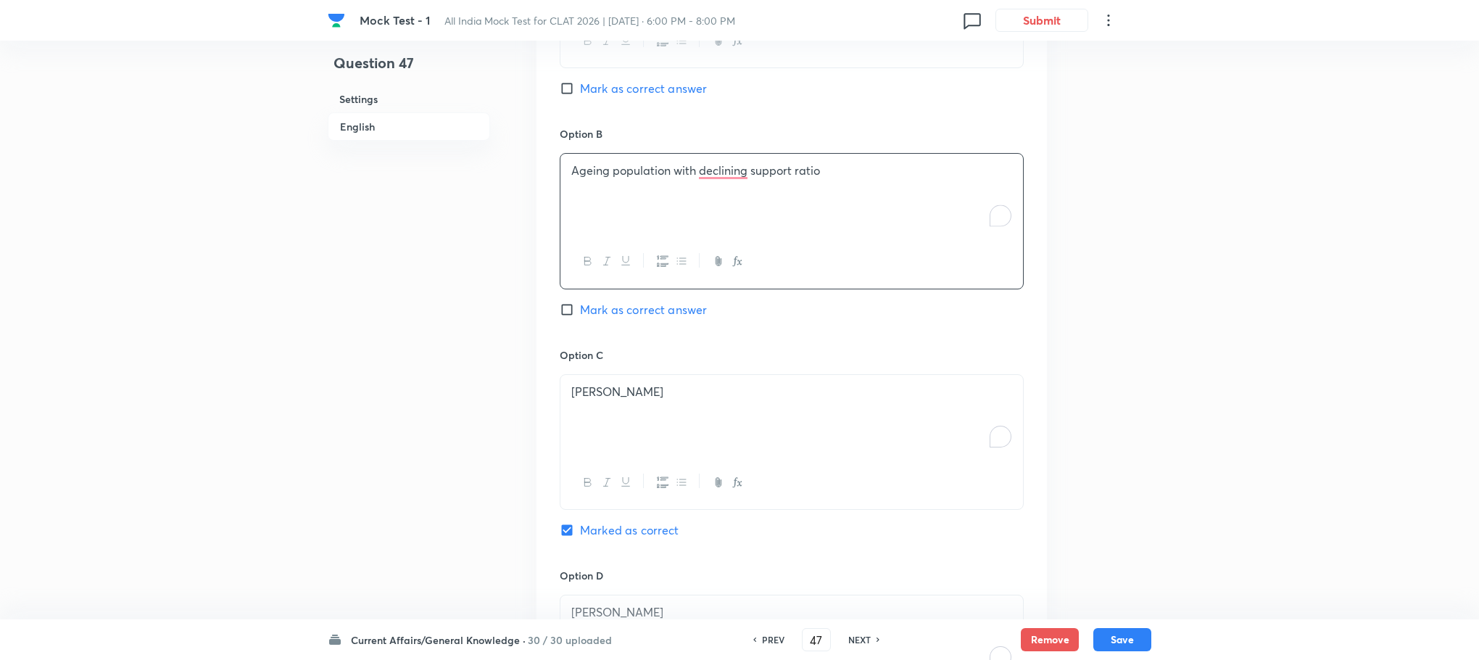
click at [642, 455] on div "[PERSON_NAME]" at bounding box center [791, 415] width 463 height 81
click at [642, 455] on div "To enrich screen reader interactions, please activate Accessibility in Grammarl…" at bounding box center [791, 415] width 463 height 81
drag, startPoint x: 572, startPoint y: 410, endPoint x: 873, endPoint y: 434, distance: 301.9
click at [873, 434] on div "Increasing migration to urban areas [GEOGRAPHIC_DATA] increase in working-age p…" at bounding box center [791, 415] width 463 height 81
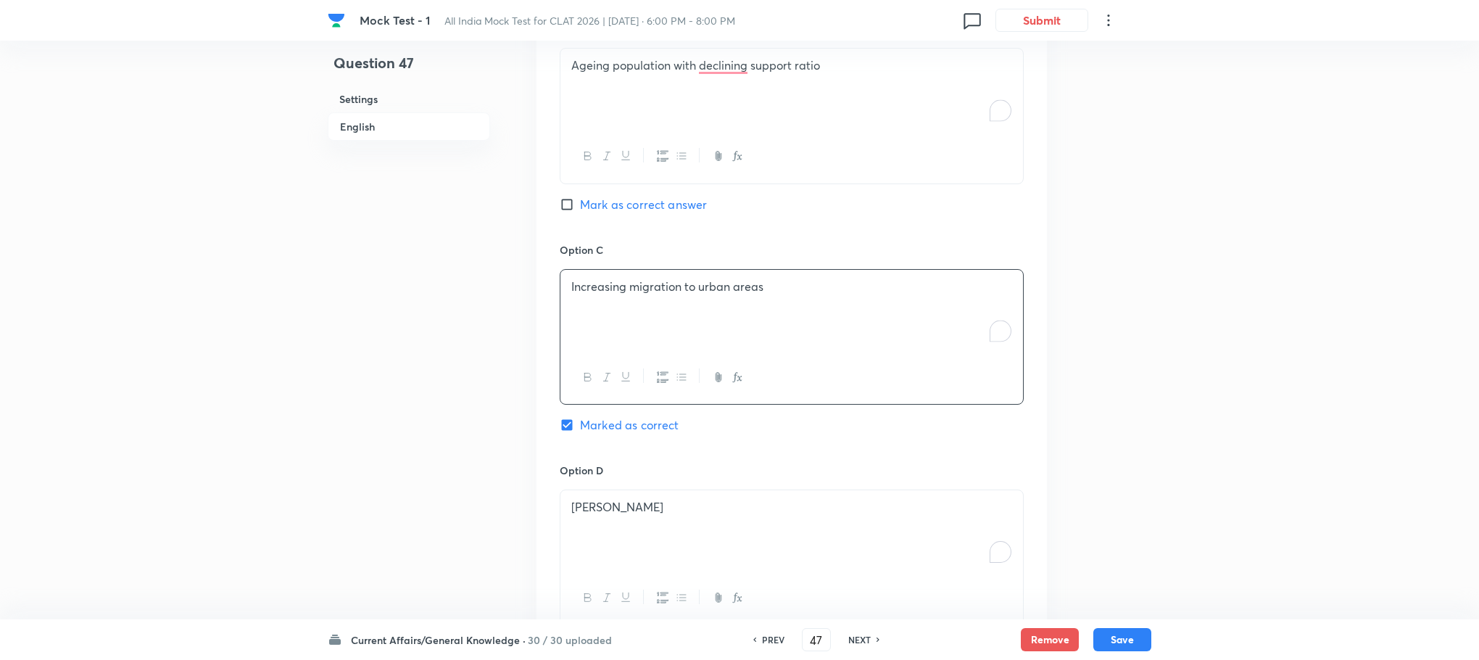
scroll to position [1438, 0]
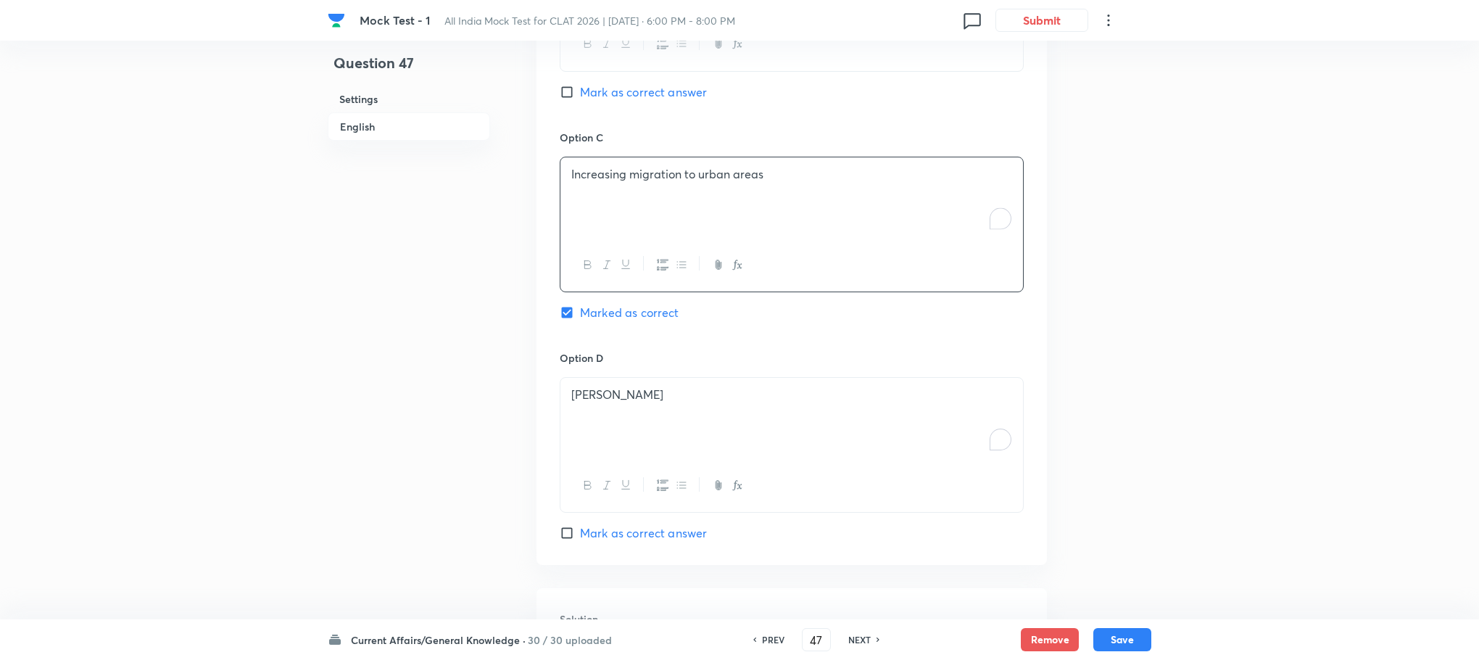
click at [611, 450] on div "[PERSON_NAME]" at bounding box center [791, 418] width 463 height 81
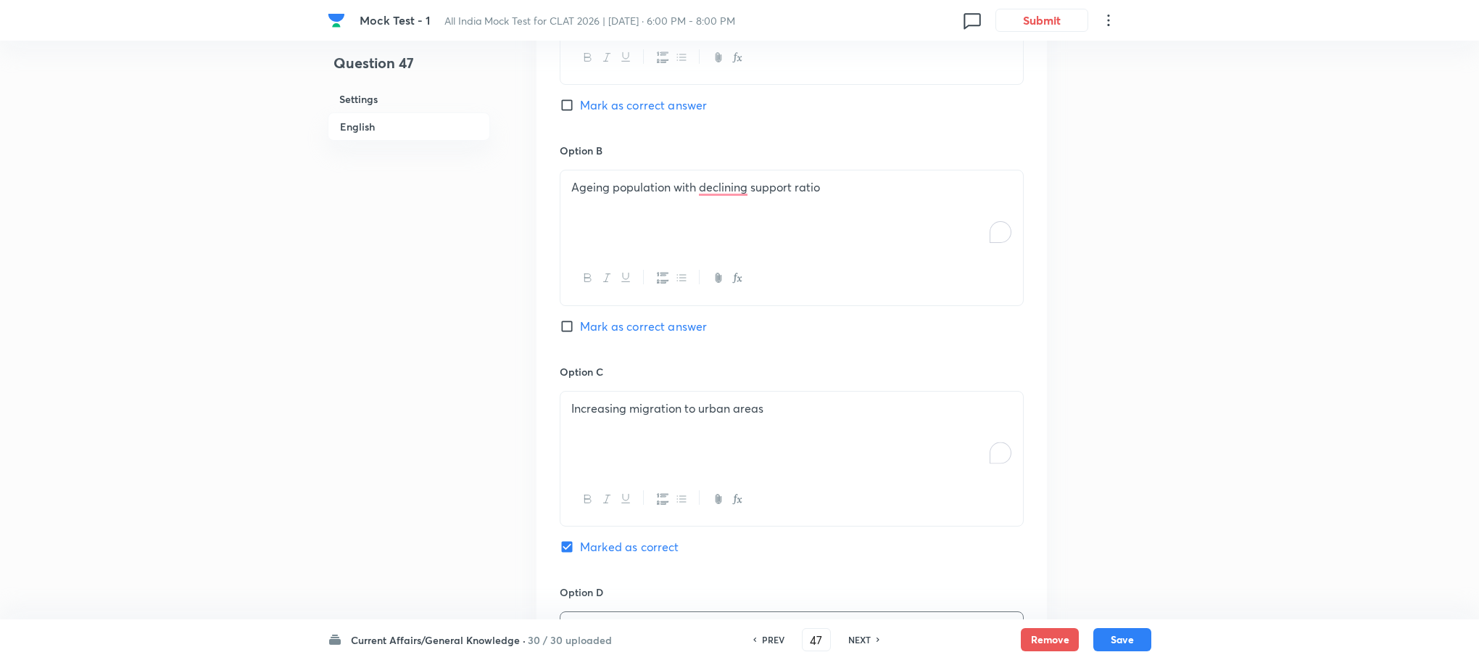
scroll to position [1164, 0]
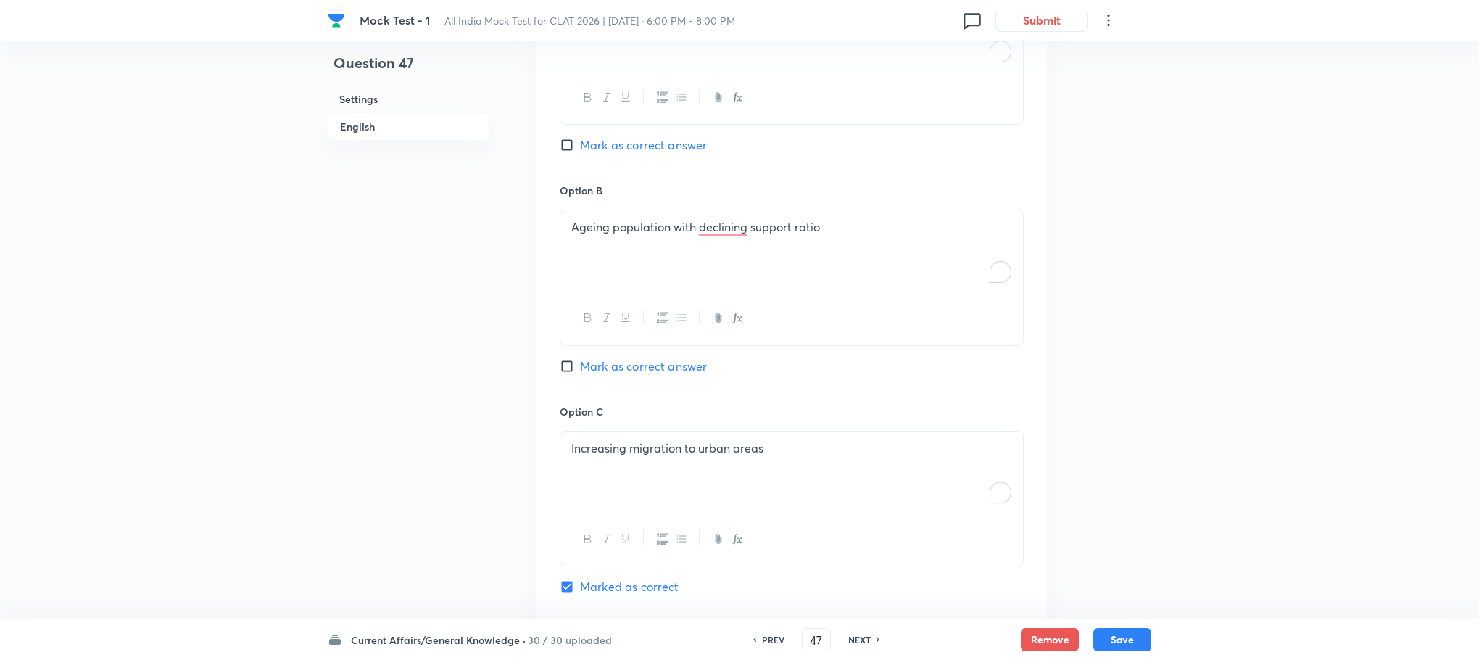
click at [666, 359] on span "Mark as correct answer" at bounding box center [643, 365] width 127 height 17
click at [580, 359] on input "Mark as correct answer" at bounding box center [570, 366] width 20 height 15
click at [1125, 646] on button "Save" at bounding box center [1122, 637] width 58 height 23
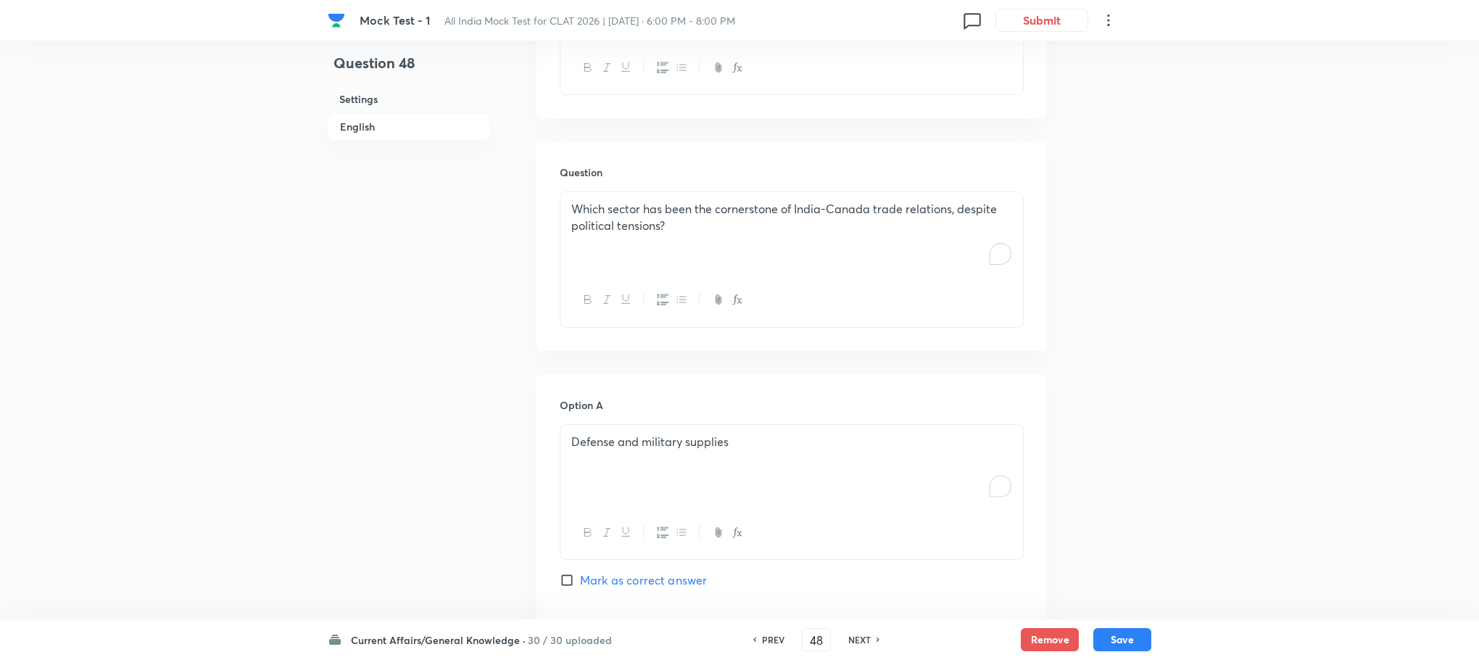
click at [659, 264] on div "Which sector has been the cornerstone of India-Canada trade relations, despite …" at bounding box center [791, 232] width 463 height 81
click at [659, 264] on div "To enrich screen reader interactions, please activate Accessibility in Grammarl…" at bounding box center [791, 232] width 463 height 81
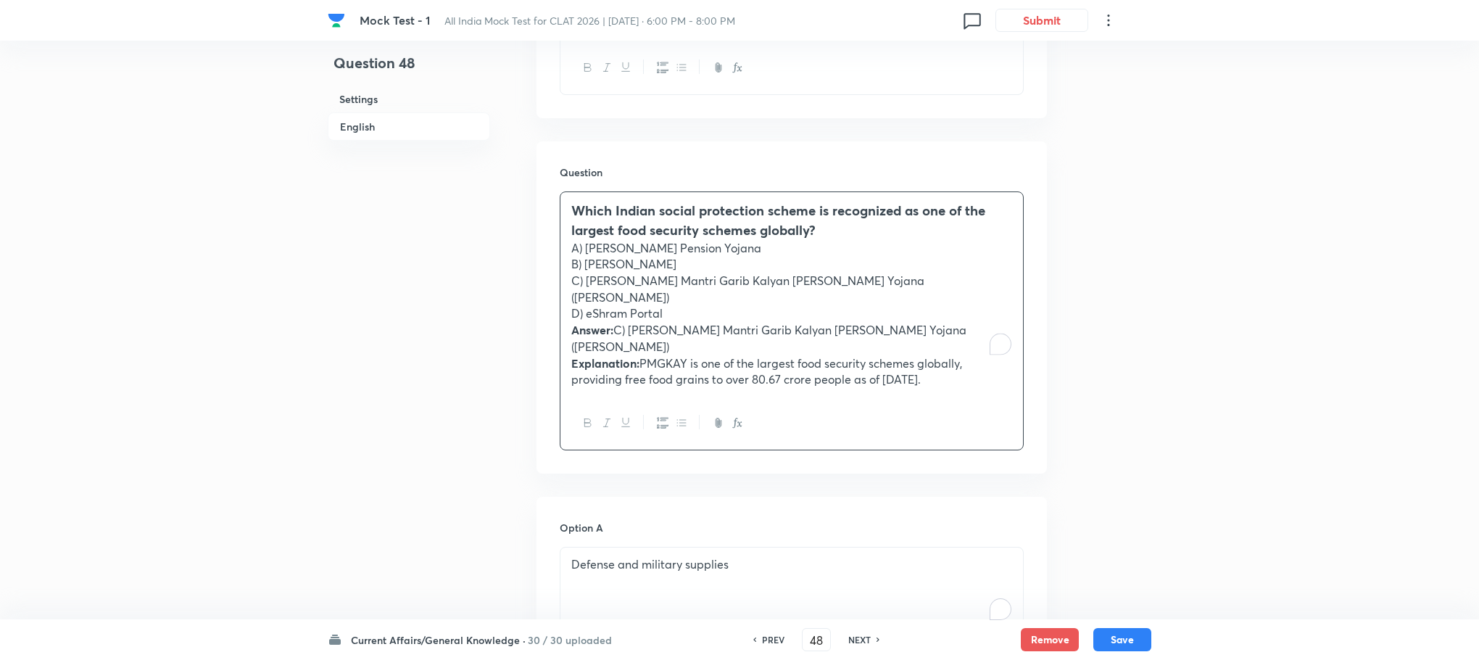
drag, startPoint x: 568, startPoint y: 315, endPoint x: 1099, endPoint y: 415, distance: 540.1
click at [1099, 415] on div "Question 48 Settings English Settings Type Single choice correct 4 options With…" at bounding box center [740, 523] width 824 height 2365
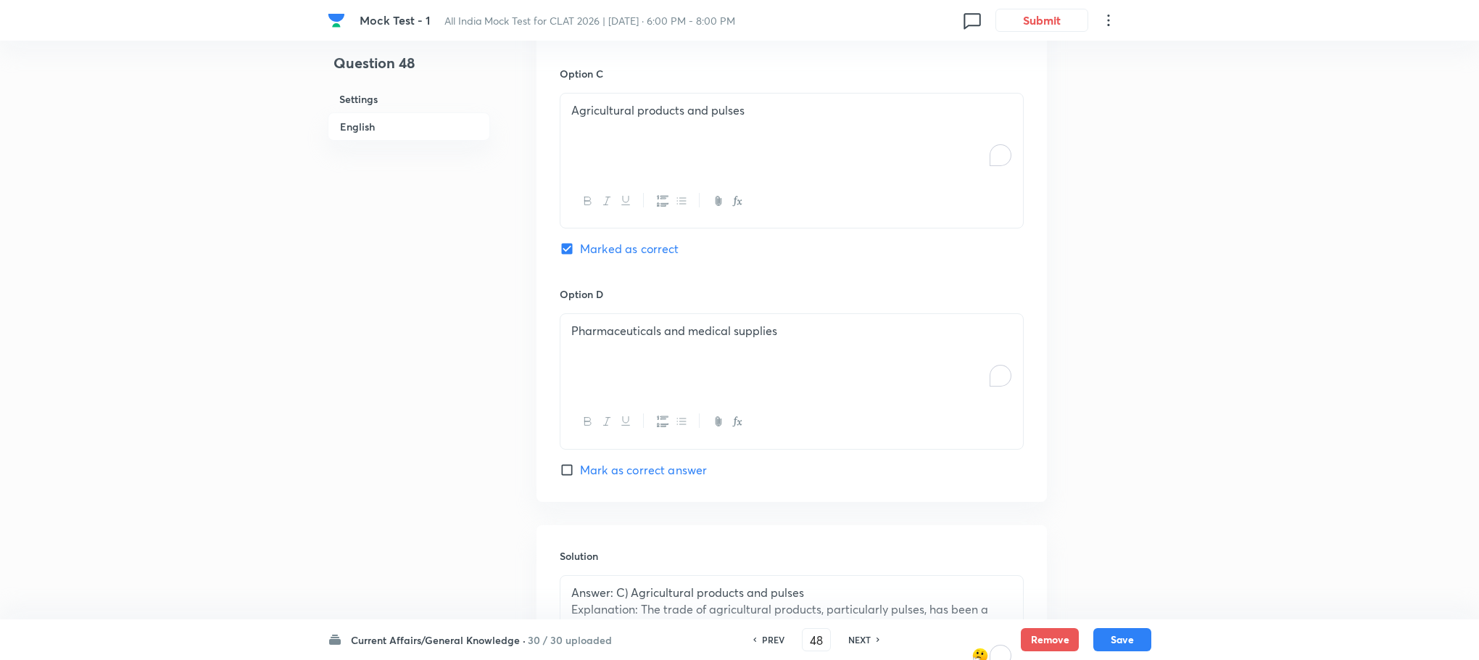
scroll to position [1782, 0]
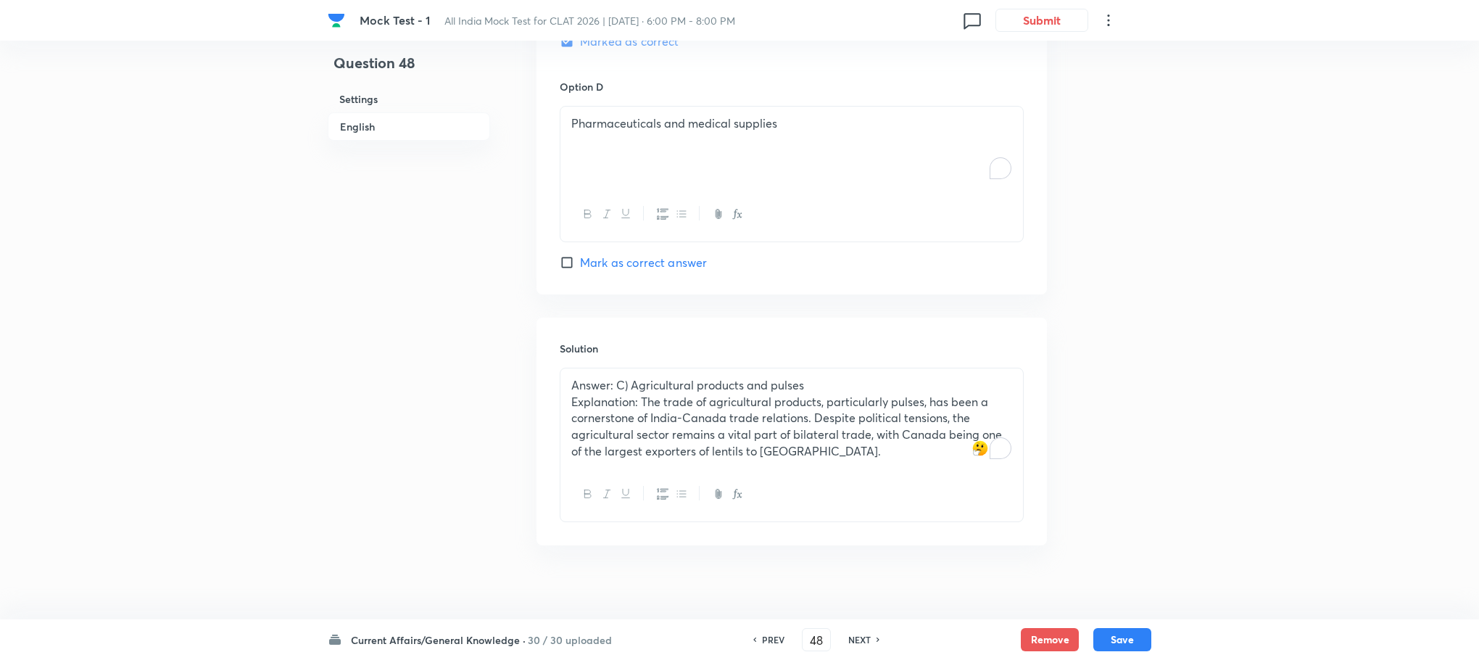
click at [626, 405] on p "Explanation: The trade of agricultural products, particularly pulses, has been …" at bounding box center [791, 427] width 441 height 66
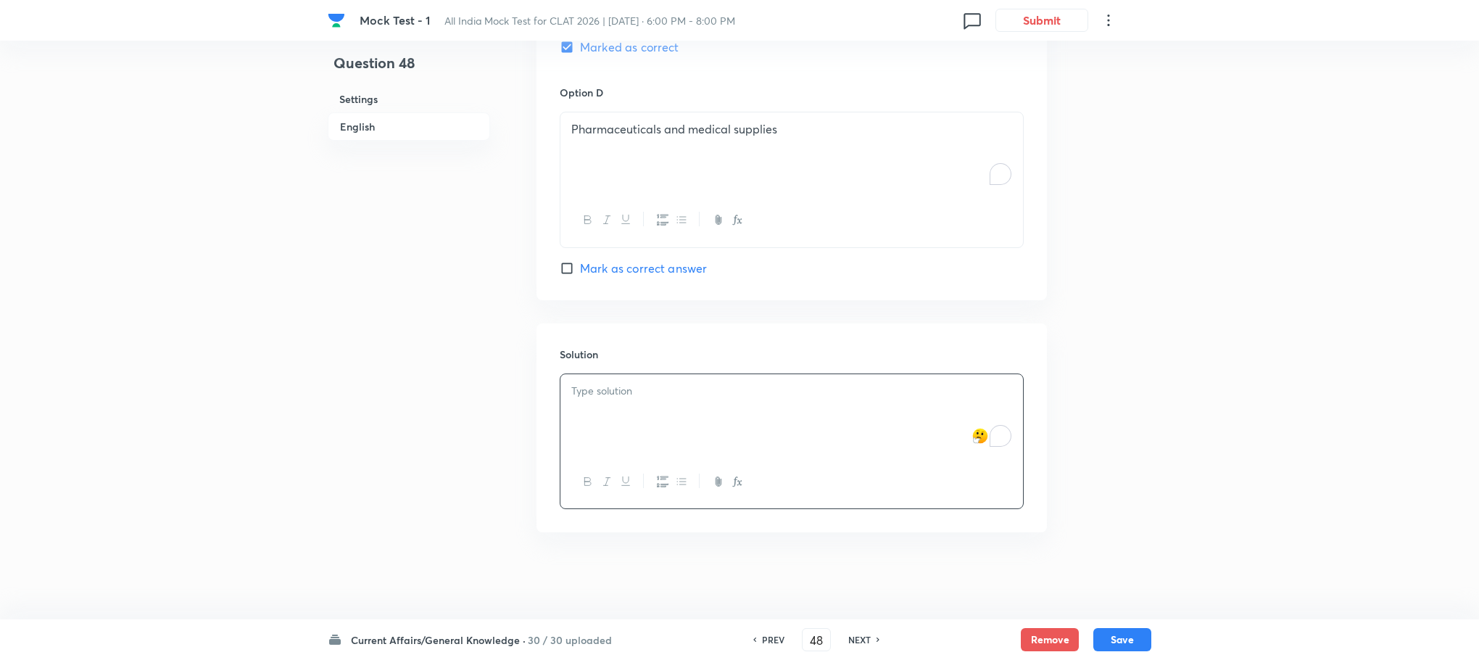
scroll to position [1764, 0]
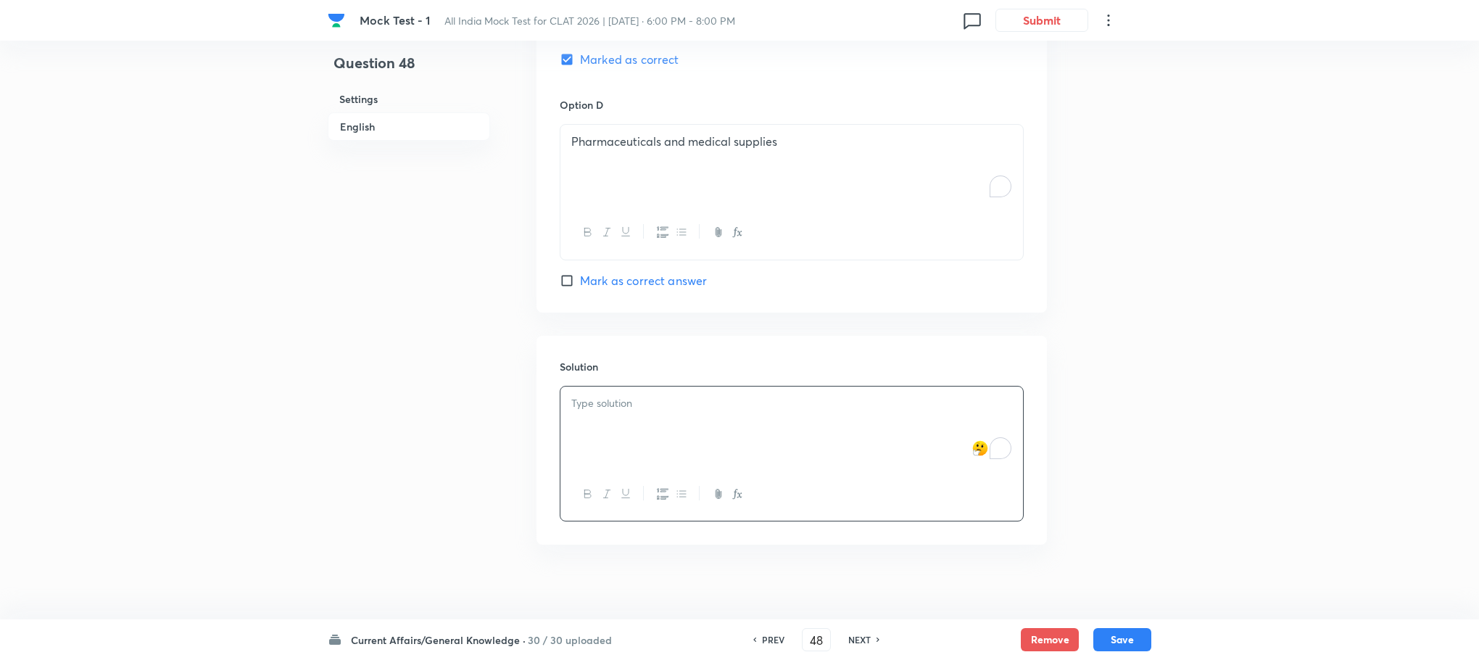
click at [626, 405] on div "To enrich screen reader interactions, please activate Accessibility in Grammarl…" at bounding box center [791, 426] width 463 height 81
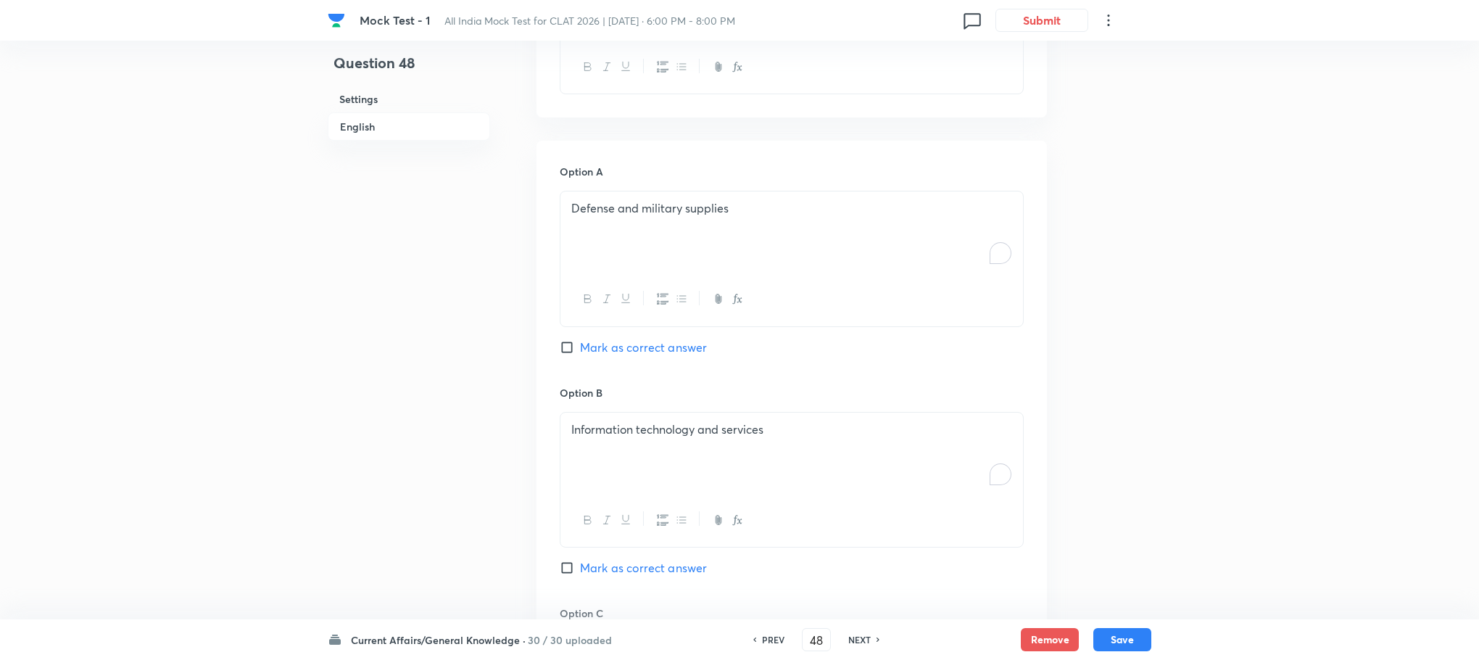
scroll to position [785, 0]
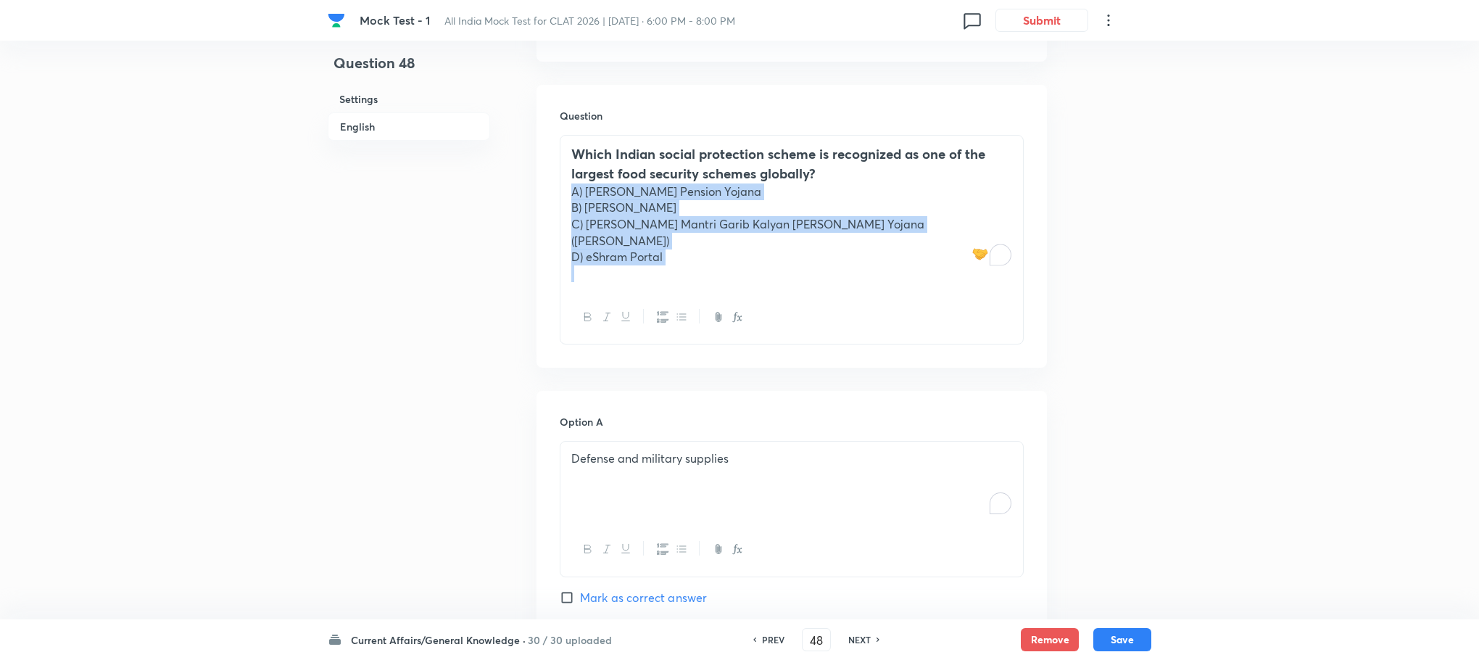
drag, startPoint x: 566, startPoint y: 188, endPoint x: 757, endPoint y: 273, distance: 209.4
click at [757, 273] on div "Which Indian social protection scheme is recognized as one of the largest food …" at bounding box center [791, 213] width 463 height 154
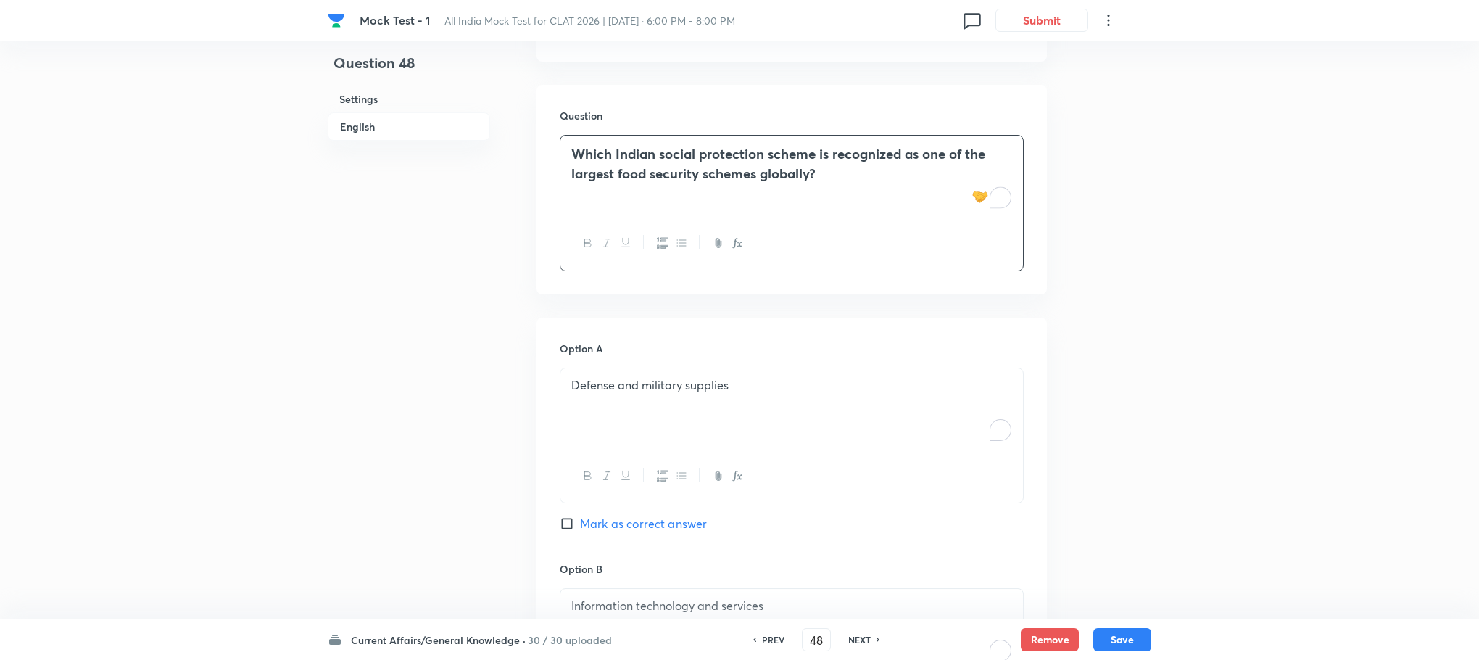
scroll to position [894, 0]
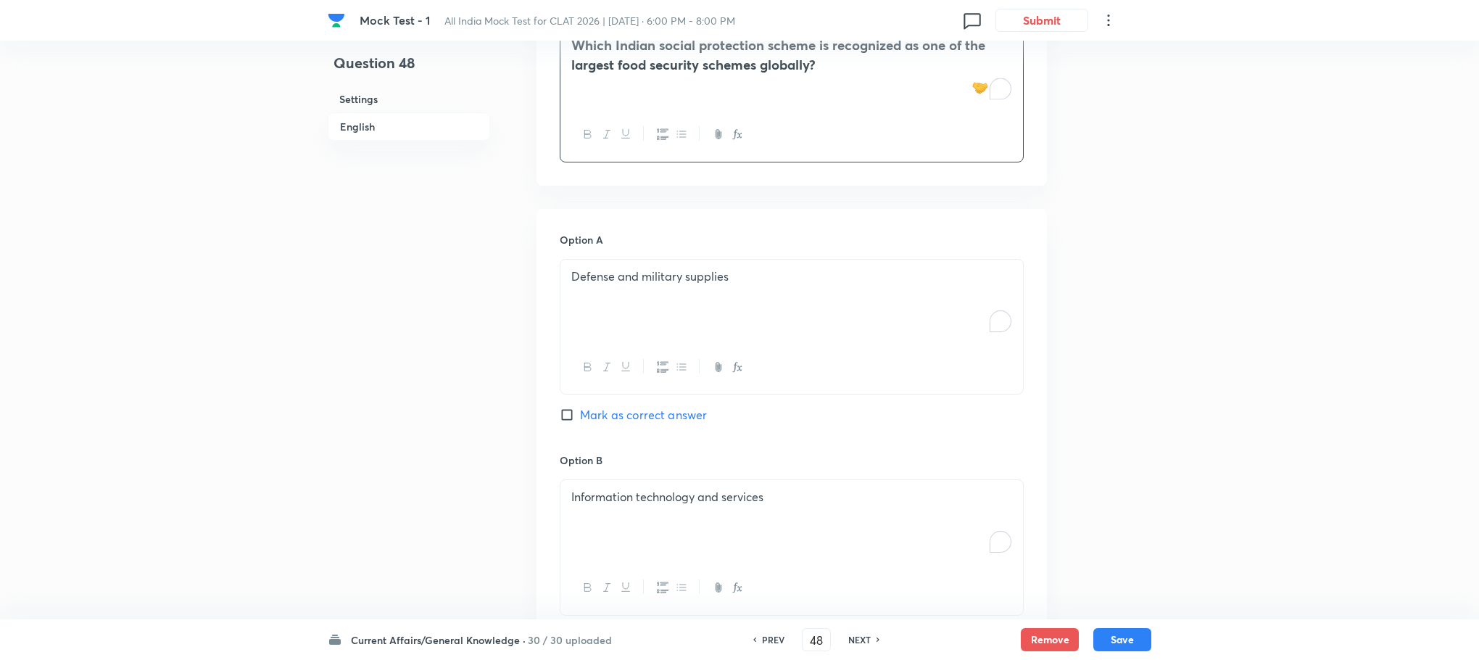
click at [632, 316] on div "Defense and military supplies" at bounding box center [791, 300] width 463 height 81
click at [627, 316] on div "To enrich screen reader interactions, please activate Accessibility in Grammarl…" at bounding box center [791, 300] width 463 height 81
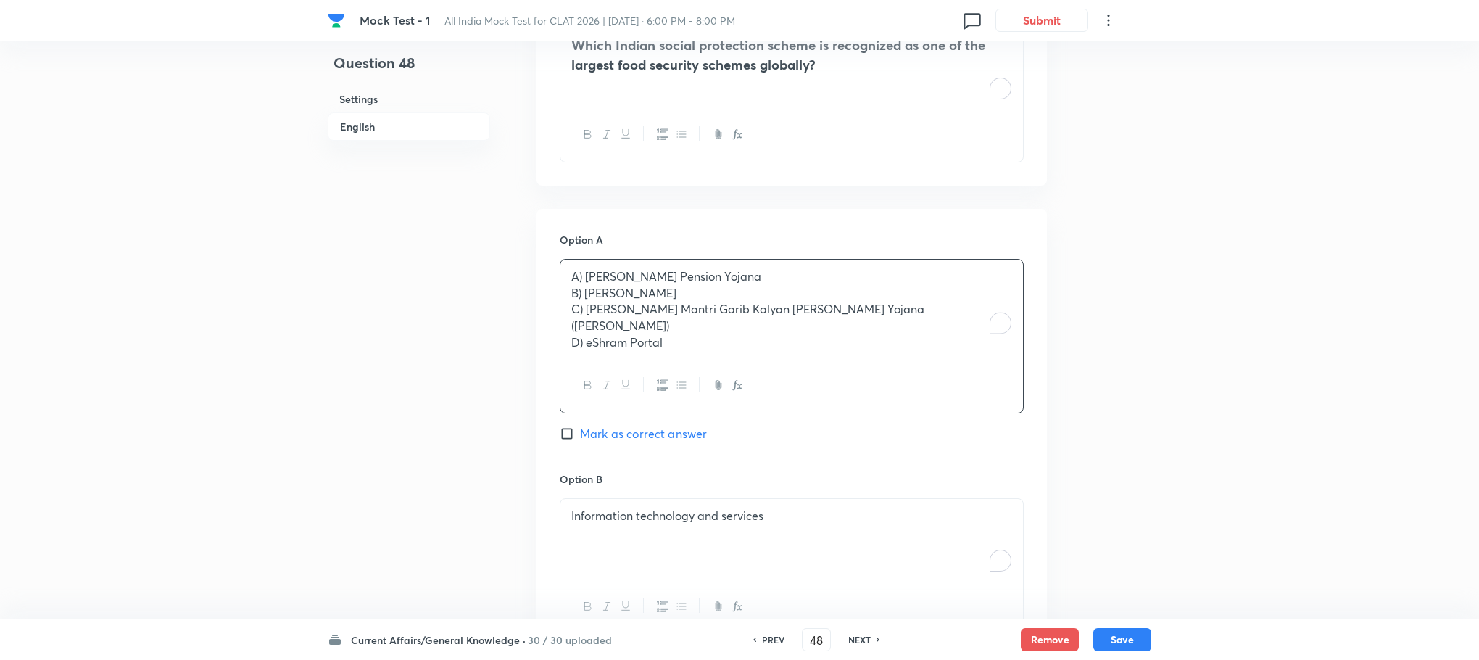
click at [583, 274] on p "A) [PERSON_NAME] Pension Yojana" at bounding box center [791, 276] width 441 height 17
click at [585, 292] on p "B) [PERSON_NAME]" at bounding box center [791, 293] width 441 height 17
click at [584, 312] on p "C) [PERSON_NAME] Mantri Garib Kalyan [PERSON_NAME] Yojana ([PERSON_NAME])" at bounding box center [791, 317] width 441 height 33
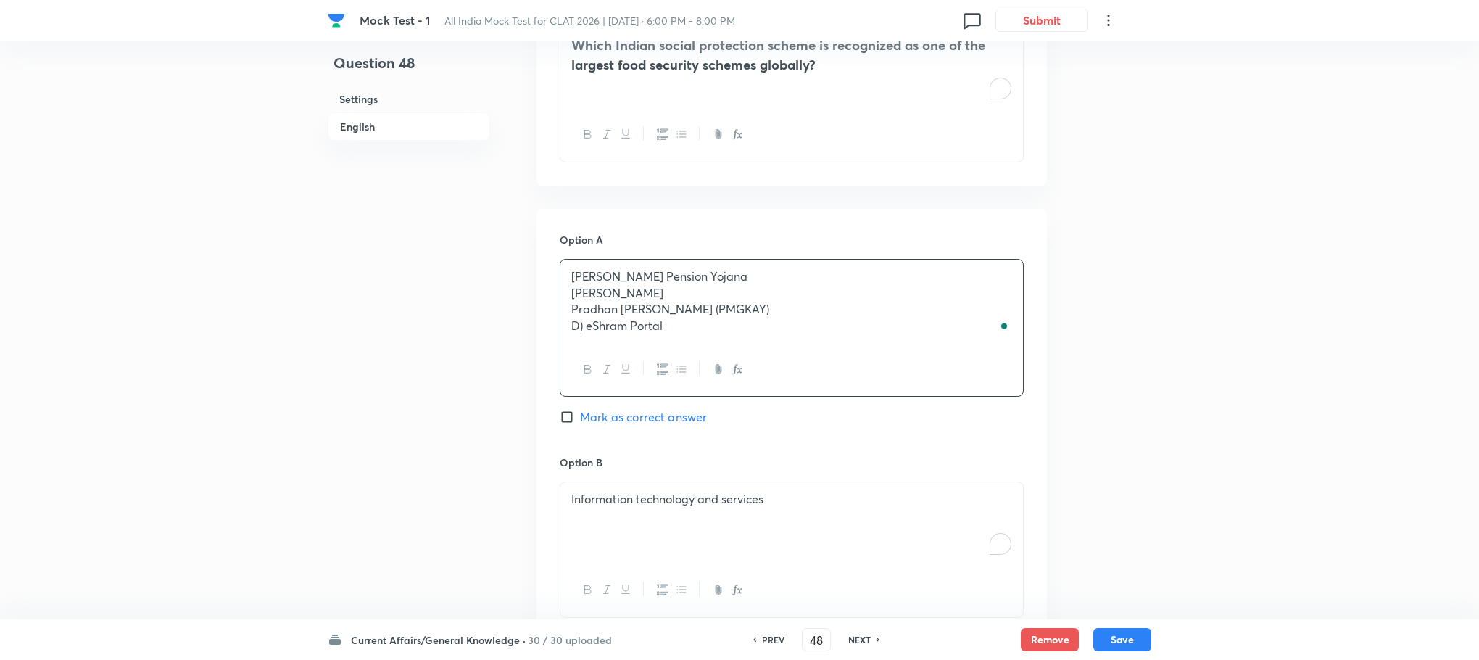
click at [584, 328] on p "D) eShram Portal" at bounding box center [791, 326] width 441 height 17
drag, startPoint x: 568, startPoint y: 288, endPoint x: 681, endPoint y: 347, distance: 126.8
click at [681, 347] on div "[PERSON_NAME] Pension Yojana [PERSON_NAME] [PERSON_NAME] Mantri Garib Kalyan [P…" at bounding box center [792, 328] width 464 height 138
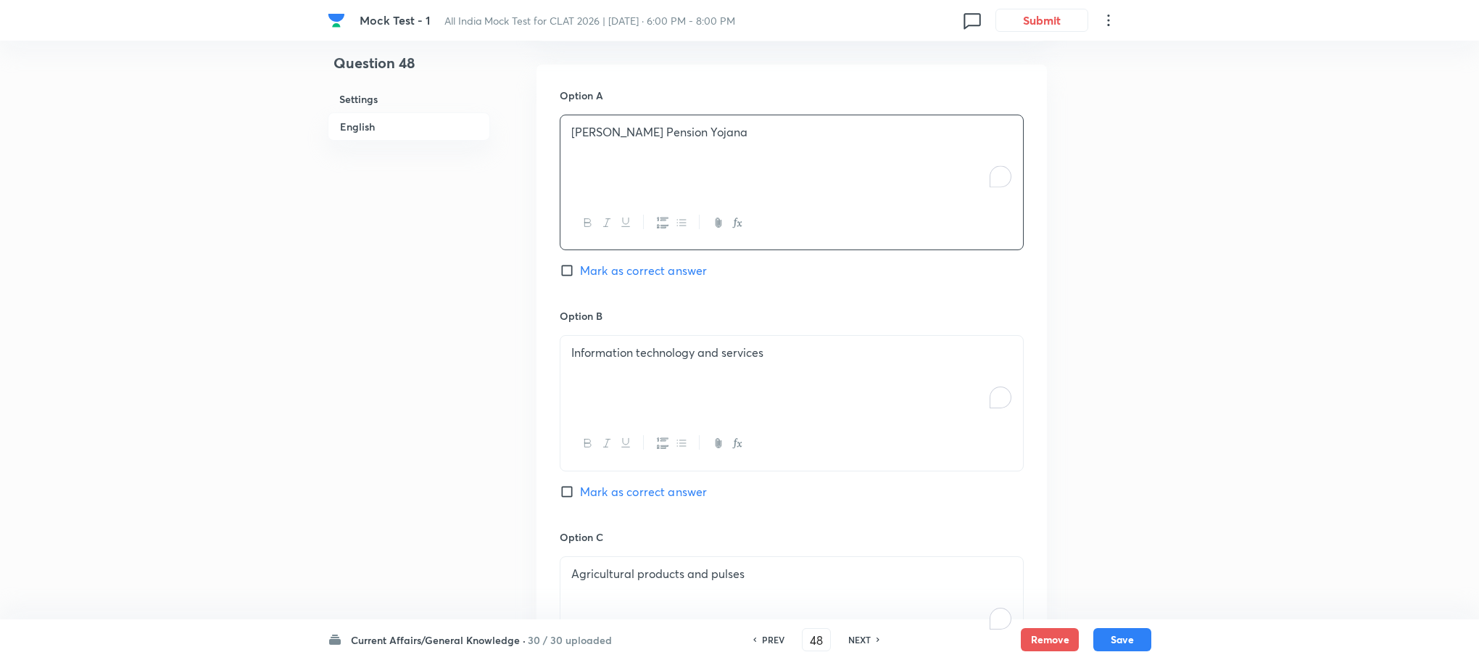
scroll to position [1220, 0]
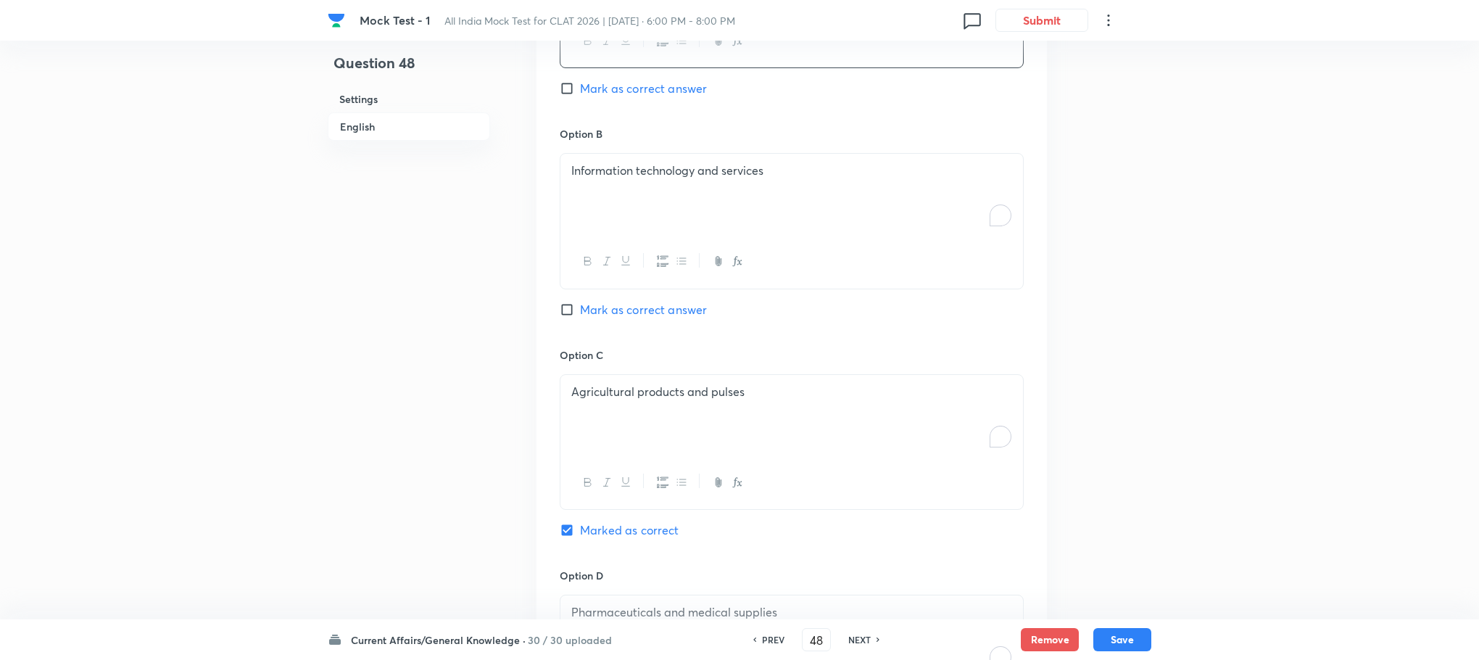
click at [618, 331] on div "Option B Information technology and services Mark as correct answer" at bounding box center [792, 236] width 464 height 220
click at [633, 238] on div at bounding box center [791, 261] width 463 height 53
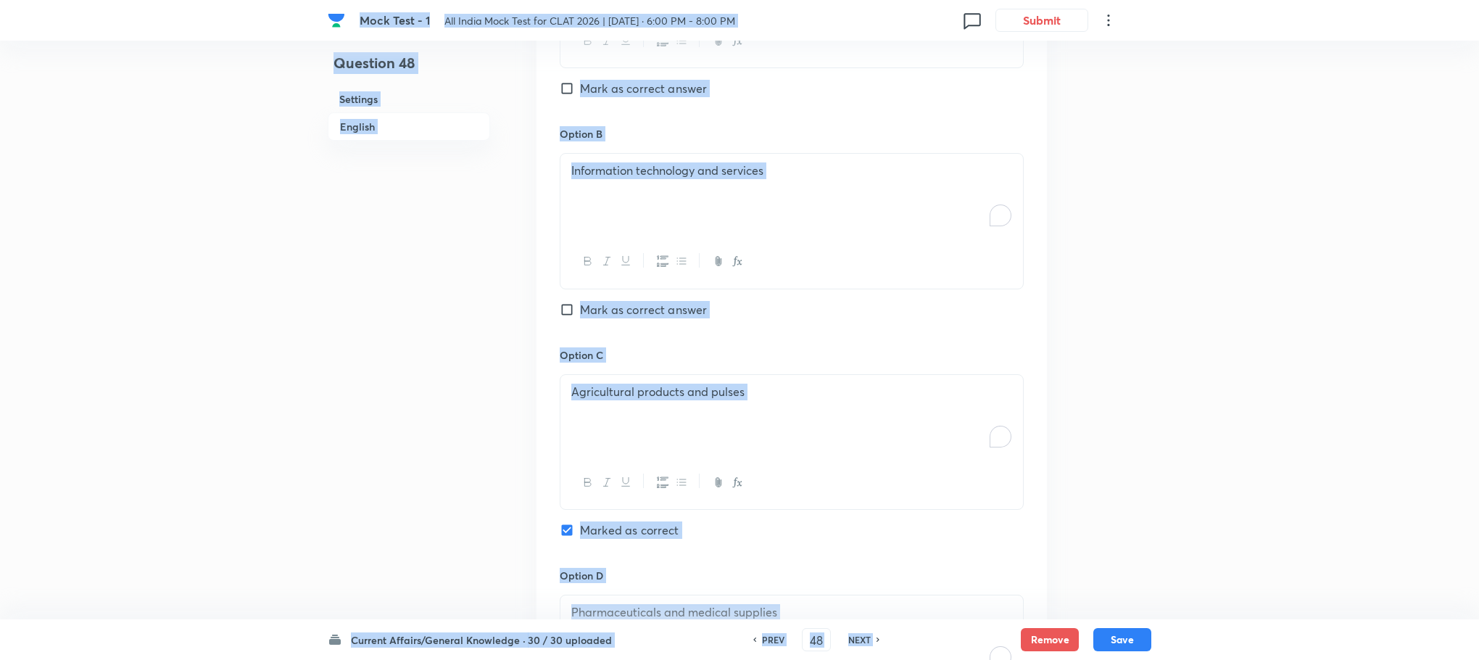
click at [635, 201] on div "Information technology and services" at bounding box center [791, 194] width 463 height 81
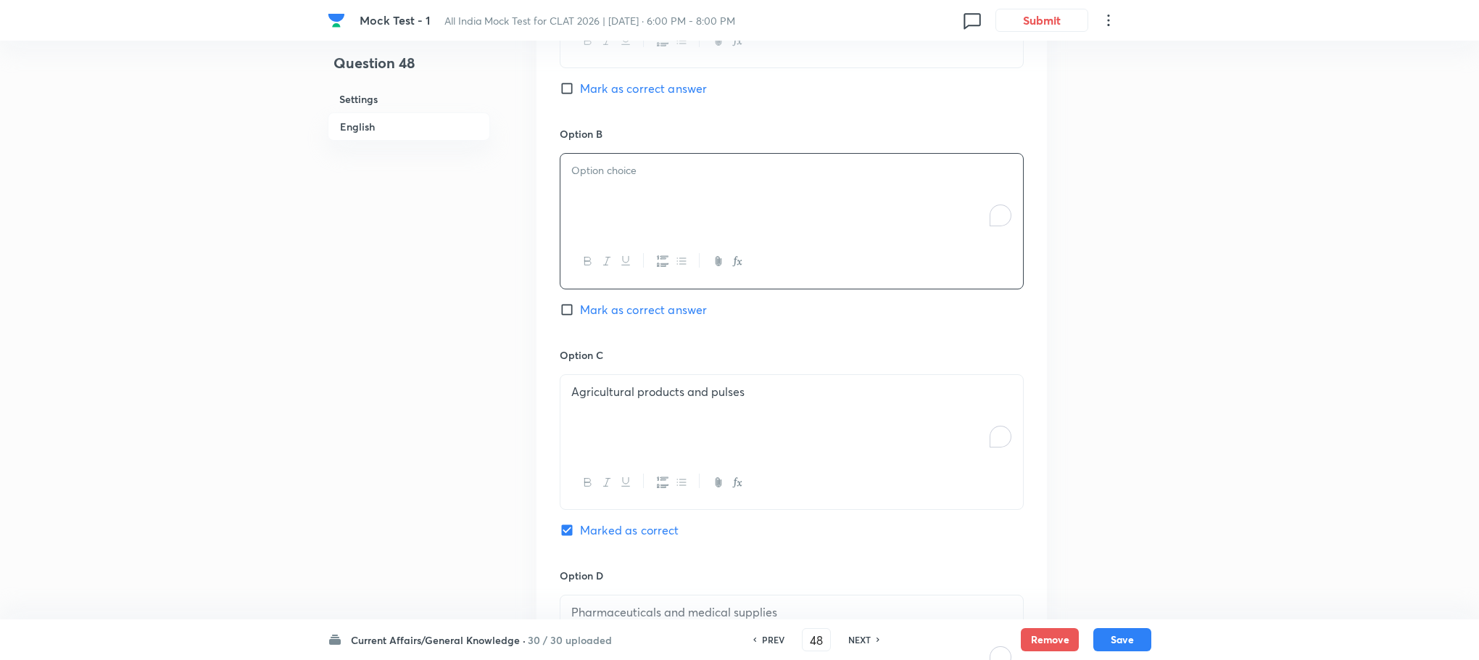
click at [635, 201] on div "To enrich screen reader interactions, please activate Accessibility in Grammarl…" at bounding box center [791, 194] width 463 height 81
drag, startPoint x: 571, startPoint y: 194, endPoint x: 700, endPoint y: 236, distance: 136.4
click at [700, 235] on div "[PERSON_NAME] [PERSON_NAME] [PERSON_NAME] (PMGKAY) [PERSON_NAME]" at bounding box center [791, 194] width 463 height 81
click at [650, 397] on p "Agricultural products and pulses" at bounding box center [791, 392] width 441 height 17
click at [650, 397] on p "To enrich screen reader interactions, please activate Accessibility in Grammarl…" at bounding box center [791, 392] width 441 height 17
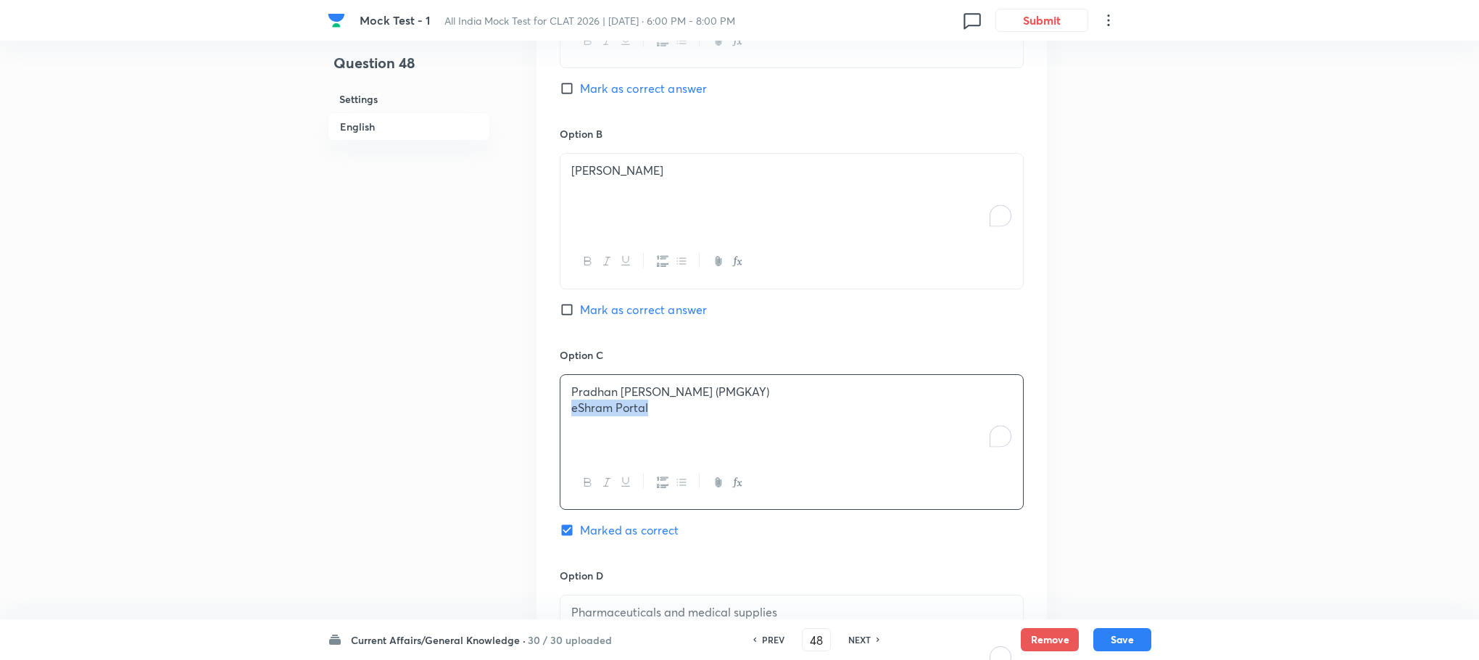
drag, startPoint x: 563, startPoint y: 414, endPoint x: 768, endPoint y: 458, distance: 209.0
click at [768, 456] on div "Pradhan [PERSON_NAME] [PERSON_NAME] (PMGKAY) eShram Portal" at bounding box center [791, 415] width 463 height 81
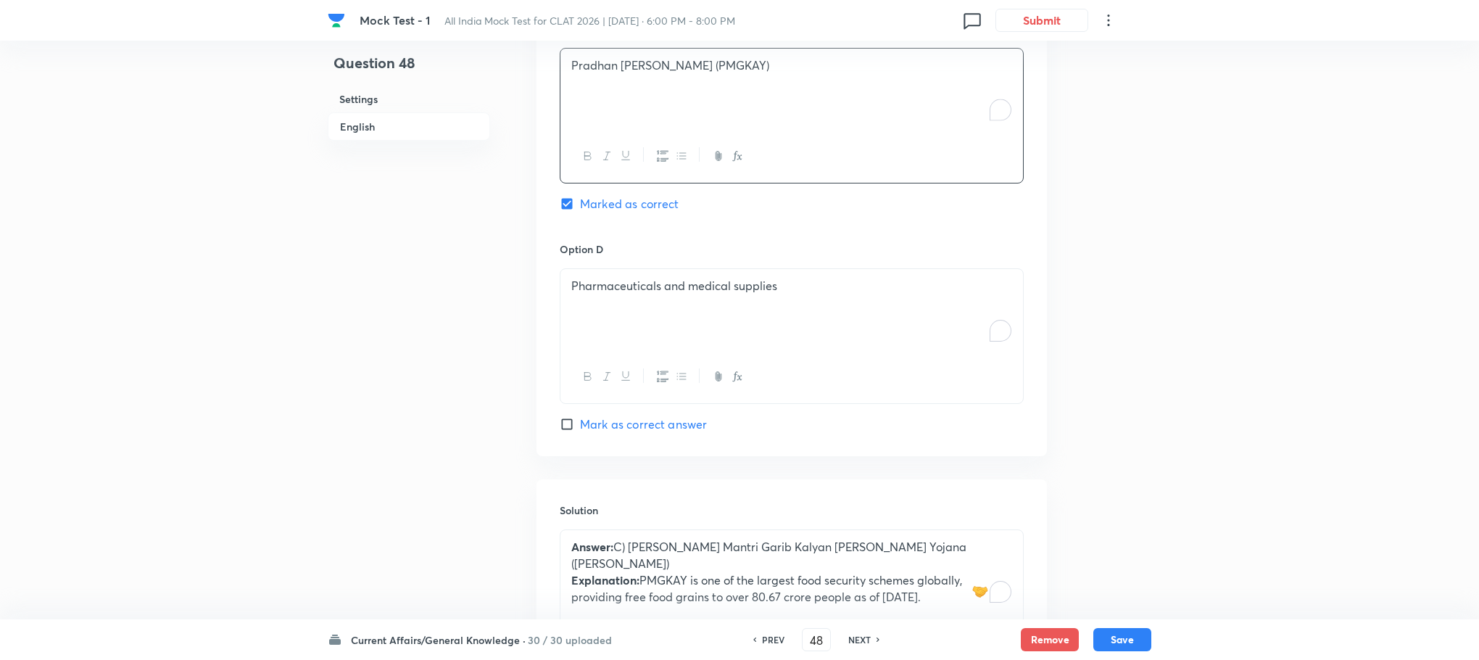
click at [650, 328] on div "Pharmaceuticals and medical supplies" at bounding box center [791, 309] width 463 height 81
click at [650, 328] on div "To enrich screen reader interactions, please activate Accessibility in Grammarl…" at bounding box center [791, 309] width 463 height 81
click at [1114, 633] on button "Save" at bounding box center [1122, 637] width 58 height 23
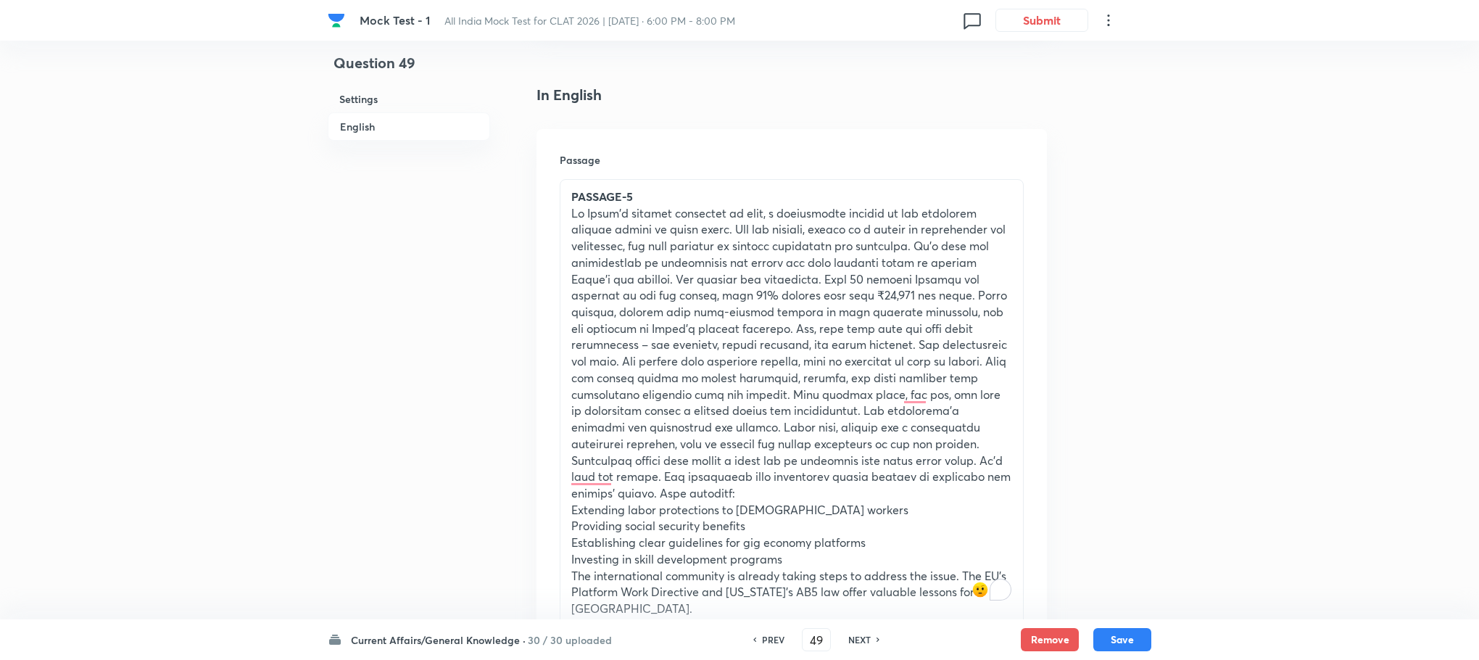
scroll to position [459, 0]
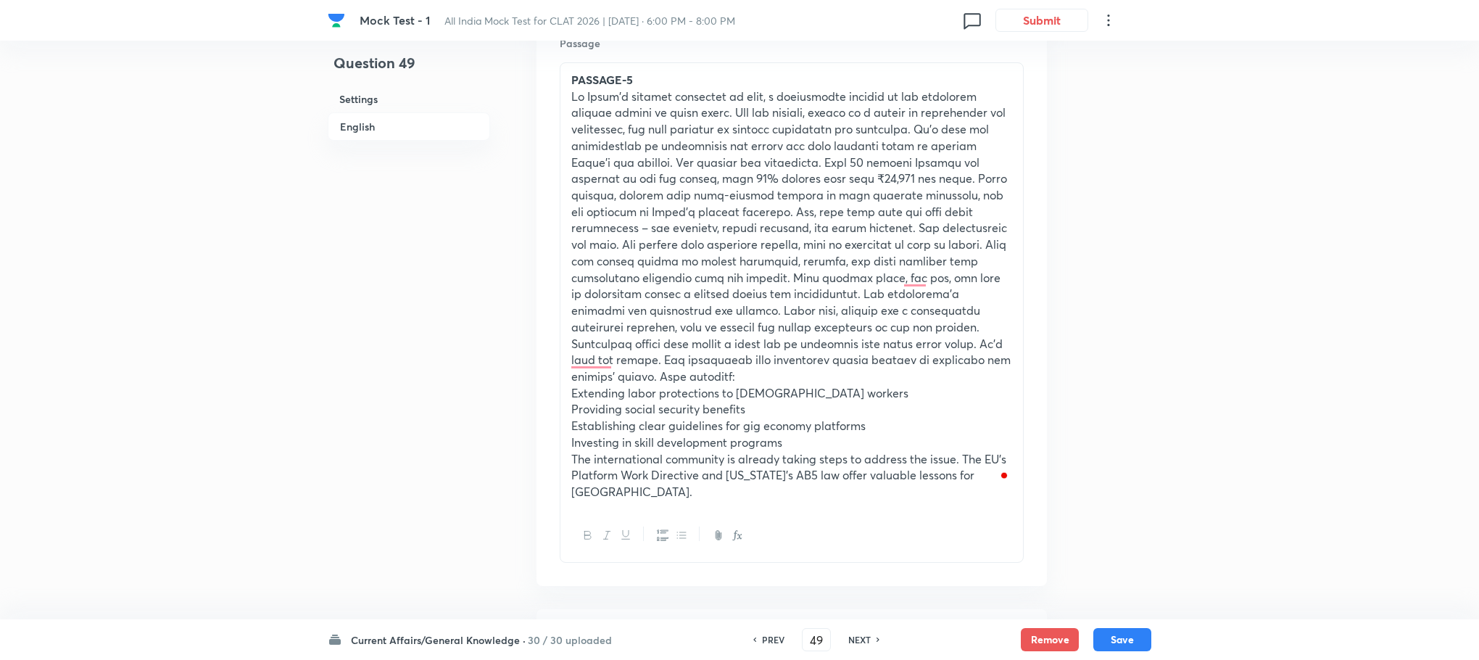
click at [746, 305] on p "To enrich screen reader interactions, please activate Accessibility in Grammarl…" at bounding box center [791, 236] width 441 height 297
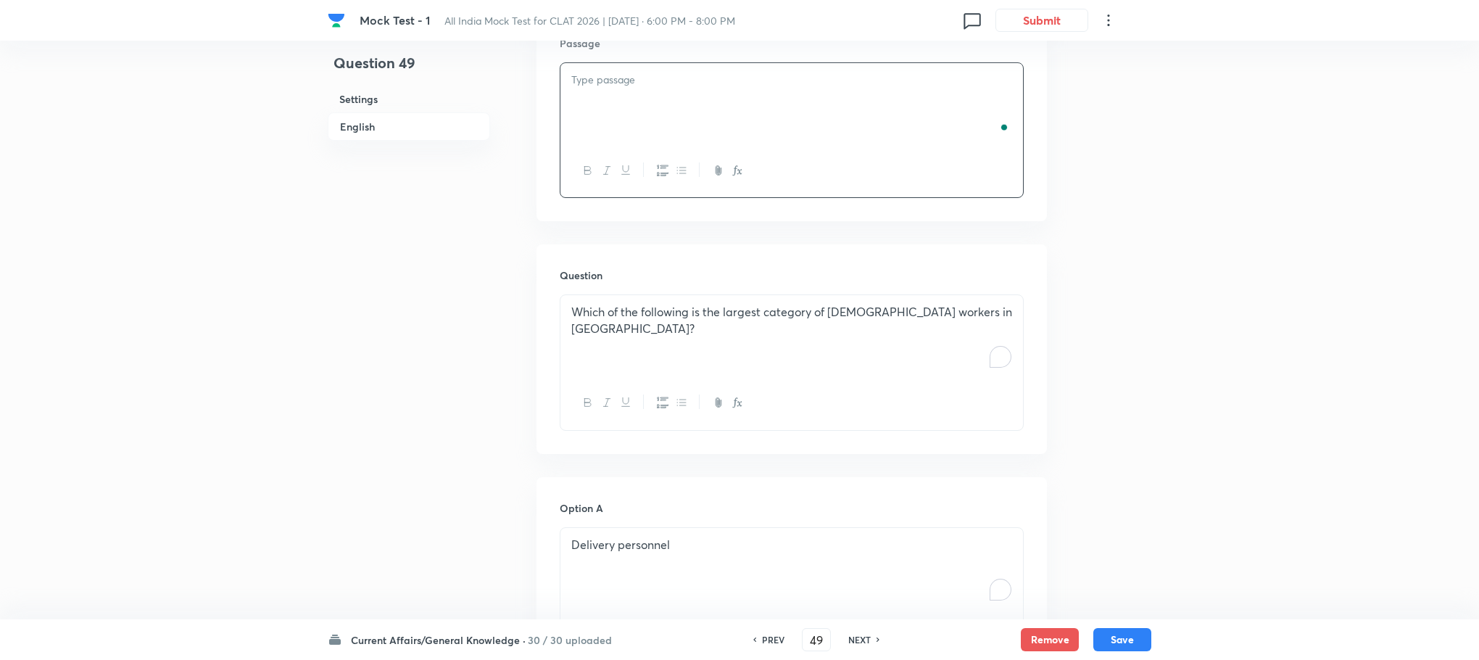
click at [618, 85] on p "To enrich screen reader interactions, please activate Accessibility in Grammarl…" at bounding box center [791, 80] width 441 height 17
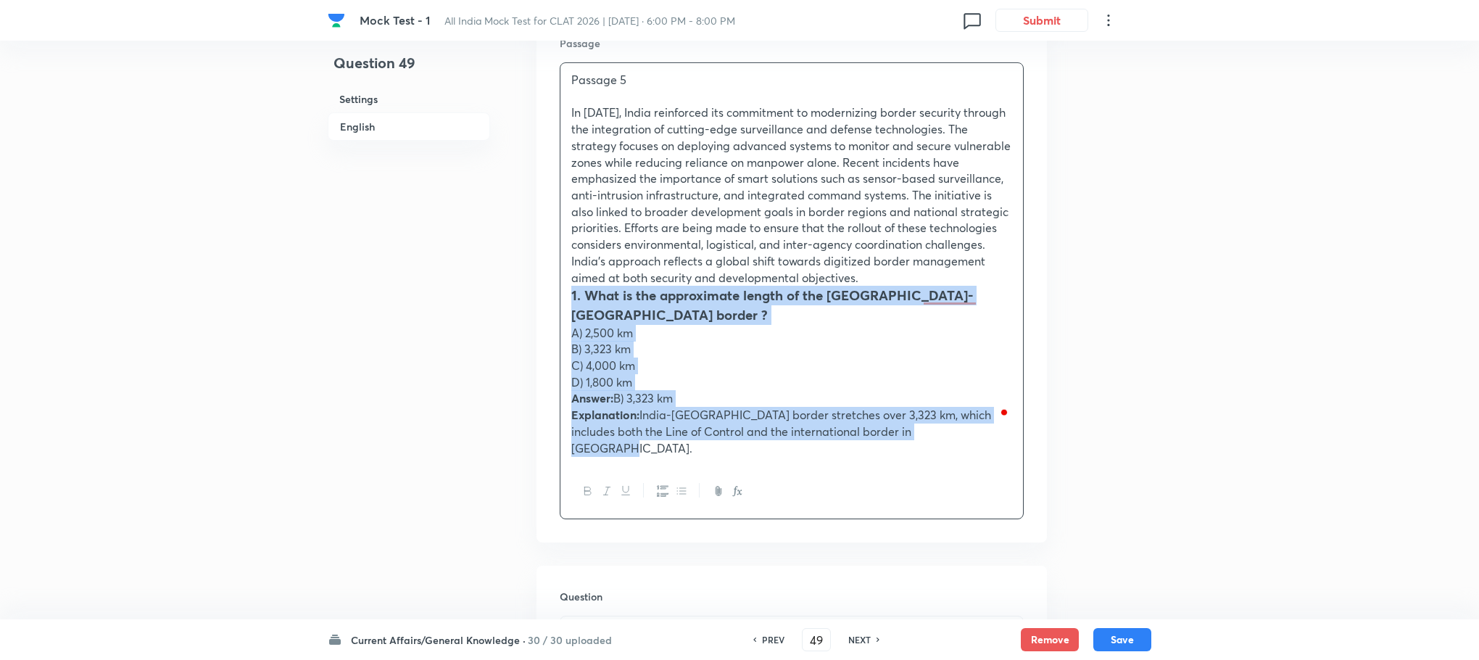
drag, startPoint x: 572, startPoint y: 299, endPoint x: 972, endPoint y: 423, distance: 419.0
click at [972, 423] on div "Passage 5 In [DATE], India reinforced its commitment to modernizing border secu…" at bounding box center [791, 264] width 463 height 402
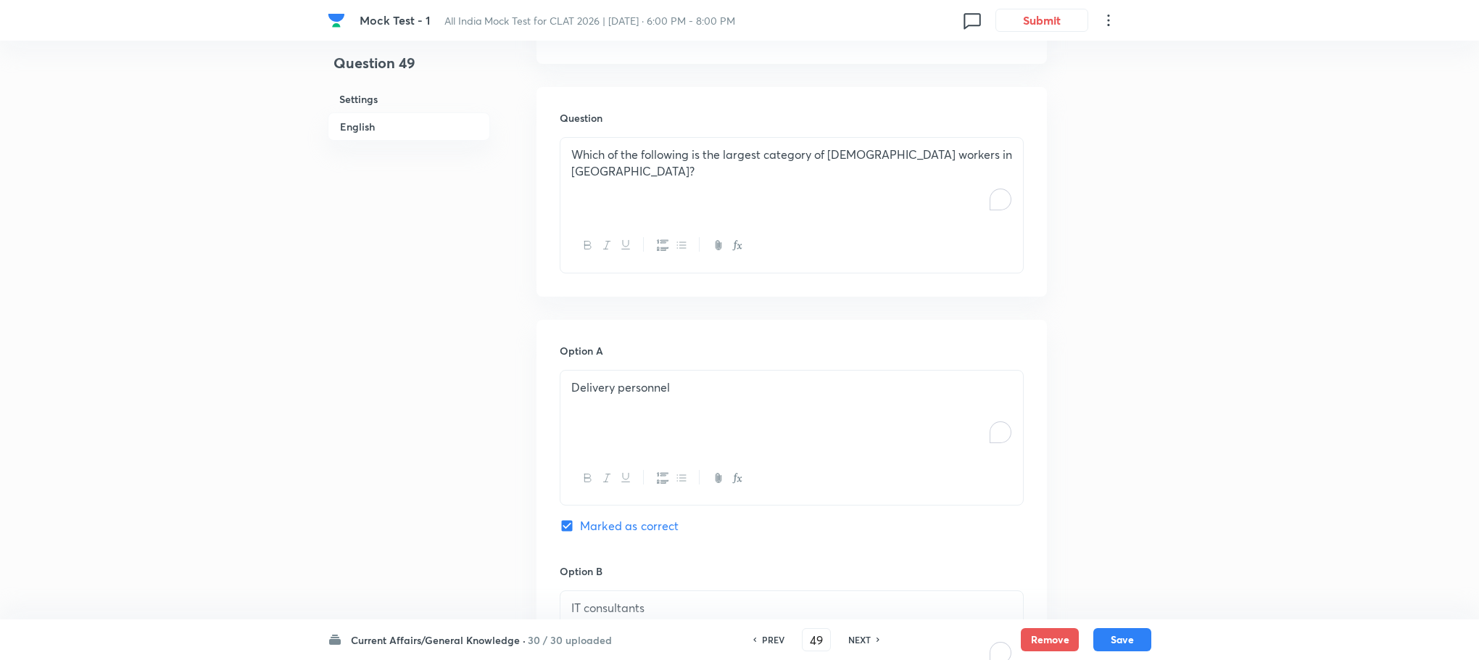
scroll to position [785, 0]
click at [613, 189] on div "Which of the following is the largest category of [DEMOGRAPHIC_DATA] workers in…" at bounding box center [791, 176] width 463 height 81
click at [613, 189] on div "To enrich screen reader interactions, please activate Accessibility in Grammarl…" at bounding box center [791, 176] width 463 height 81
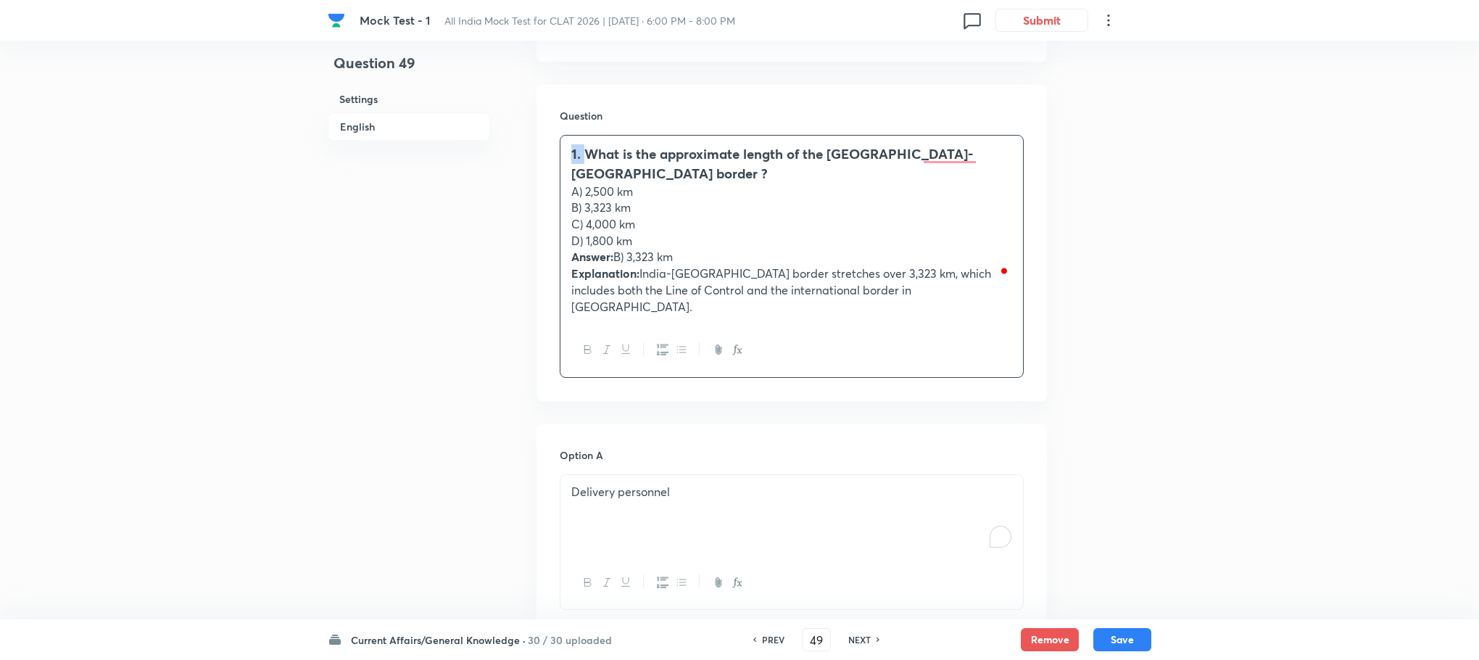
drag, startPoint x: 584, startPoint y: 157, endPoint x: 540, endPoint y: 157, distance: 43.5
click at [547, 157] on div "Question 1. What is the approximate length of the [GEOGRAPHIC_DATA]-[GEOGRAPHIC…" at bounding box center [792, 242] width 510 height 315
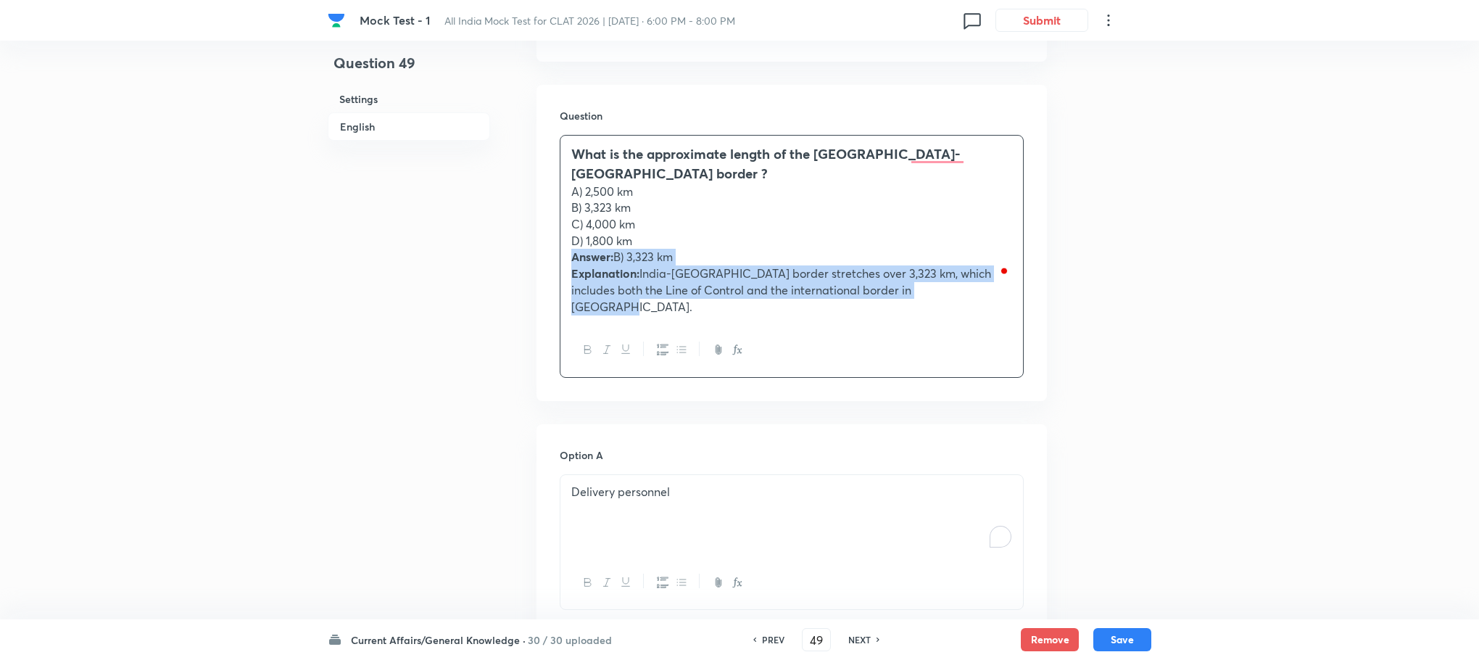
drag, startPoint x: 566, startPoint y: 237, endPoint x: 1018, endPoint y: 320, distance: 459.9
click at [1018, 320] on div "What is the approximate length of the [GEOGRAPHIC_DATA]-[GEOGRAPHIC_DATA] borde…" at bounding box center [792, 256] width 464 height 242
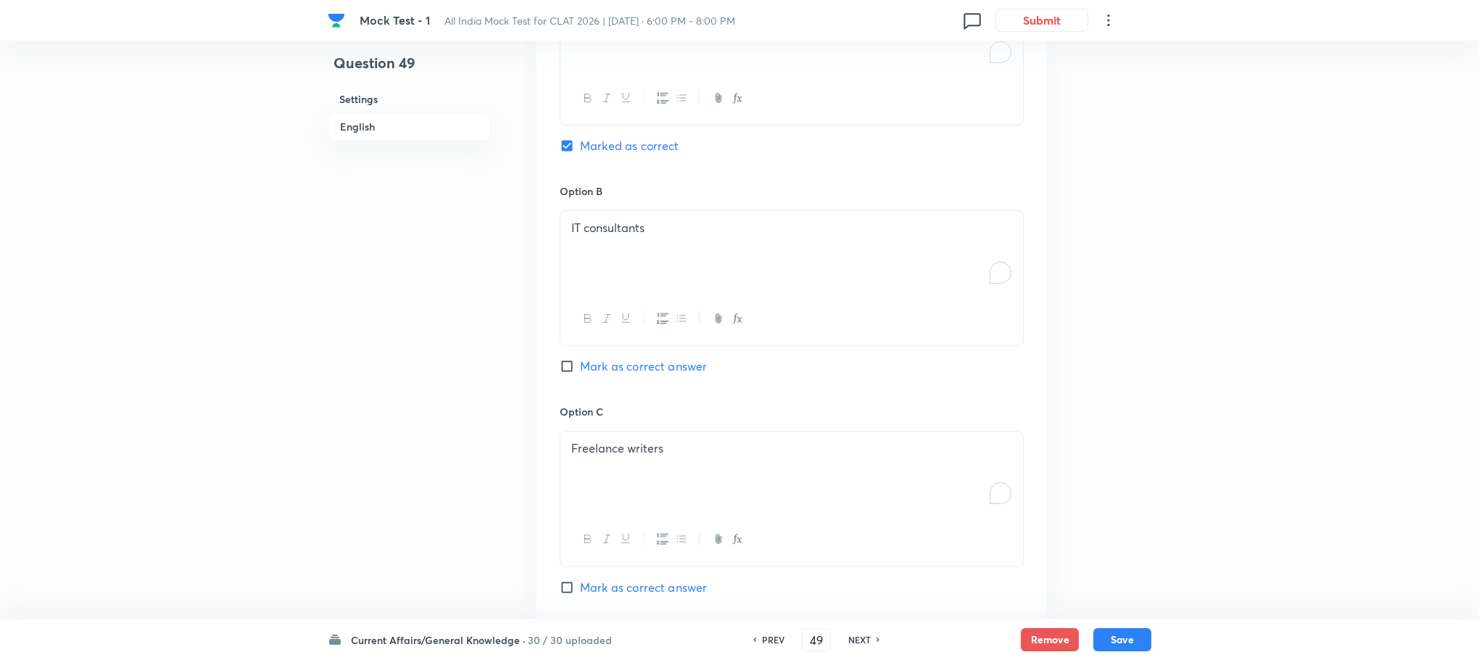
scroll to position [1763, 0]
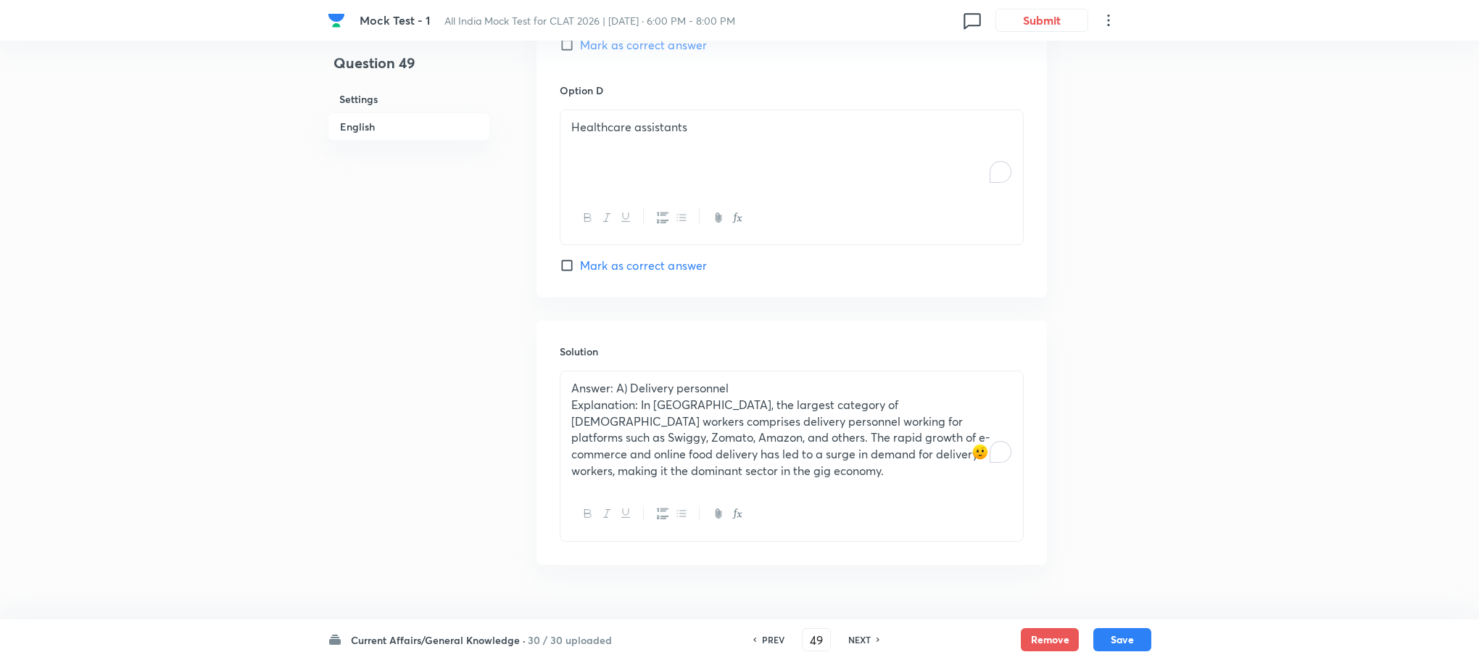
click at [626, 397] on p "Explanation: In [GEOGRAPHIC_DATA], the largest category of [DEMOGRAPHIC_DATA] w…" at bounding box center [791, 438] width 441 height 83
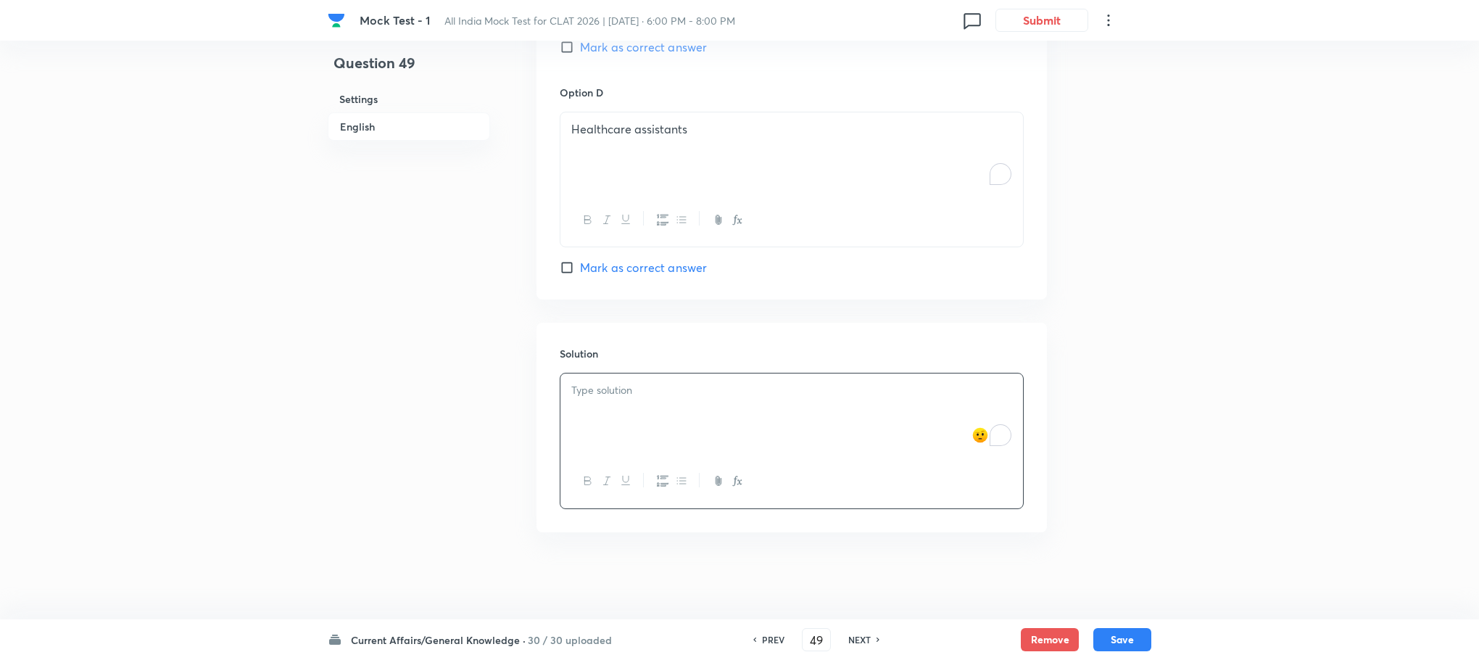
scroll to position [1745, 0]
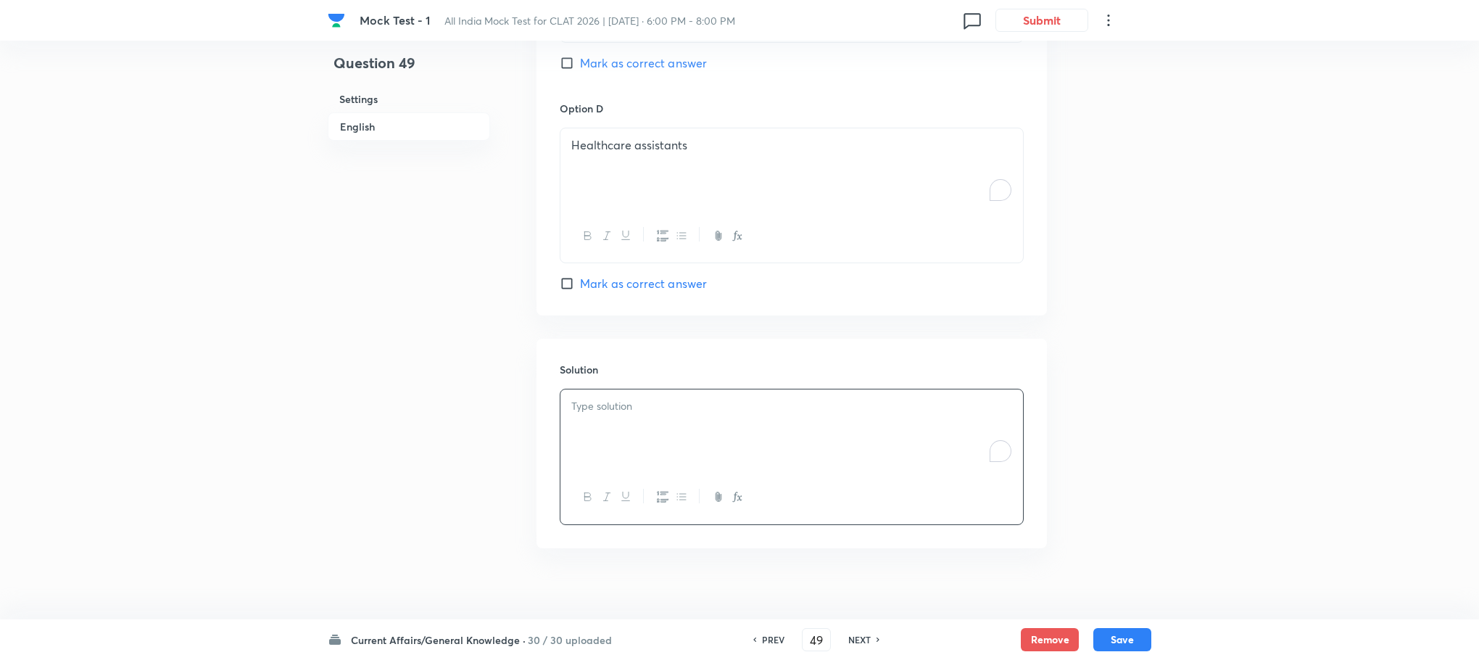
click at [626, 389] on div "To enrich screen reader interactions, please activate Accessibility in Grammarl…" at bounding box center [791, 429] width 463 height 81
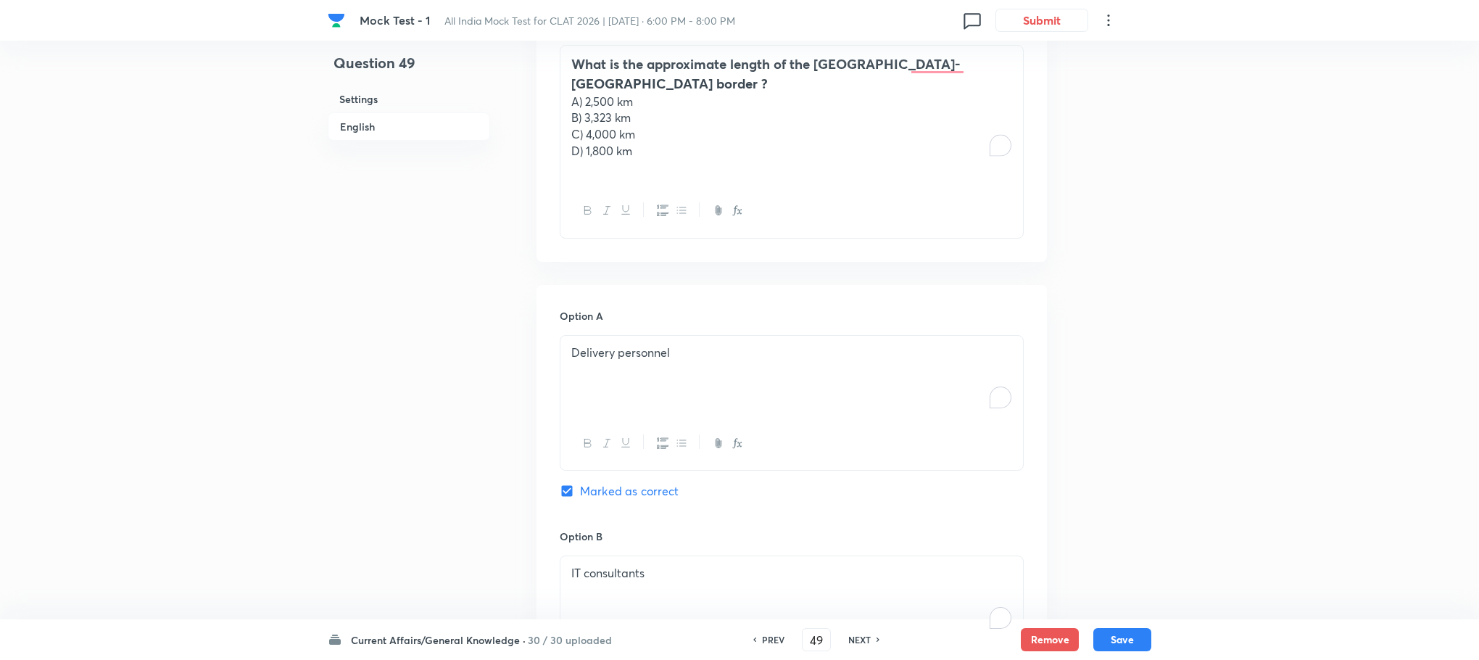
scroll to position [874, 0]
drag, startPoint x: 568, startPoint y: 87, endPoint x: 683, endPoint y: 179, distance: 147.0
click at [683, 179] on div "What is the approximate length of the [GEOGRAPHIC_DATA]-[GEOGRAPHIC_DATA] borde…" at bounding box center [792, 142] width 464 height 193
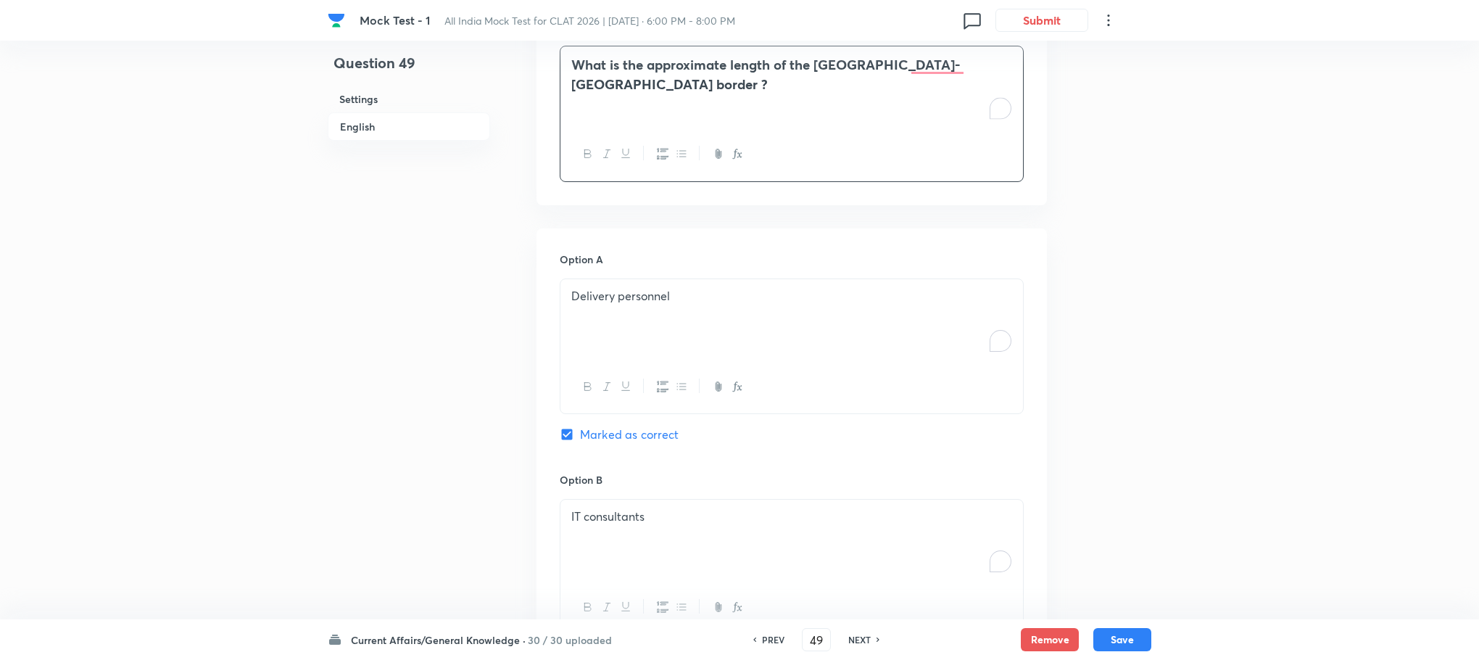
scroll to position [983, 0]
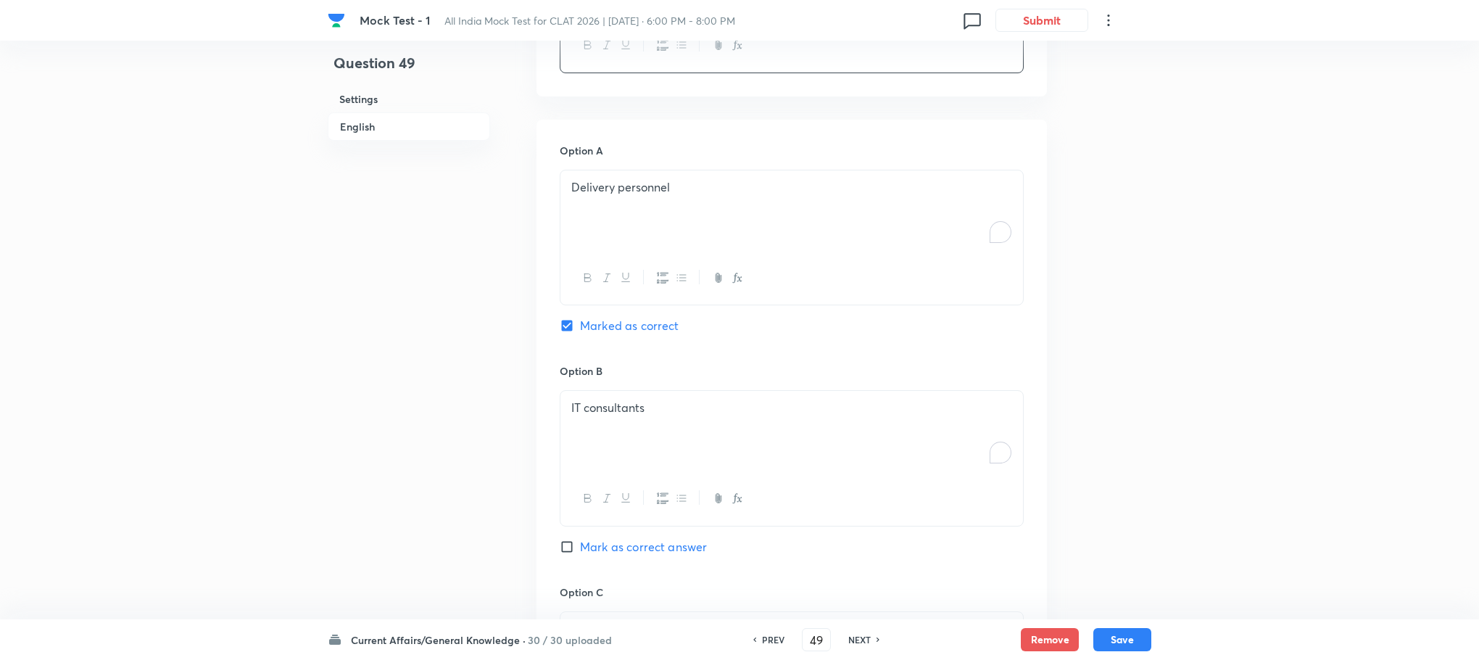
click at [597, 229] on div "Delivery personnel" at bounding box center [791, 210] width 463 height 81
click at [583, 194] on p "A) 2,500 km" at bounding box center [791, 187] width 441 height 17
click at [583, 209] on p "B) 3,323 km" at bounding box center [791, 204] width 441 height 17
click at [583, 224] on p "C) 4,000 km" at bounding box center [791, 220] width 441 height 17
click at [583, 244] on p "D) 1,800 km" at bounding box center [791, 236] width 441 height 17
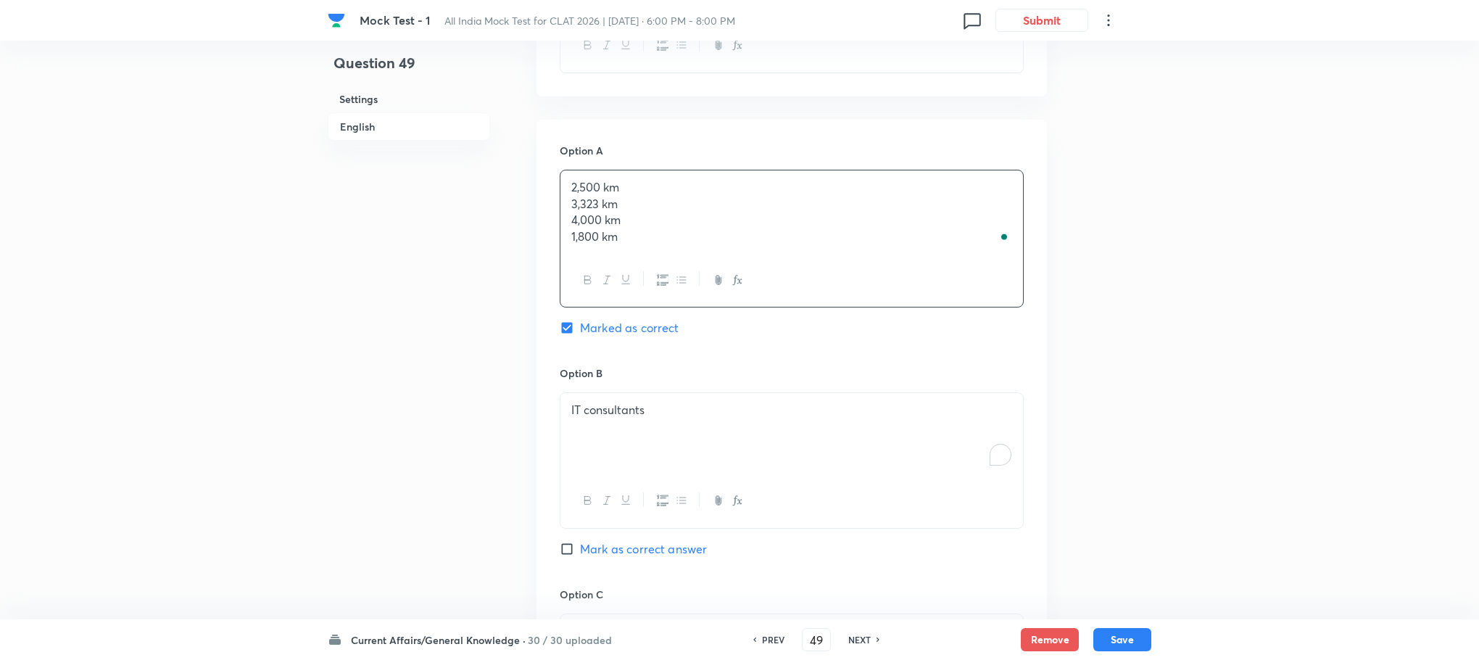
drag, startPoint x: 562, startPoint y: 202, endPoint x: 696, endPoint y: 284, distance: 156.8
click at [696, 284] on div "2,500 km 3,323 km 4,000 km 1,800 km" at bounding box center [792, 239] width 464 height 138
click at [603, 250] on div "IT consultants" at bounding box center [791, 213] width 463 height 81
click at [608, 235] on div "To enrich screen reader interactions, please activate Accessibility in Grammarl…" at bounding box center [791, 213] width 463 height 81
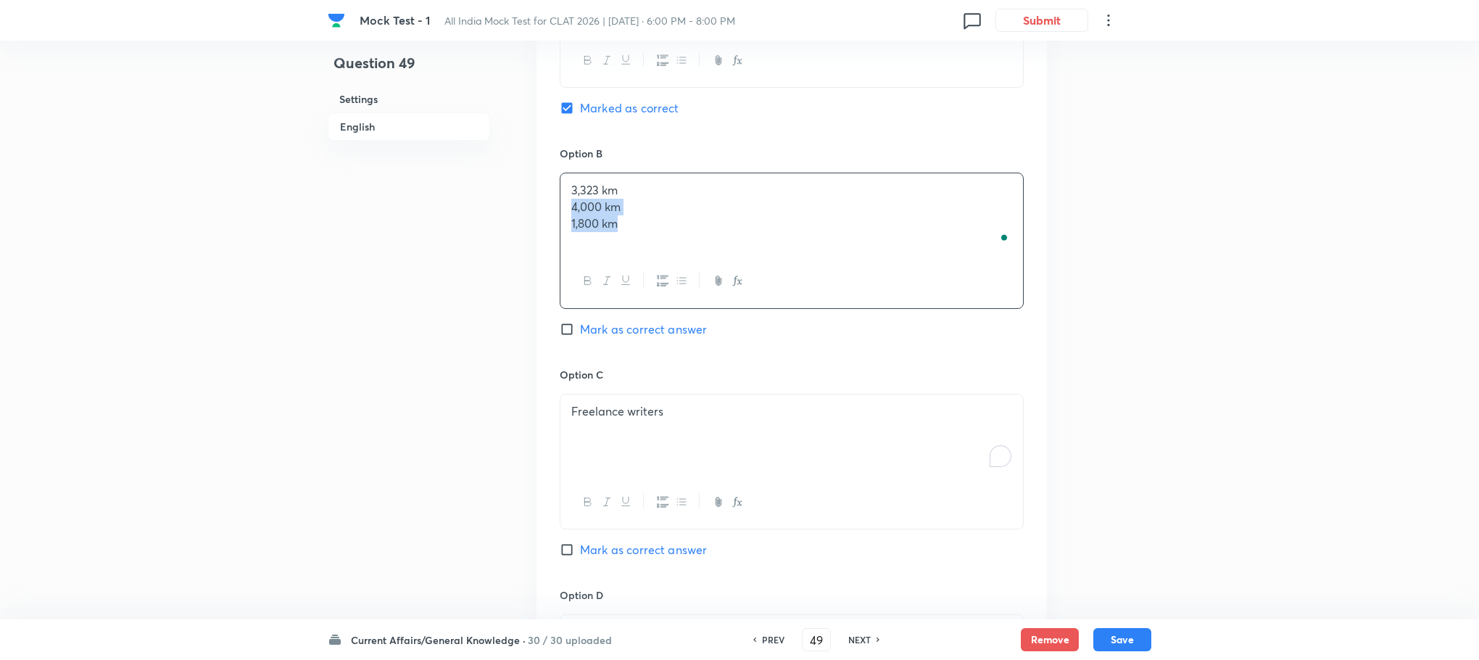
drag, startPoint x: 573, startPoint y: 207, endPoint x: 685, endPoint y: 249, distance: 120.0
click at [685, 249] on div "3,323 km 4,000 km 1,800 km" at bounding box center [791, 213] width 463 height 81
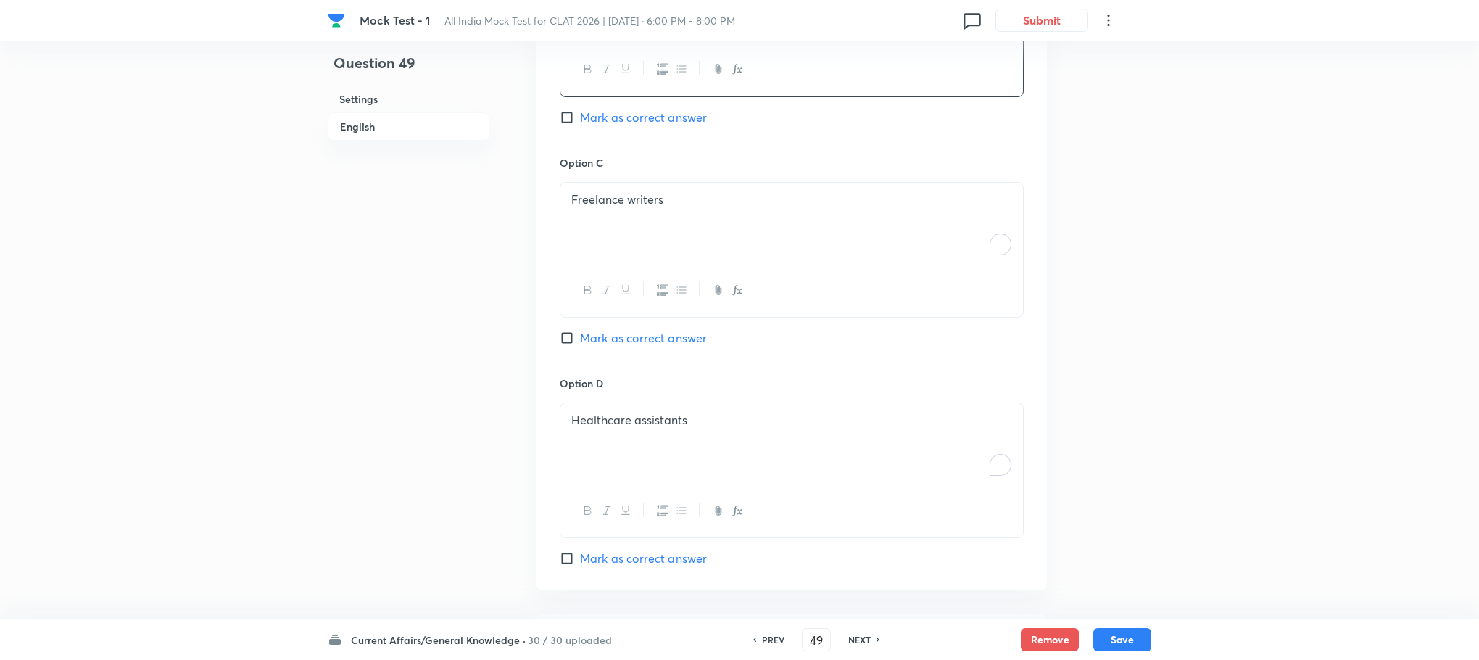
scroll to position [1418, 0]
click at [616, 220] on div "Freelance writers" at bounding box center [791, 217] width 463 height 81
click at [616, 220] on div "To enrich screen reader interactions, please activate Accessibility in Grammarl…" at bounding box center [791, 217] width 463 height 81
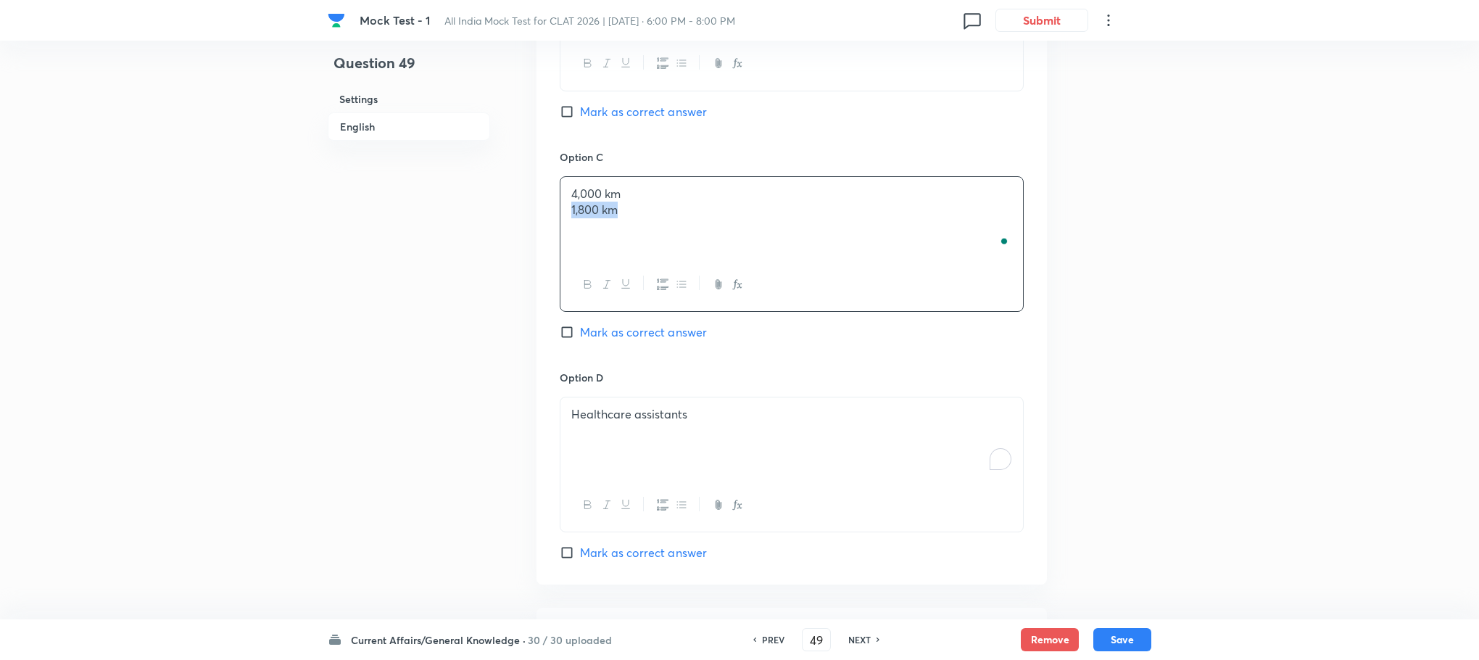
drag, startPoint x: 571, startPoint y: 210, endPoint x: 684, endPoint y: 244, distance: 118.1
click at [684, 244] on div "4,000 km 1,800 km" at bounding box center [791, 217] width 463 height 81
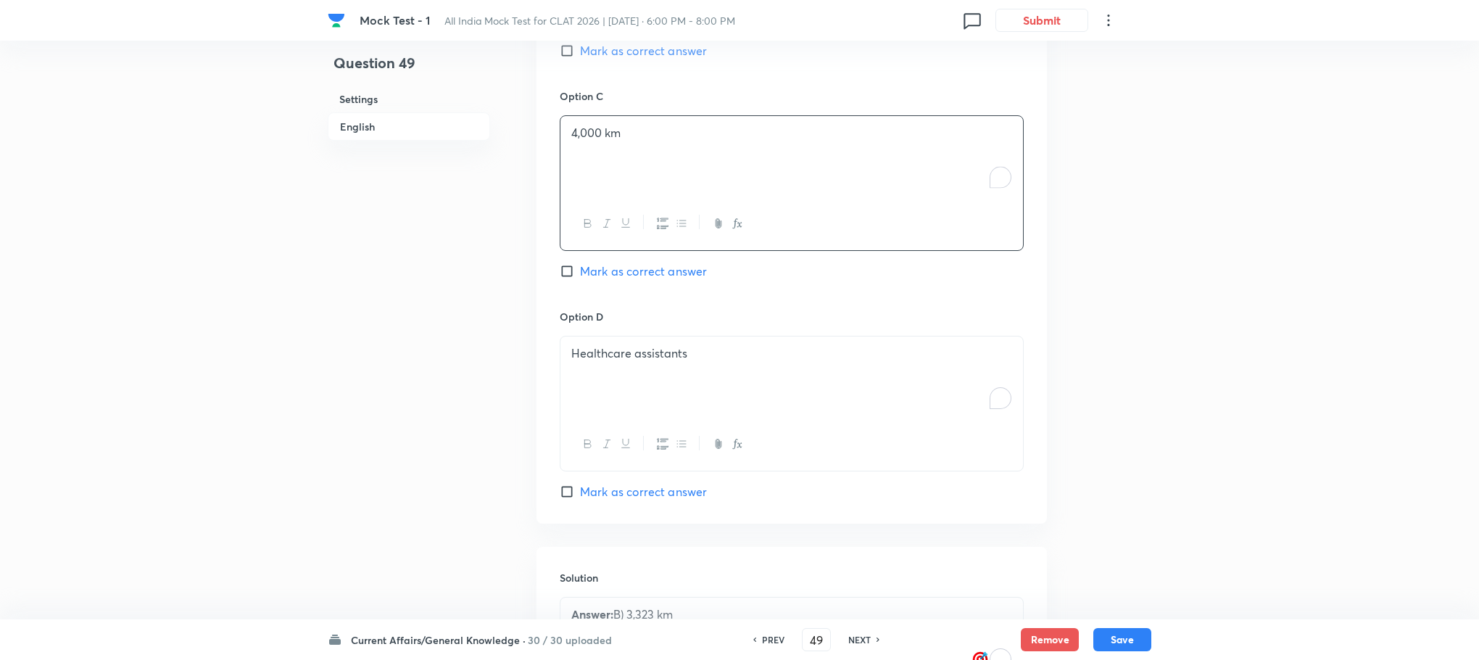
scroll to position [1527, 0]
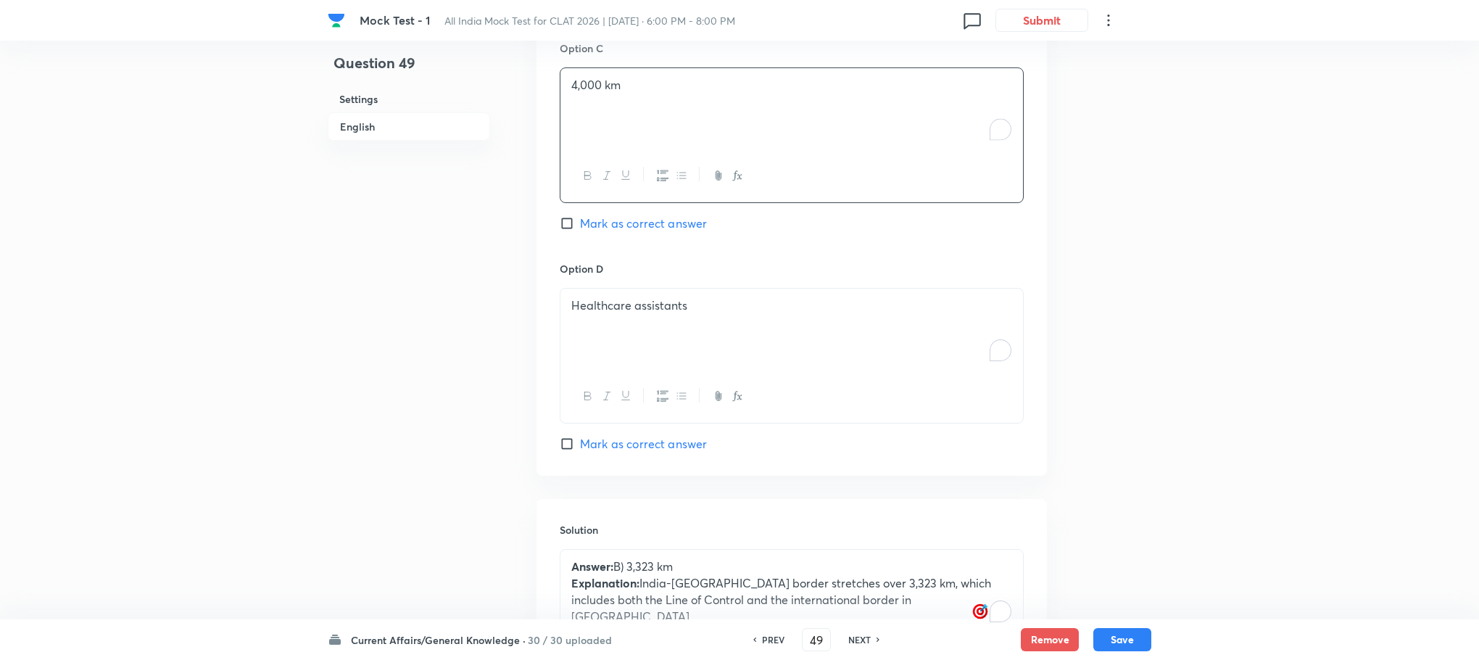
click at [627, 318] on div "Healthcare assistants" at bounding box center [791, 329] width 463 height 81
click at [627, 318] on div "To enrich screen reader interactions, please activate Accessibility in Grammarl…" at bounding box center [791, 329] width 463 height 81
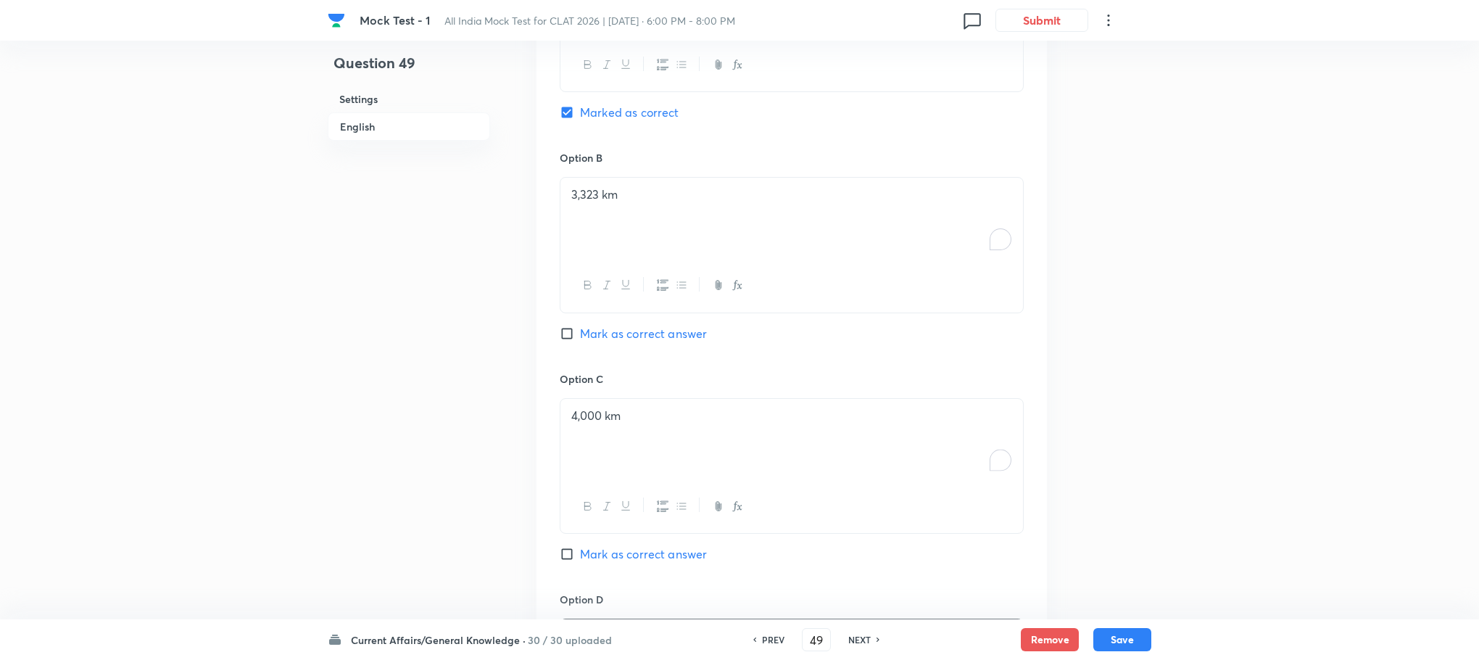
scroll to position [1164, 0]
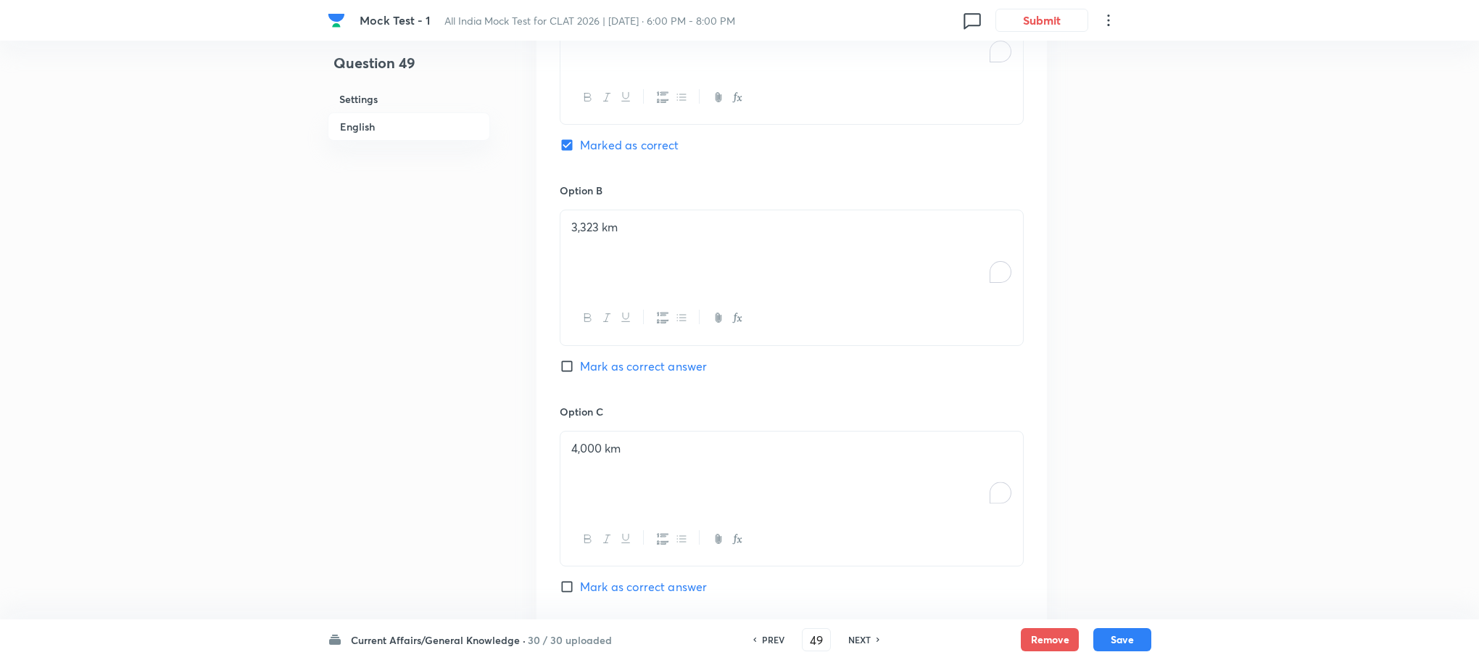
click at [616, 378] on div "Option B 3,323 km Mark as correct answer" at bounding box center [792, 293] width 464 height 220
click at [618, 370] on span "Mark as correct answer" at bounding box center [643, 365] width 127 height 17
click at [580, 370] on input "Mark as correct answer" at bounding box center [570, 366] width 20 height 15
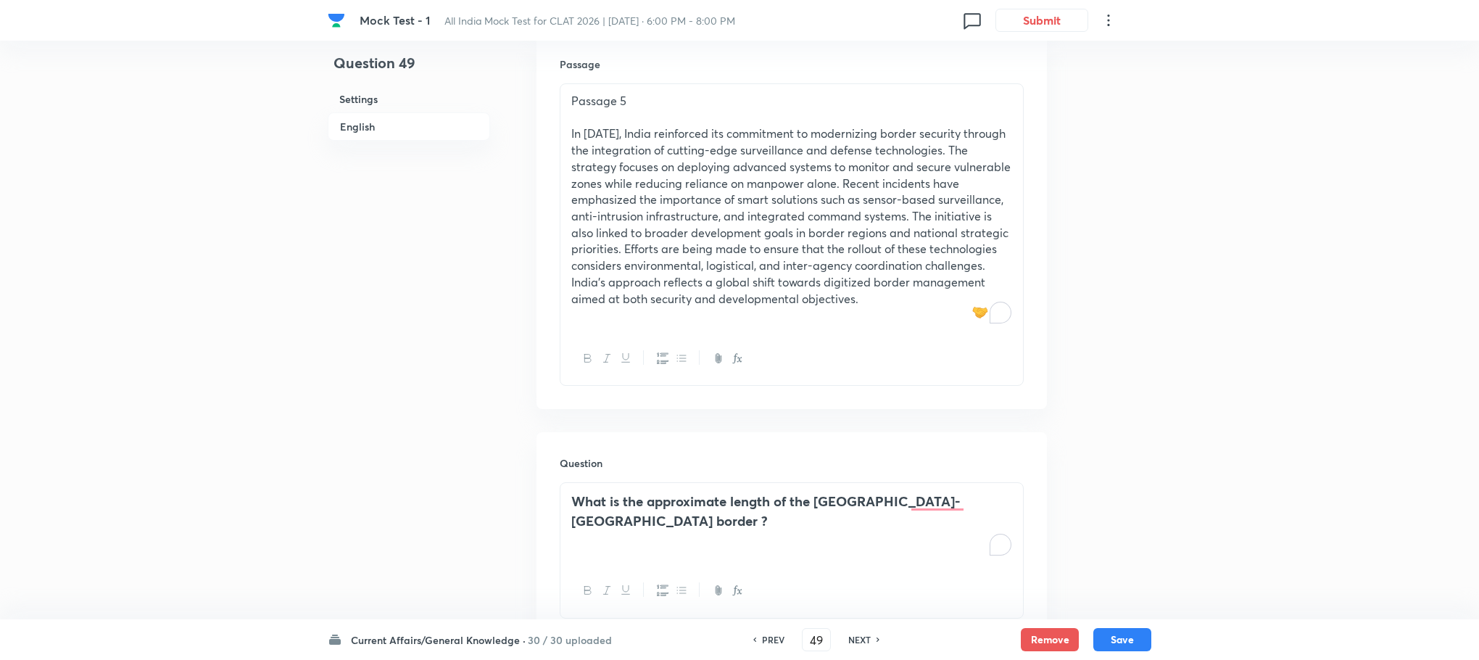
scroll to position [185, 0]
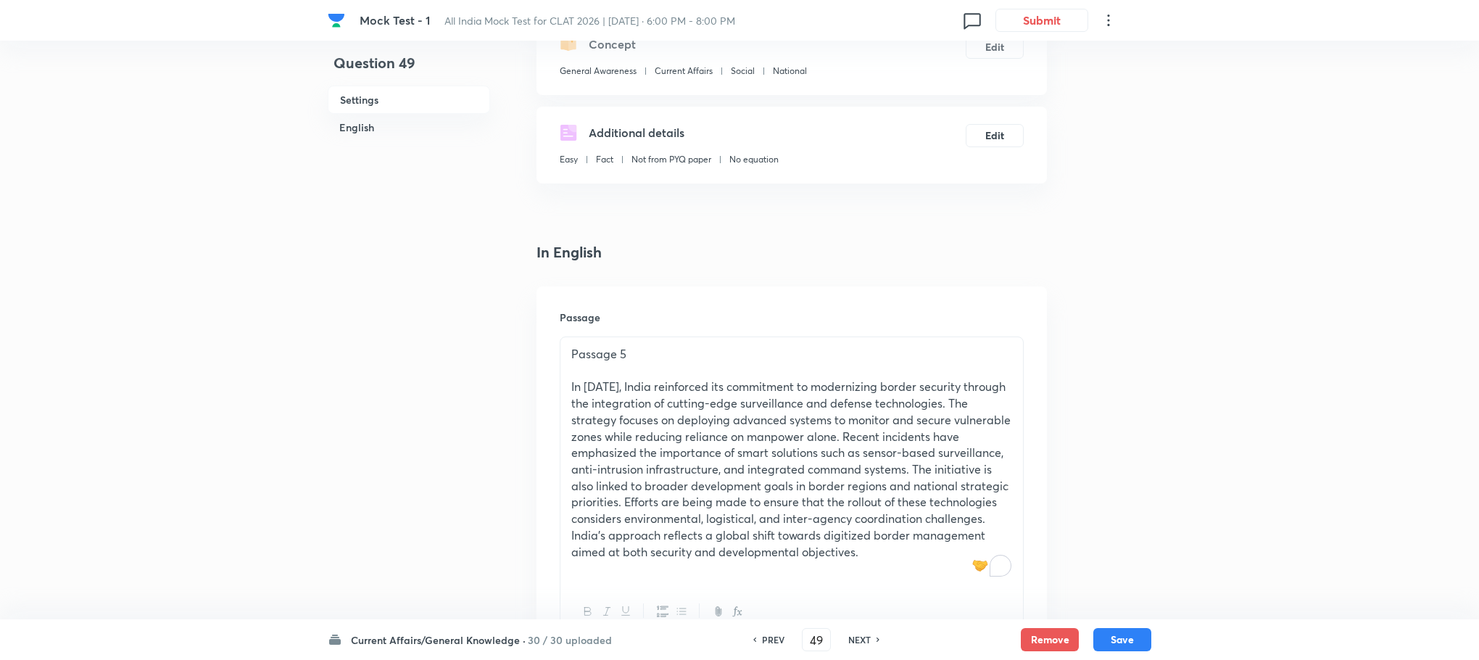
click at [622, 363] on p "To enrich screen reader interactions, please activate Accessibility in Grammarl…" at bounding box center [791, 371] width 441 height 17
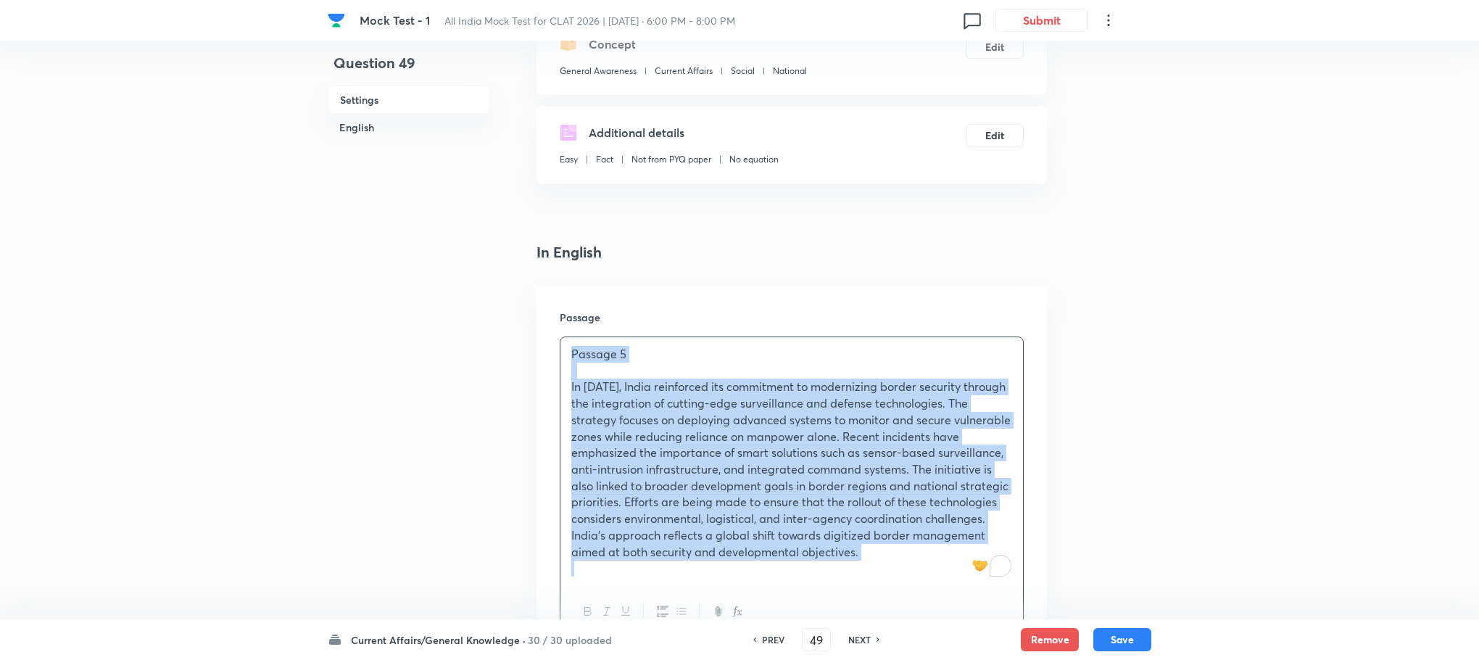
copy div "Passage 5 In [DATE], India reinforced its commitment to modernizing border secu…"
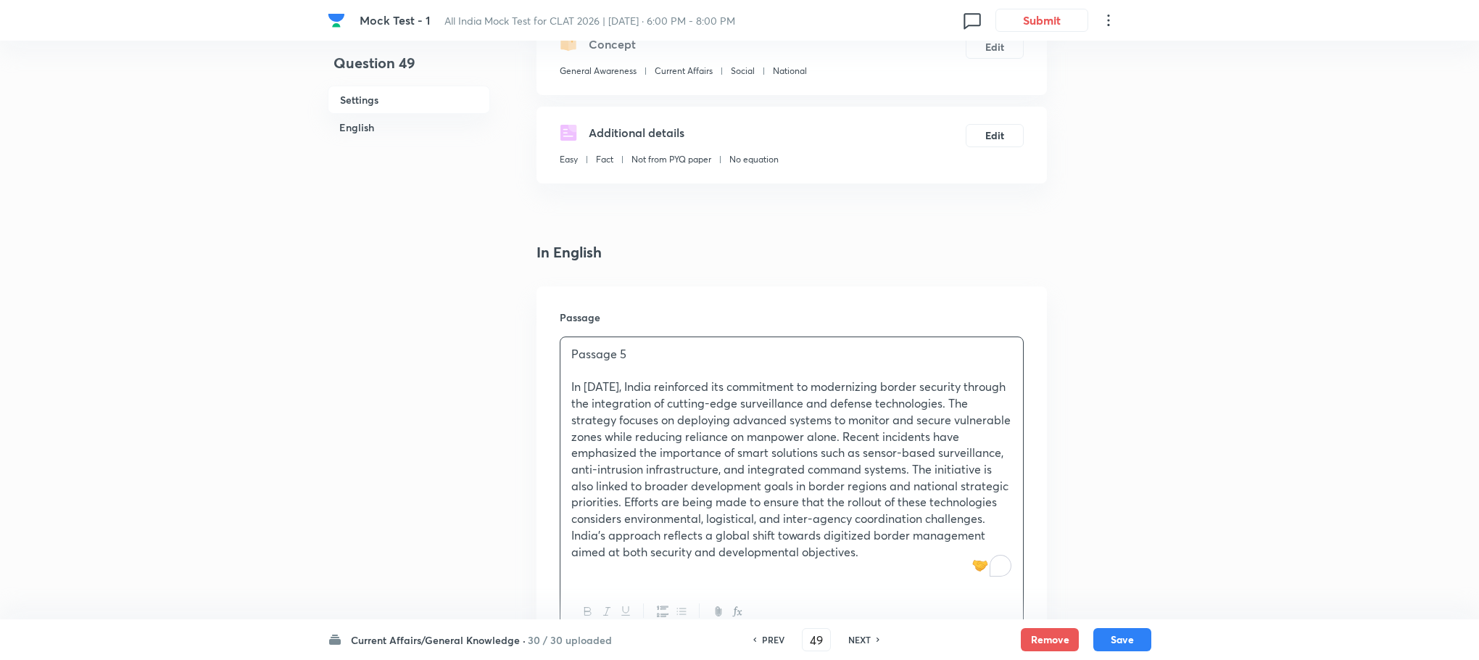
click at [1104, 631] on button "Save" at bounding box center [1122, 637] width 58 height 23
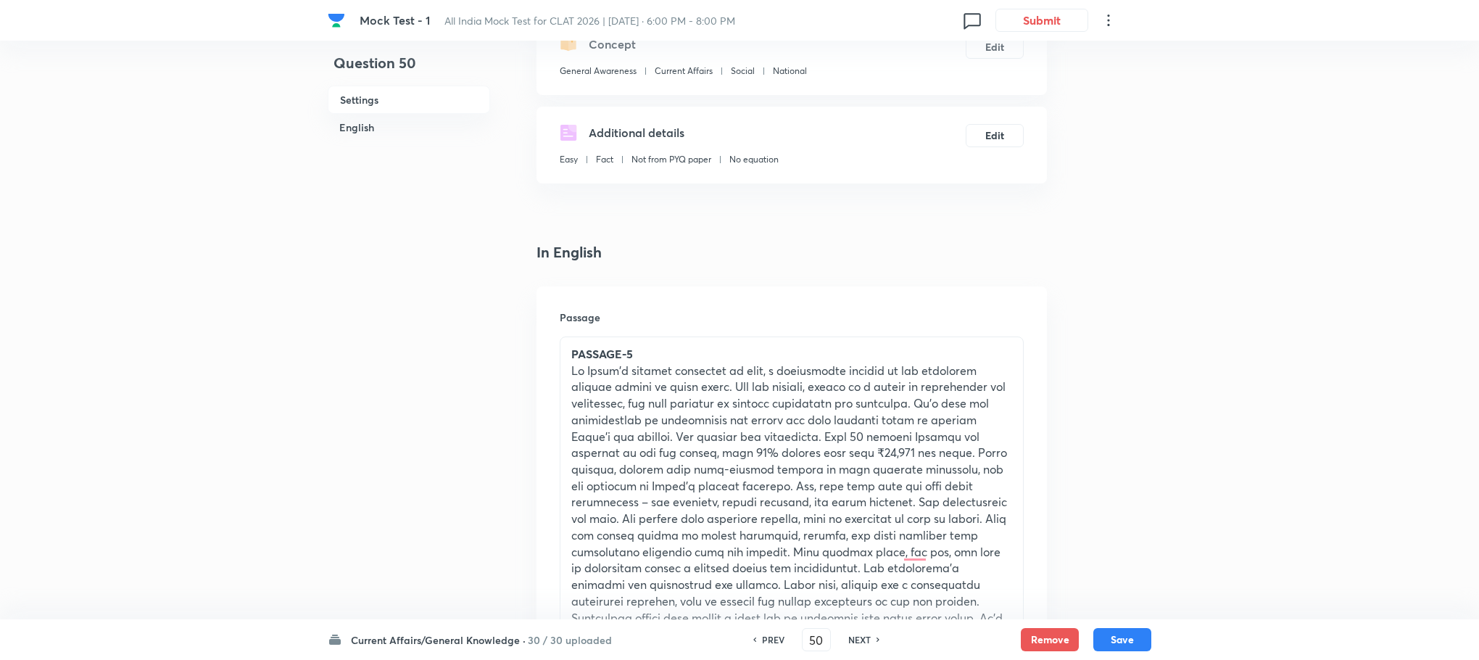
click at [688, 439] on p "To enrich screen reader interactions, please activate Accessibility in Grammarl…" at bounding box center [791, 511] width 441 height 297
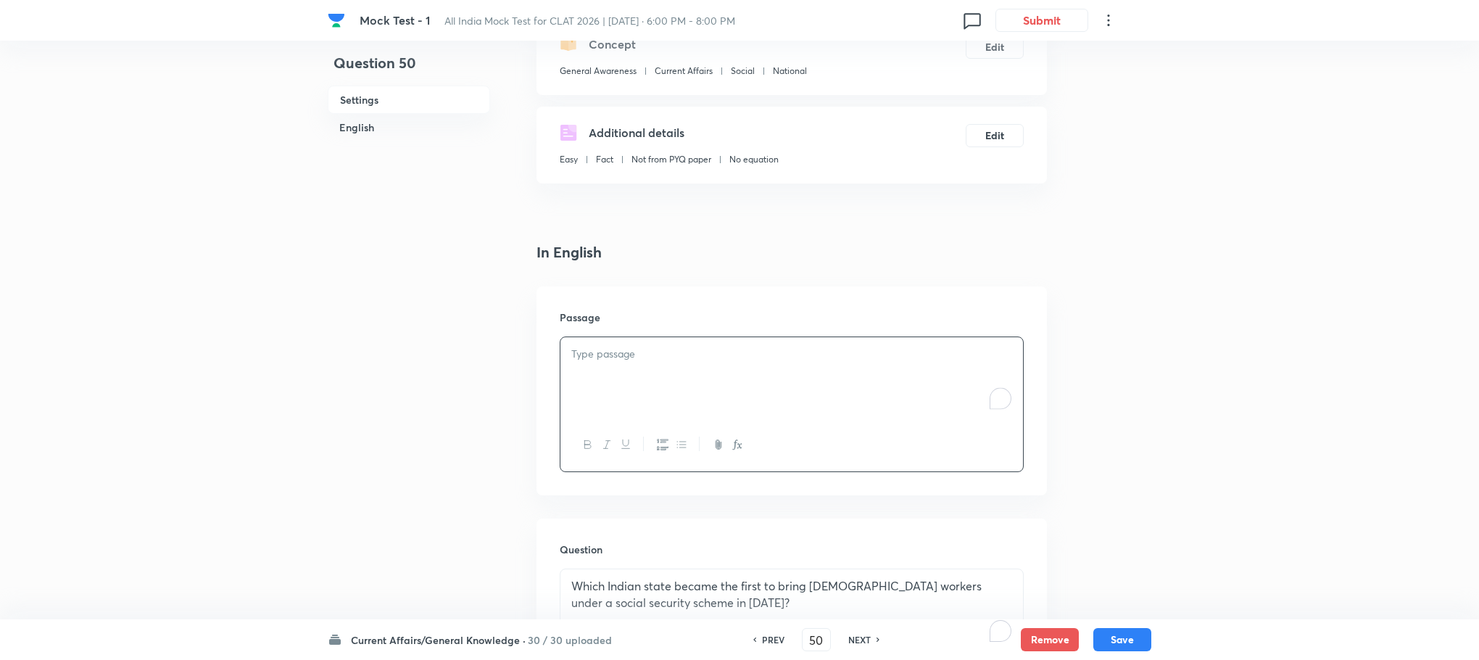
click at [645, 396] on div "To enrich screen reader interactions, please activate Accessibility in Grammarl…" at bounding box center [791, 377] width 463 height 81
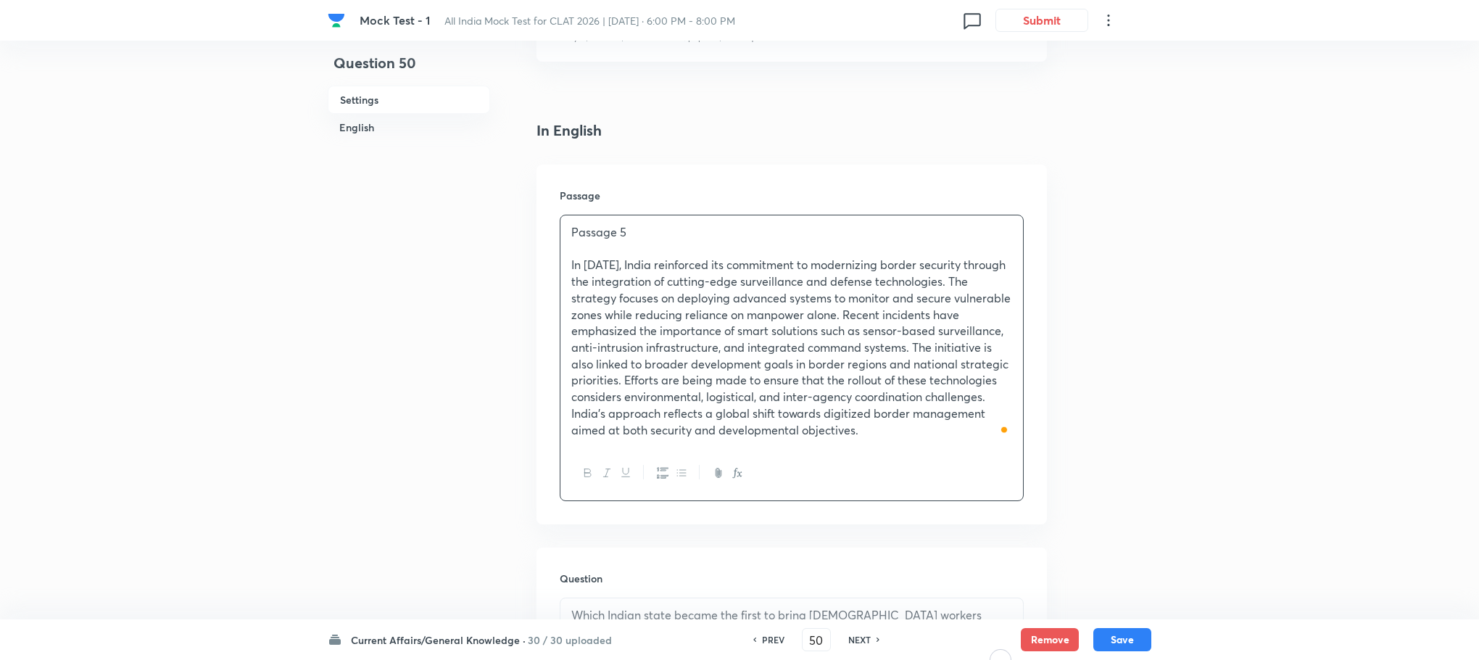
scroll to position [402, 0]
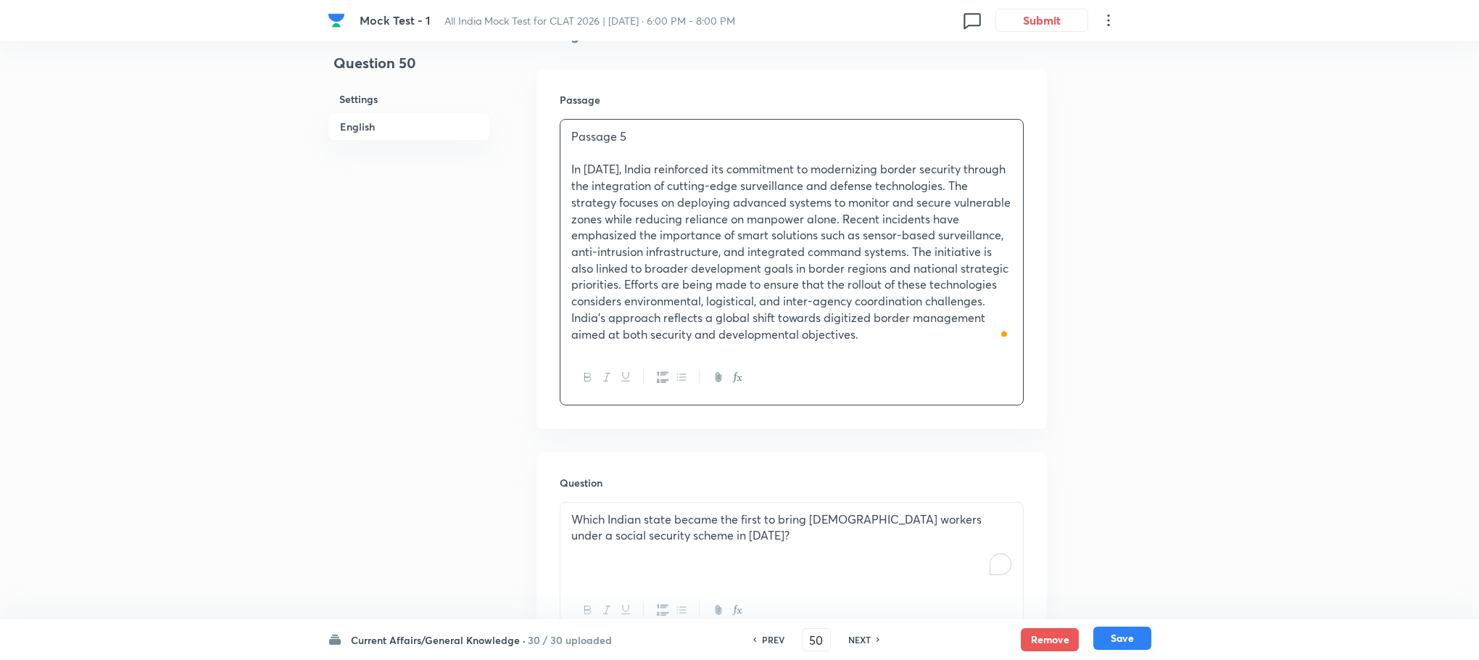
click at [1099, 632] on button "Save" at bounding box center [1122, 637] width 58 height 23
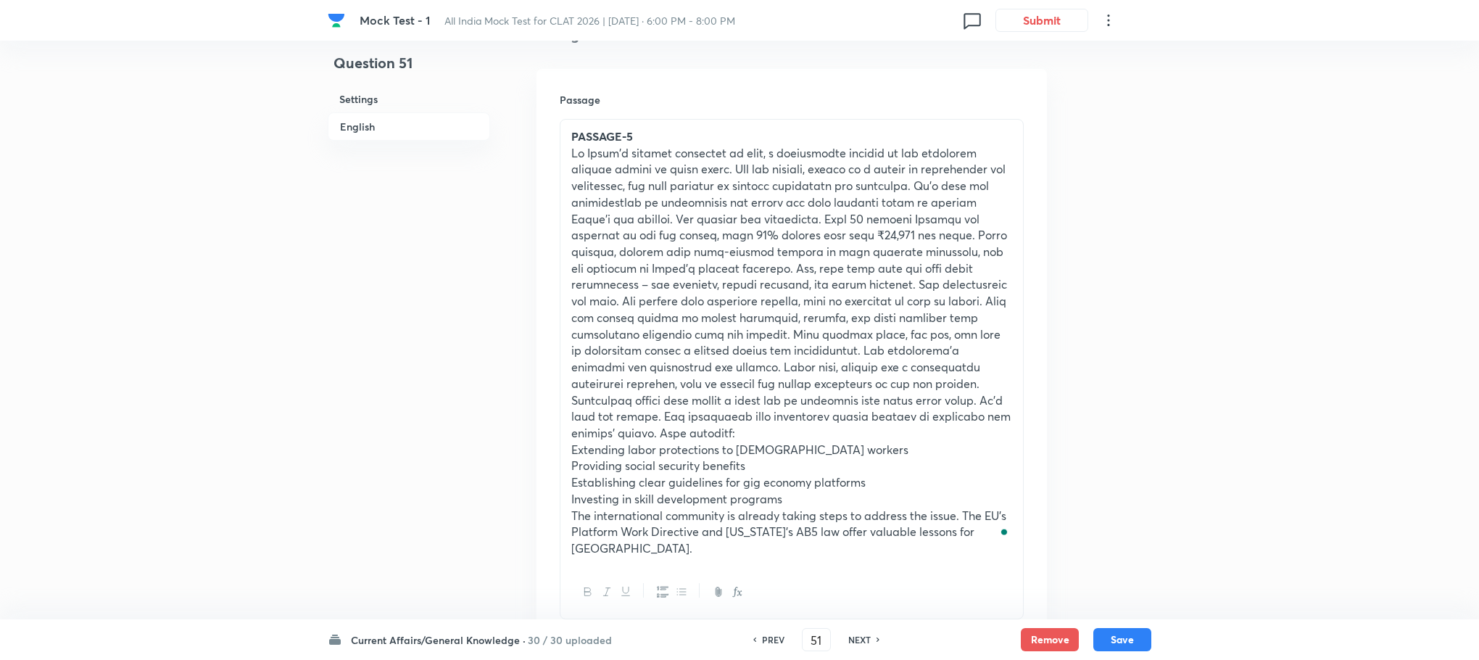
click at [629, 252] on p "To enrich screen reader interactions, please activate Accessibility in Grammarl…" at bounding box center [791, 293] width 441 height 297
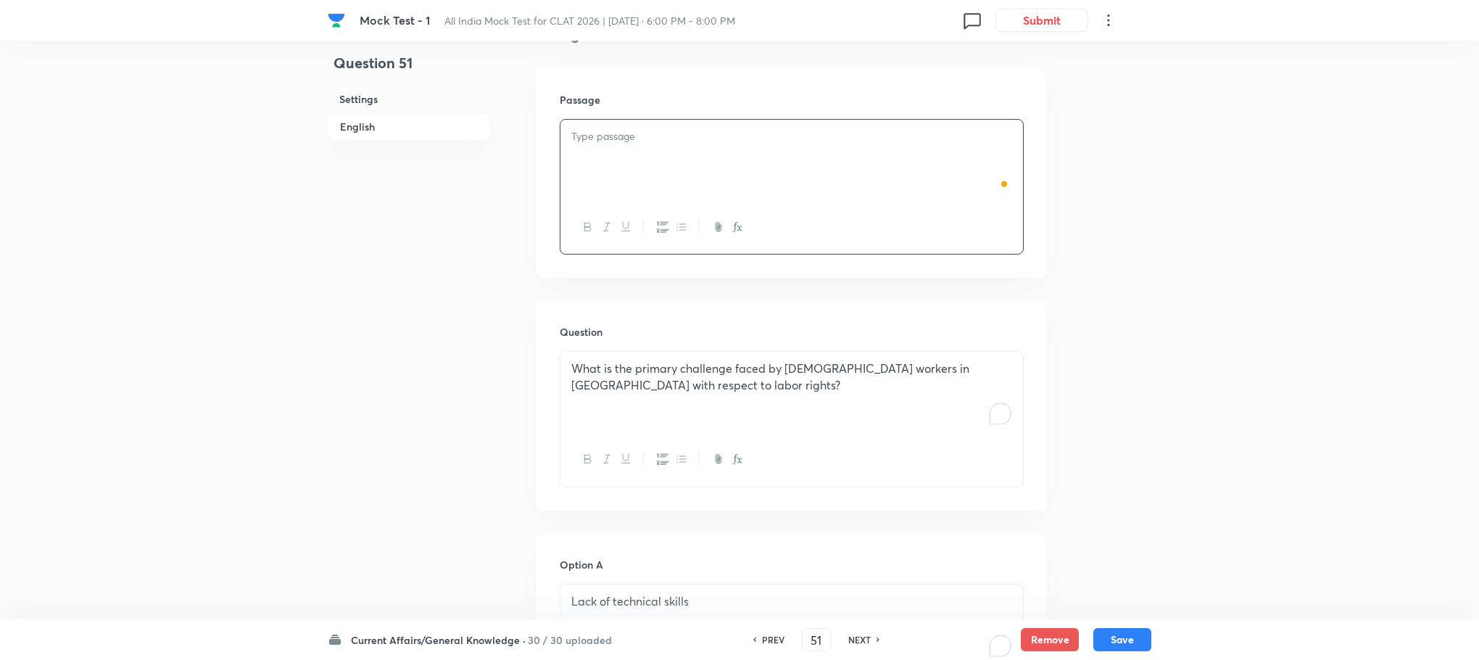
click at [629, 252] on div at bounding box center [791, 227] width 463 height 53
click at [583, 159] on div "To enrich screen reader interactions, please activate Accessibility in Grammarl…" at bounding box center [791, 160] width 463 height 81
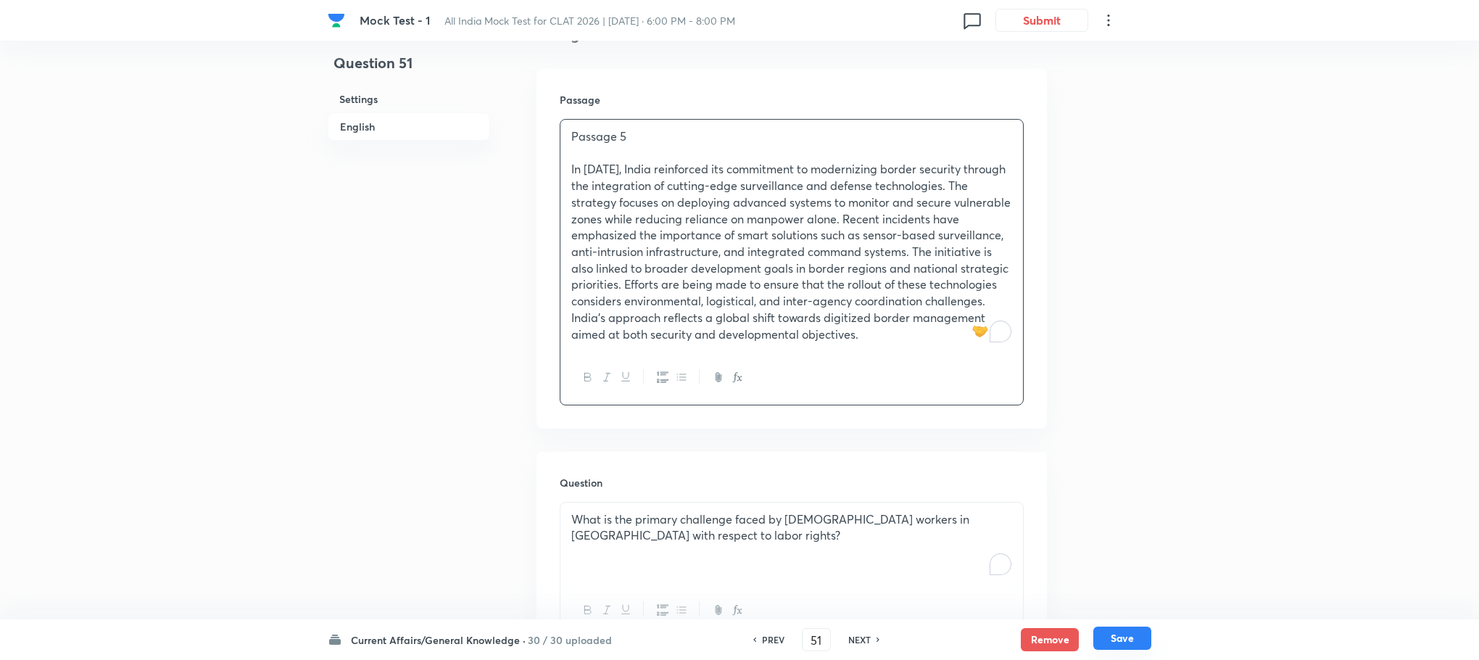
click at [1118, 640] on button "Save" at bounding box center [1122, 637] width 58 height 23
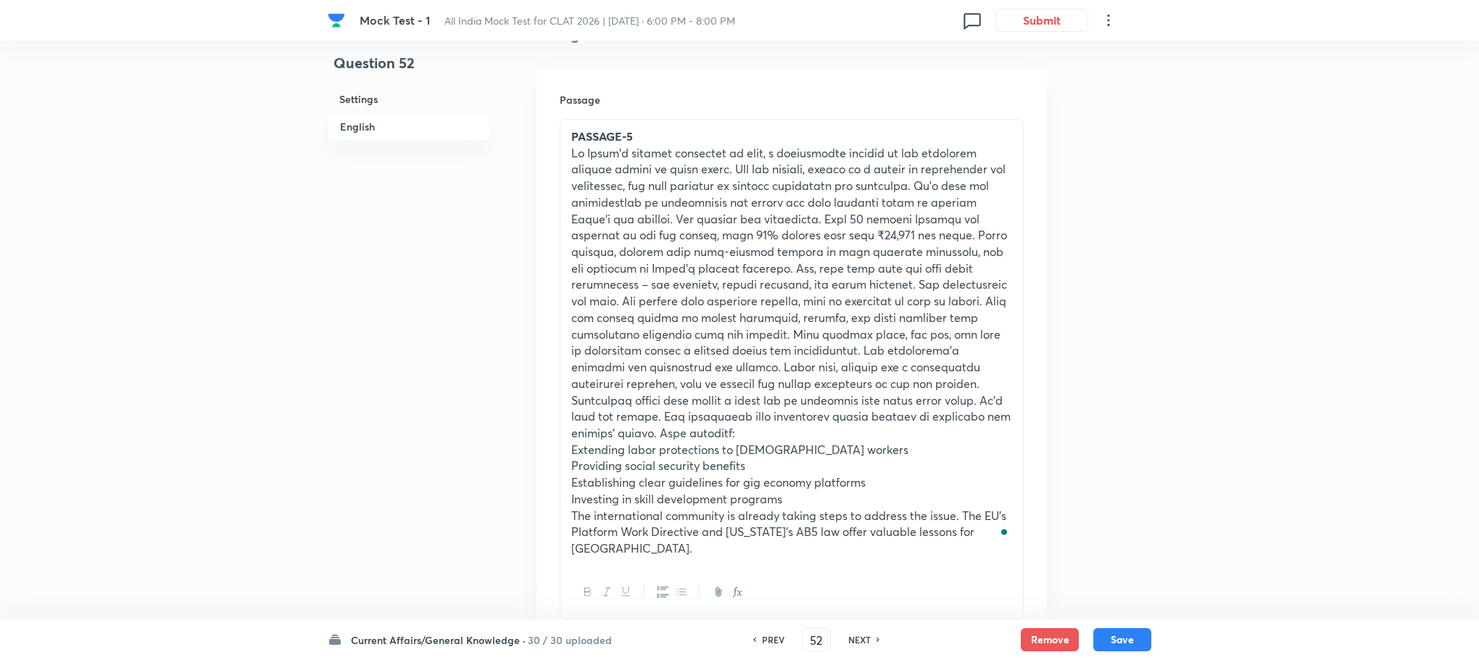
click at [603, 215] on p "To enrich screen reader interactions, please activate Accessibility in Grammarl…" at bounding box center [791, 293] width 441 height 297
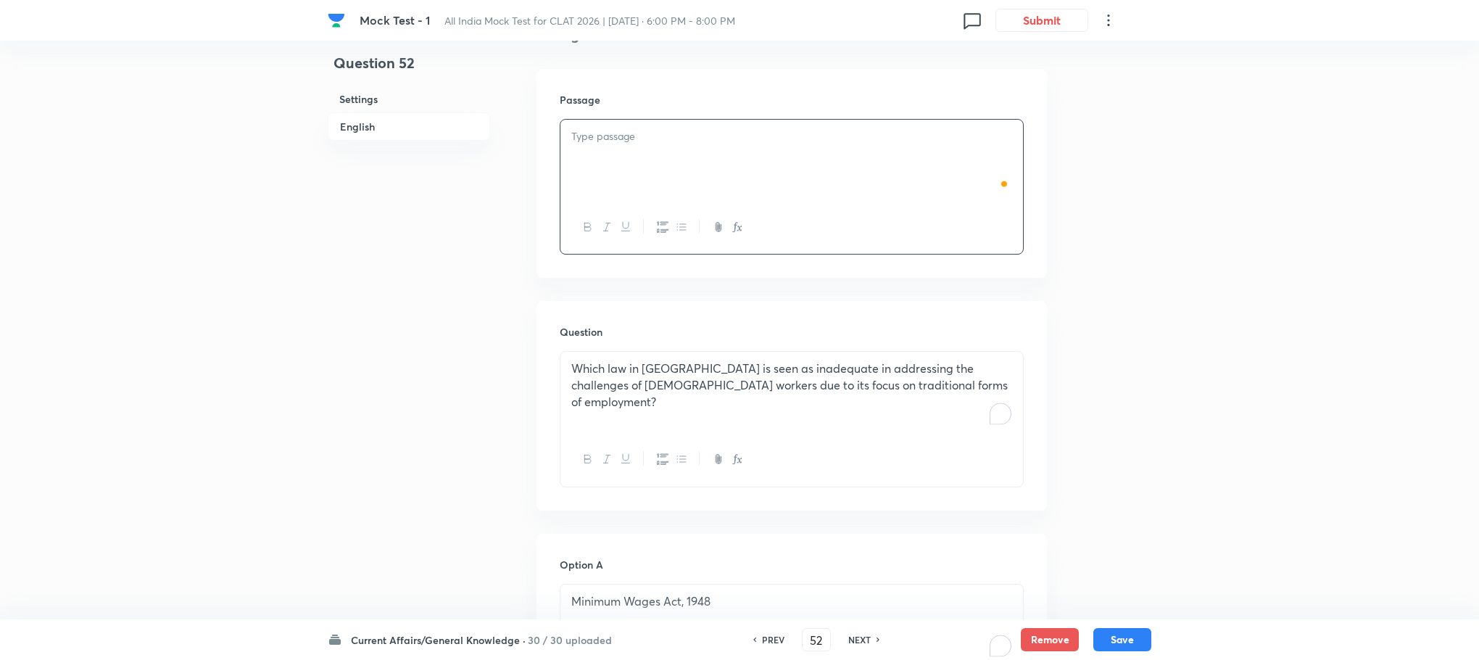
click at [603, 215] on div at bounding box center [791, 227] width 463 height 53
click at [603, 165] on div "To enrich screen reader interactions, please activate Accessibility in Grammarl…" at bounding box center [791, 160] width 463 height 81
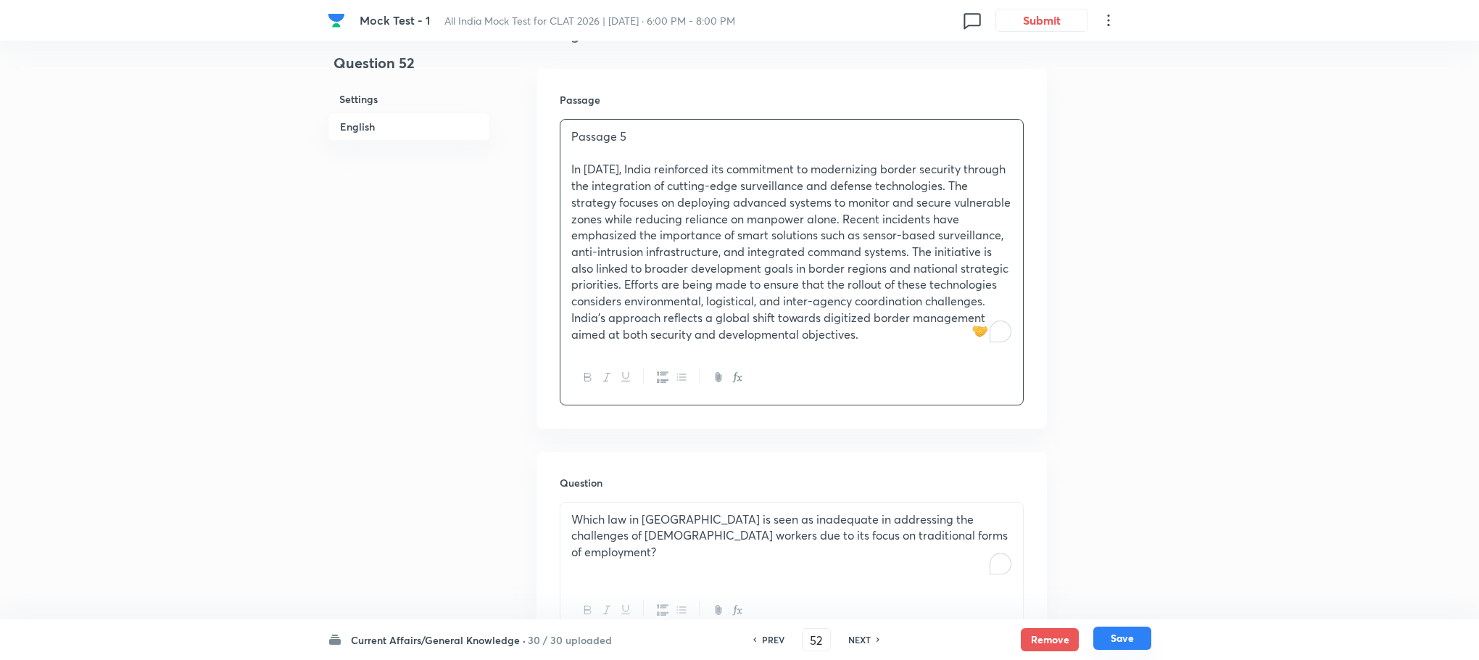
click at [1114, 633] on button "Save" at bounding box center [1122, 637] width 58 height 23
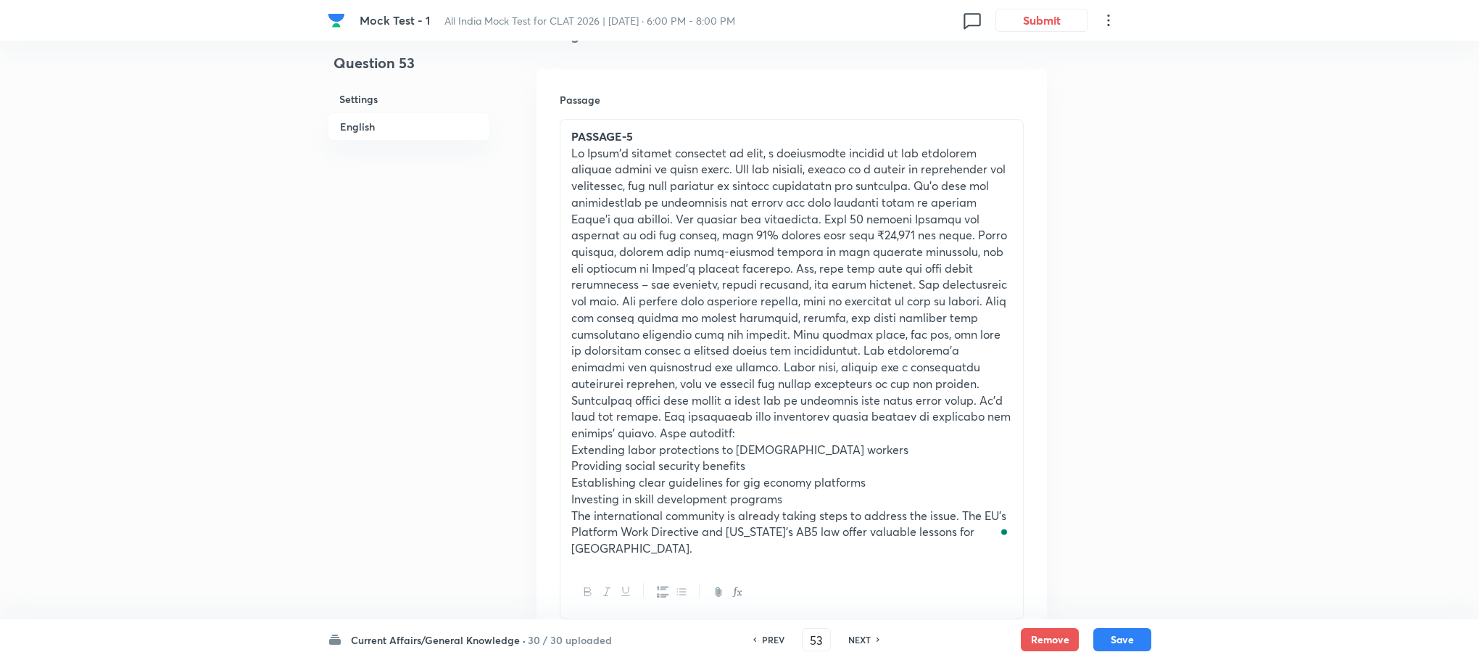
click at [642, 200] on p "To enrich screen reader interactions, please activate Accessibility in Grammarl…" at bounding box center [791, 293] width 441 height 297
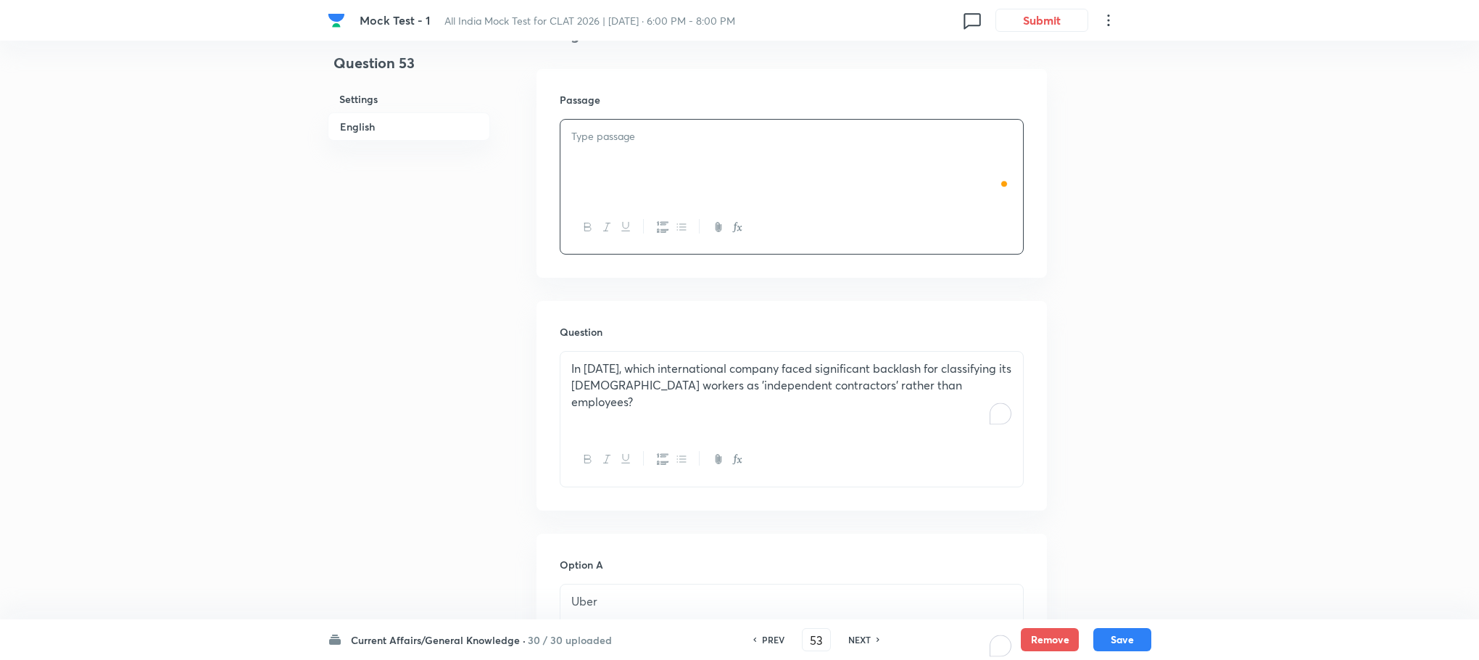
click at [642, 200] on div "To enrich screen reader interactions, please activate Accessibility in Grammarl…" at bounding box center [791, 160] width 463 height 81
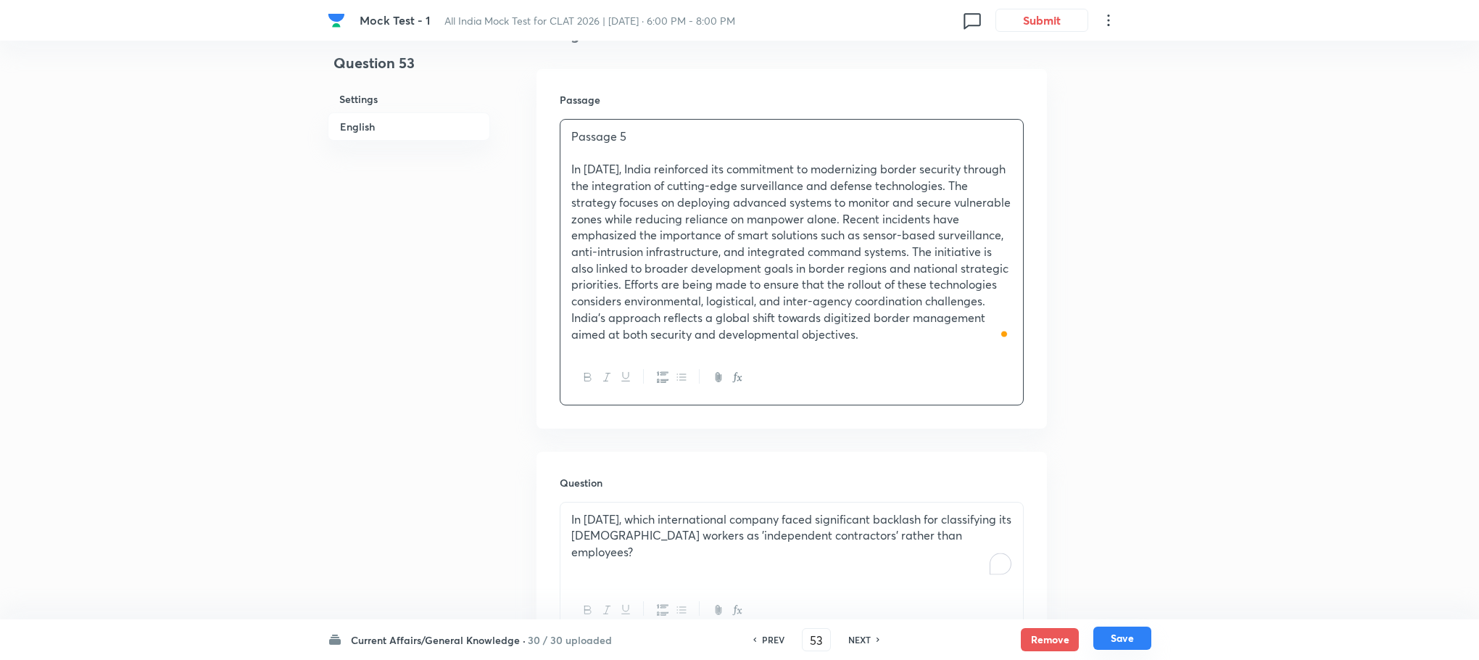
click at [1105, 640] on button "Save" at bounding box center [1122, 637] width 58 height 23
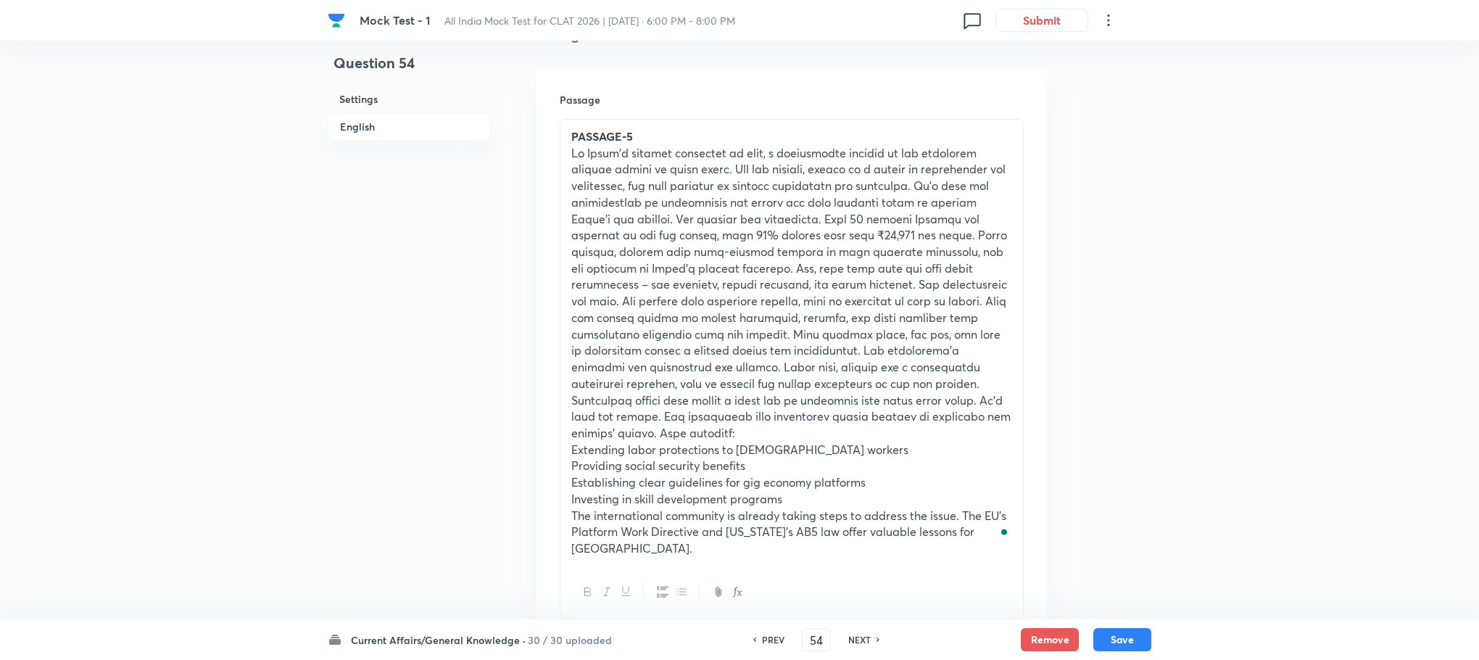
click at [669, 189] on p "To enrich screen reader interactions, please activate Accessibility in Grammarl…" at bounding box center [791, 293] width 441 height 297
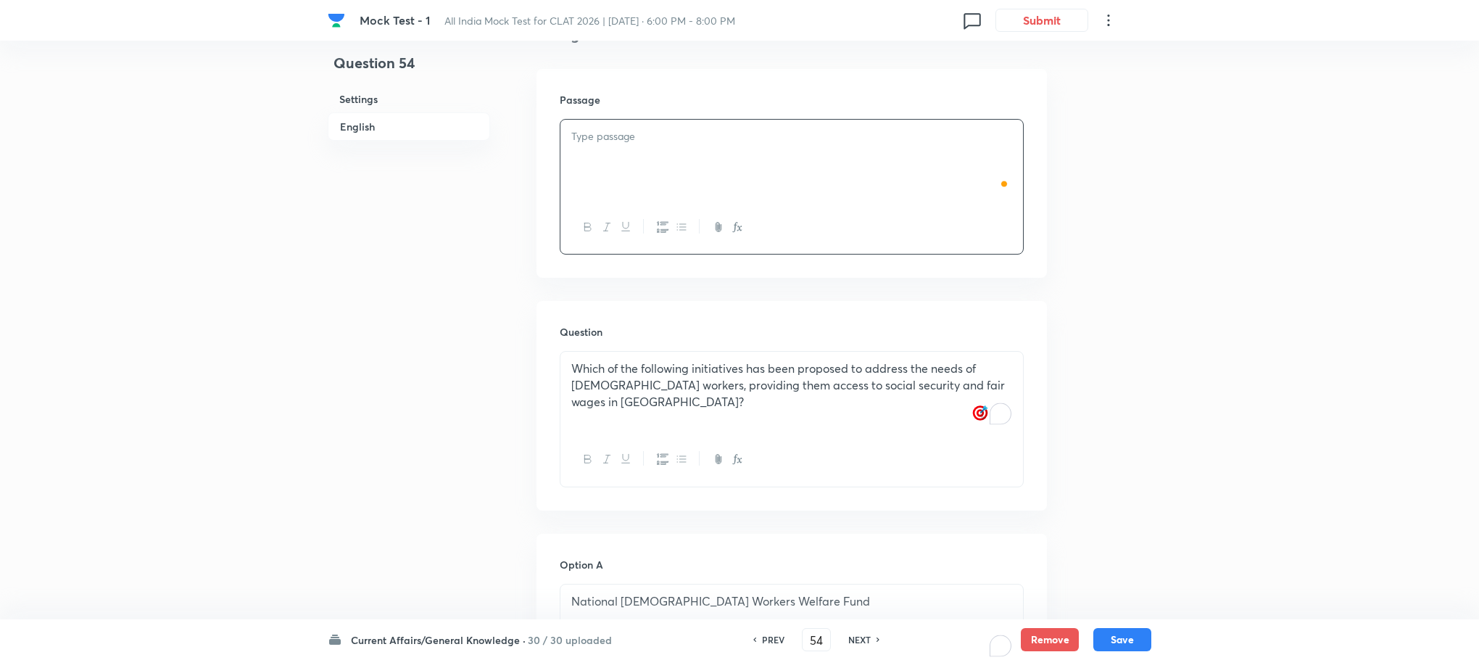
click at [663, 185] on div "To enrich screen reader interactions, please activate Accessibility in Grammarl…" at bounding box center [791, 160] width 463 height 81
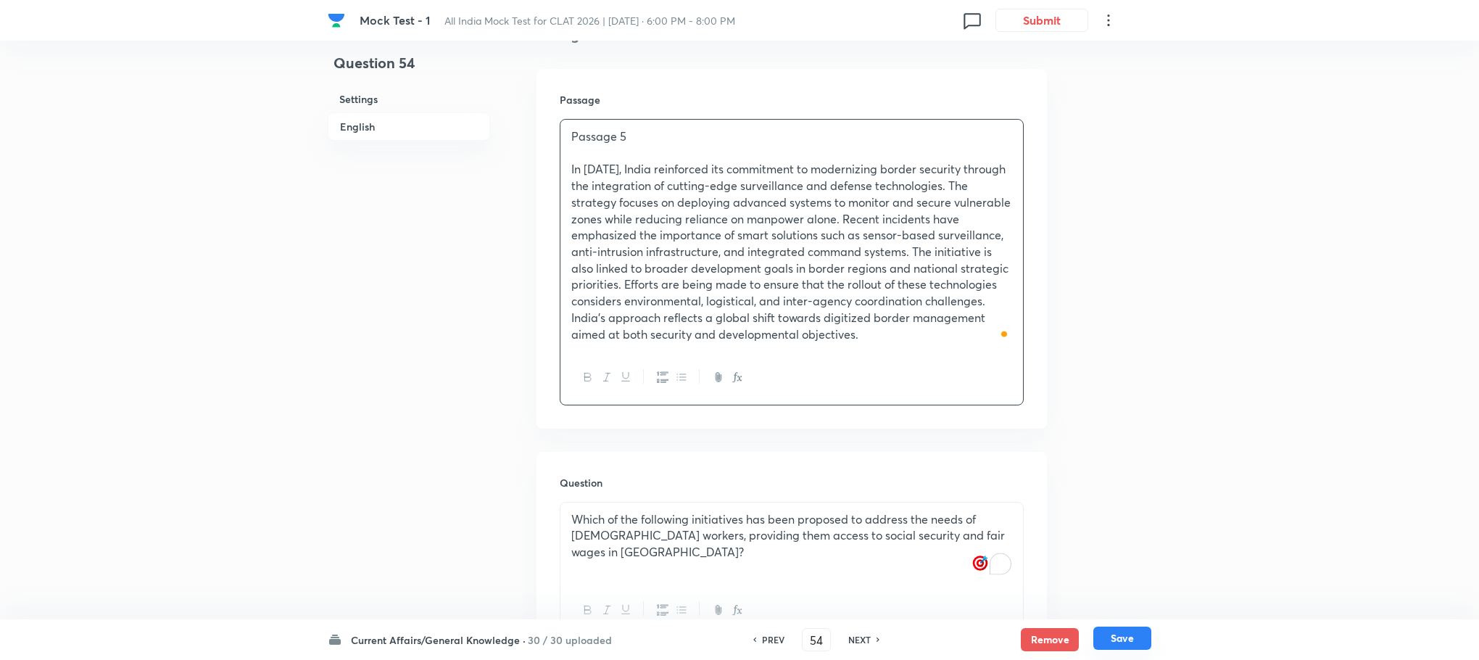
click at [1101, 633] on button "Save" at bounding box center [1122, 637] width 58 height 23
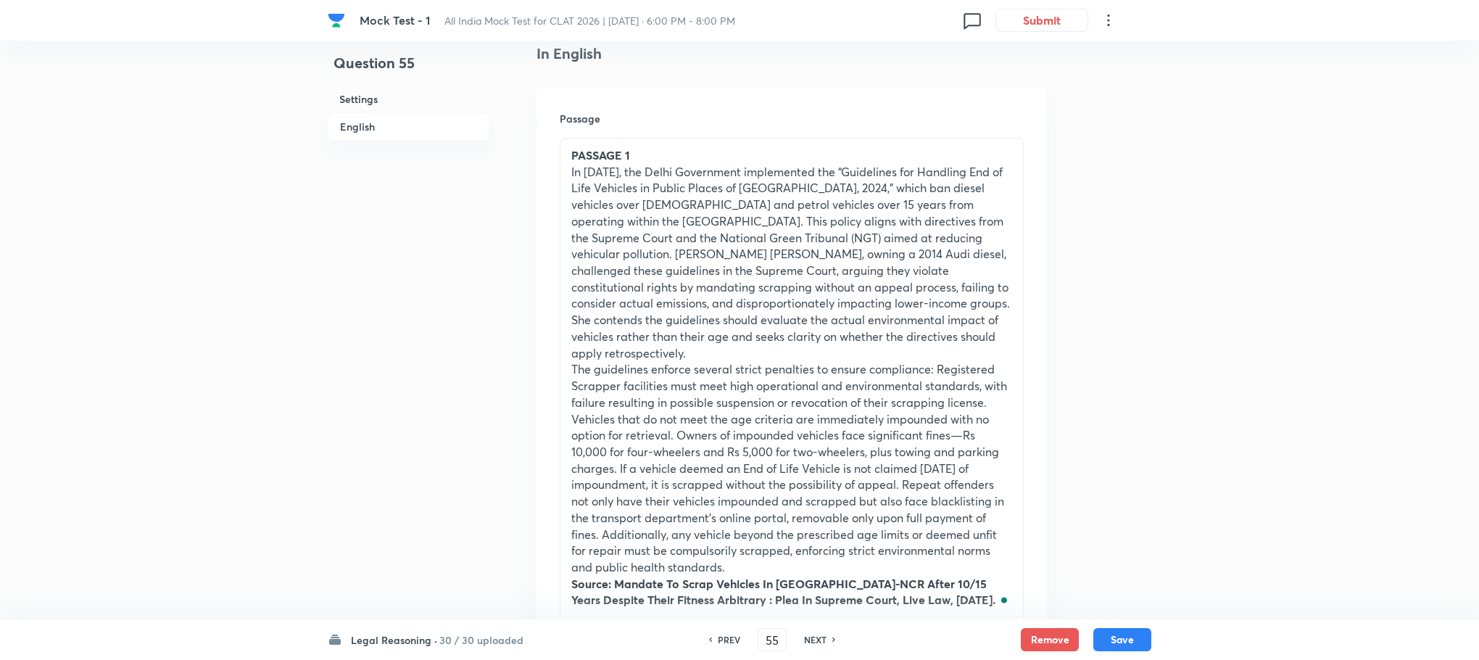
click at [735, 640] on h6 "PREV" at bounding box center [729, 639] width 22 height 13
click at [735, 640] on div "PREV 54 ​ NEXT" at bounding box center [772, 639] width 187 height 23
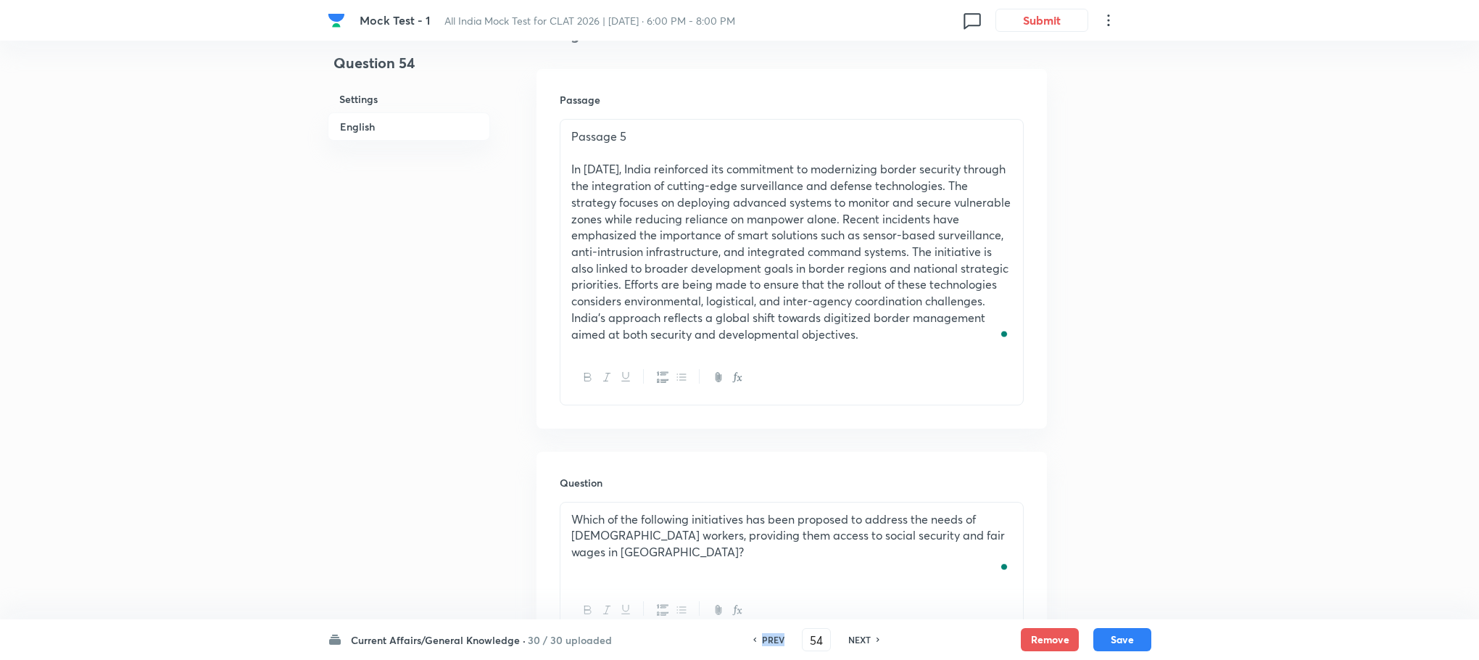
click at [735, 640] on div "PREV 54 ​ NEXT" at bounding box center [816, 639] width 187 height 23
click at [762, 637] on h6 "PREV" at bounding box center [773, 639] width 22 height 13
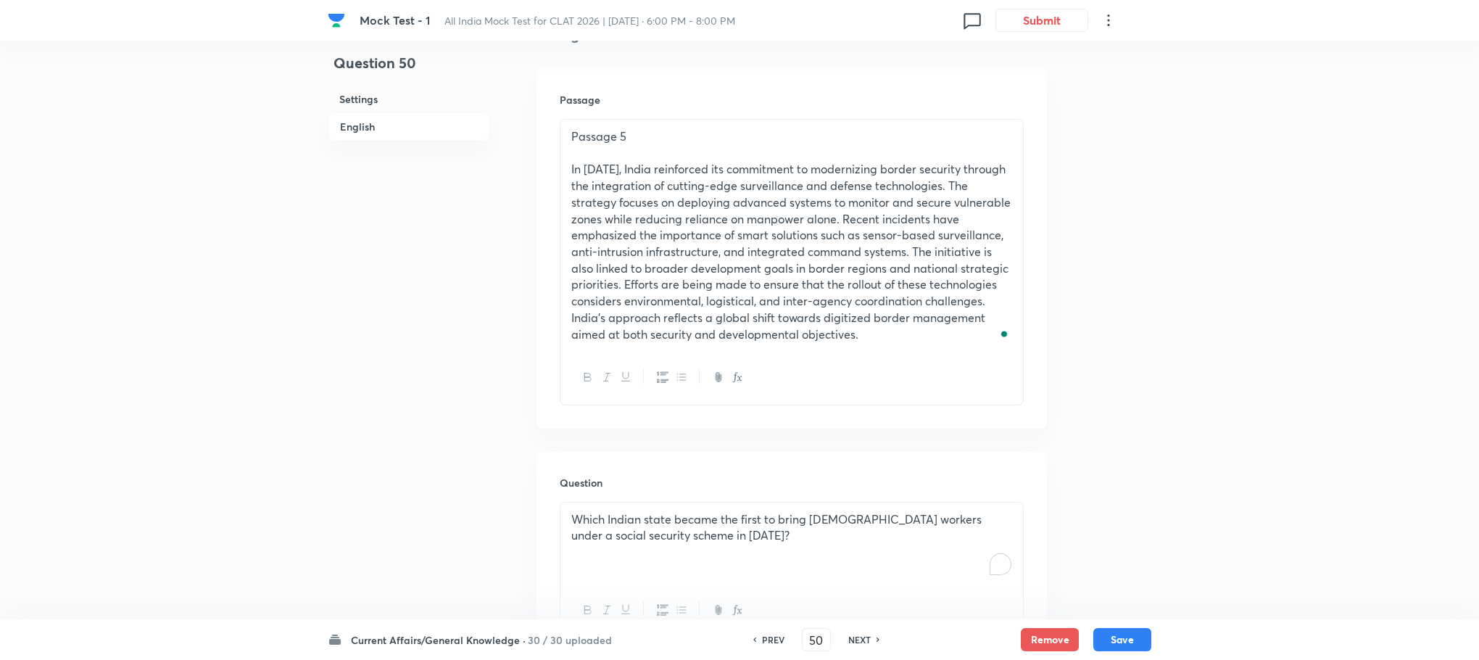
click at [763, 637] on h6 "PREV" at bounding box center [773, 639] width 22 height 13
click at [855, 635] on h6 "NEXT" at bounding box center [859, 639] width 22 height 13
click at [655, 277] on p "In [DATE], India reinforced its commitment to modernizing border security throu…" at bounding box center [791, 251] width 441 height 181
click at [672, 526] on p "Which Indian state became the first to bring [DEMOGRAPHIC_DATA] workers under a…" at bounding box center [791, 527] width 441 height 33
click at [669, 525] on p "To enrich screen reader interactions, please activate Accessibility in Grammarl…" at bounding box center [791, 519] width 441 height 17
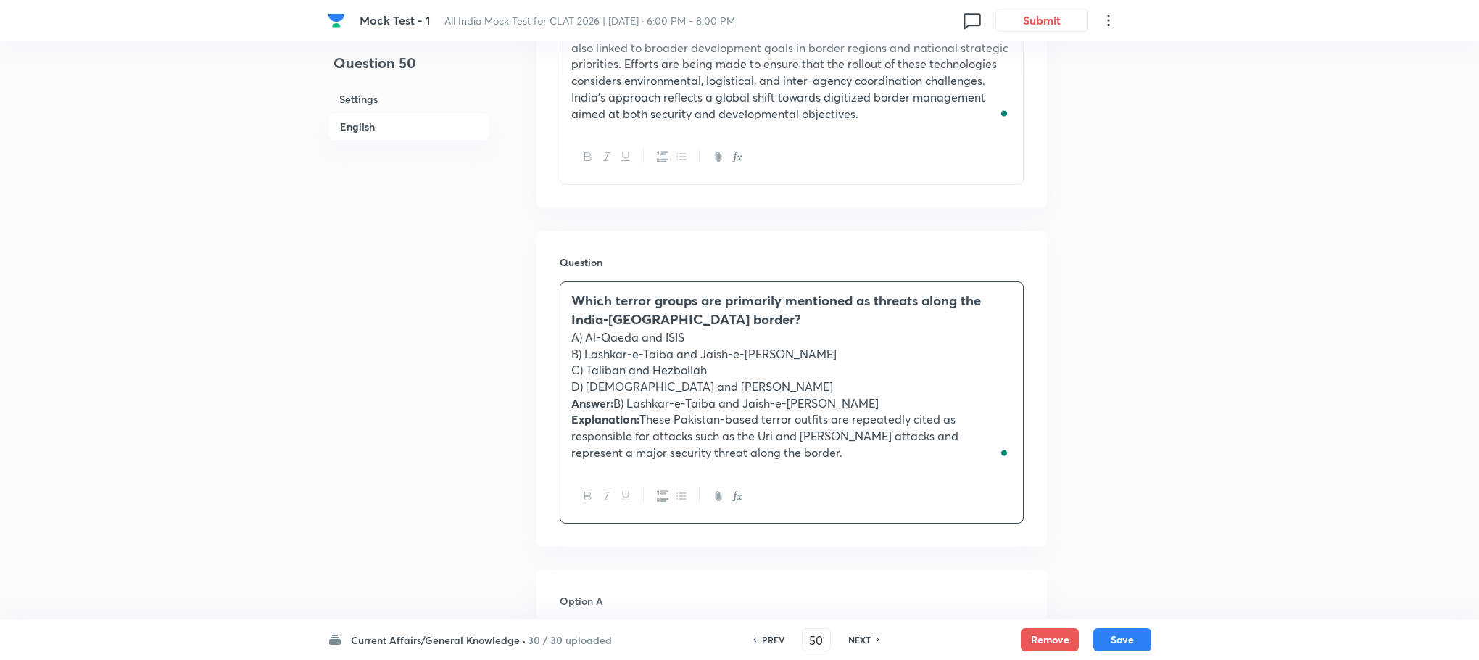
scroll to position [729, 0]
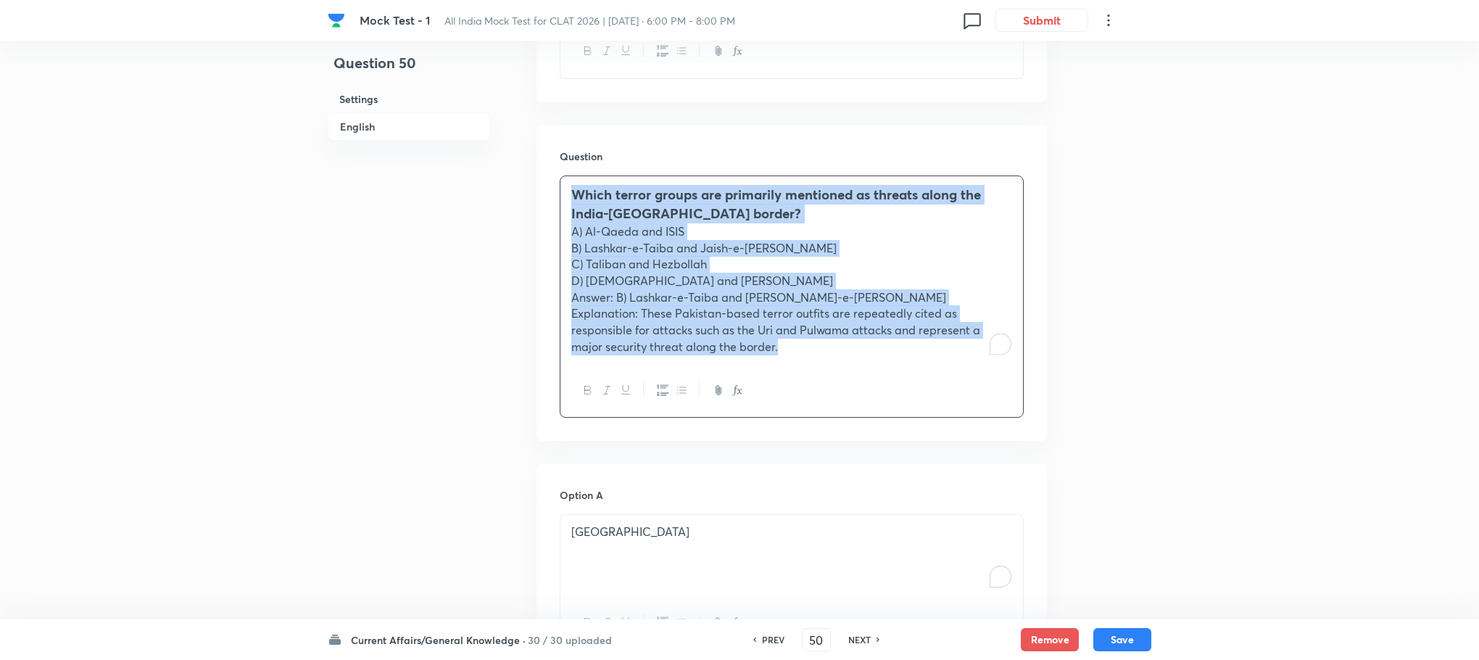
click at [563, 294] on div "Which terror groups are primarily mentioned as threats along the India-[GEOGRAP…" at bounding box center [791, 270] width 463 height 188
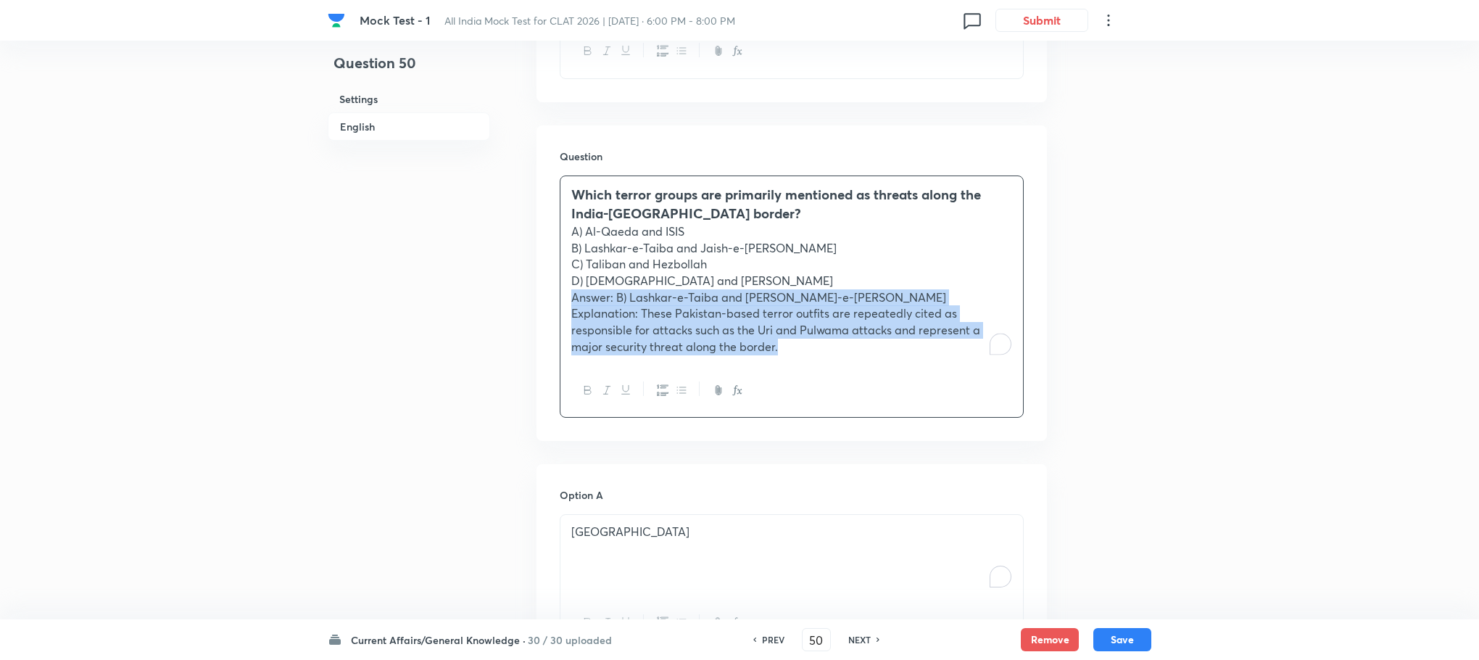
drag, startPoint x: 563, startPoint y: 294, endPoint x: 808, endPoint y: 381, distance: 259.4
click at [808, 381] on div "Which terror groups are primarily mentioned as threats along the India-[GEOGRAP…" at bounding box center [792, 296] width 464 height 242
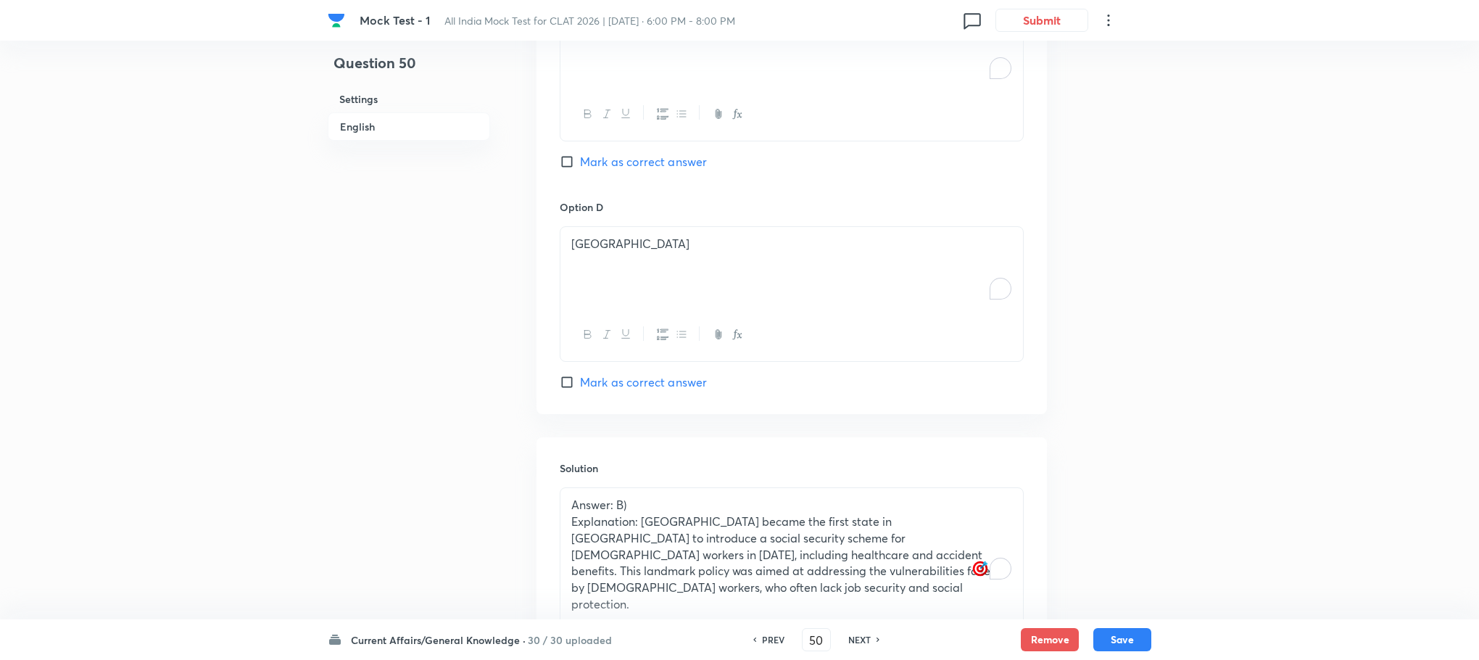
scroll to position [1766, 0]
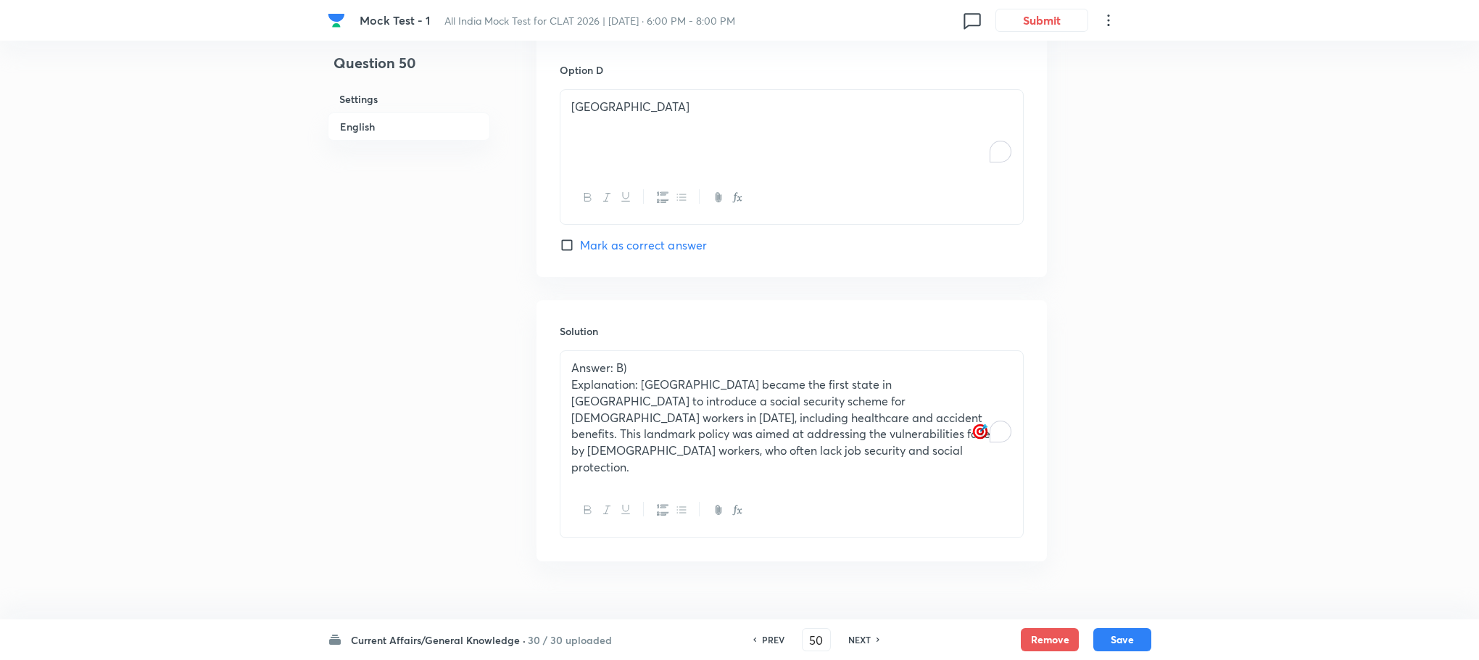
click at [638, 429] on p "Explanation: [GEOGRAPHIC_DATA] became the first state in [GEOGRAPHIC_DATA] to i…" at bounding box center [791, 425] width 441 height 99
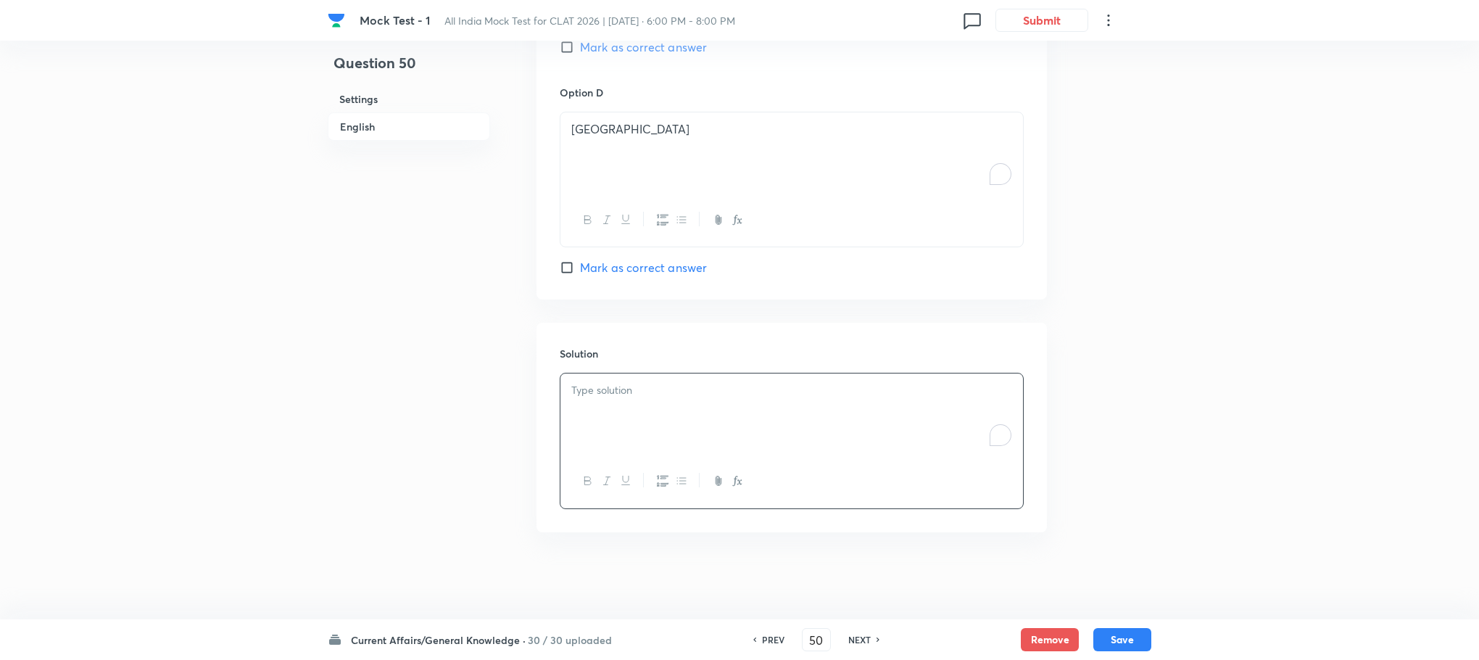
click at [635, 426] on div "To enrich screen reader interactions, please activate Accessibility in Grammarl…" at bounding box center [791, 413] width 463 height 81
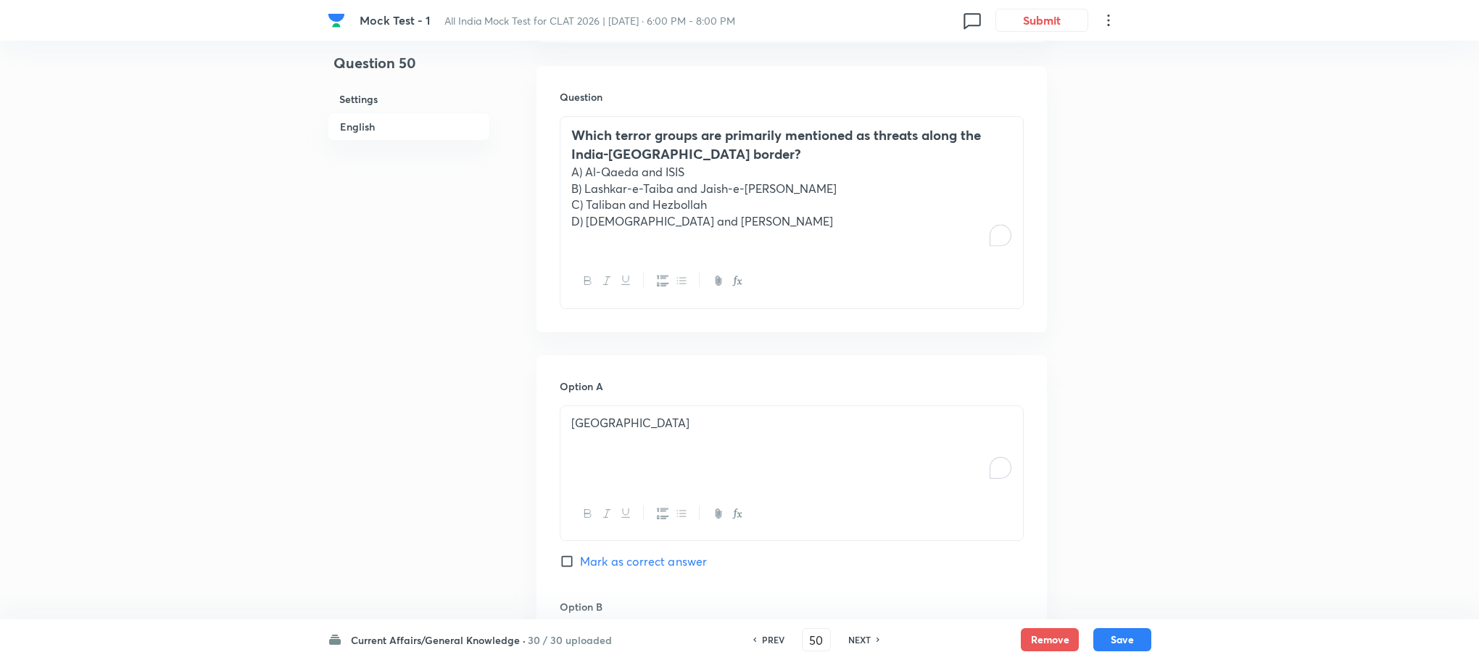
scroll to position [662, 0]
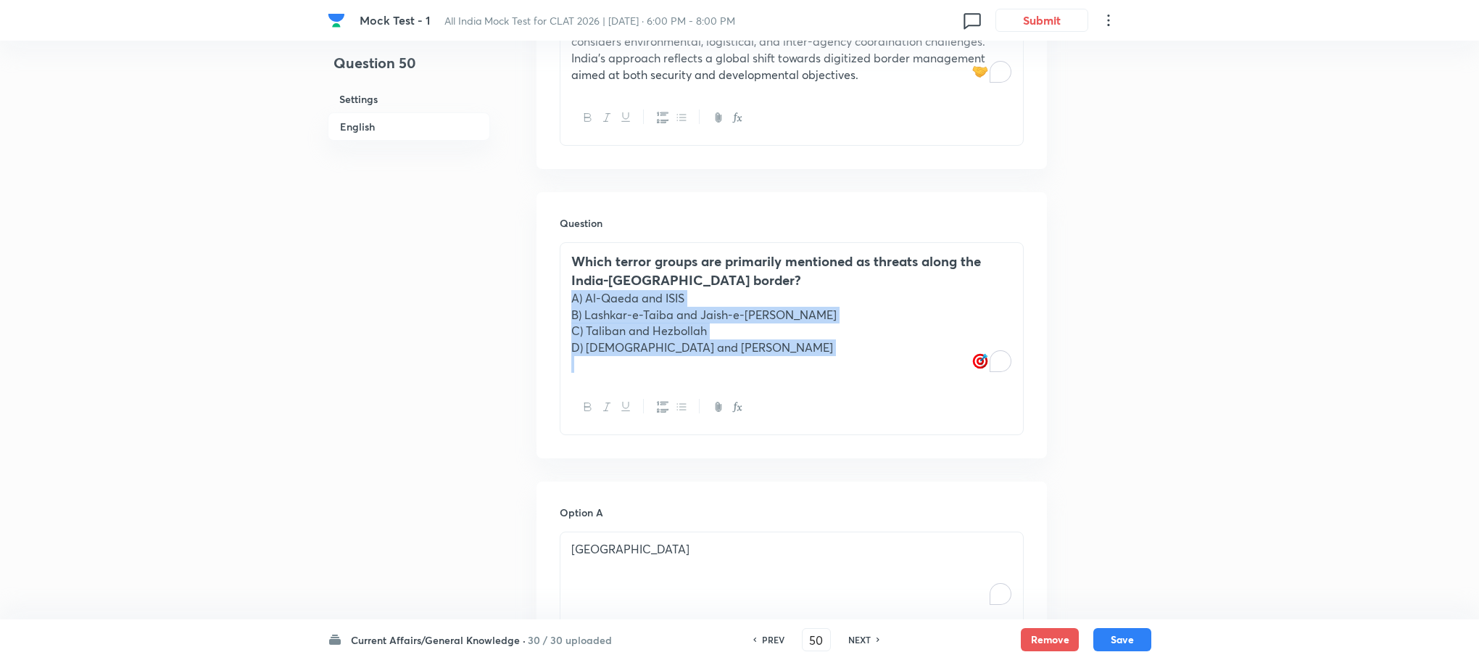
drag, startPoint x: 568, startPoint y: 292, endPoint x: 738, endPoint y: 366, distance: 185.7
click at [738, 366] on div "Which terror groups are primarily mentioned as threats along the India-[GEOGRAP…" at bounding box center [791, 312] width 463 height 138
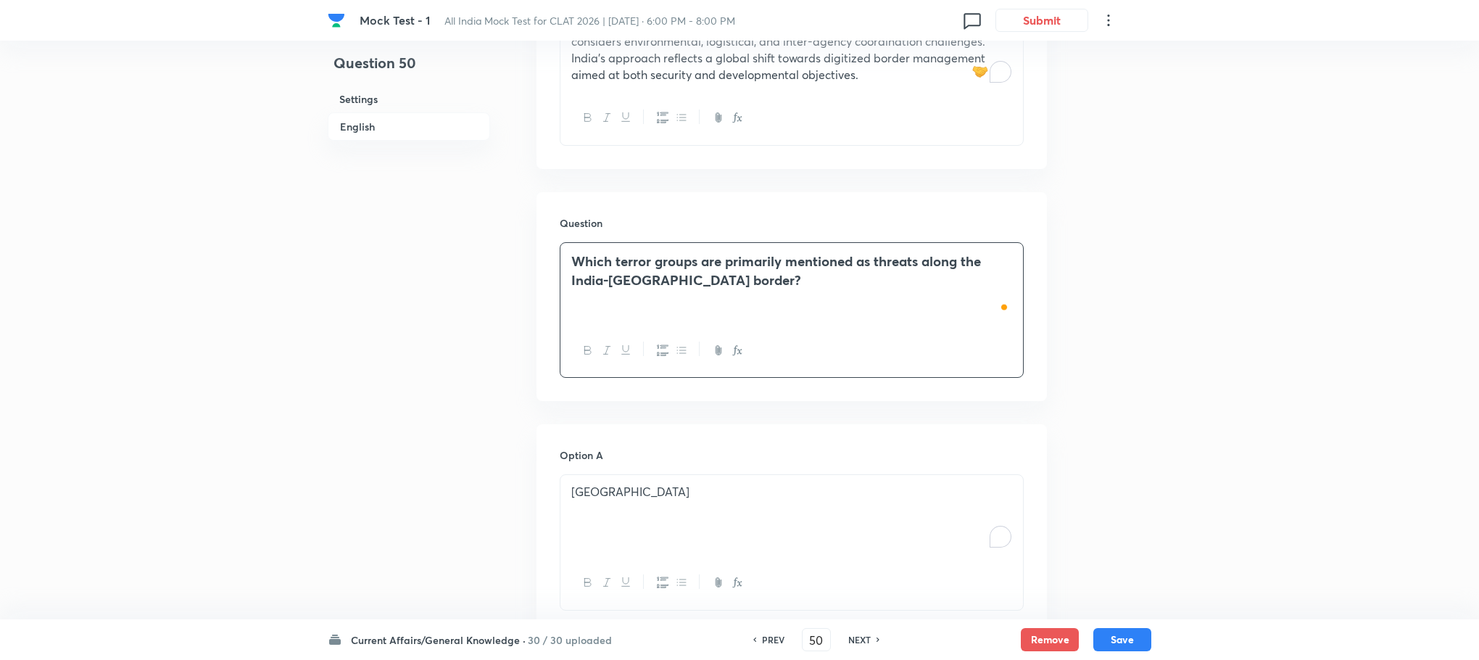
scroll to position [771, 0]
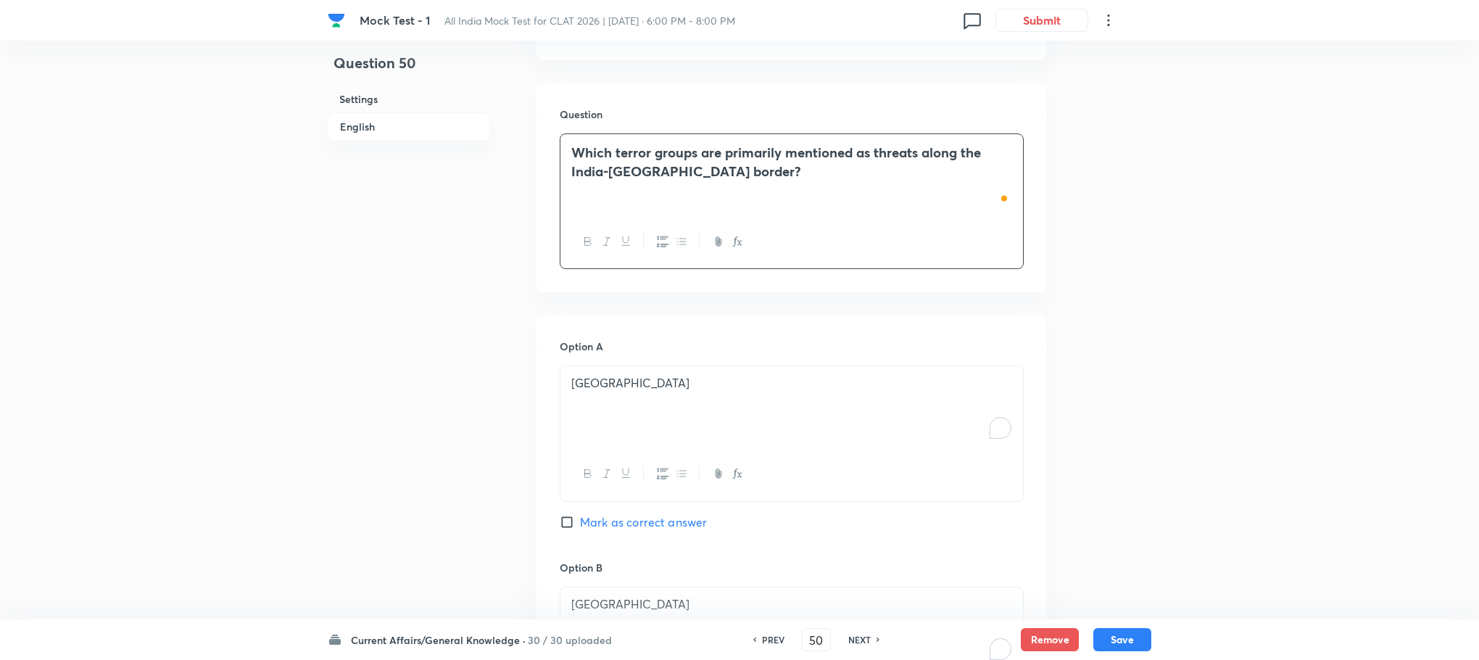
click at [647, 394] on div "[GEOGRAPHIC_DATA]" at bounding box center [791, 406] width 463 height 81
click at [647, 394] on div "To enrich screen reader interactions, please activate Accessibility in Grammarl…" at bounding box center [791, 406] width 463 height 81
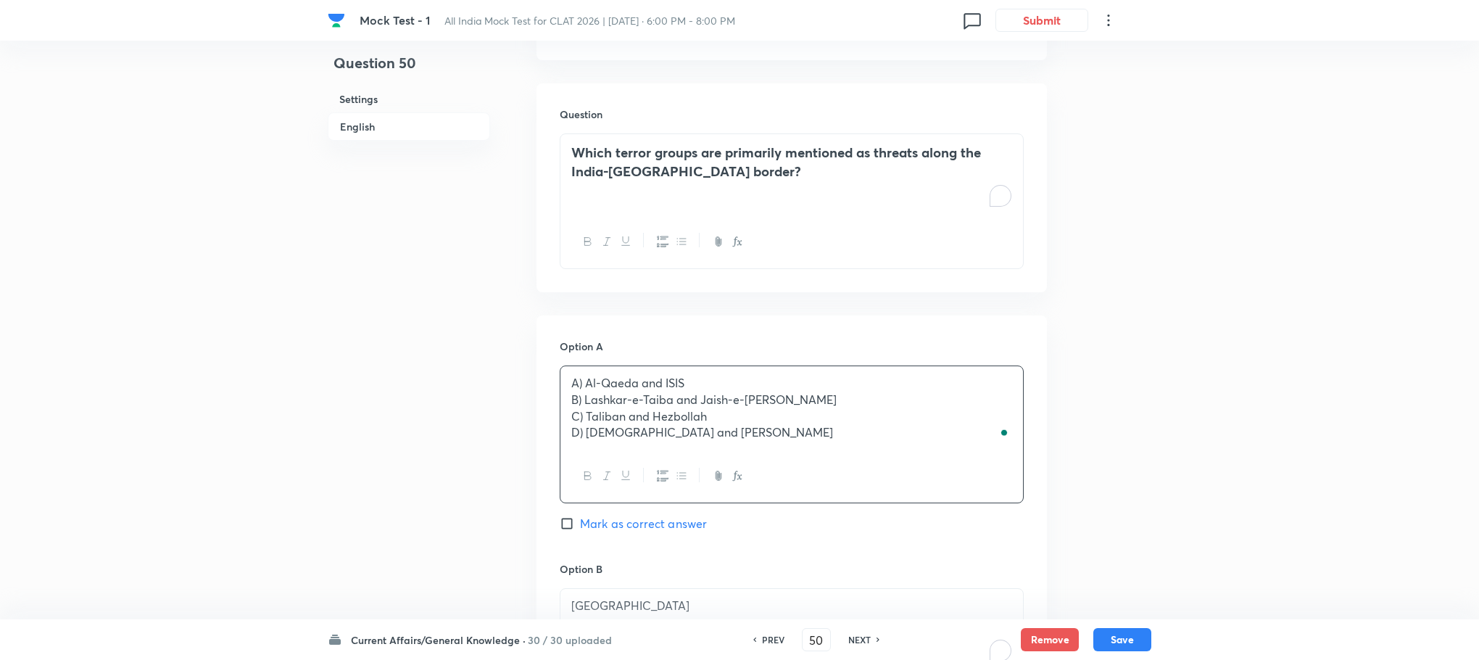
click at [583, 381] on p "A) Al-Qaeda and ISIS" at bounding box center [791, 383] width 441 height 17
click at [583, 403] on p "B) Lashkar-e-Taiba and Jaish-e-[PERSON_NAME]" at bounding box center [791, 400] width 441 height 17
click at [583, 415] on p "C) Taliban and Hezbollah" at bounding box center [791, 416] width 441 height 17
click at [583, 426] on p "D) [DEMOGRAPHIC_DATA] and [PERSON_NAME]" at bounding box center [791, 432] width 441 height 17
drag, startPoint x: 570, startPoint y: 402, endPoint x: 764, endPoint y: 481, distance: 209.8
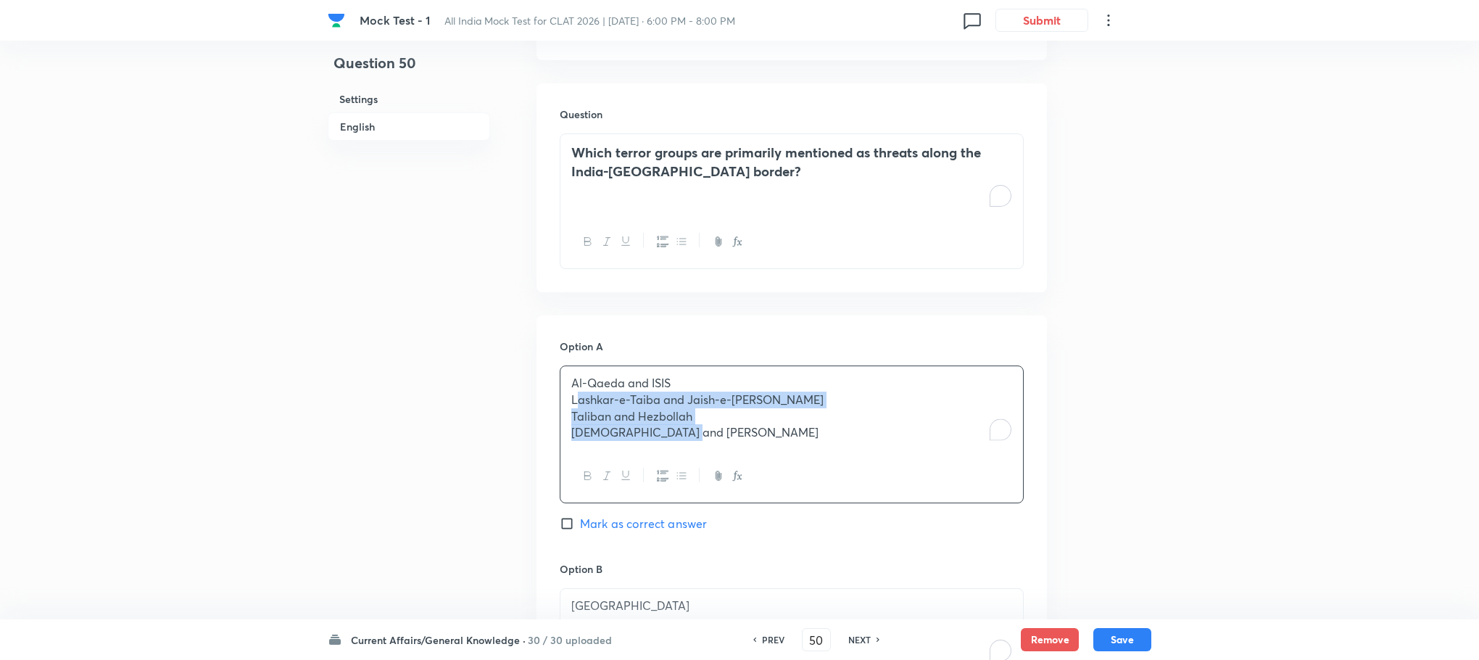
click at [764, 481] on div "Al-Qaeda and [PERSON_NAME]-e-Taiba and [PERSON_NAME] and Hezbollah Naxalites an…" at bounding box center [792, 434] width 464 height 138
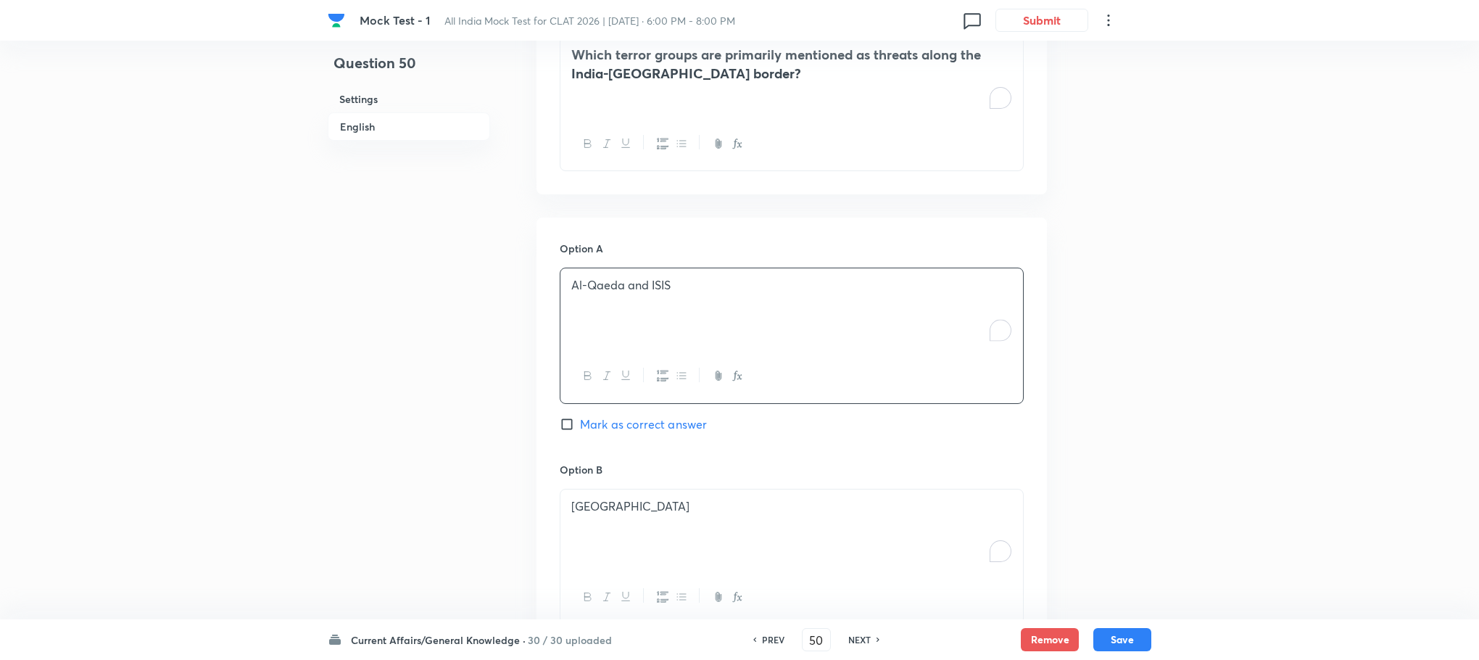
scroll to position [988, 0]
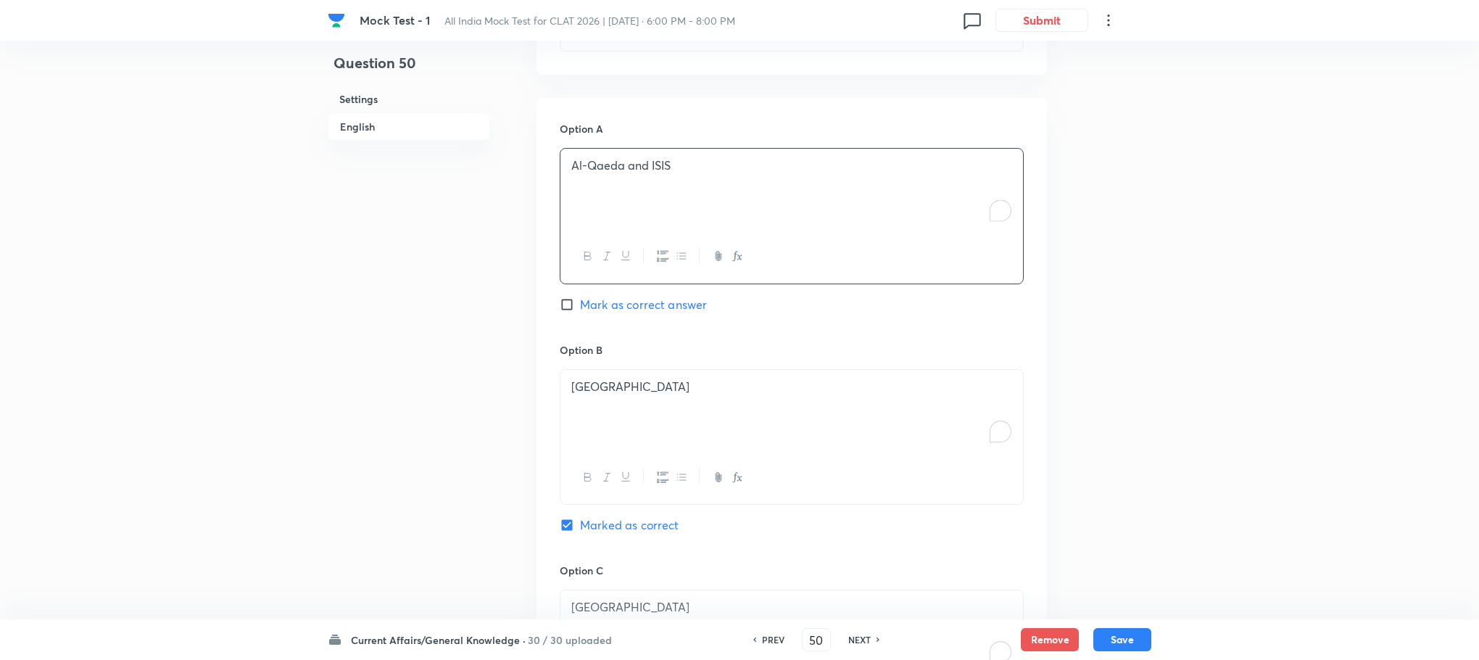
click at [612, 386] on p "[GEOGRAPHIC_DATA]" at bounding box center [791, 386] width 441 height 17
click at [612, 386] on p "To enrich screen reader interactions, please activate Accessibility in Grammarl…" at bounding box center [791, 386] width 441 height 17
drag, startPoint x: 573, startPoint y: 407, endPoint x: 736, endPoint y: 433, distance: 165.2
click at [736, 433] on div "Lashkar-e-Taiba and [PERSON_NAME] and Hezbollah Naxalites and ULFA" at bounding box center [791, 410] width 463 height 81
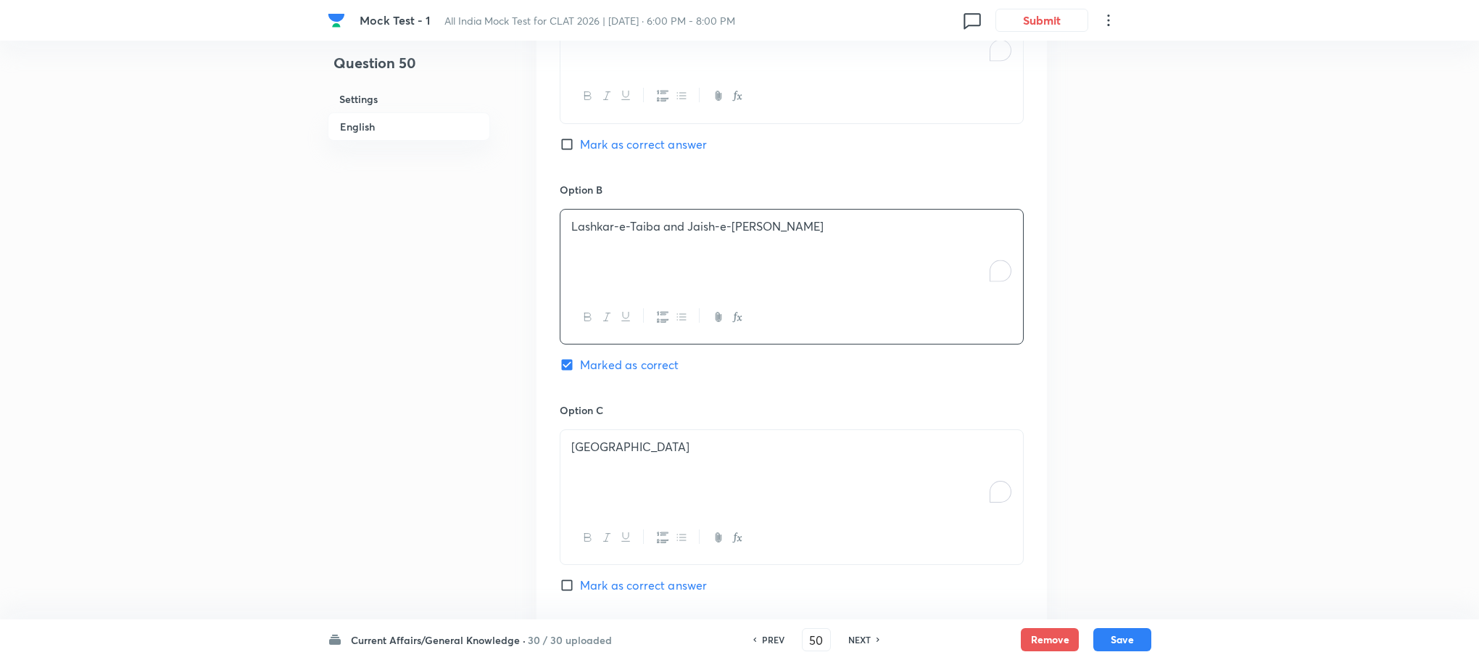
scroll to position [1206, 0]
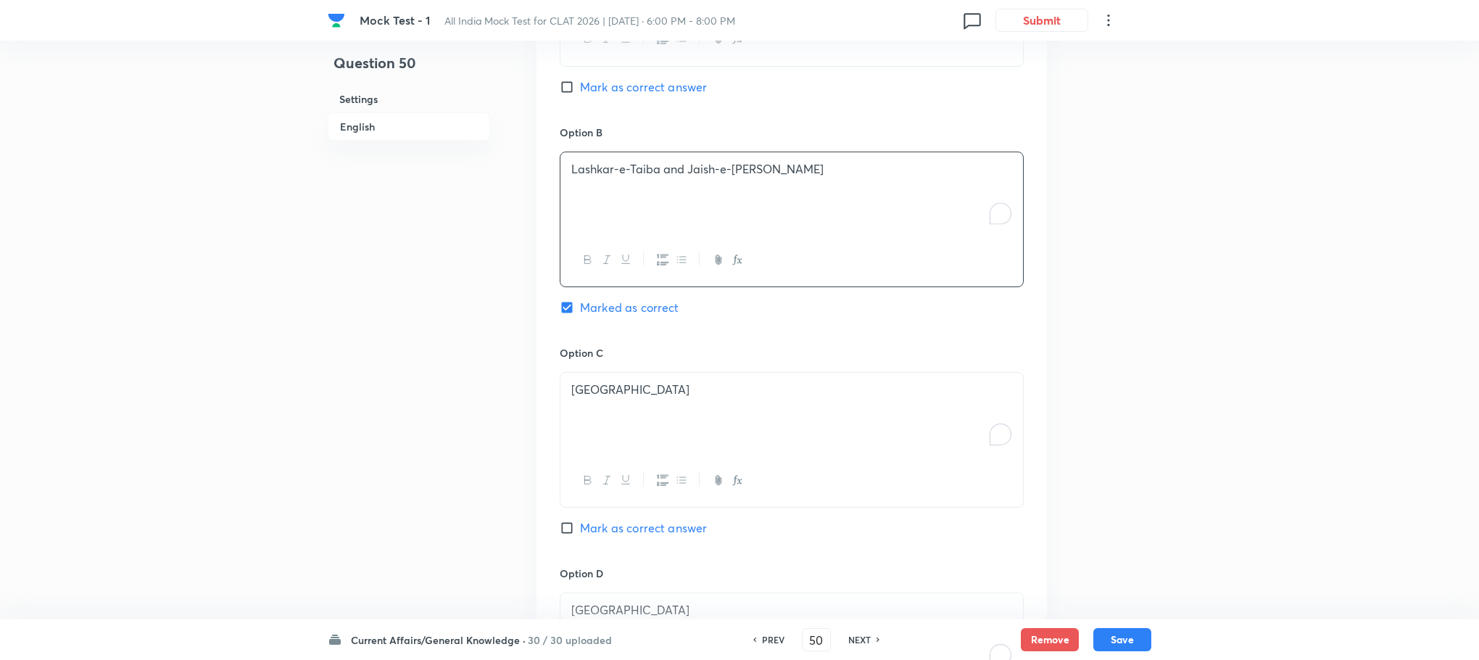
click at [640, 415] on div "[GEOGRAPHIC_DATA]" at bounding box center [791, 413] width 463 height 81
click at [640, 415] on div "To enrich screen reader interactions, please activate Accessibility in Grammarl…" at bounding box center [791, 413] width 463 height 81
drag, startPoint x: 574, startPoint y: 407, endPoint x: 736, endPoint y: 431, distance: 163.5
click at [736, 431] on div "Taliban and Hezbollah [DEMOGRAPHIC_DATA] and ULFA" at bounding box center [791, 413] width 463 height 81
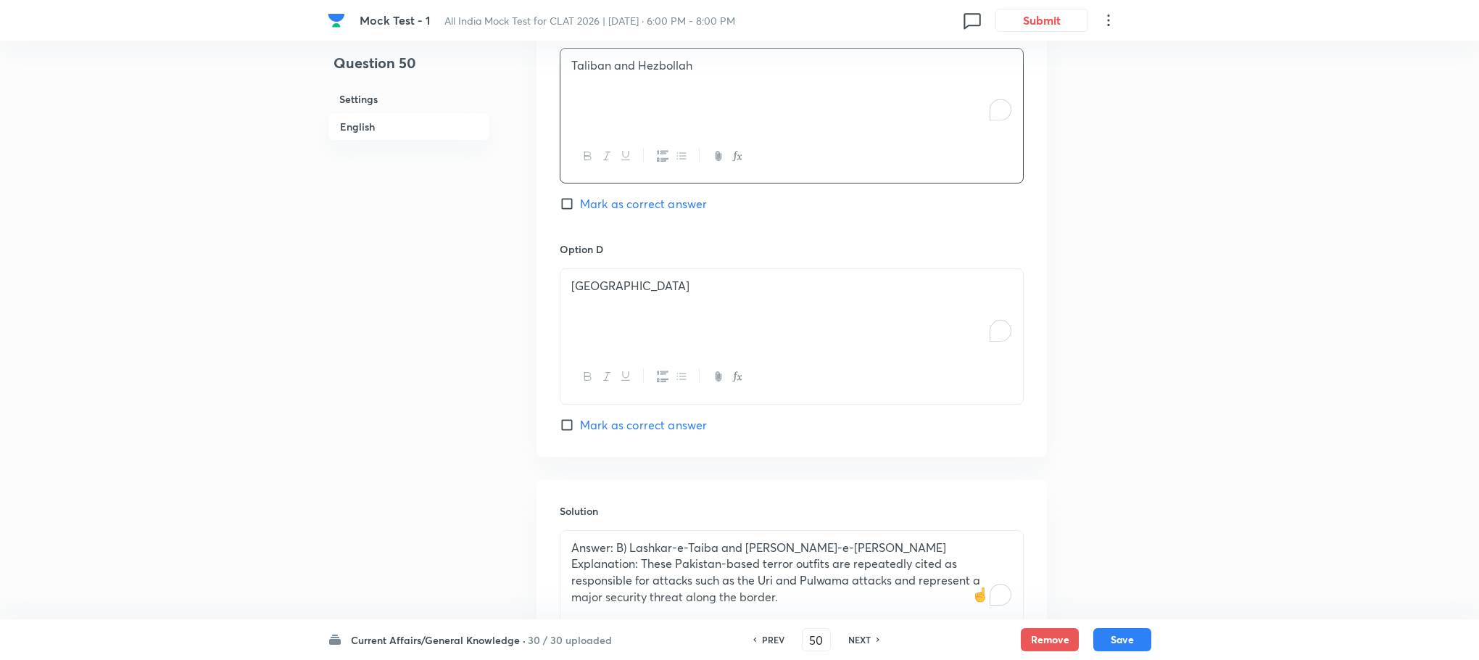
scroll to position [1532, 0]
click at [625, 412] on div "Option D [GEOGRAPHIC_DATA] Mark as correct answer" at bounding box center [792, 334] width 464 height 191
click at [660, 284] on p "[GEOGRAPHIC_DATA]" at bounding box center [791, 284] width 441 height 17
click at [660, 284] on p "To enrich screen reader interactions, please activate Accessibility in Grammarl…" at bounding box center [791, 284] width 441 height 17
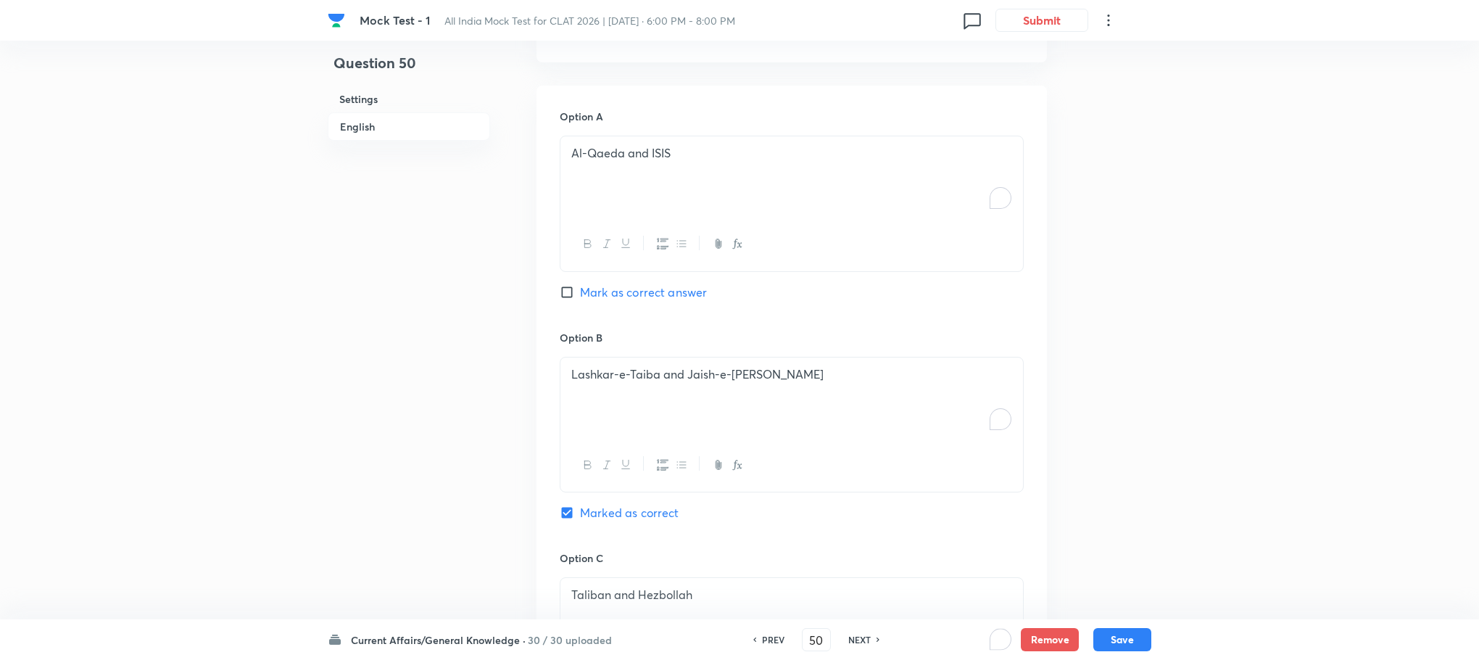
scroll to position [988, 0]
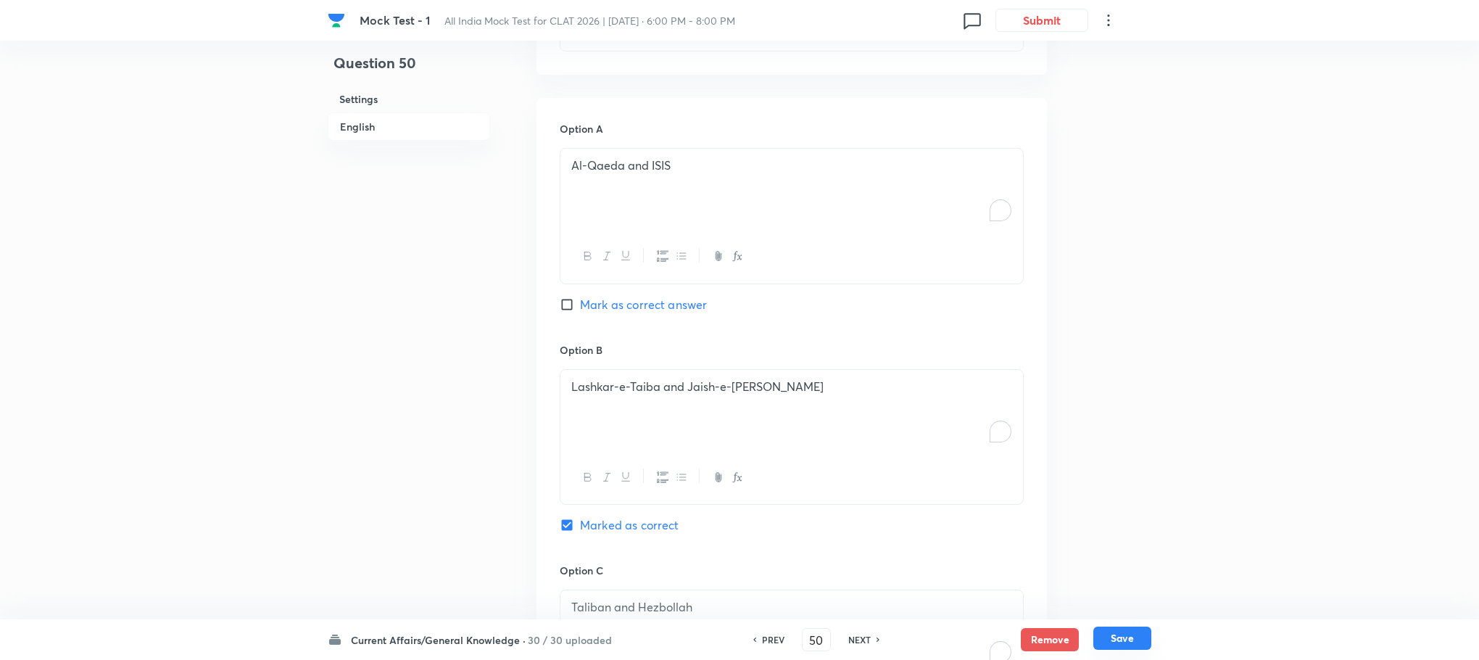
click at [1099, 638] on button "Save" at bounding box center [1122, 637] width 58 height 23
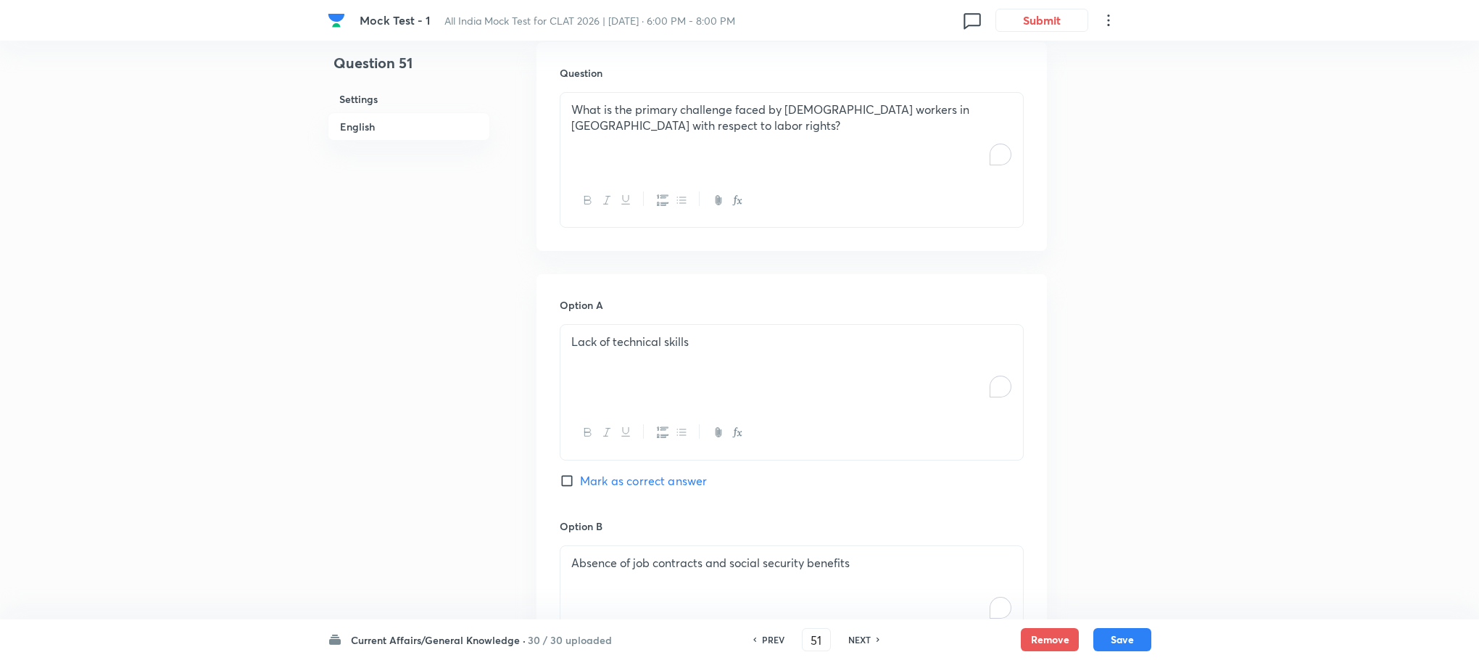
scroll to position [771, 0]
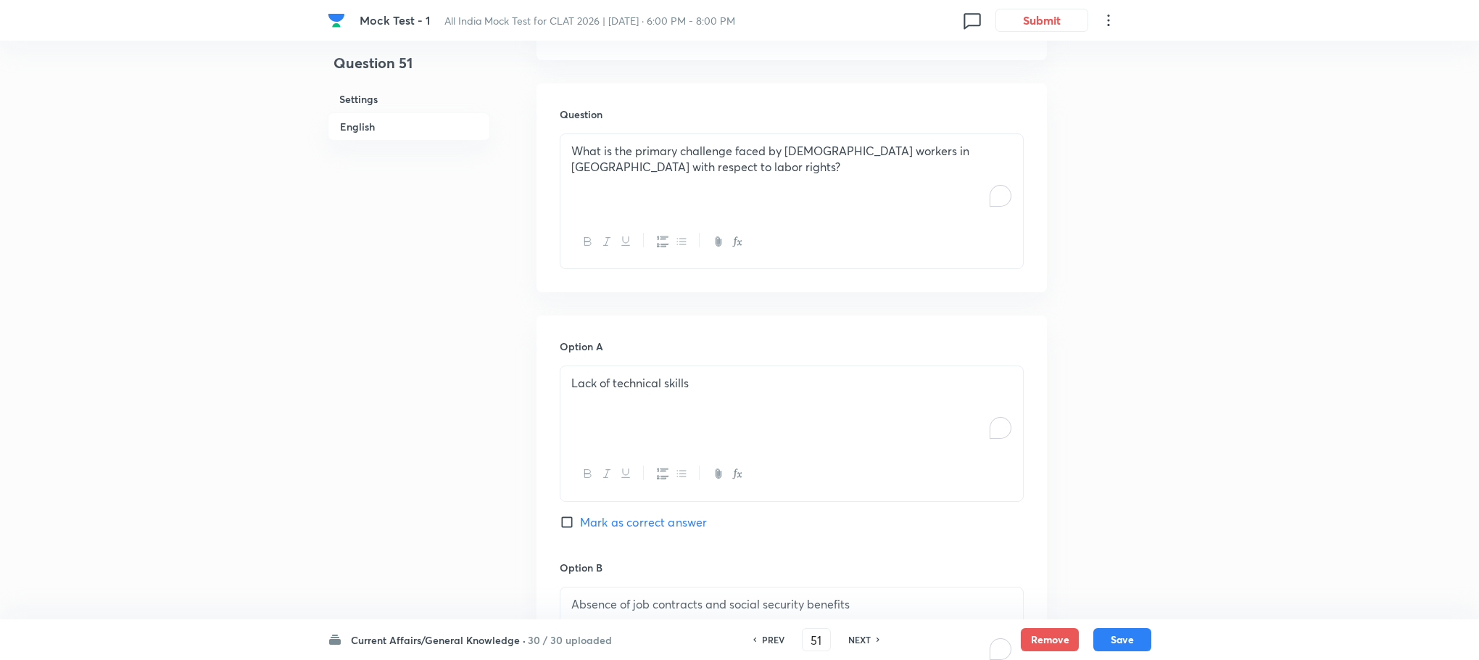
click at [647, 227] on div at bounding box center [791, 241] width 463 height 53
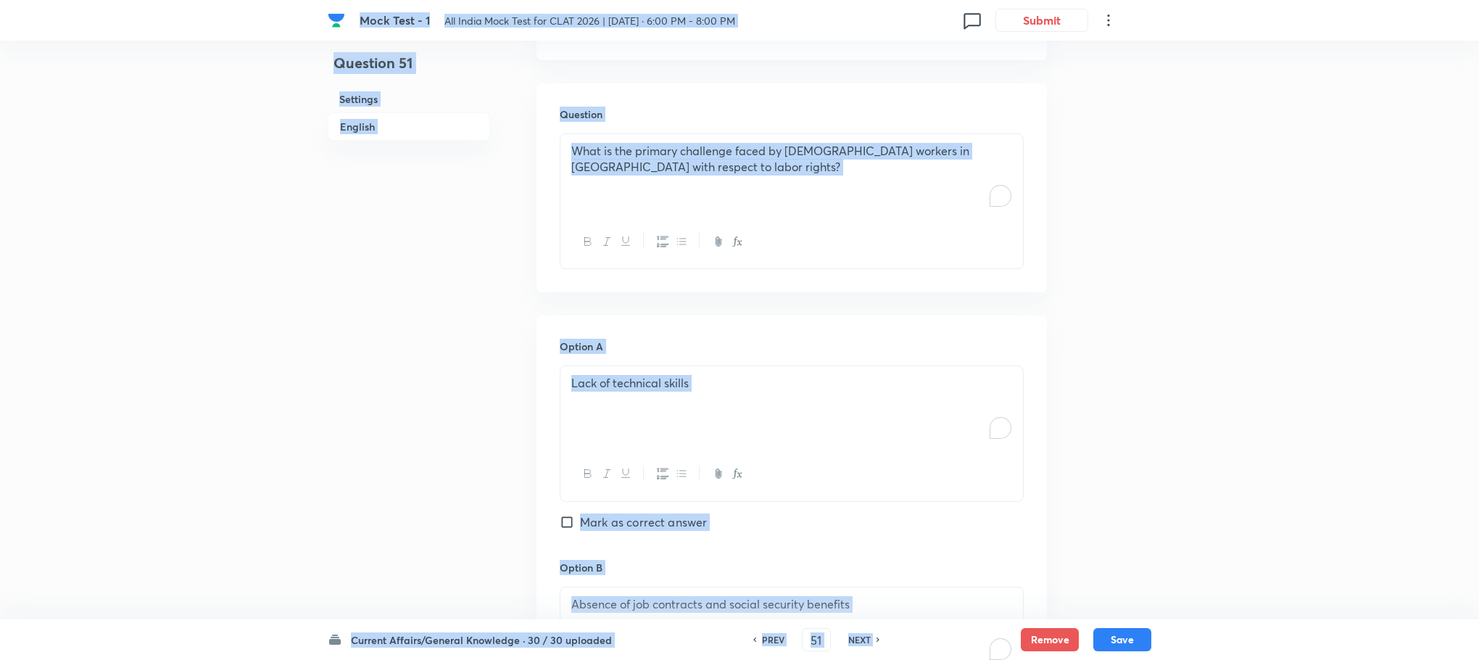
click at [647, 200] on div "What is the primary challenge faced by [DEMOGRAPHIC_DATA] workers in [GEOGRAPHI…" at bounding box center [791, 174] width 463 height 81
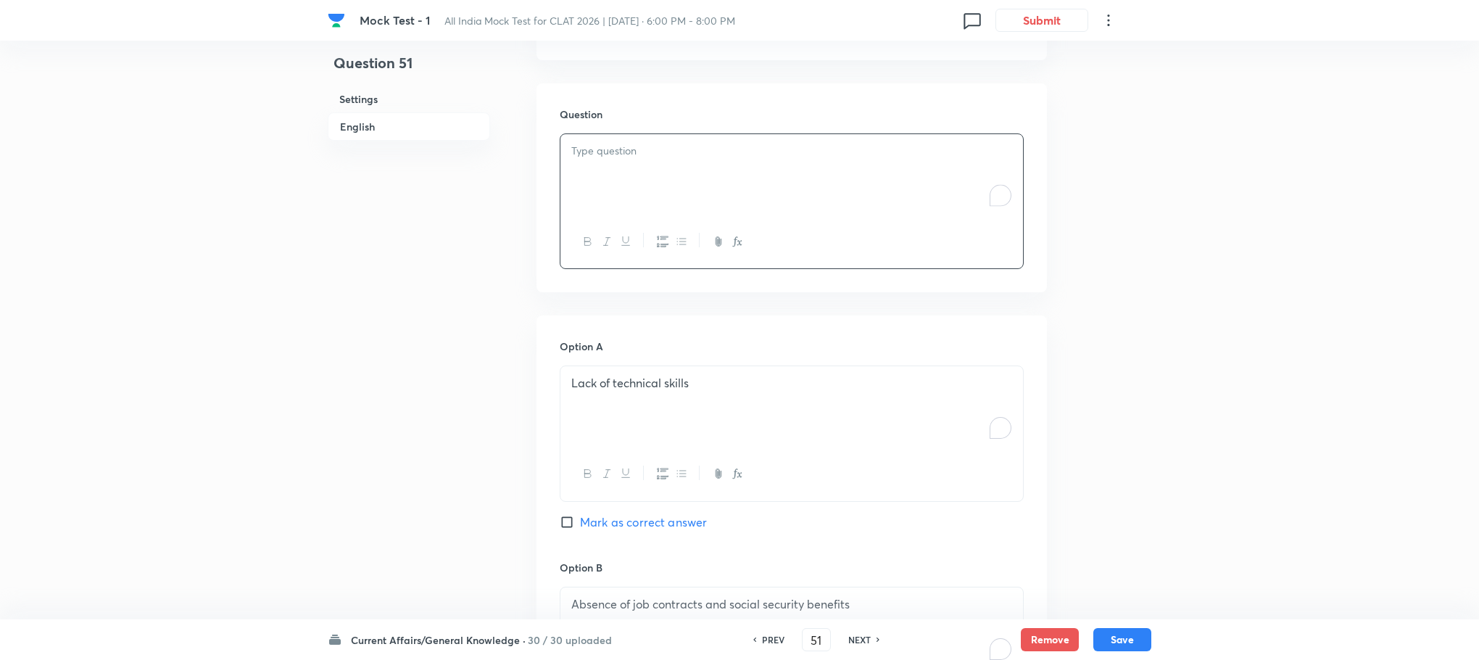
click at [647, 200] on div "To enrich screen reader interactions, please activate Accessibility in Grammarl…" at bounding box center [791, 174] width 463 height 81
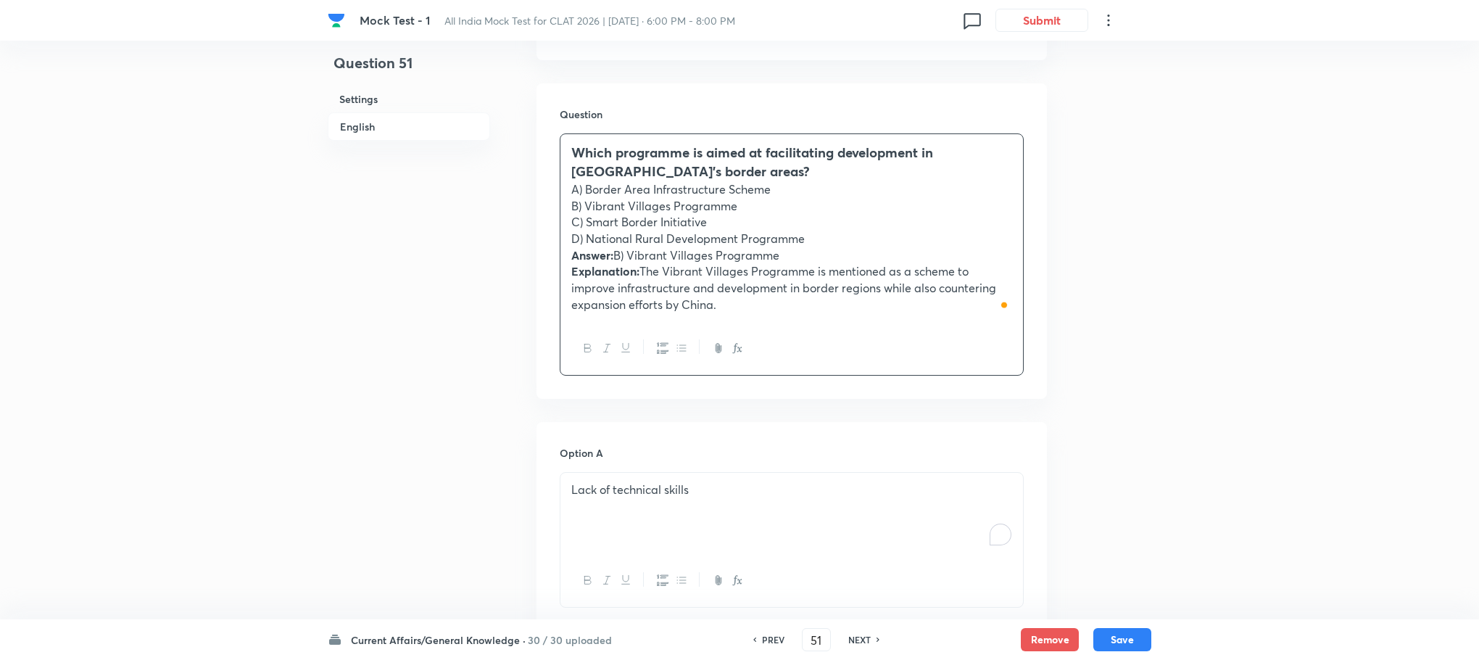
drag, startPoint x: 566, startPoint y: 255, endPoint x: 770, endPoint y: 342, distance: 221.9
click at [770, 342] on div "Which programme is aimed at facilitating development in [GEOGRAPHIC_DATA]’s bor…" at bounding box center [792, 254] width 464 height 242
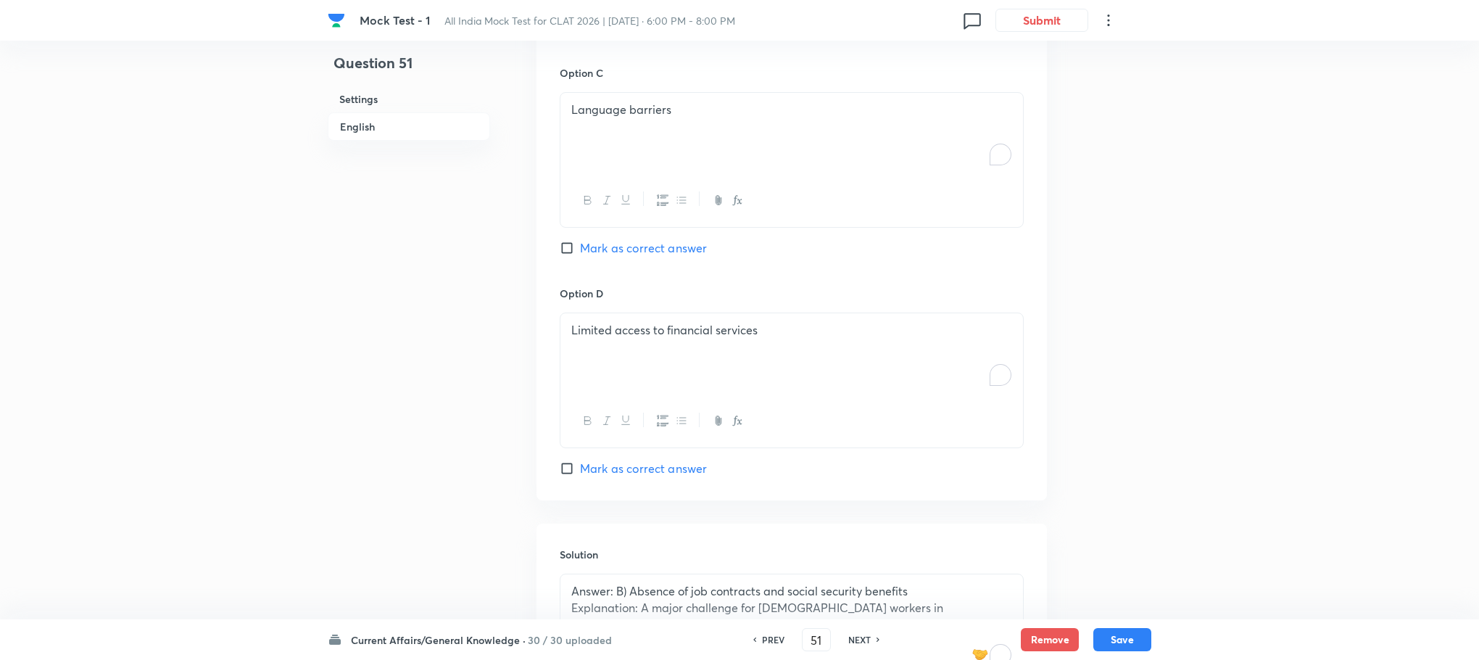
scroll to position [1766, 0]
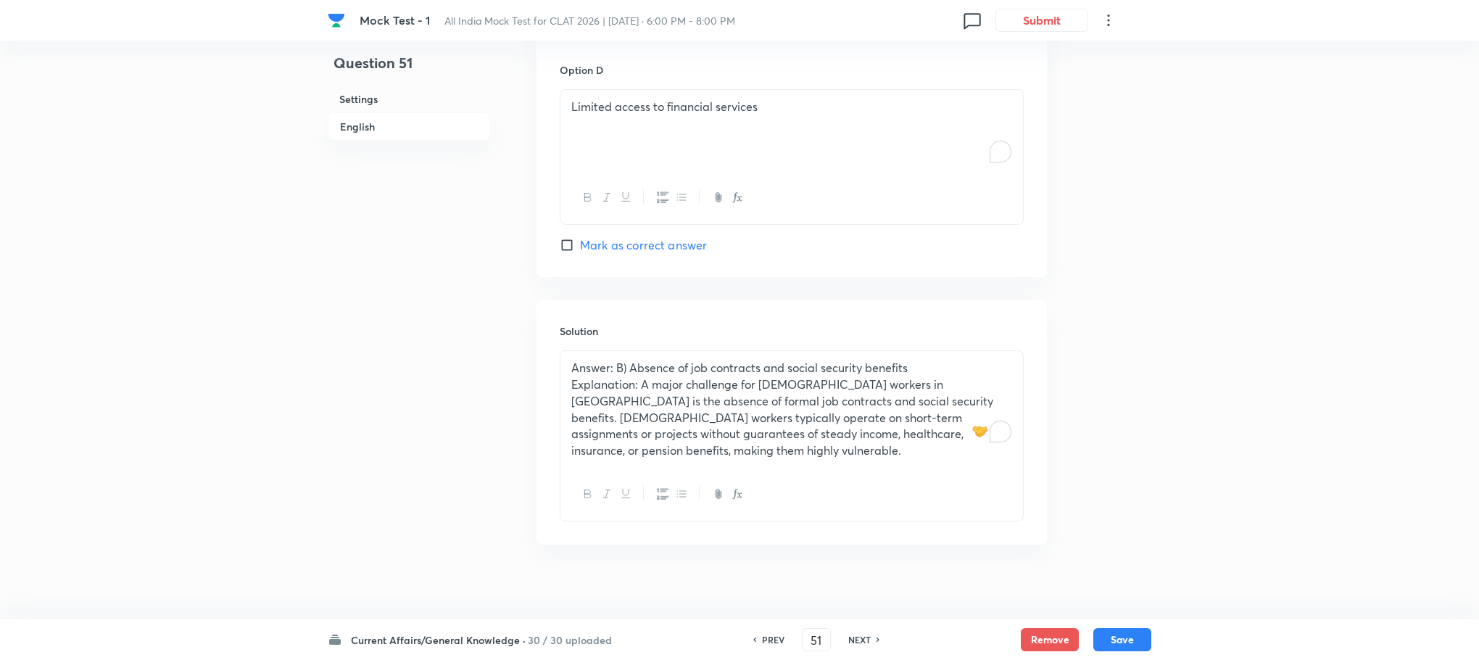
click at [664, 363] on p "Answer: B) Absence of job contracts and social security benefits" at bounding box center [791, 368] width 441 height 17
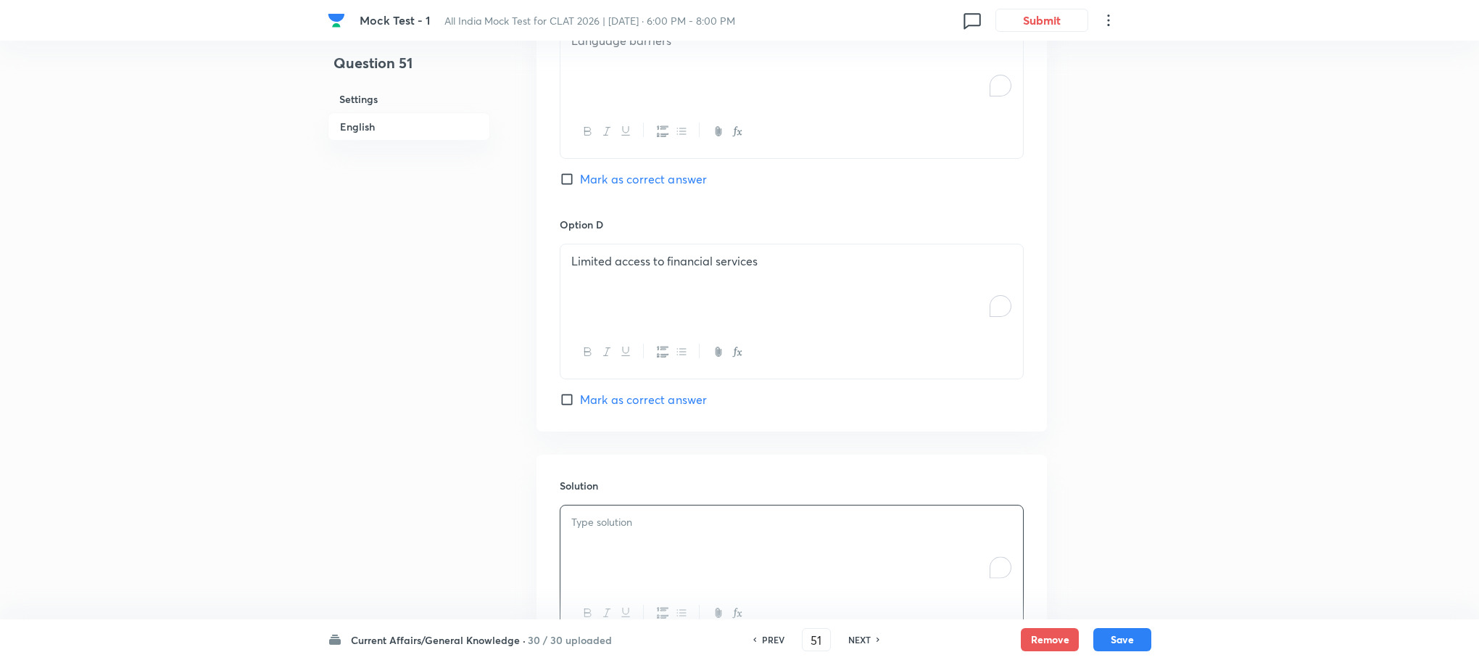
scroll to position [1747, 0]
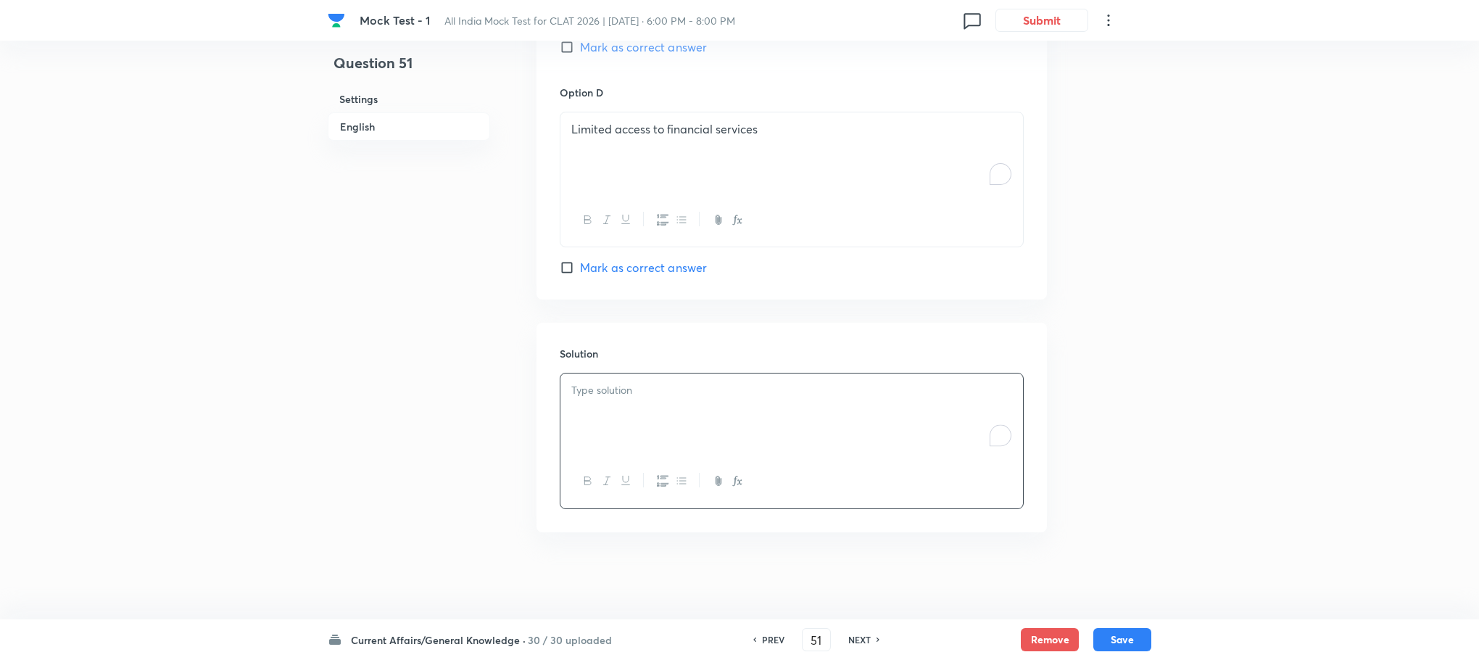
click at [629, 418] on div "To enrich screen reader interactions, please activate Accessibility in Grammarl…" at bounding box center [791, 413] width 463 height 81
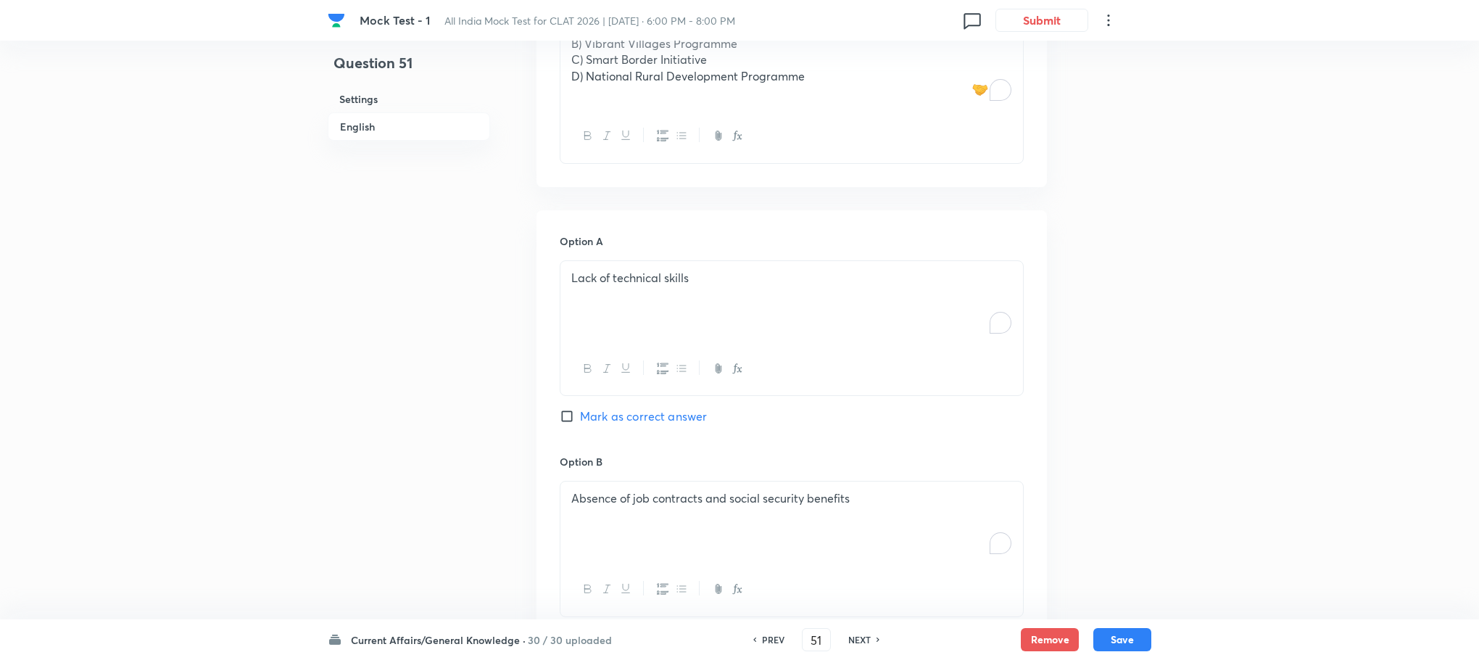
scroll to position [660, 0]
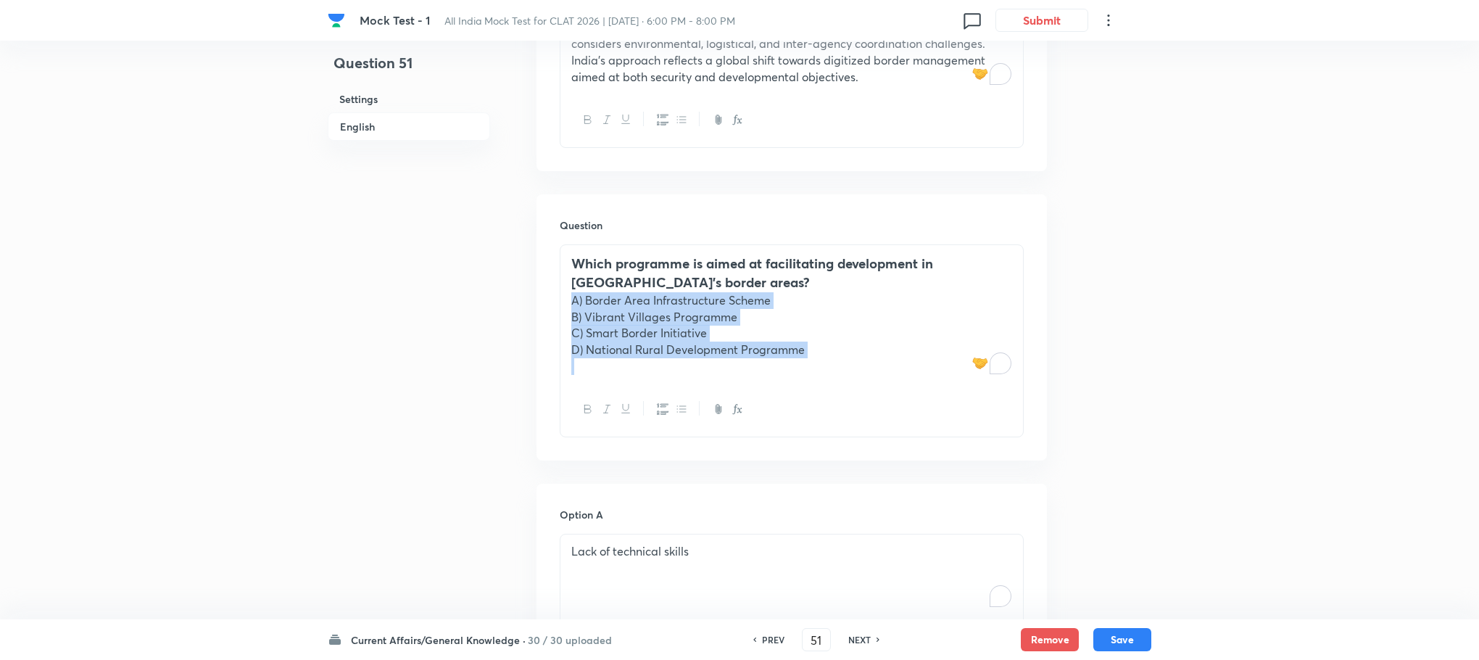
drag, startPoint x: 566, startPoint y: 299, endPoint x: 855, endPoint y: 398, distance: 305.9
click at [855, 398] on div "Which programme is aimed at facilitating development in [GEOGRAPHIC_DATA]’s bor…" at bounding box center [792, 340] width 464 height 193
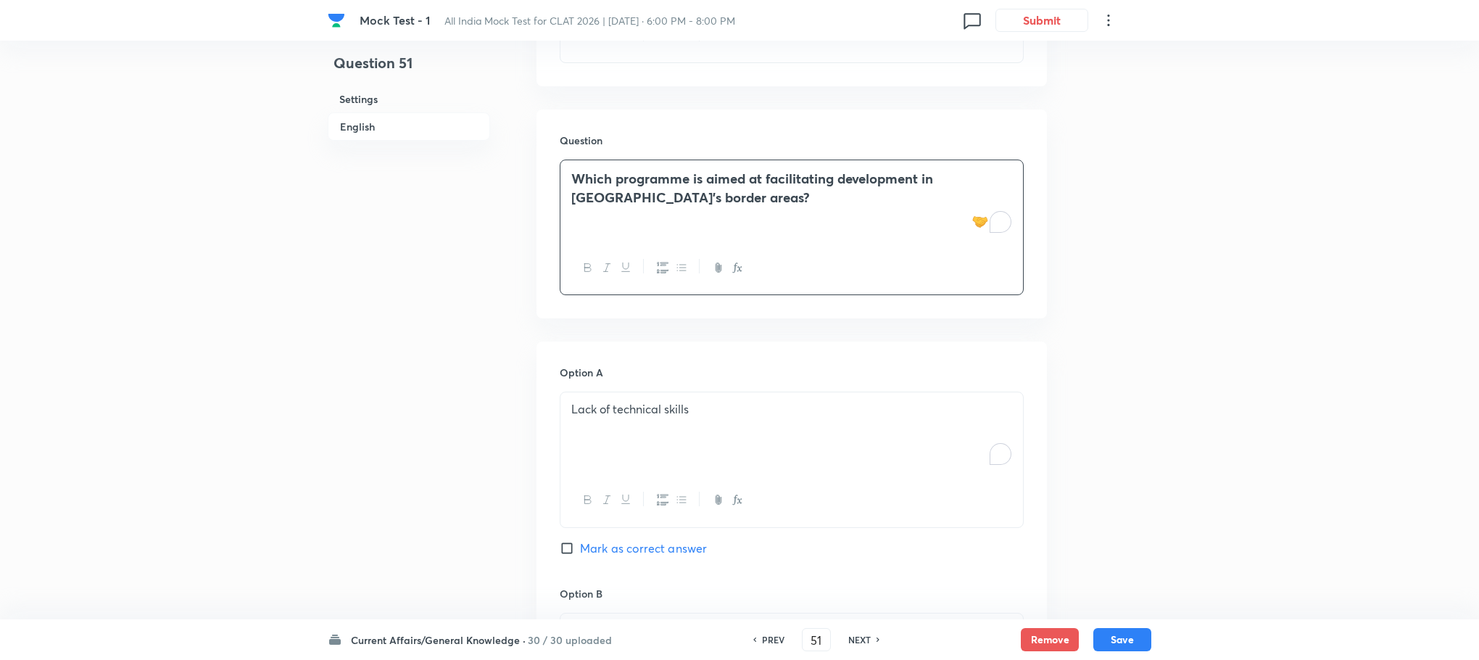
scroll to position [877, 0]
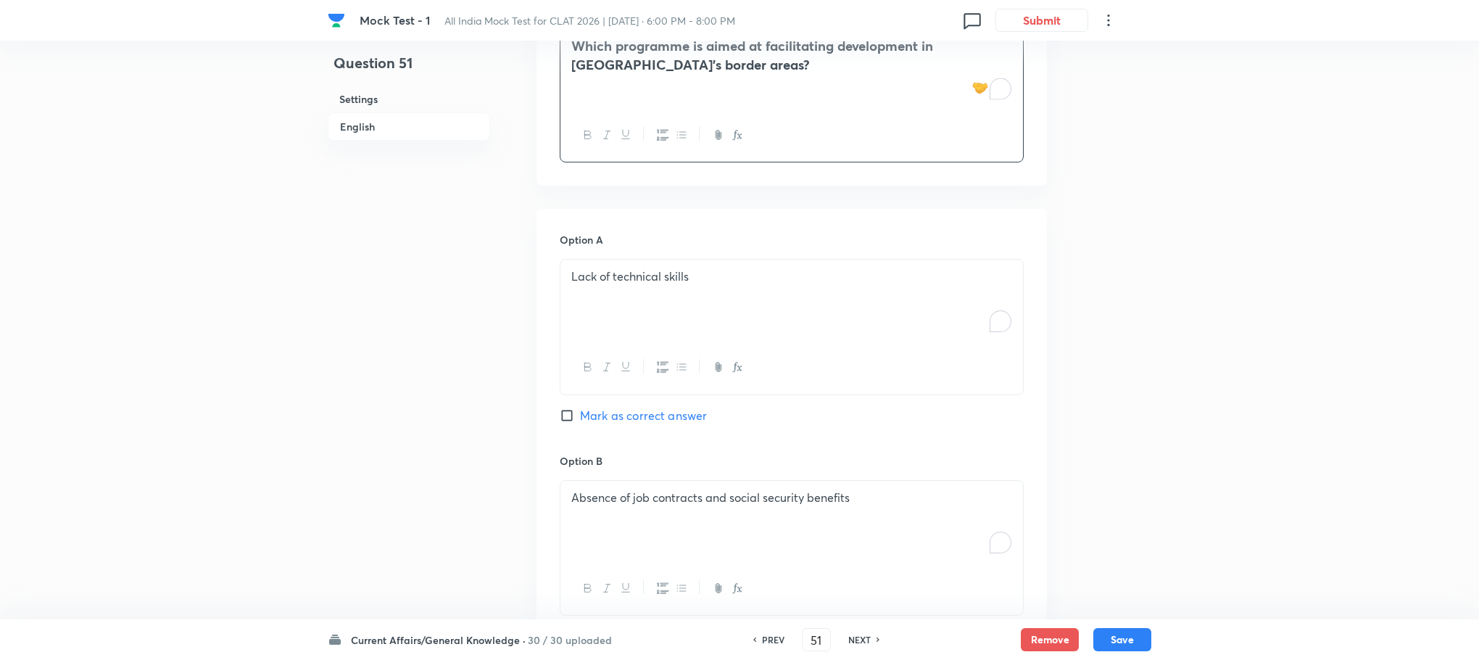
click at [620, 298] on div "Lack of technical skills" at bounding box center [791, 300] width 463 height 81
click at [620, 298] on div "To enrich screen reader interactions, please activate Accessibility in Grammarl…" at bounding box center [791, 300] width 463 height 81
click at [587, 272] on p "A) Border Area Infrastructure Scheme" at bounding box center [791, 276] width 441 height 17
click at [584, 292] on p "B) Vibrant Villages Programme" at bounding box center [791, 293] width 441 height 17
click at [583, 305] on p "C) Smart Border Initiative" at bounding box center [791, 310] width 441 height 17
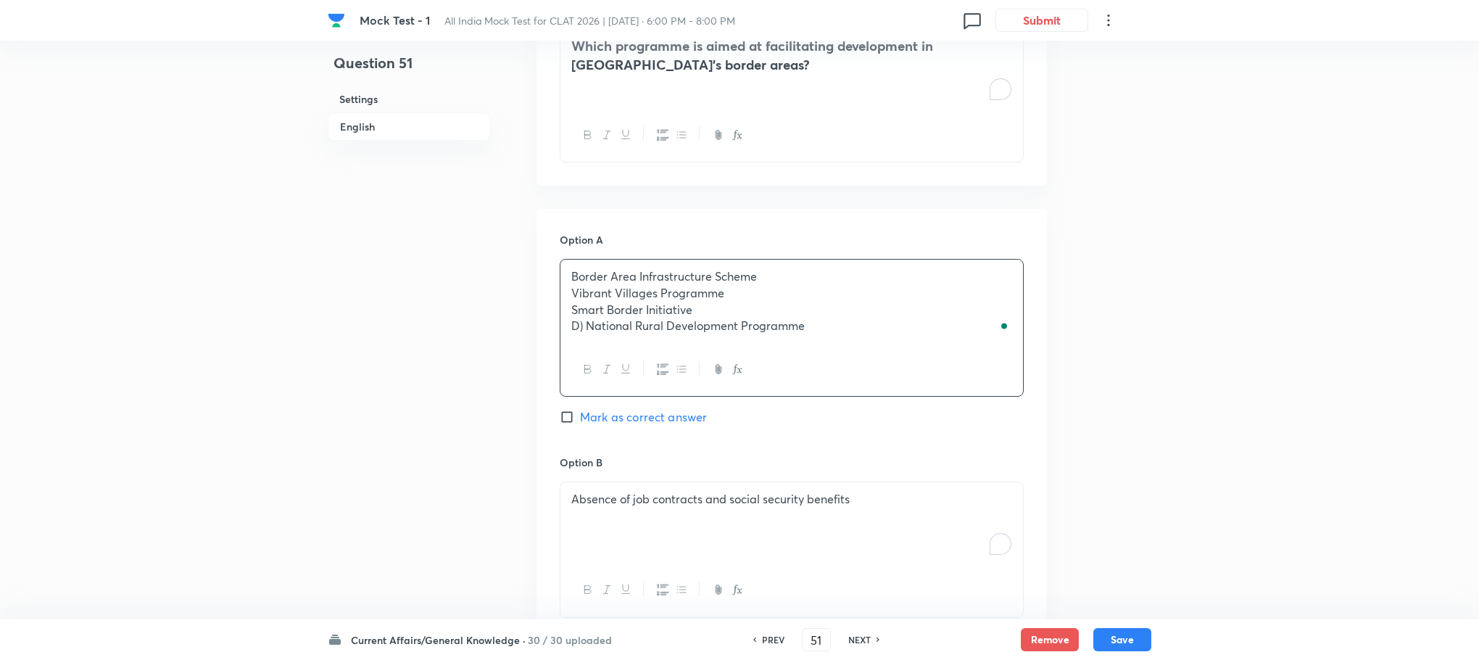
click at [583, 318] on p "D) National Rural Development Programme" at bounding box center [791, 326] width 441 height 17
drag, startPoint x: 568, startPoint y: 297, endPoint x: 840, endPoint y: 373, distance: 281.7
click at [840, 373] on div "Border Area Infrastructure Scheme Vibrant Villages Programme Smart Border Initi…" at bounding box center [792, 328] width 464 height 138
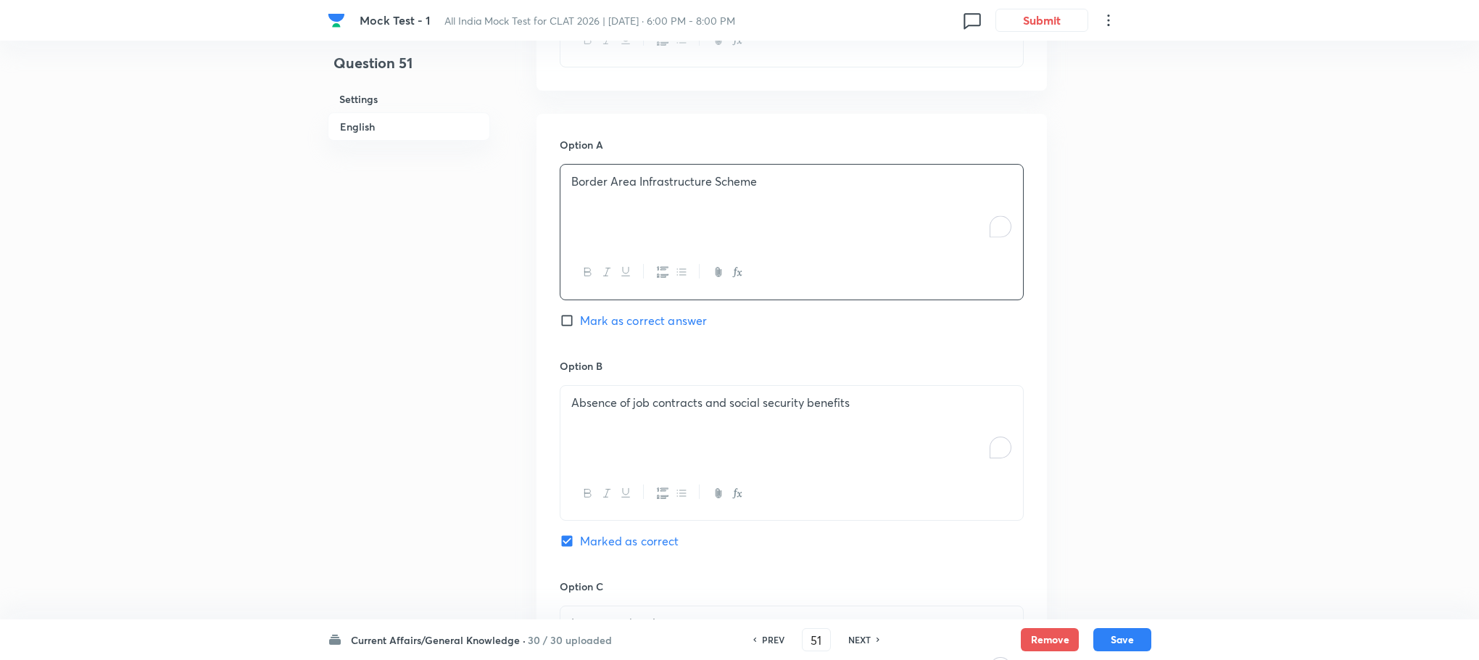
scroll to position [1095, 0]
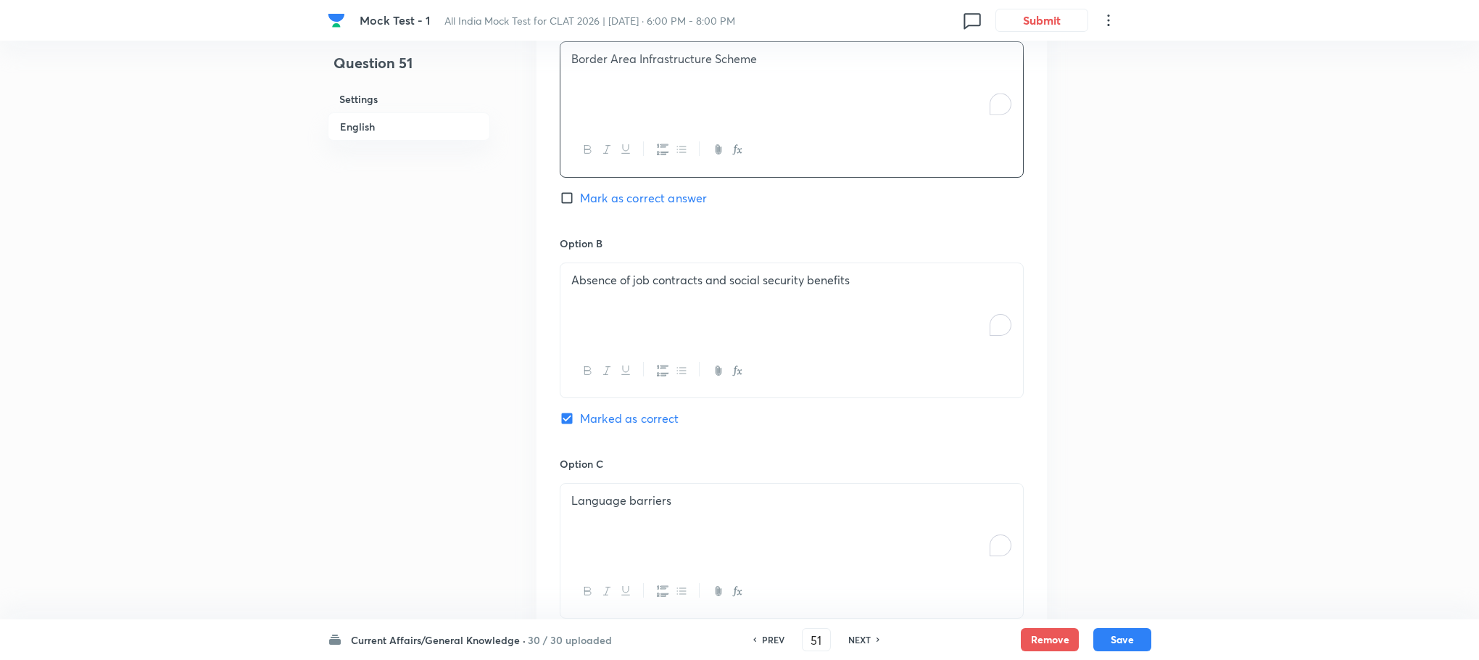
click at [674, 350] on div at bounding box center [791, 370] width 463 height 53
click at [670, 307] on div "Absence of job contracts and social security benefits" at bounding box center [791, 303] width 463 height 81
click at [670, 307] on div "To enrich screen reader interactions, please activate Accessibility in Grammarl…" at bounding box center [791, 303] width 463 height 81
drag, startPoint x: 566, startPoint y: 294, endPoint x: 851, endPoint y: 368, distance: 294.6
click at [851, 368] on div "Vibrant Villages Programme Smart Border Initiative National Rural Development P…" at bounding box center [792, 330] width 464 height 136
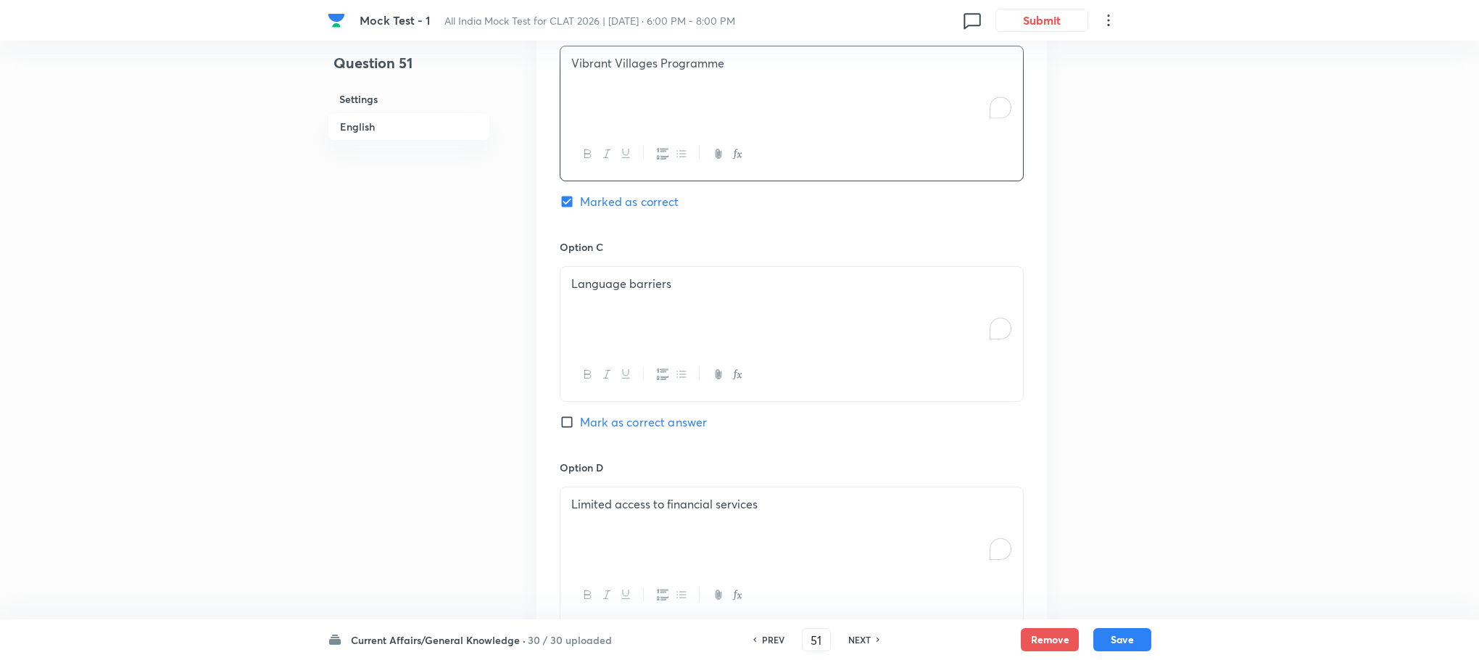
scroll to position [1312, 0]
click at [642, 301] on div "Language barriers" at bounding box center [791, 306] width 463 height 81
click at [642, 301] on div "To enrich screen reader interactions, please activate Accessibility in Grammarl…" at bounding box center [791, 306] width 463 height 81
drag, startPoint x: 568, startPoint y: 297, endPoint x: 832, endPoint y: 349, distance: 268.3
click at [832, 347] on div "Smart Border Initiative National Rural Development Programme" at bounding box center [791, 306] width 463 height 81
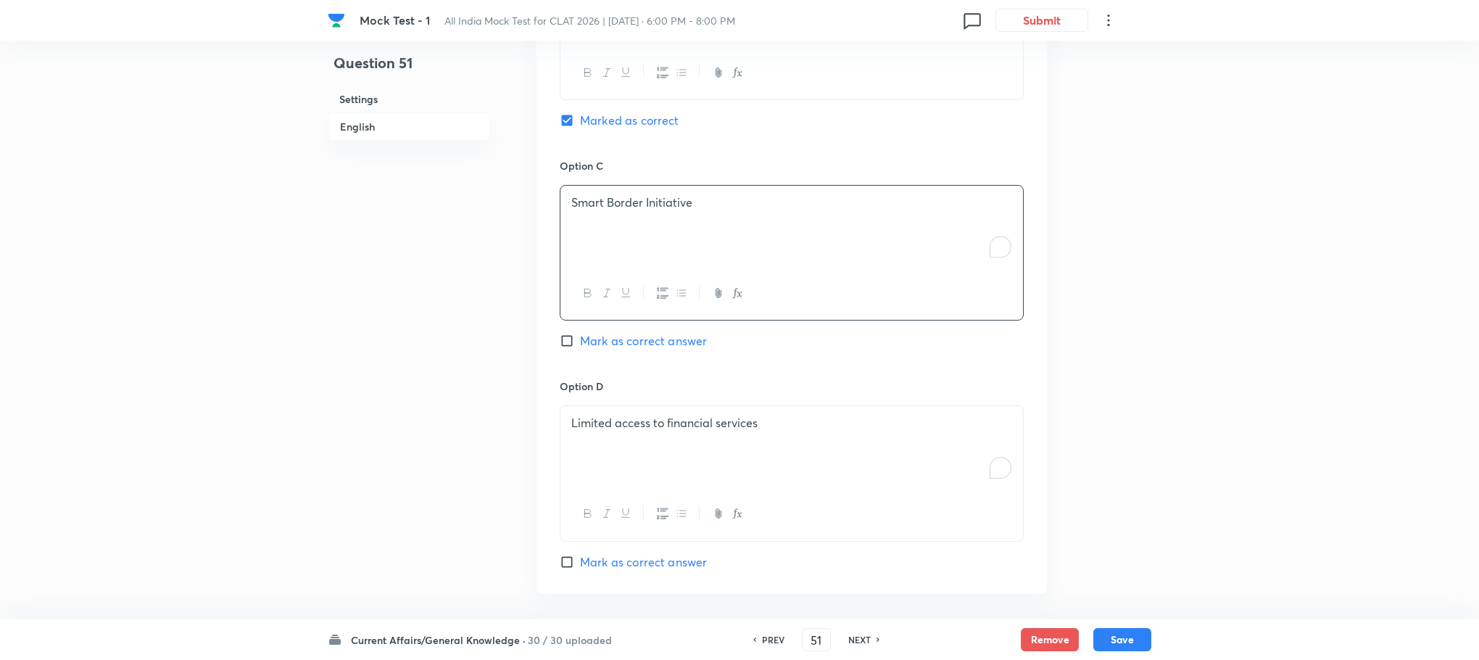
scroll to position [1421, 0]
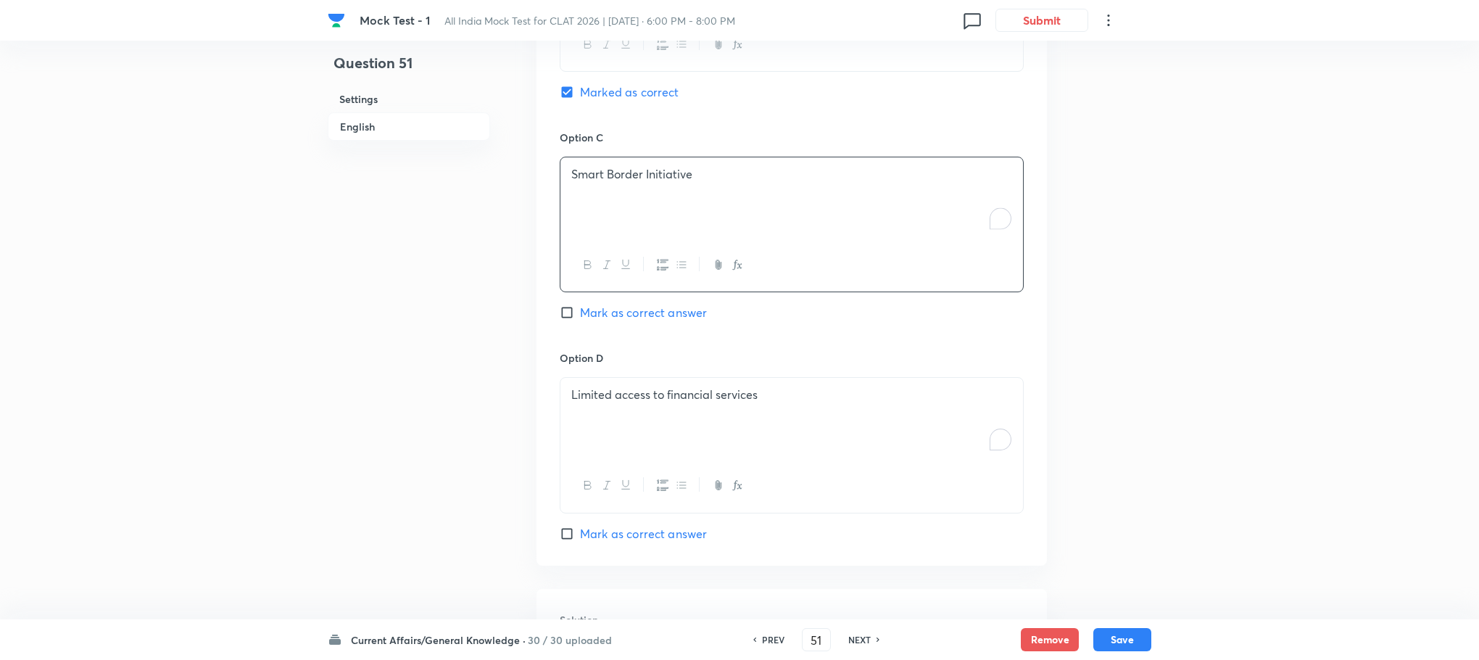
click at [653, 398] on p "Limited access to financial services" at bounding box center [791, 394] width 441 height 17
click at [653, 398] on p "To enrich screen reader interactions, please activate Accessibility in Grammarl…" at bounding box center [791, 394] width 441 height 17
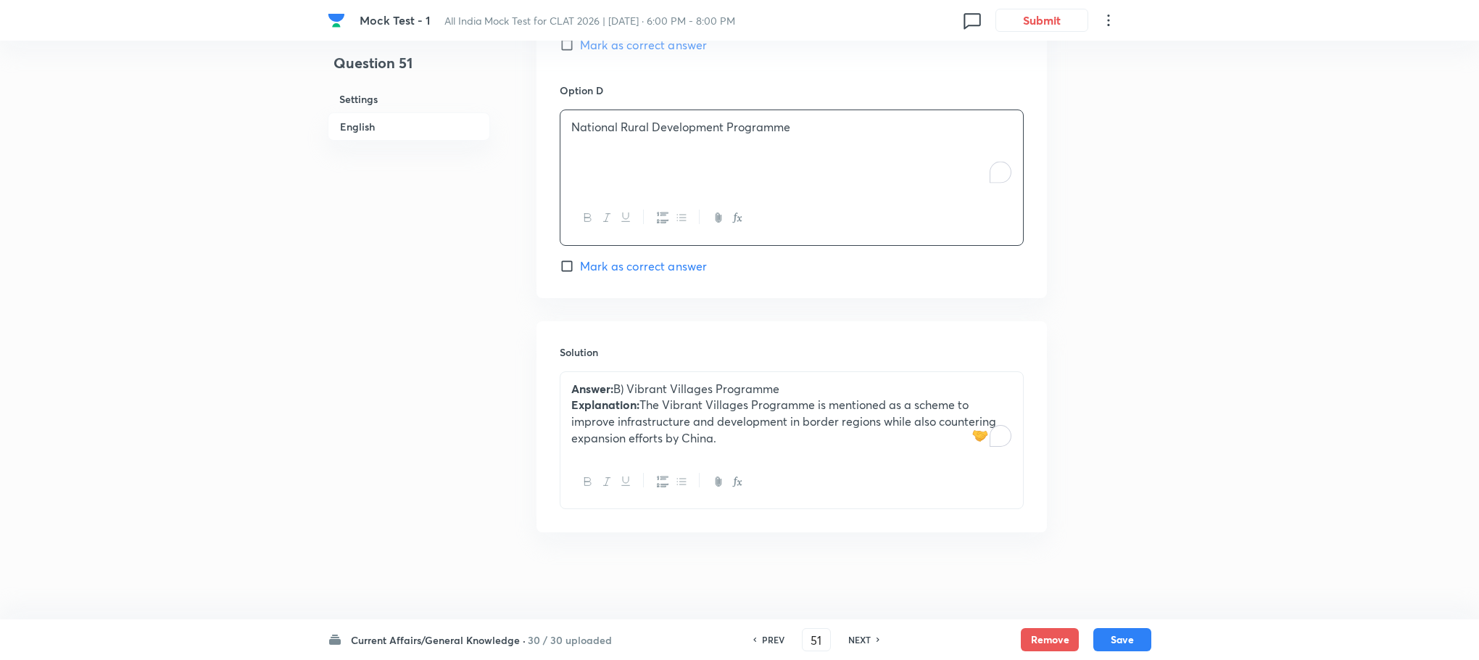
scroll to position [1257, 0]
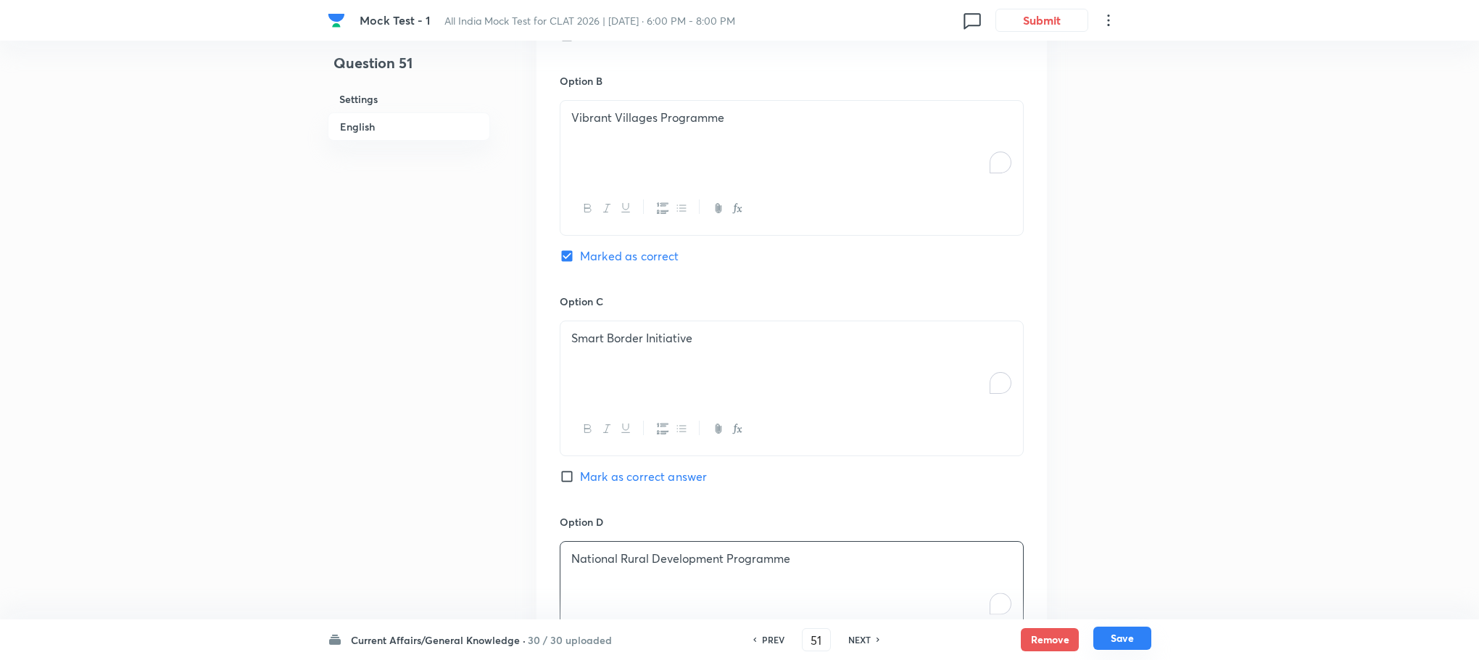
click at [1119, 634] on button "Save" at bounding box center [1122, 637] width 58 height 23
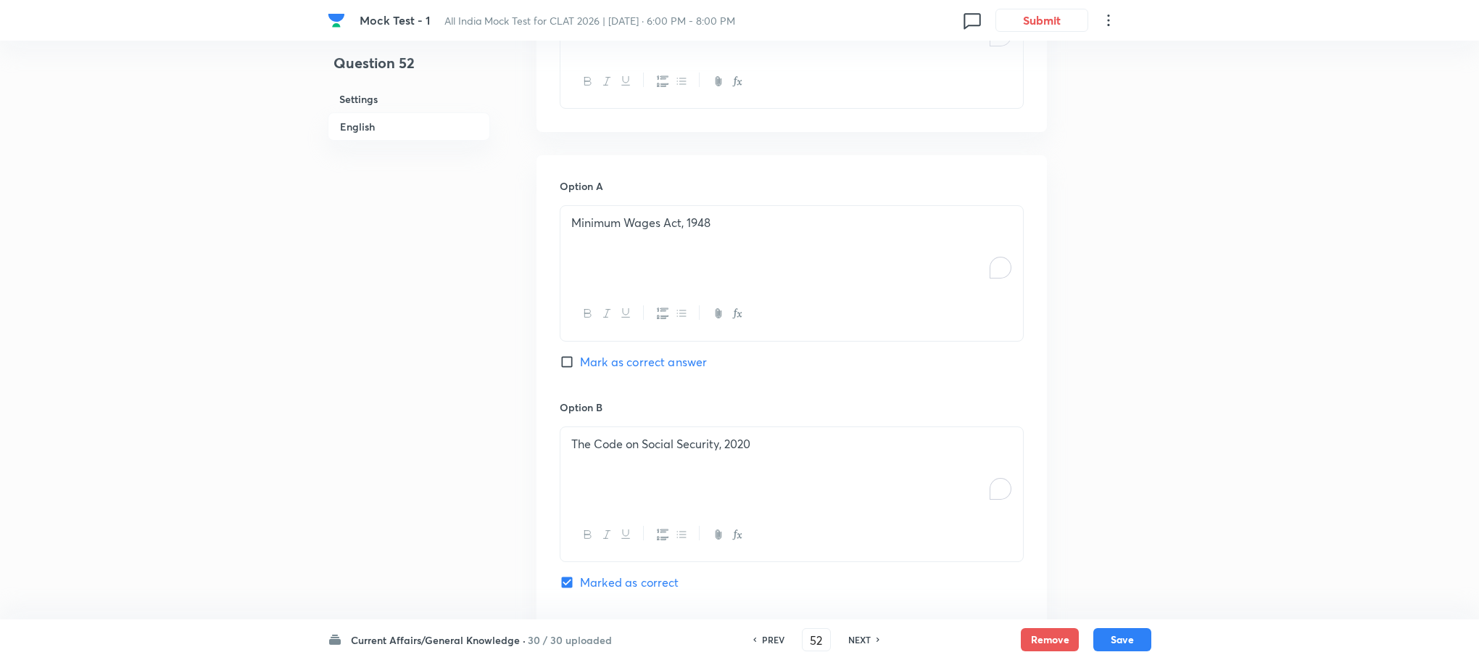
scroll to position [496, 0]
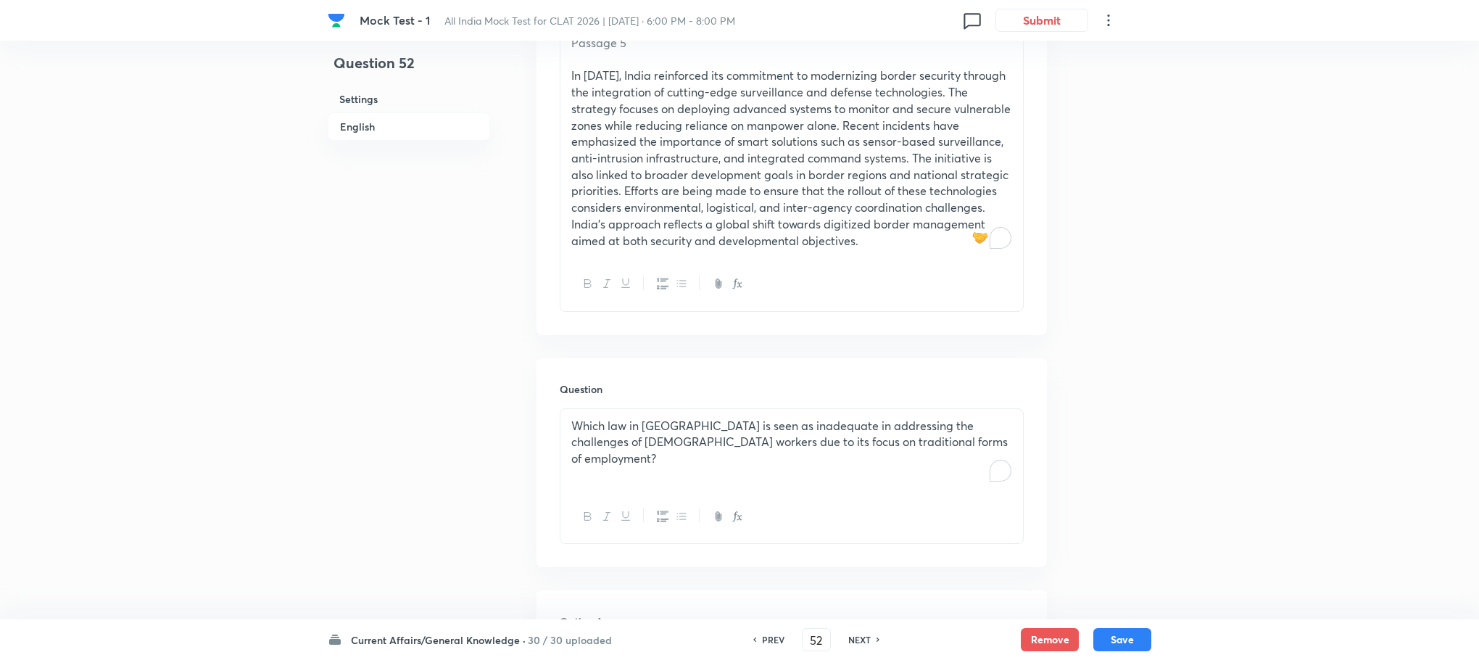
click at [649, 457] on div "Which law in [GEOGRAPHIC_DATA] is seen as inadequate in addressing the challeng…" at bounding box center [791, 449] width 463 height 81
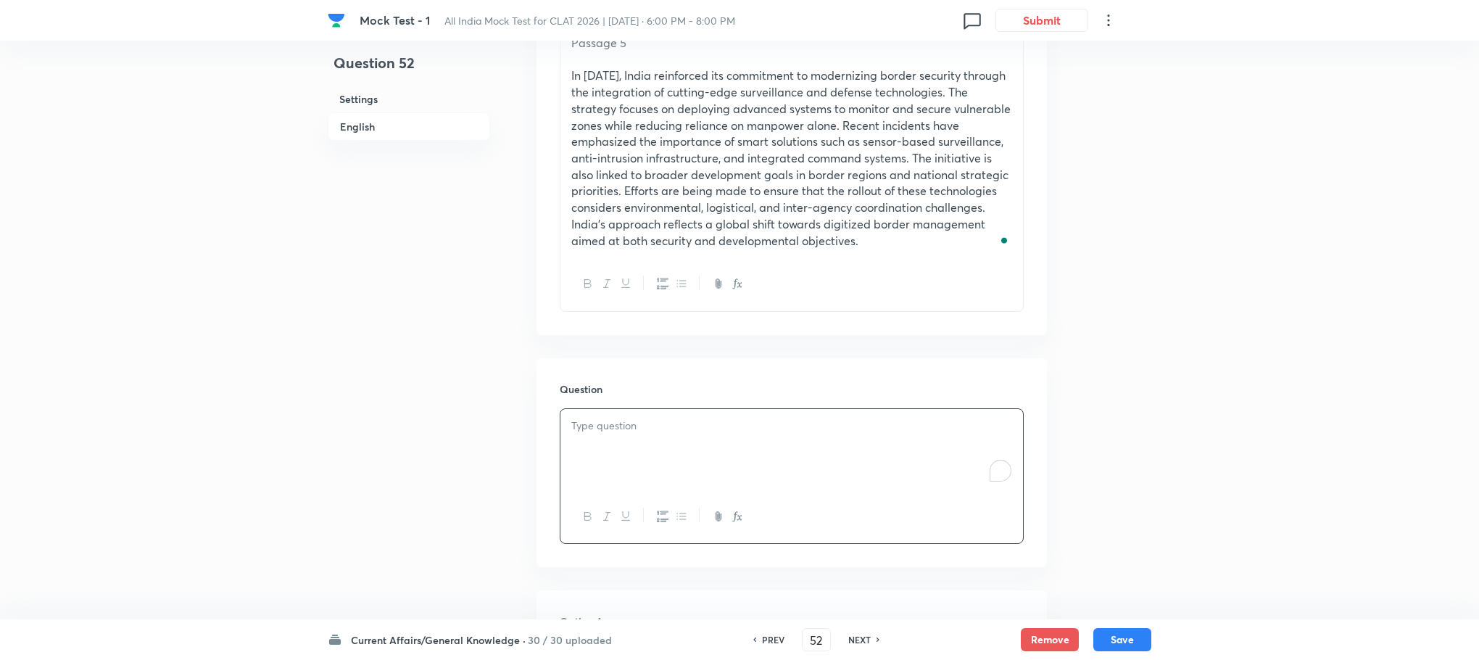
click at [649, 457] on div "To enrich screen reader interactions, please activate Accessibility in Grammarl…" at bounding box center [791, 449] width 463 height 81
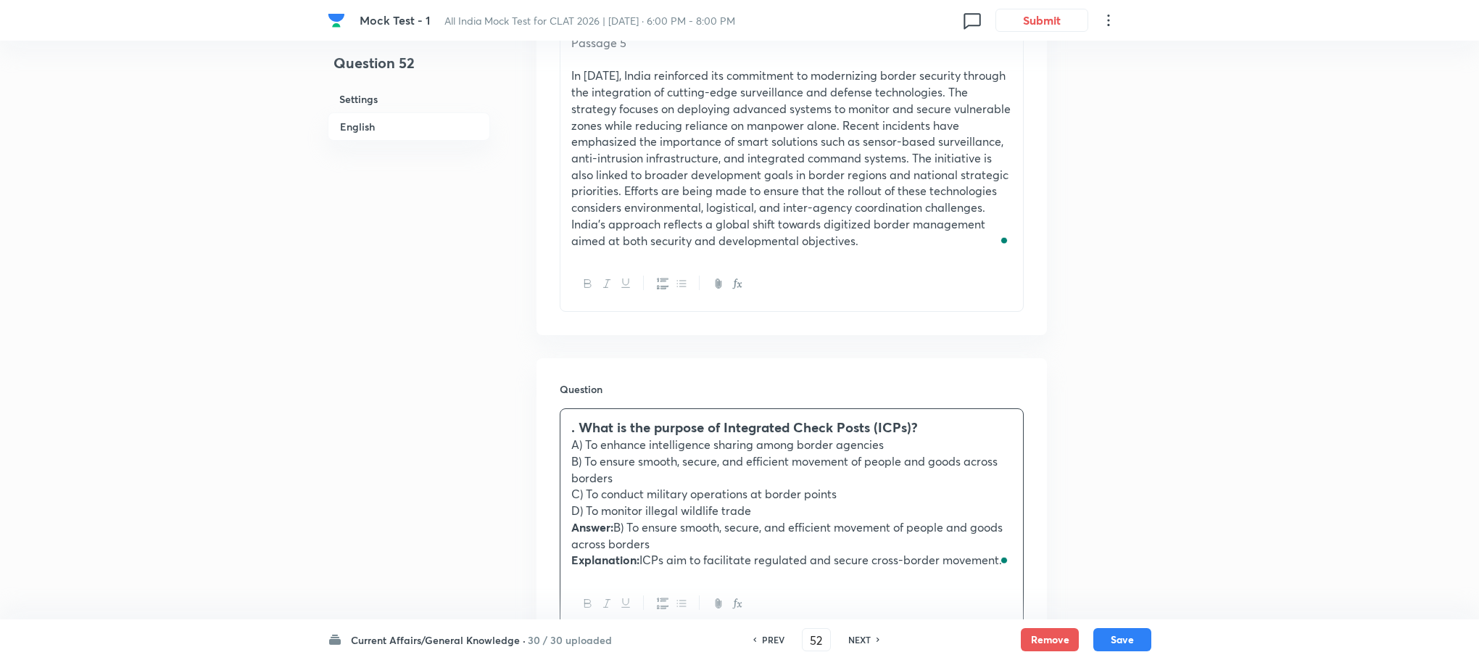
click at [579, 423] on h3 ". What is the purpose of Integrated Check Posts (ICPs)?" at bounding box center [791, 428] width 441 height 20
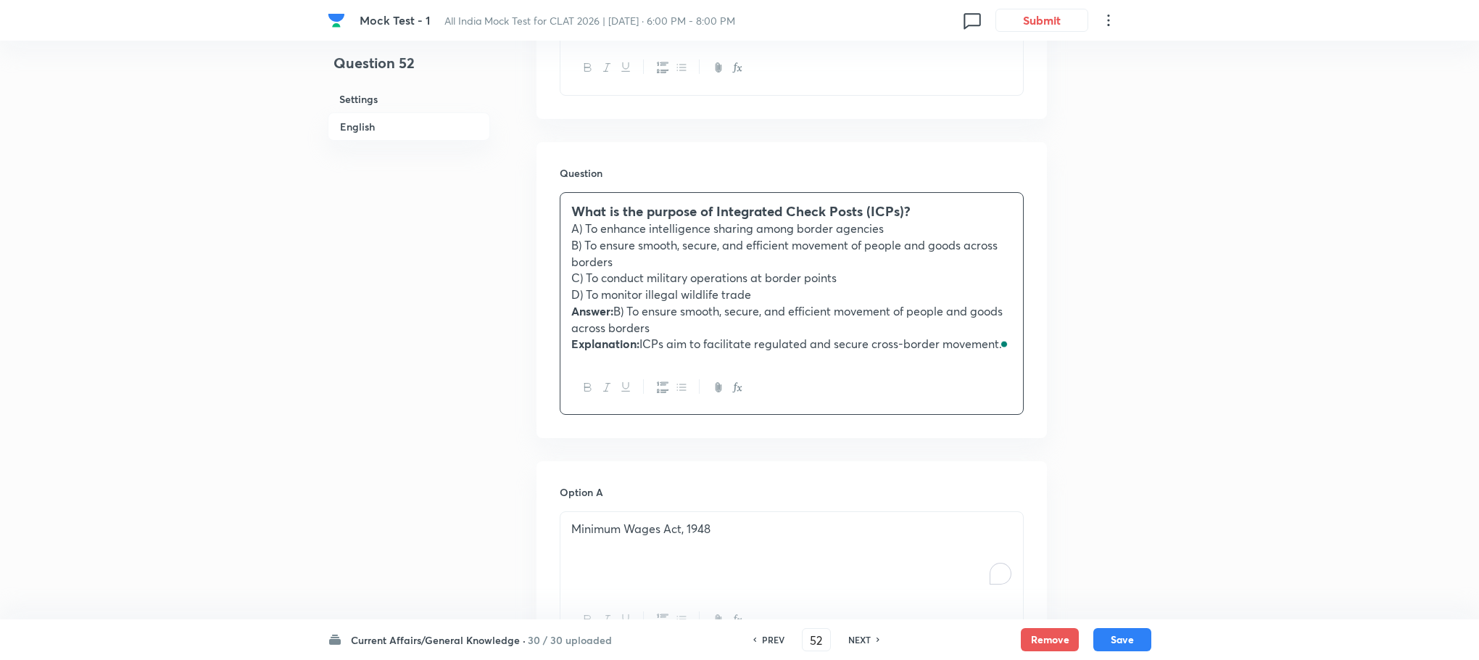
scroll to position [713, 0]
drag, startPoint x: 568, startPoint y: 312, endPoint x: 1069, endPoint y: 407, distance: 509.9
click at [1069, 407] on div "Question 52 Settings English Settings Type Single choice correct 4 options With…" at bounding box center [740, 521] width 824 height 2330
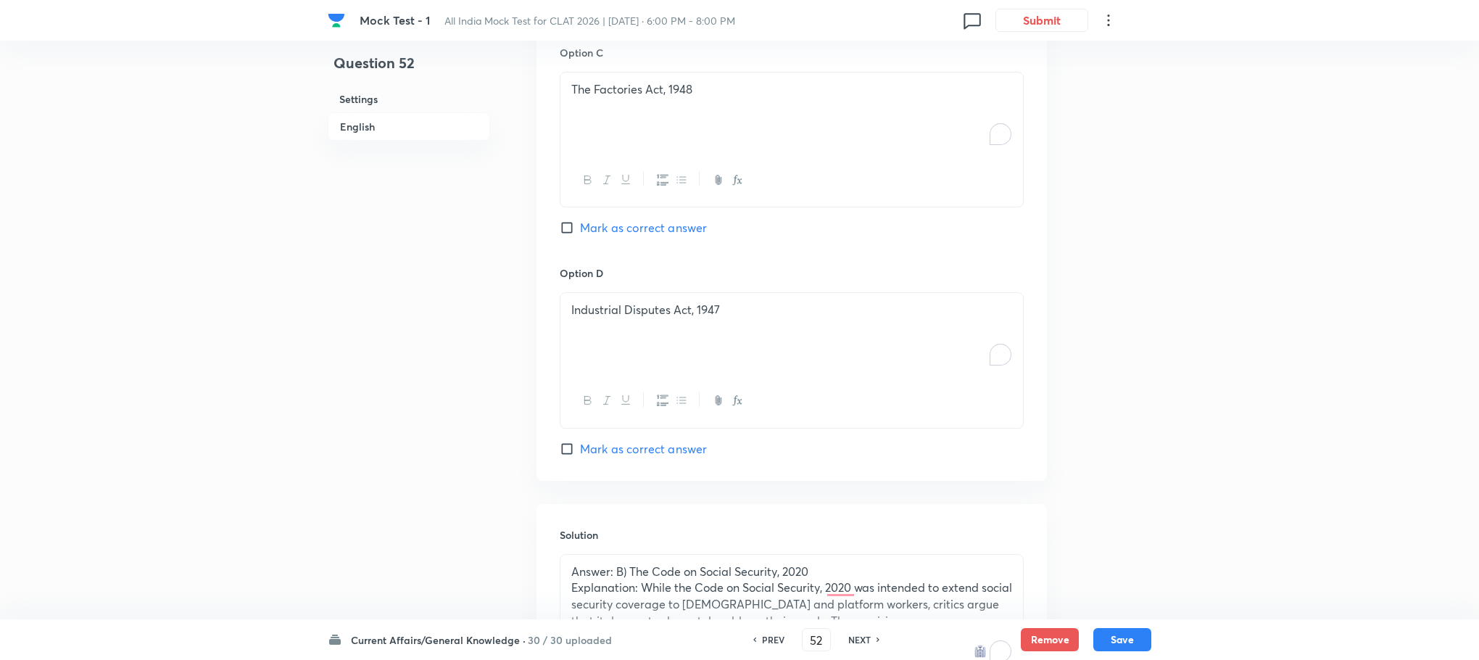
scroll to position [1780, 0]
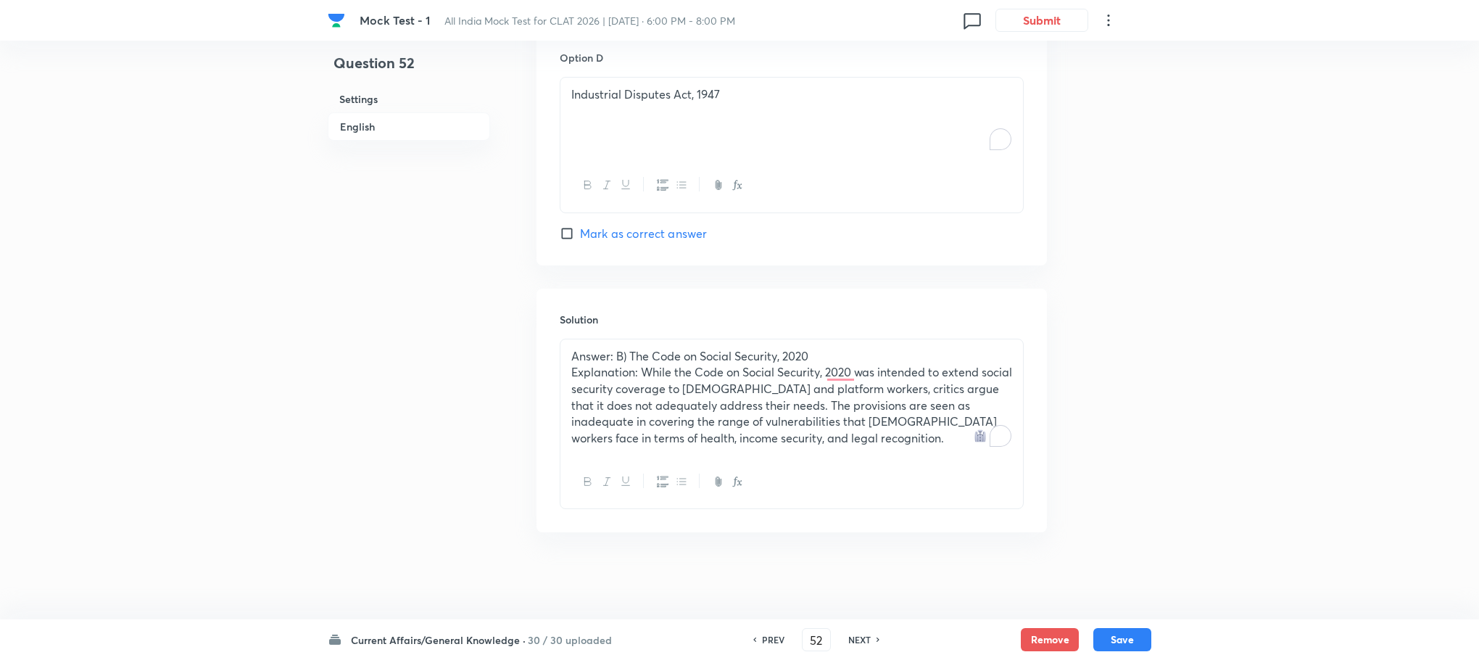
click at [610, 433] on p "Explanation: While the Code on Social Security, 2020 was intended to extend soc…" at bounding box center [791, 405] width 441 height 83
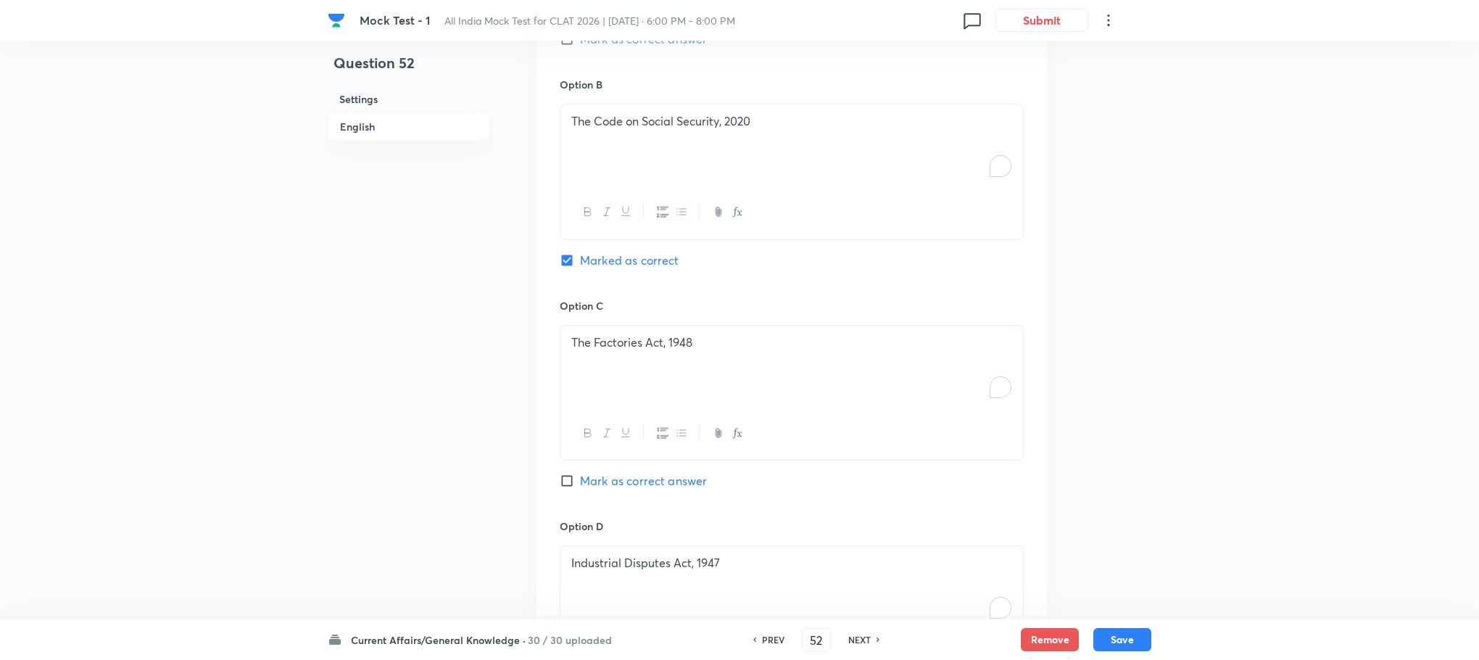
scroll to position [874, 0]
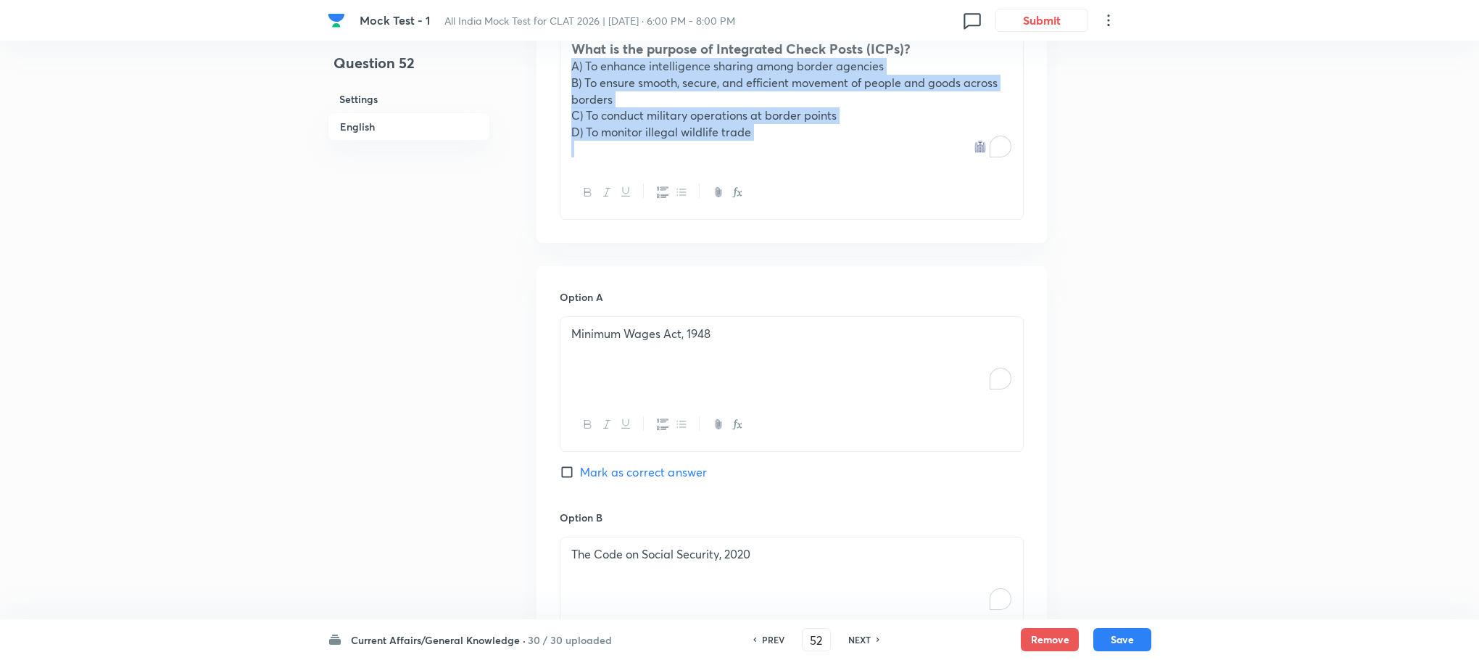
drag, startPoint x: 572, startPoint y: 68, endPoint x: 792, endPoint y: 157, distance: 236.8
click at [792, 157] on div "What is the purpose of Integrated Check Posts (ICPs)? A) To enhance intelligenc…" at bounding box center [791, 98] width 463 height 136
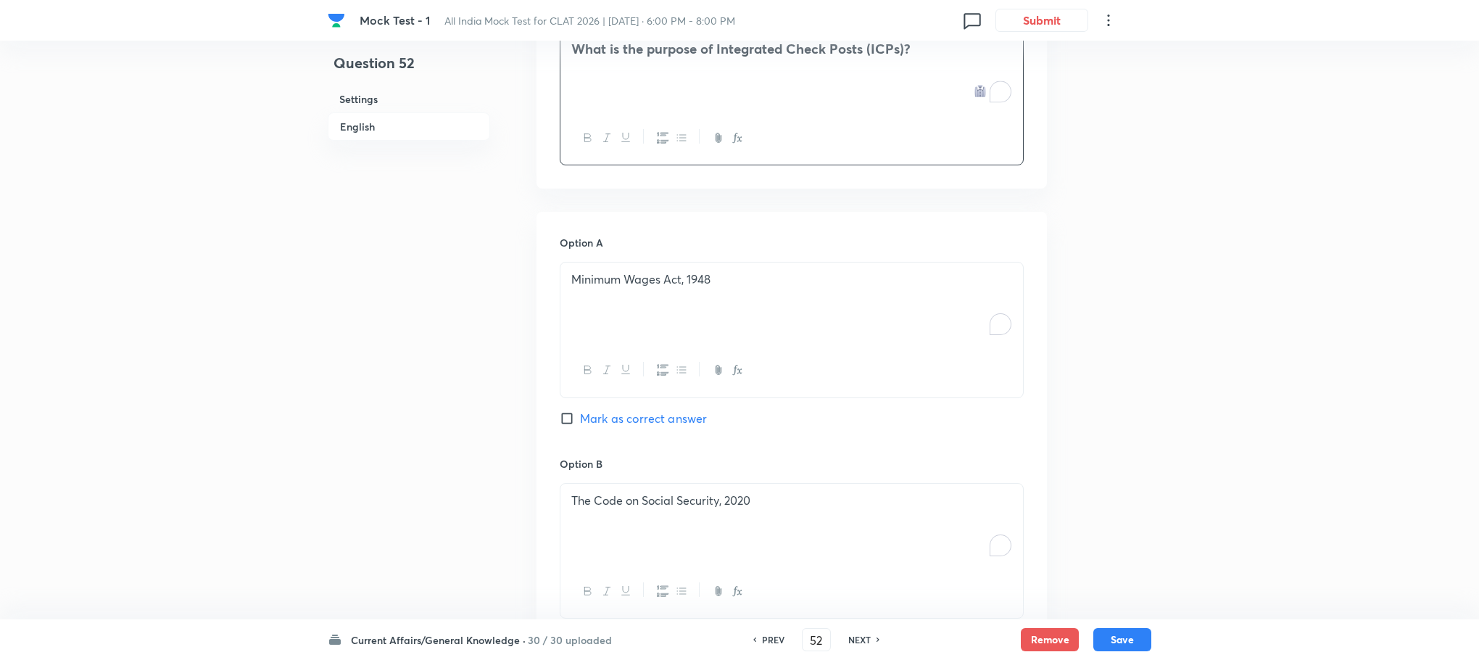
click at [594, 305] on div "Minimum Wages Act, 1948" at bounding box center [791, 302] width 463 height 81
click at [594, 305] on div "To enrich screen reader interactions, please activate Accessibility in Grammarl…" at bounding box center [791, 302] width 463 height 81
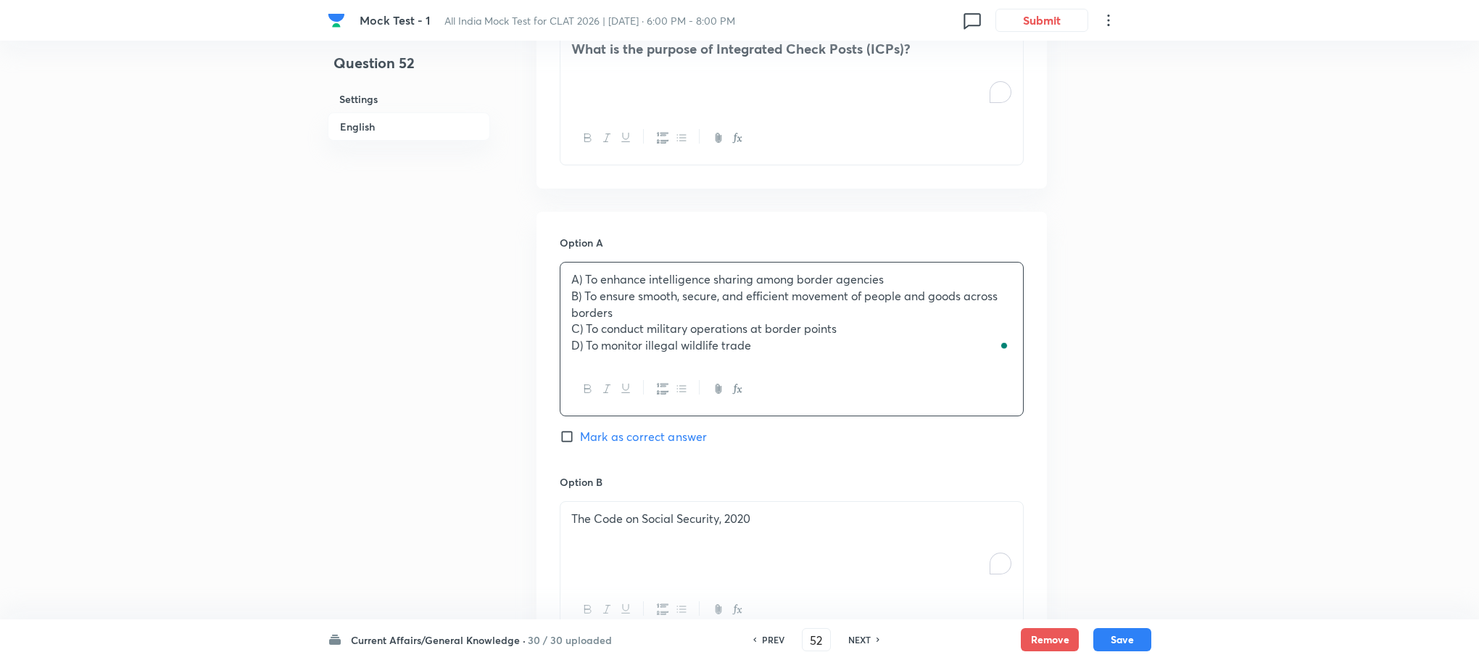
click at [586, 286] on p "A) To enhance intelligence sharing among border agencies" at bounding box center [791, 279] width 441 height 17
click at [585, 294] on p "B) To ensure smooth, secure, and efficient movement of people and goods across …" at bounding box center [791, 304] width 441 height 33
click at [582, 323] on p "C) To conduct military operations at border points" at bounding box center [791, 328] width 441 height 17
click at [582, 338] on p "D) To monitor illegal wildlife trade" at bounding box center [791, 345] width 441 height 17
drag, startPoint x: 564, startPoint y: 303, endPoint x: 796, endPoint y: 376, distance: 243.3
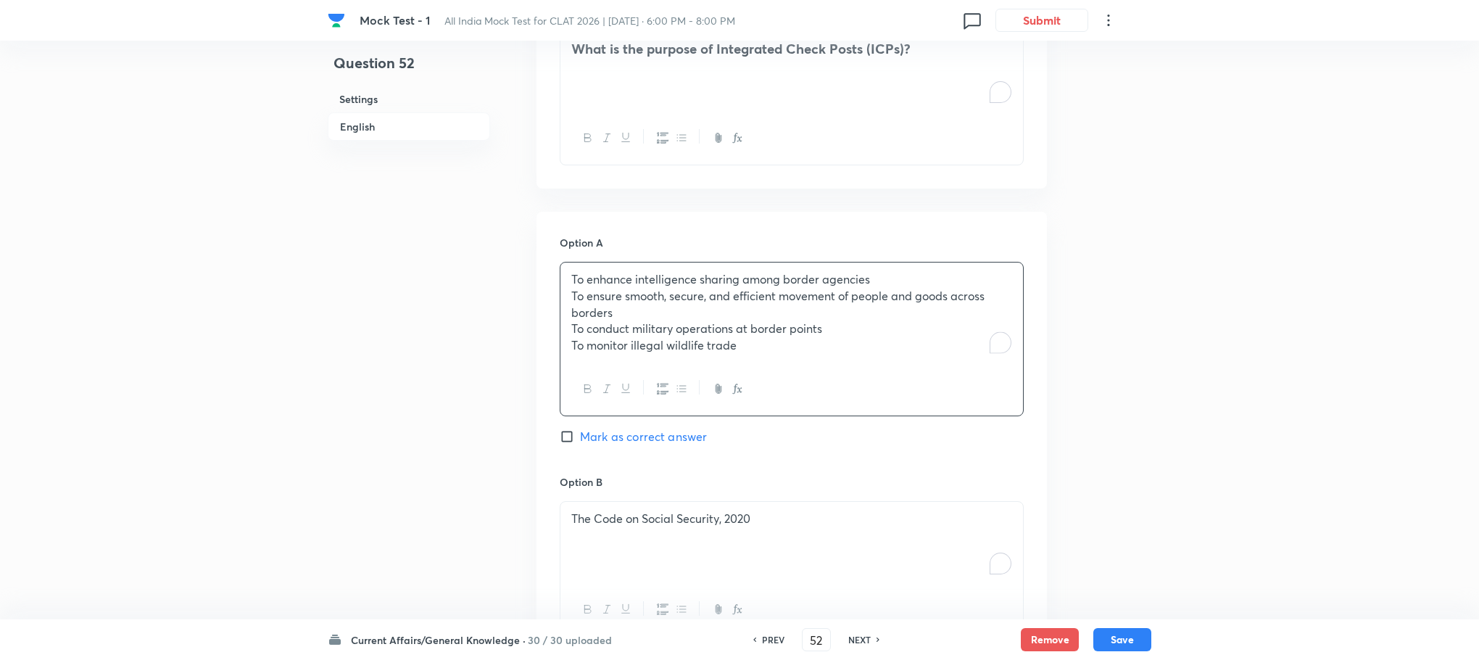
click at [796, 376] on div "To enhance intelligence sharing among border agencies To ensure smooth, secure,…" at bounding box center [792, 339] width 464 height 154
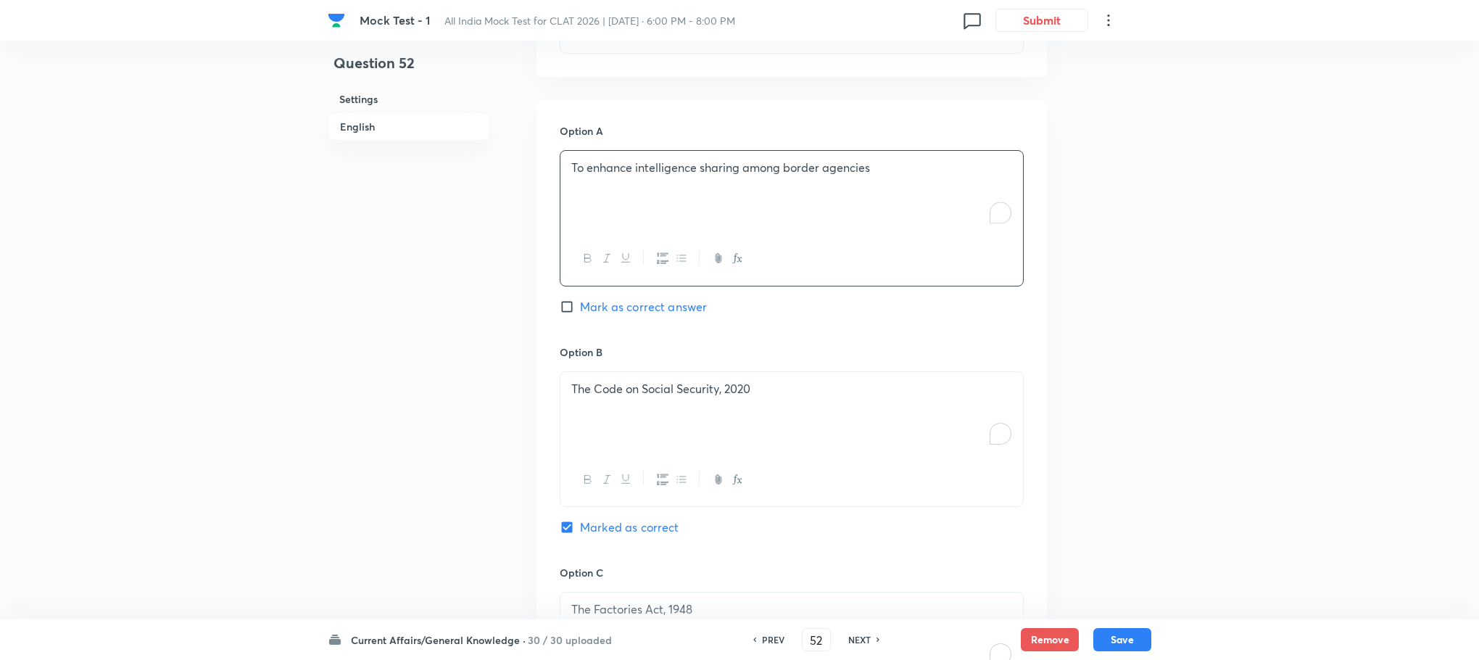
scroll to position [1092, 0]
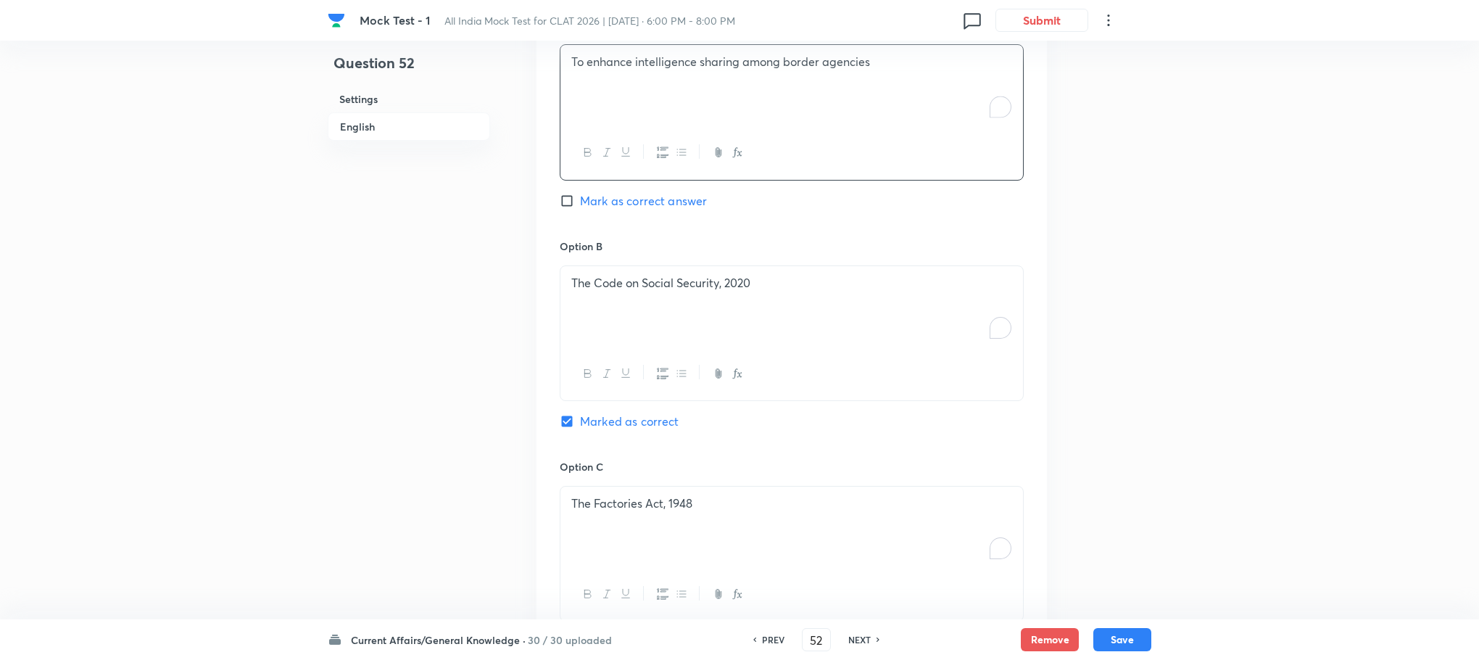
click at [644, 331] on div "The Code on Social Security, 2020" at bounding box center [791, 306] width 463 height 81
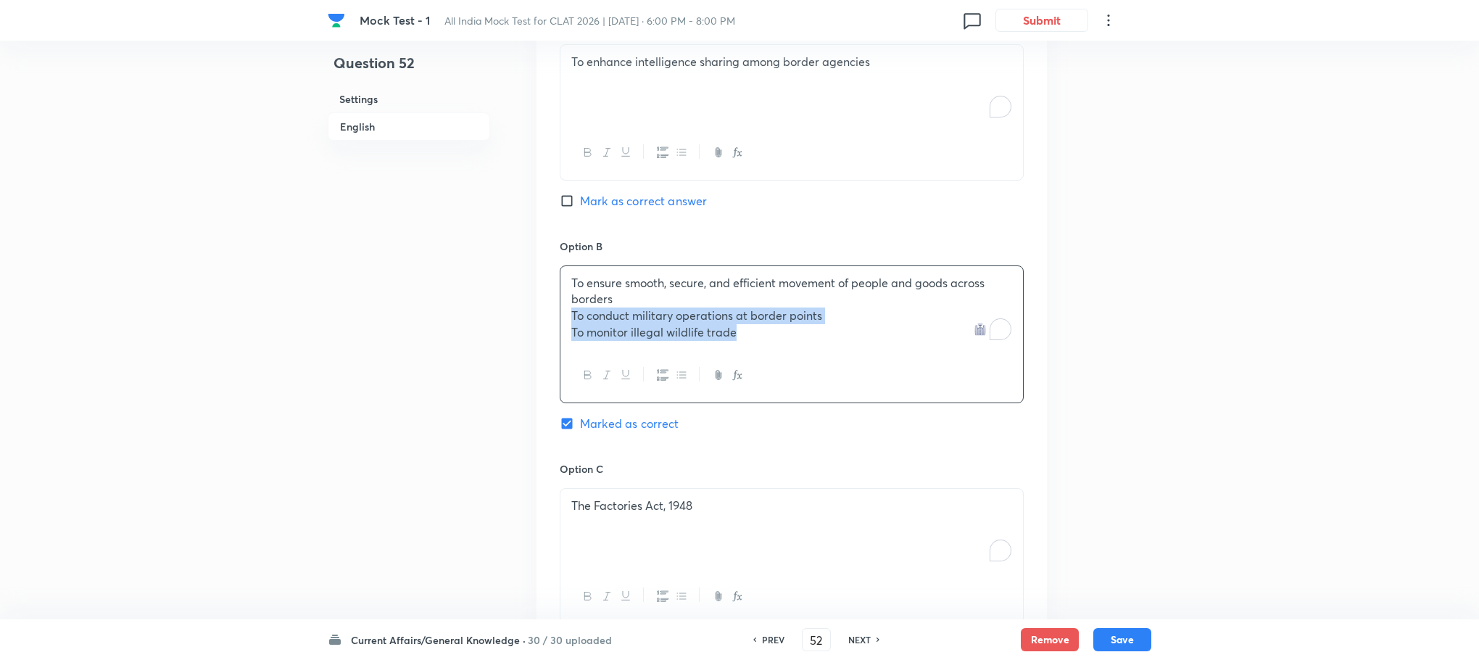
drag, startPoint x: 571, startPoint y: 318, endPoint x: 903, endPoint y: 361, distance: 335.6
click at [903, 361] on div "To ensure smooth, secure, and efficient movement of people and goods across bor…" at bounding box center [792, 334] width 464 height 138
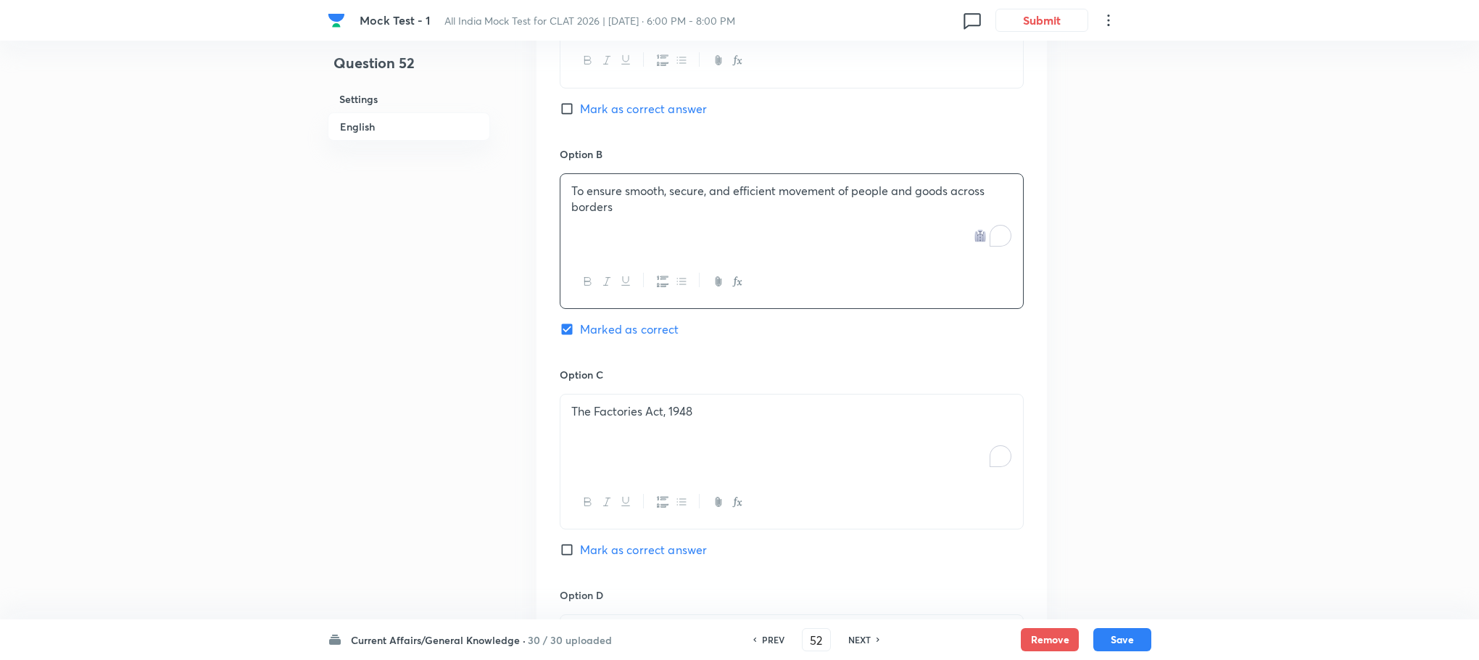
scroll to position [1309, 0]
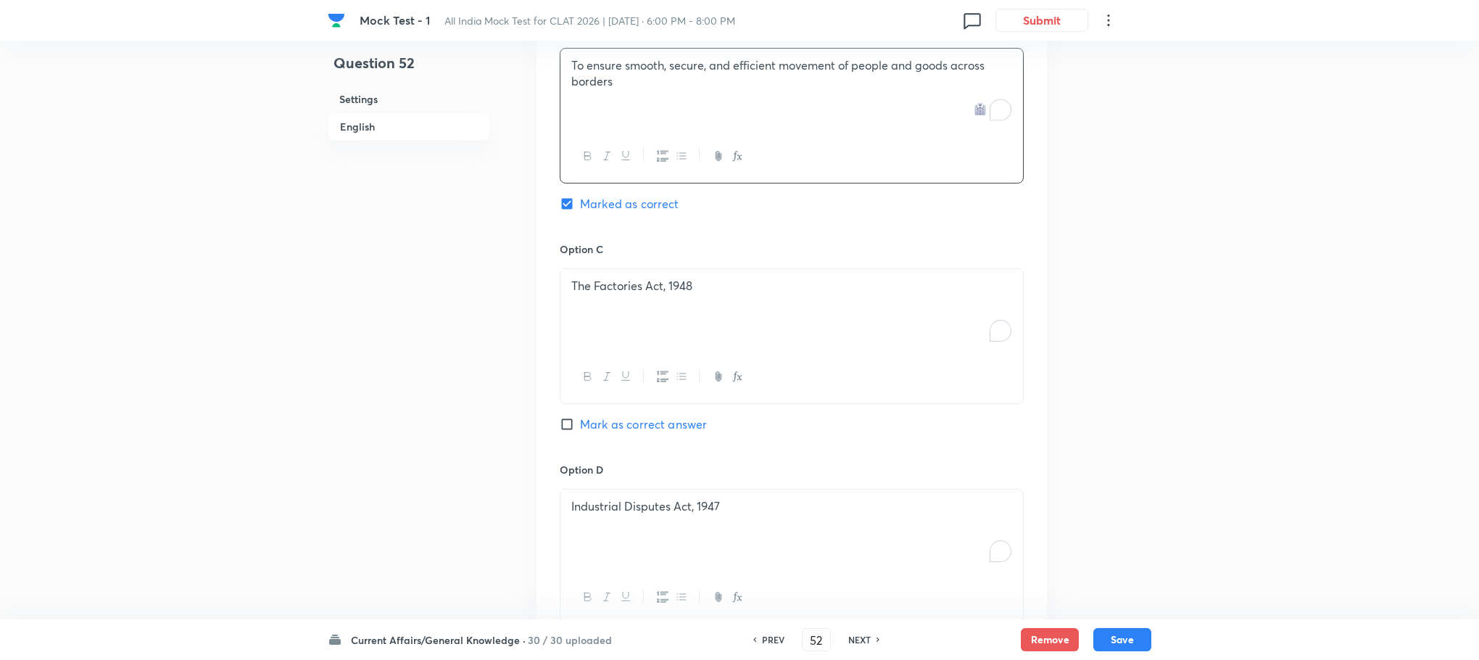
click at [616, 314] on div "The Factories Act, 1948" at bounding box center [791, 309] width 463 height 81
click at [616, 314] on div "To enrich screen reader interactions, please activate Accessibility in Grammarl…" at bounding box center [791, 309] width 463 height 81
drag, startPoint x: 570, startPoint y: 305, endPoint x: 753, endPoint y: 336, distance: 185.2
click at [753, 336] on div "To conduct military operations at border points To monitor illegal wildlife tra…" at bounding box center [791, 309] width 463 height 81
click at [644, 527] on div "Industrial Disputes Act, 1947" at bounding box center [791, 529] width 463 height 81
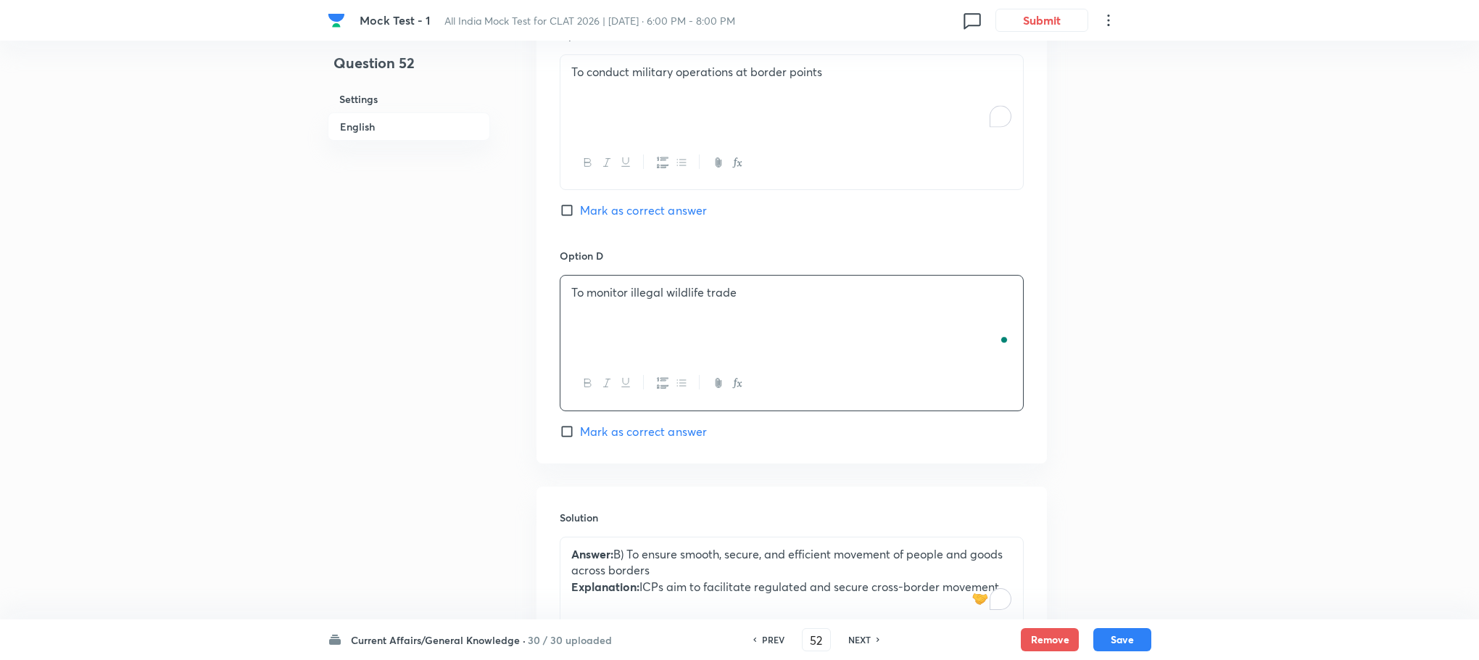
scroll to position [1527, 0]
click at [1120, 624] on div "Current Affairs/General Knowledge · 30 / 30 uploaded PREV 52 ​ NEXT Remove Save" at bounding box center [740, 639] width 824 height 41
click at [1118, 637] on button "Save" at bounding box center [1122, 637] width 58 height 23
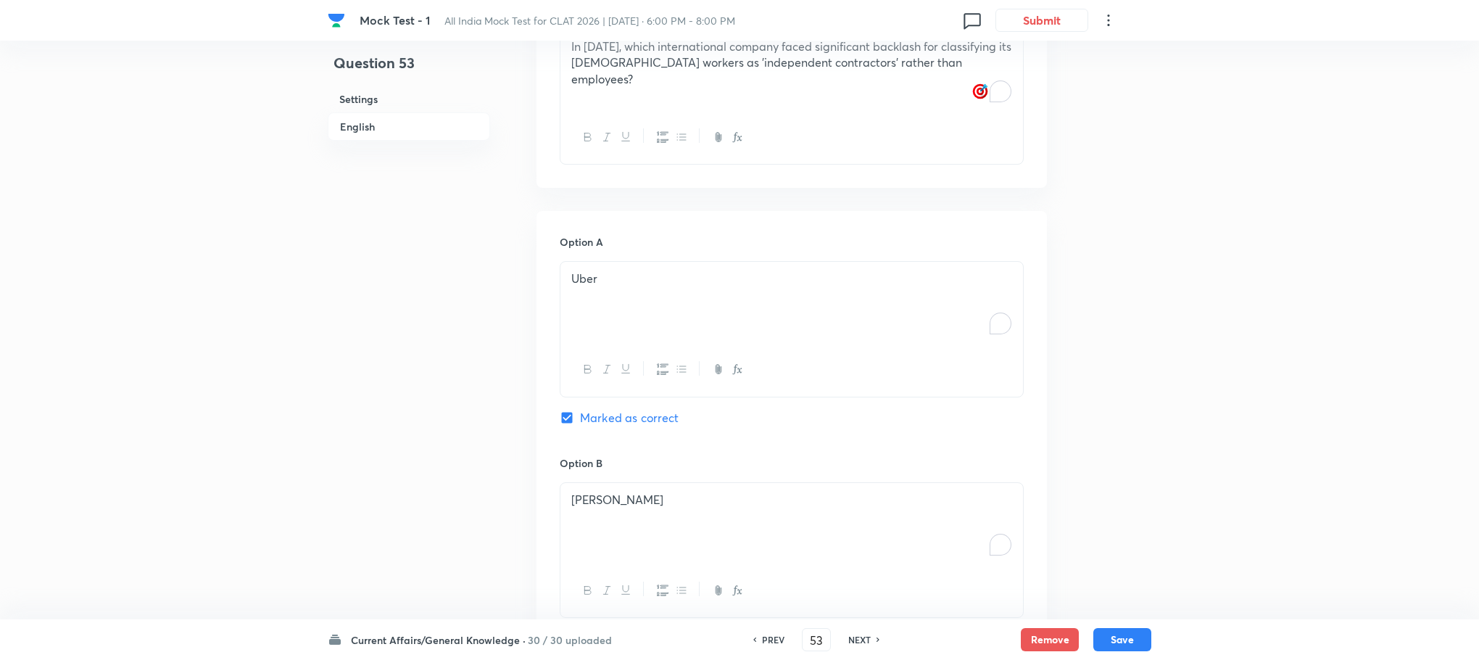
scroll to position [548, 0]
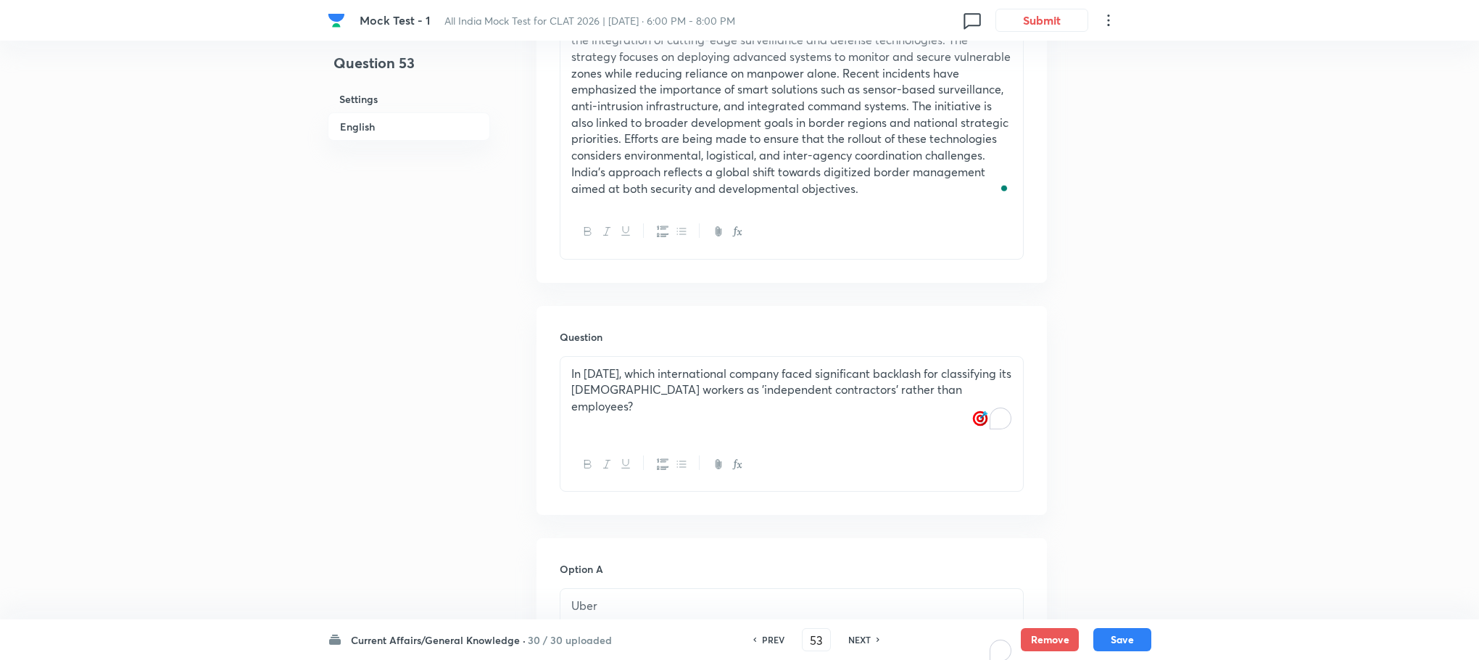
click at [697, 429] on div "In [DATE], which international company faced significant backlash for classifyi…" at bounding box center [791, 397] width 463 height 81
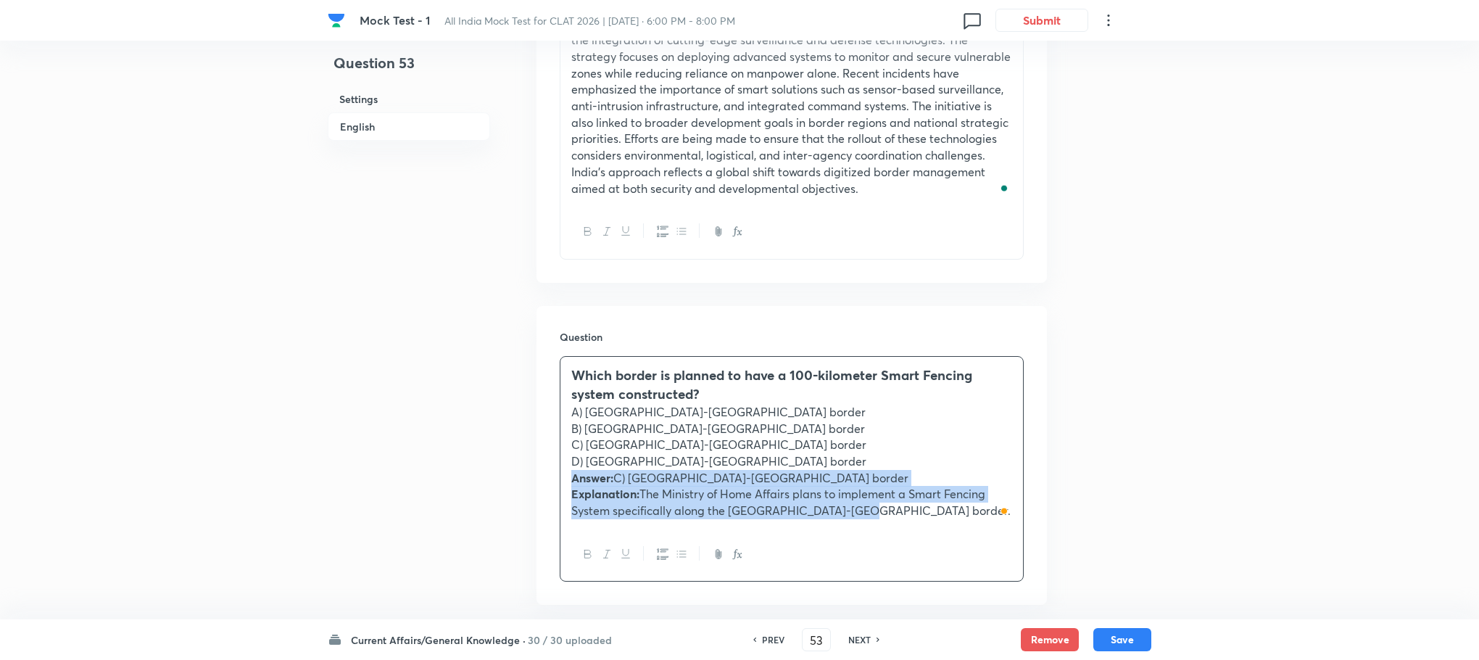
drag, startPoint x: 568, startPoint y: 479, endPoint x: 906, endPoint y: 534, distance: 341.5
click at [906, 534] on div "Which border is planned to have a 100-kilometer Smart Fencing system constructe…" at bounding box center [792, 469] width 464 height 226
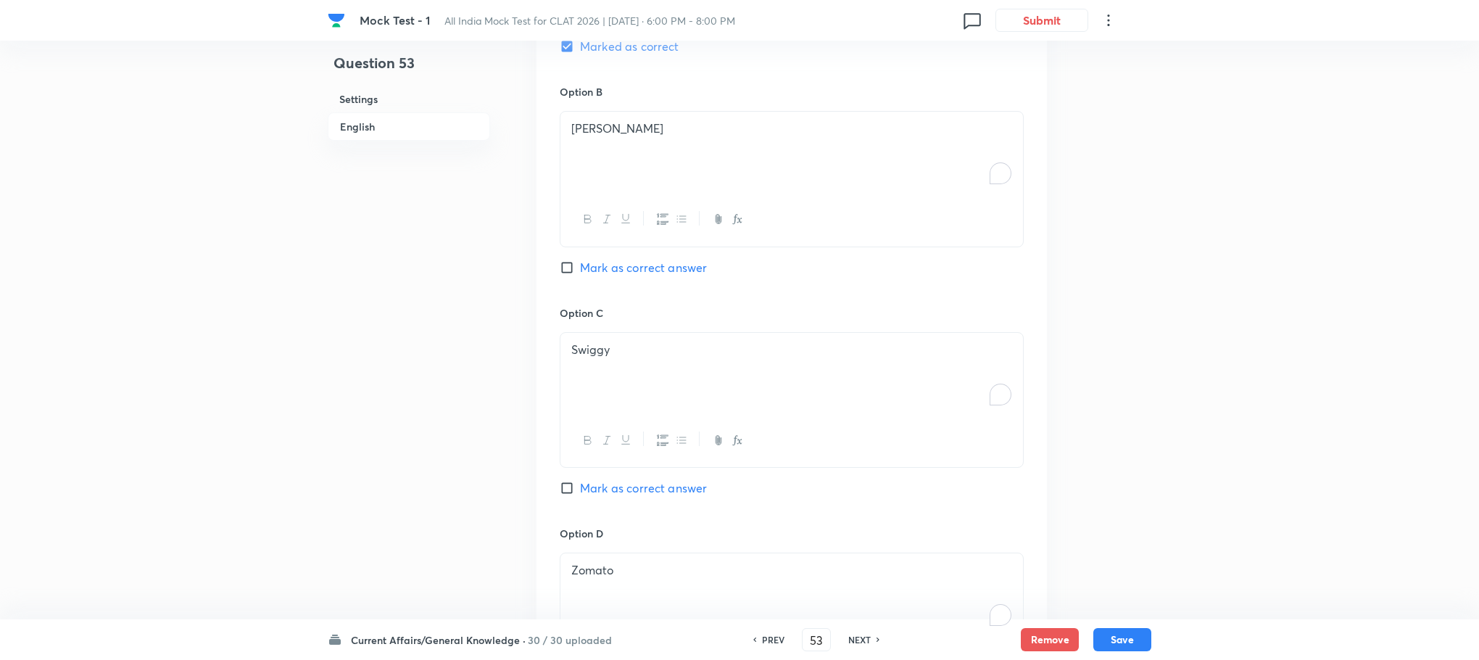
scroll to position [1636, 0]
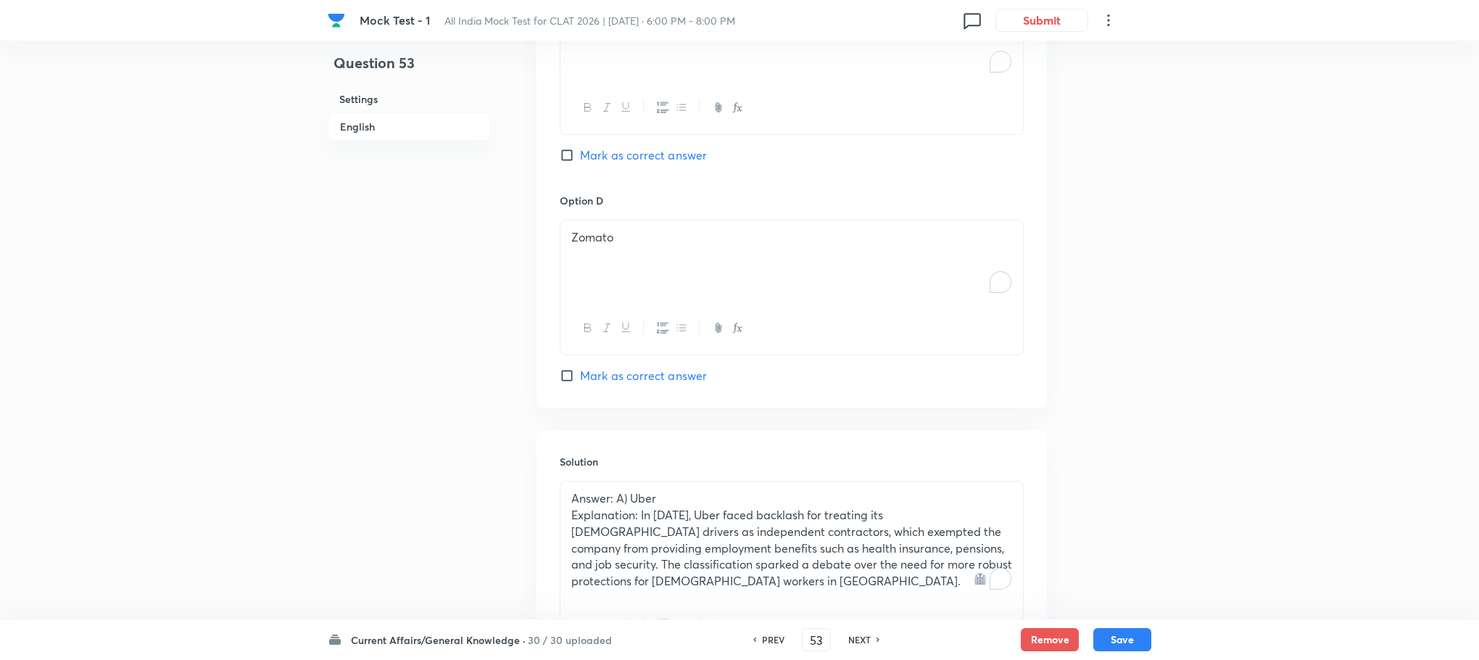
click at [610, 436] on div "Solution Answer: A) Uber Explanation: In [DATE], Uber faced backlash for treati…" at bounding box center [792, 553] width 510 height 244
click at [616, 531] on p "Explanation: In [DATE], Uber faced backlash for treating its [DEMOGRAPHIC_DATA]…" at bounding box center [791, 548] width 441 height 83
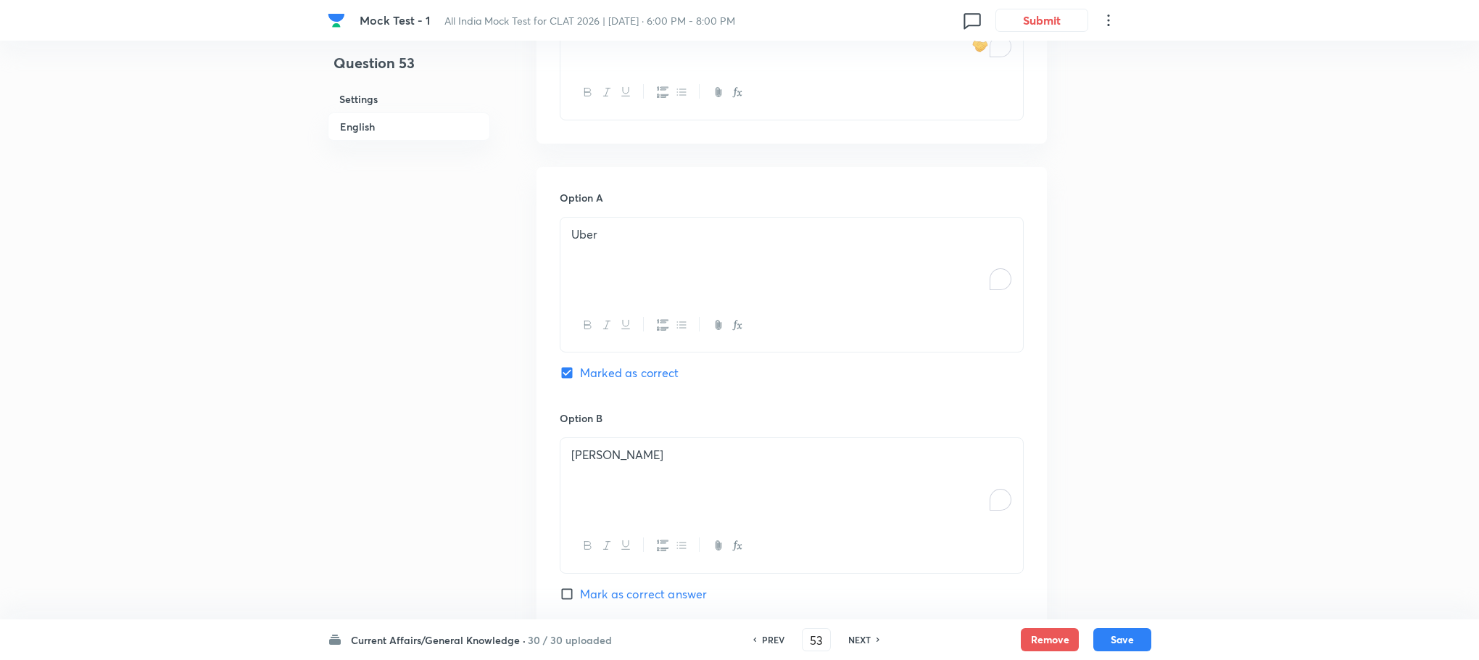
scroll to position [766, 0]
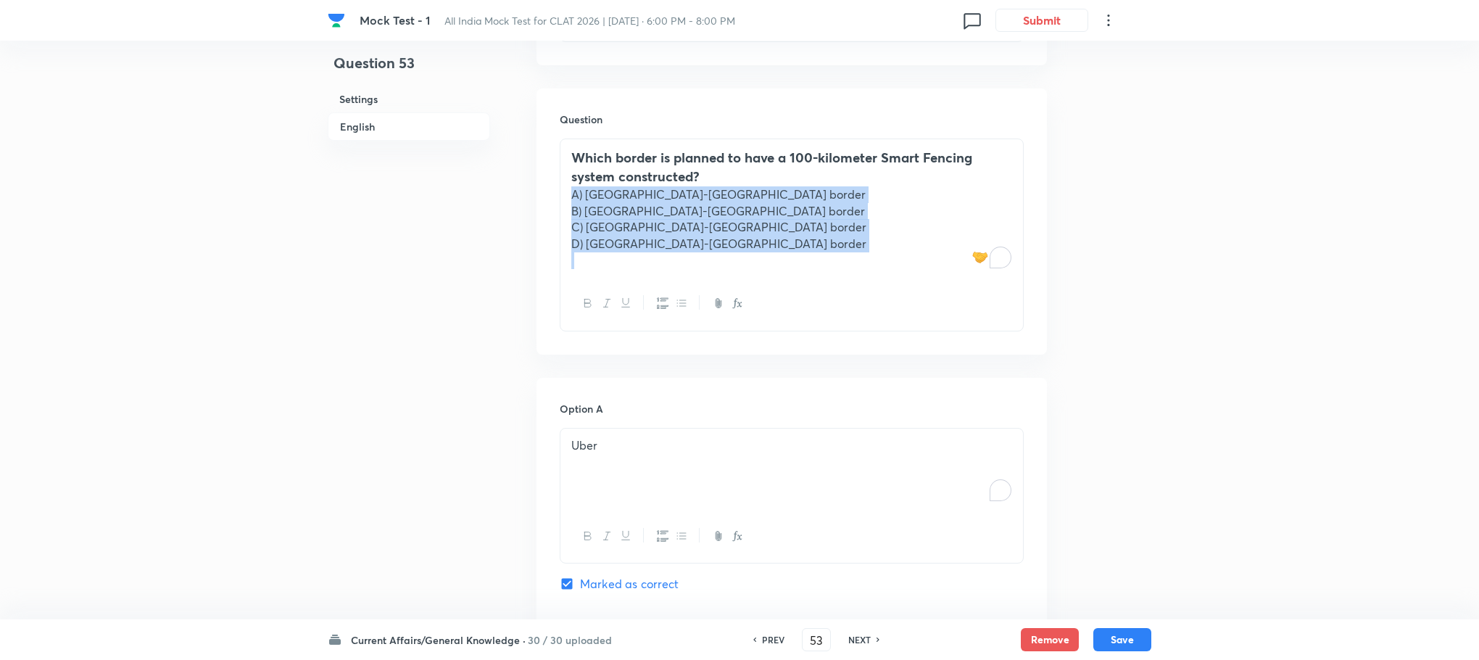
drag, startPoint x: 568, startPoint y: 196, endPoint x: 675, endPoint y: 390, distance: 221.6
click at [761, 285] on div "Which border is planned to have a 100-kilometer Smart Fencing system constructe…" at bounding box center [792, 234] width 464 height 193
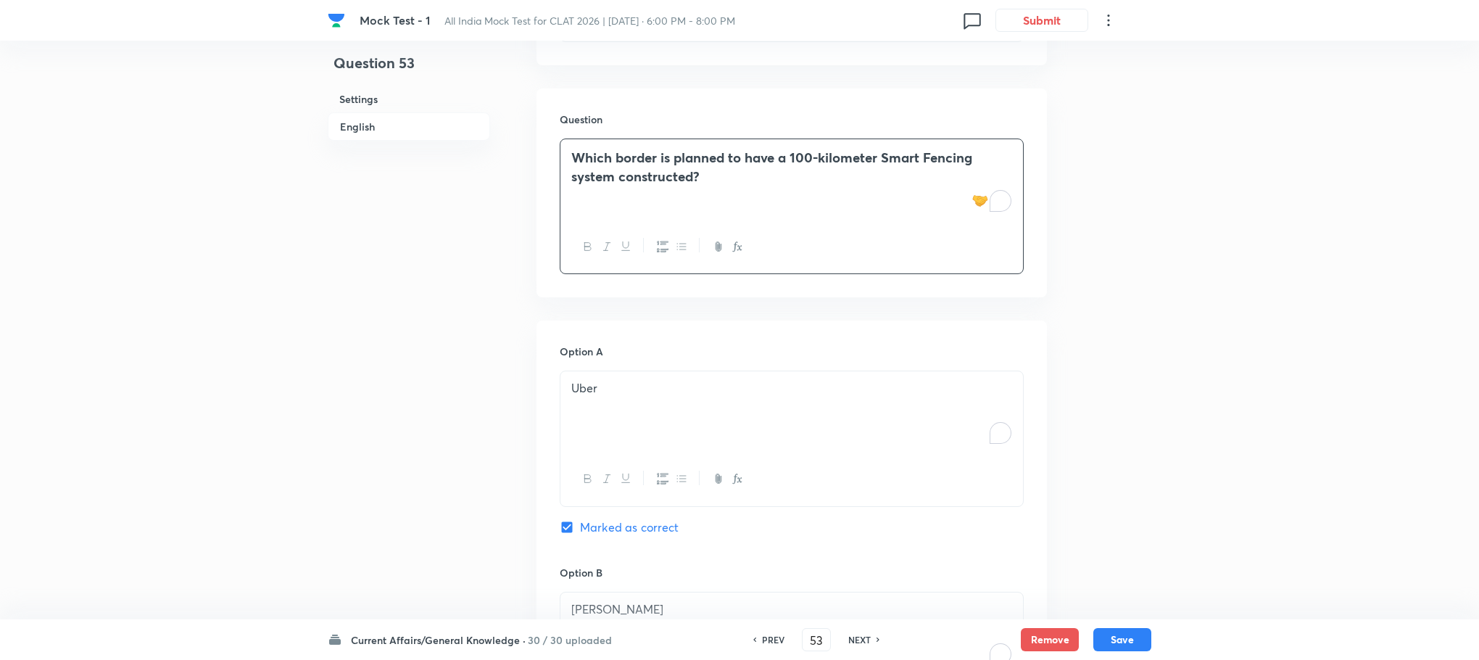
click at [623, 468] on div at bounding box center [791, 478] width 463 height 53
click at [620, 422] on div "Uber" at bounding box center [791, 411] width 463 height 81
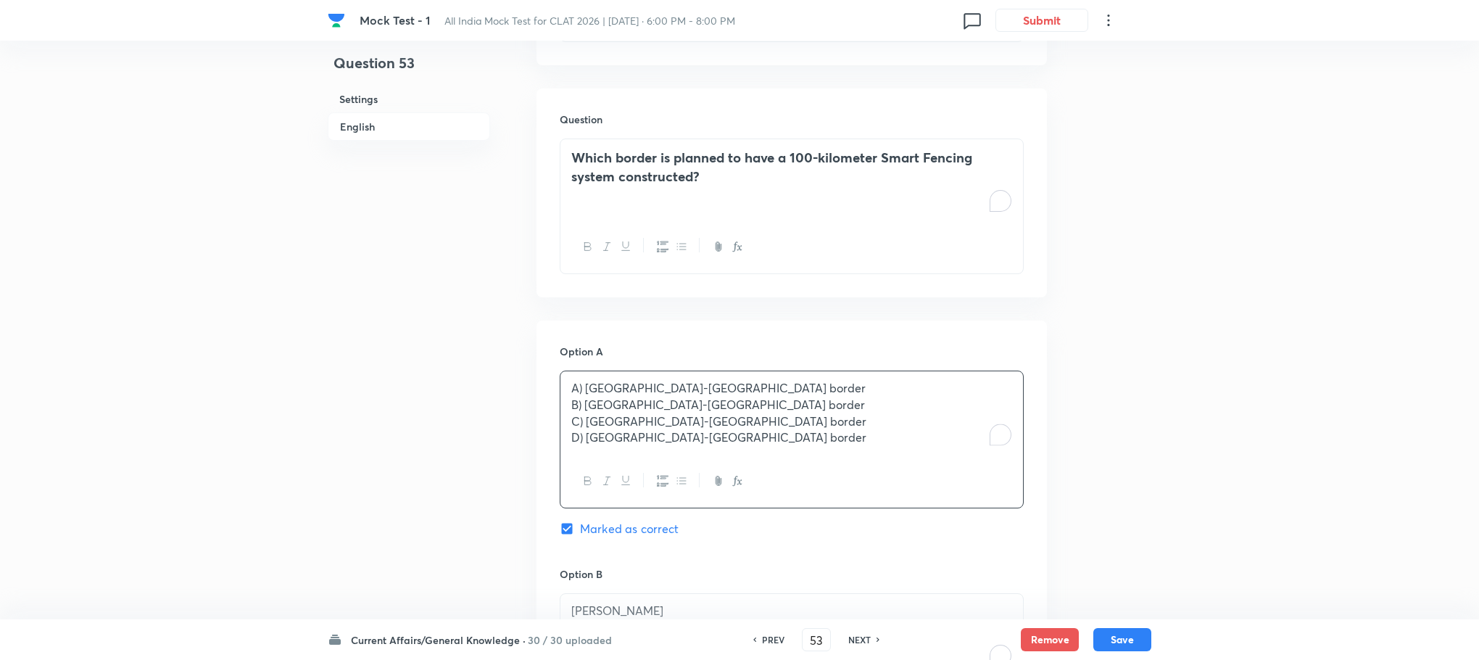
click at [583, 390] on p "A) [GEOGRAPHIC_DATA]-[GEOGRAPHIC_DATA] border" at bounding box center [791, 388] width 441 height 17
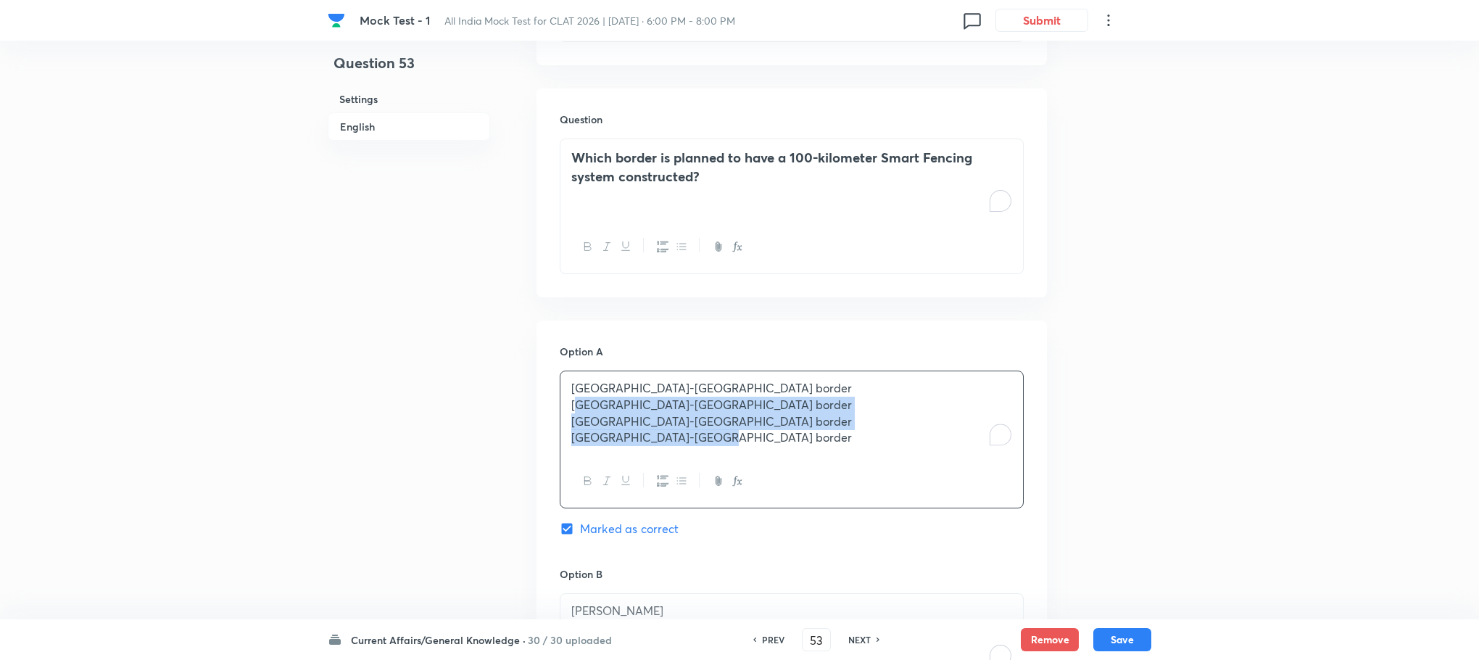
drag, startPoint x: 570, startPoint y: 407, endPoint x: 803, endPoint y: 479, distance: 243.4
click at [803, 479] on div "[GEOGRAPHIC_DATA]-[GEOGRAPHIC_DATA] border [GEOGRAPHIC_DATA]-[GEOGRAPHIC_DATA] …" at bounding box center [792, 440] width 464 height 138
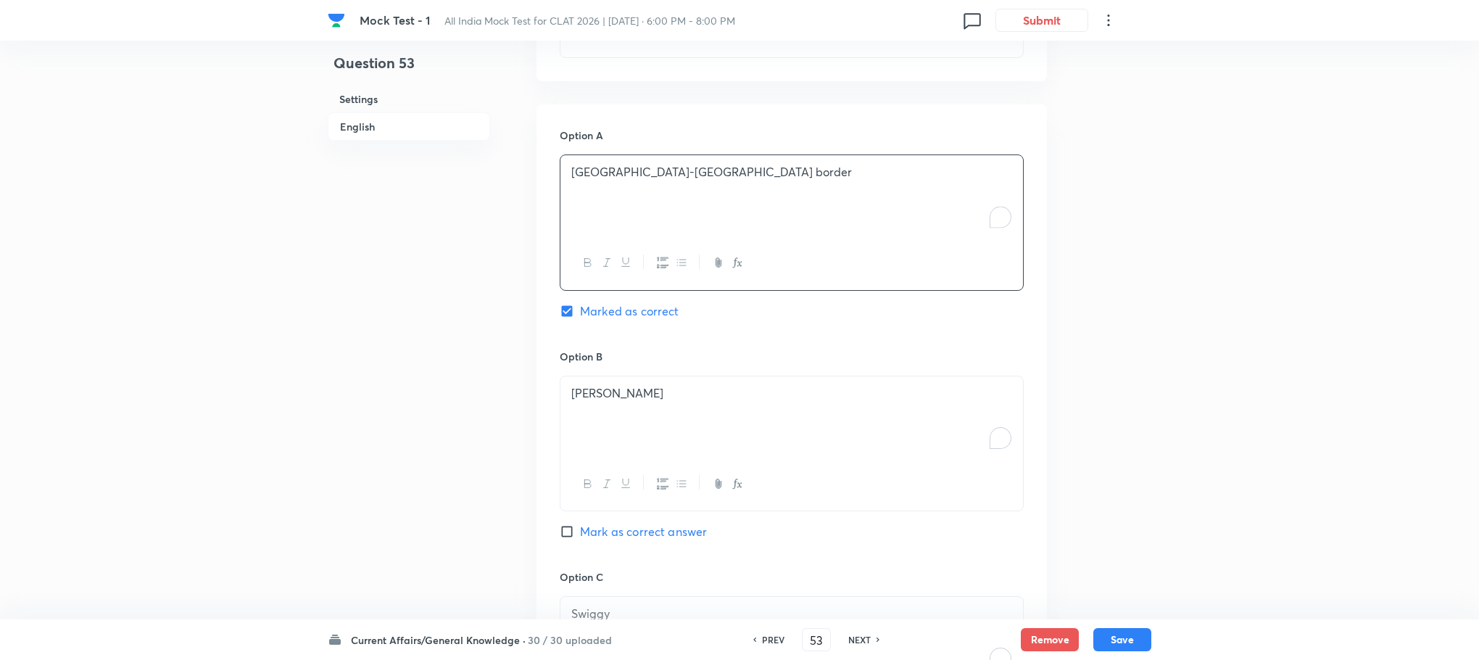
scroll to position [983, 0]
click at [627, 407] on div "[PERSON_NAME]" at bounding box center [791, 415] width 463 height 81
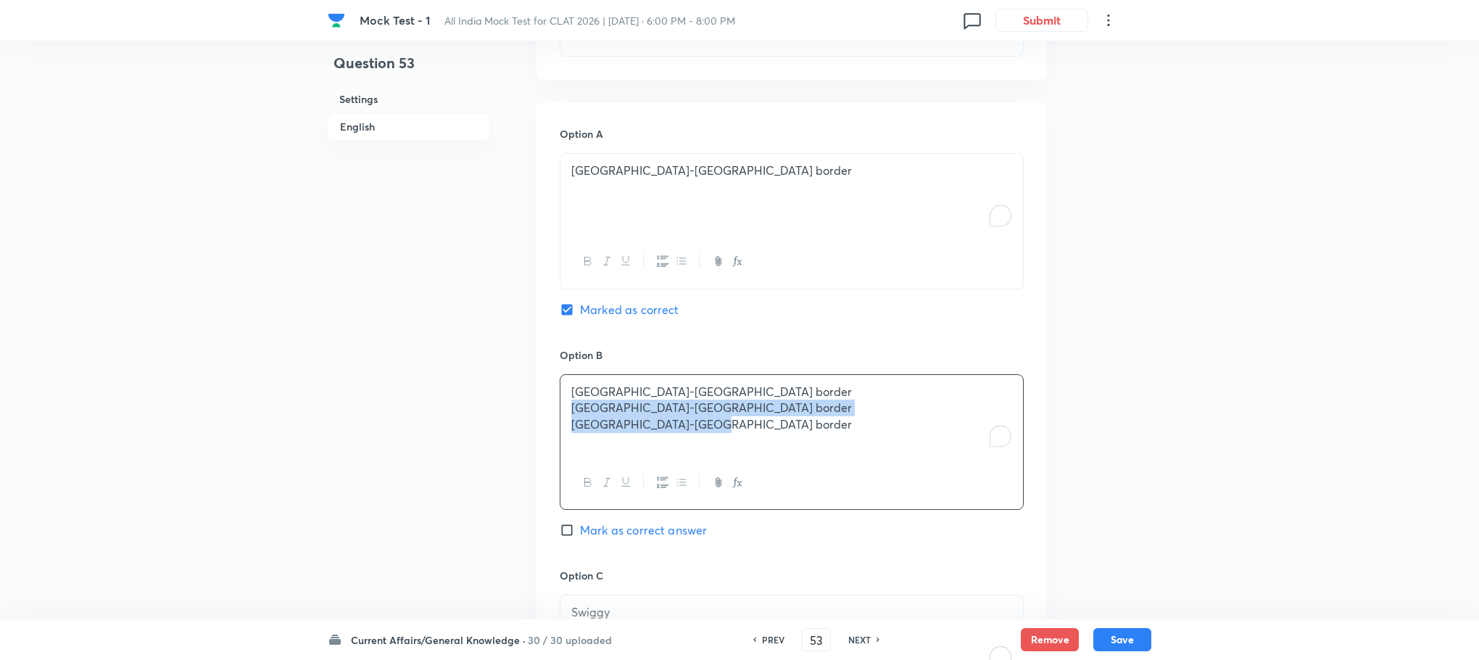
drag, startPoint x: 566, startPoint y: 414, endPoint x: 759, endPoint y: 460, distance: 198.9
click at [759, 460] on div "[GEOGRAPHIC_DATA]-[GEOGRAPHIC_DATA] border [GEOGRAPHIC_DATA]-[GEOGRAPHIC_DATA] …" at bounding box center [792, 442] width 464 height 136
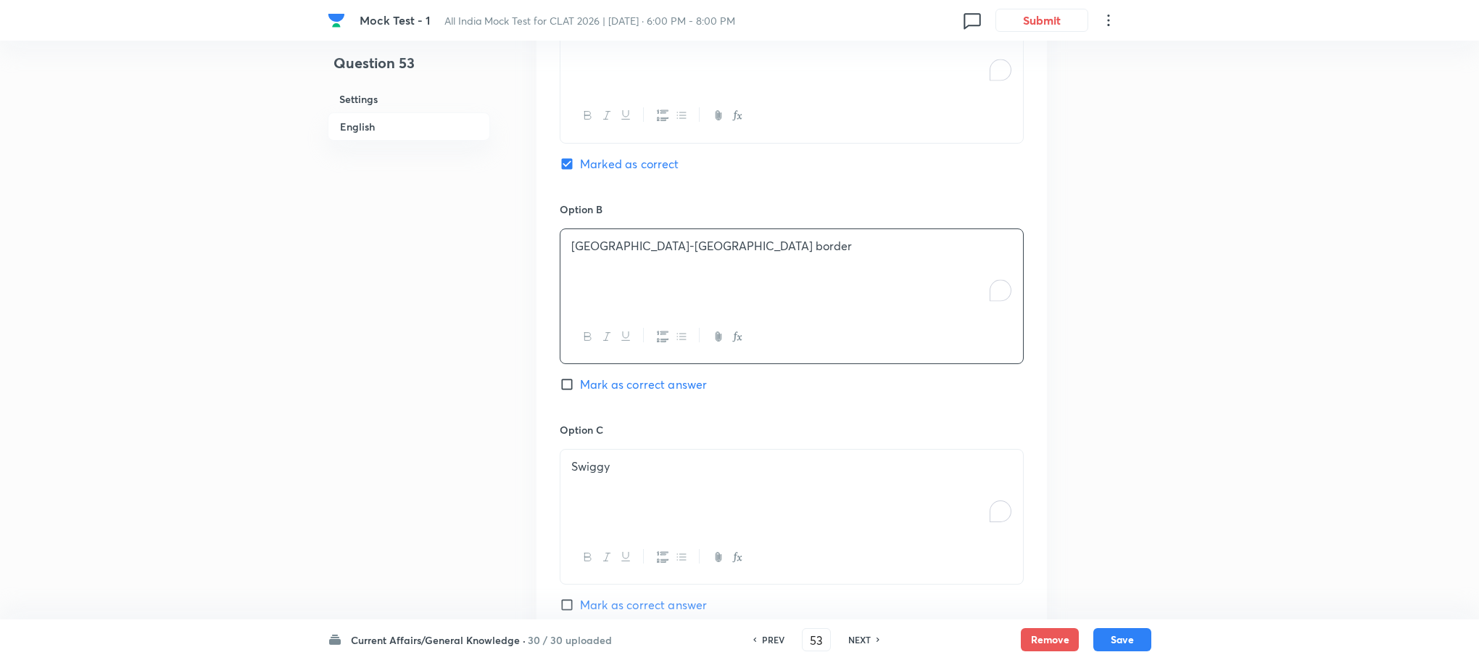
scroll to position [1201, 0]
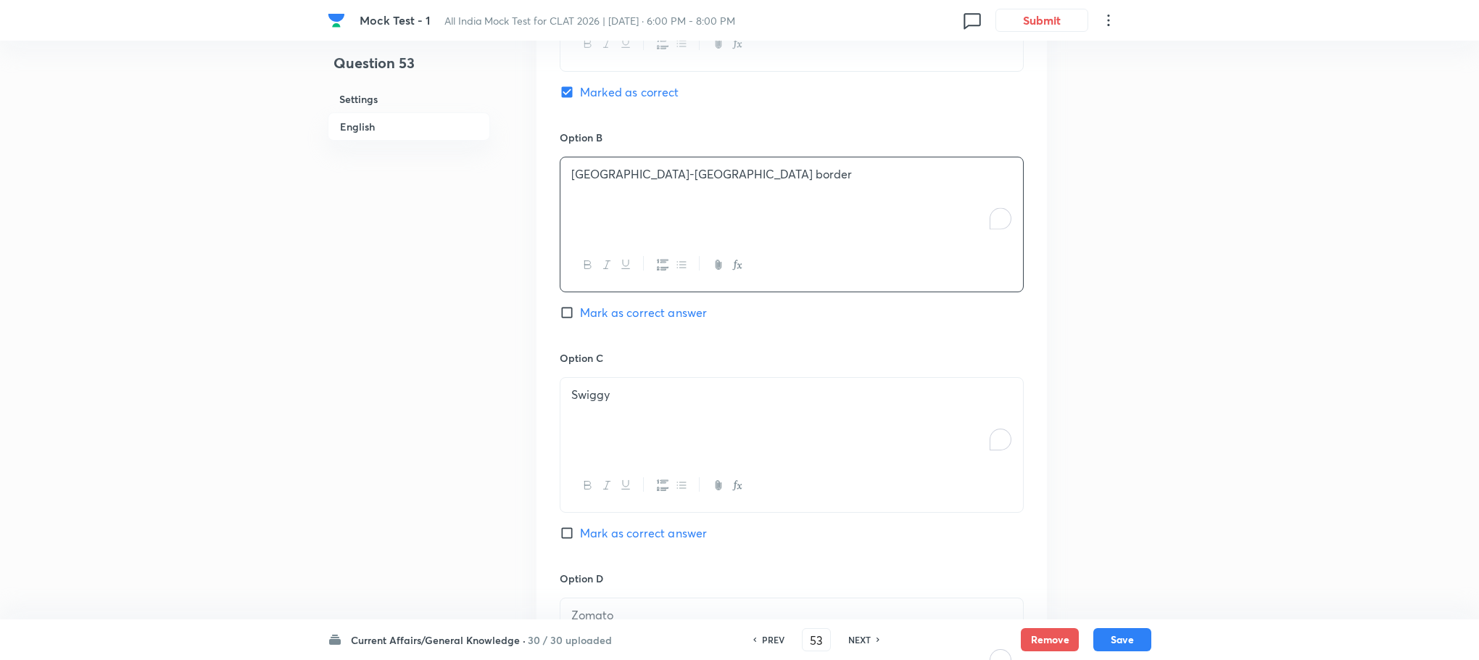
click at [592, 410] on div "Swiggy" at bounding box center [791, 418] width 463 height 81
drag, startPoint x: 553, startPoint y: 416, endPoint x: 568, endPoint y: 416, distance: 14.5
click at [557, 416] on div "Option A [GEOGRAPHIC_DATA]-[GEOGRAPHIC_DATA] border Marked as correct Option B …" at bounding box center [792, 335] width 510 height 901
drag, startPoint x: 562, startPoint y: 416, endPoint x: 795, endPoint y: 471, distance: 239.0
click at [795, 471] on div "[GEOGRAPHIC_DATA]-[GEOGRAPHIC_DATA] border [GEOGRAPHIC_DATA]-[GEOGRAPHIC_DATA] …" at bounding box center [792, 445] width 464 height 136
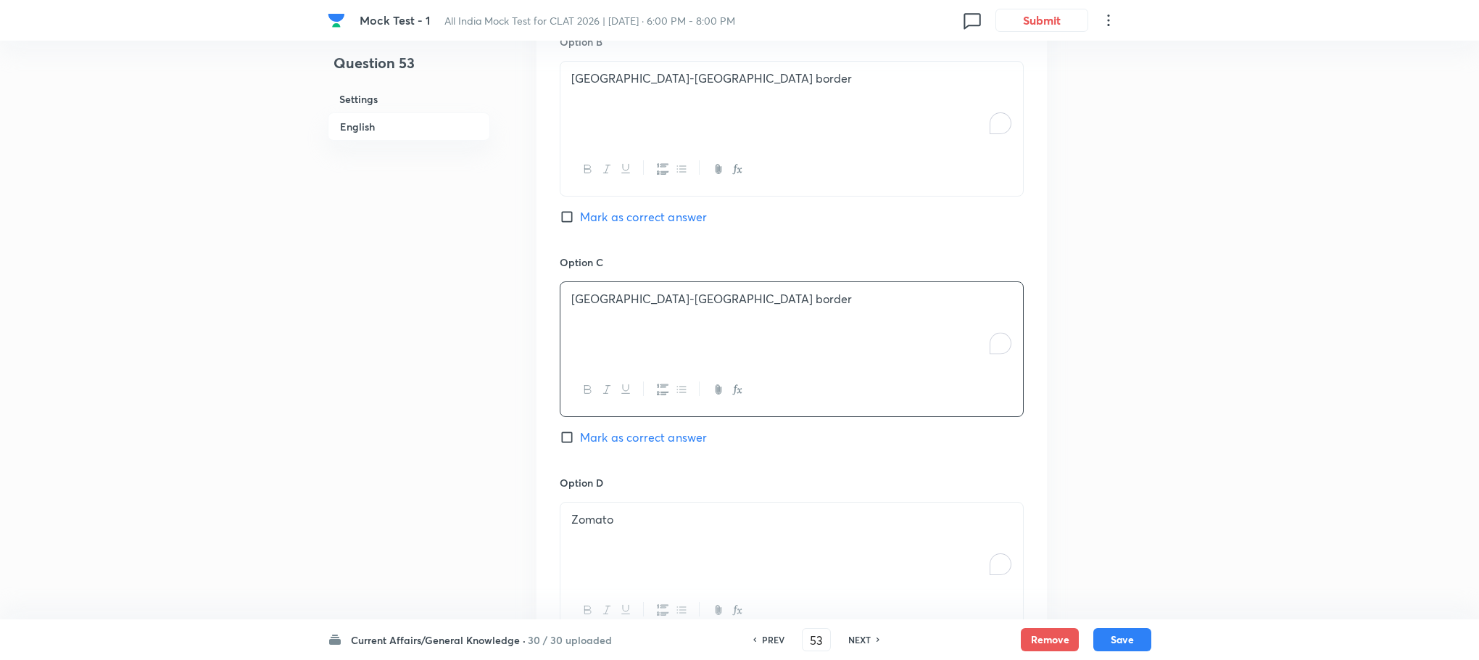
scroll to position [1418, 0]
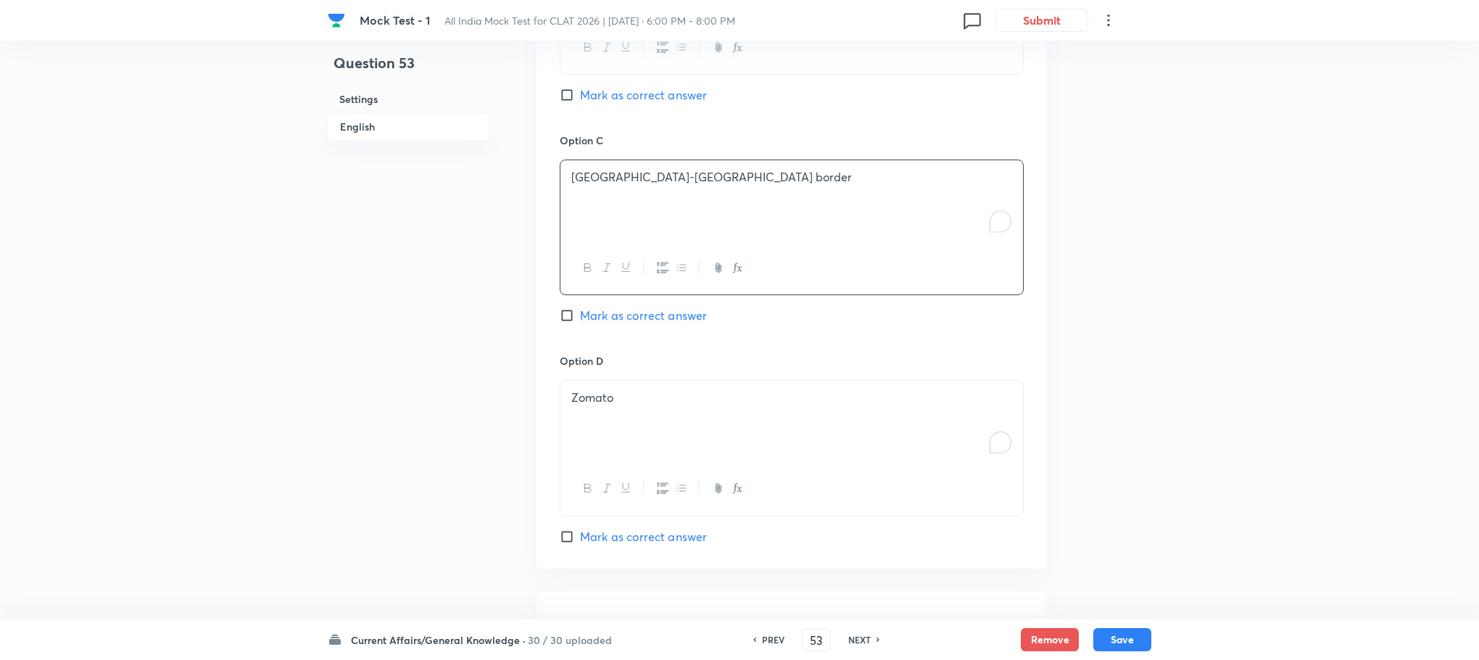
click at [626, 436] on div "Zomato" at bounding box center [791, 421] width 463 height 81
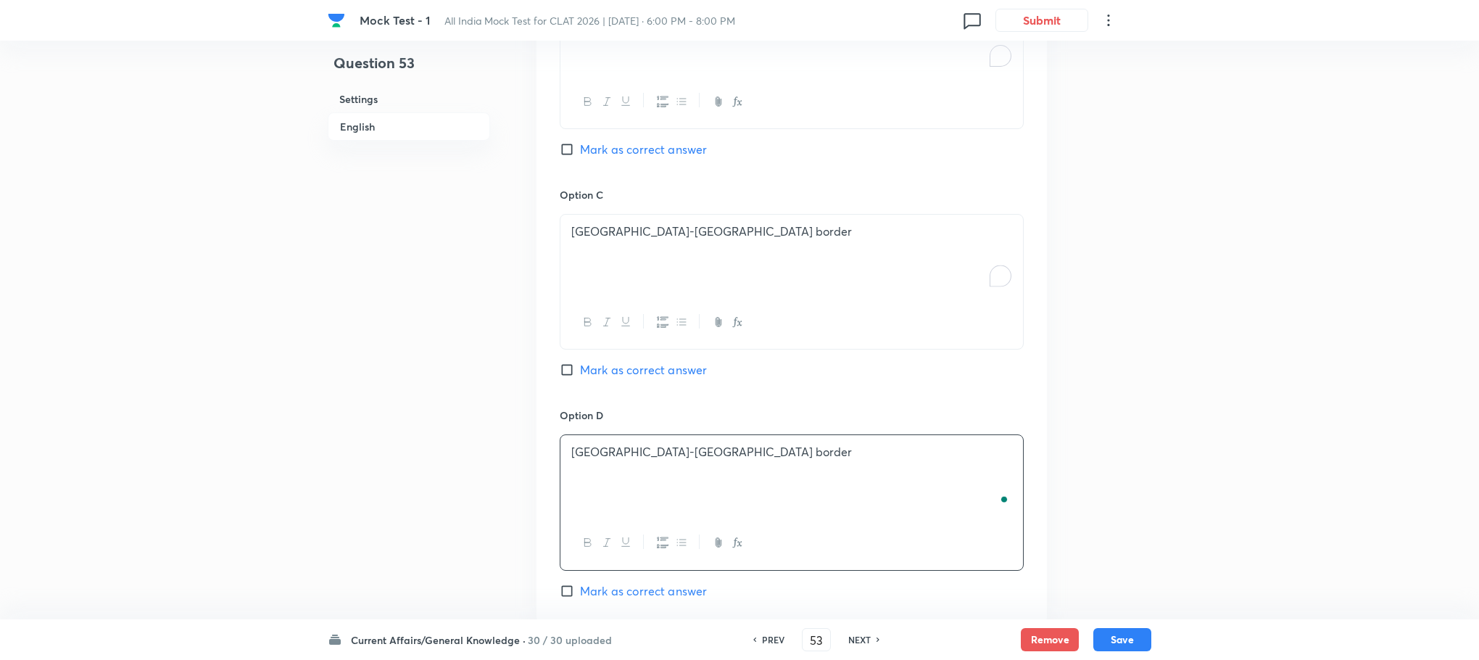
click at [644, 376] on span "Mark as correct answer" at bounding box center [643, 369] width 127 height 17
click at [580, 376] on input "Mark as correct answer" at bounding box center [570, 370] width 20 height 15
click at [1125, 634] on button "Save" at bounding box center [1122, 637] width 58 height 23
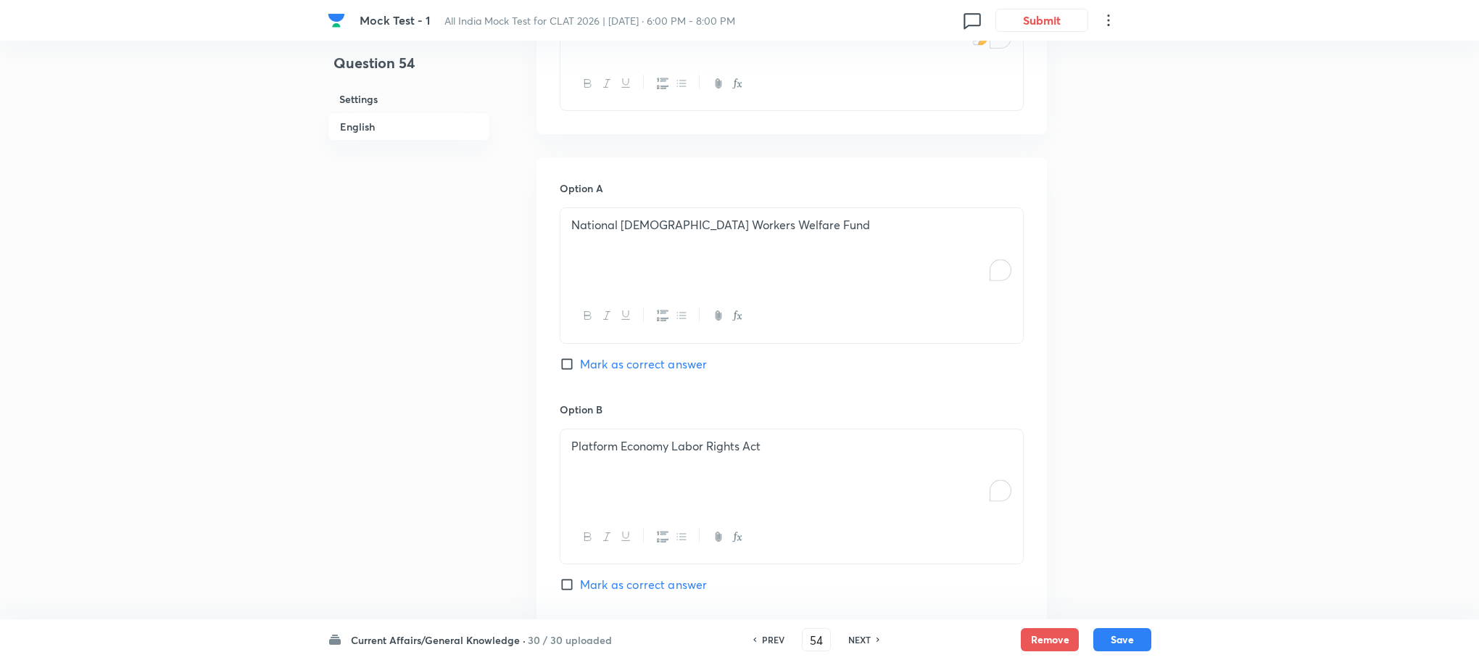
scroll to position [494, 0]
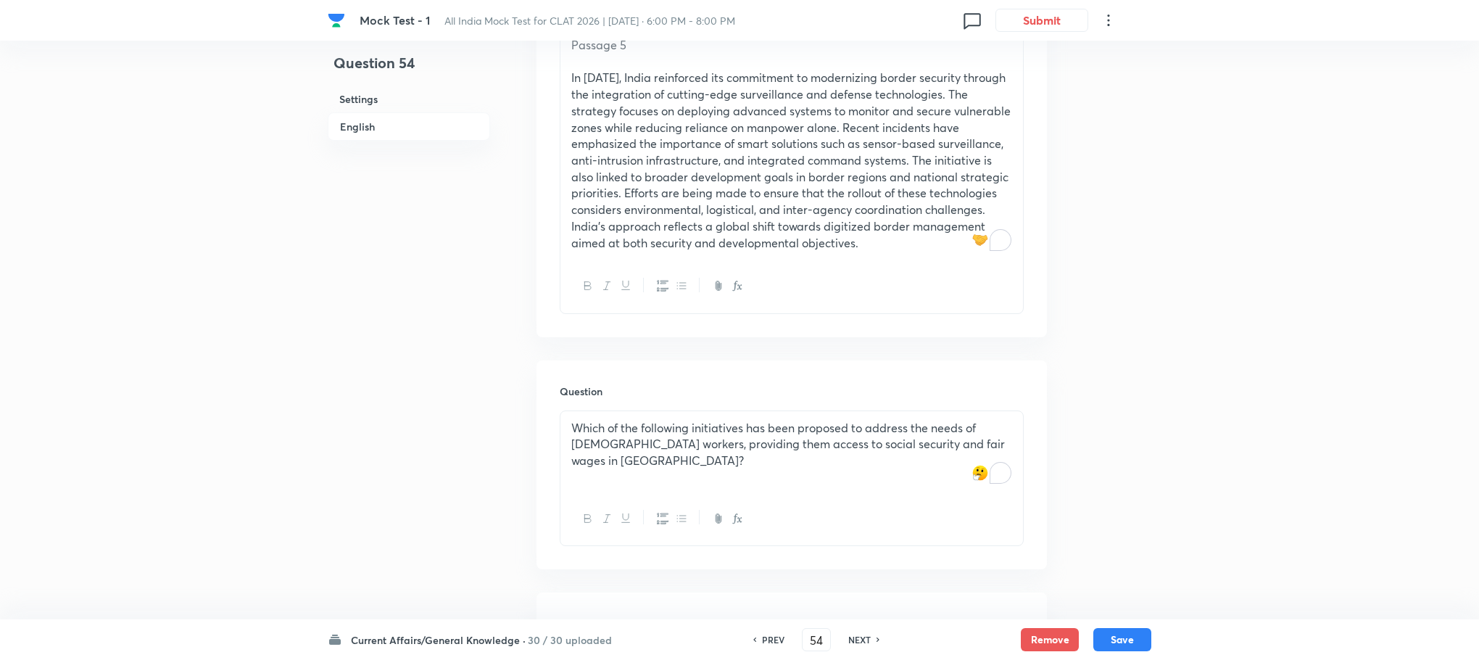
click at [636, 448] on p "Which of the following initiatives has been proposed to address the needs of [D…" at bounding box center [791, 444] width 441 height 49
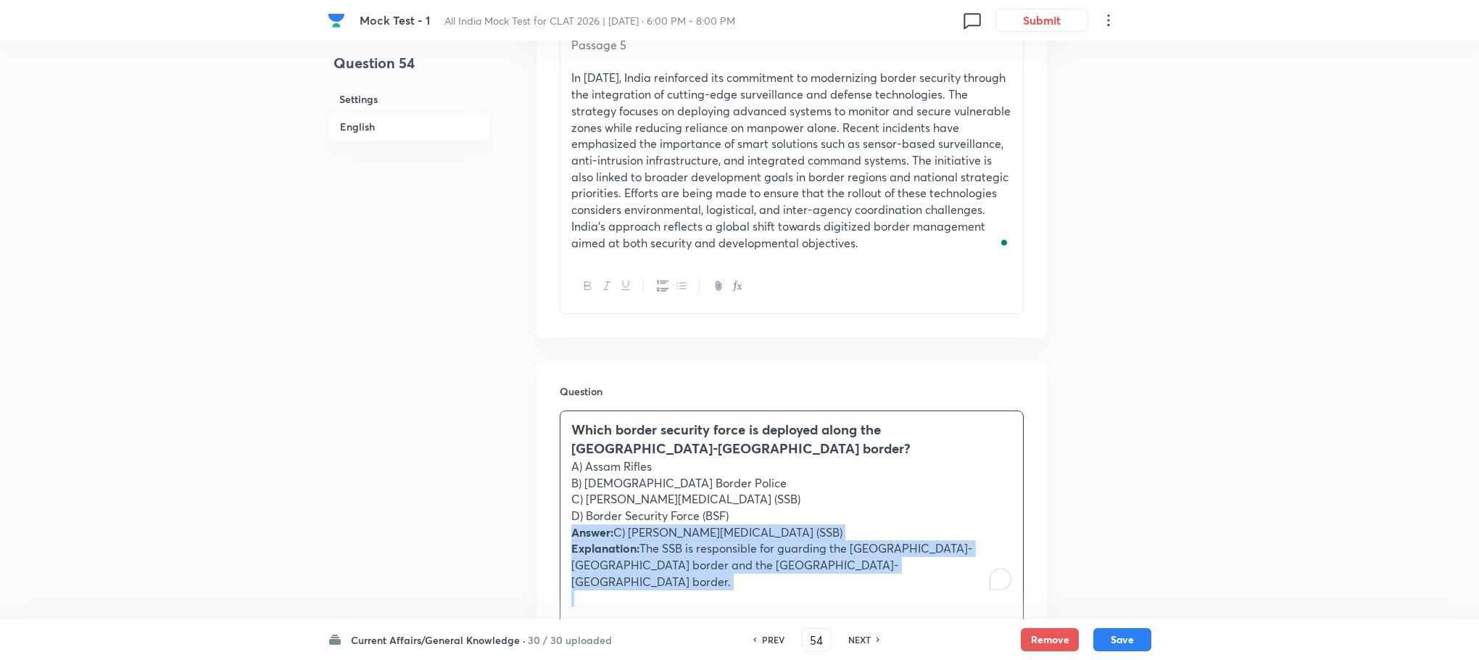
drag, startPoint x: 570, startPoint y: 531, endPoint x: 753, endPoint y: 614, distance: 200.5
click at [753, 614] on div "Which border security force is deployed along the [GEOGRAPHIC_DATA]-[GEOGRAPHIC…" at bounding box center [792, 539] width 464 height 259
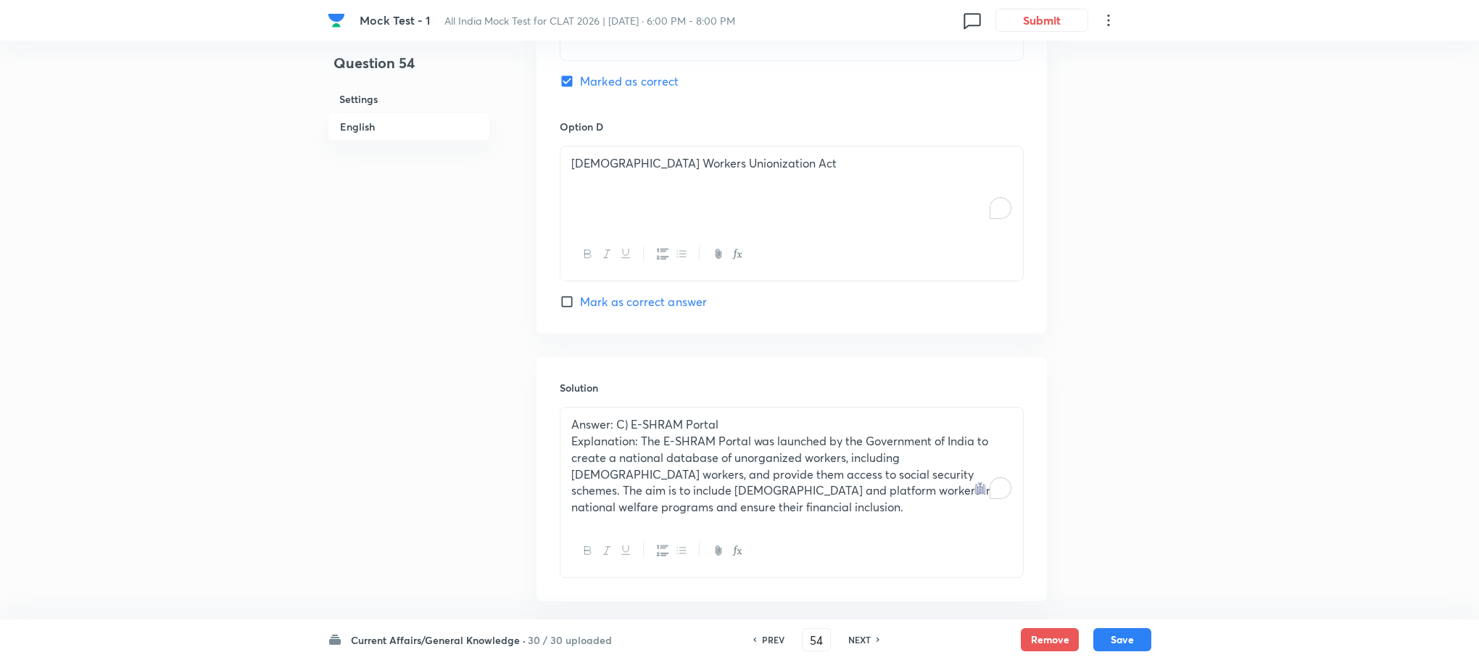
scroll to position [1766, 0]
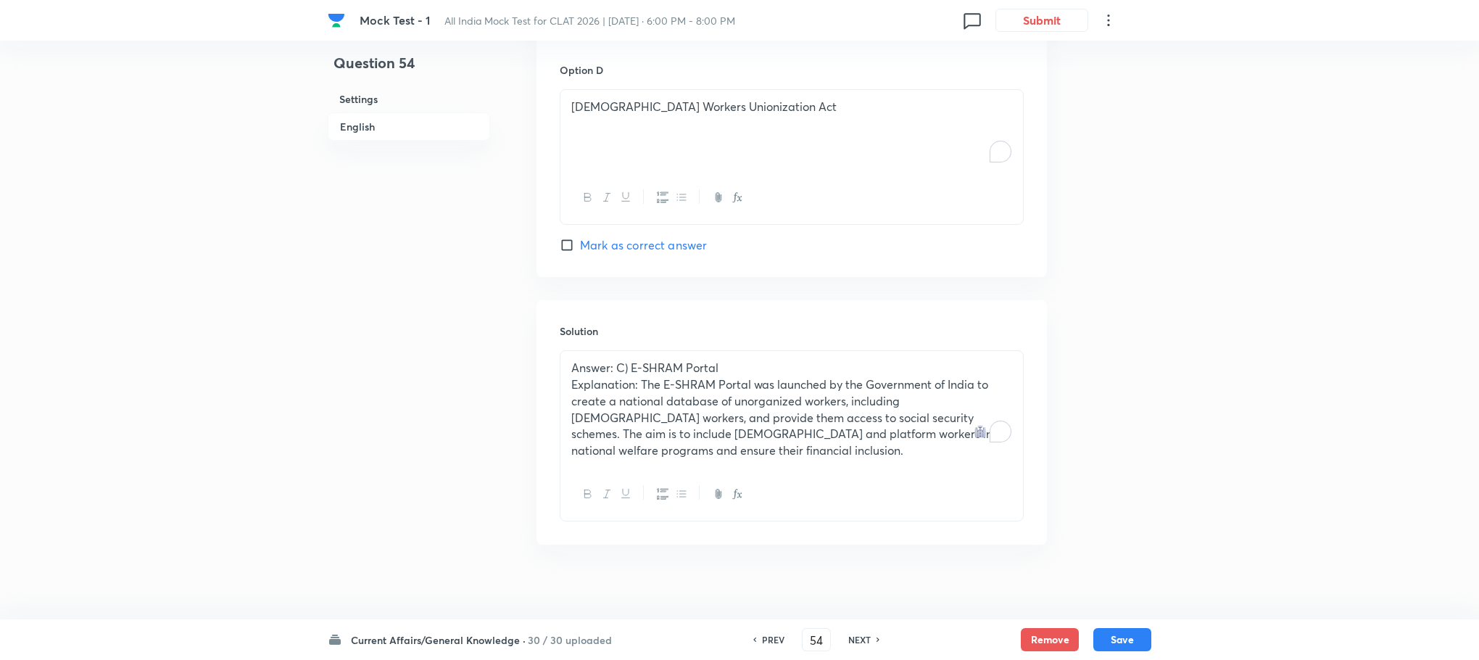
click at [640, 427] on p "Explanation: The E-SHRAM Portal was launched by the Government of India to crea…" at bounding box center [791, 417] width 441 height 83
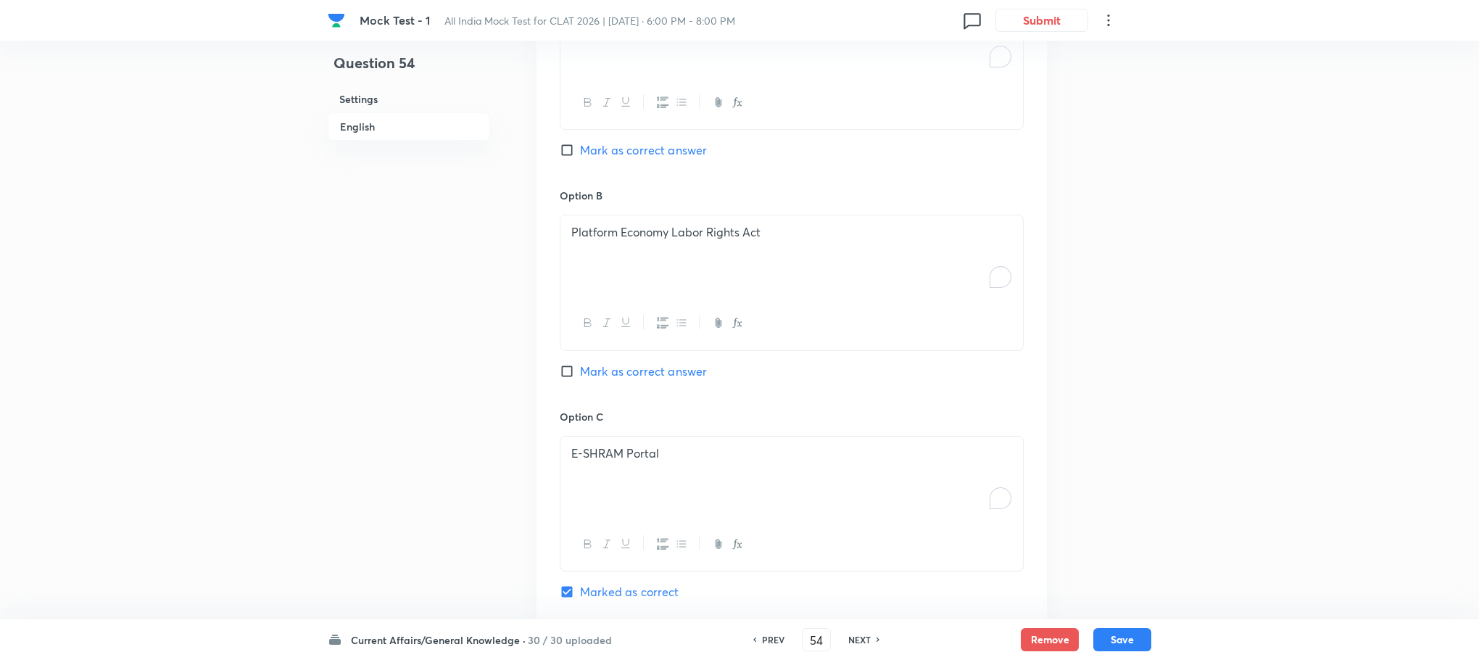
scroll to position [662, 0]
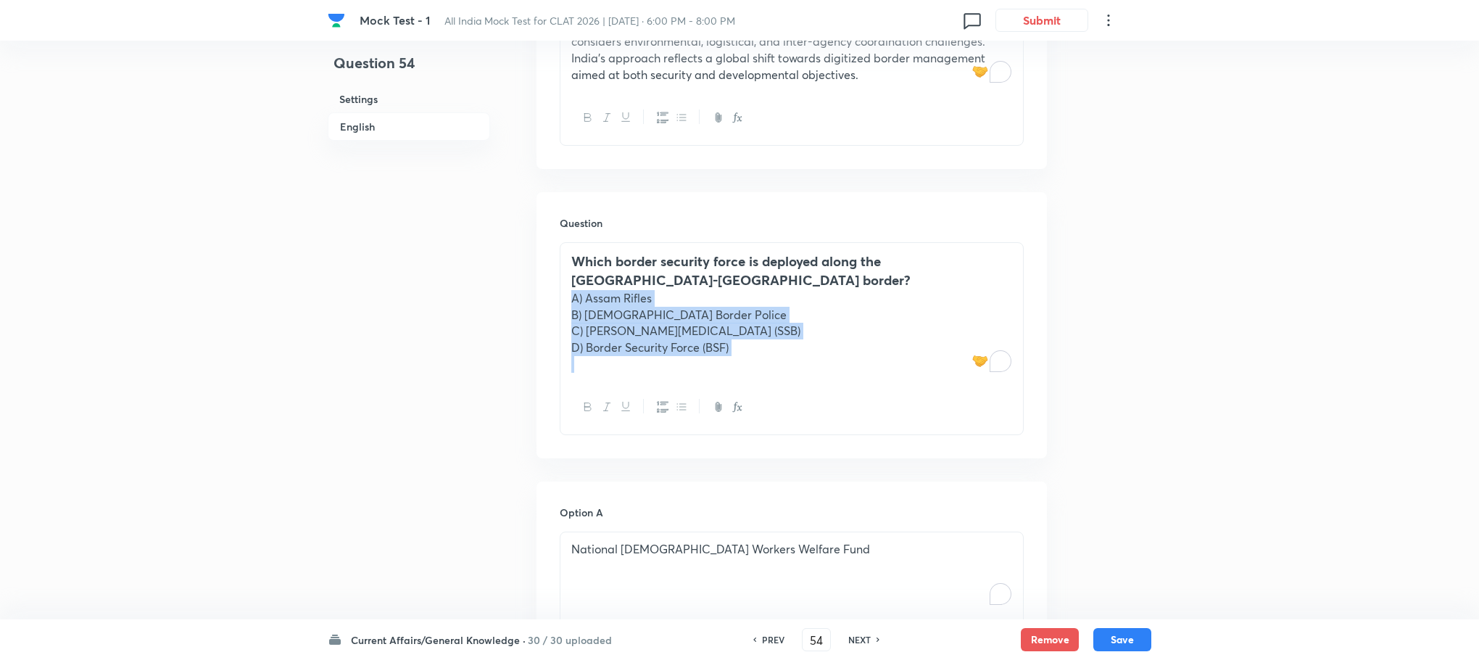
drag, startPoint x: 562, startPoint y: 294, endPoint x: 798, endPoint y: 389, distance: 255.0
click at [798, 389] on div "Which border security force is deployed along the [GEOGRAPHIC_DATA]-[GEOGRAPHIC…" at bounding box center [792, 338] width 464 height 193
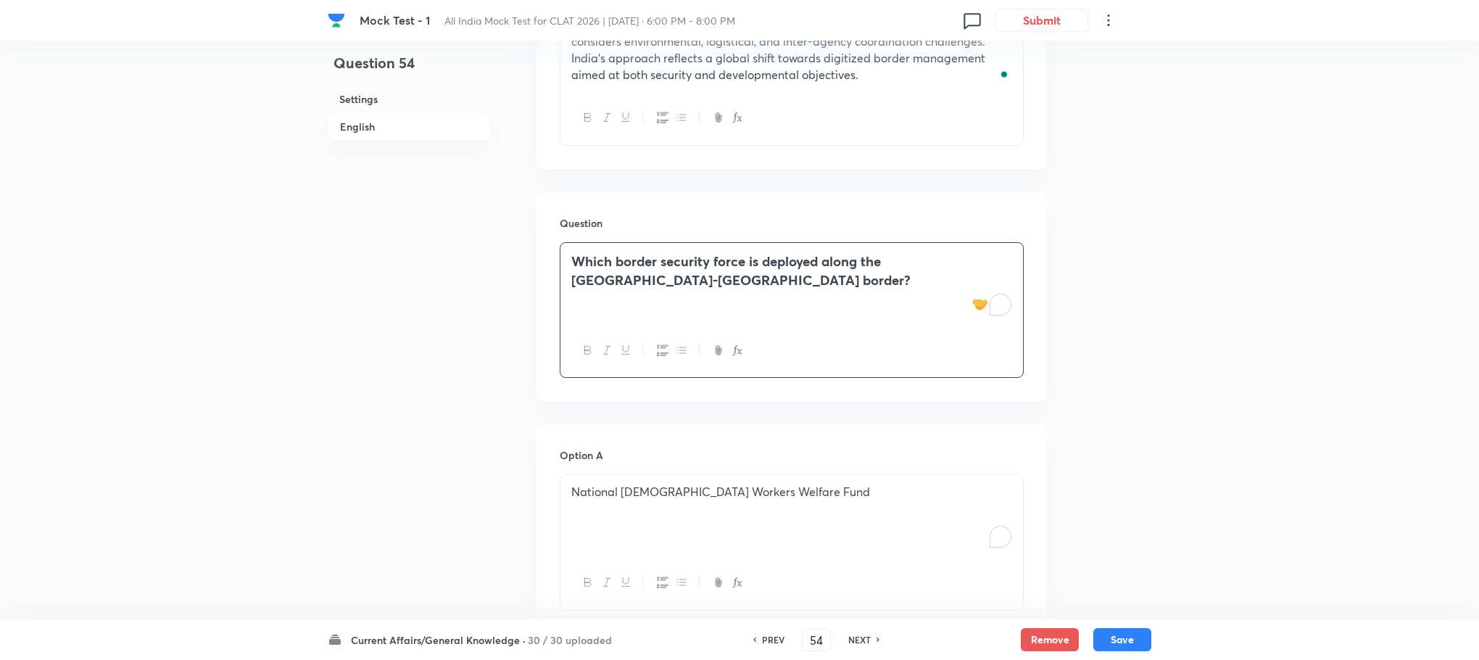
scroll to position [771, 0]
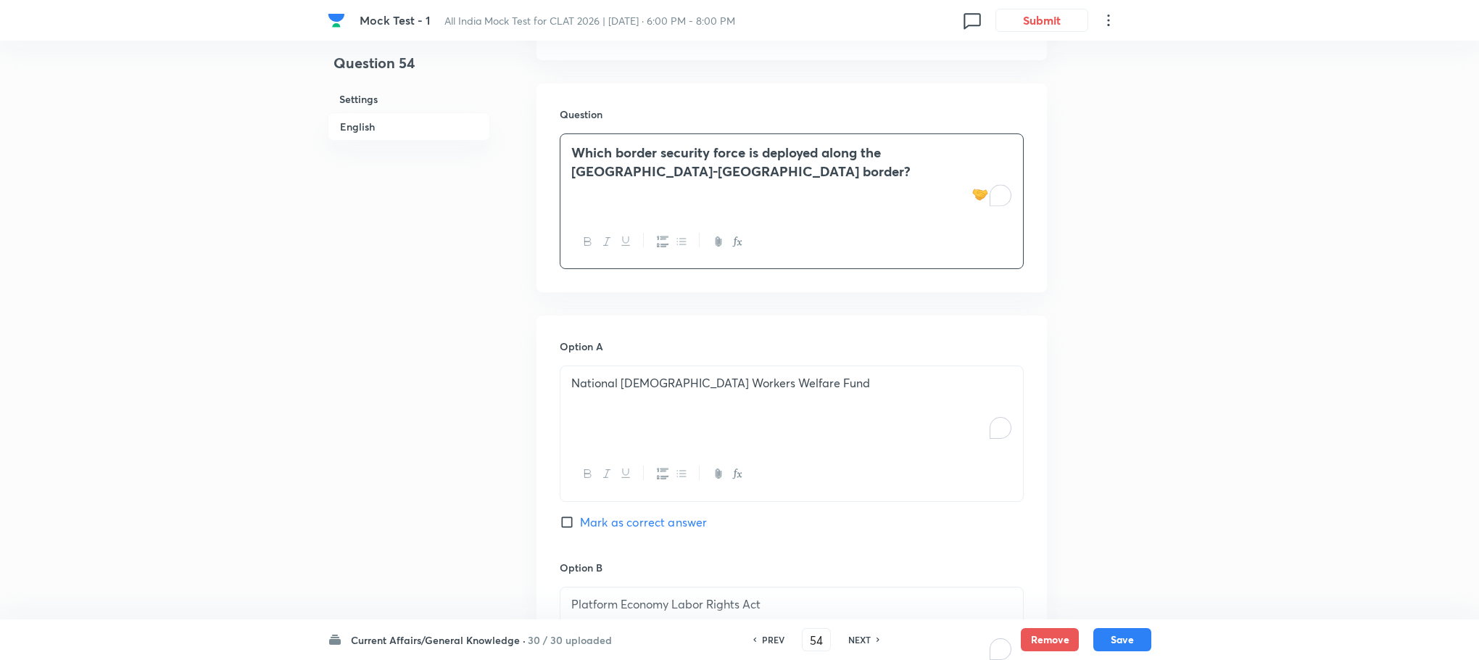
click at [621, 387] on p "National [DEMOGRAPHIC_DATA] Workers Welfare Fund" at bounding box center [791, 383] width 441 height 17
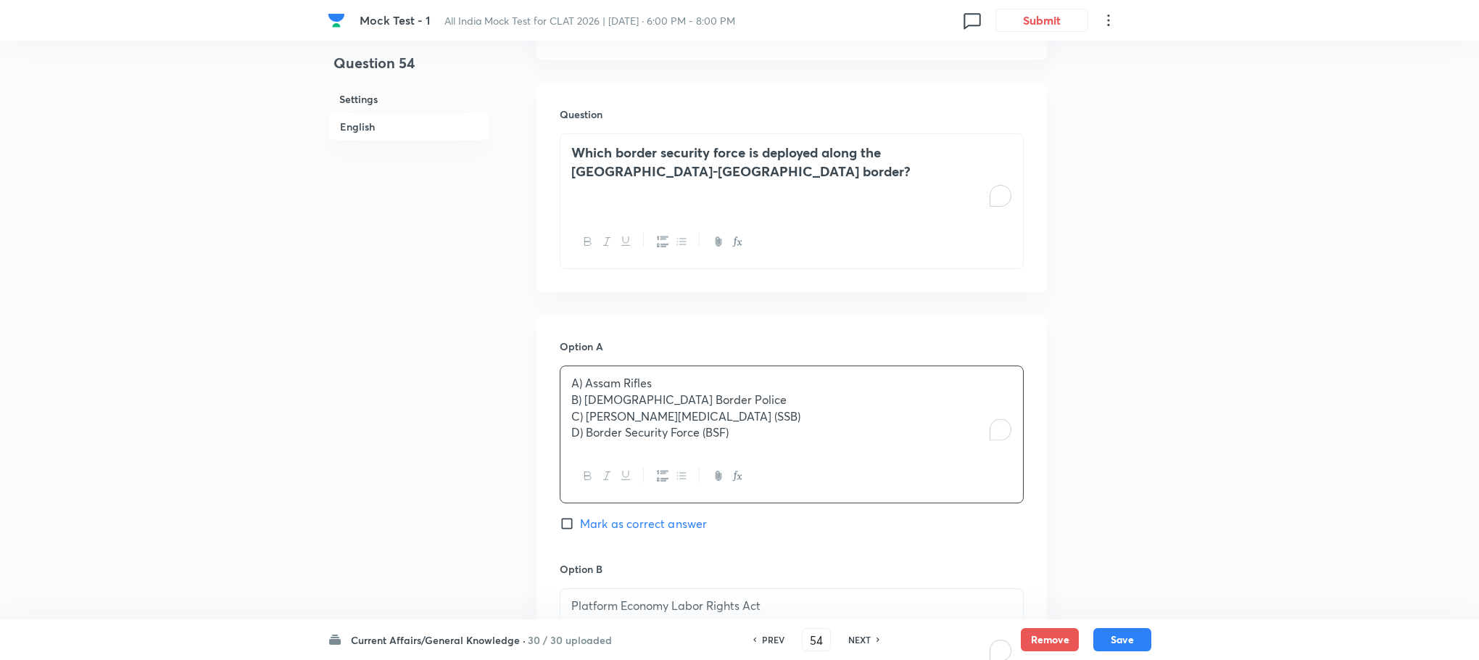
click at [584, 389] on p "A) Assam Rifles" at bounding box center [791, 383] width 441 height 17
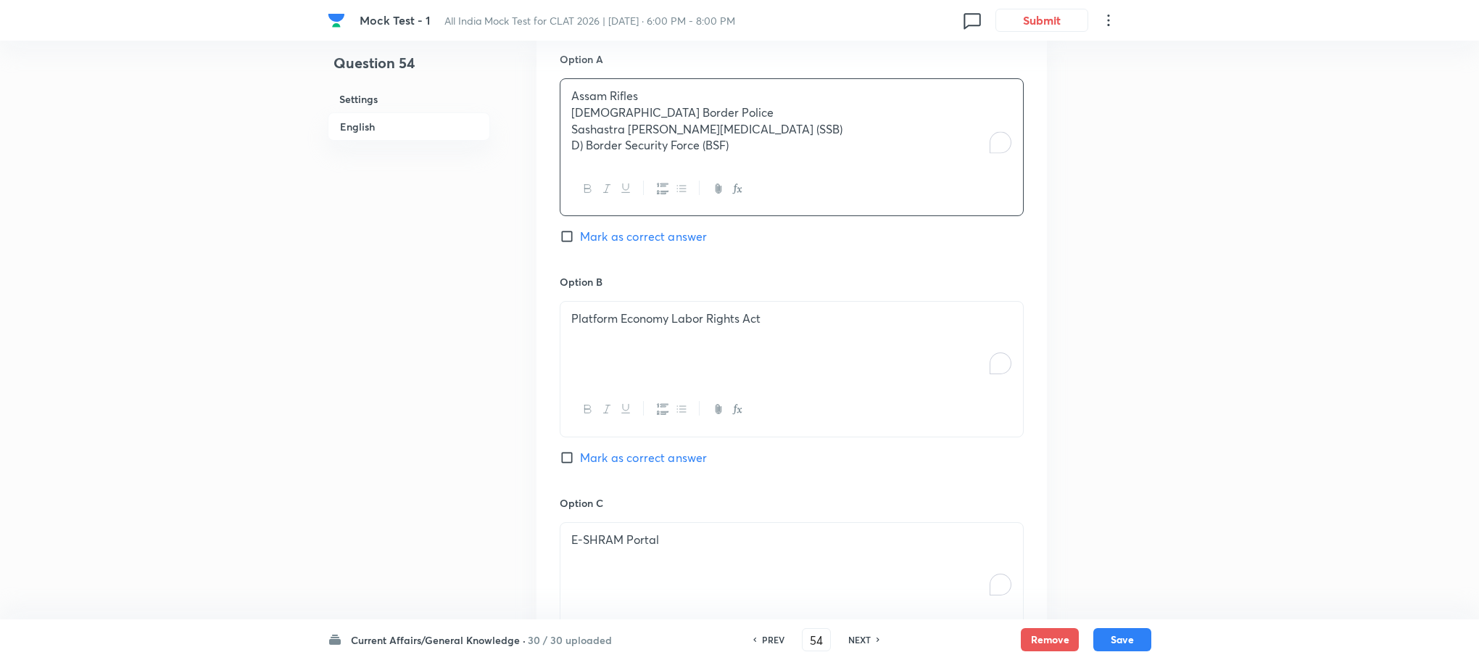
scroll to position [870, 0]
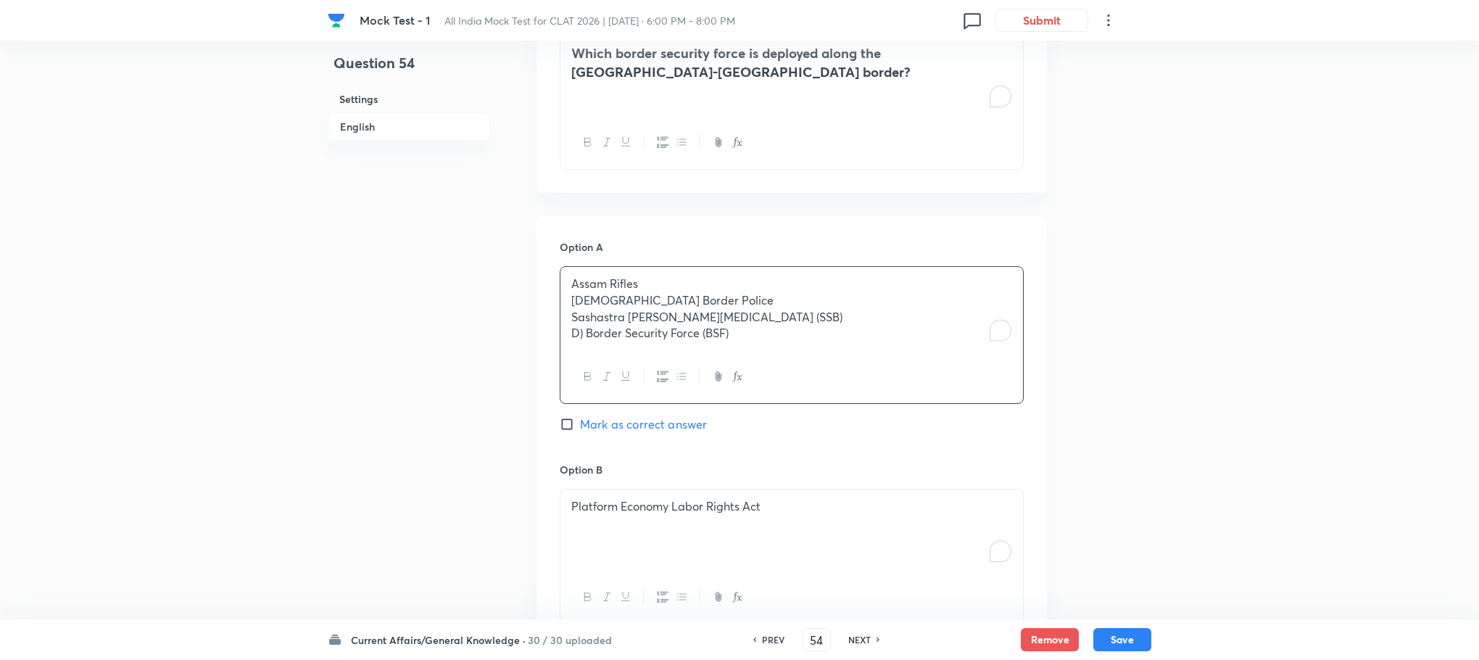
click at [583, 335] on p "D) Border Security Force (BSF)" at bounding box center [791, 333] width 441 height 17
drag, startPoint x: 566, startPoint y: 305, endPoint x: 751, endPoint y: 353, distance: 191.2
click at [751, 353] on div "Assam Rifles [DEMOGRAPHIC_DATA] Border Police Sashastra [PERSON_NAME][MEDICAL_D…" at bounding box center [792, 335] width 464 height 138
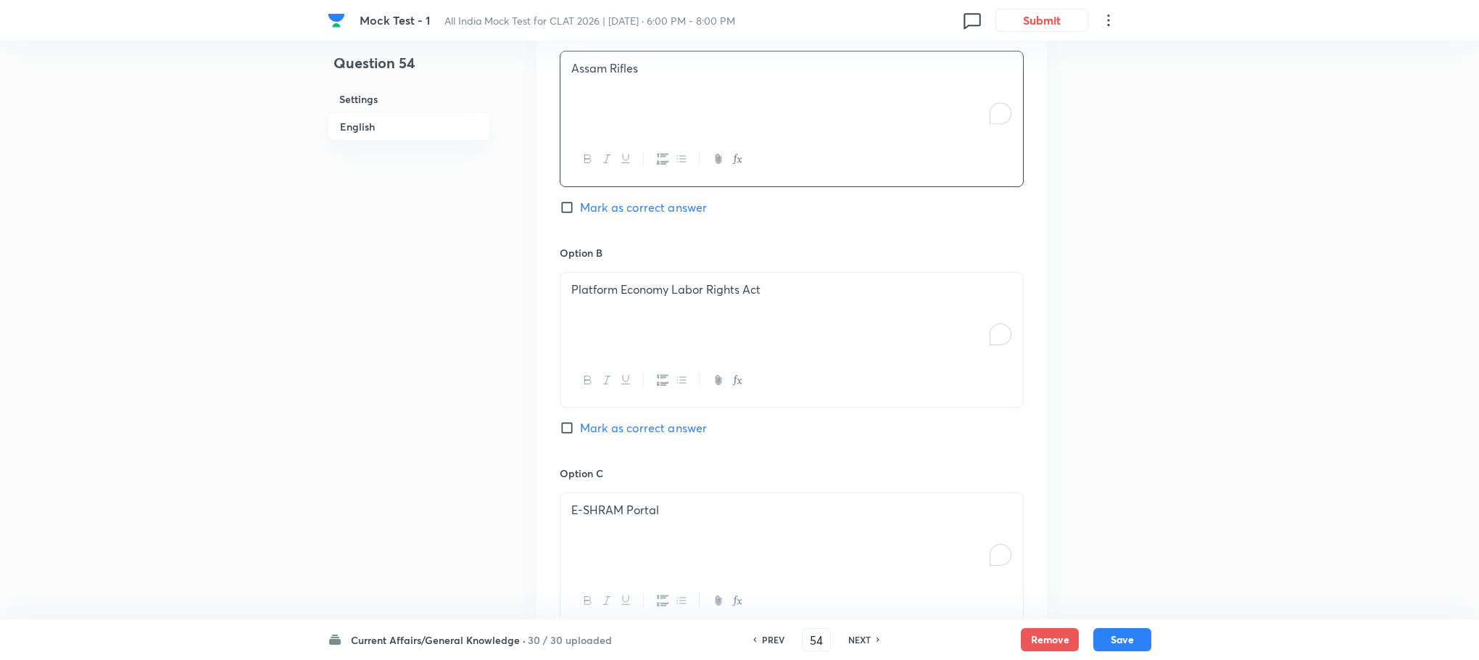
scroll to position [1088, 0]
click at [605, 379] on icon "button" at bounding box center [607, 378] width 12 height 12
click at [613, 310] on div "Platform Economy La ﻿ bor Rights Act" at bounding box center [791, 310] width 463 height 81
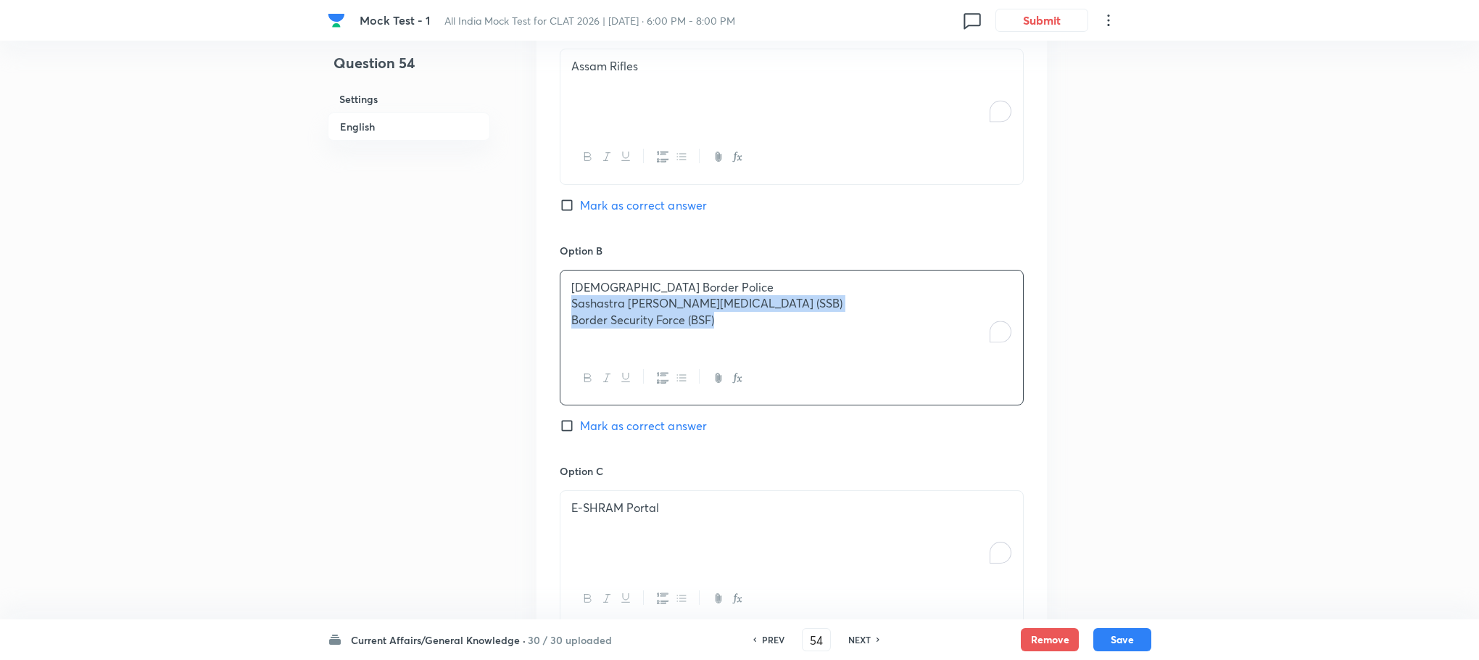
drag, startPoint x: 564, startPoint y: 311, endPoint x: 781, endPoint y: 351, distance: 220.4
click at [781, 351] on div "[DEMOGRAPHIC_DATA] Border Police [PERSON_NAME][MEDICAL_DATA] (SSB) Border Secur…" at bounding box center [791, 310] width 463 height 81
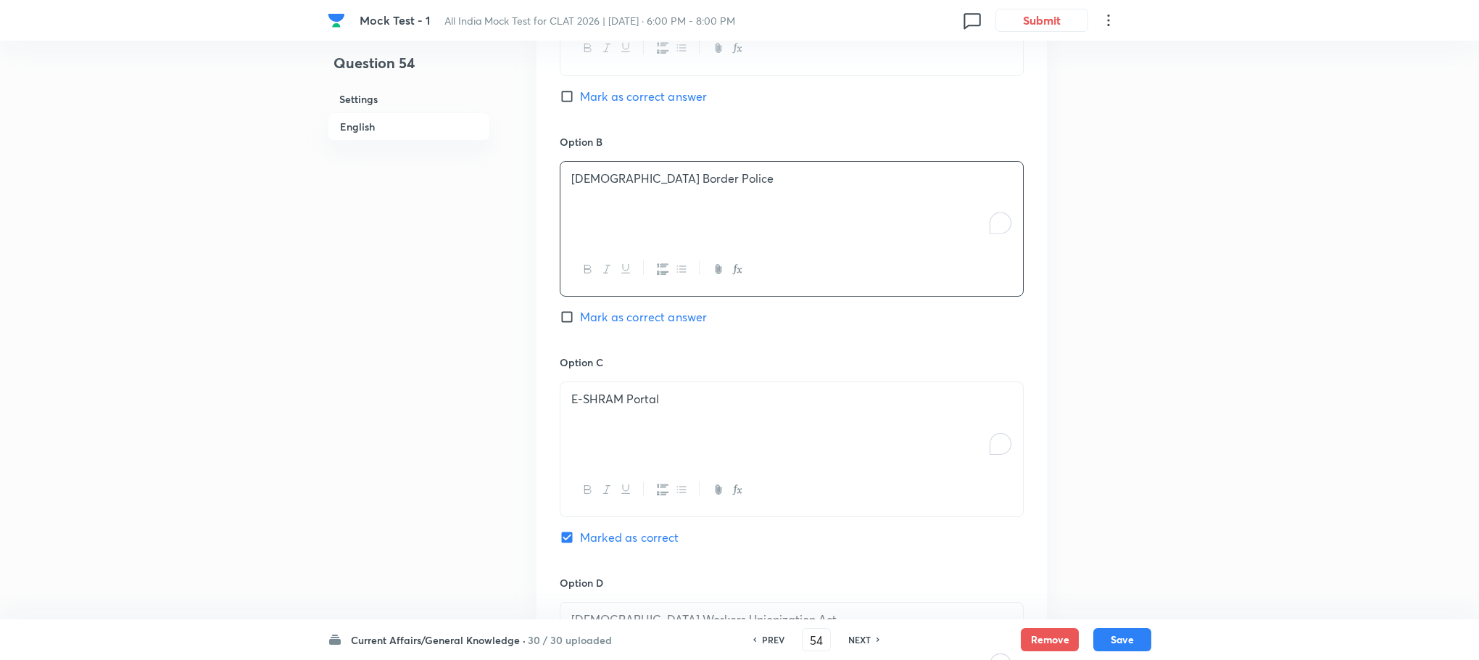
click at [636, 444] on div "E-SHRAM Portal" at bounding box center [791, 422] width 463 height 81
drag, startPoint x: 570, startPoint y: 418, endPoint x: 862, endPoint y: 471, distance: 296.8
click at [862, 471] on div "[PERSON_NAME][MEDICAL_DATA] (SSB) Border Security Force (BSF)" at bounding box center [792, 449] width 464 height 136
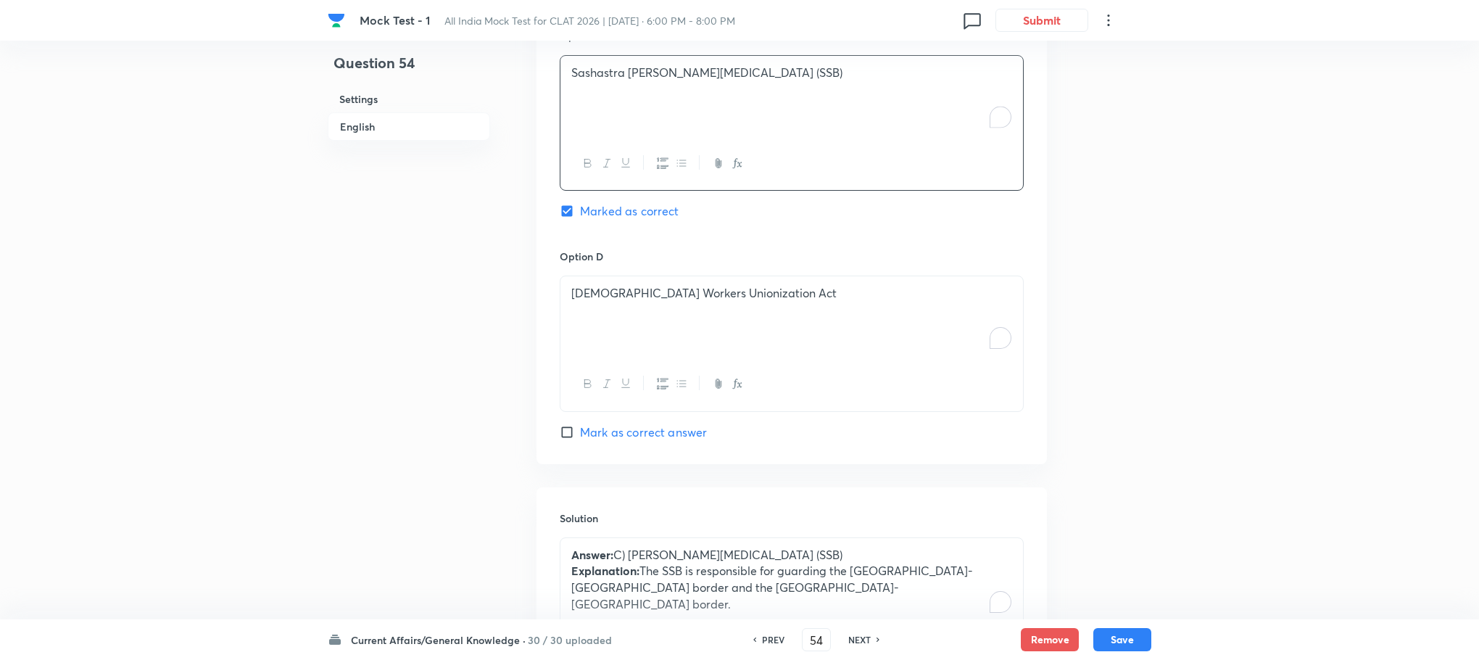
click at [636, 349] on div "[DEMOGRAPHIC_DATA] Workers Unionization Act" at bounding box center [791, 316] width 463 height 81
click at [1127, 640] on button "Save" at bounding box center [1122, 637] width 58 height 23
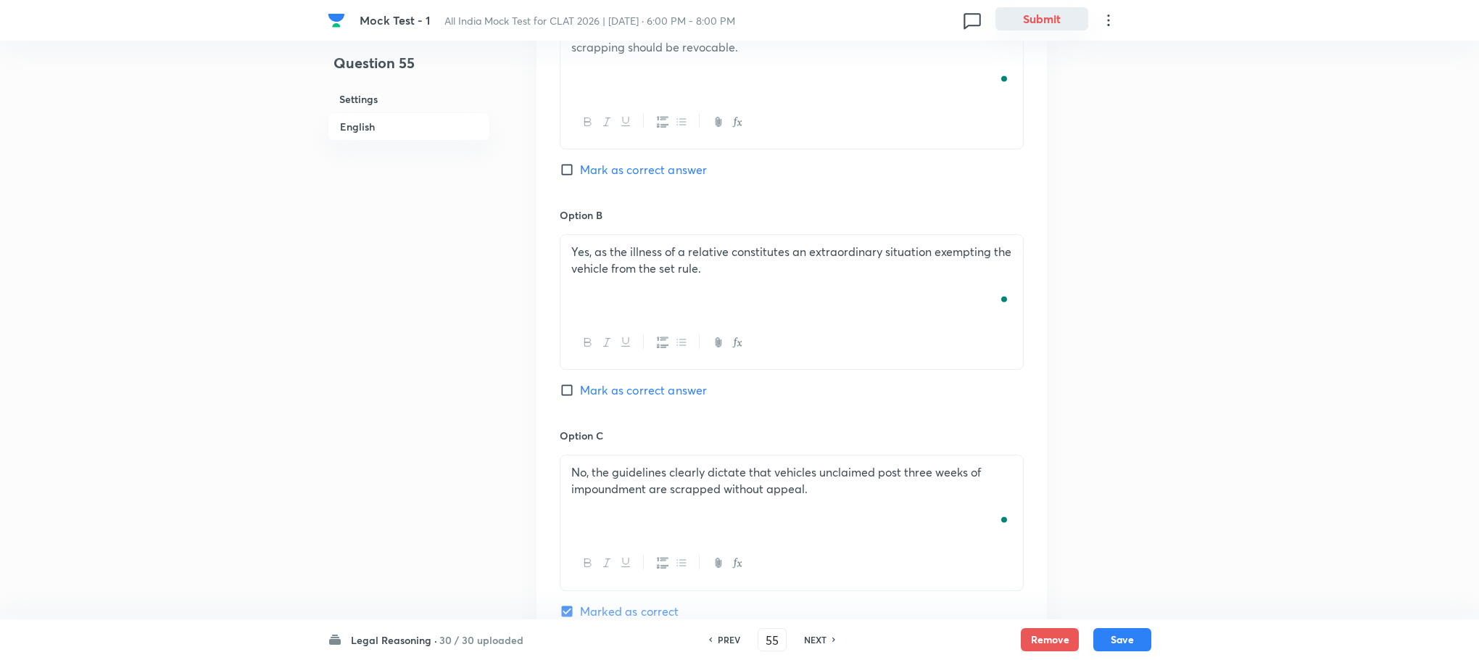
click at [1055, 17] on button "Submit" at bounding box center [1042, 18] width 93 height 23
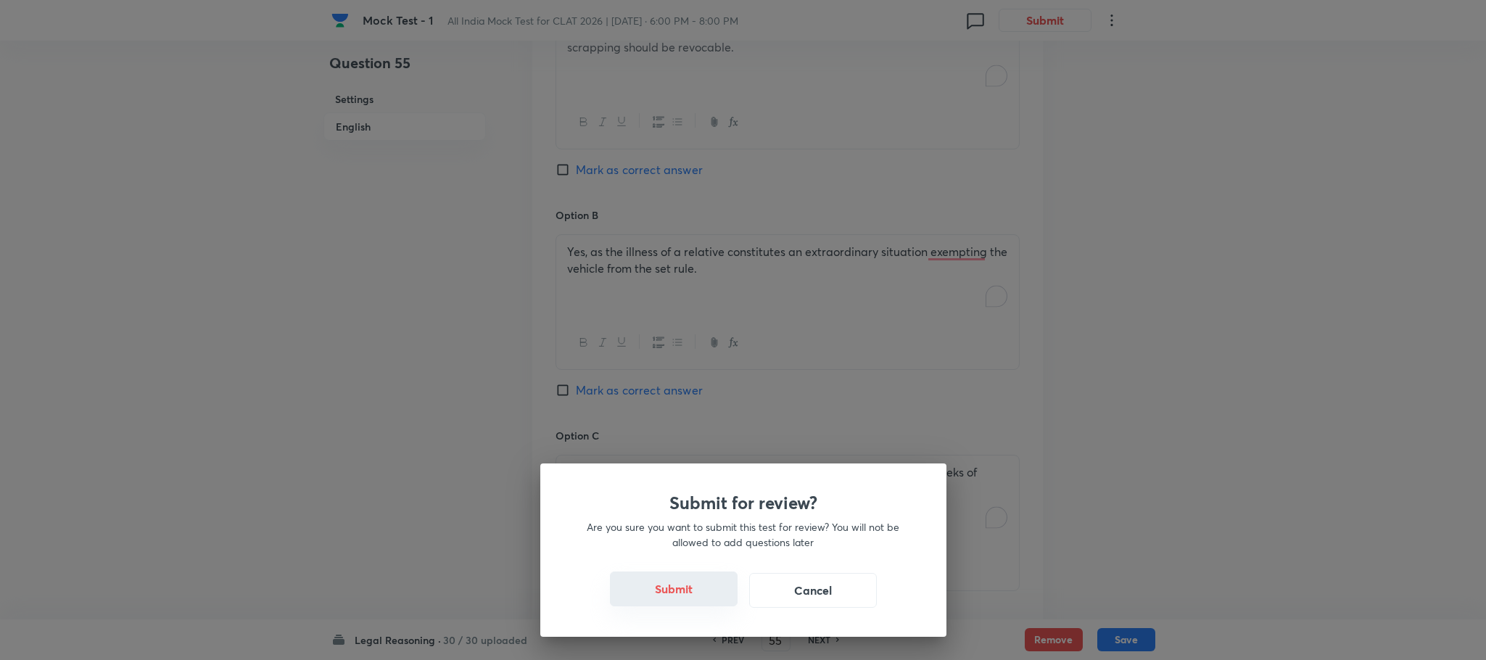
click at [642, 598] on button "Submit" at bounding box center [674, 588] width 128 height 35
